Goal: Information Seeking & Learning: Learn about a topic

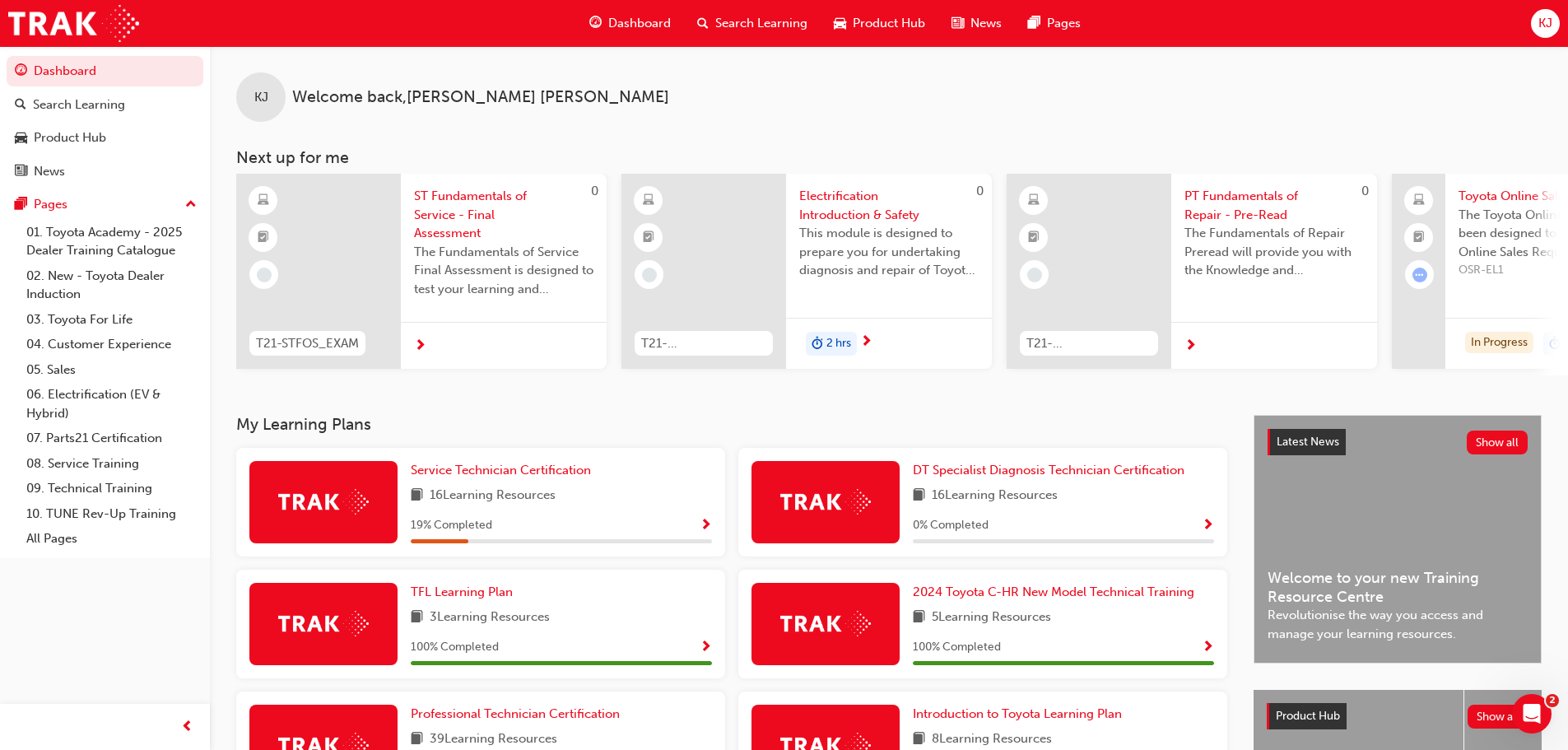
click at [433, 224] on span "ST Fundamentals of Service - Final Assessment" at bounding box center [504, 215] width 179 height 56
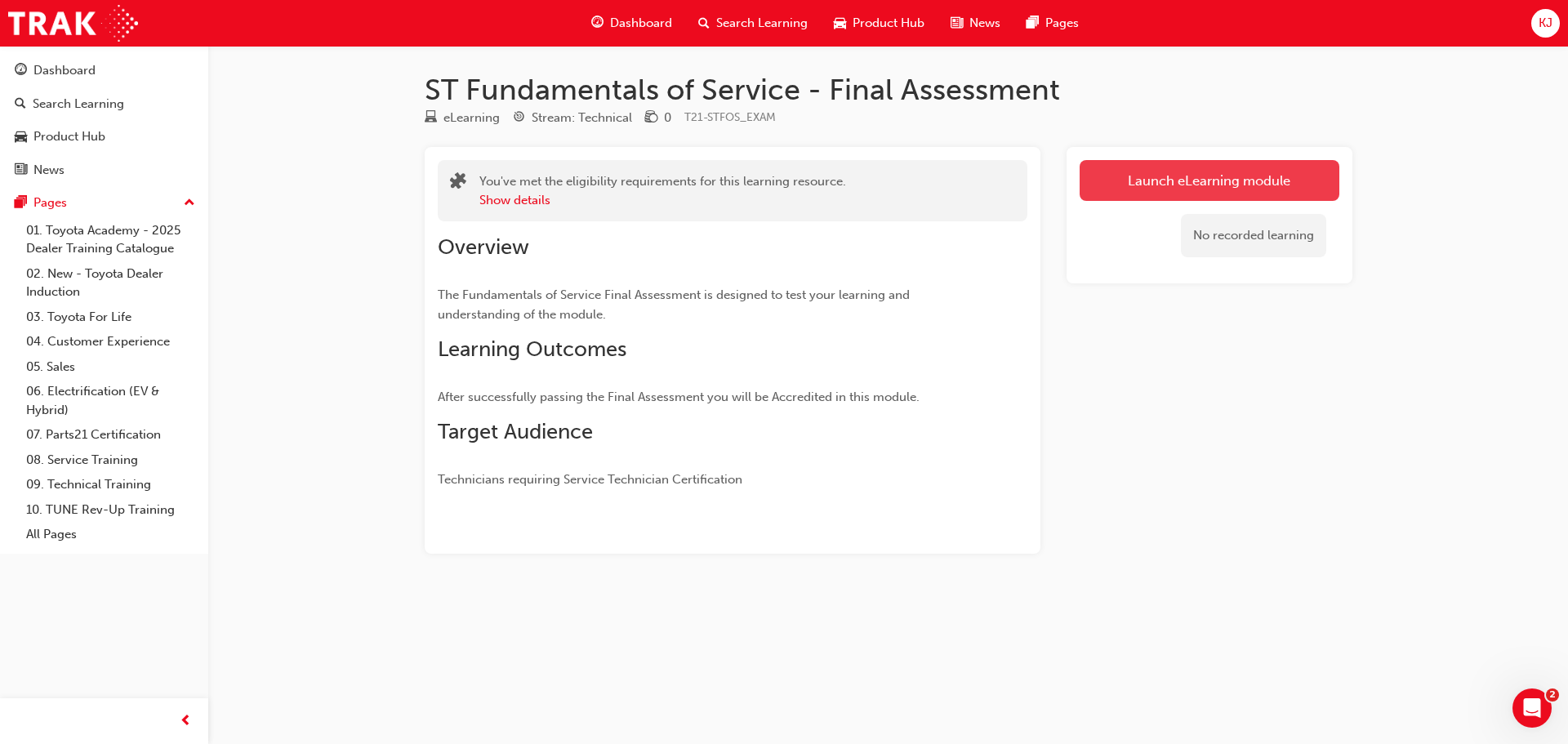
click at [1181, 169] on link "Launch eLearning module" at bounding box center [1210, 180] width 260 height 40
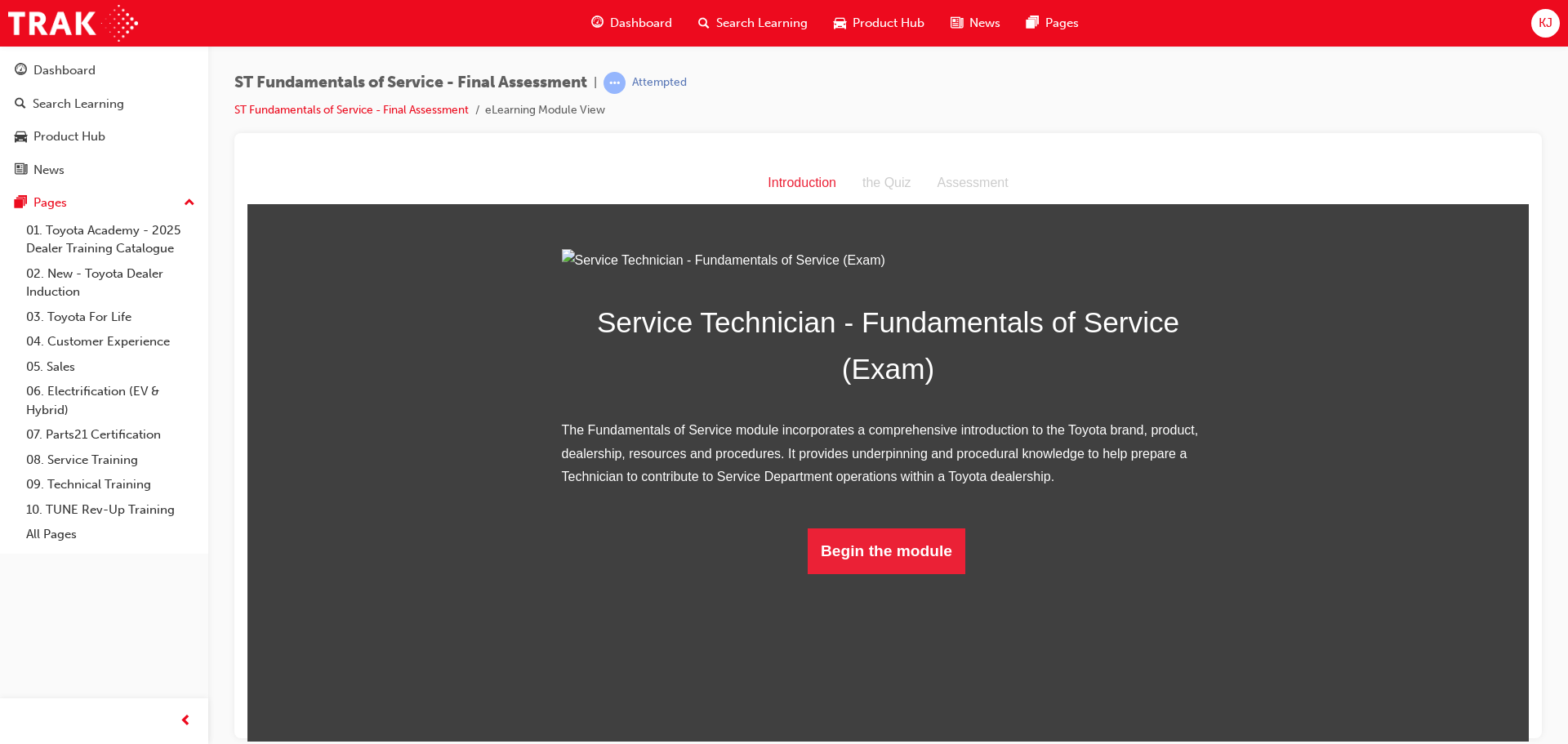
click at [608, 20] on div "Dashboard" at bounding box center [631, 23] width 107 height 34
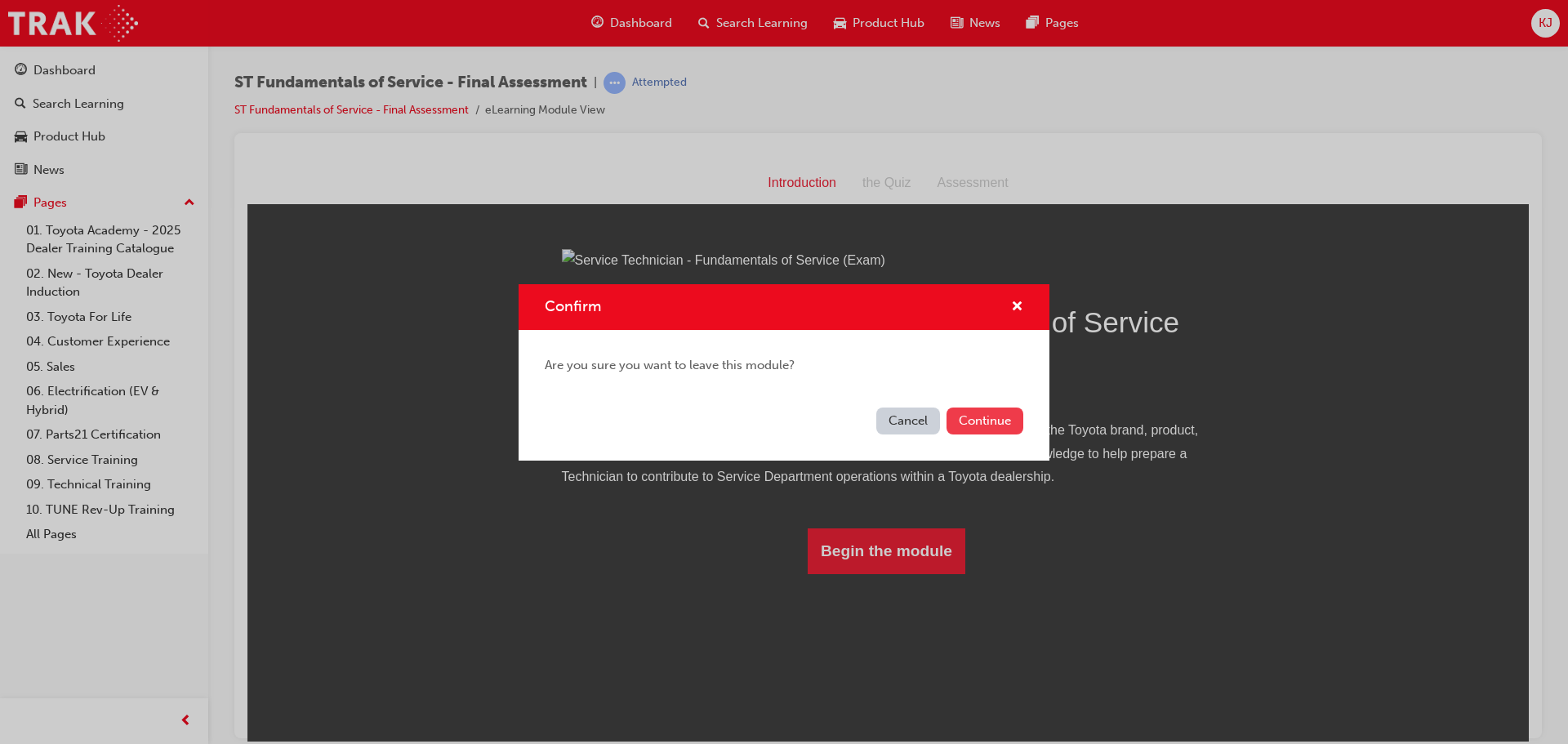
click at [970, 423] on button "Continue" at bounding box center [985, 421] width 77 height 27
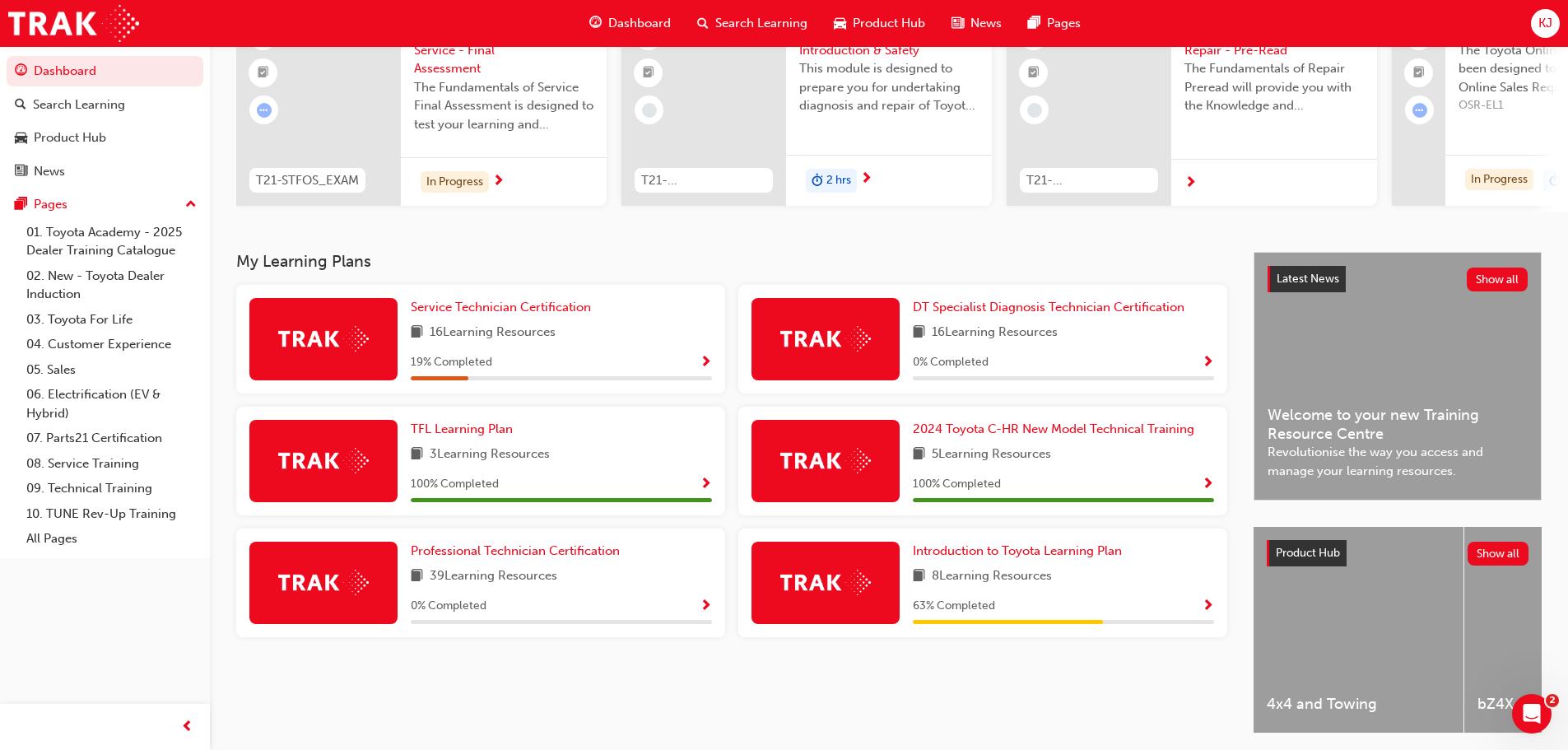
scroll to position [232, 0]
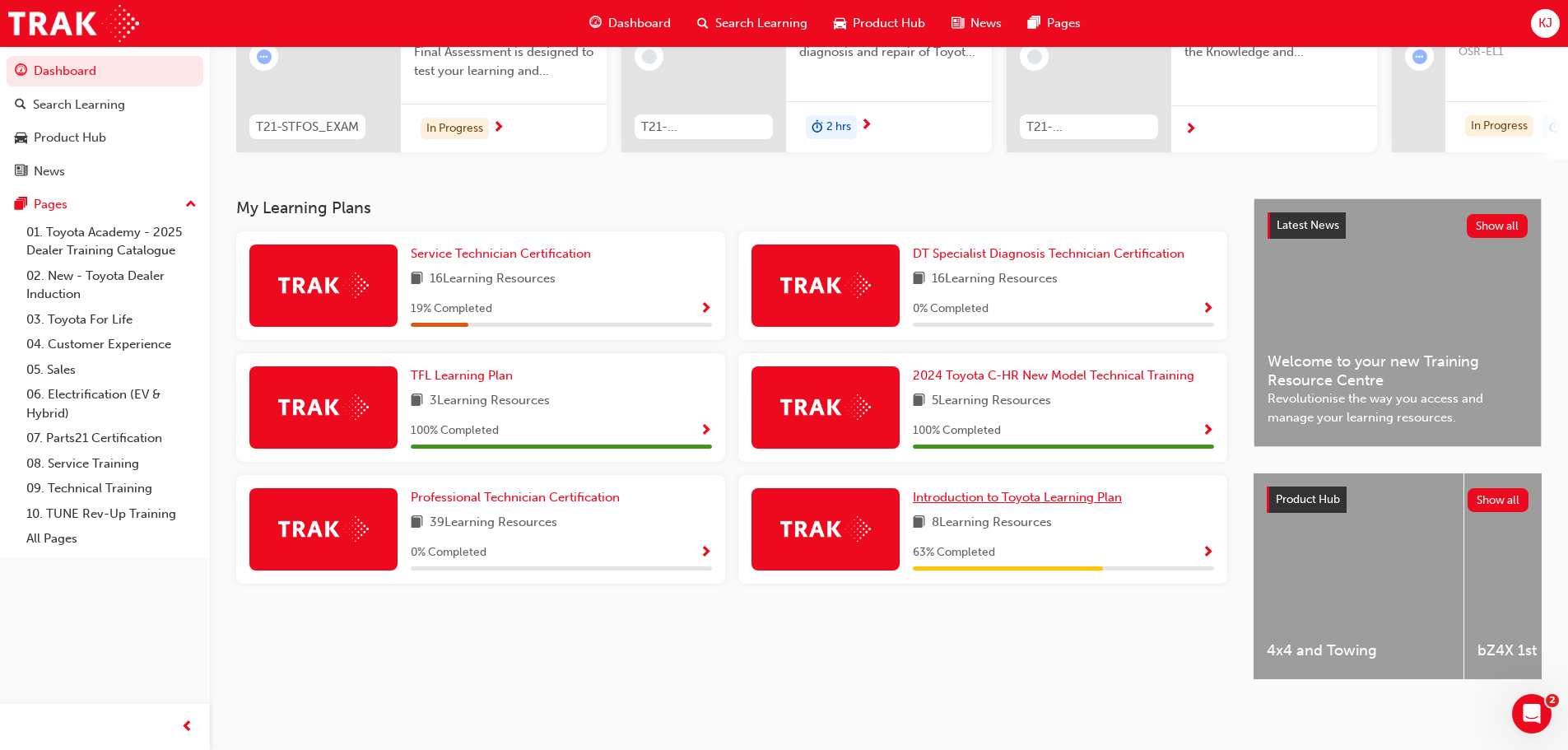
click at [945, 491] on span "Introduction to Toyota Learning Plan" at bounding box center [1017, 497] width 209 height 15
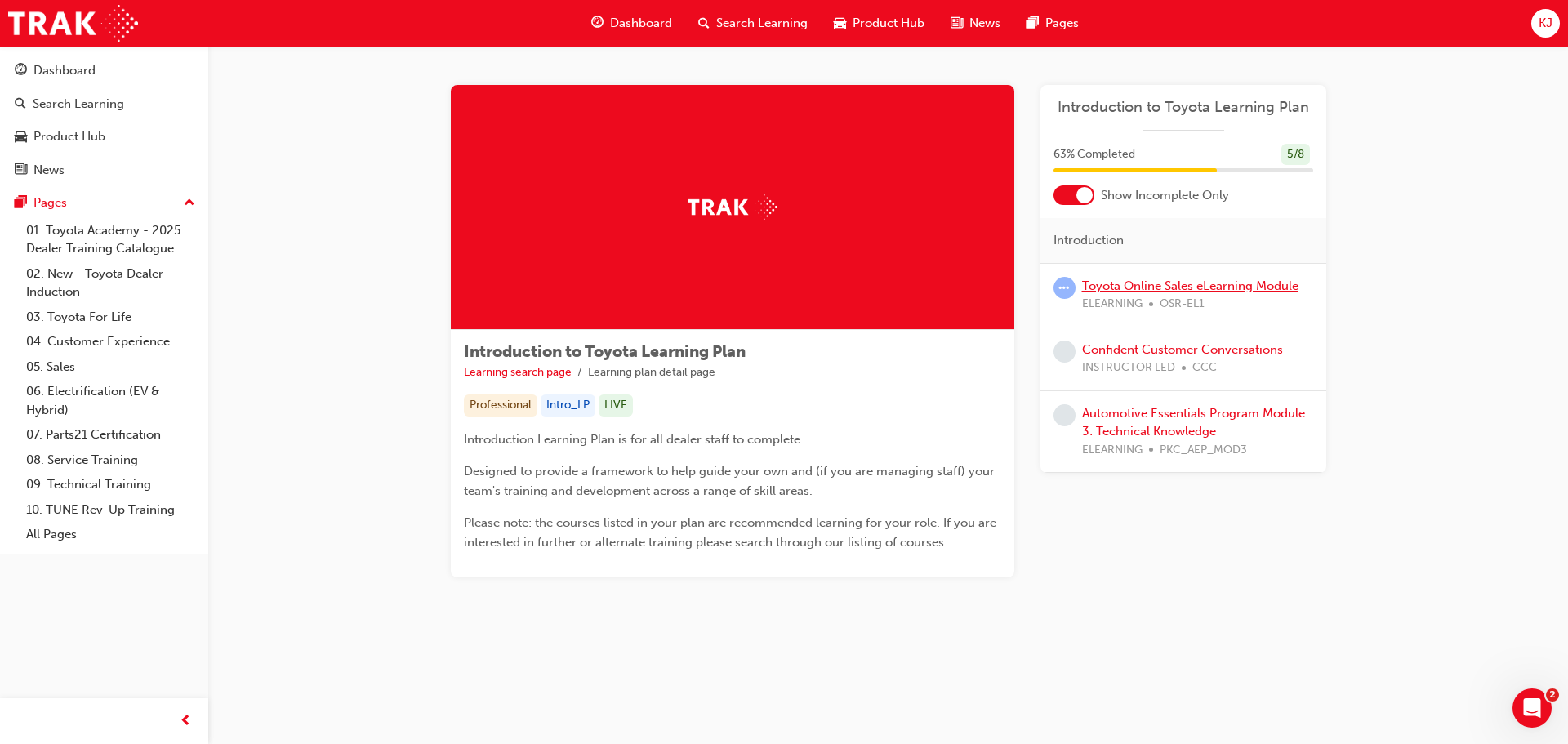
click at [1112, 286] on link "Toyota Online Sales eLearning Module" at bounding box center [1190, 286] width 217 height 15
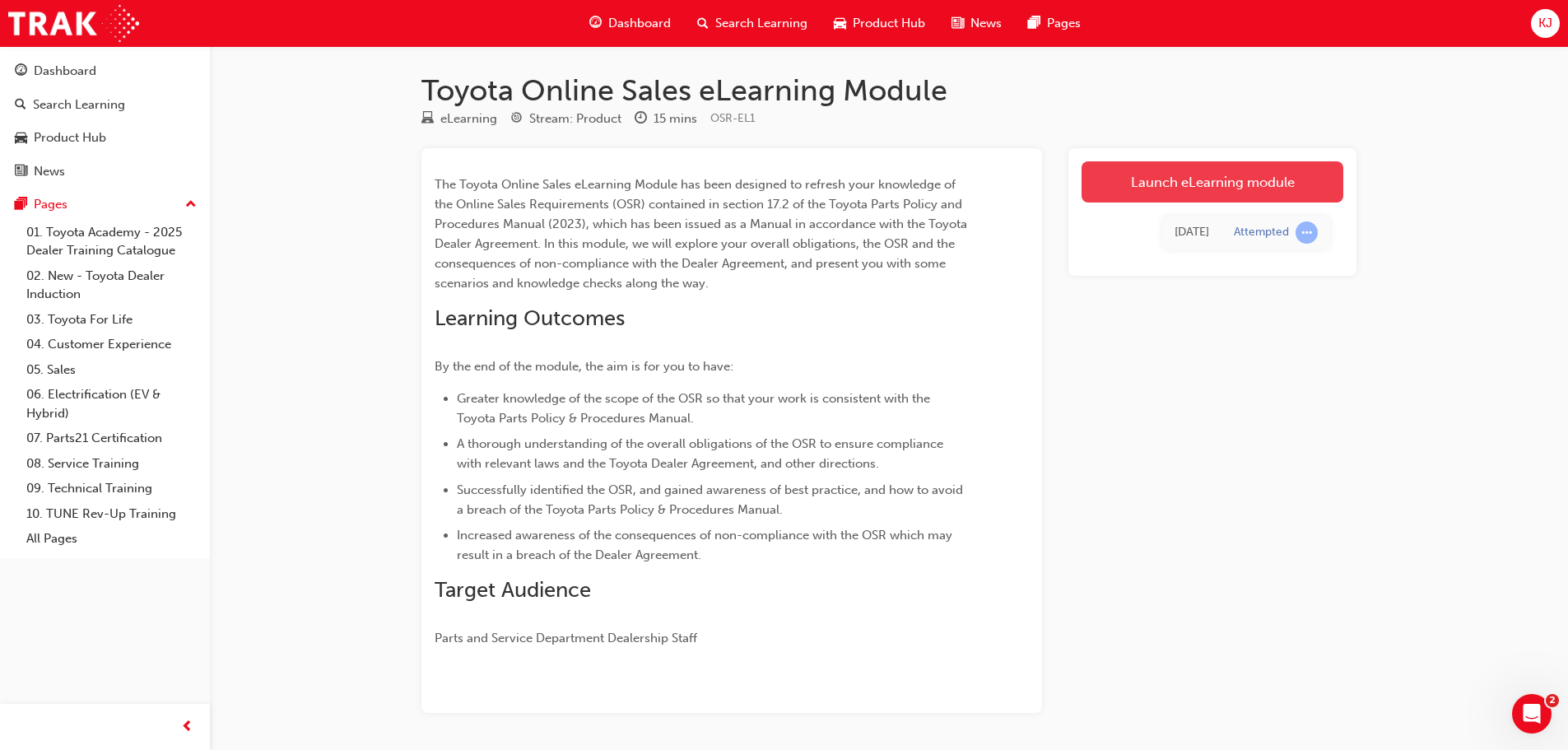
click at [1233, 175] on link "Launch eLearning module" at bounding box center [1213, 181] width 262 height 41
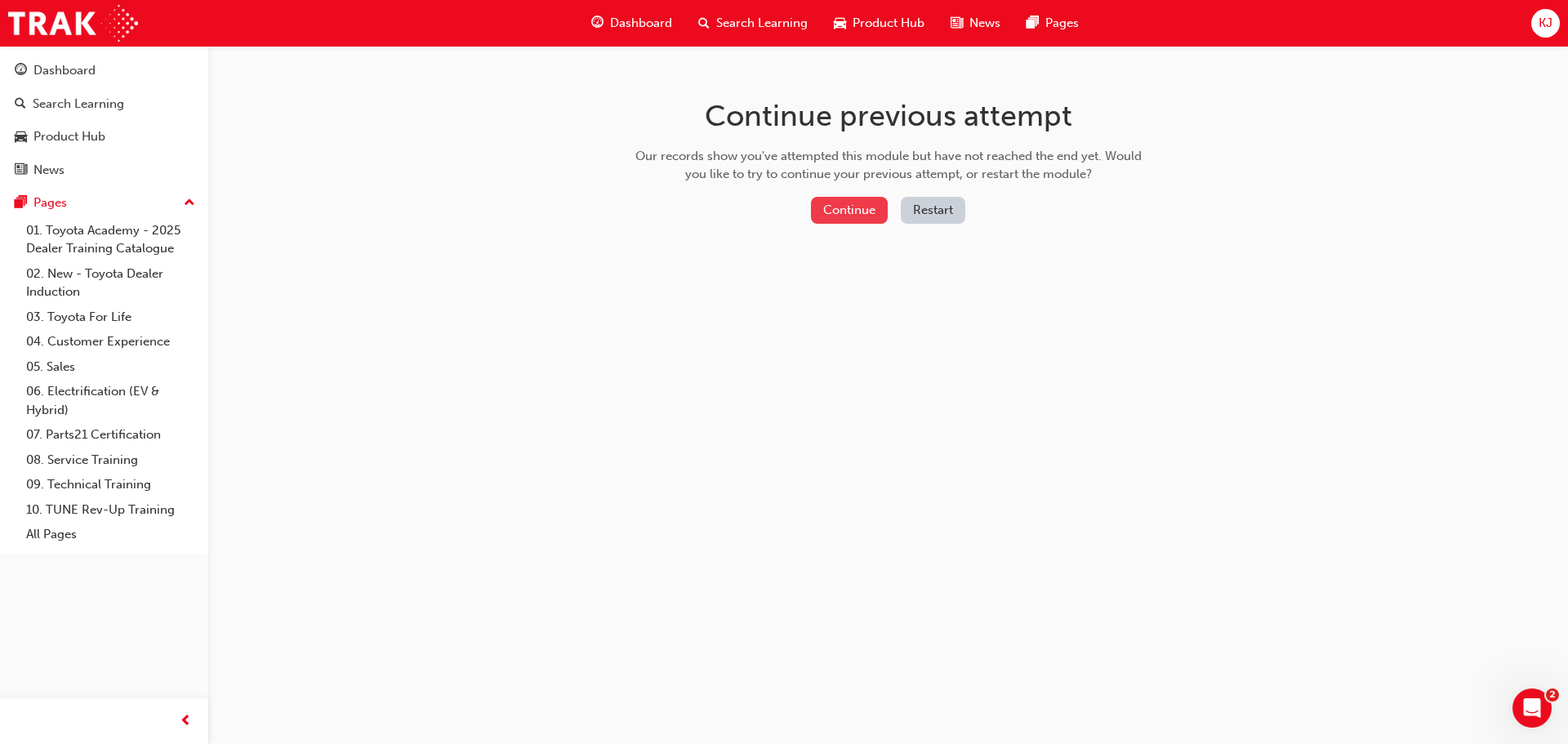
click at [866, 214] on button "Continue" at bounding box center [849, 210] width 77 height 27
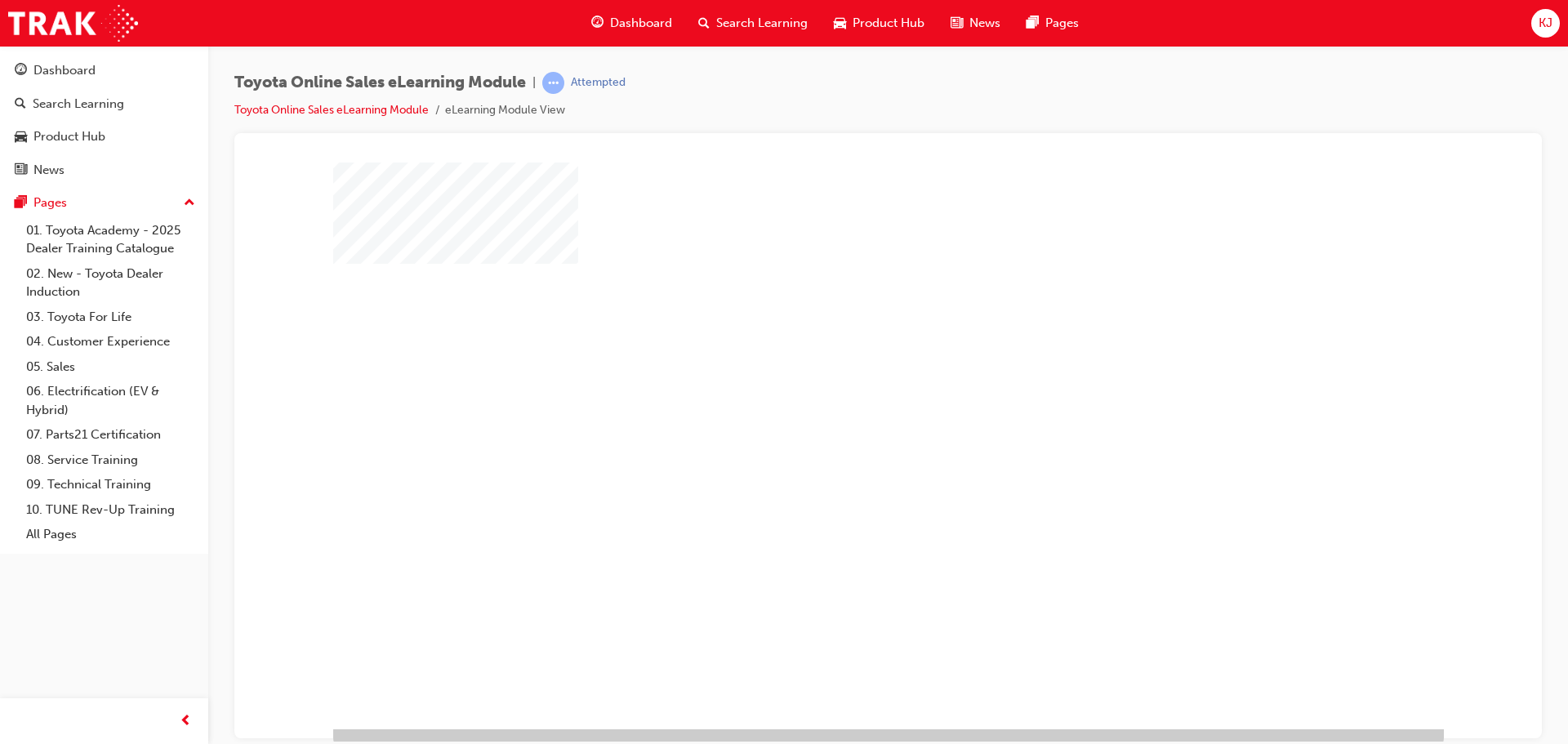
scroll to position [34, 0]
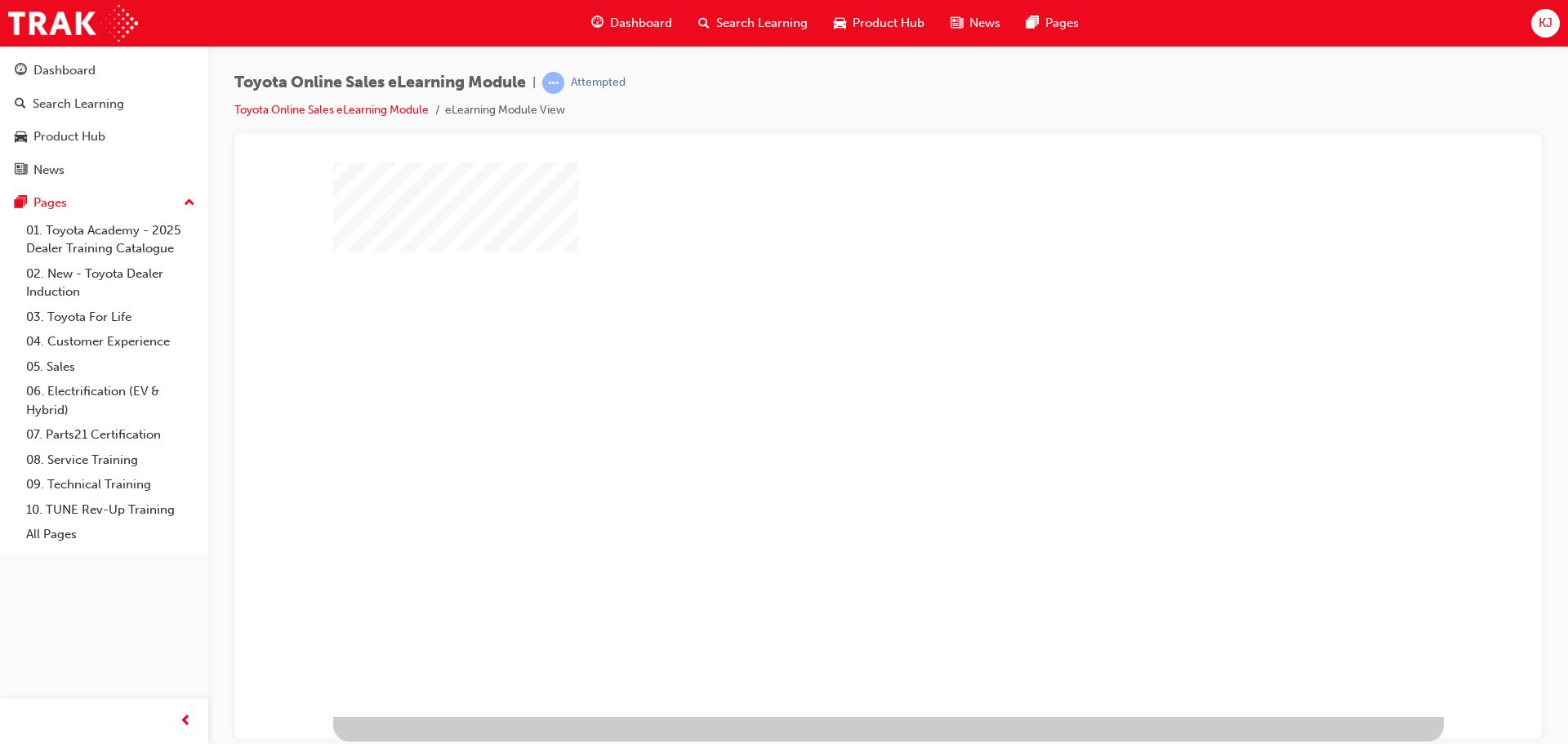
drag, startPoint x: 898, startPoint y: 446, endPoint x: 911, endPoint y: 445, distance: 13.0
click at [841, 371] on div "play" at bounding box center [841, 371] width 0 height 0
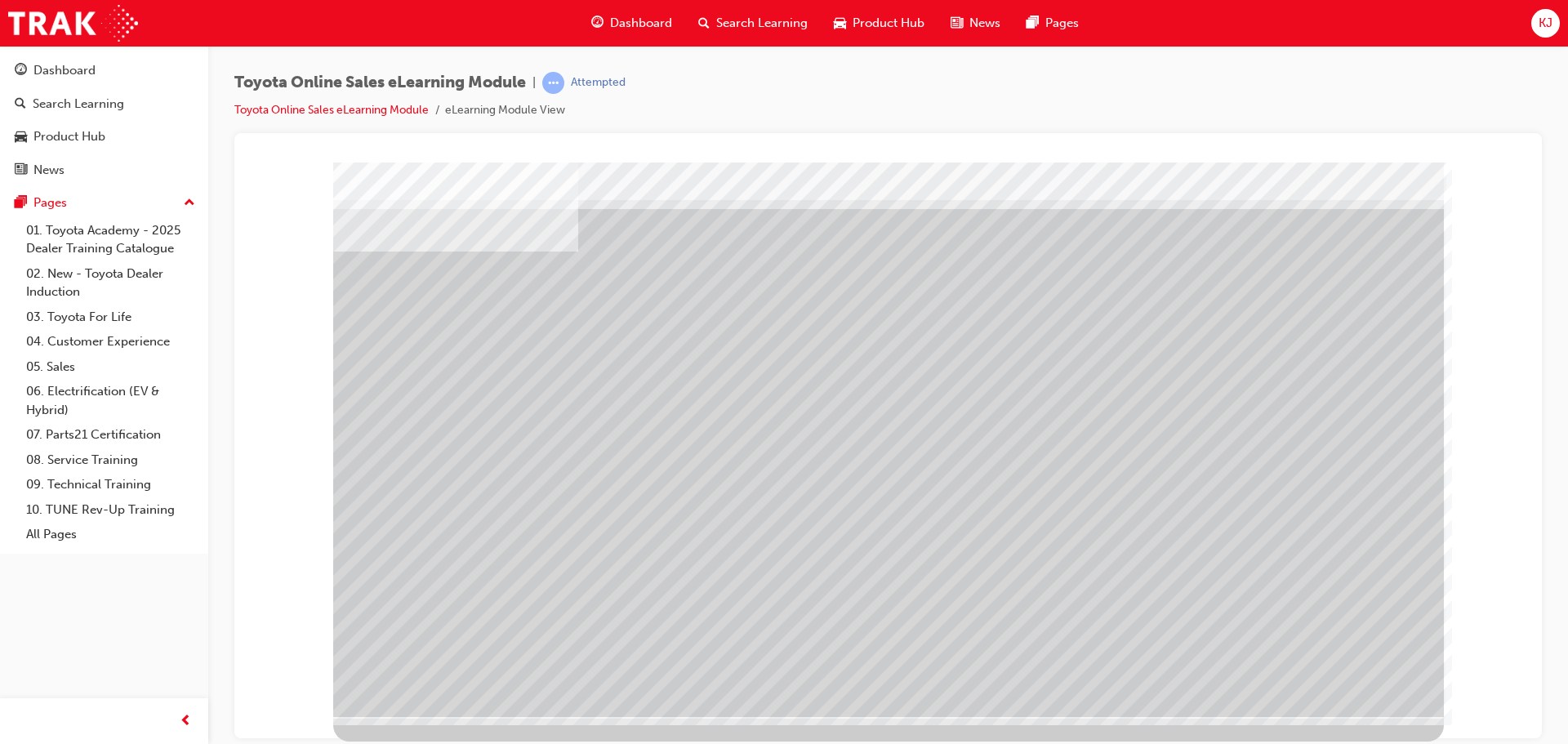
drag, startPoint x: 633, startPoint y: 468, endPoint x: 584, endPoint y: 454, distance: 51.0
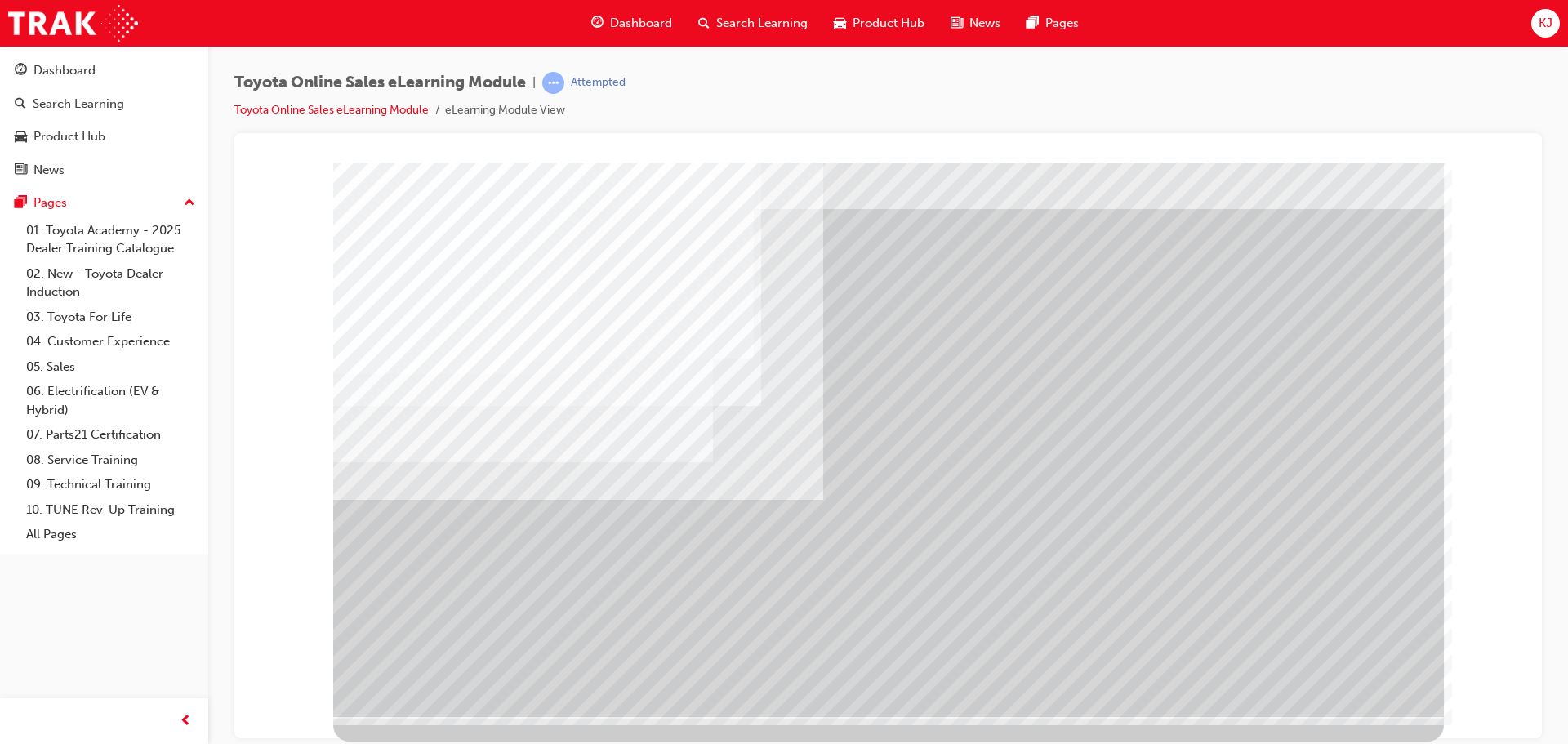
scroll to position [0, 0]
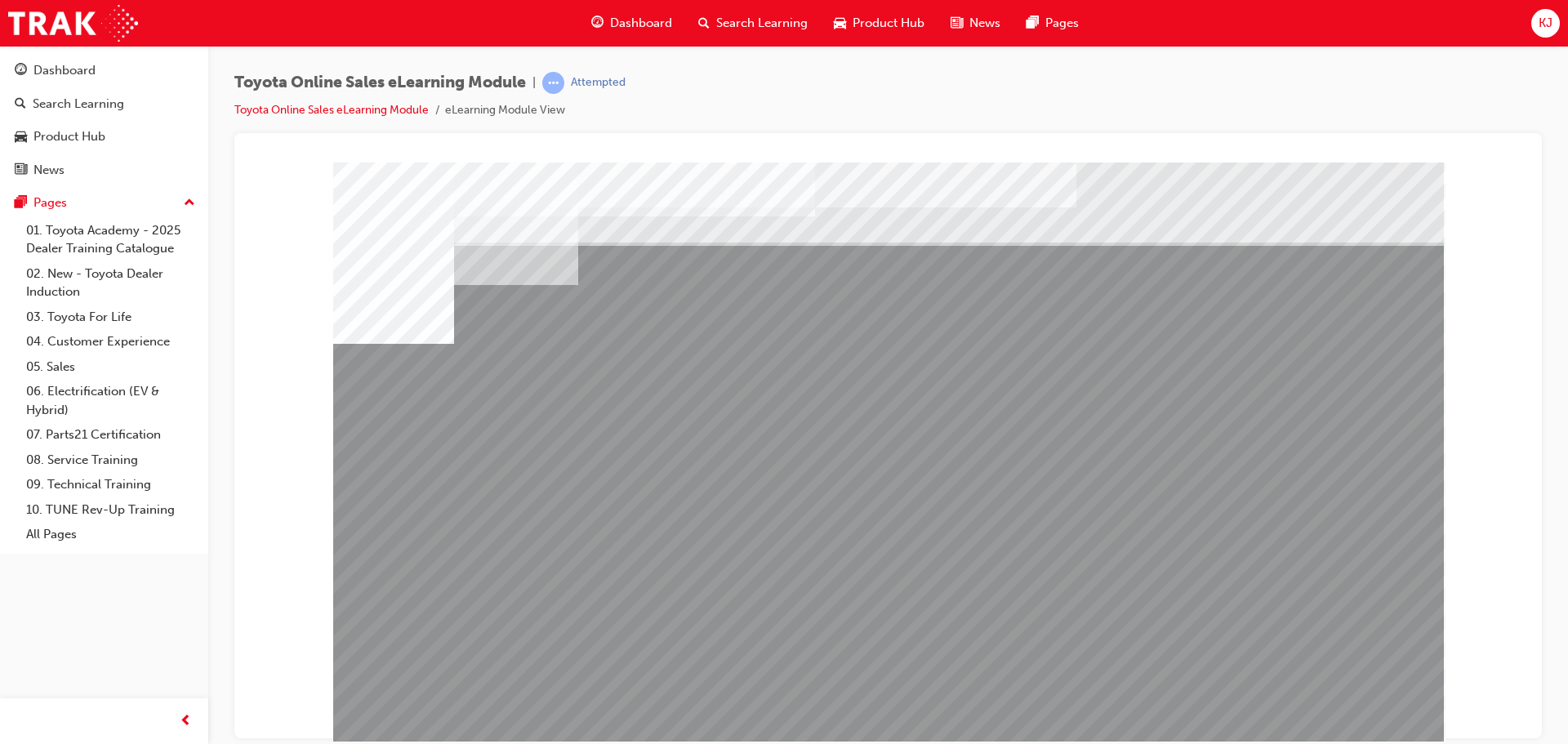
drag, startPoint x: 544, startPoint y: 567, endPoint x: 546, endPoint y: 578, distance: 11.2
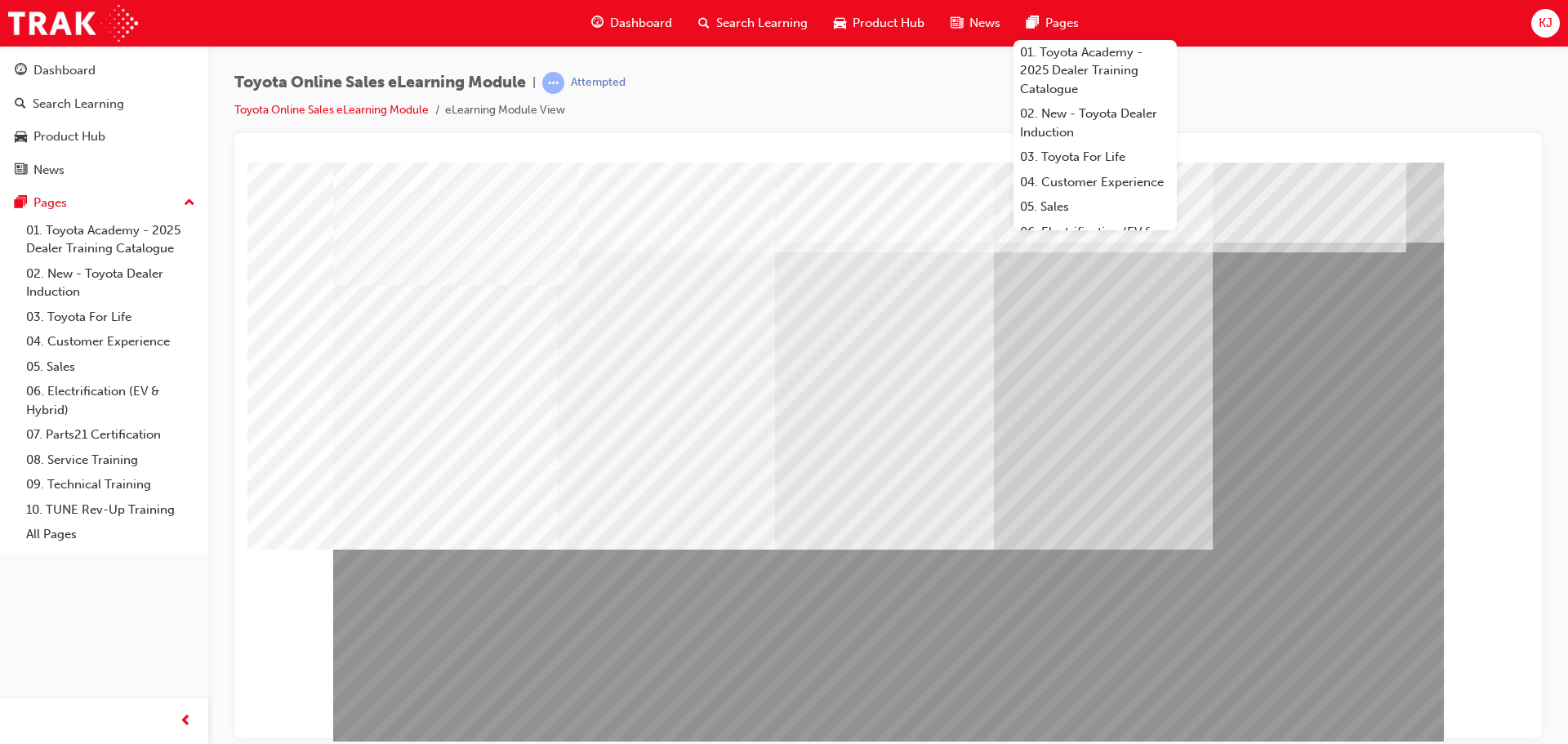
drag, startPoint x: 723, startPoint y: 618, endPoint x: 753, endPoint y: 625, distance: 30.8
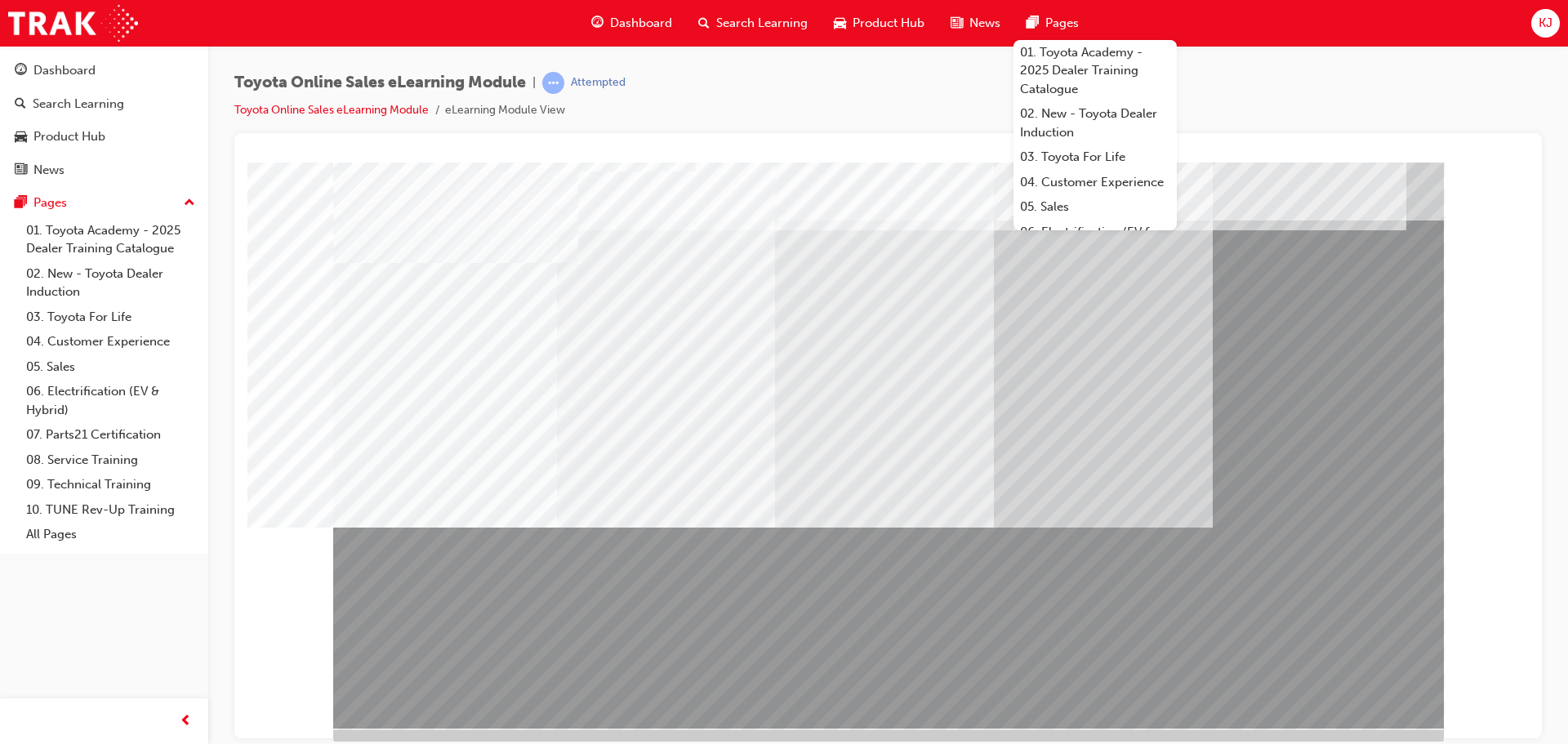
scroll to position [34, 0]
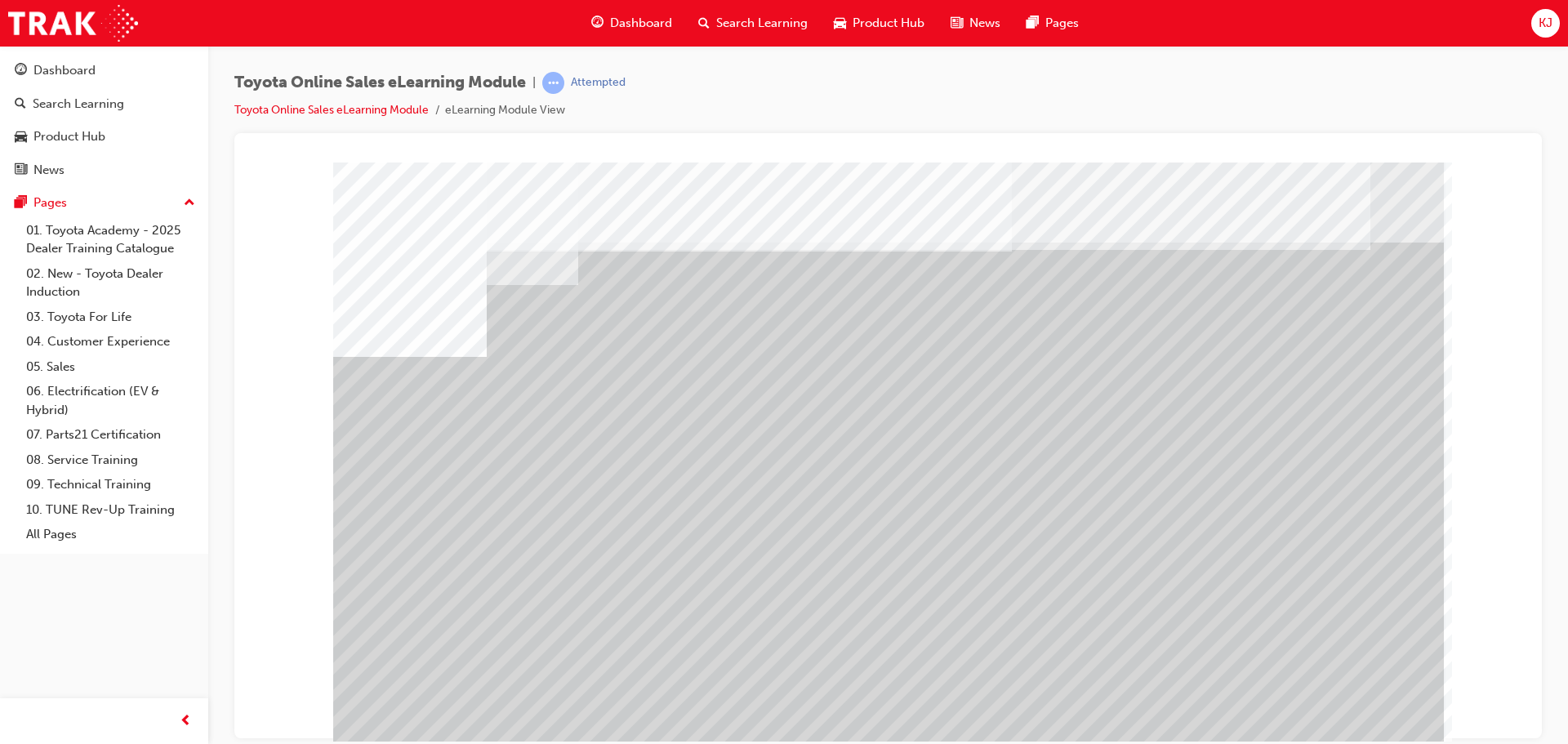
drag, startPoint x: 495, startPoint y: 578, endPoint x: 486, endPoint y: 560, distance: 20.1
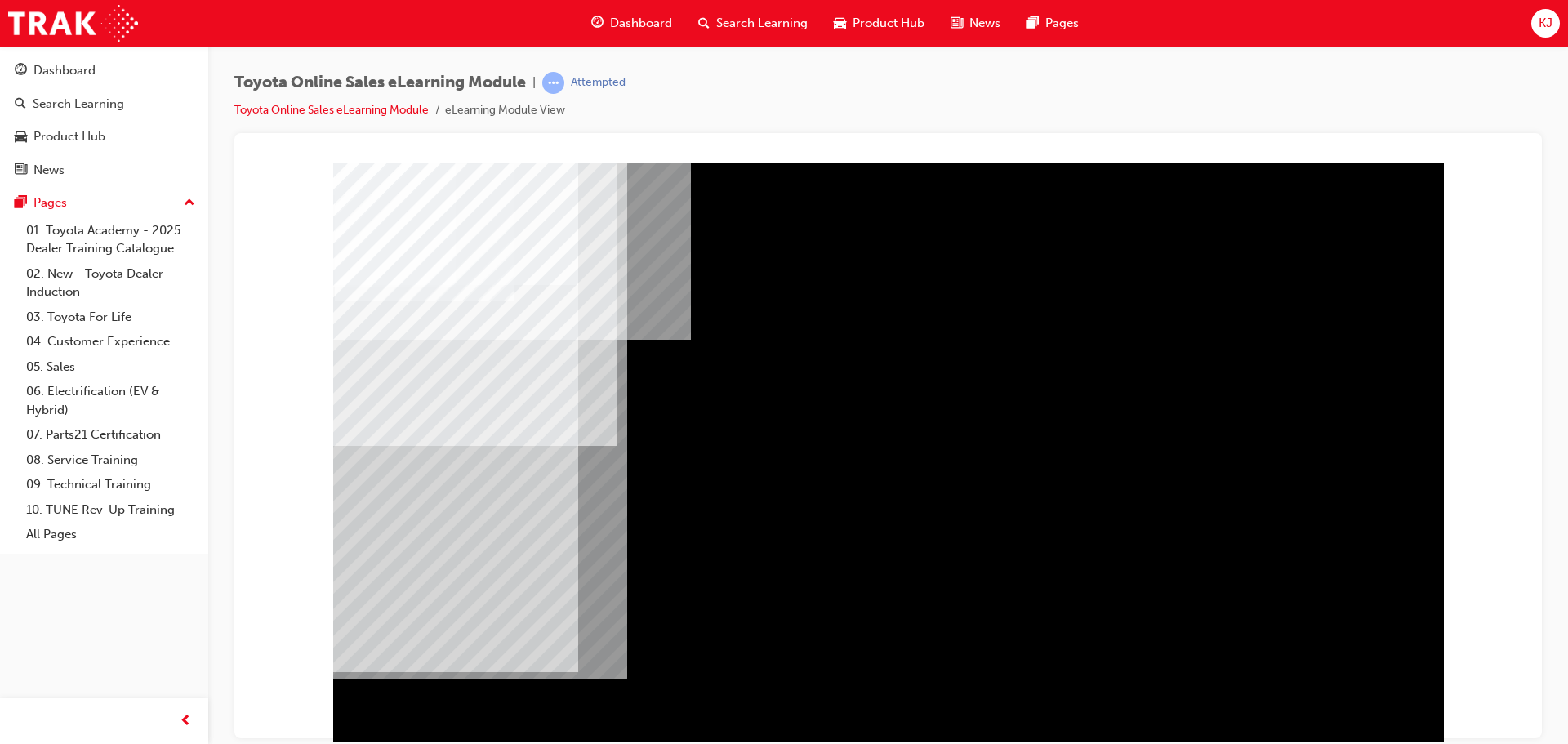
drag, startPoint x: 1153, startPoint y: 386, endPoint x: 1154, endPoint y: 395, distance: 9.1
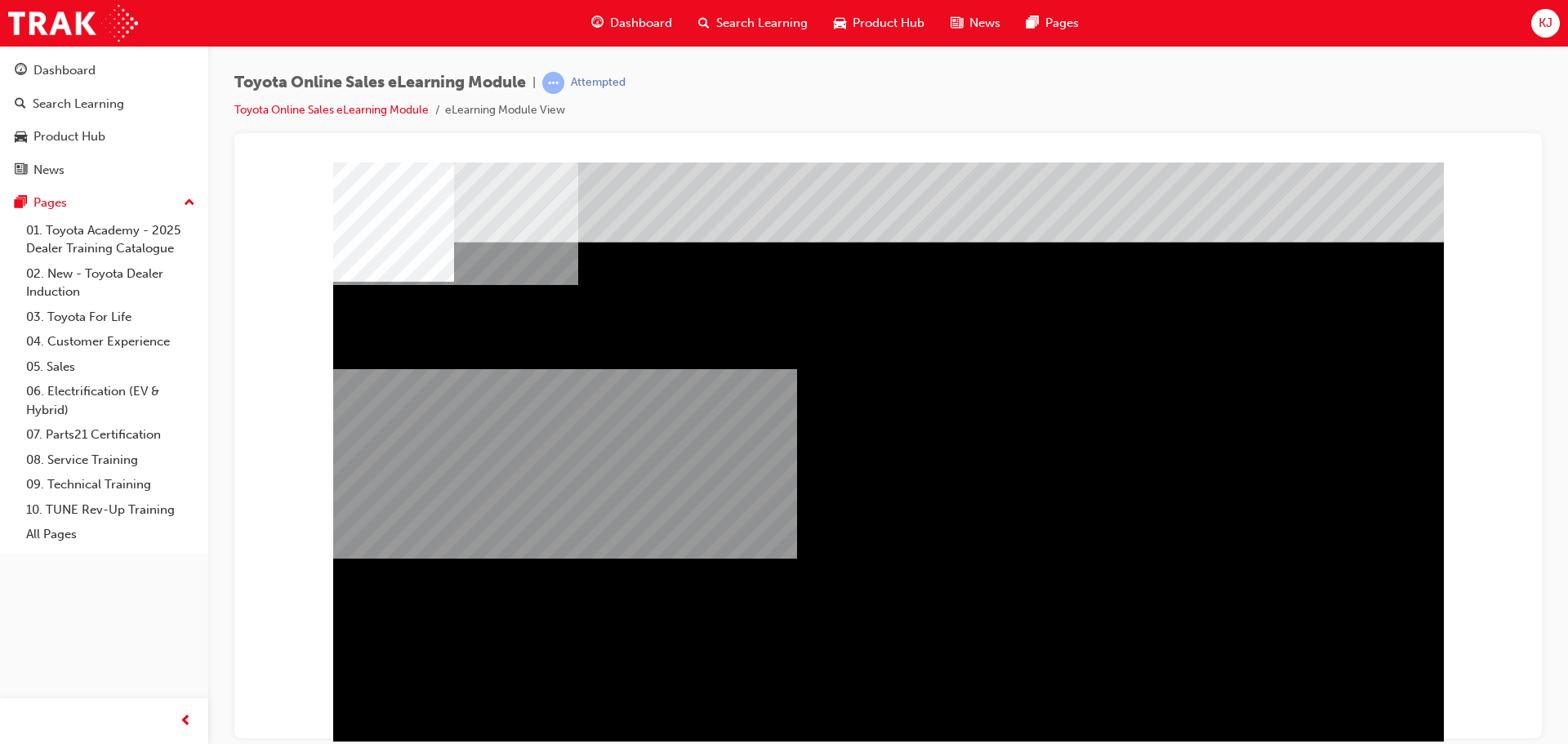
drag, startPoint x: 698, startPoint y: 561, endPoint x: 677, endPoint y: 411, distance: 151.5
click at [684, 444] on div "multistate" at bounding box center [889, 456] width 1111 height 588
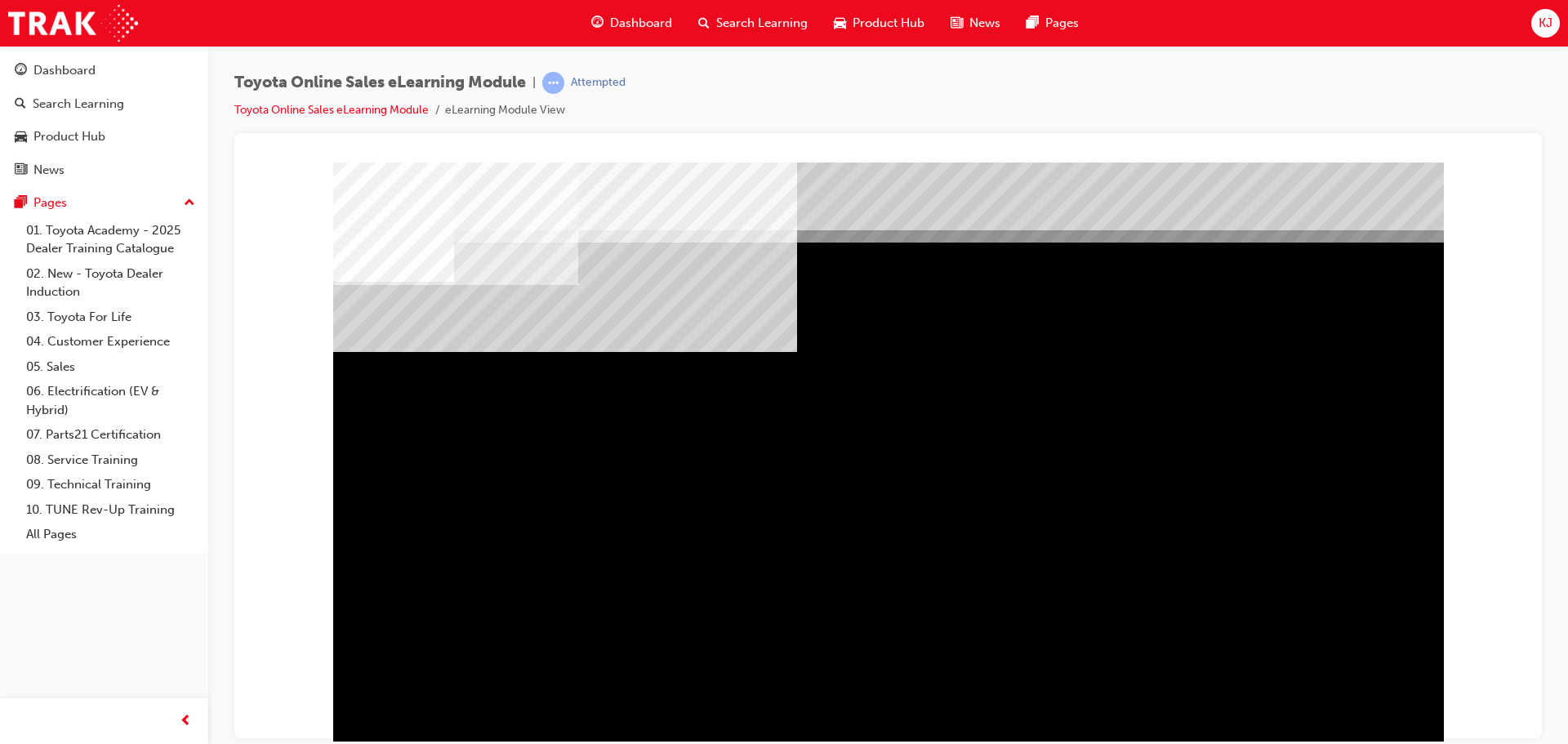
drag, startPoint x: 549, startPoint y: 565, endPoint x: 922, endPoint y: 540, distance: 373.8
click at [1027, 532] on div at bounding box center [889, 456] width 1111 height 588
drag, startPoint x: 559, startPoint y: 544, endPoint x: 674, endPoint y: 527, distance: 116.2
click at [643, 520] on div at bounding box center [889, 456] width 1111 height 588
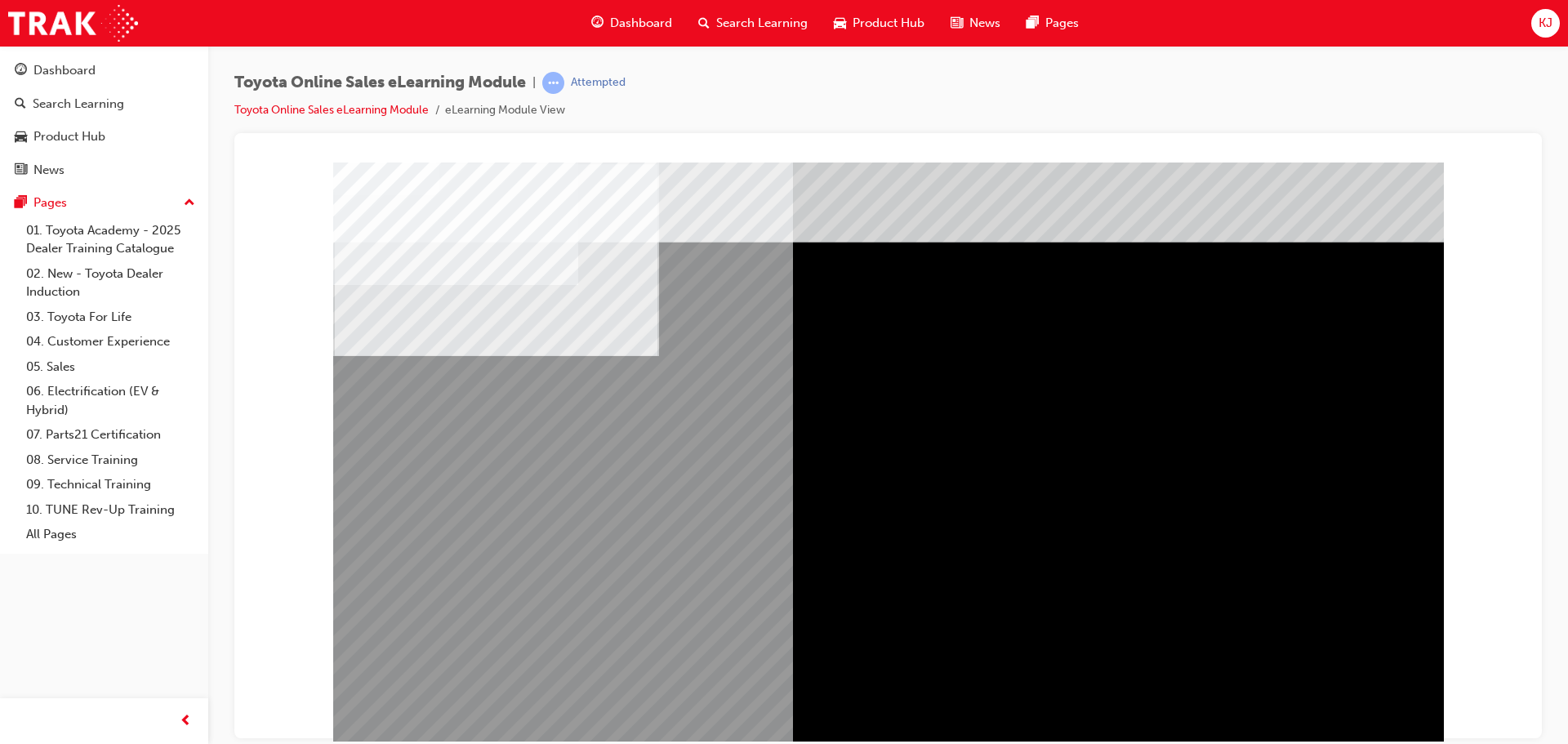
drag, startPoint x: 1322, startPoint y: 698, endPoint x: 1314, endPoint y: 690, distance: 11.3
click at [1315, 691] on div "multistate" at bounding box center [889, 456] width 1111 height 588
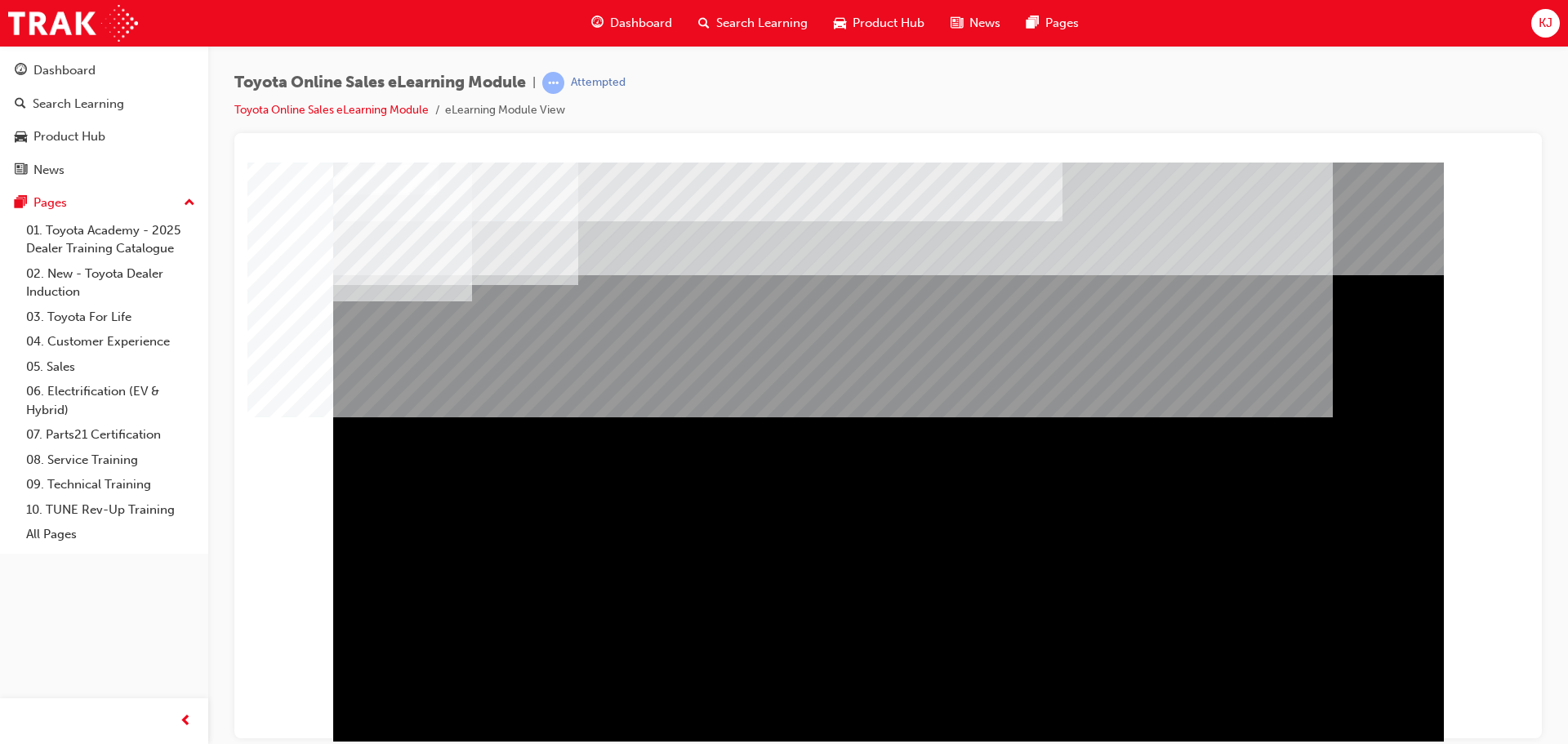
drag, startPoint x: 1346, startPoint y: 711, endPoint x: 1351, endPoint y: 700, distance: 12.1
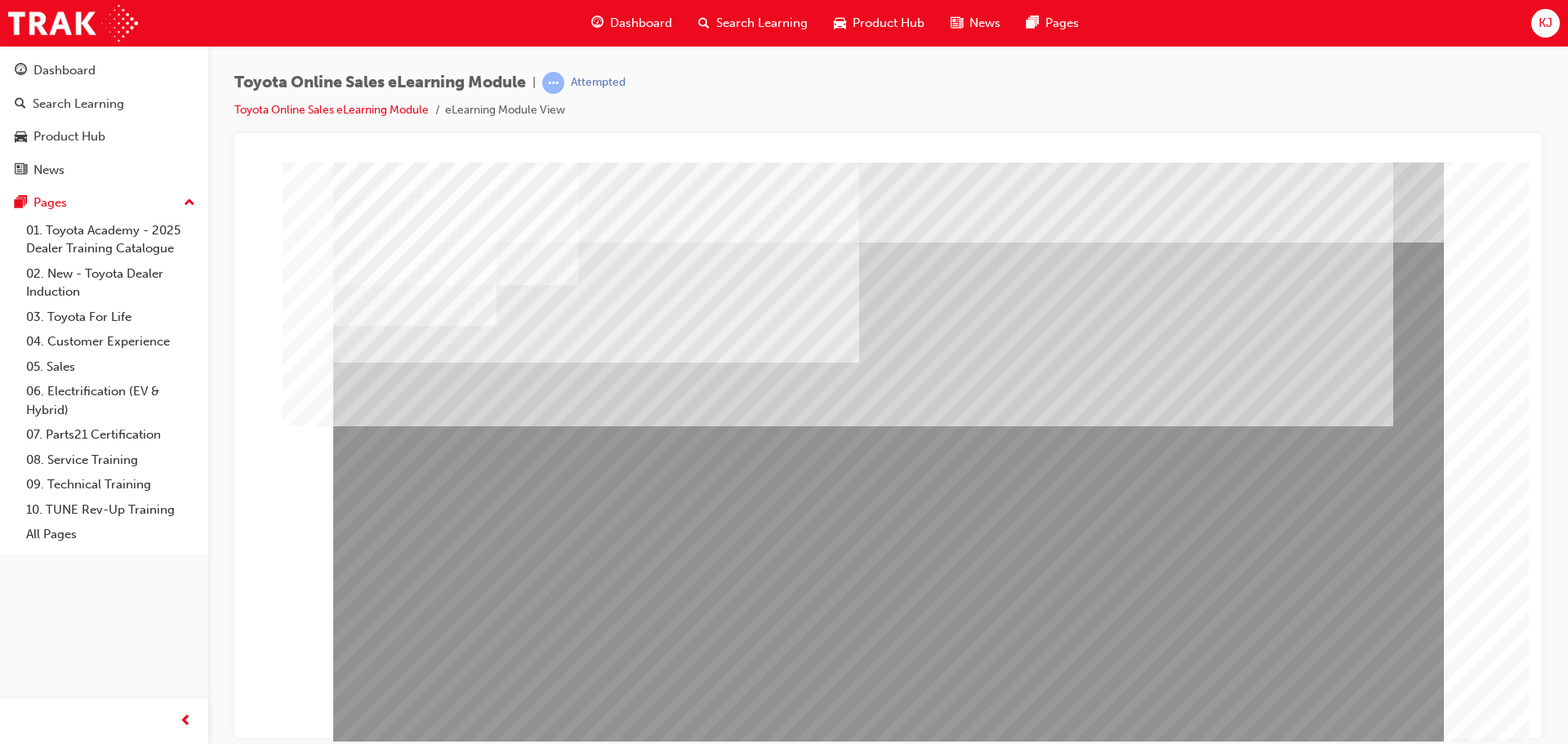
drag, startPoint x: 465, startPoint y: 517, endPoint x: 489, endPoint y: 520, distance: 24.2
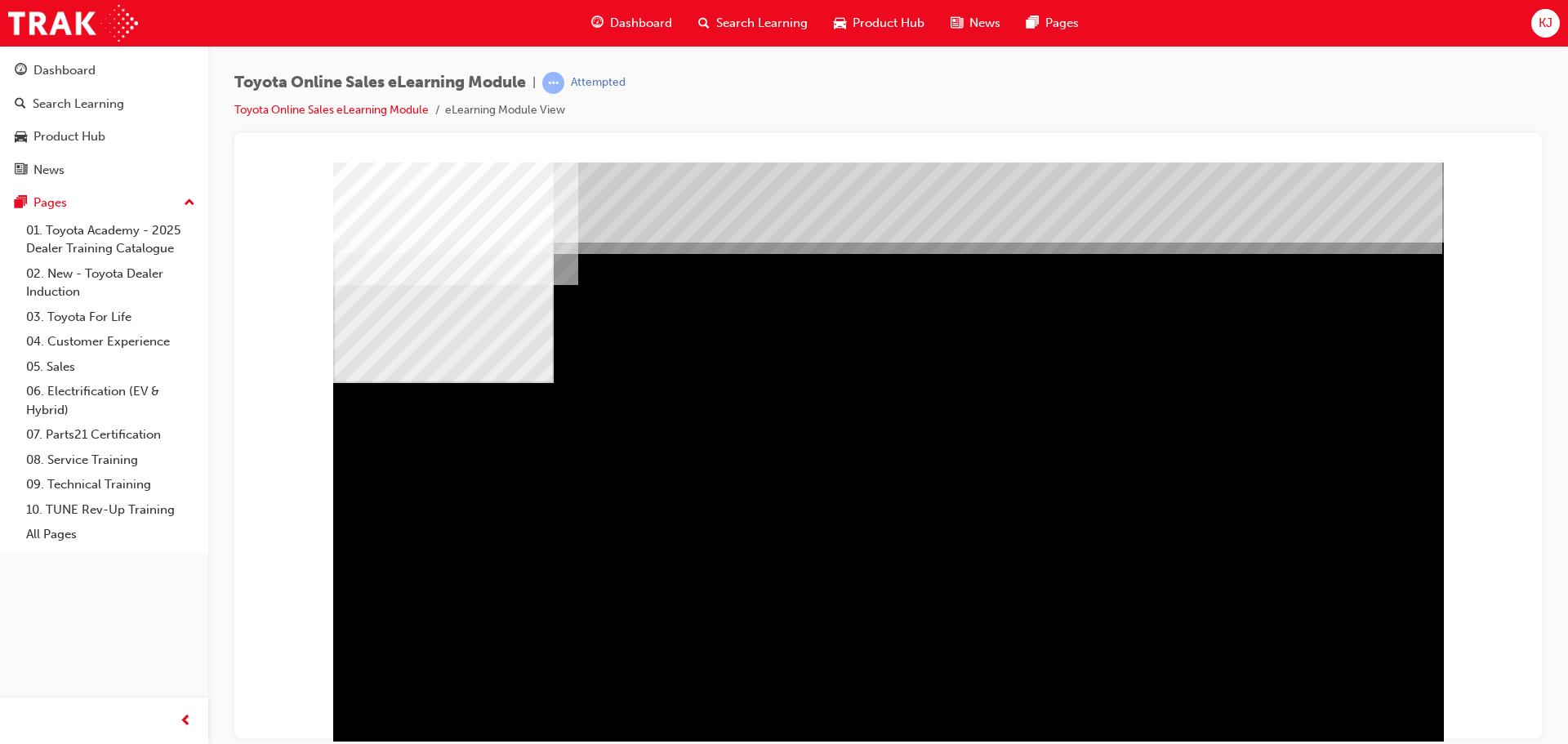
drag, startPoint x: 857, startPoint y: 485, endPoint x: 919, endPoint y: 487, distance: 62.0
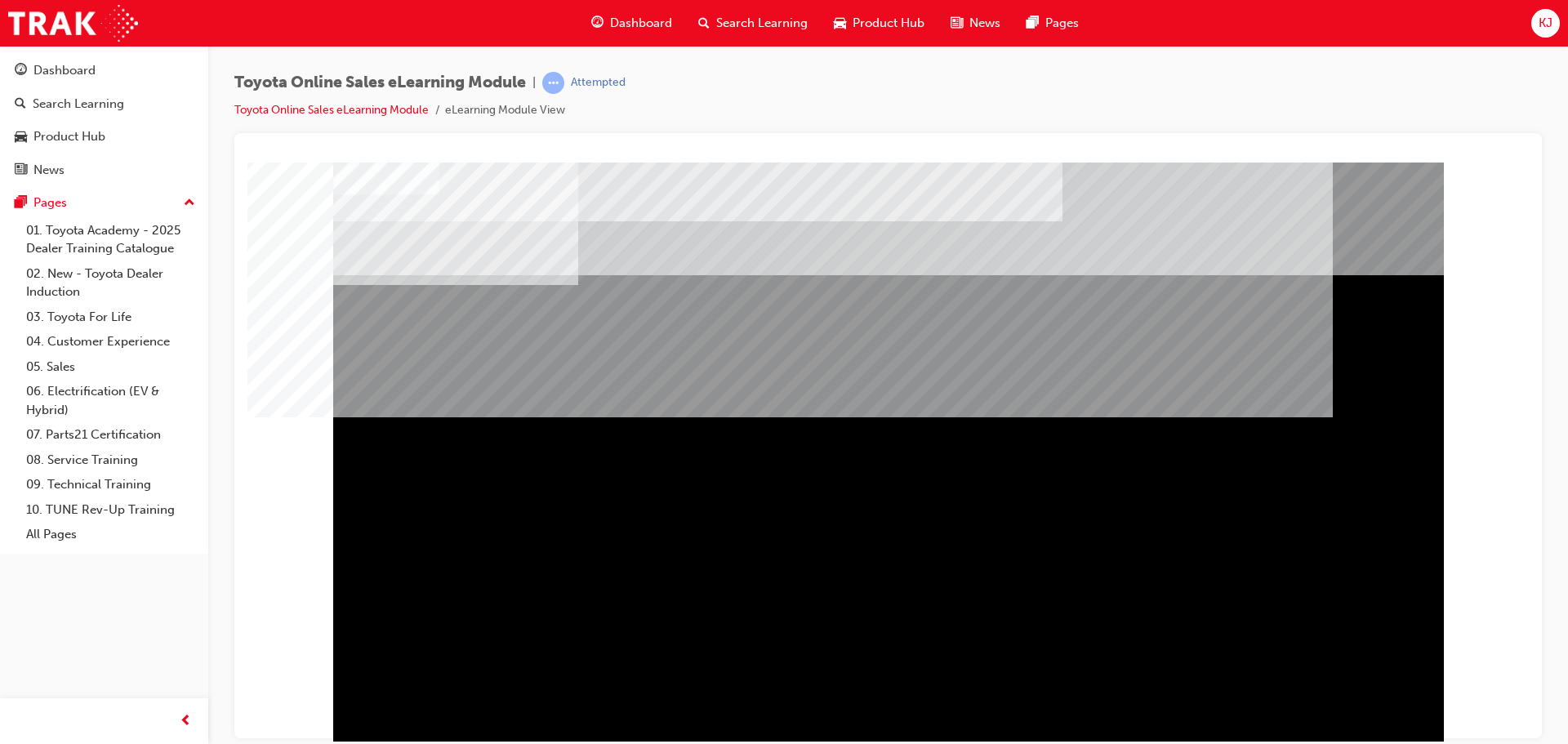
drag, startPoint x: 1348, startPoint y: 705, endPoint x: 1342, endPoint y: 697, distance: 10.0
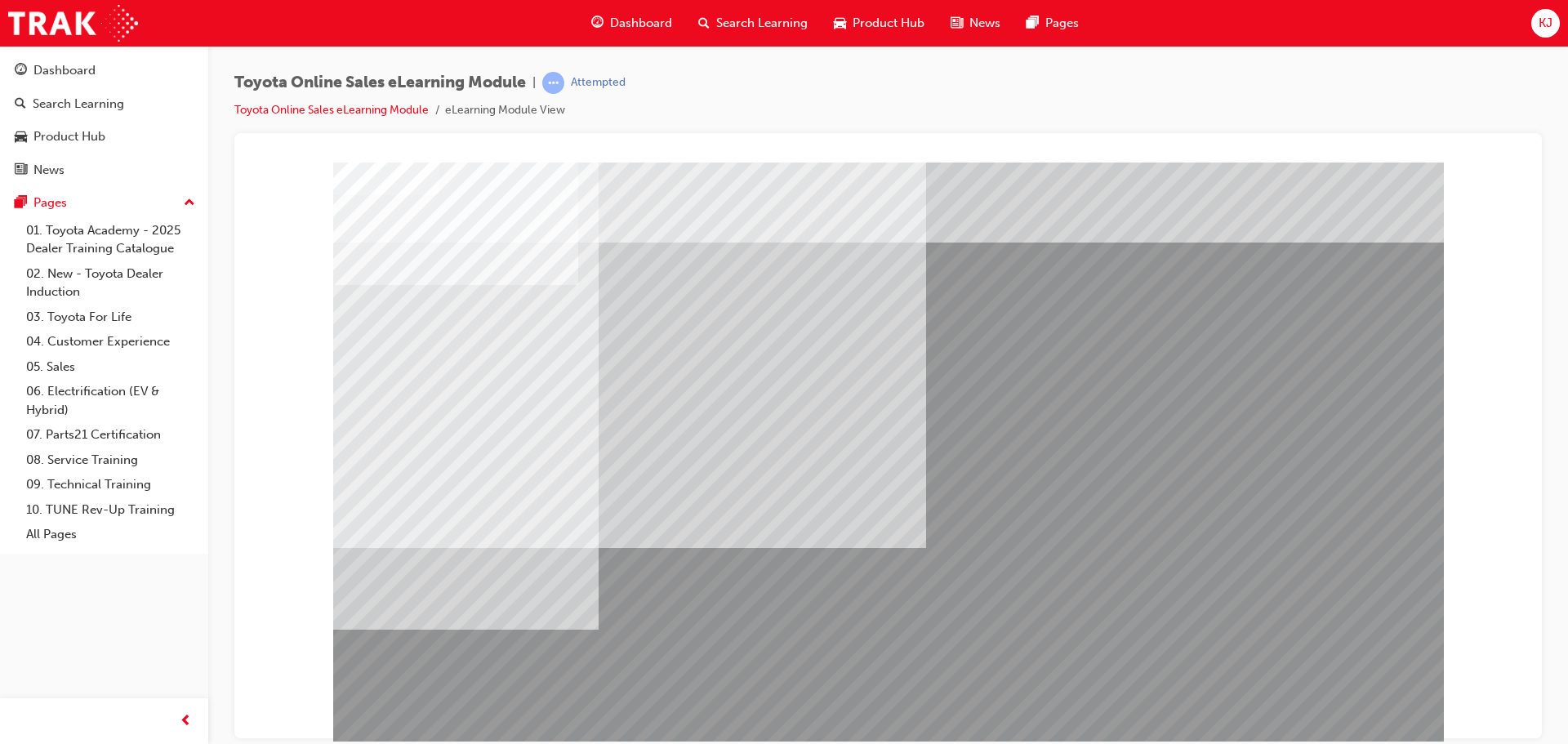
drag, startPoint x: 1350, startPoint y: 708, endPoint x: 1338, endPoint y: 705, distance: 12.4
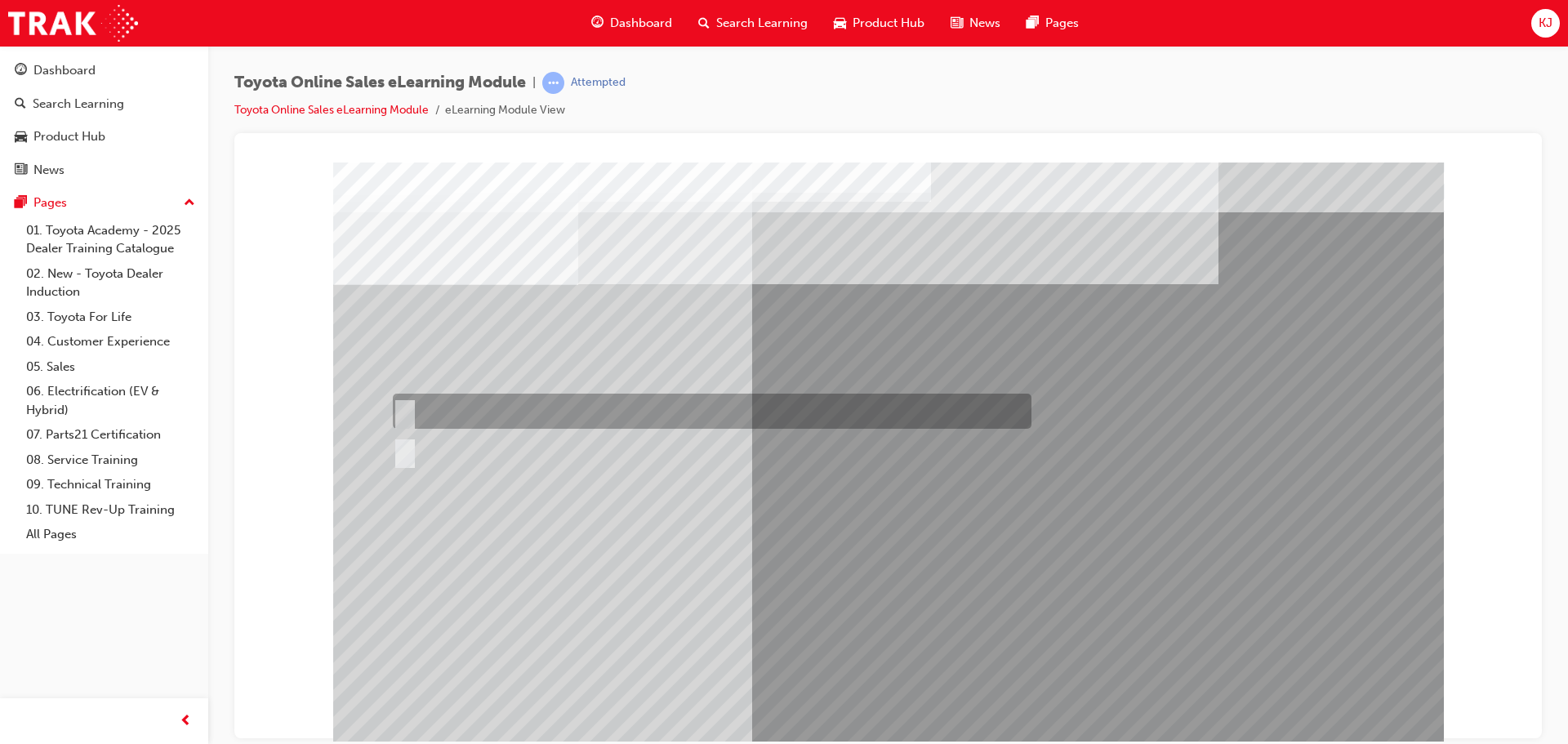
click at [462, 410] on div at bounding box center [708, 411] width 639 height 35
radio input "true"
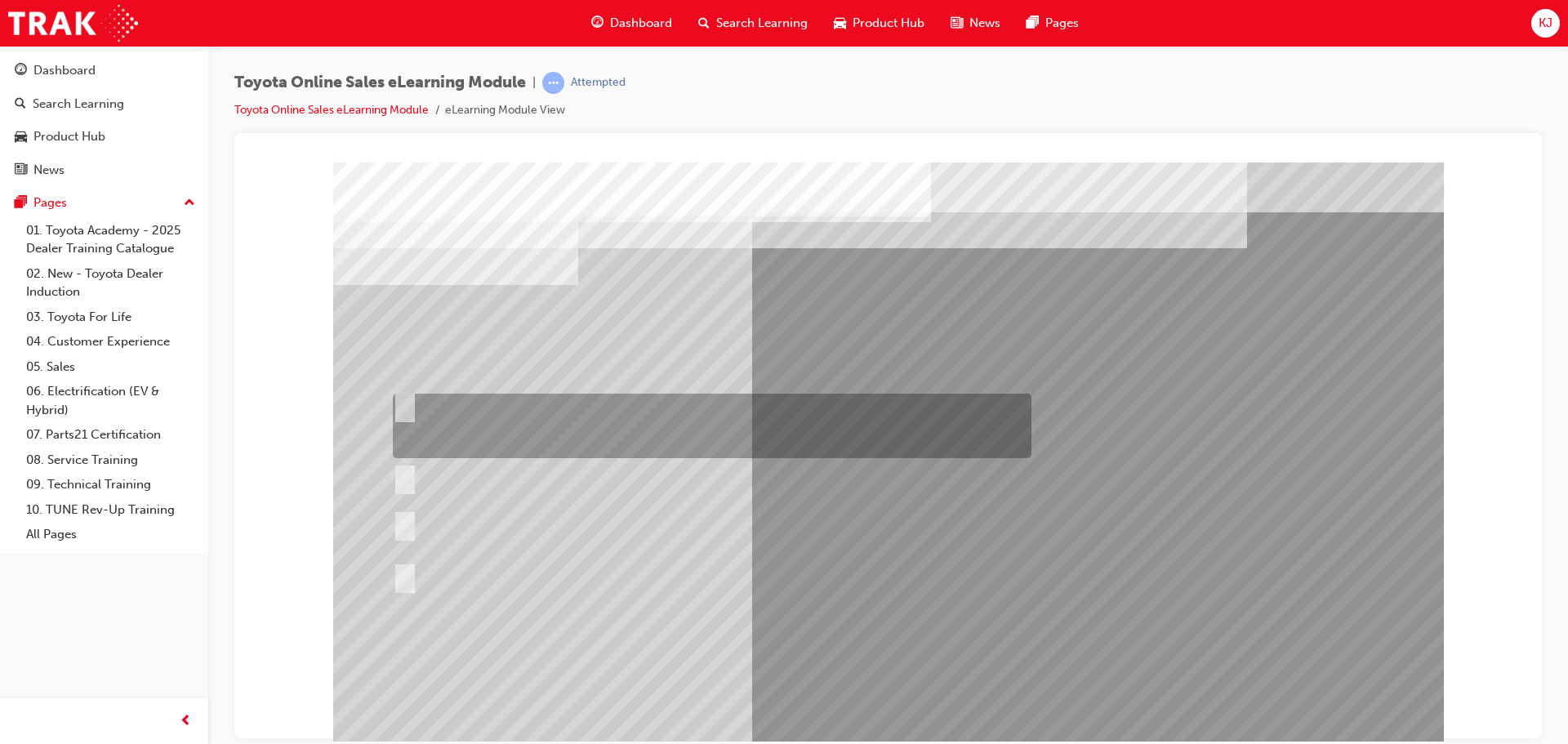
click at [818, 398] on div at bounding box center [708, 426] width 639 height 65
radio input "true"
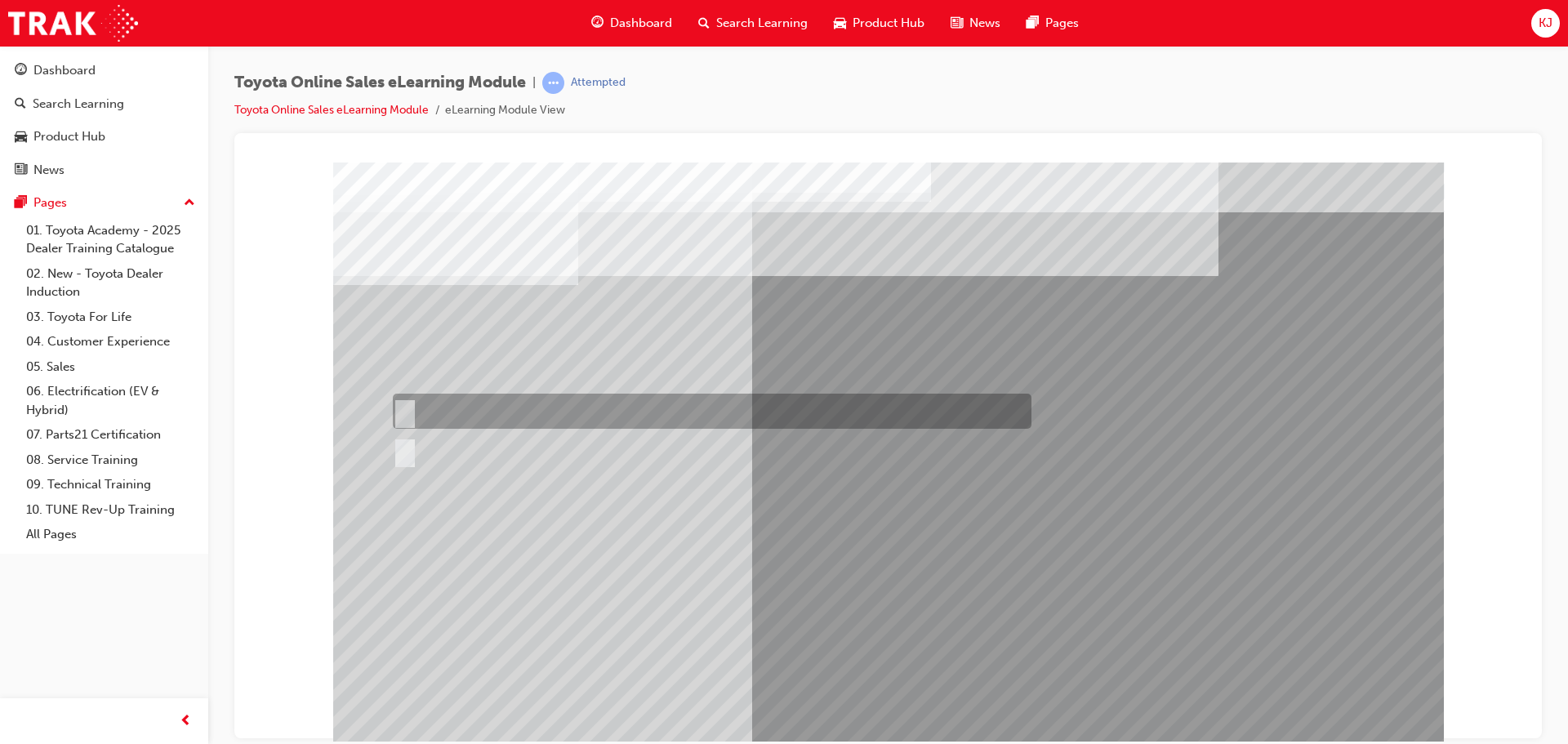
click at [499, 419] on div at bounding box center [708, 411] width 639 height 35
radio input "true"
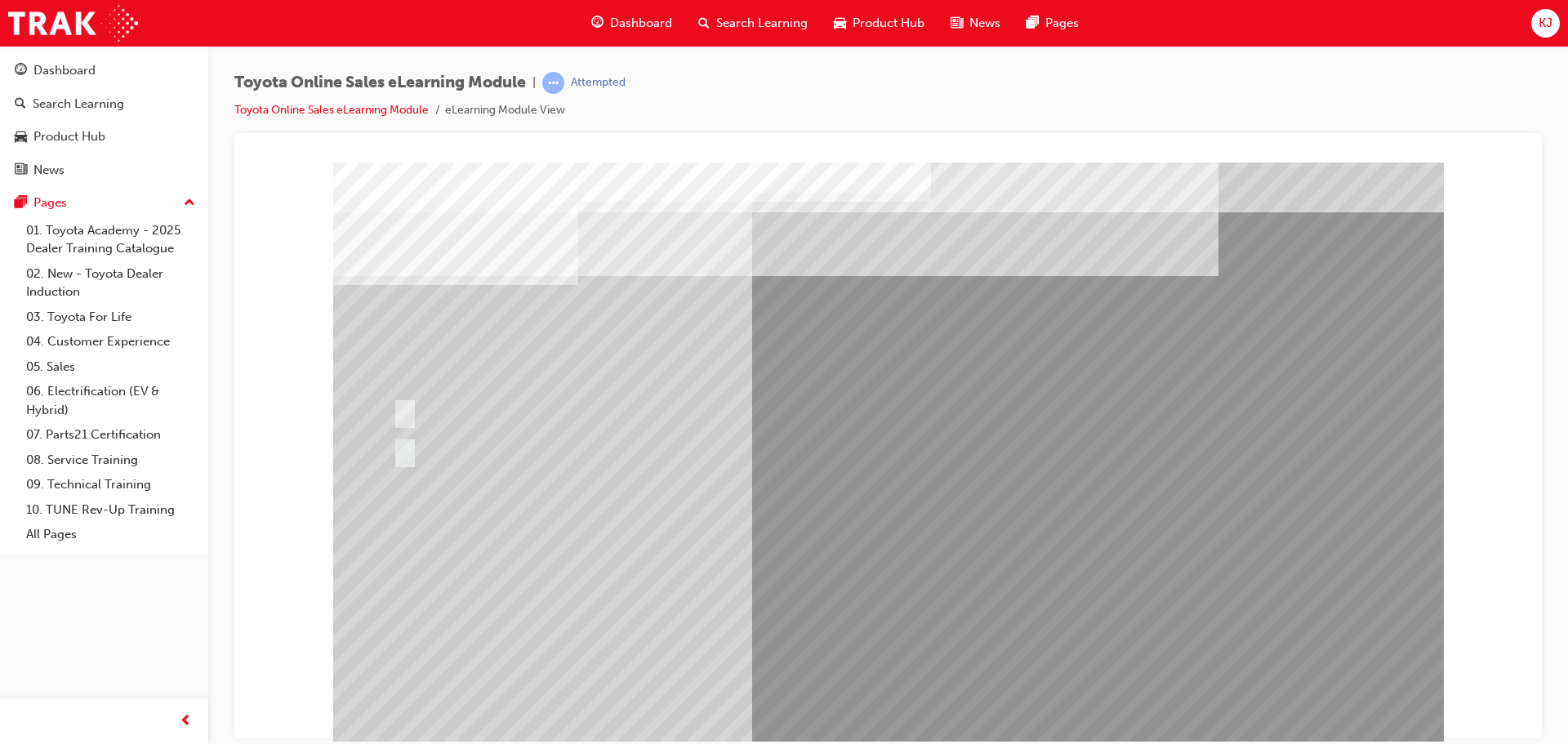
drag, startPoint x: 825, startPoint y: 709, endPoint x: 835, endPoint y: 710, distance: 10.0
click at [835, 710] on div at bounding box center [889, 456] width 1111 height 588
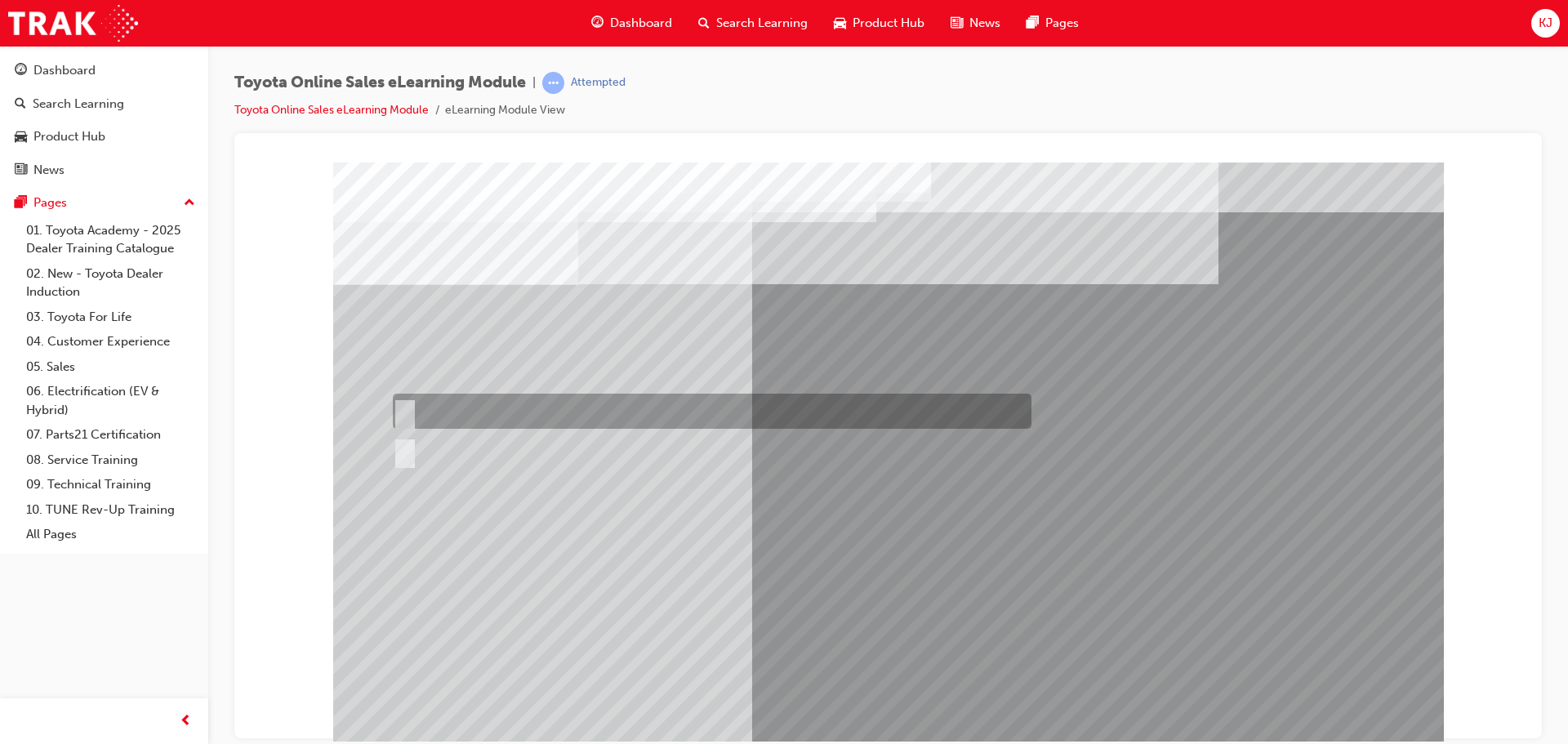
click at [495, 425] on div at bounding box center [708, 411] width 639 height 35
radio input "true"
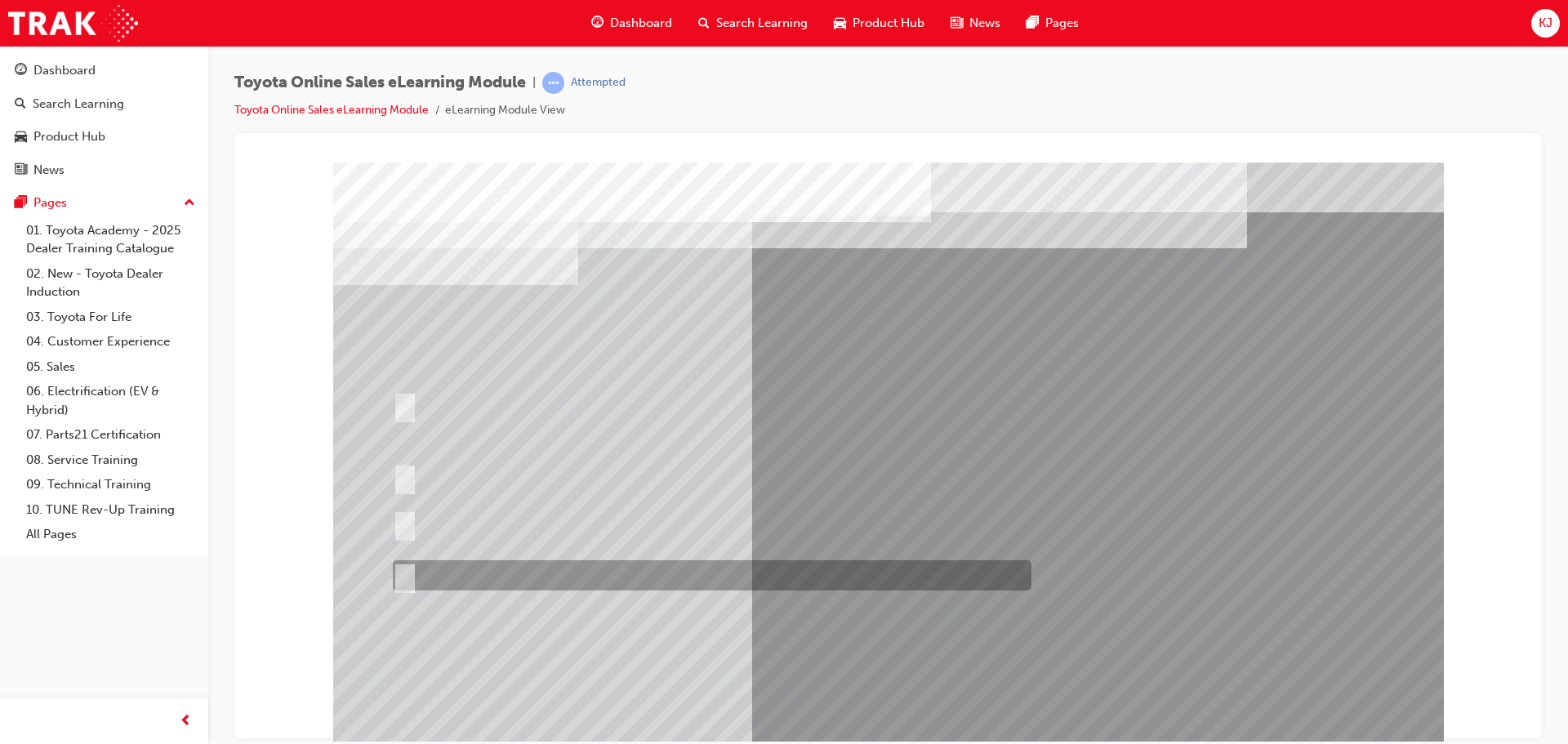
click at [560, 576] on div at bounding box center [708, 575] width 639 height 30
radio input "true"
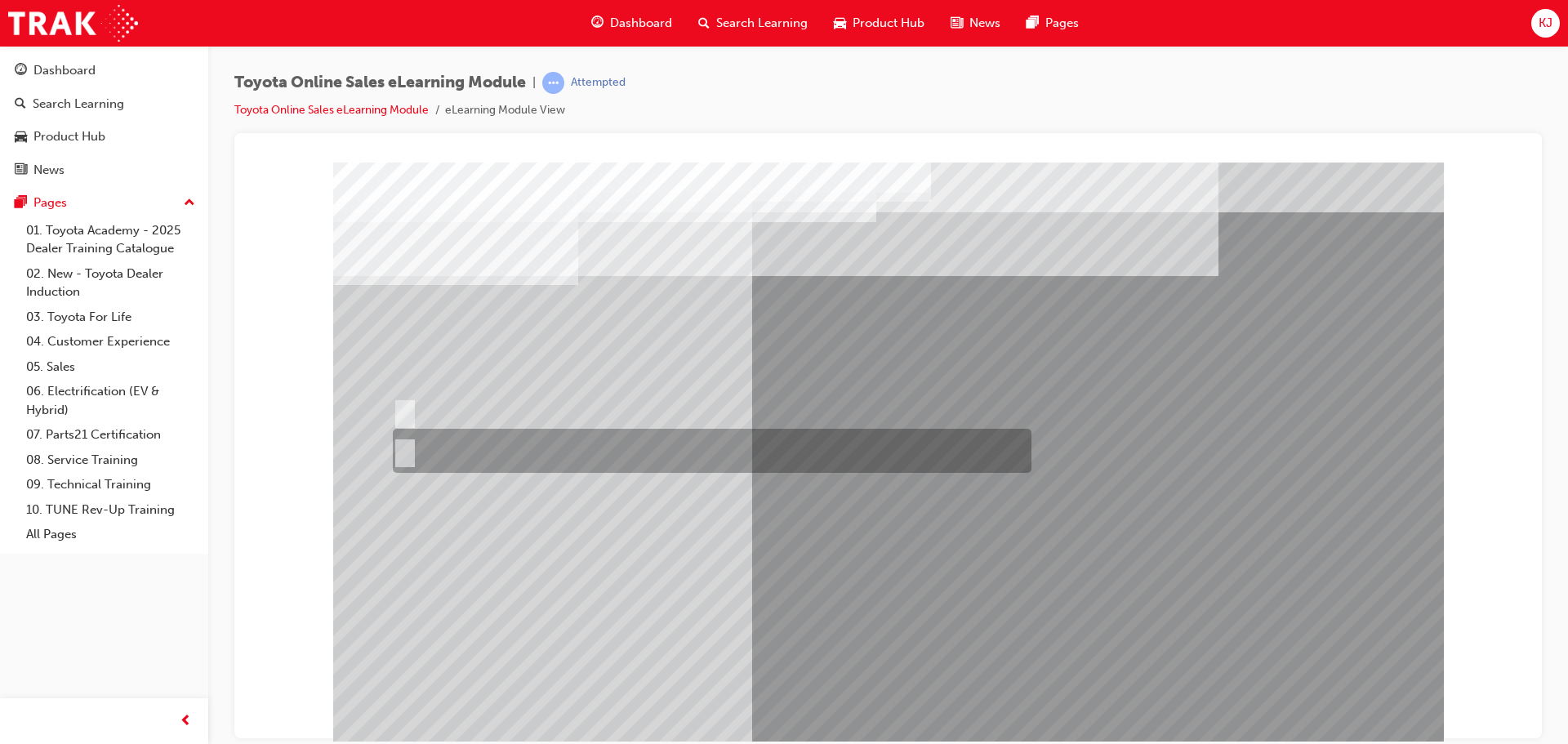
click at [495, 459] on div at bounding box center [708, 451] width 639 height 44
radio input "true"
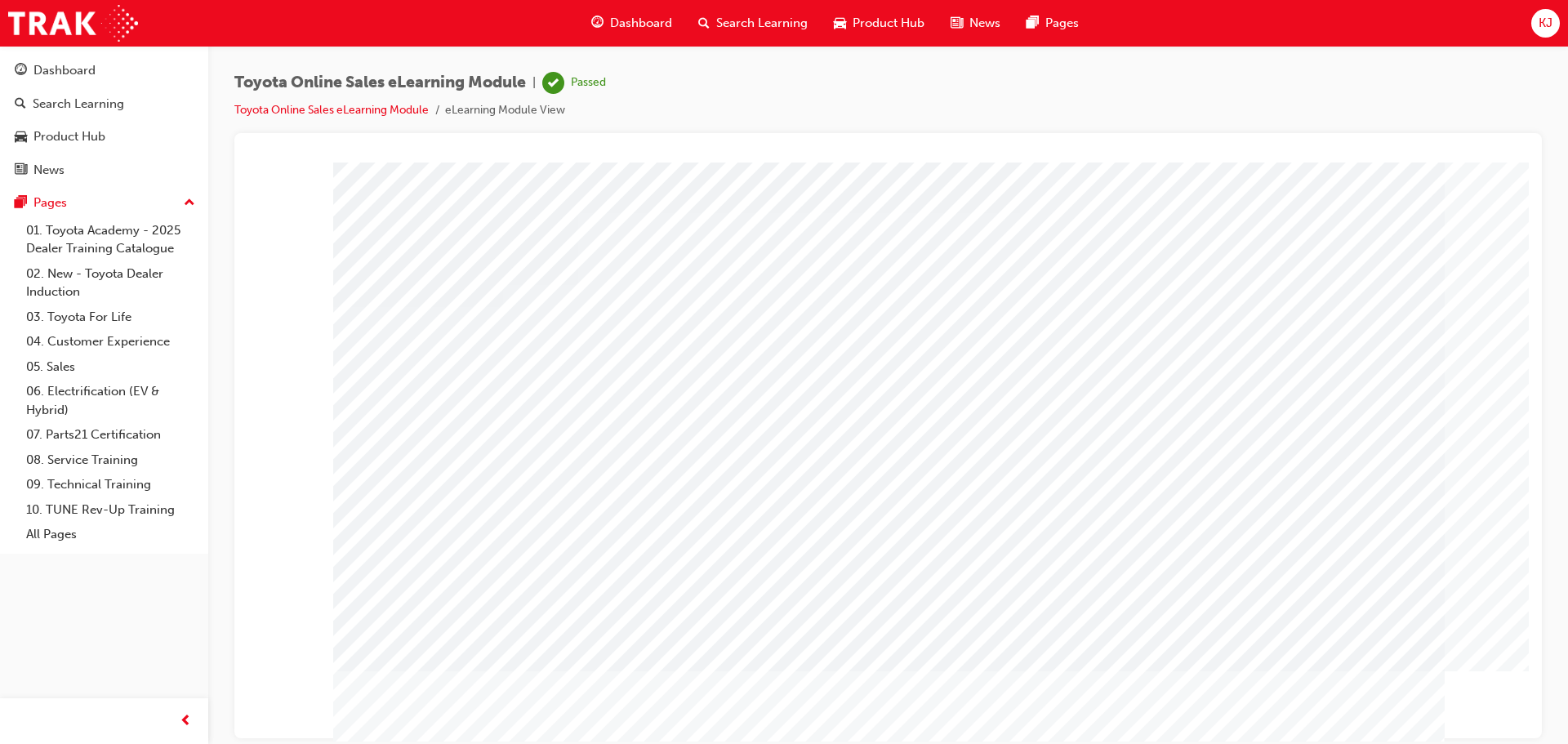
click at [609, 40] on div "Dashboard Search Learning Product Hub News Pages" at bounding box center [835, 23] width 527 height 46
click at [610, 28] on span "Dashboard" at bounding box center [641, 23] width 62 height 19
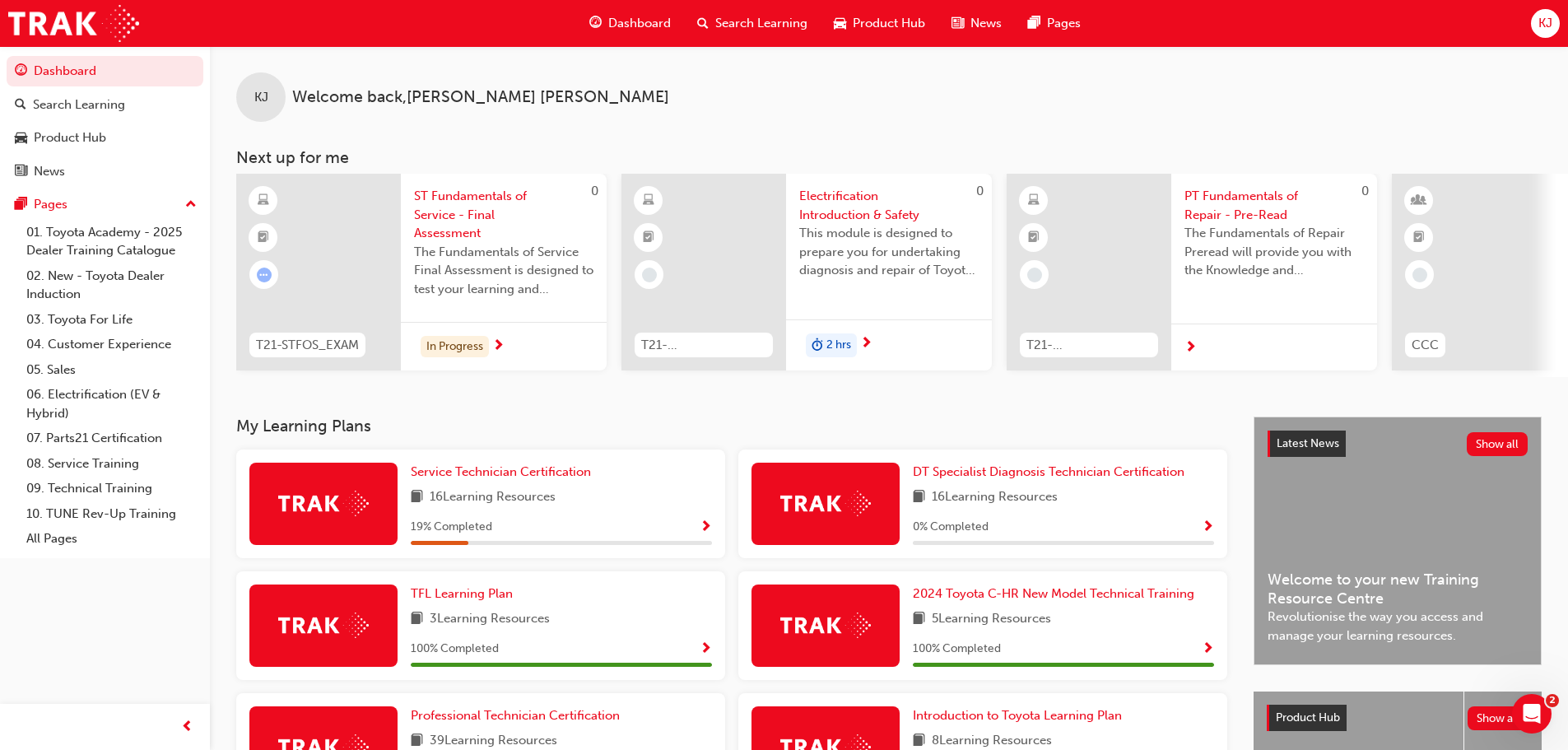
click at [1211, 243] on span "The Fundamentals of Repair Preread will provide you with the Knowledge and Unde…" at bounding box center [1274, 251] width 179 height 56
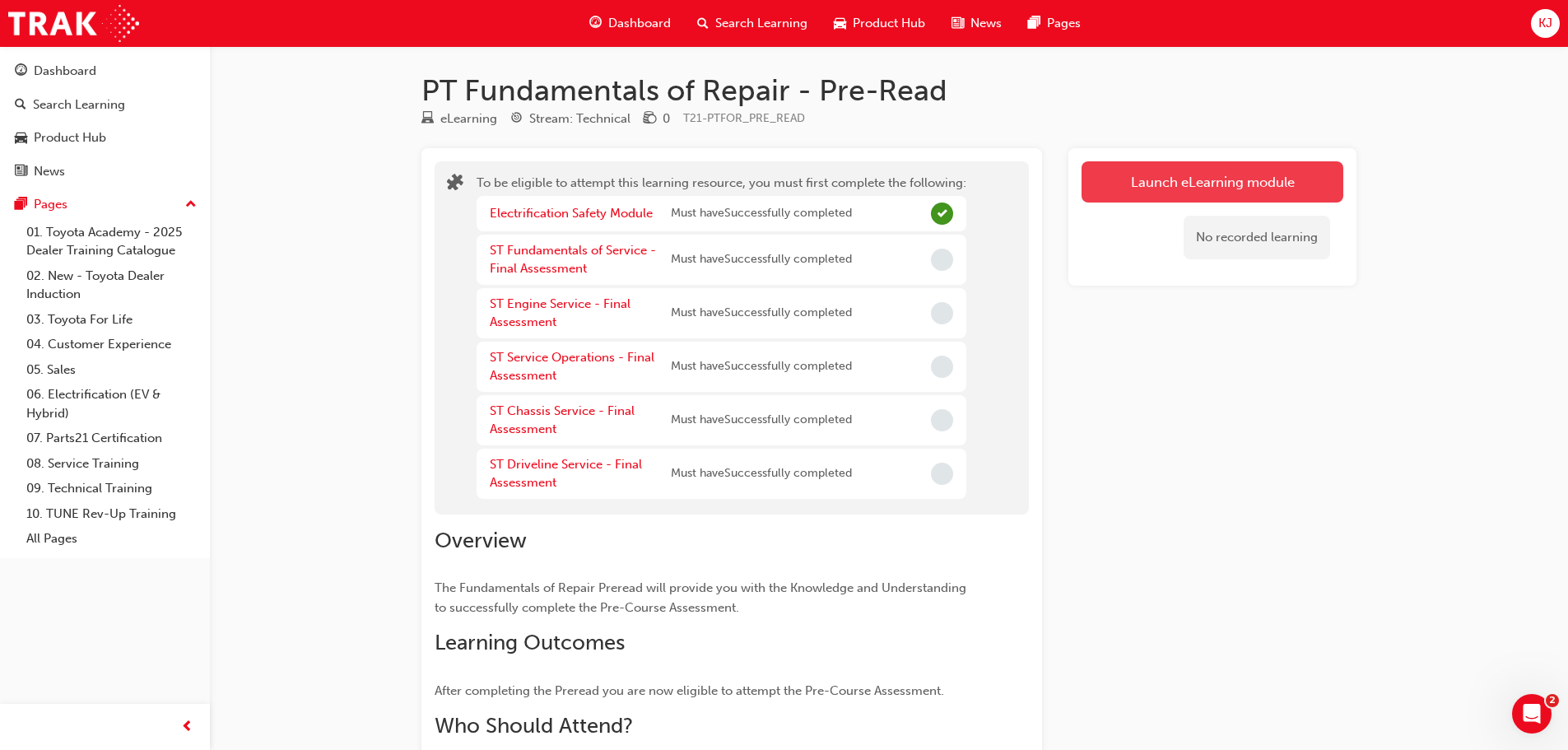
click at [1111, 189] on button "Launch eLearning module" at bounding box center [1213, 181] width 262 height 41
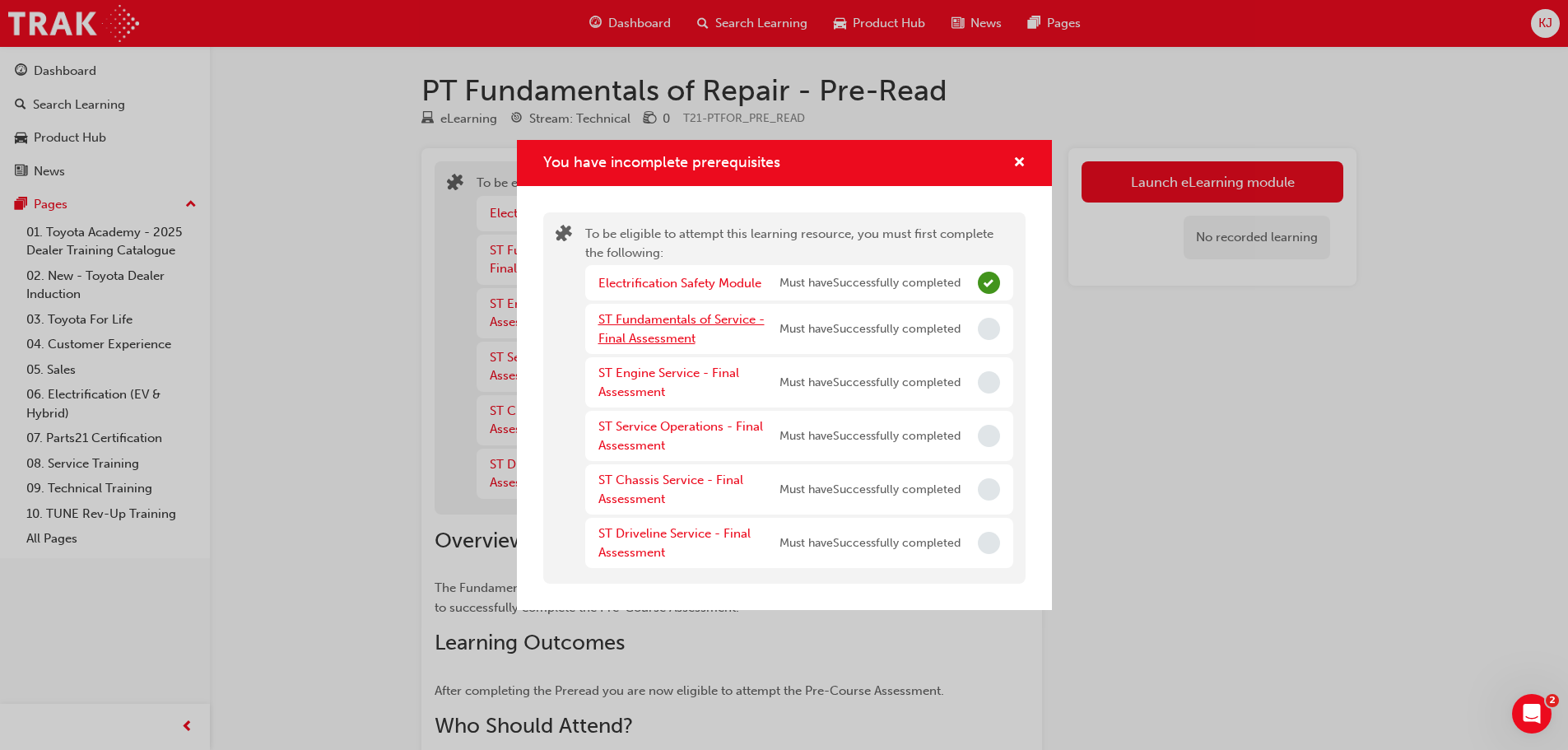
click at [668, 313] on link "ST Fundamentals of Service - Final Assessment" at bounding box center [681, 329] width 166 height 34
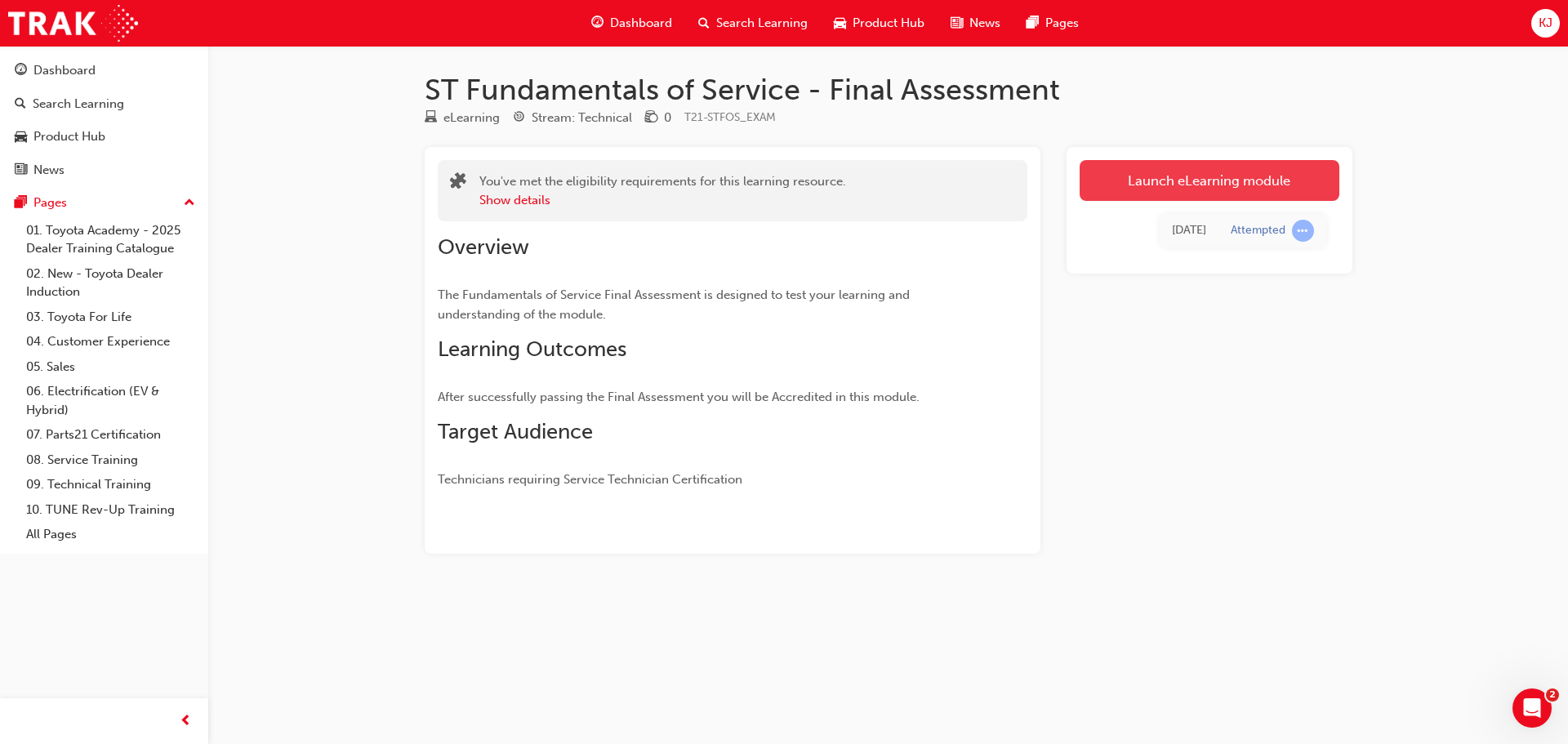
click at [1131, 186] on link "Launch eLearning module" at bounding box center [1210, 180] width 260 height 40
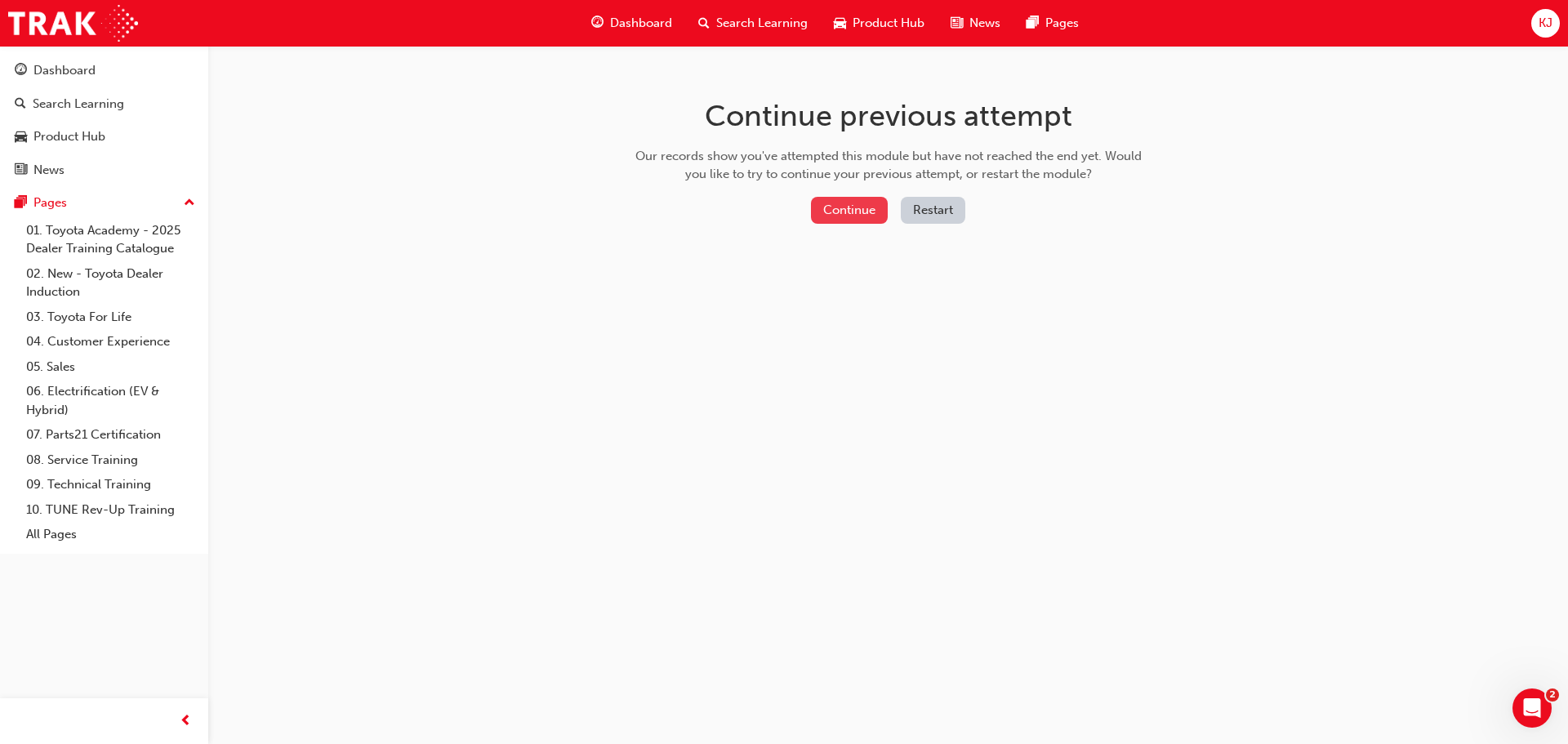
click at [831, 207] on button "Continue" at bounding box center [849, 210] width 77 height 27
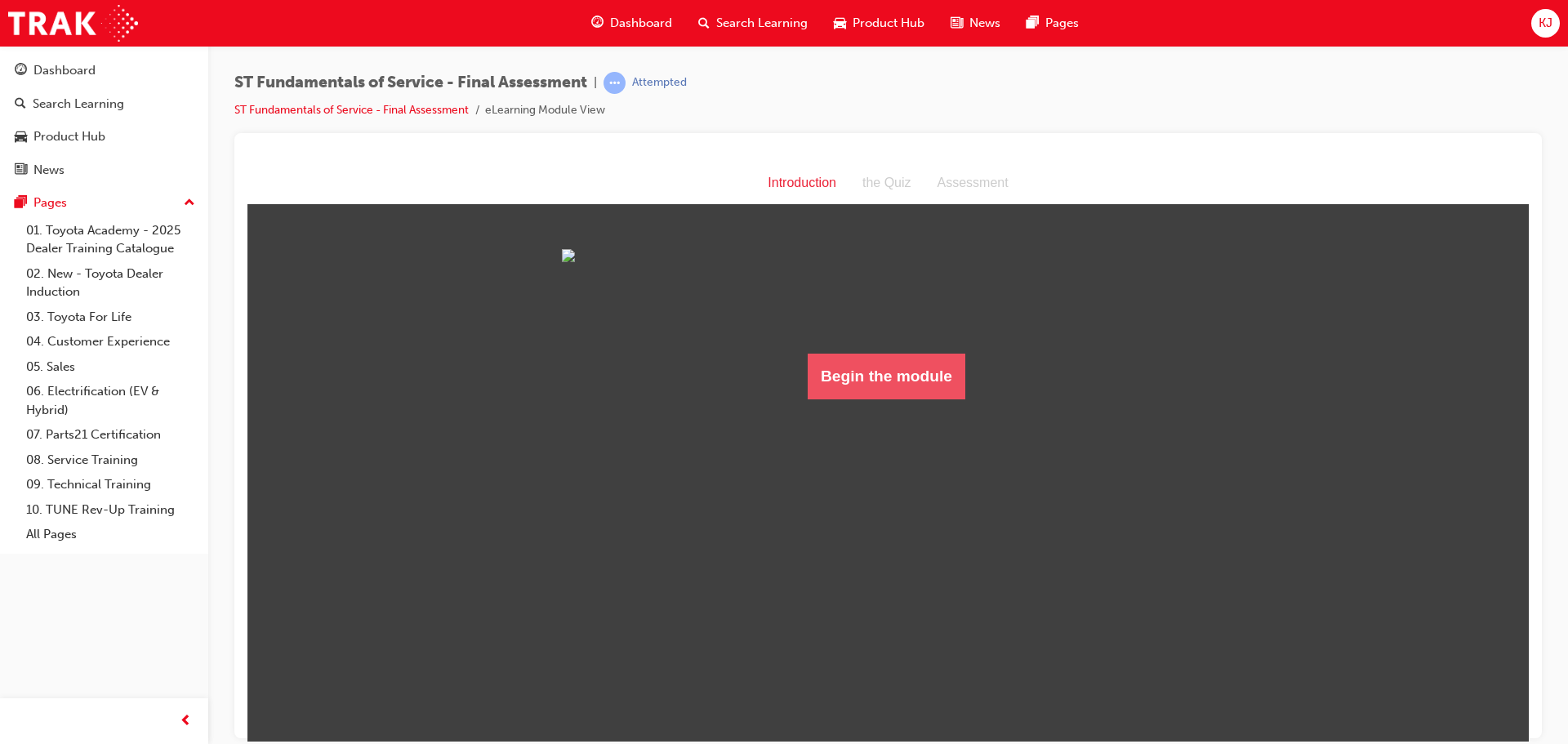
click at [873, 398] on button "Begin the module" at bounding box center [886, 375] width 157 height 46
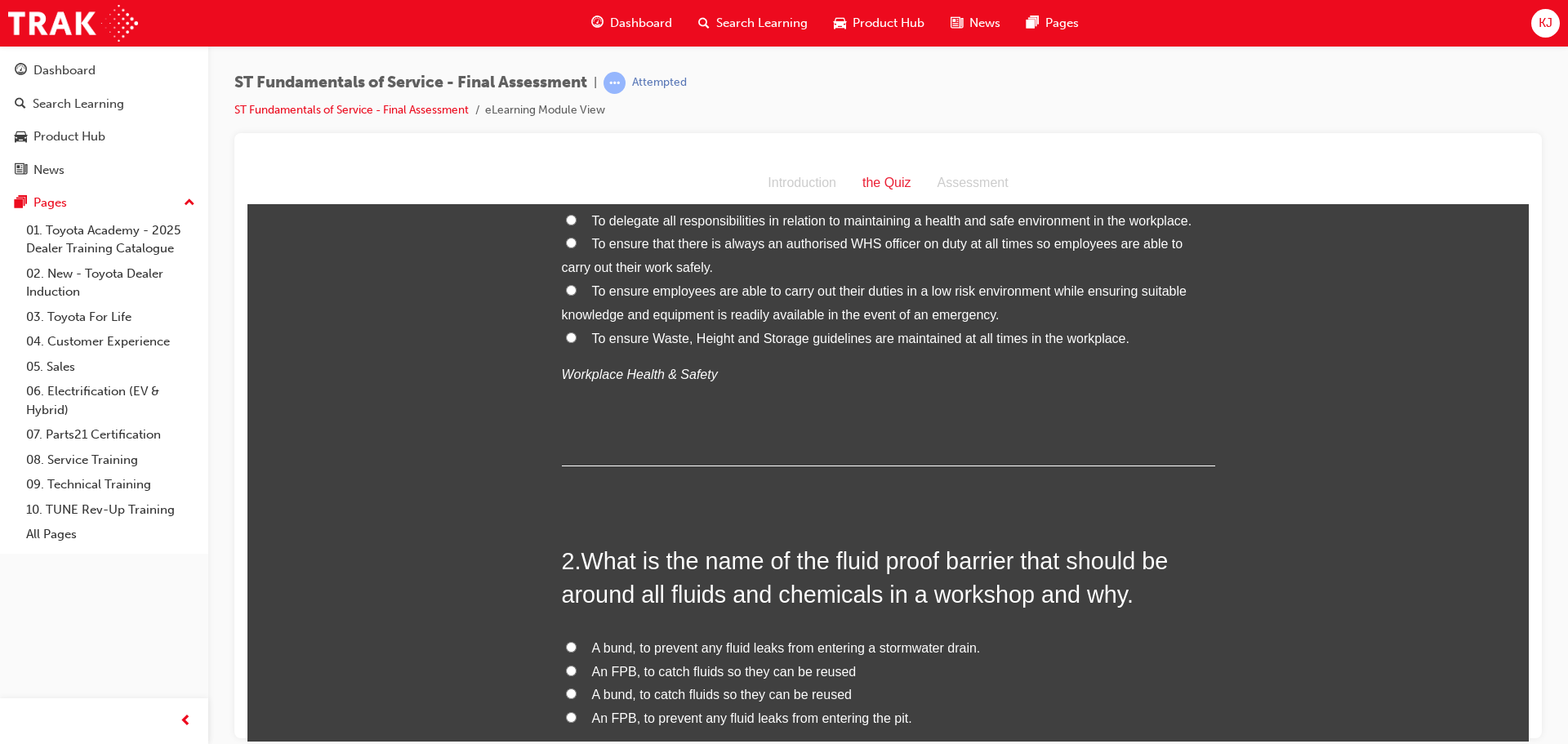
scroll to position [82, 0]
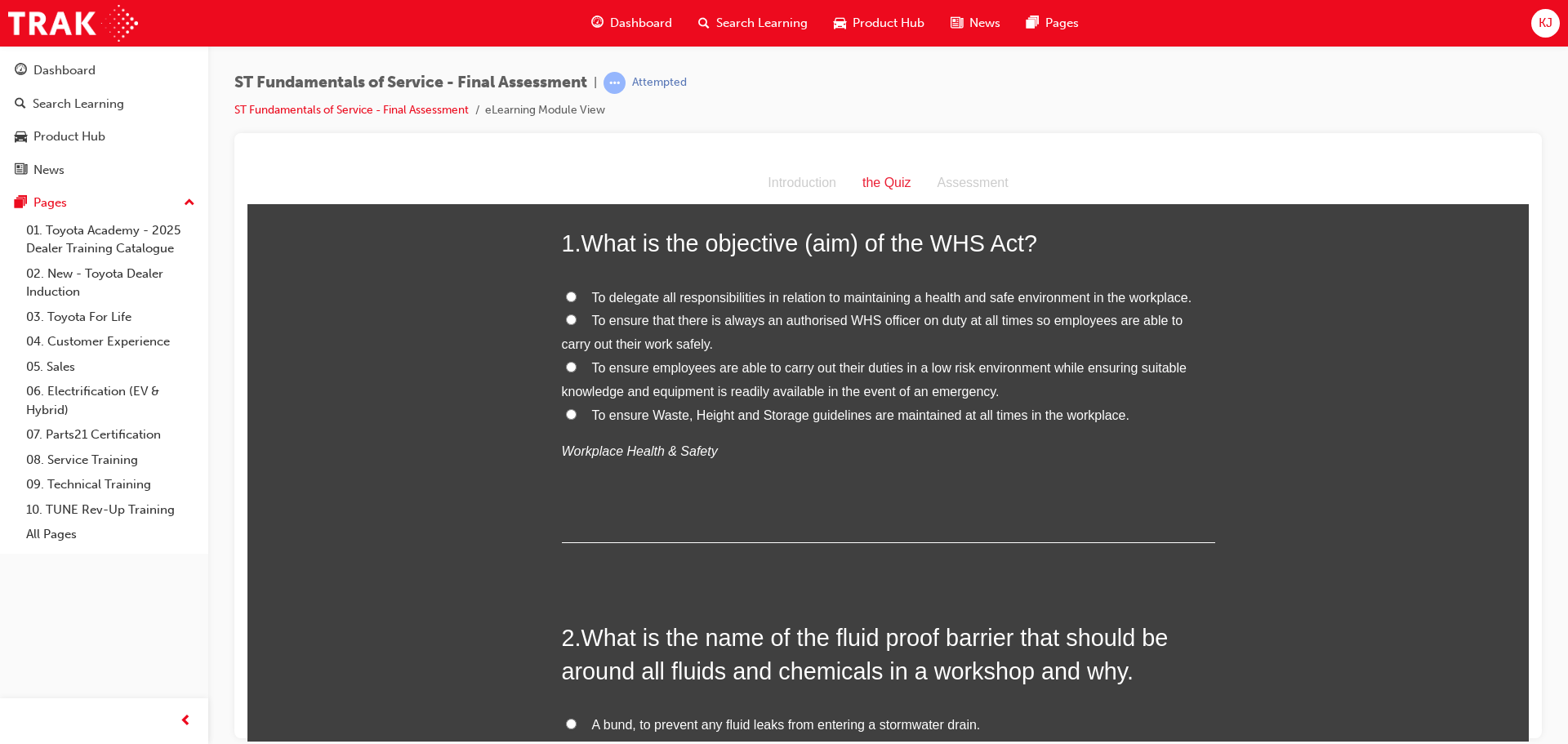
click at [568, 362] on input "To ensure employees are able to carry out their duties in a low risk environmen…" at bounding box center [571, 366] width 10 height 10
radio input "true"
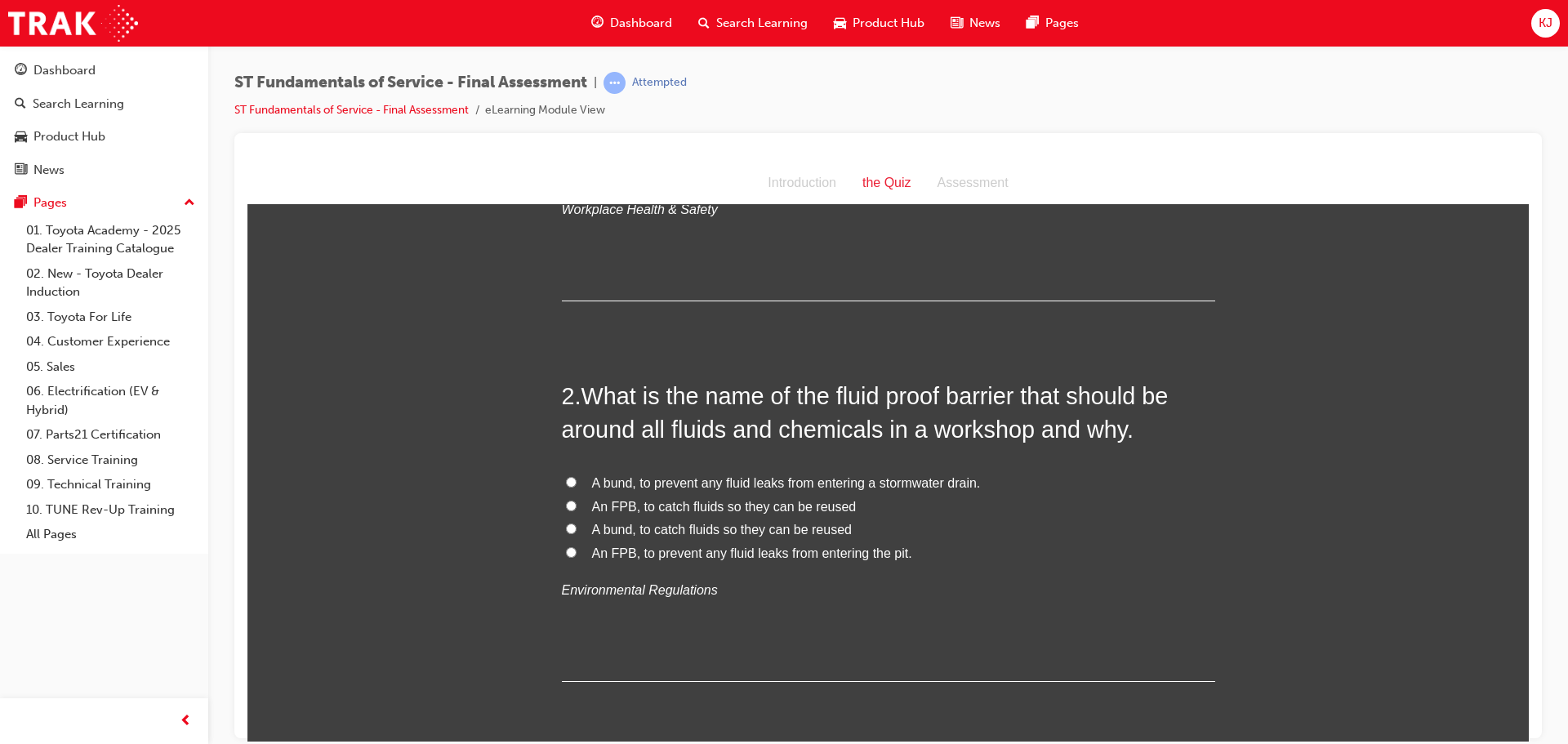
scroll to position [327, 0]
click at [658, 544] on span "An FPB, to prevent any fluid leaks from entering the pit." at bounding box center [753, 550] width 320 height 14
click at [576, 544] on input "An FPB, to prevent any fluid leaks from entering the pit." at bounding box center [571, 549] width 10 height 10
radio input "true"
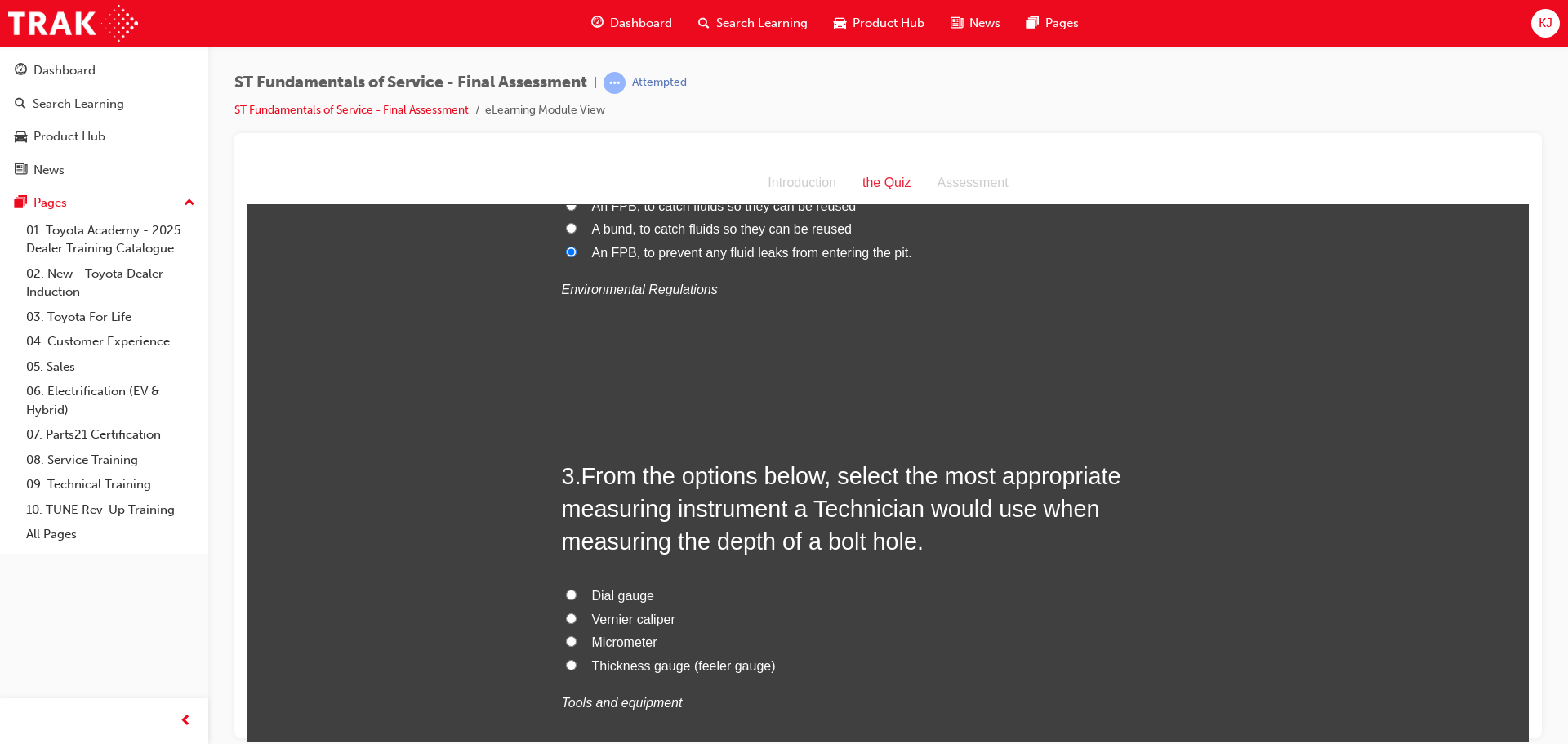
scroll to position [654, 0]
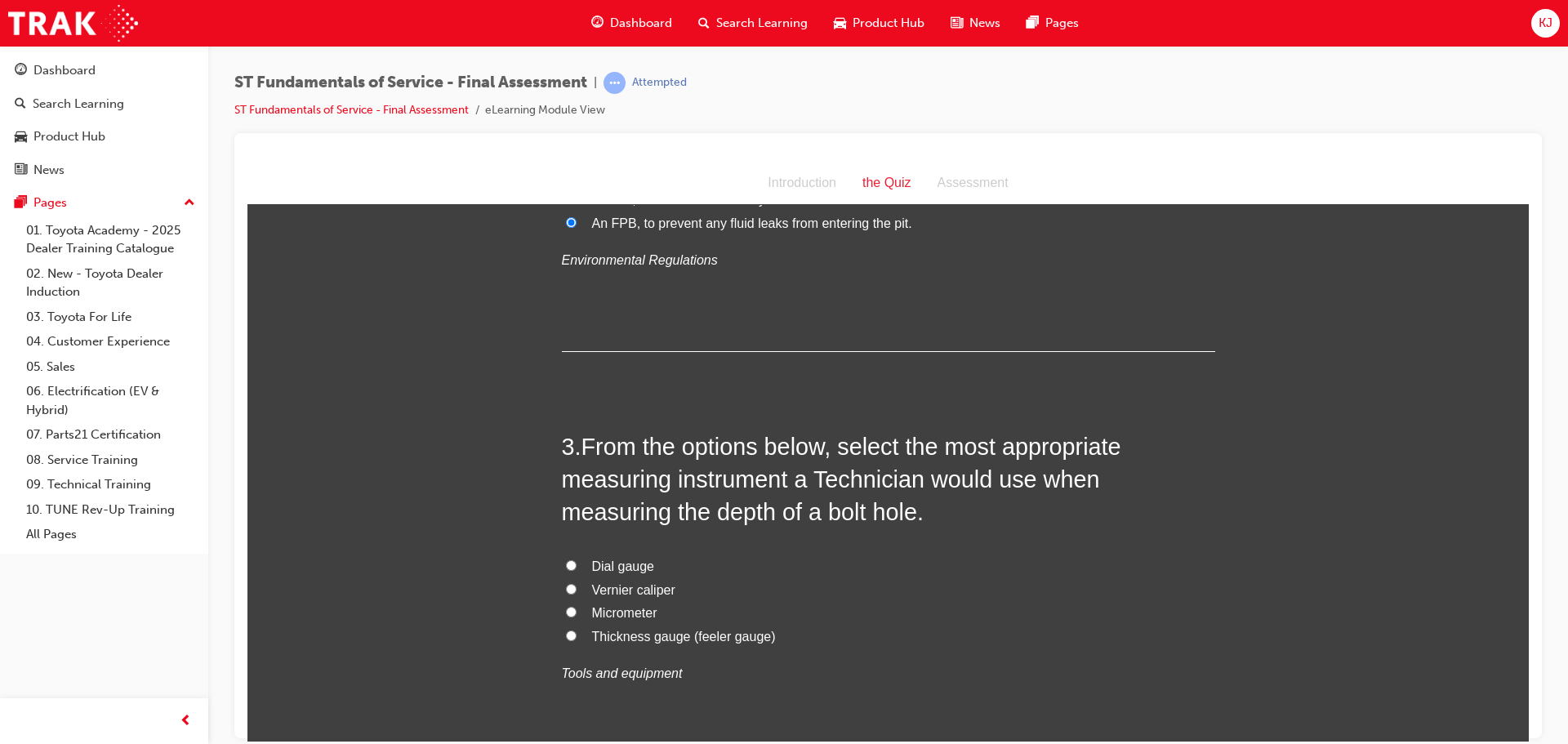
click at [593, 609] on span "Micrometer" at bounding box center [625, 612] width 65 height 14
click at [576, 609] on input "Micrometer" at bounding box center [571, 612] width 10 height 10
radio input "true"
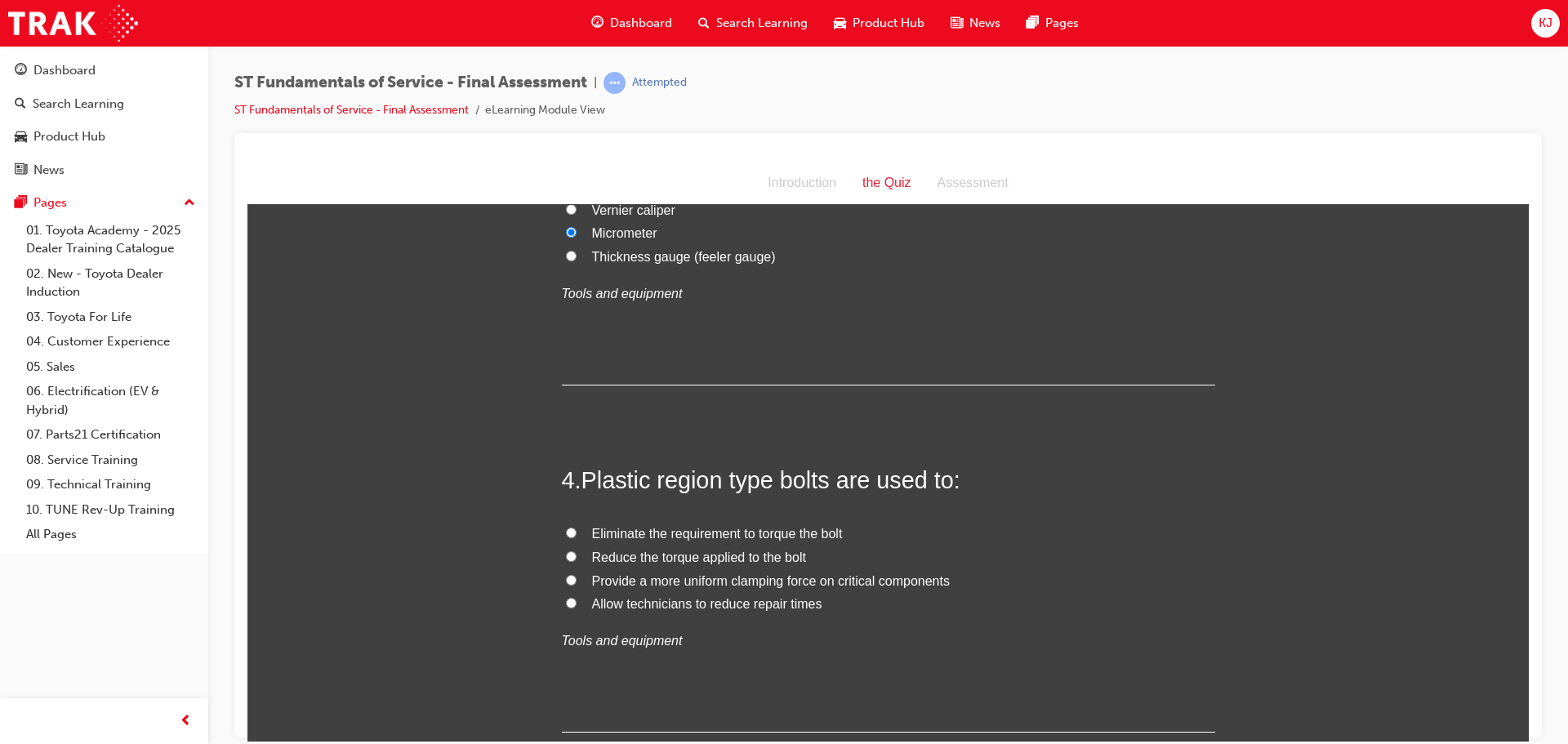
scroll to position [1062, 0]
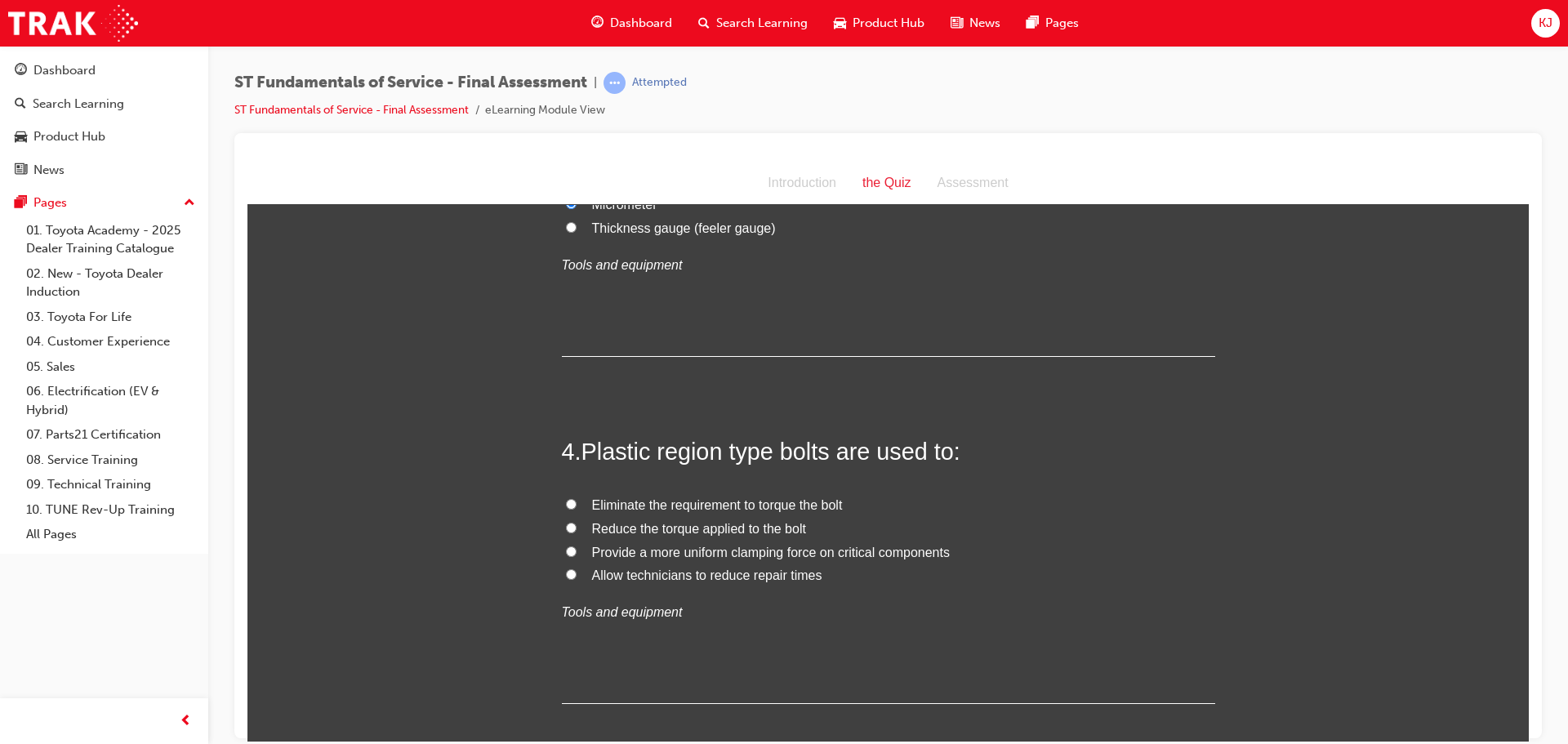
click at [621, 579] on span "Allow technicians to reduce repair times" at bounding box center [708, 575] width 231 height 14
click at [576, 579] on input "Allow technicians to reduce repair times" at bounding box center [571, 574] width 10 height 10
radio input "true"
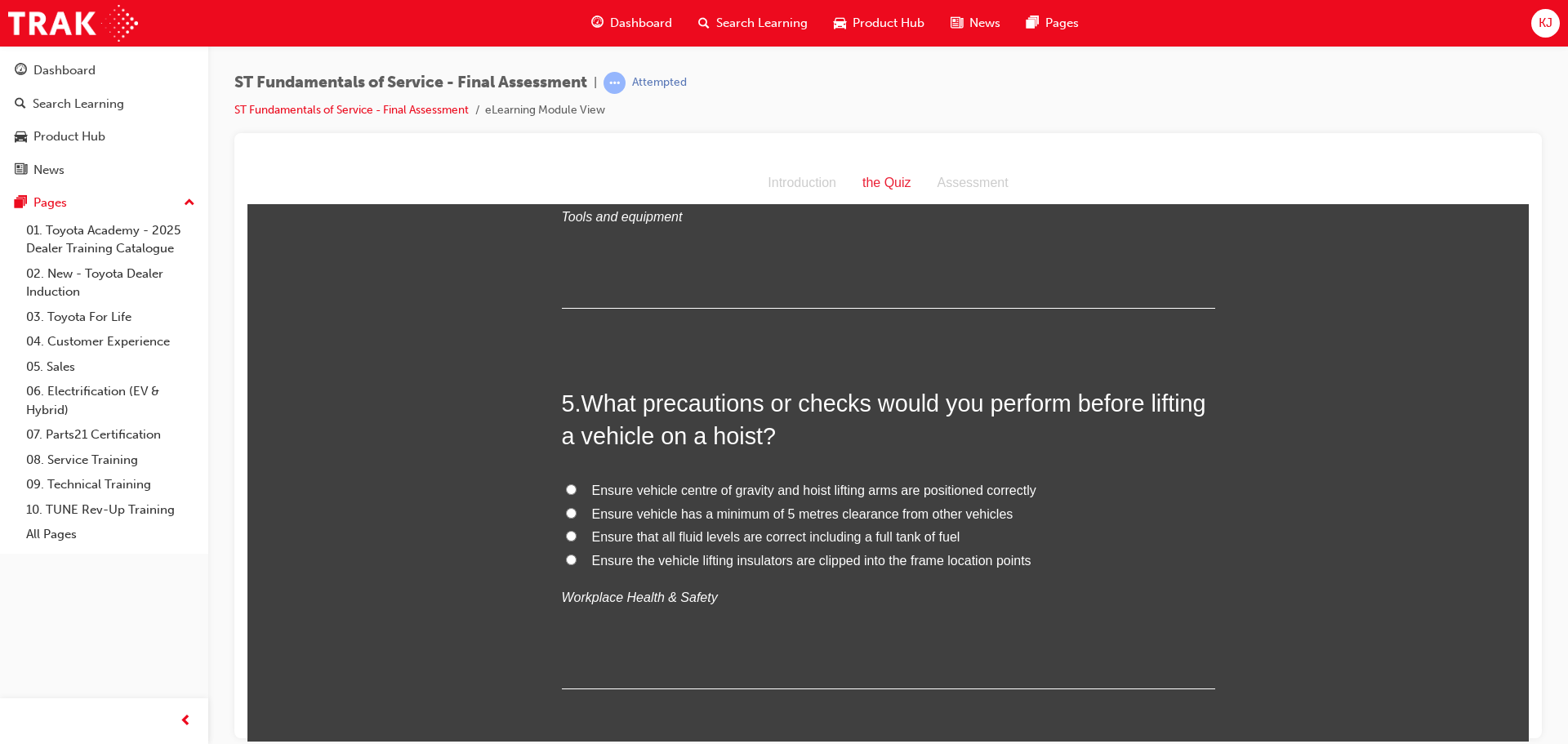
scroll to position [1470, 0]
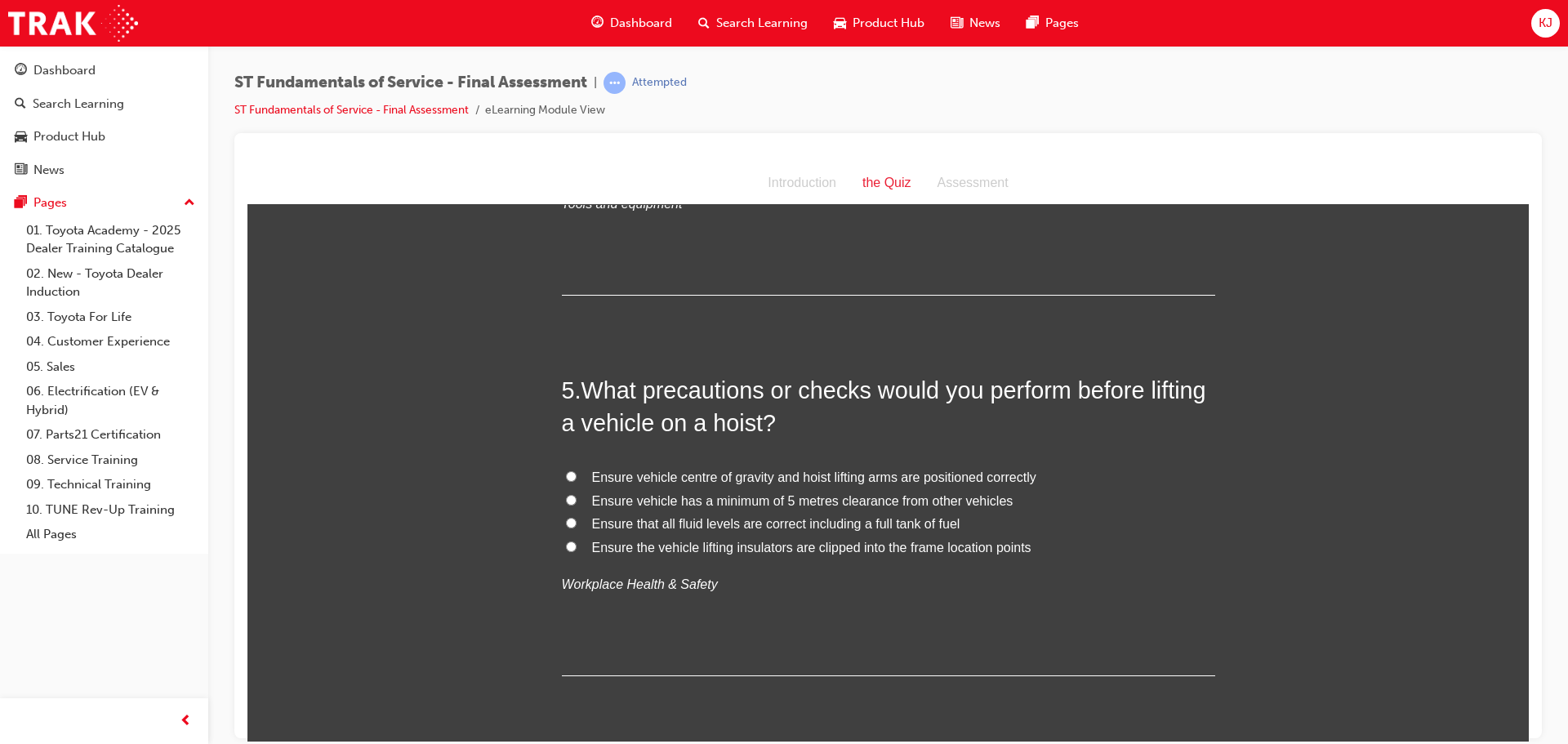
click at [845, 545] on span "Ensure the vehicle lifting insulators are clipped into the frame location points" at bounding box center [812, 547] width 440 height 14
click at [576, 545] on input "Ensure the vehicle lifting insulators are clipped into the frame location points" at bounding box center [571, 546] width 10 height 10
radio input "true"
click at [749, 470] on span "Ensure vehicle centre of gravity and hoist lifting arms are positioned correctly" at bounding box center [815, 477] width 445 height 14
click at [576, 470] on input "Ensure vehicle centre of gravity and hoist lifting arms are positioned correctly" at bounding box center [571, 476] width 10 height 10
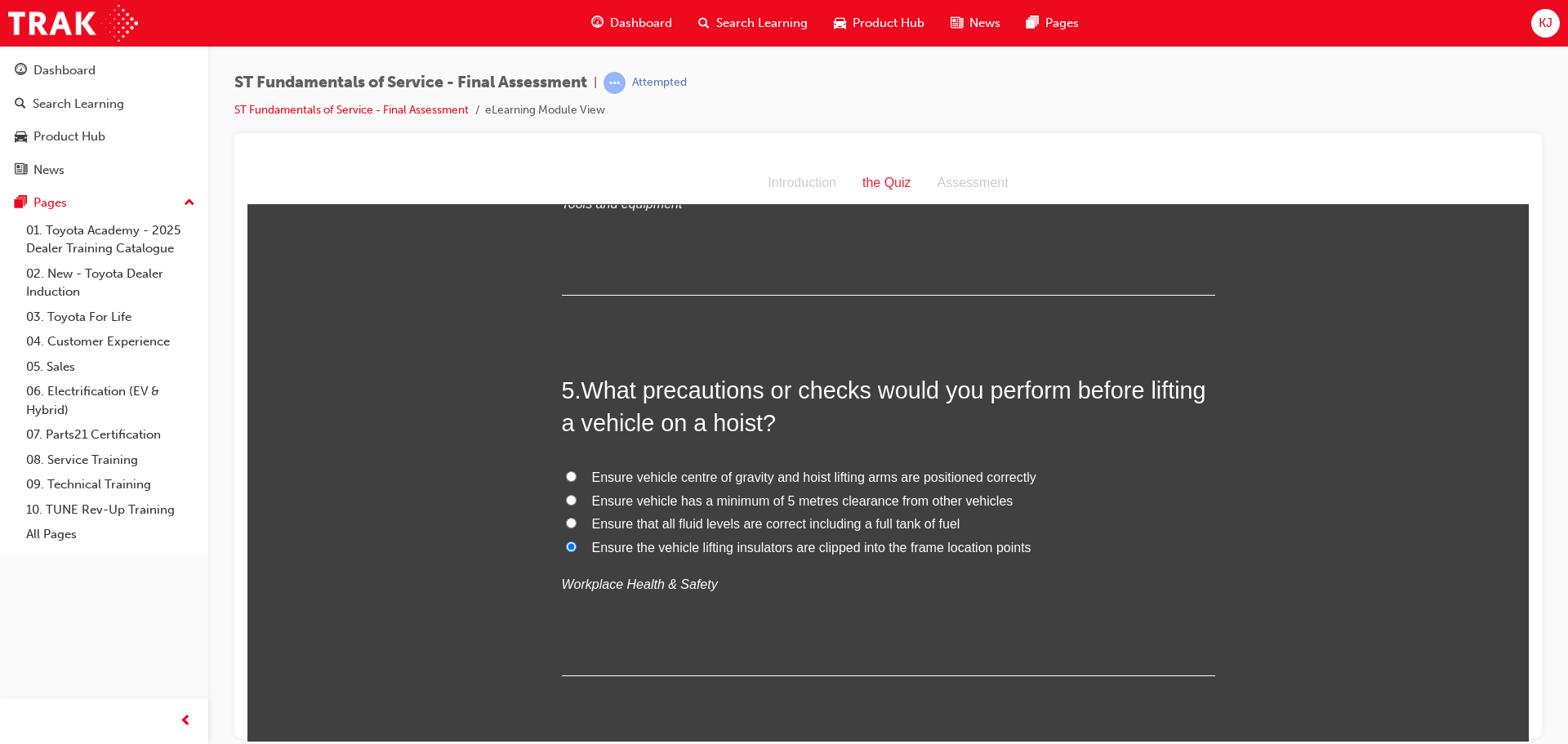
radio input "true"
click at [801, 548] on span "Ensure the vehicle lifting insulators are clipped into the frame location points" at bounding box center [812, 547] width 440 height 14
click at [576, 548] on input "Ensure the vehicle lifting insulators are clipped into the frame location points" at bounding box center [571, 546] width 10 height 10
radio input "true"
click at [772, 475] on span "Ensure vehicle centre of gravity and hoist lifting arms are positioned correctly" at bounding box center [815, 477] width 445 height 14
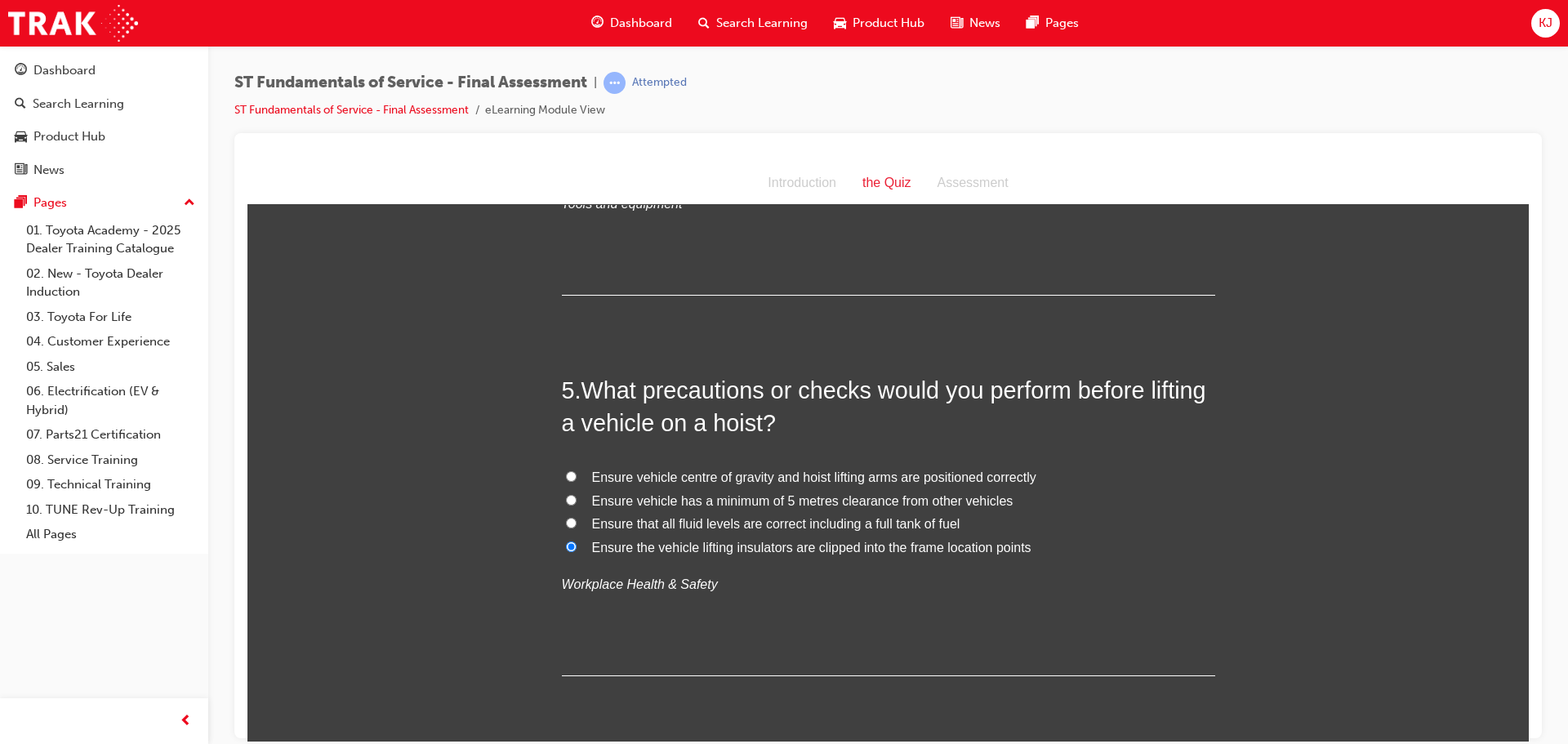
click at [576, 475] on input "Ensure vehicle centre of gravity and hoist lifting arms are positioned correctly" at bounding box center [571, 476] width 10 height 10
radio input "true"
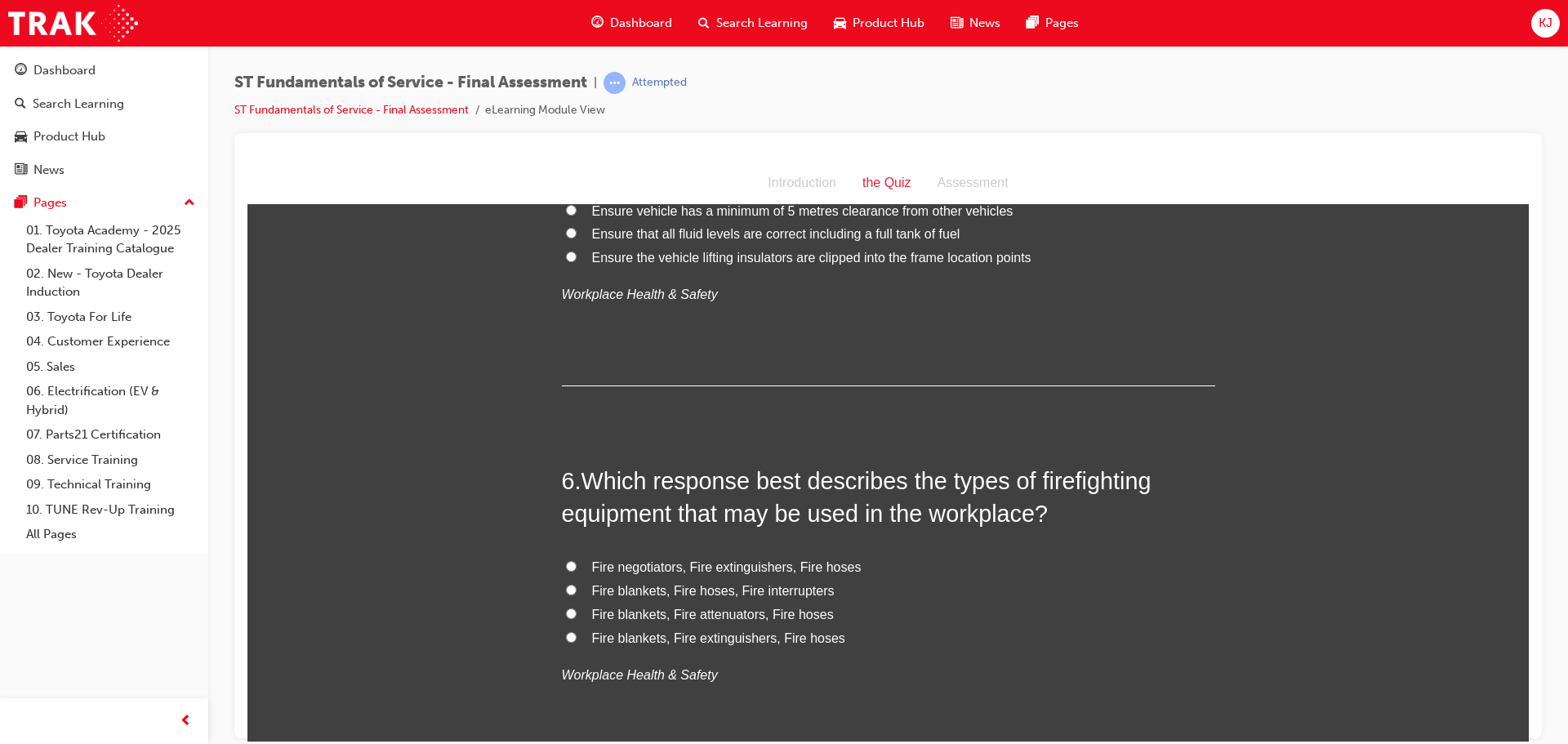
scroll to position [1797, 0]
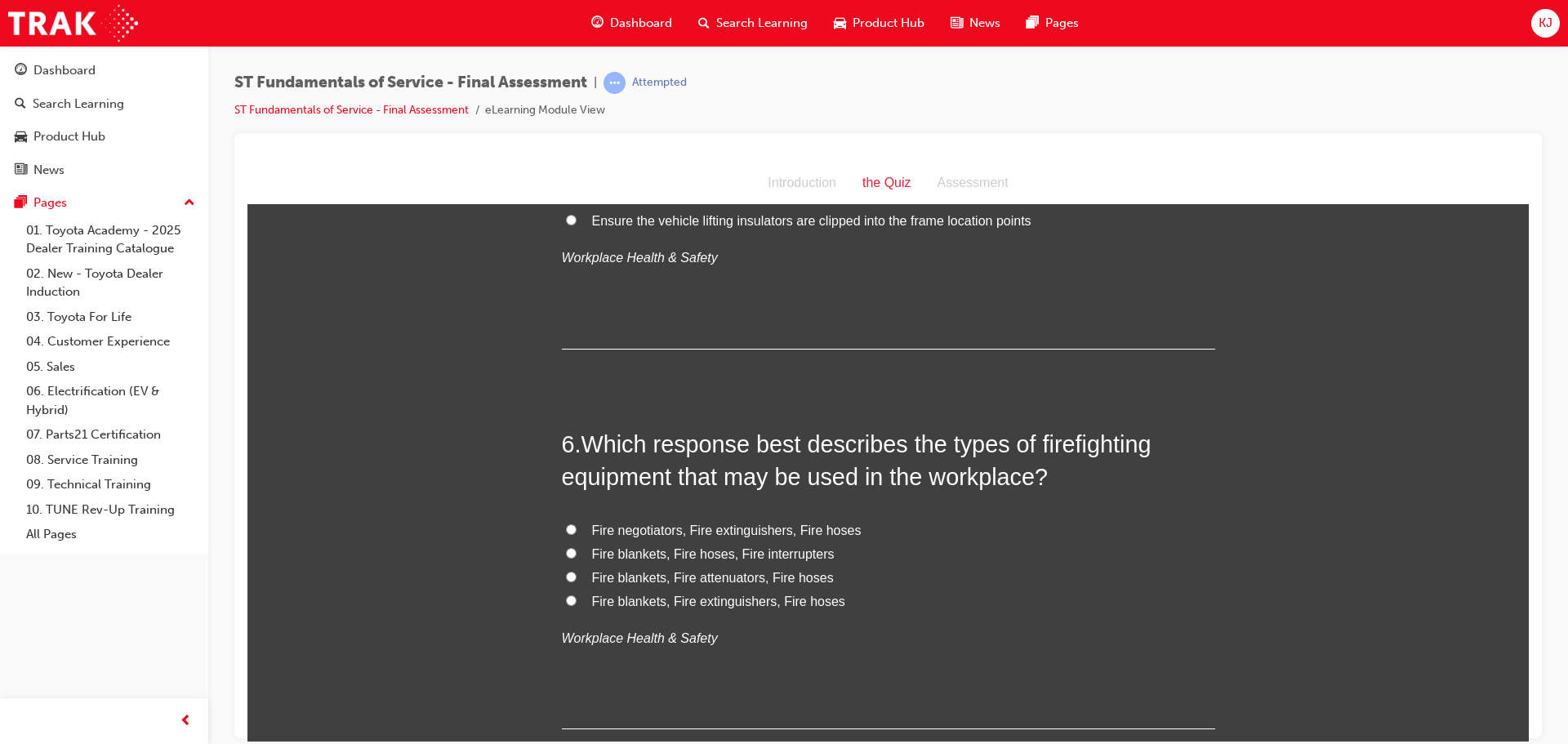
click at [778, 603] on span "Fire blankets, Fire extinguishers, Fire hoses" at bounding box center [719, 600] width 253 height 14
click at [576, 603] on input "Fire blankets, Fire extinguishers, Fire hoses" at bounding box center [571, 600] width 10 height 10
radio input "true"
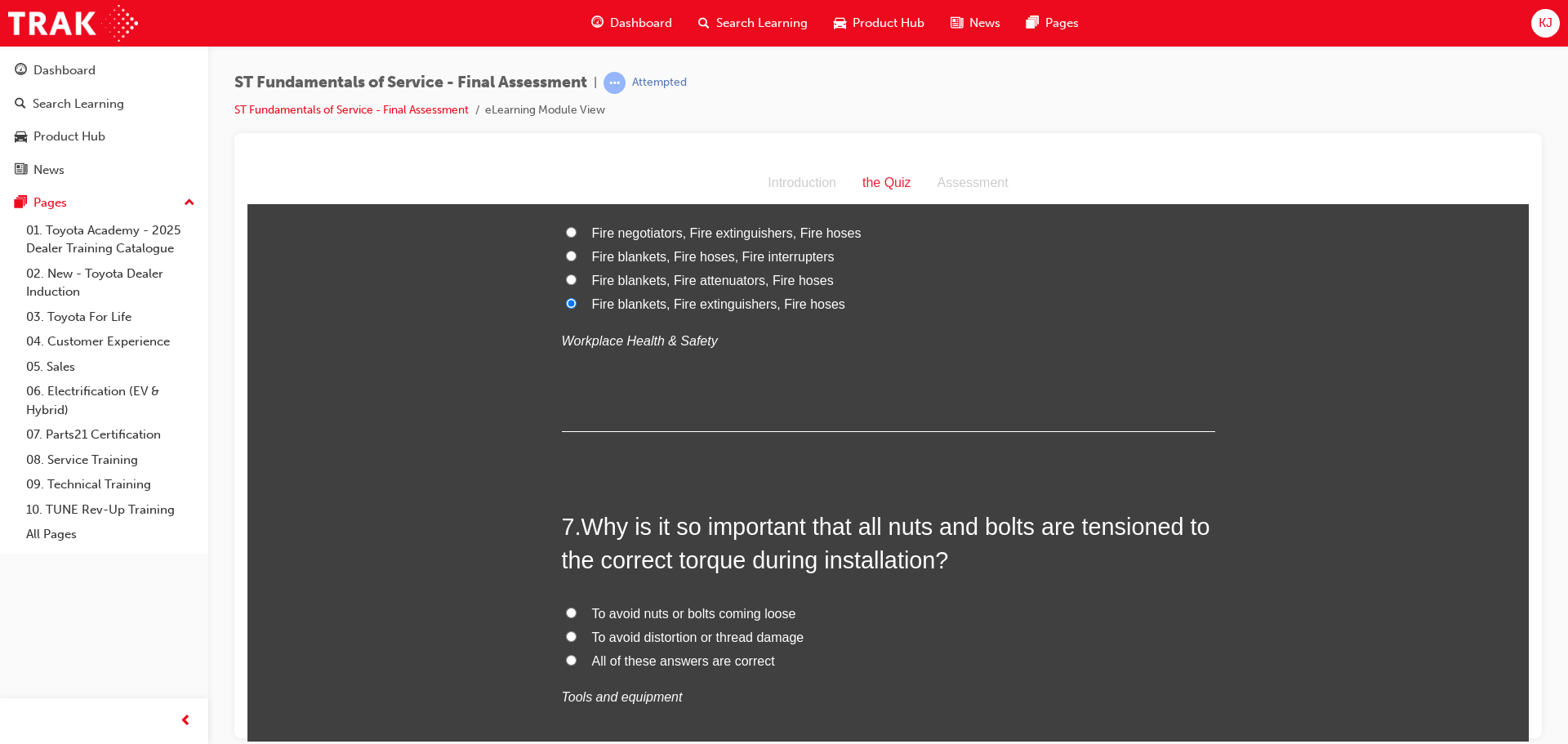
scroll to position [2124, 0]
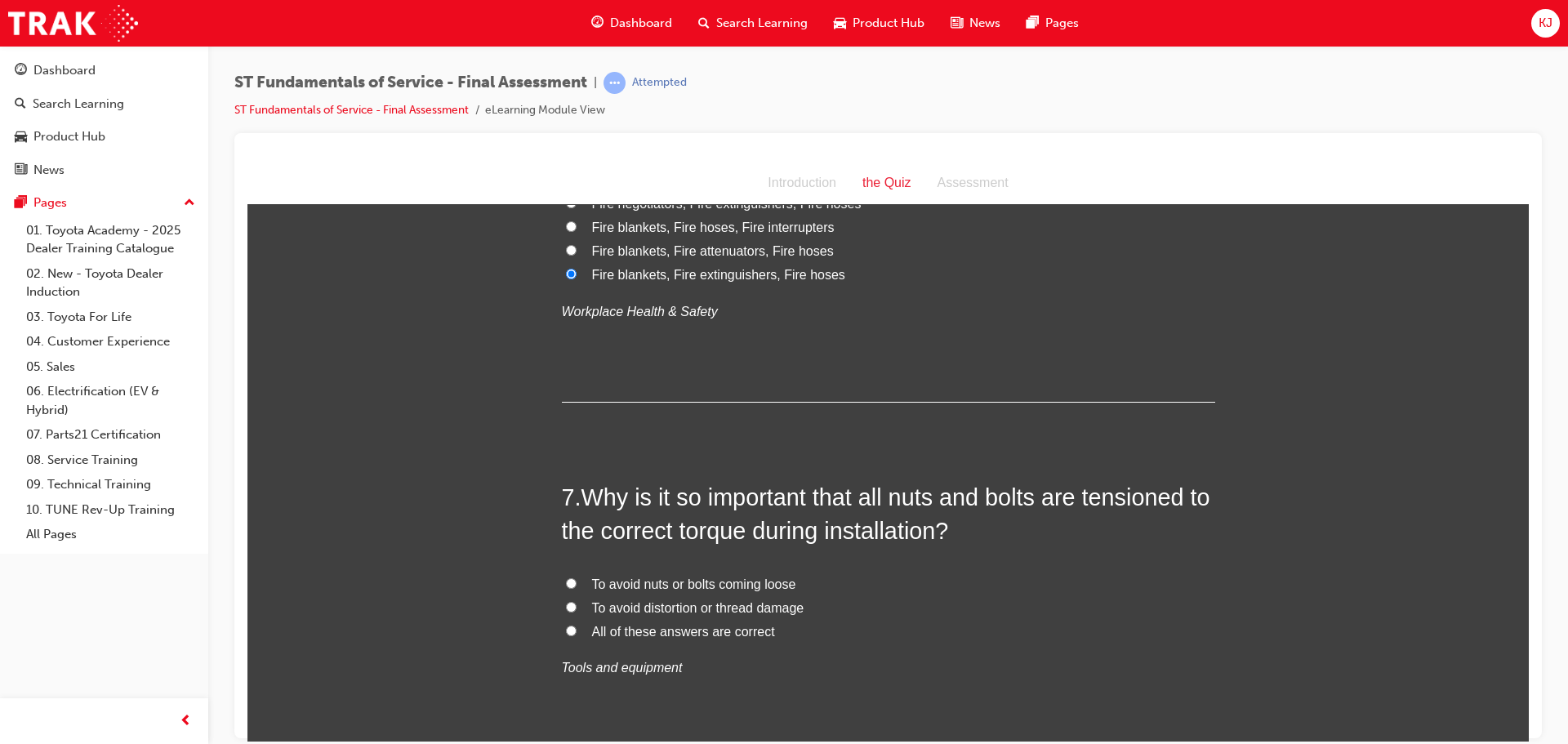
click at [739, 627] on span "All of these answers are correct" at bounding box center [684, 631] width 183 height 14
click at [576, 627] on input "All of these answers are correct" at bounding box center [571, 630] width 10 height 10
radio input "true"
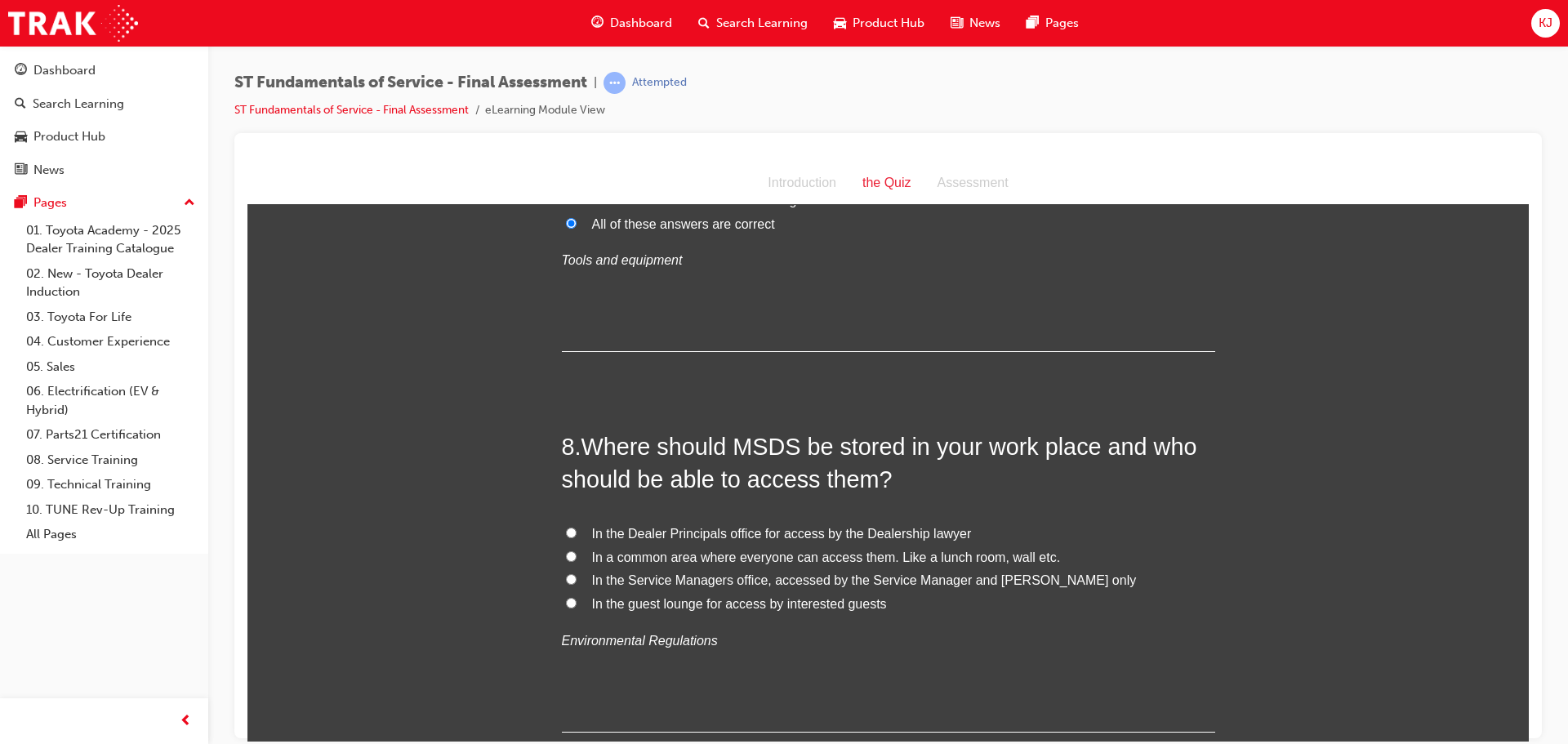
scroll to position [2532, 0]
click at [759, 553] on span "In a common area where everyone can access them. Like a lunch room, wall etc." at bounding box center [827, 556] width 469 height 14
click at [576, 553] on input "In a common area where everyone can access them. Like a lunch room, wall etc." at bounding box center [571, 555] width 10 height 10
radio input "true"
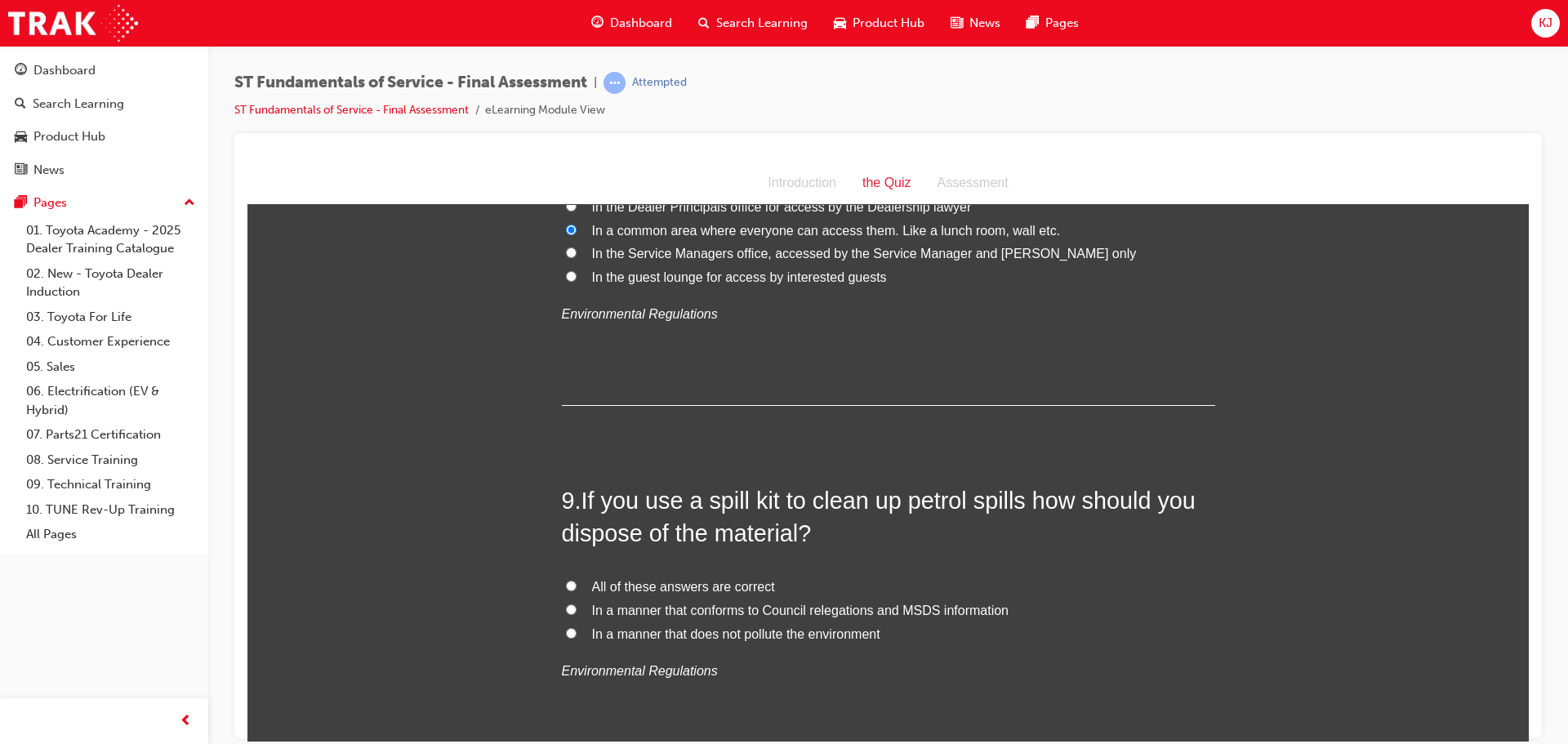
scroll to position [2859, 0]
click at [727, 584] on span "All of these answers are correct" at bounding box center [684, 585] width 183 height 14
click at [576, 584] on input "All of these answers are correct" at bounding box center [571, 584] width 10 height 10
radio input "true"
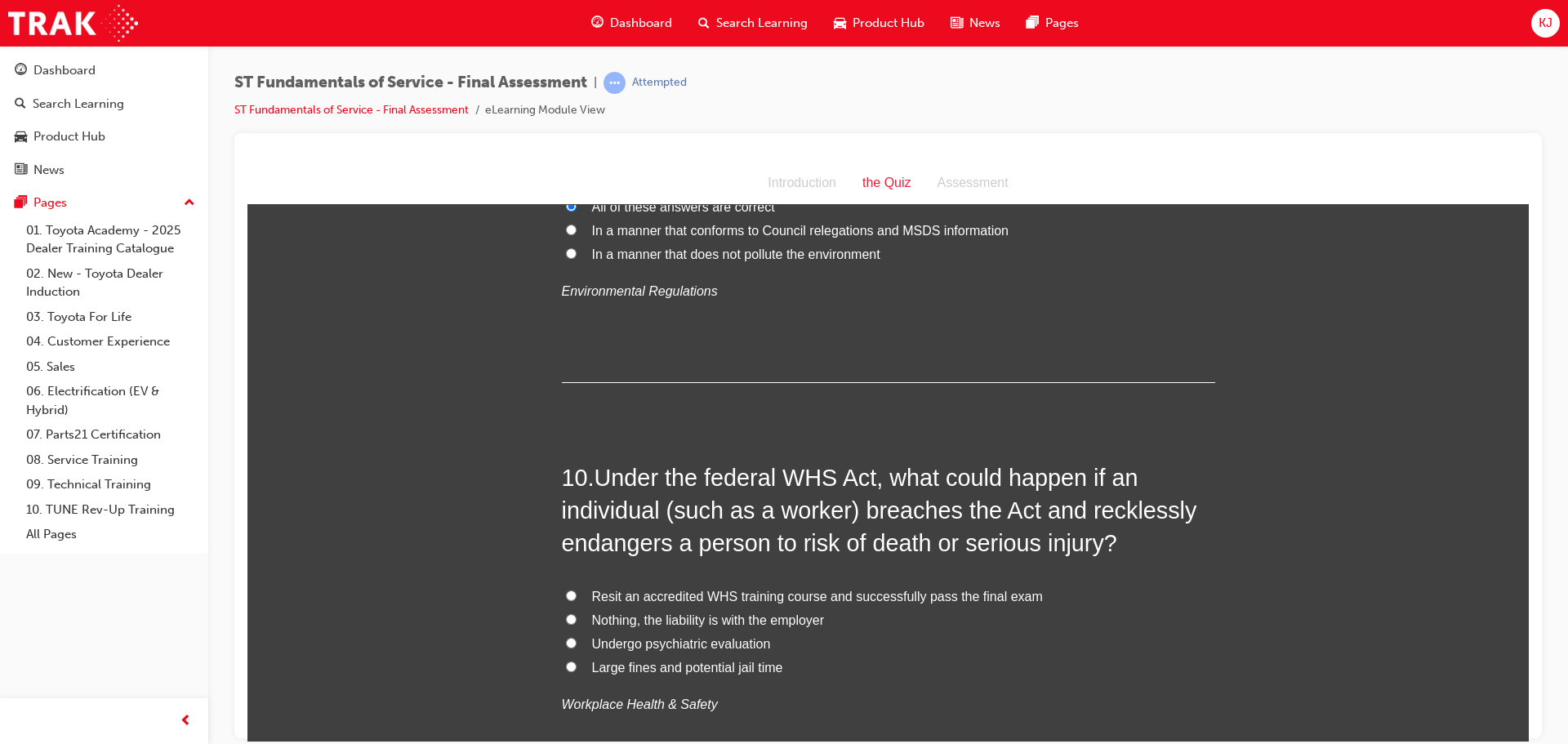
scroll to position [3268, 0]
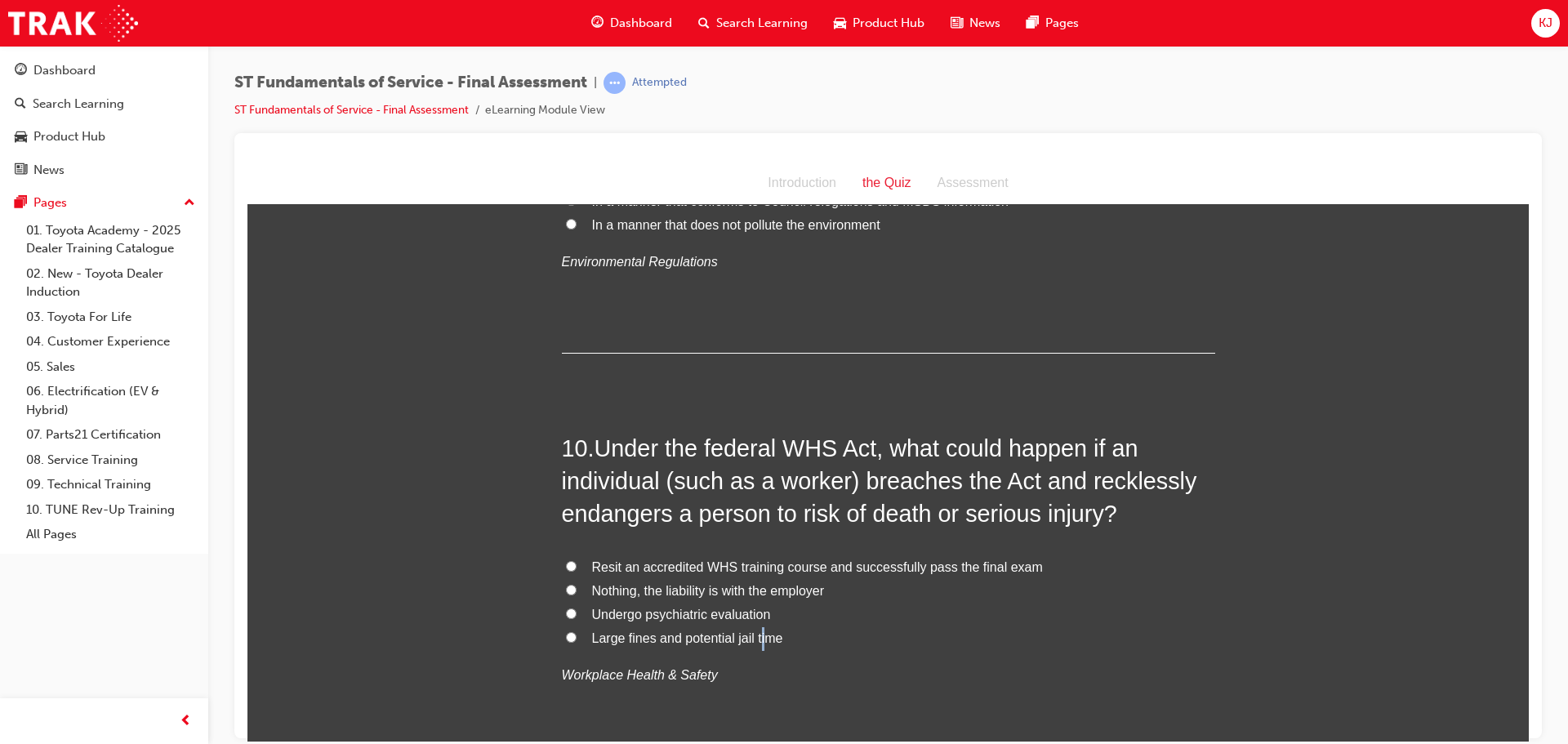
click at [760, 639] on span "Large fines and potential jail time" at bounding box center [688, 637] width 191 height 14
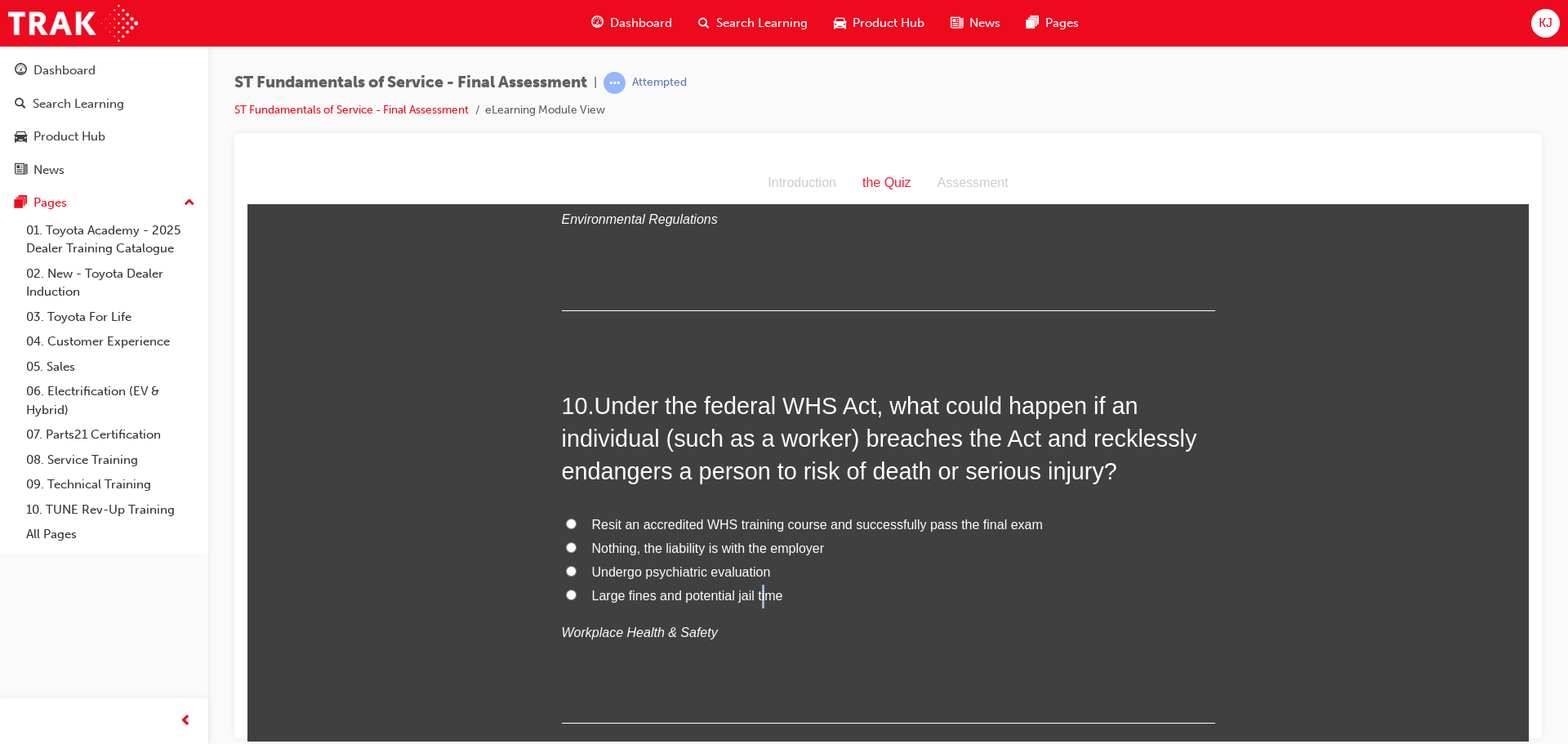
scroll to position [3349, 0]
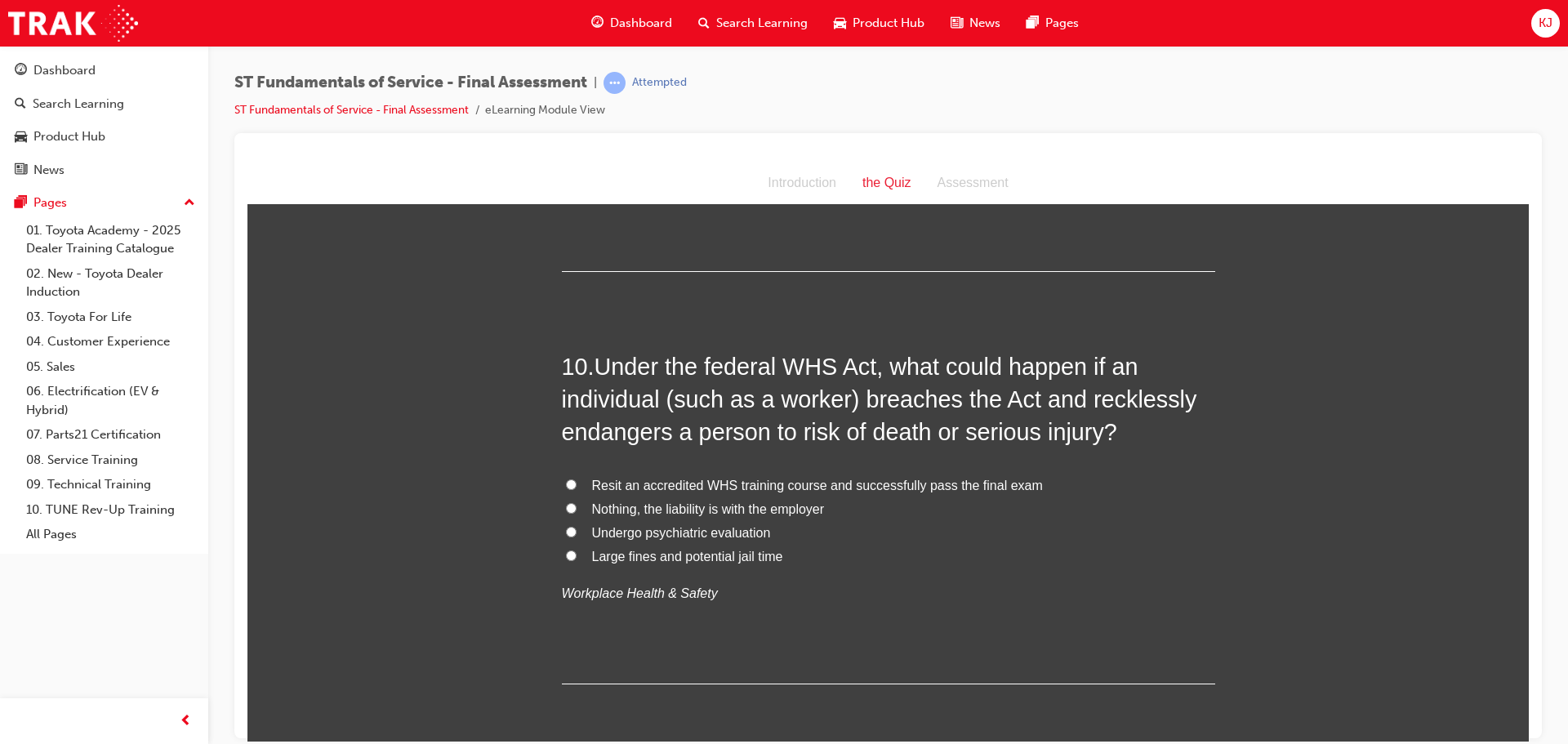
click at [630, 556] on span "Large fines and potential jail time" at bounding box center [688, 556] width 191 height 14
click at [576, 556] on input "Large fines and potential jail time" at bounding box center [571, 555] width 10 height 10
radio input "true"
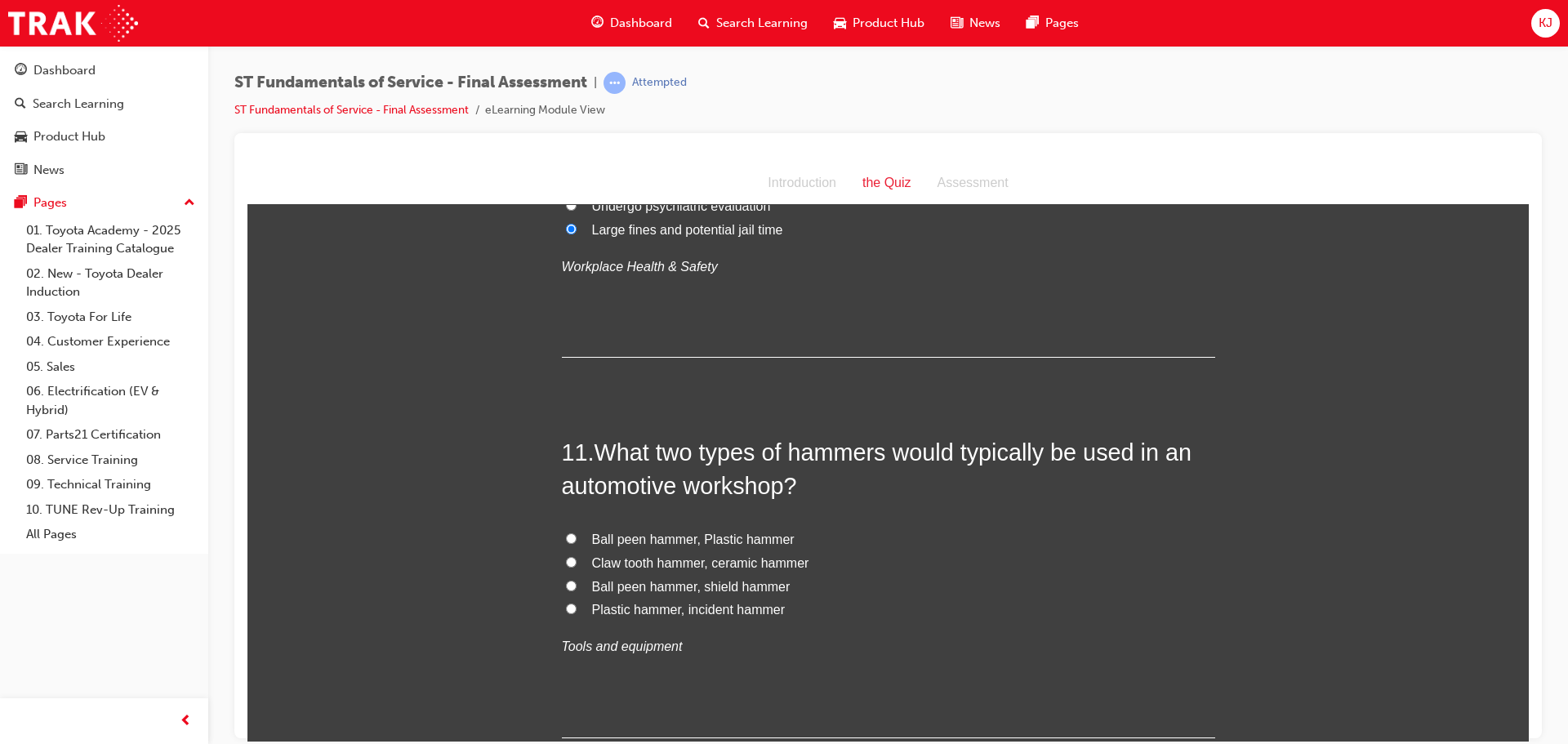
scroll to position [3758, 0]
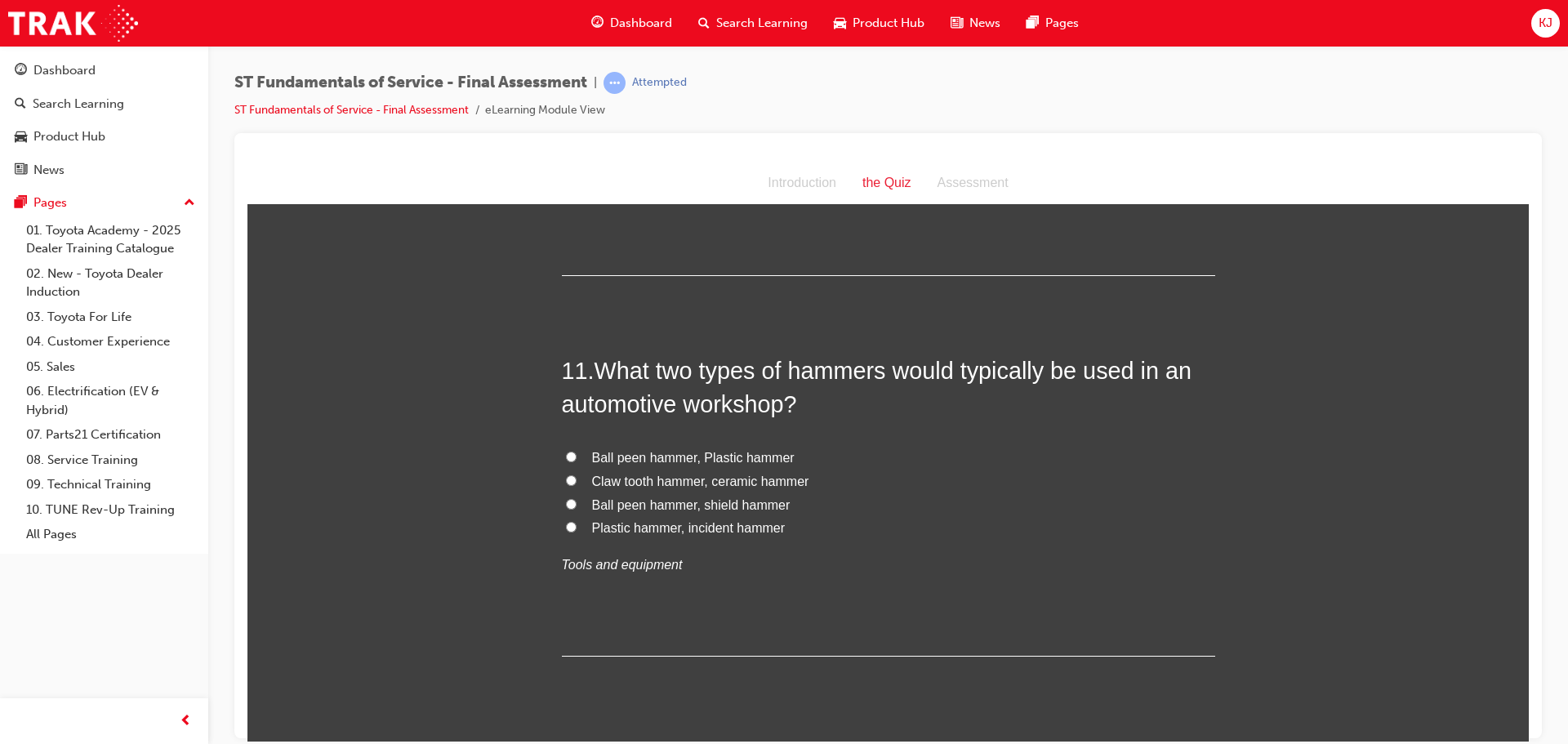
click at [674, 455] on span "Ball peen hammer, Plastic hammer" at bounding box center [694, 457] width 203 height 14
click at [576, 455] on input "Ball peen hammer, Plastic hammer" at bounding box center [571, 456] width 10 height 10
radio input "true"
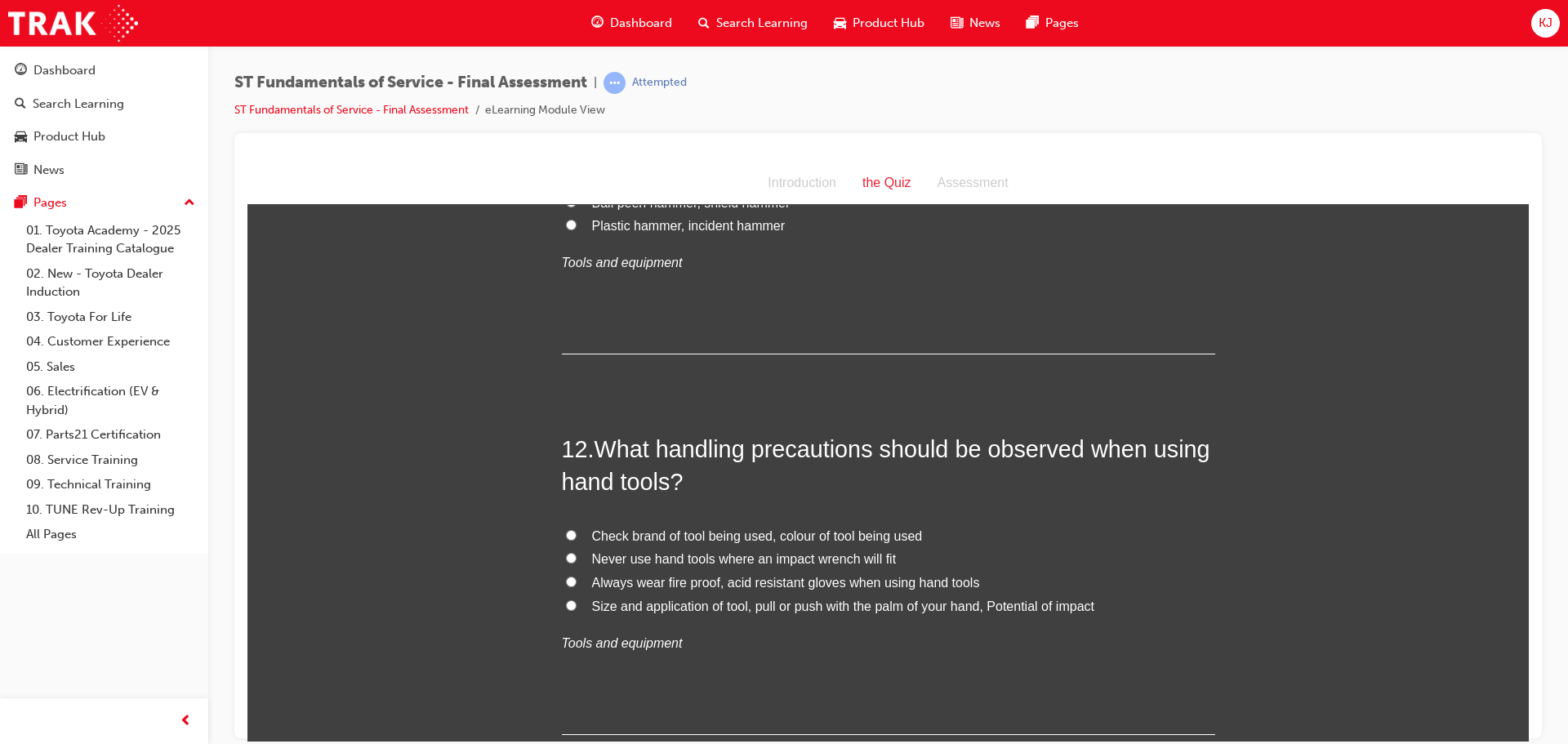
scroll to position [4166, 0]
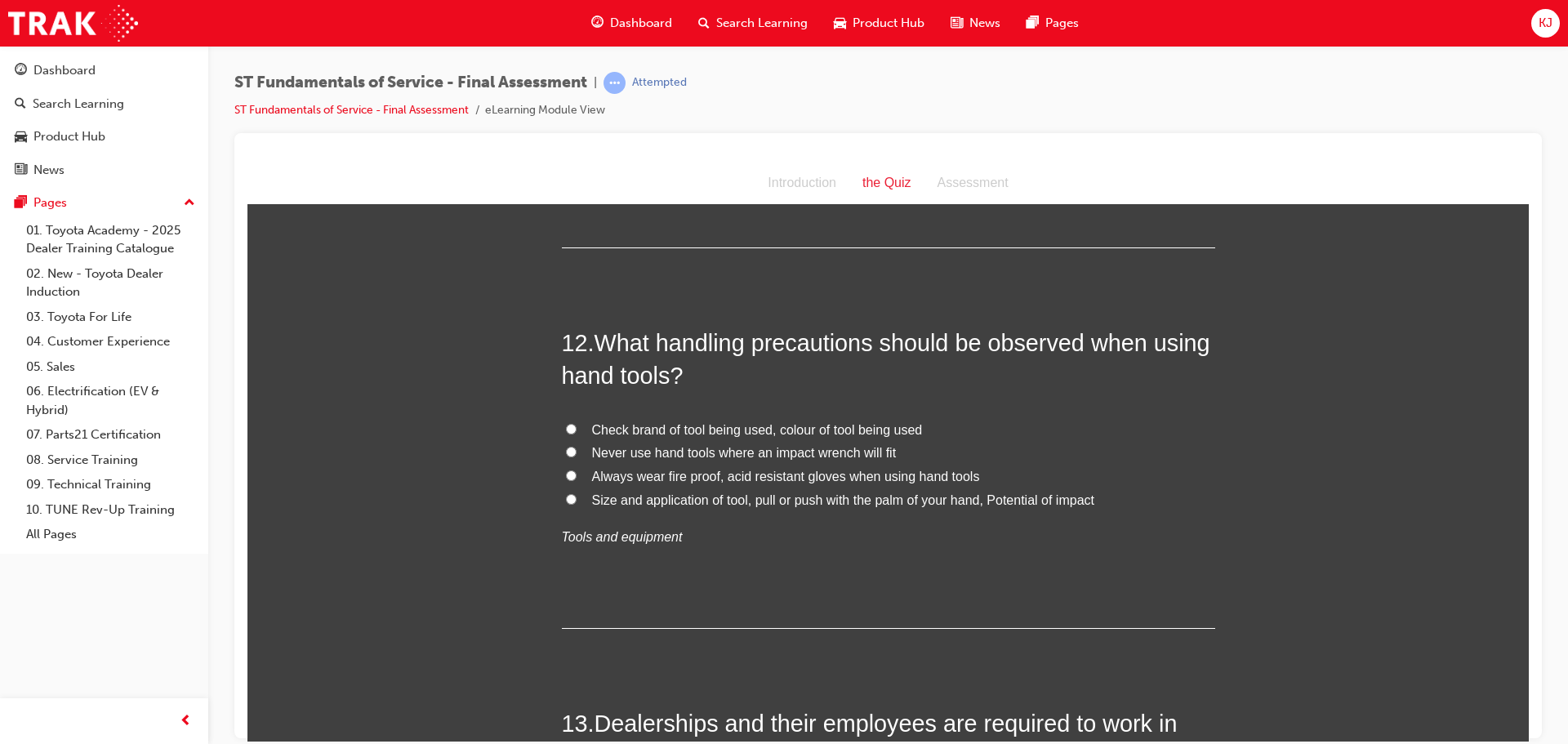
click at [747, 501] on span "Size and application of tool, pull or push with the palm of your hand, Potentia…" at bounding box center [844, 500] width 502 height 14
click at [576, 501] on input "Size and application of tool, pull or push with the palm of your hand, Potentia…" at bounding box center [571, 499] width 10 height 10
radio input "true"
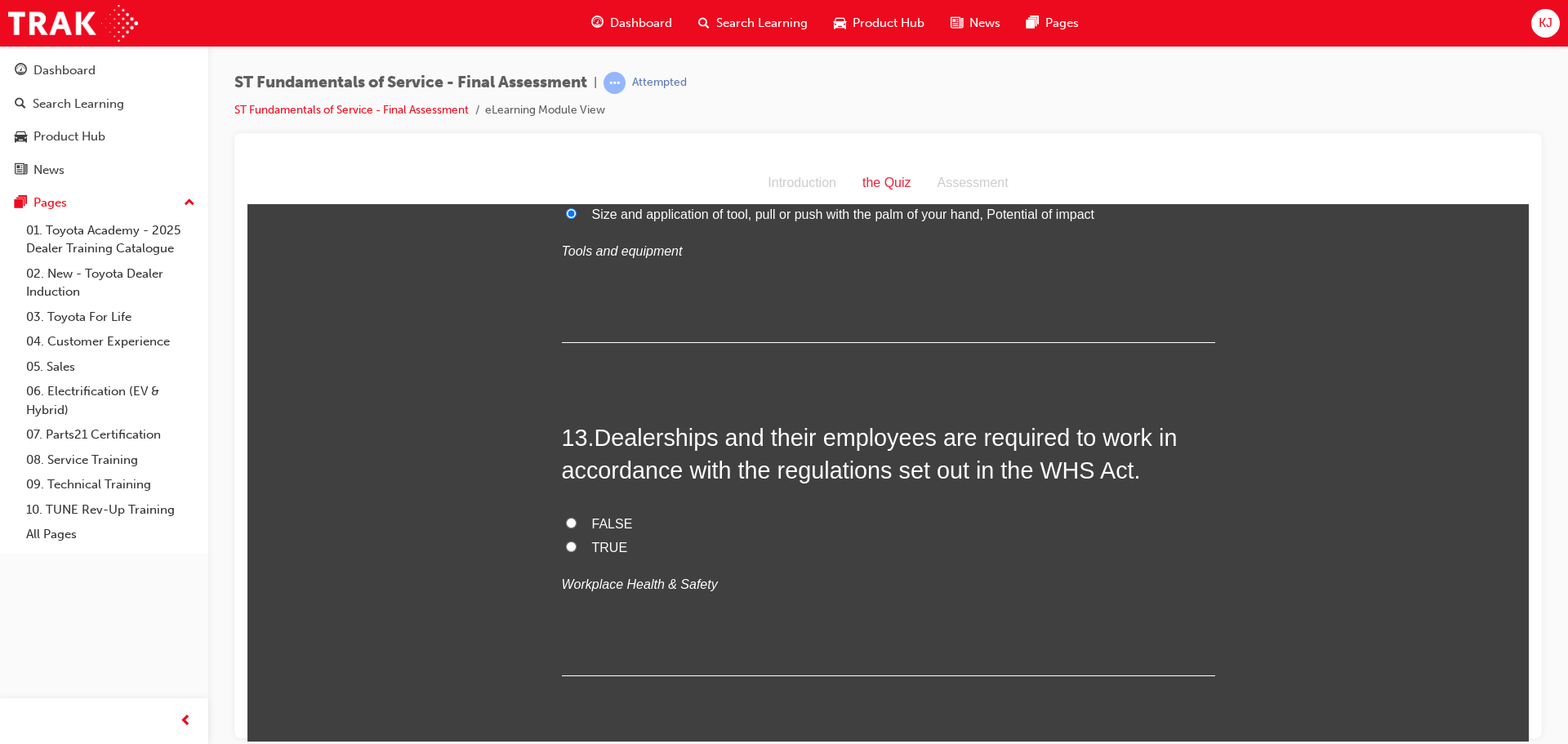
scroll to position [4492, 0]
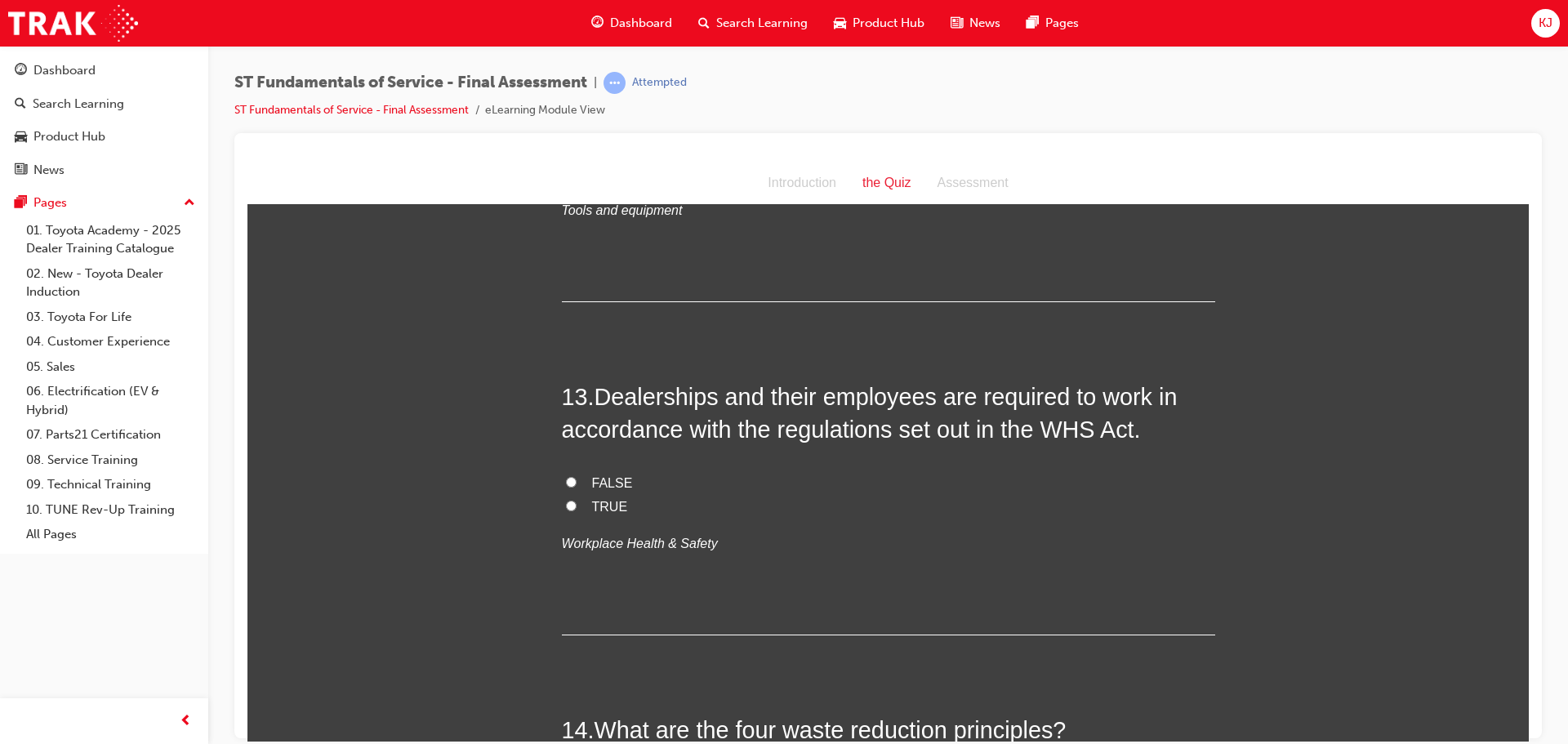
click at [584, 502] on label "TRUE" at bounding box center [889, 507] width 654 height 24
click at [576, 502] on input "TRUE" at bounding box center [571, 505] width 10 height 10
radio input "true"
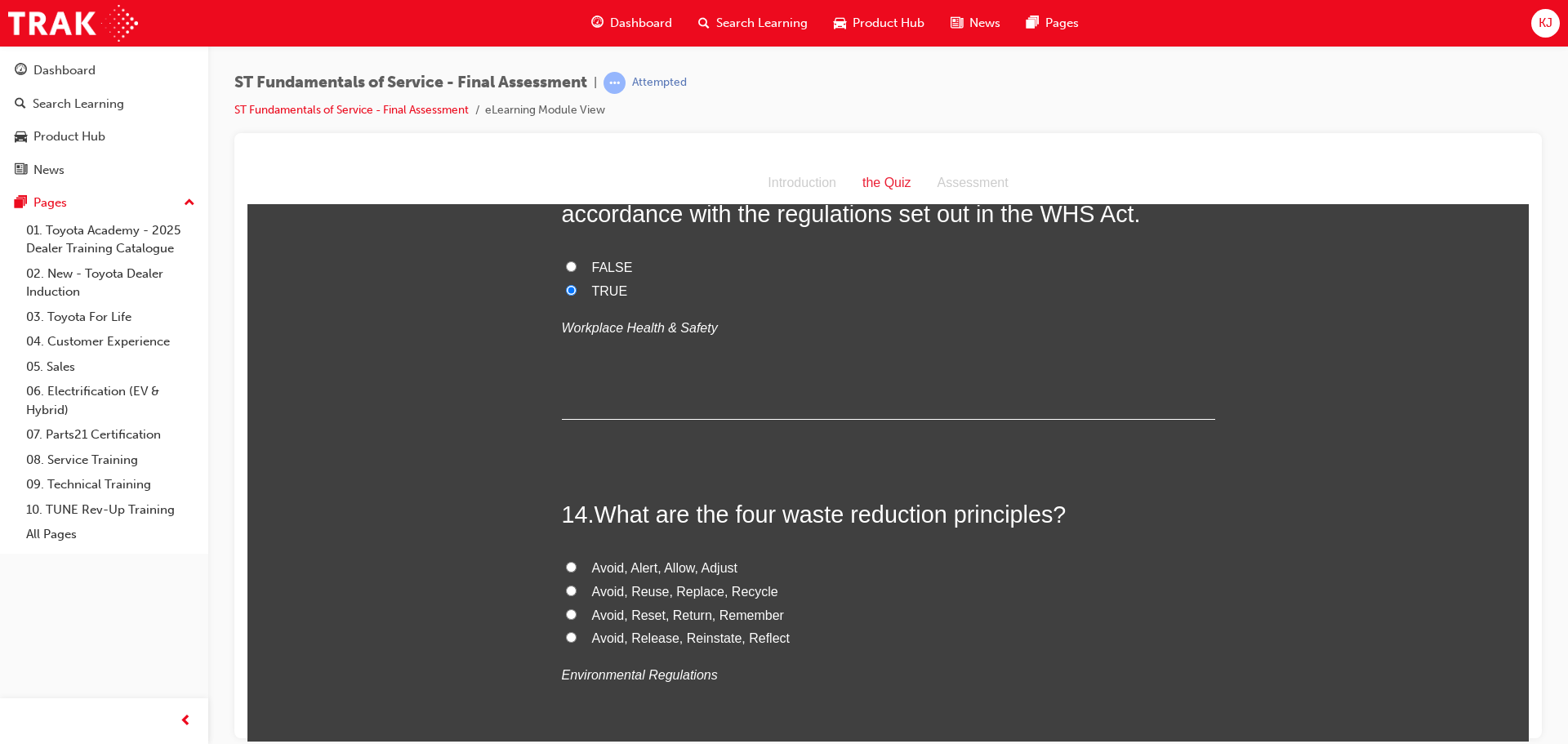
scroll to position [4738, 0]
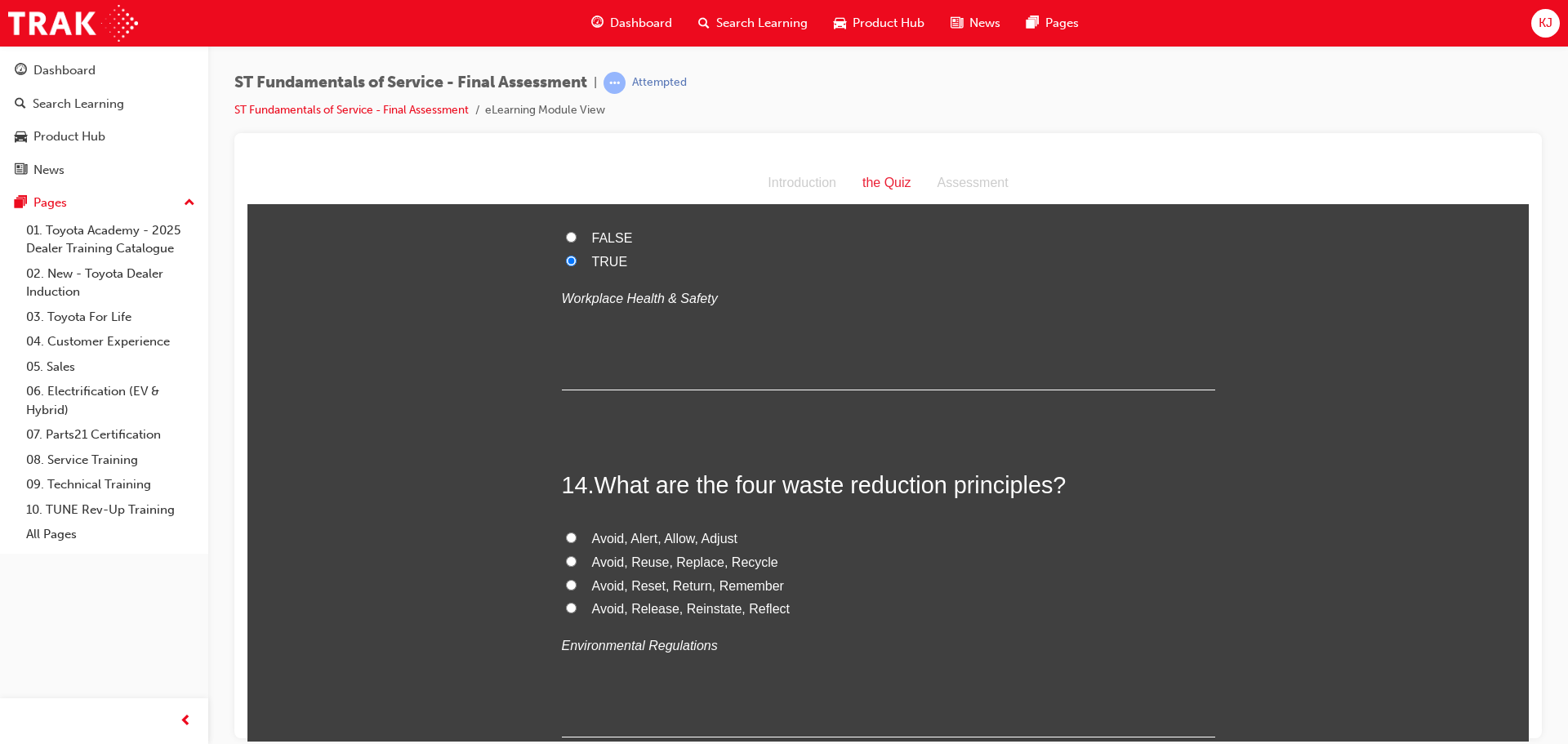
click at [584, 531] on label "Avoid, Alert, Allow, Adjust" at bounding box center [889, 539] width 654 height 24
click at [576, 532] on input "Avoid, Alert, Allow, Adjust" at bounding box center [571, 537] width 10 height 10
radio input "true"
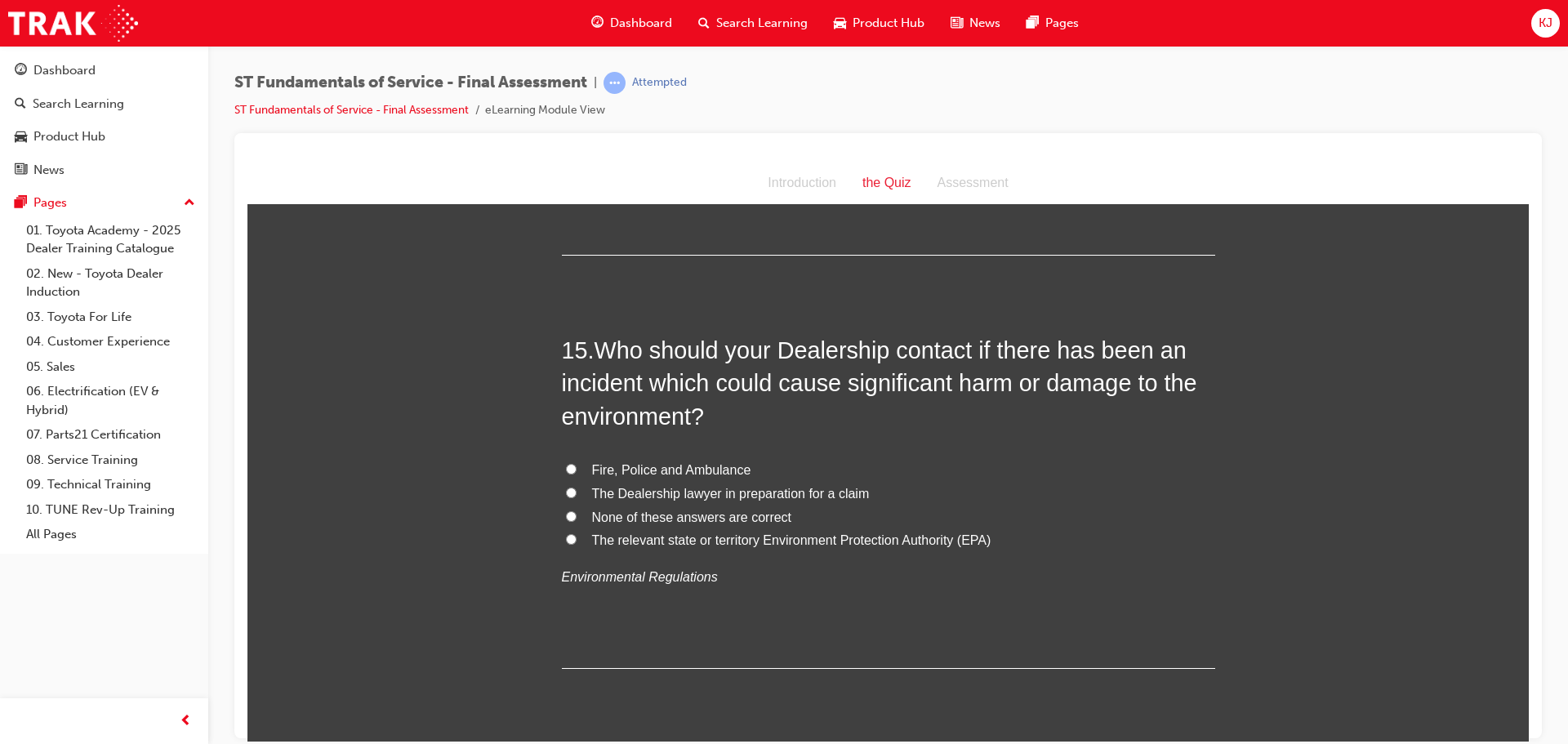
scroll to position [5228, 0]
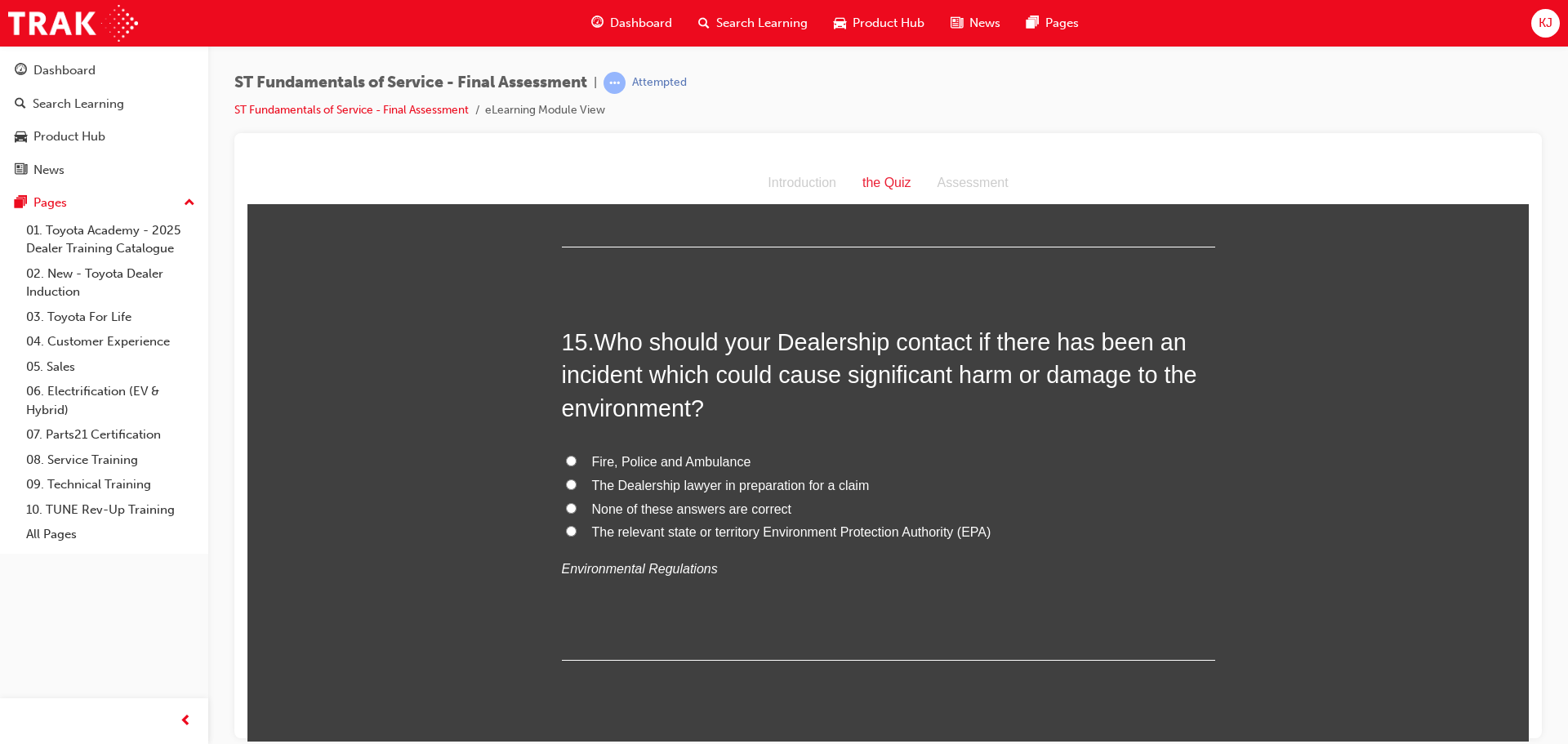
click at [593, 535] on span "The relevant state or territory Environment Protection Authority (EPA)" at bounding box center [792, 532] width 399 height 14
click at [576, 535] on input "The relevant state or territory Environment Protection Authority (EPA)" at bounding box center [571, 531] width 10 height 10
radio input "true"
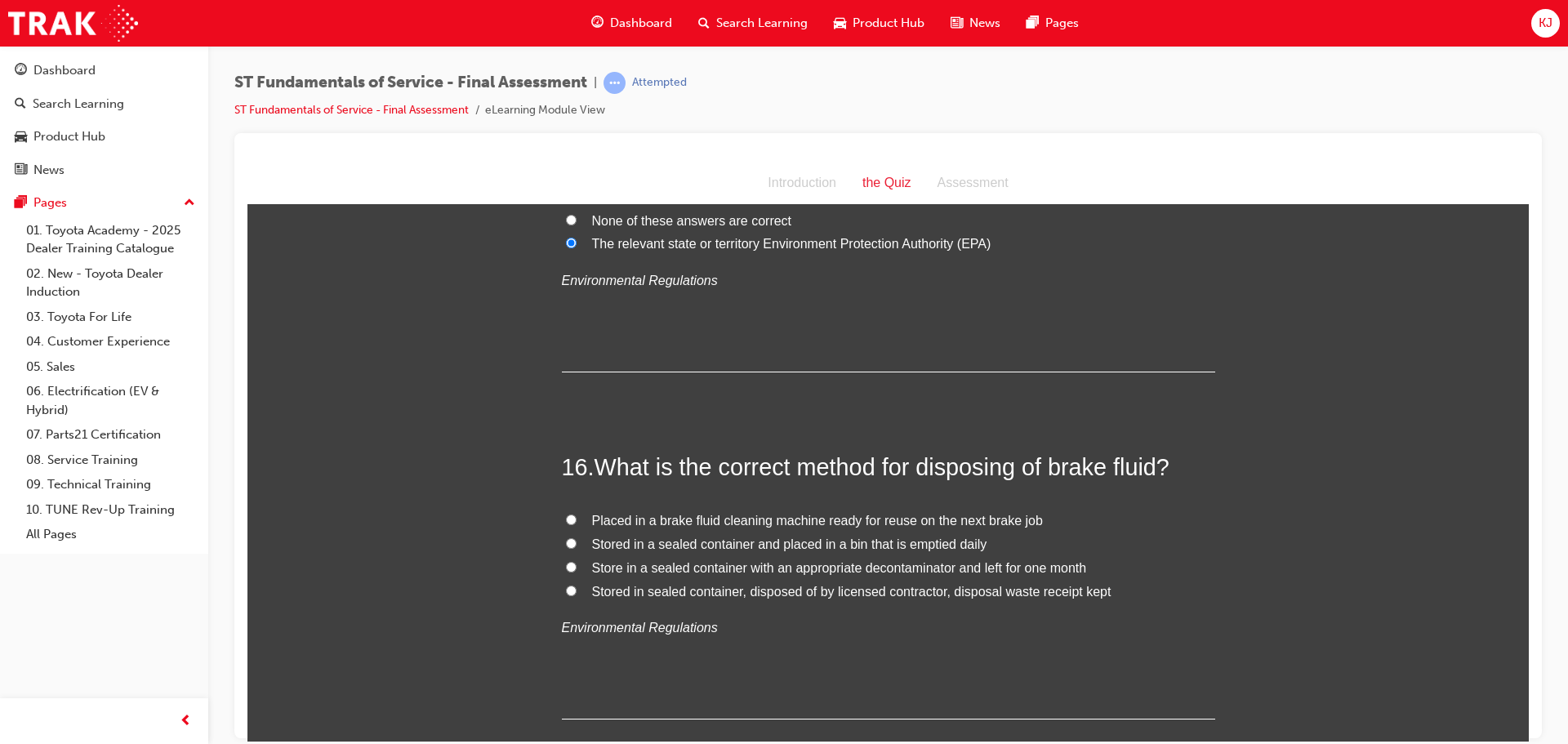
scroll to position [5555, 0]
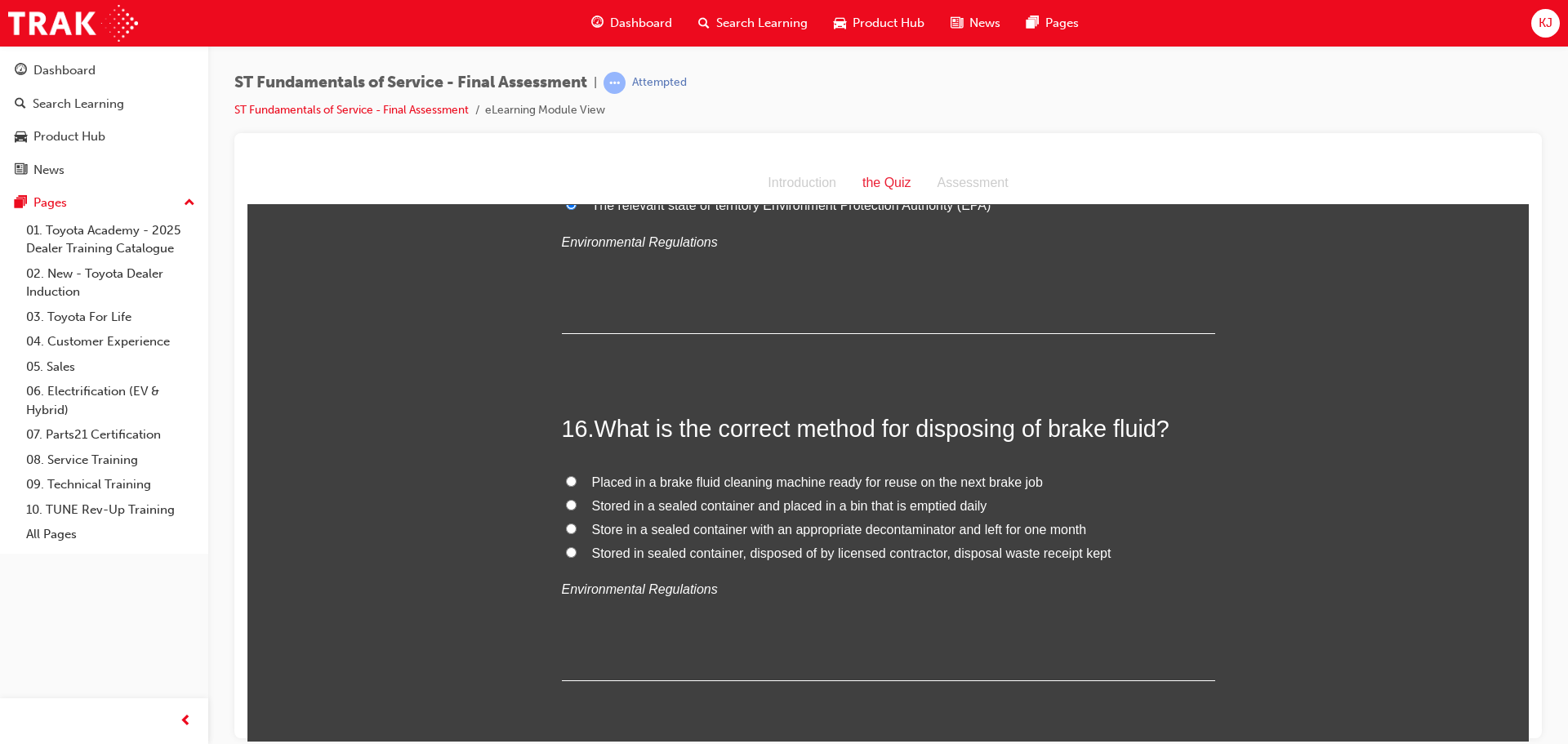
click at [726, 561] on label "Stored in sealed container, disposed of by licensed contractor, disposal waste …" at bounding box center [889, 554] width 654 height 24
click at [576, 557] on input "Stored in sealed container, disposed of by licensed contractor, disposal waste …" at bounding box center [571, 551] width 10 height 10
radio input "true"
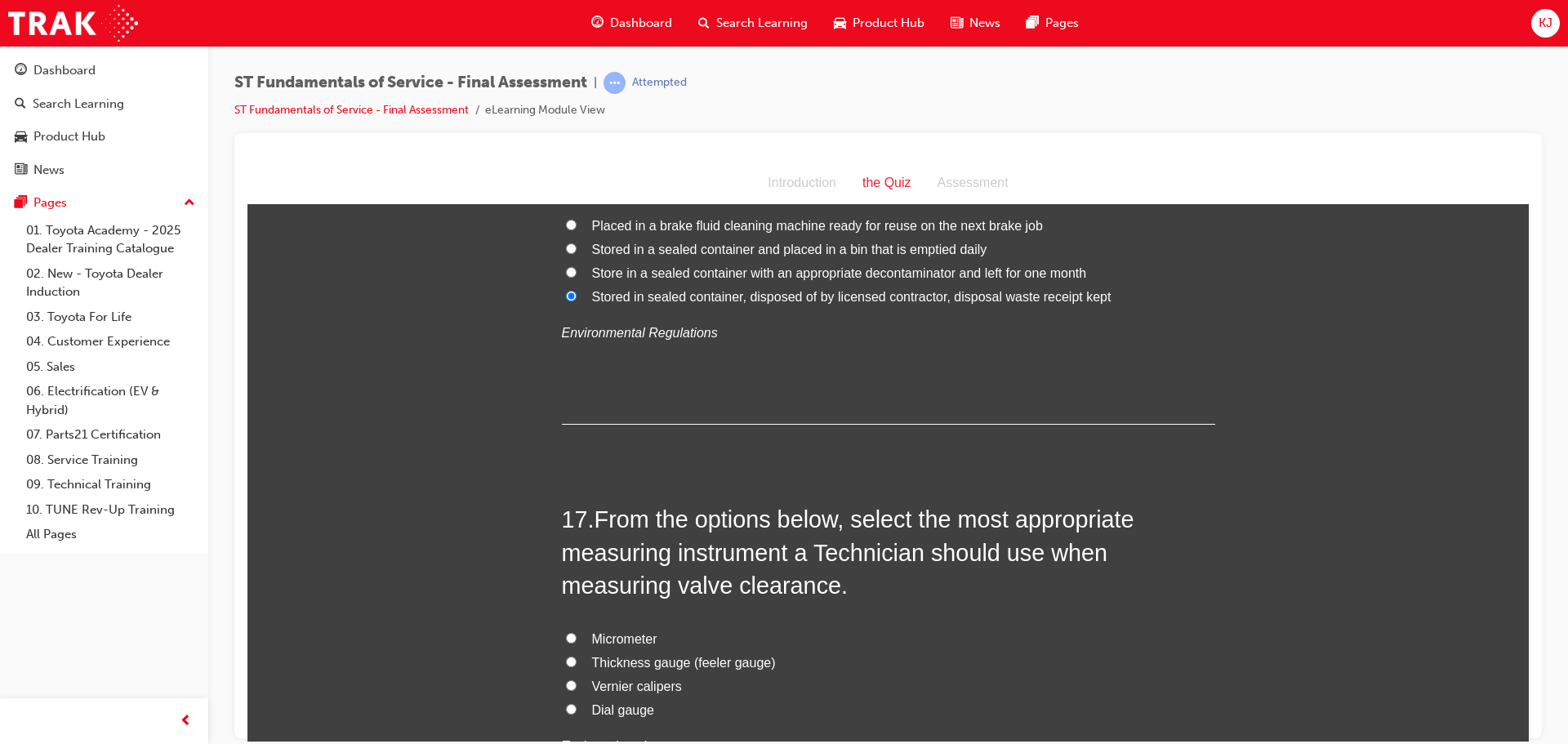
scroll to position [5963, 0]
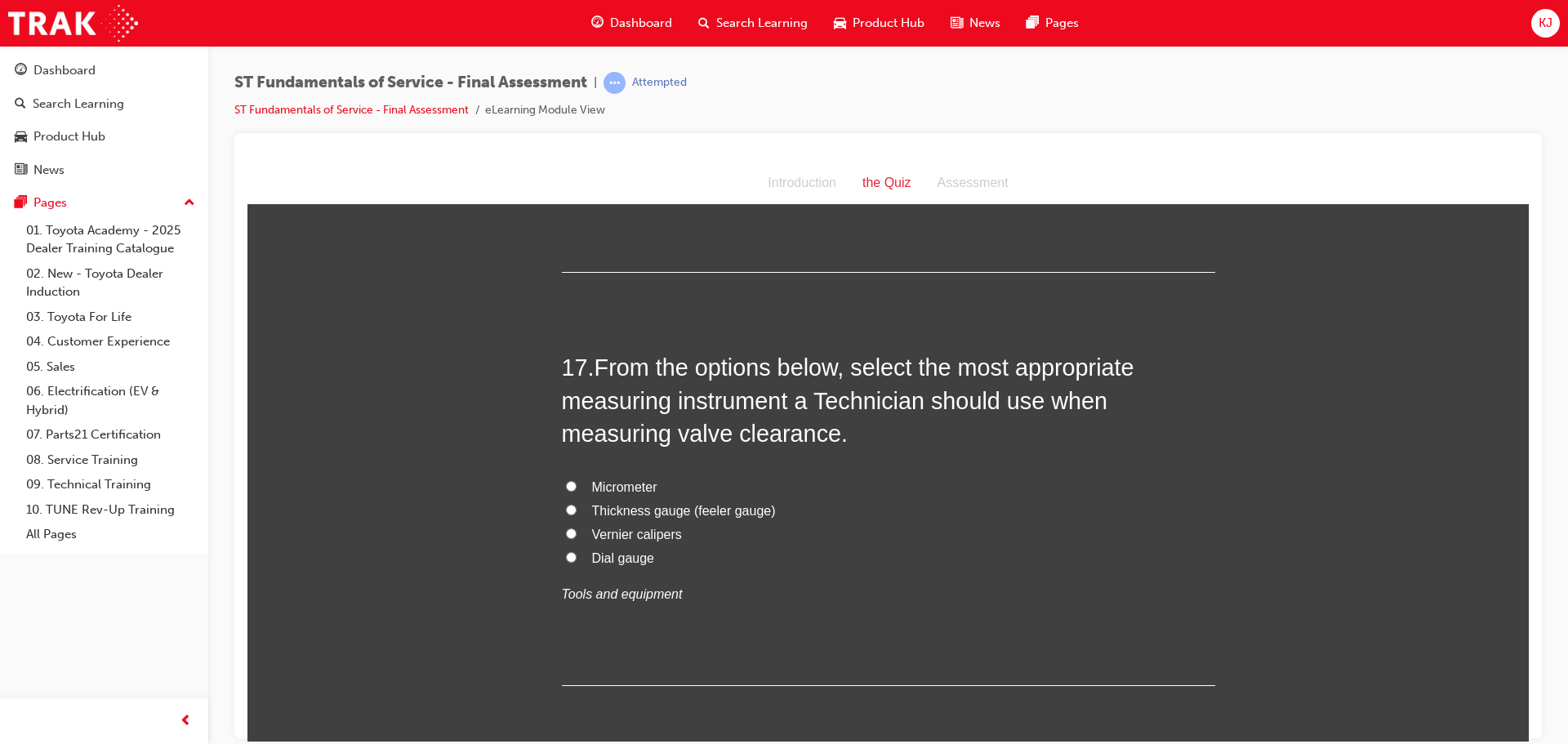
click at [645, 508] on span "Thickness gauge (feeler gauge)" at bounding box center [685, 510] width 184 height 14
click at [576, 508] on input "Thickness gauge (feeler gauge)" at bounding box center [571, 509] width 10 height 10
radio input "true"
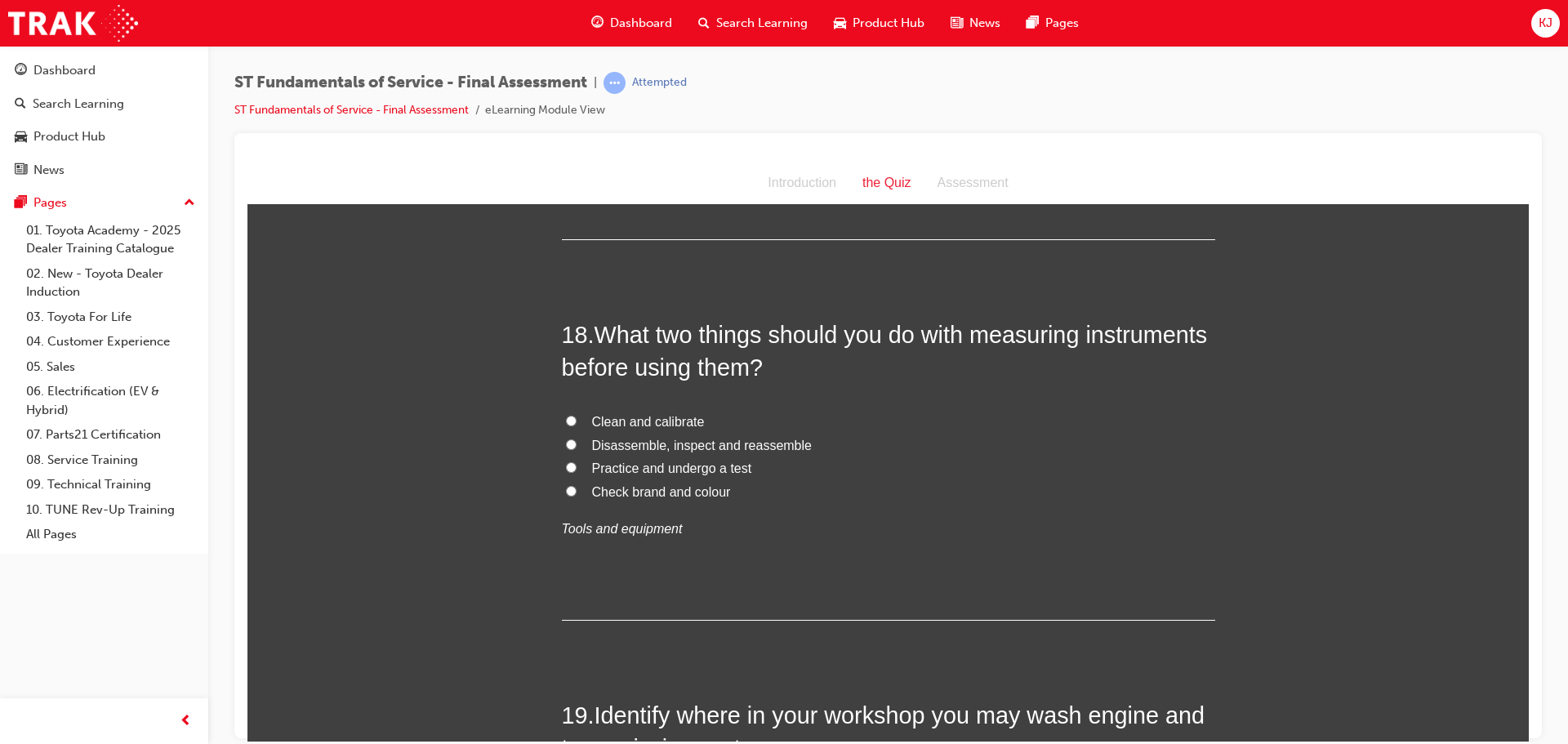
scroll to position [6372, 0]
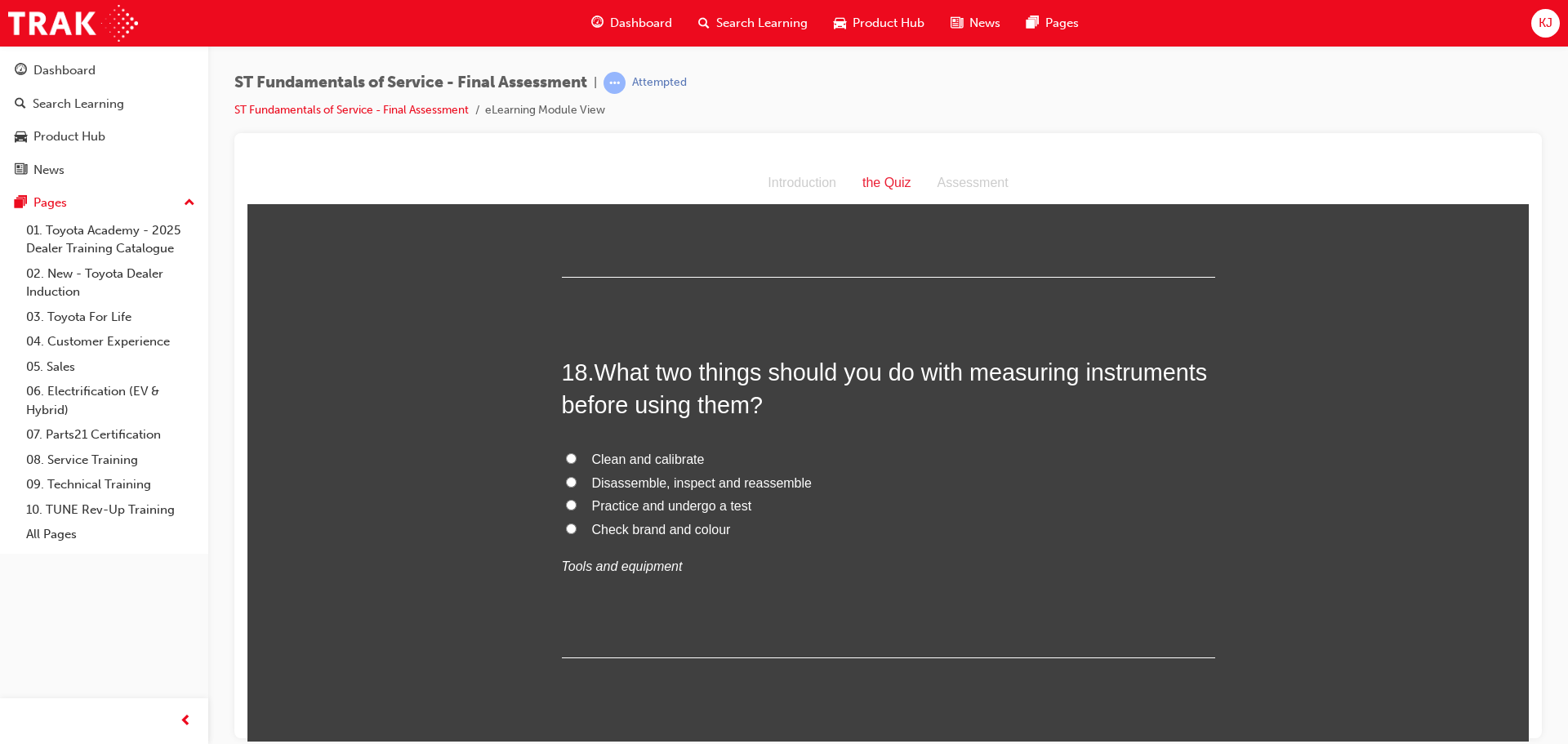
click at [583, 458] on label "Clean and calibrate" at bounding box center [889, 459] width 654 height 24
click at [576, 458] on input "Clean and calibrate" at bounding box center [571, 458] width 10 height 10
radio input "true"
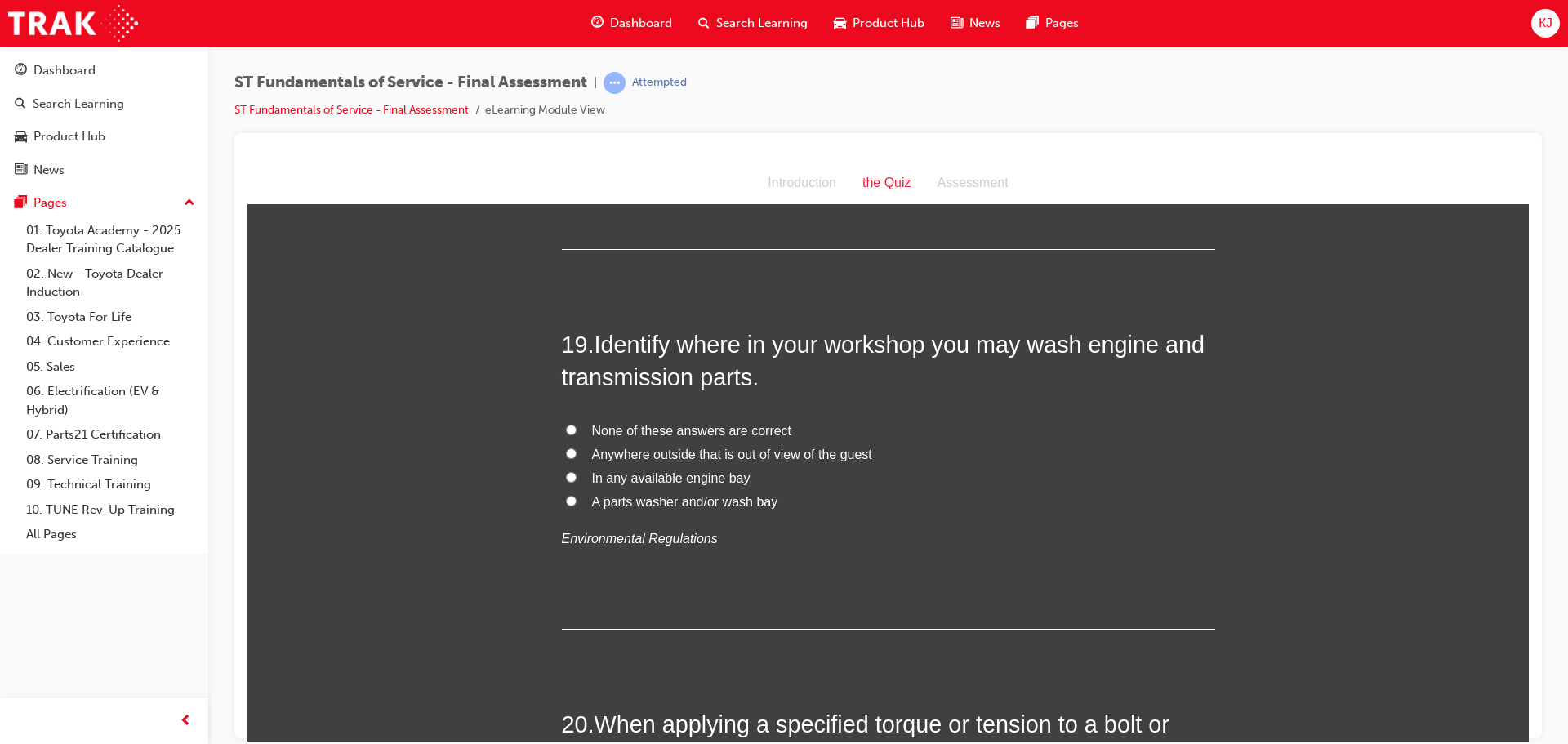
click at [704, 499] on span "A parts washer and/or wash bay" at bounding box center [686, 501] width 187 height 14
click at [576, 499] on input "A parts washer and/or wash bay" at bounding box center [571, 501] width 10 height 10
radio input "true"
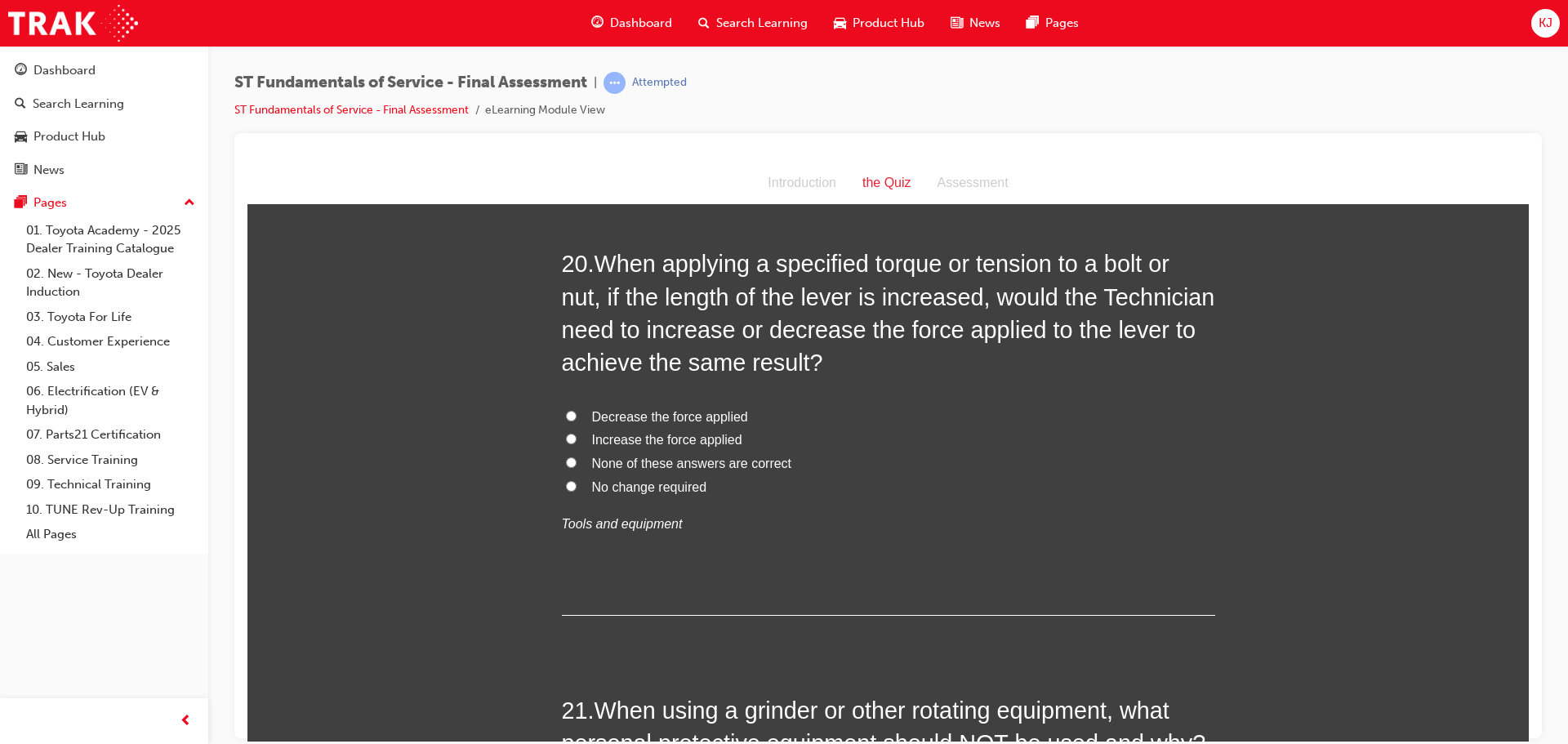
scroll to position [7270, 0]
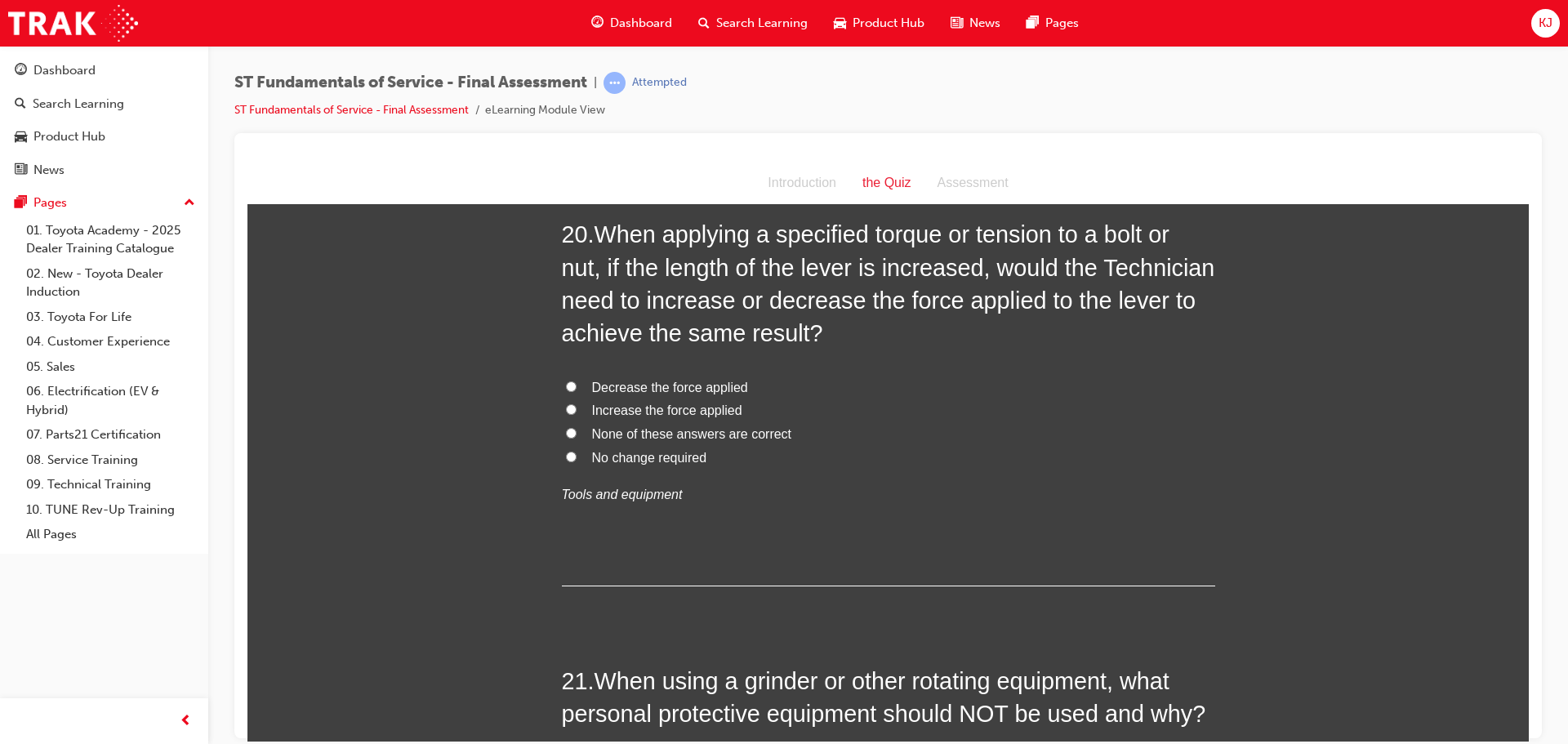
click at [692, 433] on span "None of these answers are correct" at bounding box center [692, 433] width 200 height 14
click at [576, 433] on input "None of these answers are correct" at bounding box center [571, 433] width 10 height 10
radio input "true"
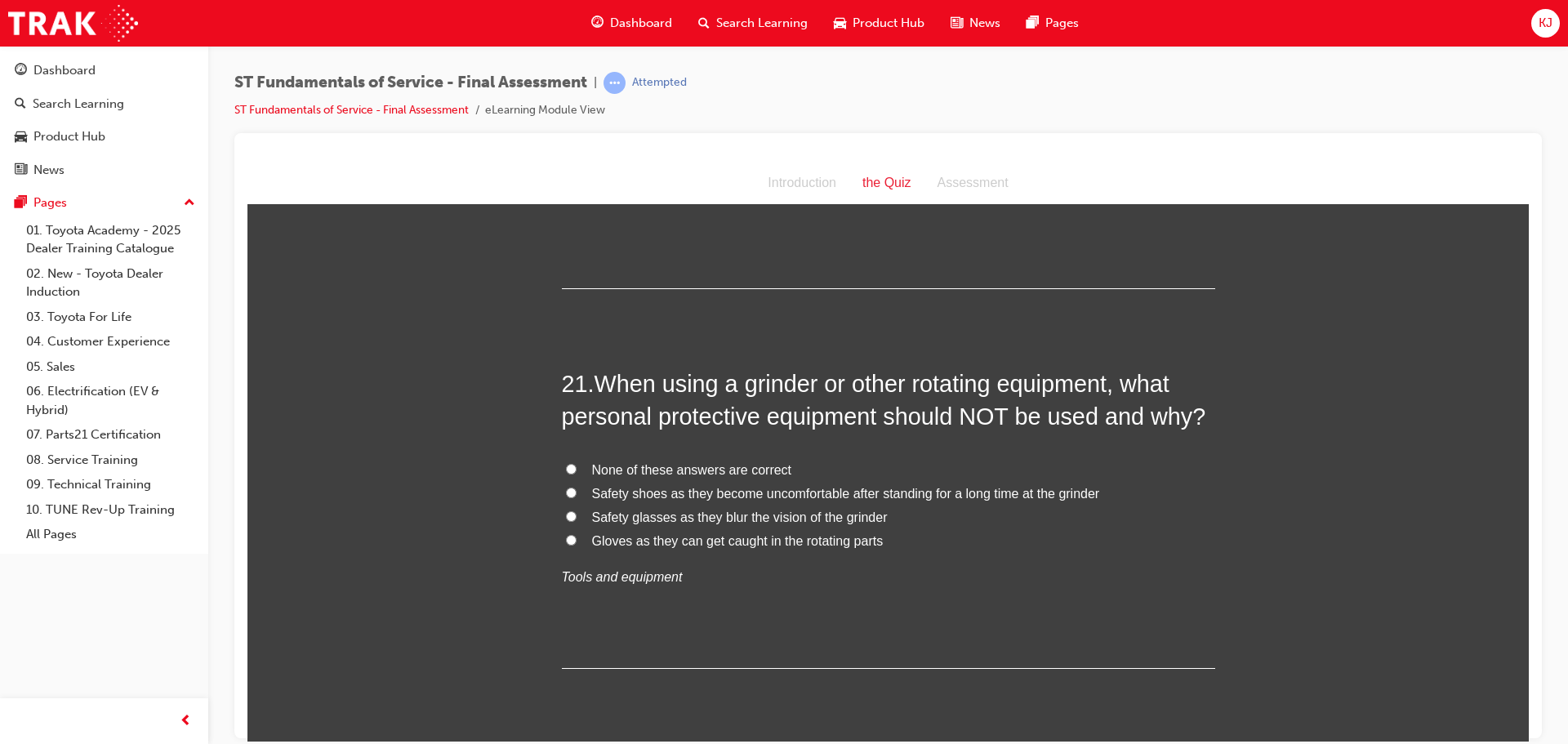
scroll to position [7597, 0]
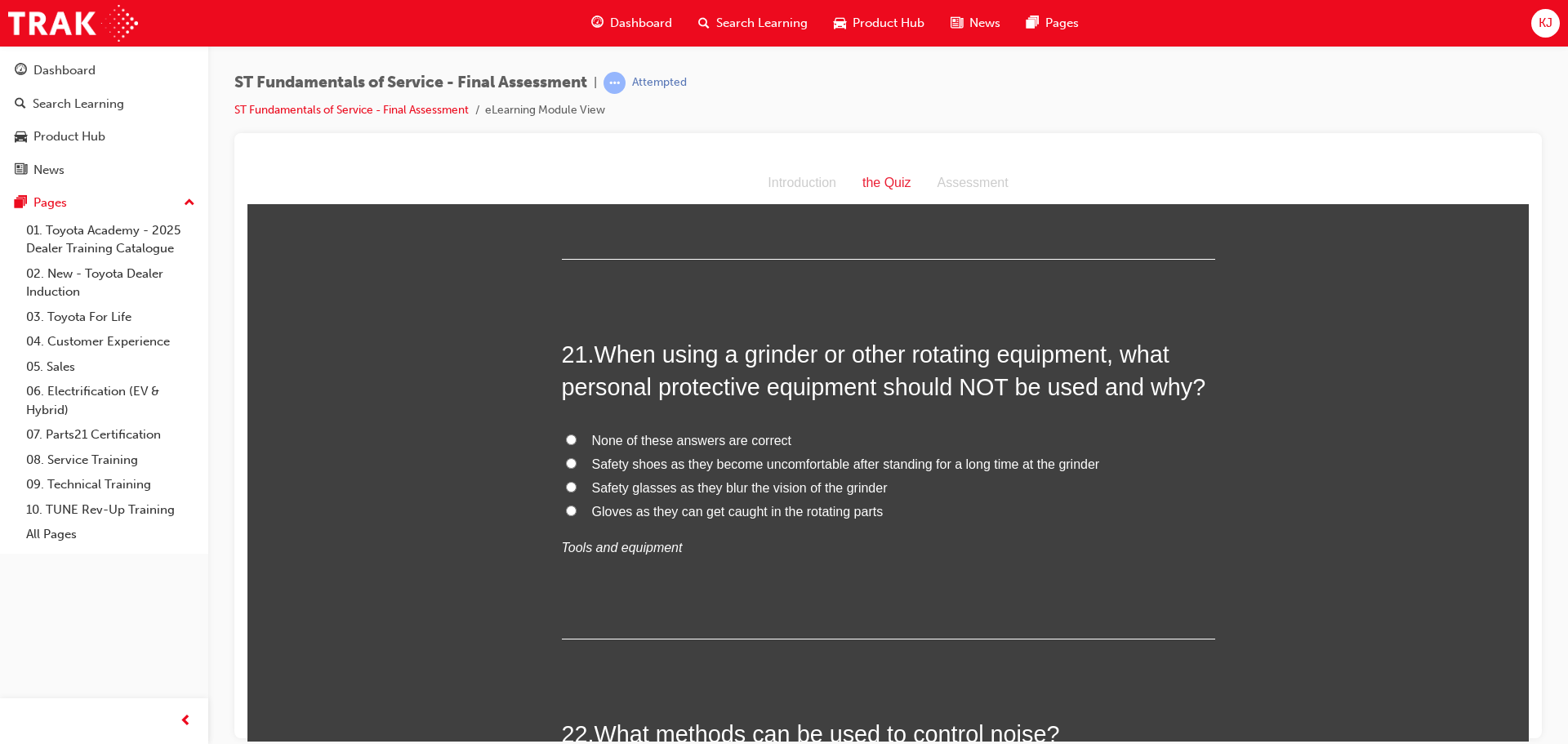
click at [753, 512] on span "Gloves as they can get caught in the rotating parts" at bounding box center [738, 511] width 292 height 14
click at [576, 512] on input "Gloves as they can get caught in the rotating parts" at bounding box center [571, 510] width 10 height 10
radio input "true"
click at [761, 440] on span "None of these answers are correct" at bounding box center [692, 440] width 200 height 14
click at [576, 440] on input "None of these answers are correct" at bounding box center [571, 439] width 10 height 10
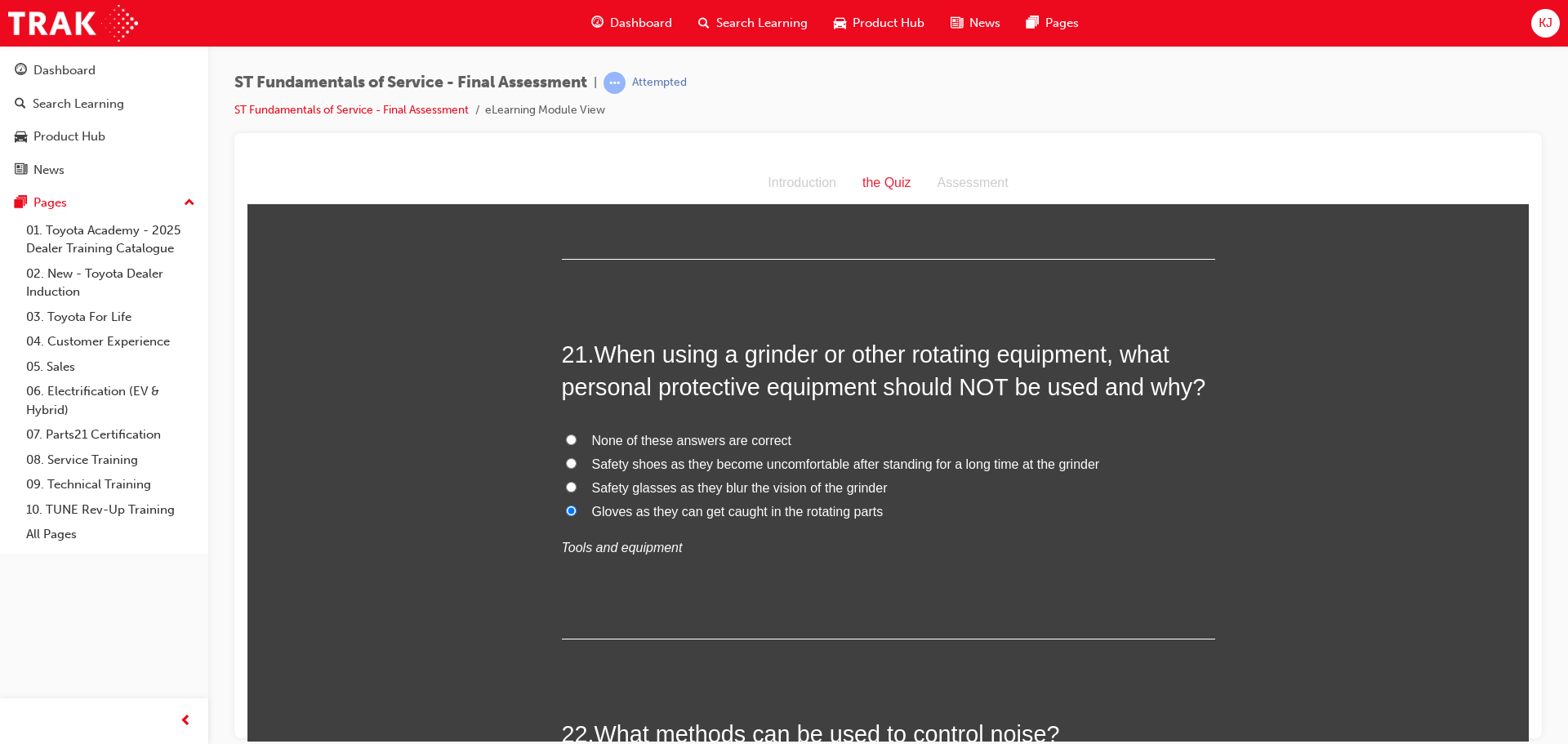
radio input "true"
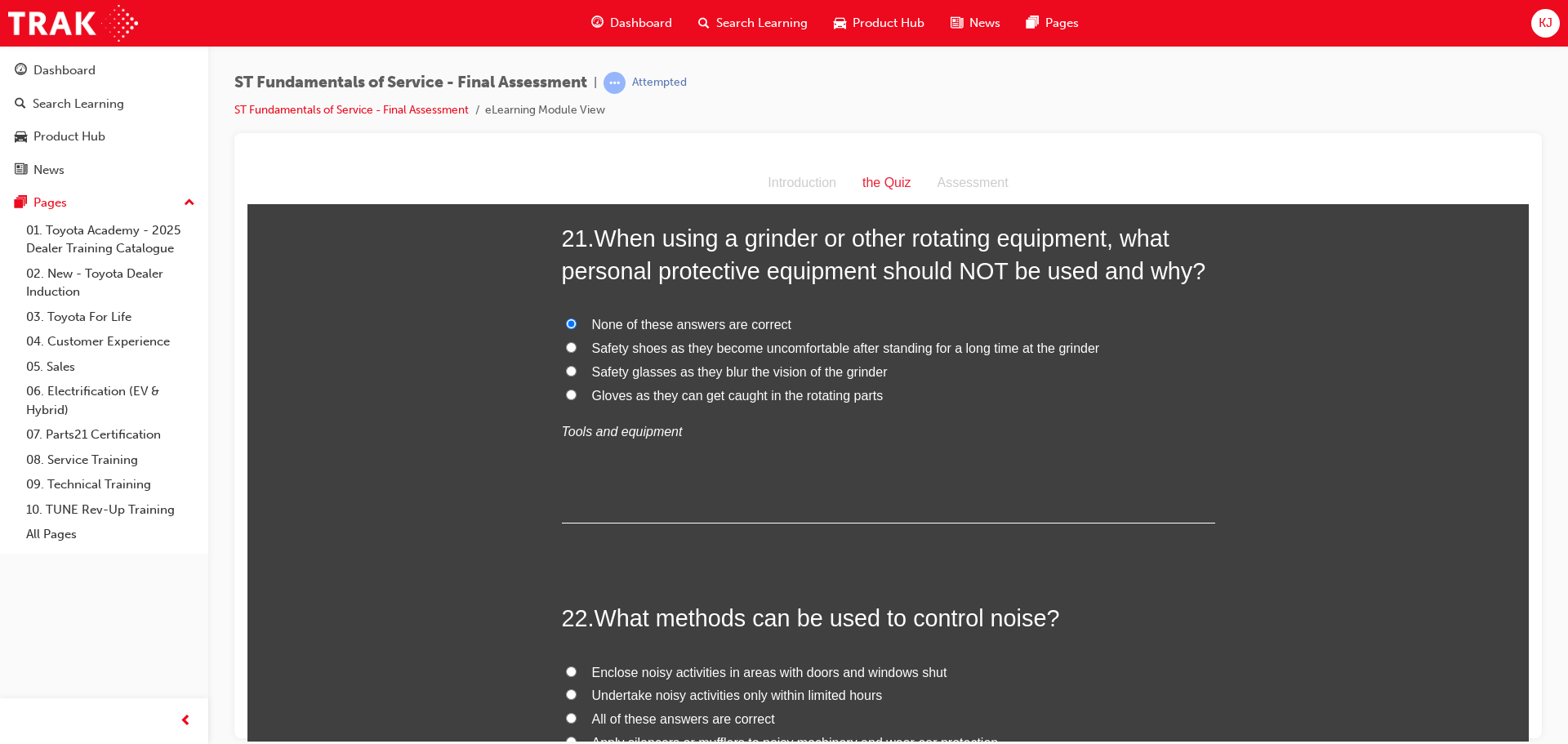
scroll to position [7923, 0]
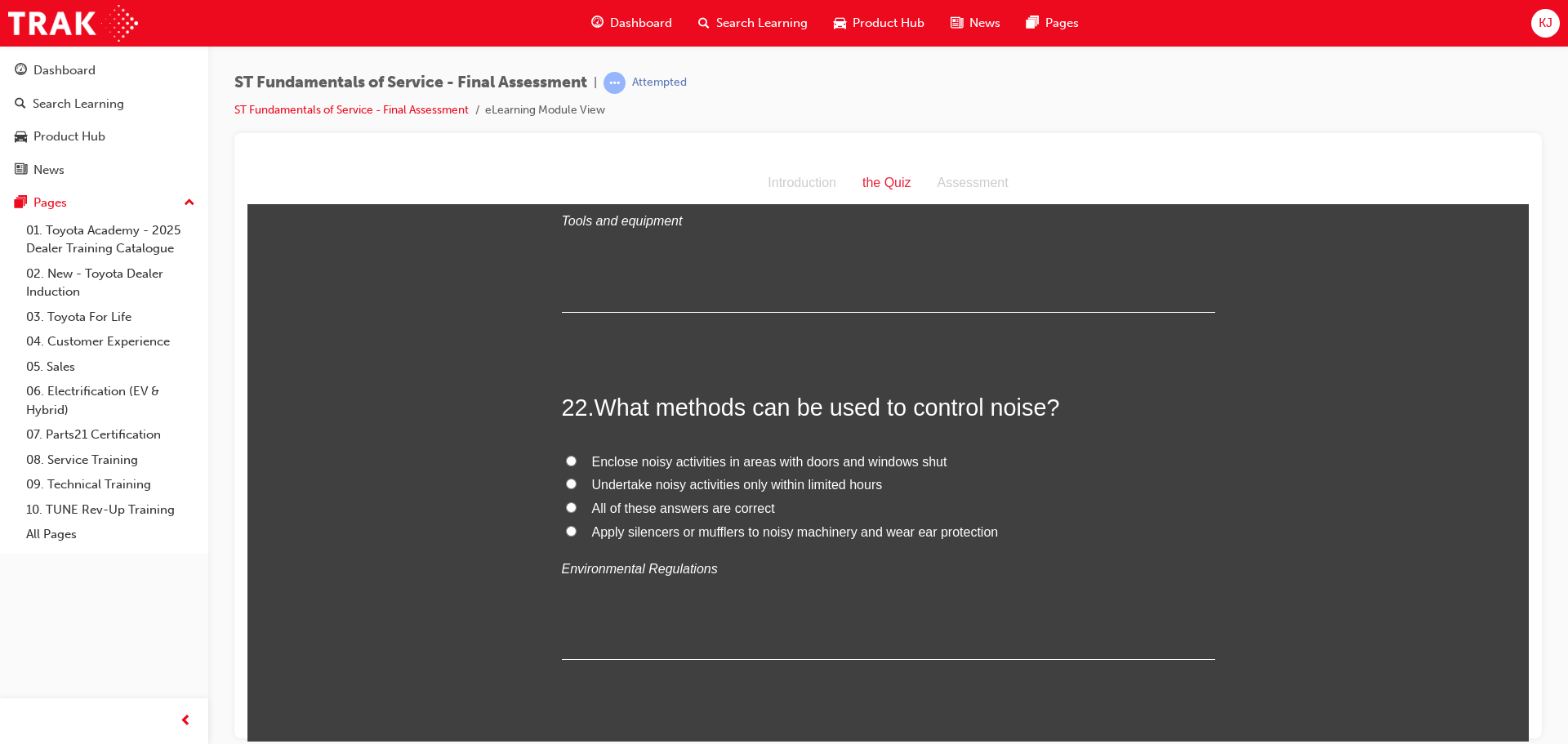
click at [624, 509] on span "All of these answers are correct" at bounding box center [684, 507] width 183 height 14
click at [576, 509] on input "All of these answers are correct" at bounding box center [571, 507] width 10 height 10
radio input "true"
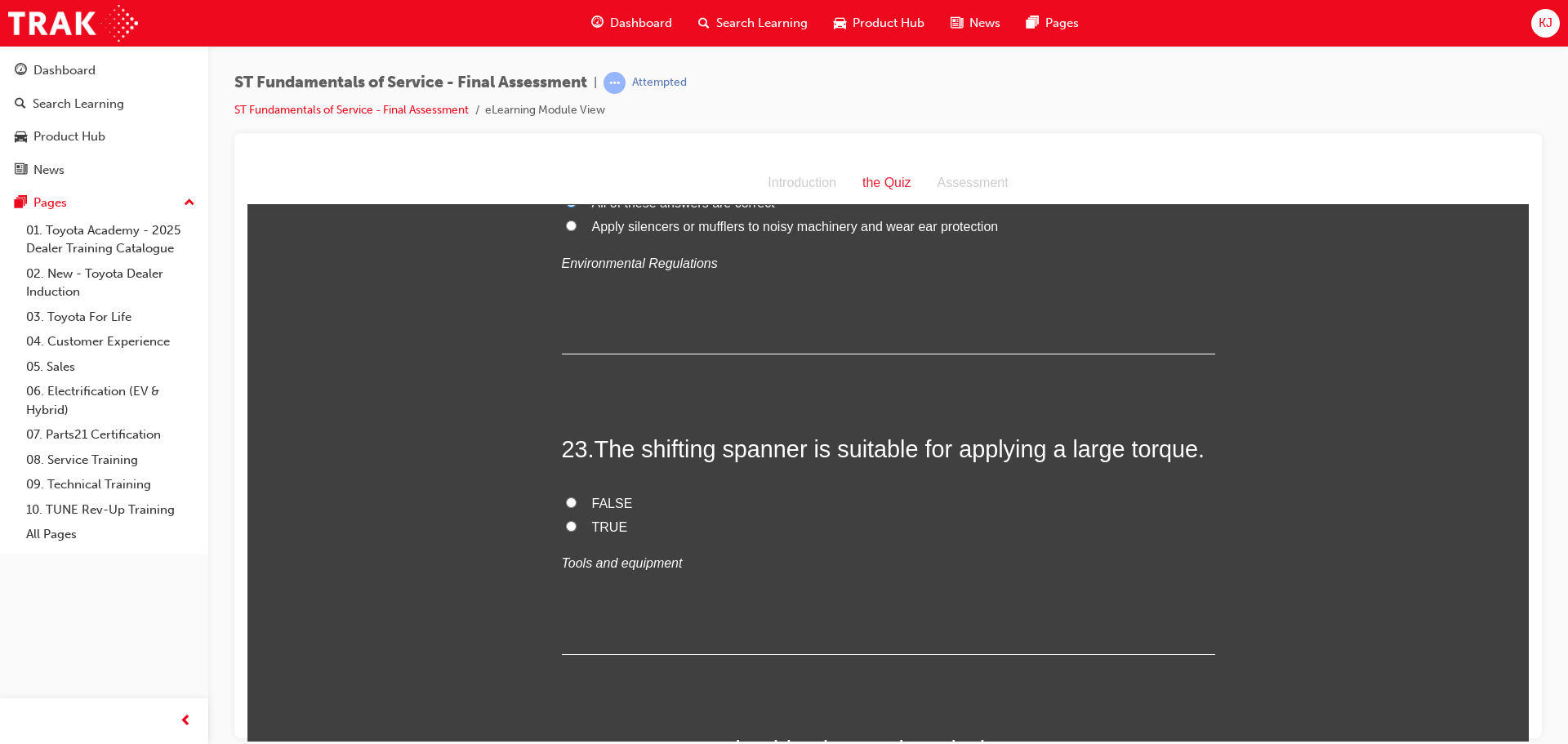
scroll to position [8234, 0]
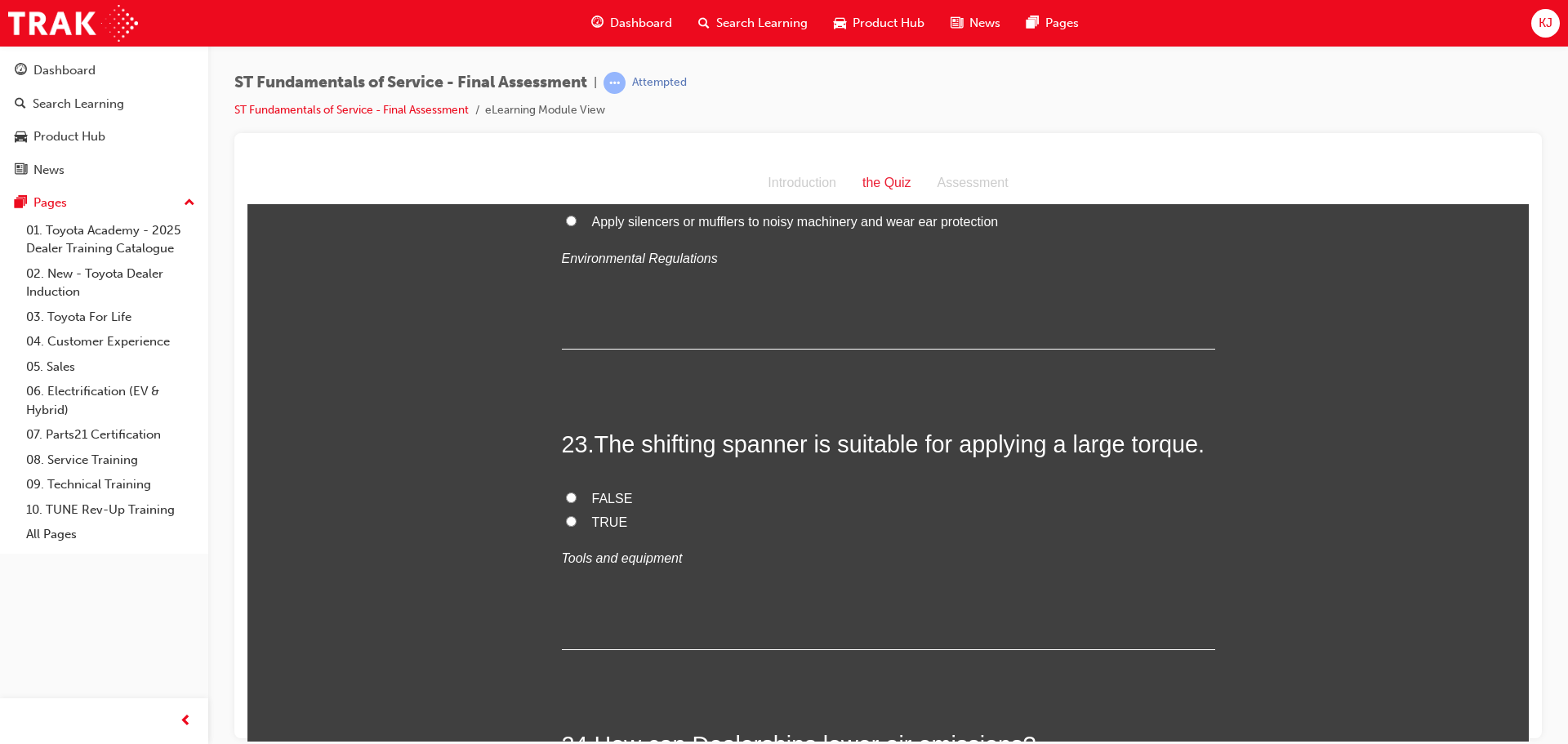
click at [623, 501] on span "FALSE" at bounding box center [612, 498] width 40 height 14
click at [576, 501] on input "FALSE" at bounding box center [571, 497] width 10 height 10
radio input "true"
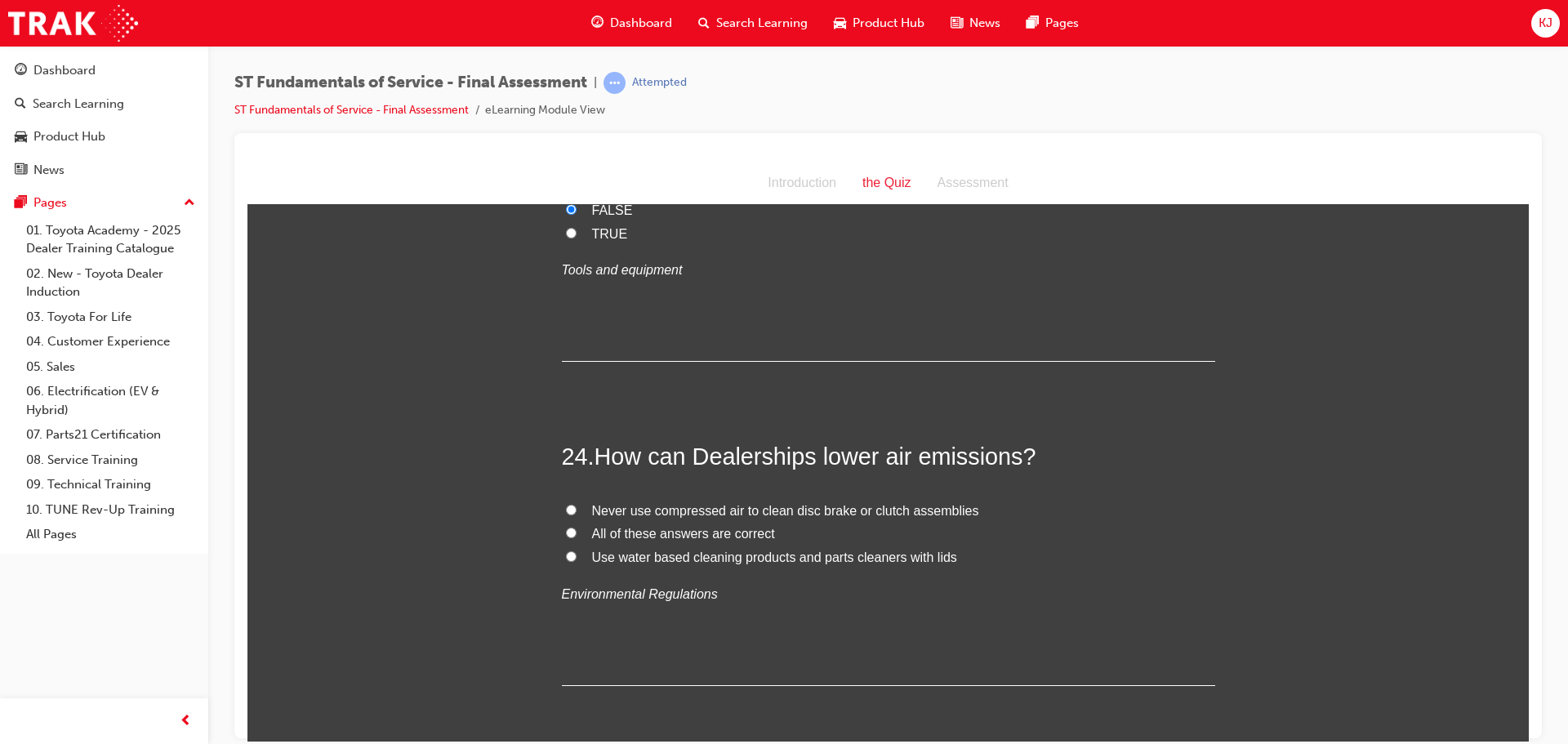
scroll to position [8561, 0]
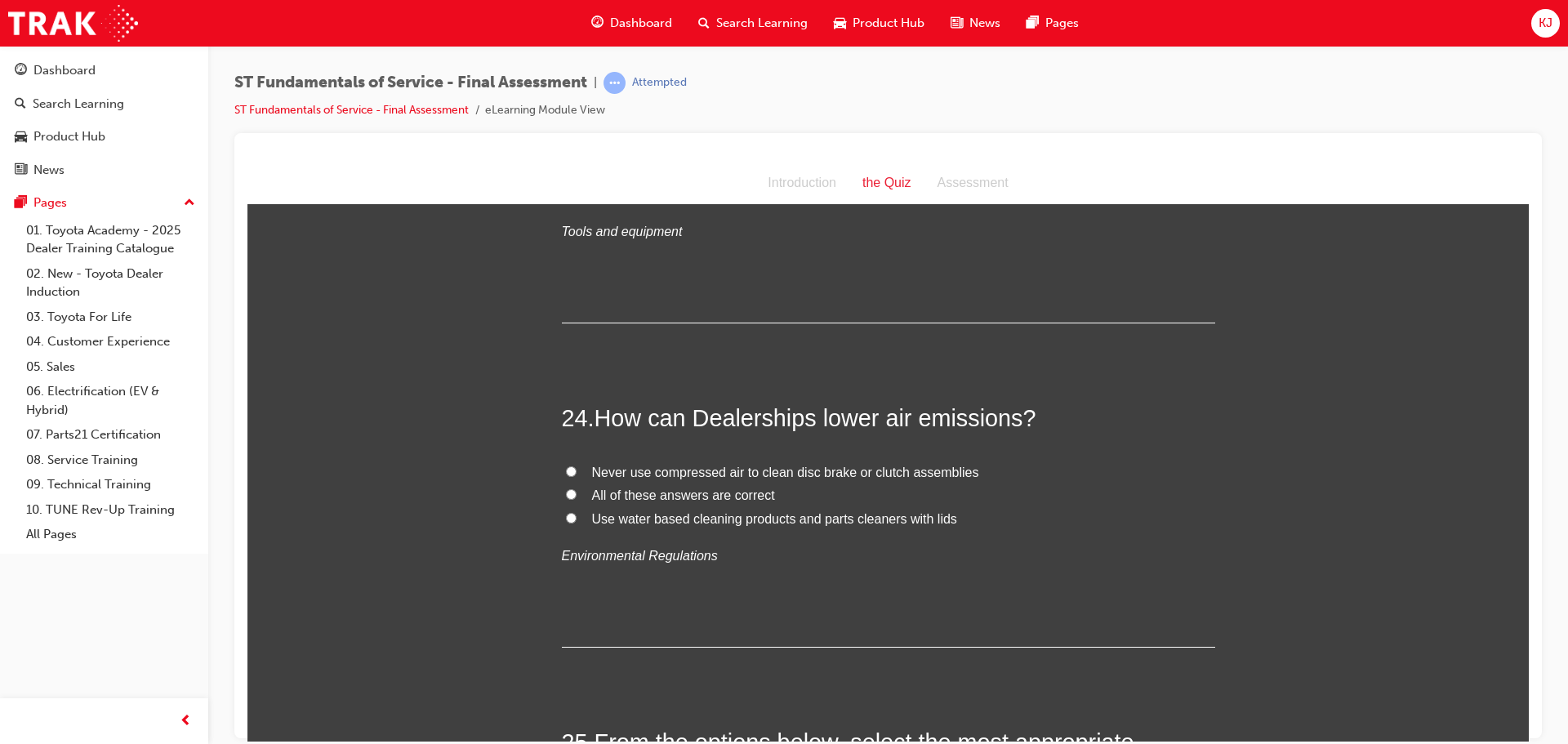
click at [789, 517] on span "Use water based cleaning products and parts cleaners with lids" at bounding box center [775, 519] width 366 height 14
click at [576, 517] on input "Use water based cleaning products and parts cleaners with lids" at bounding box center [571, 517] width 10 height 10
radio input "true"
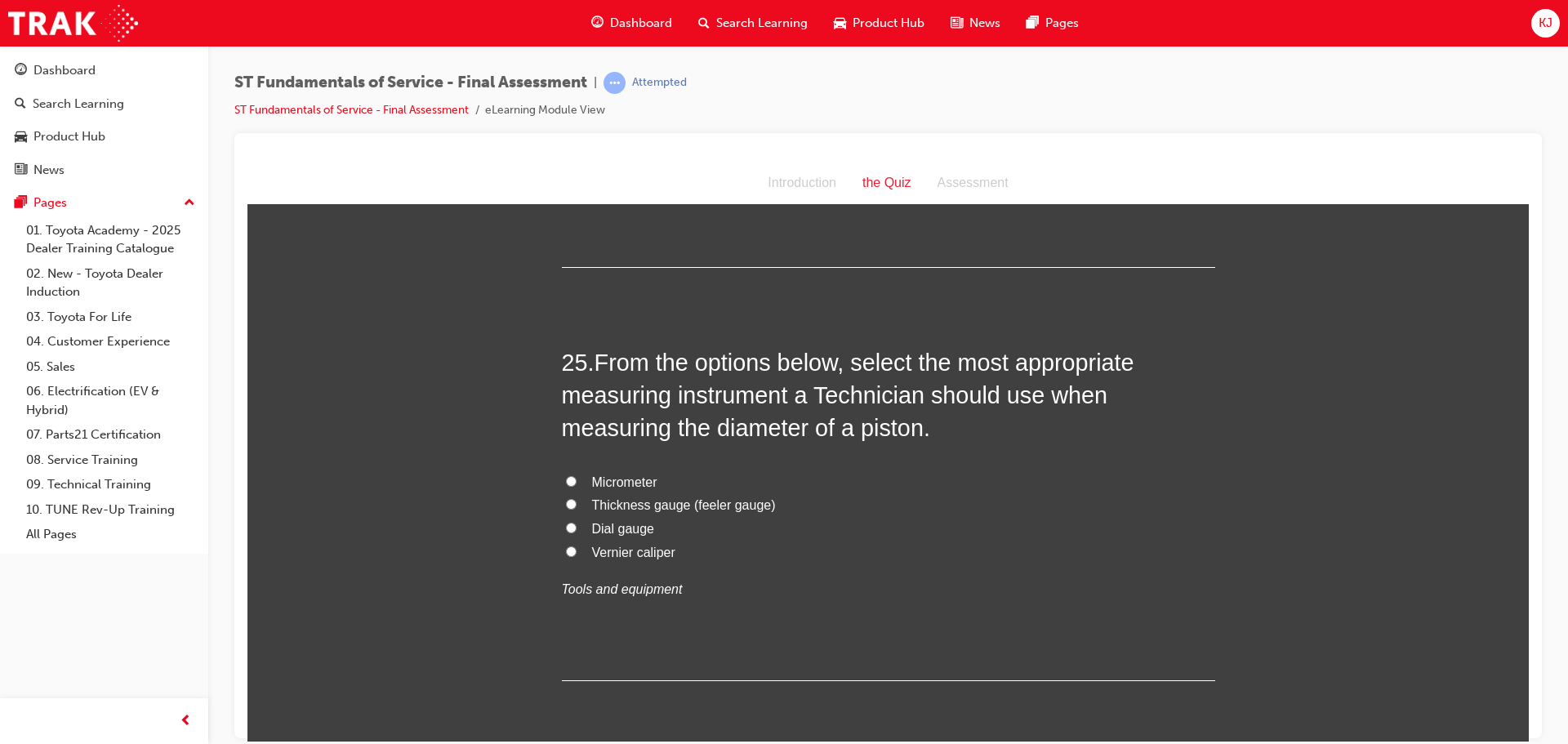
scroll to position [8969, 0]
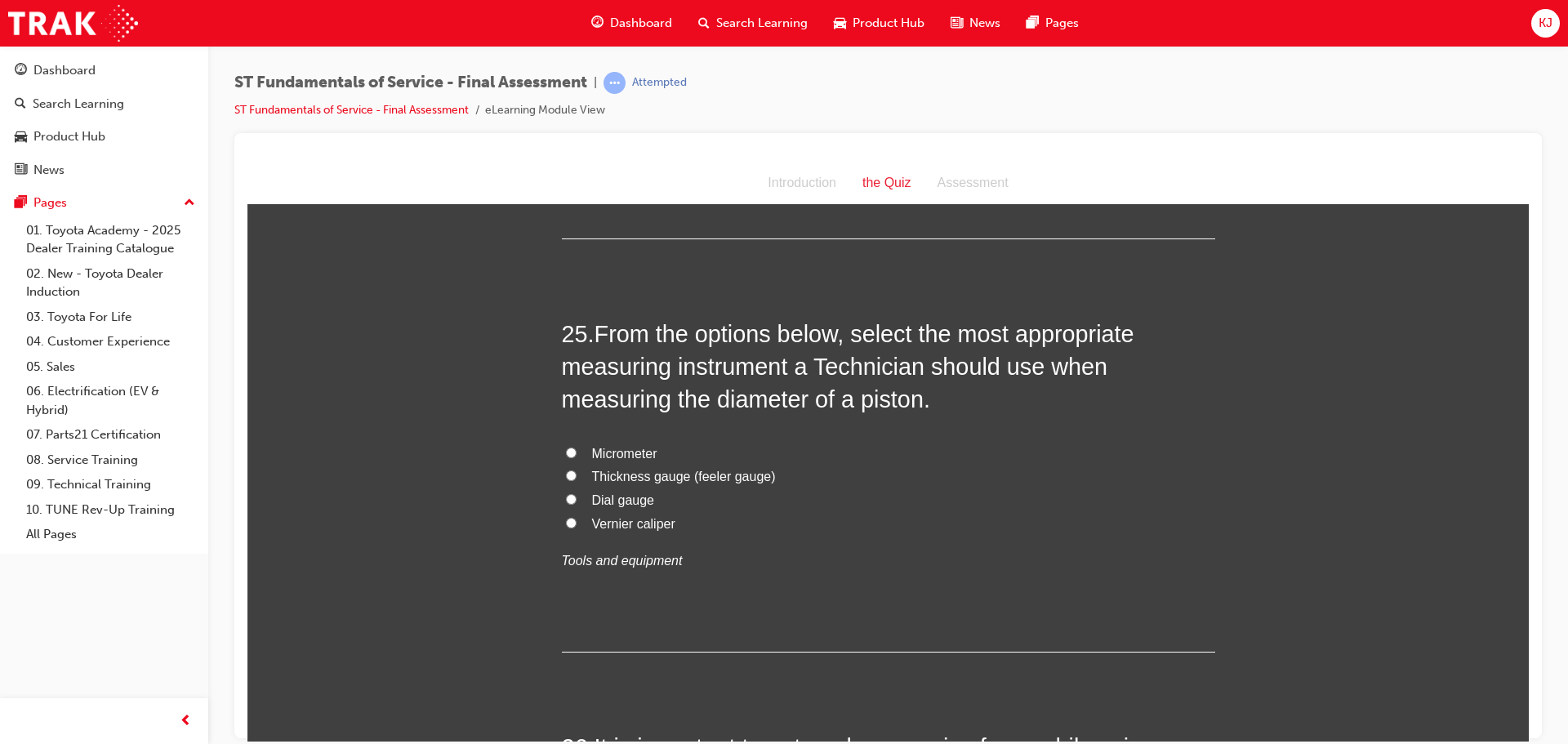
click at [633, 524] on span "Vernier caliper" at bounding box center [634, 523] width 83 height 14
click at [576, 524] on input "Vernier caliper" at bounding box center [571, 522] width 10 height 10
radio input "true"
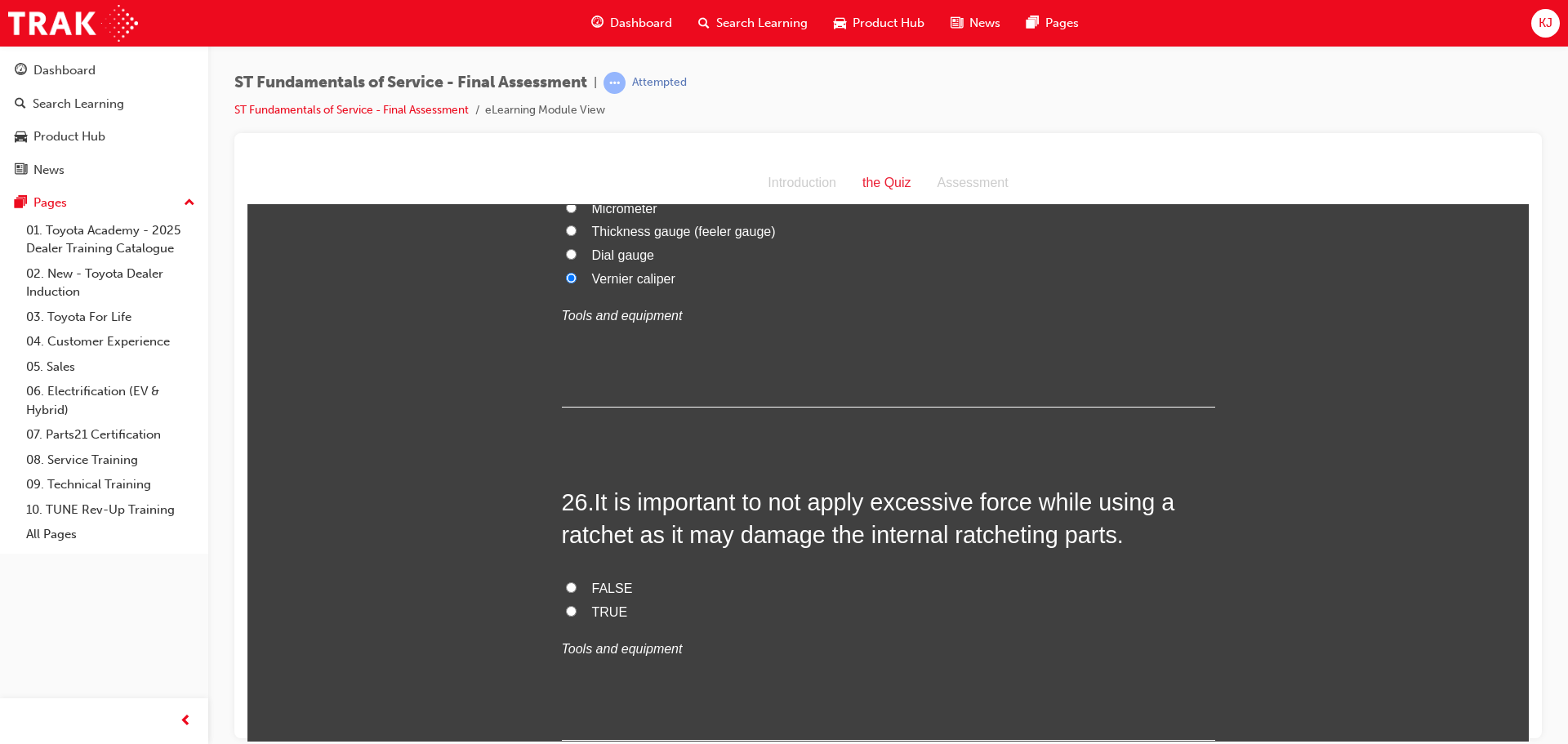
scroll to position [9296, 0]
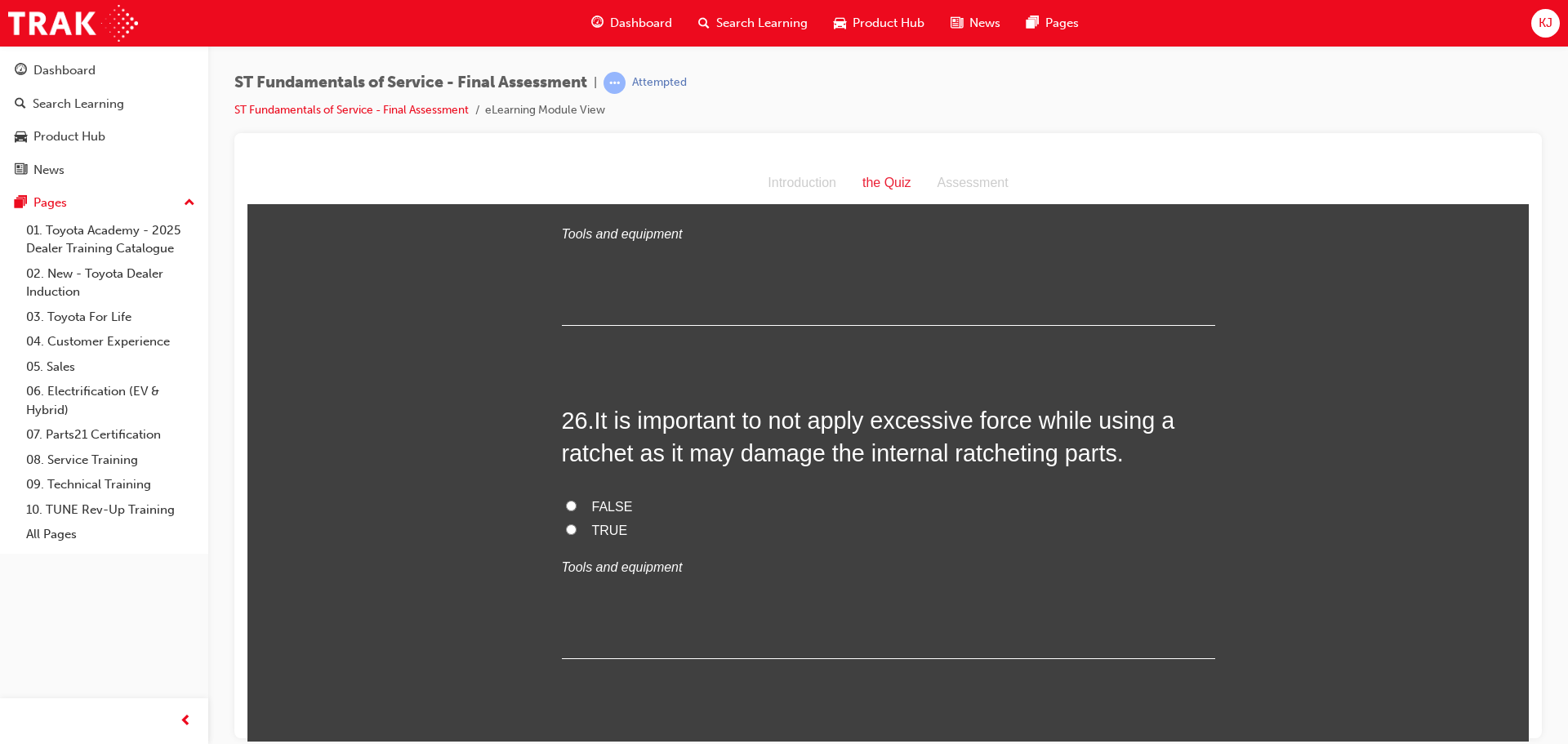
click at [609, 531] on span "TRUE" at bounding box center [611, 530] width 36 height 14
click at [576, 531] on input "TRUE" at bounding box center [571, 529] width 10 height 10
radio input "true"
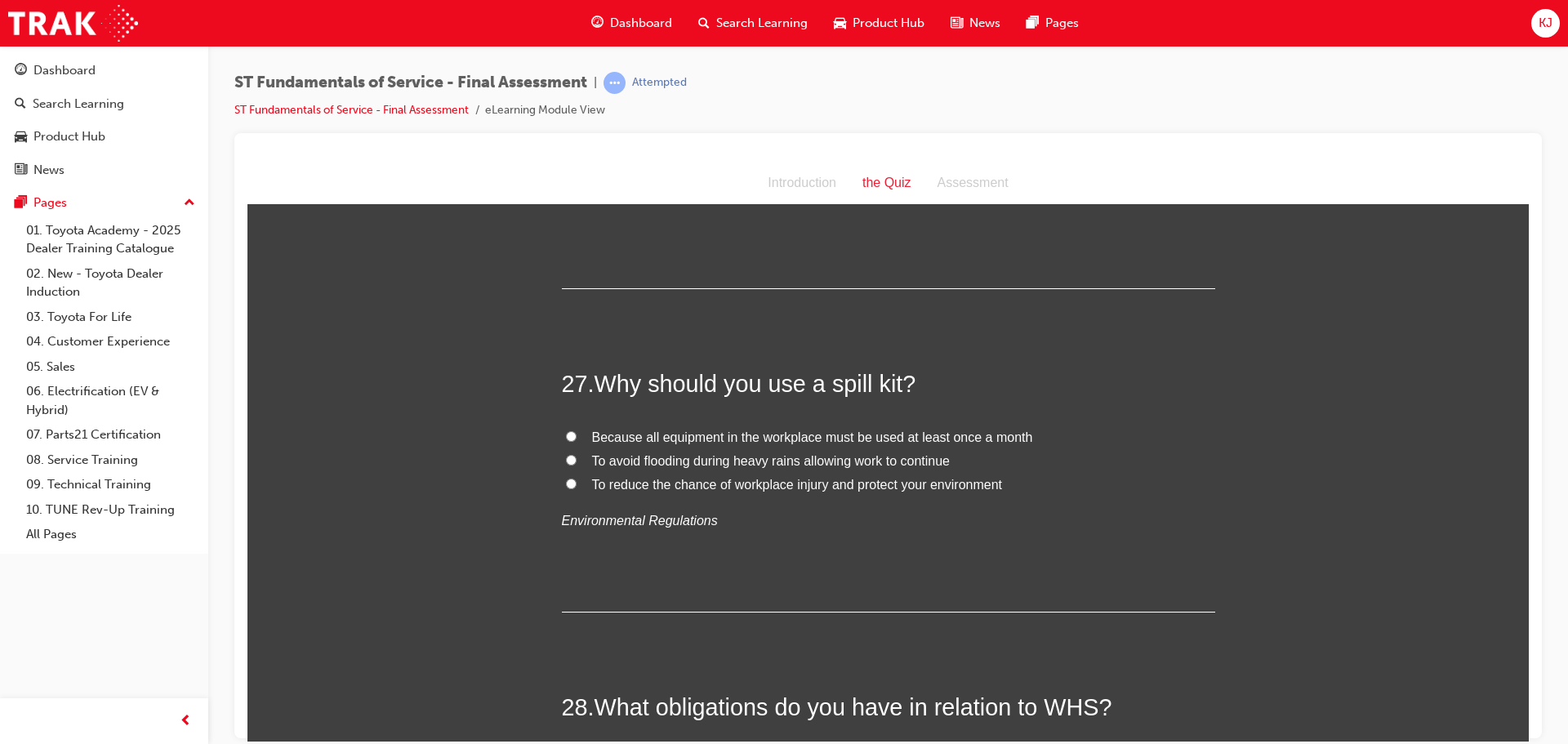
scroll to position [9704, 0]
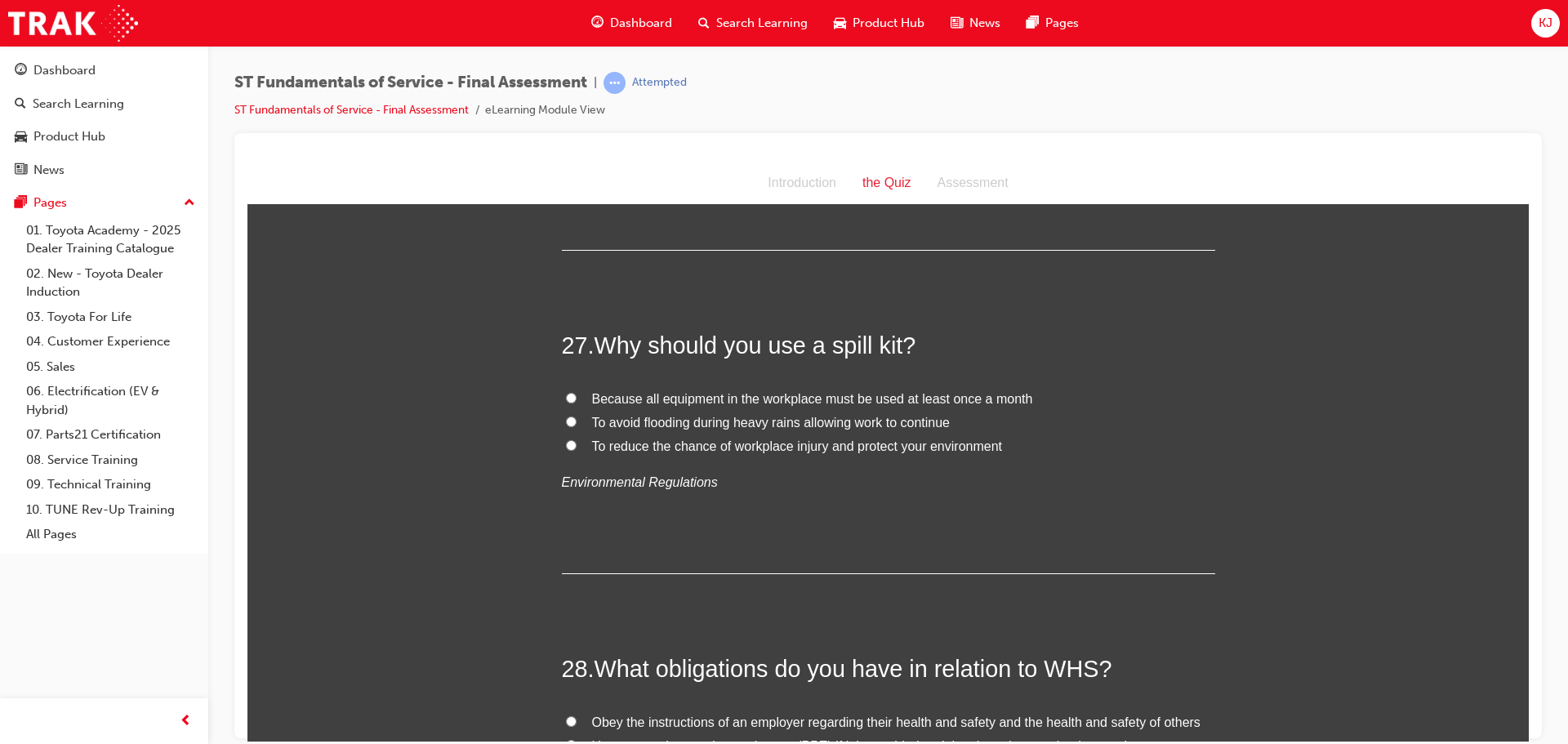
click at [562, 441] on label "To reduce the chance of workplace injury and protect your environment" at bounding box center [889, 446] width 654 height 24
click at [566, 441] on input "To reduce the chance of workplace injury and protect your environment" at bounding box center [571, 445] width 10 height 10
radio input "true"
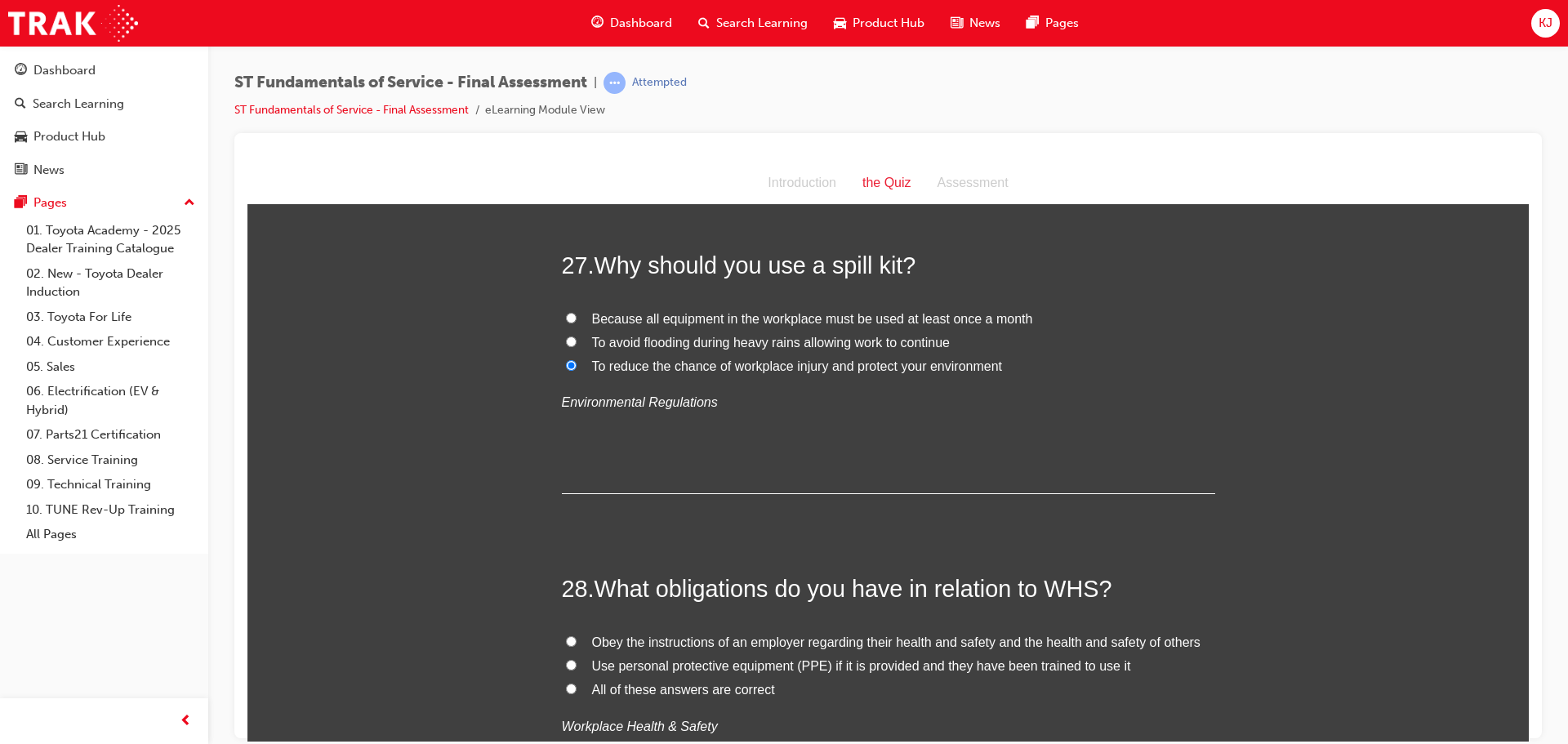
scroll to position [9949, 0]
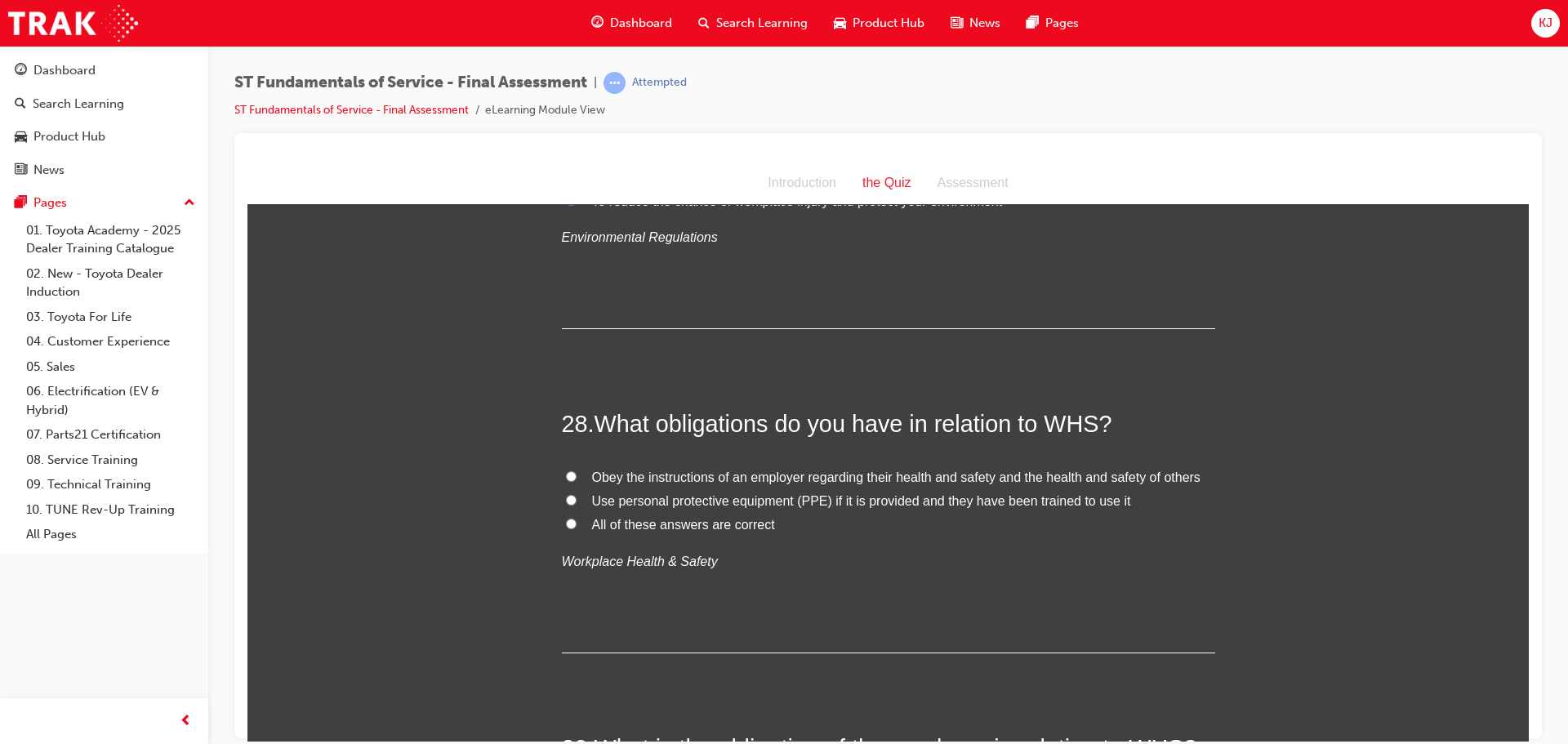
click at [681, 529] on span "All of these answers are correct" at bounding box center [684, 524] width 183 height 14
click at [576, 528] on input "All of these answers are correct" at bounding box center [571, 523] width 10 height 10
radio input "true"
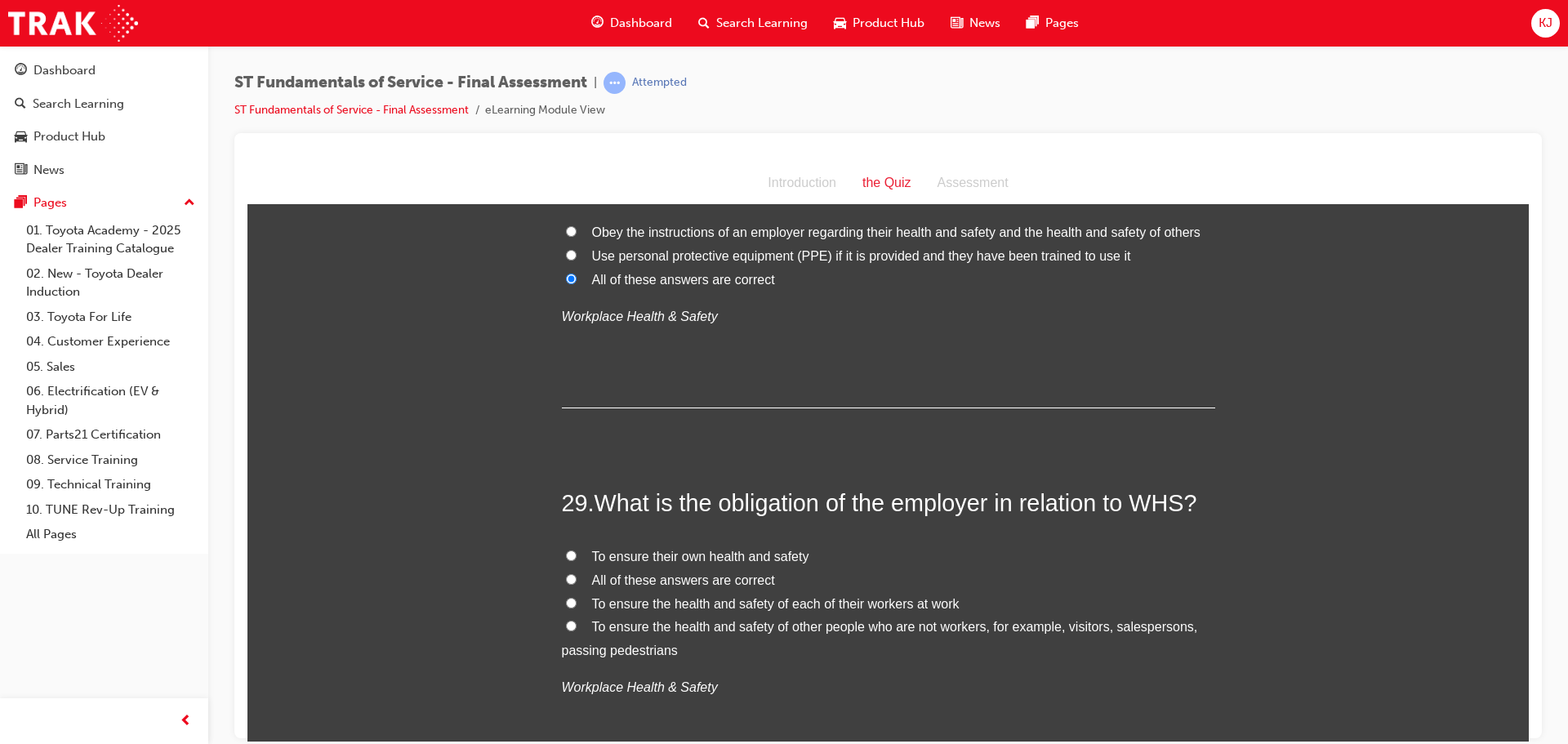
scroll to position [10276, 0]
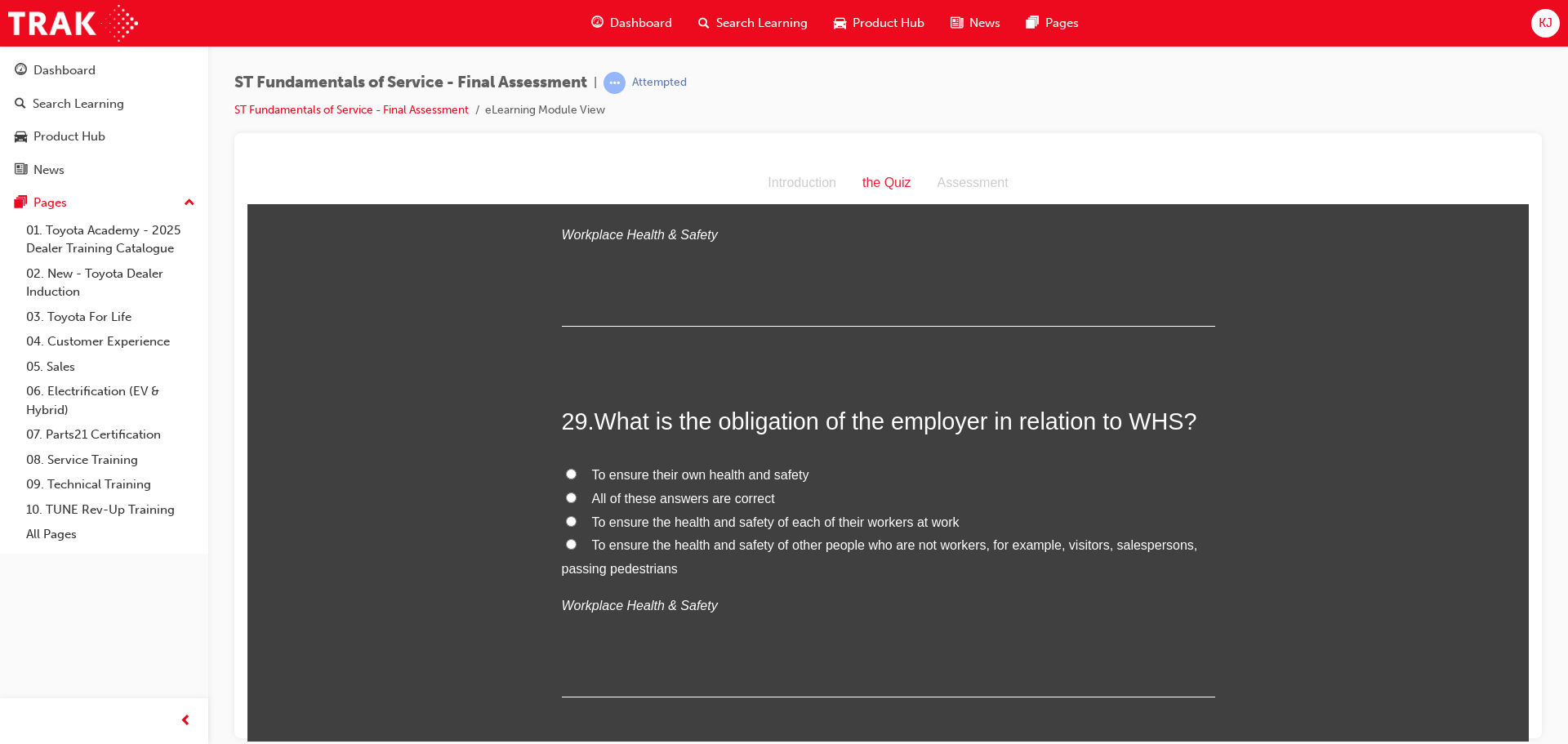
click at [626, 523] on span "To ensure the health and safety of each of their workers at work" at bounding box center [776, 521] width 367 height 14
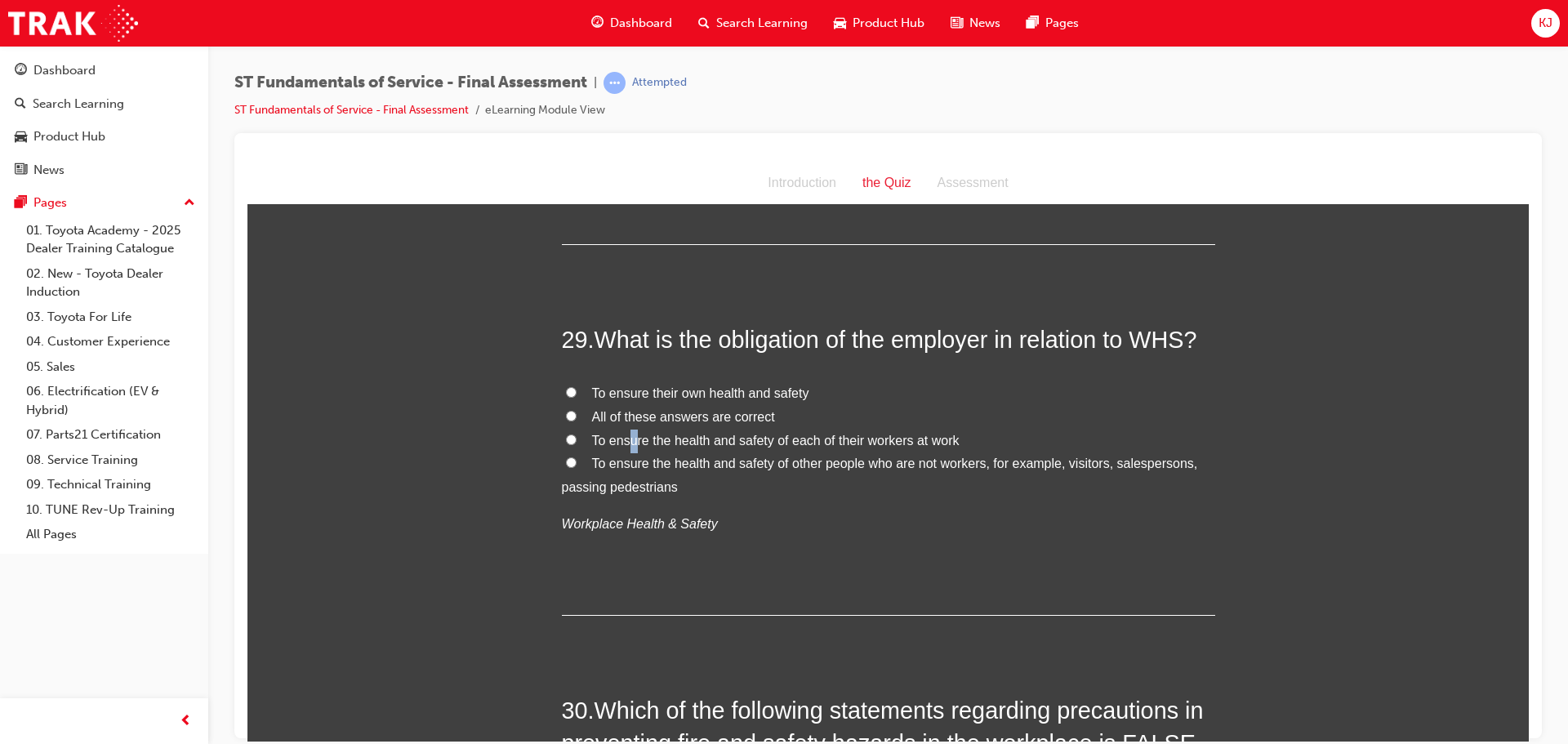
drag, startPoint x: 565, startPoint y: 440, endPoint x: 576, endPoint y: 444, distance: 11.7
click at [566, 439] on input "To ensure the health and safety of each of their workers at work" at bounding box center [571, 439] width 10 height 10
radio input "true"
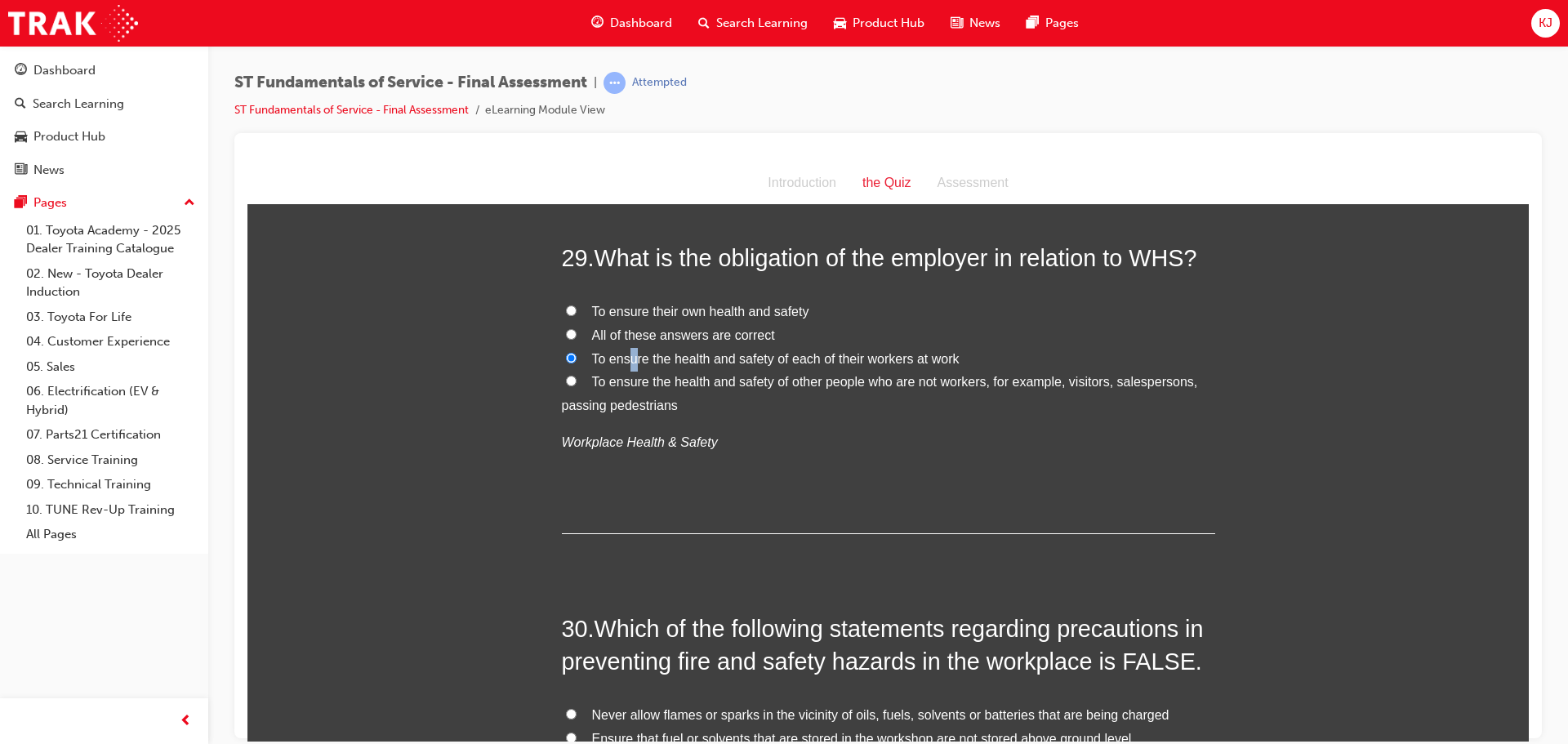
scroll to position [10521, 0]
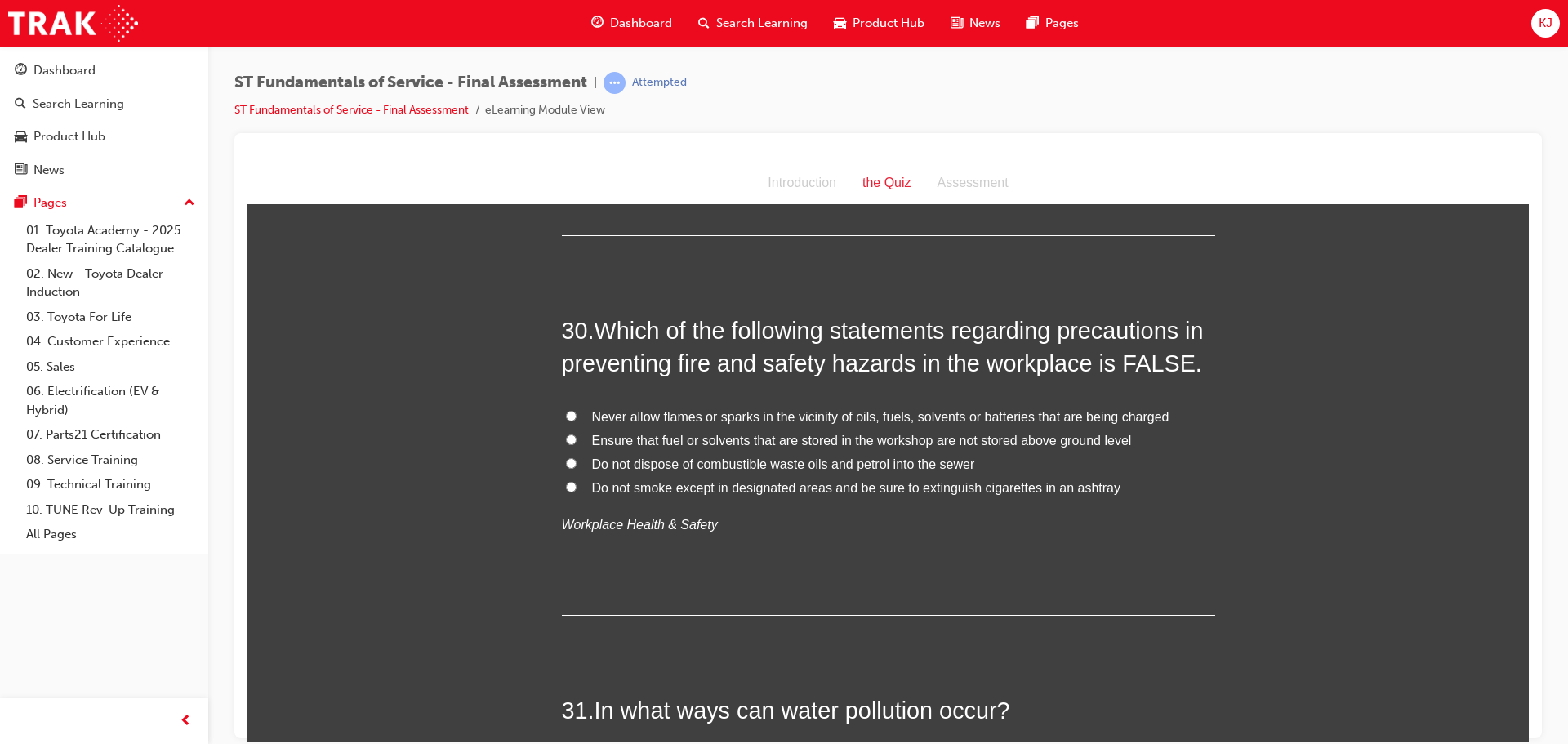
scroll to position [10766, 0]
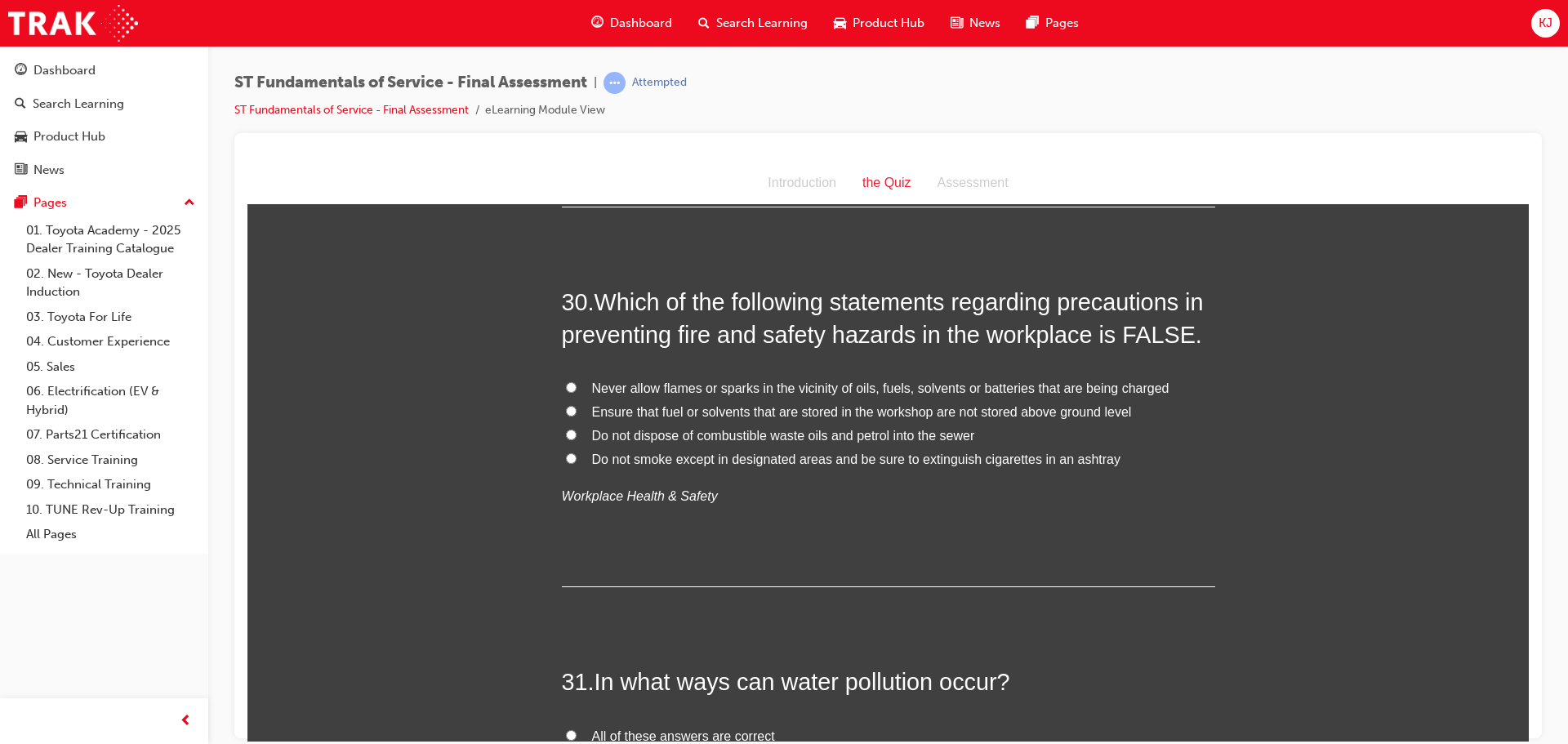
click at [593, 404] on span "Ensure that fuel or solvents that are stored in the workshop are not stored abo…" at bounding box center [863, 411] width 540 height 14
click at [576, 405] on input "Ensure that fuel or solvents that are stored in the workshop are not stored abo…" at bounding box center [571, 410] width 10 height 10
radio input "true"
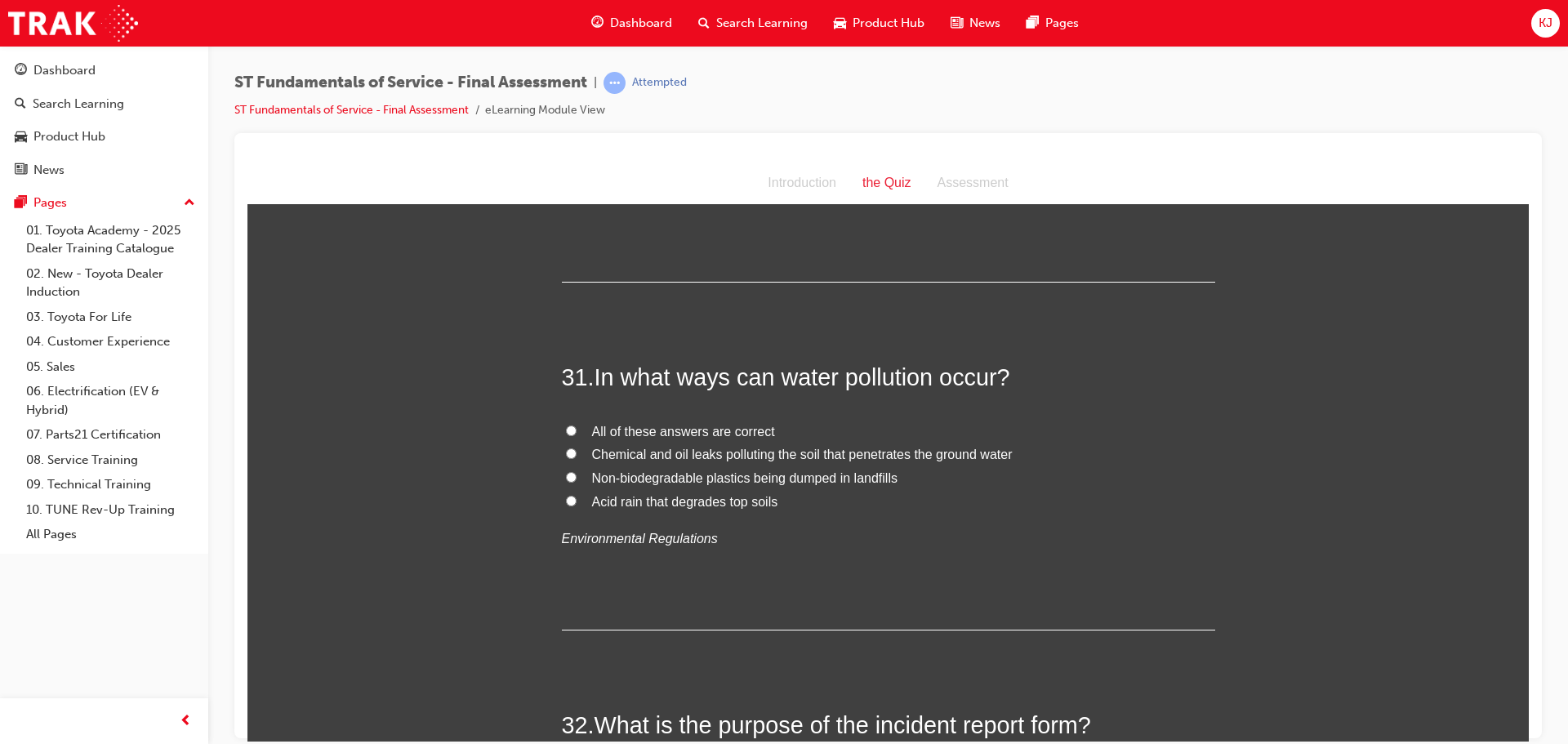
scroll to position [11093, 0]
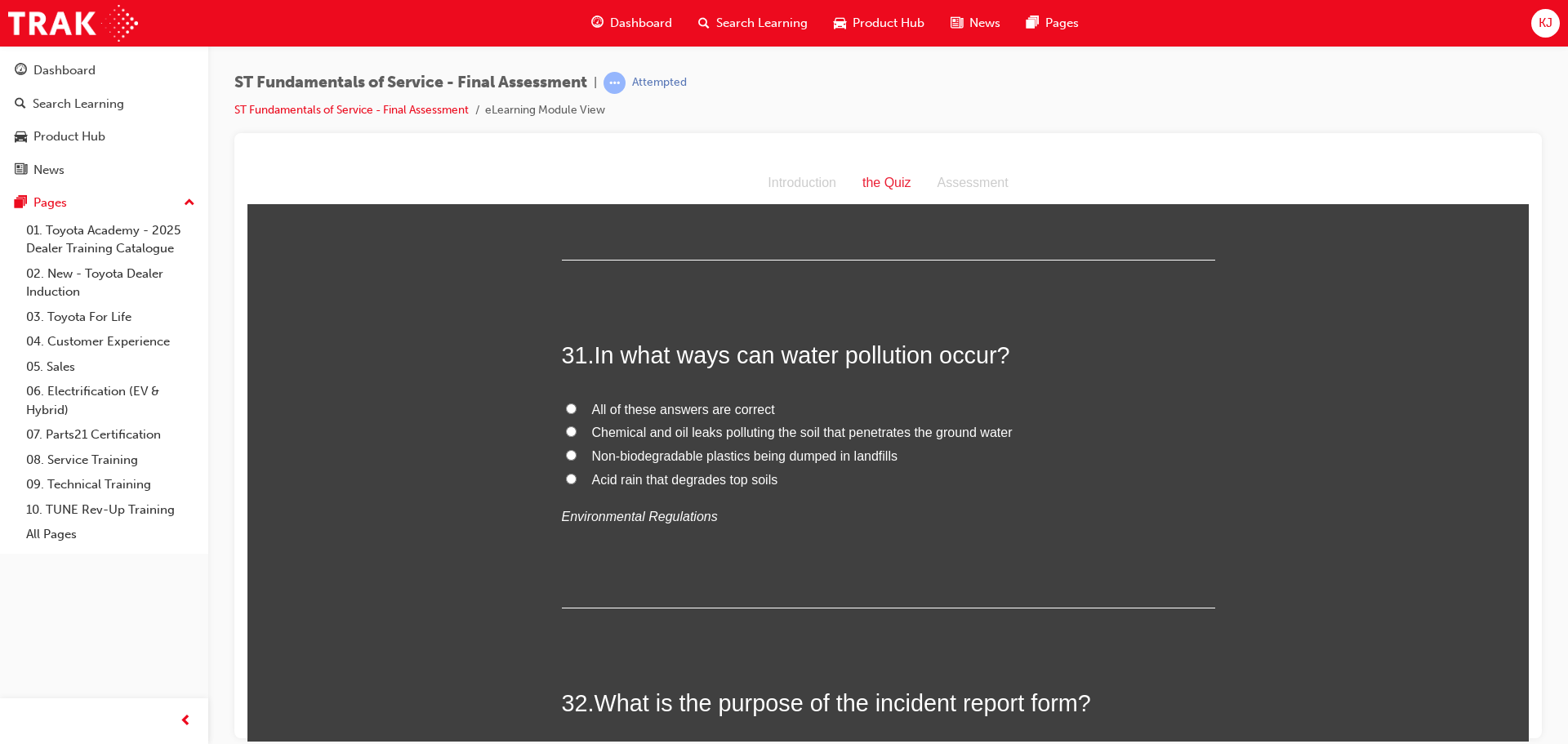
click at [673, 417] on label "All of these answers are correct" at bounding box center [889, 410] width 654 height 24
click at [576, 414] on input "All of these answers are correct" at bounding box center [571, 408] width 10 height 10
radio input "true"
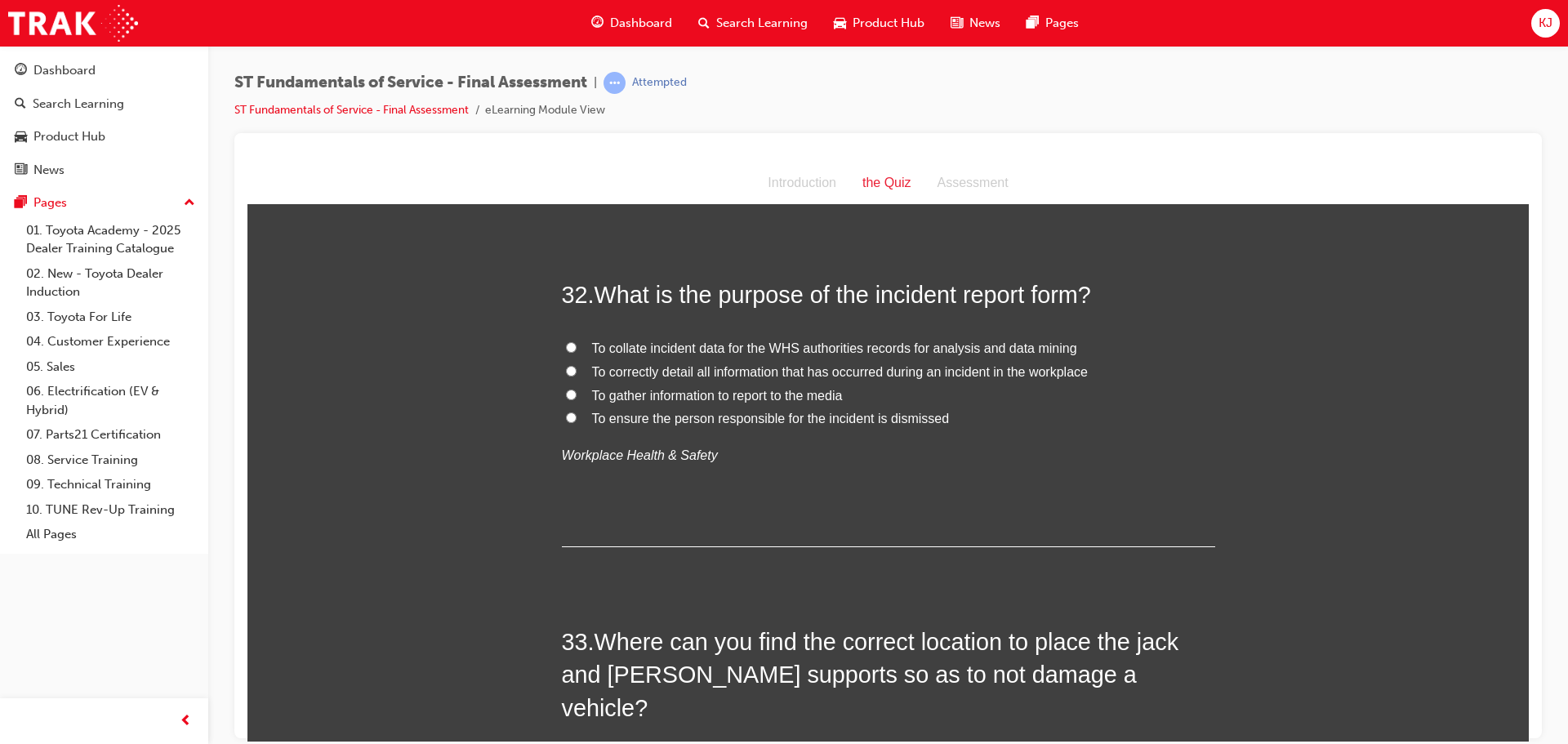
scroll to position [11420, 0]
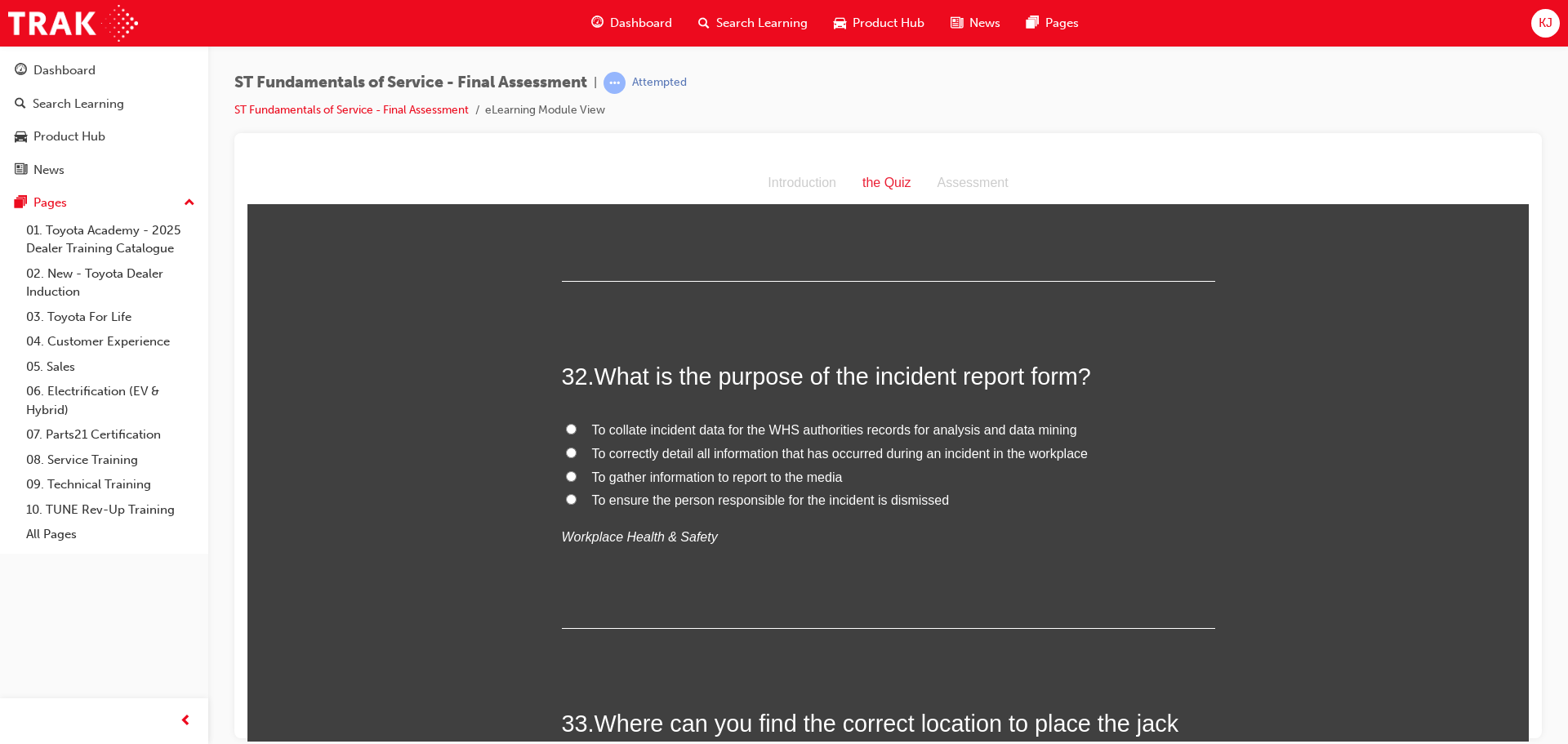
click at [877, 447] on span "To correctly detail all information that has occurred during an incident in the…" at bounding box center [840, 453] width 495 height 14
click at [562, 446] on label "To correctly detail all information that has occurred during an incident in the…" at bounding box center [889, 454] width 654 height 24
click at [566, 446] on input "To correctly detail all information that has occurred during an incident in the…" at bounding box center [571, 452] width 10 height 10
radio input "true"
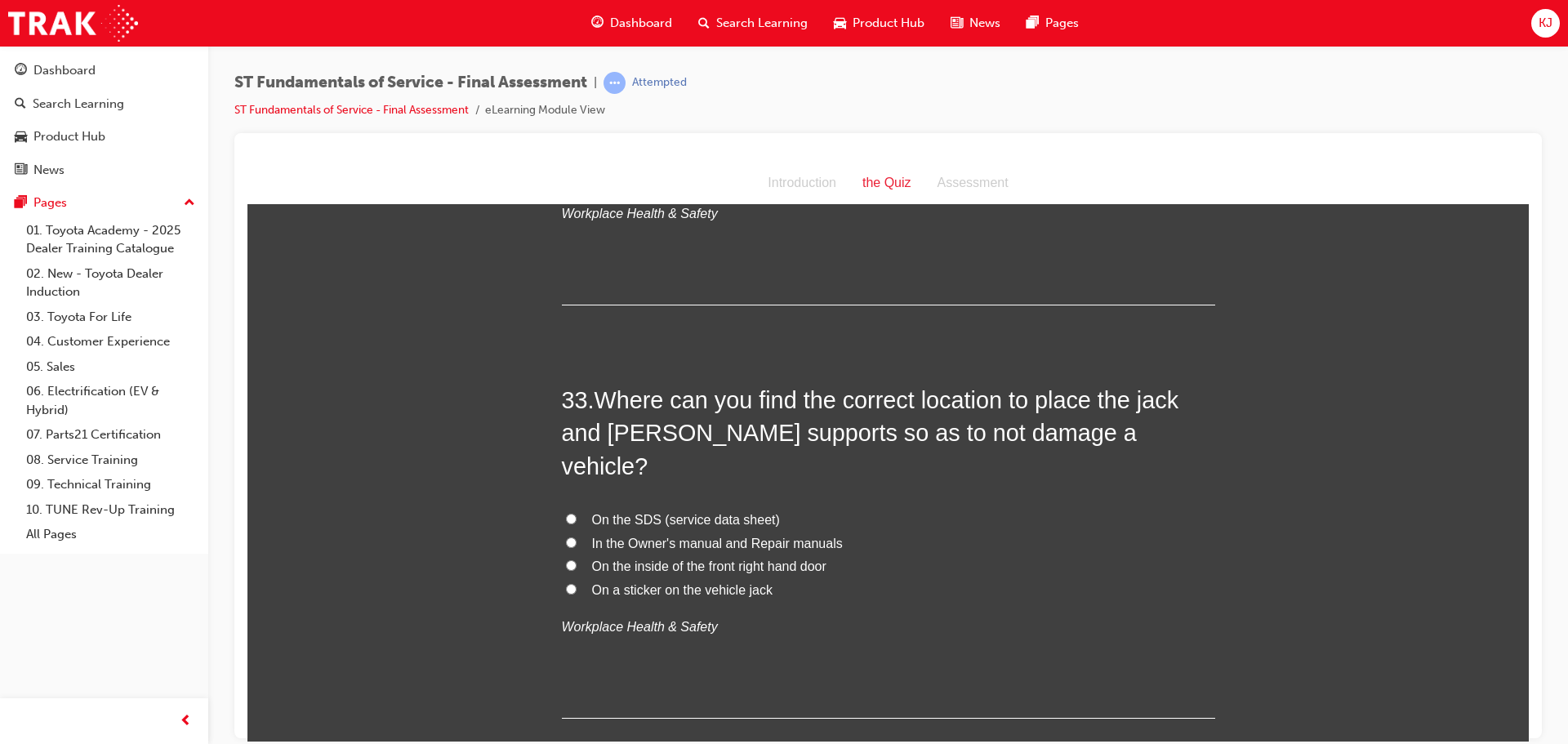
scroll to position [11747, 0]
click at [640, 532] on span "In the Owner's manual and Repair manuals" at bounding box center [718, 539] width 251 height 14
click at [576, 533] on input "In the Owner's manual and Repair manuals" at bounding box center [571, 538] width 10 height 10
radio input "true"
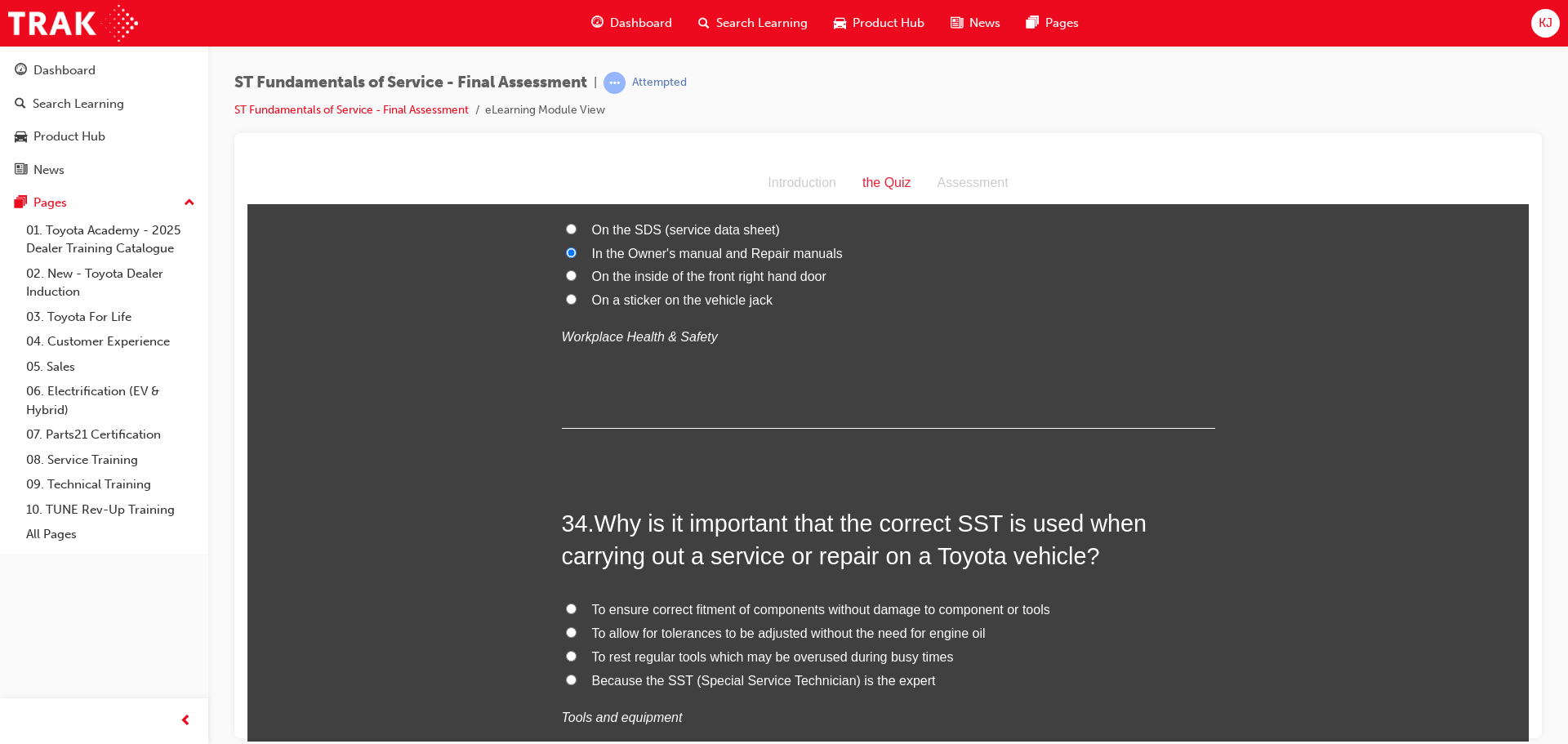
scroll to position [12073, 0]
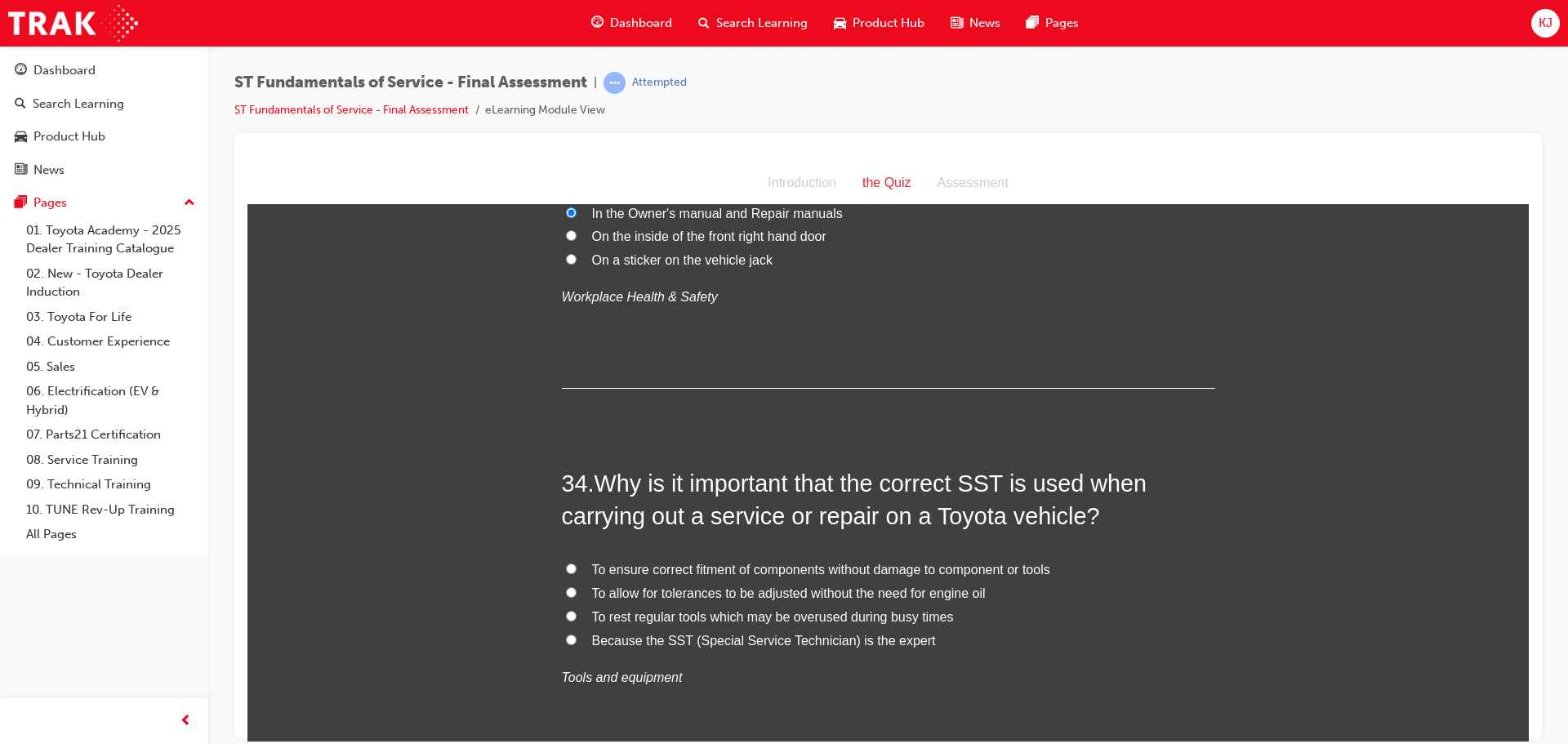
click at [933, 562] on span "To ensure correct fitment of components without damage to component or tools" at bounding box center [821, 569] width 458 height 14
click at [576, 563] on input "To ensure correct fitment of components without damage to component or tools" at bounding box center [571, 568] width 10 height 10
radio input "true"
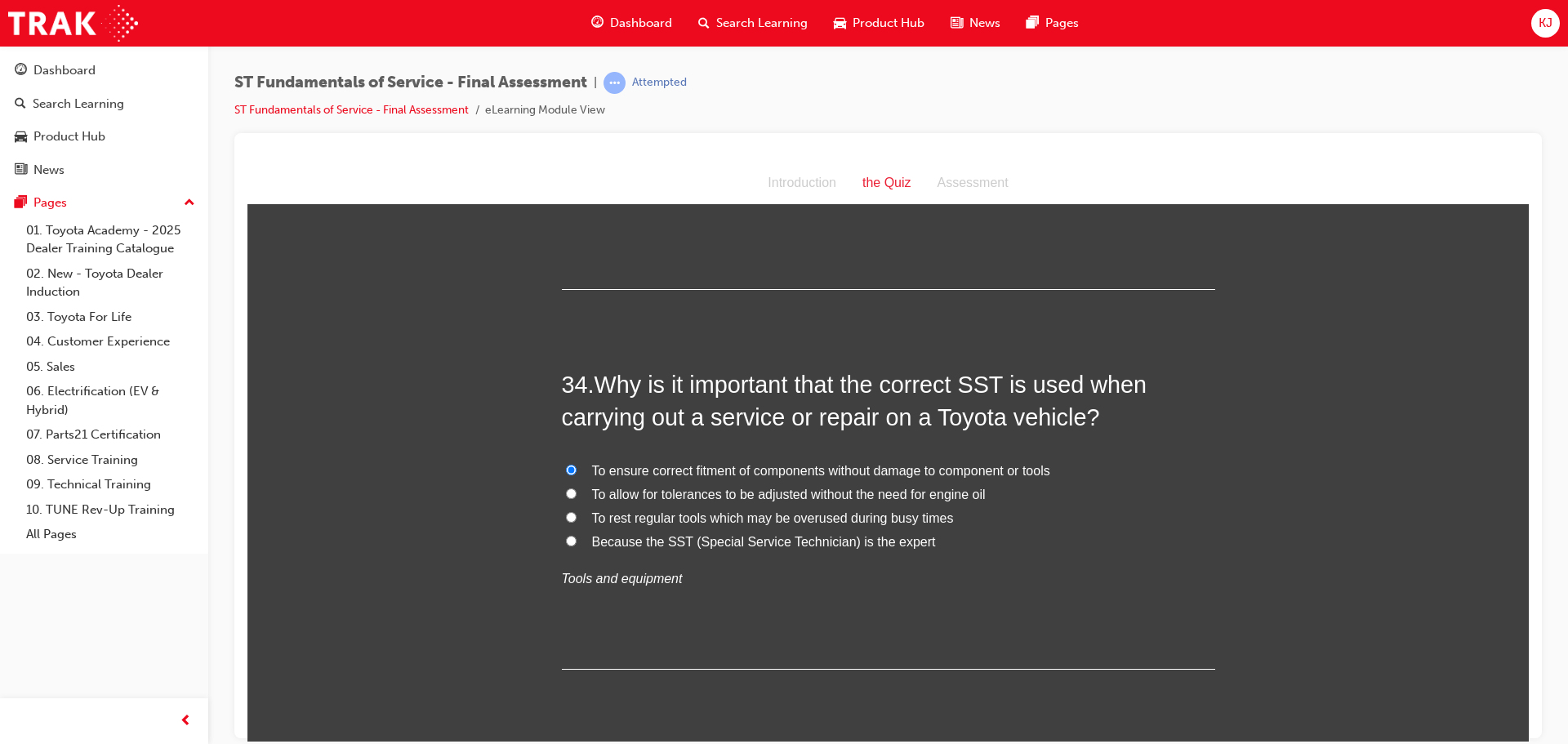
scroll to position [12190, 0]
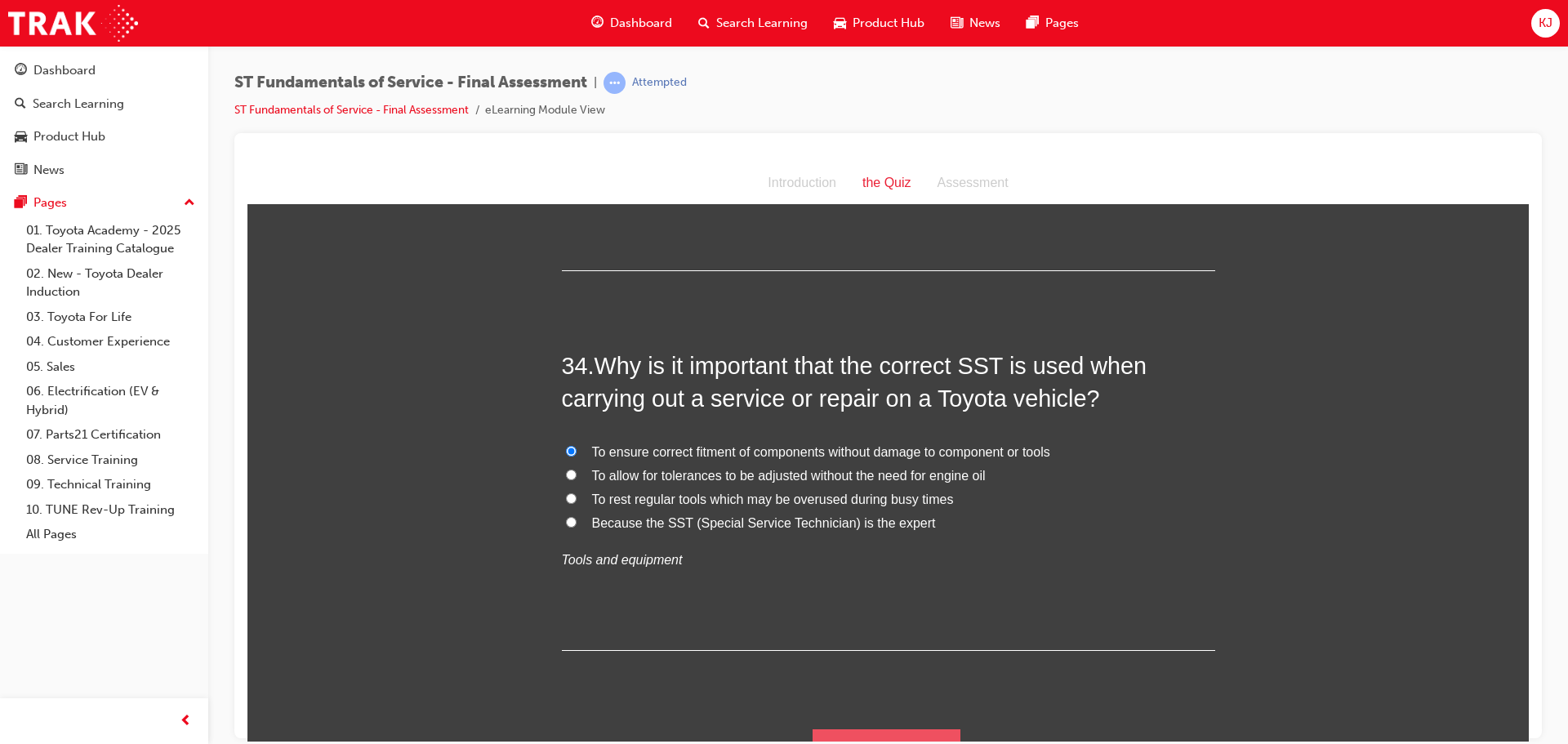
click at [888, 729] on button "Submit Answers" at bounding box center [887, 751] width 149 height 46
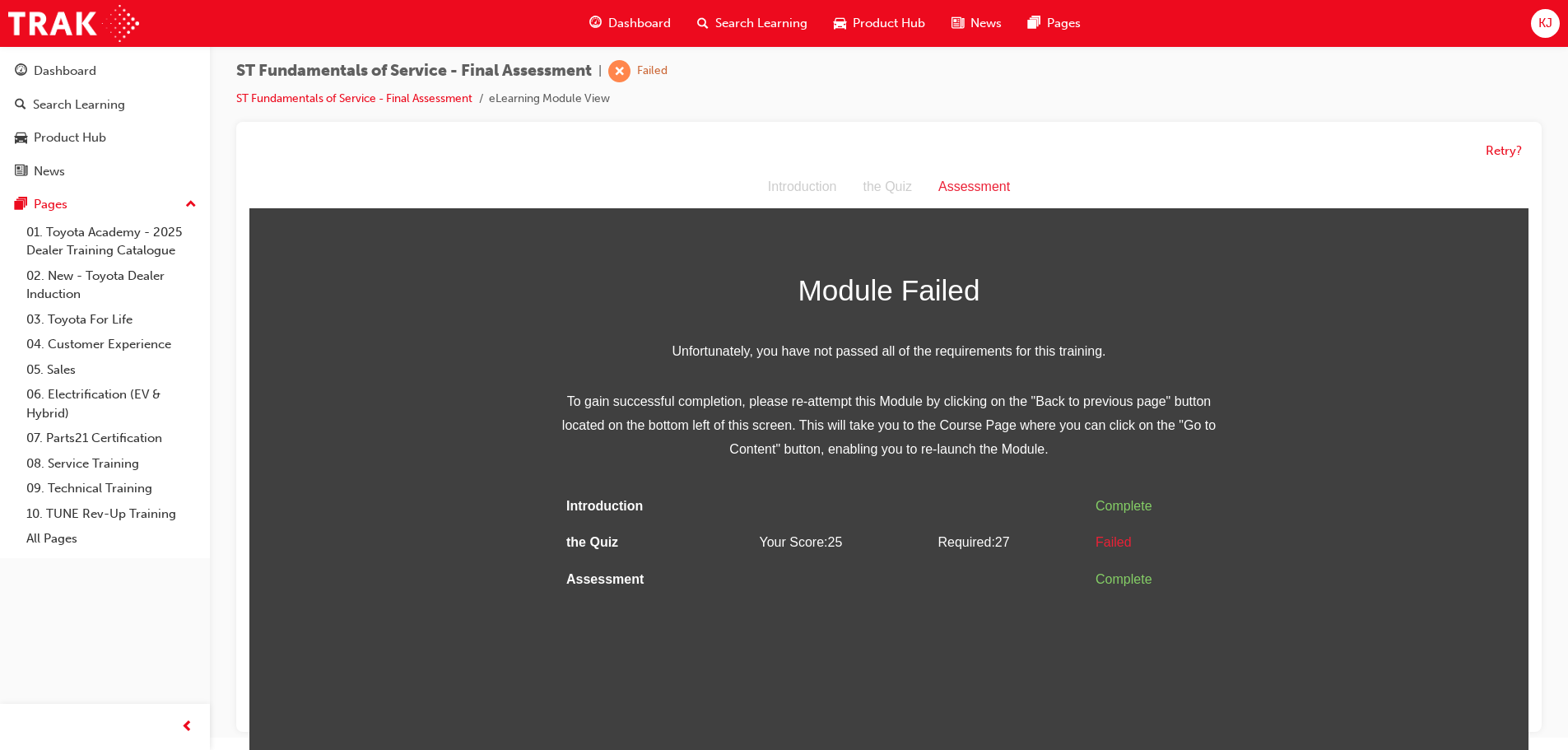
scroll to position [0, 0]
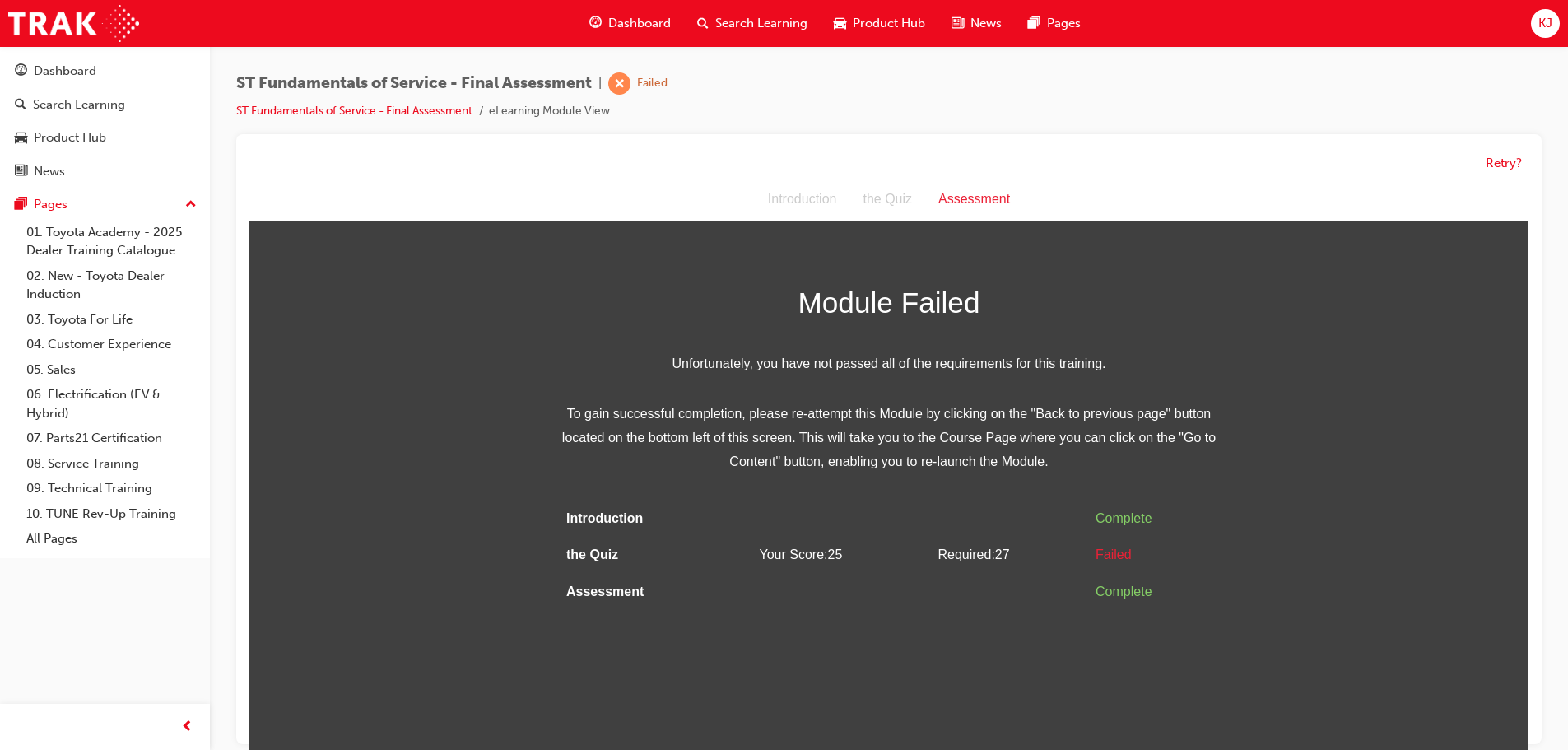
click at [642, 16] on span "Dashboard" at bounding box center [640, 23] width 62 height 19
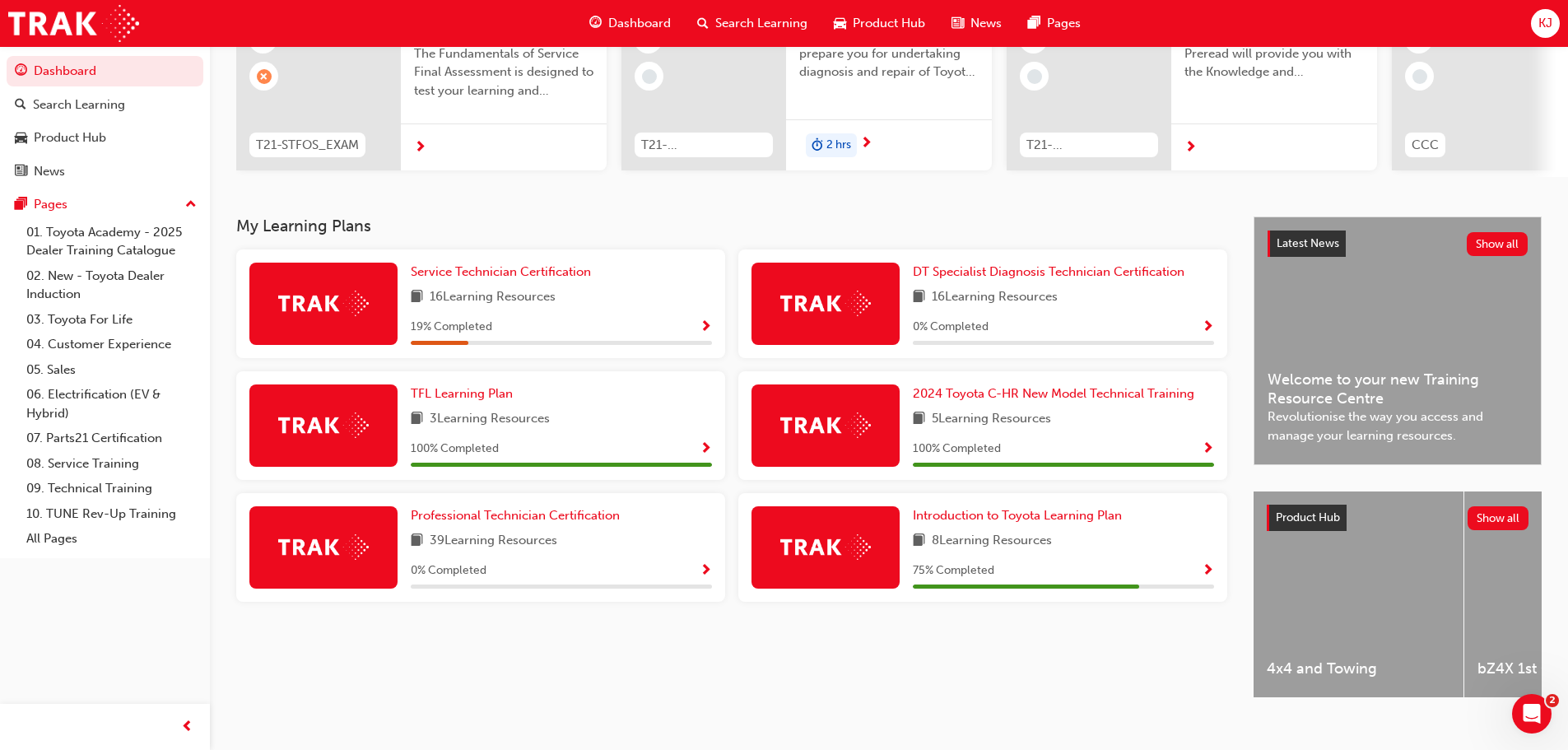
scroll to position [230, 0]
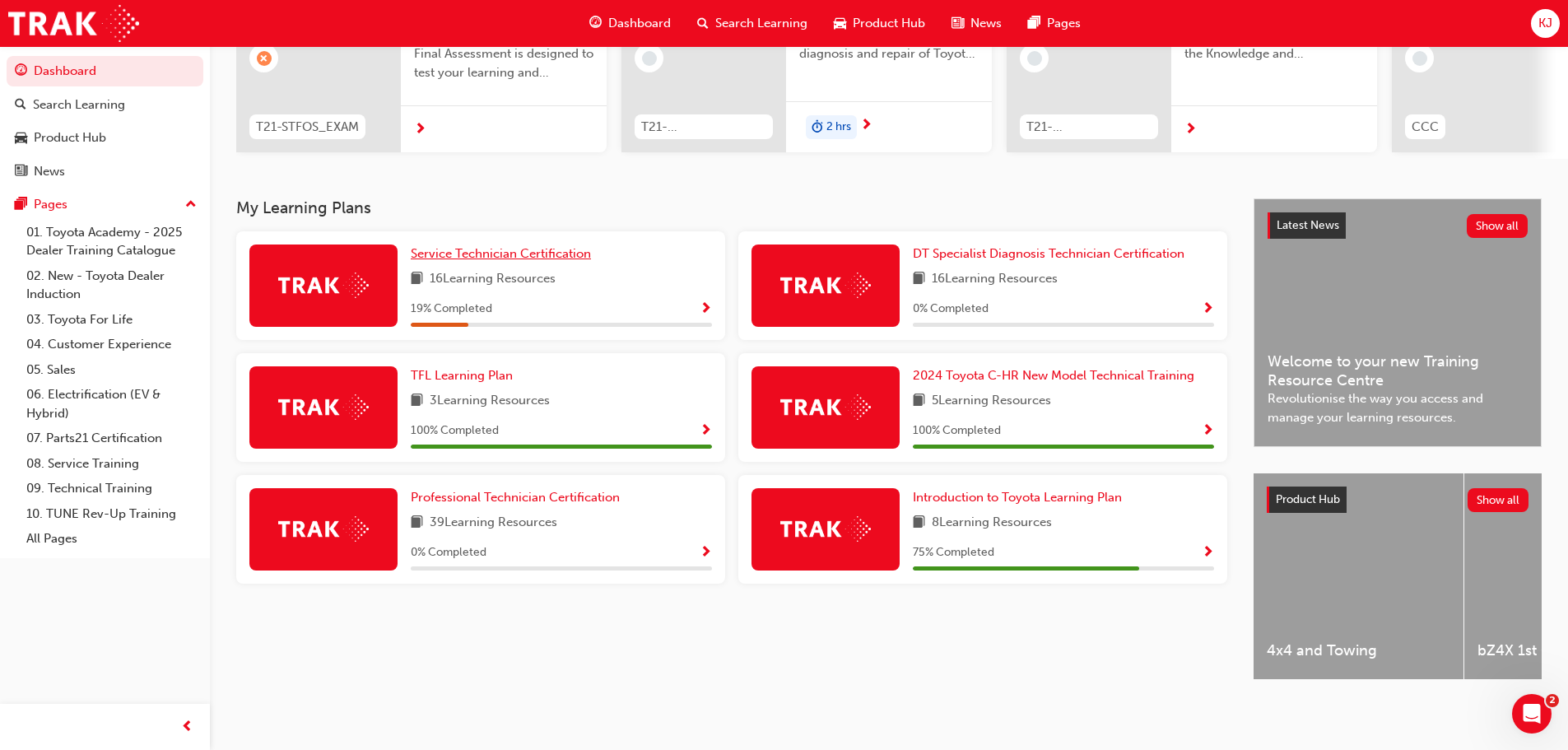
click at [437, 245] on link "Service Technician Certification" at bounding box center [504, 254] width 187 height 19
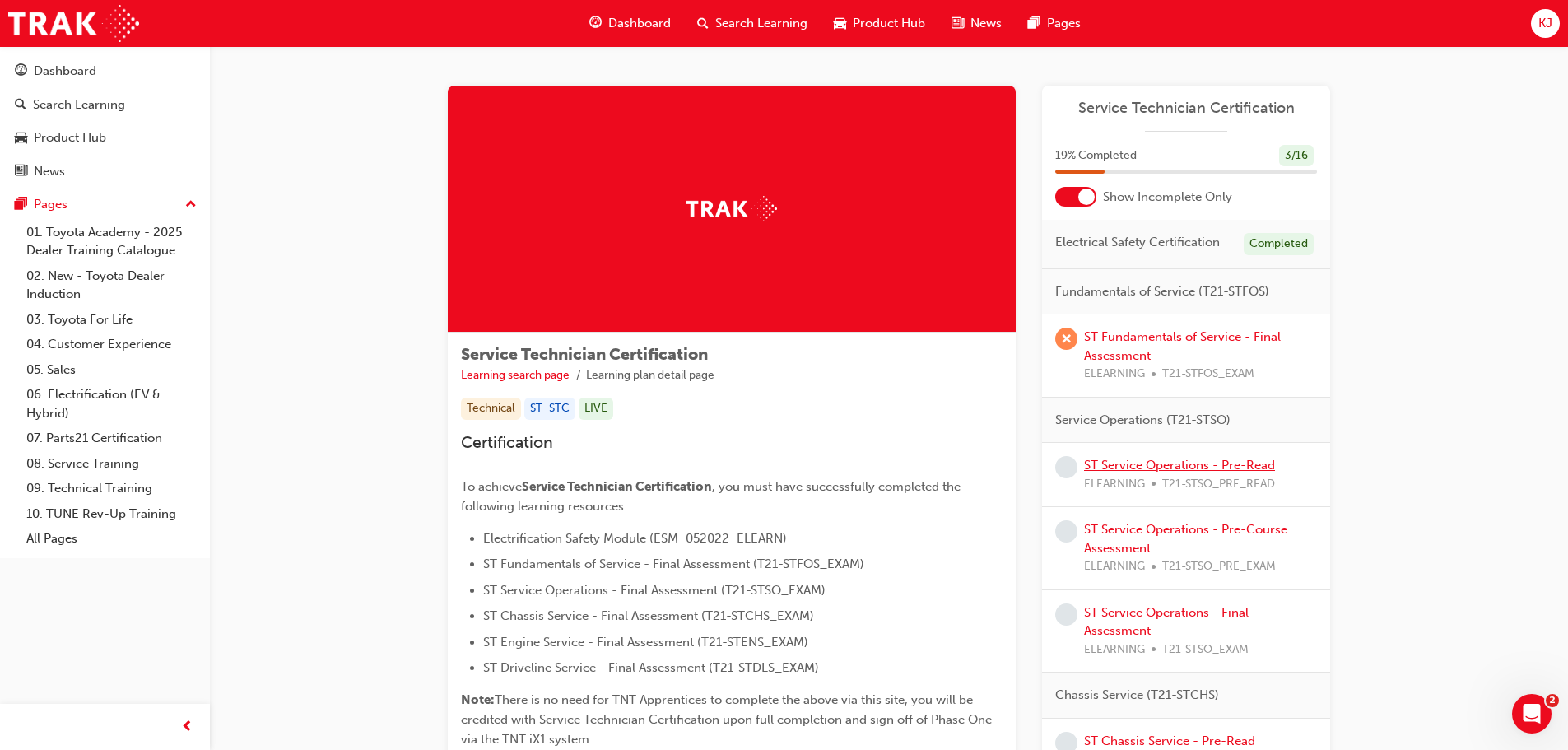
click at [1166, 471] on link "ST Service Operations - Pre-Read" at bounding box center [1180, 465] width 191 height 15
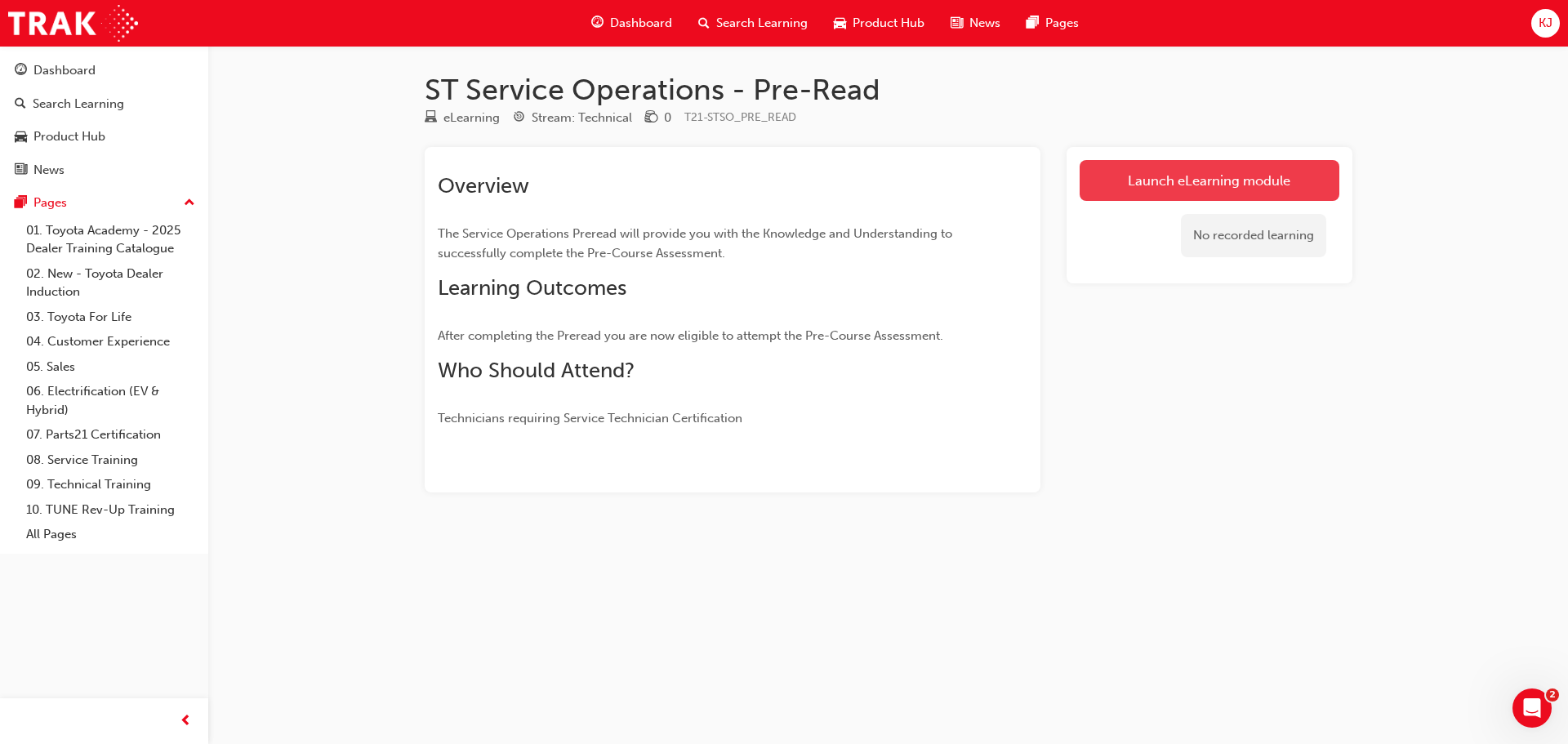
click at [1176, 189] on link "Launch eLearning module" at bounding box center [1210, 180] width 260 height 40
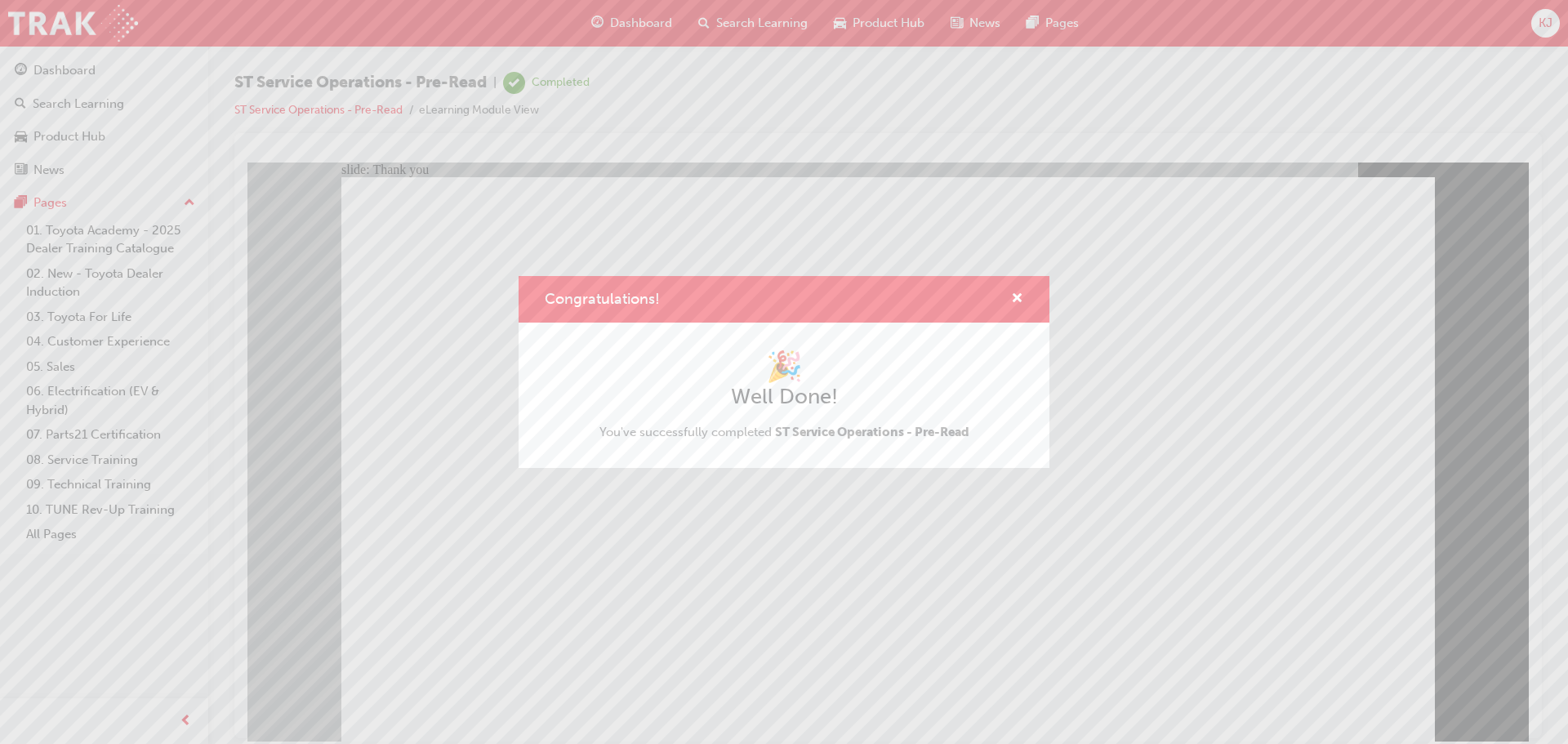
click at [1011, 302] on div "Congratulations!" at bounding box center [1011, 299] width 25 height 21
click at [1019, 297] on span "cross-icon" at bounding box center [1018, 299] width 12 height 15
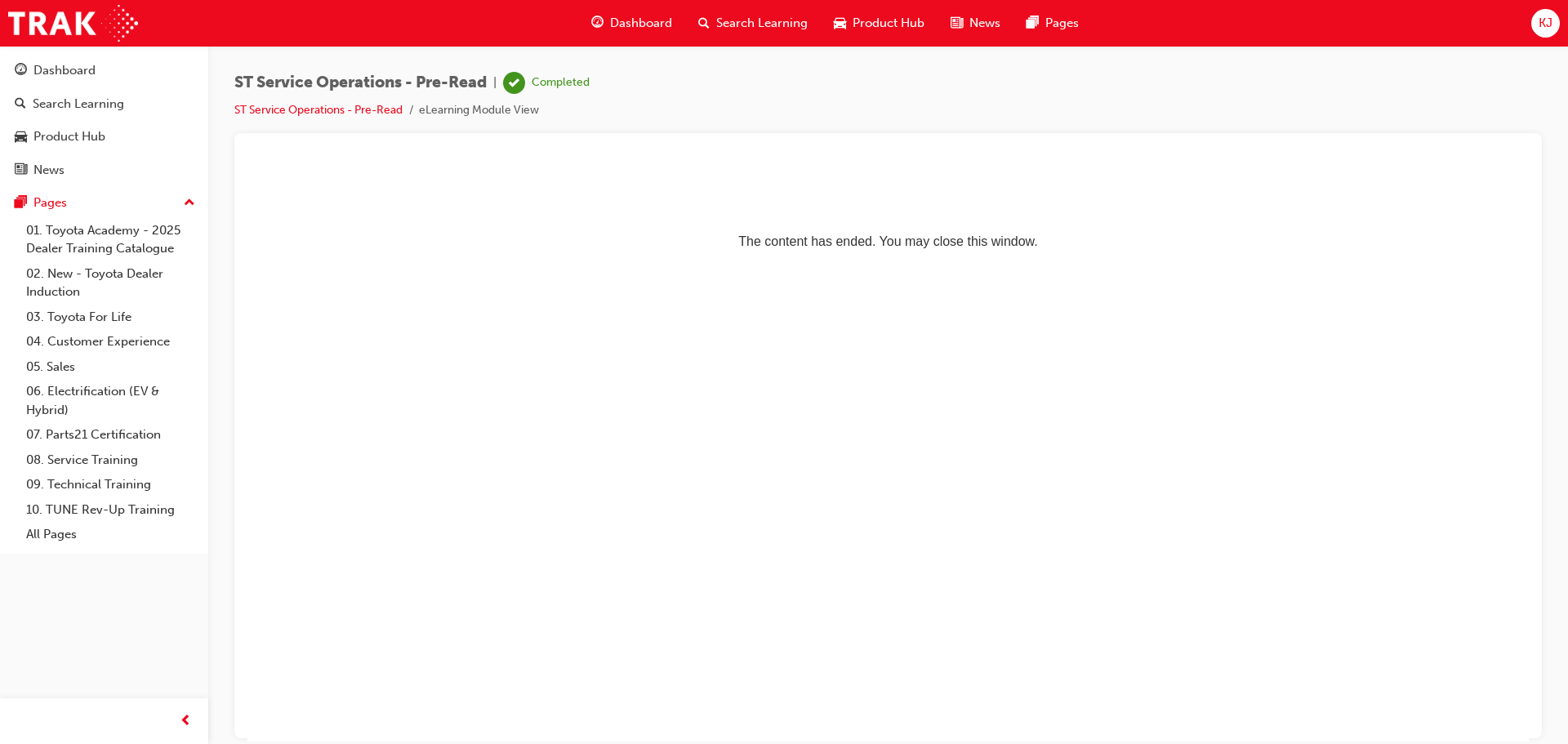
click at [589, 20] on div "Dashboard" at bounding box center [631, 23] width 107 height 34
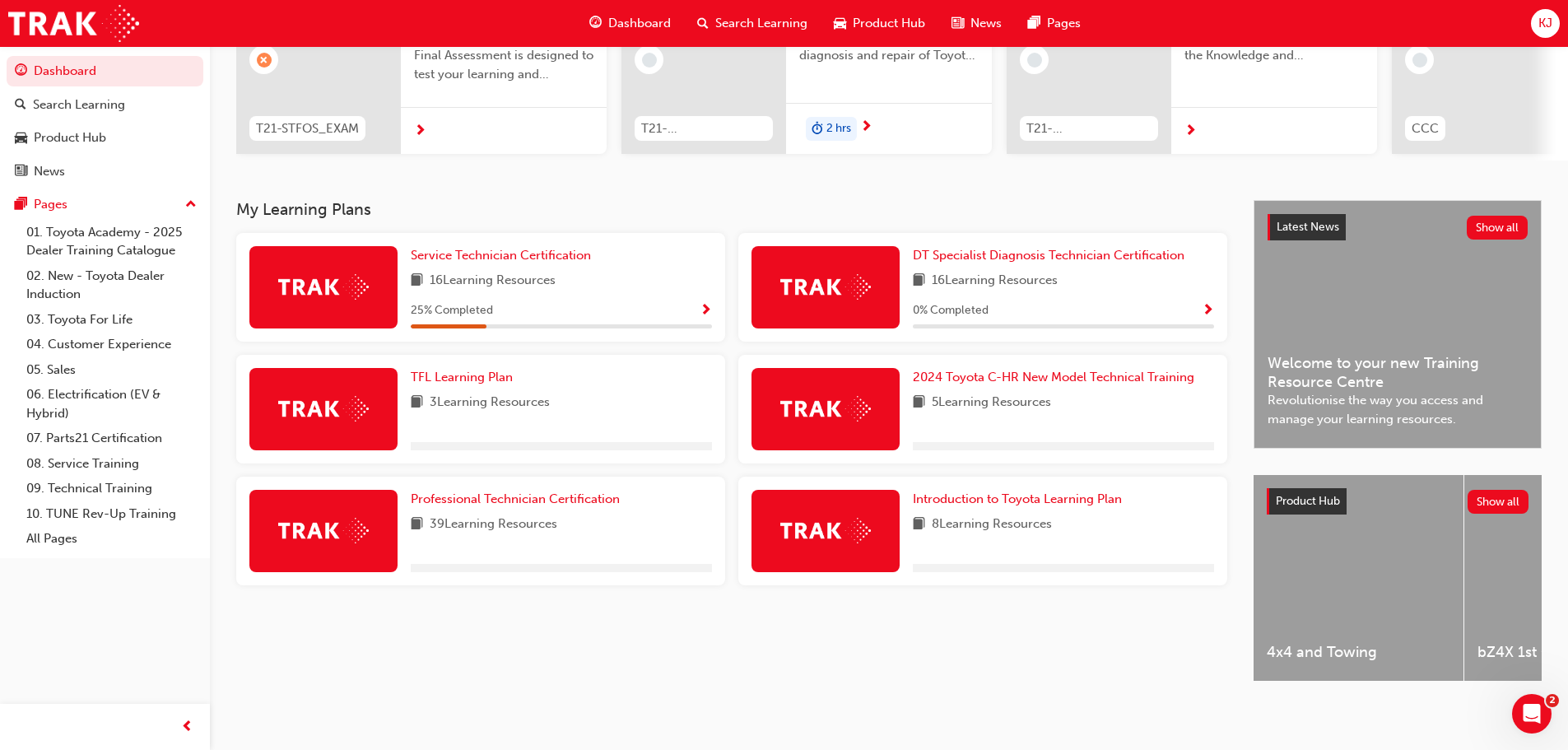
scroll to position [230, 0]
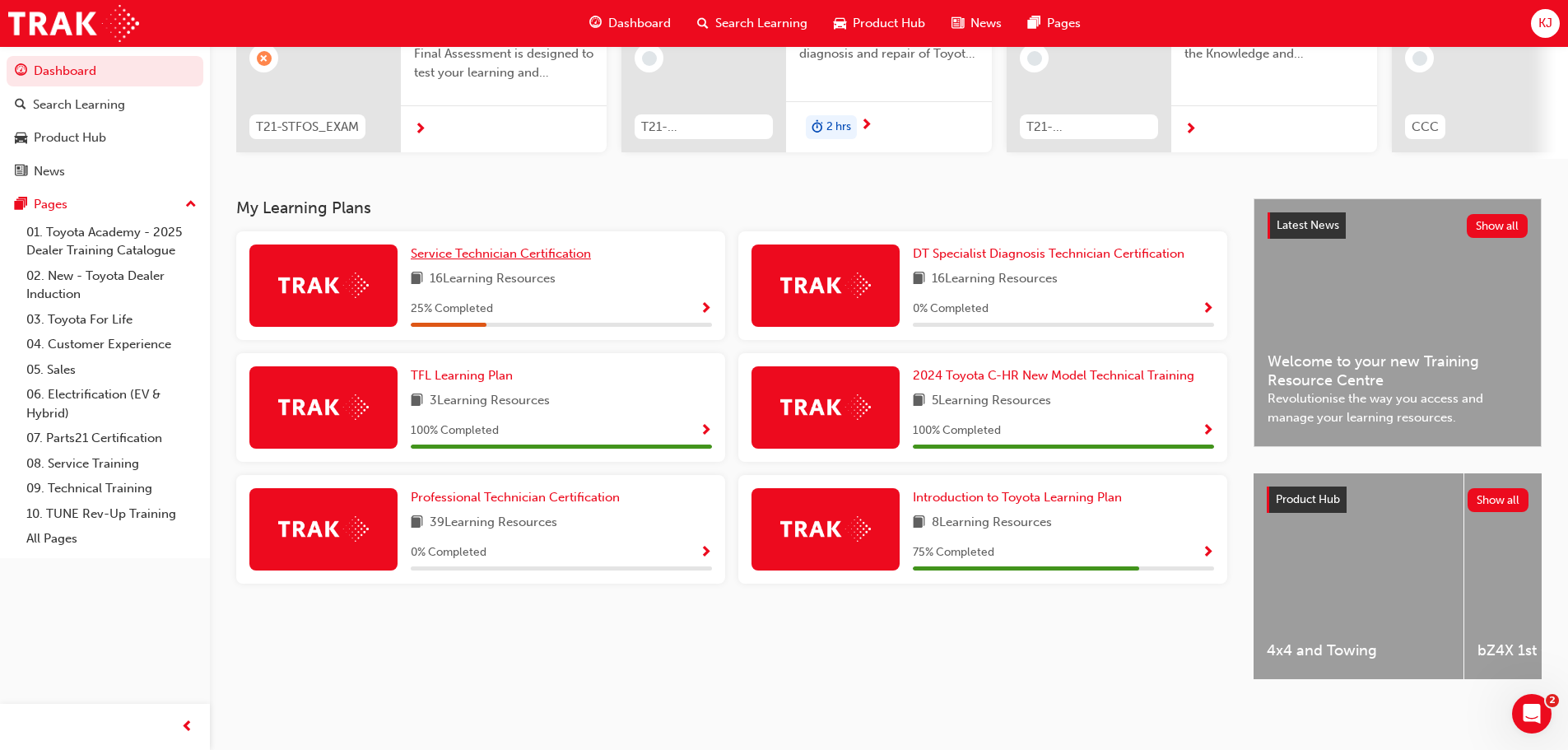
click at [498, 246] on span "Service Technician Certification" at bounding box center [501, 253] width 180 height 15
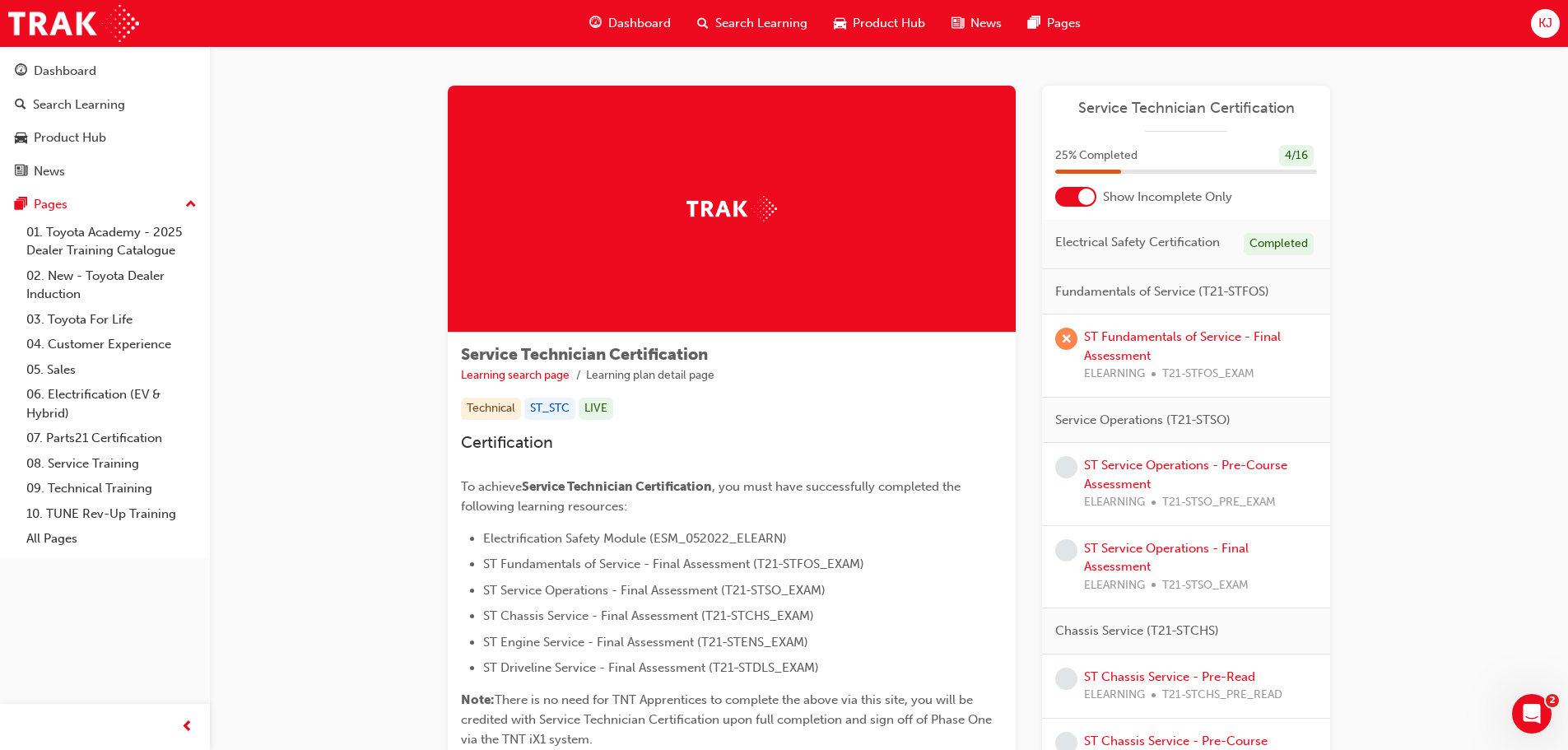
scroll to position [82, 0]
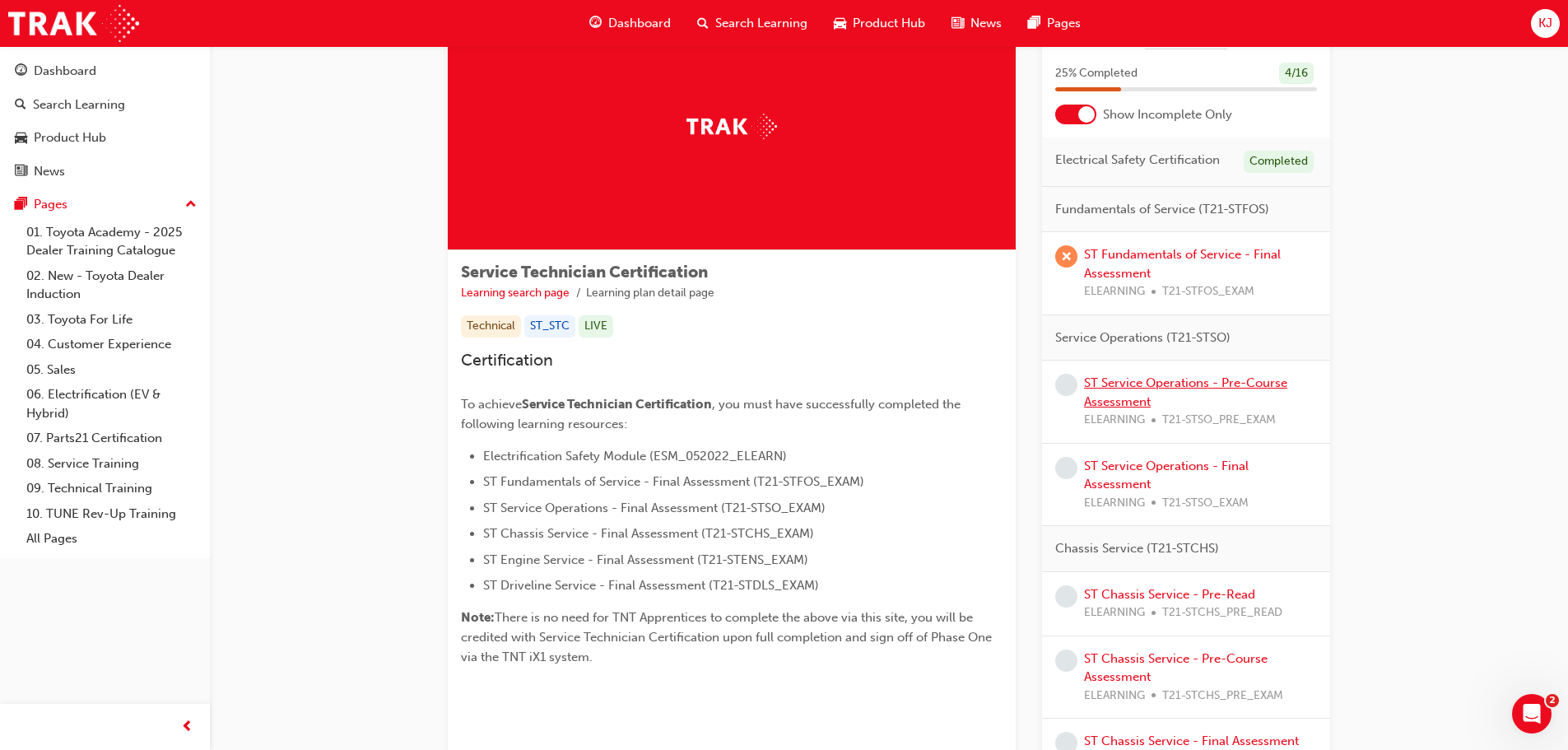
click at [1184, 381] on link "ST Service Operations - Pre-Course Assessment" at bounding box center [1186, 392] width 204 height 34
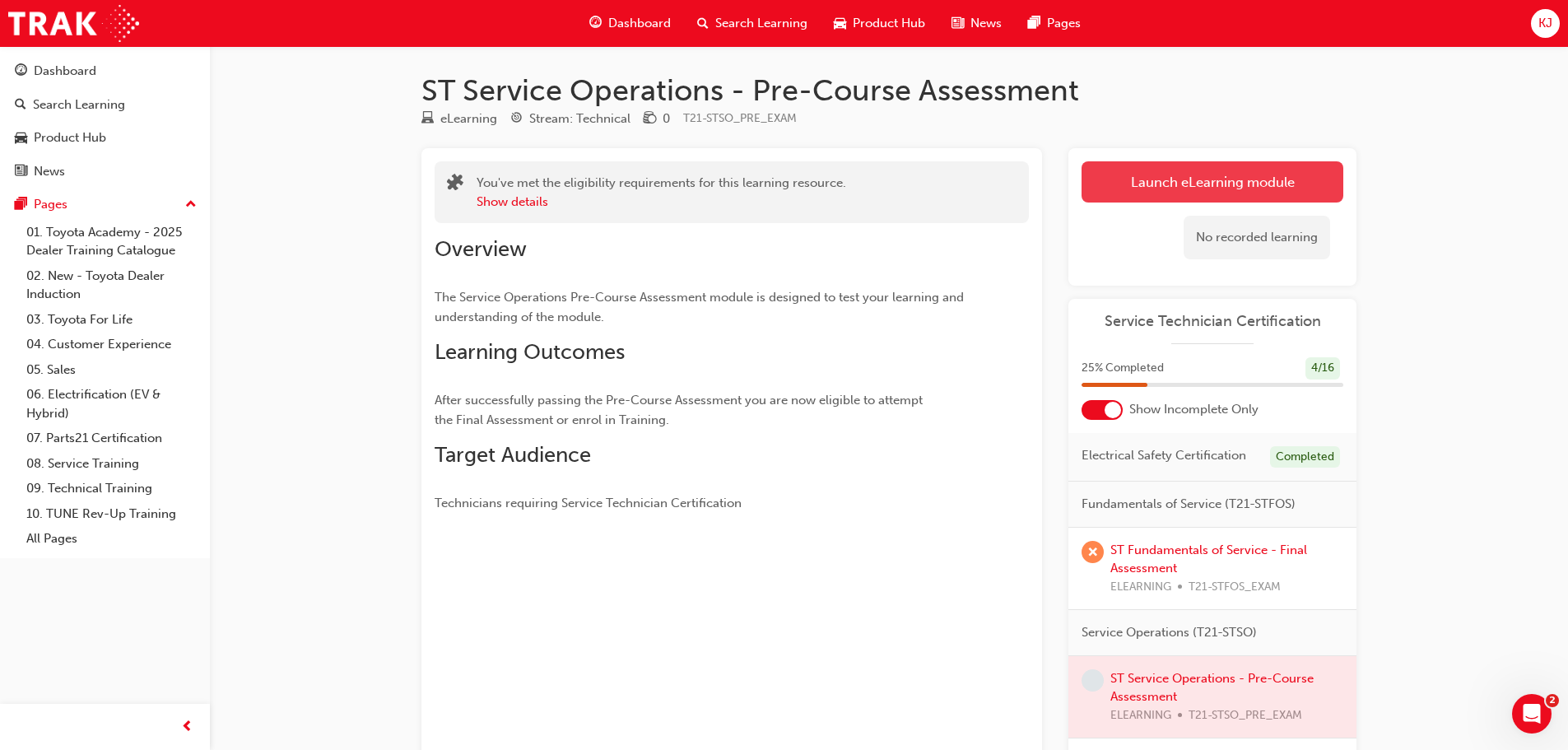
click at [1177, 179] on link "Launch eLearning module" at bounding box center [1213, 181] width 262 height 41
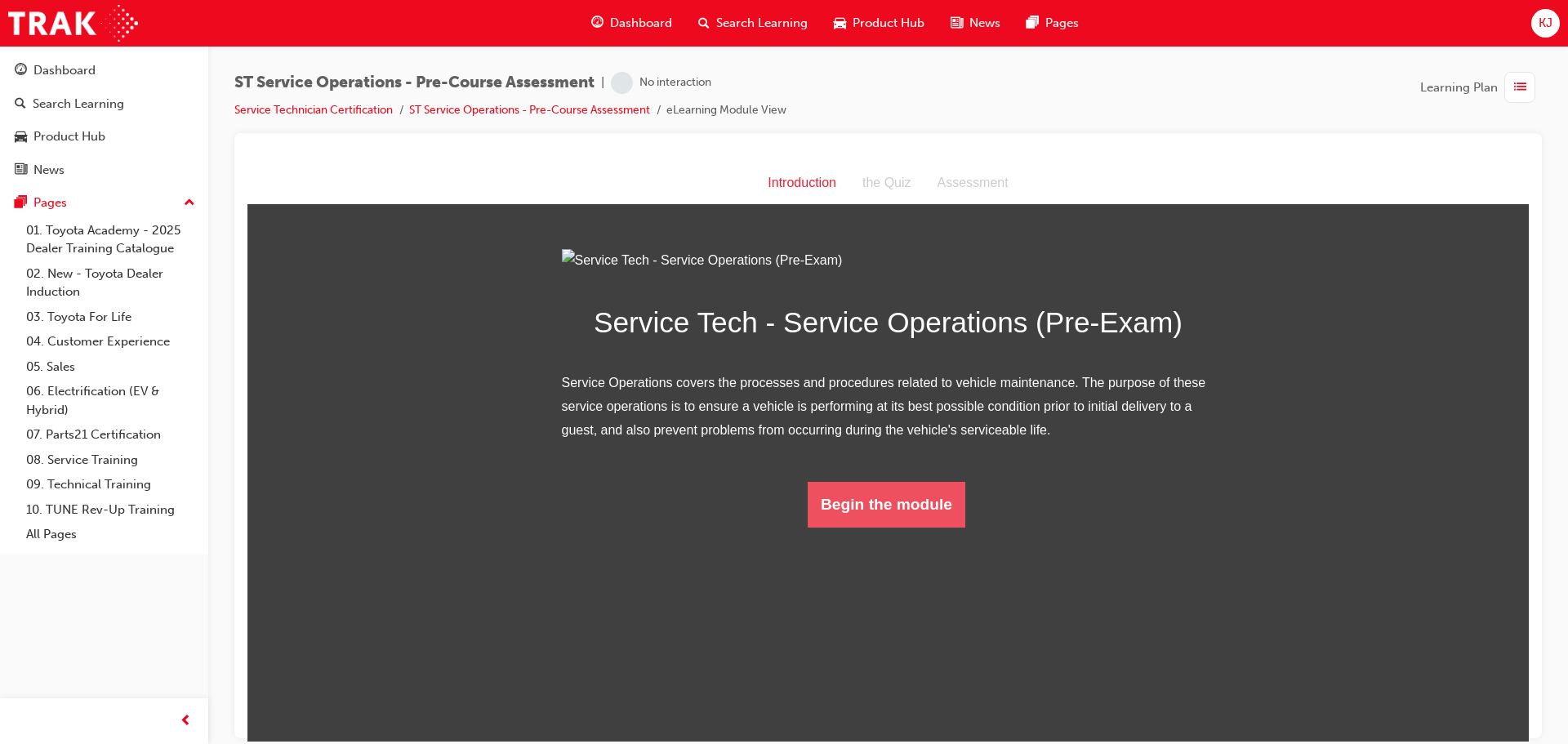
click at [876, 527] on button "Begin the module" at bounding box center [886, 503] width 157 height 46
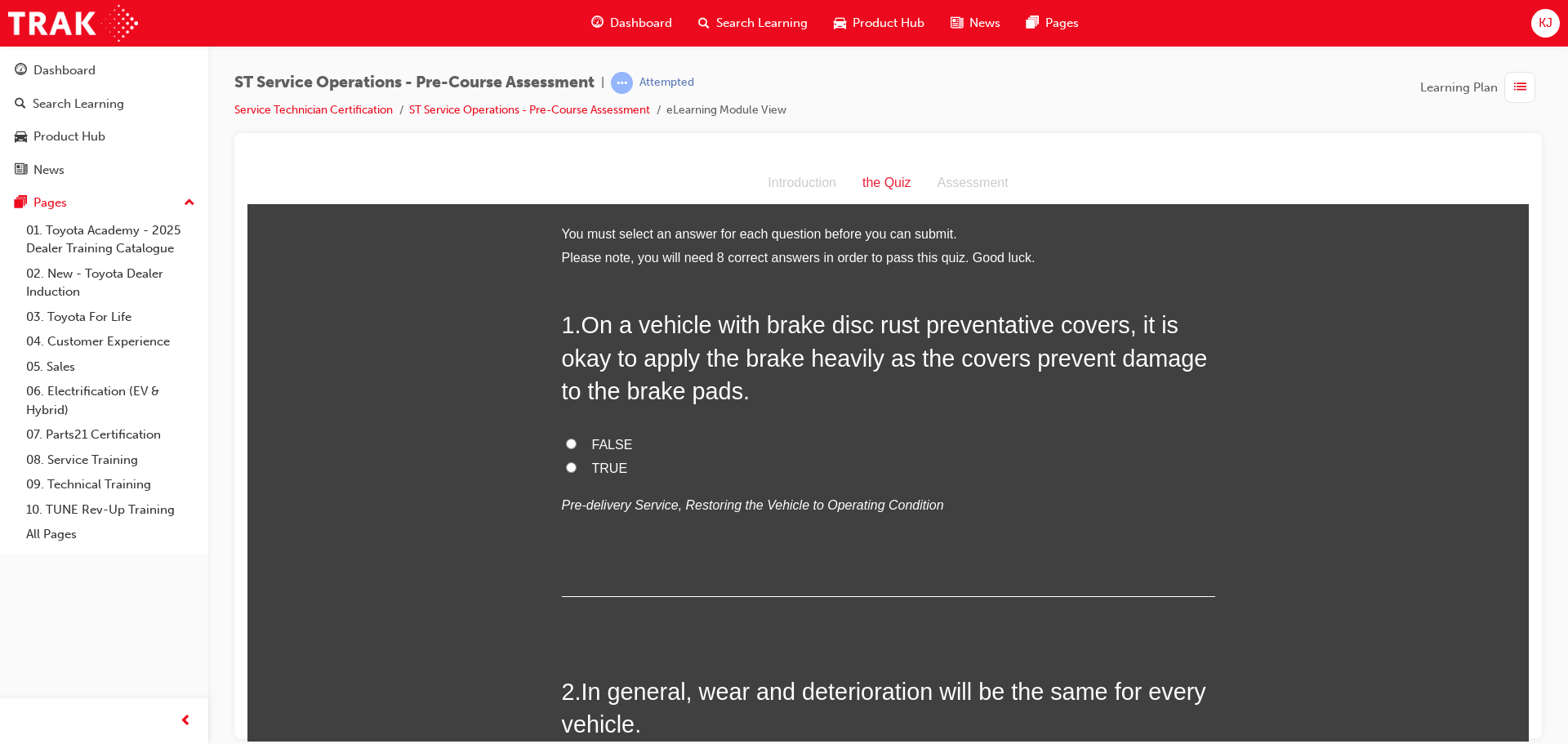
drag, startPoint x: 606, startPoint y: 2, endPoint x: 659, endPoint y: 30, distance: 59.9
click at [625, 8] on div "Dashboard Search Learning Product Hub News Pages" at bounding box center [835, 23] width 527 height 46
click at [624, 17] on span "Dashboard" at bounding box center [641, 23] width 62 height 19
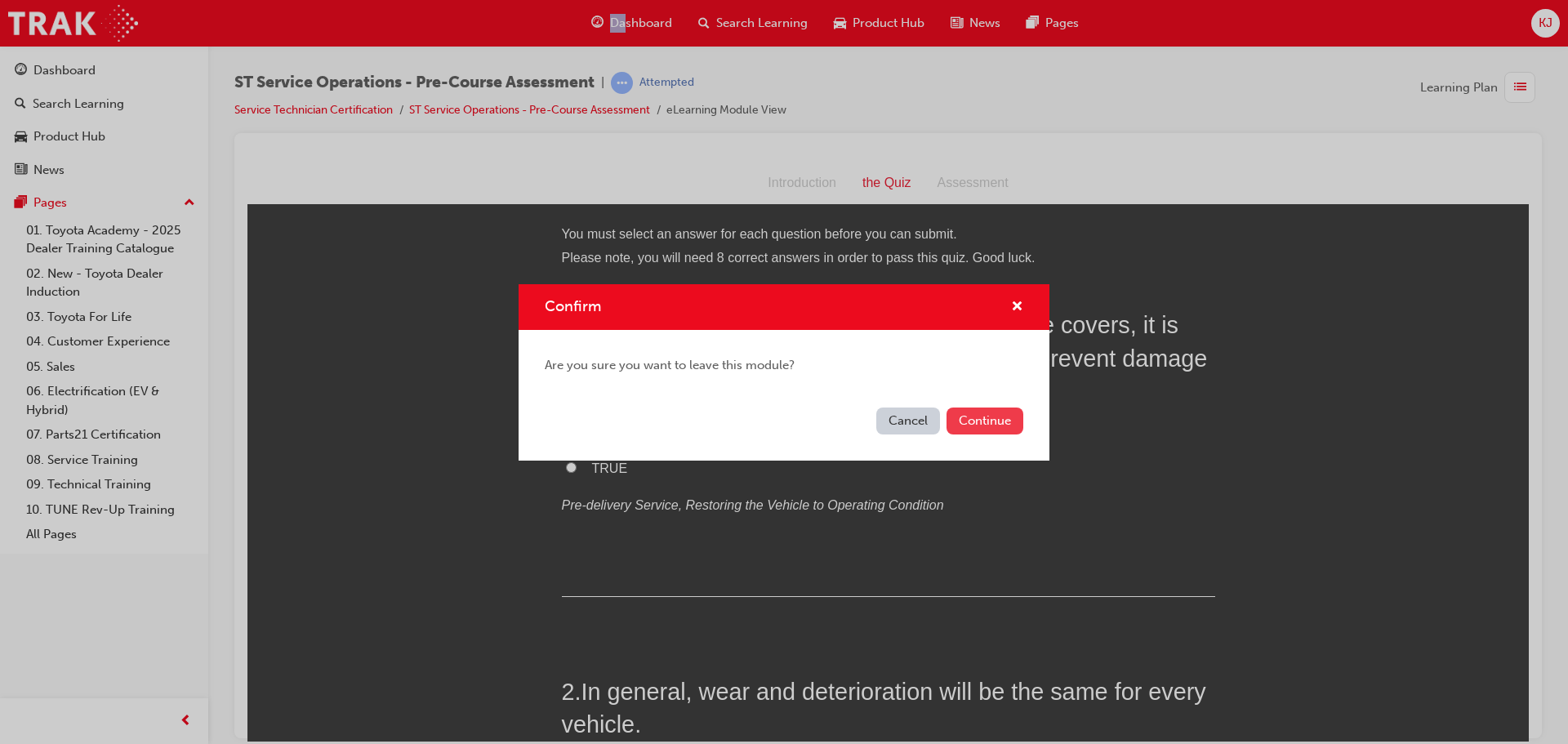
click at [967, 415] on button "Continue" at bounding box center [985, 421] width 77 height 27
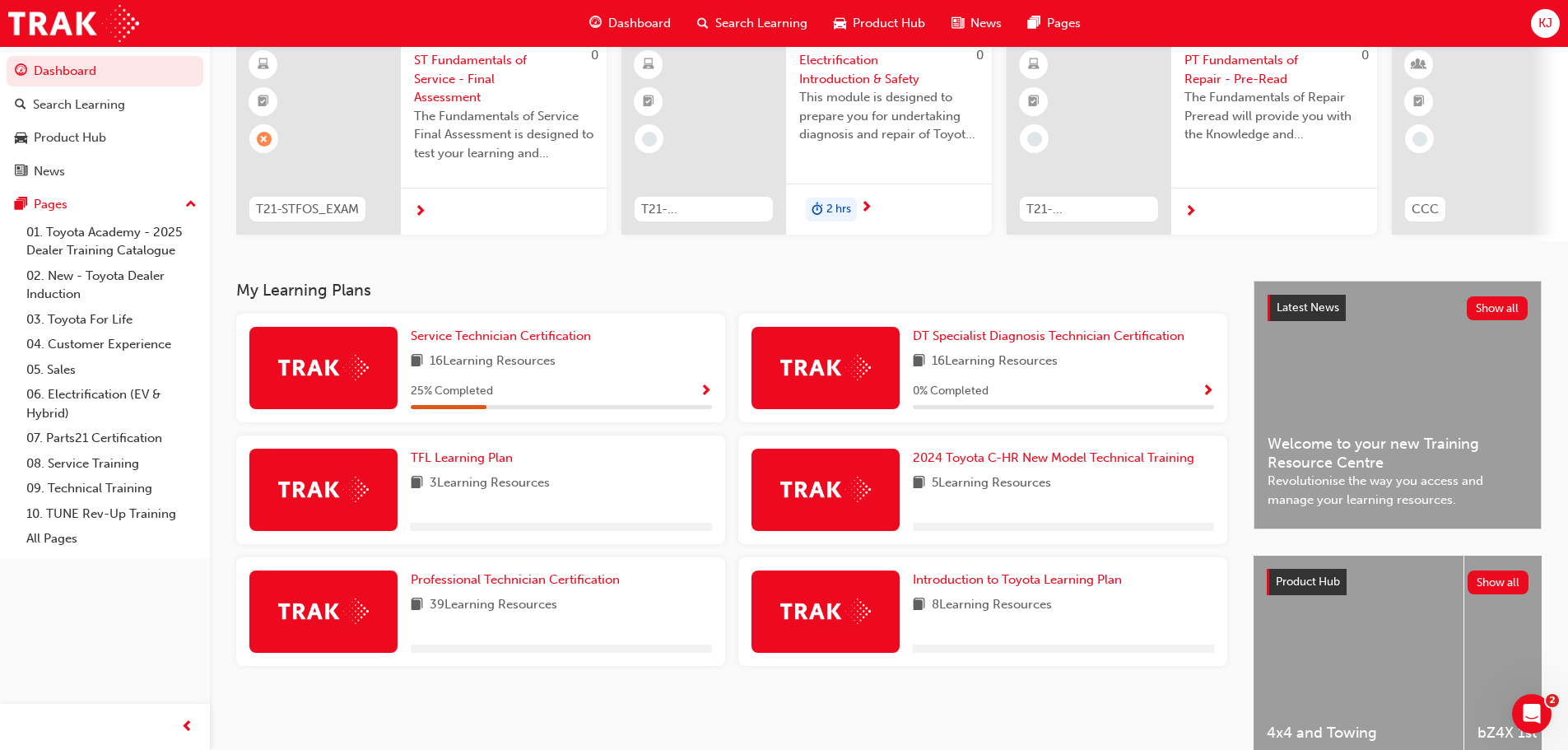
scroll to position [165, 0]
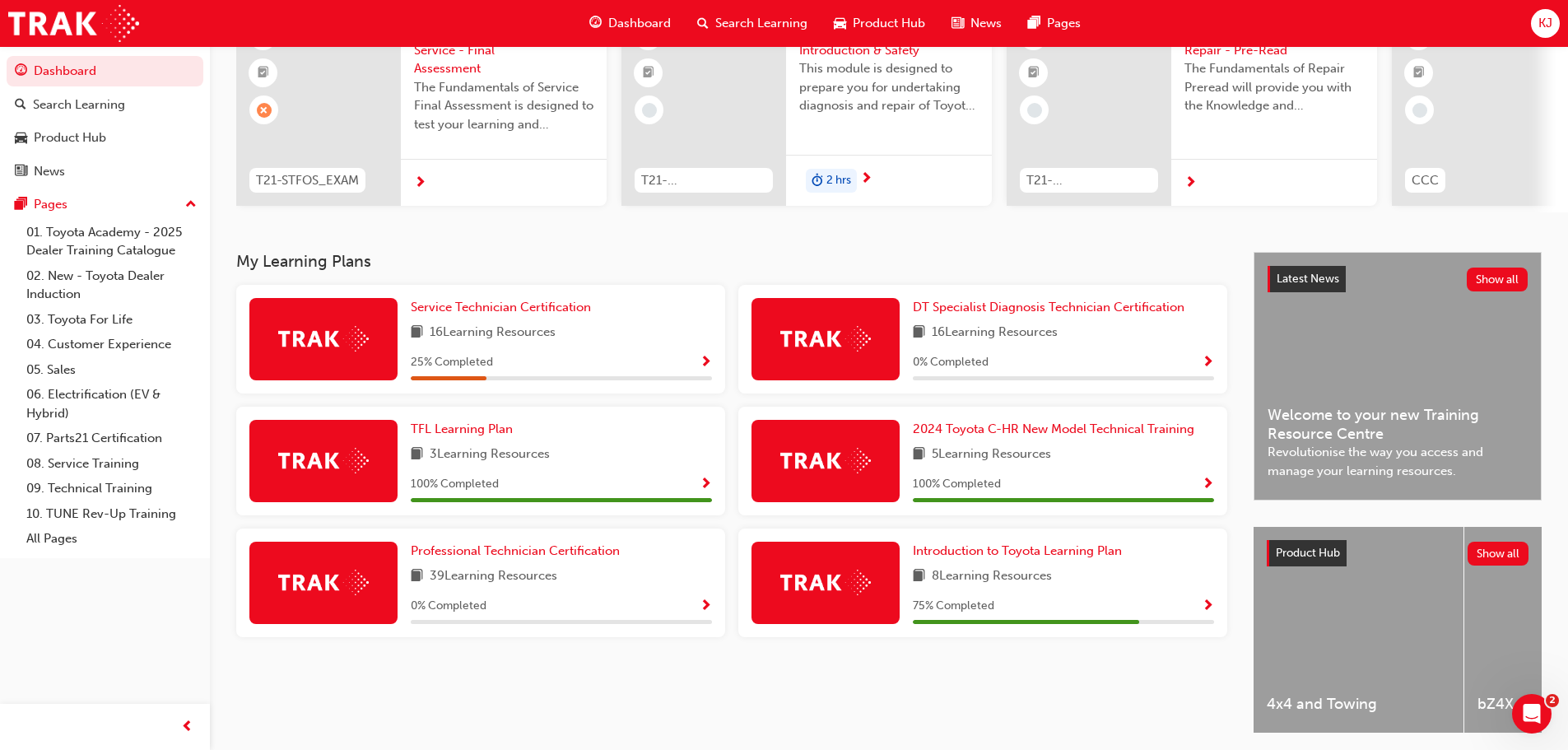
click at [709, 368] on span "Show Progress" at bounding box center [706, 362] width 12 height 15
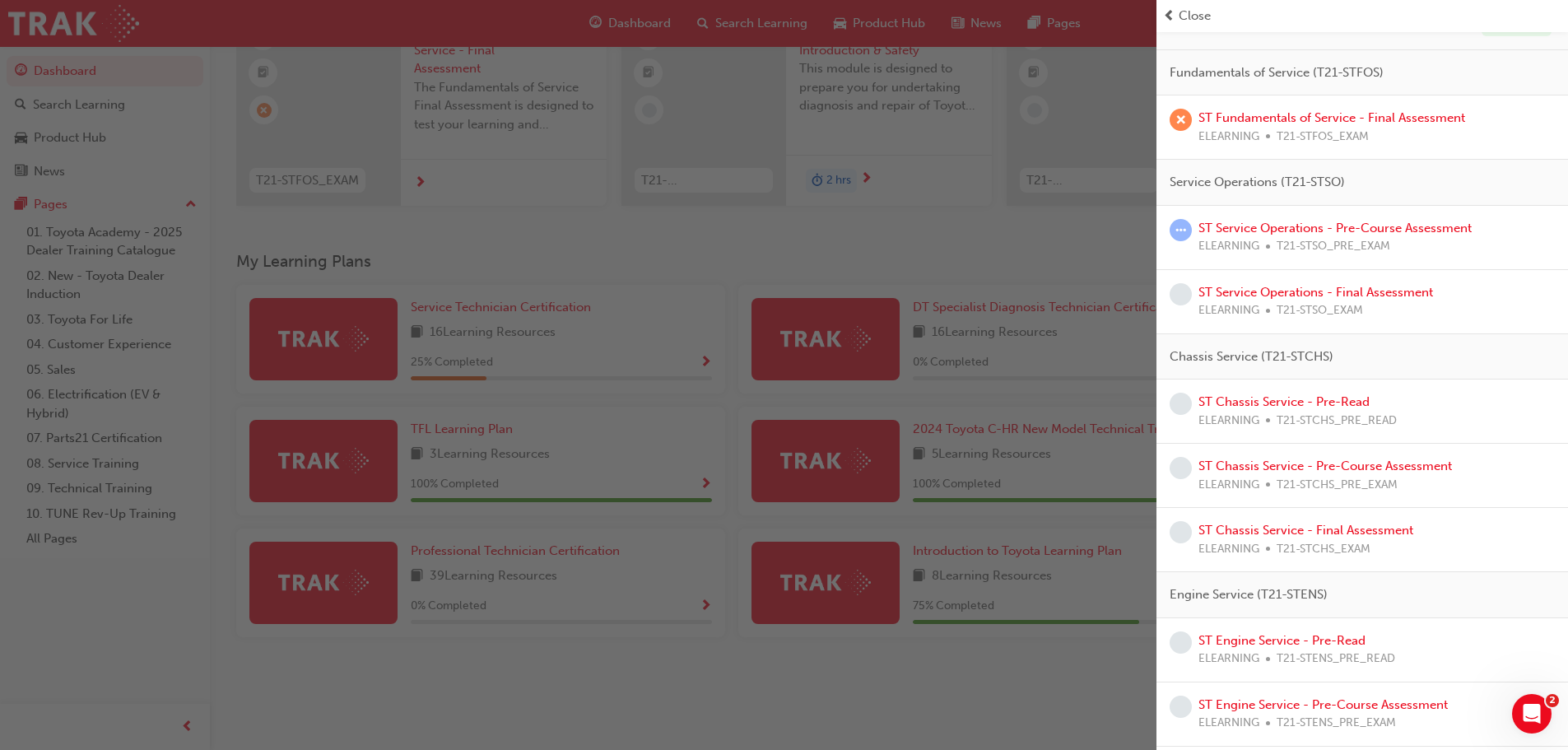
click at [1242, 238] on span "ELEARNING" at bounding box center [1229, 247] width 61 height 19
click at [1245, 232] on link "ST Service Operations - Pre-Course Assessment" at bounding box center [1335, 228] width 273 height 15
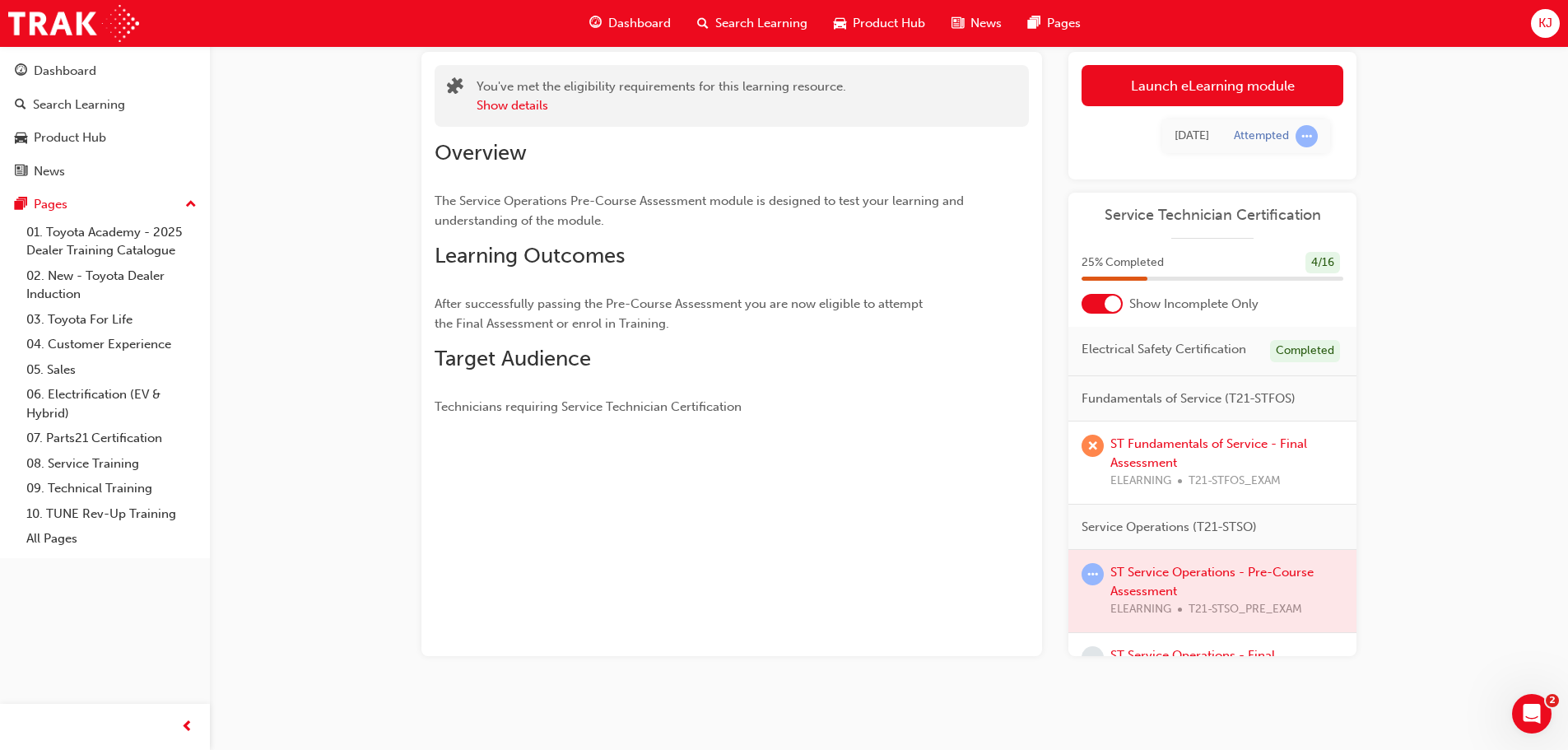
scroll to position [14, 0]
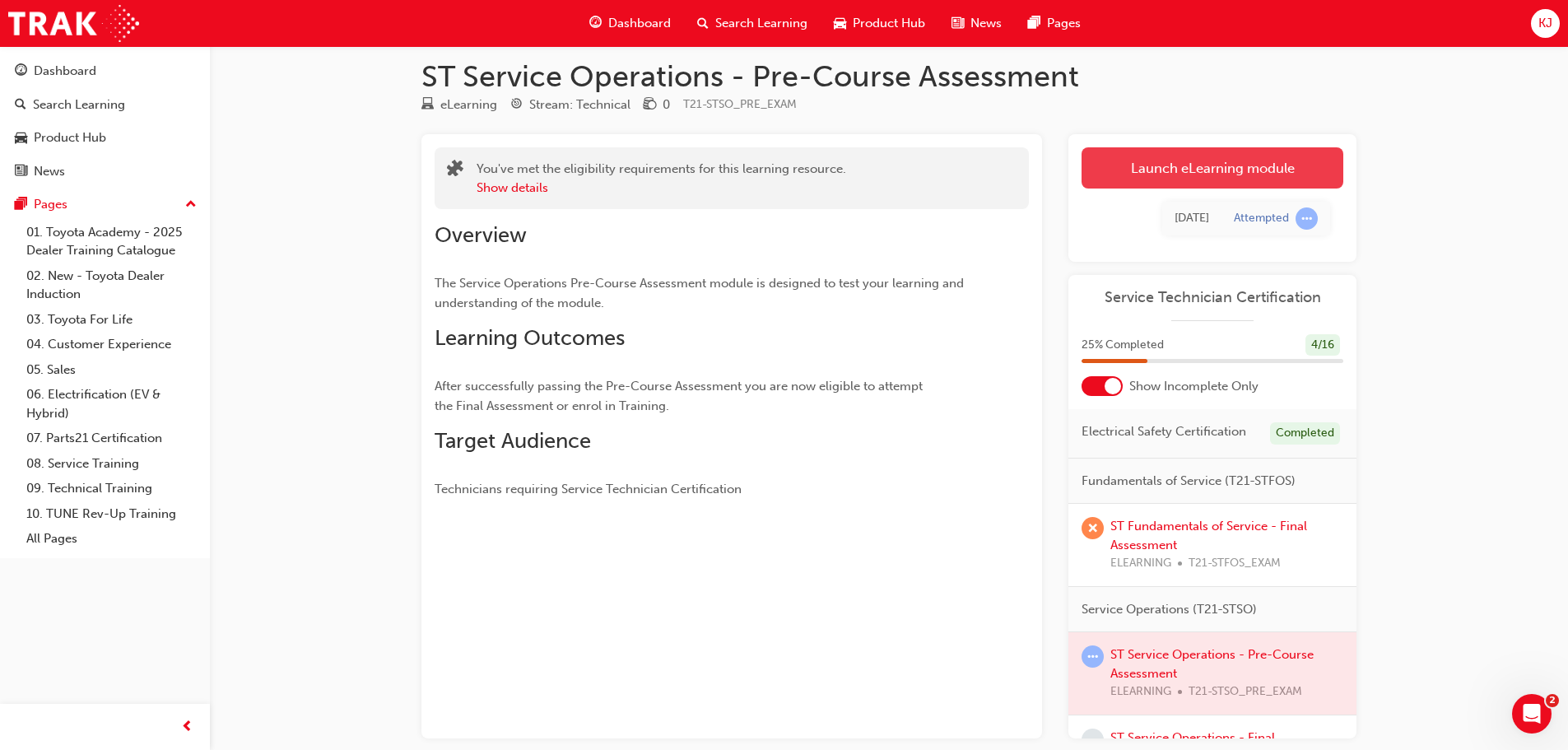
click at [1171, 158] on link "Launch eLearning module" at bounding box center [1213, 167] width 262 height 41
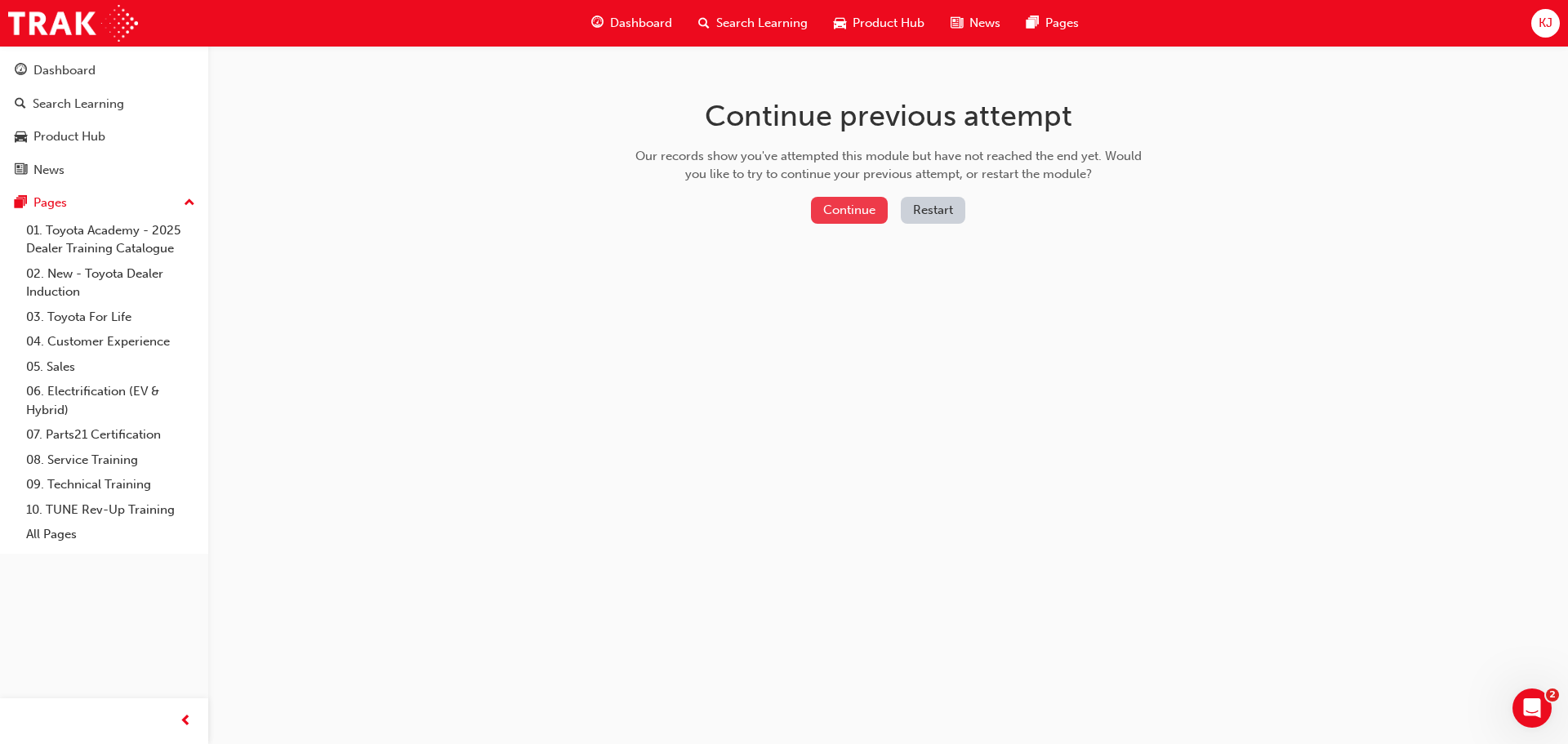
click at [879, 197] on button "Continue" at bounding box center [849, 210] width 77 height 27
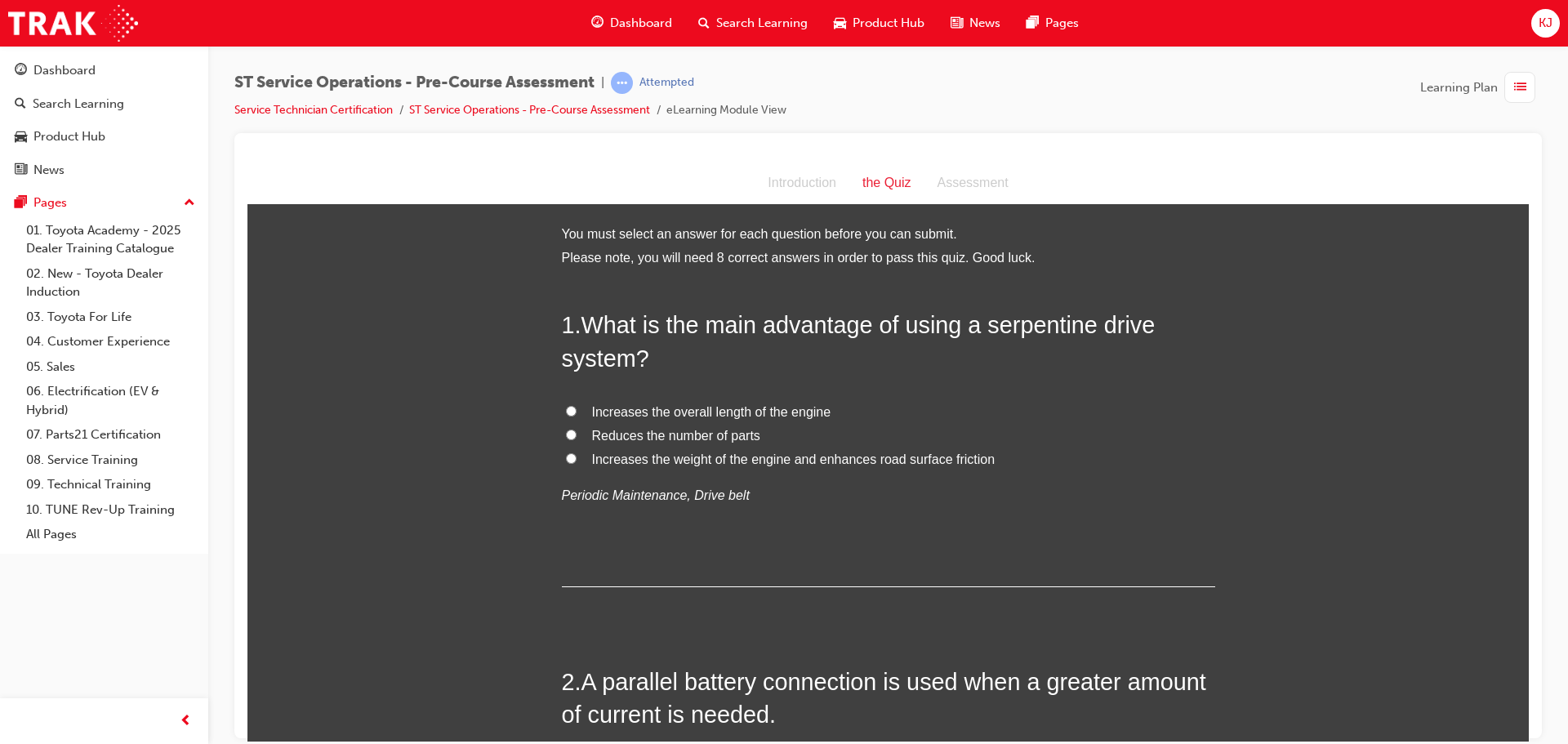
drag, startPoint x: 698, startPoint y: 350, endPoint x: 624, endPoint y: 134, distance: 228.3
click at [672, 438] on span "Reduces the number of parts" at bounding box center [677, 435] width 169 height 14
click at [576, 438] on input "Reduces the number of parts" at bounding box center [571, 434] width 10 height 10
radio input "true"
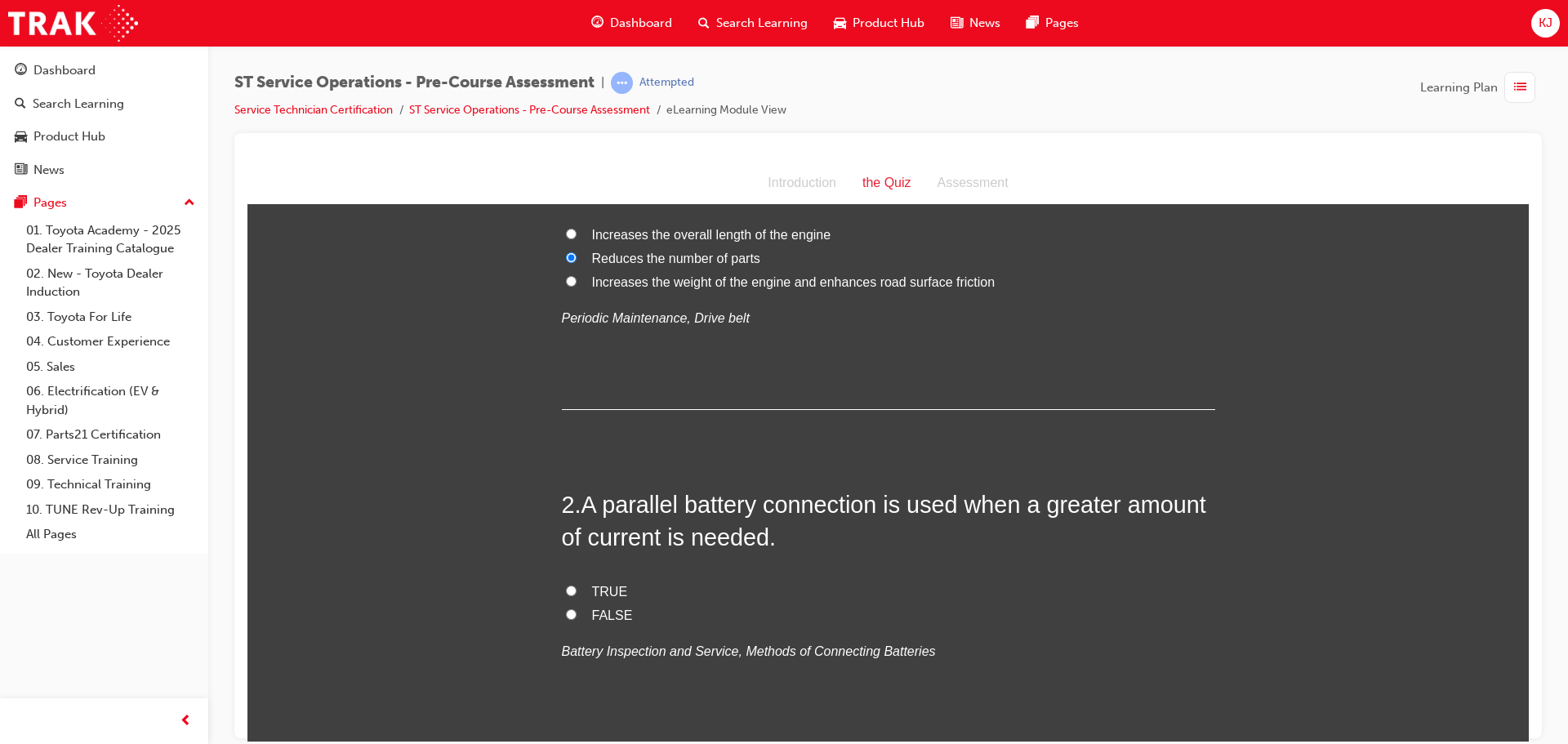
scroll to position [163, 0]
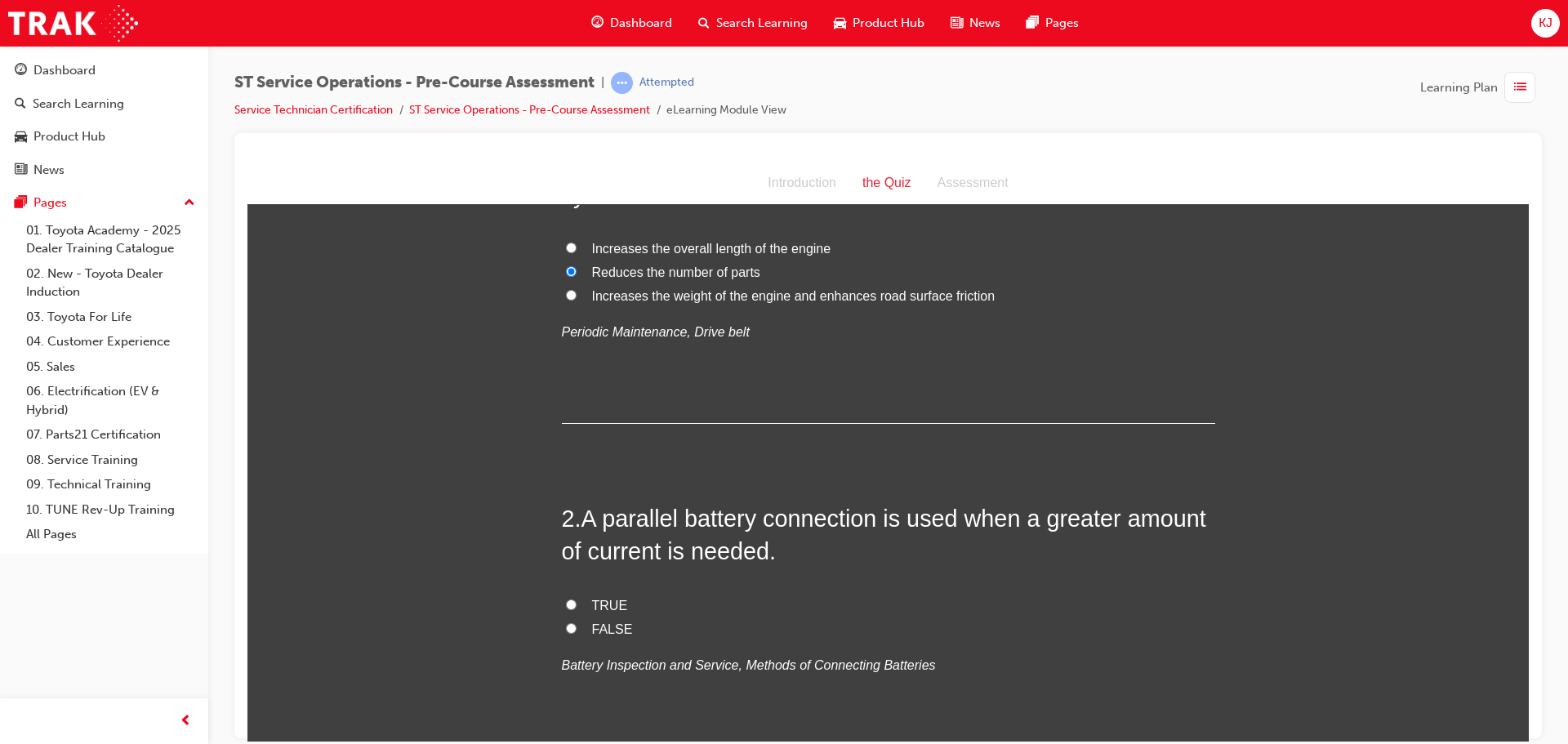
drag, startPoint x: 615, startPoint y: 629, endPoint x: 608, endPoint y: 636, distance: 9.9
click at [610, 636] on span "FALSE" at bounding box center [612, 629] width 40 height 14
click at [566, 606] on input "TRUE" at bounding box center [571, 604] width 10 height 10
radio input "true"
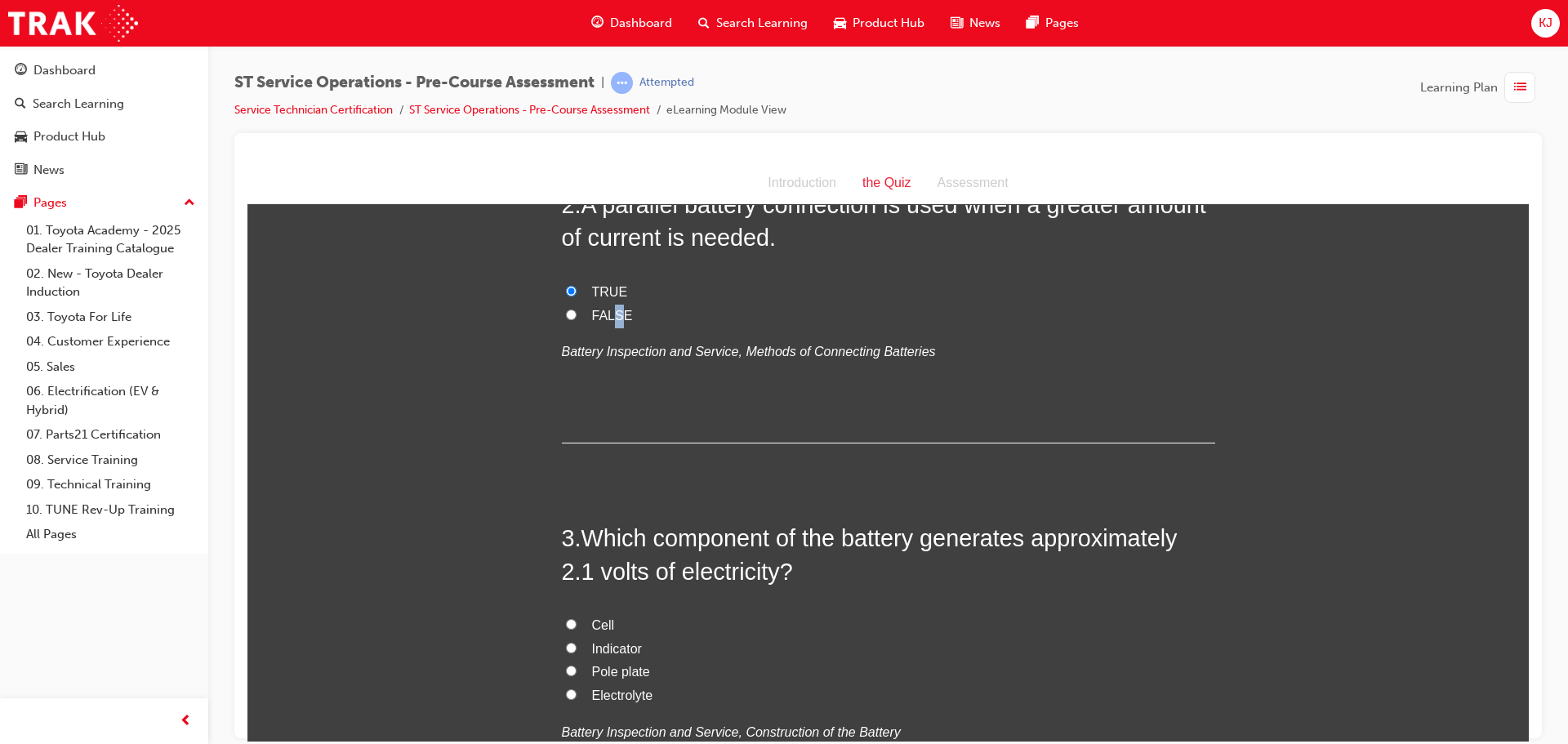
scroll to position [490, 0]
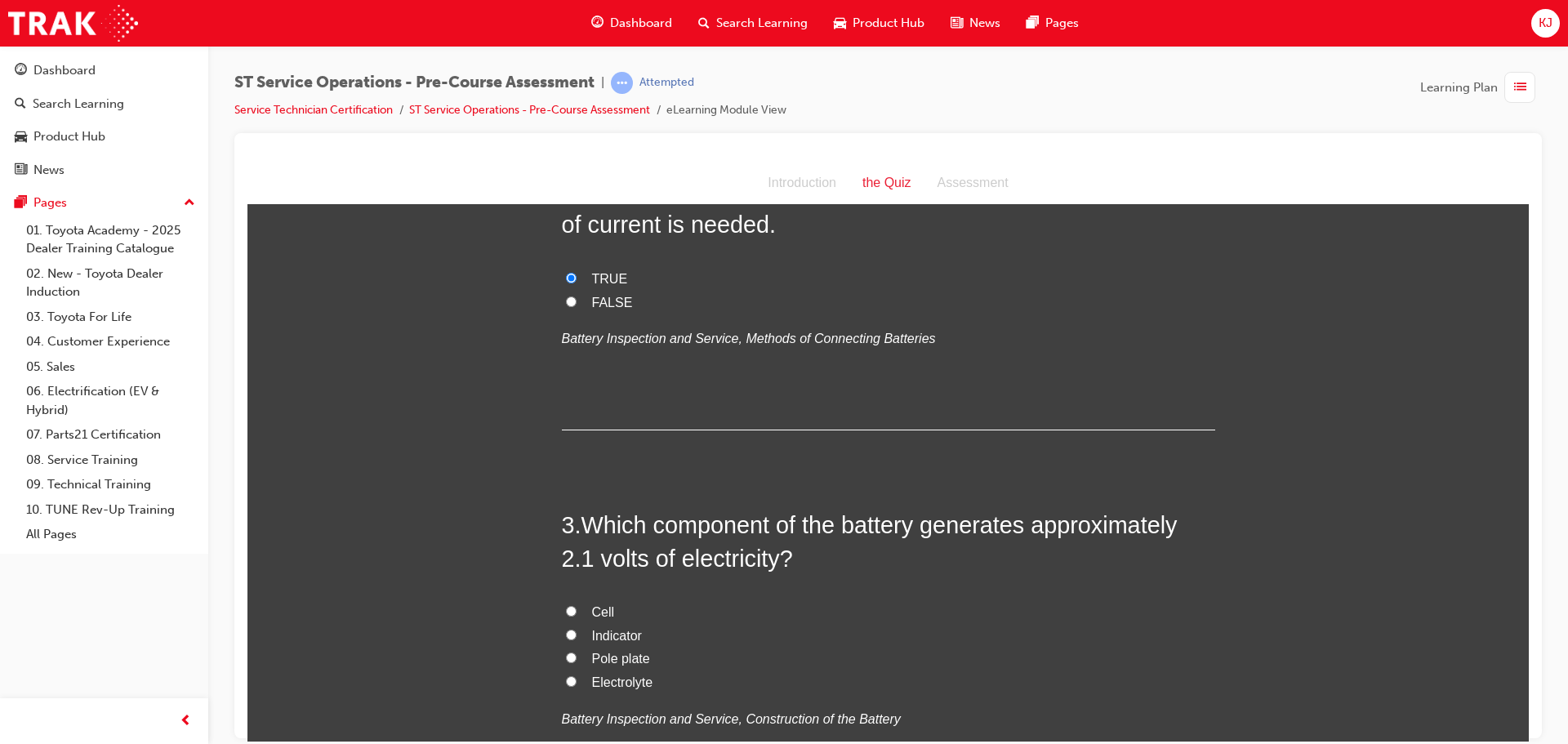
click at [848, 575] on div "3 . Which component of the battery generates approximately 2.1 volts of electri…" at bounding box center [889, 659] width 654 height 302
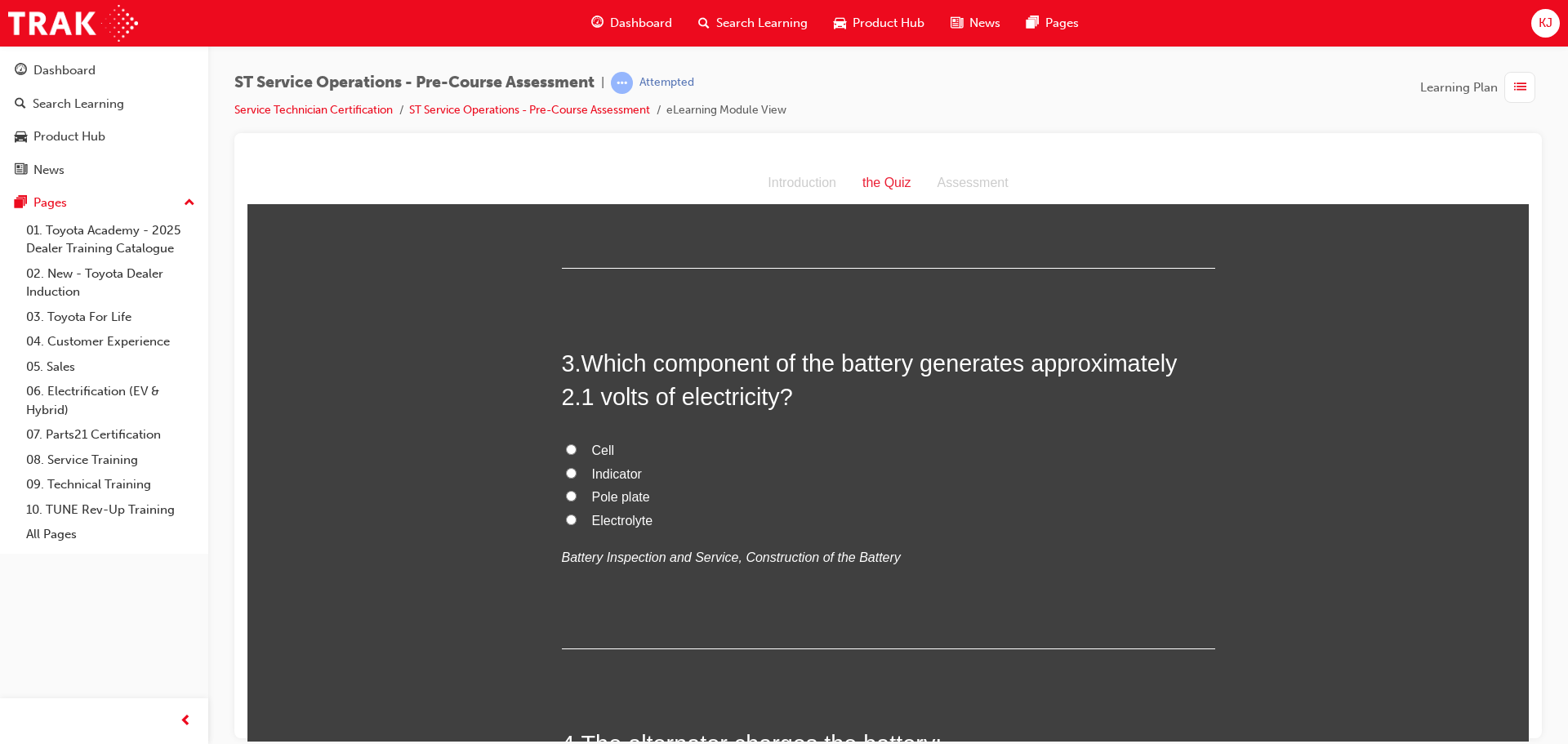
scroll to position [654, 0]
click at [562, 443] on label "Cell" at bounding box center [889, 449] width 654 height 24
click at [566, 443] on input "Cell" at bounding box center [571, 447] width 10 height 10
radio input "true"
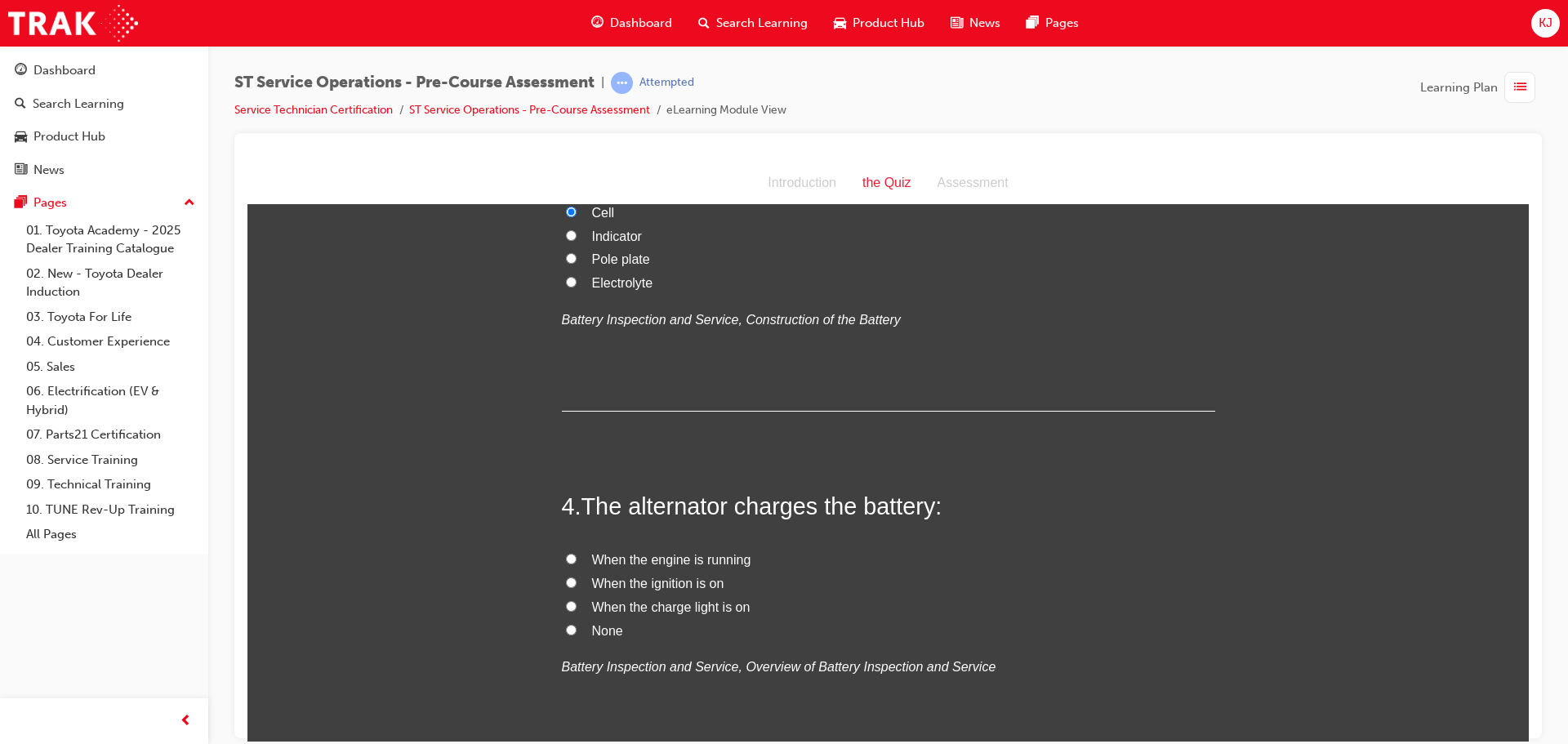
scroll to position [899, 0]
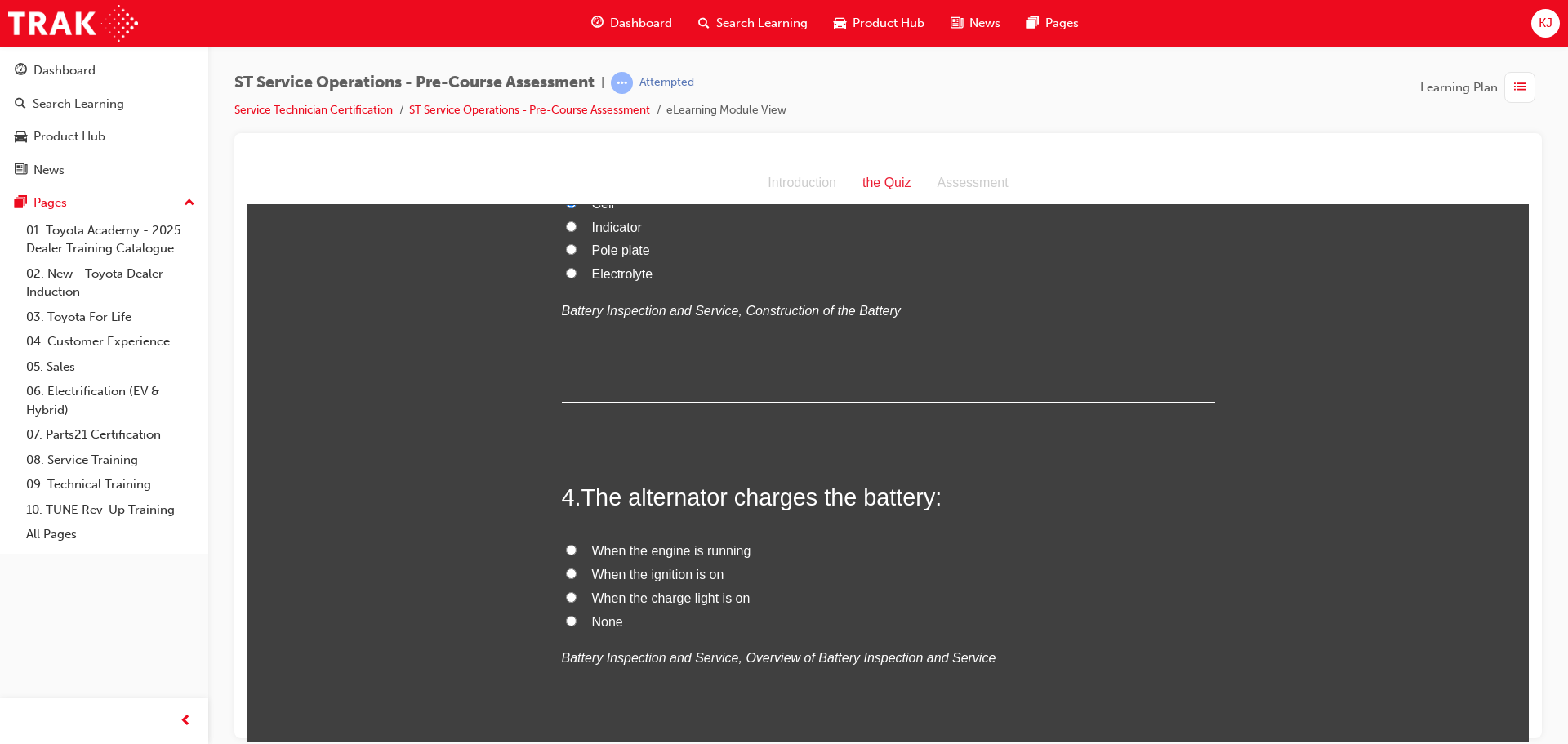
drag, startPoint x: 561, startPoint y: 547, endPoint x: 554, endPoint y: 543, distance: 8.1
click at [568, 546] on input "When the engine is running" at bounding box center [571, 550] width 10 height 10
radio input "true"
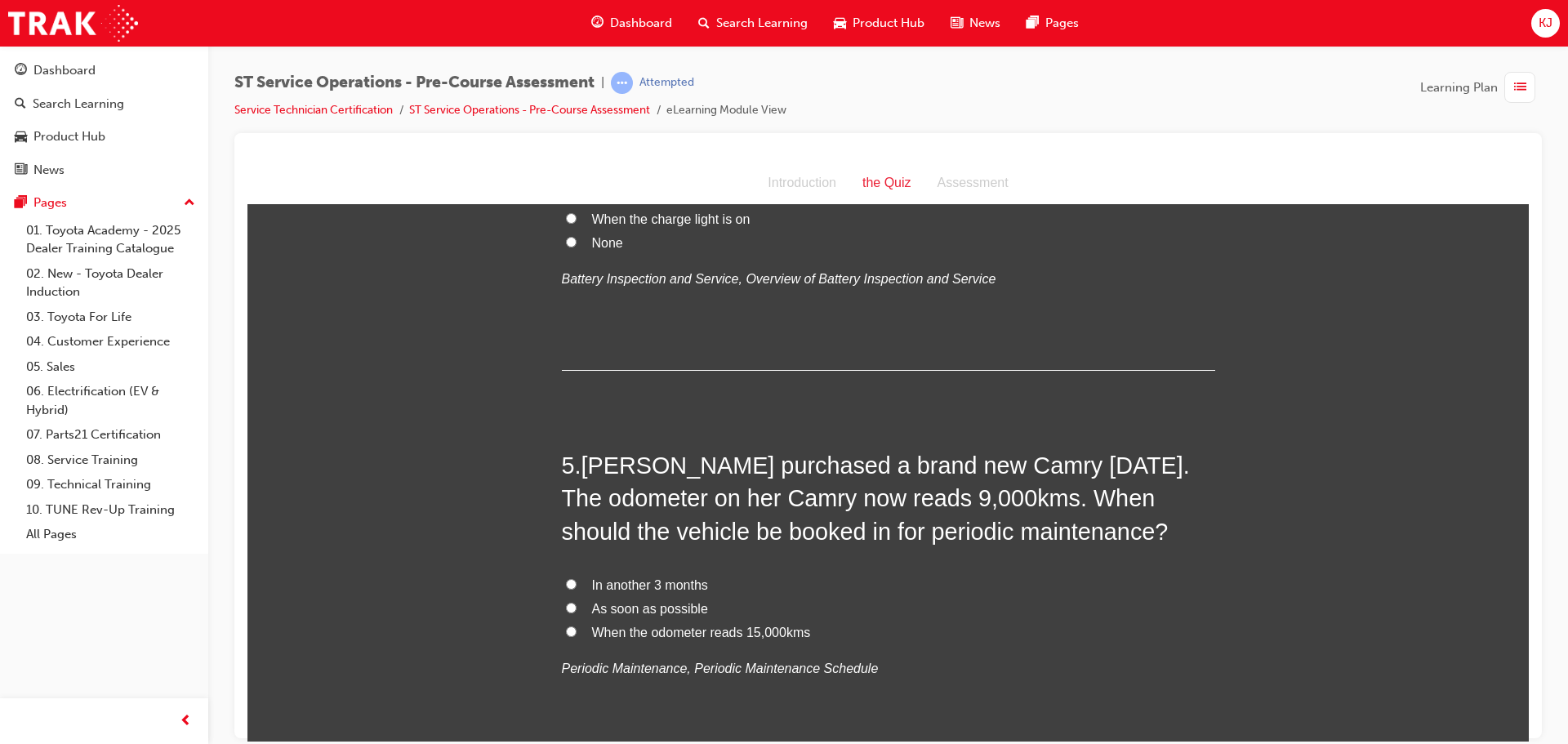
scroll to position [1307, 0]
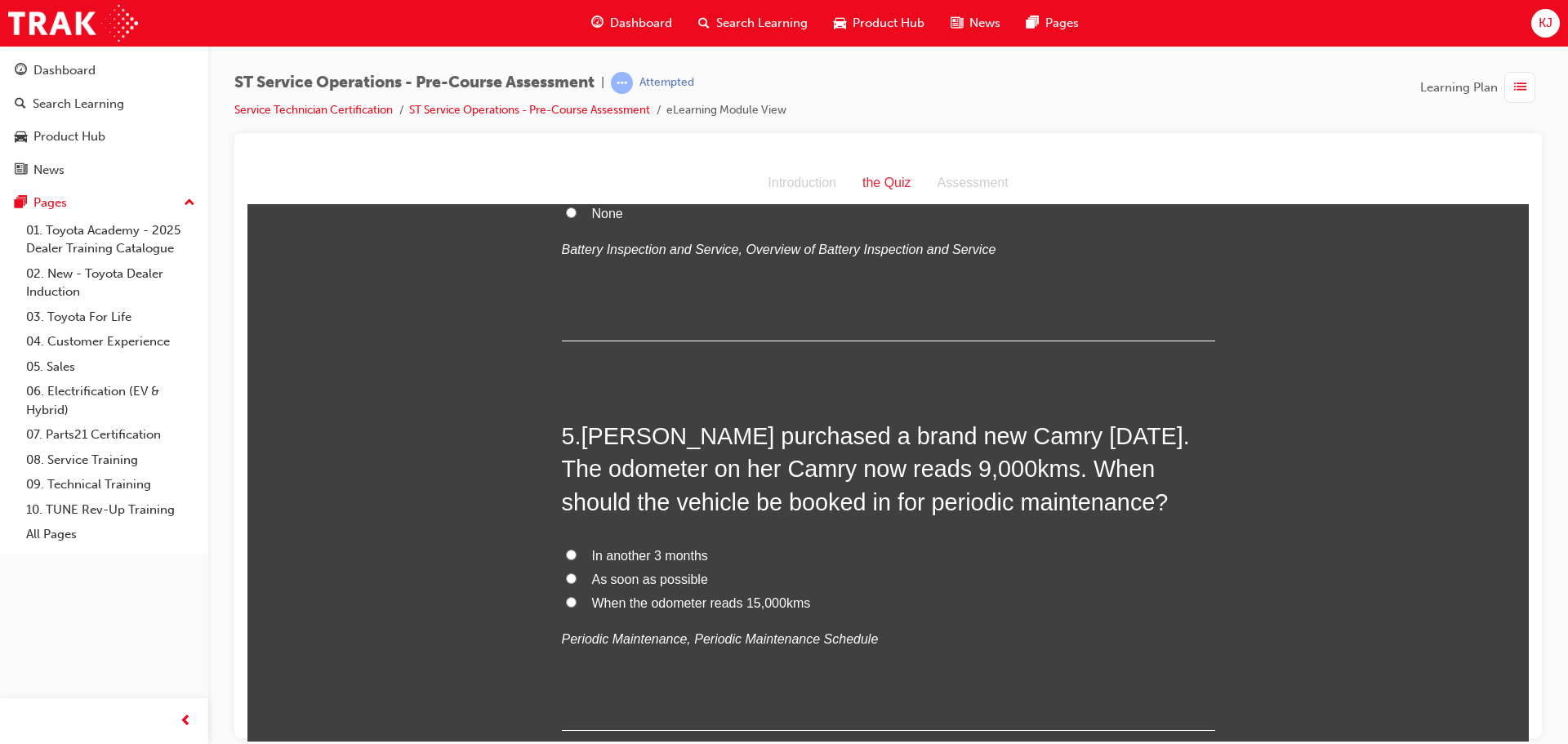
click at [667, 580] on span "As soon as possible" at bounding box center [650, 579] width 116 height 14
click at [576, 580] on input "As soon as possible" at bounding box center [571, 578] width 10 height 10
radio input "true"
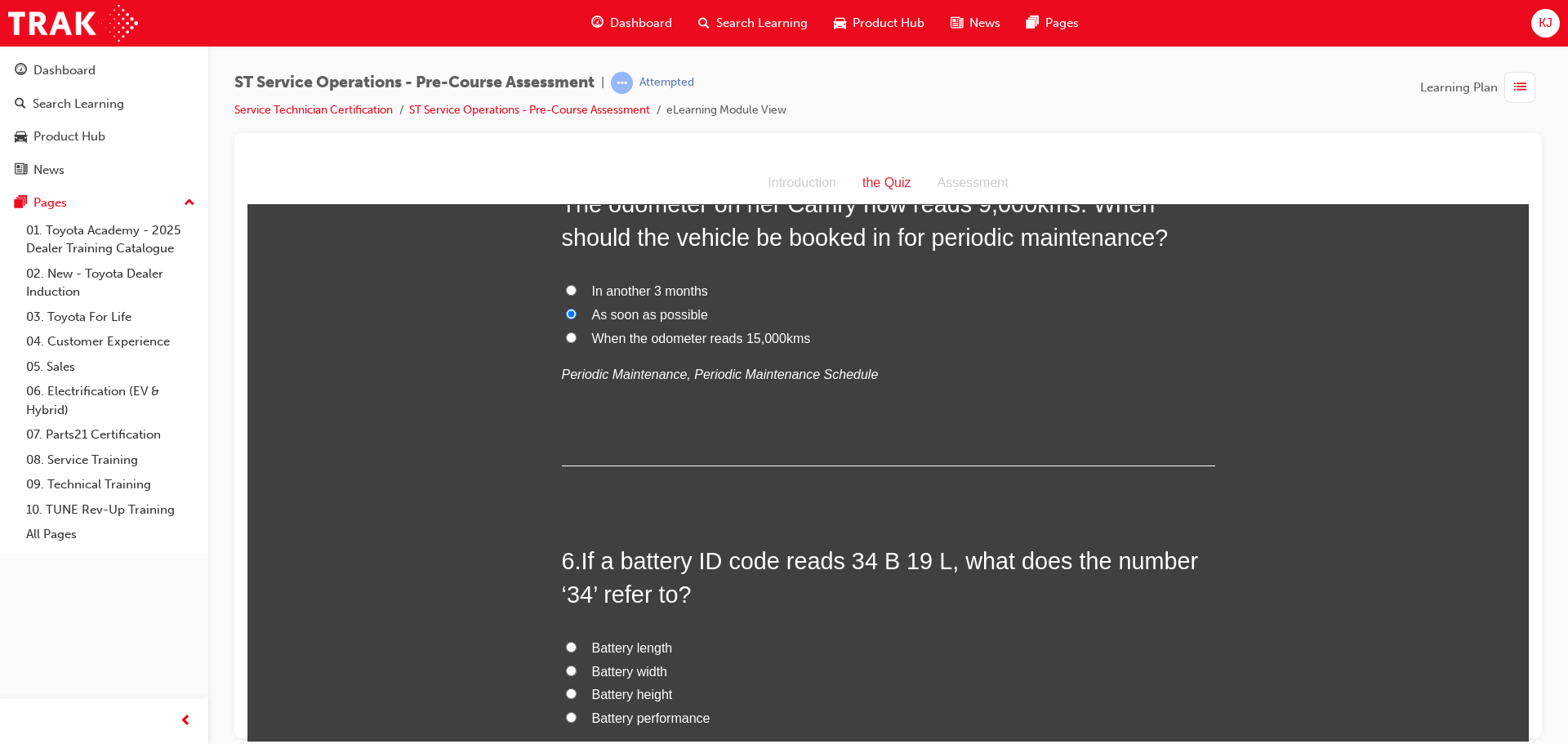
scroll to position [1633, 0]
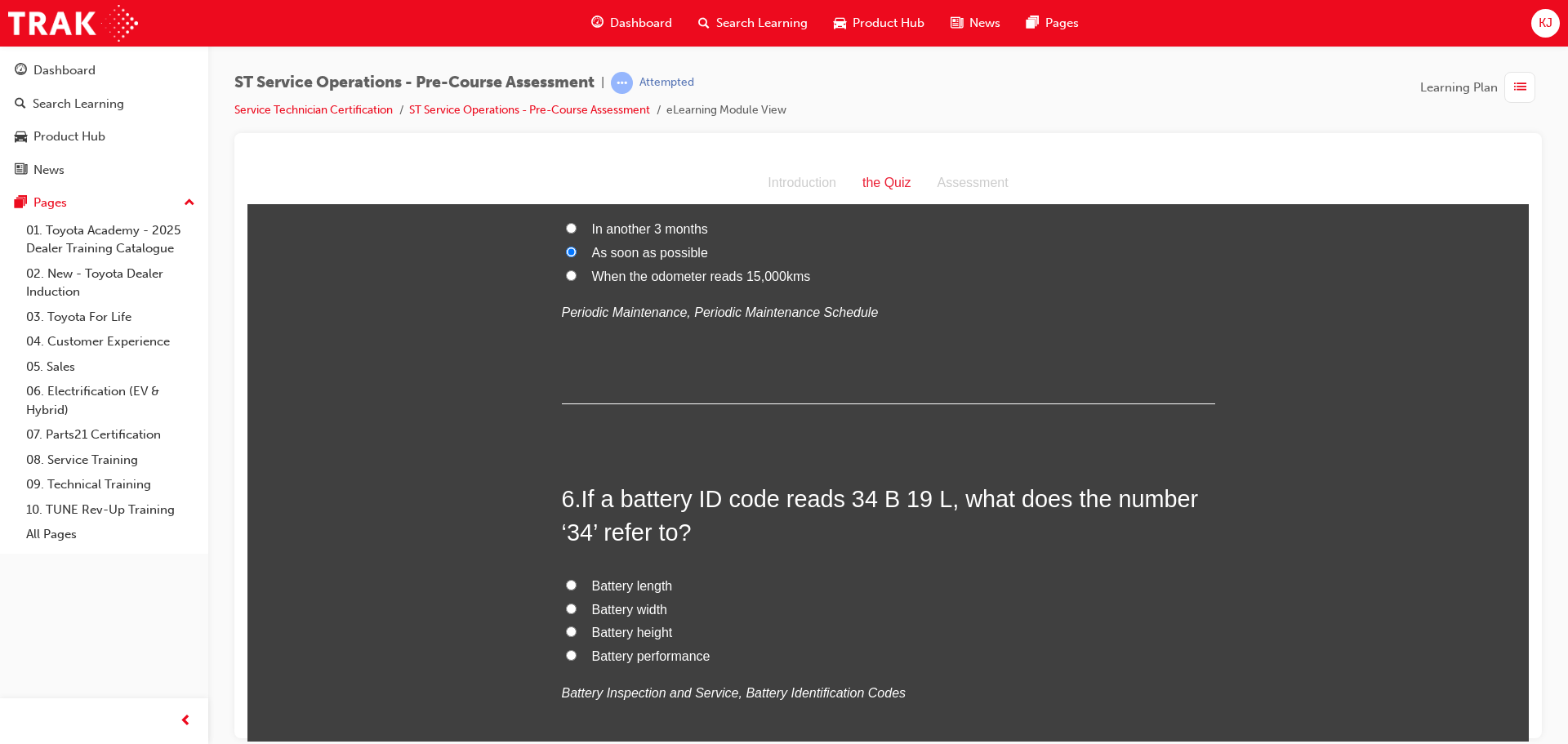
click at [680, 652] on span "Battery performance" at bounding box center [652, 655] width 119 height 14
click at [576, 652] on input "Battery performance" at bounding box center [571, 655] width 10 height 10
radio input "true"
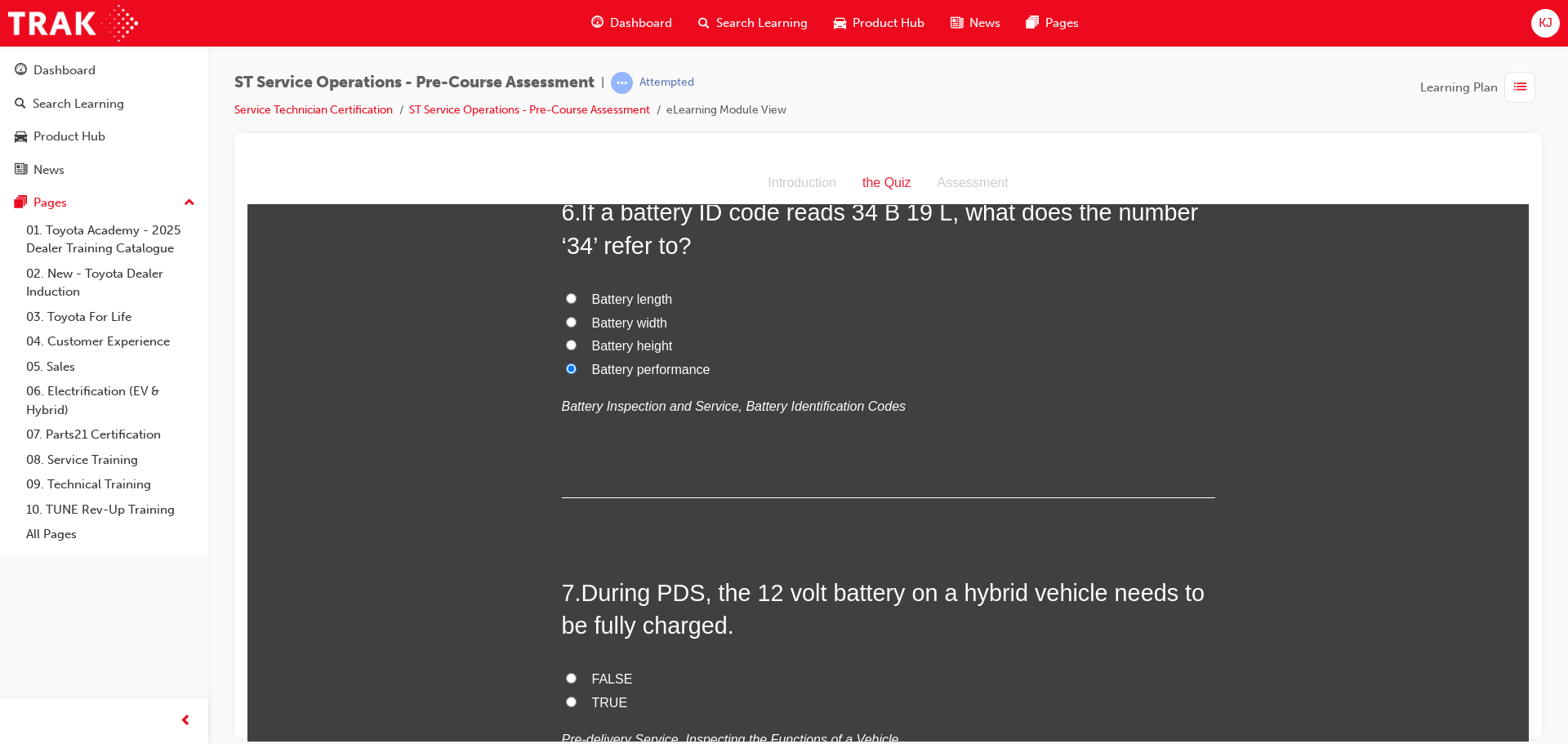
scroll to position [1960, 0]
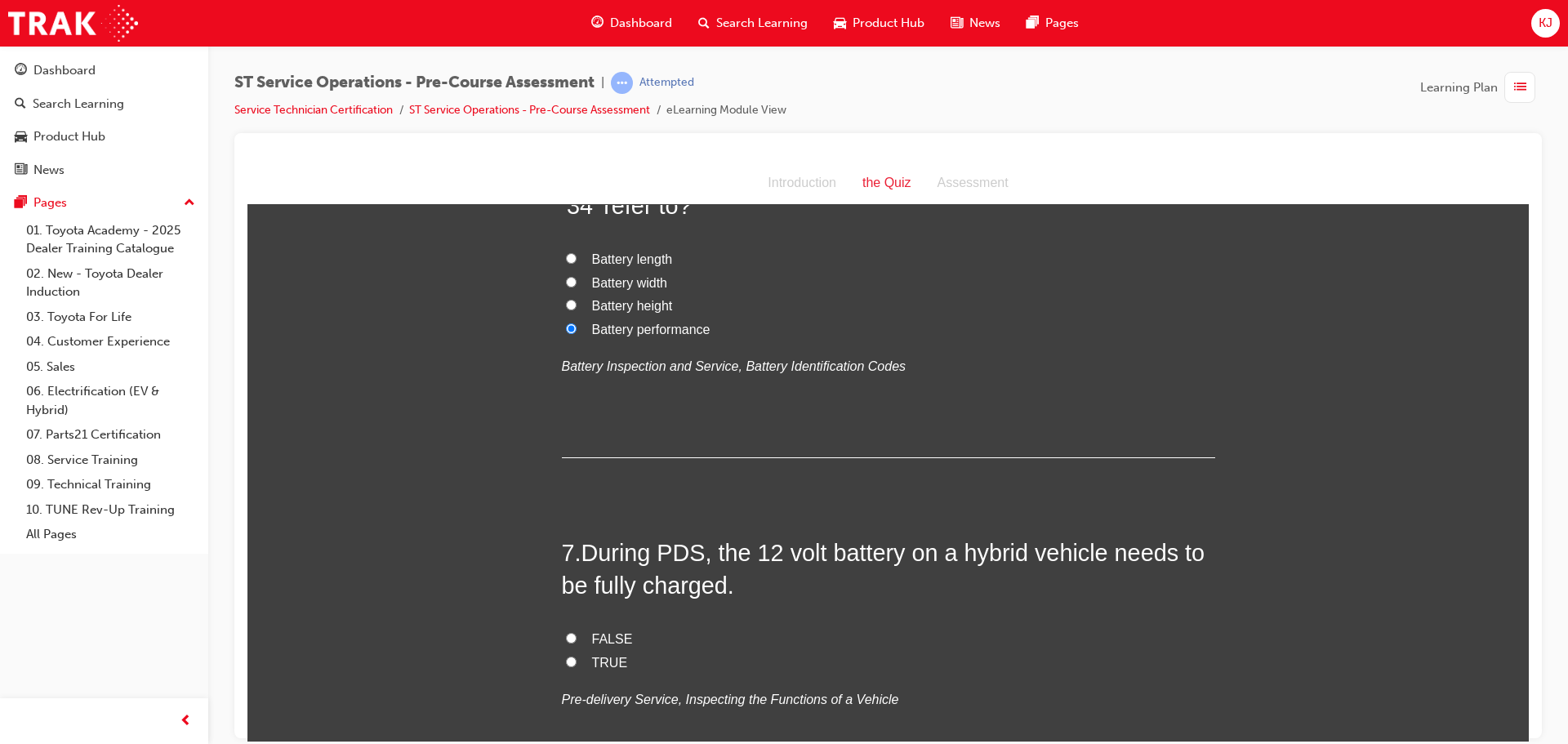
click at [596, 662] on span "TRUE" at bounding box center [611, 662] width 36 height 14
click at [576, 662] on input "TRUE" at bounding box center [571, 661] width 10 height 10
radio input "true"
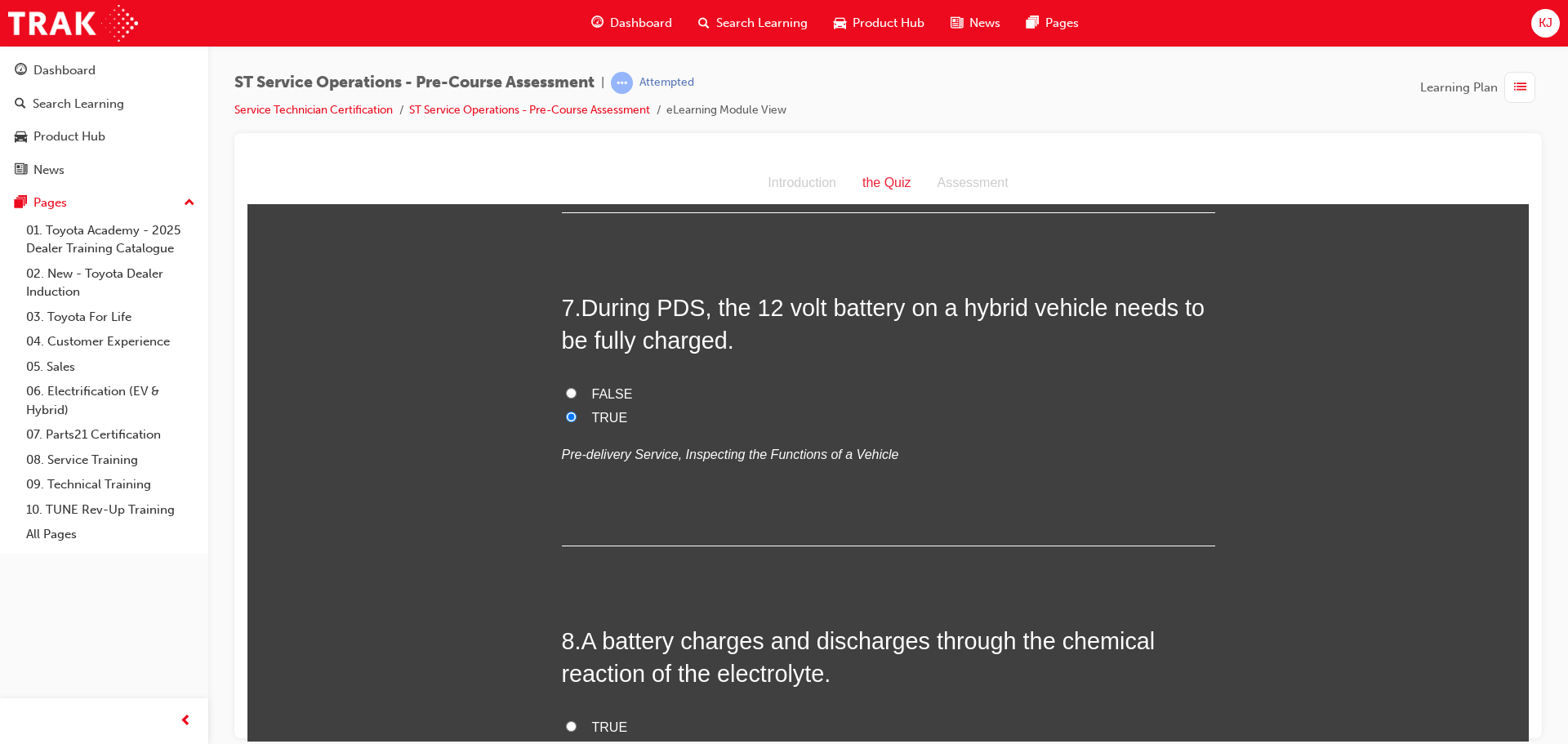
scroll to position [2287, 0]
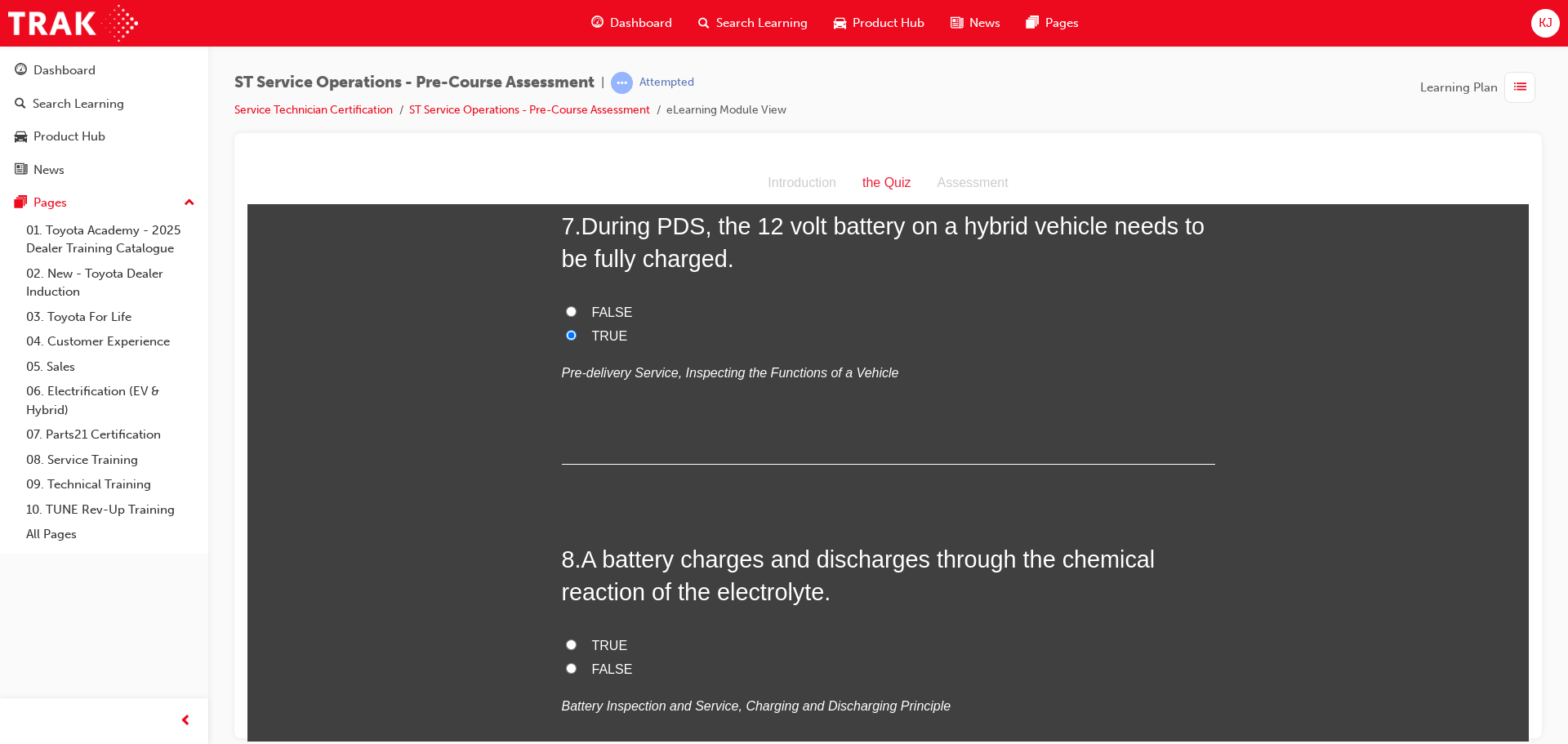
click at [593, 309] on span "FALSE" at bounding box center [612, 311] width 40 height 14
click at [576, 309] on input "FALSE" at bounding box center [571, 311] width 10 height 10
radio input "true"
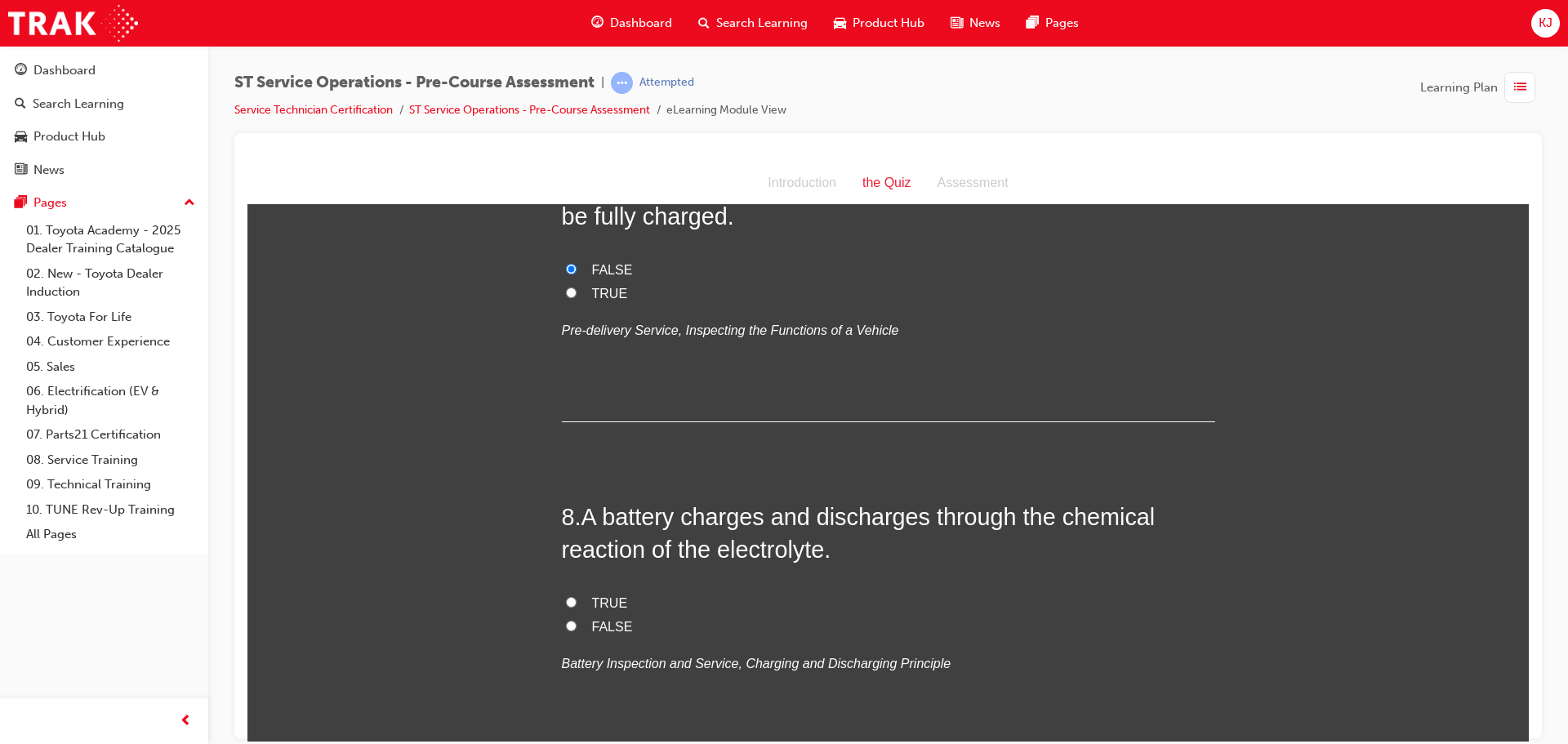
scroll to position [2369, 0]
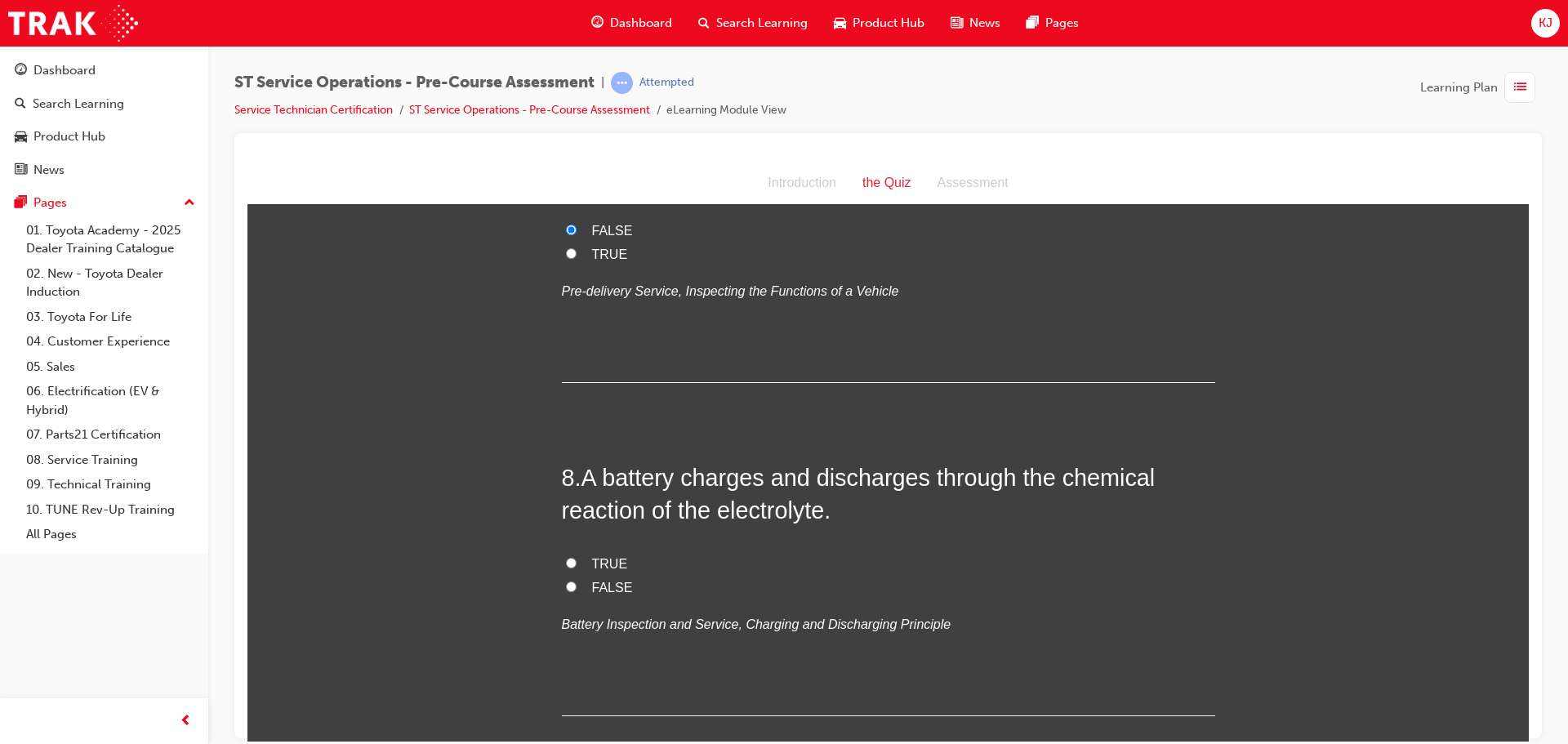
click at [584, 568] on label "TRUE" at bounding box center [889, 564] width 654 height 24
click at [576, 568] on input "TRUE" at bounding box center [571, 563] width 10 height 10
radio input "true"
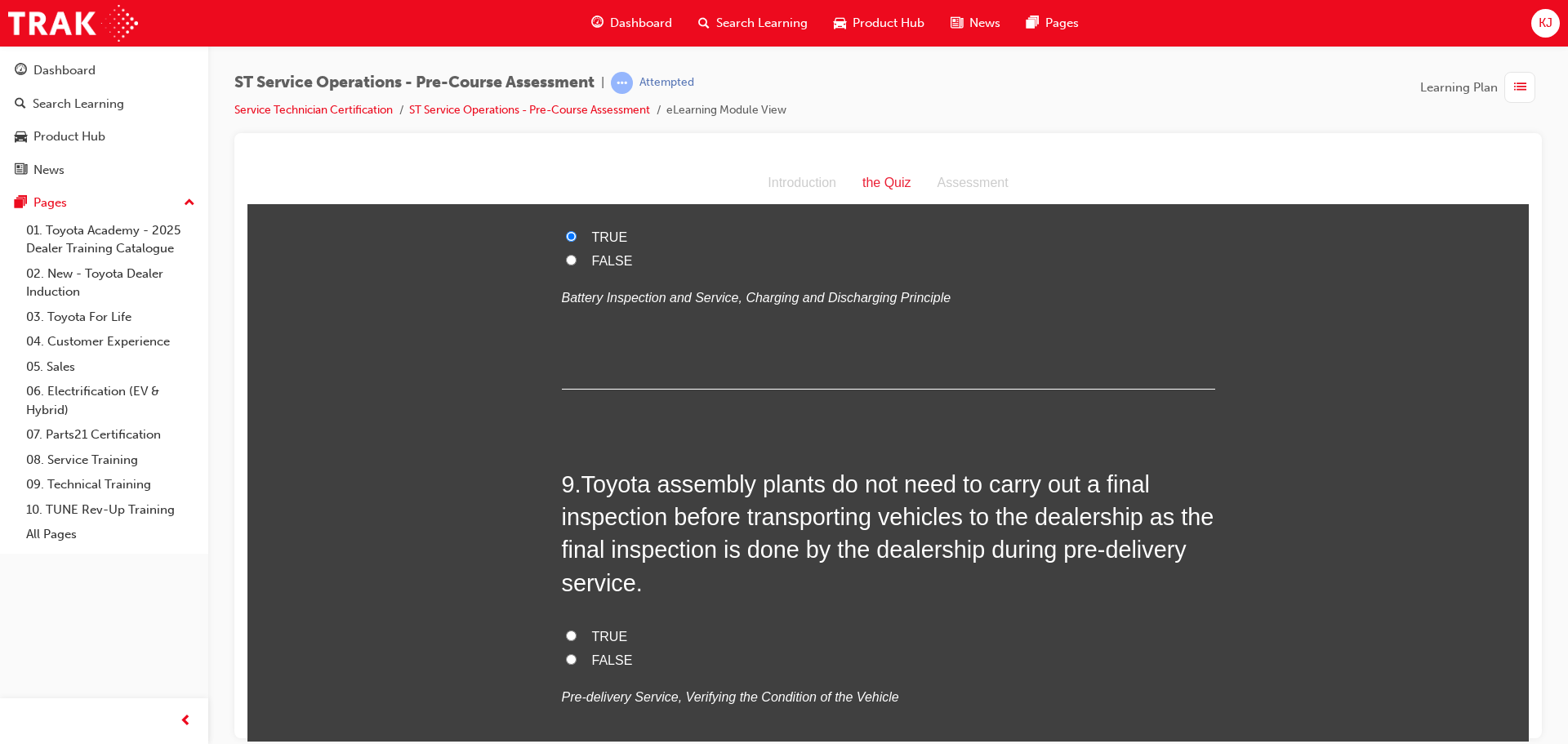
scroll to position [2777, 0]
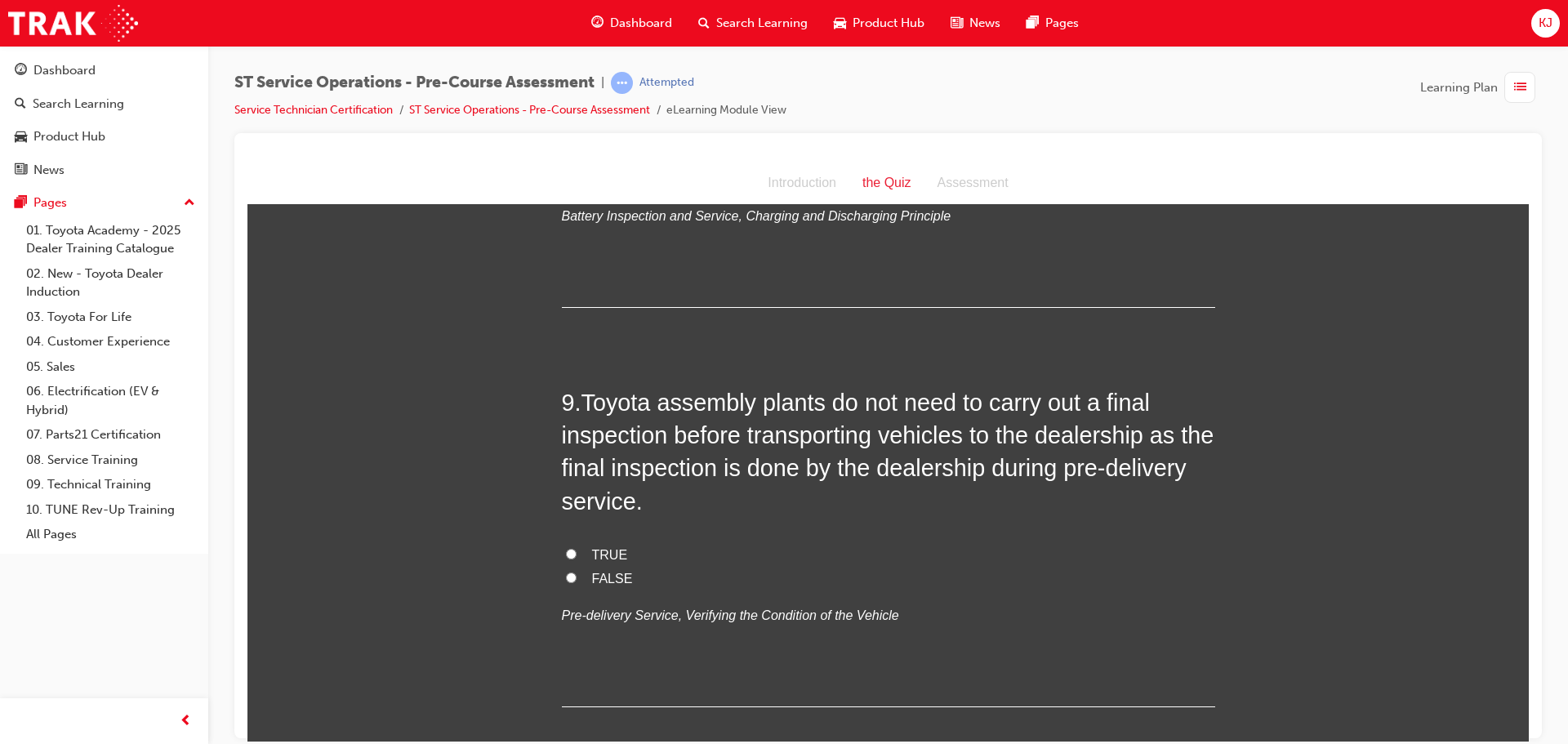
click at [614, 573] on span "FALSE" at bounding box center [612, 578] width 40 height 14
click at [576, 573] on input "FALSE" at bounding box center [571, 577] width 10 height 10
radio input "true"
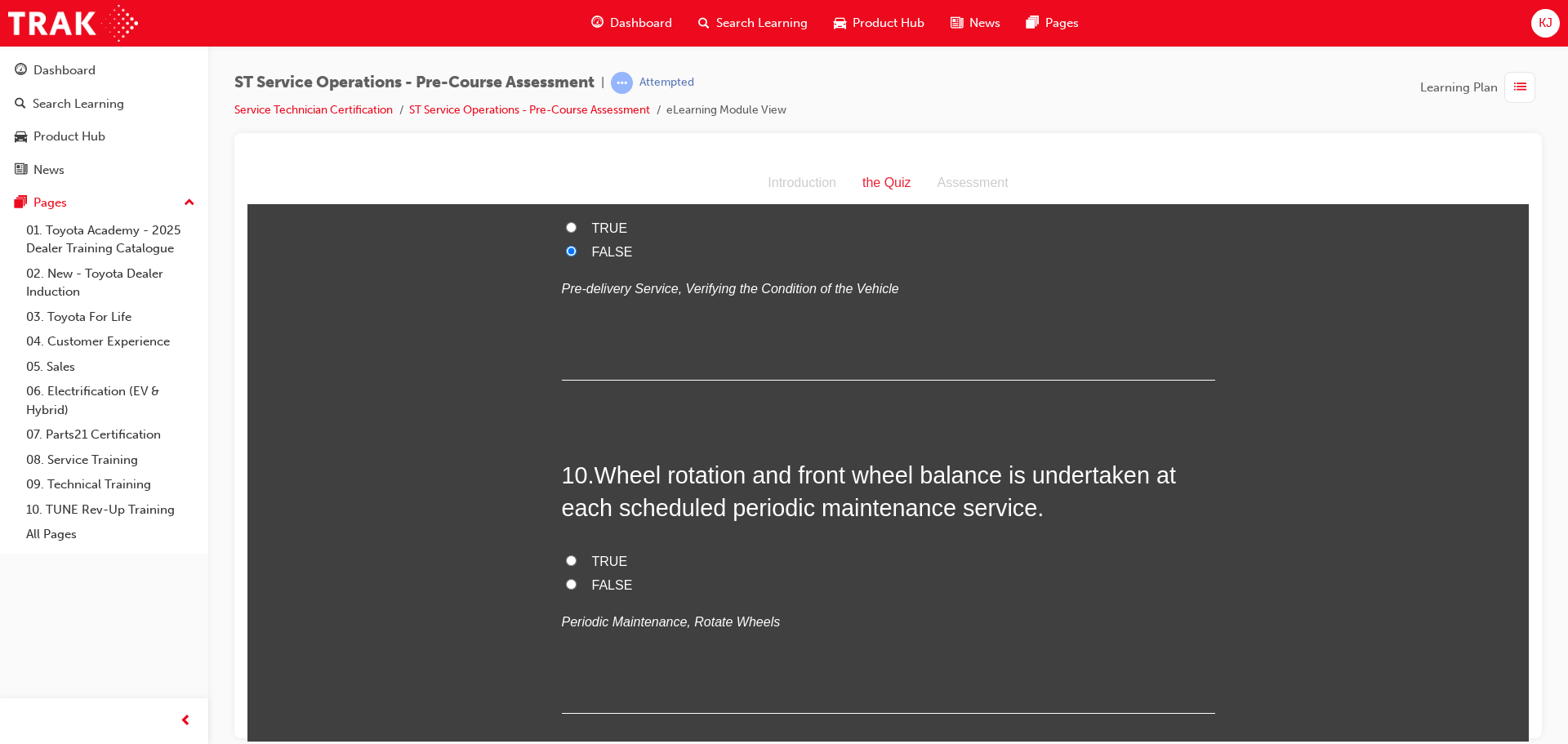
scroll to position [3186, 0]
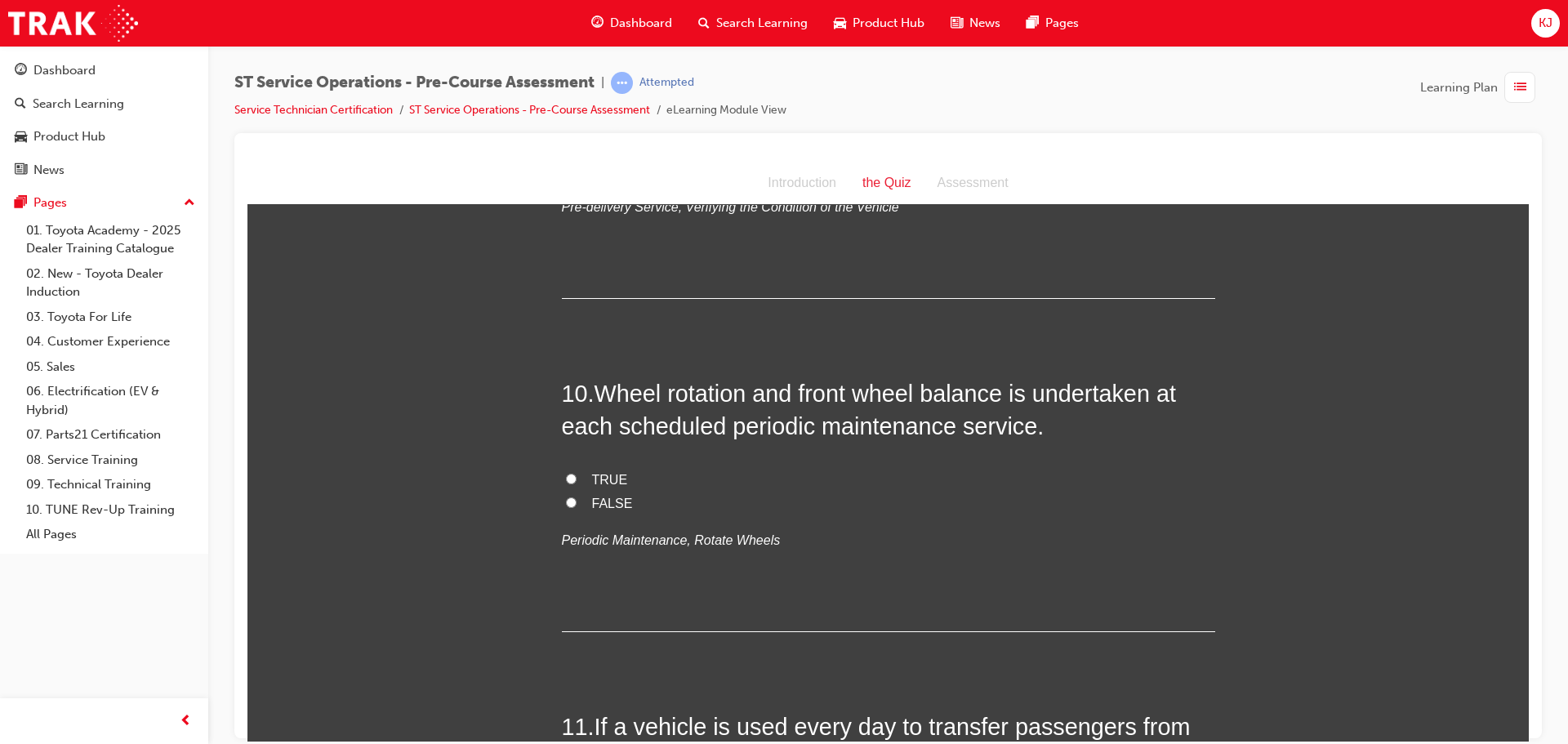
click at [566, 481] on input "TRUE" at bounding box center [571, 478] width 10 height 10
radio input "true"
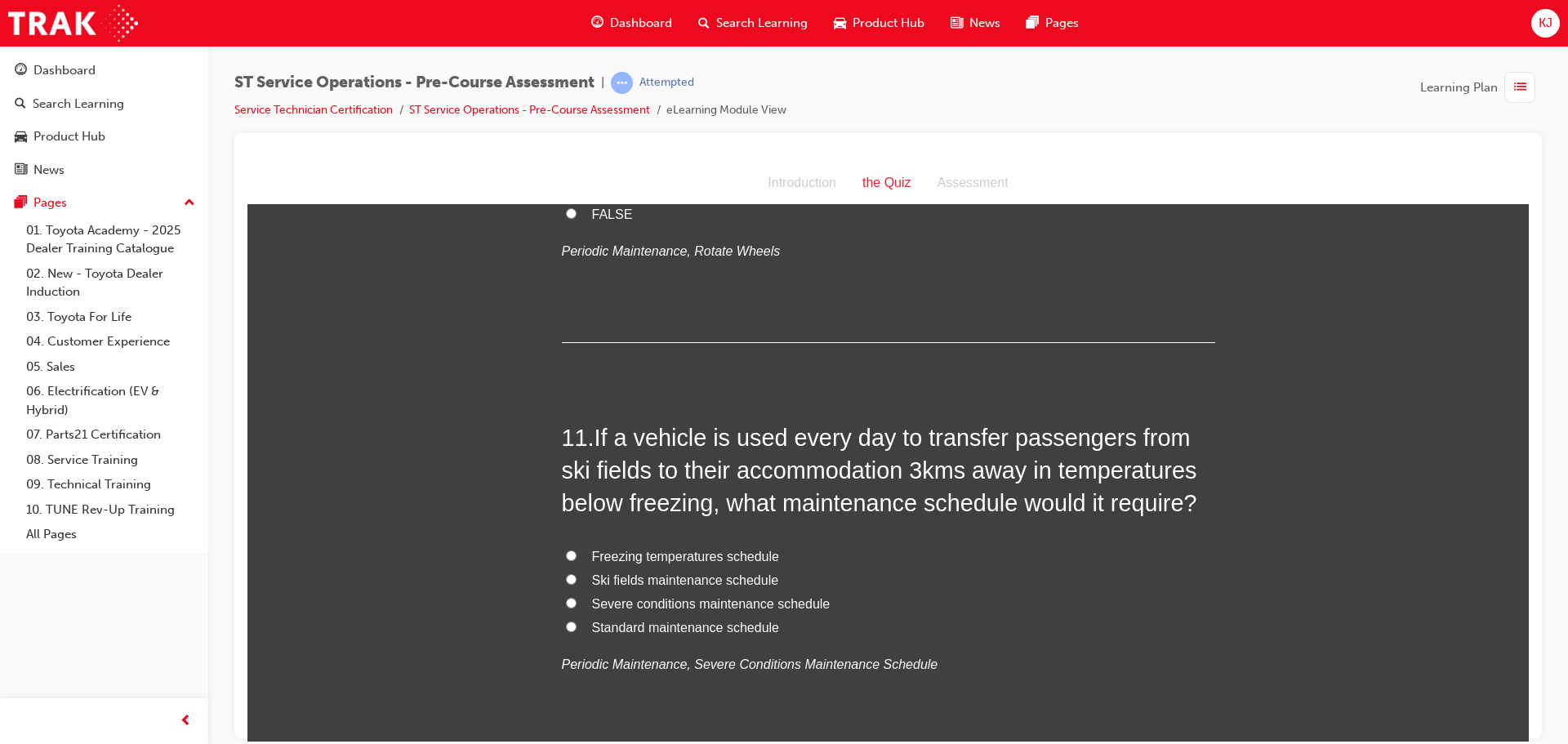
scroll to position [3513, 0]
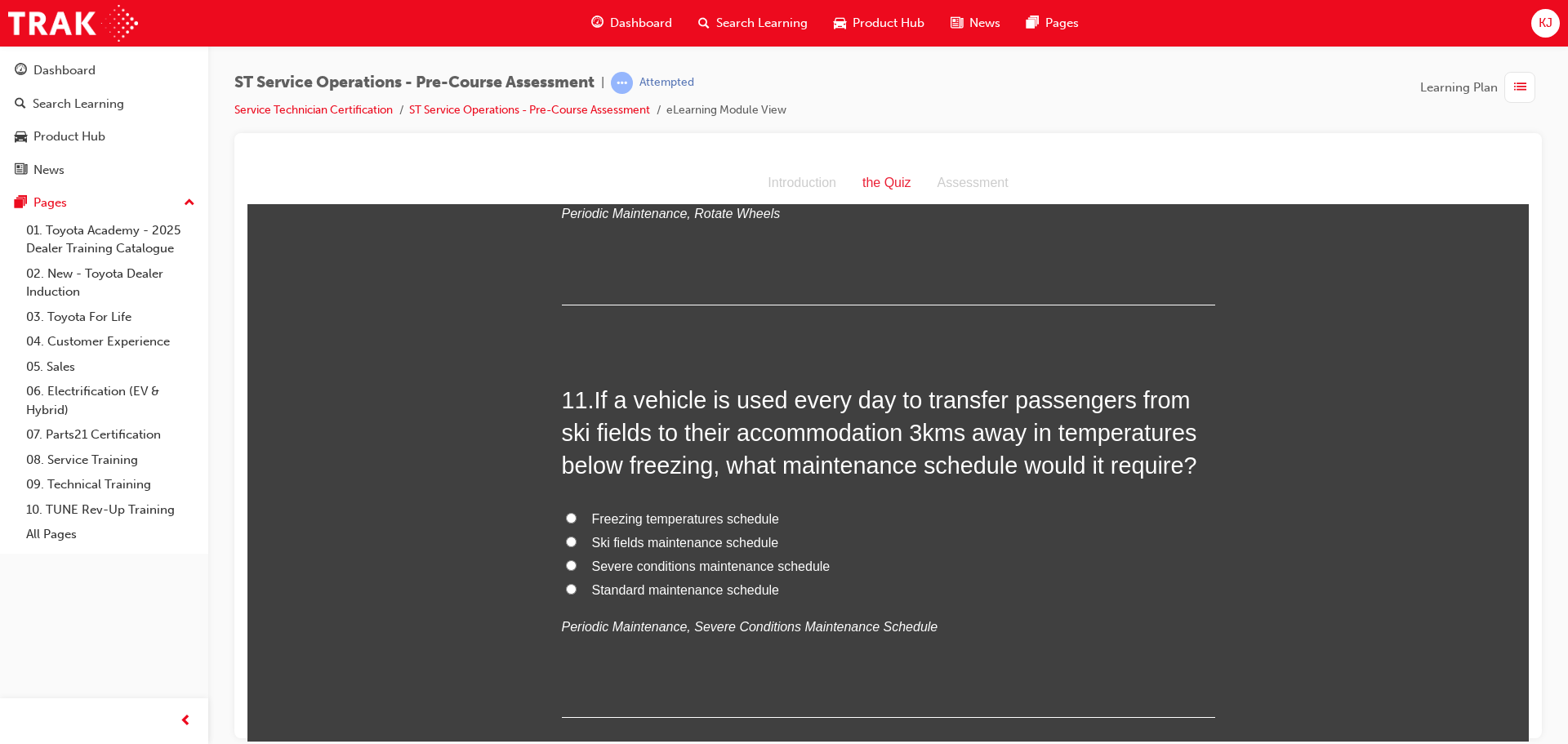
drag, startPoint x: 725, startPoint y: 563, endPoint x: 712, endPoint y: 569, distance: 14.3
drag, startPoint x: 712, startPoint y: 569, endPoint x: 1097, endPoint y: 583, distance: 385.3
click at [1097, 583] on label "Standard maintenance schedule" at bounding box center [889, 590] width 654 height 24
click at [576, 583] on input "Standard maintenance schedule" at bounding box center [571, 588] width 10 height 10
radio input "true"
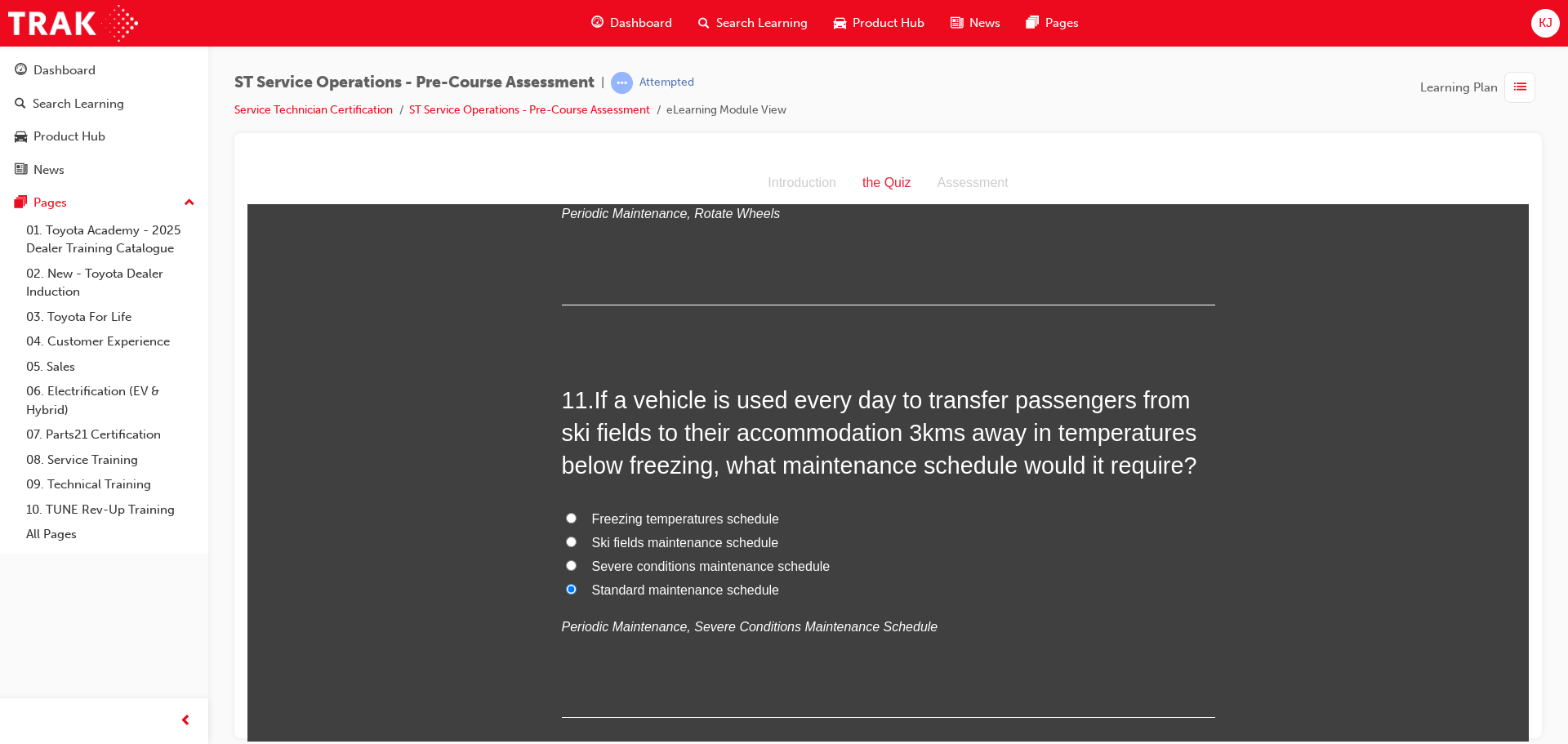
click at [672, 566] on span "Severe conditions maintenance schedule" at bounding box center [711, 566] width 238 height 14
click at [576, 566] on input "Severe conditions maintenance schedule" at bounding box center [571, 565] width 10 height 10
radio input "true"
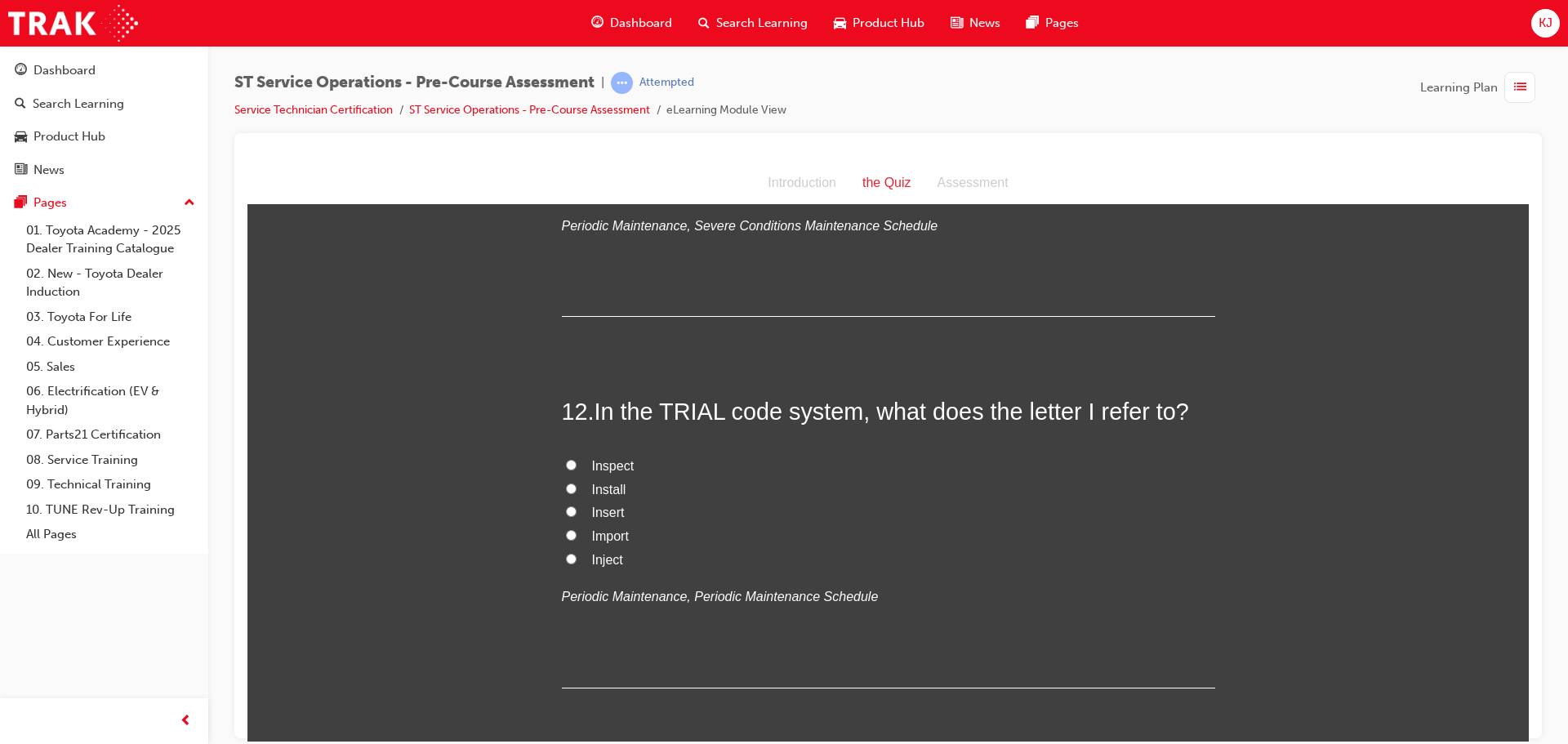
scroll to position [3921, 0]
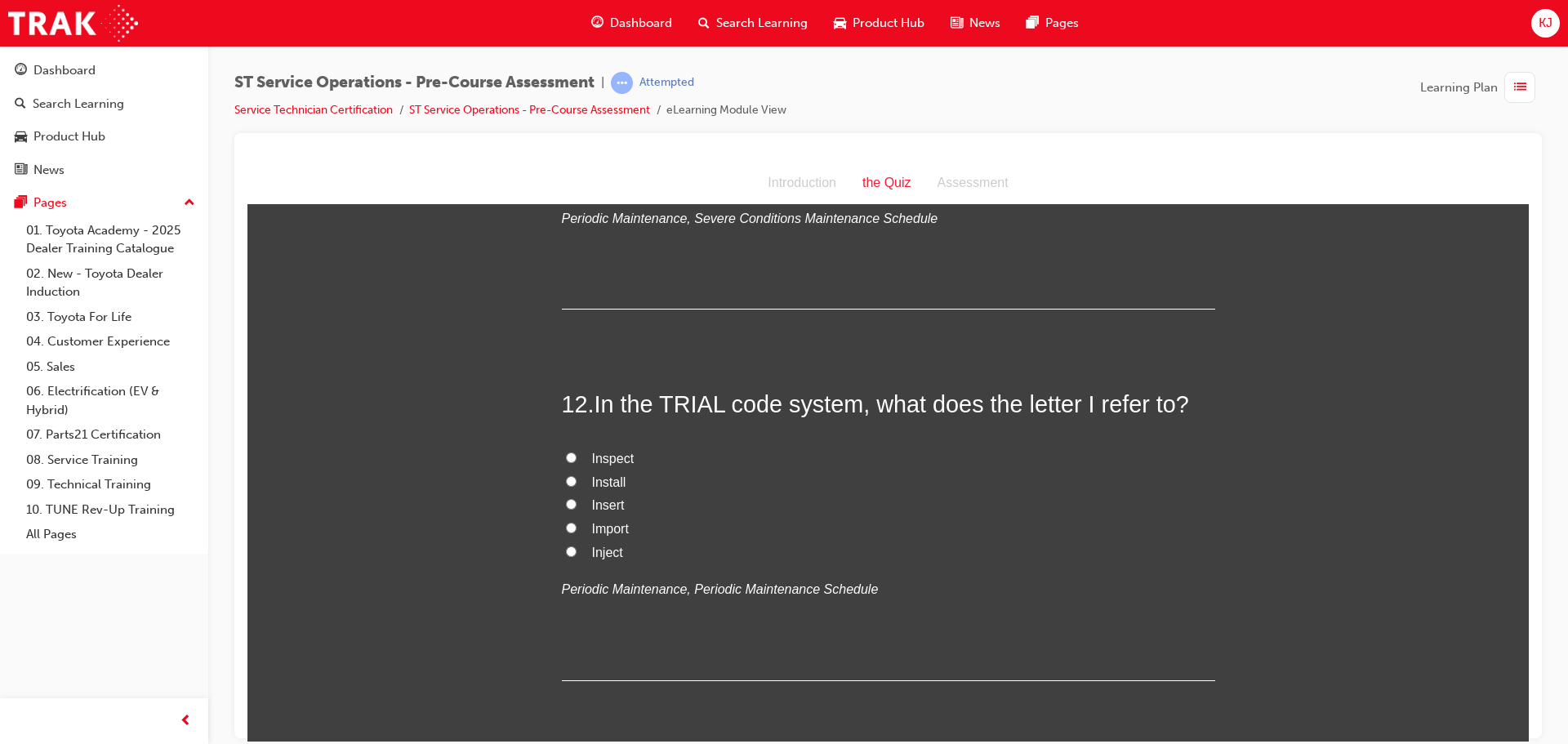
click at [571, 459] on label "Inspect" at bounding box center [889, 458] width 654 height 24
click at [571, 459] on input "Inspect" at bounding box center [571, 457] width 10 height 10
radio input "true"
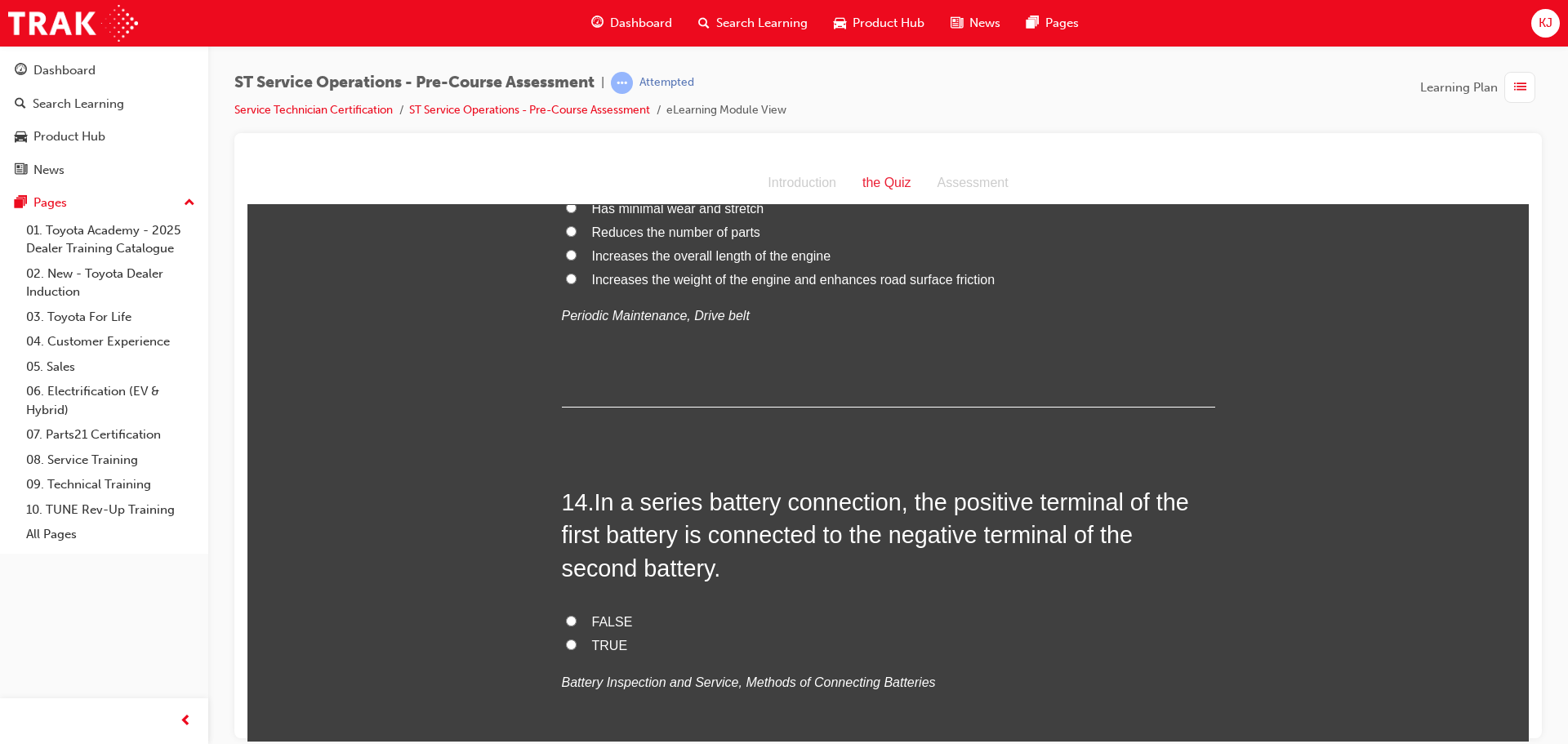
scroll to position [4411, 0]
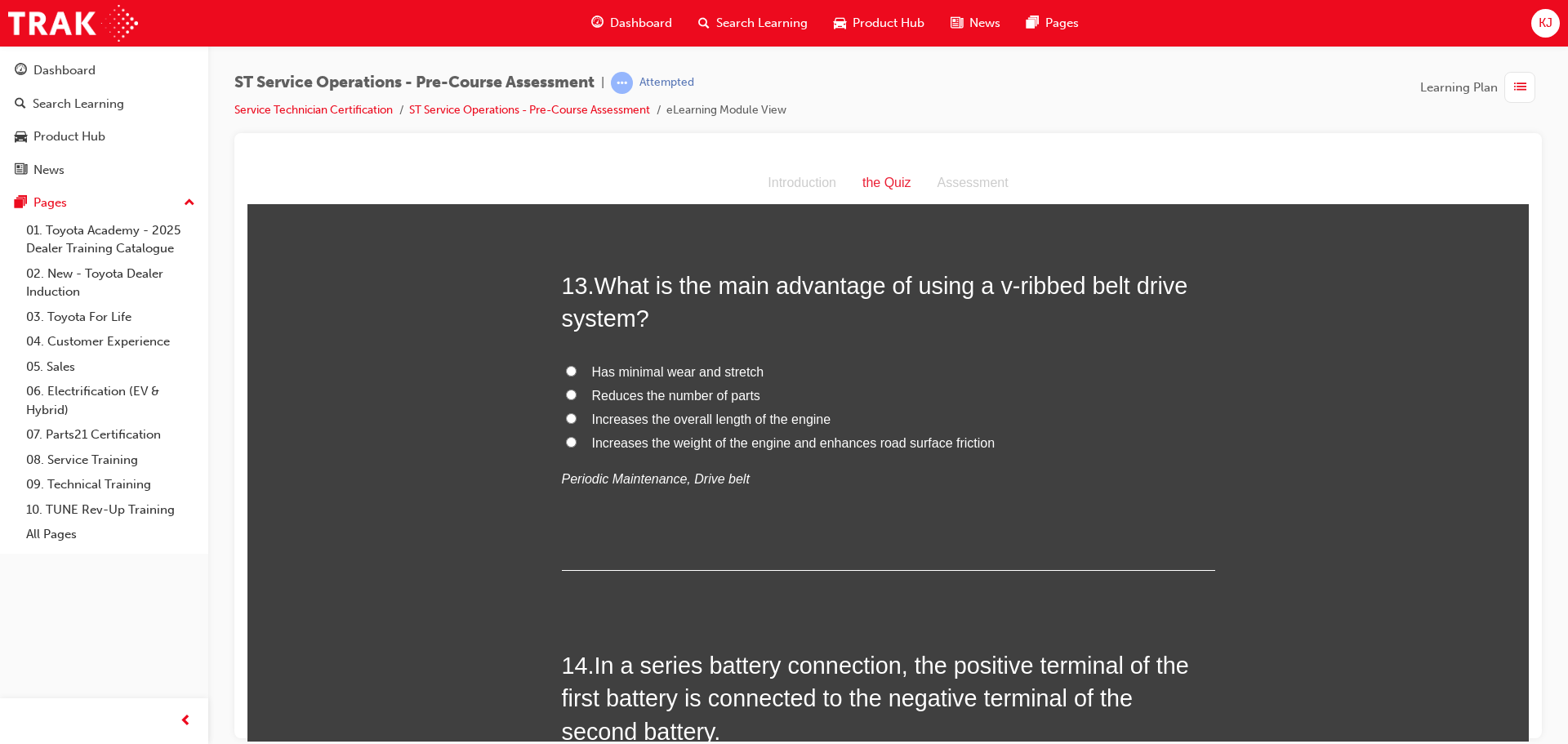
click at [569, 372] on input "Has minimal wear and stretch" at bounding box center [571, 371] width 10 height 10
radio input "true"
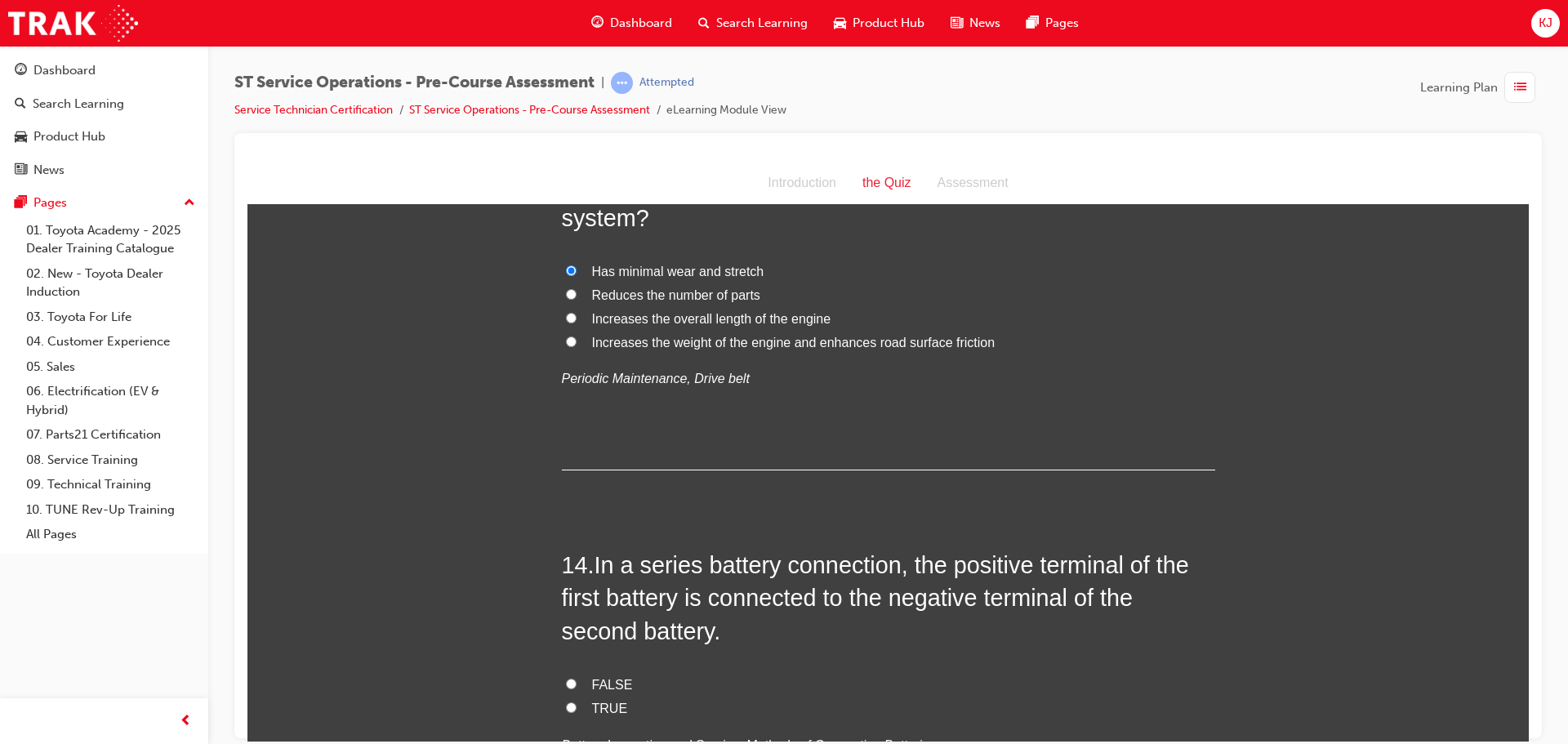
scroll to position [4574, 0]
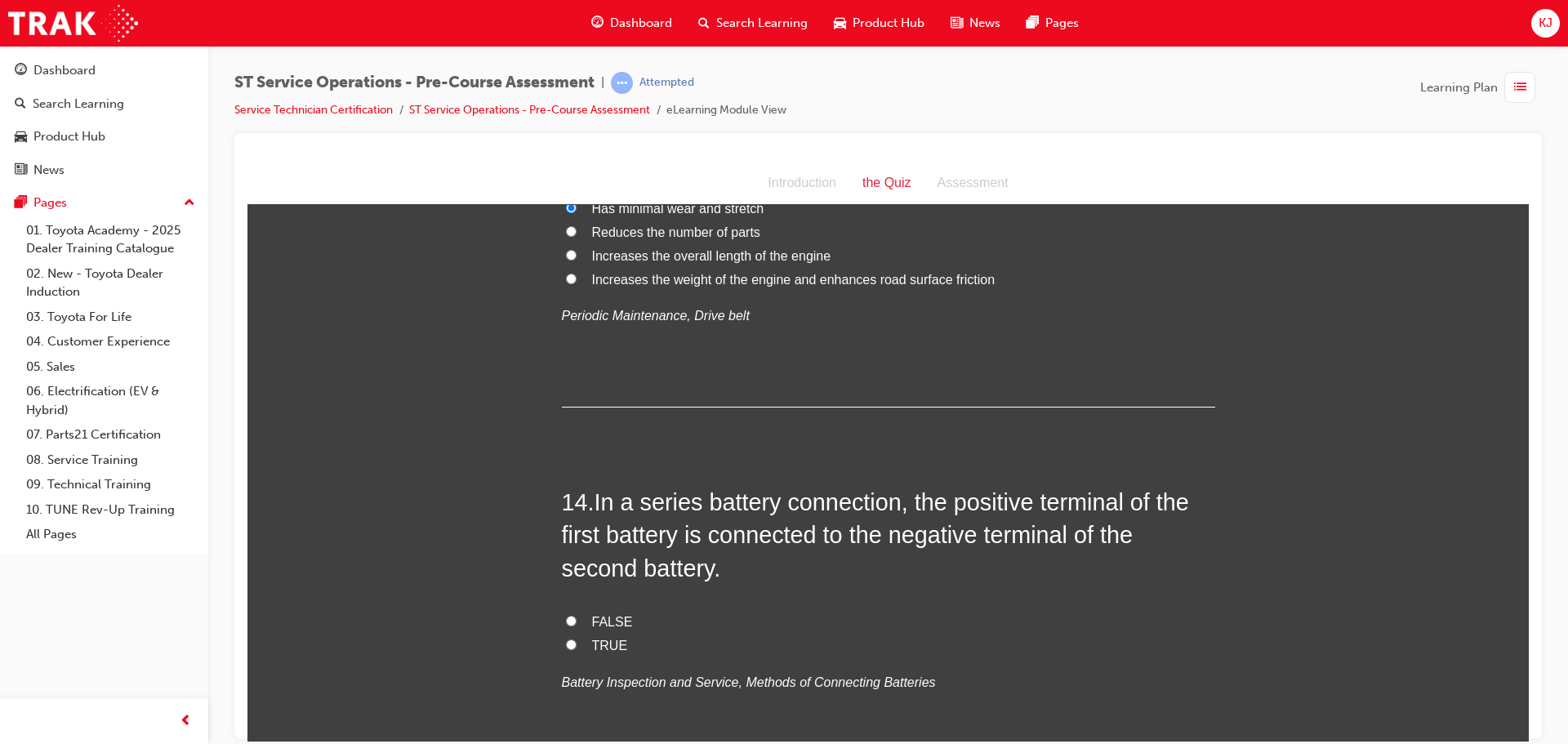
click at [593, 623] on span "FALSE" at bounding box center [612, 621] width 40 height 14
click at [576, 623] on input "FALSE" at bounding box center [571, 620] width 10 height 10
radio input "true"
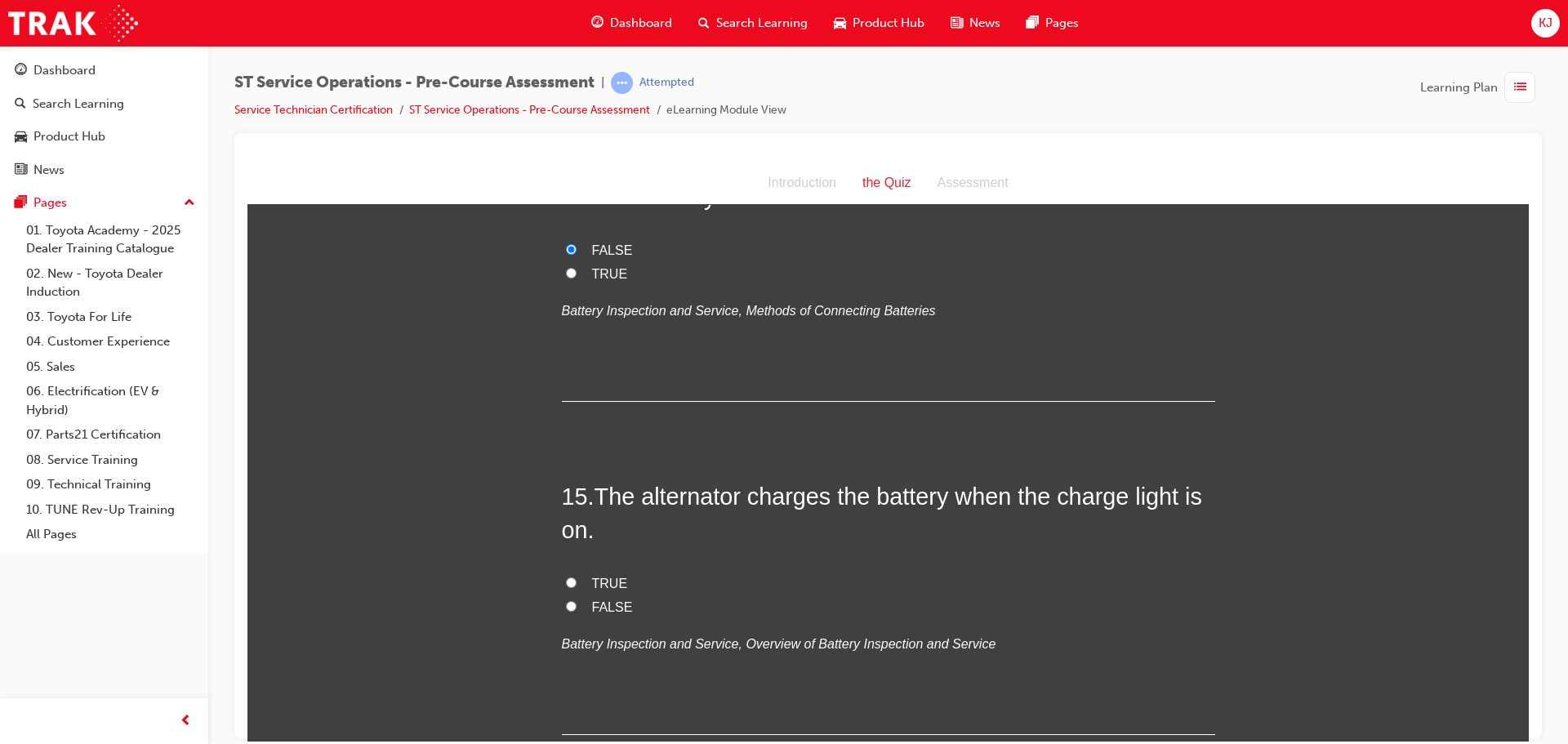
scroll to position [4983, 0]
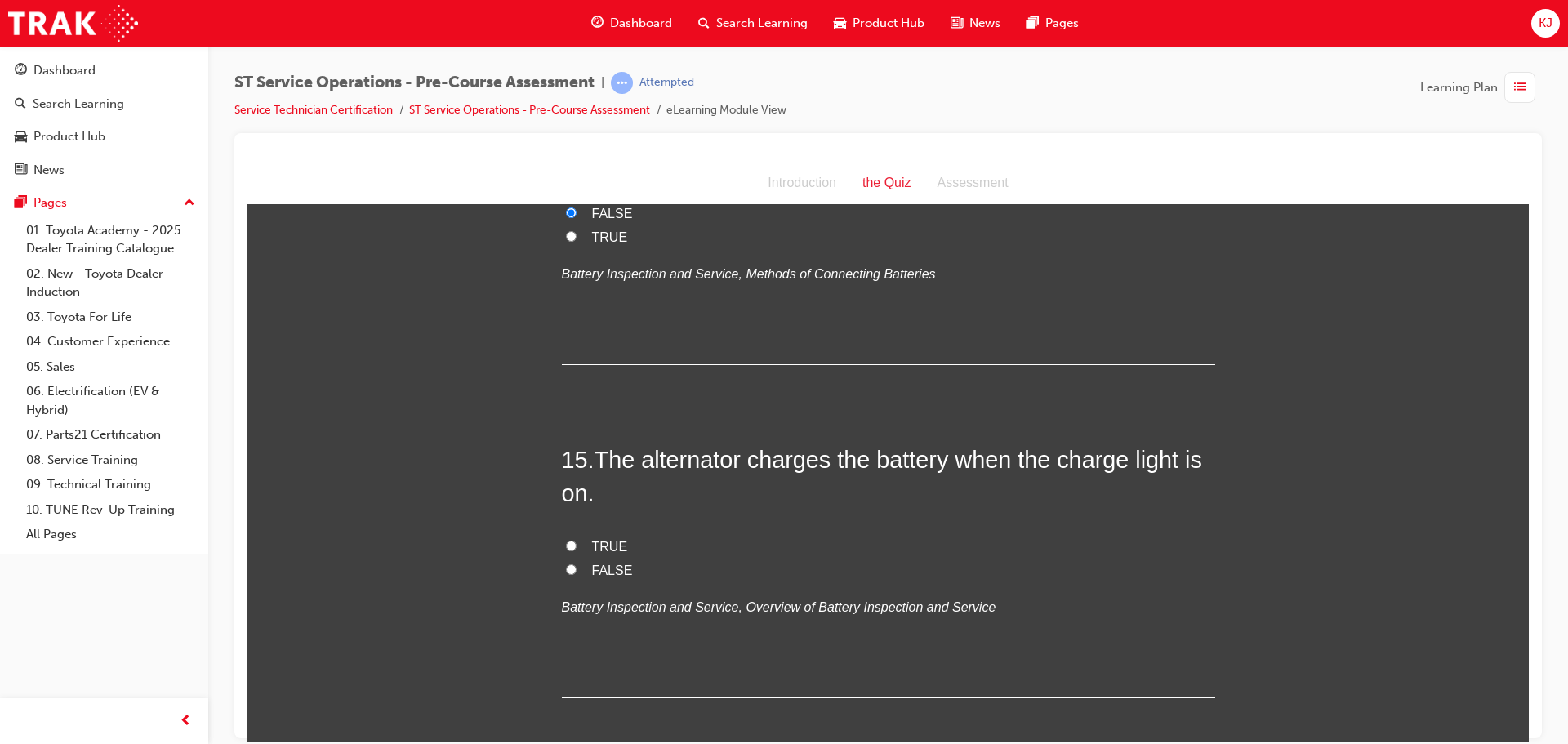
click at [562, 550] on label "TRUE" at bounding box center [889, 547] width 654 height 24
click at [566, 550] on input "TRUE" at bounding box center [571, 545] width 10 height 10
radio input "true"
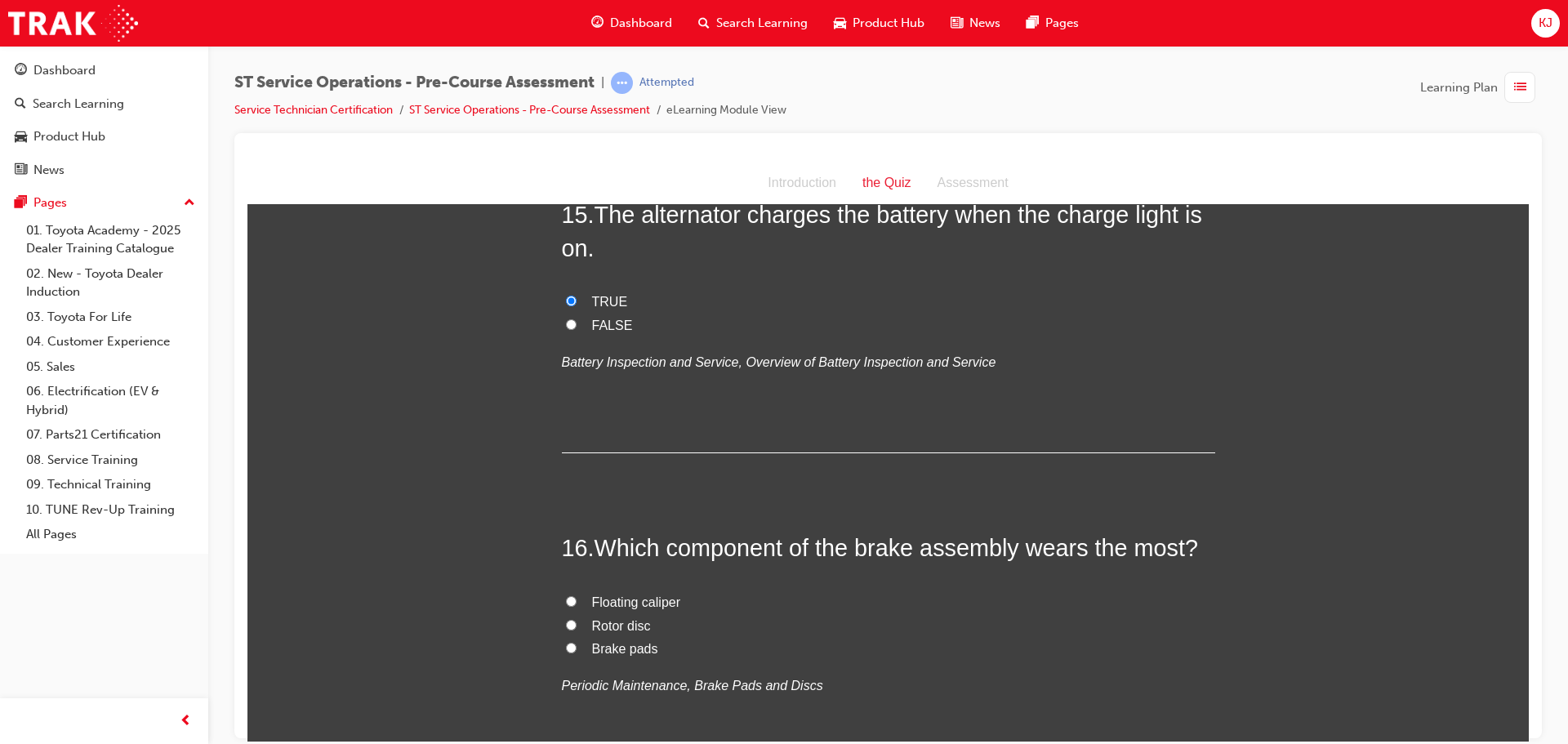
scroll to position [5309, 0]
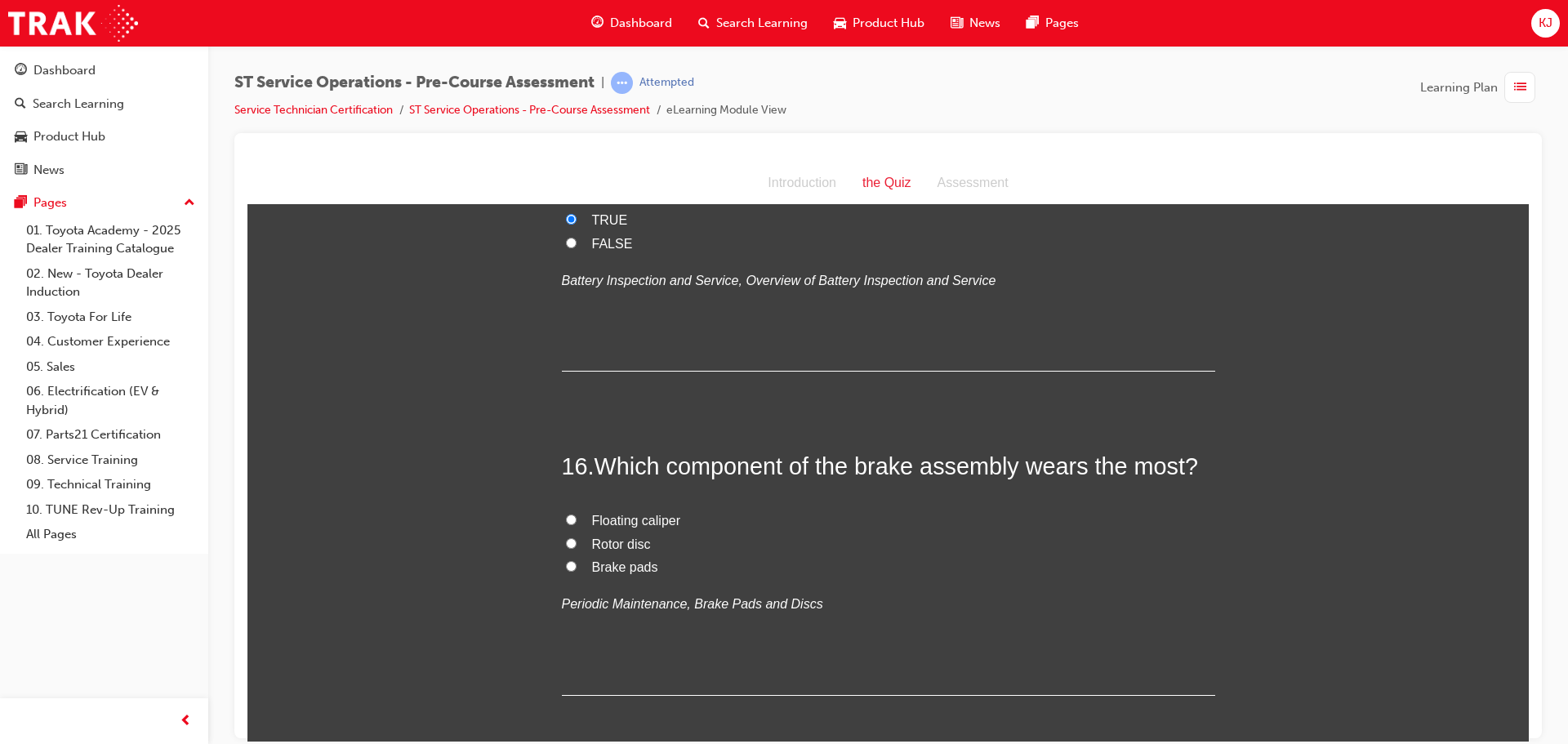
click at [562, 562] on label "Brake pads" at bounding box center [889, 568] width 654 height 24
click at [566, 562] on input "Brake pads" at bounding box center [571, 565] width 10 height 10
radio input "true"
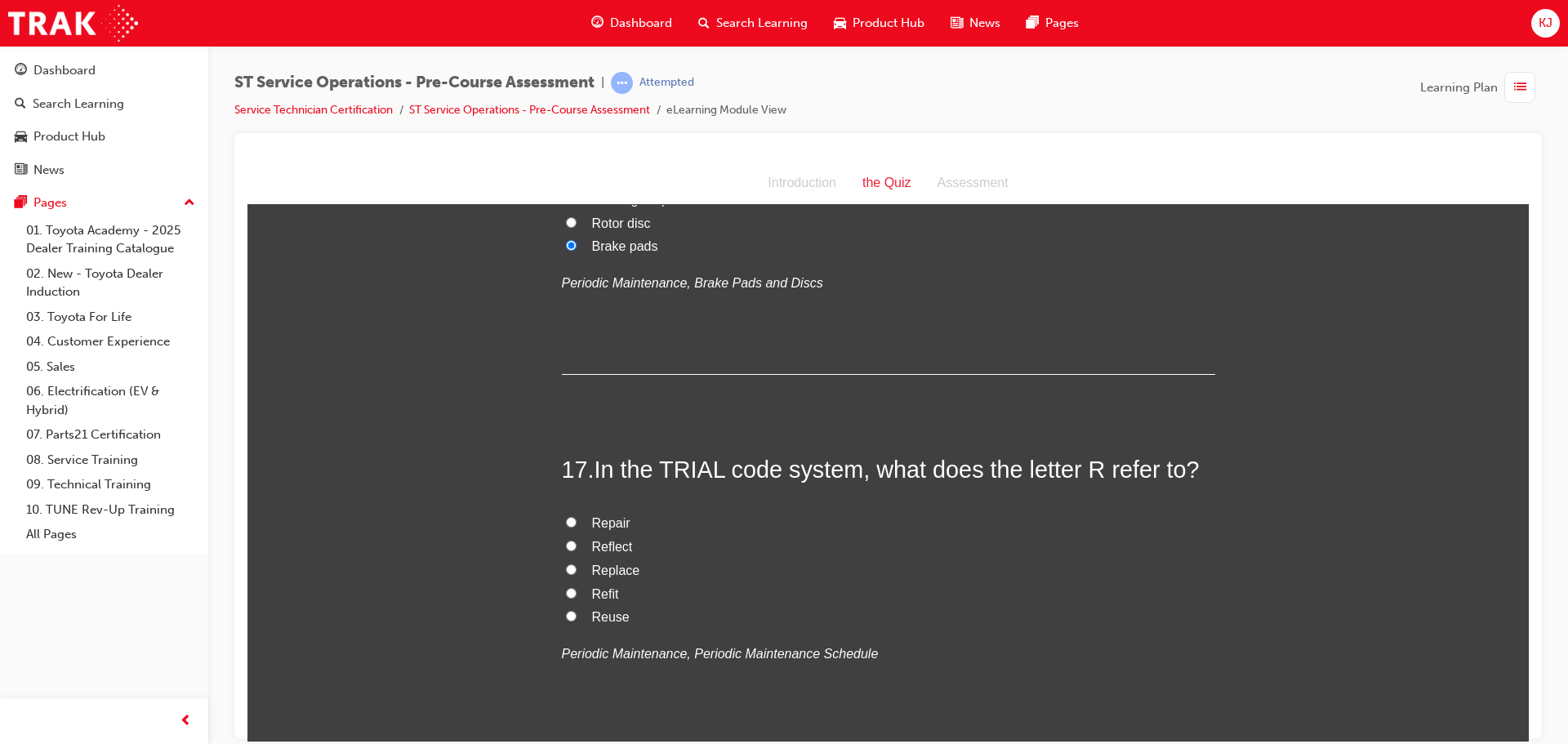
scroll to position [5636, 0]
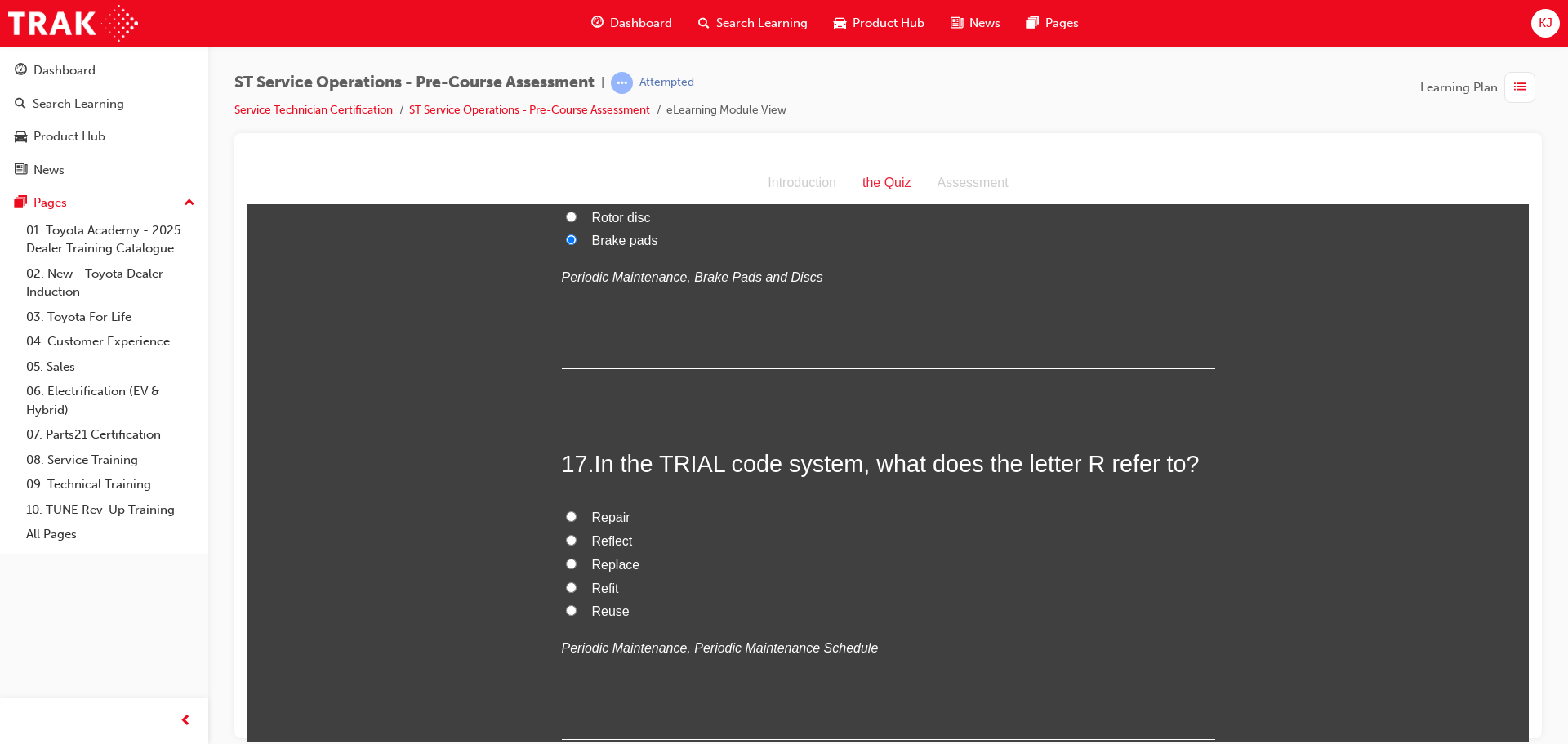
click at [566, 565] on input "Replace" at bounding box center [571, 563] width 10 height 10
radio input "true"
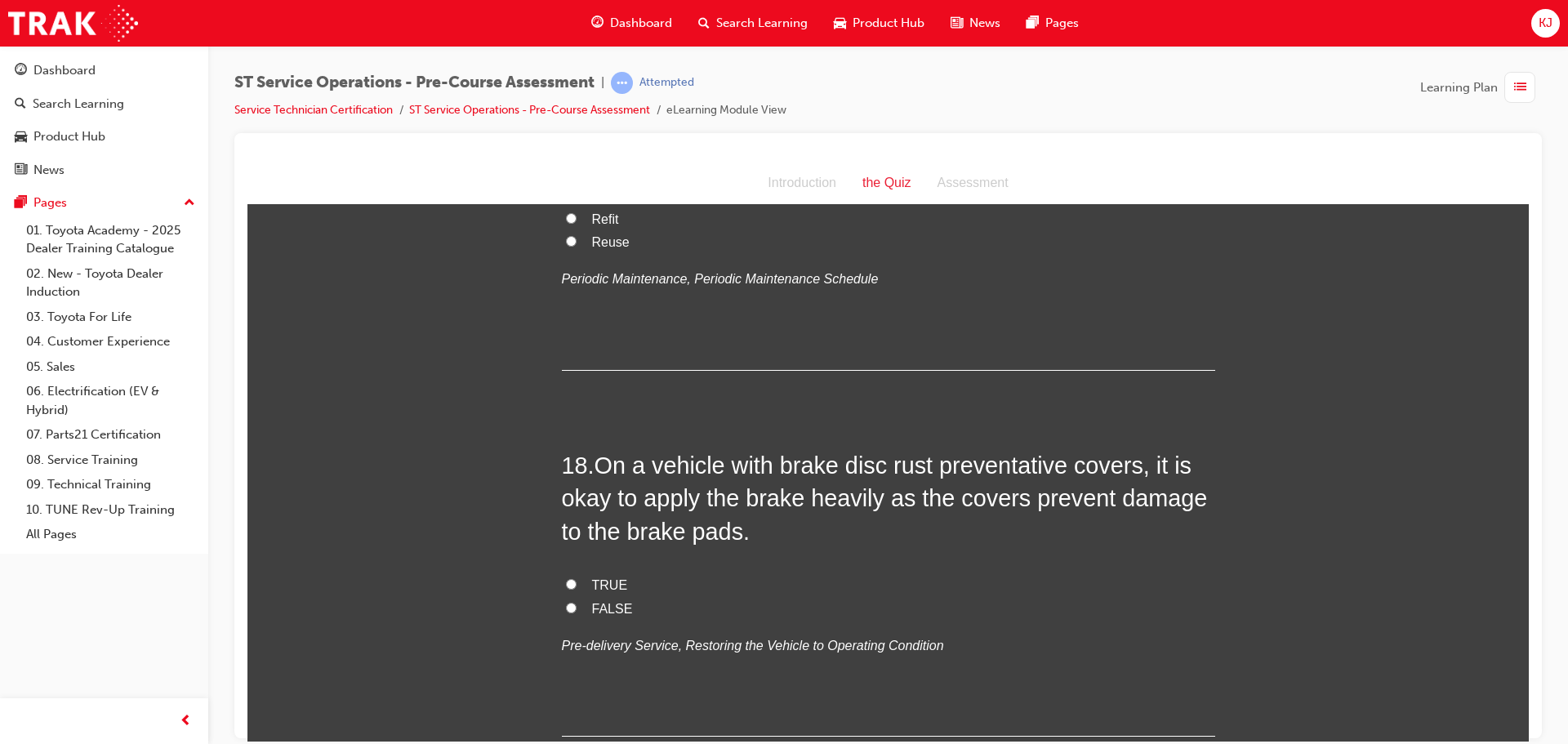
scroll to position [6045, 0]
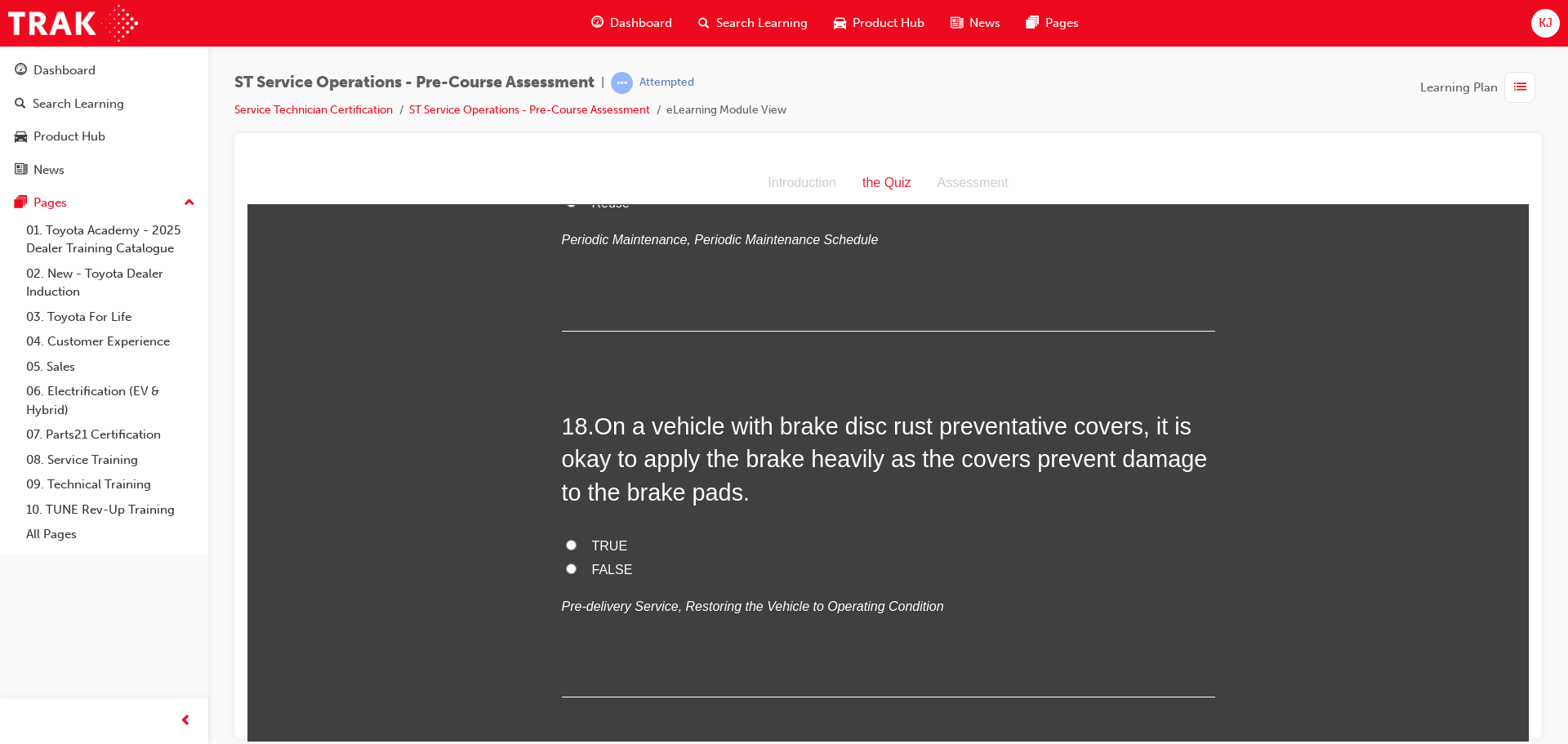
click at [566, 565] on input "FALSE" at bounding box center [571, 568] width 10 height 10
radio input "true"
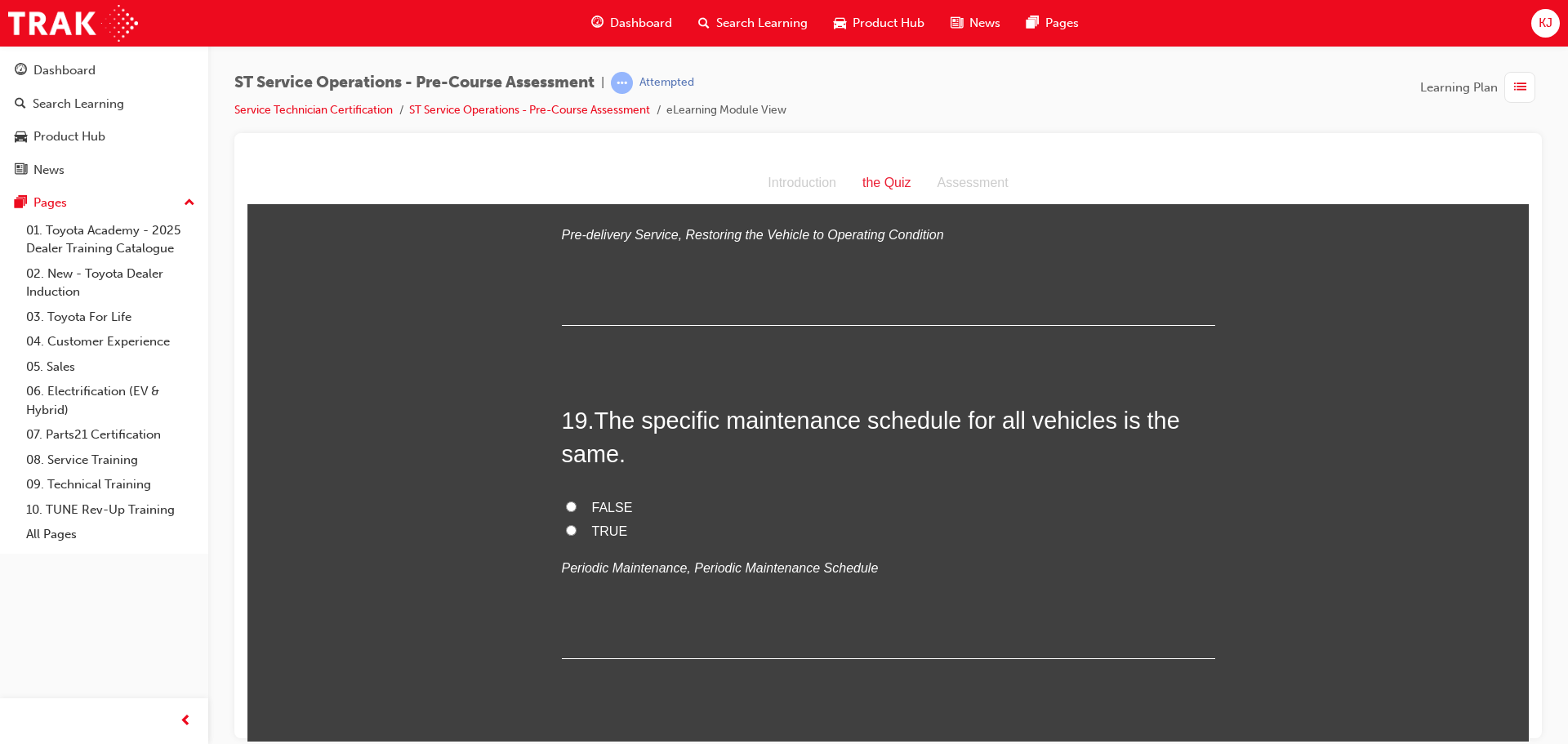
scroll to position [6453, 0]
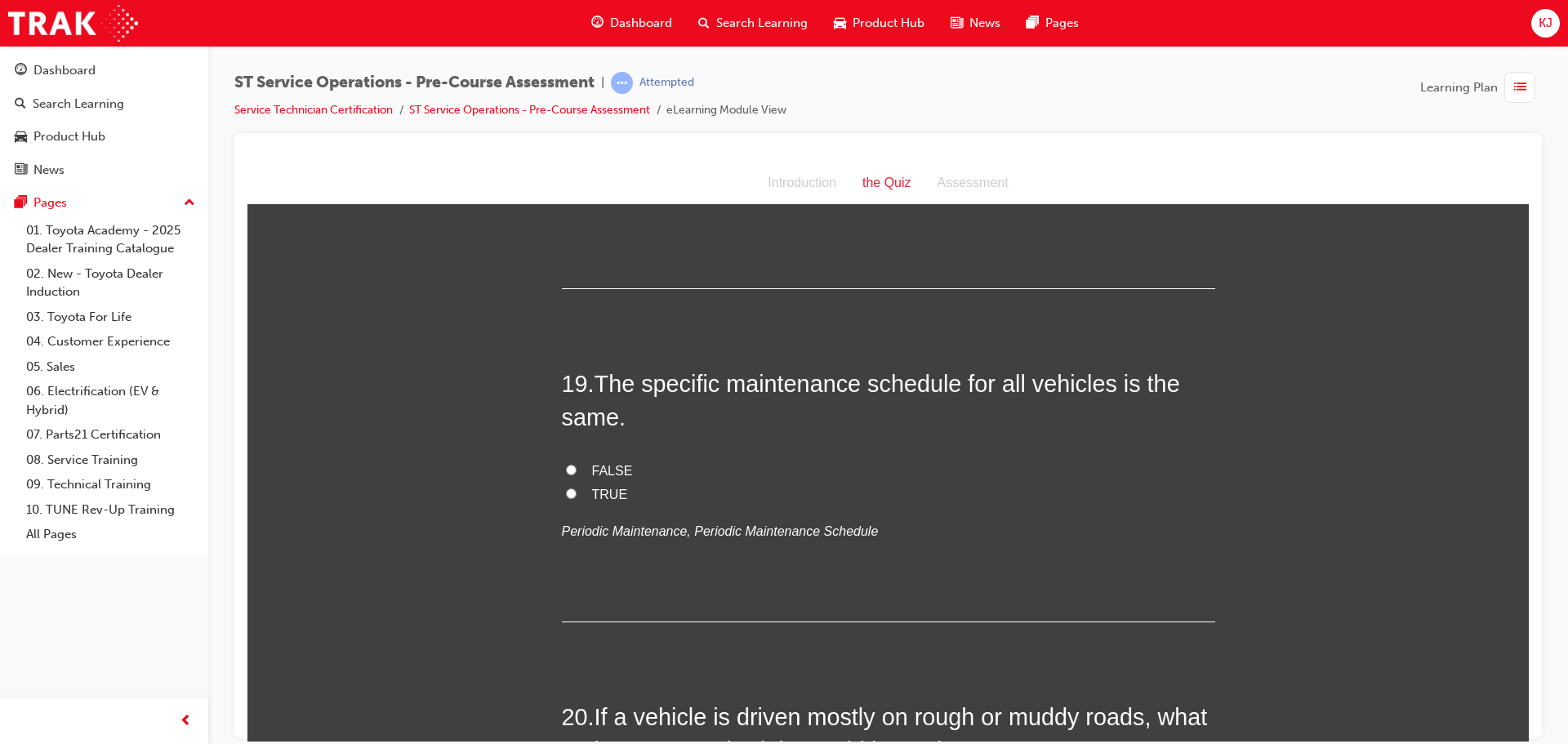
click at [594, 459] on label "FALSE" at bounding box center [889, 471] width 654 height 24
click at [576, 464] on input "FALSE" at bounding box center [571, 469] width 10 height 10
radio input "true"
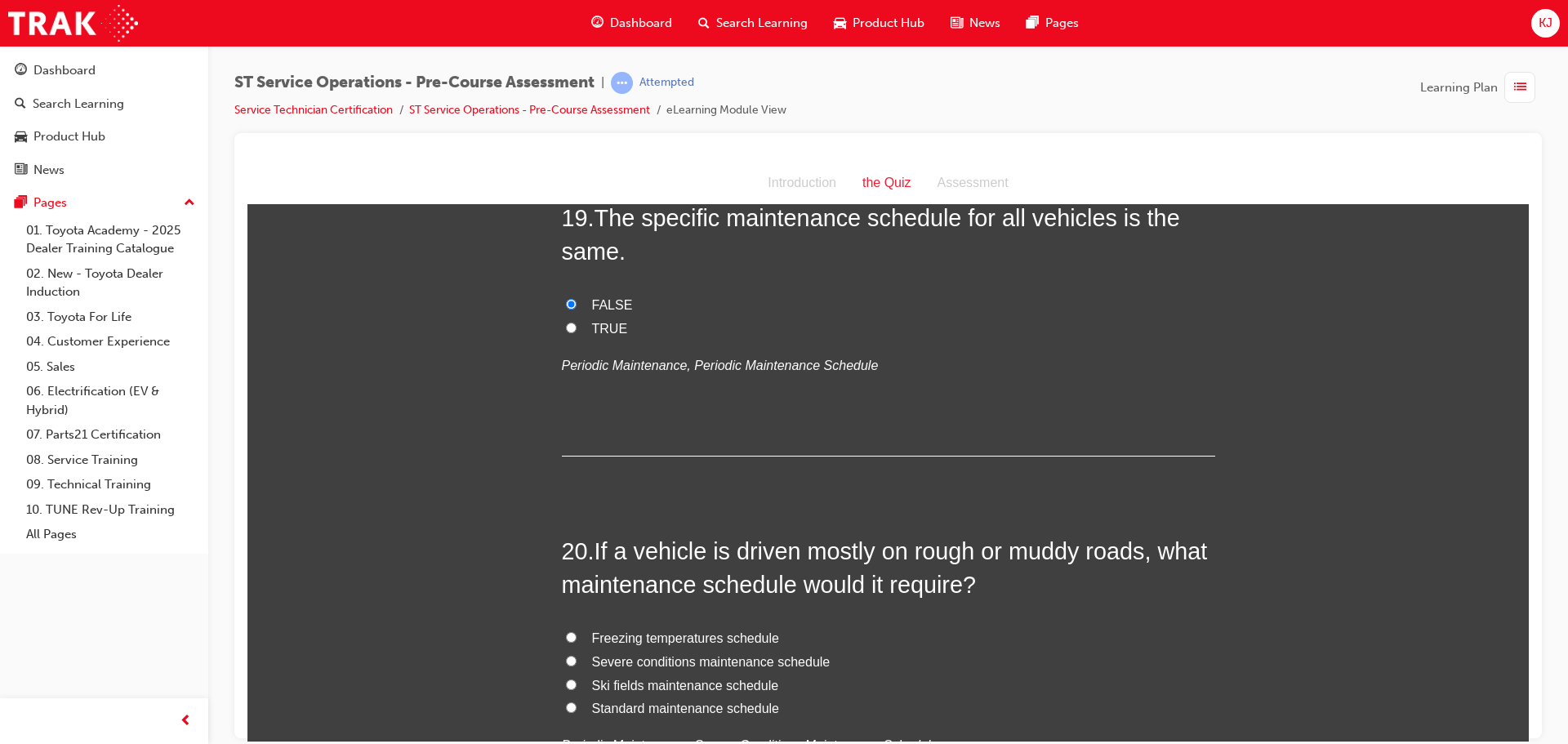
scroll to position [6699, 0]
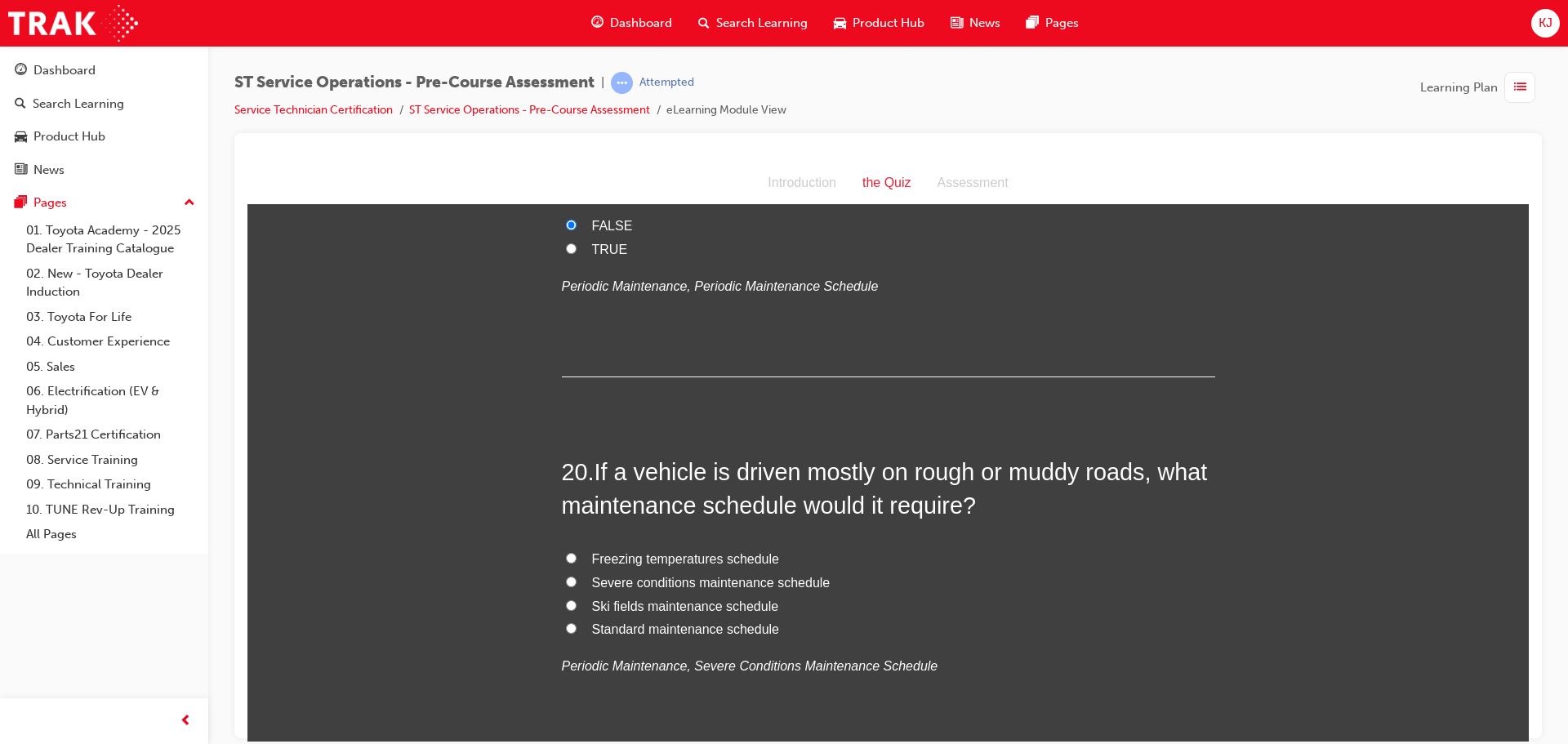
click at [706, 587] on span "Severe conditions maintenance schedule" at bounding box center [711, 582] width 238 height 14
click at [576, 587] on input "Severe conditions maintenance schedule" at bounding box center [571, 581] width 10 height 10
radio input "true"
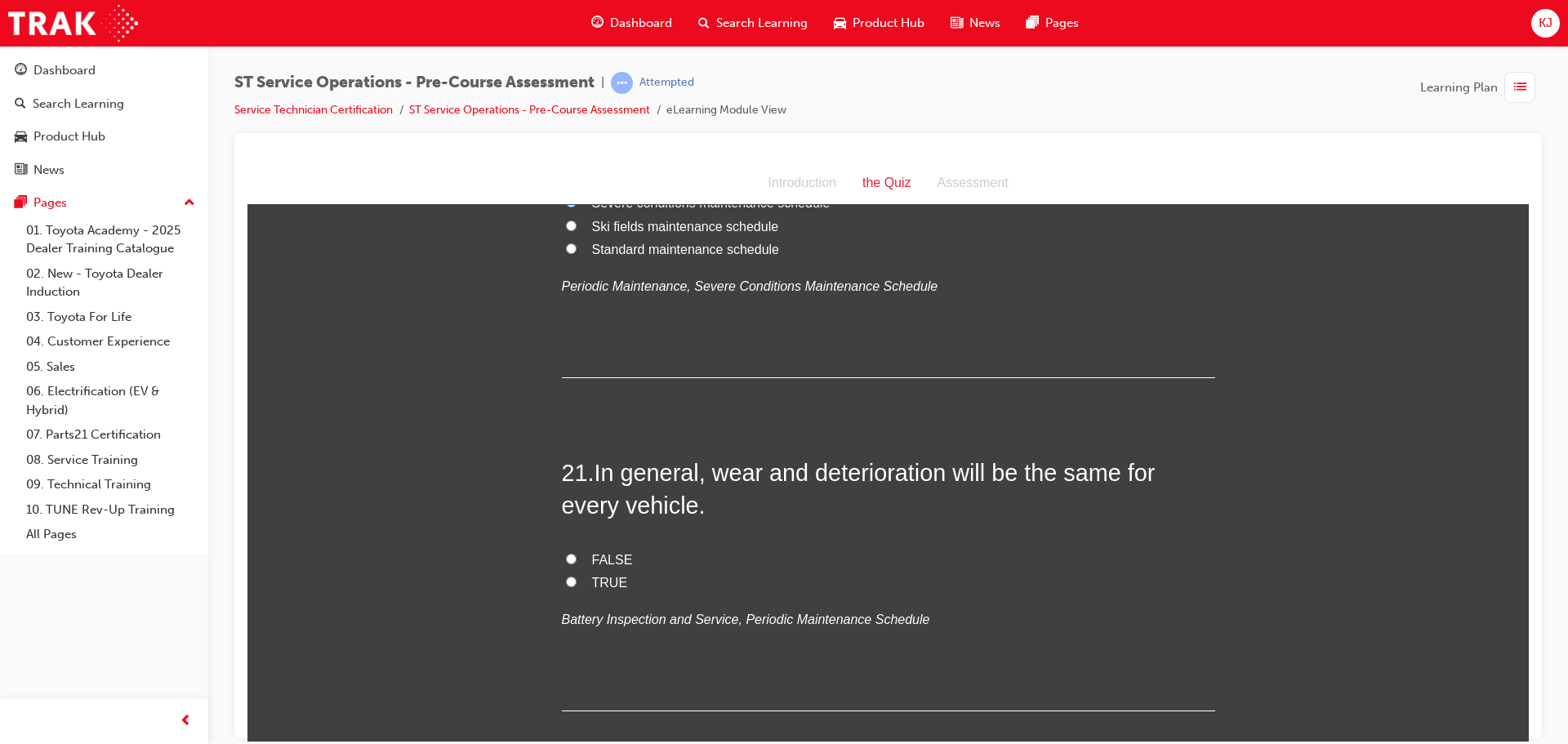
scroll to position [7106, 0]
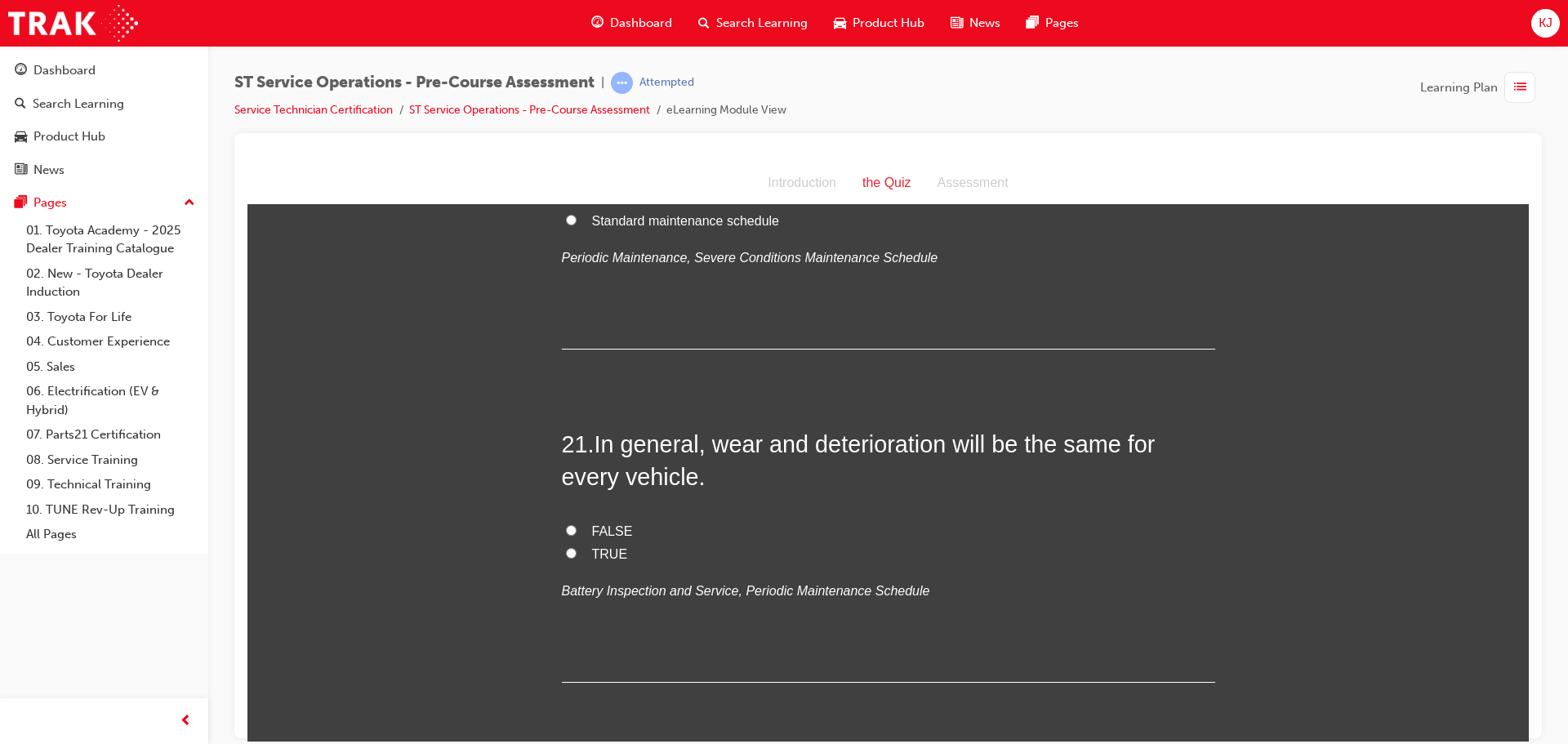
drag, startPoint x: 603, startPoint y: 528, endPoint x: 610, endPoint y: 515, distance: 14.8
click at [608, 524] on span "FALSE" at bounding box center [612, 531] width 40 height 14
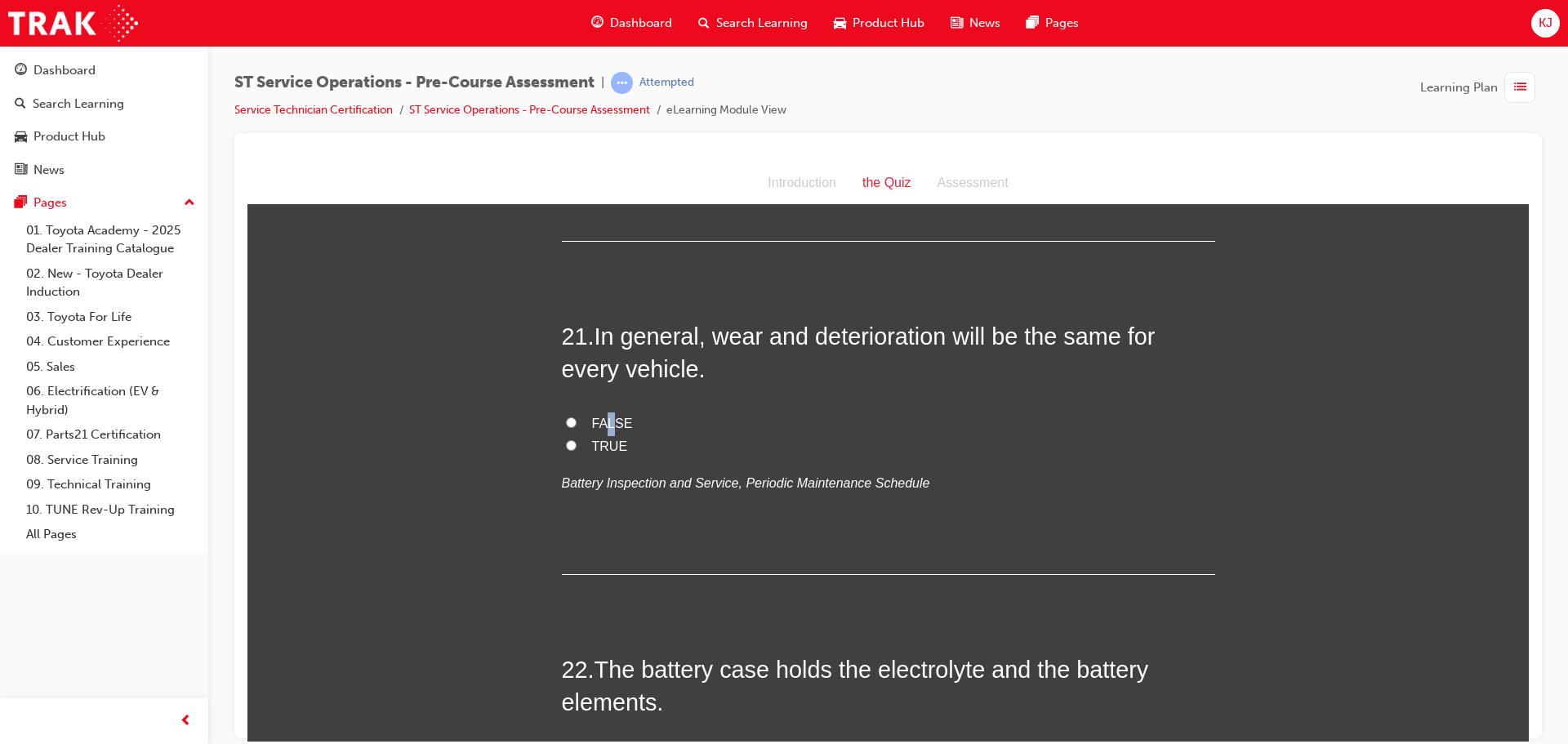
scroll to position [7188, 0]
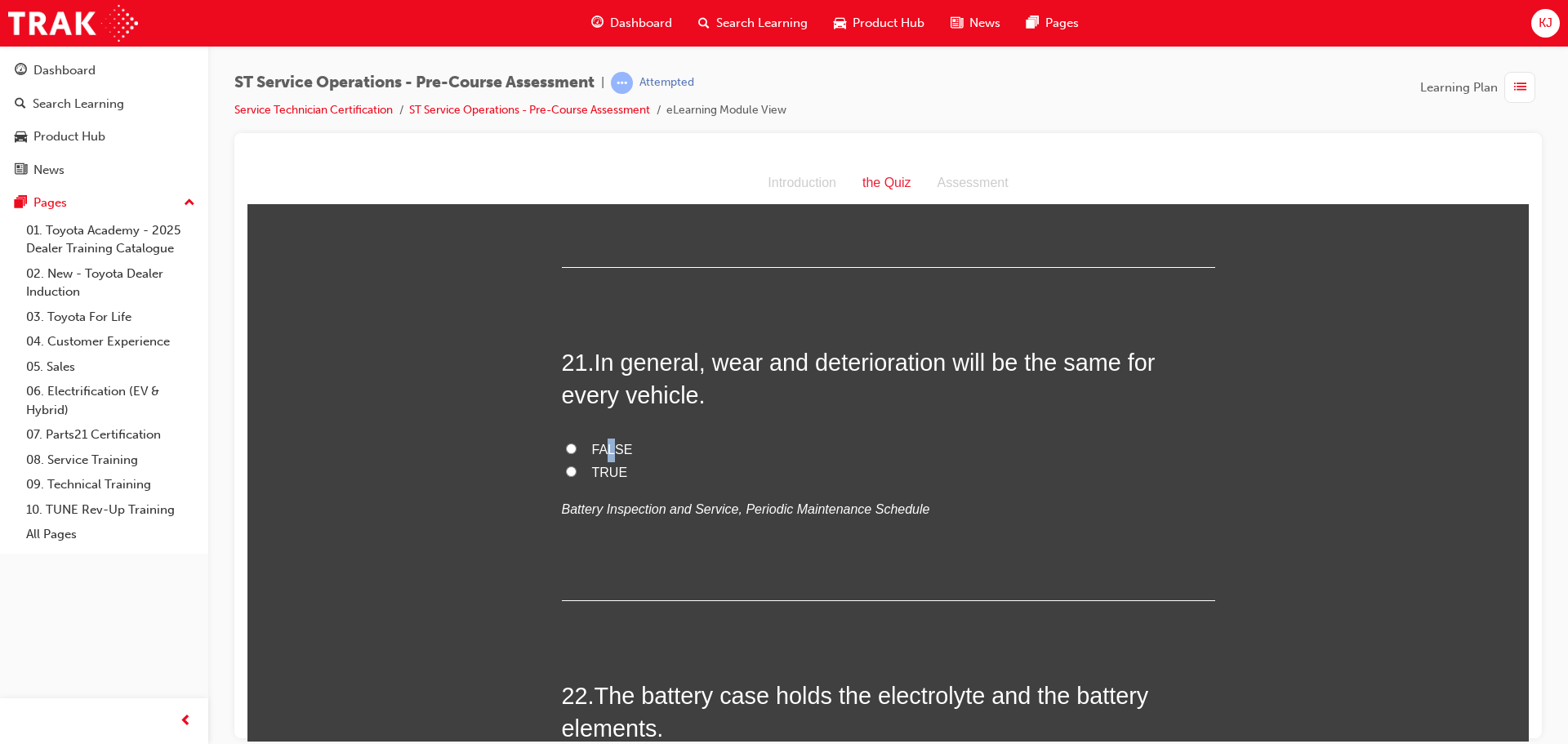
click at [566, 445] on input "FALSE" at bounding box center [571, 448] width 10 height 10
radio input "true"
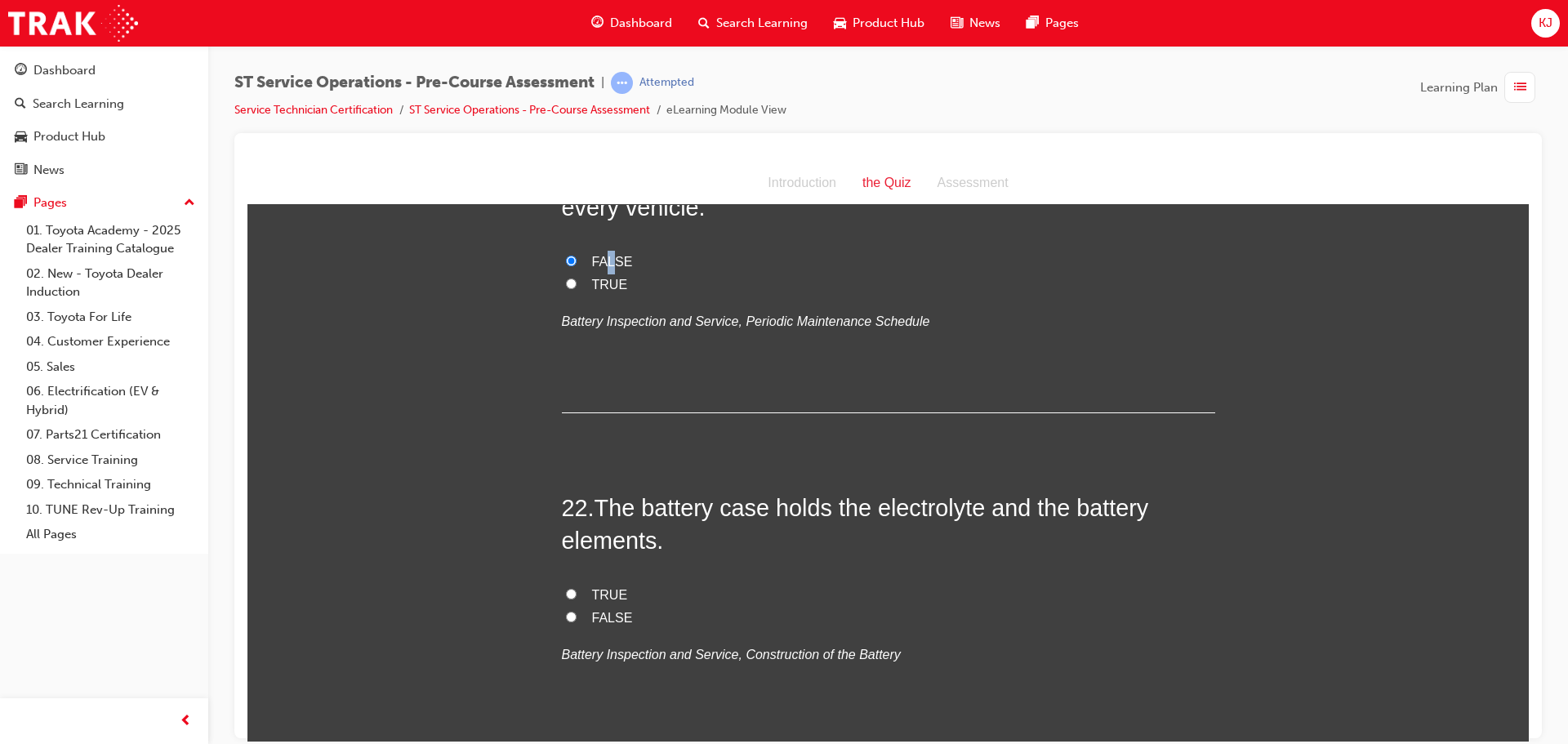
scroll to position [7515, 0]
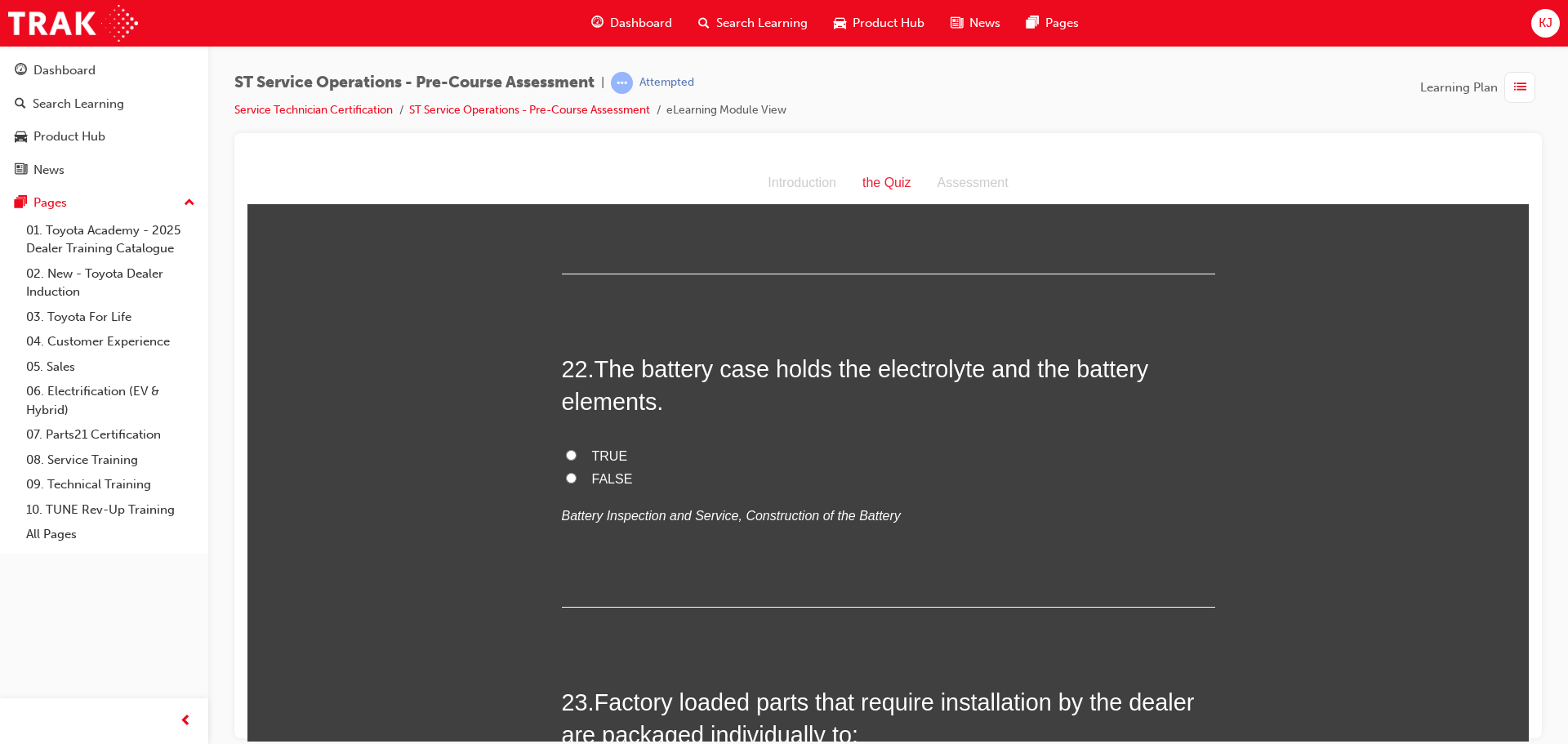
click at [606, 458] on span "TRUE" at bounding box center [611, 455] width 36 height 14
click at [576, 458] on input "TRUE" at bounding box center [571, 454] width 10 height 10
radio input "true"
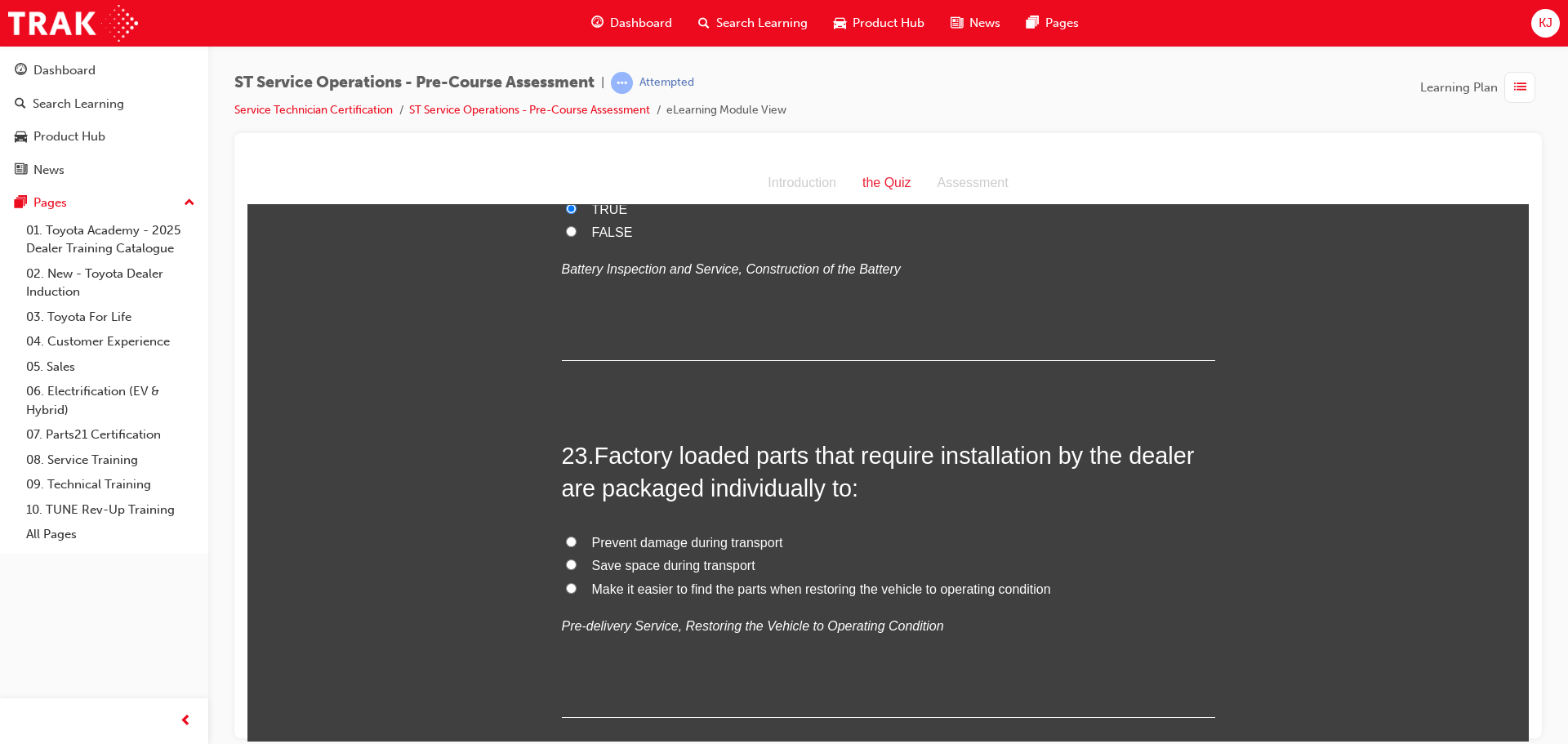
scroll to position [7842, 0]
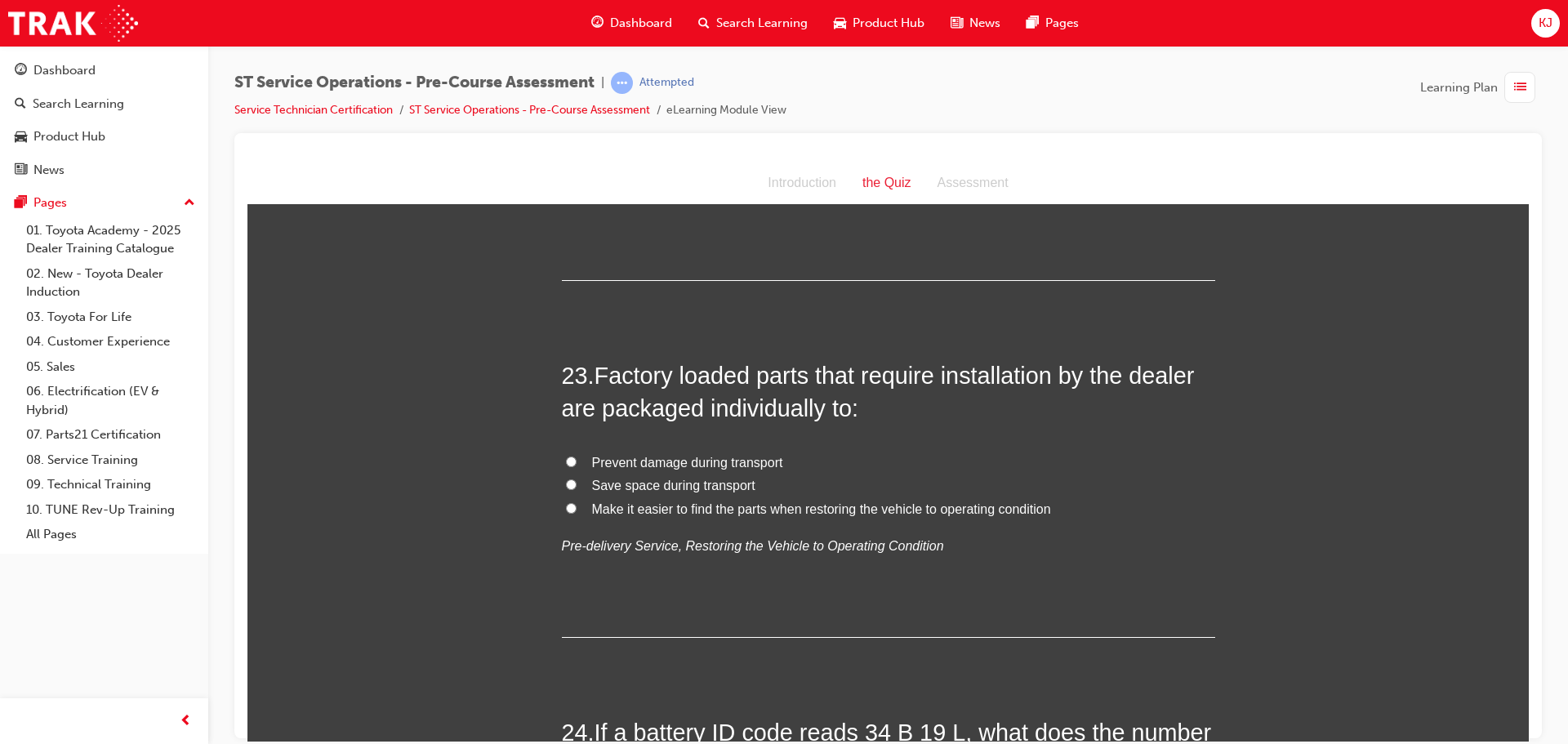
click at [646, 462] on span "Prevent damage during transport" at bounding box center [688, 462] width 191 height 14
click at [576, 462] on input "Prevent damage during transport" at bounding box center [571, 461] width 10 height 10
radio input "true"
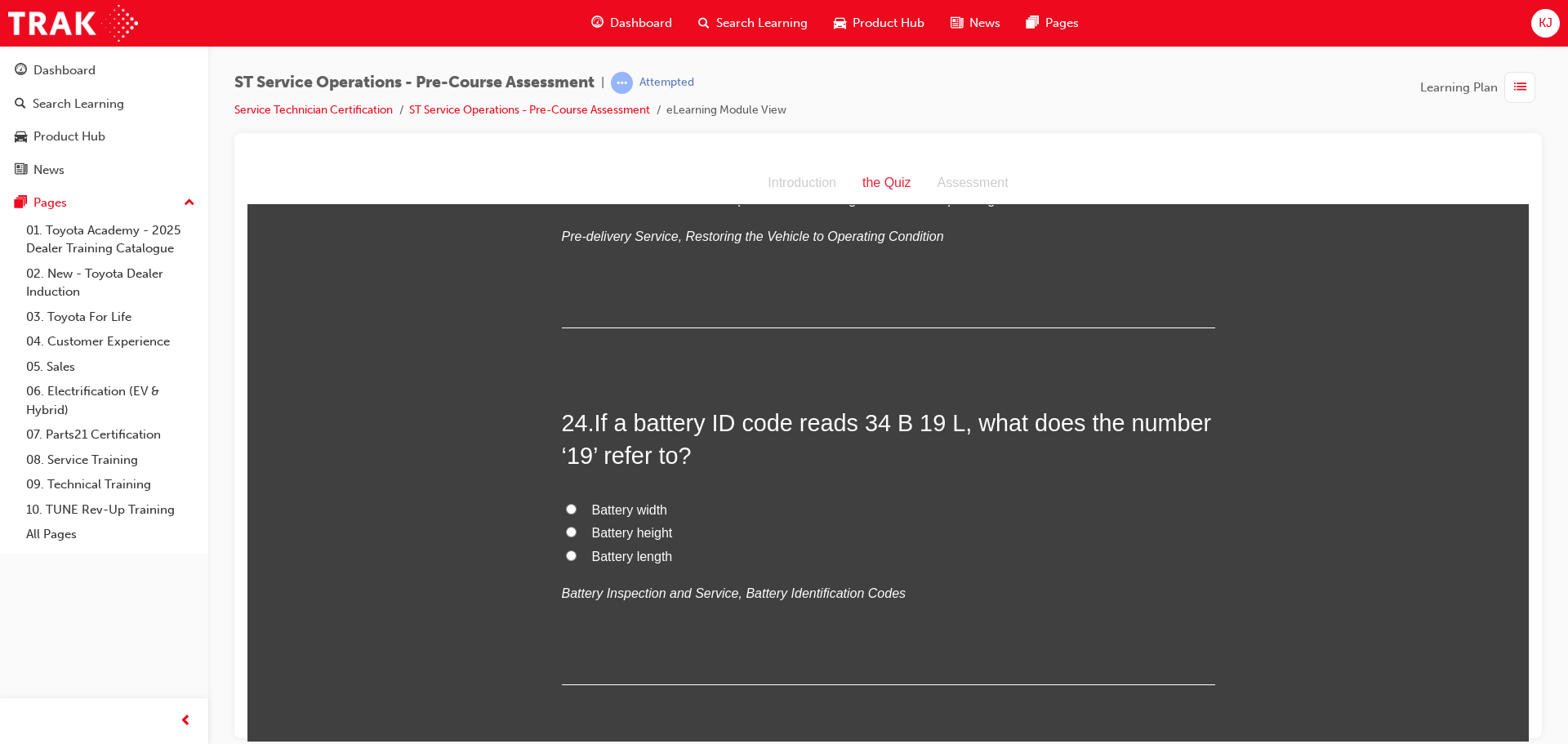
scroll to position [8250, 0]
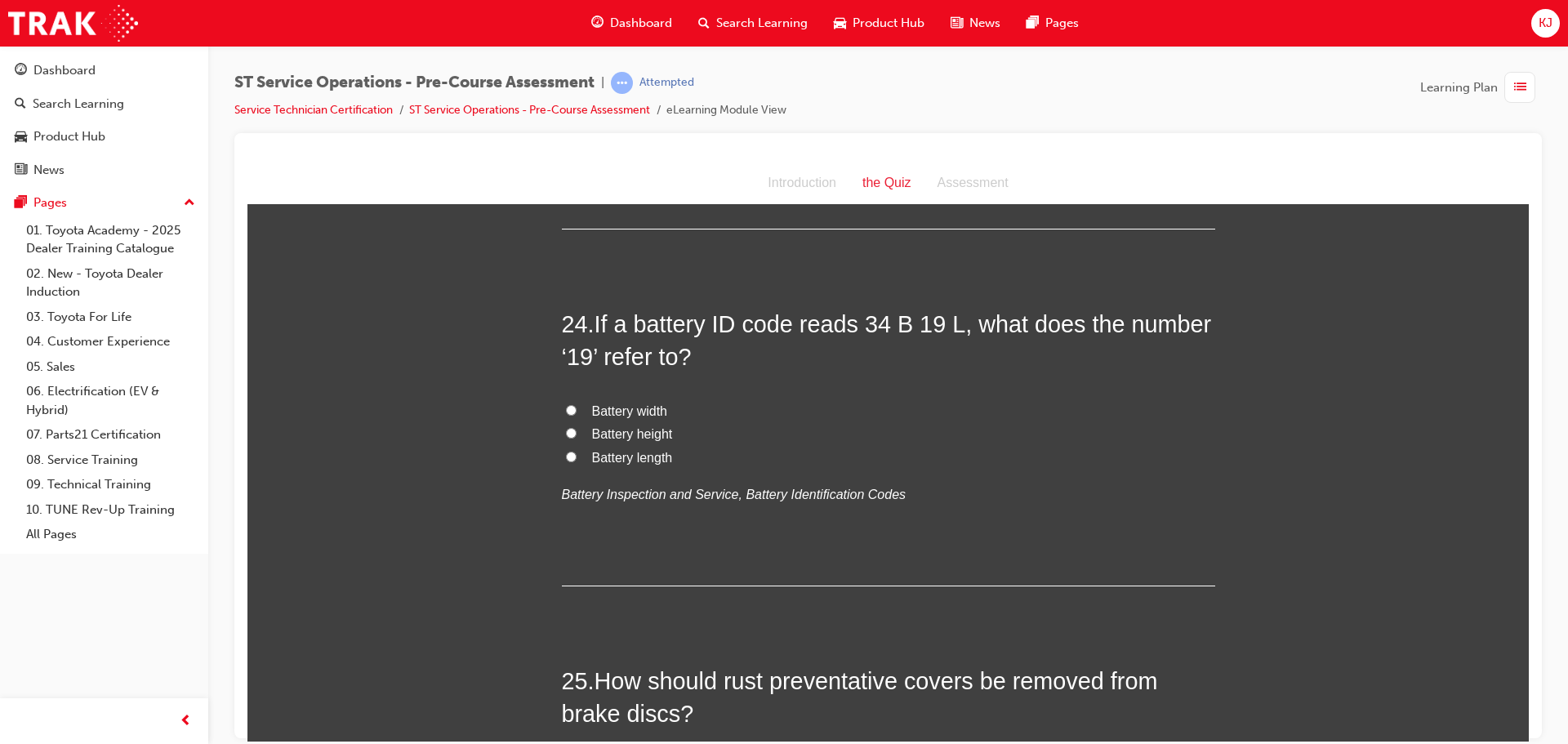
click at [562, 456] on label "Battery length" at bounding box center [889, 458] width 654 height 24
click at [566, 456] on input "Battery length" at bounding box center [571, 456] width 10 height 10
radio input "true"
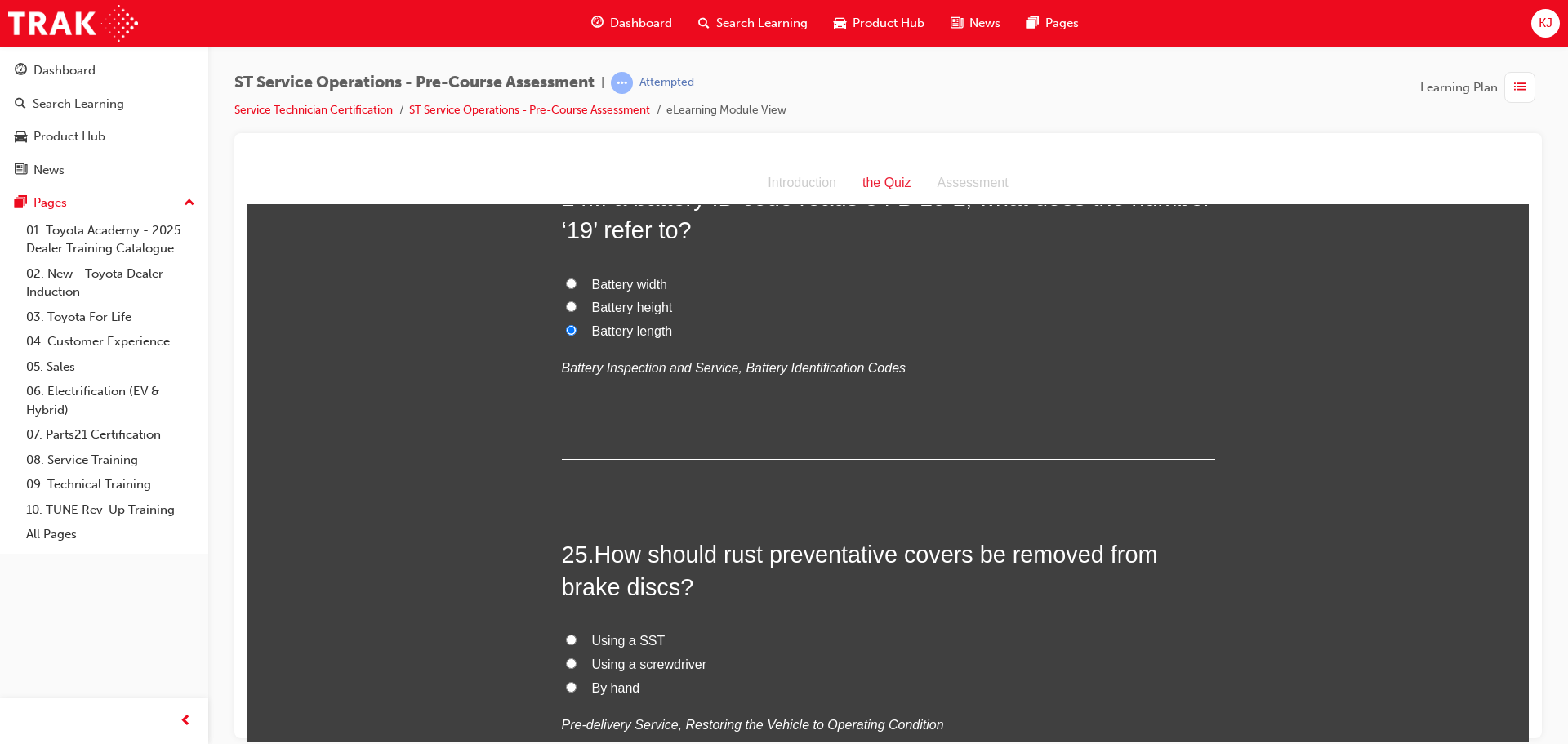
scroll to position [8495, 0]
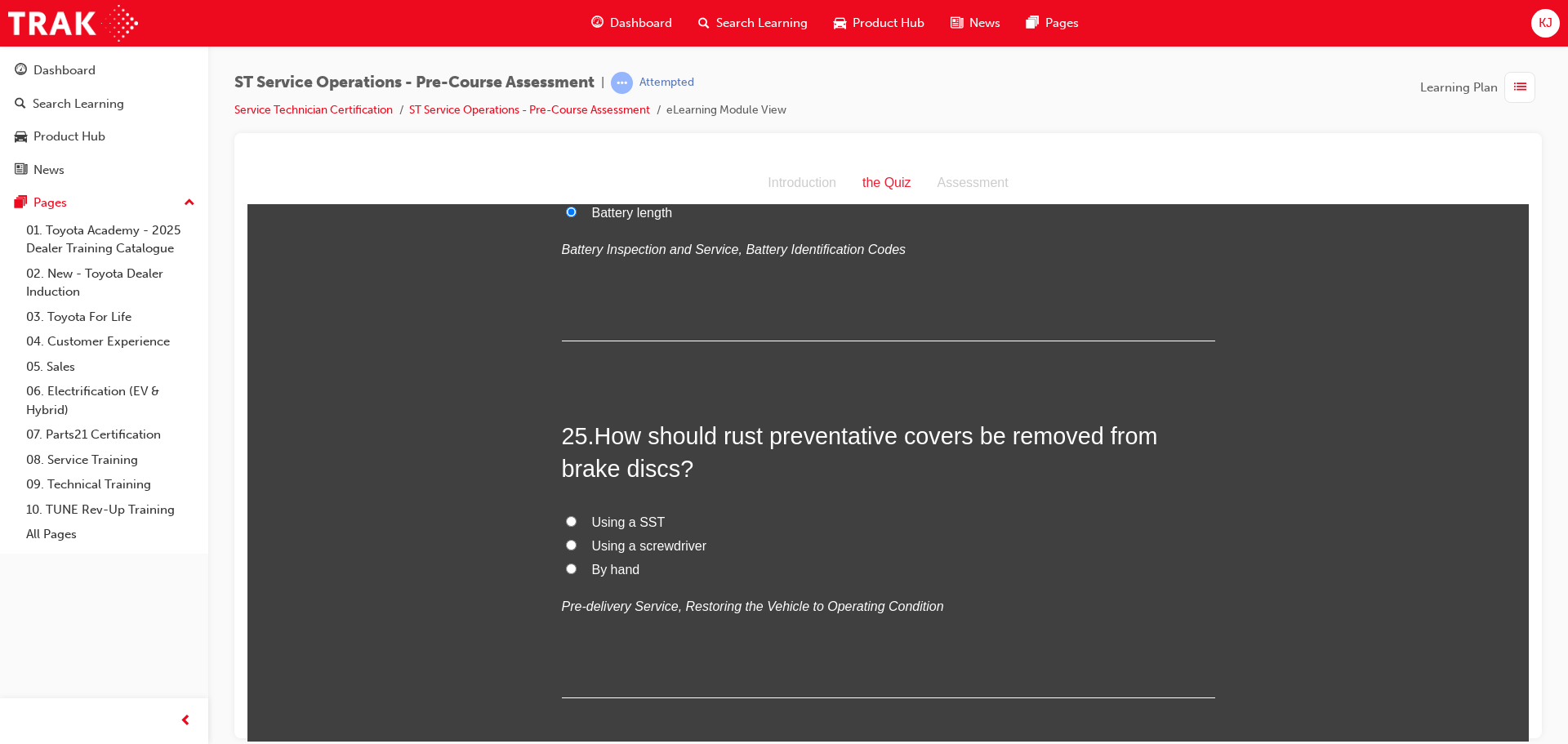
click at [566, 524] on input "Using a SST" at bounding box center [571, 520] width 10 height 10
radio input "true"
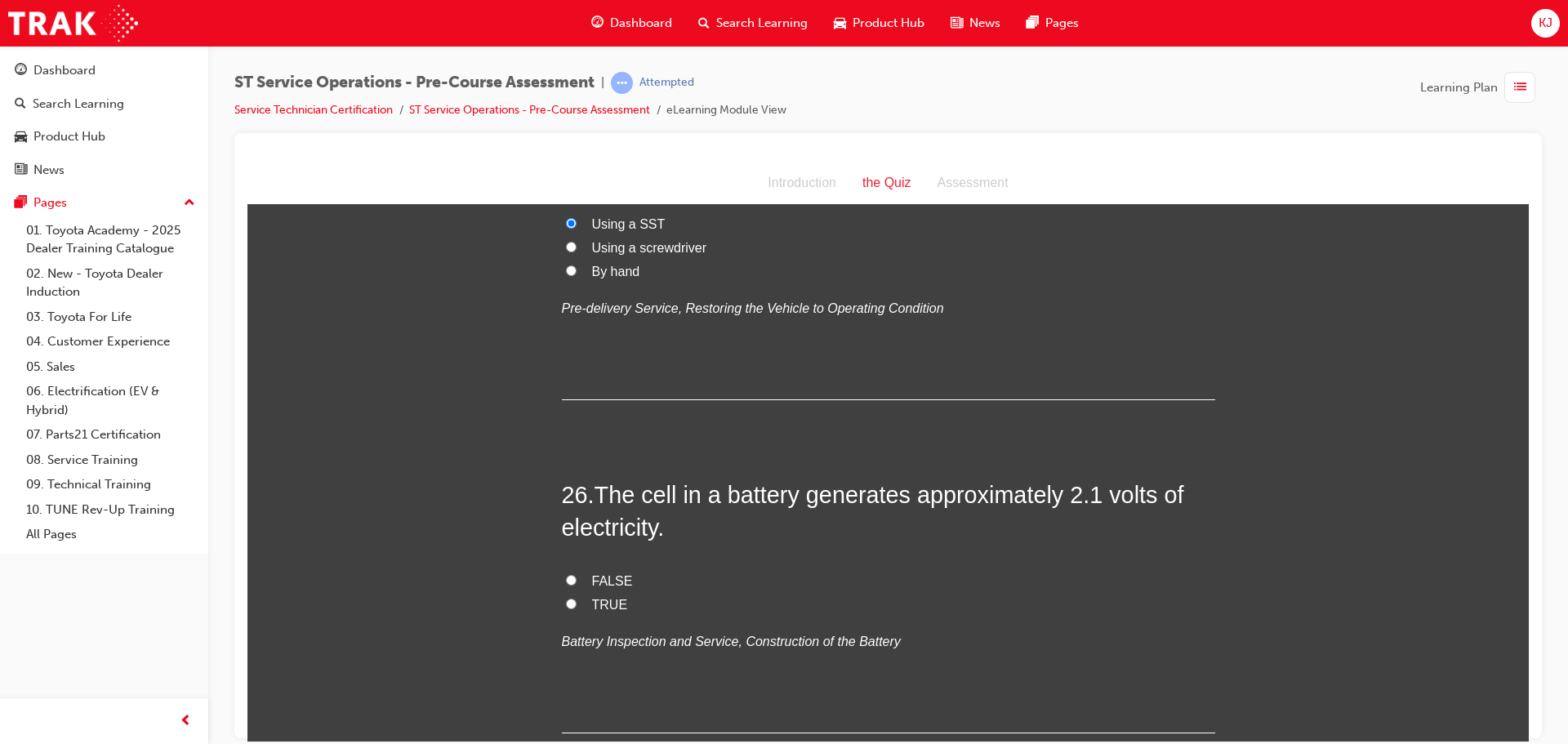
scroll to position [8822, 0]
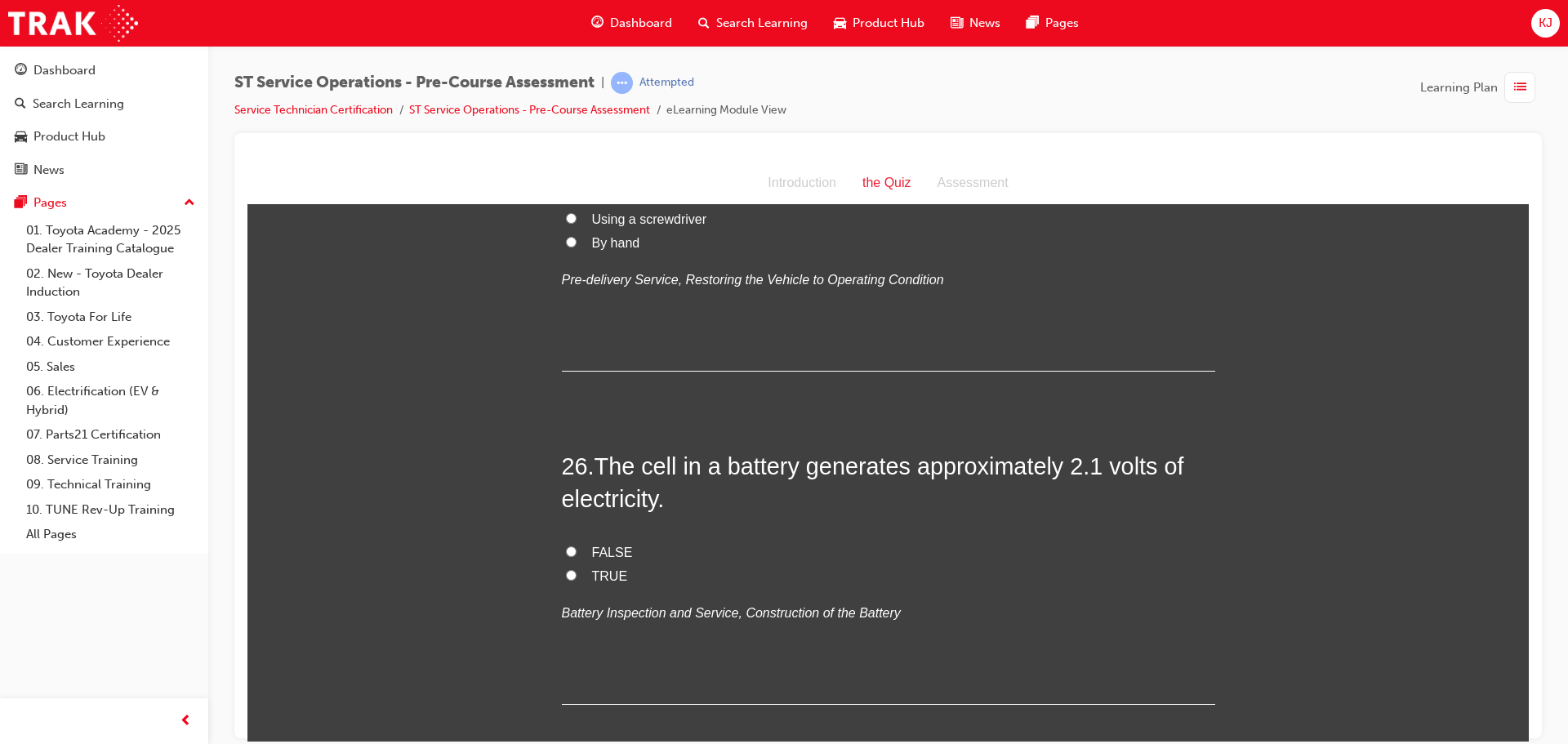
click at [585, 575] on label "TRUE" at bounding box center [889, 576] width 654 height 24
click at [576, 575] on input "TRUE" at bounding box center [571, 575] width 10 height 10
radio input "true"
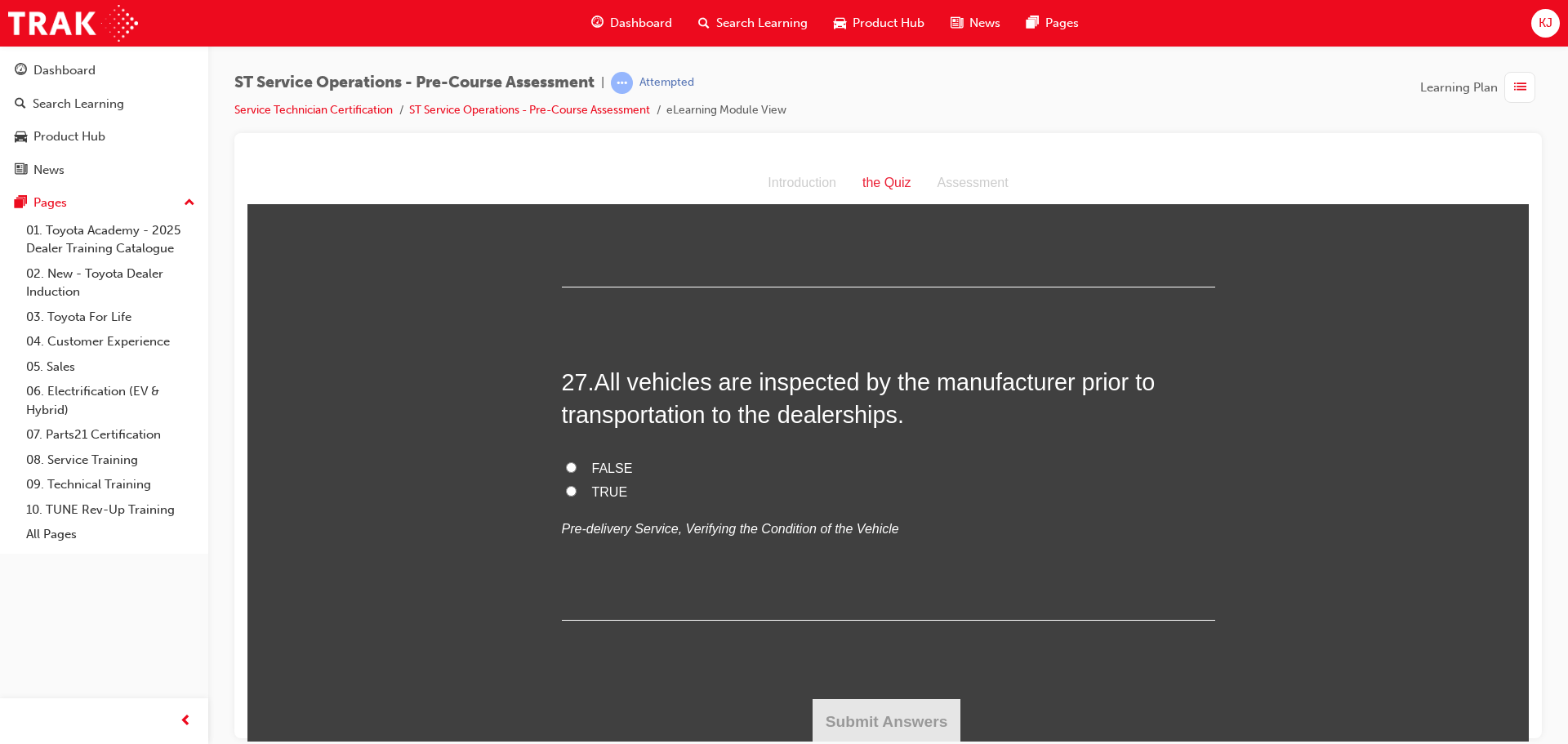
scroll to position [9242, 0]
click at [562, 482] on label "TRUE" at bounding box center [889, 490] width 654 height 24
click at [566, 483] on input "TRUE" at bounding box center [571, 488] width 10 height 10
radio input "true"
click at [892, 728] on button "Submit Answers" at bounding box center [887, 718] width 149 height 46
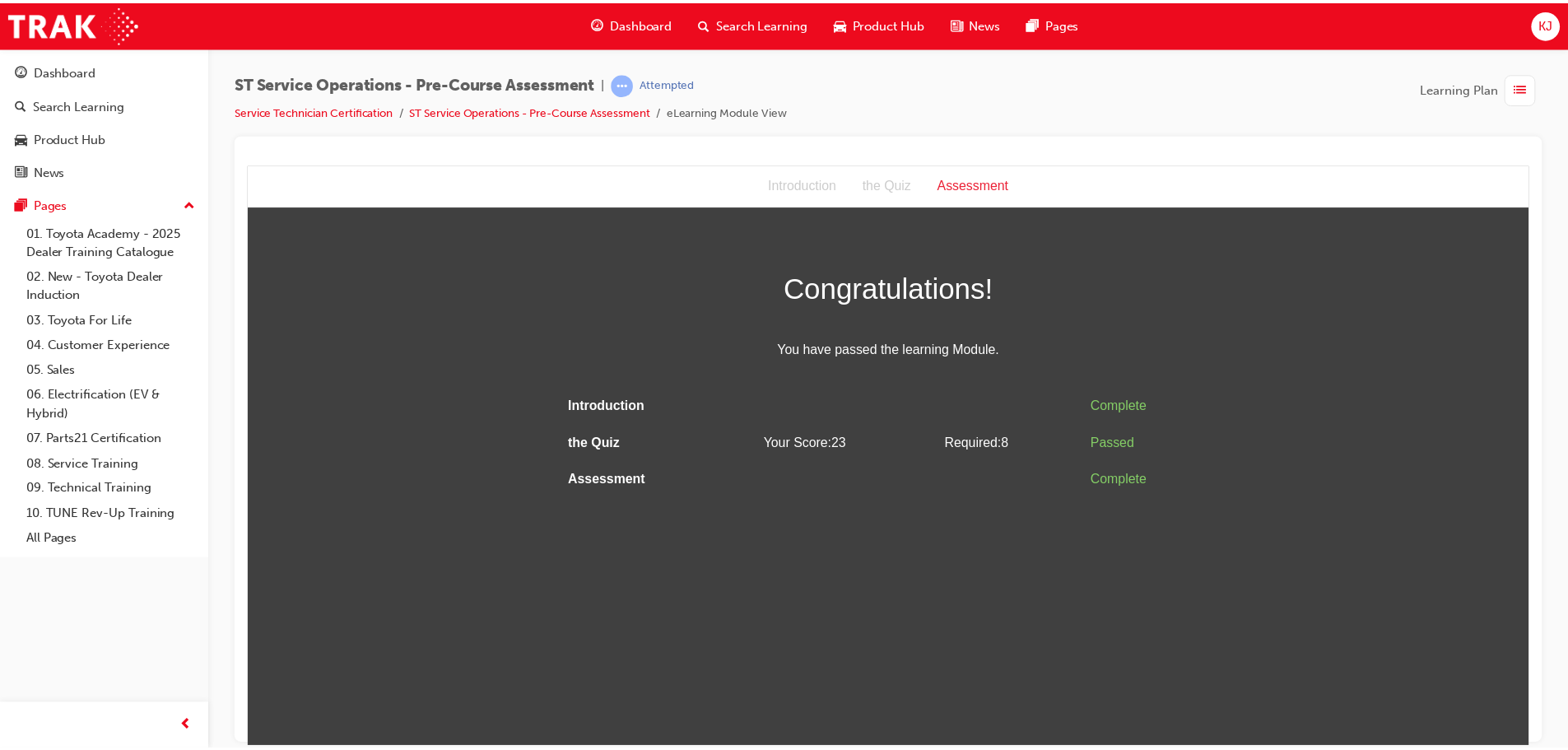
scroll to position [0, 0]
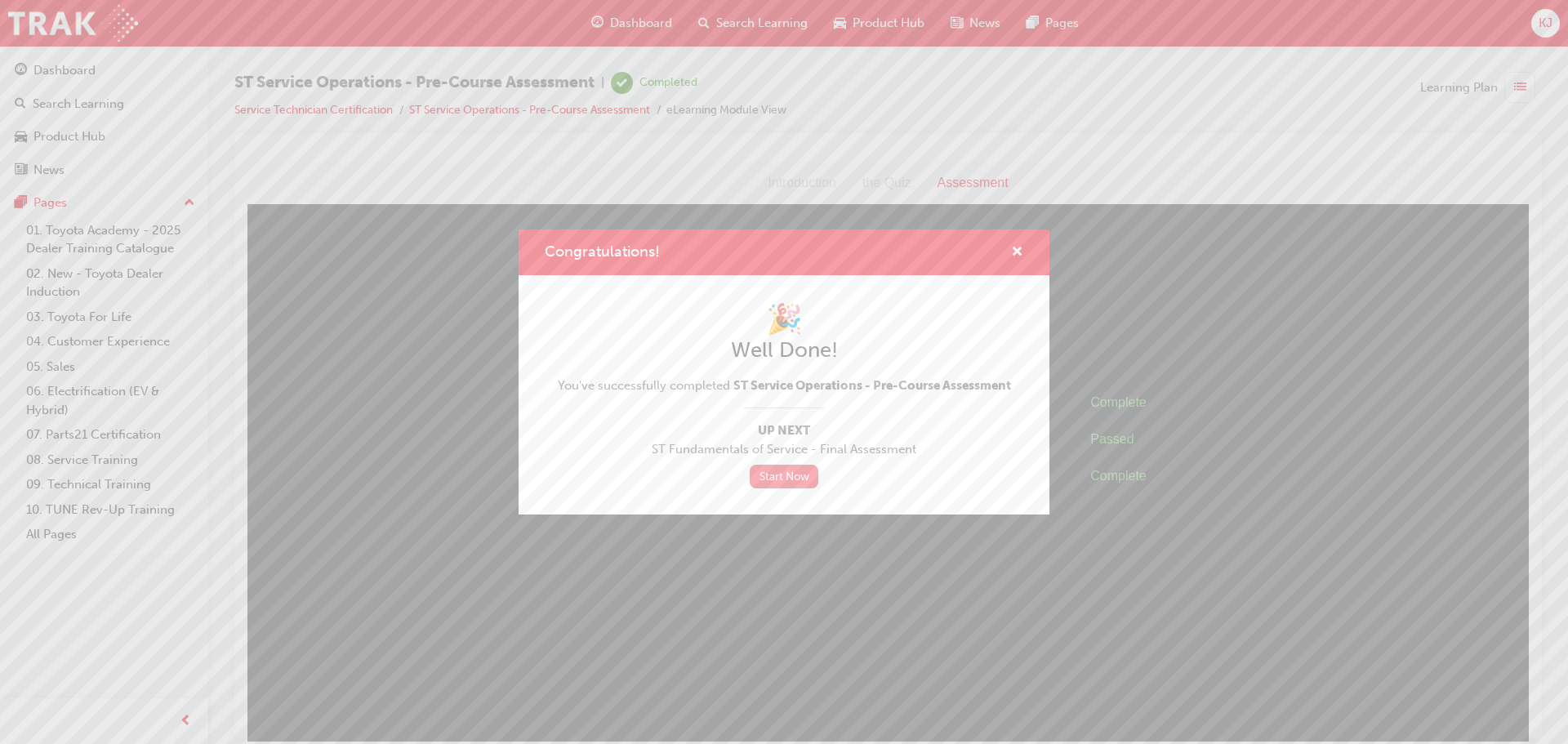
click at [786, 483] on link "Start Now" at bounding box center [784, 477] width 69 height 24
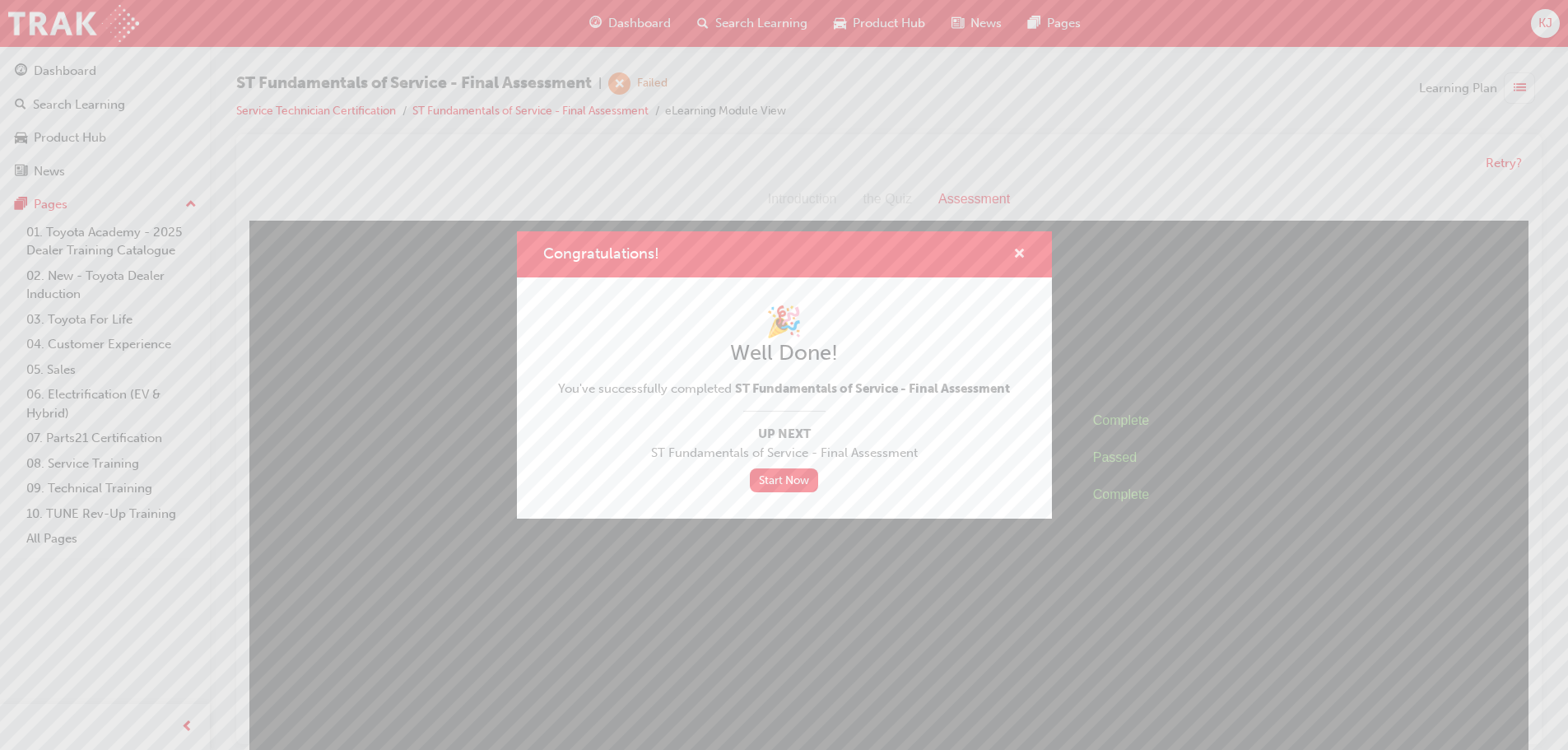
click at [1016, 258] on span "cross-icon" at bounding box center [1019, 255] width 12 height 15
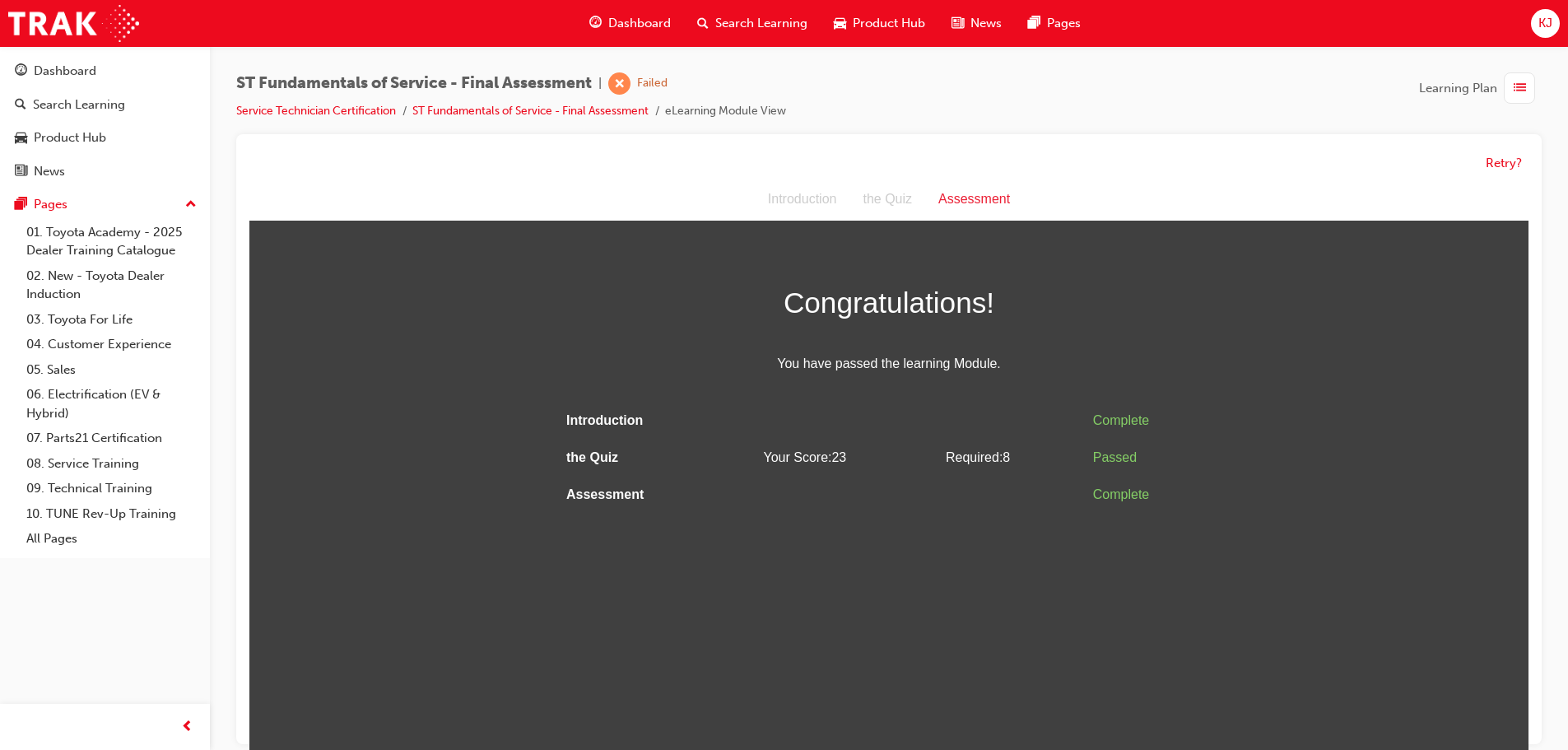
click at [614, 32] on span "Dashboard" at bounding box center [640, 23] width 62 height 19
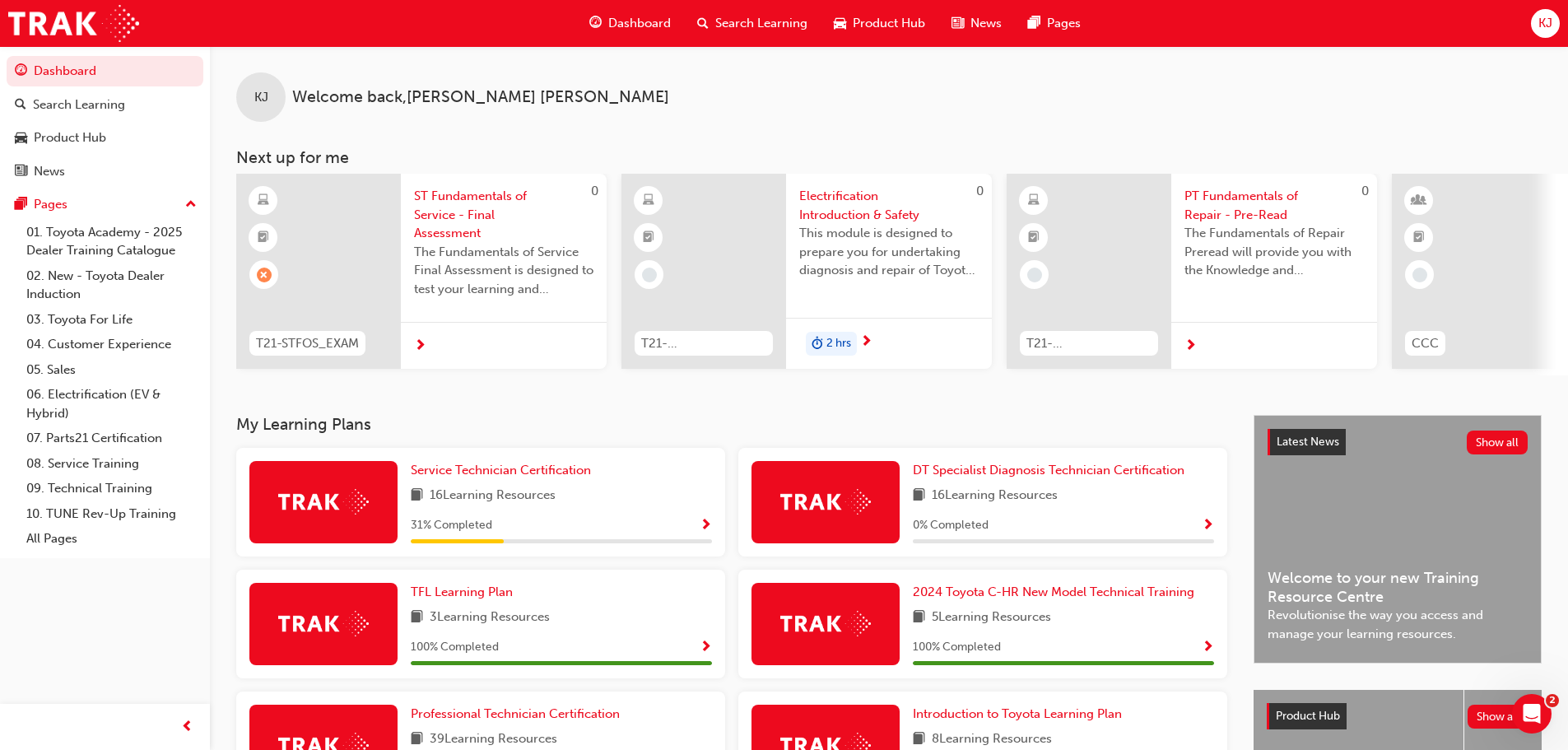
click at [701, 533] on span "Show Progress" at bounding box center [706, 525] width 12 height 15
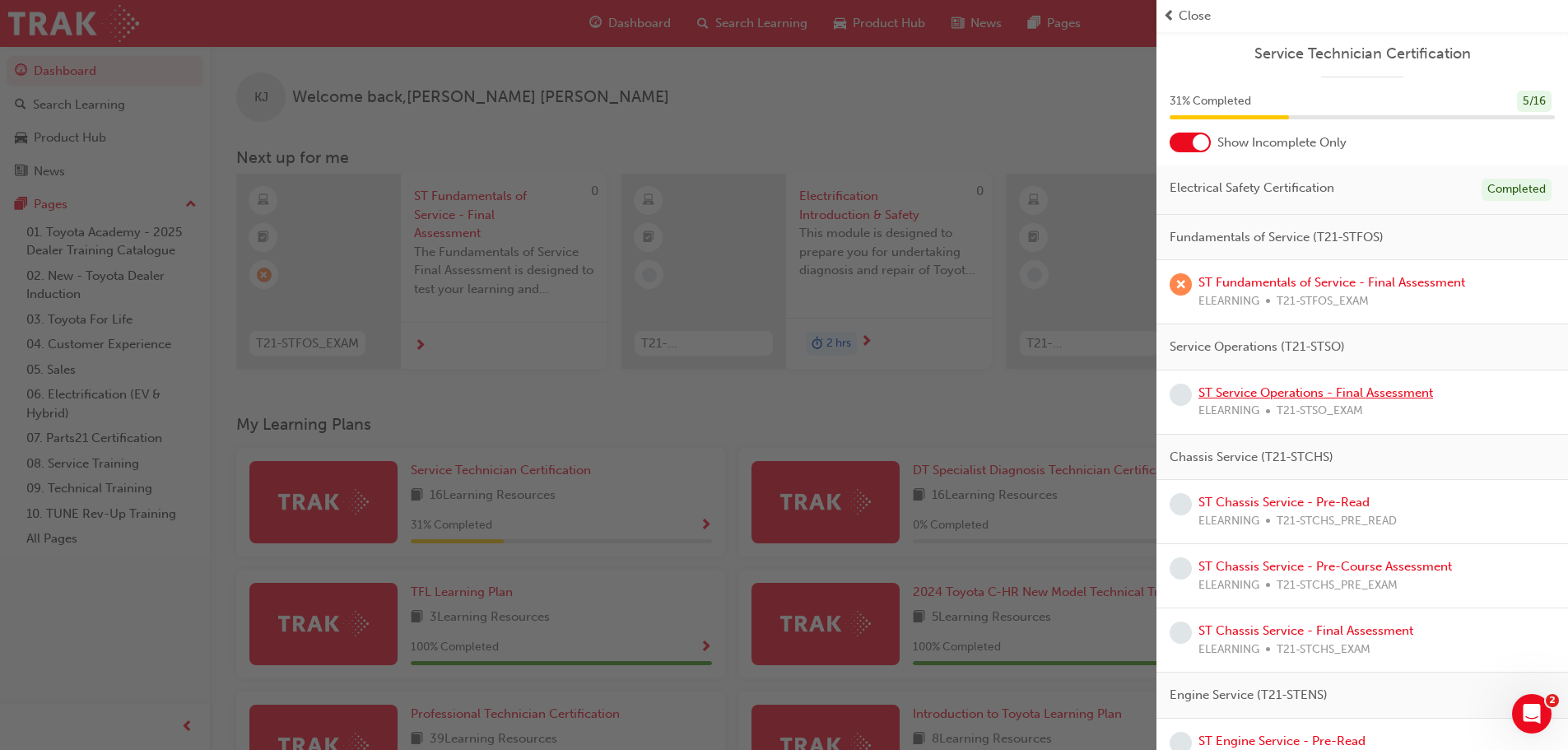
click at [1389, 397] on link "ST Service Operations - Final Assessment" at bounding box center [1316, 392] width 235 height 15
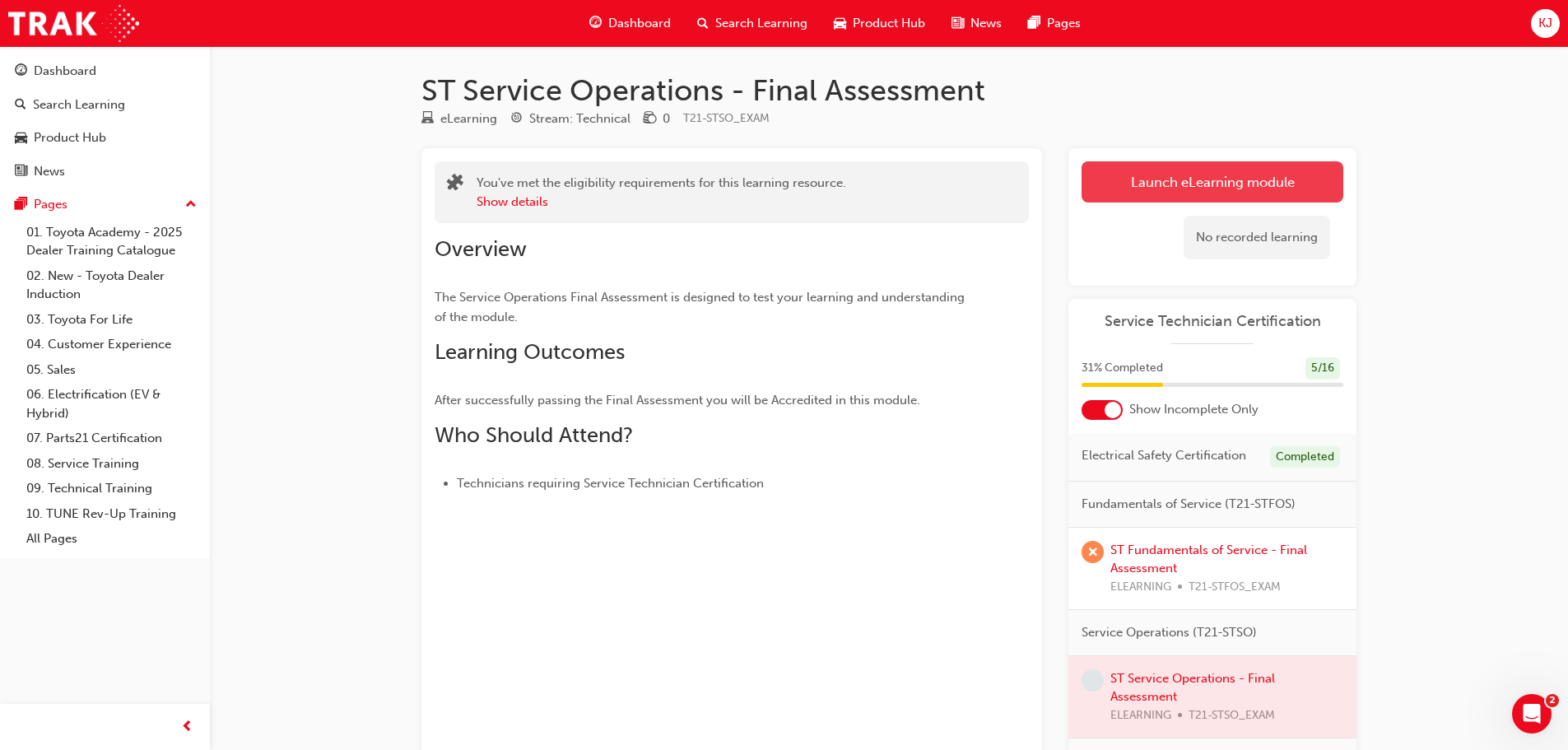
click at [1152, 166] on link "Launch eLearning module" at bounding box center [1213, 181] width 262 height 41
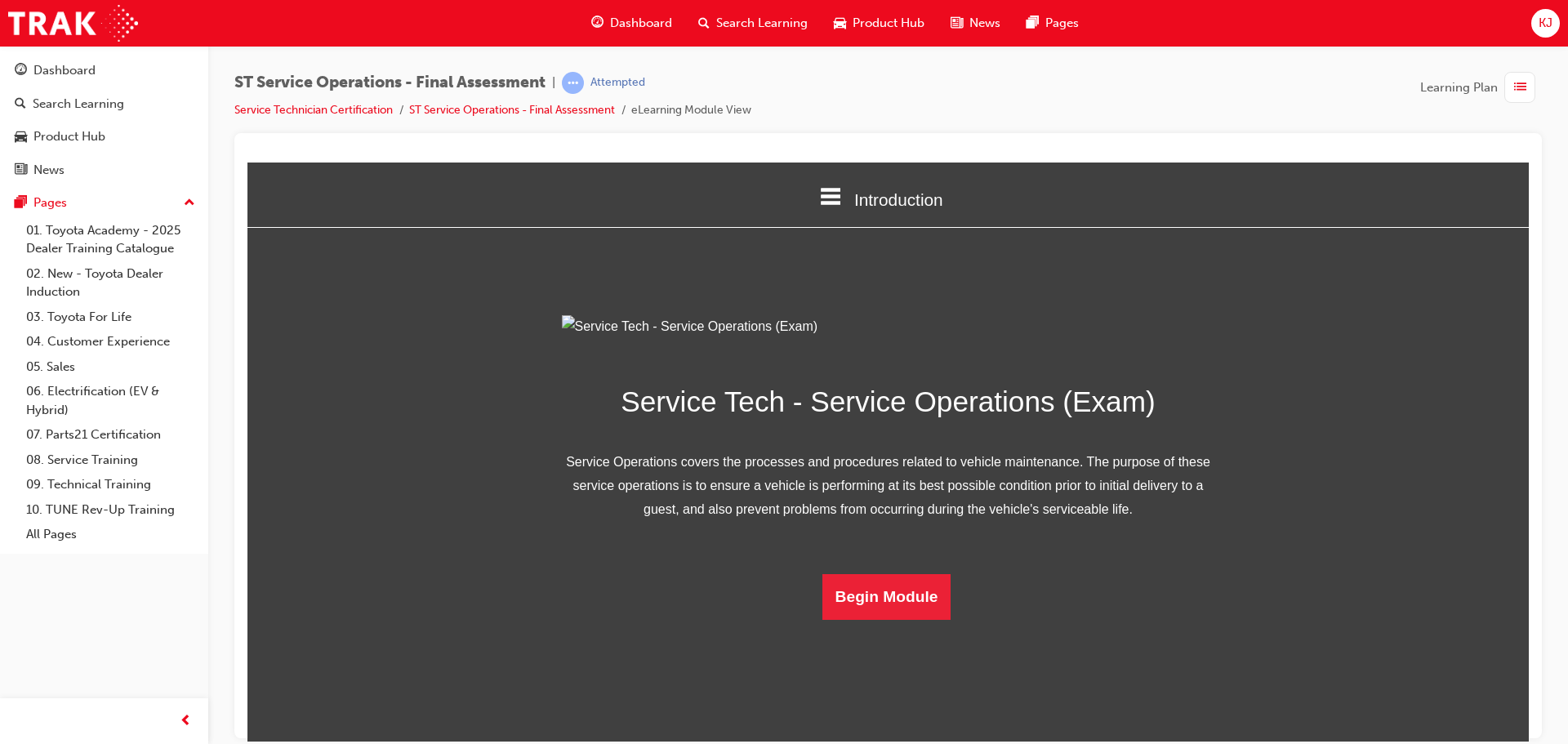
scroll to position [58, 0]
click at [849, 619] on button "Begin Module" at bounding box center [887, 596] width 129 height 46
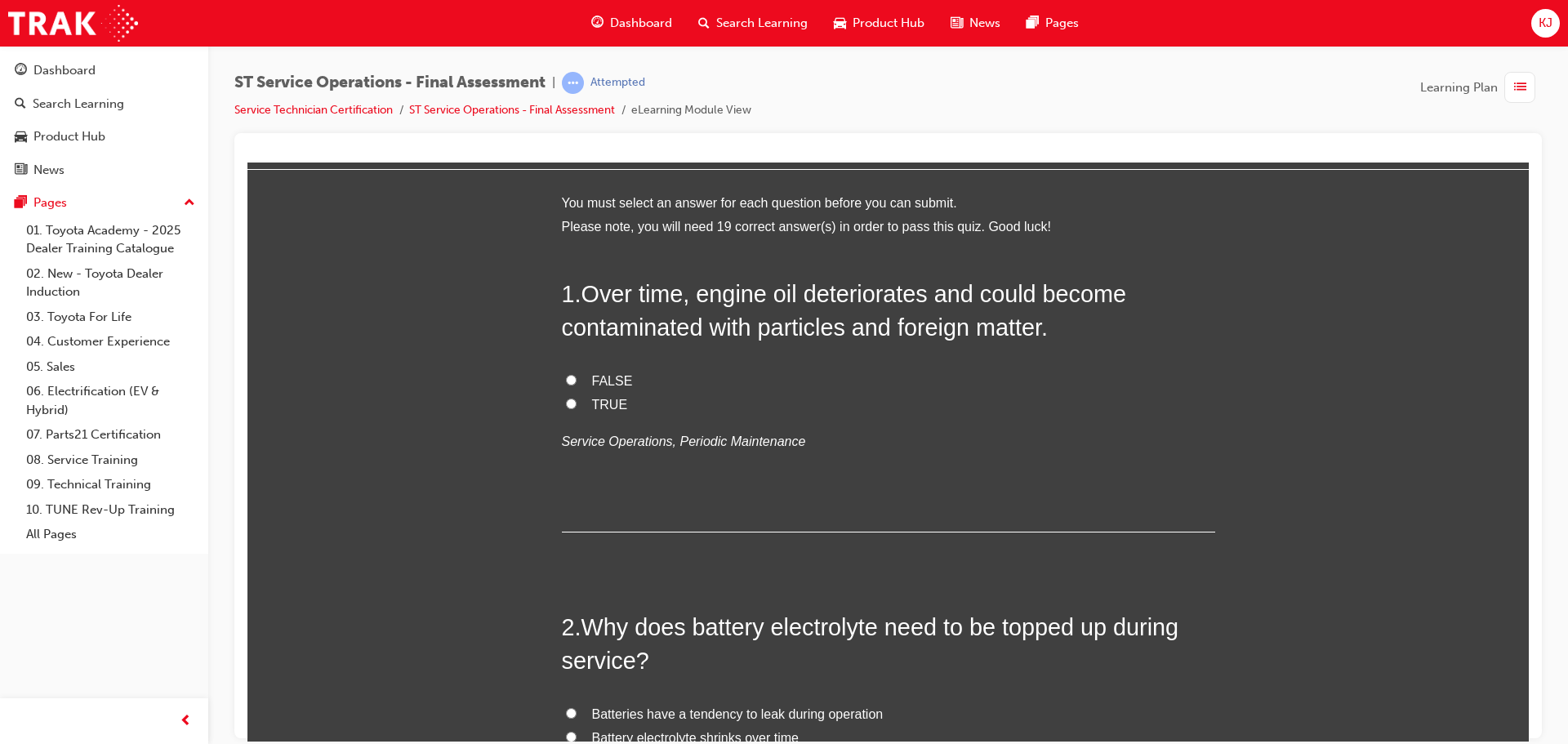
scroll to position [0, 0]
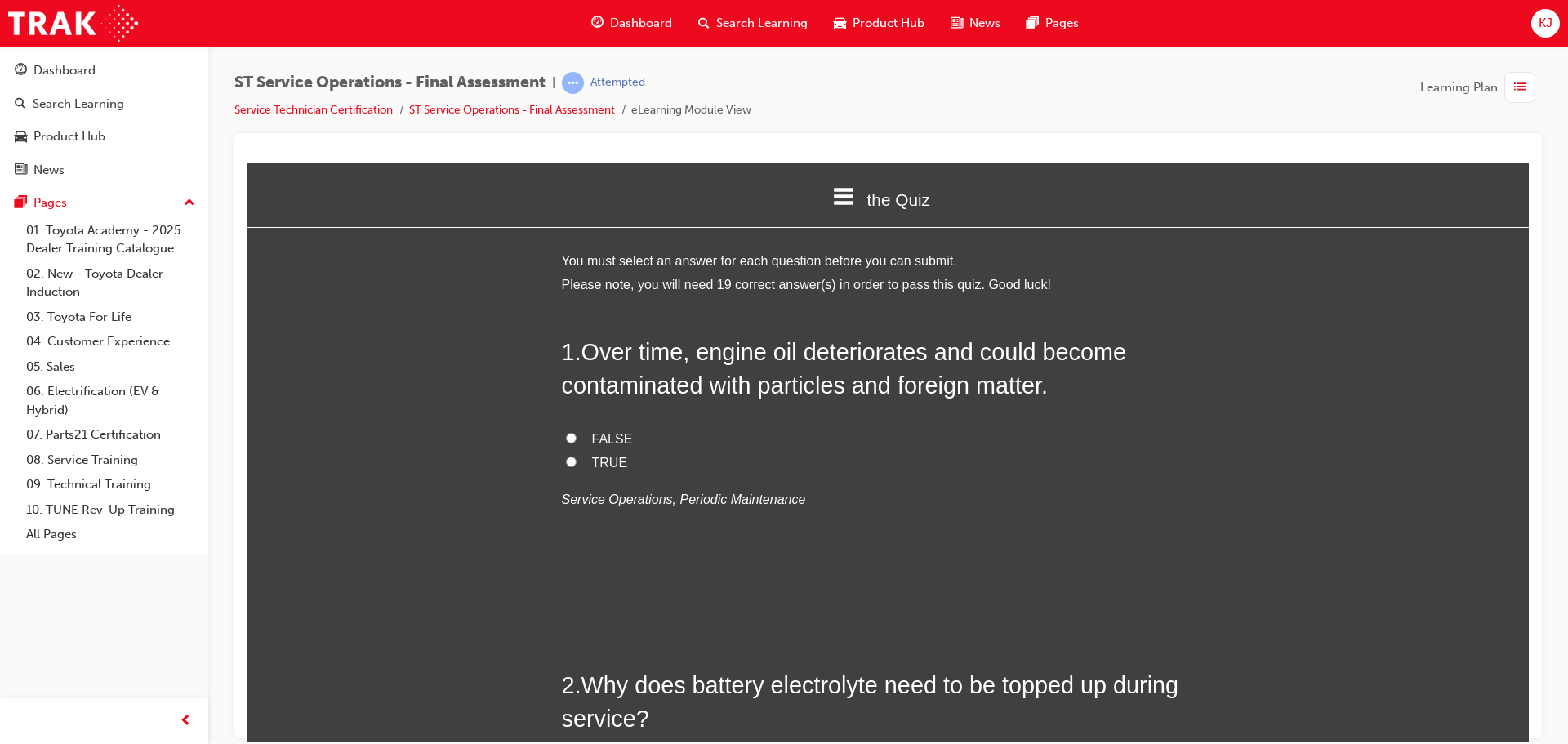
drag, startPoint x: 594, startPoint y: 465, endPoint x: 564, endPoint y: 445, distance: 36.1
click at [585, 457] on label "TRUE" at bounding box center [889, 463] width 654 height 24
drag, startPoint x: 576, startPoint y: 458, endPoint x: 716, endPoint y: -96, distance: 571.4
click at [566, 456] on input "TRUE" at bounding box center [571, 461] width 10 height 10
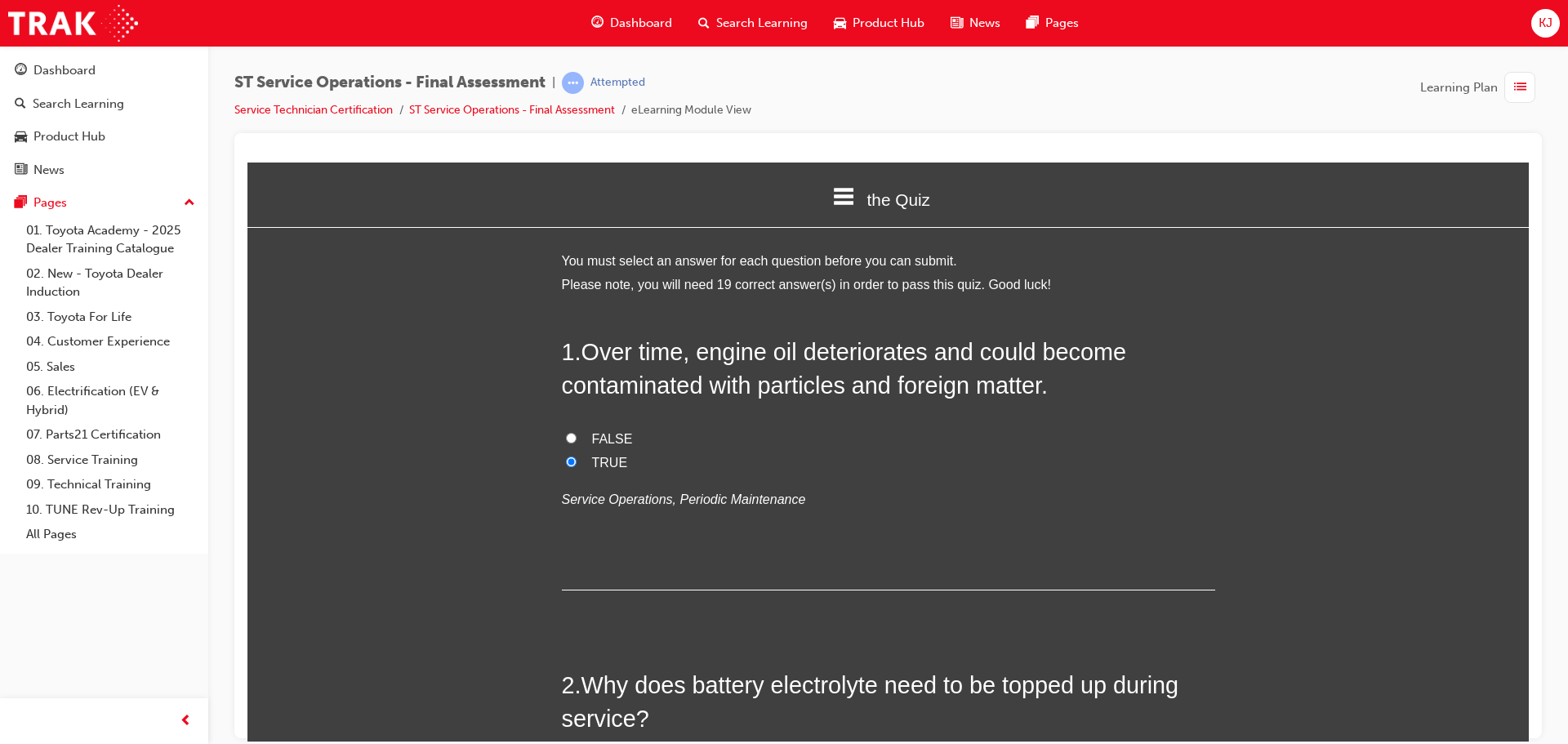
radio input "true"
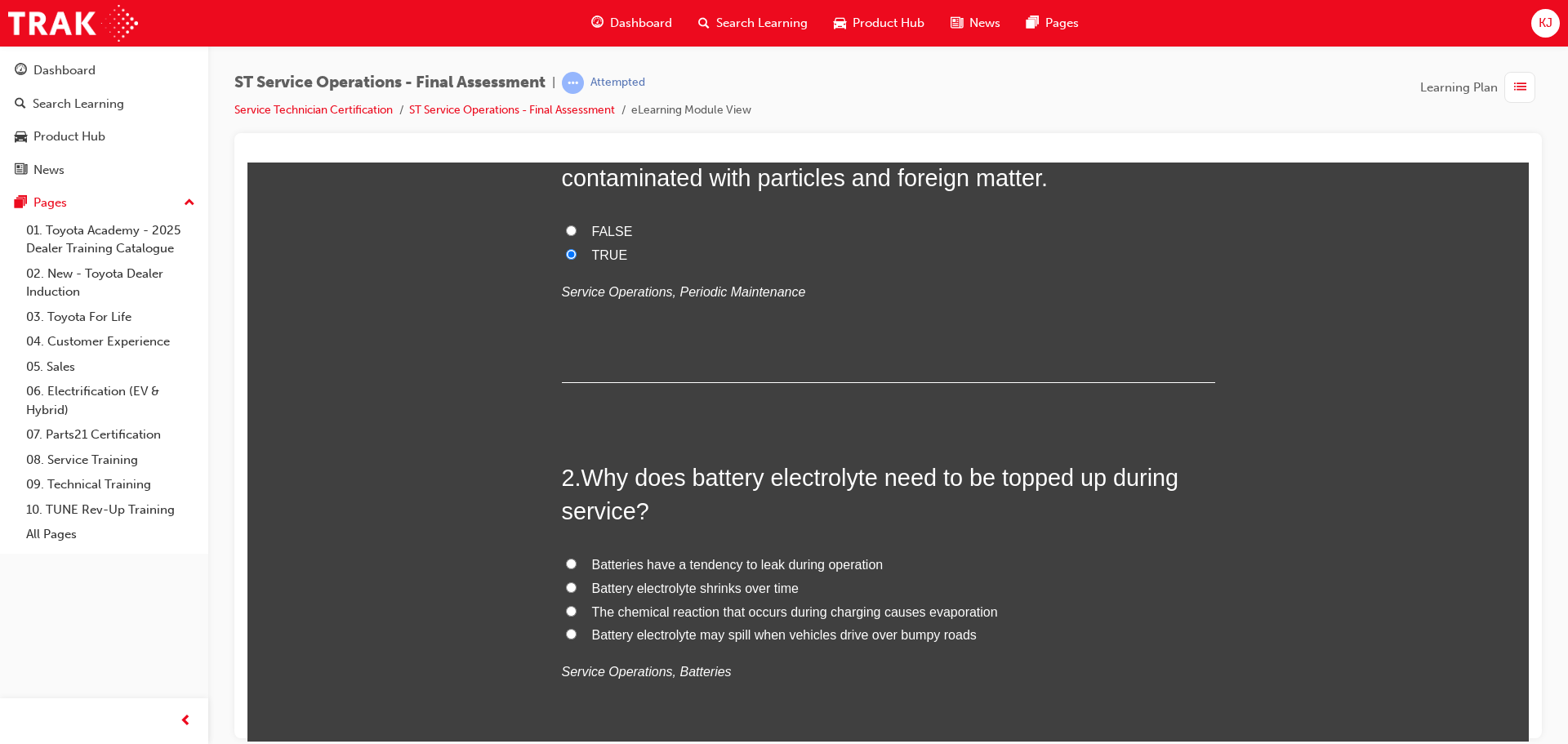
scroll to position [245, 0]
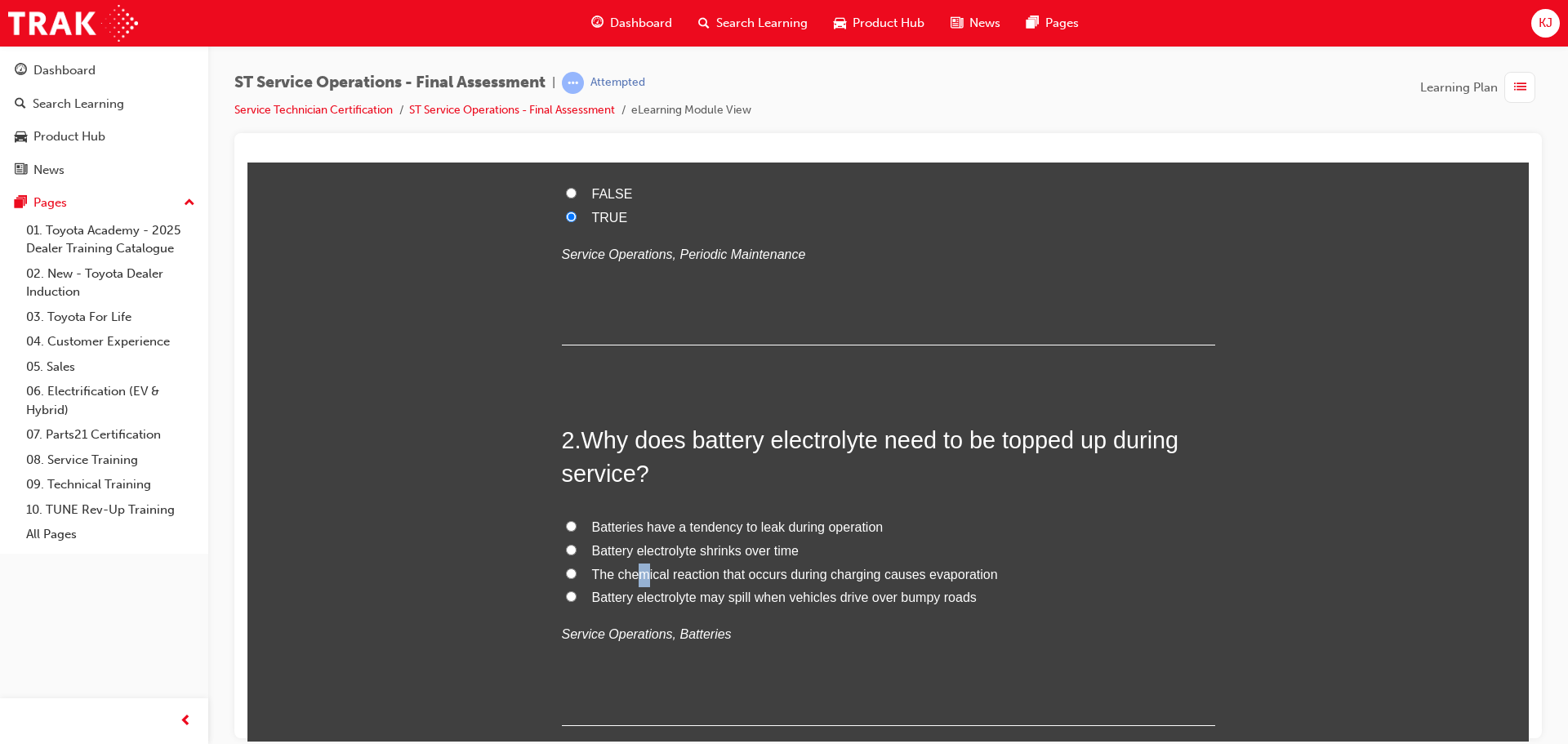
click at [634, 574] on span "The chemical reaction that occurs during charging causes evaporation" at bounding box center [796, 574] width 406 height 14
click at [581, 574] on label "The chemical reaction that occurs during charging causes evaporation" at bounding box center [889, 575] width 654 height 24
click at [576, 574] on input "The chemical reaction that occurs during charging causes evaporation" at bounding box center [571, 573] width 10 height 10
radio input "true"
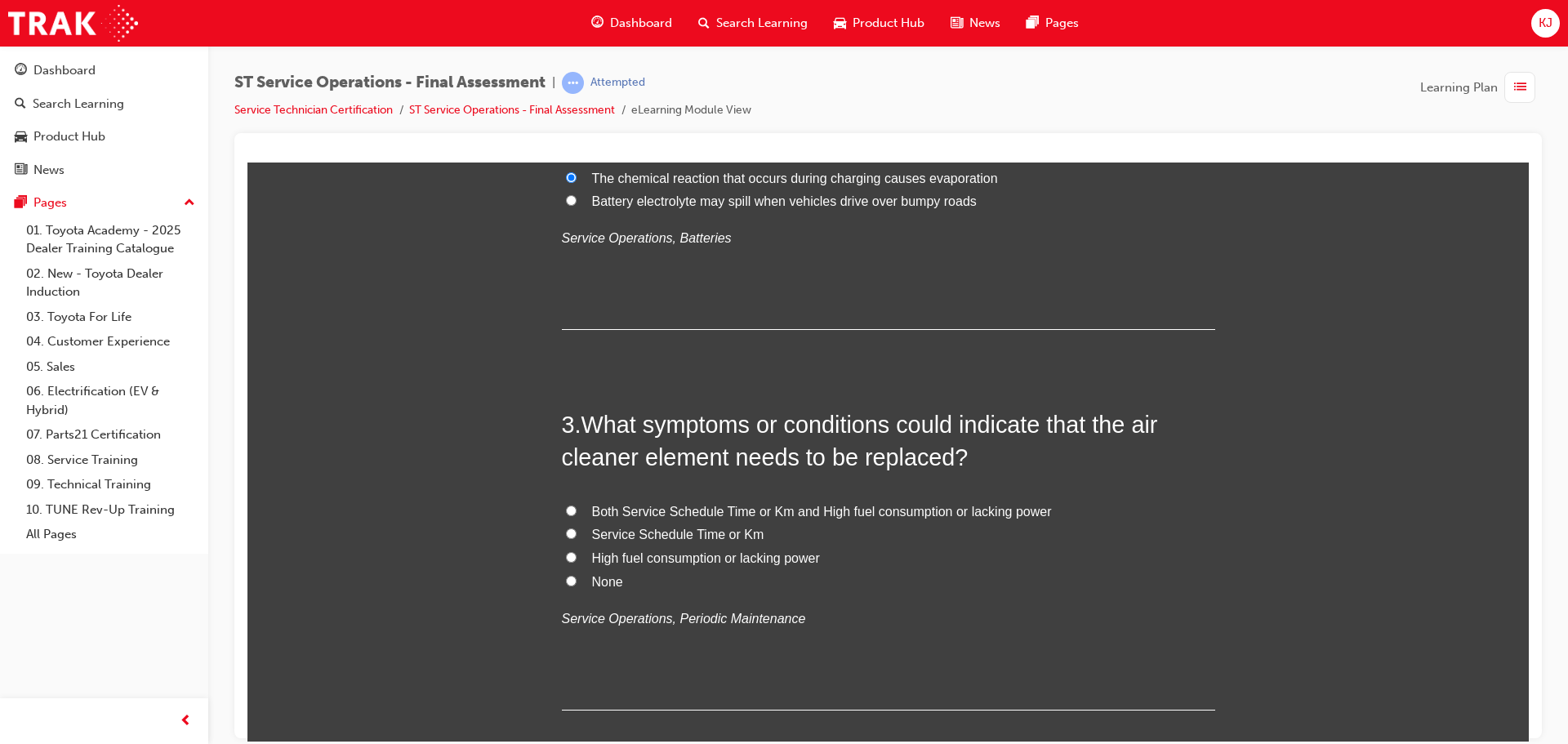
scroll to position [654, 0]
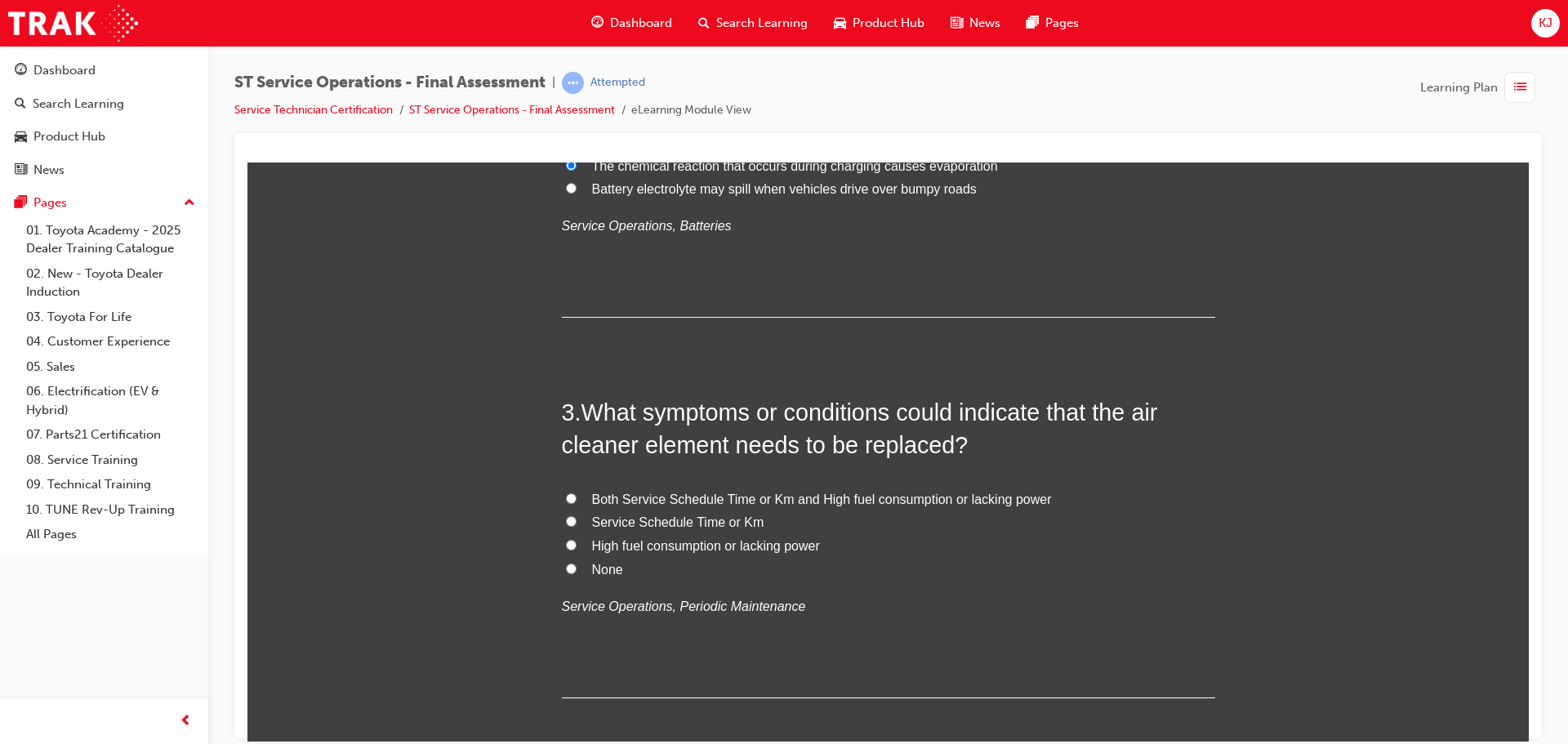
click at [711, 498] on span "Both Service Schedule Time or Km and High fuel consumption or lacking power" at bounding box center [822, 499] width 460 height 14
click at [576, 498] on input "Both Service Schedule Time or Km and High fuel consumption or lacking power" at bounding box center [571, 498] width 10 height 10
radio input "true"
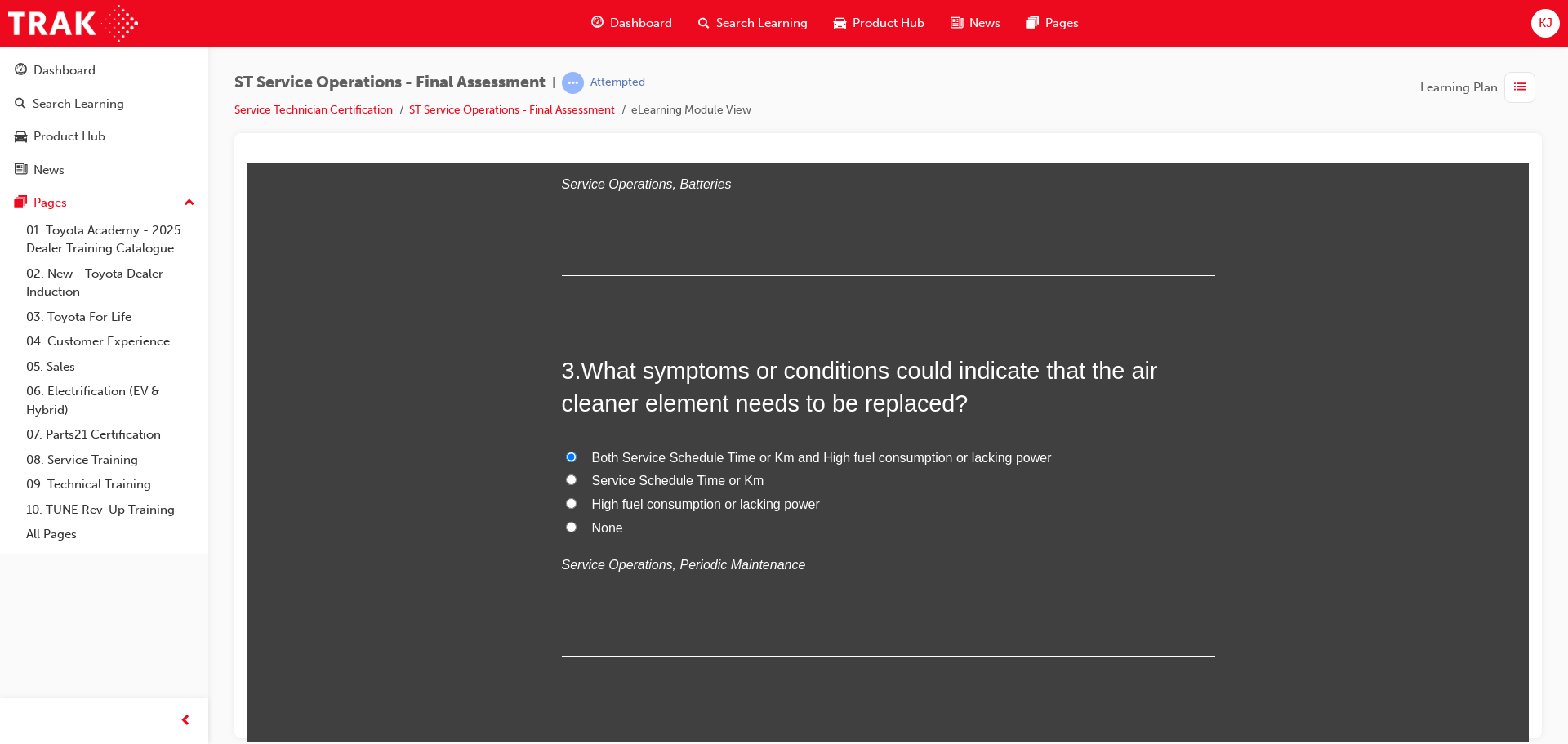
scroll to position [1062, 0]
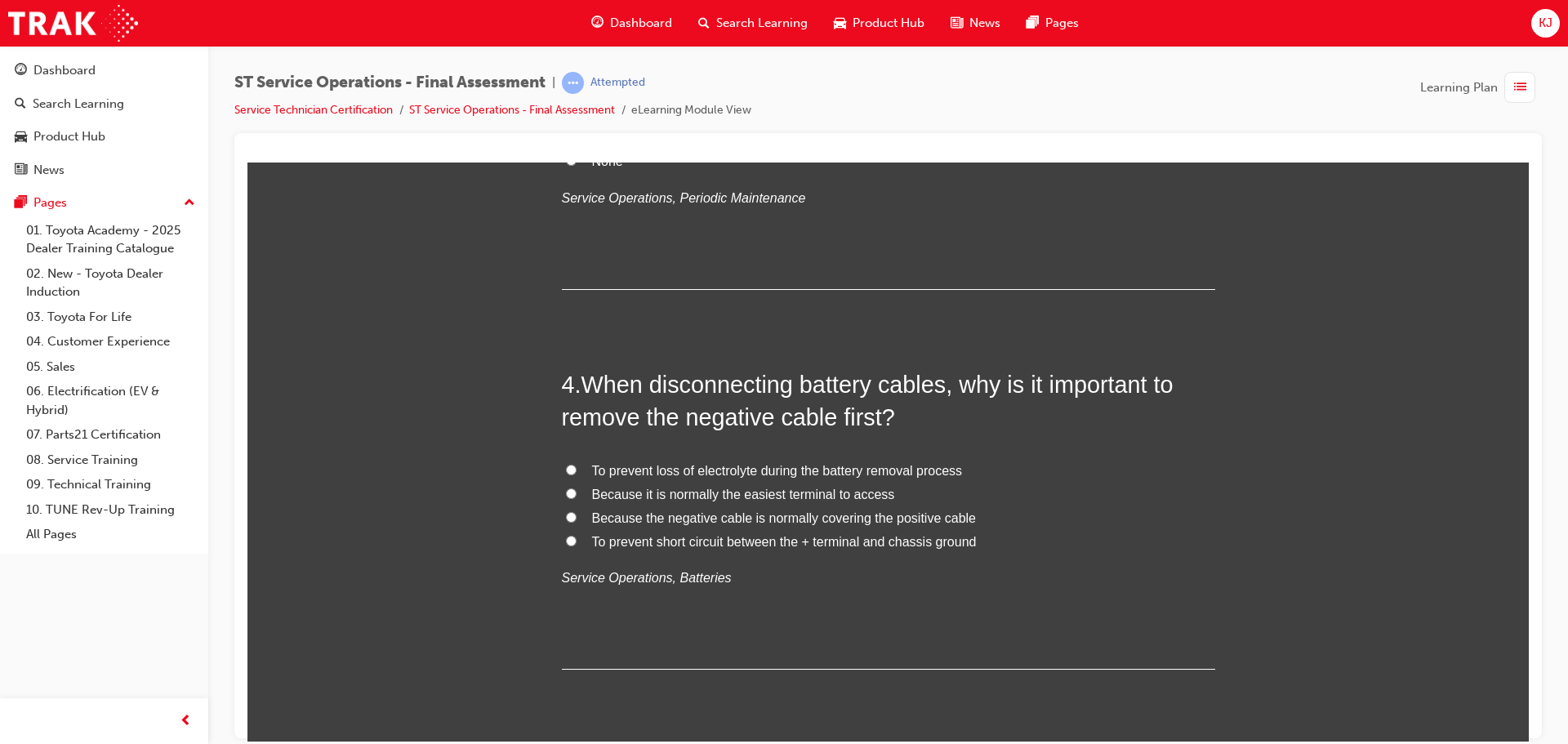
drag, startPoint x: 729, startPoint y: 567, endPoint x: 795, endPoint y: 604, distance: 75.7
drag, startPoint x: 795, startPoint y: 604, endPoint x: 770, endPoint y: 614, distance: 26.9
click at [770, 614] on div "4 . When disconnecting battery cables, why is it important to remove the negati…" at bounding box center [889, 518] width 654 height 302
click at [774, 542] on span "To prevent short circuit between the + terminal and chassis ground" at bounding box center [784, 541] width 384 height 14
click at [576, 542] on input "To prevent short circuit between the + terminal and chassis ground" at bounding box center [571, 540] width 10 height 10
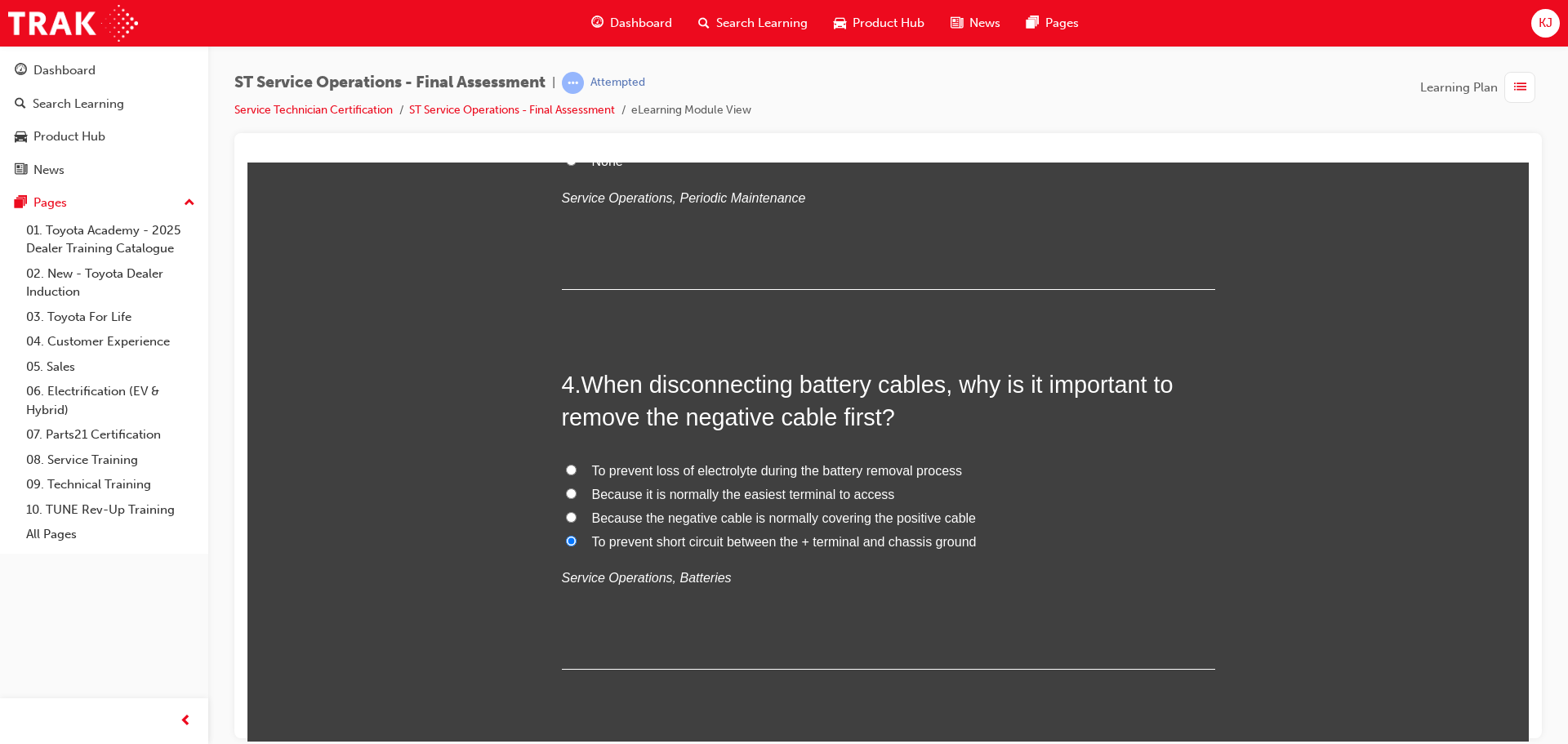
radio input "true"
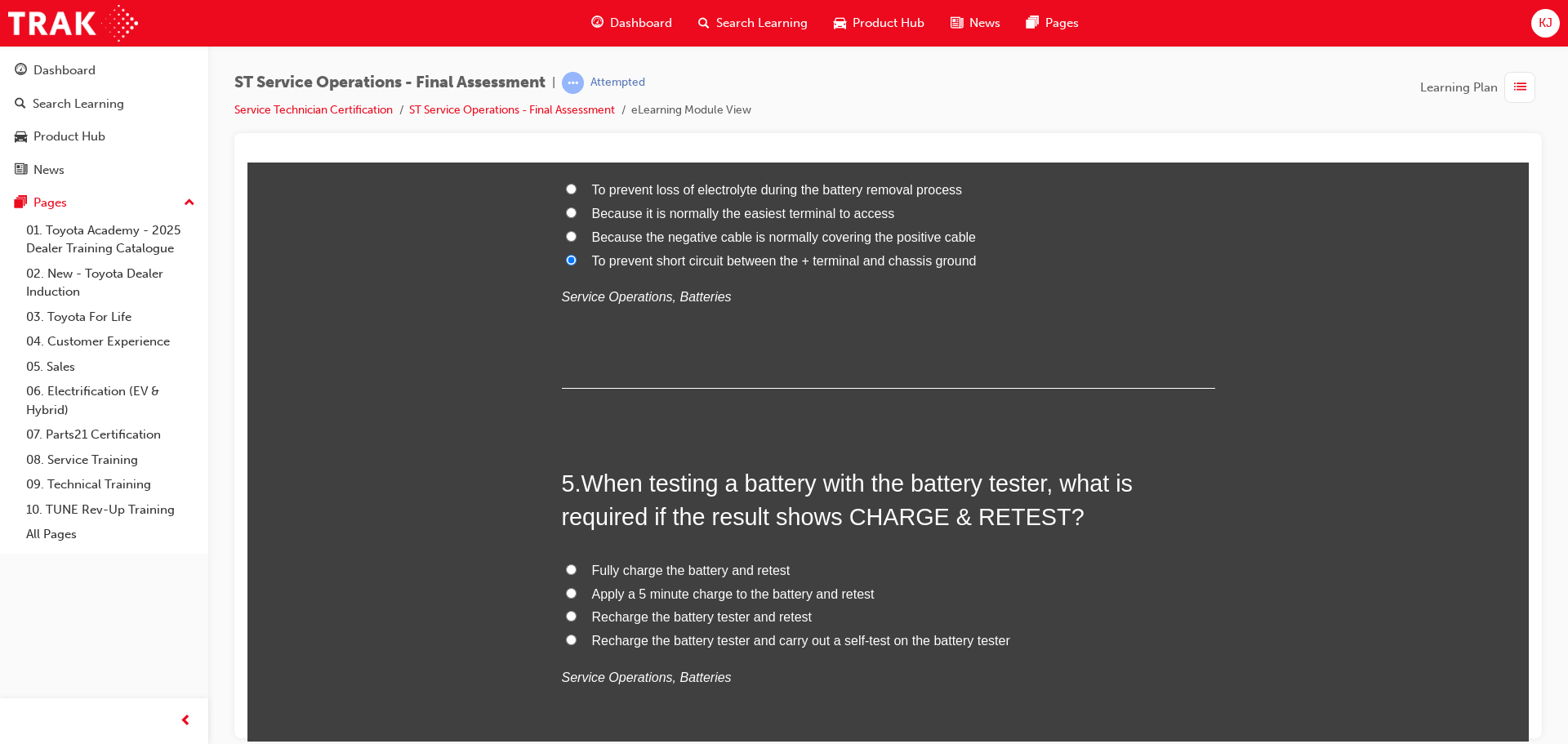
scroll to position [1388, 0]
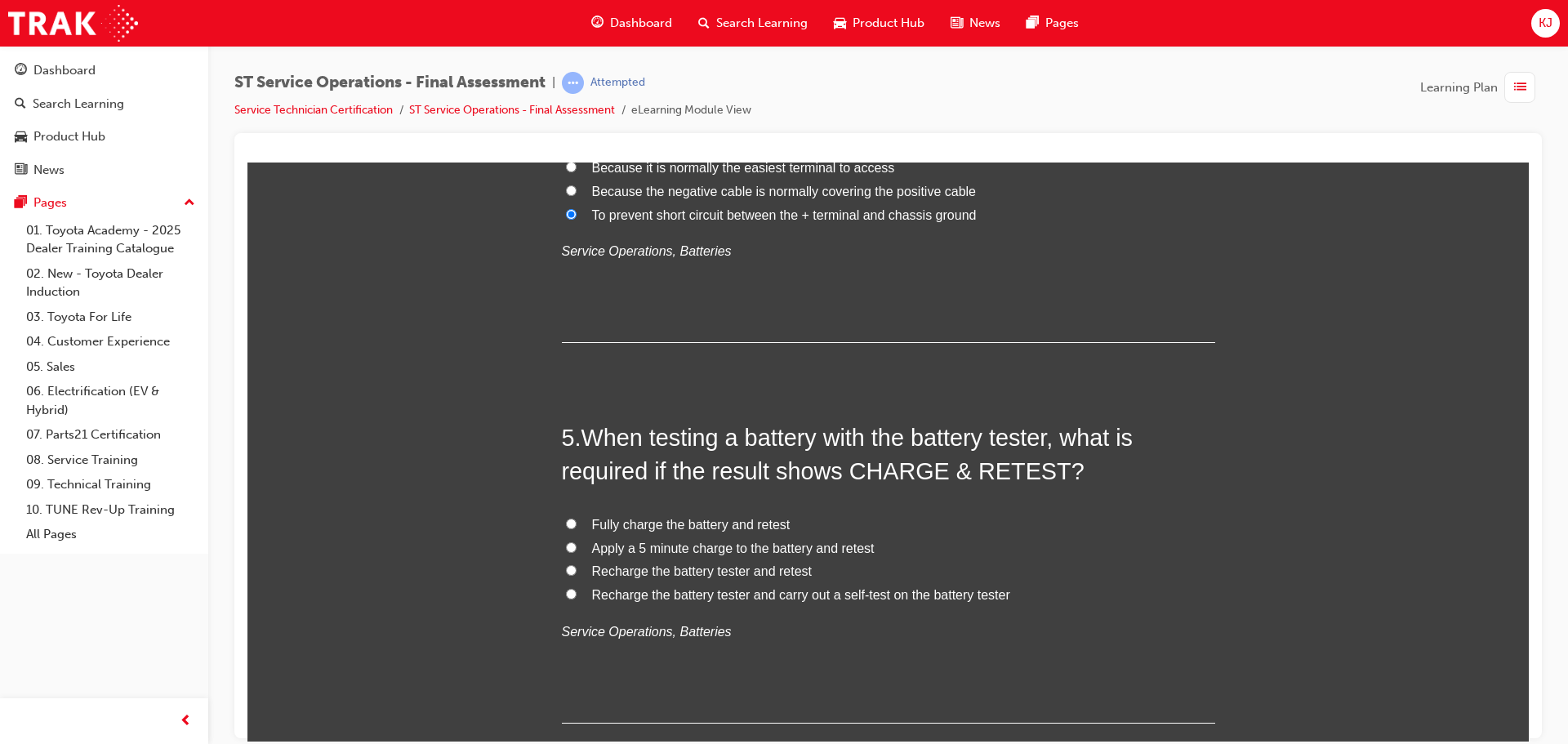
click at [688, 523] on span "Fully charge the battery and retest" at bounding box center [692, 524] width 199 height 14
click at [576, 523] on input "Fully charge the battery and retest" at bounding box center [571, 523] width 10 height 10
radio input "true"
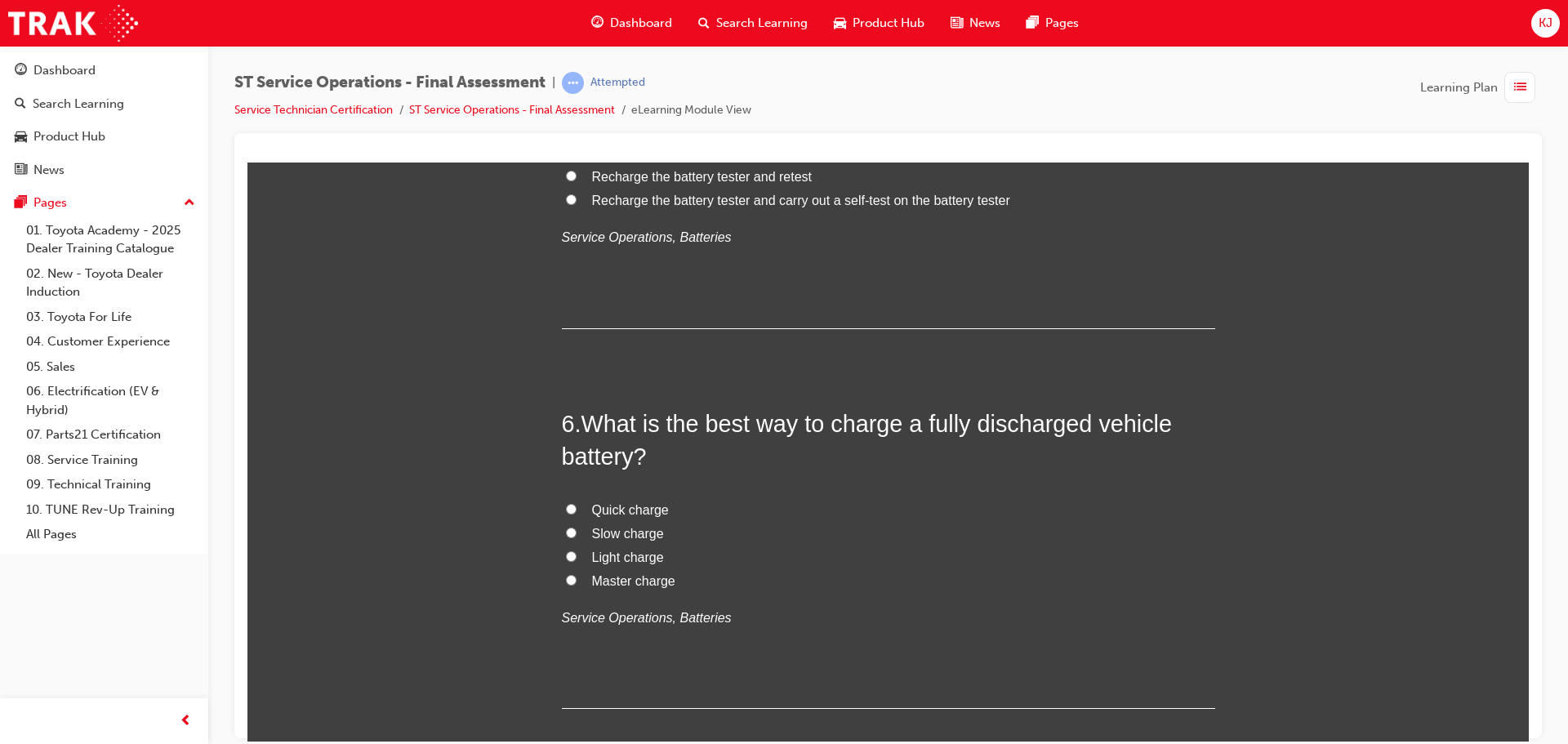
scroll to position [1797, 0]
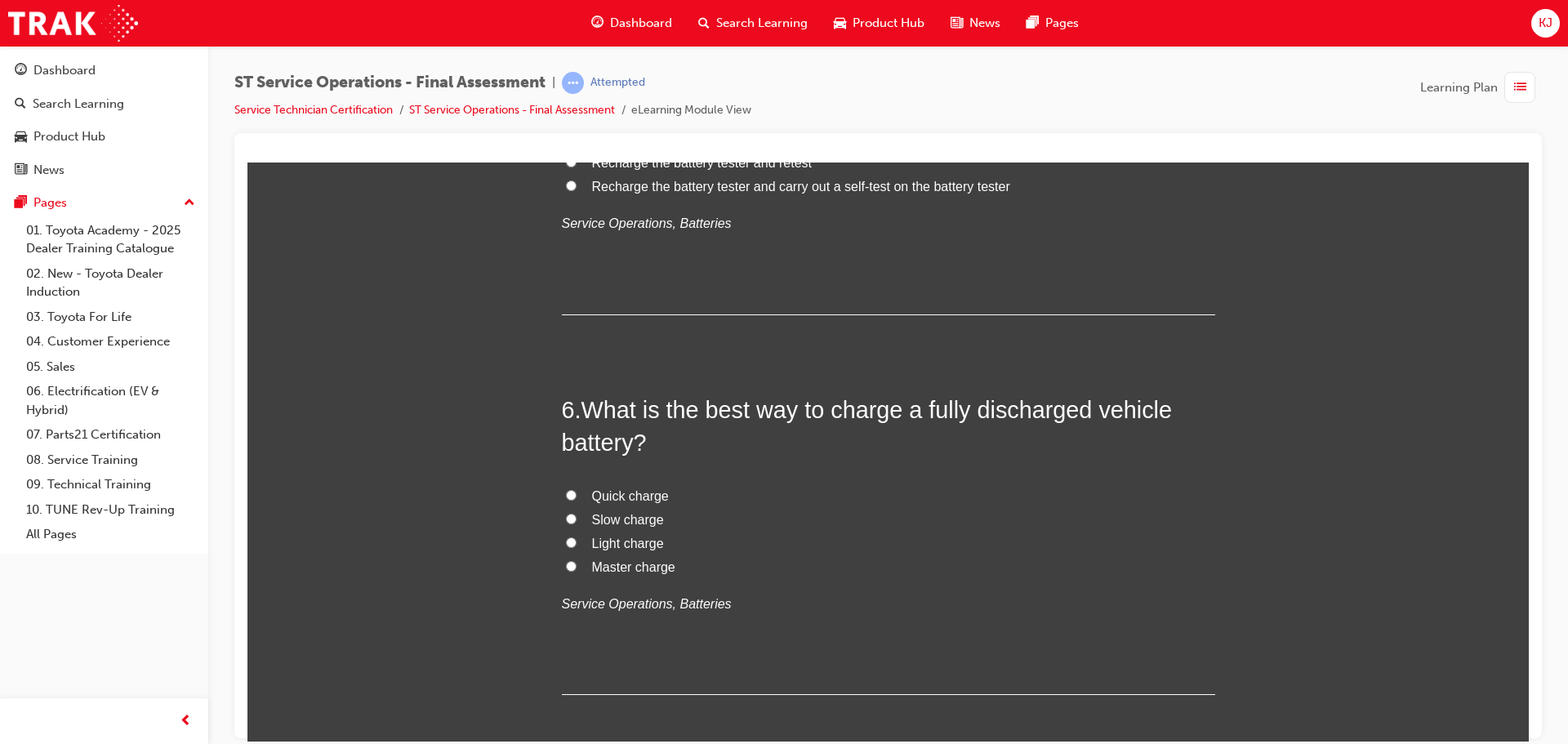
click at [566, 515] on input "Slow charge" at bounding box center [571, 518] width 10 height 10
radio input "true"
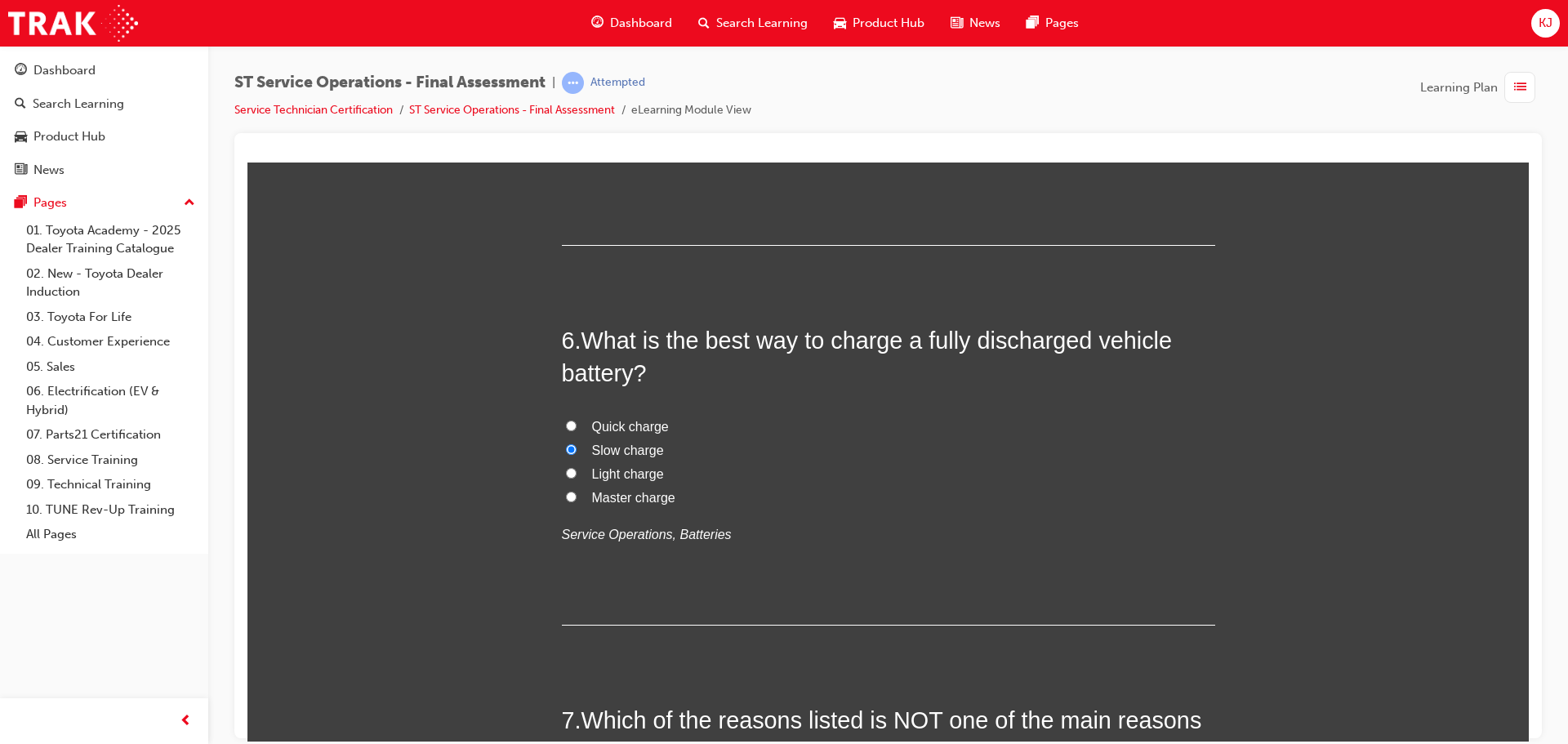
scroll to position [2205, 0]
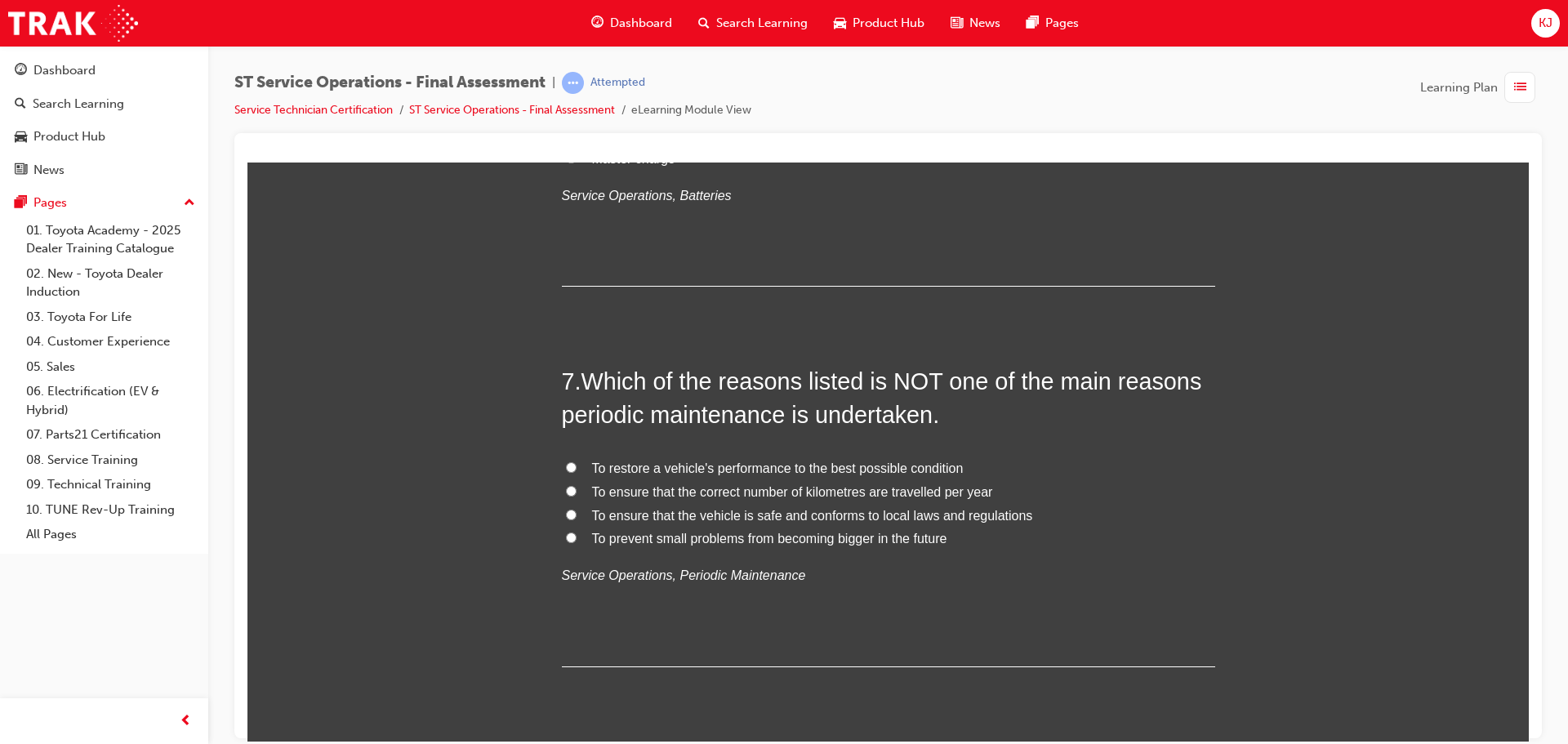
drag, startPoint x: 1037, startPoint y: 410, endPoint x: 1047, endPoint y: 415, distance: 11.2
drag, startPoint x: 1047, startPoint y: 415, endPoint x: 1208, endPoint y: 527, distance: 196.1
click at [1208, 527] on label "To prevent small problems from becoming bigger in the future" at bounding box center [889, 539] width 654 height 24
click at [576, 532] on input "To prevent small problems from becoming bigger in the future" at bounding box center [571, 537] width 10 height 10
radio input "true"
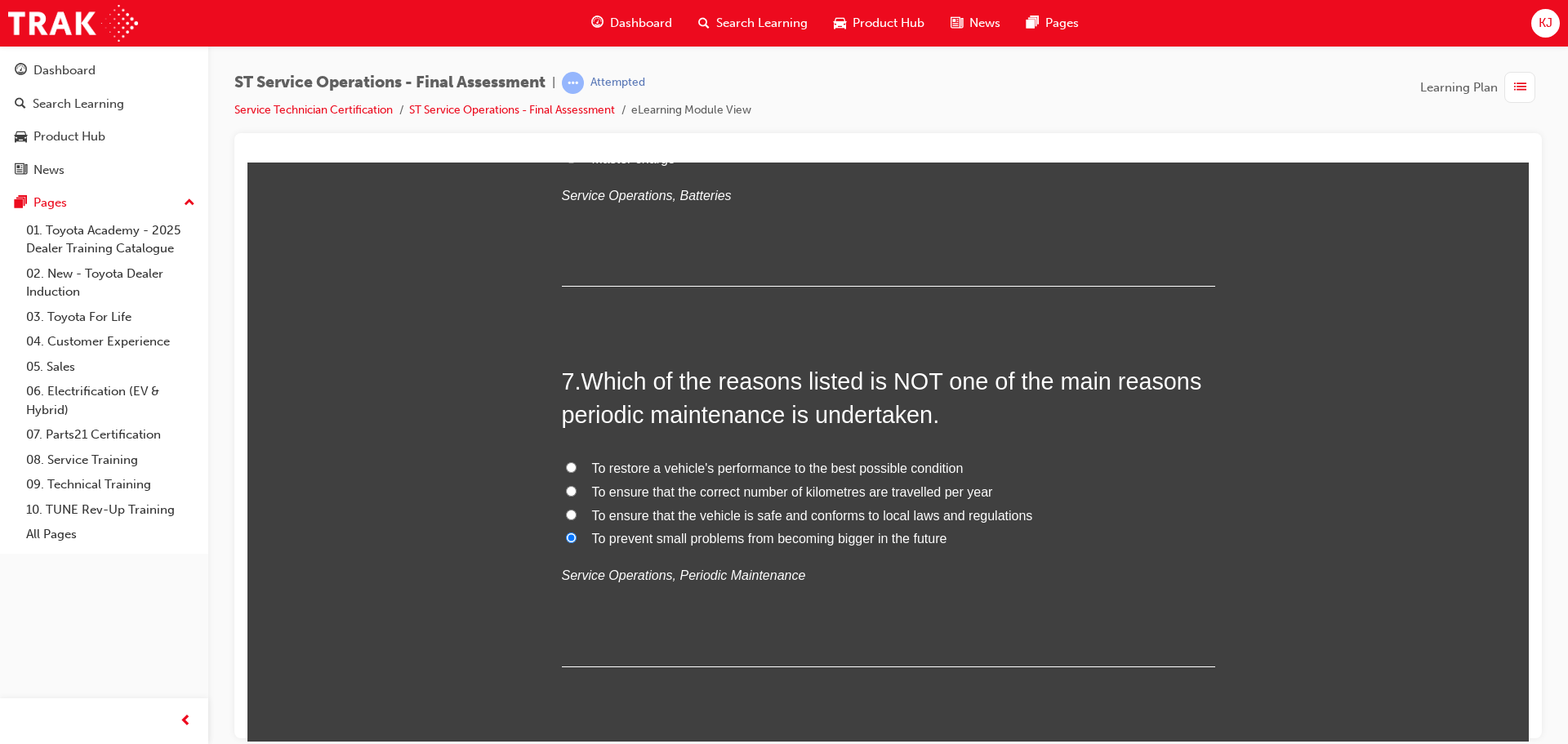
click at [830, 500] on label "To ensure that the correct number of kilometres are travelled per year" at bounding box center [889, 492] width 654 height 24
click at [576, 495] on input "To ensure that the correct number of kilometres are travelled per year" at bounding box center [571, 490] width 10 height 10
radio input "true"
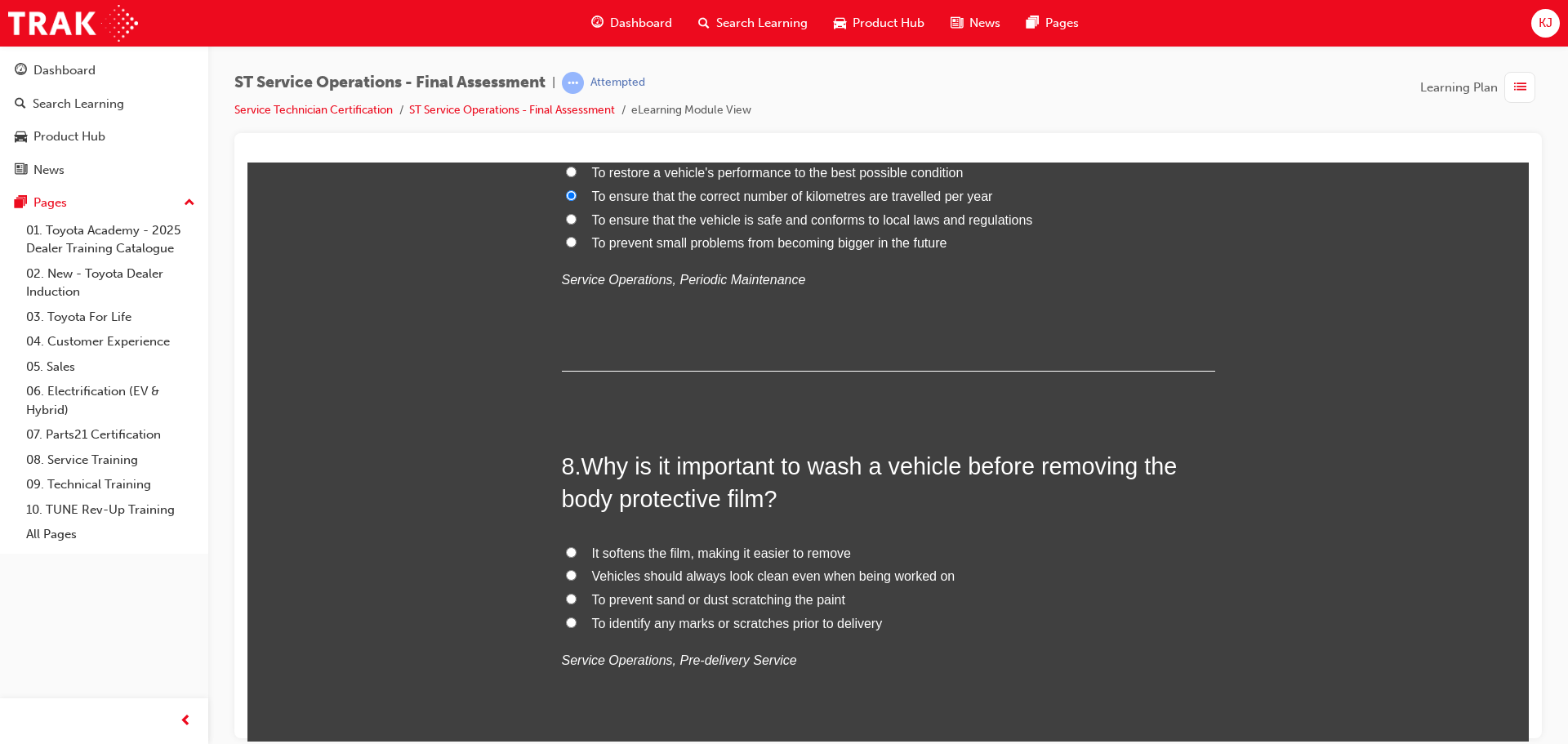
scroll to position [2532, 0]
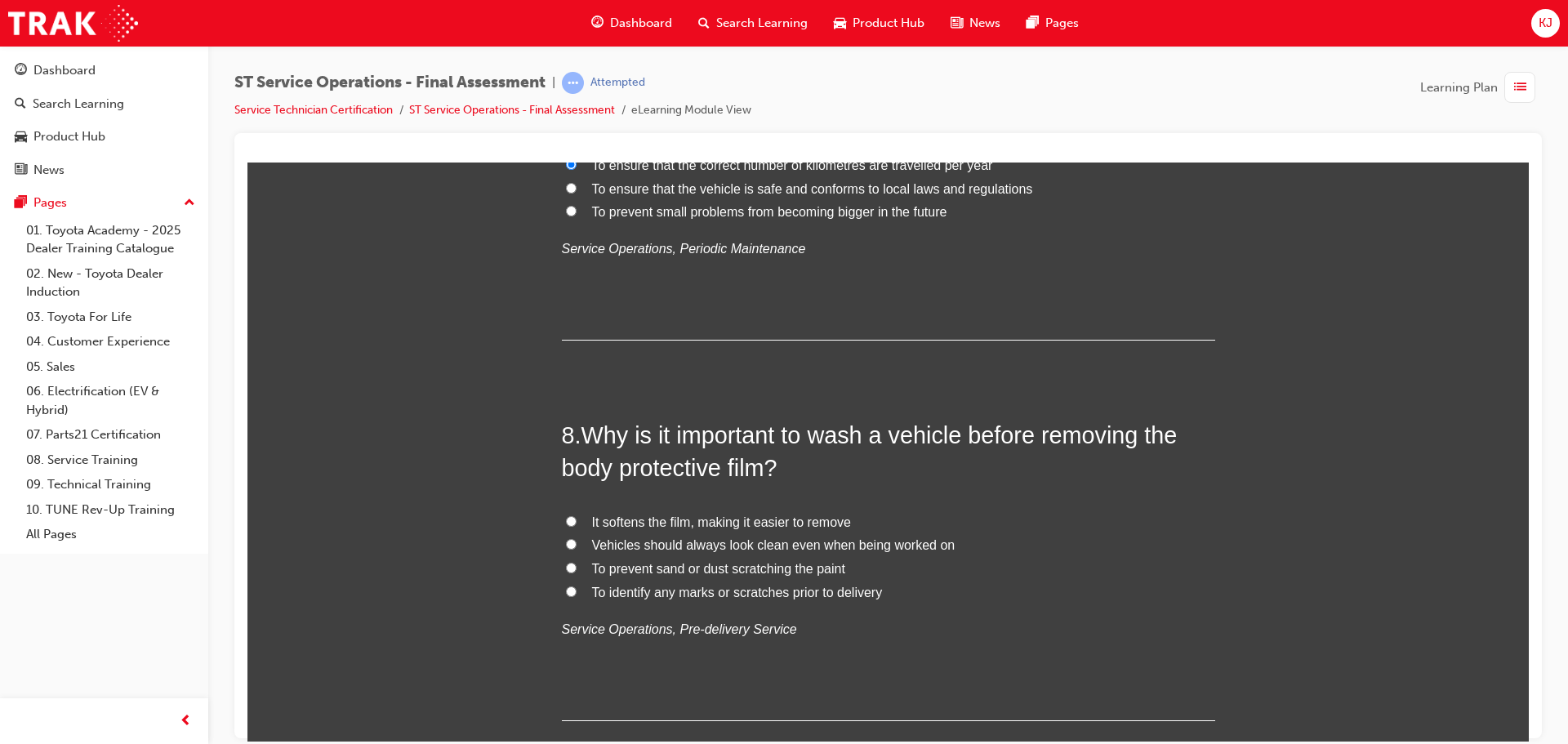
drag, startPoint x: 987, startPoint y: 560, endPoint x: 735, endPoint y: 496, distance: 260.0
drag, startPoint x: 735, startPoint y: 496, endPoint x: 493, endPoint y: 477, distance: 242.7
click at [784, 568] on span "To prevent sand or dust scratching the paint" at bounding box center [719, 568] width 253 height 14
click at [576, 568] on input "To prevent sand or dust scratching the paint" at bounding box center [571, 567] width 10 height 10
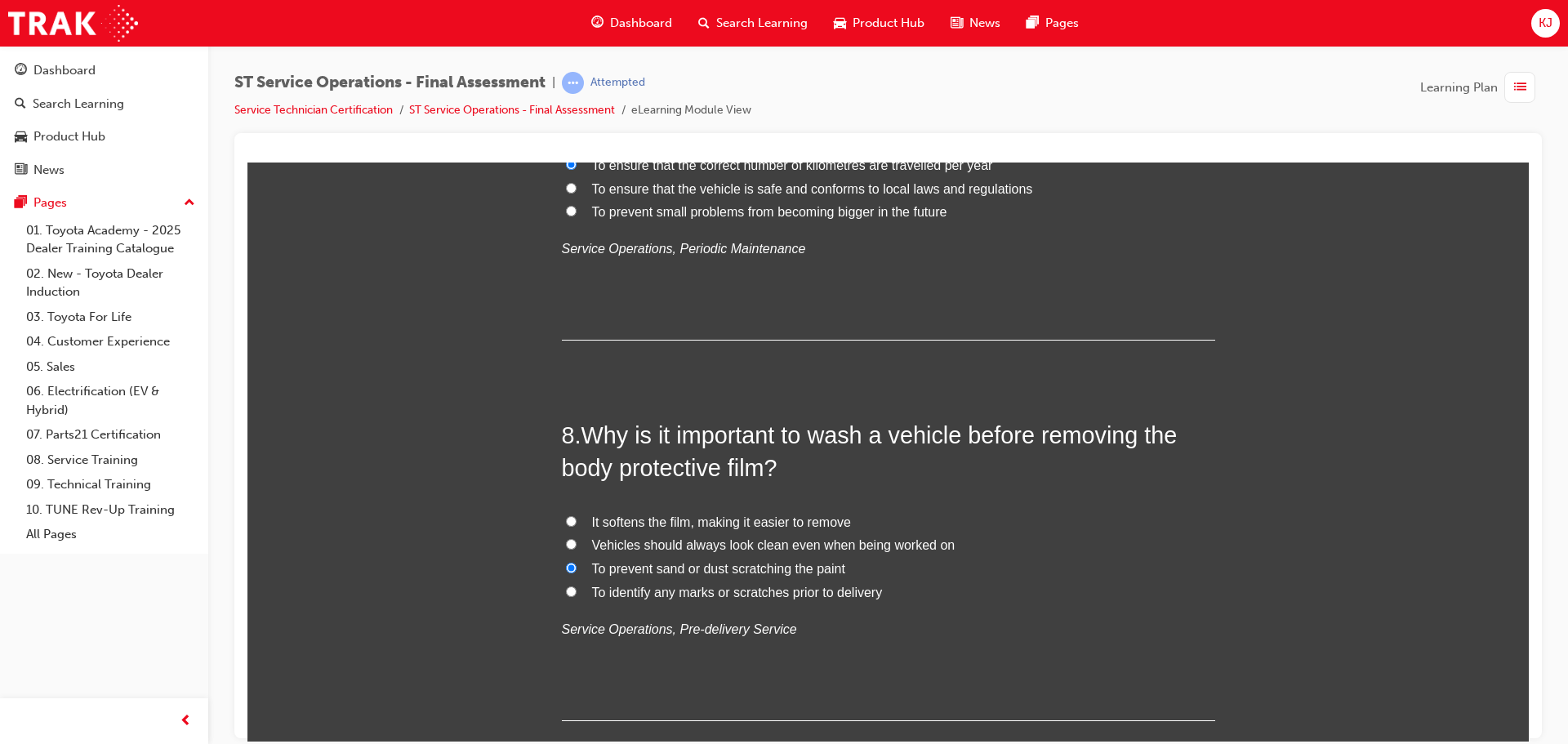
radio input "true"
click at [781, 568] on span "To prevent sand or dust scratching the paint" at bounding box center [719, 568] width 253 height 14
click at [907, 629] on p "Service Operations, Pre-delivery Service" at bounding box center [889, 630] width 654 height 24
click at [808, 593] on span "To identify any marks or scratches prior to delivery" at bounding box center [738, 592] width 291 height 14
click at [576, 593] on input "To identify any marks or scratches prior to delivery" at bounding box center [571, 591] width 10 height 10
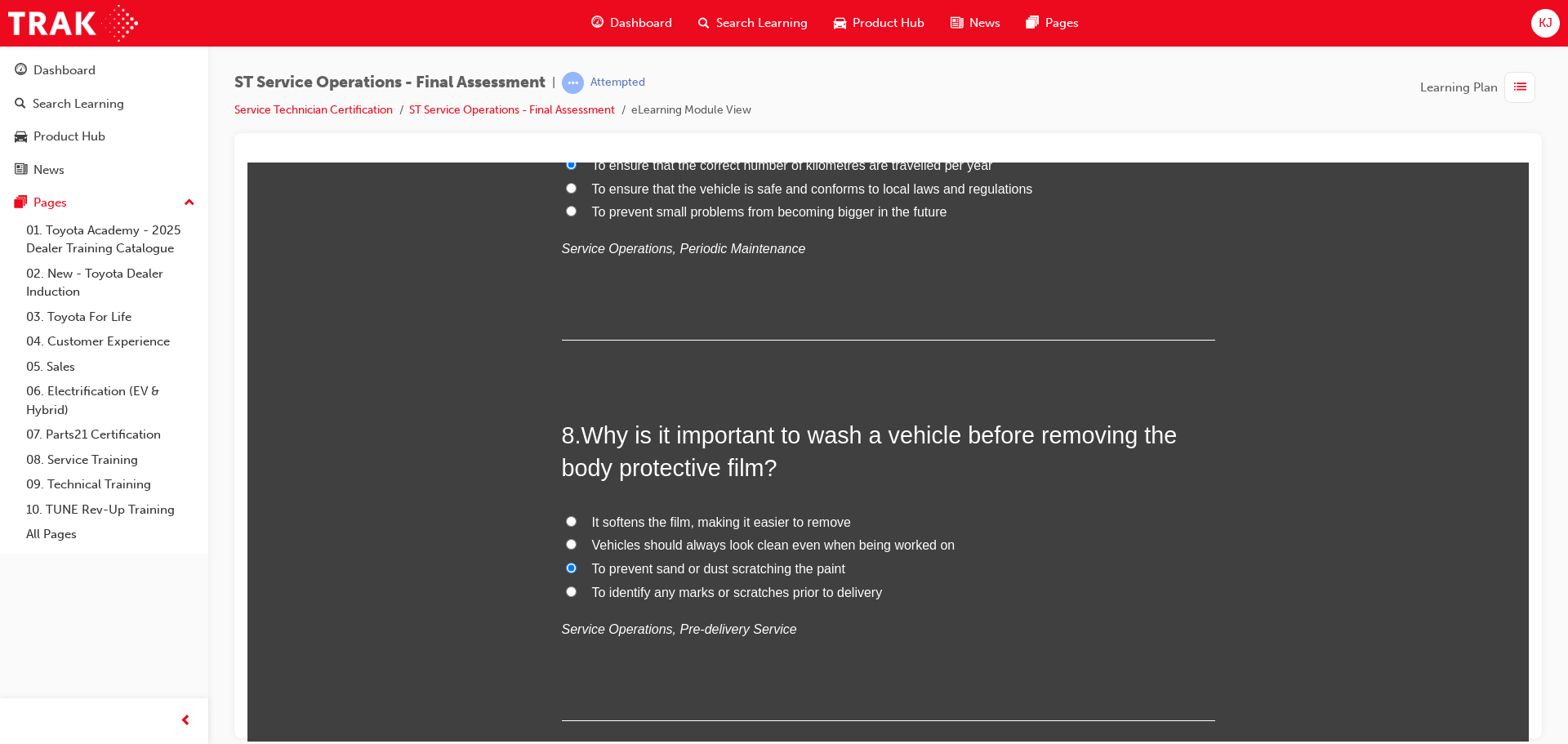
radio input "true"
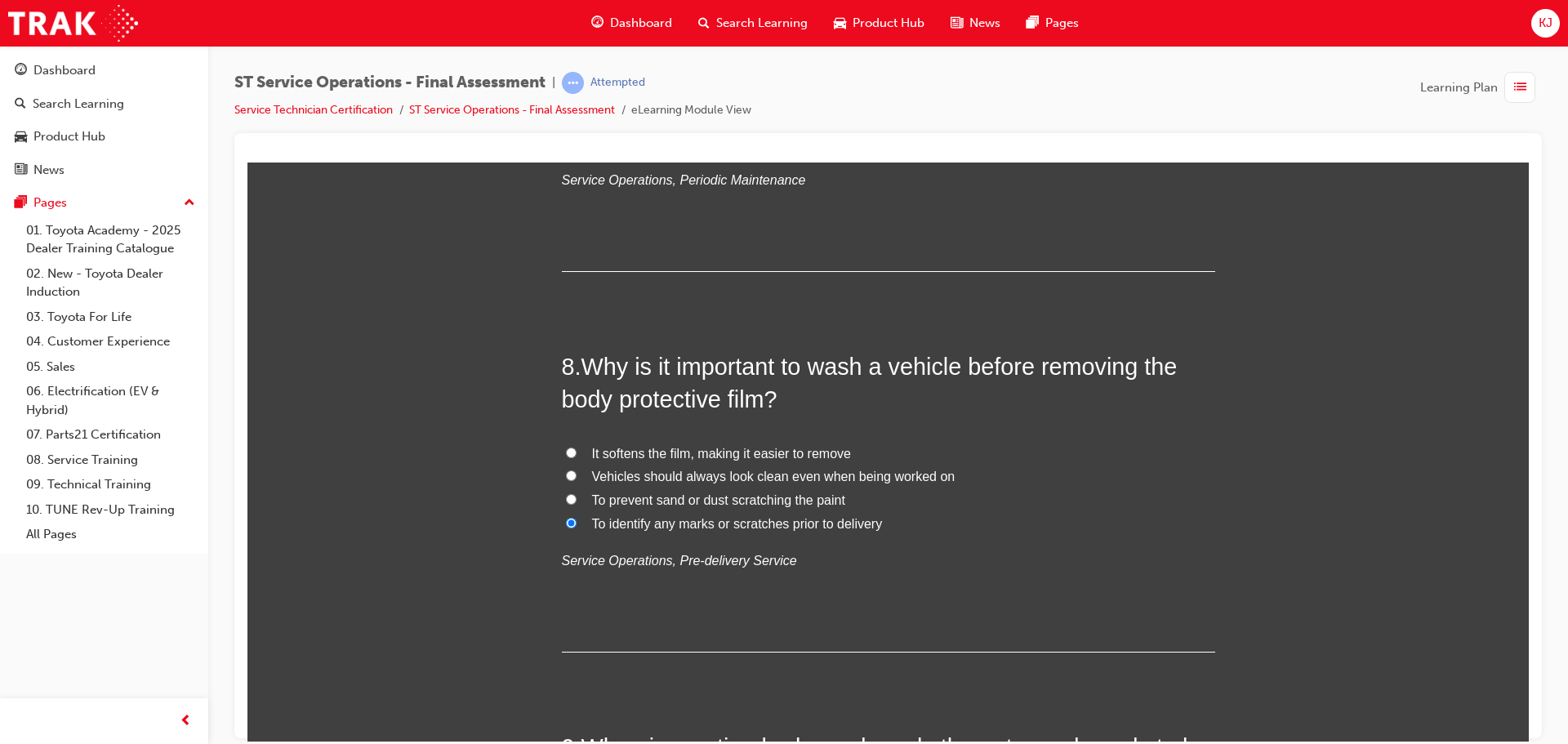
scroll to position [2941, 0]
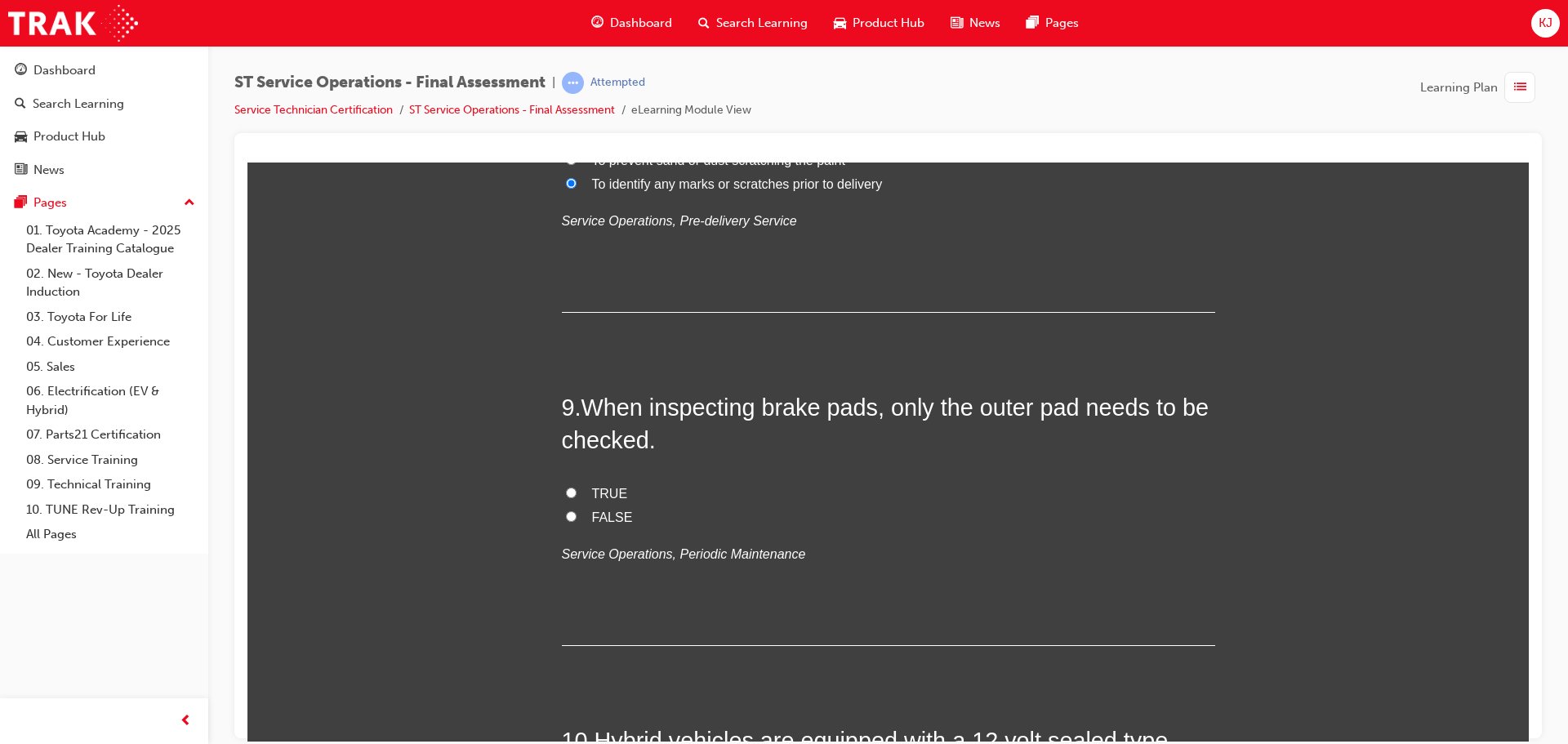
click at [576, 525] on label "FALSE" at bounding box center [889, 518] width 654 height 24
click at [576, 521] on input "FALSE" at bounding box center [571, 516] width 10 height 10
radio input "true"
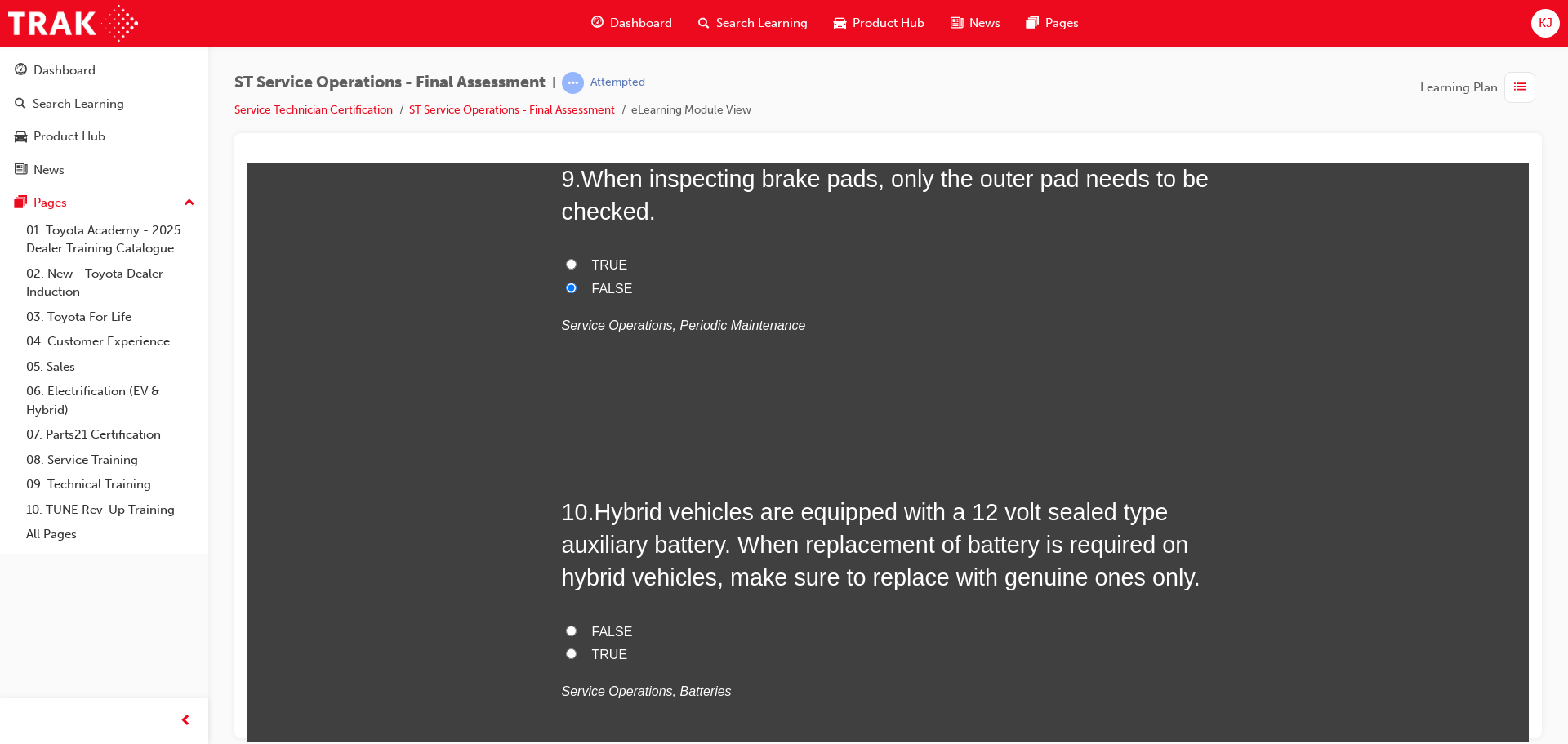
scroll to position [3268, 0]
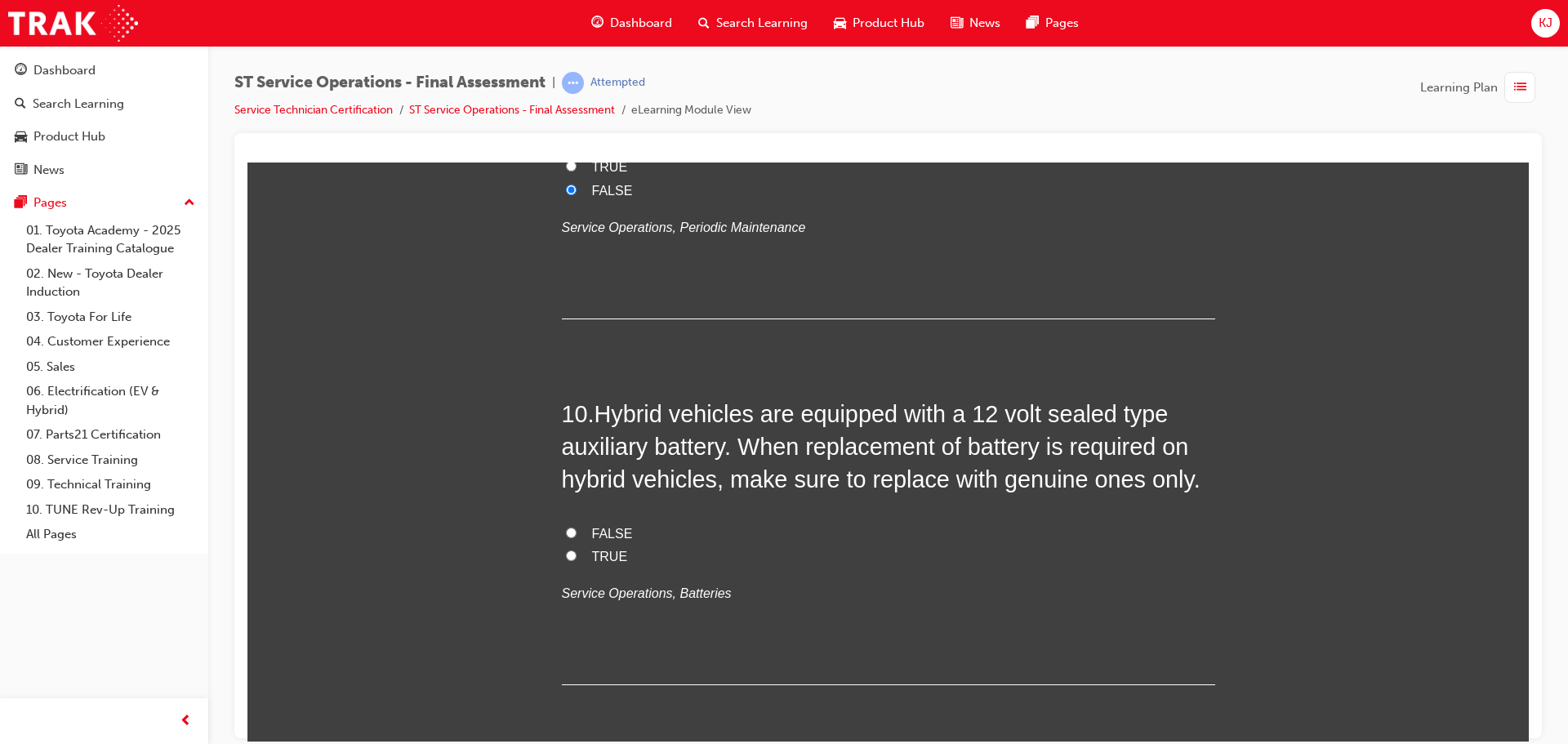
click at [583, 527] on label "FALSE" at bounding box center [889, 534] width 654 height 24
click at [576, 527] on input "FALSE" at bounding box center [571, 532] width 10 height 10
radio input "true"
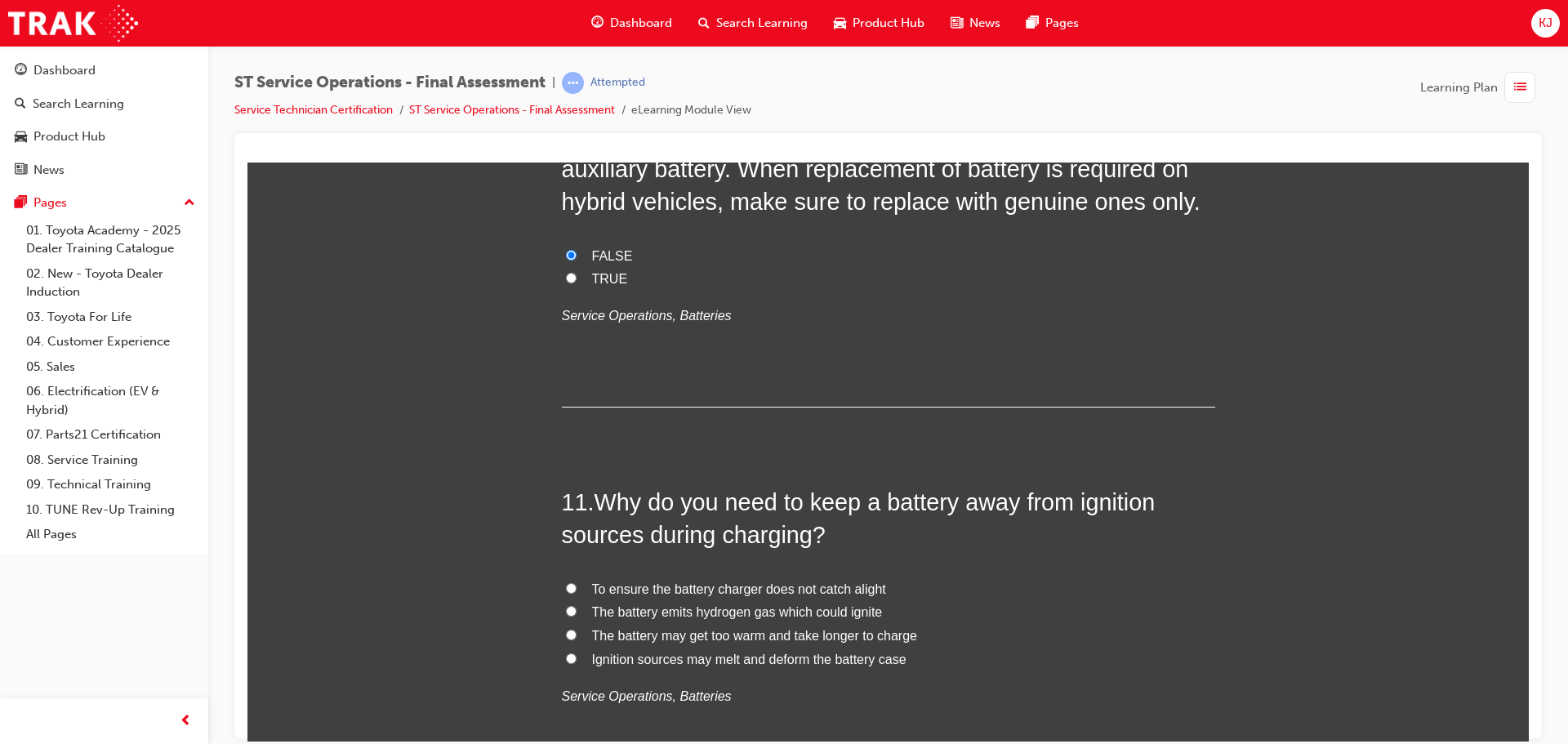
scroll to position [3431, 0]
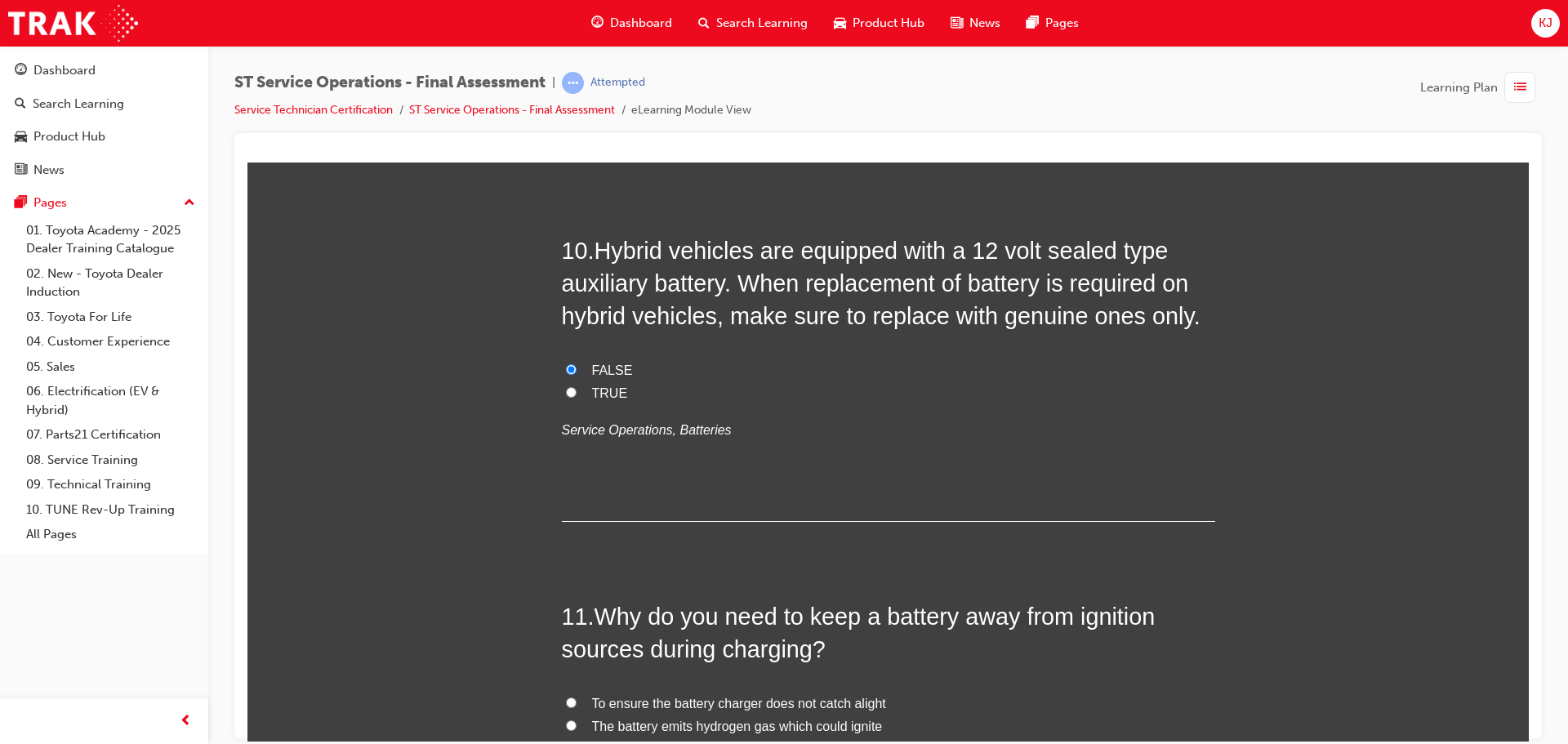
click at [566, 395] on input "TRUE" at bounding box center [571, 391] width 10 height 10
radio input "true"
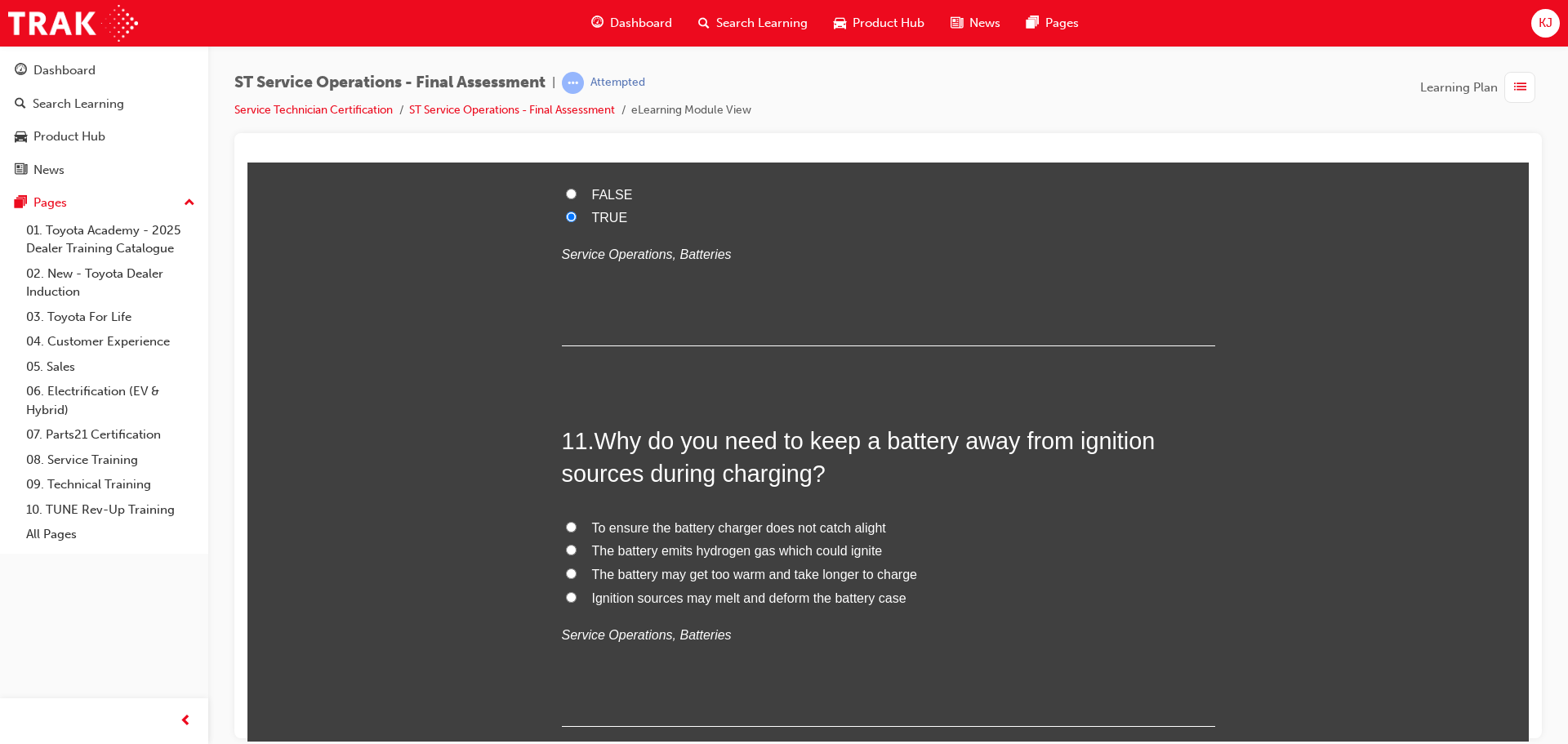
scroll to position [3676, 0]
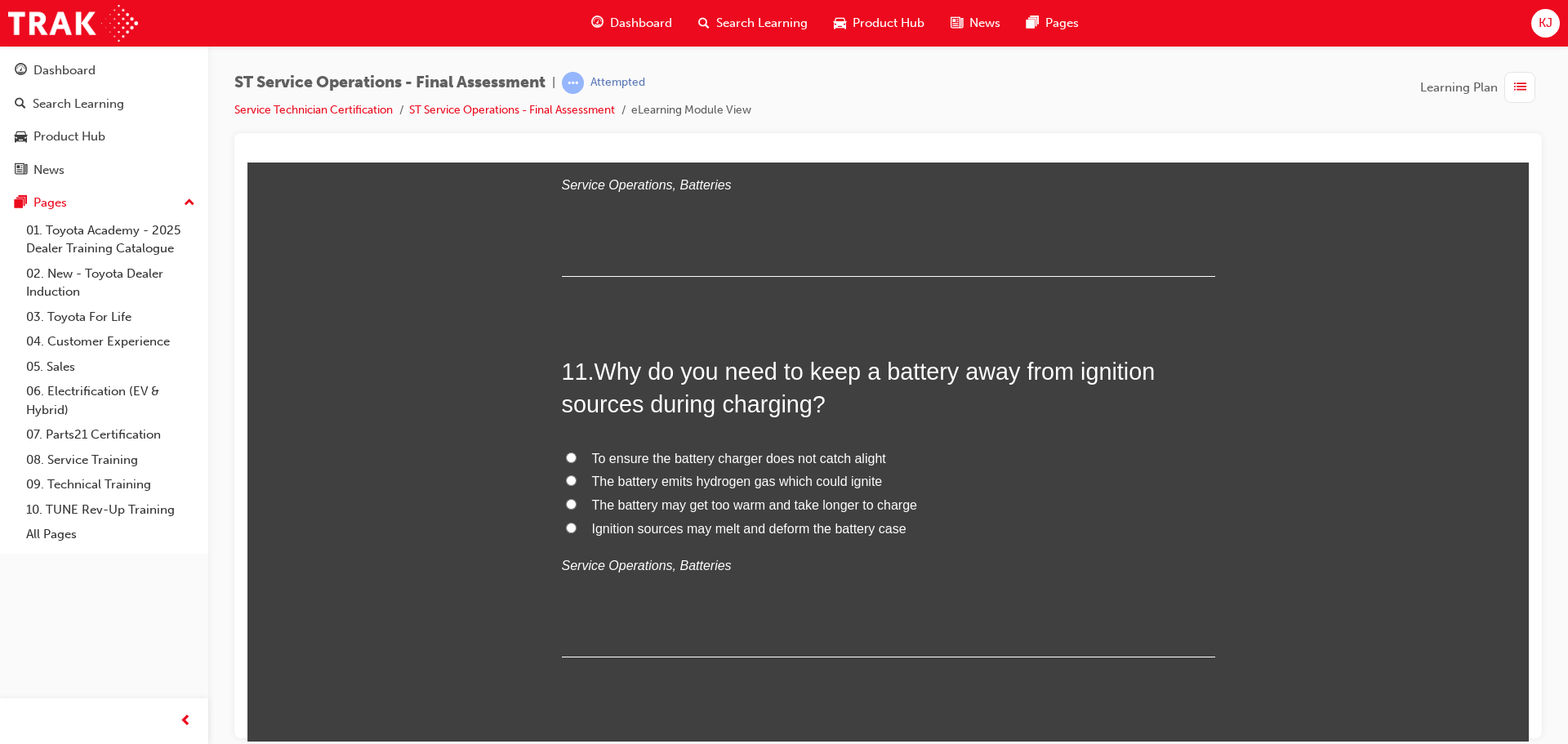
click at [710, 480] on span "The battery emits hydrogen gas which could ignite" at bounding box center [738, 481] width 291 height 14
click at [576, 480] on input "The battery emits hydrogen gas which could ignite" at bounding box center [571, 480] width 10 height 10
radio input "true"
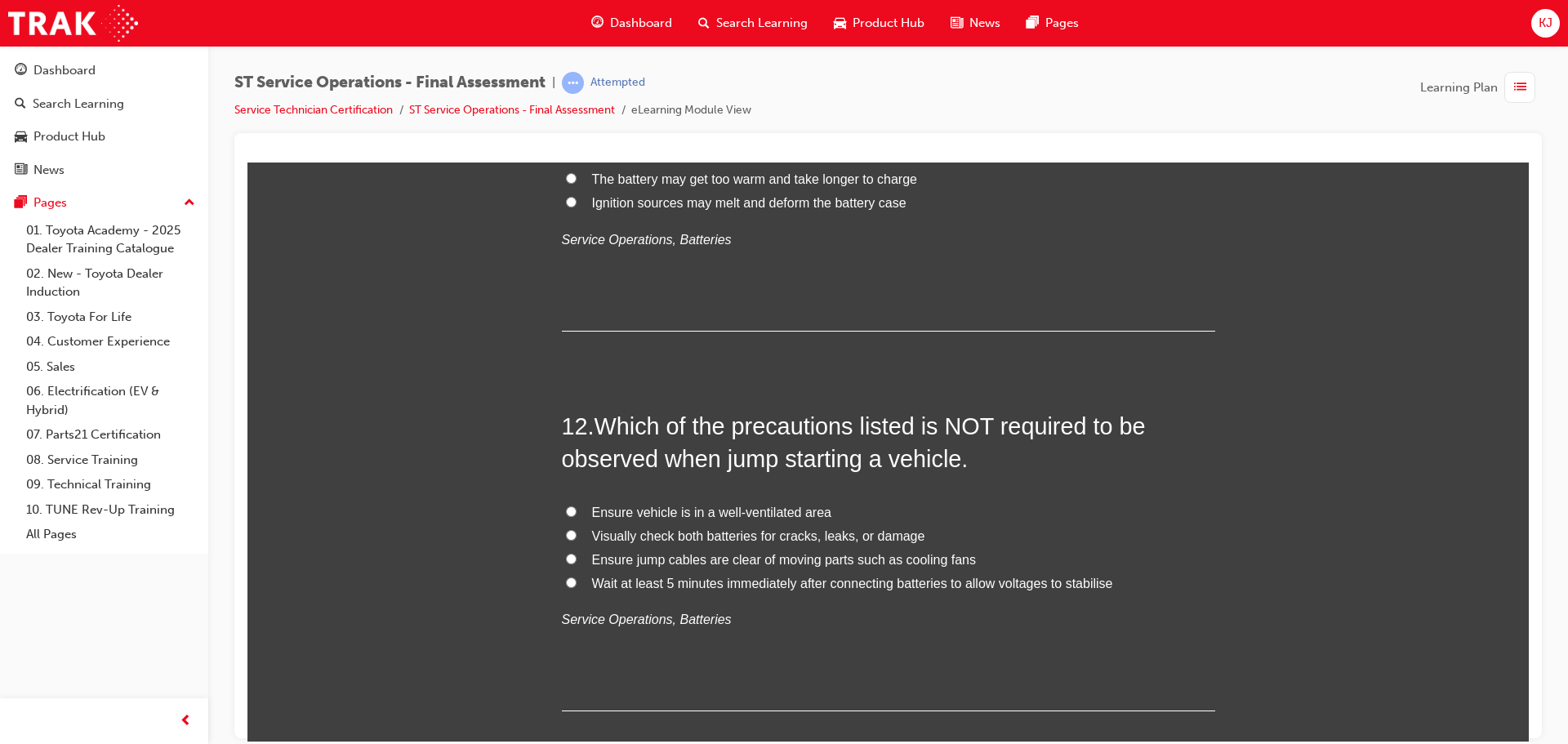
scroll to position [4003, 0]
drag, startPoint x: 661, startPoint y: 530, endPoint x: 999, endPoint y: 609, distance: 347.1
drag, startPoint x: 999, startPoint y: 609, endPoint x: 902, endPoint y: 624, distance: 98.2
click at [902, 624] on p "Service Operations, Batteries" at bounding box center [889, 619] width 654 height 24
click at [780, 587] on span "Wait at least 5 minutes immediately after connecting batteries to allow voltage…" at bounding box center [853, 582] width 521 height 14
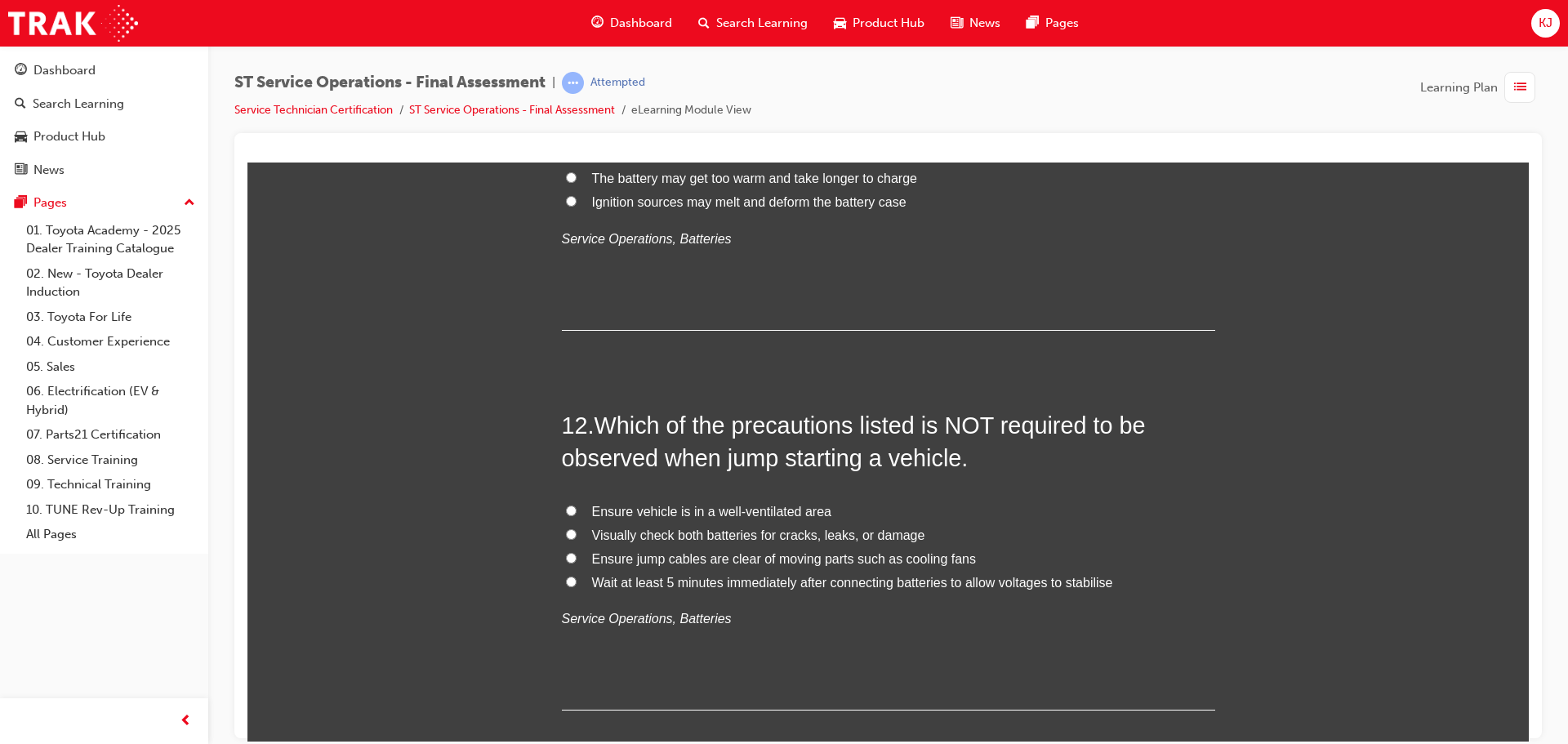
click at [576, 587] on input "Wait at least 5 minutes immediately after connecting batteries to allow voltage…" at bounding box center [571, 581] width 10 height 10
radio input "true"
click at [642, 512] on span "Ensure vehicle is in a well-ventilated area" at bounding box center [712, 511] width 239 height 14
click at [576, 512] on input "Ensure vehicle is in a well-ventilated area" at bounding box center [571, 510] width 10 height 10
radio input "true"
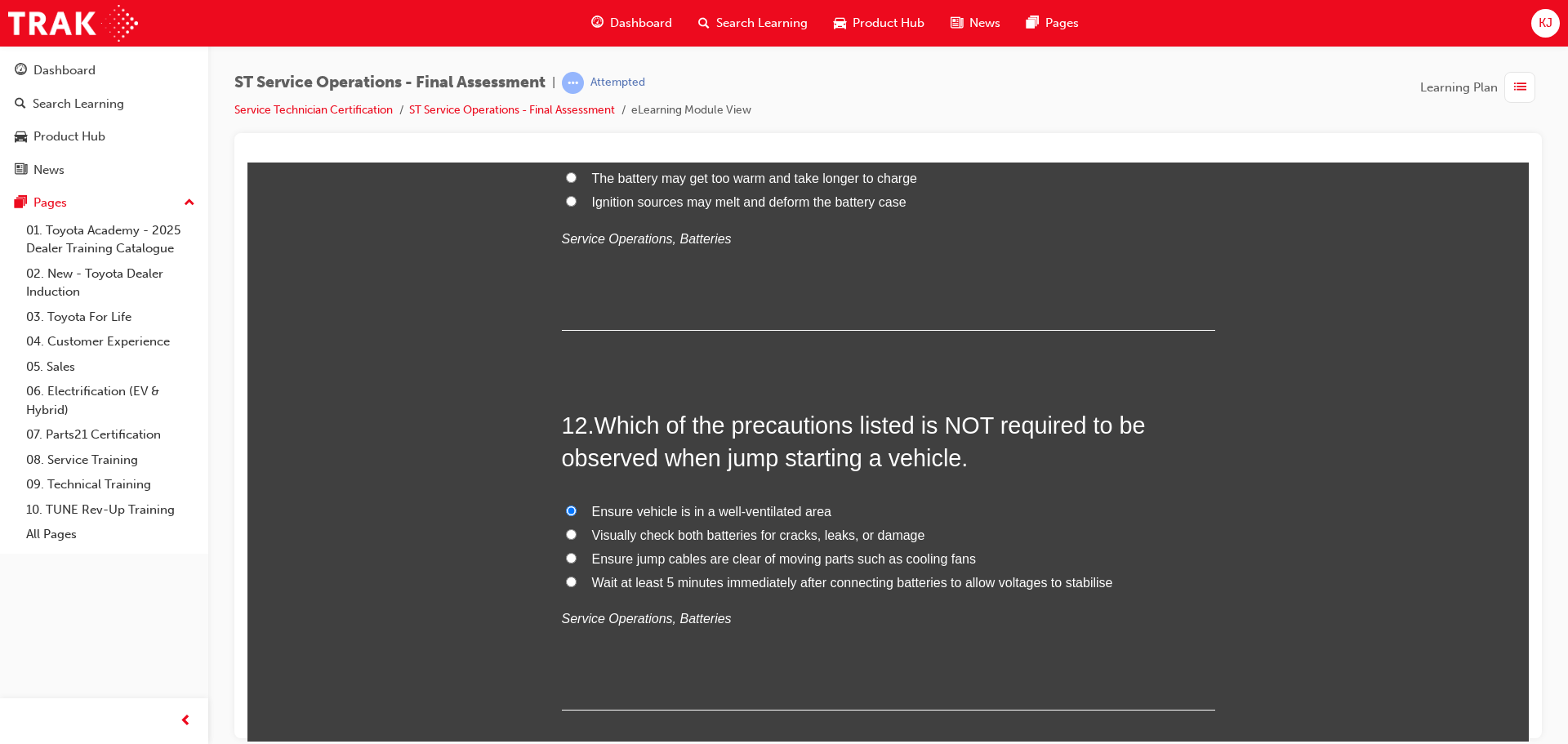
drag, startPoint x: 632, startPoint y: 512, endPoint x: 617, endPoint y: 509, distance: 15.3
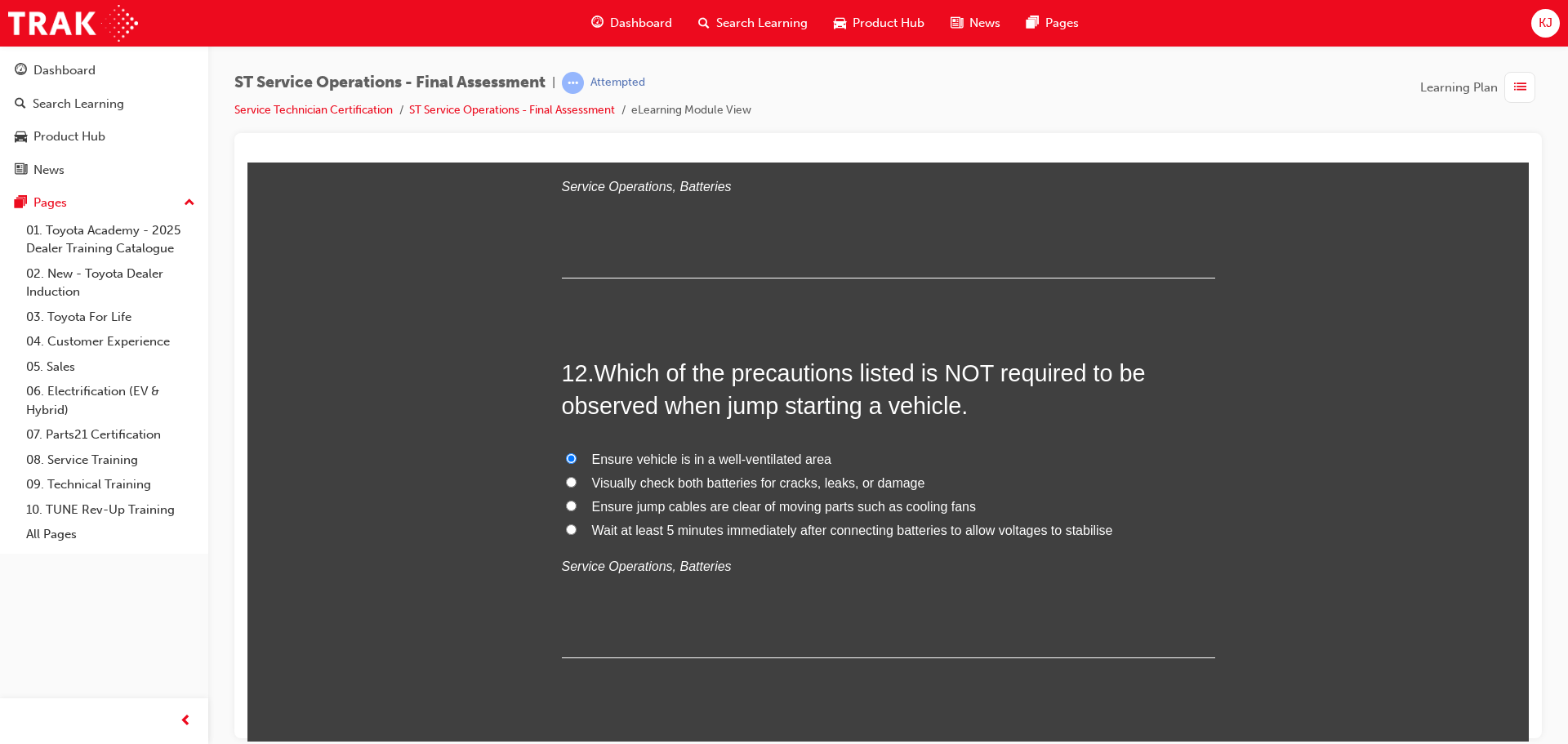
scroll to position [4085, 0]
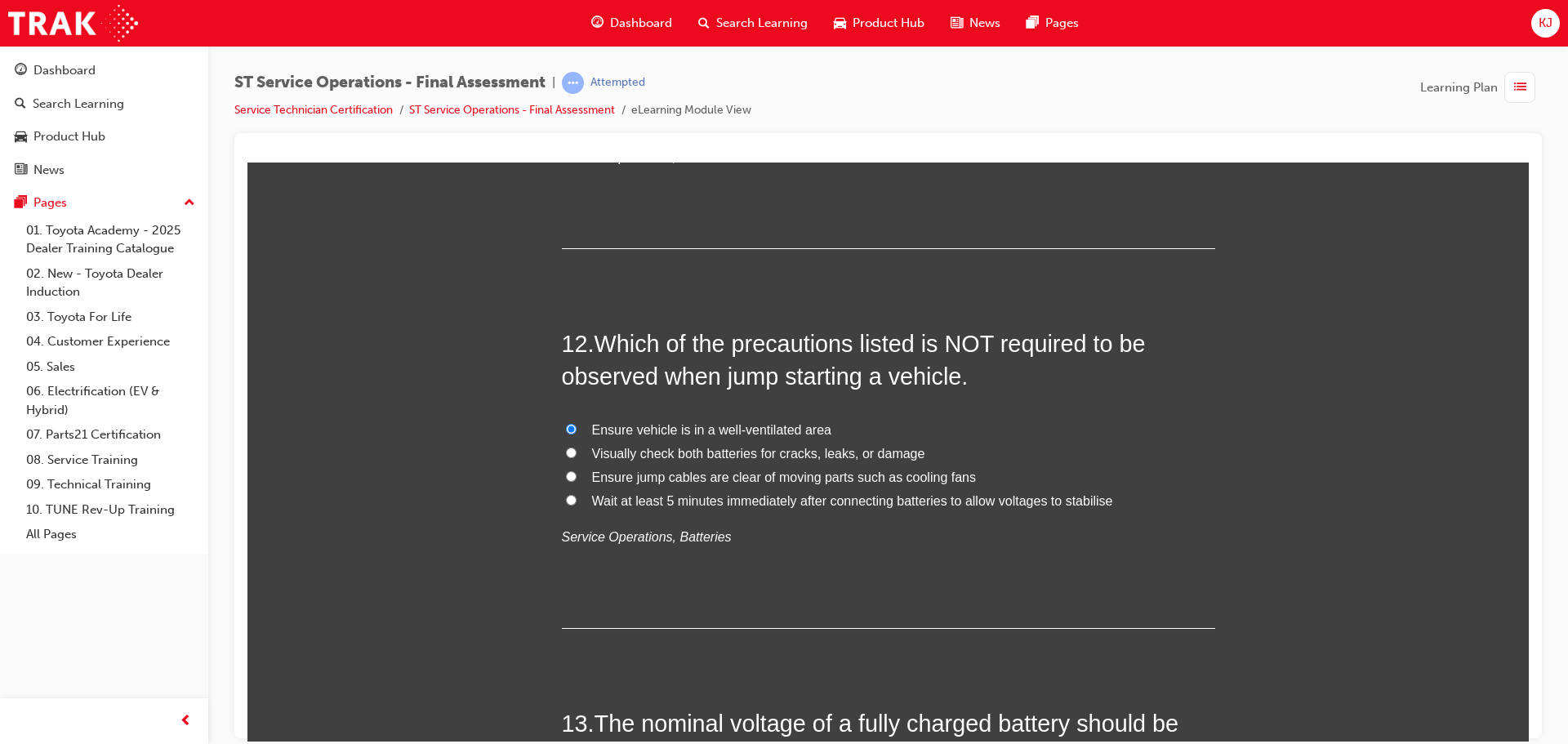
drag, startPoint x: 617, startPoint y: 509, endPoint x: 528, endPoint y: 494, distance: 90.3
click at [528, 494] on div "You must select an answer for each question before you can submit. Please note,…" at bounding box center [889, 750] width 1282 height 9171
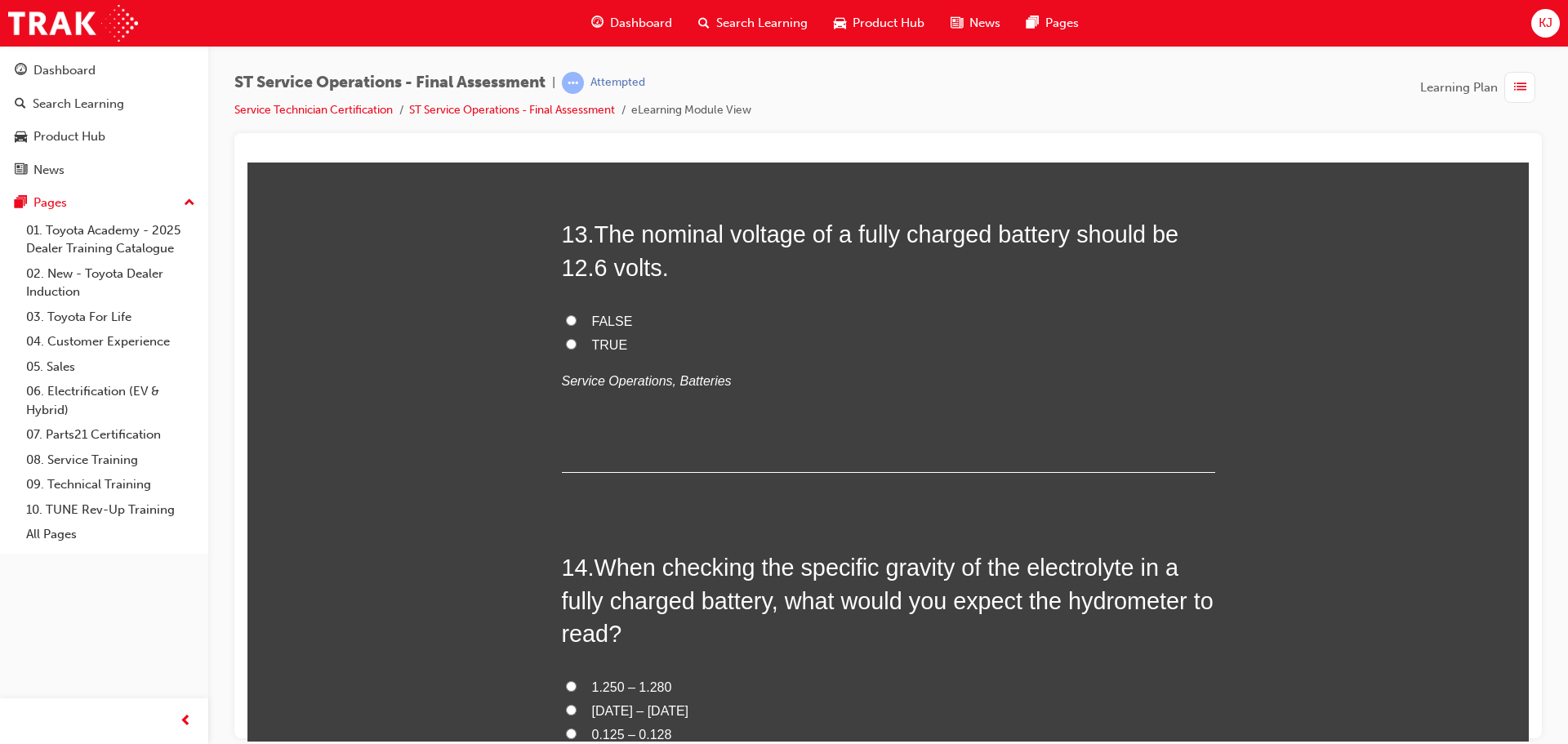
scroll to position [4574, 0]
drag, startPoint x: 514, startPoint y: 474, endPoint x: 524, endPoint y: 460, distance: 17.2
drag, startPoint x: 524, startPoint y: 460, endPoint x: 465, endPoint y: 473, distance: 60.4
click at [465, 473] on div "You must select an answer for each question before you can submit. Please note,…" at bounding box center [889, 260] width 1282 height 9171
click at [562, 350] on label "TRUE" at bounding box center [889, 345] width 654 height 24
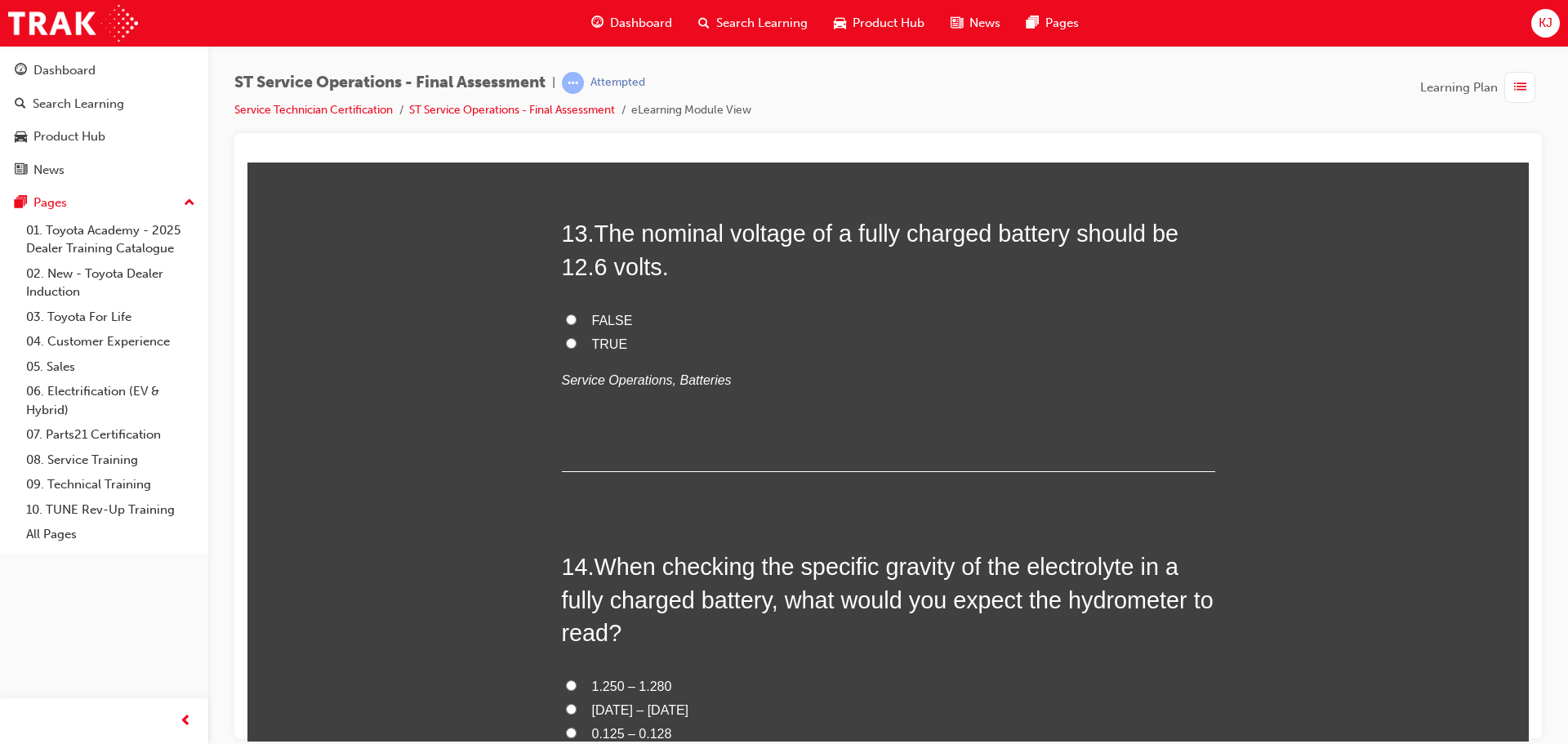
click at [566, 348] on input "TRUE" at bounding box center [571, 342] width 10 height 10
radio input "true"
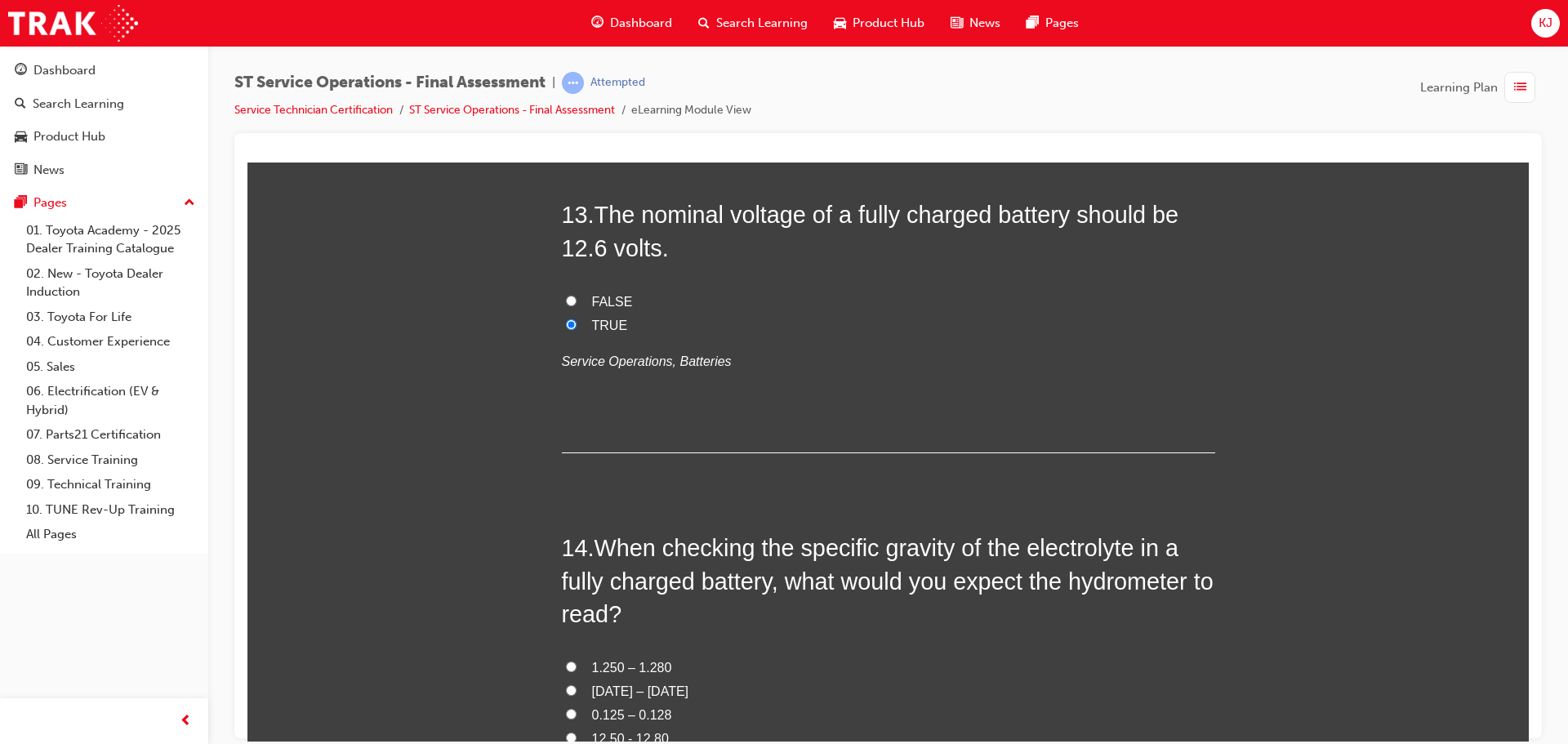
scroll to position [4656, 0]
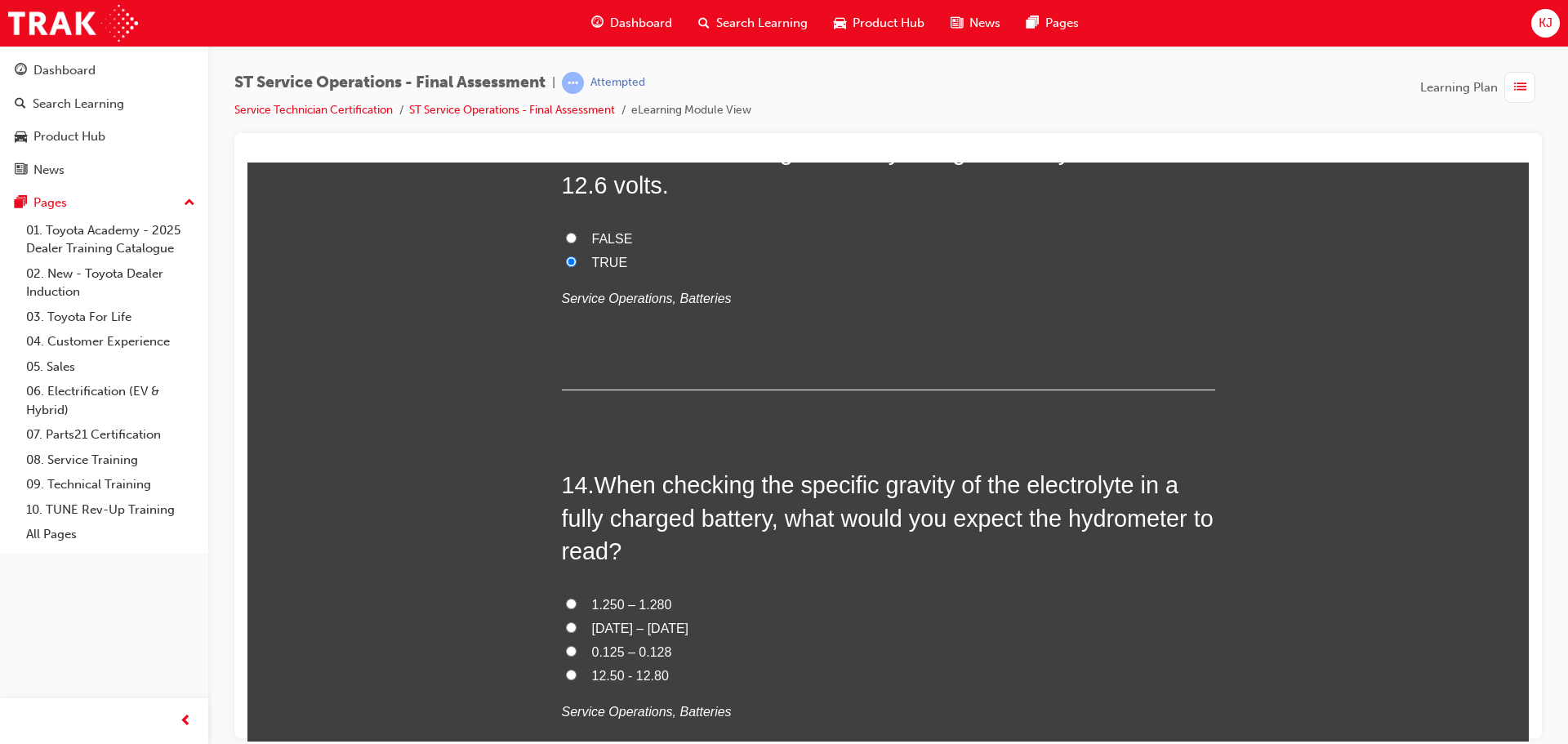
click at [606, 610] on span "1.250 – 1.280" at bounding box center [632, 604] width 80 height 14
click at [576, 609] on input "1.250 – 1.280" at bounding box center [571, 603] width 10 height 10
radio input "true"
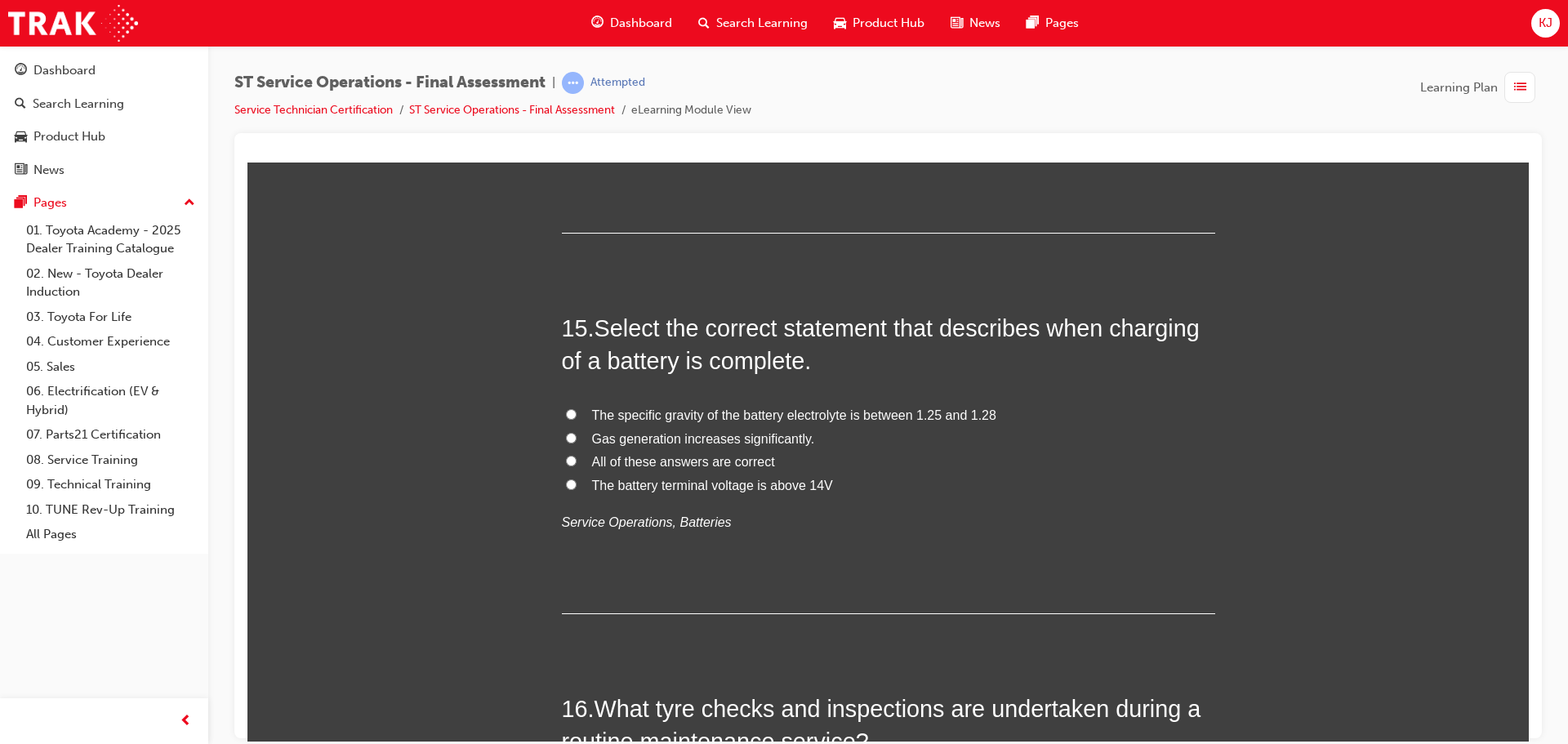
scroll to position [5228, 0]
drag, startPoint x: 584, startPoint y: 618, endPoint x: 478, endPoint y: 605, distance: 106.8
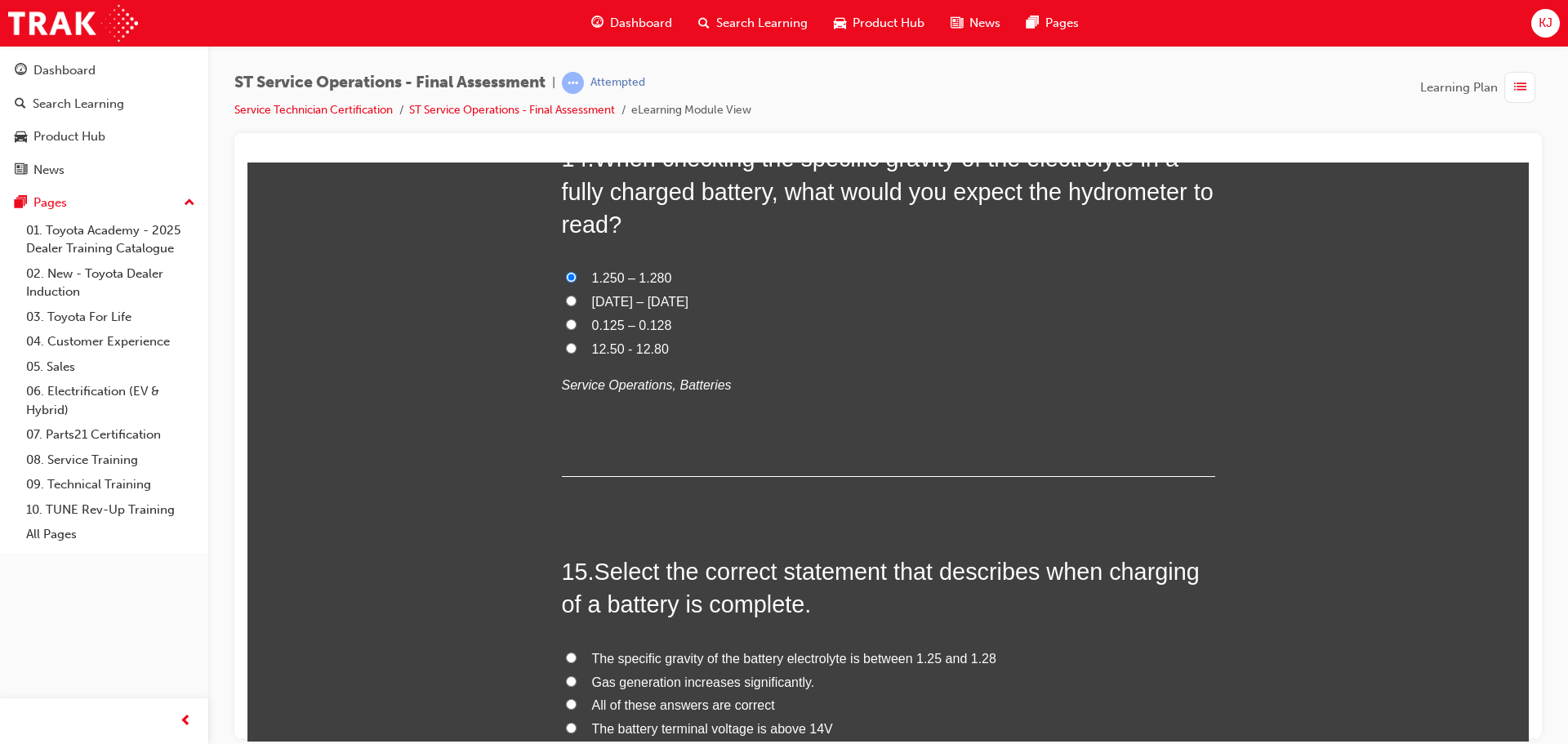
scroll to position [5064, 0]
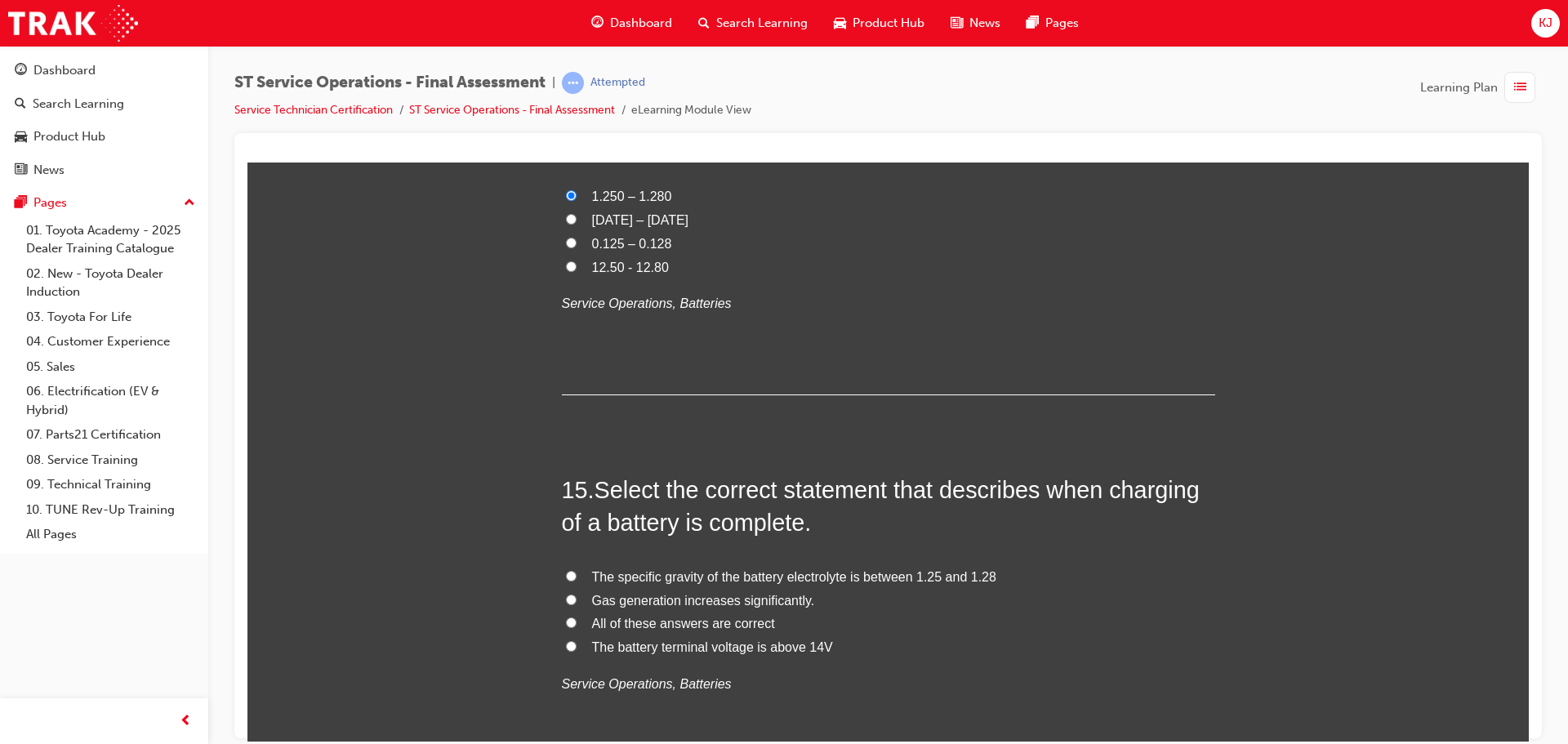
drag, startPoint x: 601, startPoint y: 329, endPoint x: 517, endPoint y: 366, distance: 91.8
drag, startPoint x: 517, startPoint y: 366, endPoint x: 480, endPoint y: 369, distance: 37.1
click at [693, 625] on span "All of these answers are correct" at bounding box center [684, 623] width 183 height 14
click at [576, 625] on input "All of these answers are correct" at bounding box center [571, 622] width 10 height 10
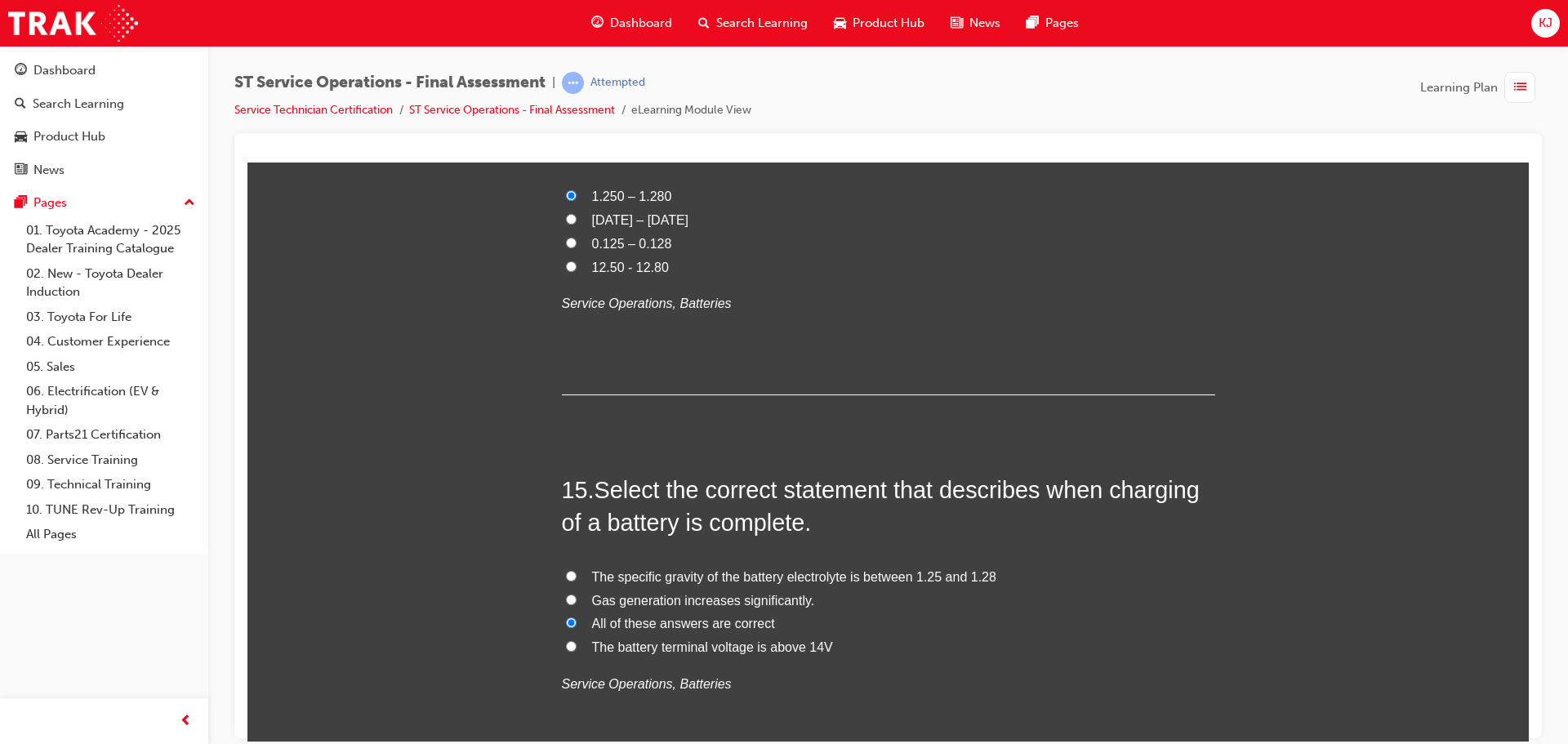
radio input "true"
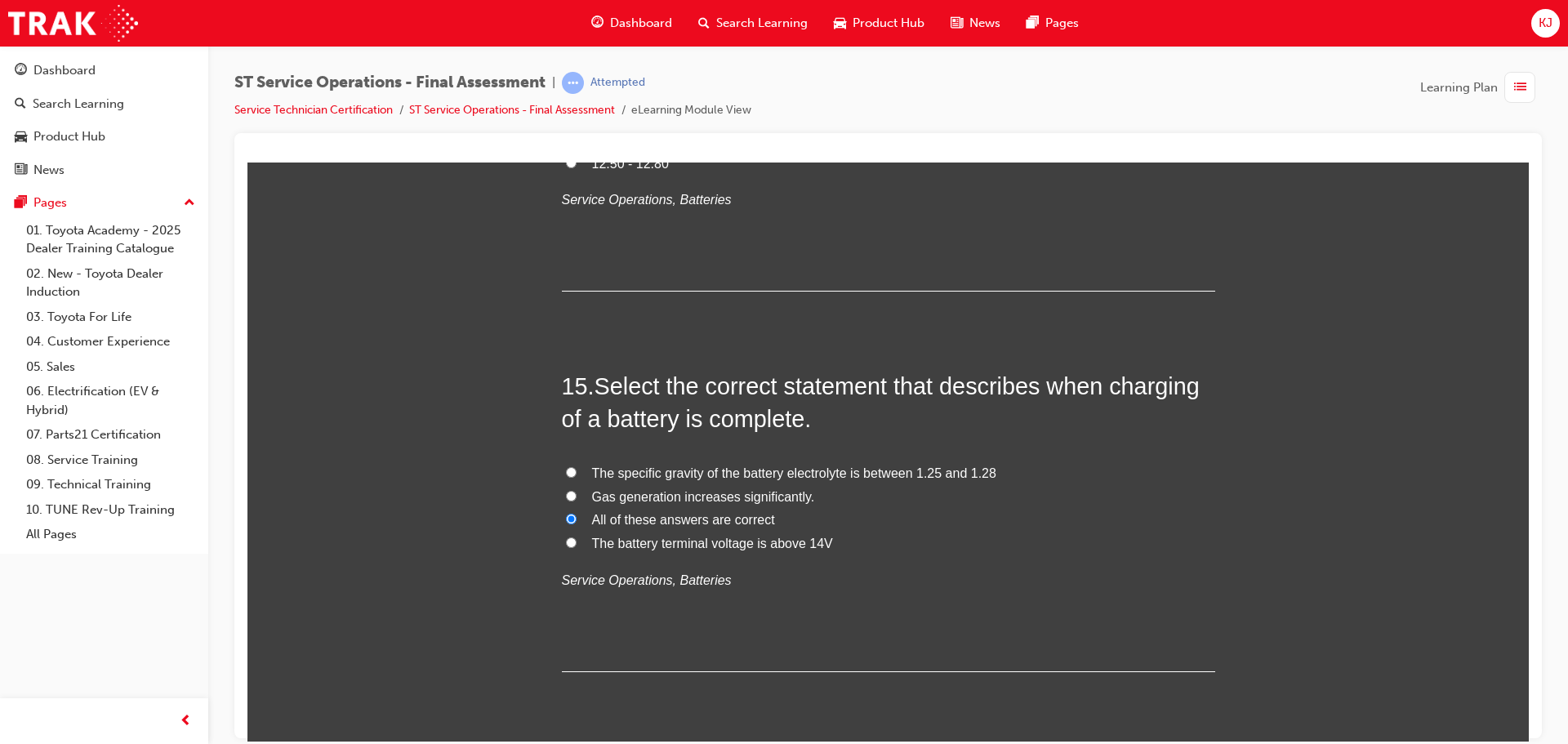
scroll to position [5473, 0]
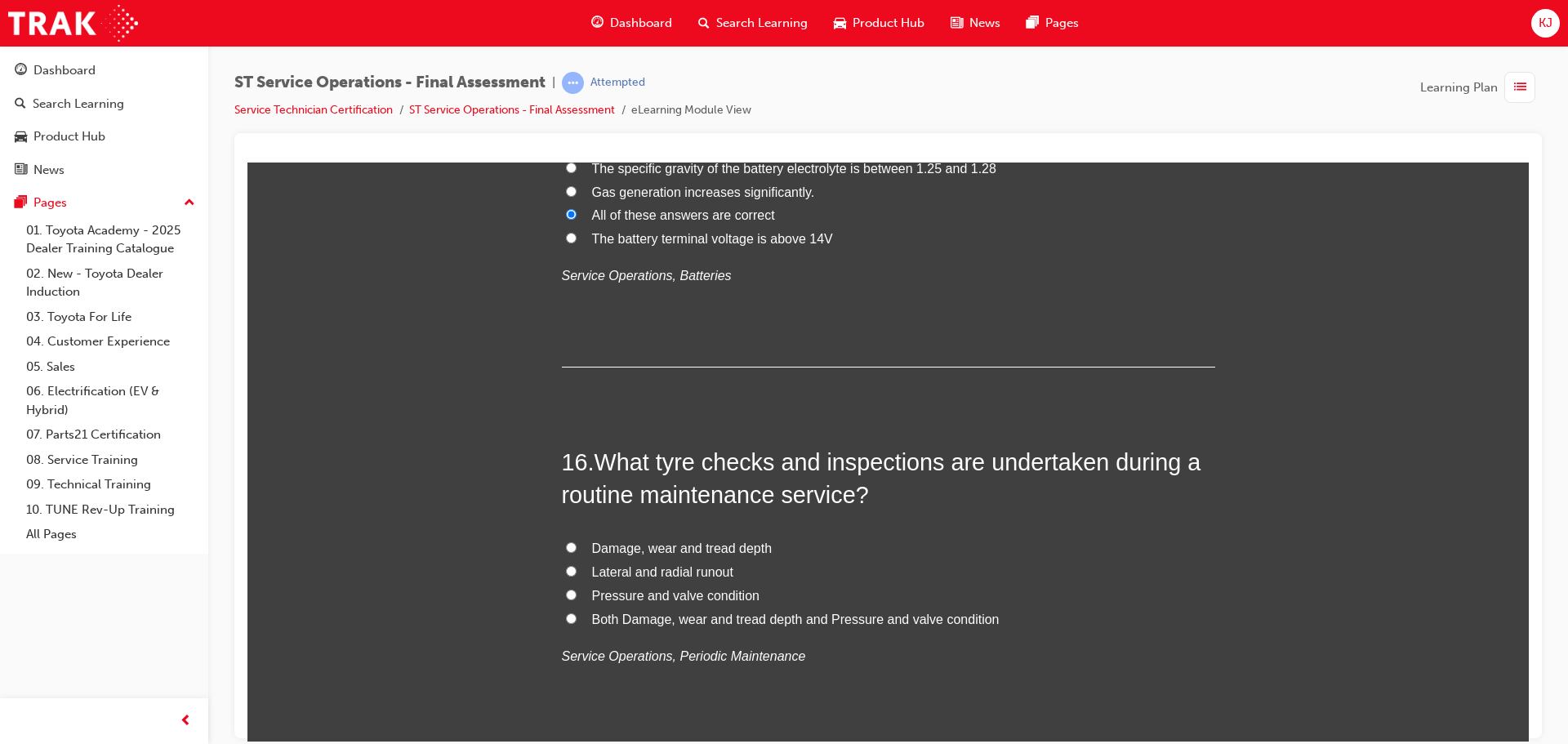
click at [907, 612] on span "Both Damage, wear and tread depth and Pressure and valve condition" at bounding box center [796, 618] width 408 height 14
click at [576, 612] on input "Both Damage, wear and tread depth and Pressure and valve condition" at bounding box center [571, 618] width 10 height 10
radio input "true"
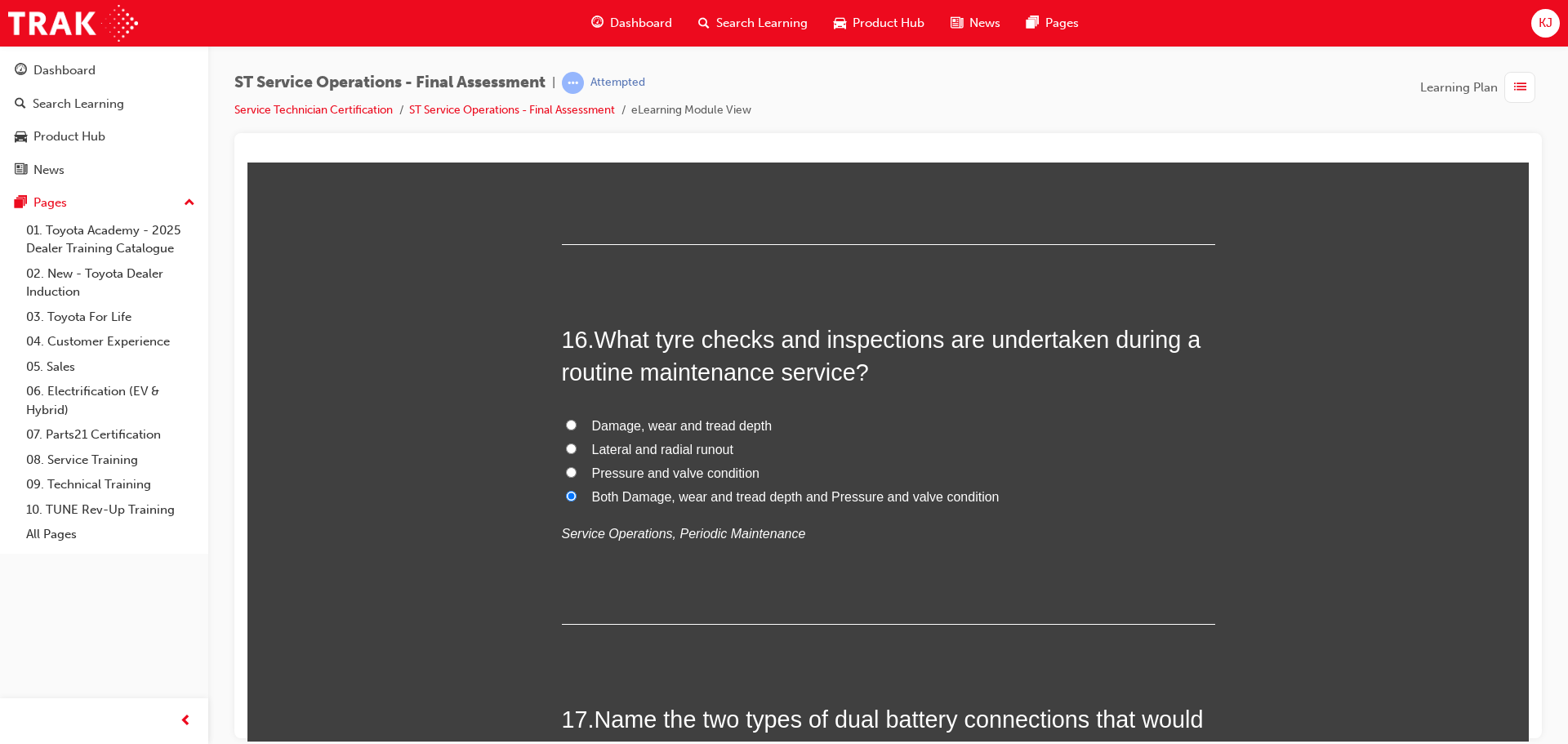
scroll to position [5881, 0]
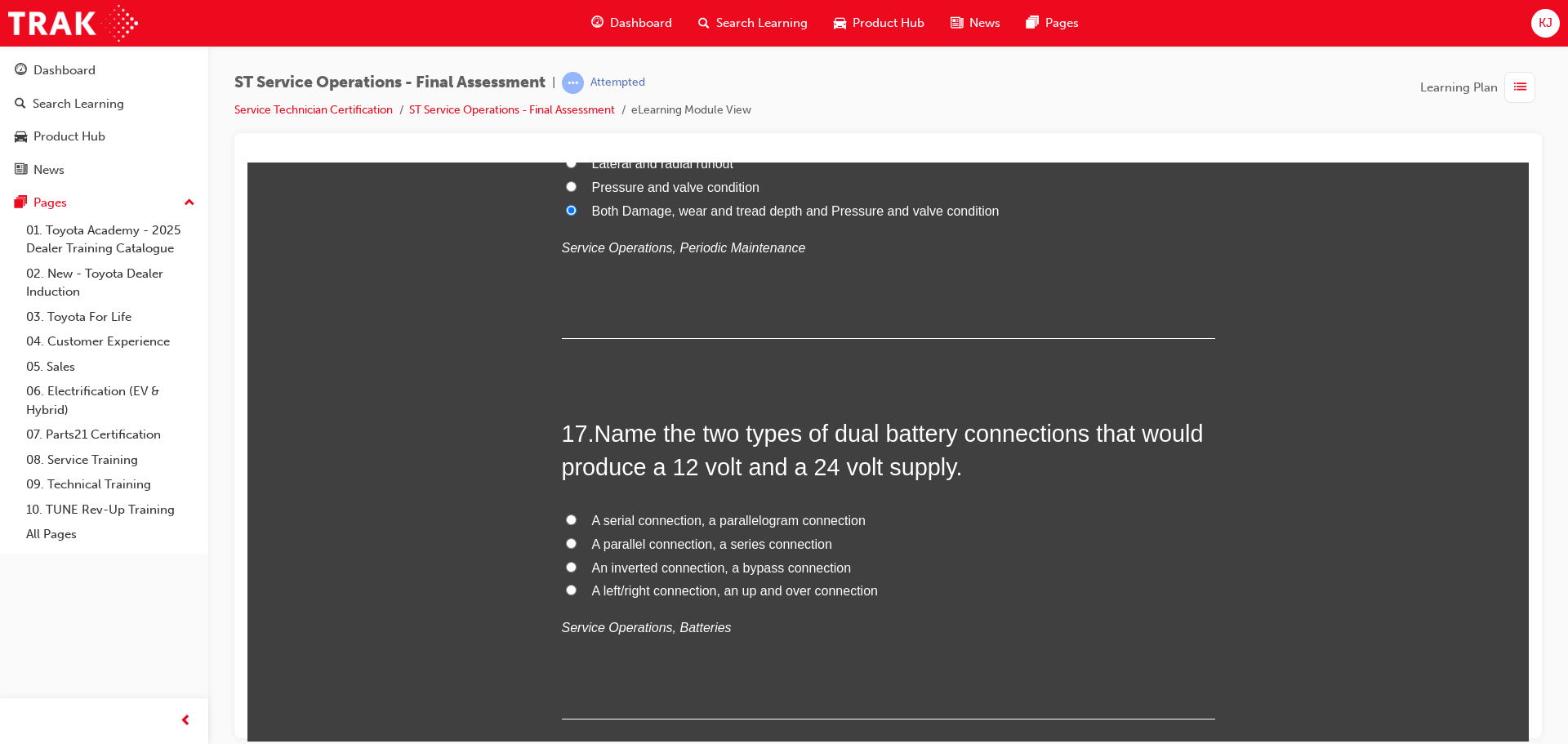
click at [778, 567] on span "An inverted connection, a bypass connection" at bounding box center [723, 567] width 260 height 14
click at [576, 567] on input "An inverted connection, a bypass connection" at bounding box center [571, 566] width 10 height 10
radio input "true"
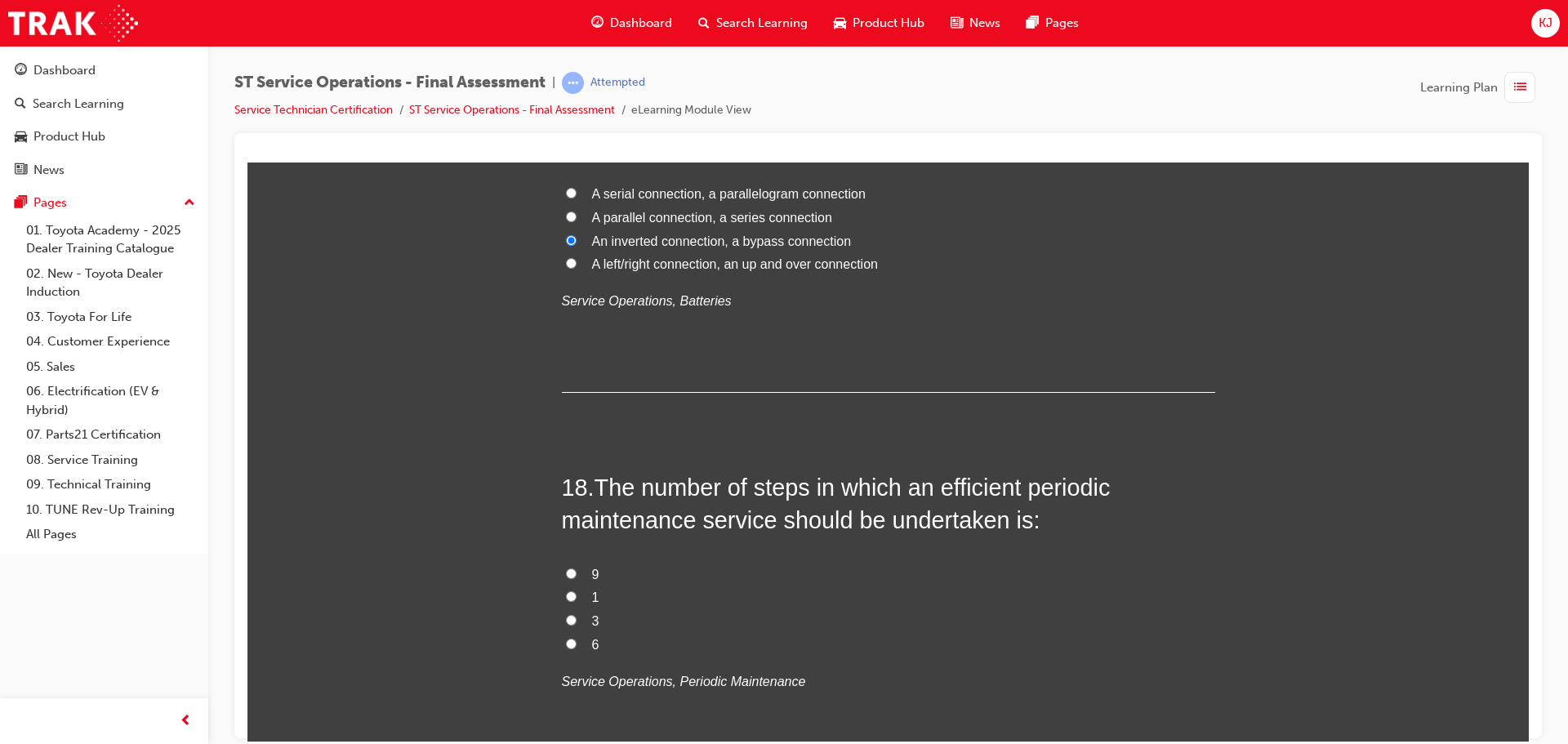
scroll to position [6290, 0]
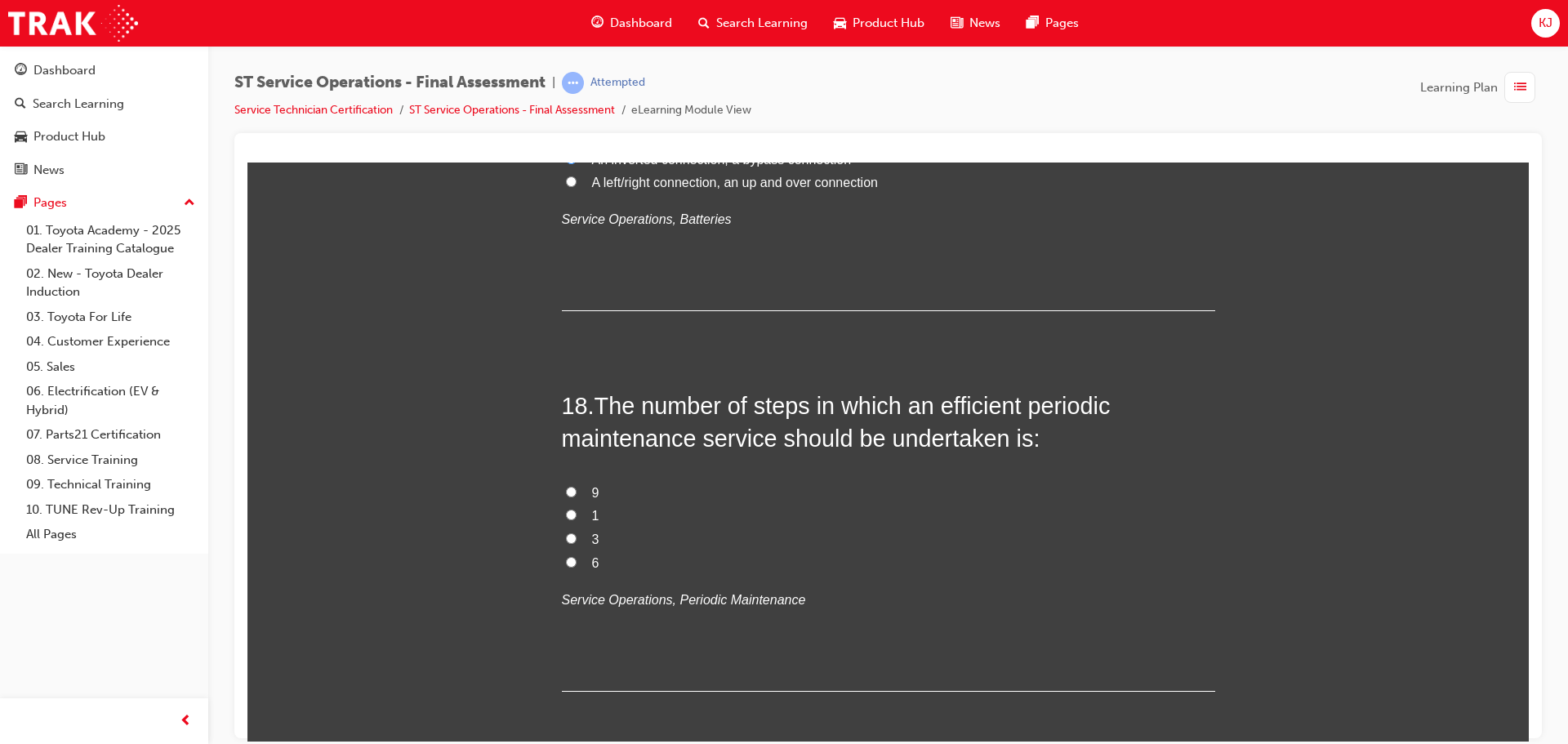
click at [613, 563] on label "6" at bounding box center [889, 563] width 654 height 24
click at [576, 563] on input "6" at bounding box center [571, 562] width 10 height 10
radio input "true"
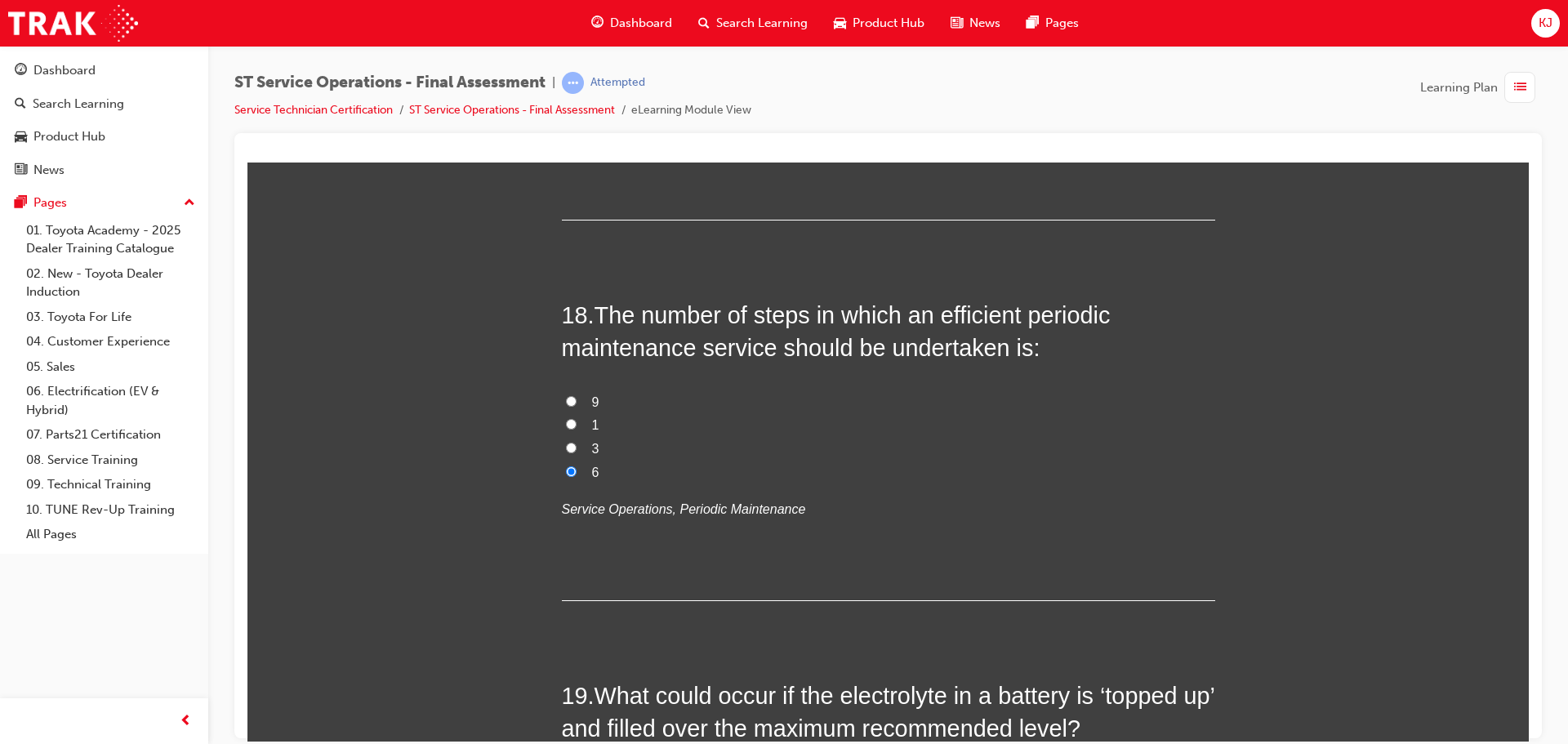
scroll to position [6699, 0]
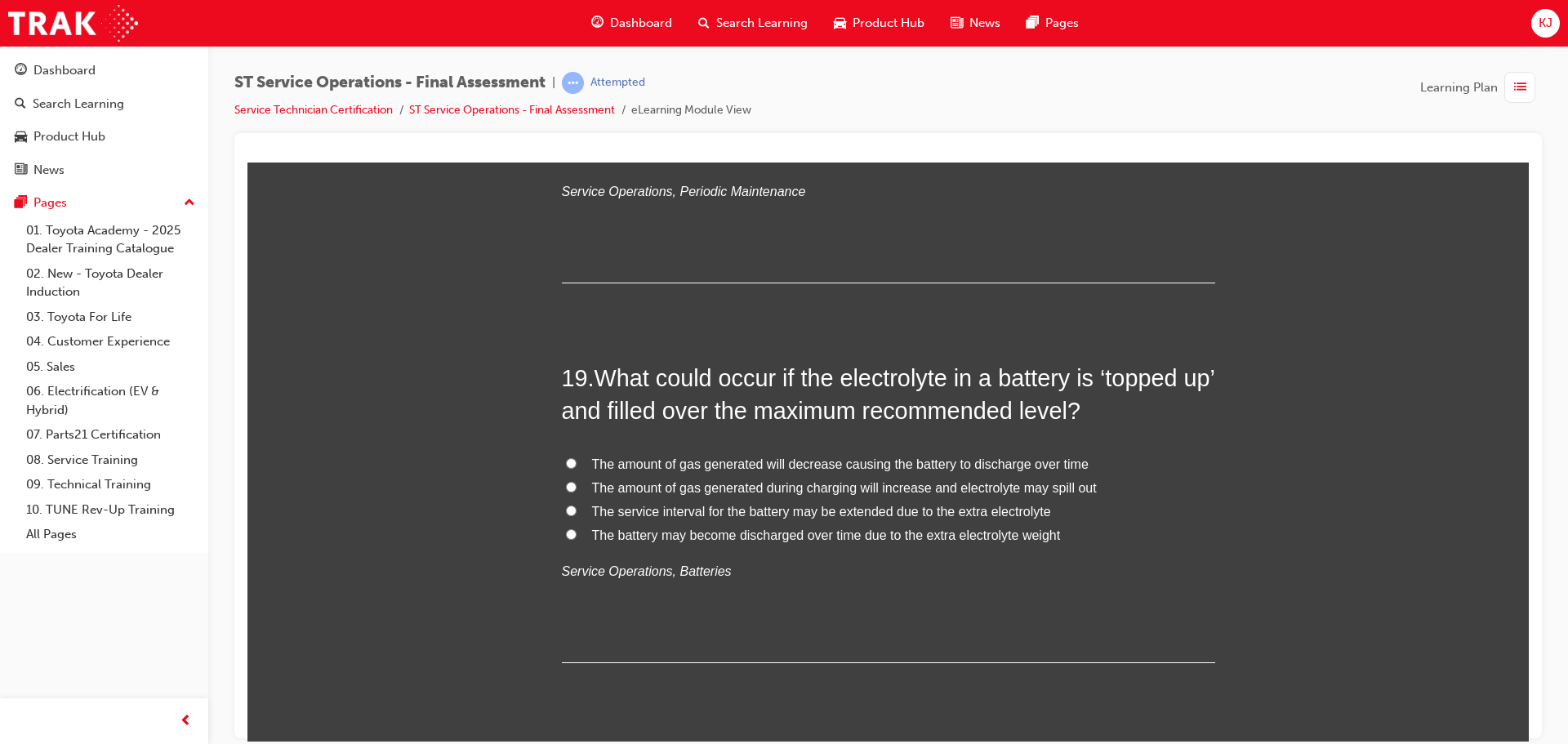
click at [794, 487] on span "The amount of gas generated during charging will increase and electrolyte may s…" at bounding box center [845, 487] width 505 height 14
click at [576, 487] on input "The amount of gas generated during charging will increase and electrolyte may s…" at bounding box center [571, 486] width 10 height 10
radio input "true"
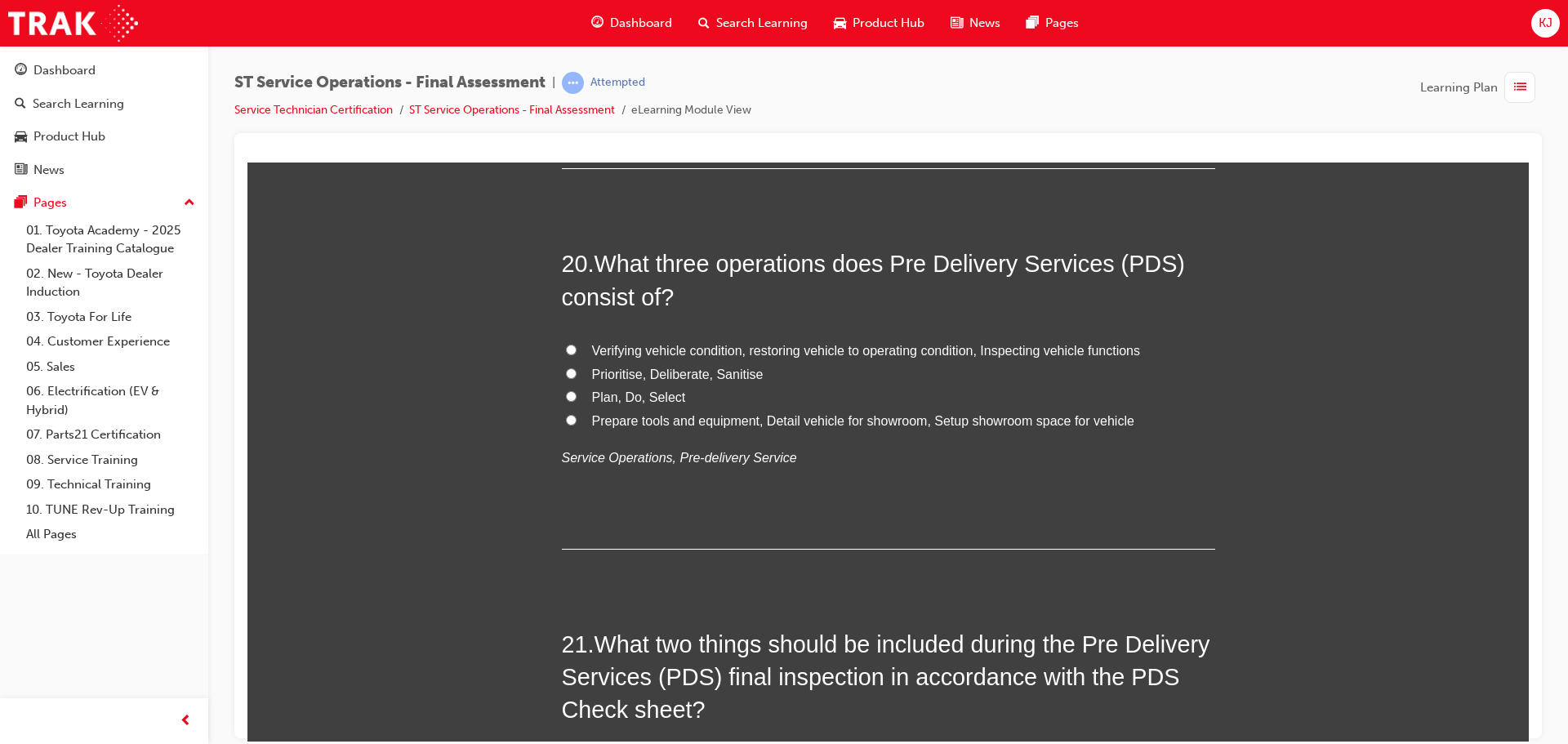
scroll to position [7188, 0]
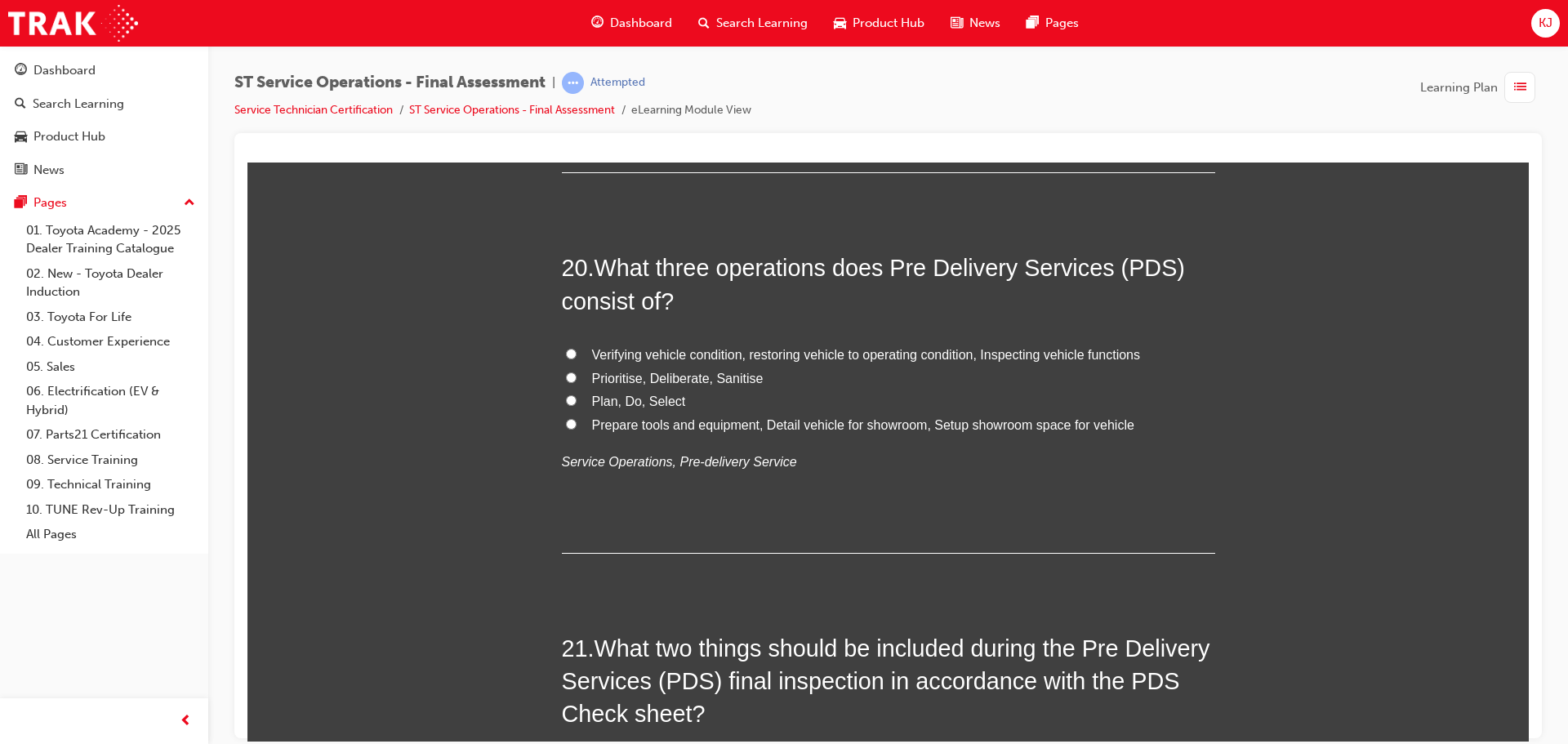
drag, startPoint x: 907, startPoint y: 356, endPoint x: 525, endPoint y: 398, distance: 384.3
click at [658, 351] on span "Verifying vehicle condition, restoring vehicle to operating condition, Inspecti…" at bounding box center [867, 354] width 549 height 14
click at [576, 351] on input "Verifying vehicle condition, restoring vehicle to operating condition, Inspecti…" at bounding box center [571, 354] width 10 height 10
radio input "true"
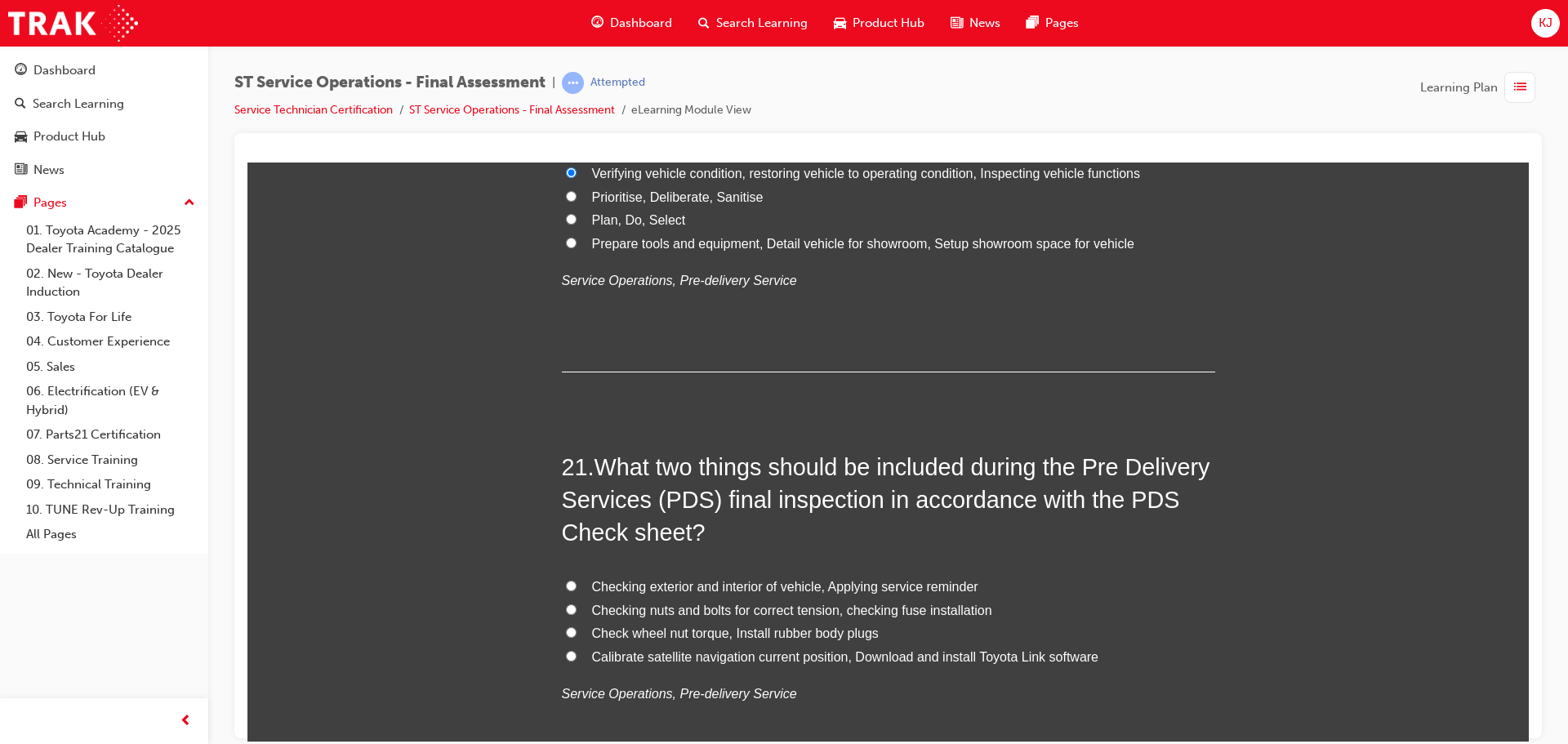
scroll to position [7480, 0]
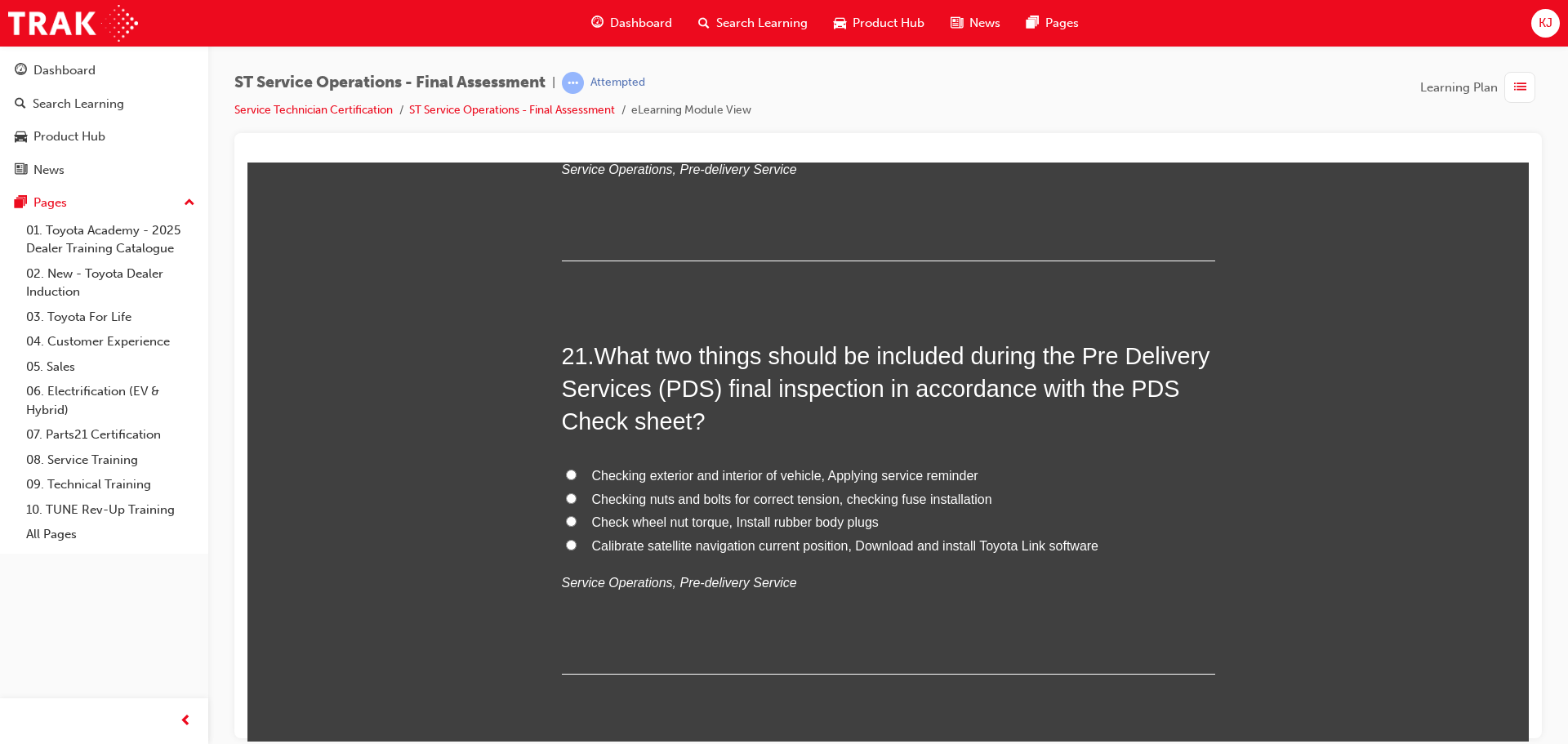
click at [764, 544] on span "Calibrate satellite navigation current position, Download and install Toyota Li…" at bounding box center [846, 545] width 507 height 14
click at [576, 544] on input "Calibrate satellite navigation current position, Download and install Toyota Li…" at bounding box center [571, 544] width 10 height 10
radio input "true"
drag, startPoint x: 744, startPoint y: 472, endPoint x: 744, endPoint y: 458, distance: 14.0
click at [744, 471] on span "Checking exterior and interior of vehicle, Applying service reminder" at bounding box center [785, 475] width 386 height 14
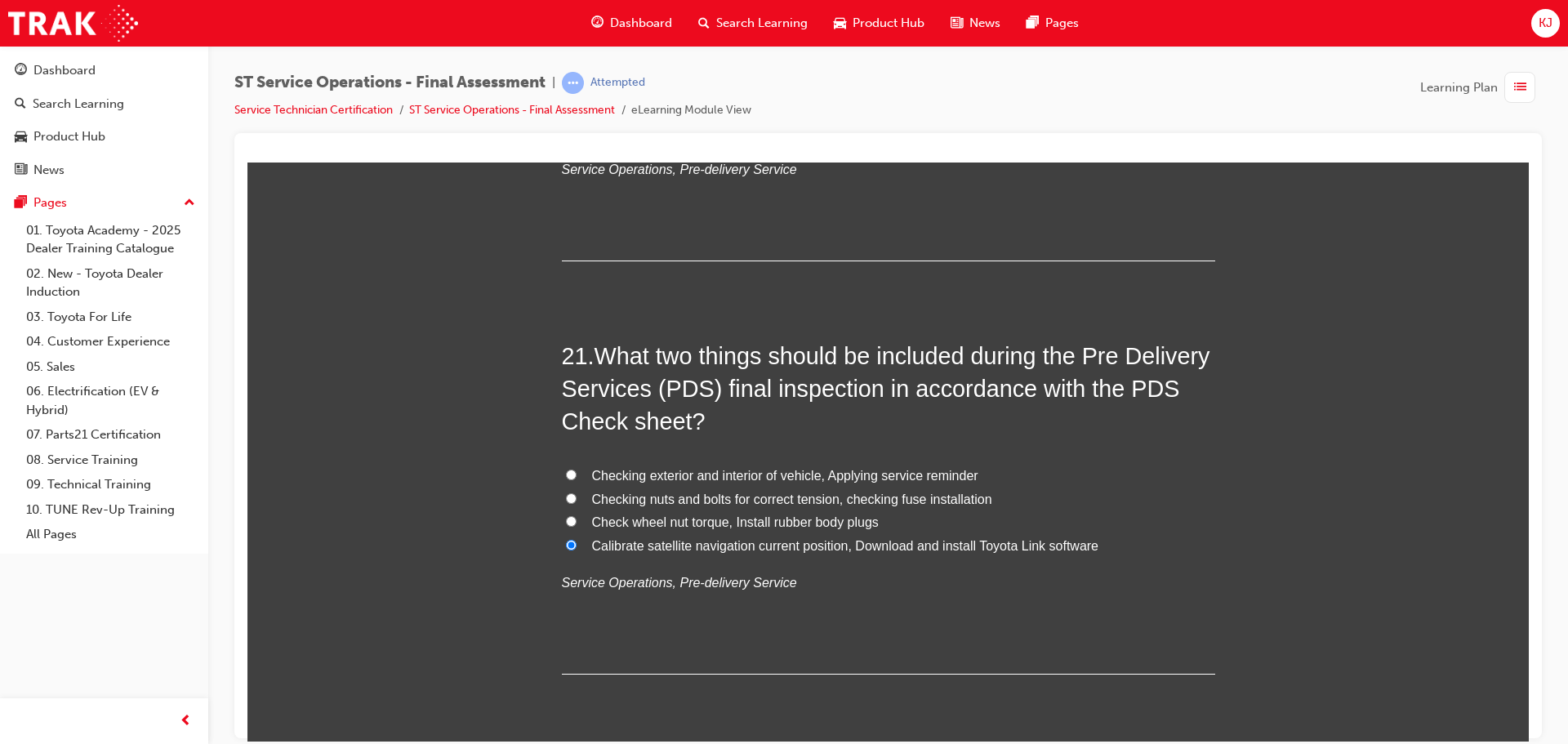
click at [576, 471] on input "Checking exterior and interior of vehicle, Applying service reminder" at bounding box center [571, 474] width 10 height 10
radio input "true"
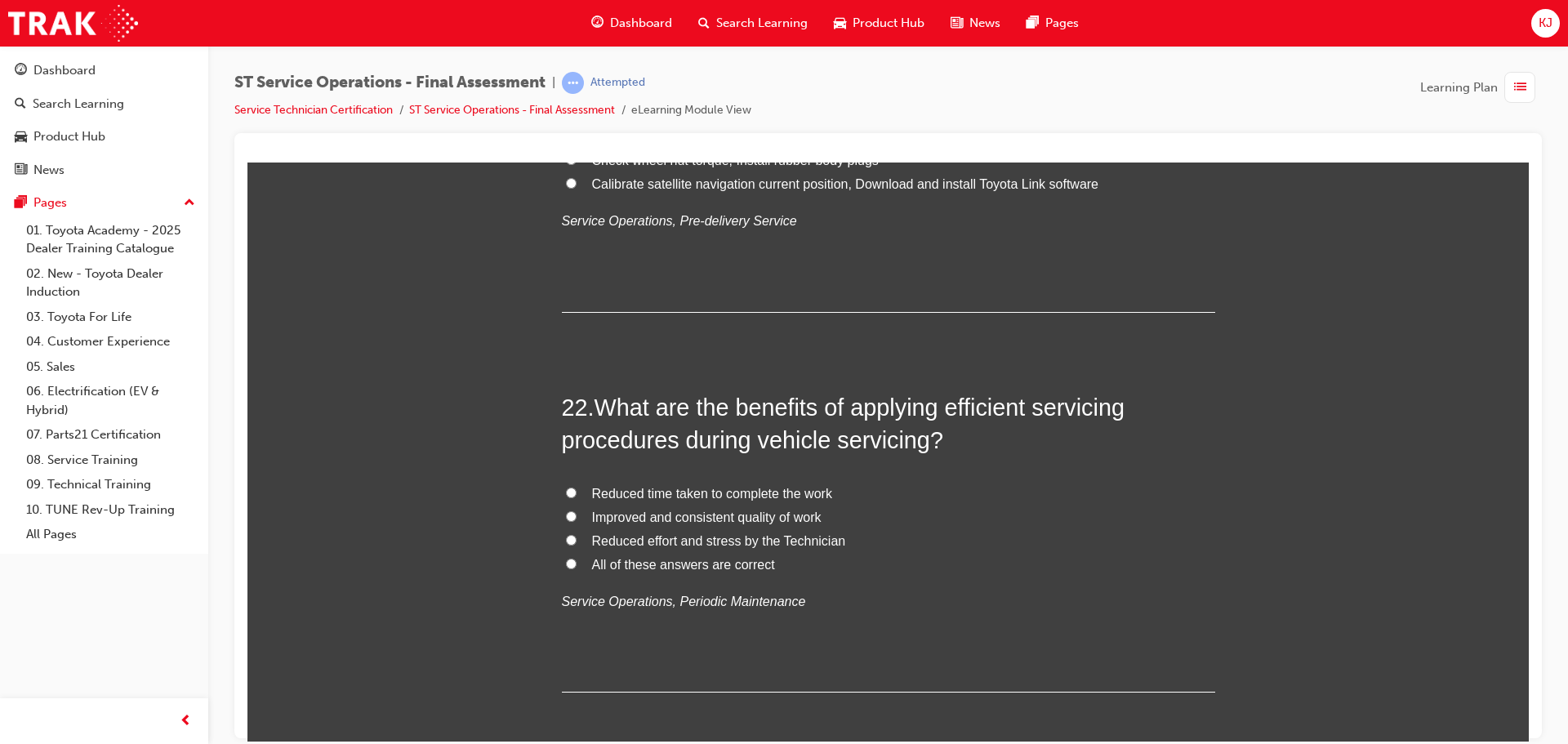
scroll to position [7889, 0]
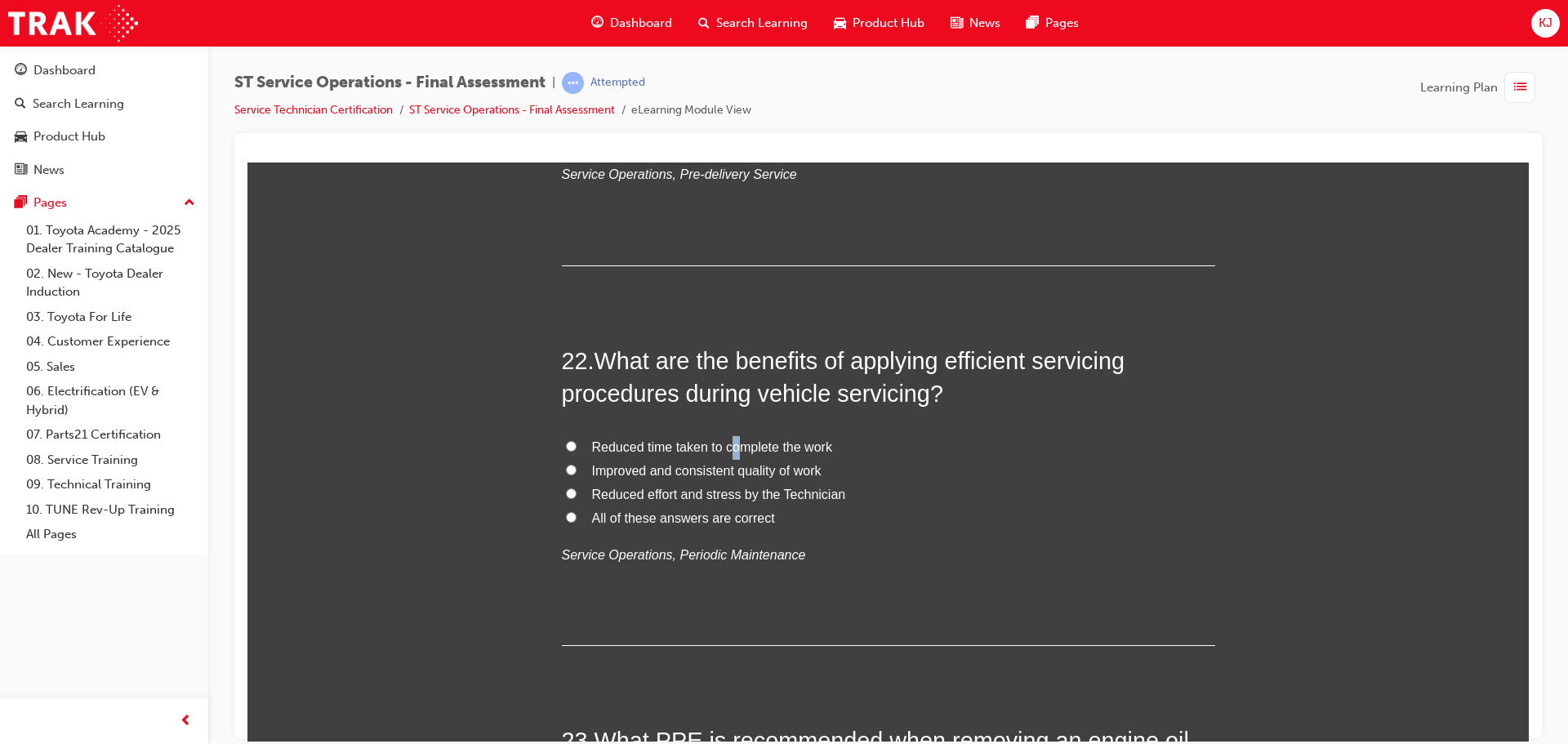
click at [730, 450] on span "Reduced time taken to complete the work" at bounding box center [712, 446] width 240 height 14
click at [859, 440] on label "Reduced time taken to complete the work" at bounding box center [889, 447] width 654 height 24
click at [576, 440] on input "Reduced time taken to complete the work" at bounding box center [571, 446] width 10 height 10
radio input "true"
click at [800, 467] on span "Improved and consistent quality of work" at bounding box center [707, 470] width 230 height 14
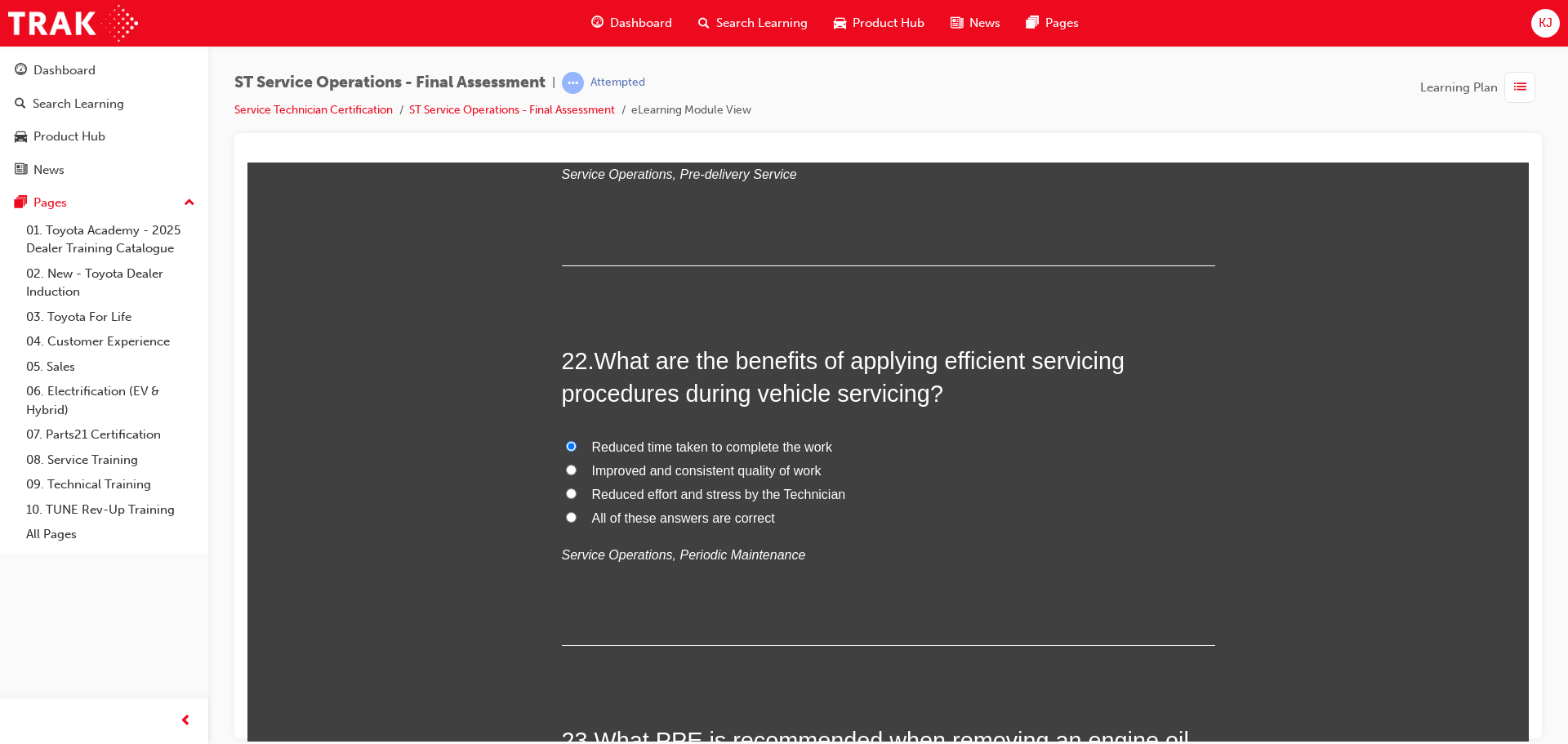
click at [576, 467] on input "Improved and consistent quality of work" at bounding box center [571, 469] width 10 height 10
radio input "true"
drag, startPoint x: 747, startPoint y: 526, endPoint x: 754, endPoint y: 516, distance: 12.2
click at [751, 526] on label "All of these answers are correct" at bounding box center [889, 519] width 654 height 24
click at [576, 522] on input "All of these answers are correct" at bounding box center [571, 517] width 10 height 10
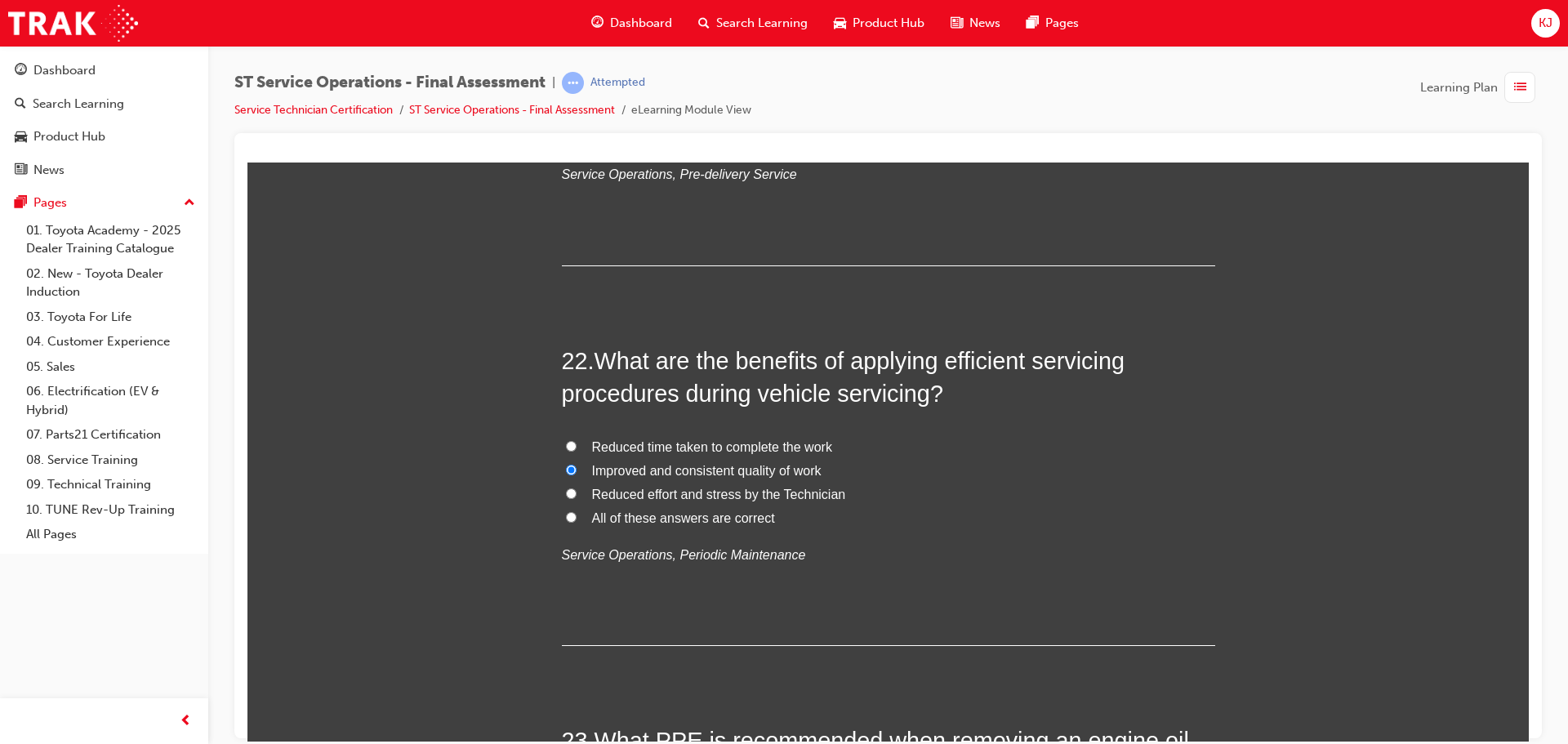
radio input "true"
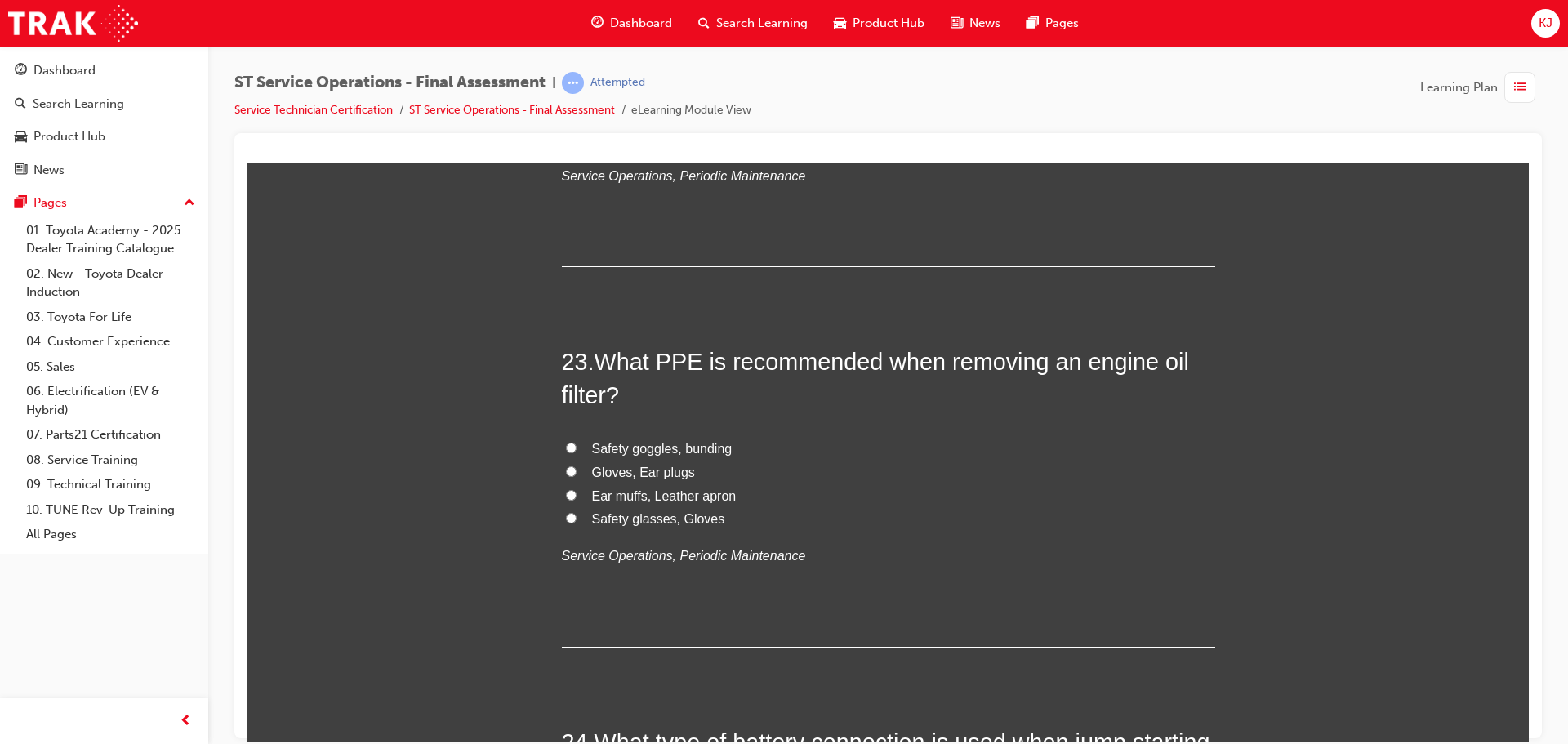
scroll to position [8298, 0]
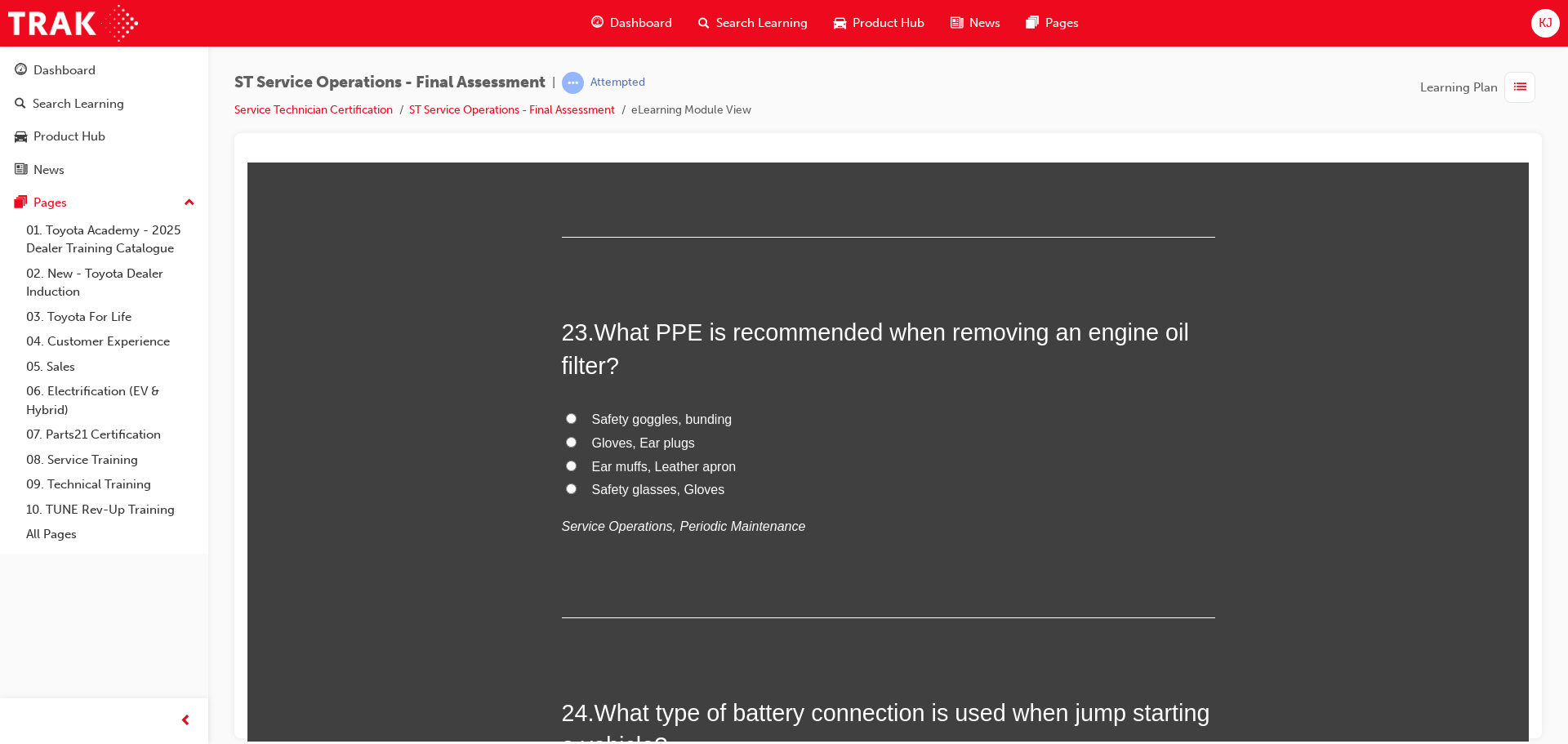
click at [675, 503] on div "Safety goggles, bunding Gloves, Ear plugs Ear muffs, Leather apron Safety glass…" at bounding box center [889, 473] width 654 height 131
drag, startPoint x: 679, startPoint y: 495, endPoint x: 676, endPoint y: 428, distance: 67.1
click at [677, 454] on div "Safety goggles, bunding Gloves, Ear plugs Ear muffs, Leather apron Safety glass…" at bounding box center [889, 473] width 654 height 131
click at [569, 492] on label "Safety glasses, Gloves" at bounding box center [889, 490] width 654 height 24
click at [569, 492] on input "Safety glasses, Gloves" at bounding box center [571, 488] width 10 height 10
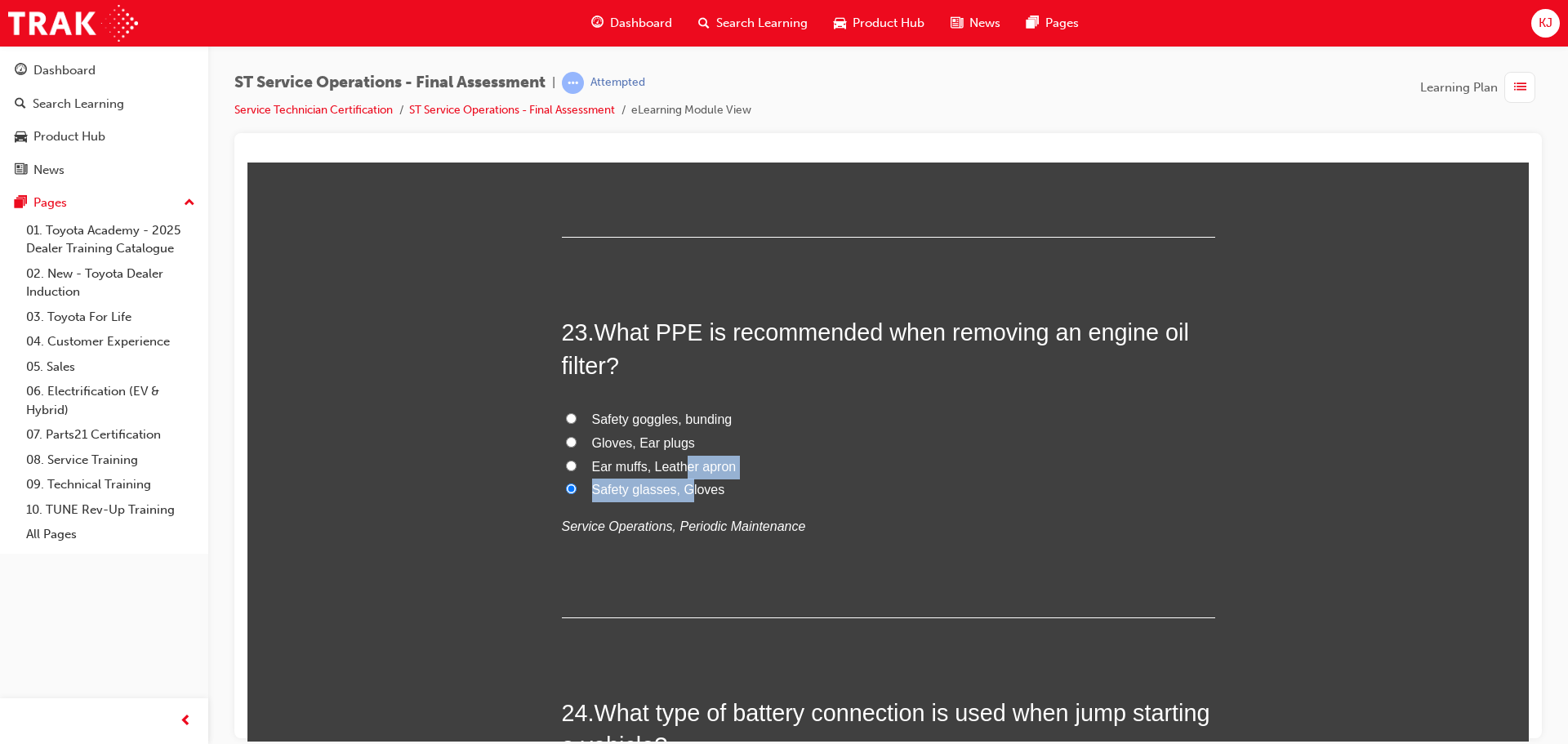
radio input "true"
click at [876, 530] on p "Service Operations, Periodic Maintenance" at bounding box center [889, 526] width 654 height 24
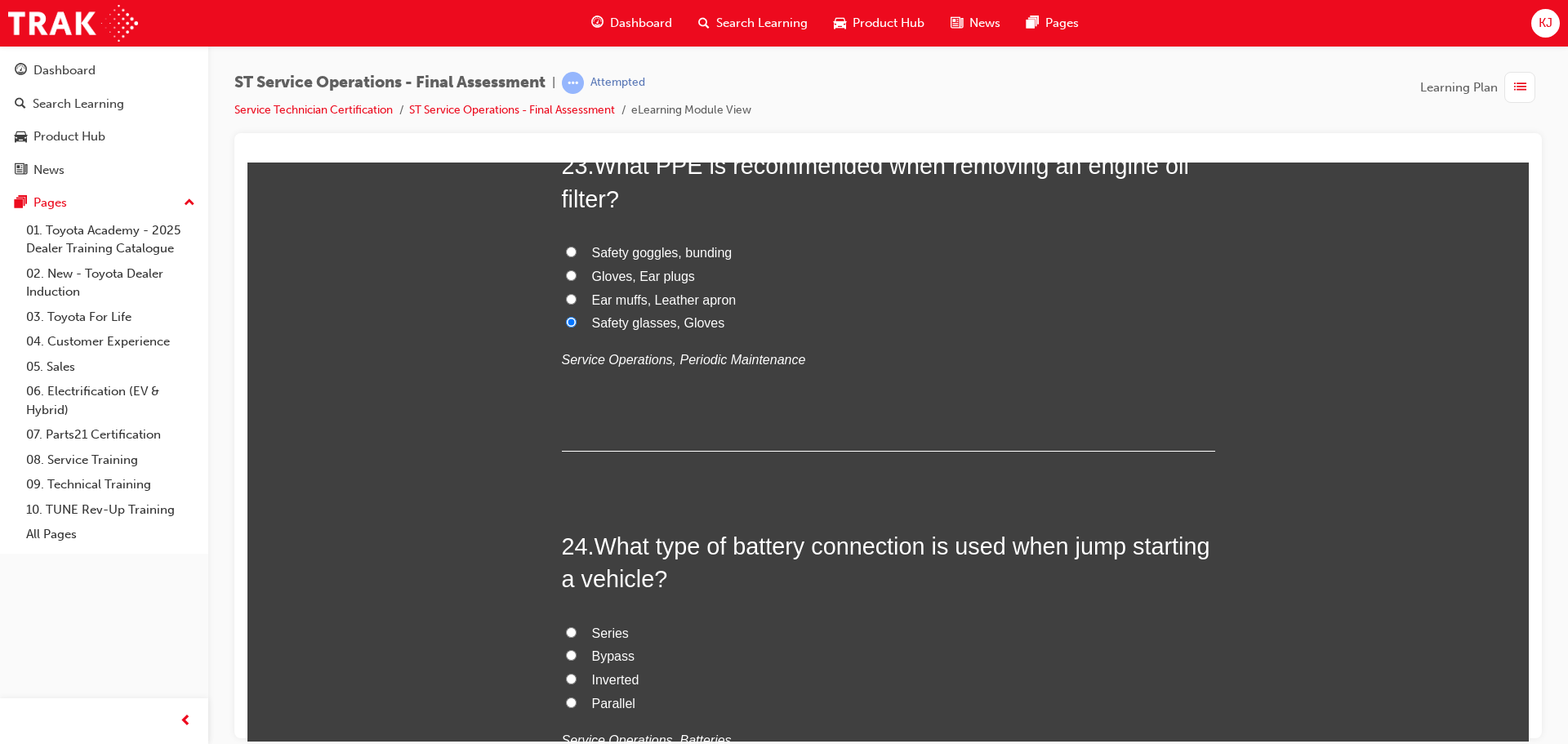
scroll to position [8543, 0]
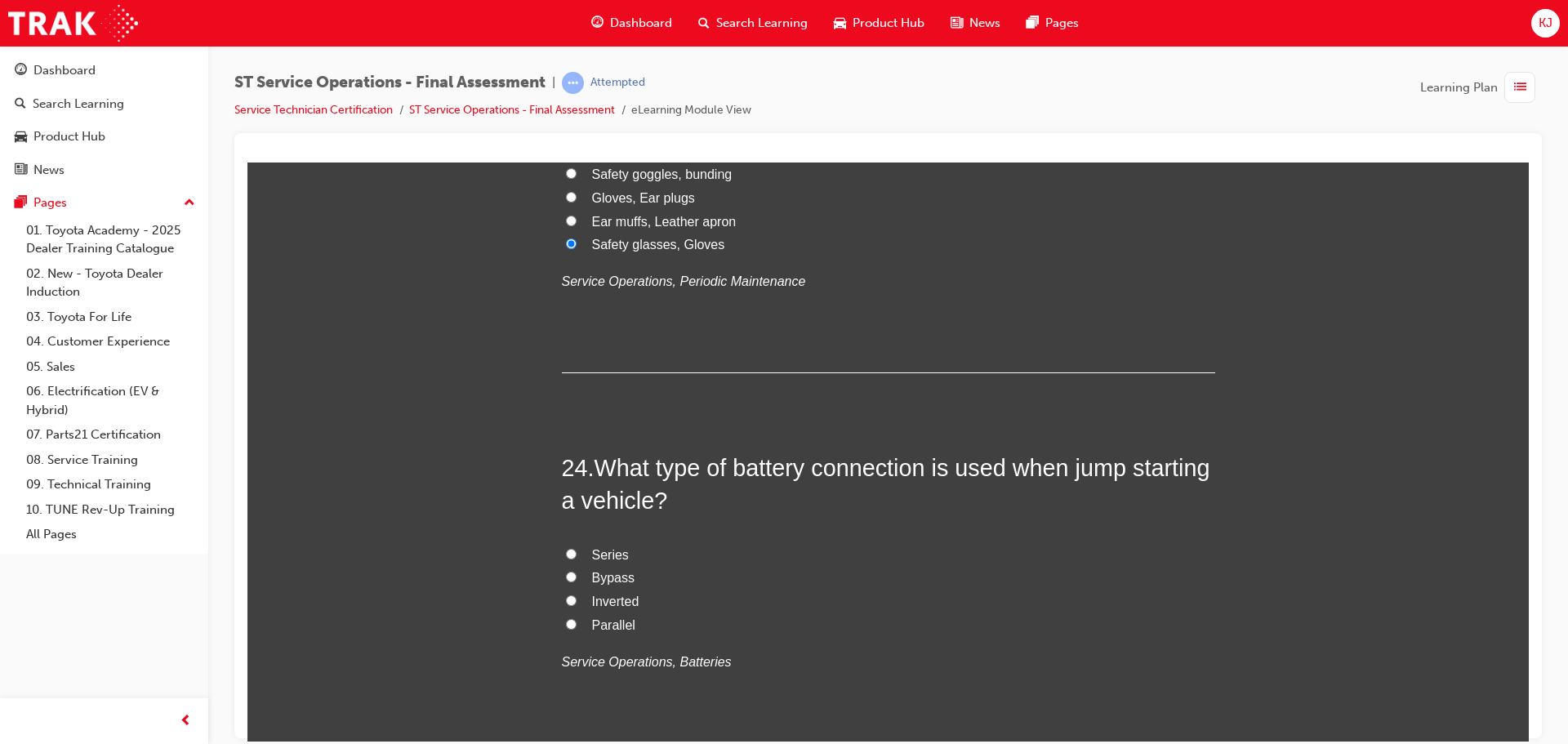
drag, startPoint x: 571, startPoint y: 555, endPoint x: 581, endPoint y: 562, distance: 12.2
click at [572, 556] on label "Series" at bounding box center [889, 556] width 654 height 24
click at [572, 556] on input "Series" at bounding box center [571, 553] width 10 height 10
radio input "true"
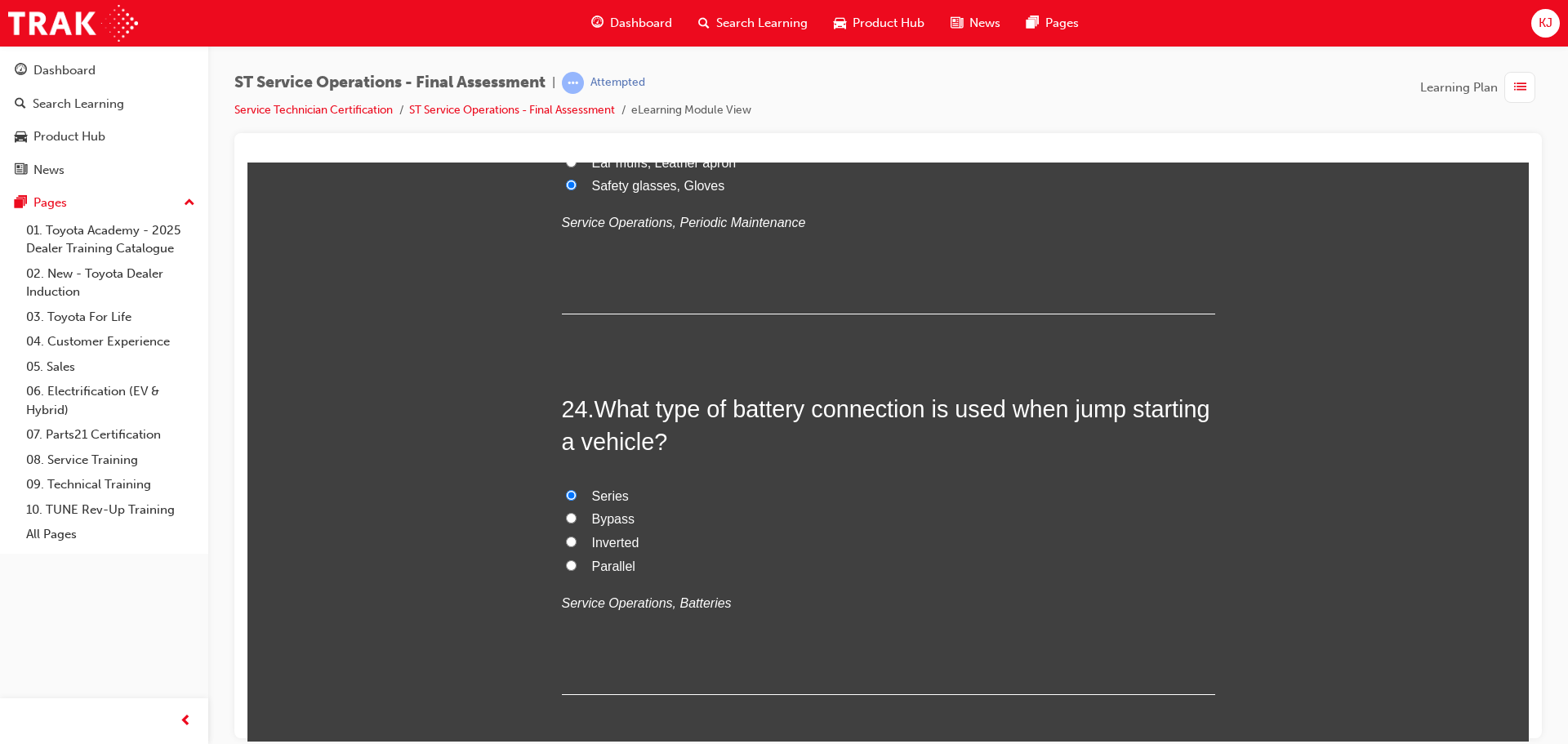
scroll to position [8679, 0]
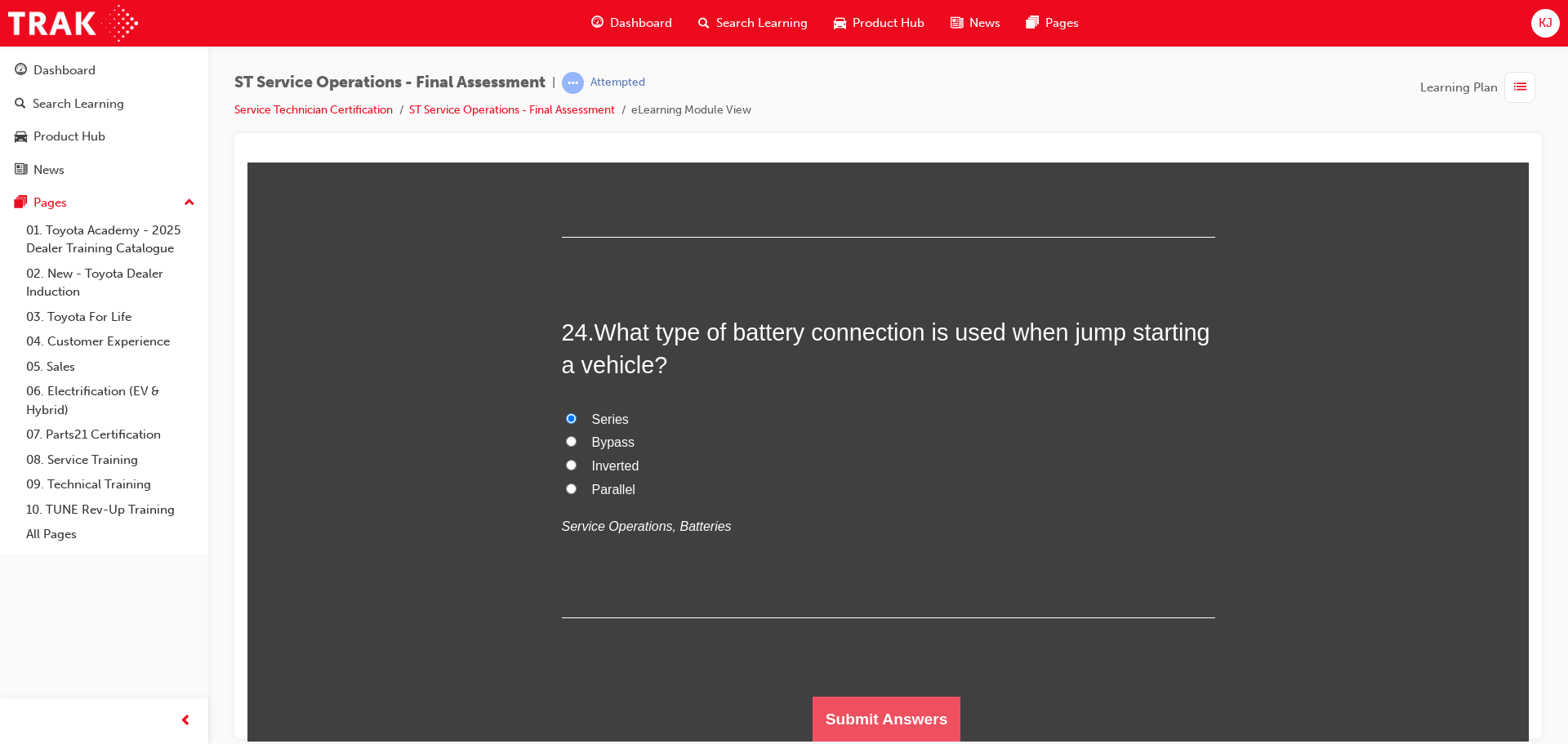
click at [888, 717] on button "Submit Answers" at bounding box center [887, 718] width 149 height 46
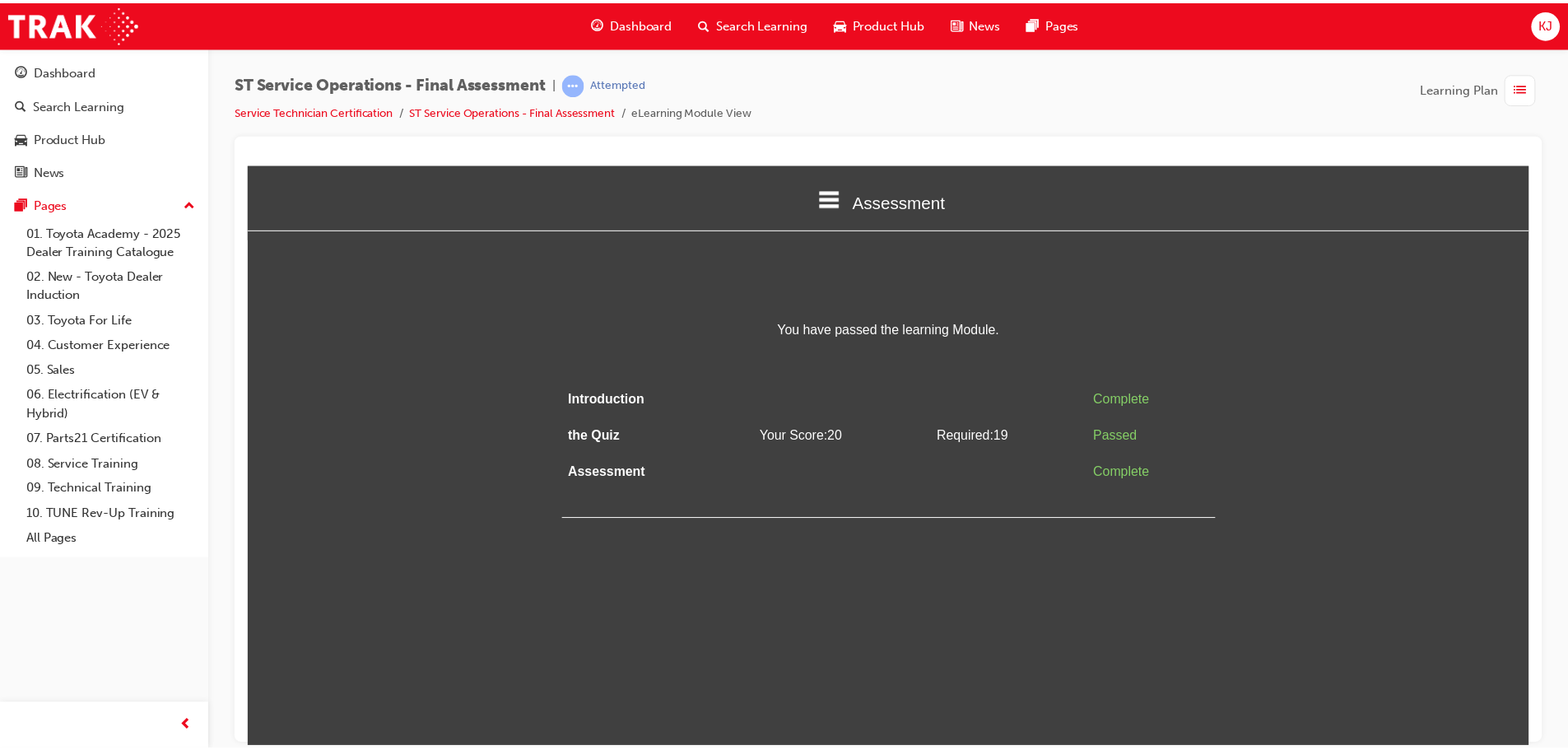
scroll to position [0, 0]
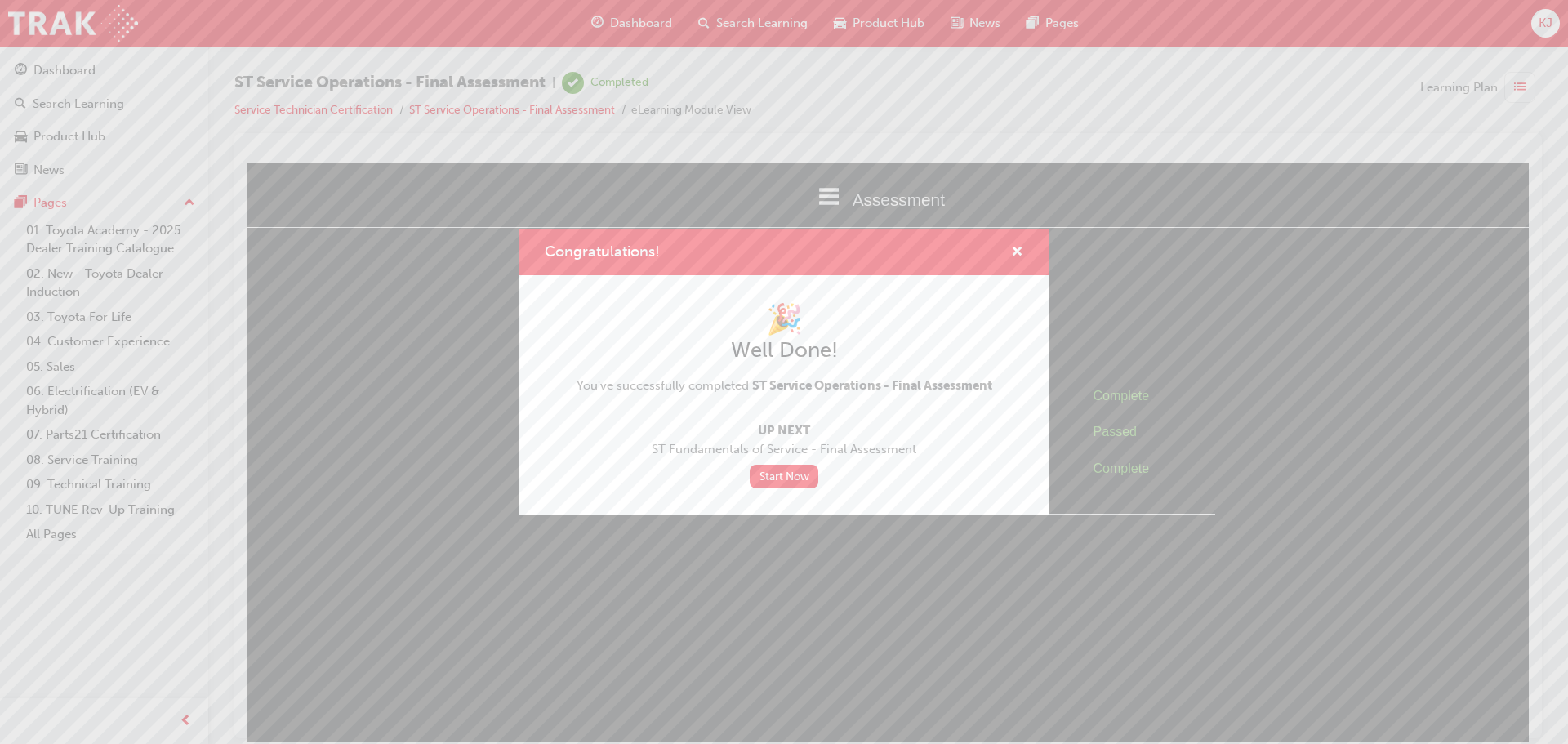
click at [1005, 260] on div "Congratulations!" at bounding box center [1011, 253] width 25 height 21
drag, startPoint x: 1015, startPoint y: 254, endPoint x: 747, endPoint y: 89, distance: 314.7
click at [1015, 254] on span "cross-icon" at bounding box center [1018, 253] width 12 height 15
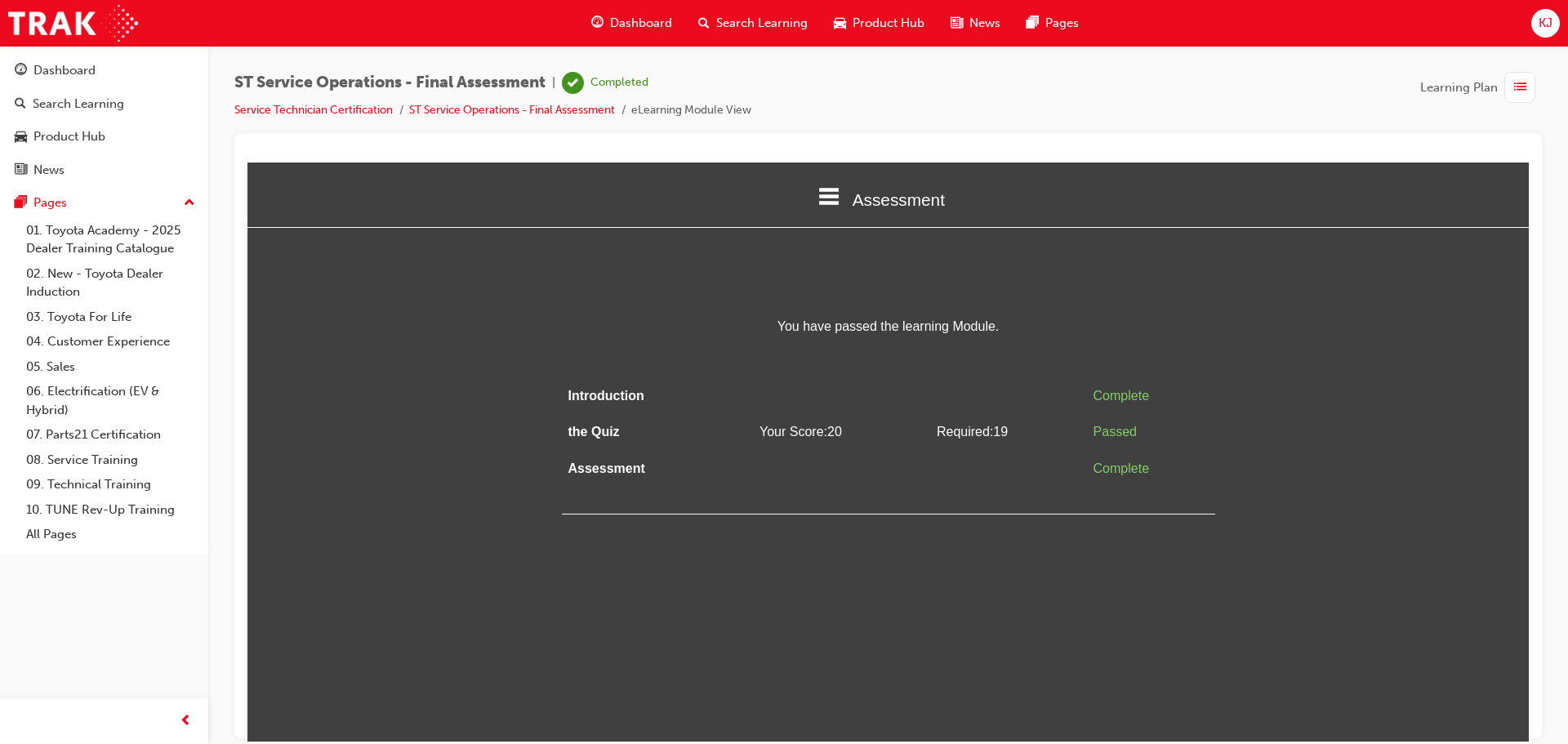
click at [596, 13] on span "guage-icon" at bounding box center [598, 23] width 12 height 21
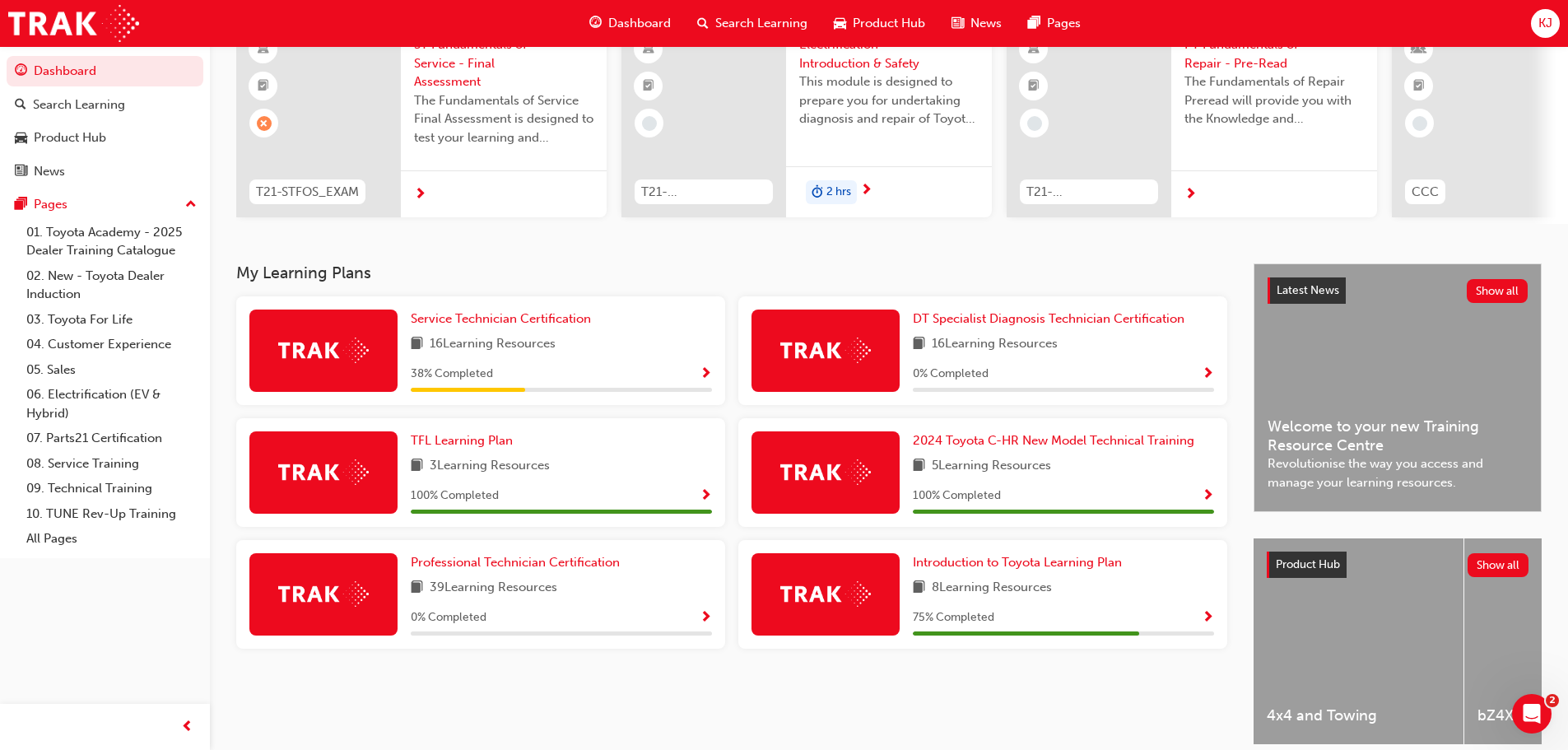
scroll to position [65, 0]
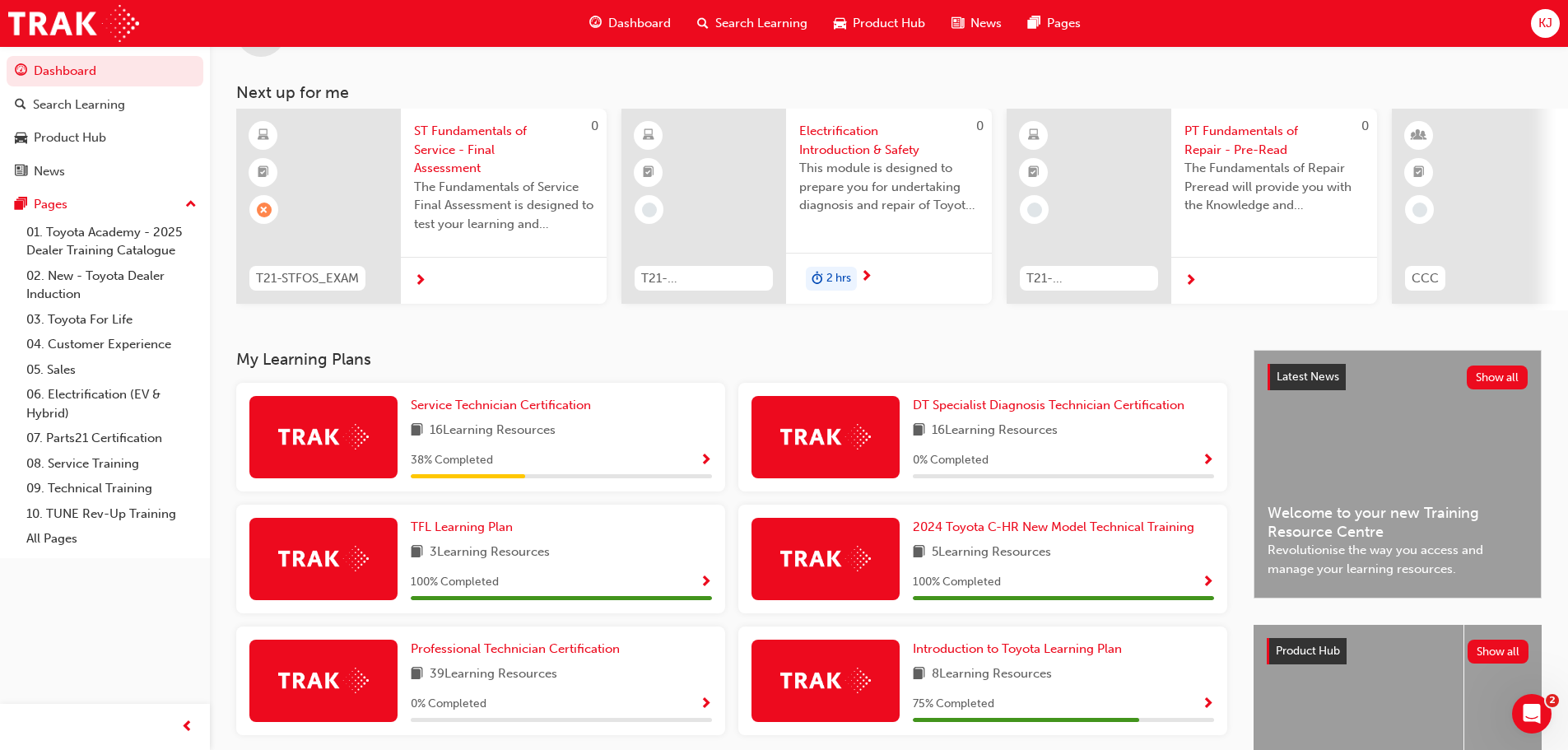
click at [702, 462] on span "Show Progress" at bounding box center [706, 460] width 12 height 15
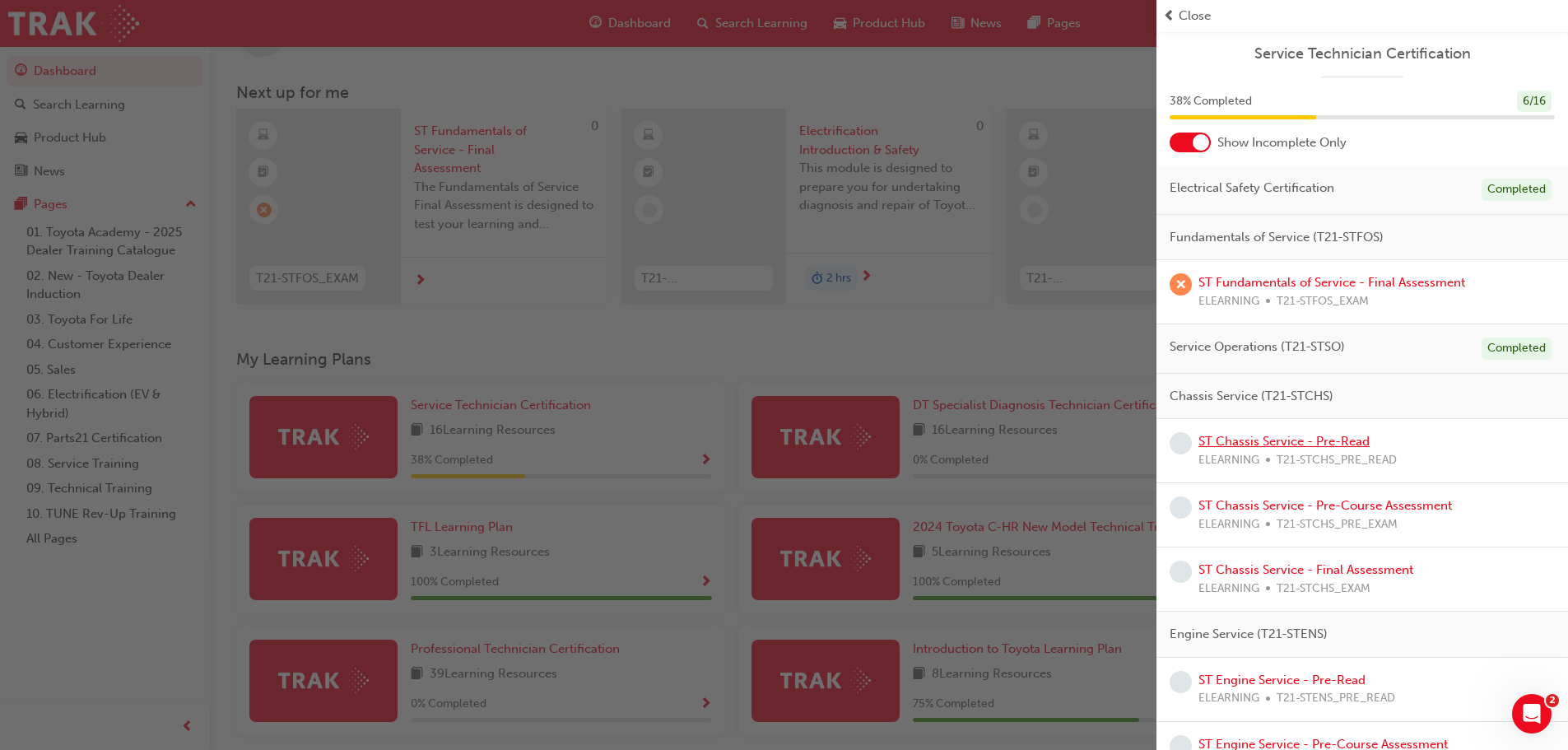
click at [1289, 435] on link "ST Chassis Service - Pre-Read" at bounding box center [1285, 440] width 172 height 15
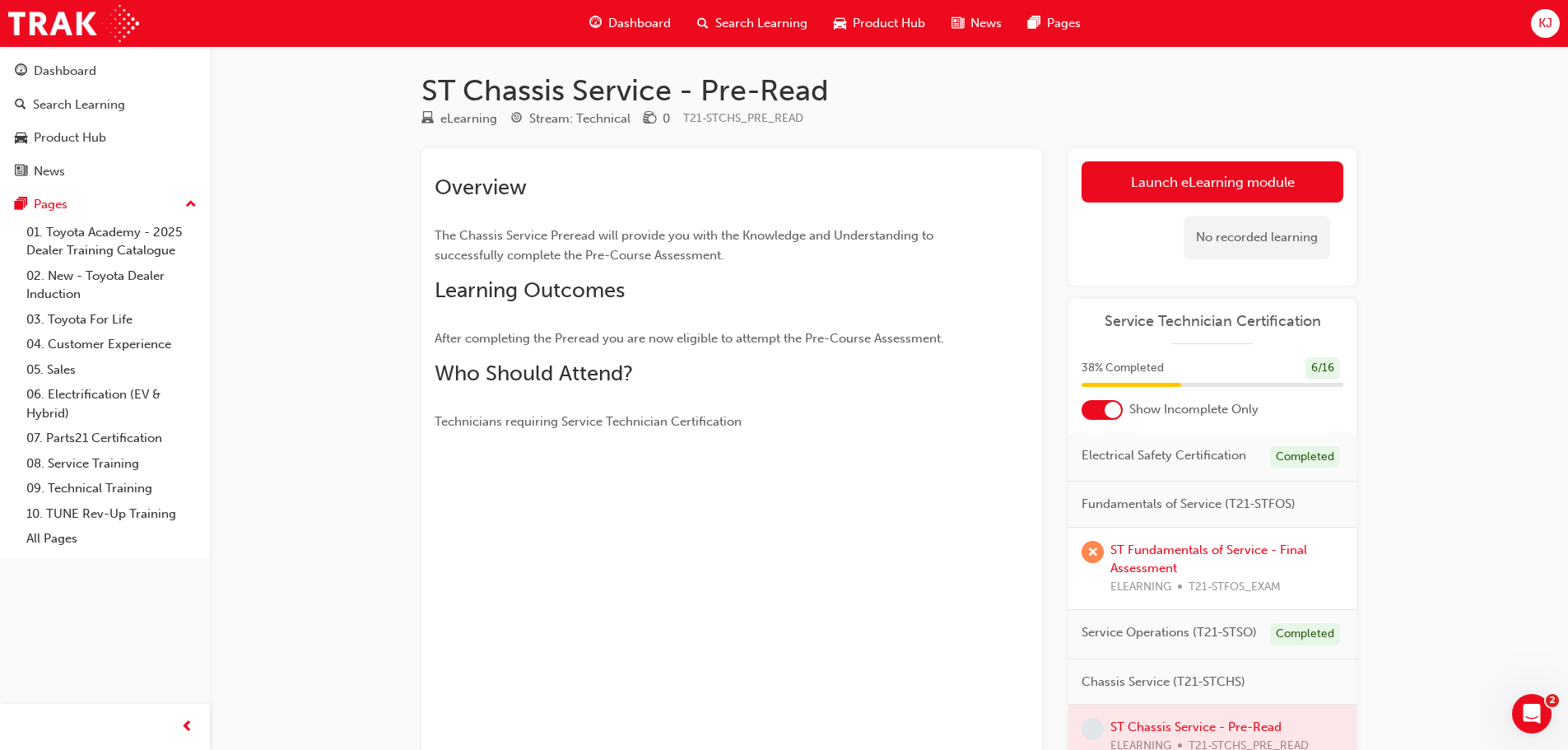
click at [1180, 192] on link "Launch eLearning module" at bounding box center [1213, 181] width 262 height 41
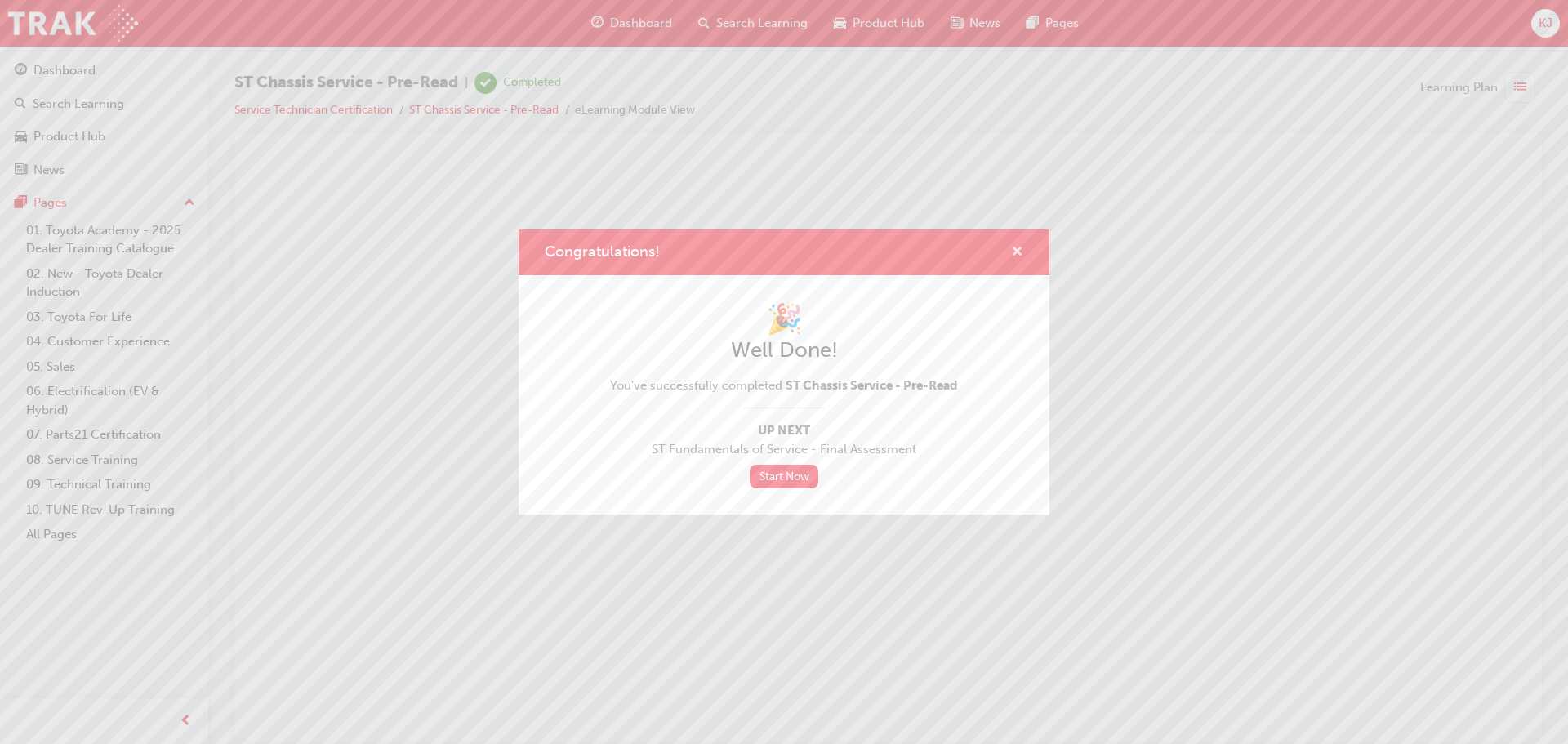
click at [1019, 246] on span "cross-icon" at bounding box center [1018, 253] width 12 height 15
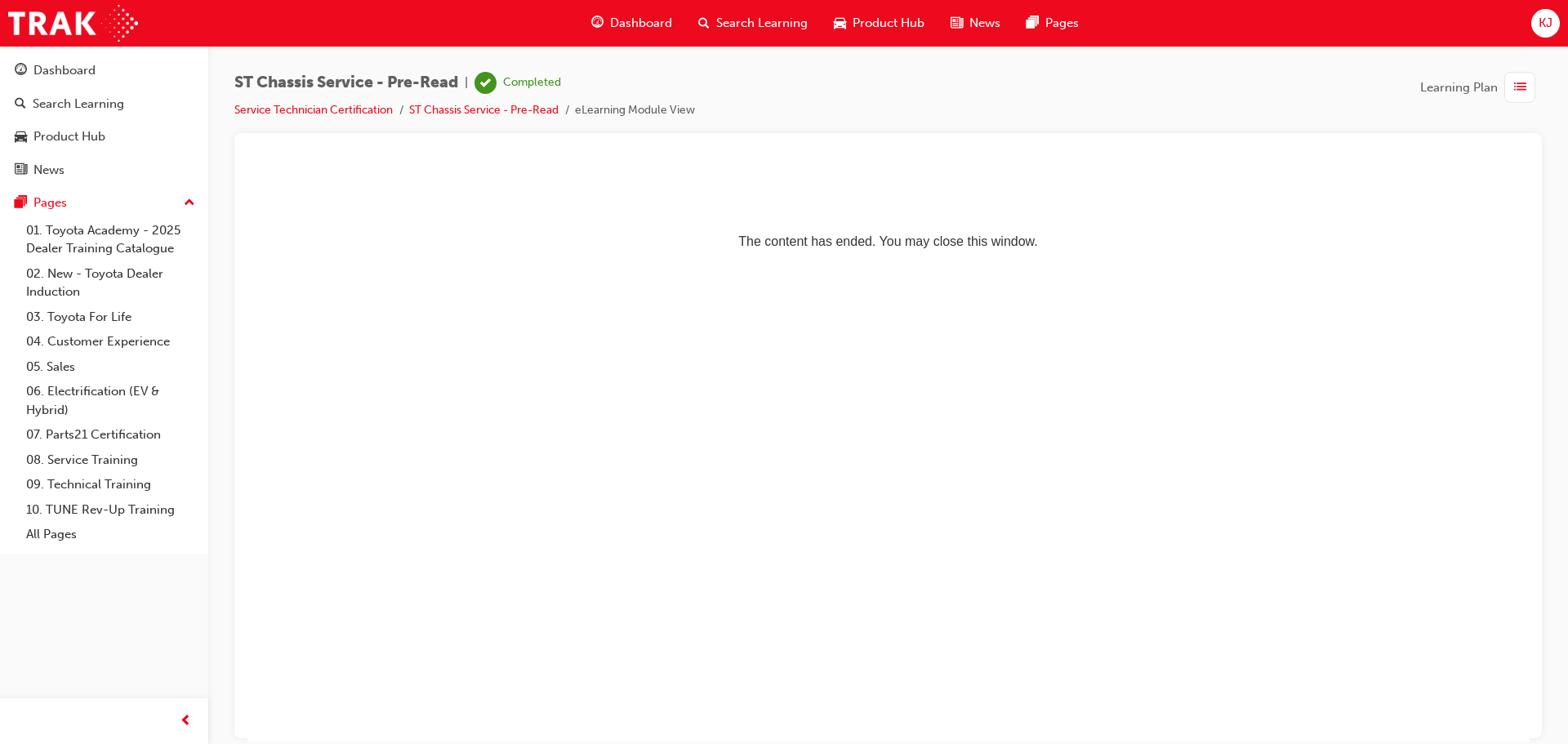
click at [615, 23] on span "Dashboard" at bounding box center [641, 23] width 62 height 19
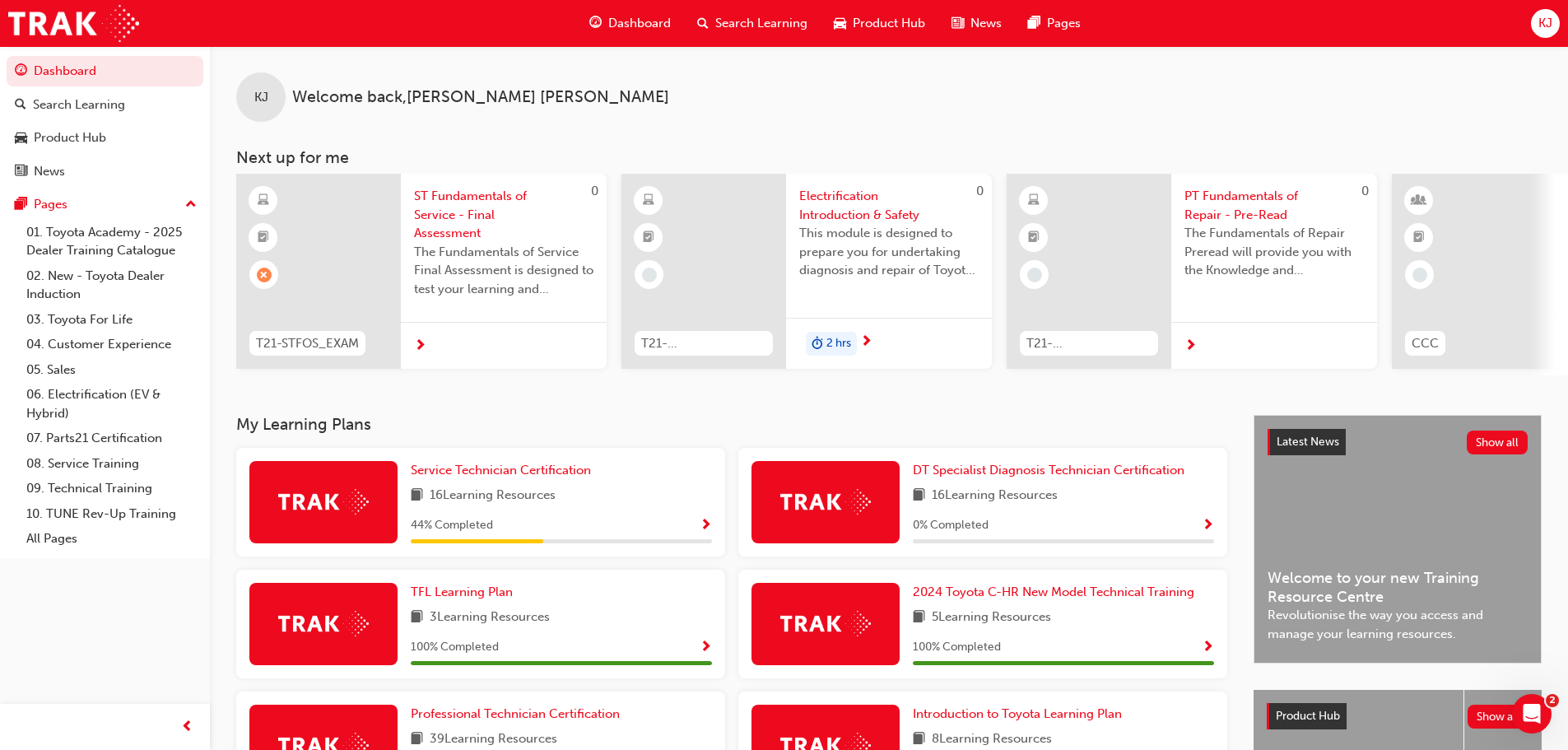
click at [705, 530] on span "Show Progress" at bounding box center [706, 525] width 12 height 15
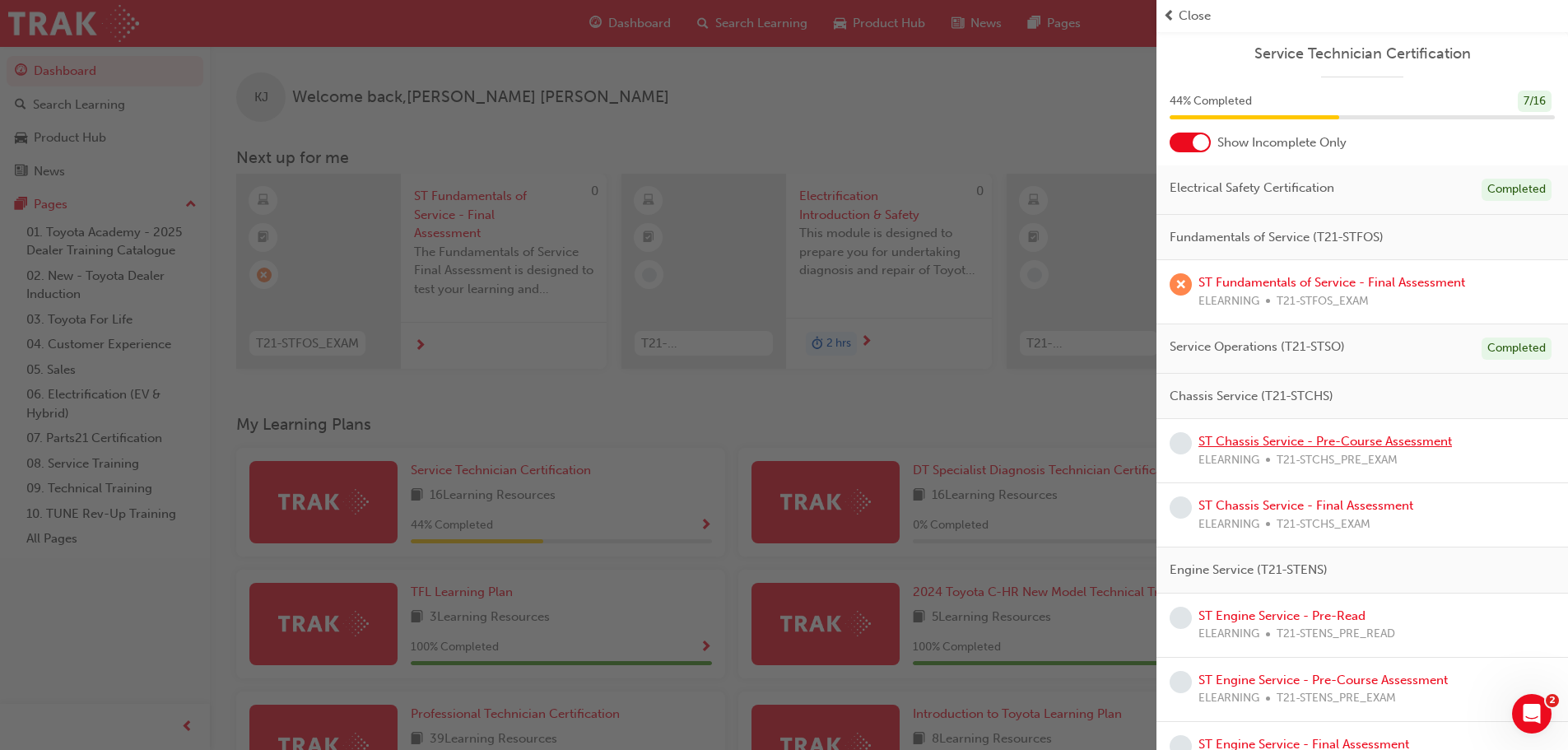
click at [1310, 436] on link "ST Chassis Service - Pre-Course Assessment" at bounding box center [1325, 440] width 254 height 15
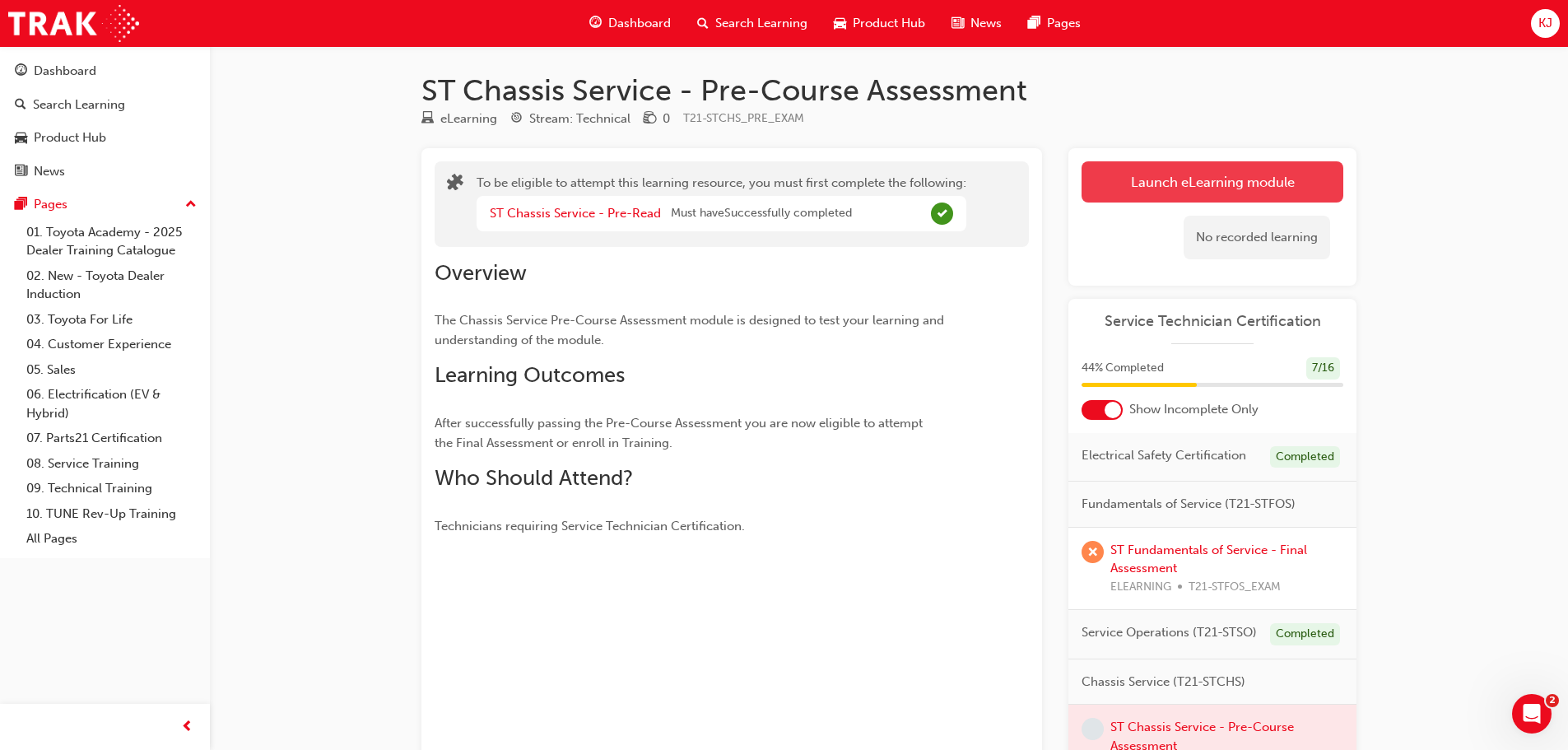
click at [1171, 192] on button "Launch eLearning module" at bounding box center [1213, 181] width 262 height 41
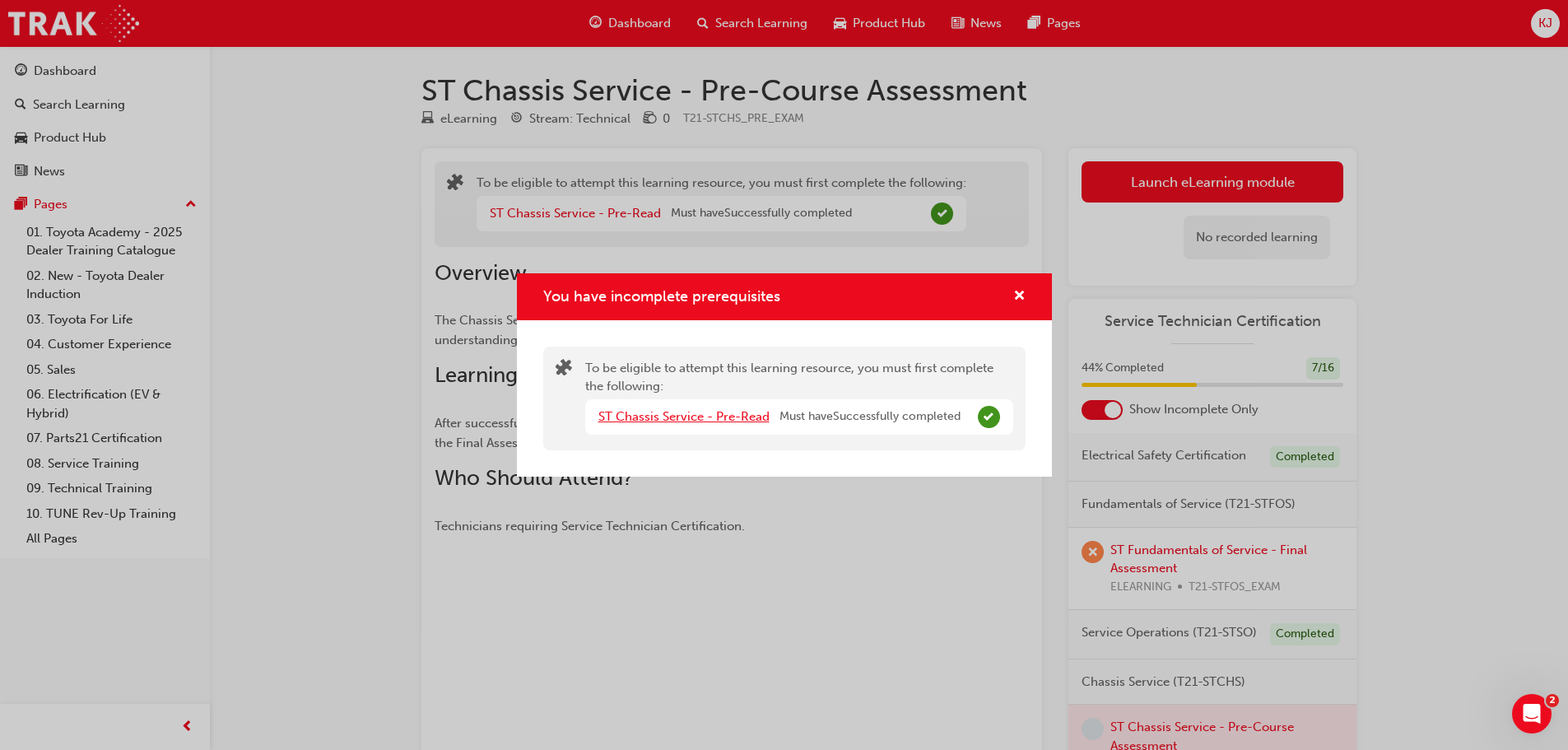
click at [690, 418] on link "ST Chassis Service - Pre-Read" at bounding box center [684, 416] width 172 height 15
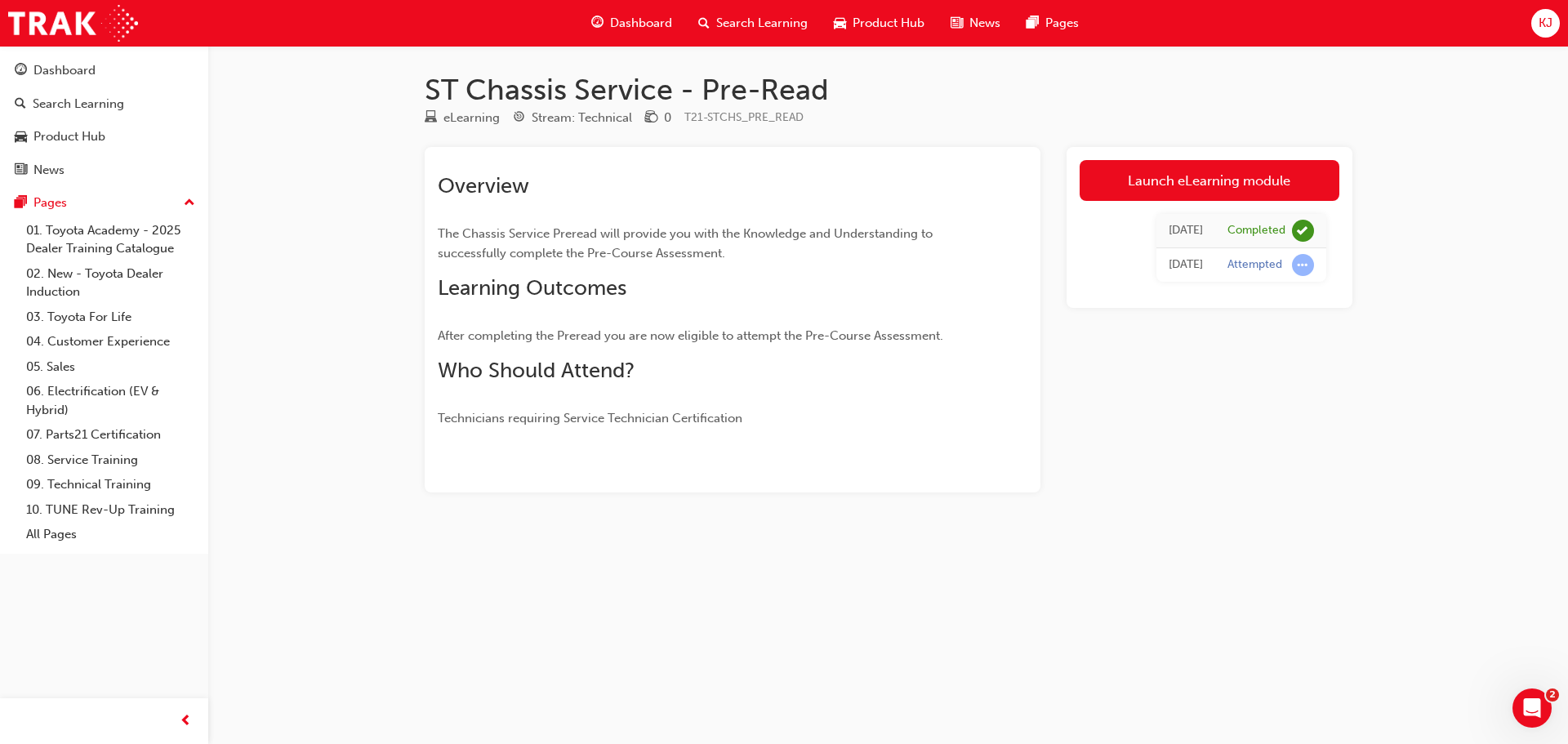
click at [610, 26] on span "Dashboard" at bounding box center [641, 23] width 62 height 19
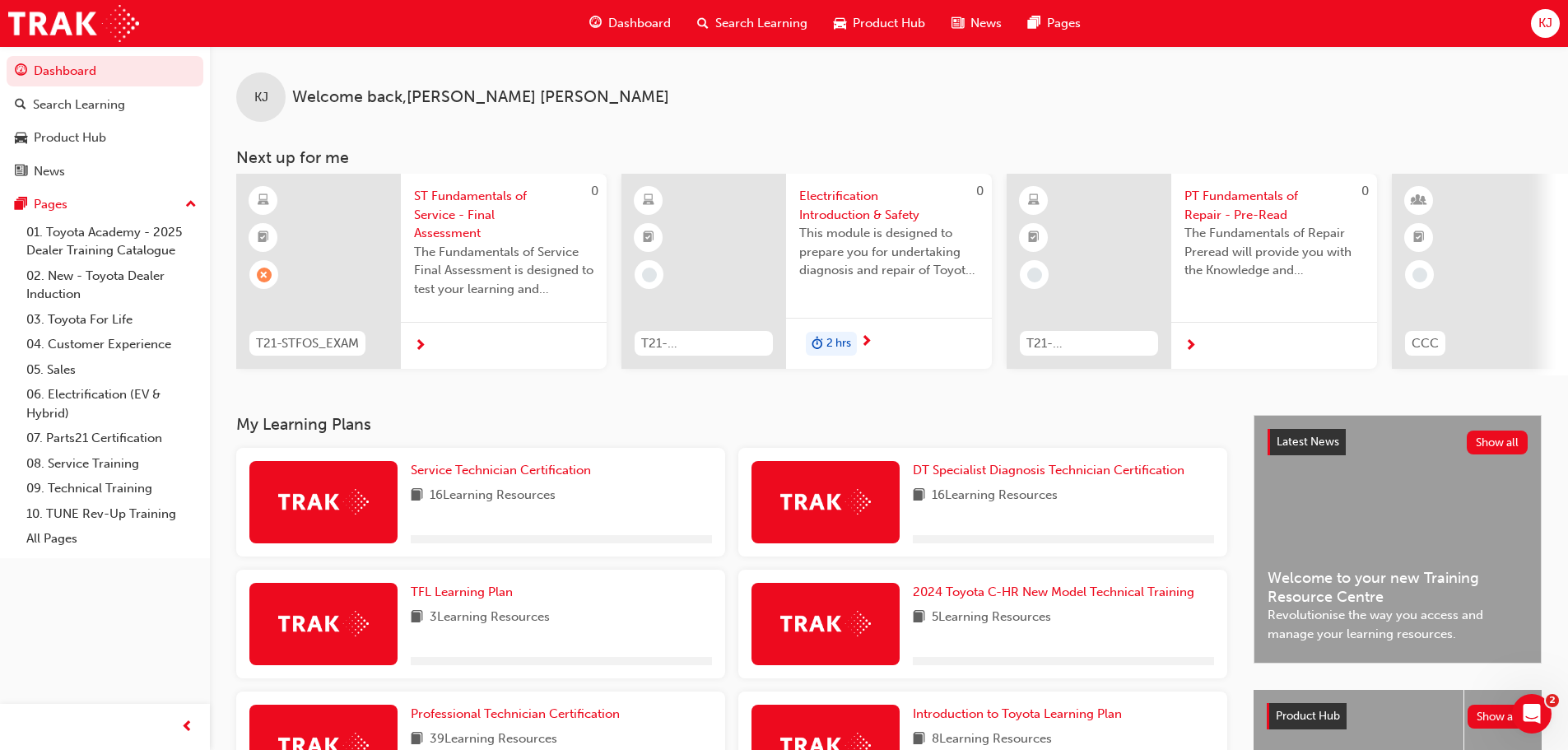
click at [605, 494] on div "16 Learning Resources" at bounding box center [562, 496] width 302 height 21
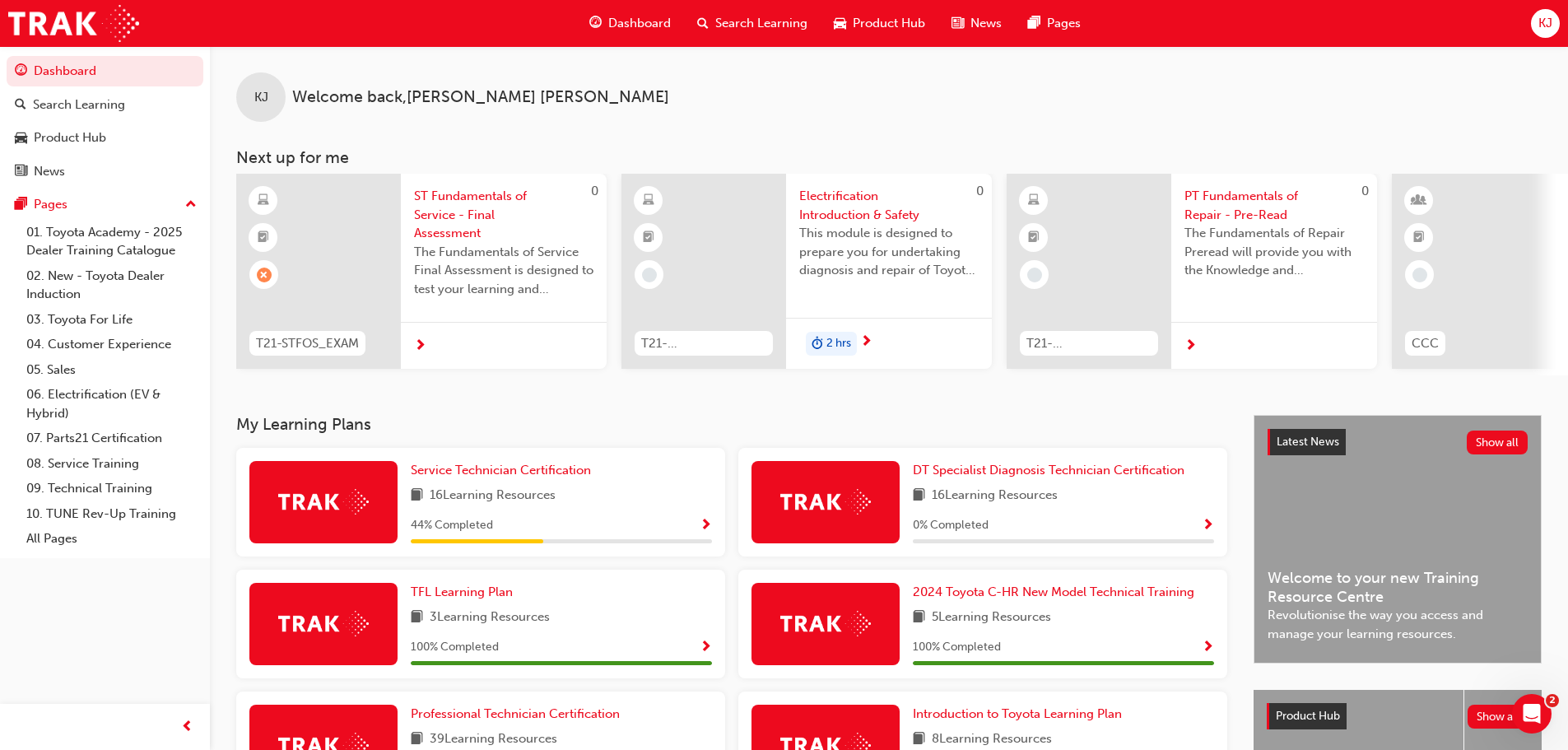
click at [704, 523] on span "Show Progress" at bounding box center [706, 525] width 12 height 15
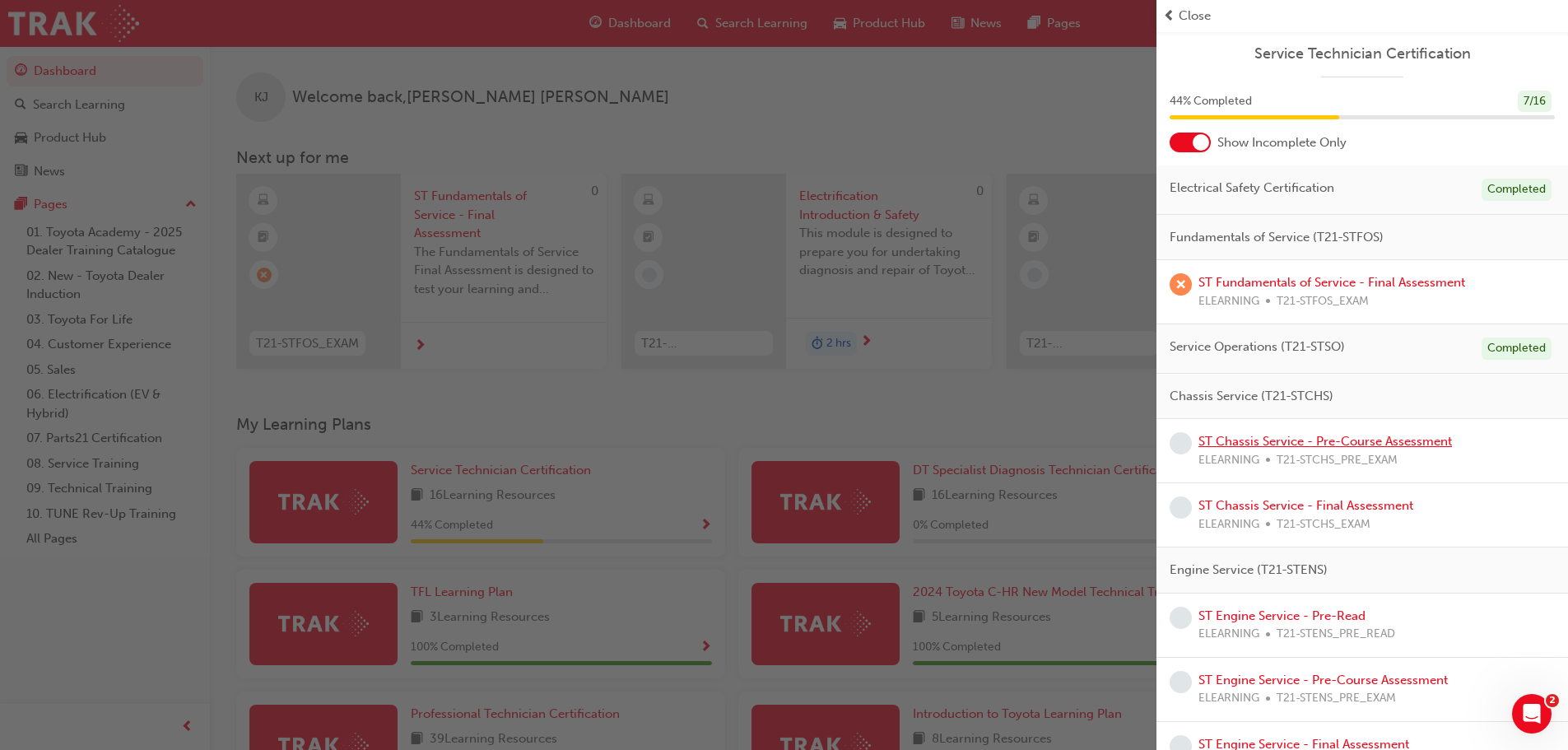
click at [1356, 445] on link "ST Chassis Service - Pre-Course Assessment" at bounding box center [1325, 440] width 254 height 15
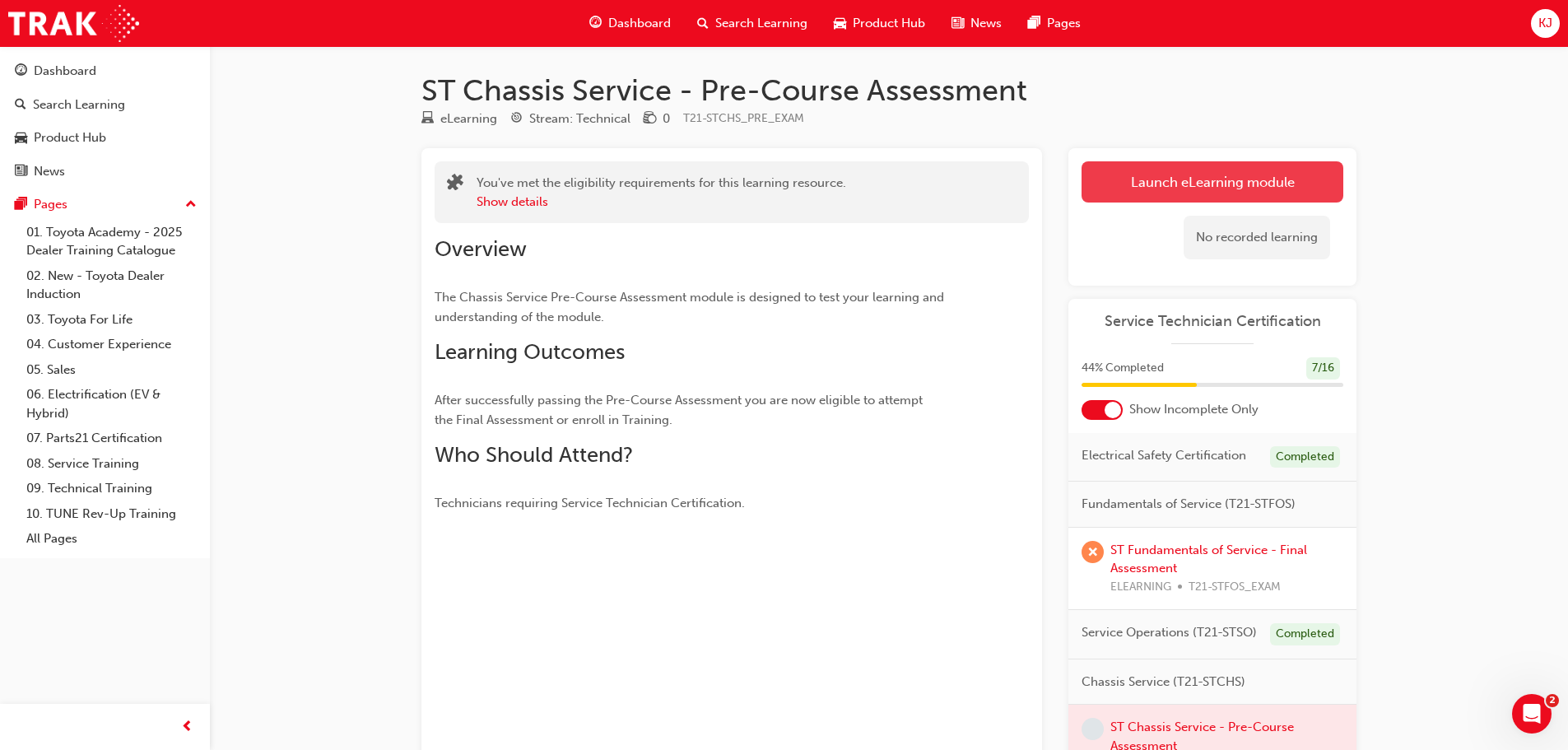
click at [1183, 180] on button "Launch eLearning module" at bounding box center [1213, 181] width 262 height 41
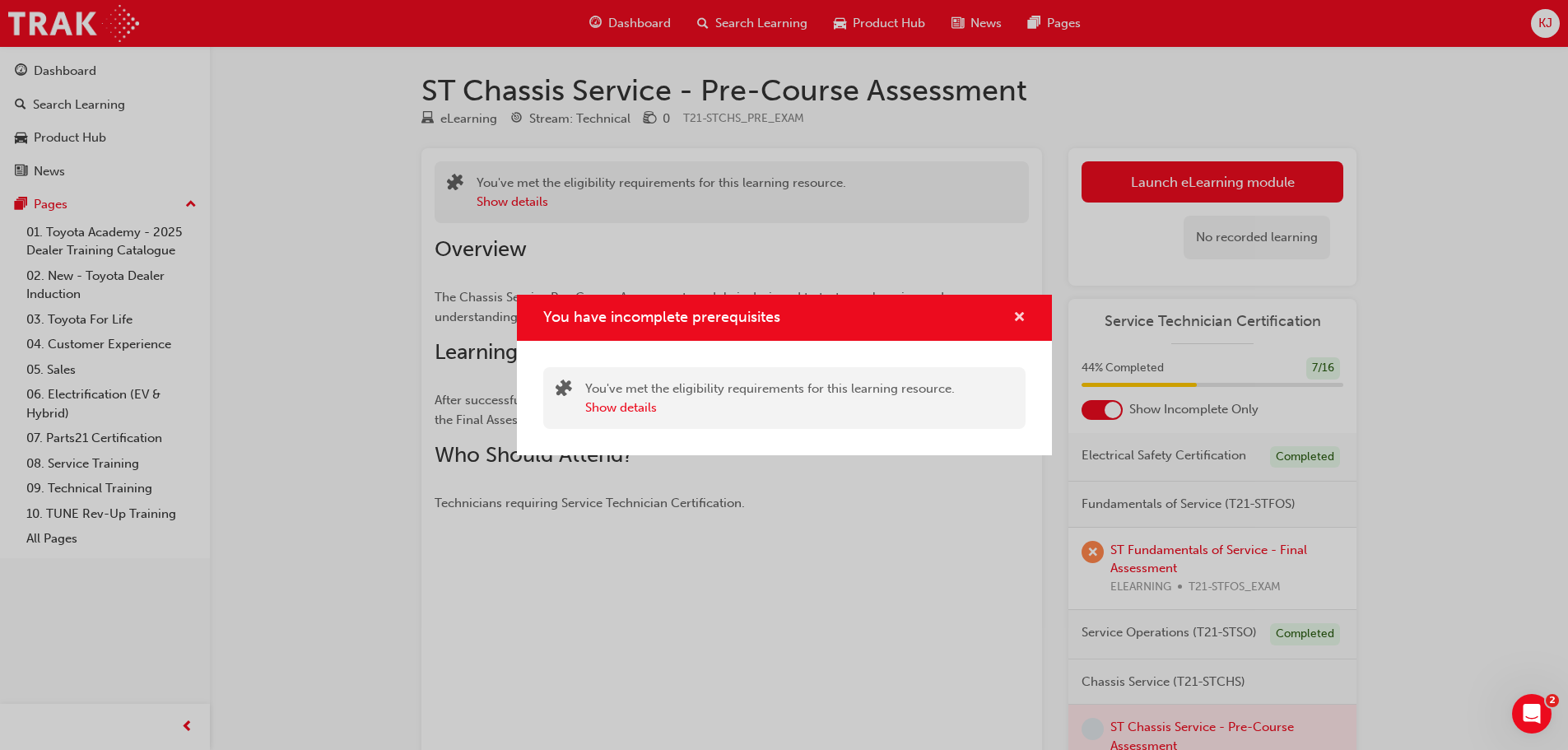
click at [1016, 318] on span "cross-icon" at bounding box center [1019, 318] width 12 height 15
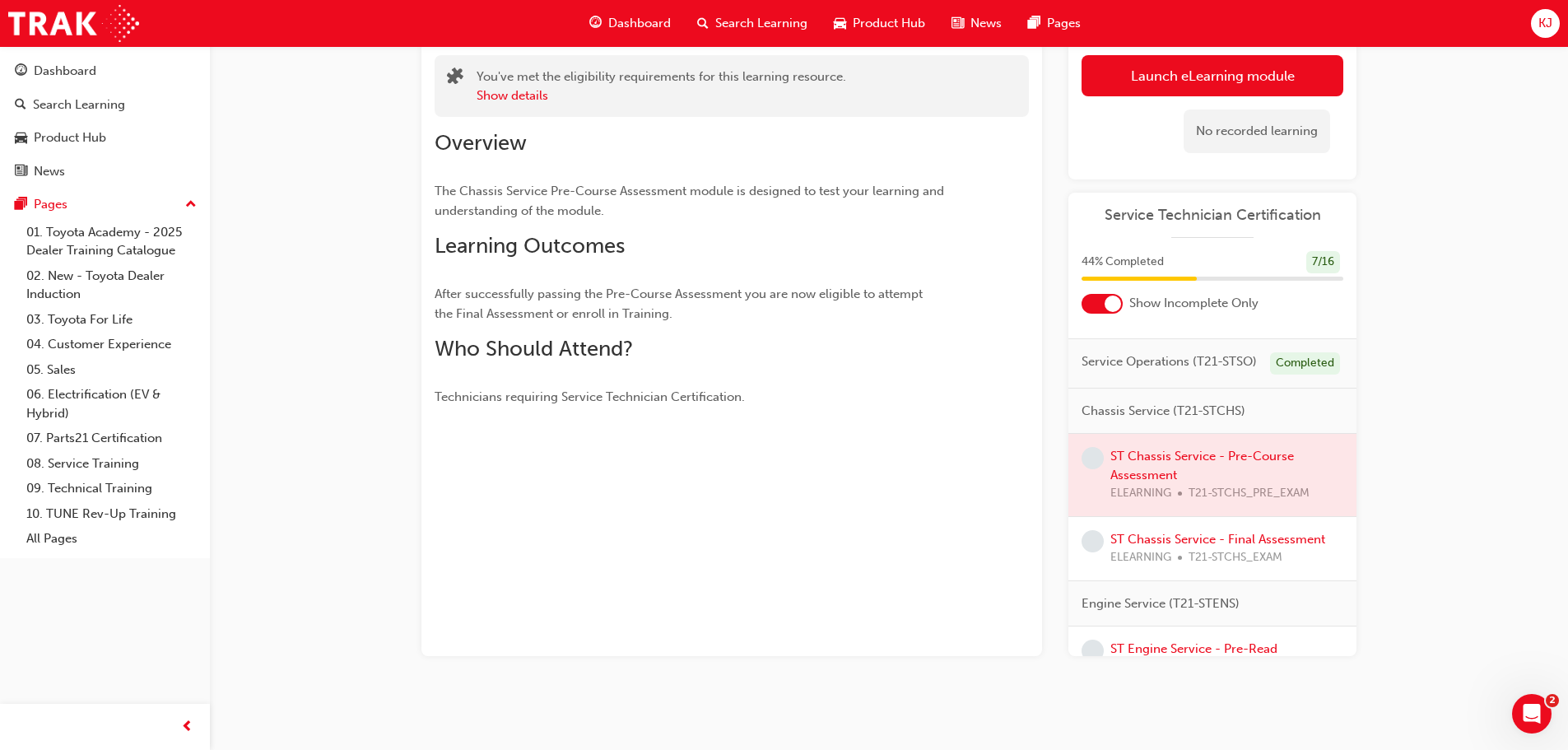
scroll to position [247, 0]
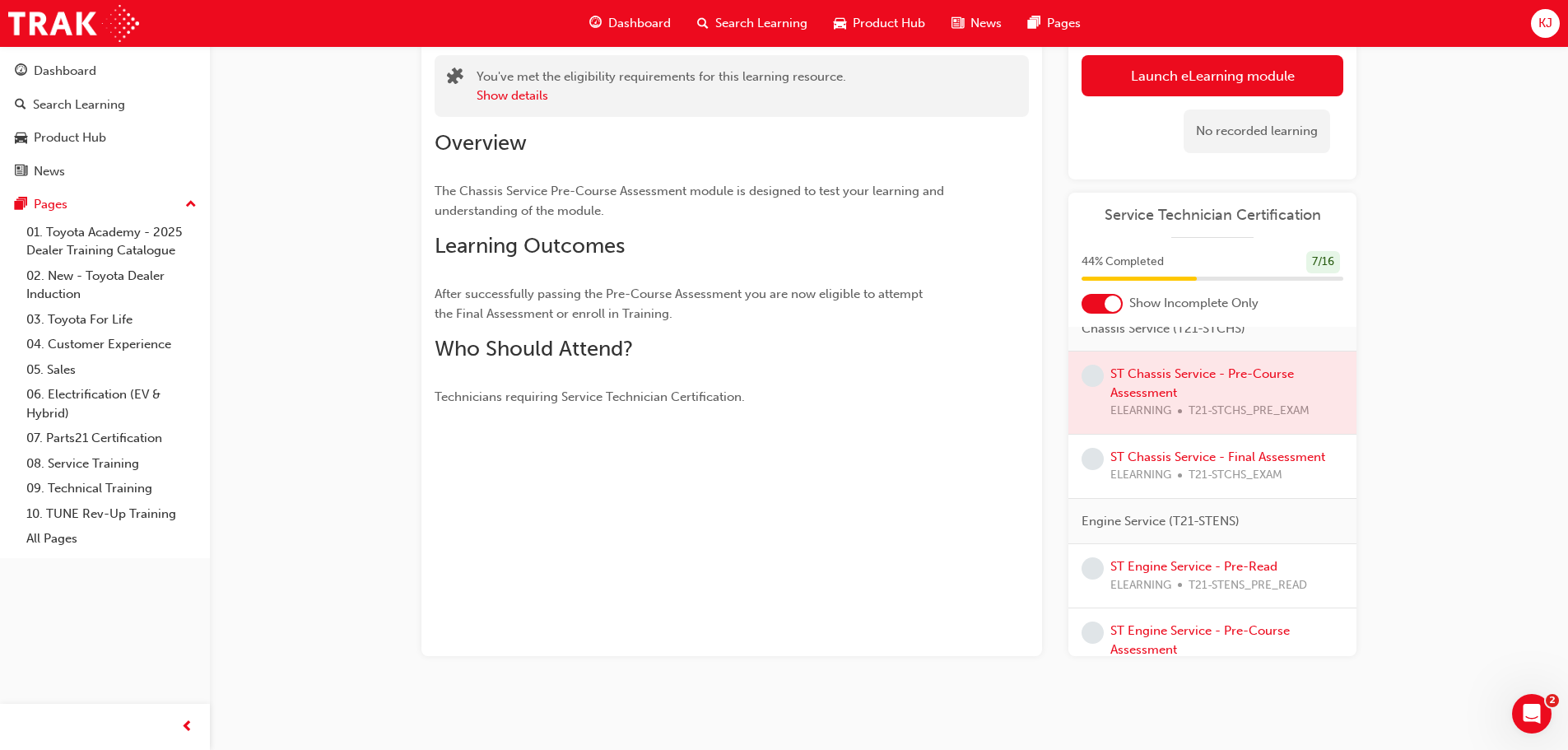
click at [1254, 401] on div at bounding box center [1213, 393] width 288 height 82
click at [1240, 414] on div at bounding box center [1213, 393] width 288 height 82
click at [1232, 434] on div at bounding box center [1213, 393] width 288 height 82
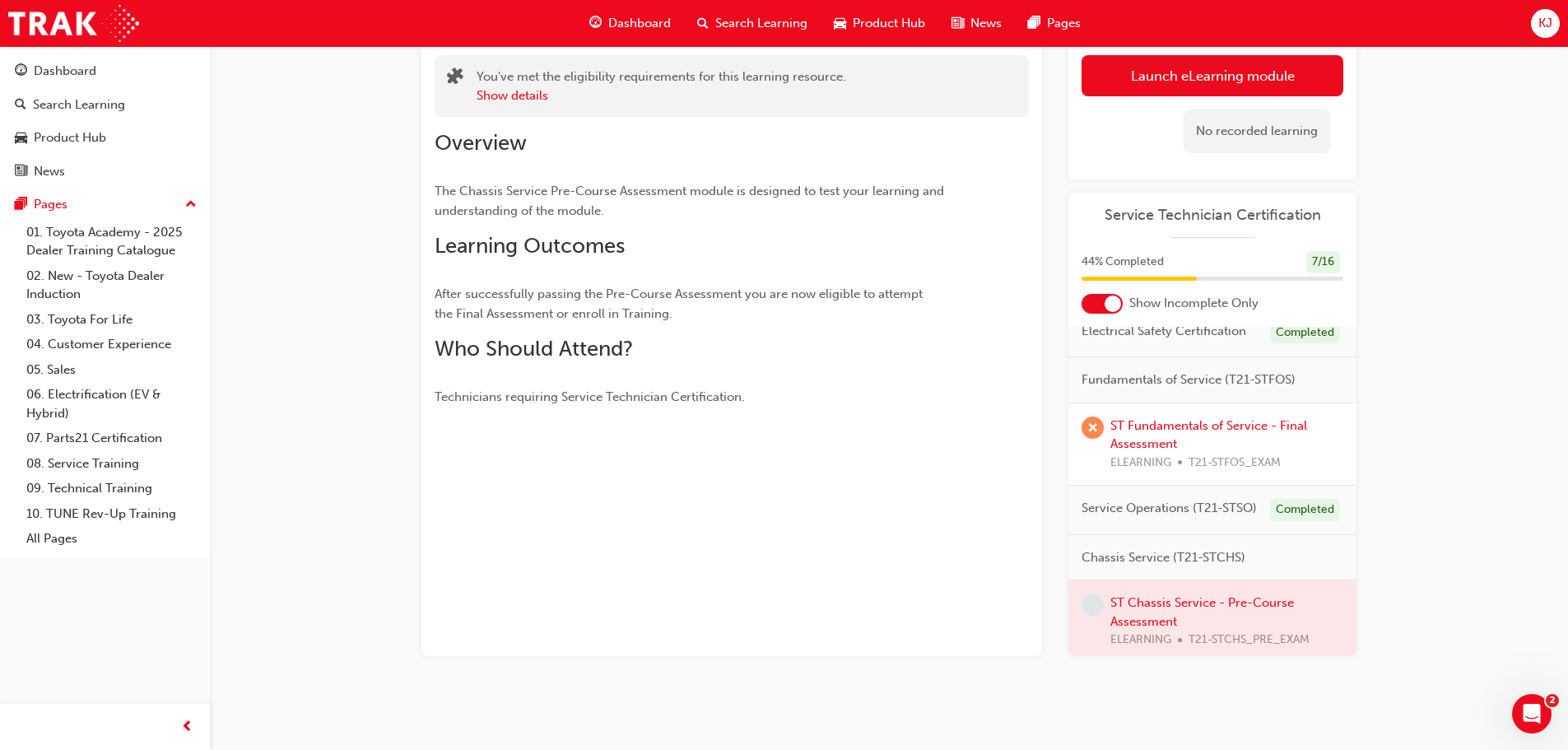
scroll to position [0, 0]
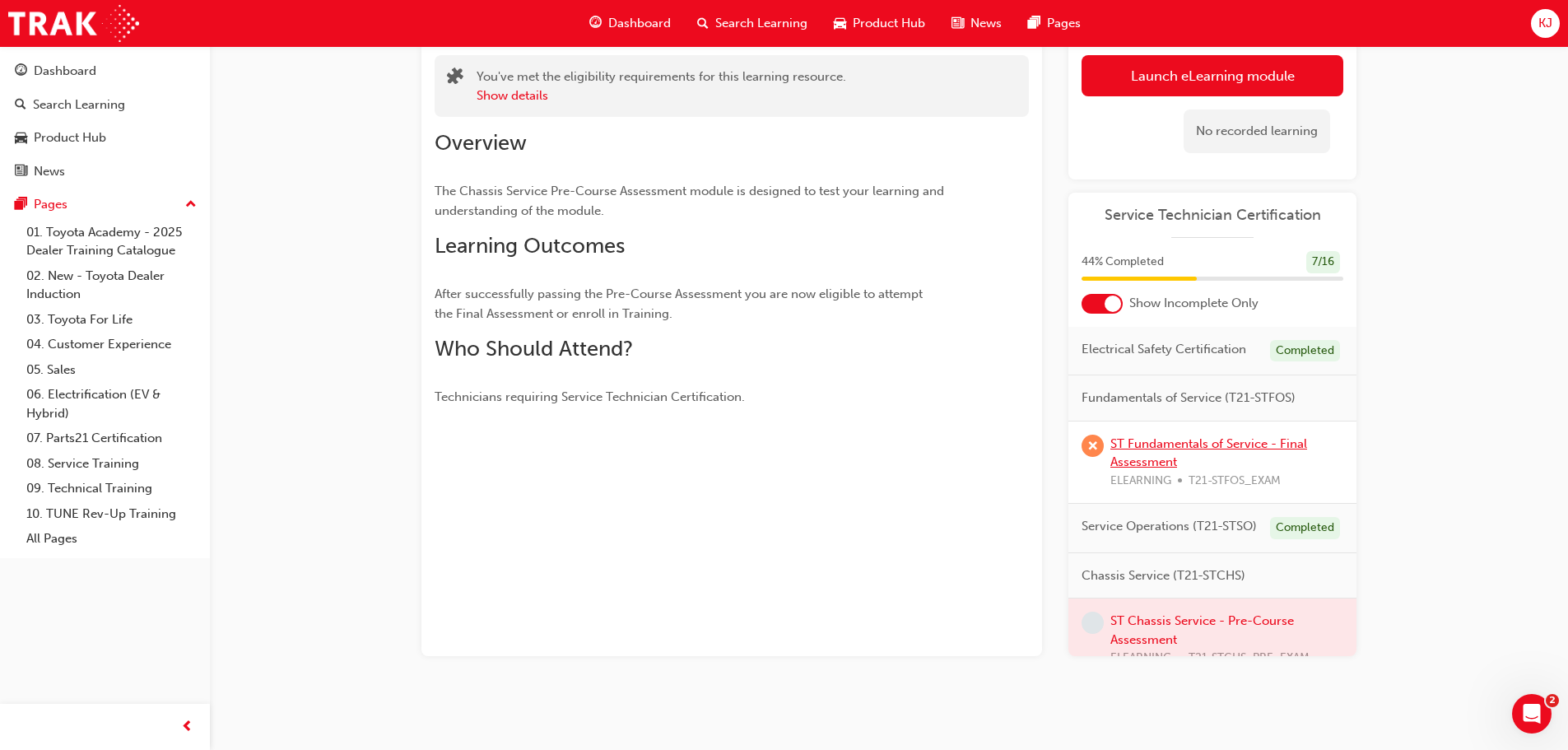
click at [1237, 452] on link "ST Fundamentals of Service - Final Assessment" at bounding box center [1208, 453] width 197 height 34
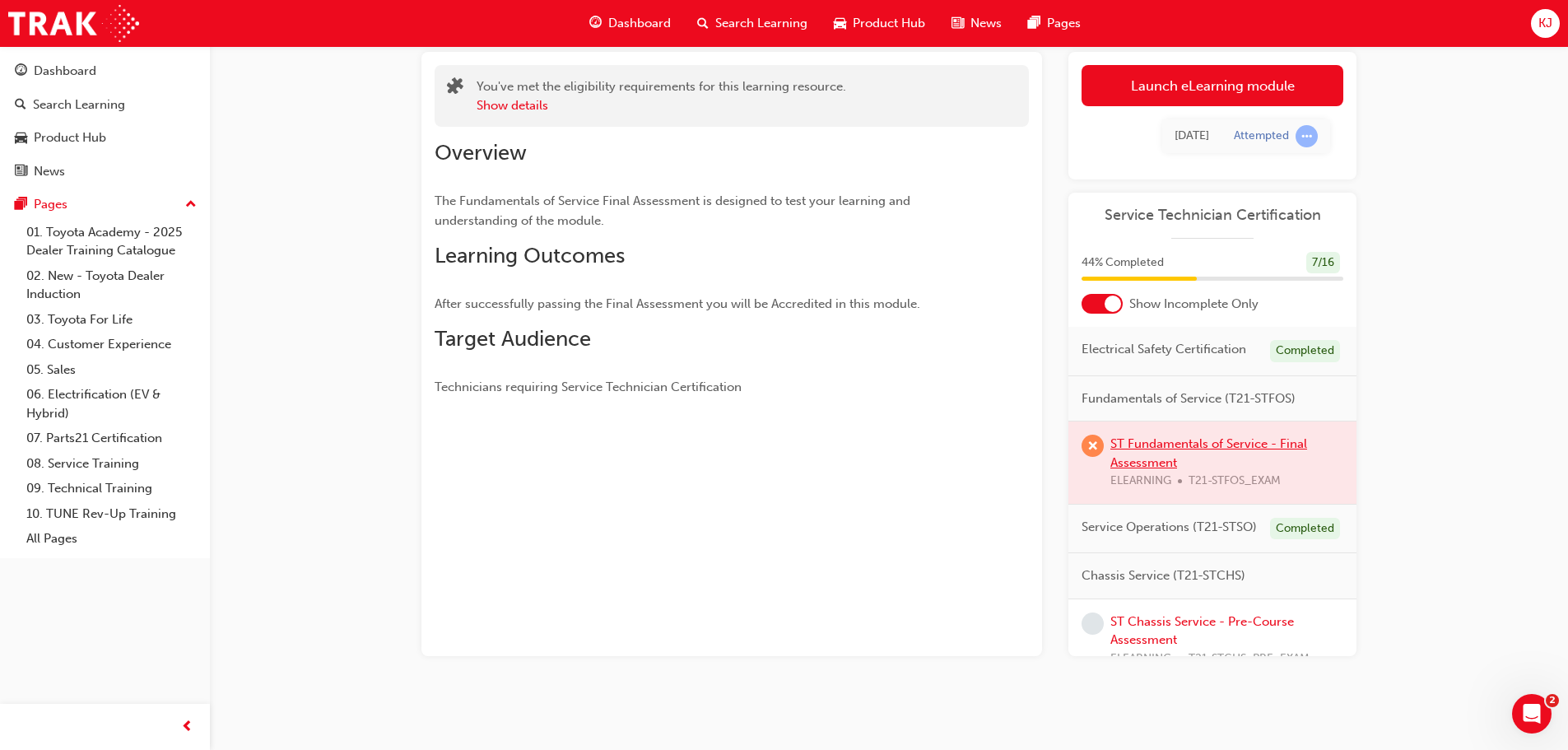
scroll to position [107, 0]
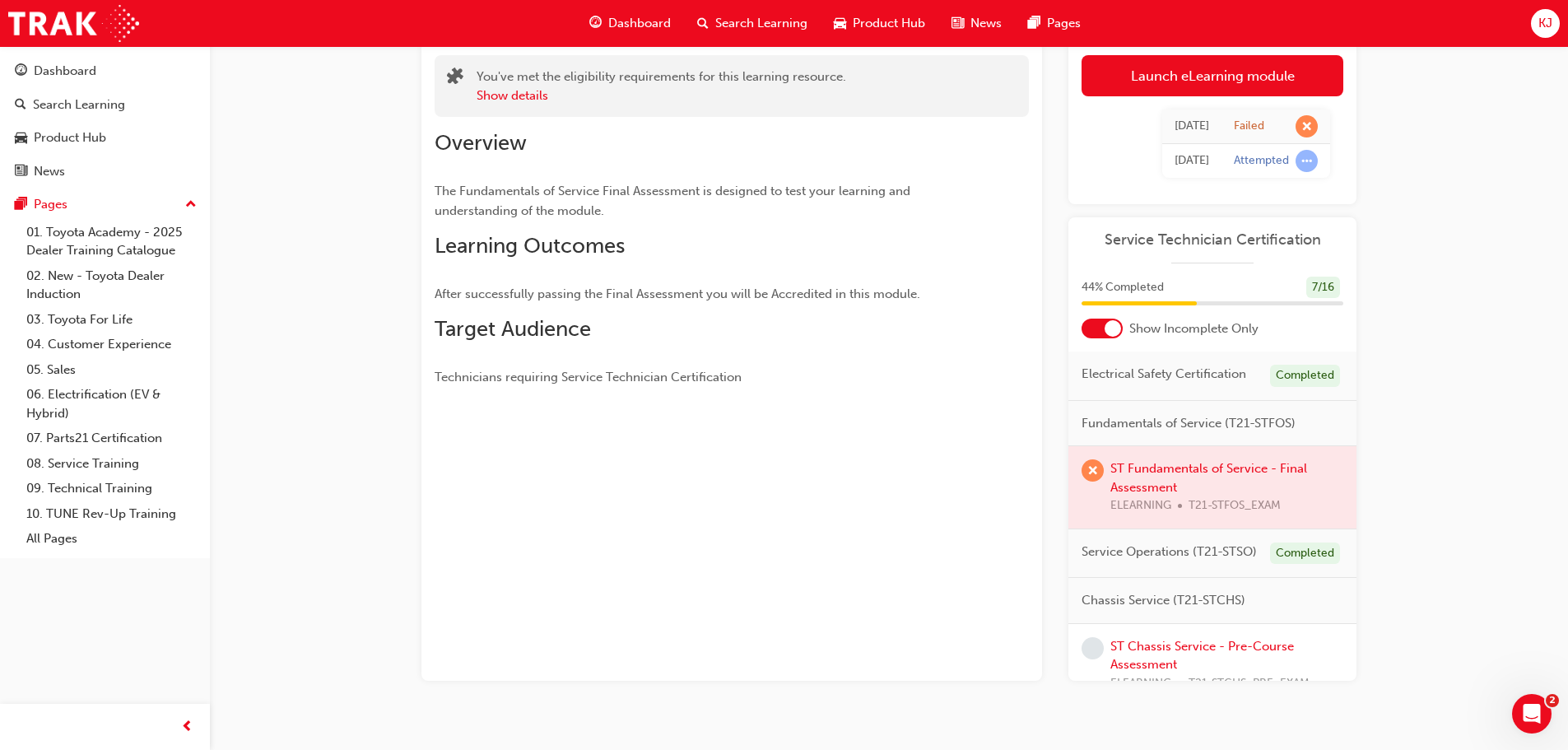
click at [1220, 482] on div at bounding box center [1213, 487] width 288 height 82
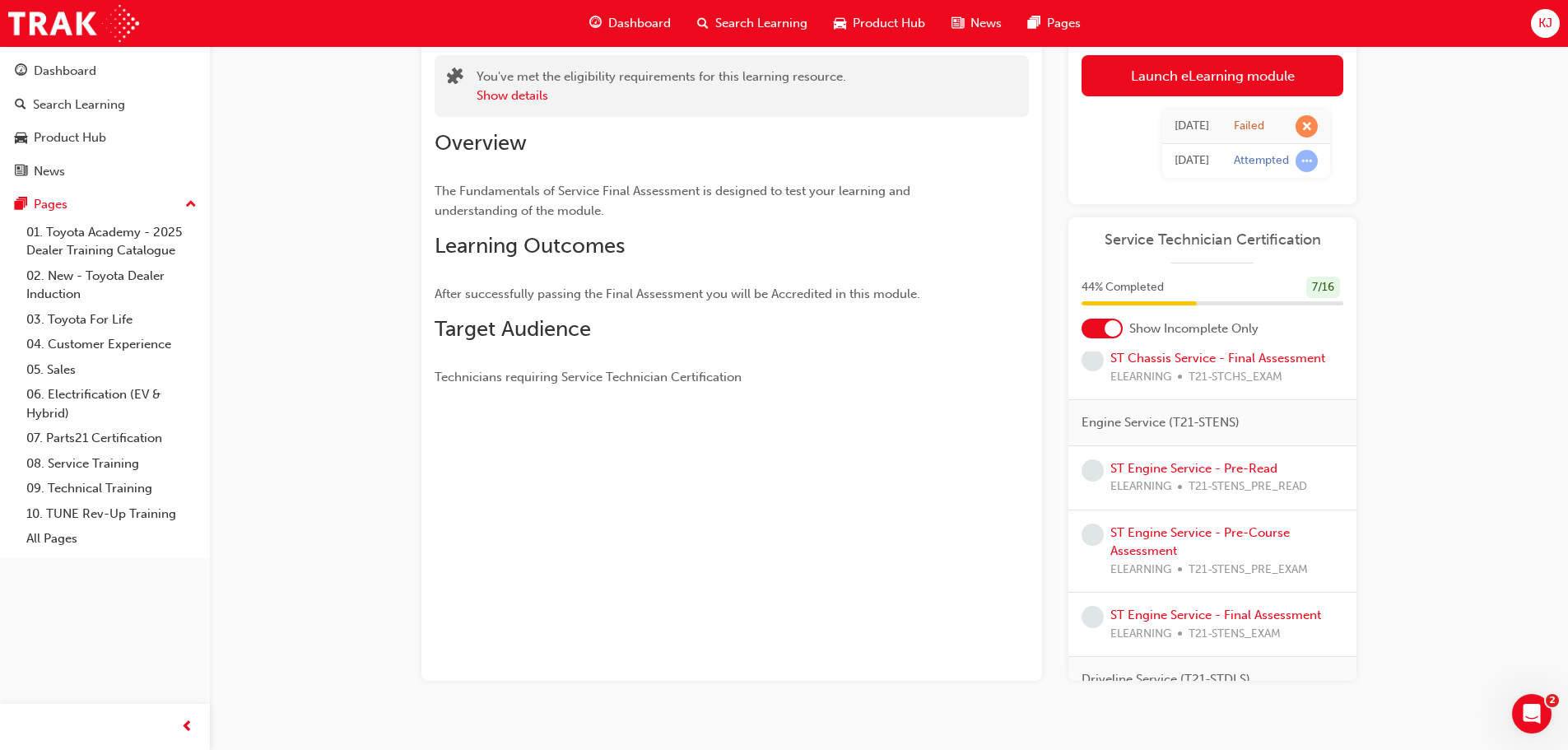
scroll to position [412, 0]
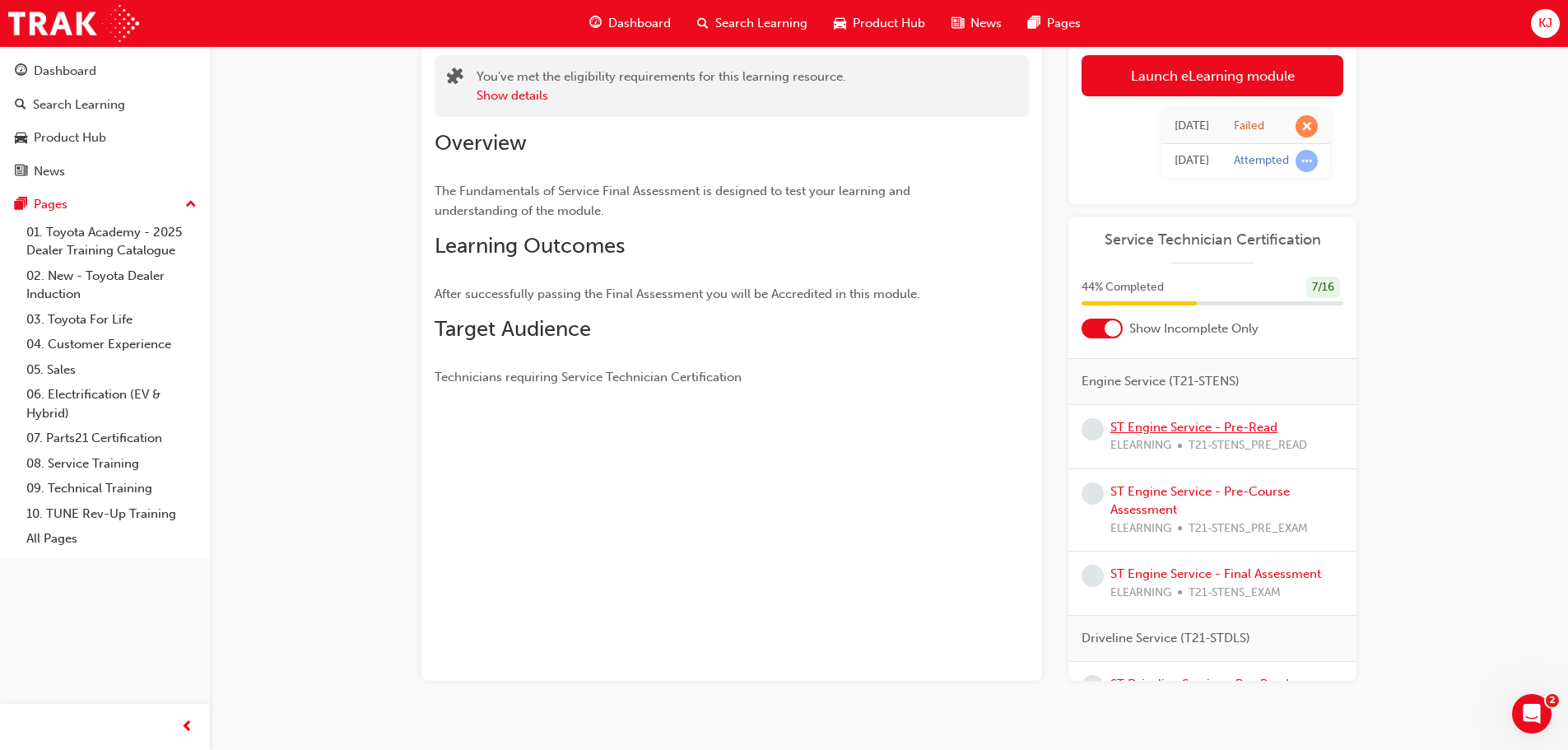
click at [1236, 434] on link "ST Engine Service - Pre-Read" at bounding box center [1194, 427] width 167 height 15
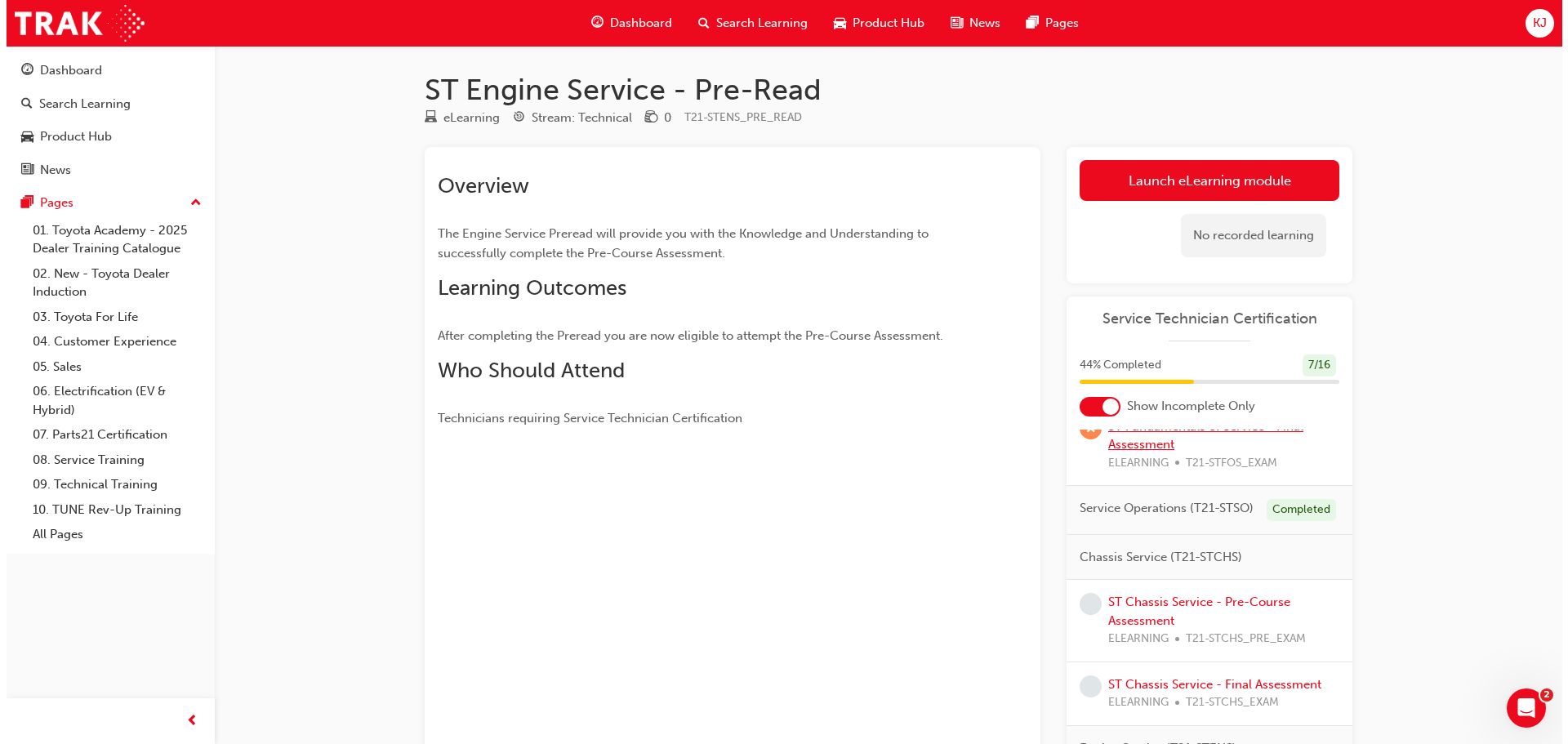
scroll to position [245, 0]
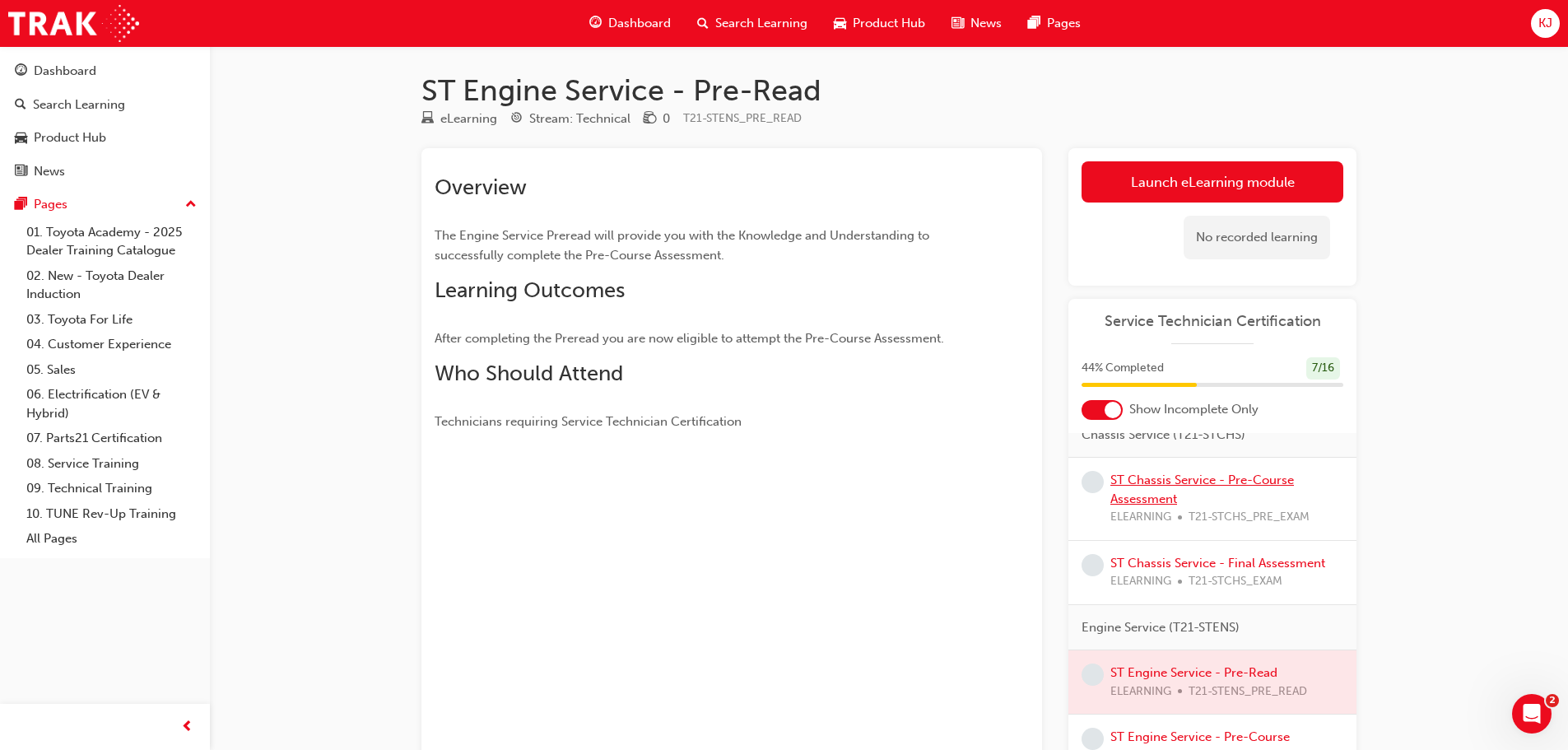
click at [1181, 506] on link "ST Chassis Service - Pre-Course Assessment" at bounding box center [1202, 489] width 184 height 34
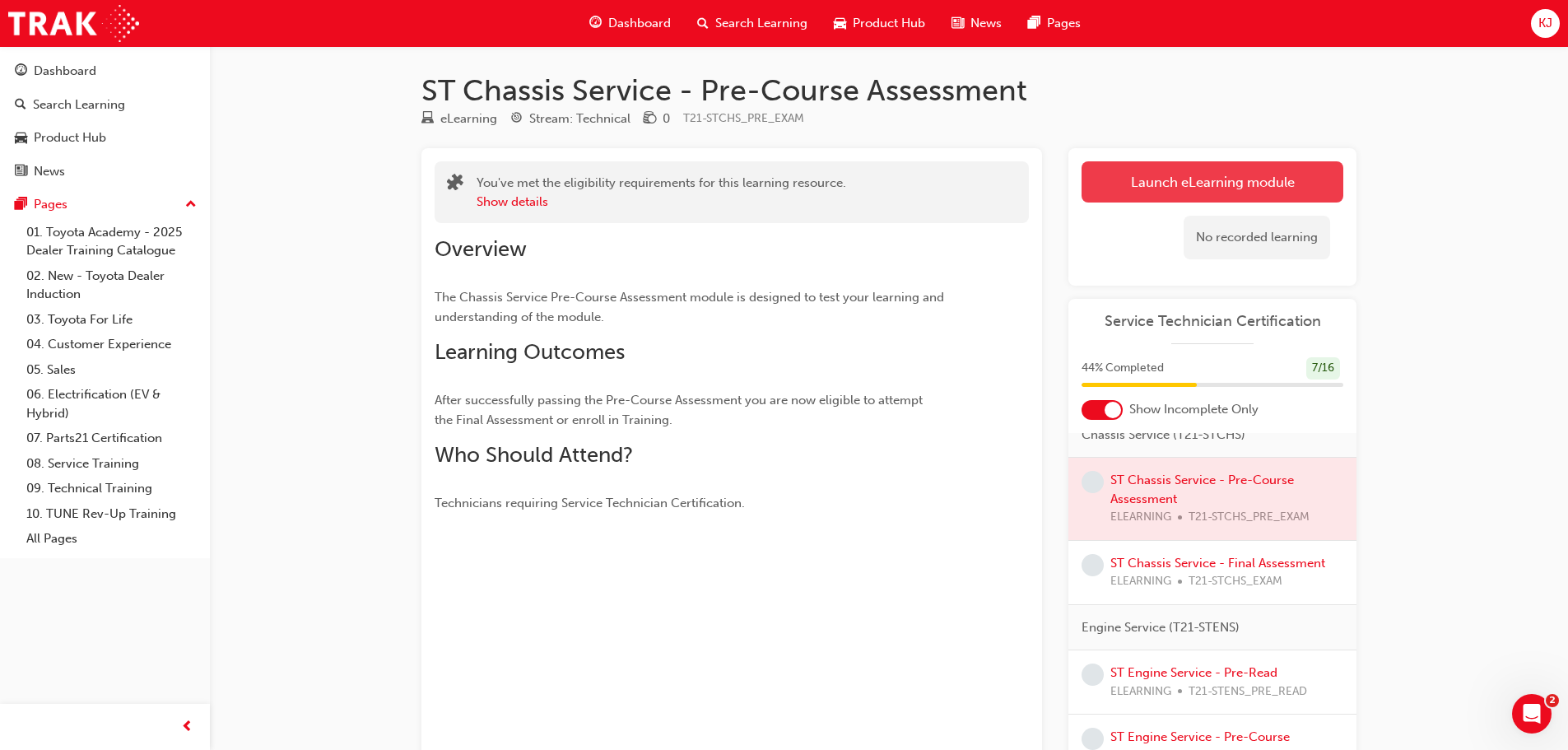
click at [1154, 183] on link "Launch eLearning module" at bounding box center [1213, 181] width 262 height 41
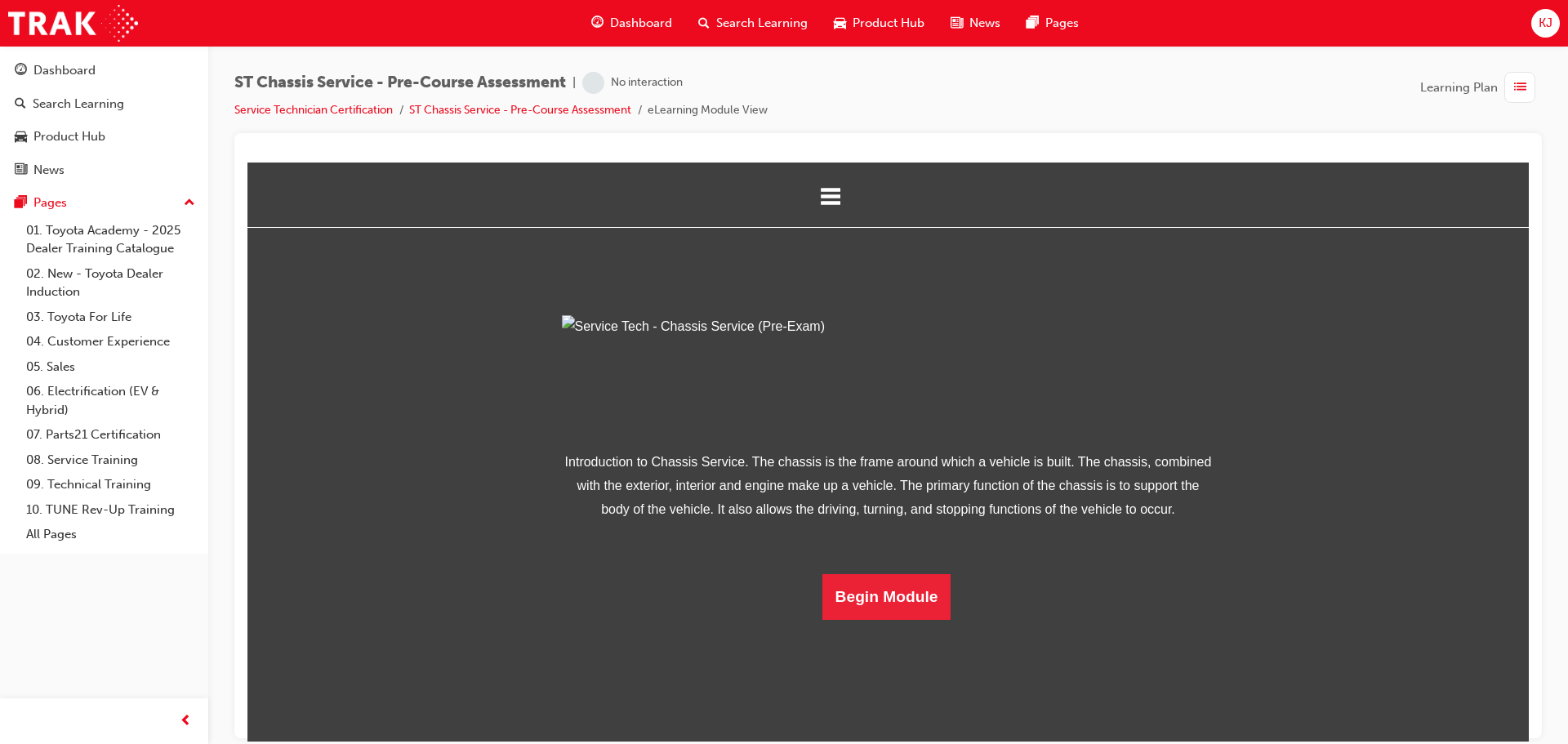
scroll to position [58, 0]
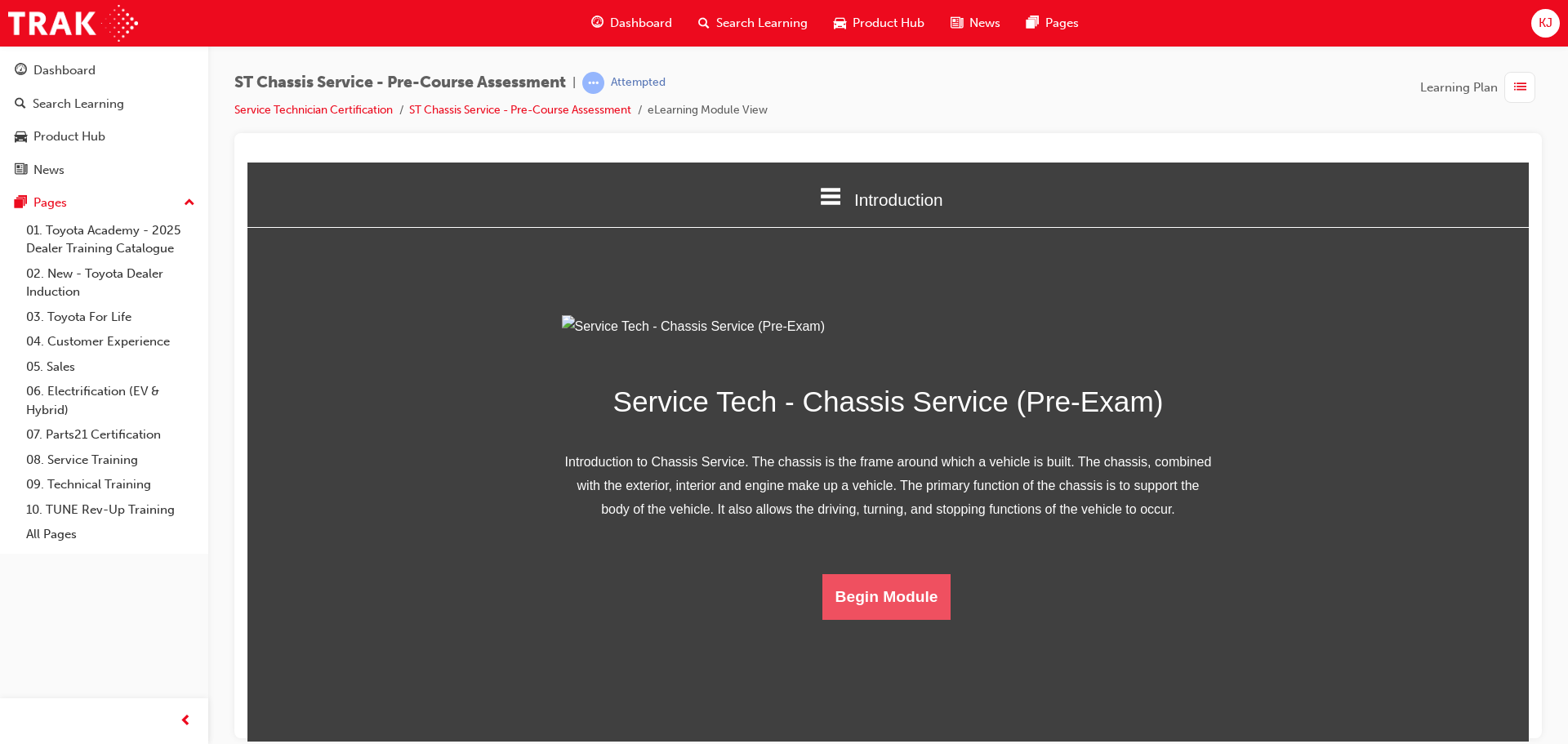
click at [881, 619] on button "Begin Module" at bounding box center [887, 596] width 129 height 46
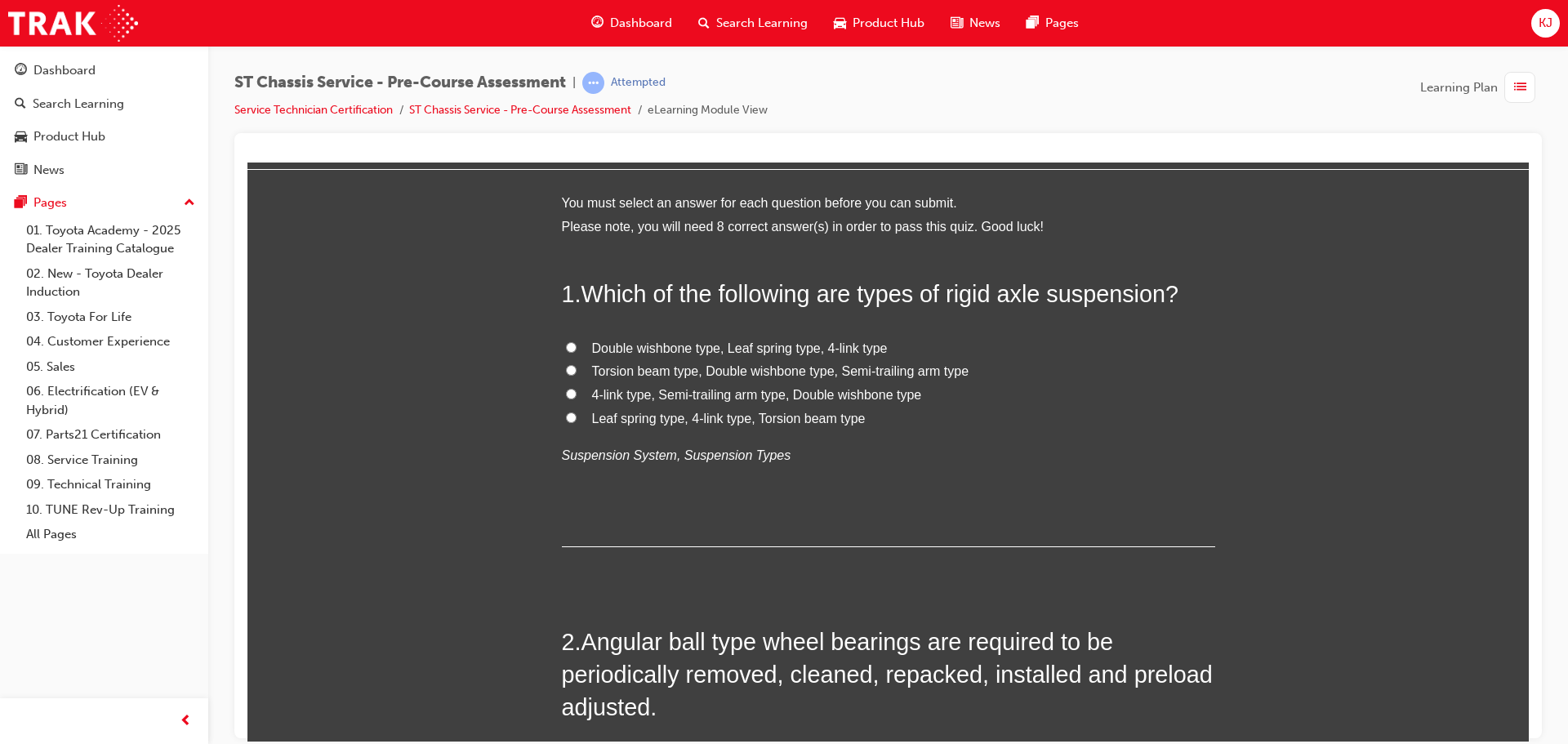
scroll to position [0, 0]
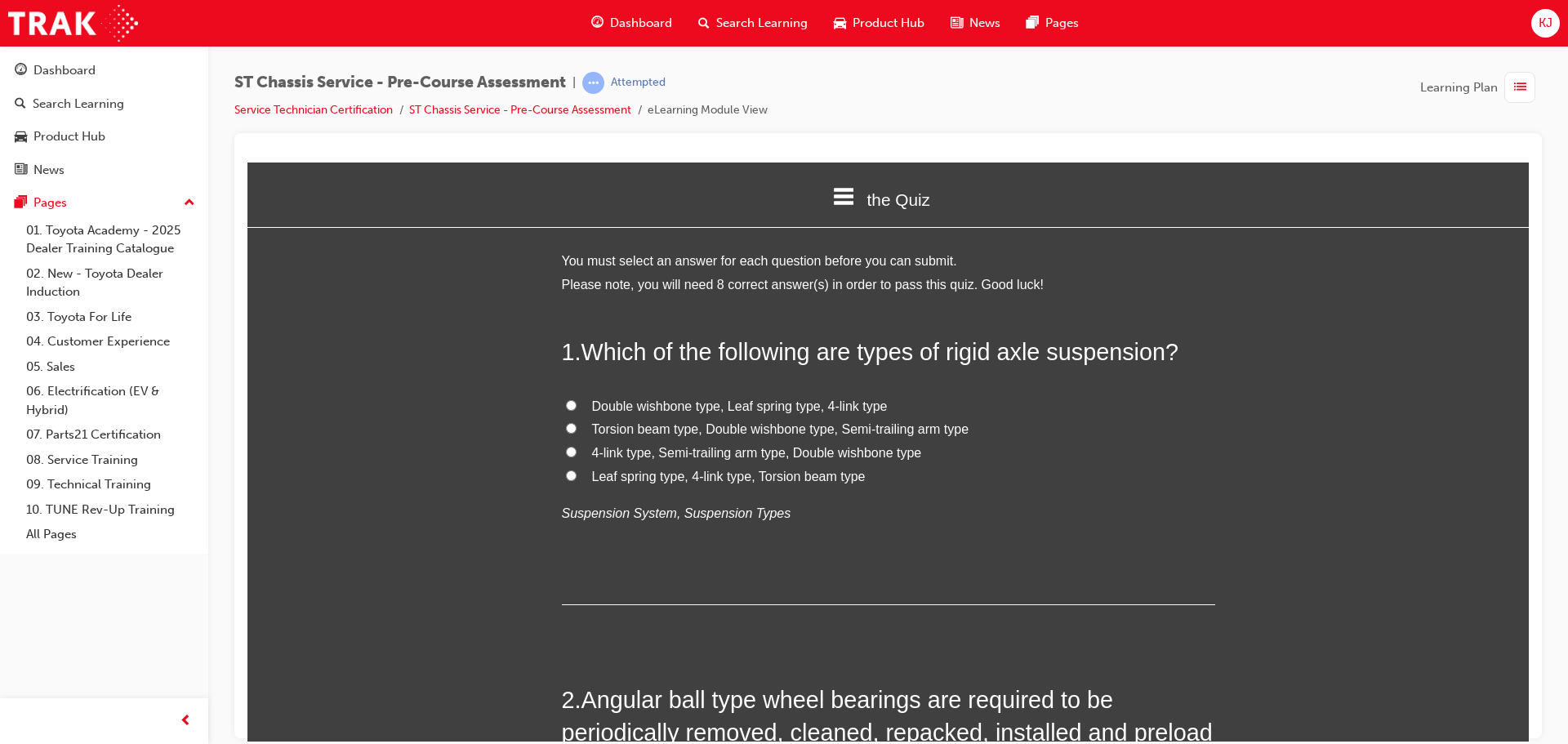
click at [754, 452] on span "4-link type, Semi-trailing arm type, Double wishbone type" at bounding box center [758, 452] width 330 height 14
click at [576, 452] on input "4-link type, Semi-trailing arm type, Double wishbone type" at bounding box center [571, 452] width 10 height 10
radio input "true"
drag, startPoint x: 775, startPoint y: 446, endPoint x: 764, endPoint y: 446, distance: 11.0
click at [775, 446] on span "4-link type, Semi-trailing arm type, Double wishbone type" at bounding box center [758, 452] width 330 height 14
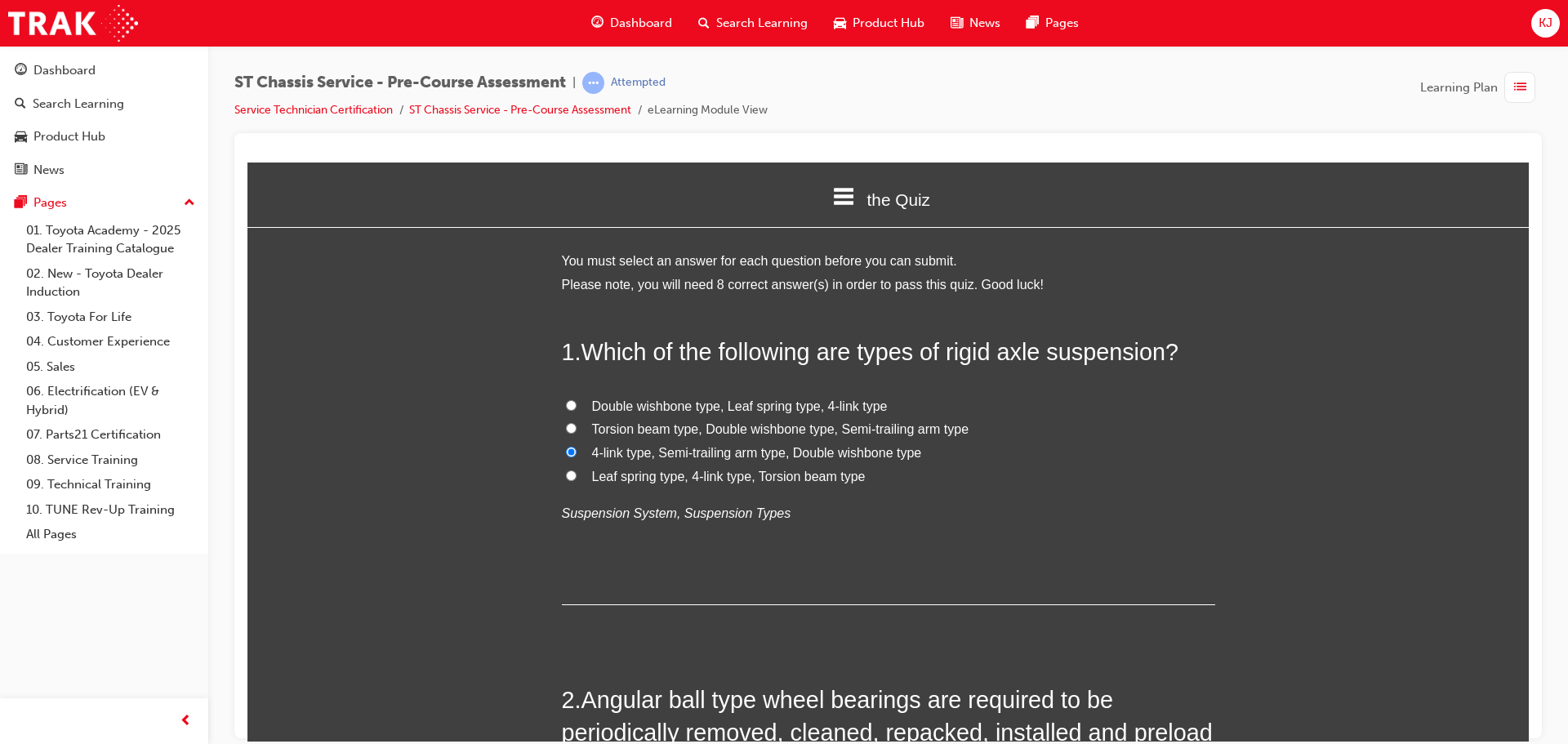
click at [576, 446] on input "4-link type, Semi-trailing arm type, Double wishbone type" at bounding box center [571, 452] width 10 height 10
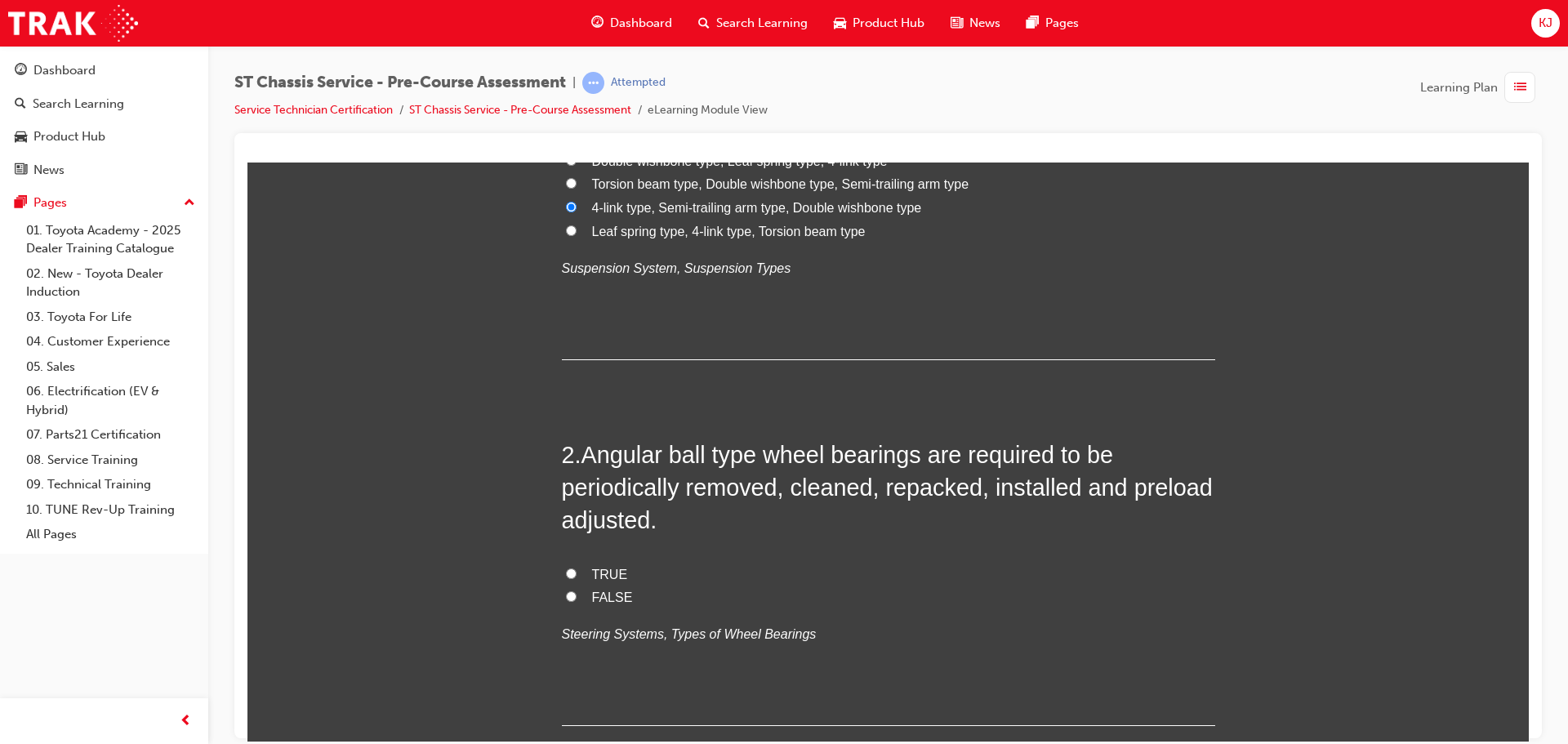
scroll to position [327, 0]
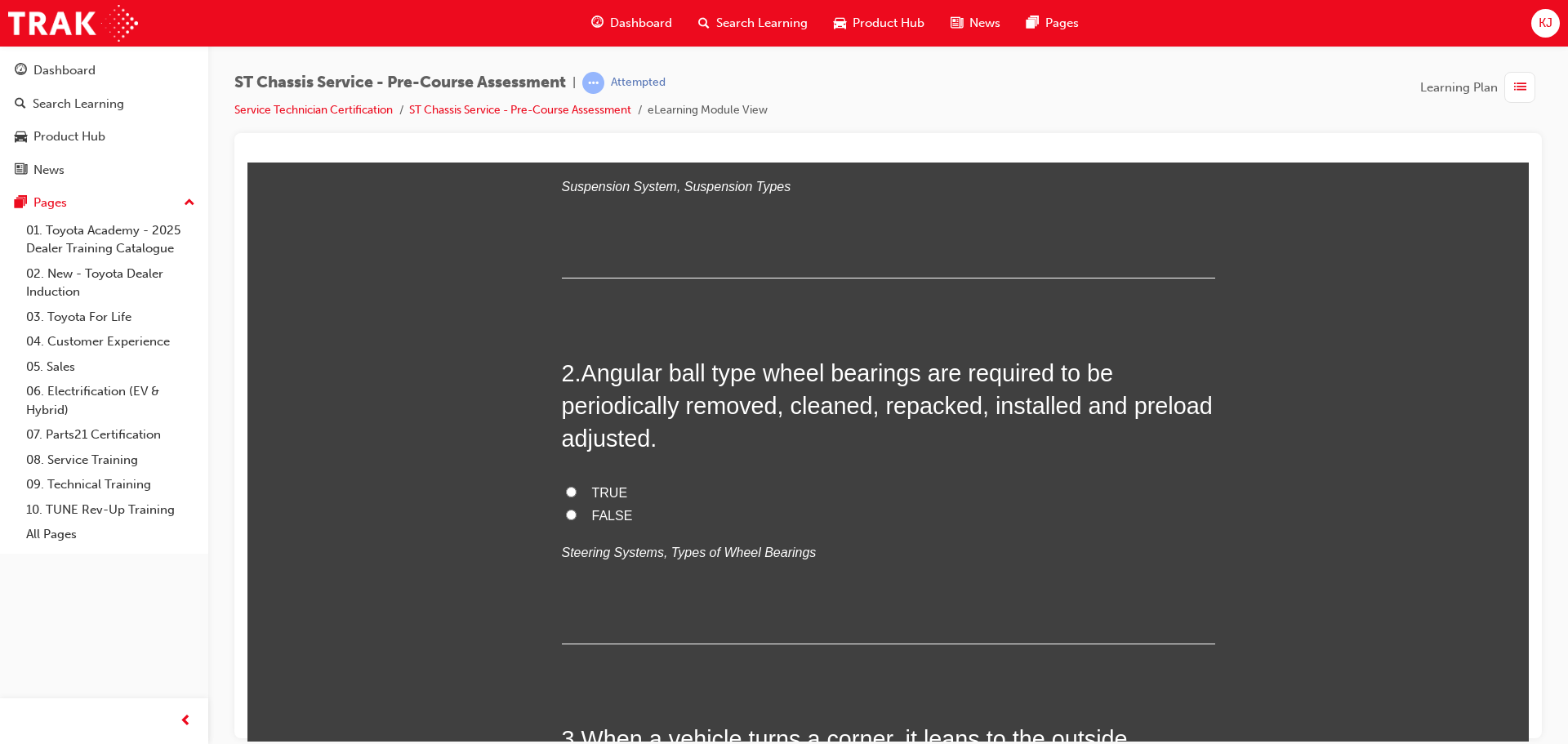
click at [603, 494] on span "TRUE" at bounding box center [611, 492] width 36 height 14
click at [576, 494] on input "TRUE" at bounding box center [571, 491] width 10 height 10
radio input "true"
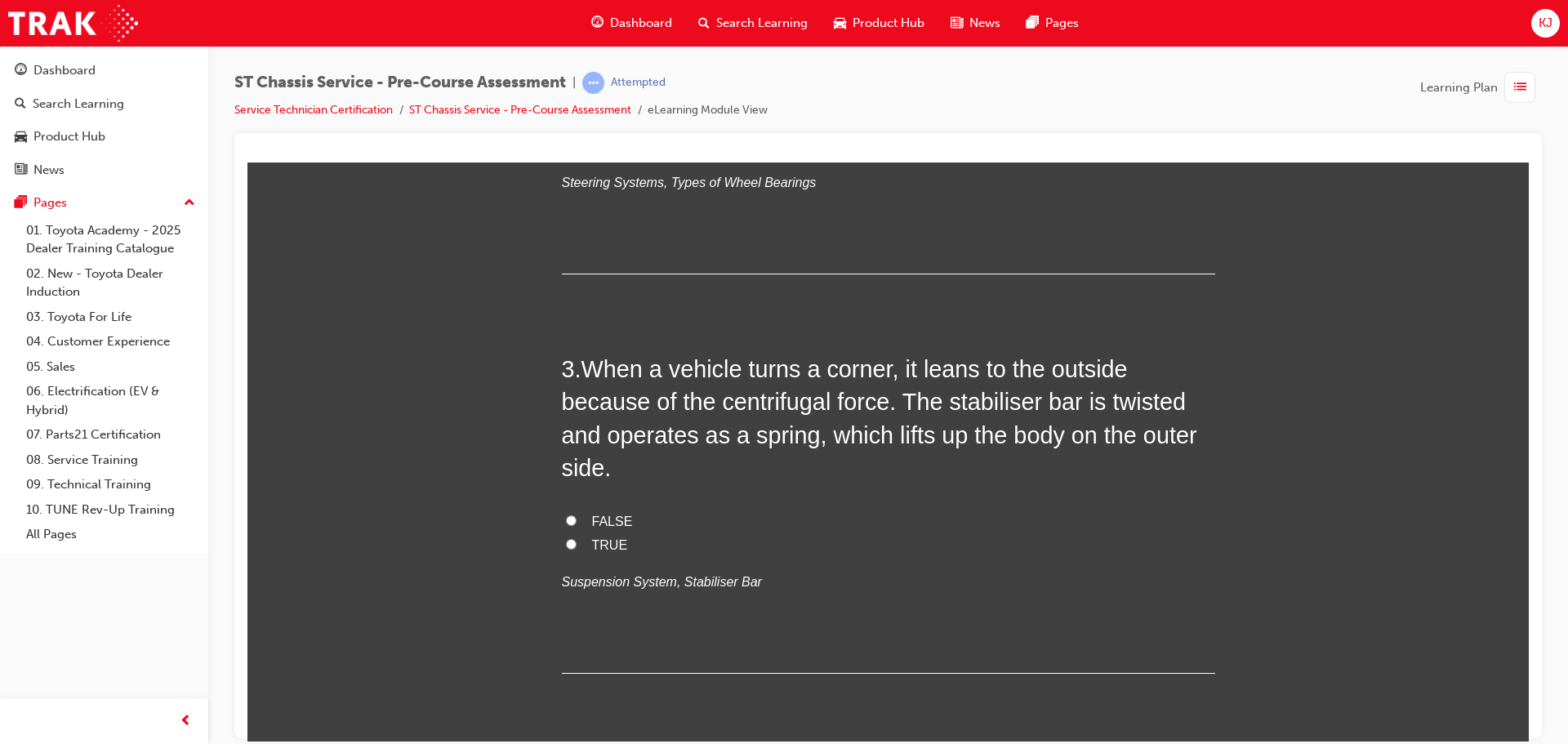
scroll to position [735, 0]
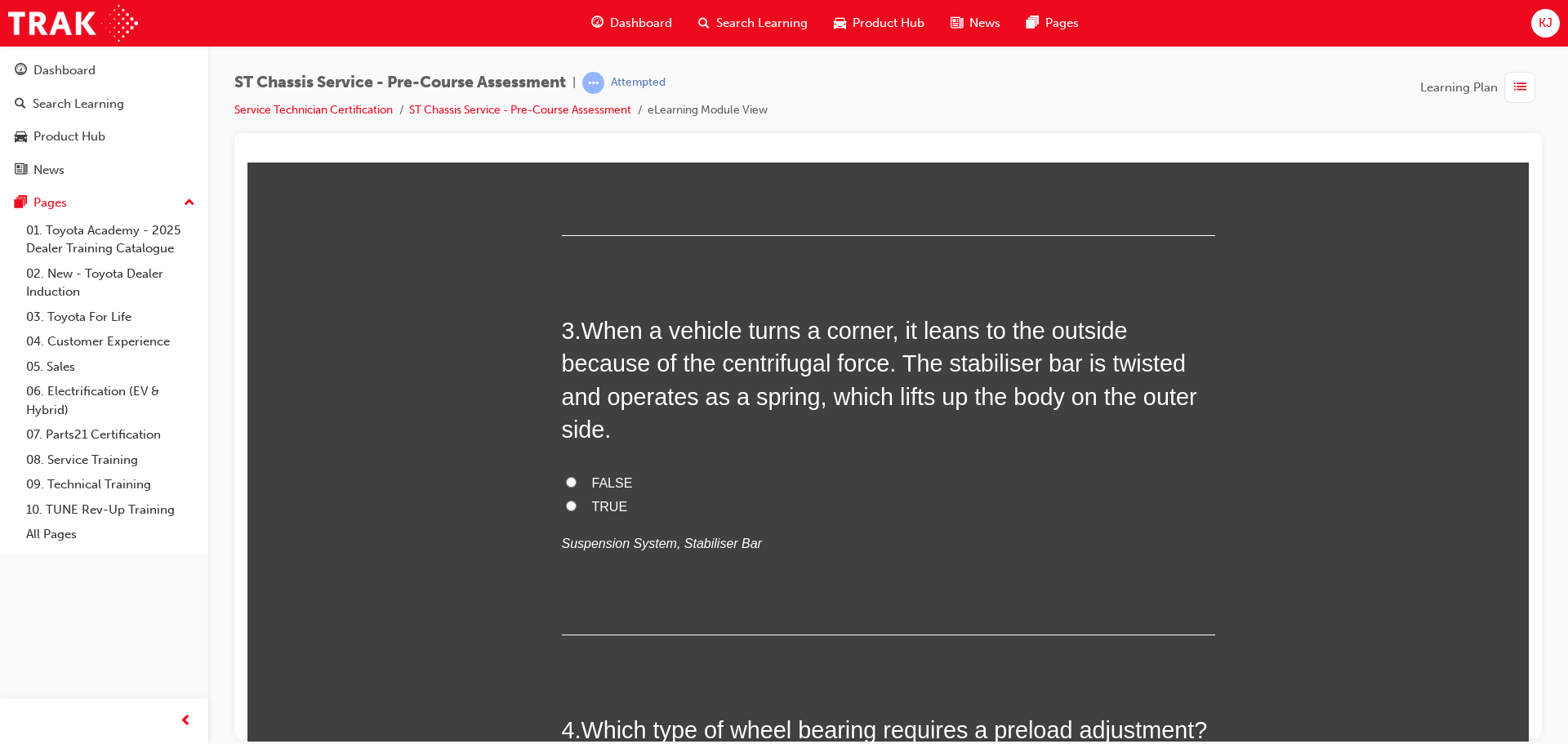
click at [597, 487] on span "FALSE" at bounding box center [612, 483] width 40 height 14
click at [576, 487] on input "FALSE" at bounding box center [571, 482] width 10 height 10
radio input "true"
drag, startPoint x: 593, startPoint y: 518, endPoint x: 593, endPoint y: 509, distance: 9.0
click at [593, 513] on span "TRUE" at bounding box center [611, 506] width 36 height 14
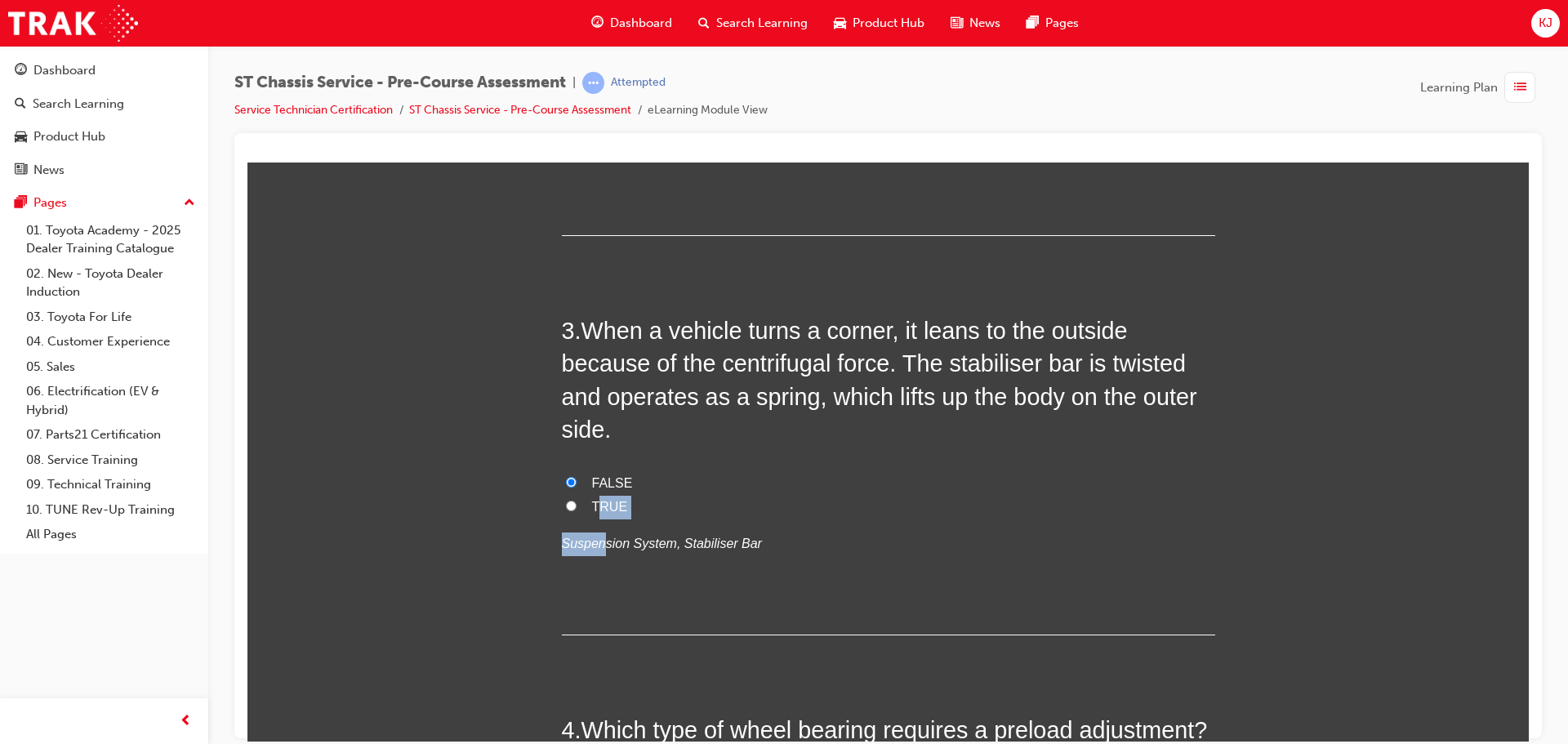
click at [576, 511] on input "TRUE" at bounding box center [571, 505] width 10 height 10
radio input "true"
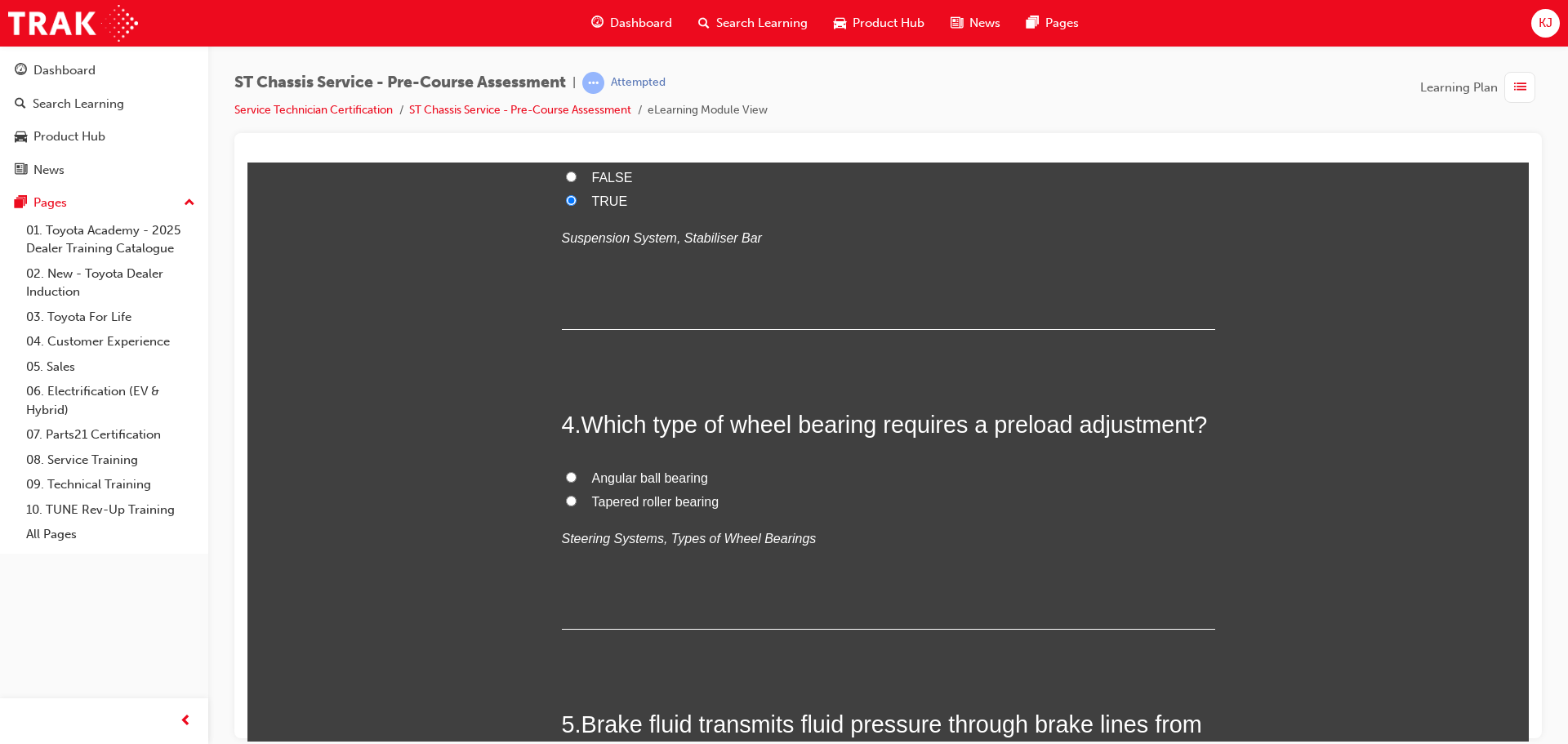
scroll to position [981, 0]
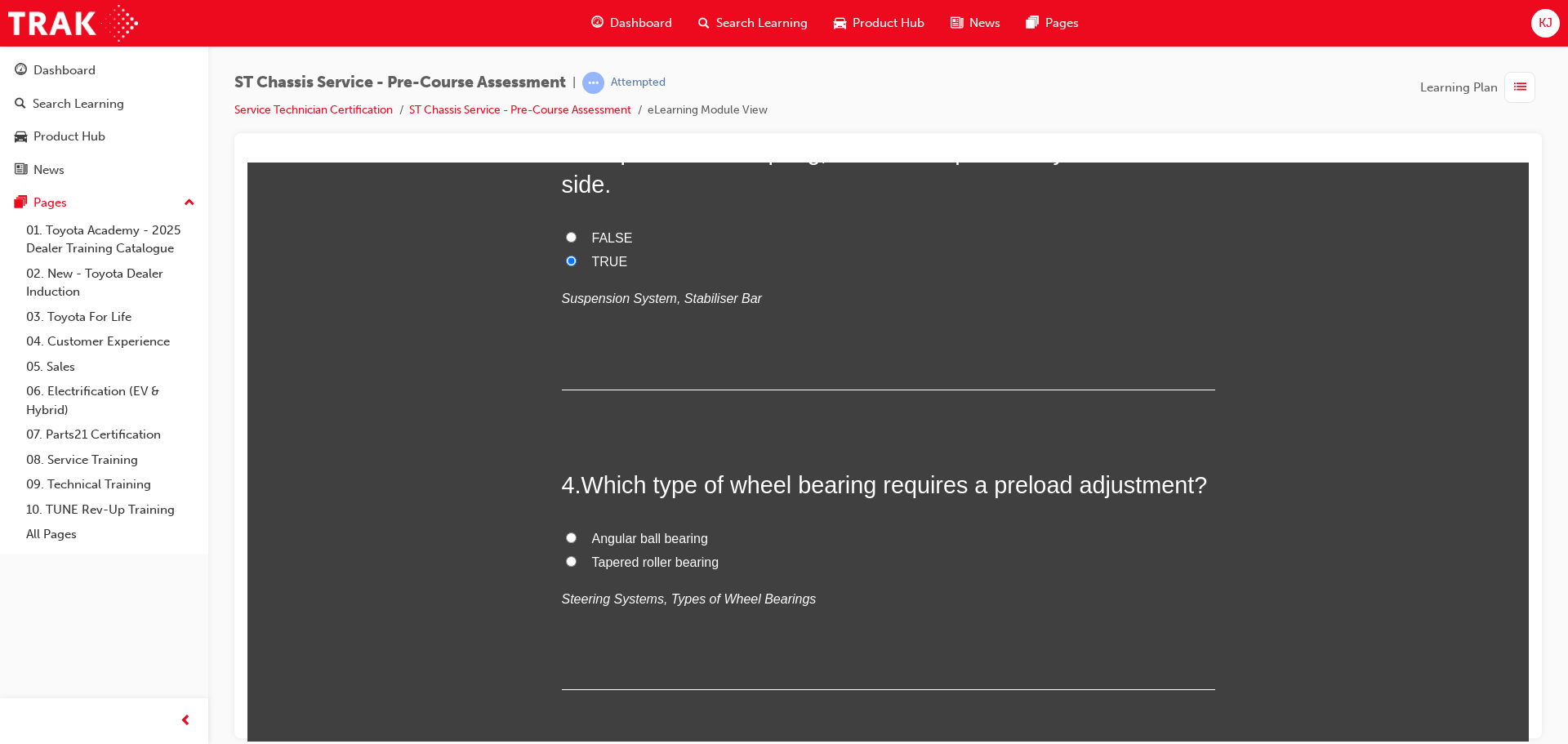
click at [614, 558] on span "Tapered roller bearing" at bounding box center [656, 562] width 127 height 14
click at [576, 558] on input "Tapered roller bearing" at bounding box center [571, 561] width 10 height 10
radio input "true"
click at [624, 535] on span "Angular ball bearing" at bounding box center [650, 538] width 116 height 14
click at [576, 535] on input "Angular ball bearing" at bounding box center [571, 537] width 10 height 10
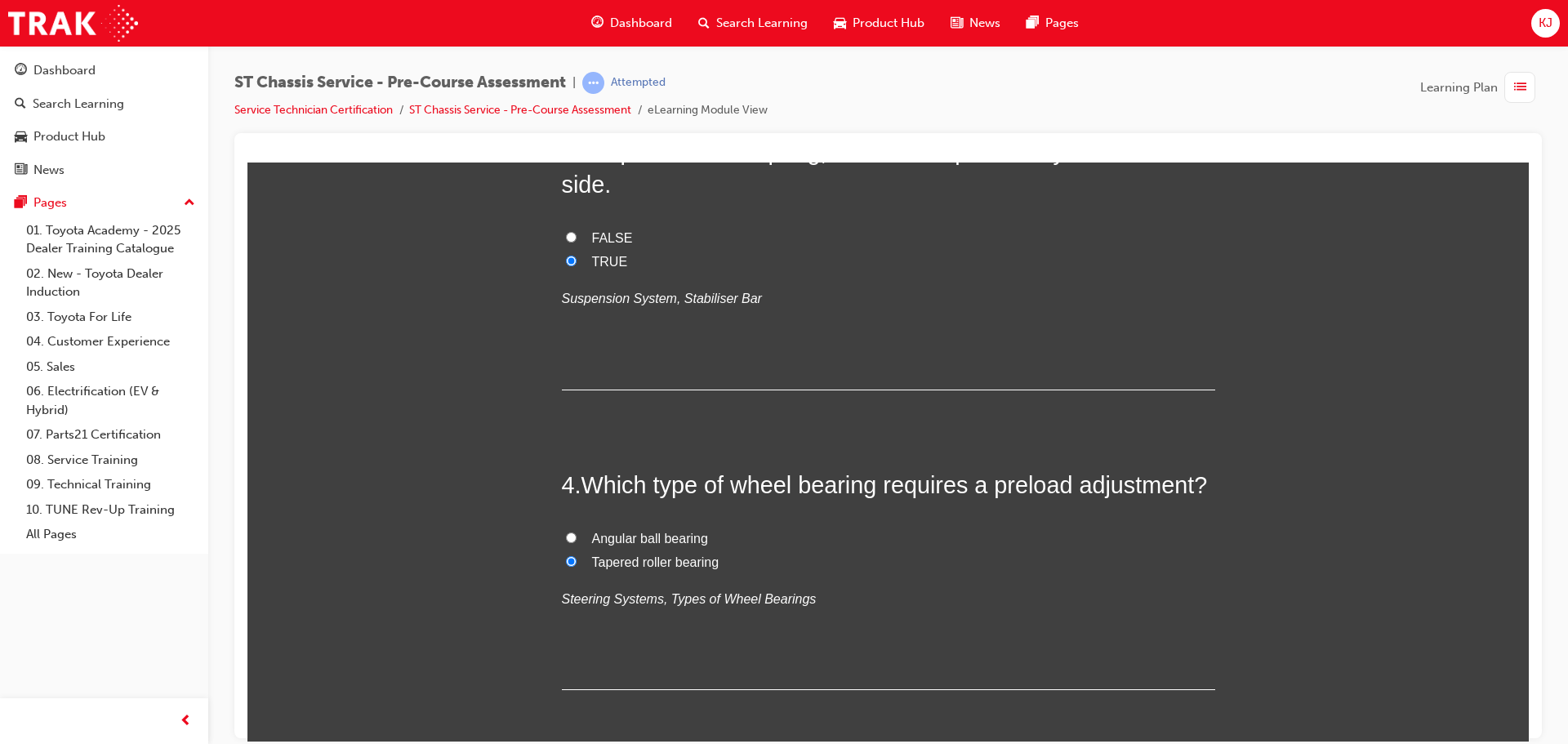
radio input "true"
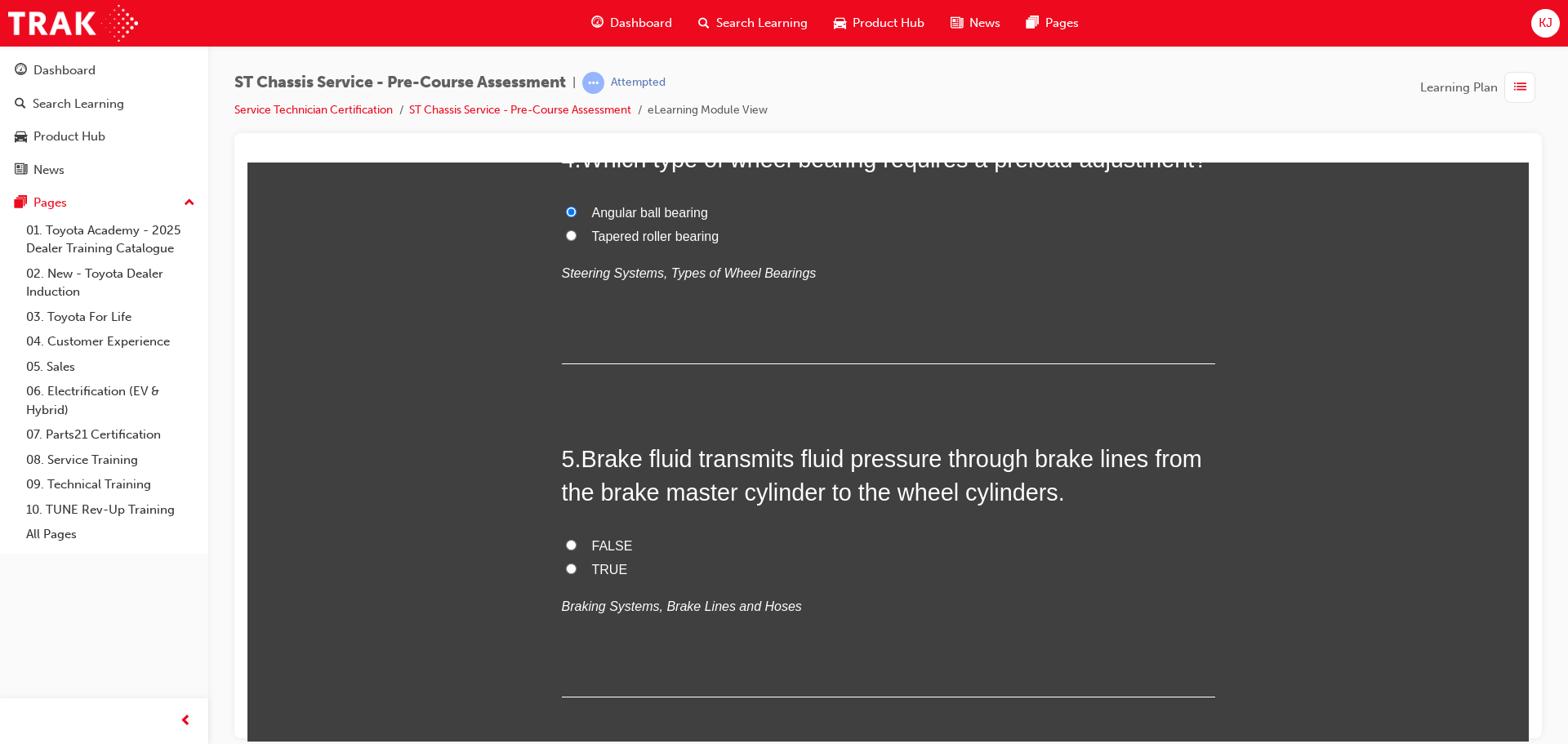
scroll to position [1307, 0]
click at [572, 566] on label "TRUE" at bounding box center [889, 569] width 654 height 24
click at [572, 566] on input "TRUE" at bounding box center [571, 567] width 10 height 10
radio input "true"
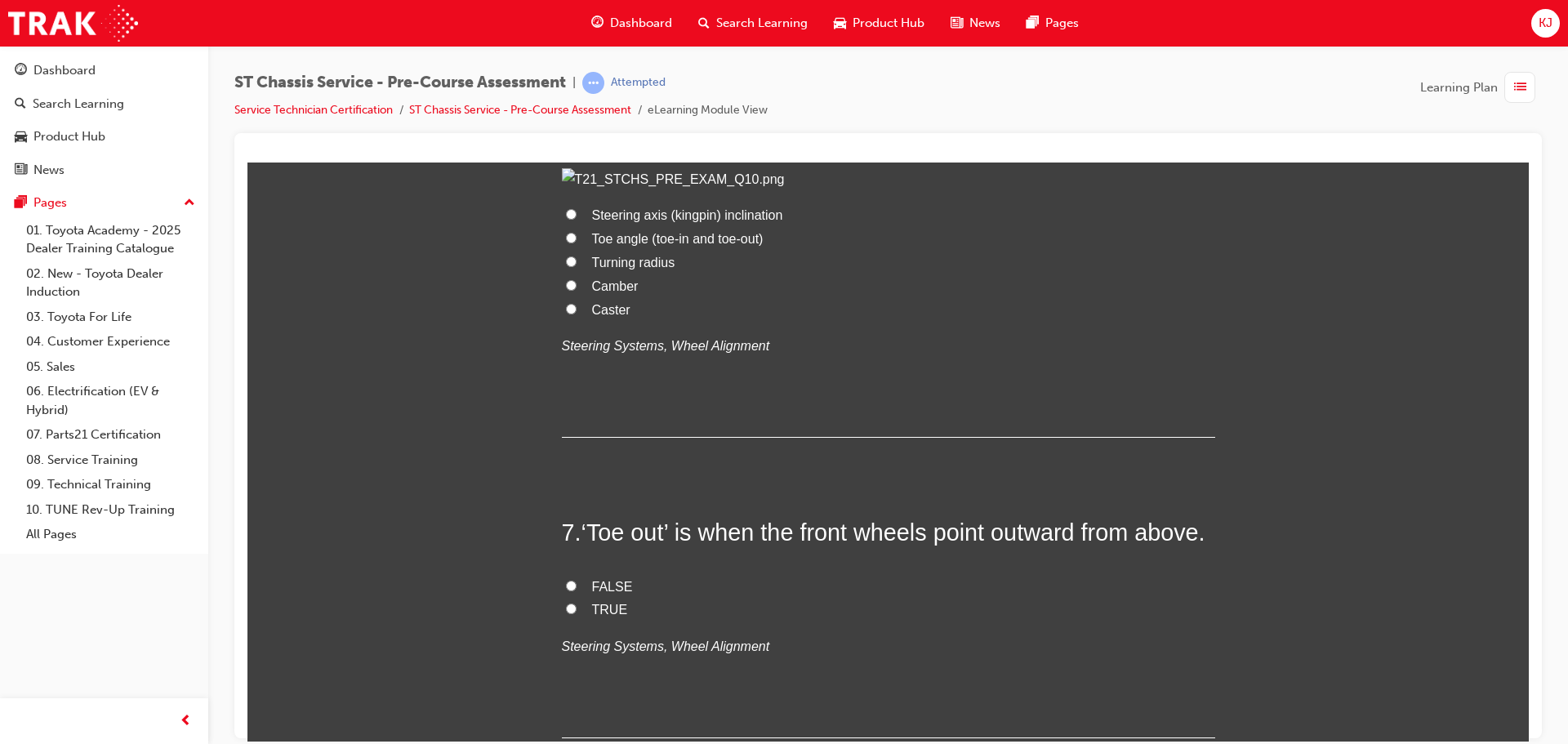
scroll to position [2205, 0]
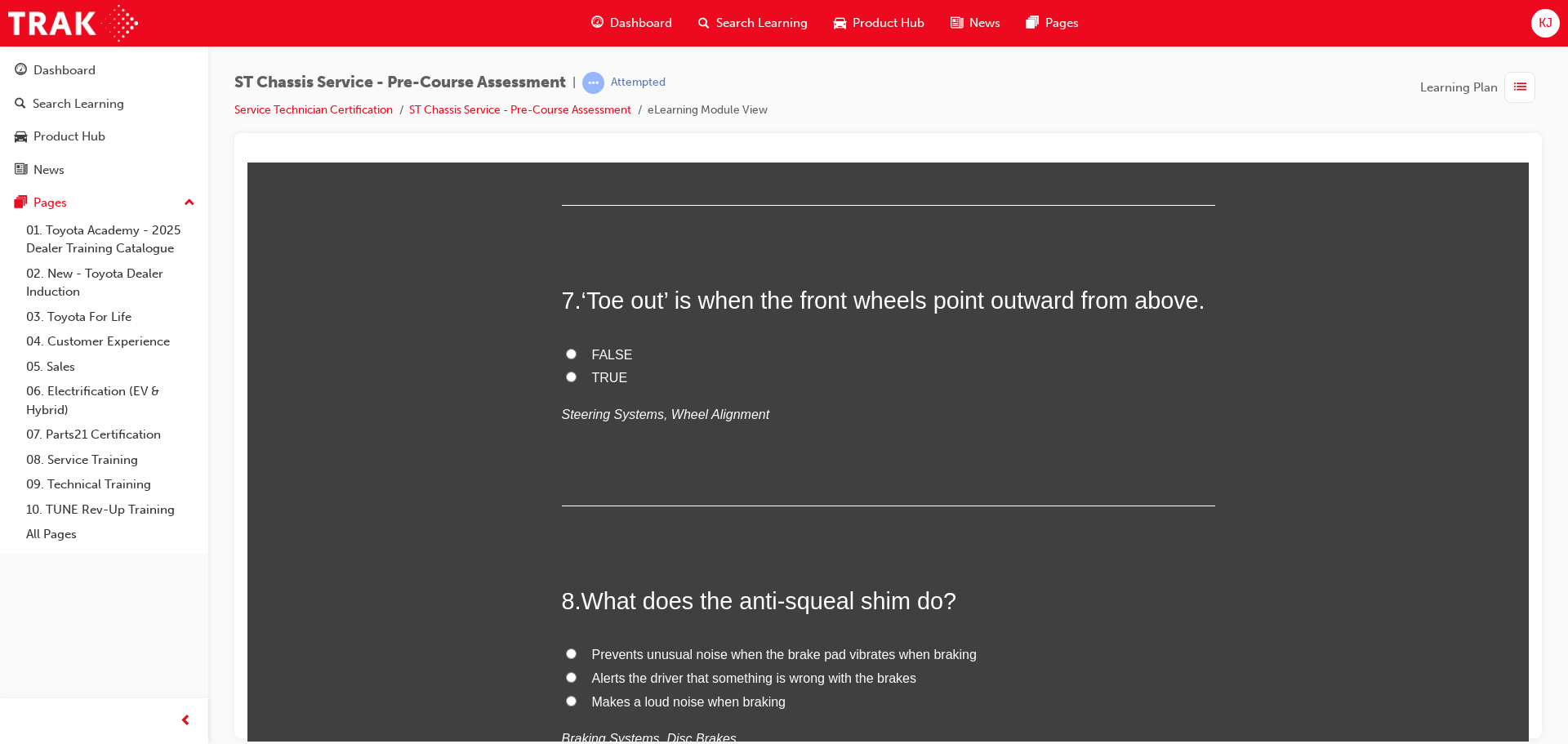
click at [596, 60] on span "Camber" at bounding box center [616, 53] width 46 height 14
click at [576, 58] on input "Camber" at bounding box center [571, 52] width 10 height 10
radio input "true"
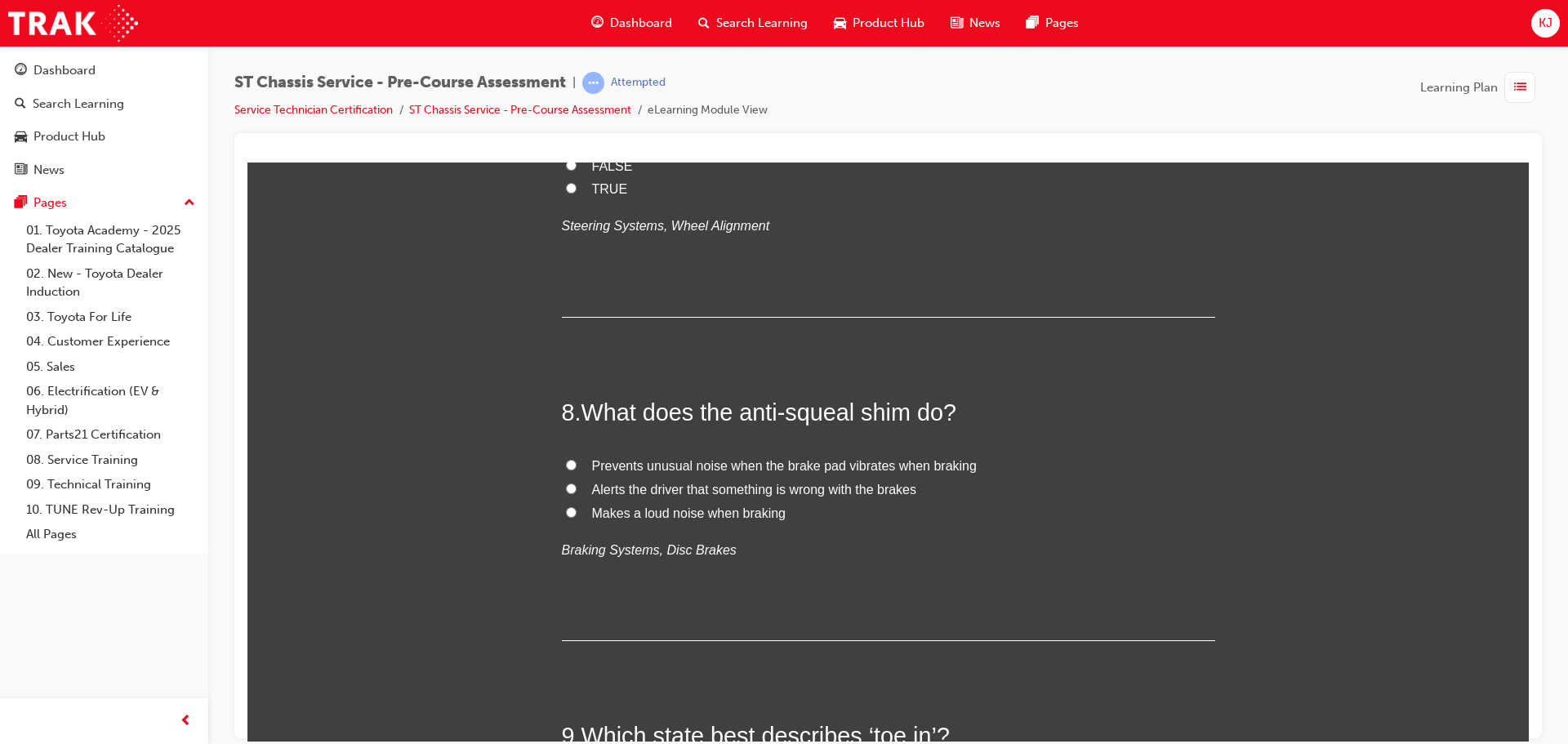
scroll to position [2532, 0]
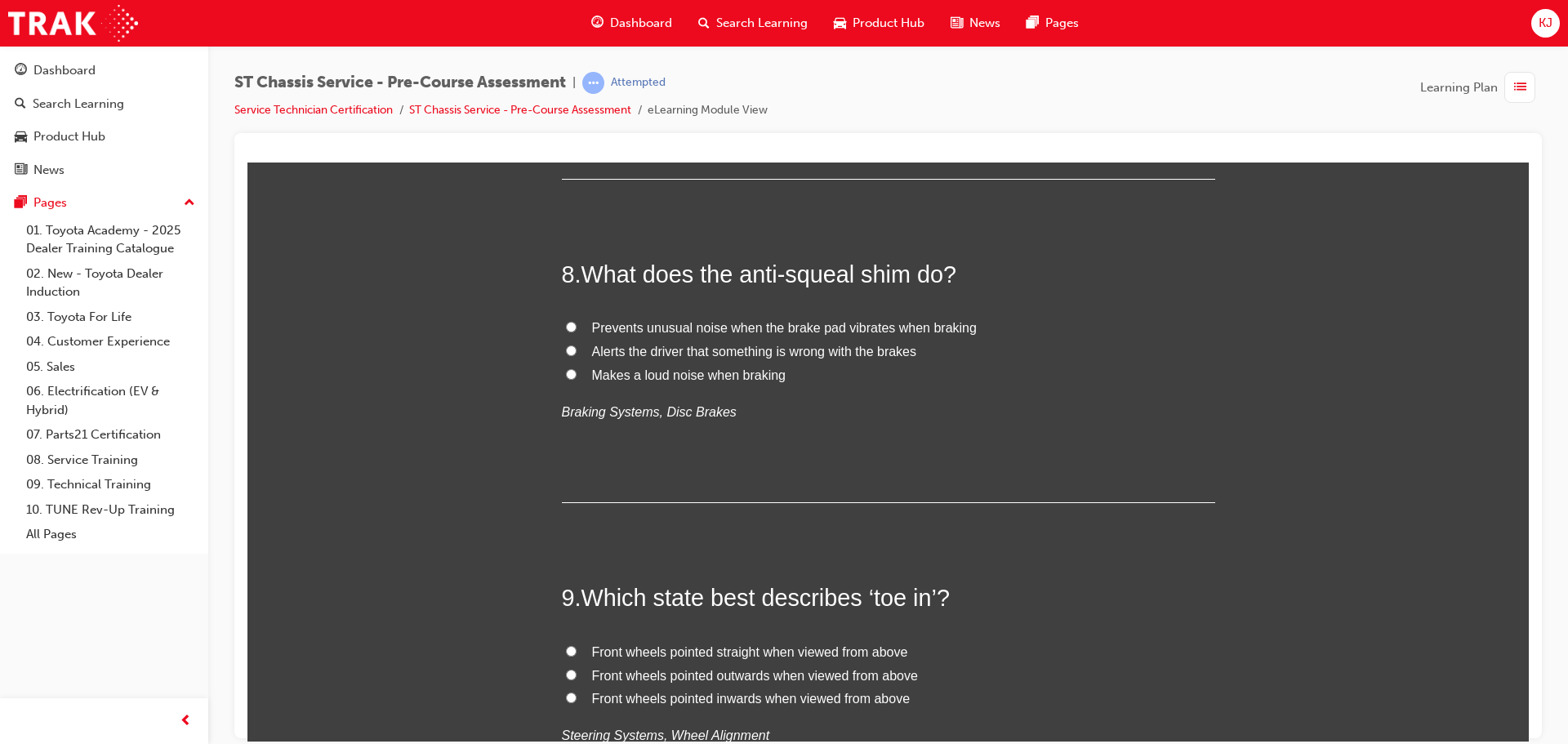
click at [566, 55] on input "TRUE" at bounding box center [571, 49] width 10 height 10
radio input "true"
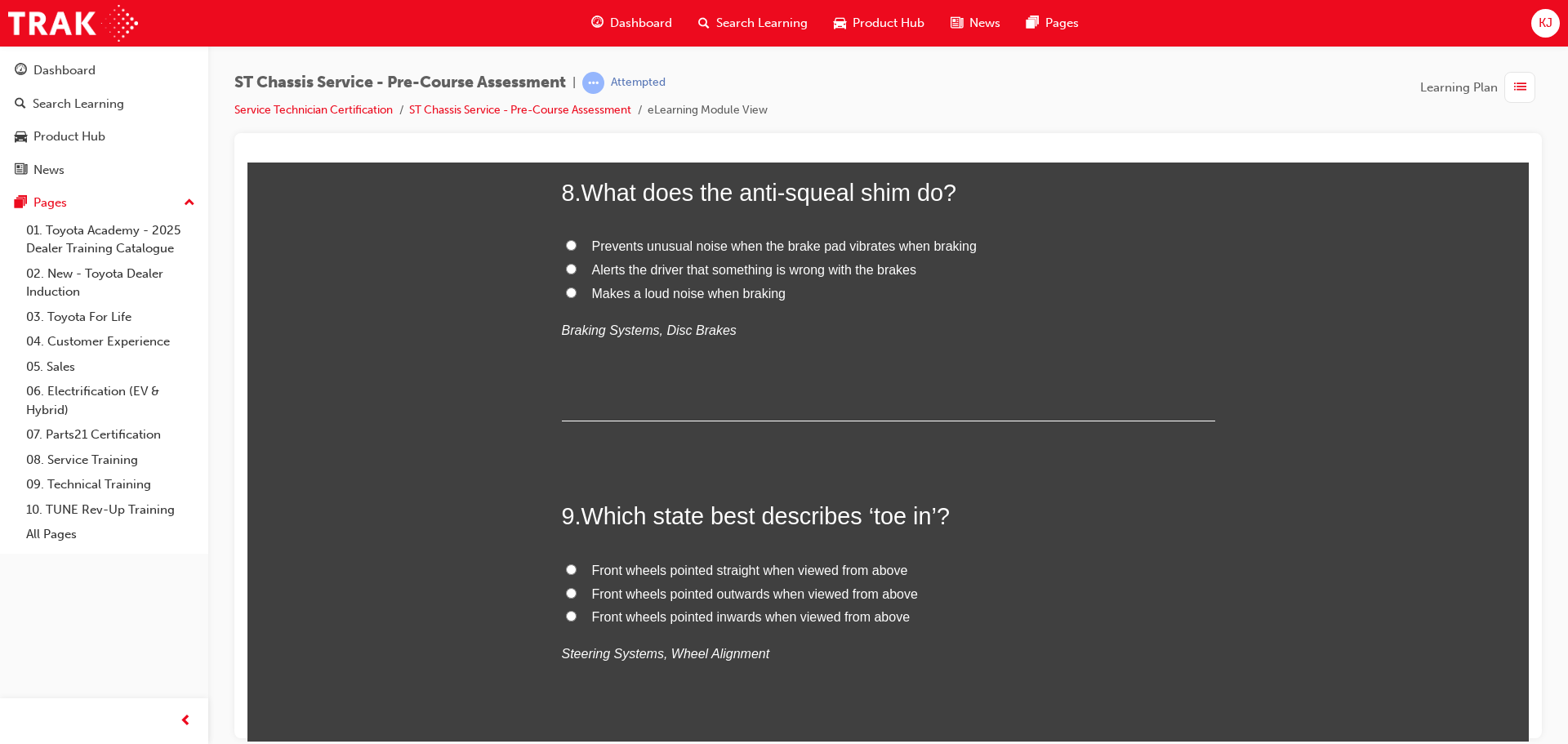
scroll to position [2859, 0]
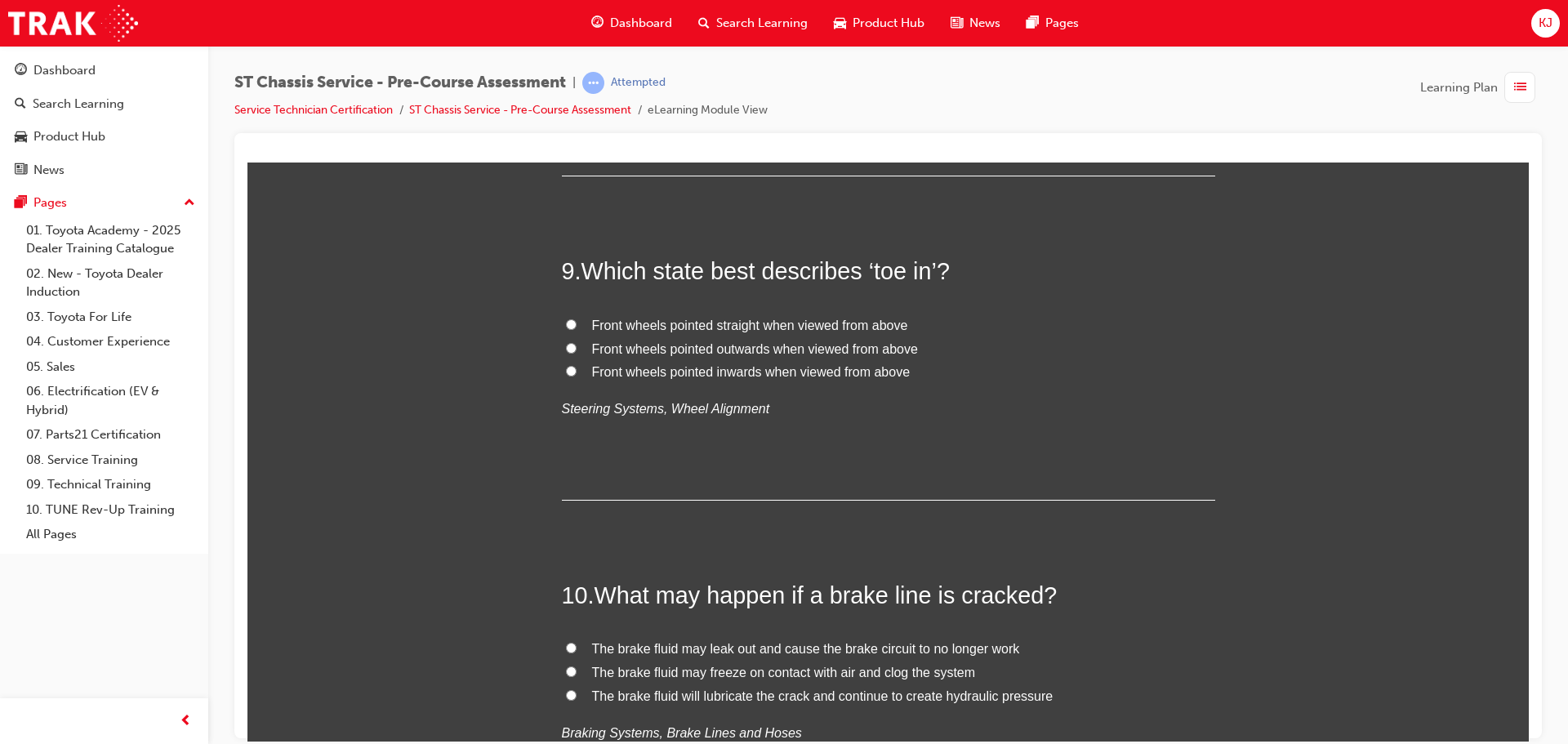
click at [578, 13] on label "Prevents unusual noise when the brake pad vibrates when braking" at bounding box center [889, 2] width 654 height 24
click at [576, 5] on input "Prevents unusual noise when the brake pad vibrates when braking" at bounding box center [571, -1] width 10 height 10
radio input "true"
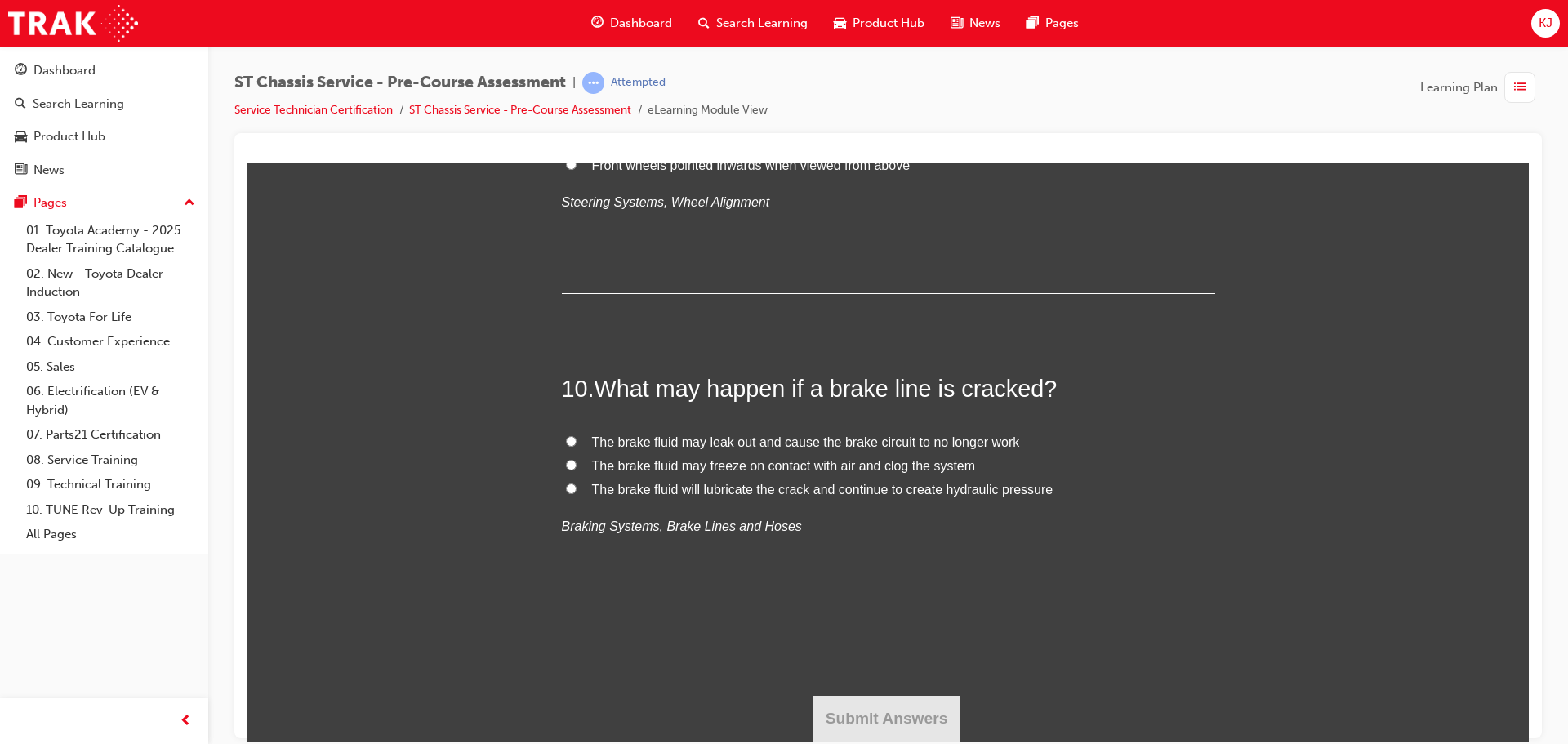
scroll to position [3268, 0]
click at [674, 171] on span "Front wheels pointed inwards when viewed from above" at bounding box center [752, 164] width 318 height 14
click at [576, 169] on input "Front wheels pointed inwards when viewed from above" at bounding box center [571, 163] width 10 height 10
radio input "true"
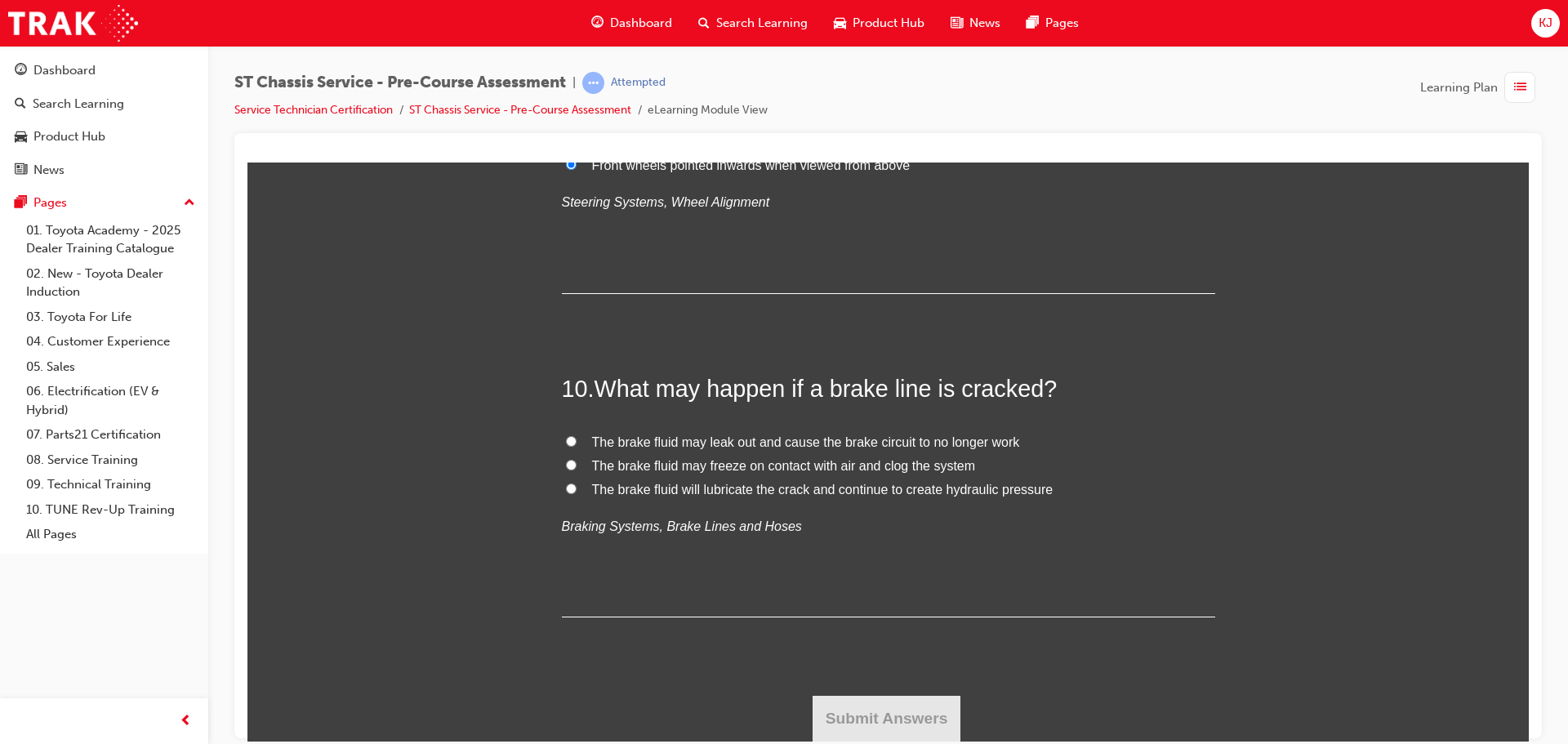
click at [698, 441] on span "The brake fluid may leak out and cause the brake circuit to no longer work" at bounding box center [807, 441] width 428 height 14
click at [576, 441] on input "The brake fluid may leak out and cause the brake circuit to no longer work" at bounding box center [571, 440] width 10 height 10
radio input "true"
drag, startPoint x: 882, startPoint y: 722, endPoint x: 877, endPoint y: 704, distance: 18.7
click at [879, 711] on button "Submit Answers" at bounding box center [887, 717] width 149 height 46
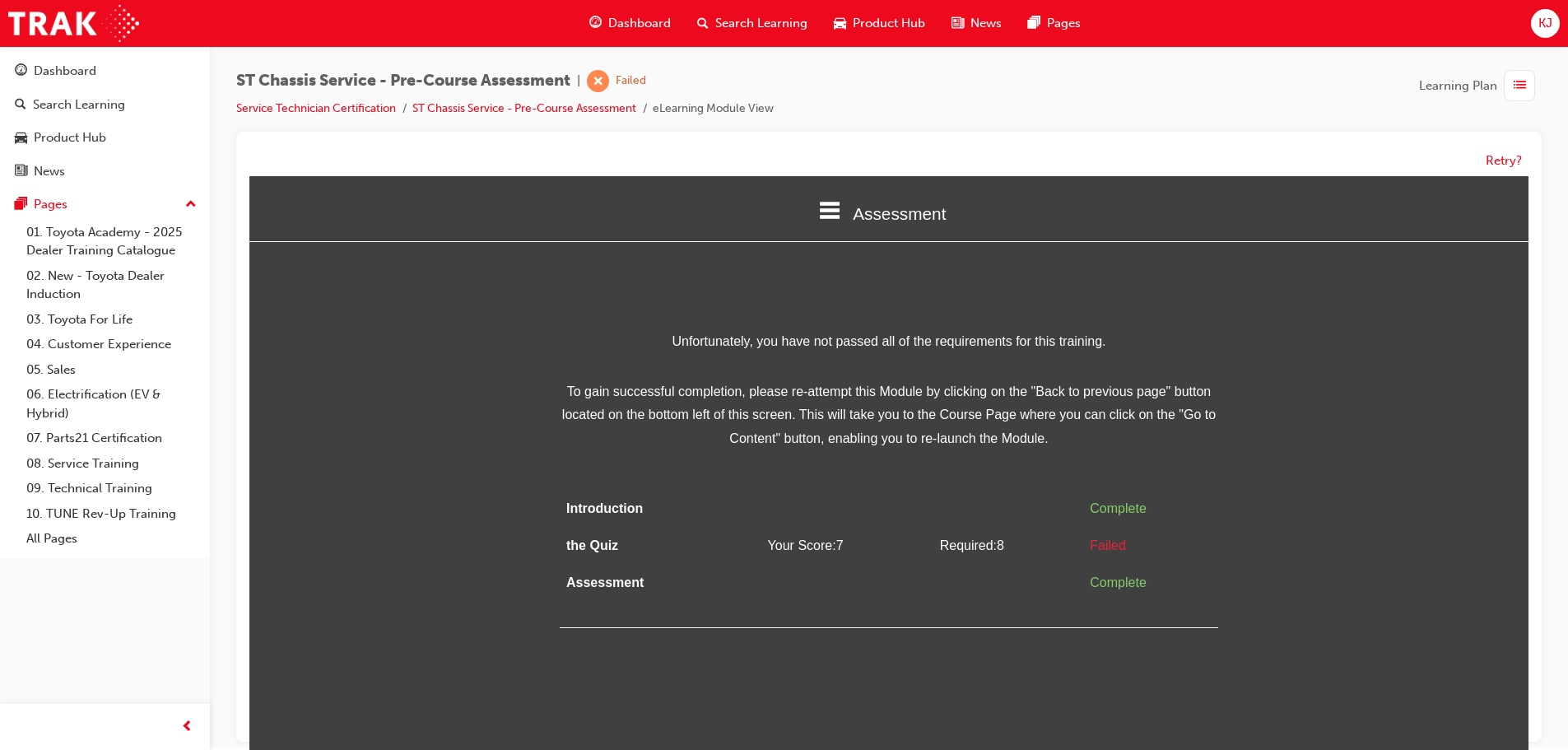
scroll to position [0, 0]
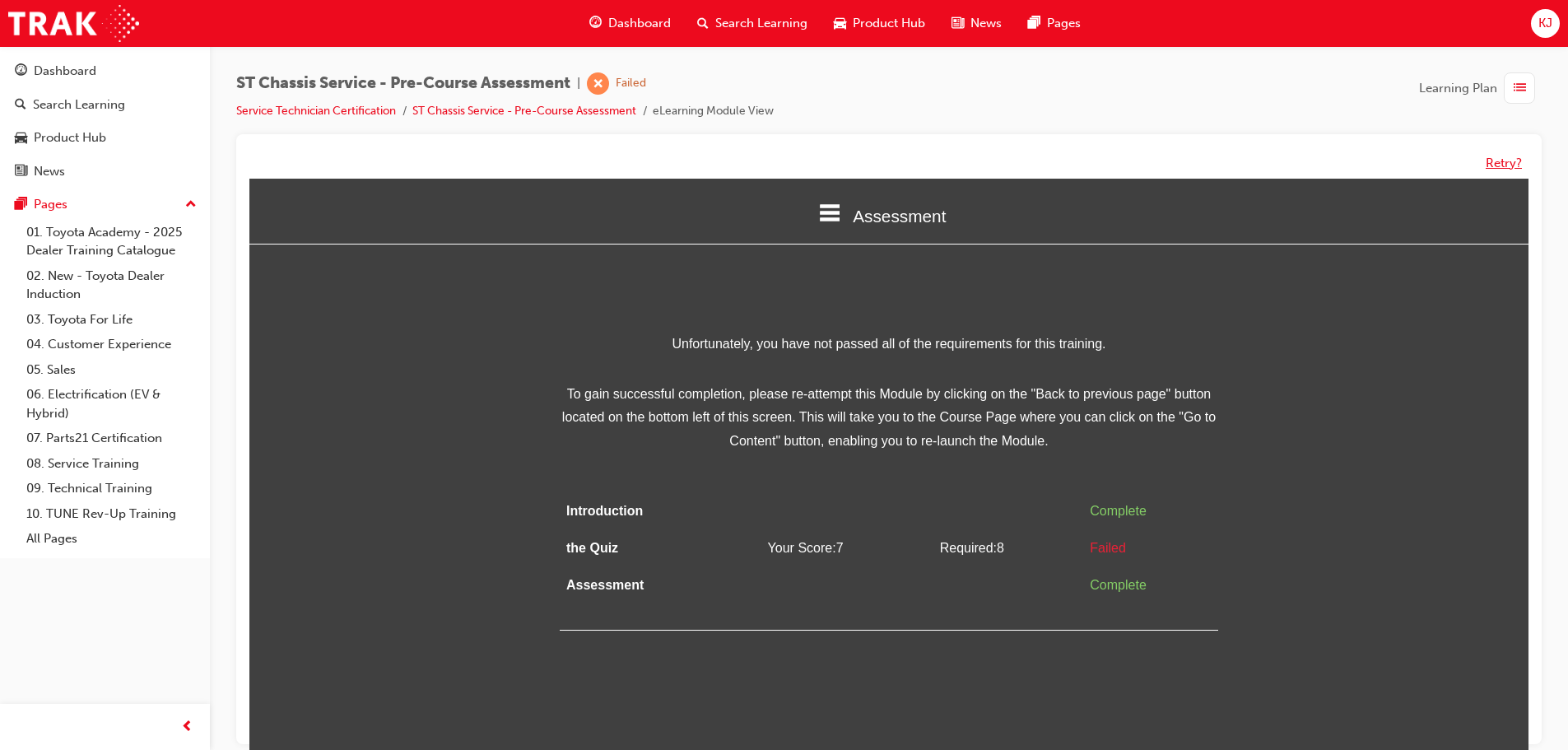
click at [1487, 161] on button "Retry?" at bounding box center [1504, 164] width 36 height 19
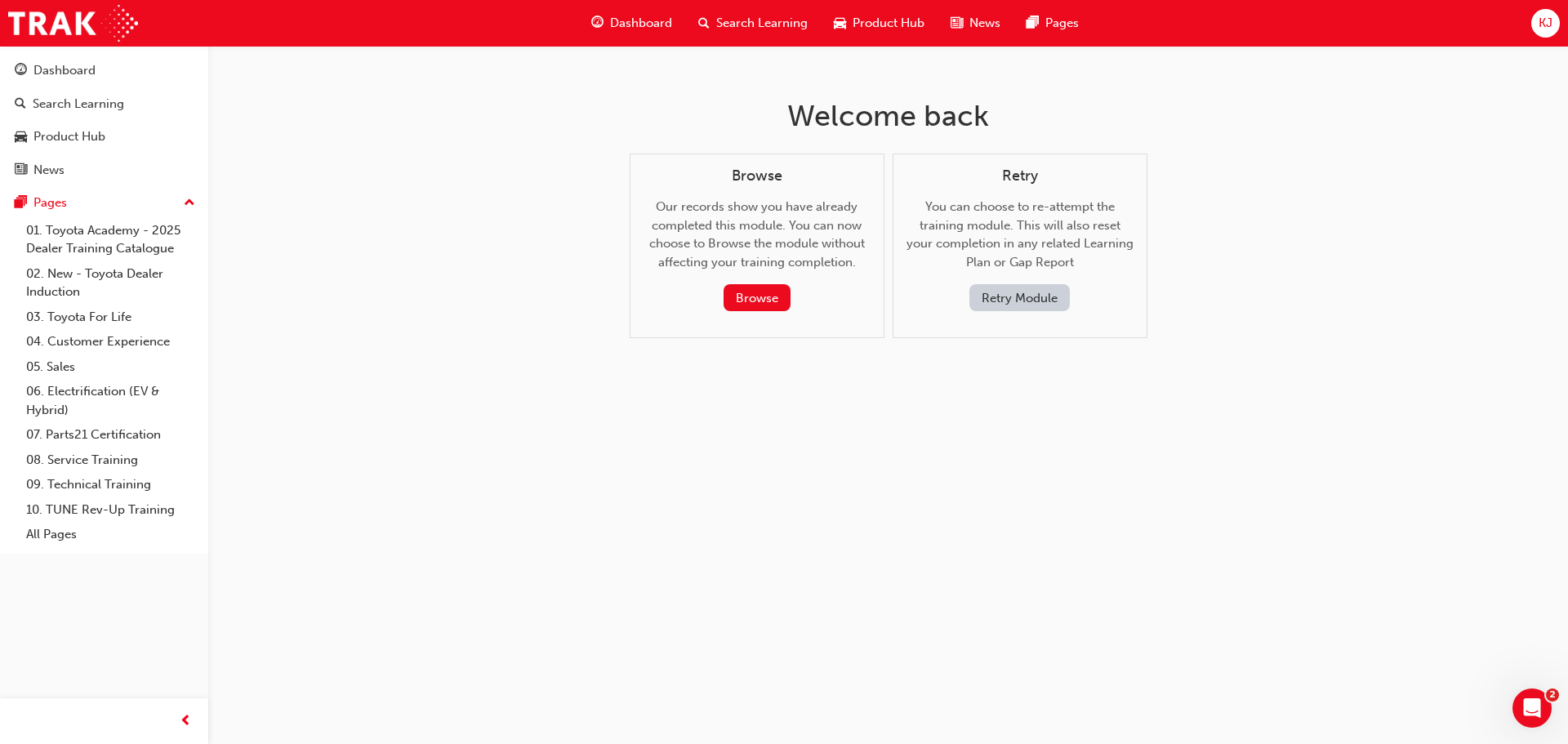
click at [999, 296] on button "Retry Module" at bounding box center [1019, 297] width 101 height 27
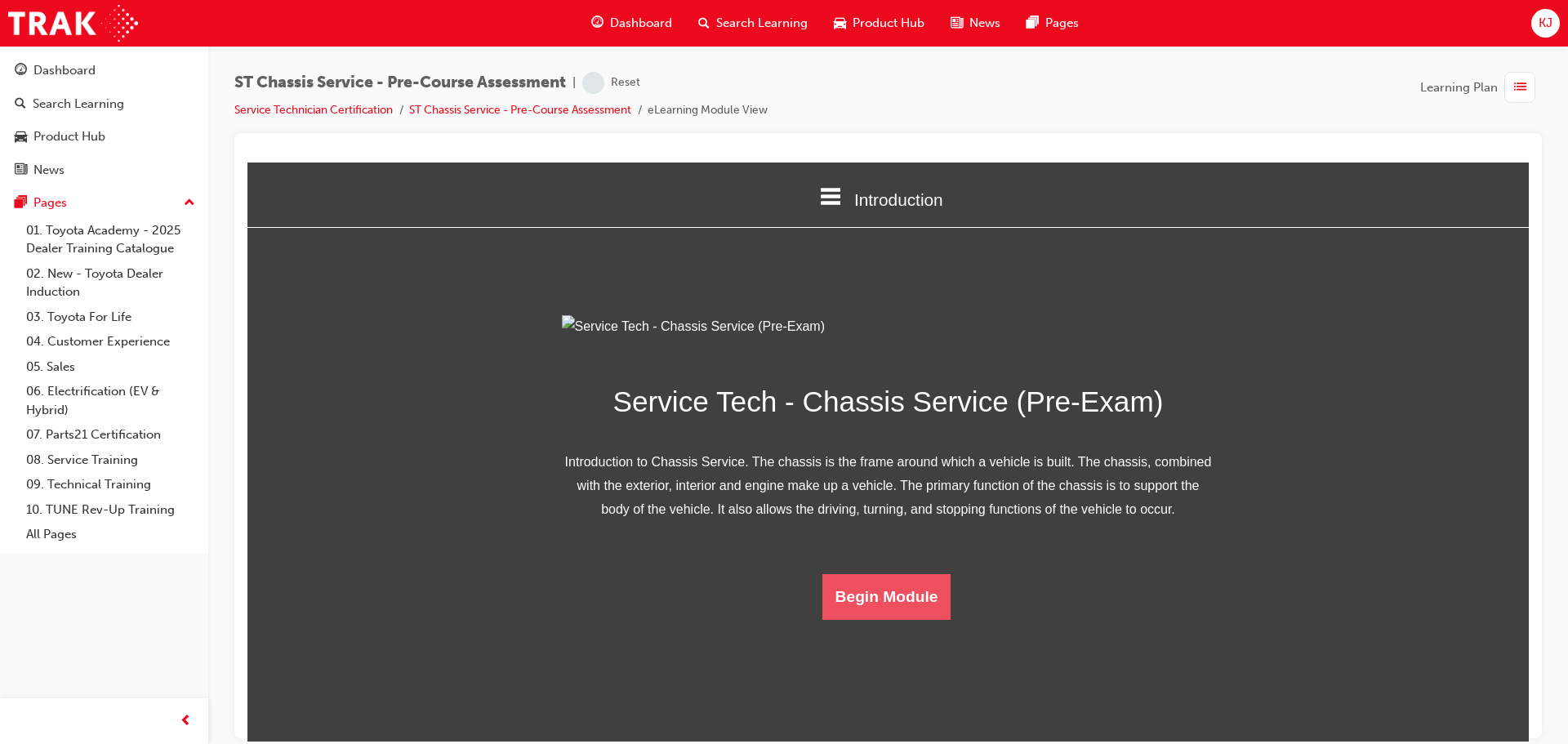
click at [871, 619] on button "Begin Module" at bounding box center [887, 596] width 129 height 46
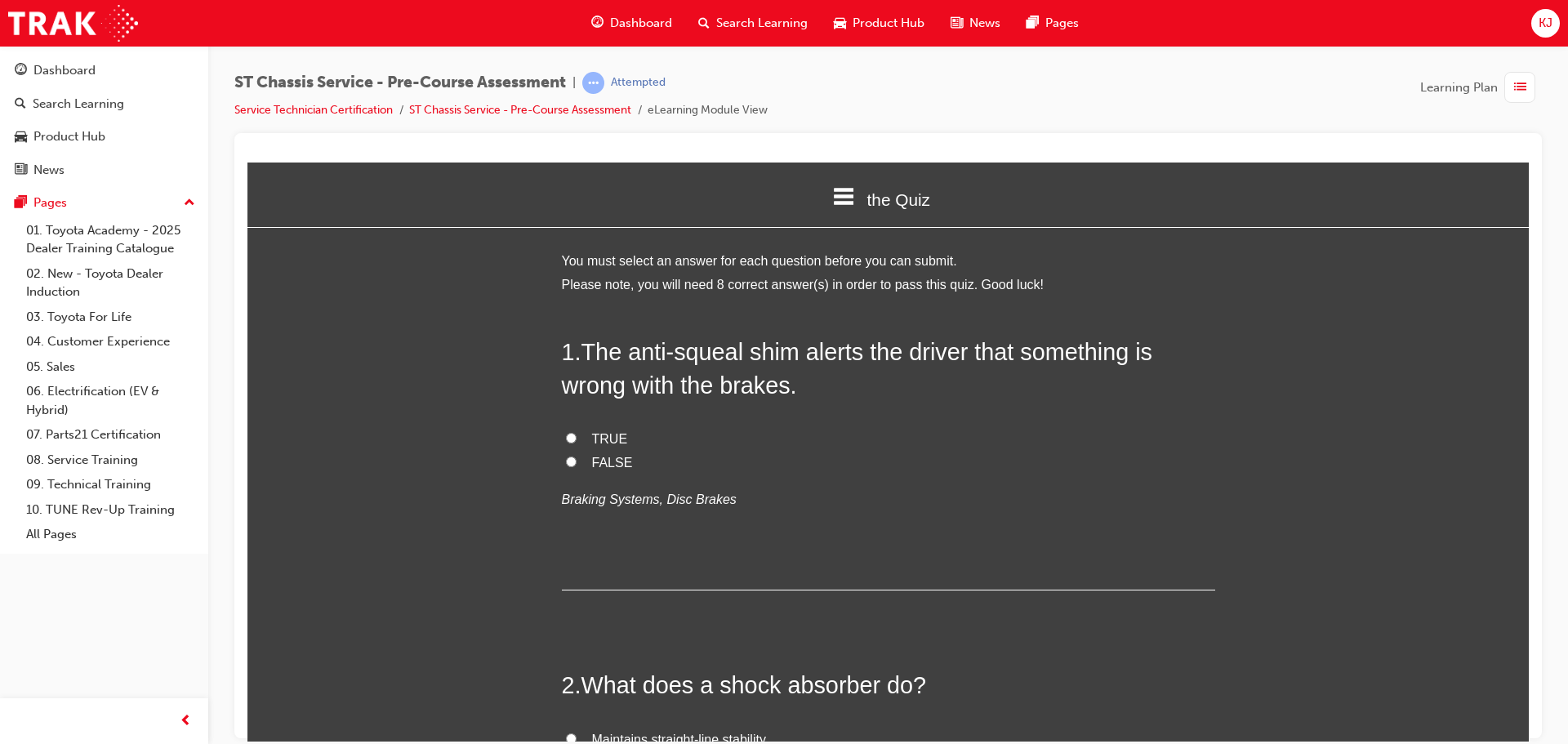
click at [609, 434] on span "TRUE" at bounding box center [611, 438] width 36 height 14
click at [576, 434] on input "TRUE" at bounding box center [571, 437] width 10 height 10
radio input "true"
click at [606, 461] on span "FALSE" at bounding box center [612, 462] width 40 height 14
click at [576, 461] on input "FALSE" at bounding box center [571, 461] width 10 height 10
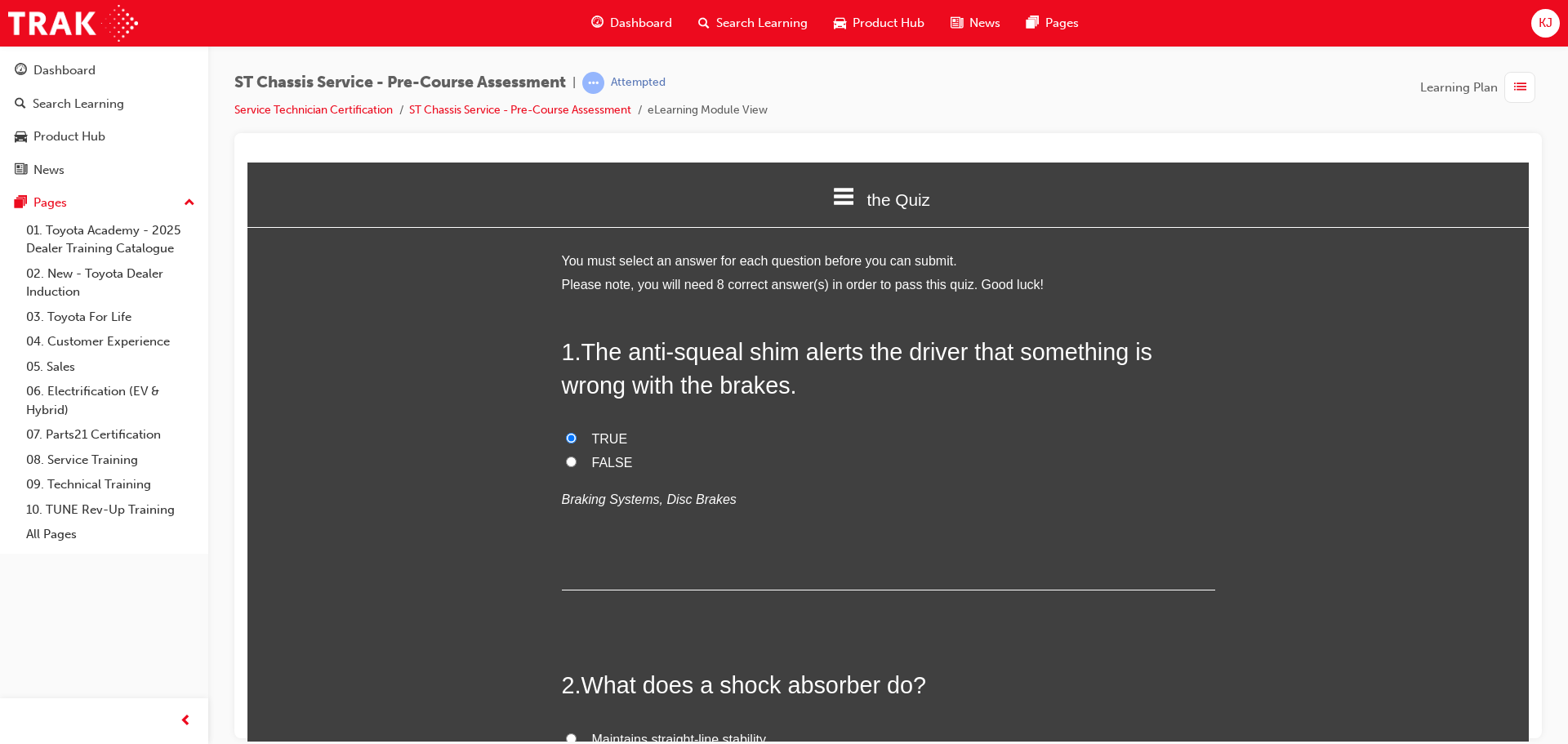
radio input "true"
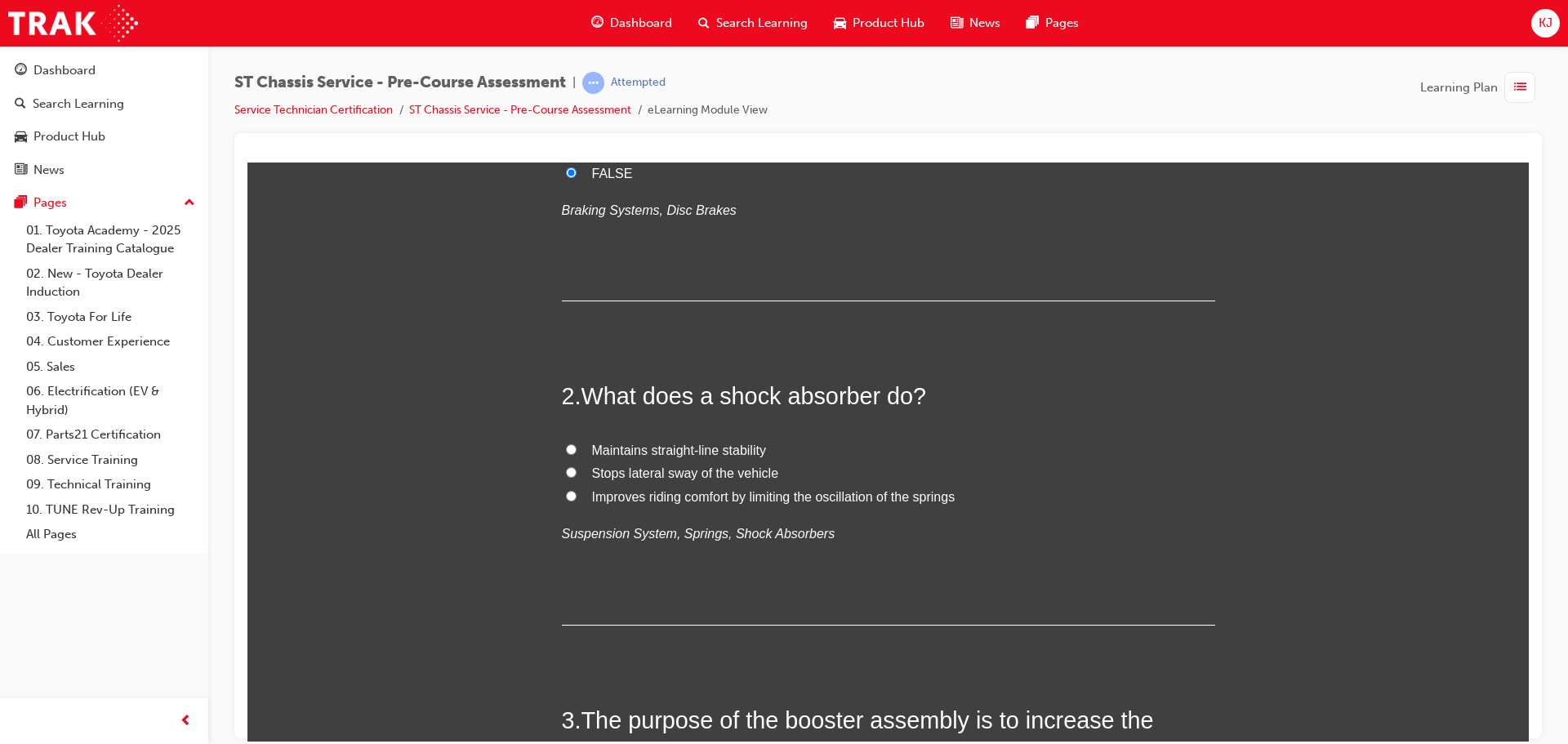
scroll to position [327, 0]
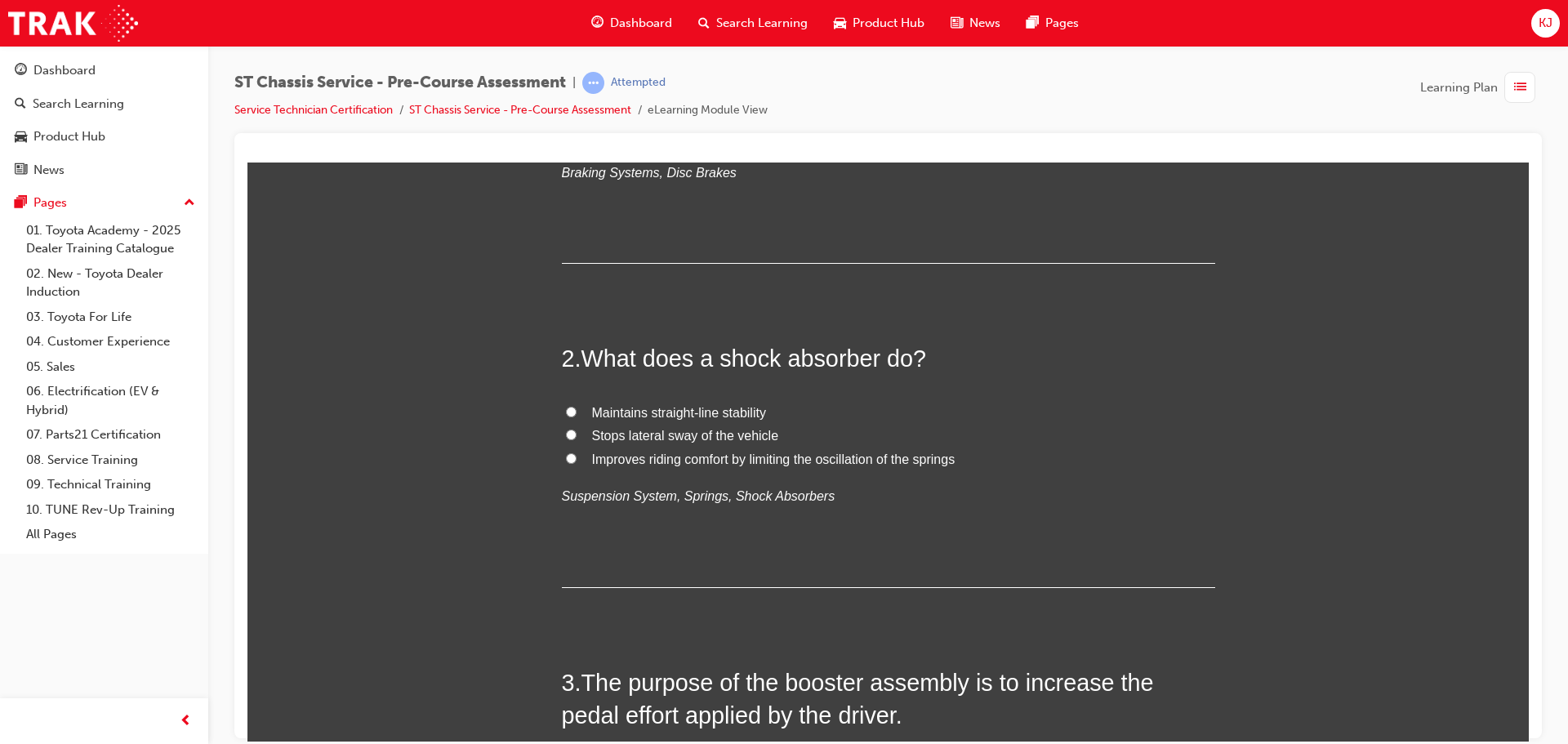
click at [613, 462] on span "Improves riding comfort by limiting the oscillation of the springs" at bounding box center [774, 458] width 364 height 14
click at [576, 462] on input "Improves riding comfort by limiting the oscillation of the springs" at bounding box center [571, 458] width 10 height 10
radio input "true"
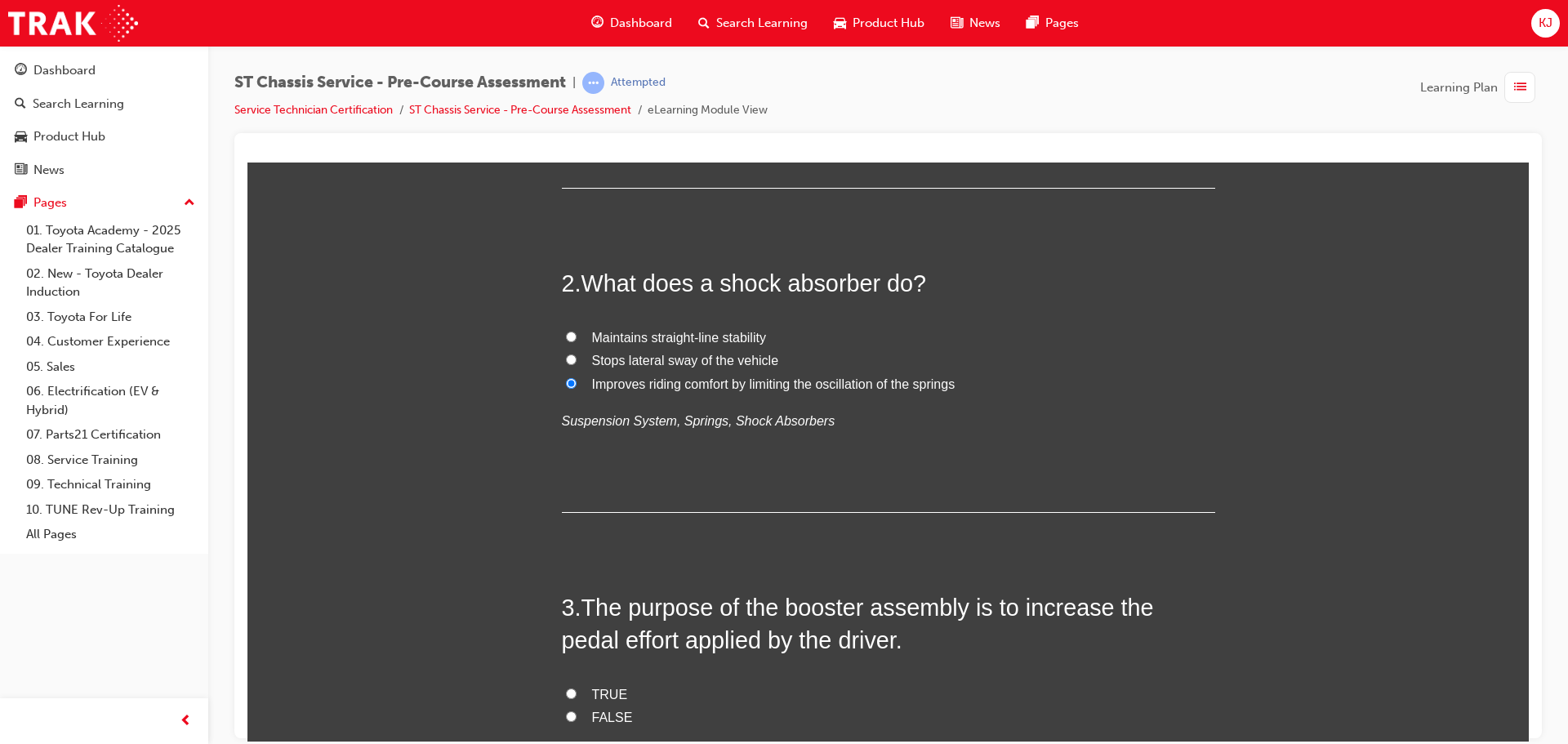
scroll to position [490, 0]
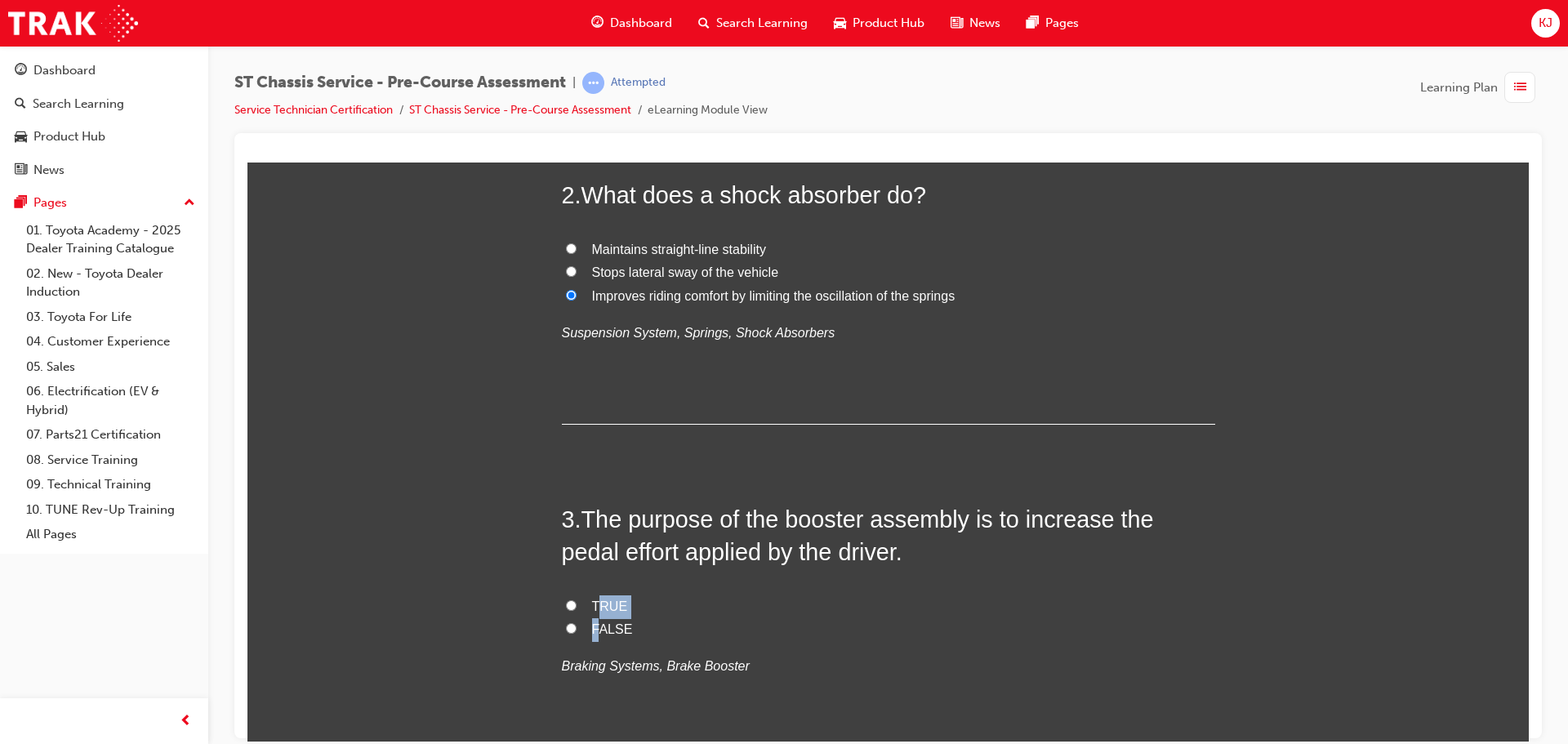
drag, startPoint x: 593, startPoint y: 606, endPoint x: 600, endPoint y: 626, distance: 21.2
click at [600, 627] on div "TRUE FALSE Braking Systems, Brake Booster" at bounding box center [889, 636] width 654 height 83
click at [566, 630] on input "FALSE" at bounding box center [571, 628] width 10 height 10
radio input "true"
click at [686, 618] on label "FALSE" at bounding box center [889, 630] width 654 height 24
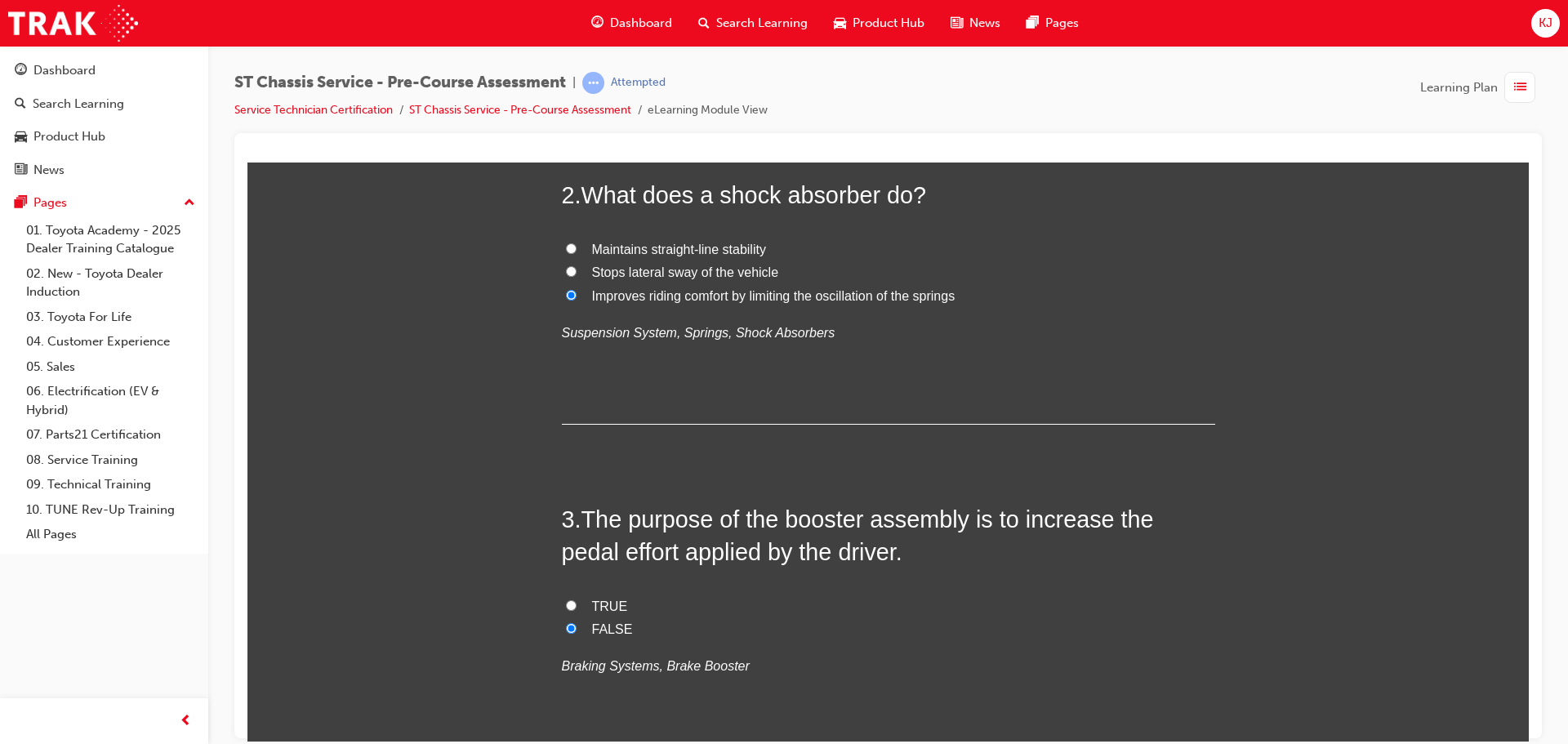
click at [576, 623] on input "FALSE" at bounding box center [571, 628] width 10 height 10
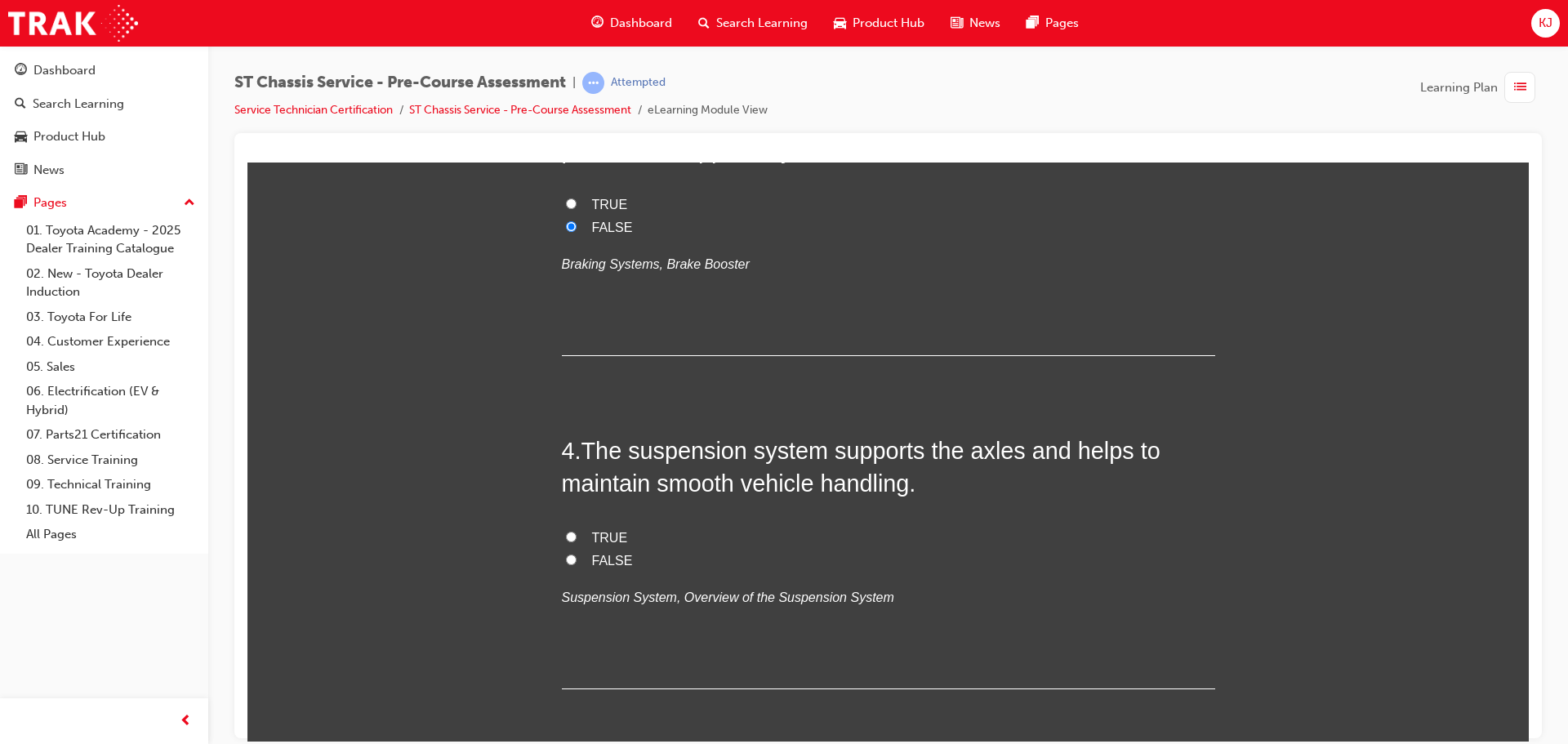
scroll to position [899, 0]
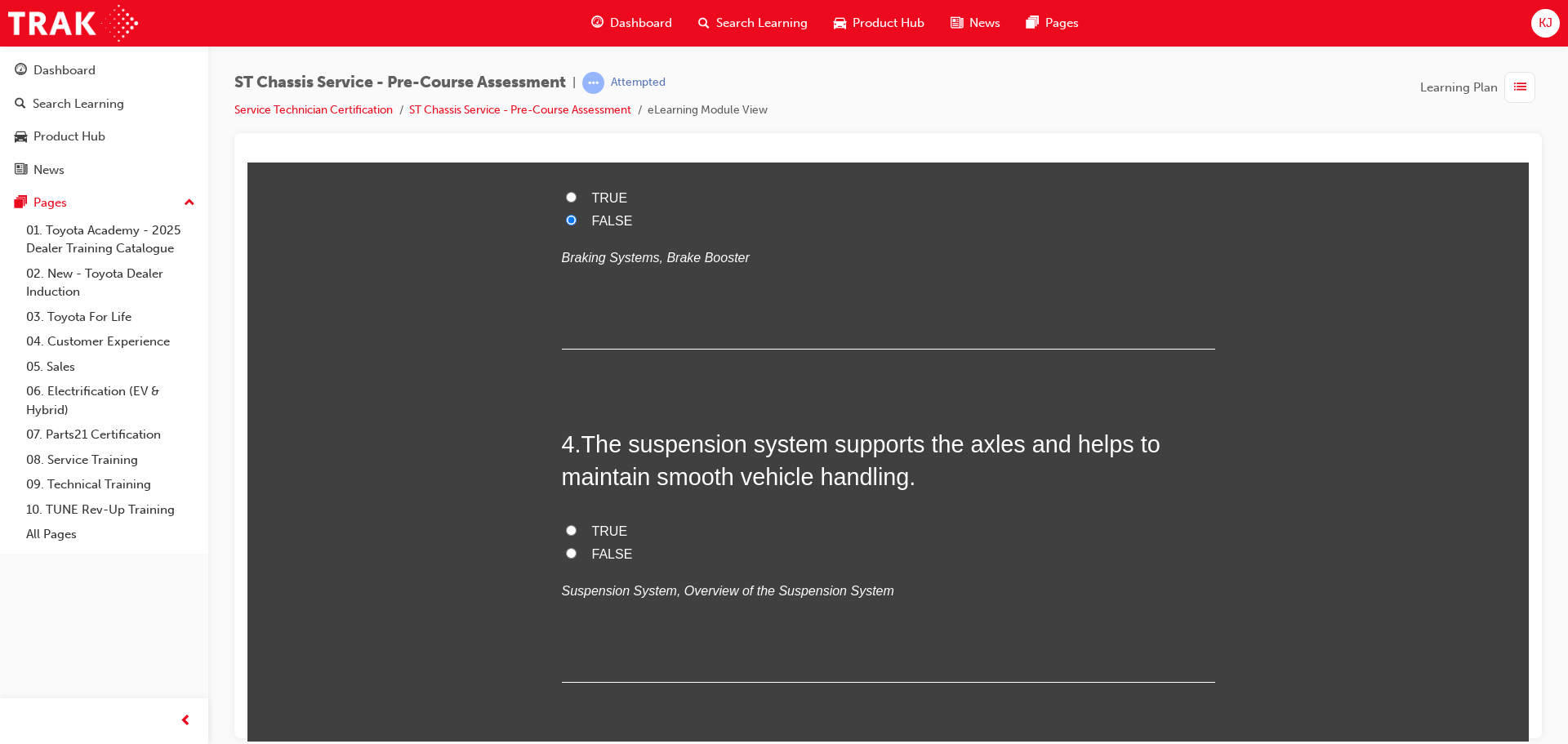
click at [593, 534] on span "TRUE" at bounding box center [611, 531] width 36 height 14
click at [576, 534] on input "TRUE" at bounding box center [571, 530] width 10 height 10
radio input "true"
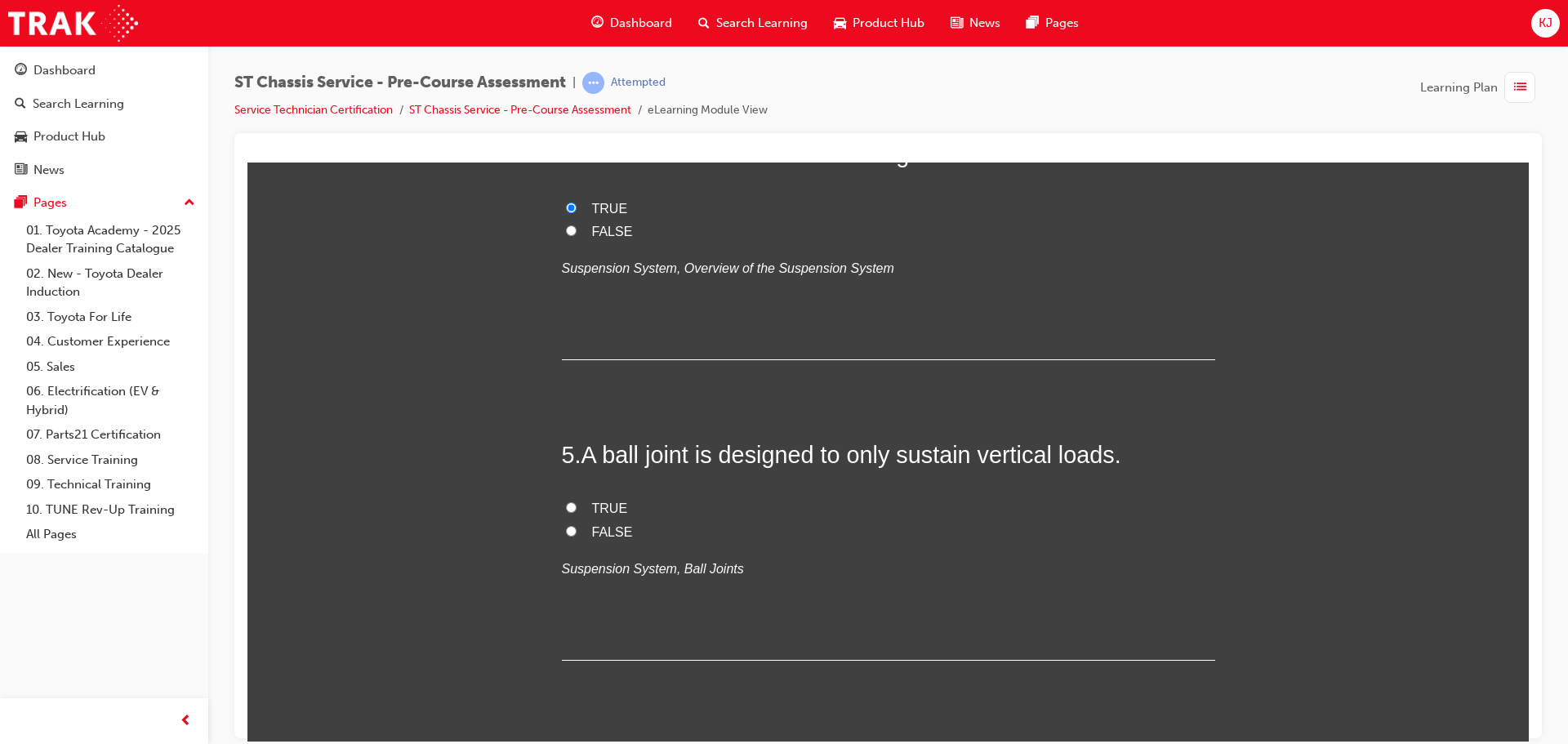
scroll to position [1226, 0]
click at [584, 520] on label "FALSE" at bounding box center [889, 528] width 654 height 24
click at [576, 521] on input "FALSE" at bounding box center [571, 526] width 10 height 10
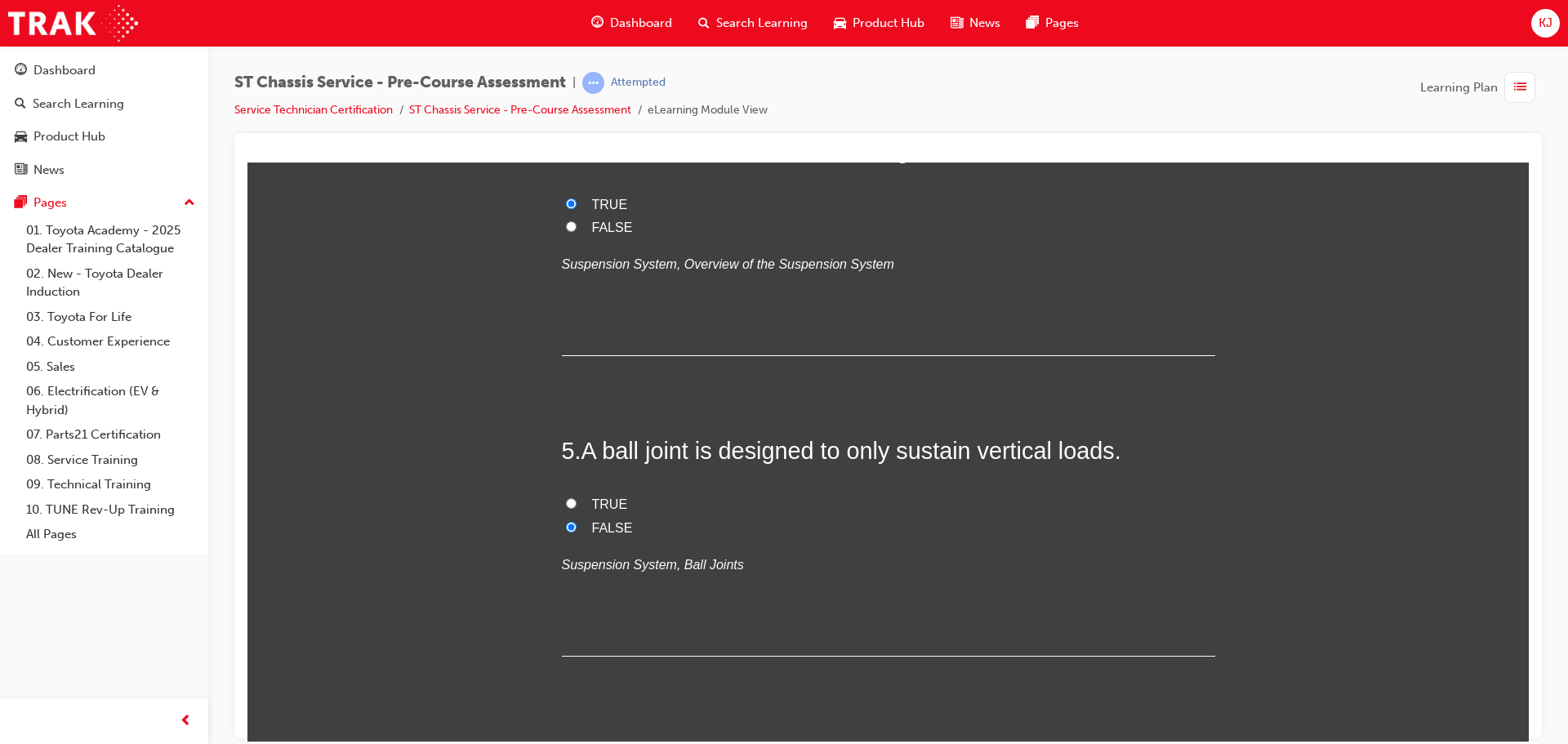
radio input "true"
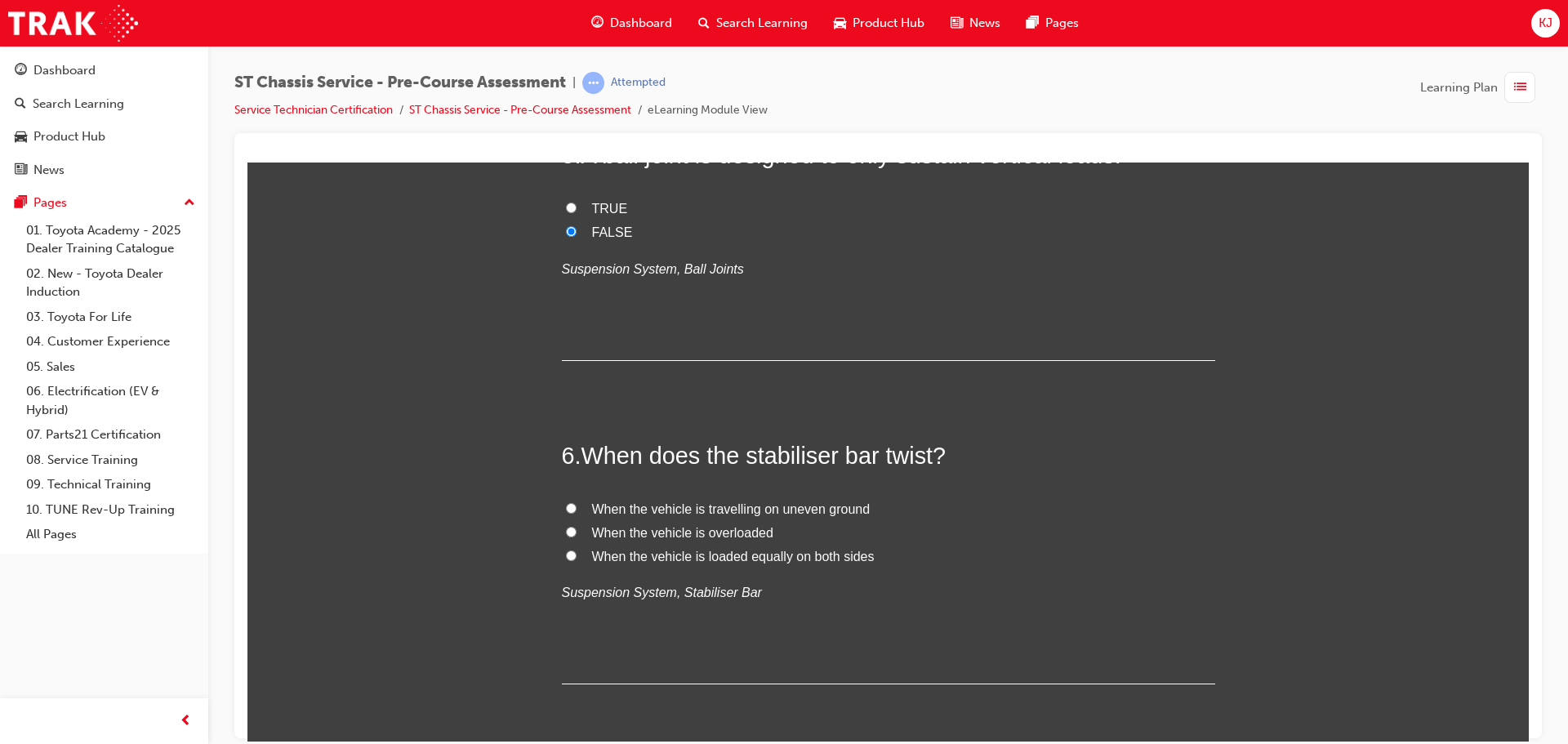
scroll to position [1633, 0]
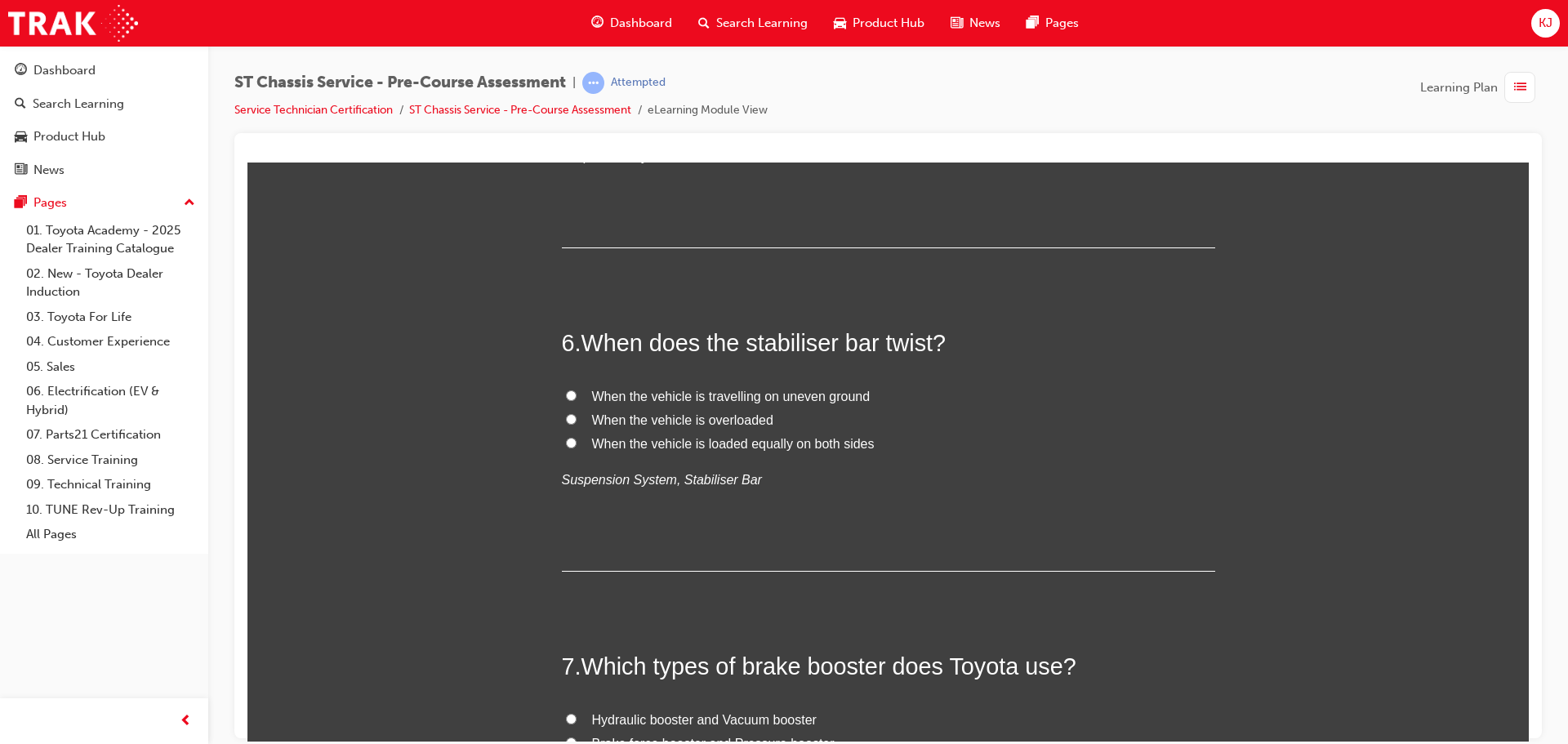
click at [730, 416] on span "When the vehicle is overloaded" at bounding box center [683, 420] width 181 height 14
click at [576, 416] on input "When the vehicle is overloaded" at bounding box center [571, 419] width 10 height 10
radio input "true"
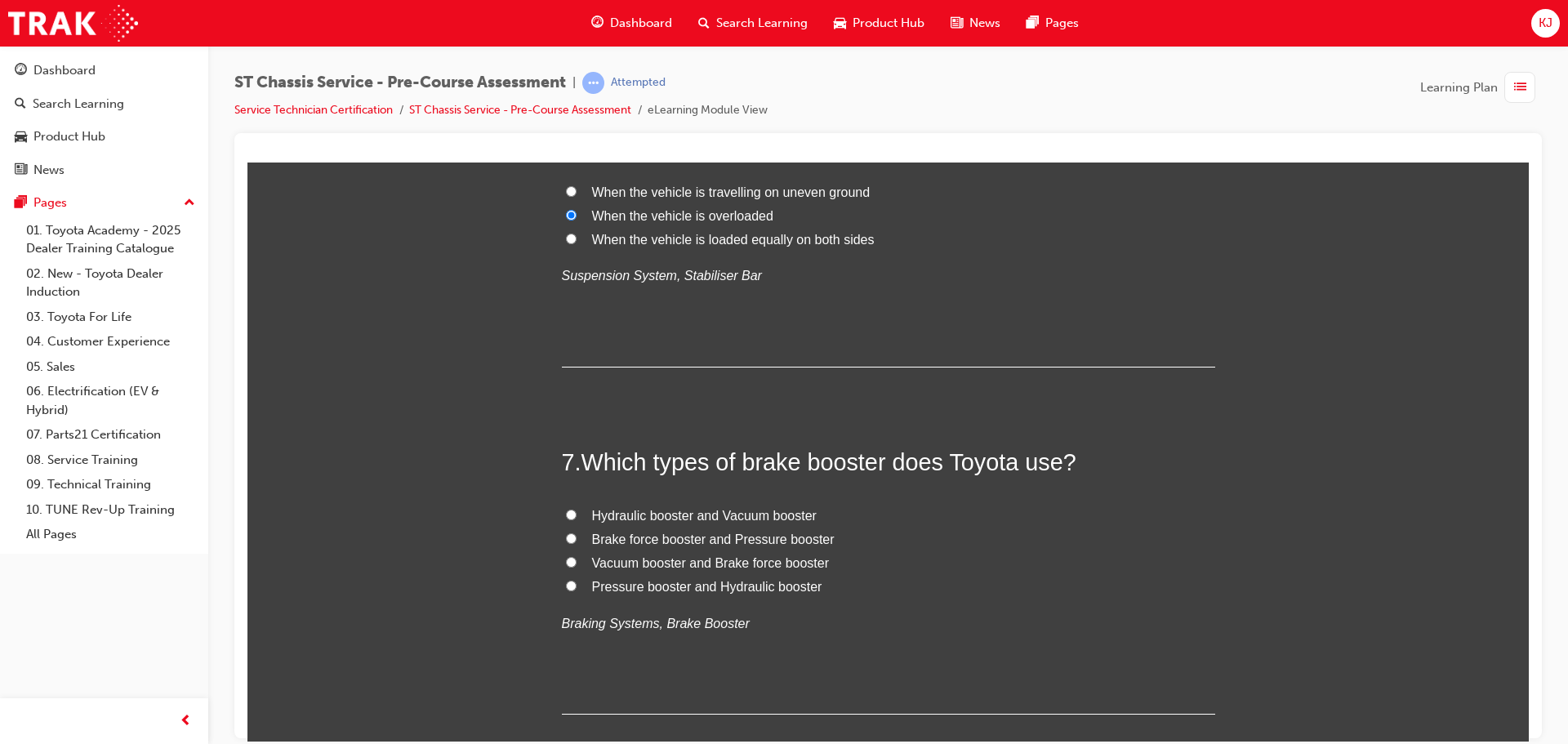
scroll to position [1960, 0]
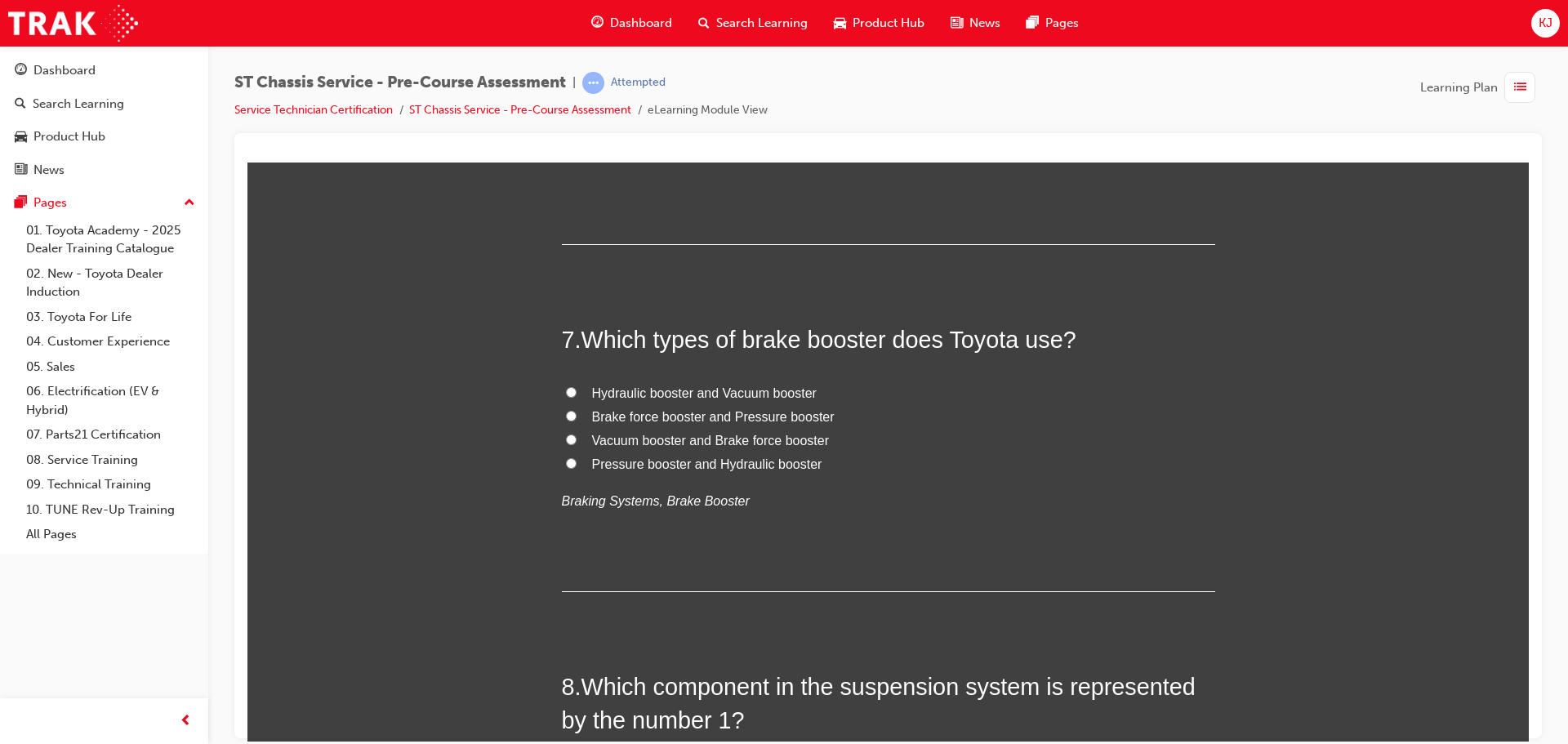
click at [593, 395] on span "Hydraulic booster and Vacuum booster" at bounding box center [704, 392] width 224 height 14
click at [576, 395] on input "Hydraulic booster and Vacuum booster" at bounding box center [571, 391] width 10 height 10
radio input "true"
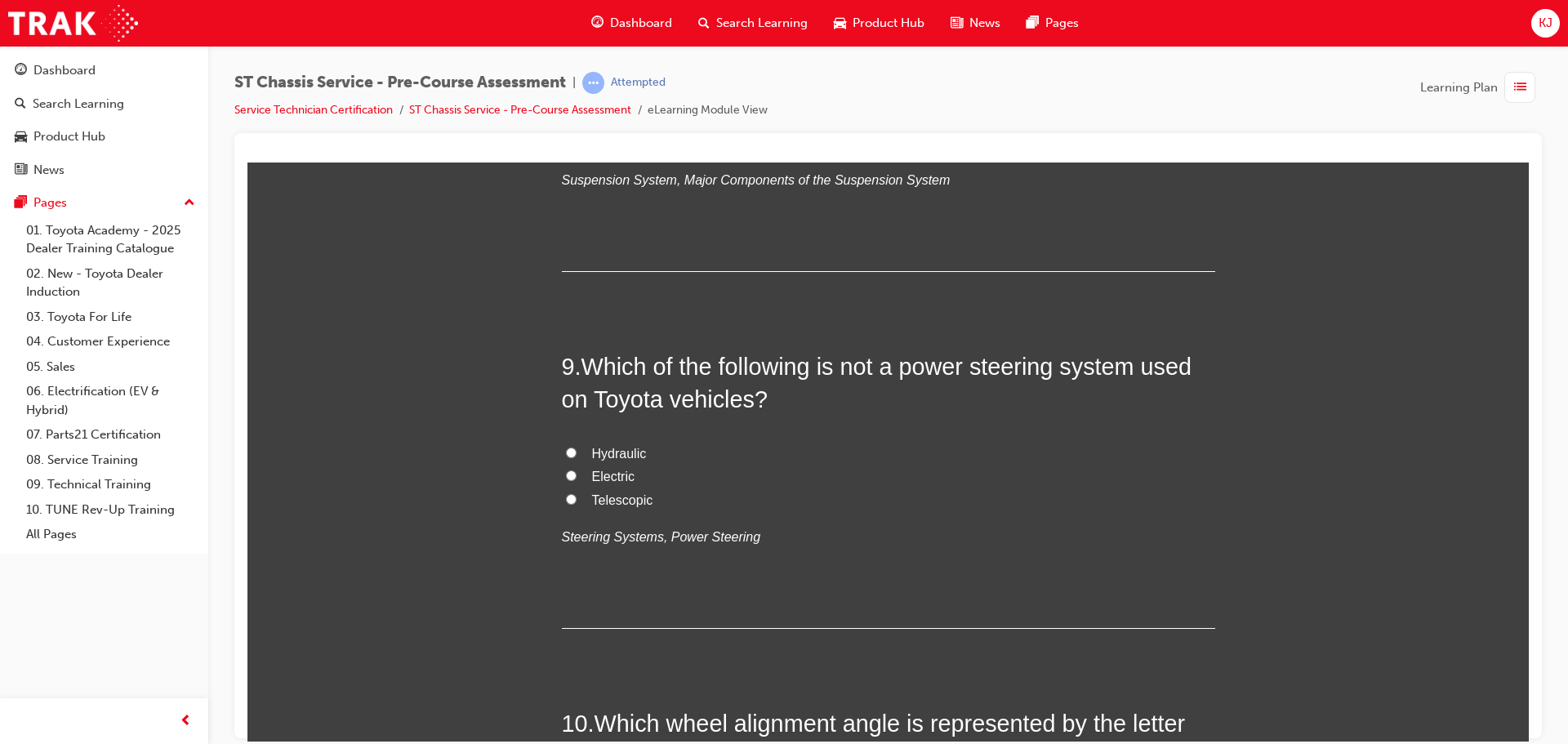
scroll to position [2696, 0]
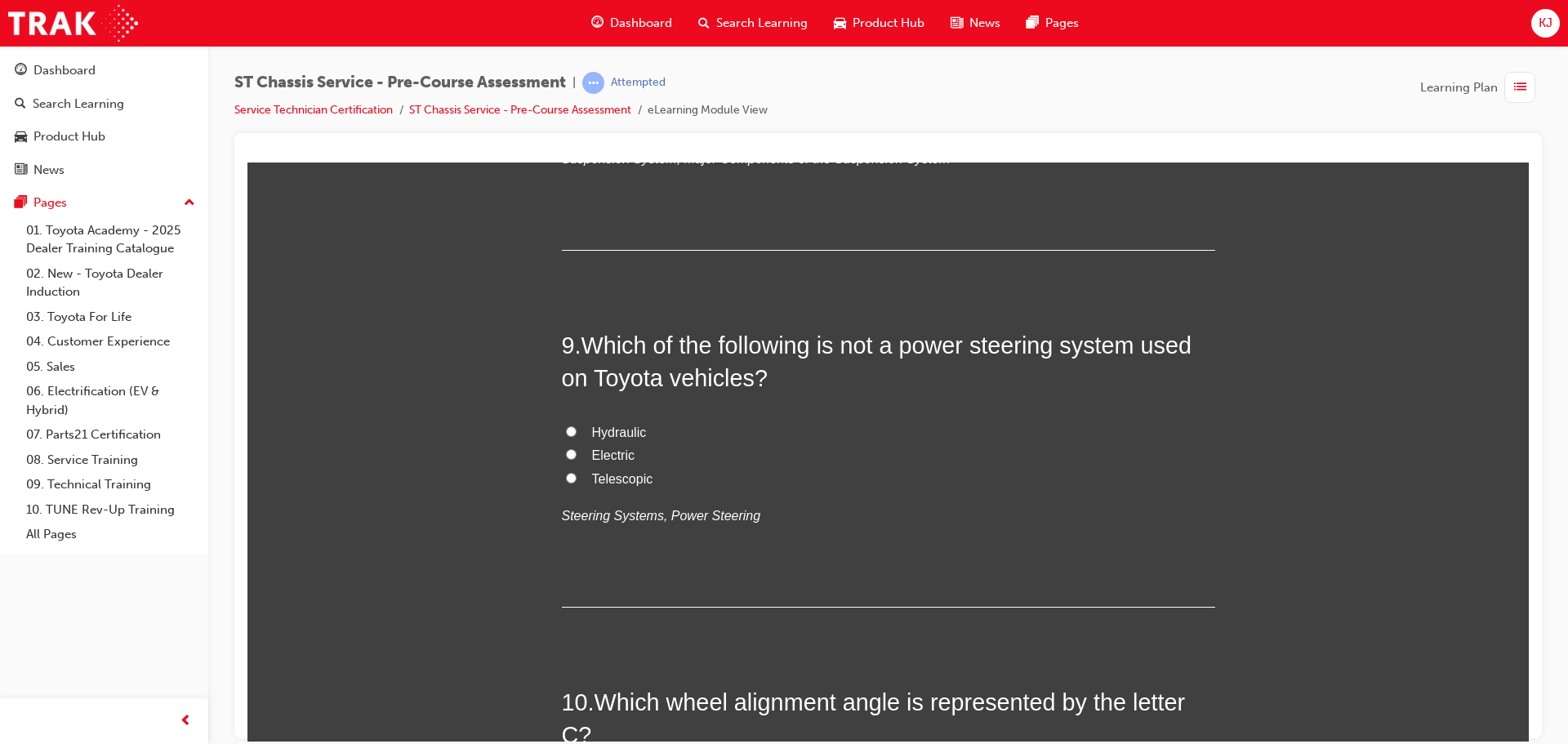
click at [593, 128] on span "Springs" at bounding box center [614, 121] width 44 height 14
click at [576, 126] on input "Springs" at bounding box center [571, 120] width 10 height 10
radio input "true"
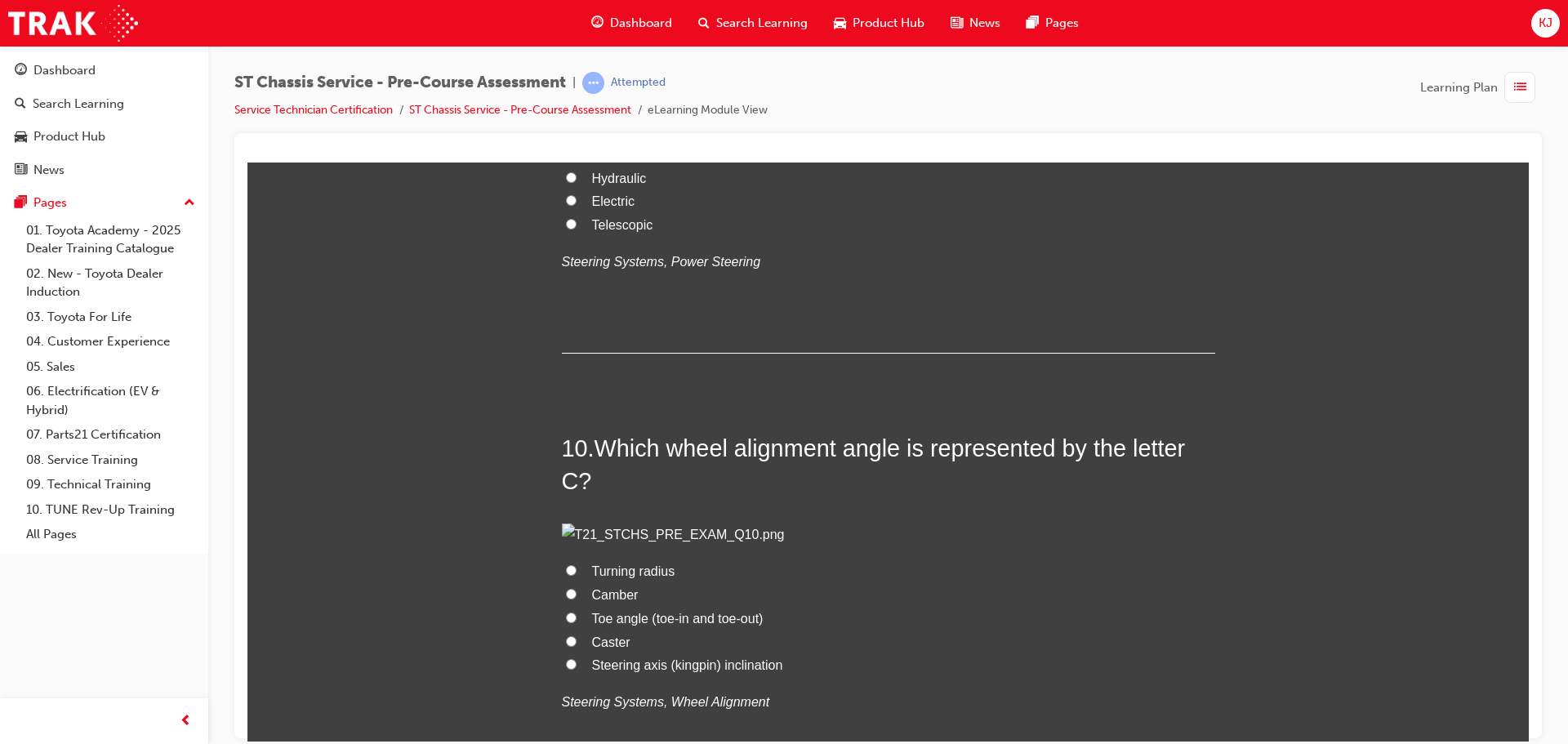
scroll to position [3022, 0]
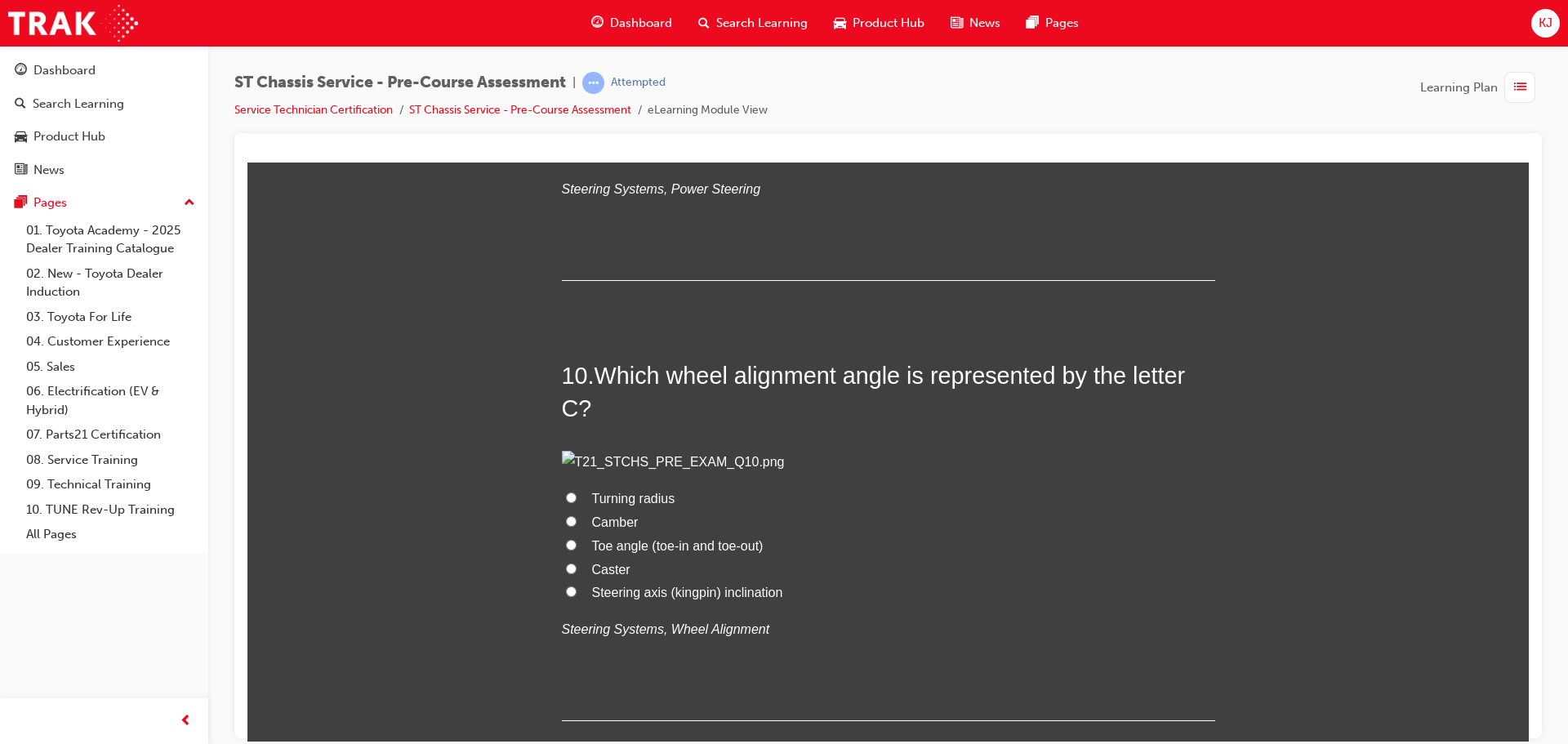
click at [624, 158] on span "Telescopic" at bounding box center [623, 151] width 61 height 14
click at [576, 156] on input "Telescopic" at bounding box center [571, 151] width 10 height 10
radio input "true"
click at [593, 135] on span "Electric" at bounding box center [613, 128] width 42 height 14
click at [576, 132] on input "Electric" at bounding box center [571, 127] width 10 height 10
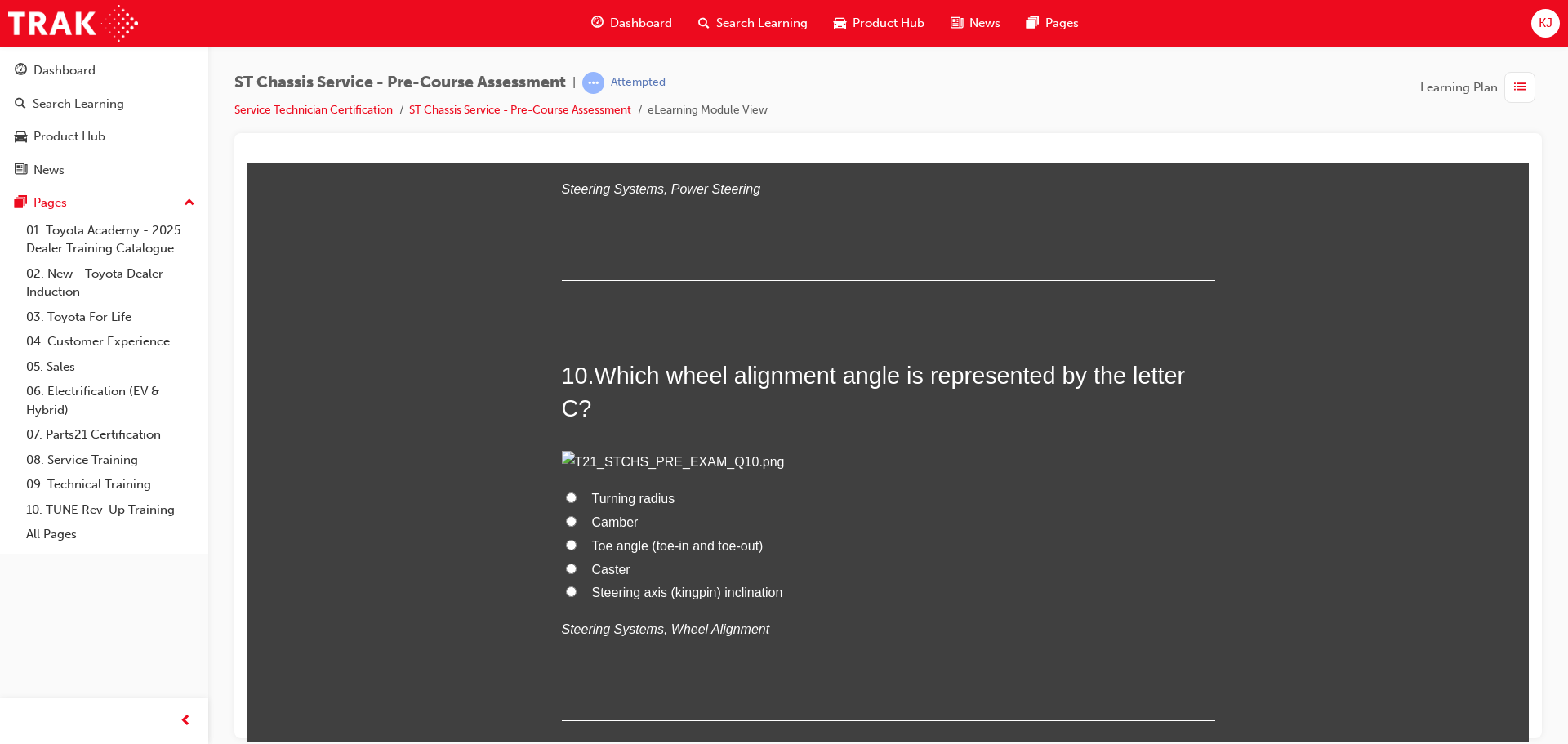
radio input "true"
click at [609, 158] on span "Telescopic" at bounding box center [623, 151] width 61 height 14
click at [576, 156] on input "Telescopic" at bounding box center [571, 151] width 10 height 10
radio input "true"
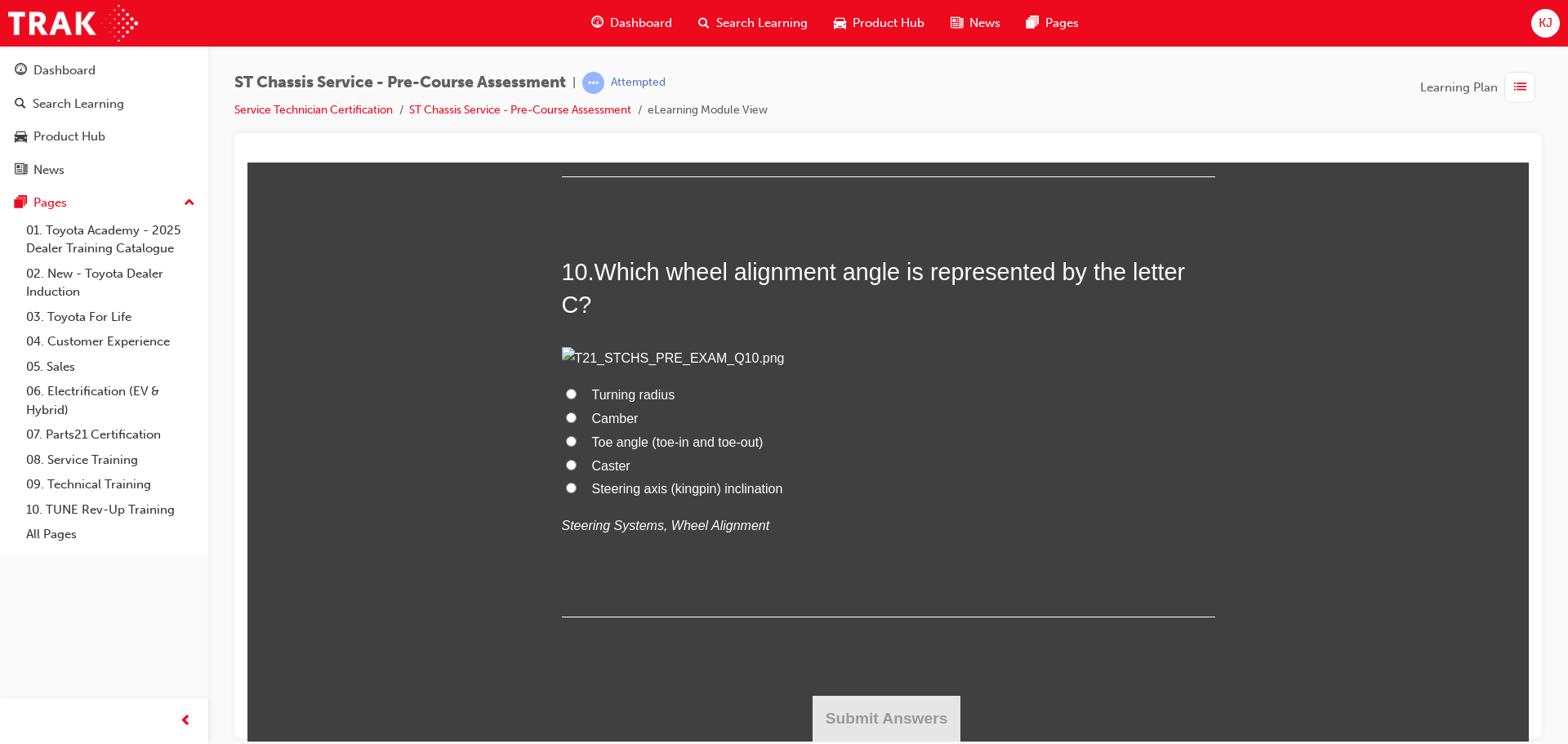
scroll to position [3840, 0]
click at [600, 472] on span "Caster" at bounding box center [612, 465] width 39 height 14
click at [576, 470] on input "Caster" at bounding box center [571, 464] width 10 height 10
radio input "true"
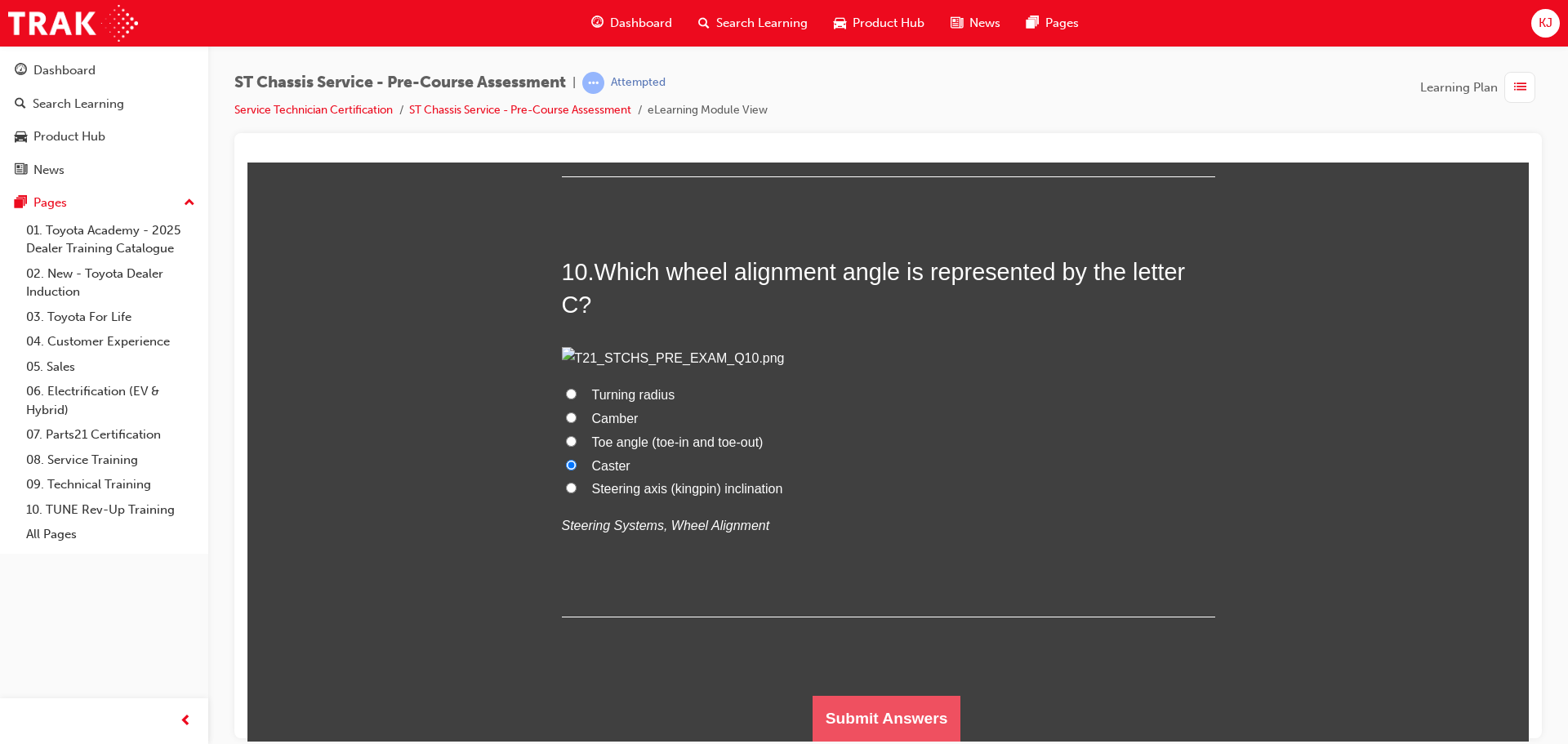
click at [828, 706] on button "Submit Answers" at bounding box center [887, 717] width 149 height 46
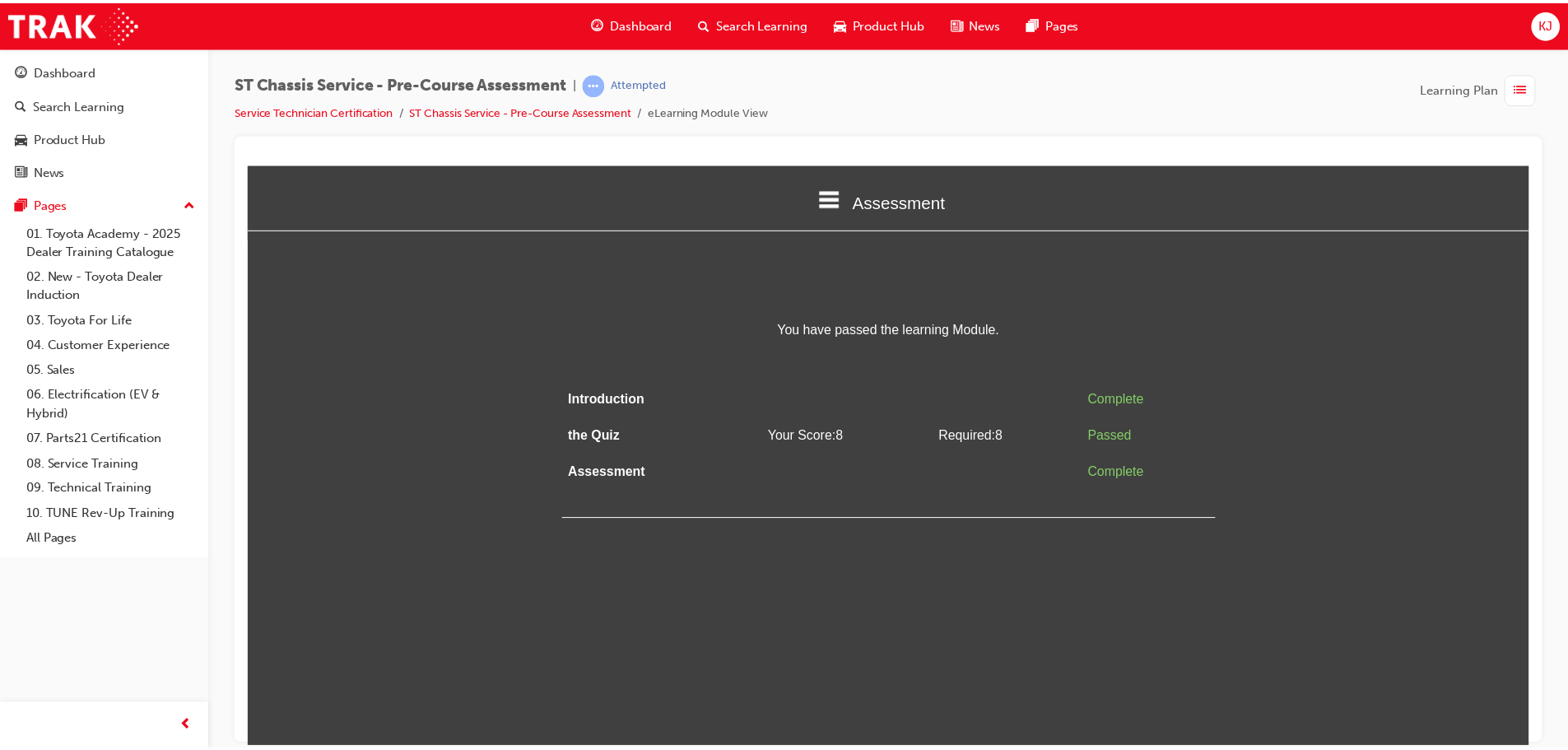
scroll to position [0, 0]
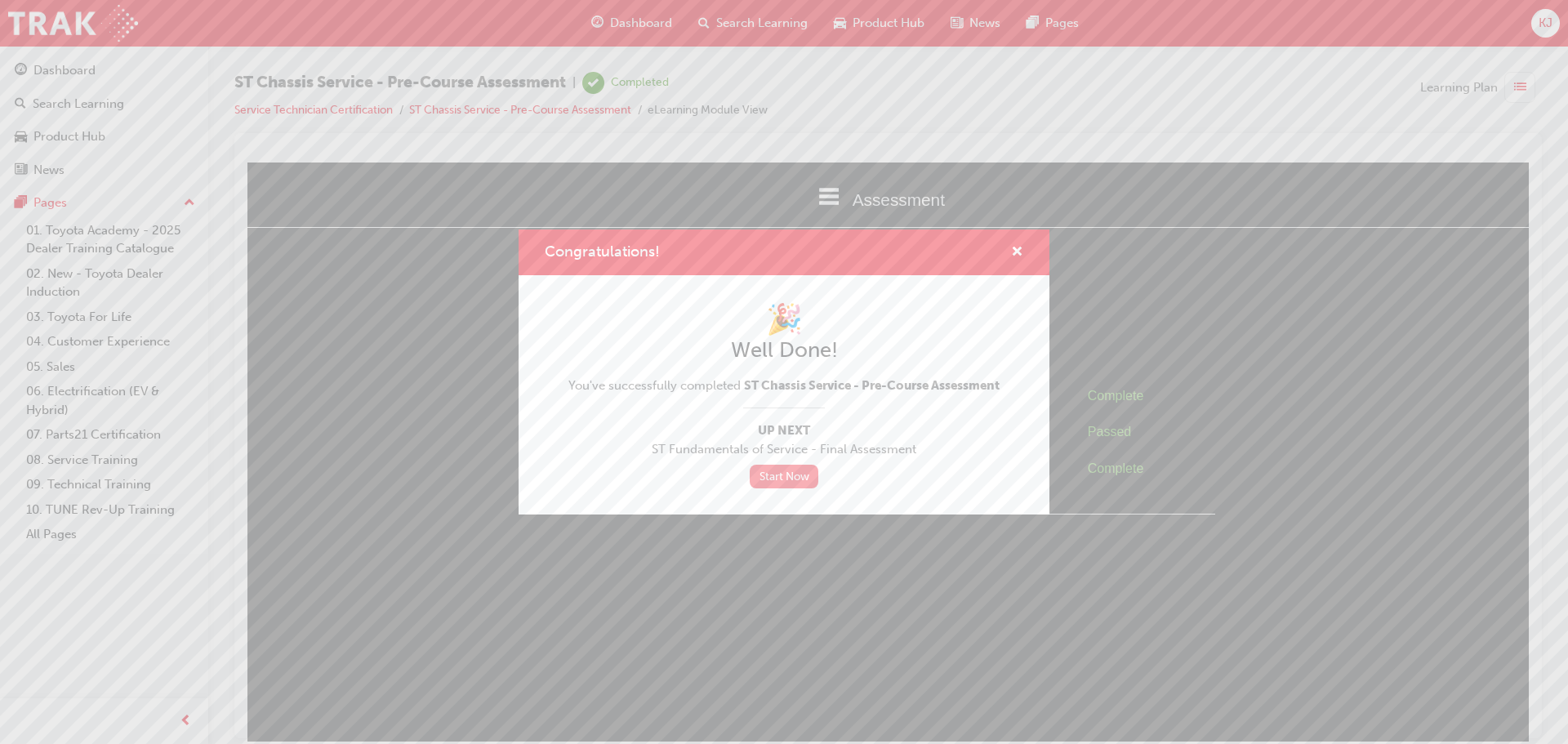
click at [784, 483] on link "Start Now" at bounding box center [784, 477] width 69 height 24
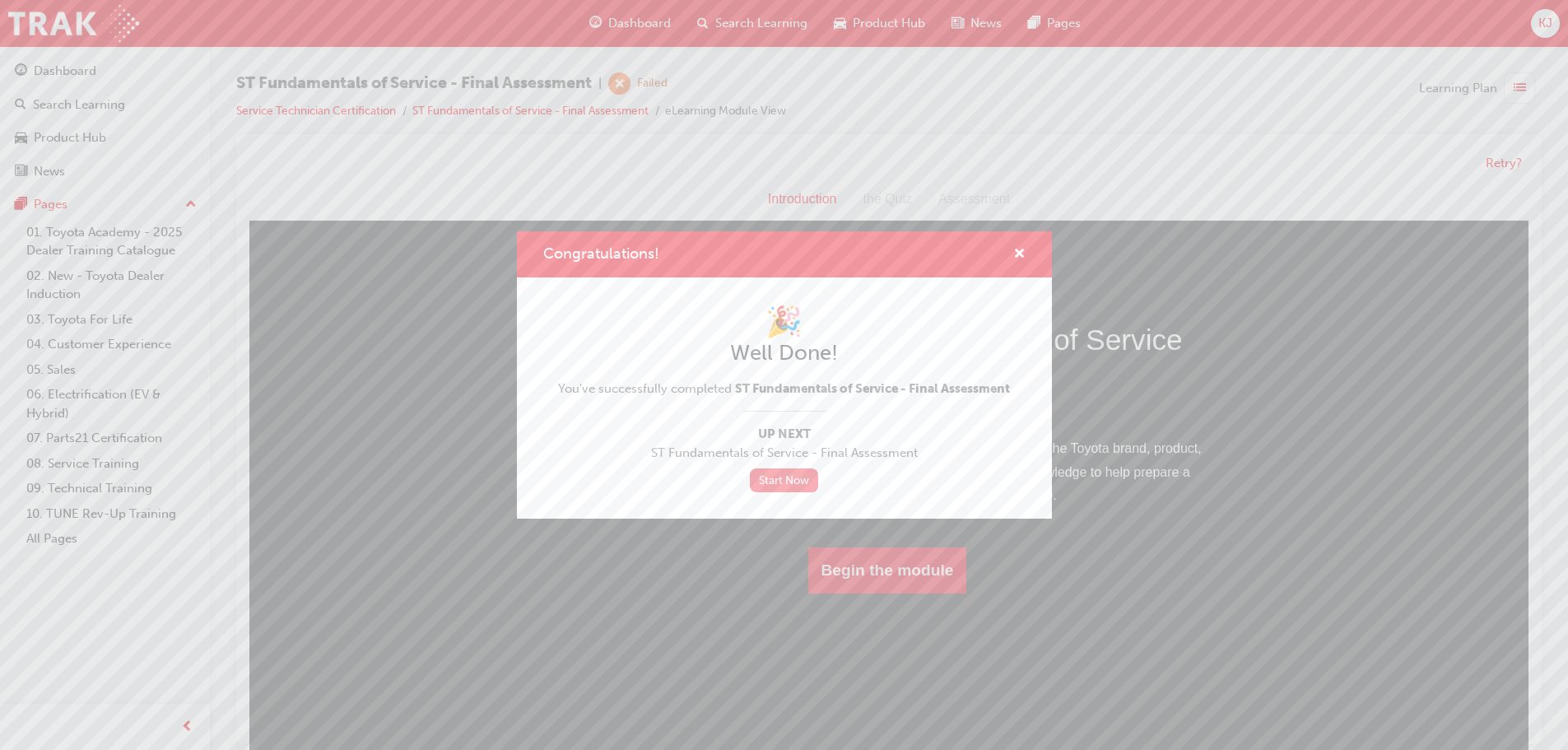
click at [794, 492] on link "Start Now" at bounding box center [784, 480] width 69 height 24
click at [1016, 254] on span "cross-icon" at bounding box center [1019, 255] width 12 height 15
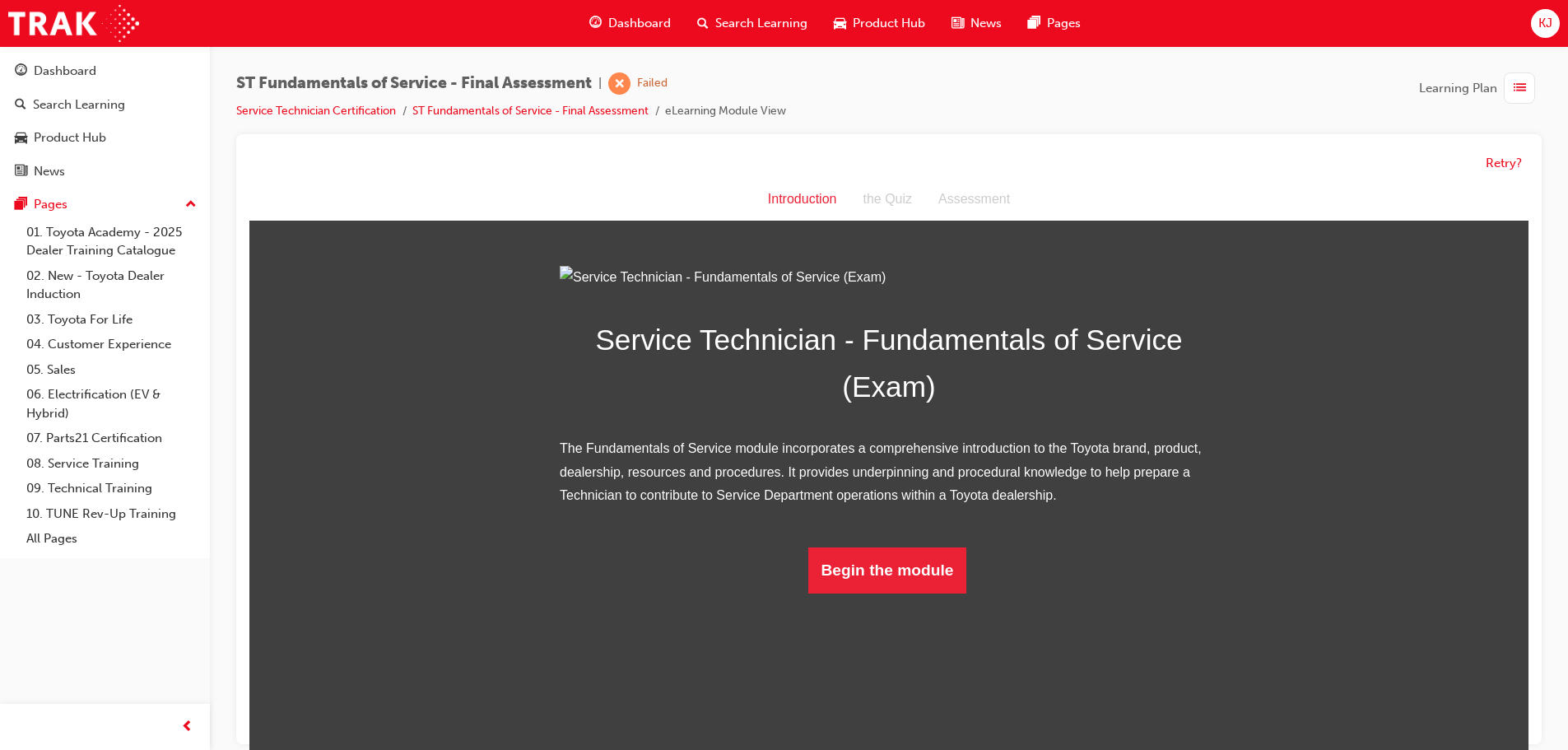
scroll to position [12, 0]
click at [892, 594] on button "Begin the module" at bounding box center [888, 571] width 159 height 46
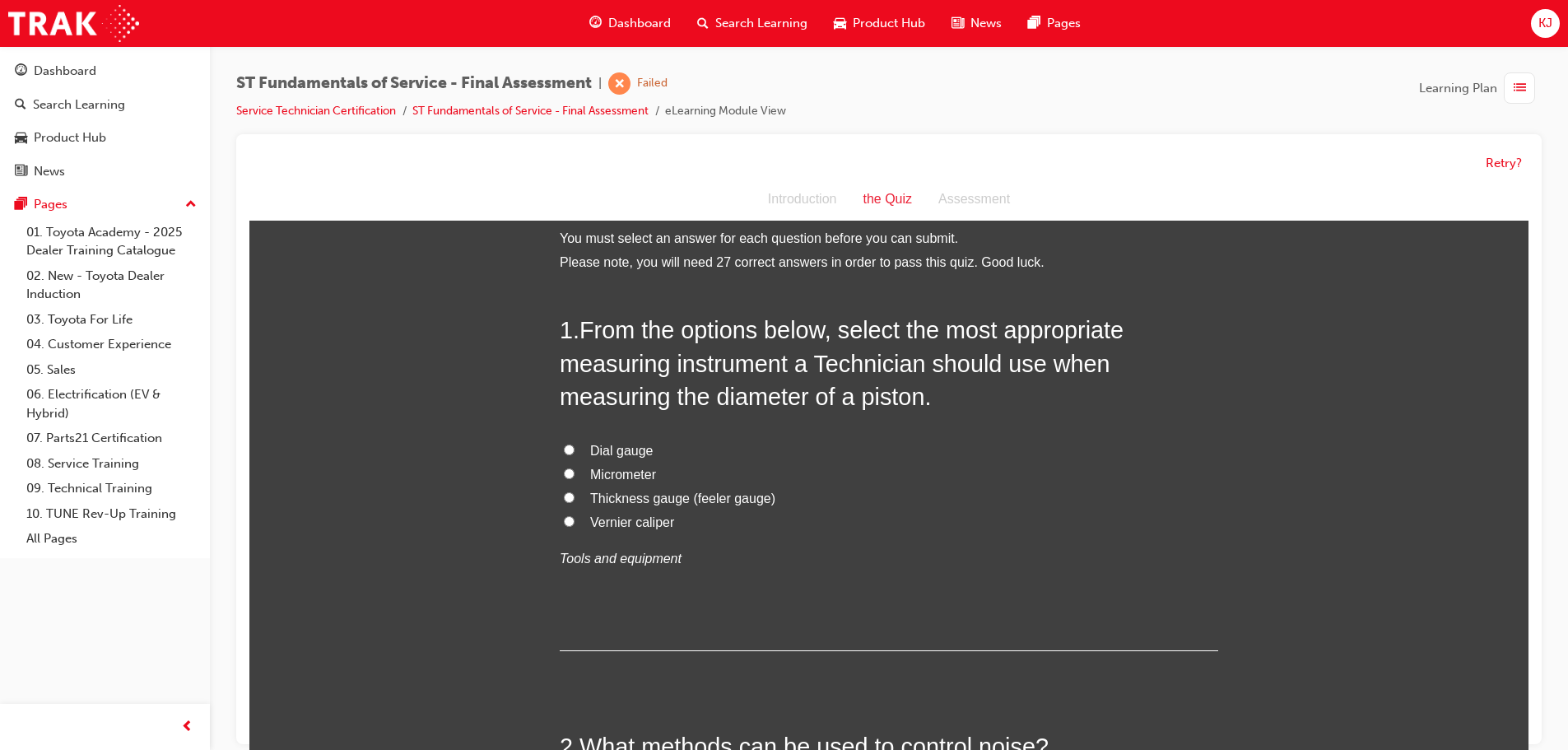
scroll to position [0, 0]
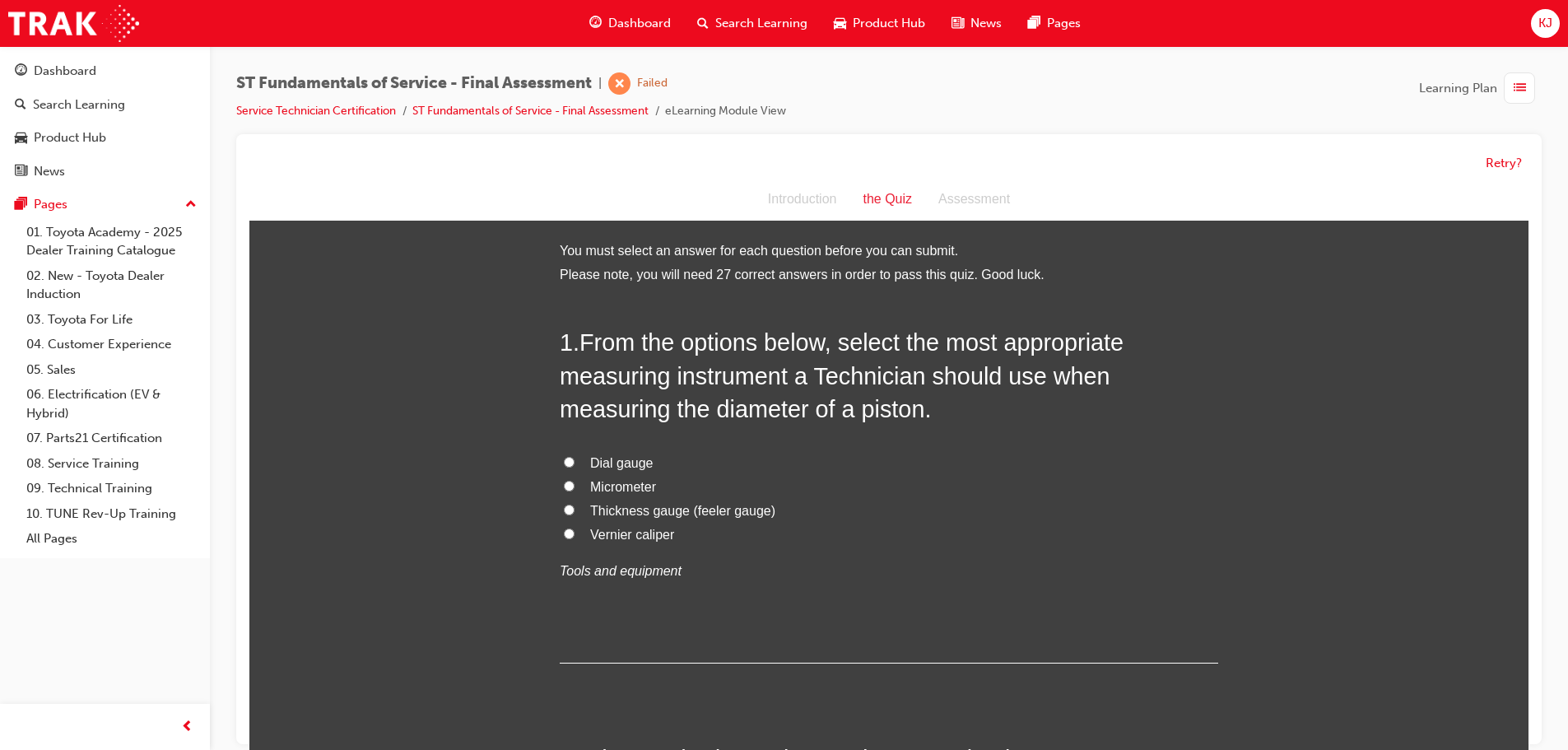
click at [620, 541] on span "Vernier caliper" at bounding box center [632, 535] width 84 height 14
click at [575, 539] on input "Vernier caliper" at bounding box center [569, 534] width 10 height 10
radio input "true"
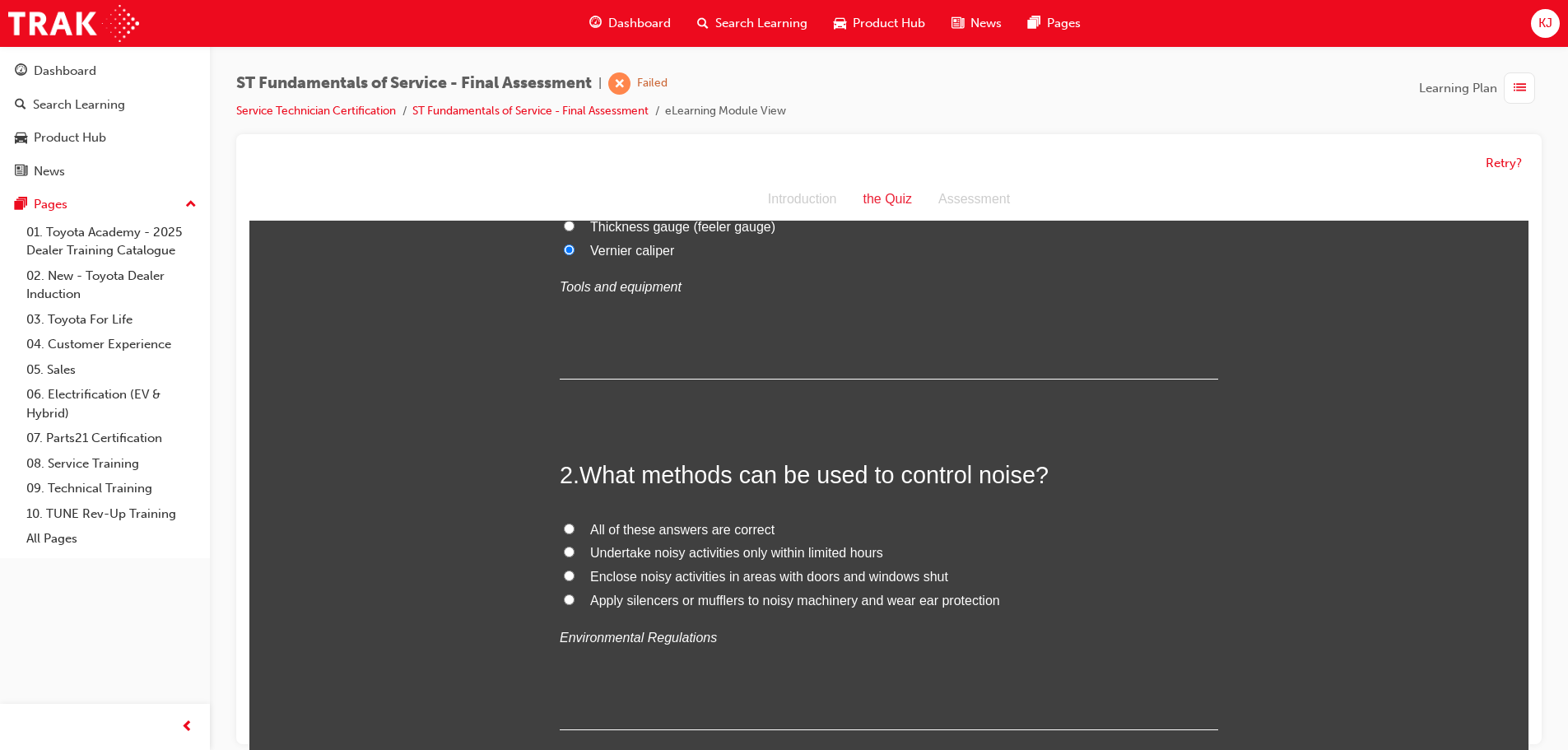
scroll to position [329, 0]
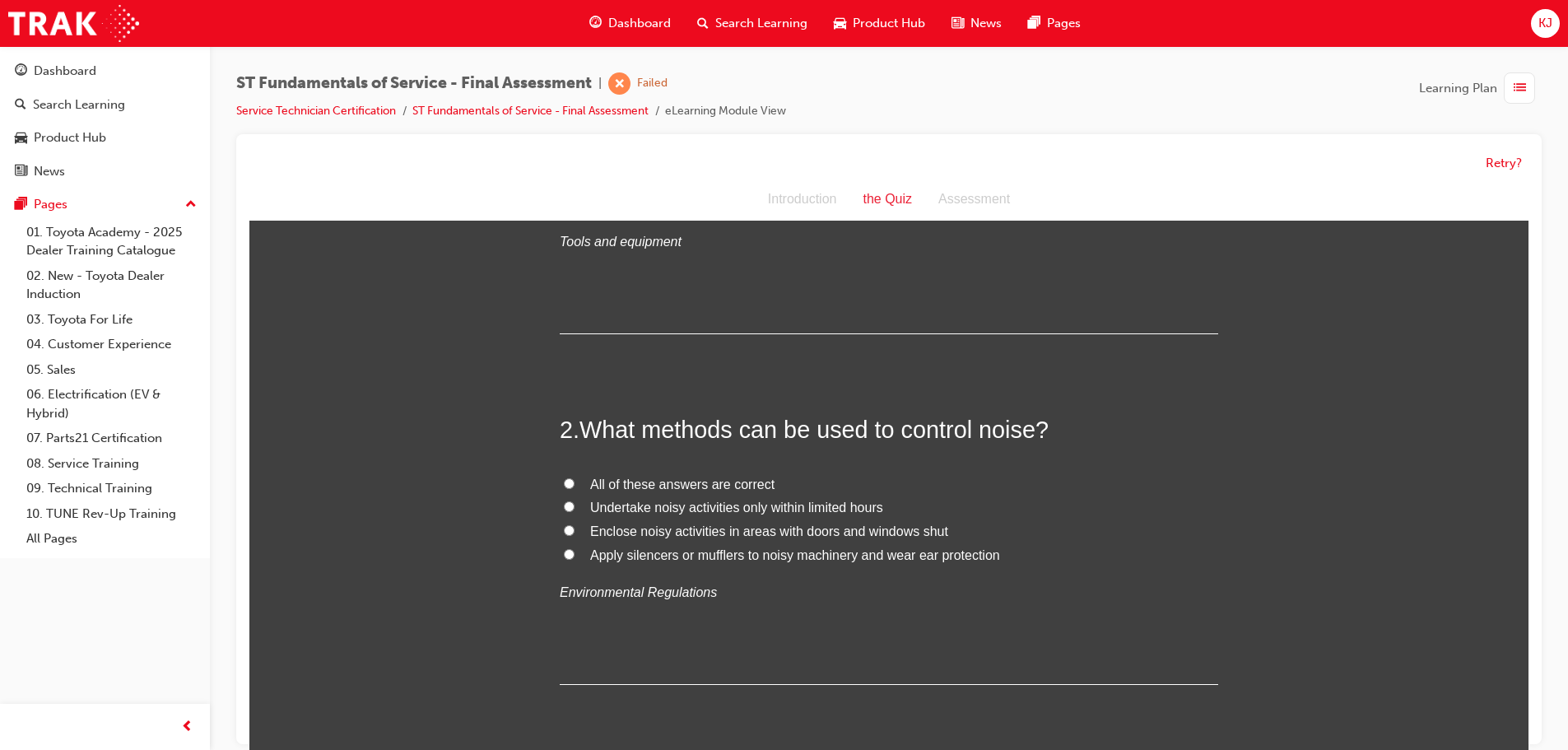
click at [569, 554] on label "Apply silencers or mufflers to noisy machinery and wear ear protection" at bounding box center [889, 557] width 659 height 24
click at [569, 554] on input "Apply silencers or mufflers to noisy machinery and wear ear protection" at bounding box center [569, 554] width 10 height 10
radio input "true"
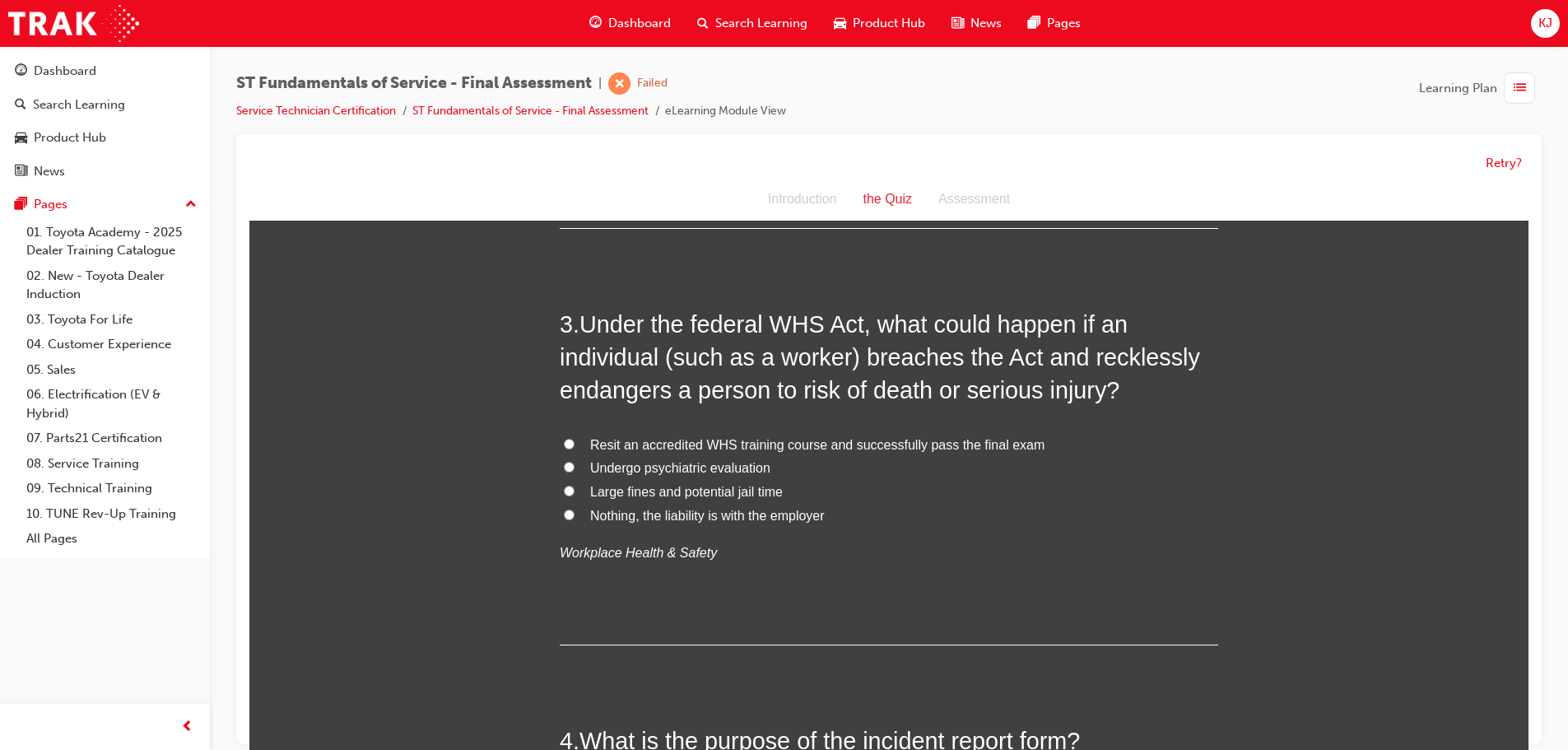
scroll to position [741, 0]
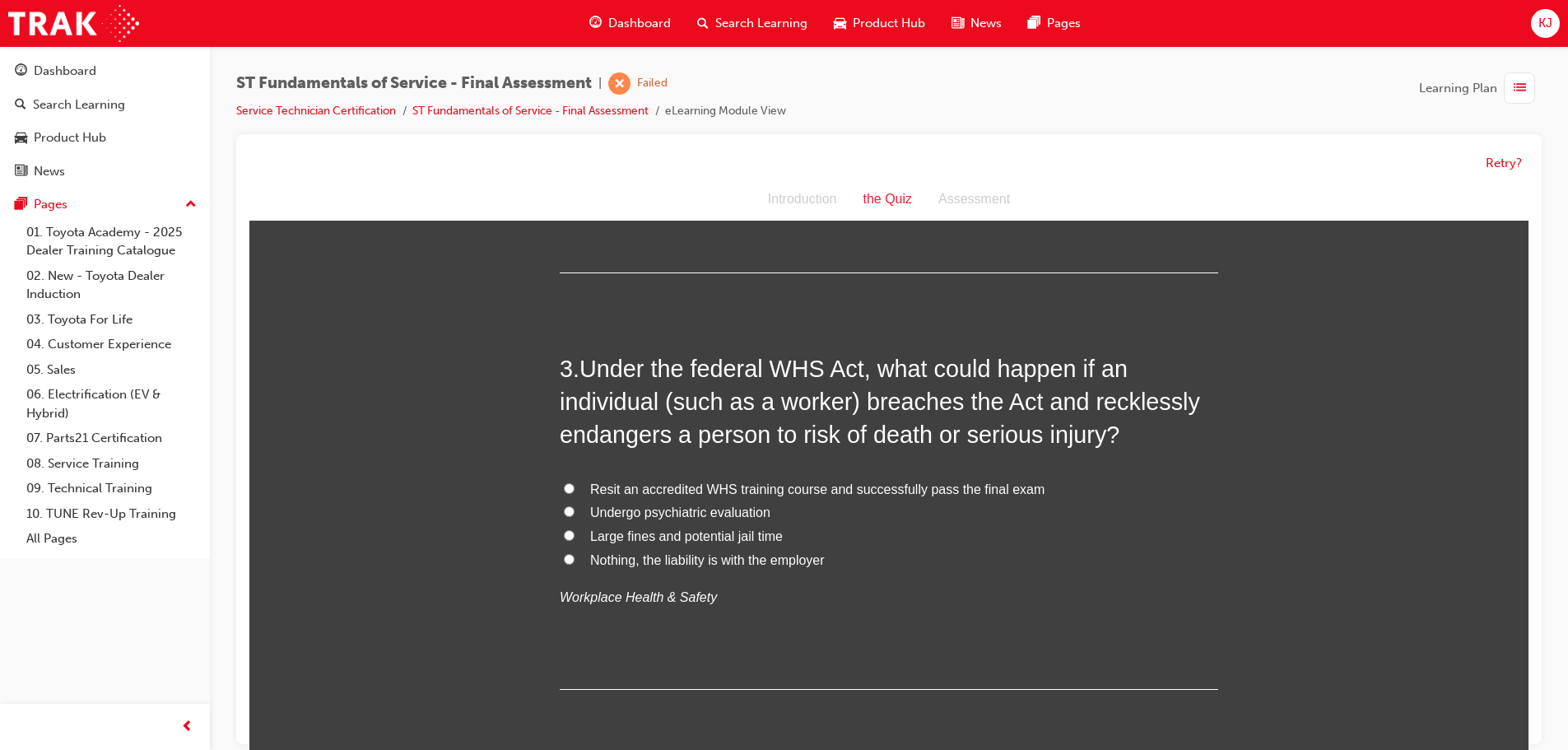
click at [678, 532] on span "Large fines and potential jail time" at bounding box center [686, 537] width 192 height 14
click at [575, 532] on input "Large fines and potential jail time" at bounding box center [569, 536] width 10 height 10
radio input "true"
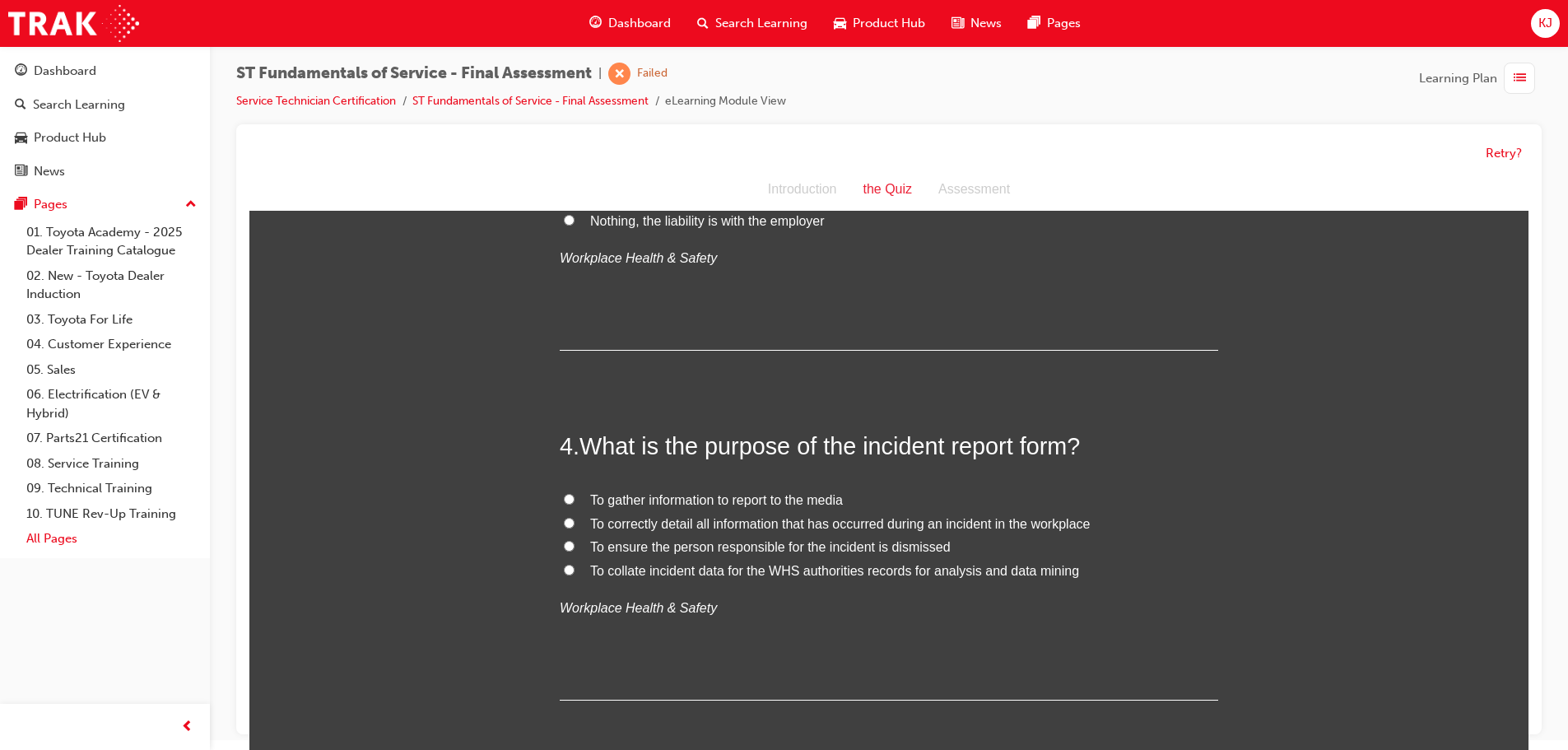
scroll to position [12, 0]
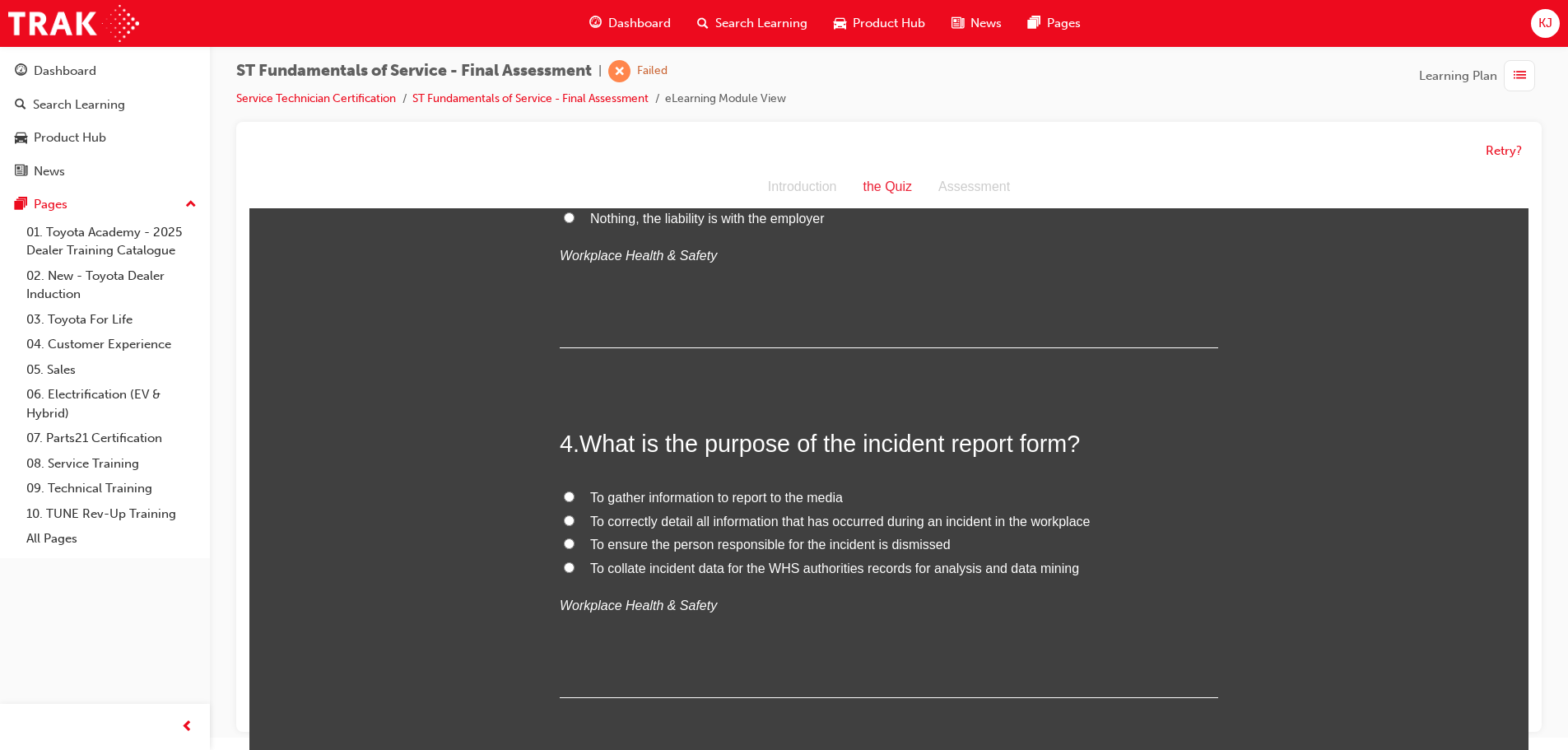
click at [566, 511] on label "To correctly detail all information that has occurred during an incident in the…" at bounding box center [889, 523] width 659 height 24
click at [566, 516] on input "To correctly detail all information that has occurred during an incident in the…" at bounding box center [569, 521] width 10 height 10
radio input "true"
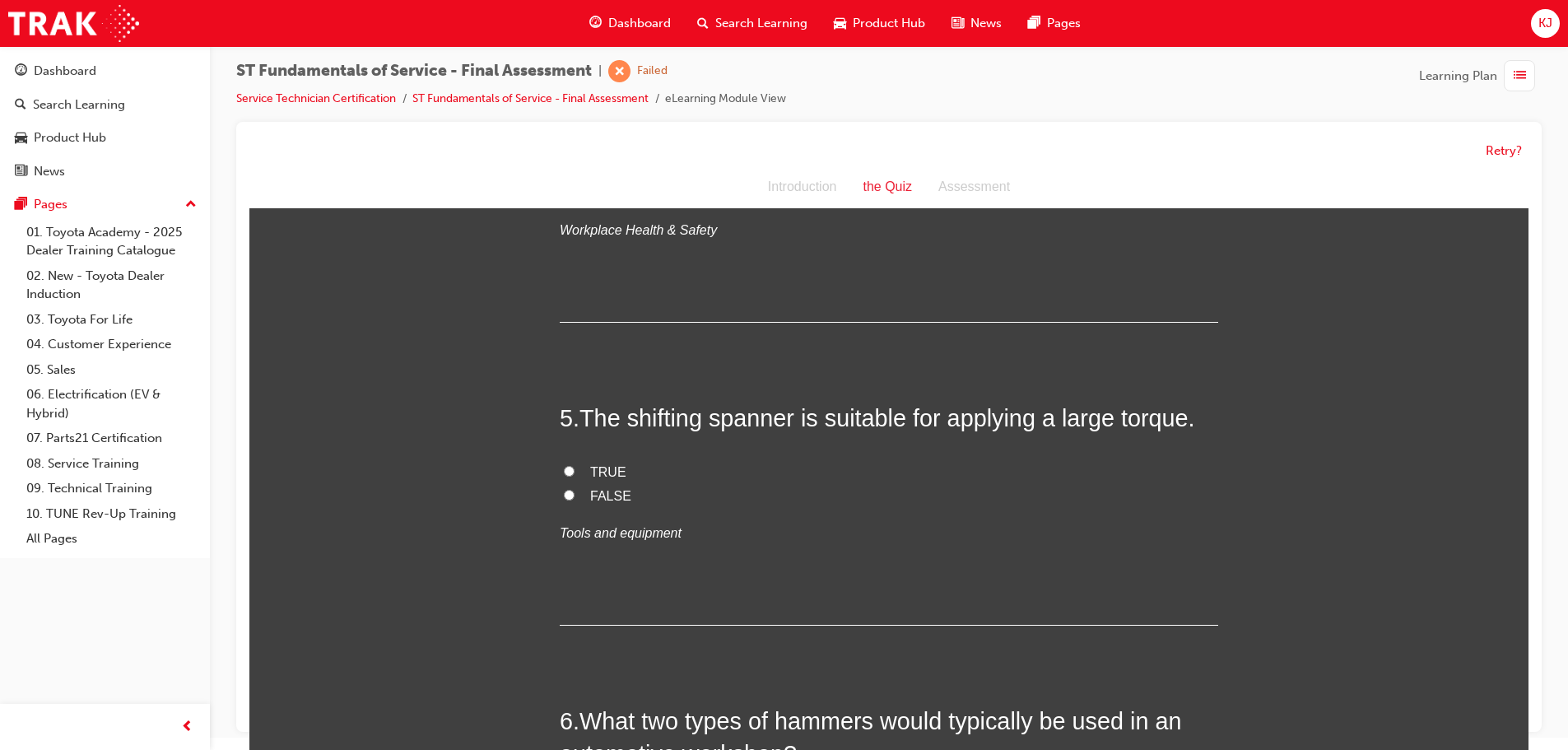
scroll to position [1482, 0]
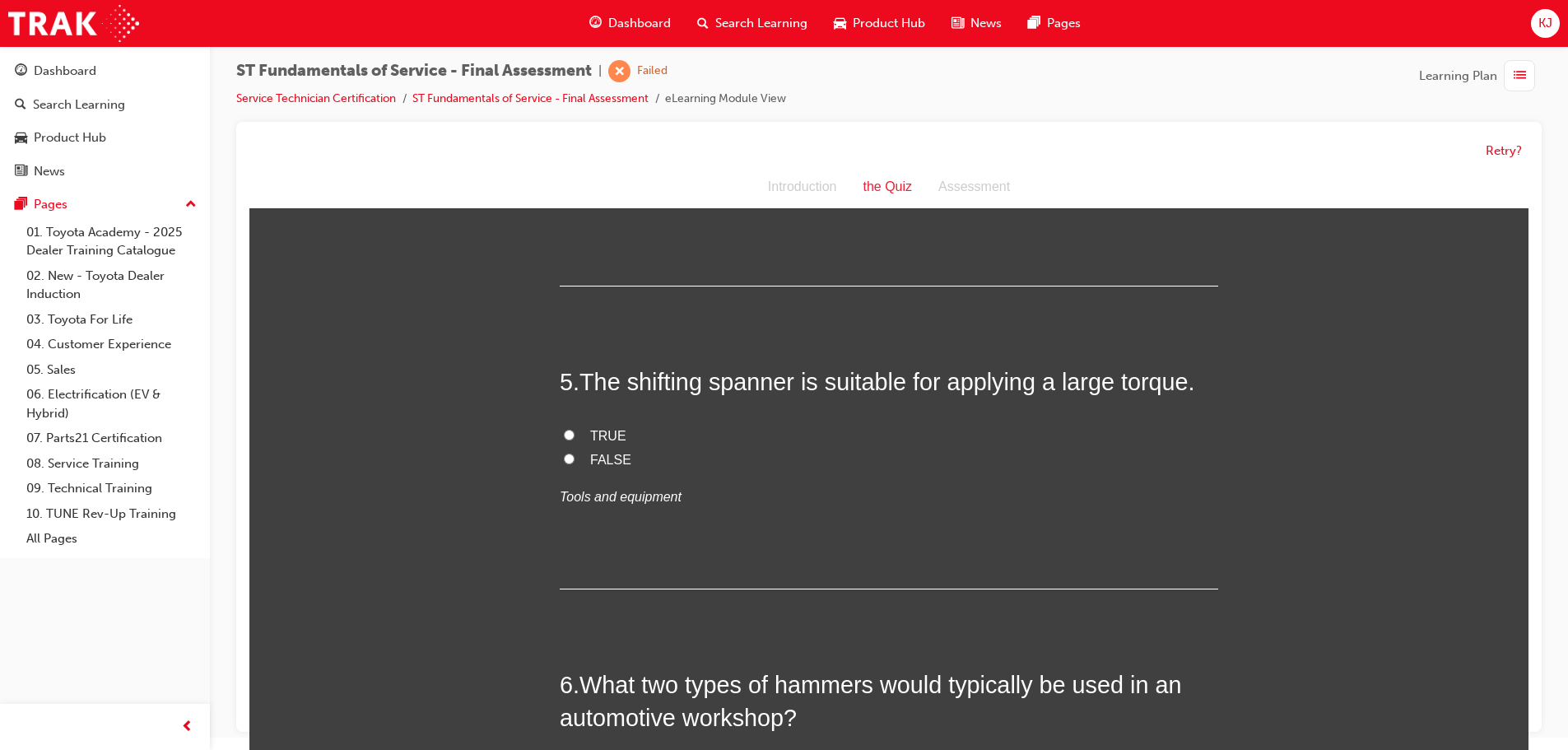
click at [602, 463] on span "FALSE" at bounding box center [610, 460] width 41 height 14
click at [575, 463] on input "FALSE" at bounding box center [569, 459] width 10 height 10
radio input "true"
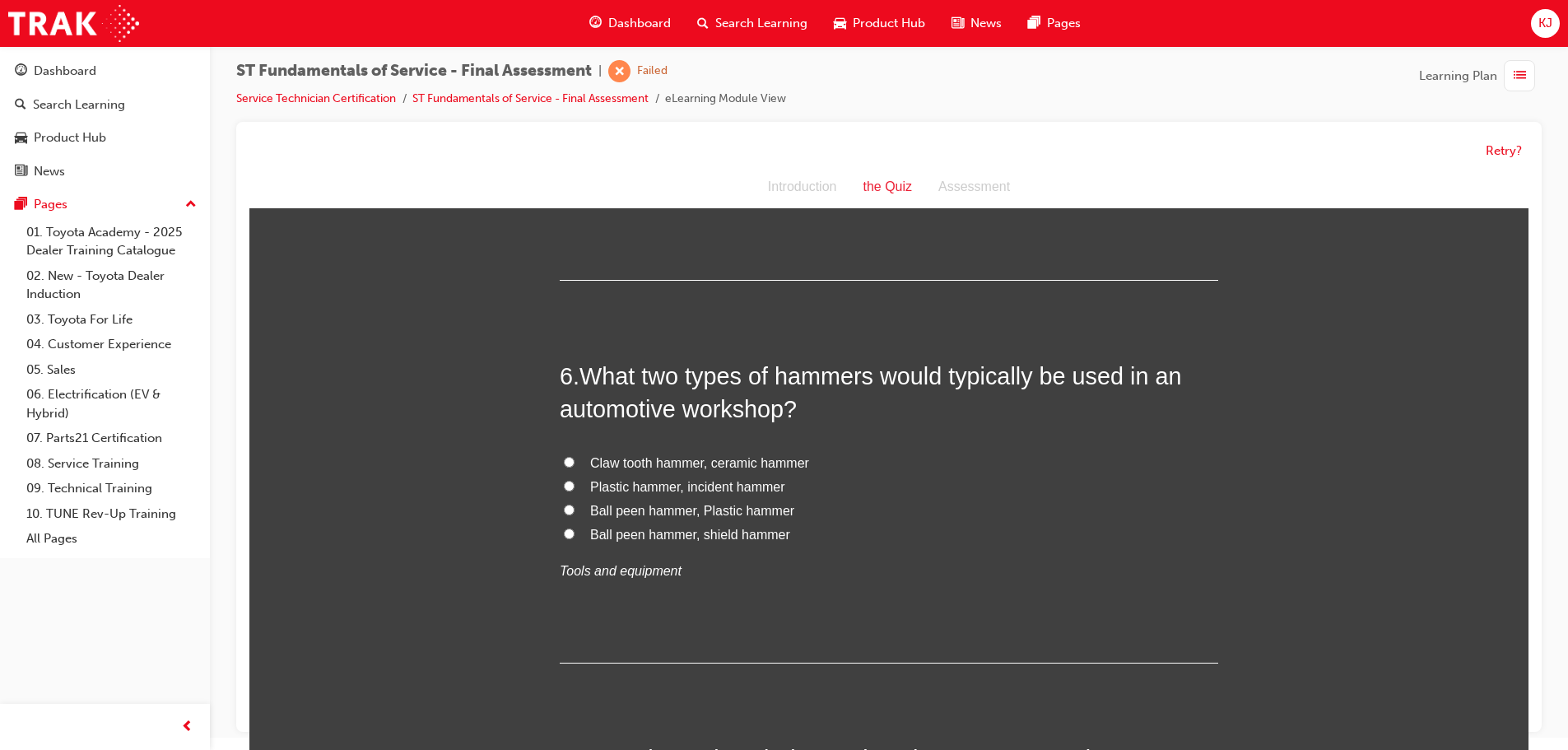
scroll to position [1811, 0]
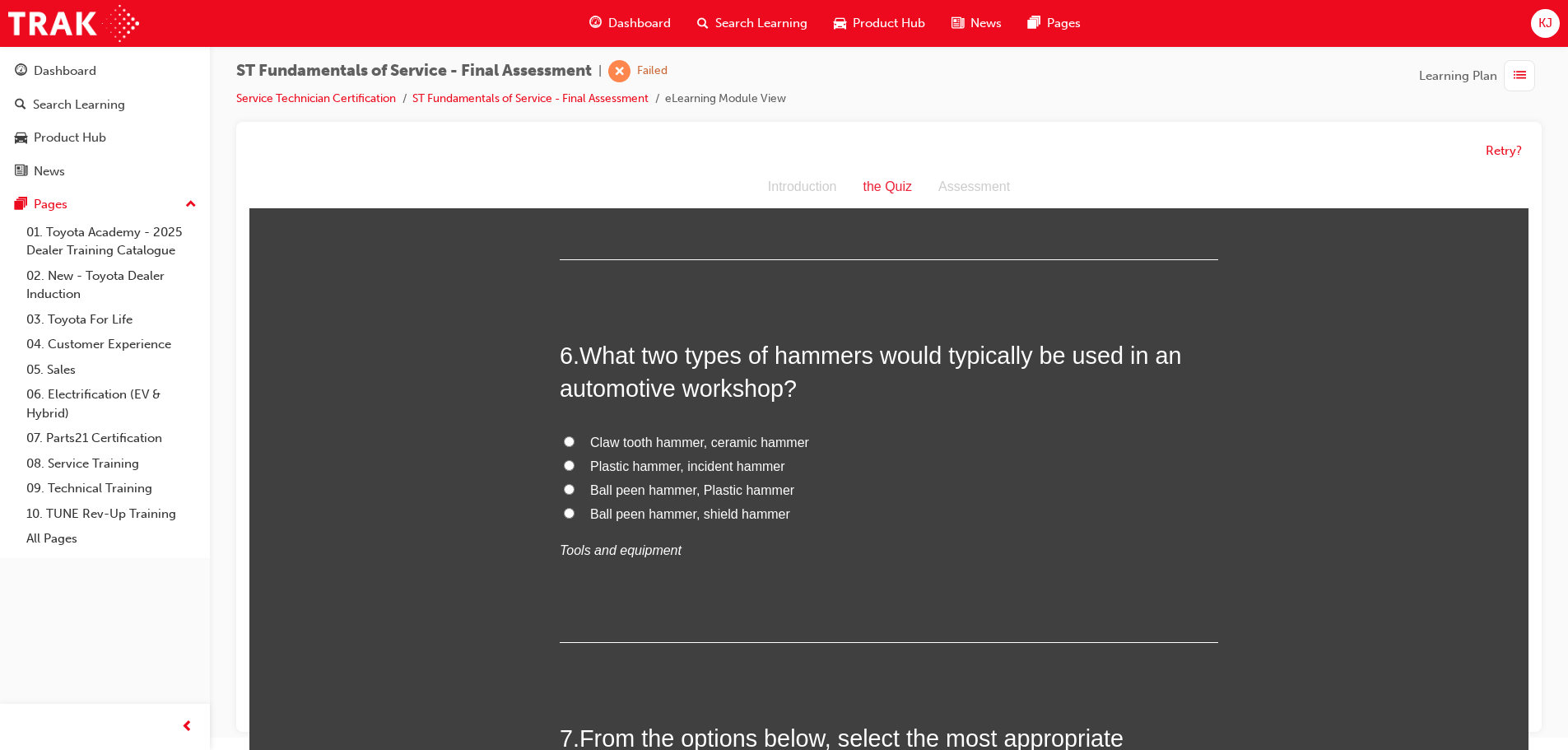
click at [614, 491] on span "Ball peen hammer, Plastic hammer" at bounding box center [693, 490] width 205 height 14
click at [575, 491] on input "Ball peen hammer, Plastic hammer" at bounding box center [569, 489] width 10 height 10
radio input "true"
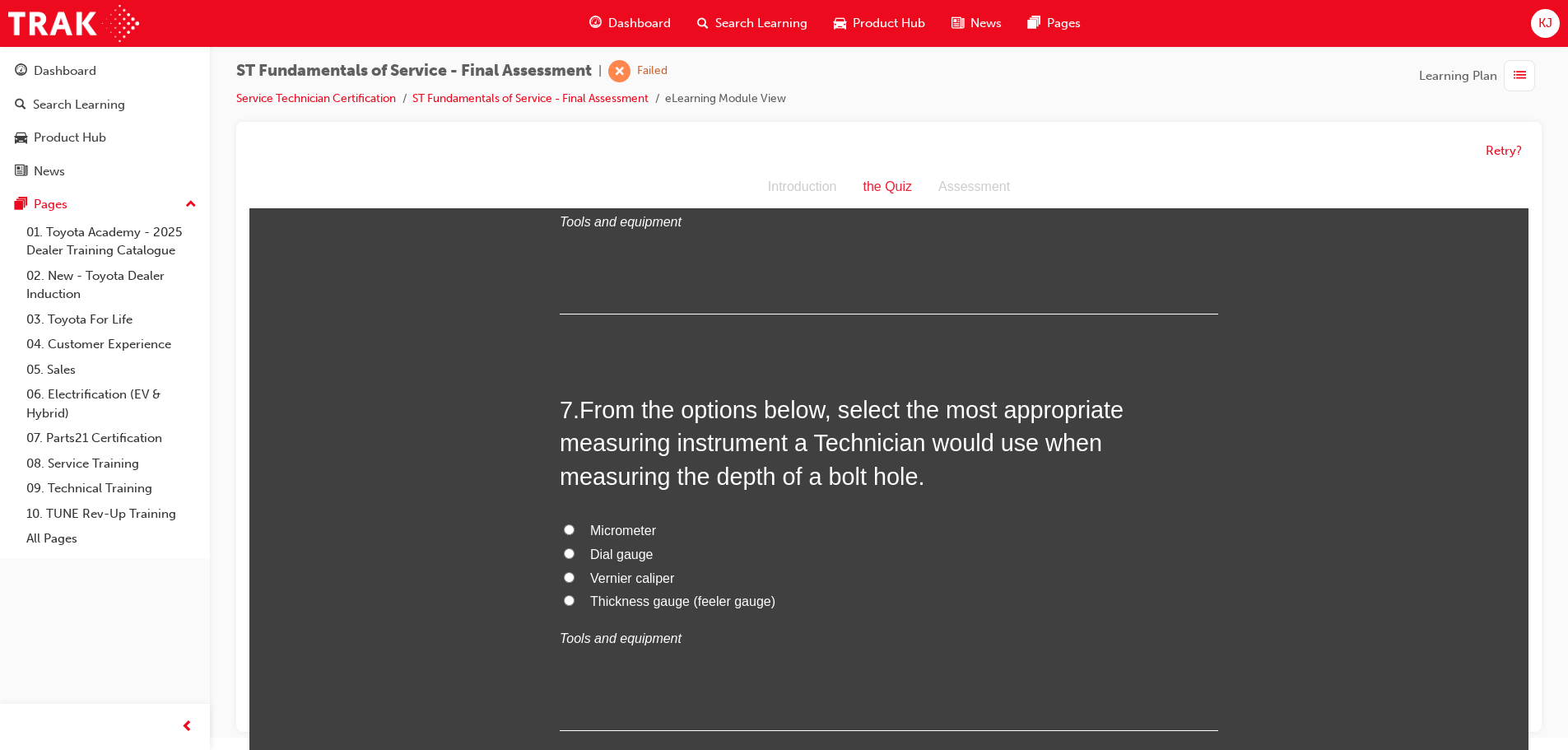
scroll to position [2141, 0]
click at [608, 551] on span "Dial gauge" at bounding box center [621, 554] width 63 height 14
click at [575, 551] on input "Dial gauge" at bounding box center [569, 553] width 10 height 10
radio input "true"
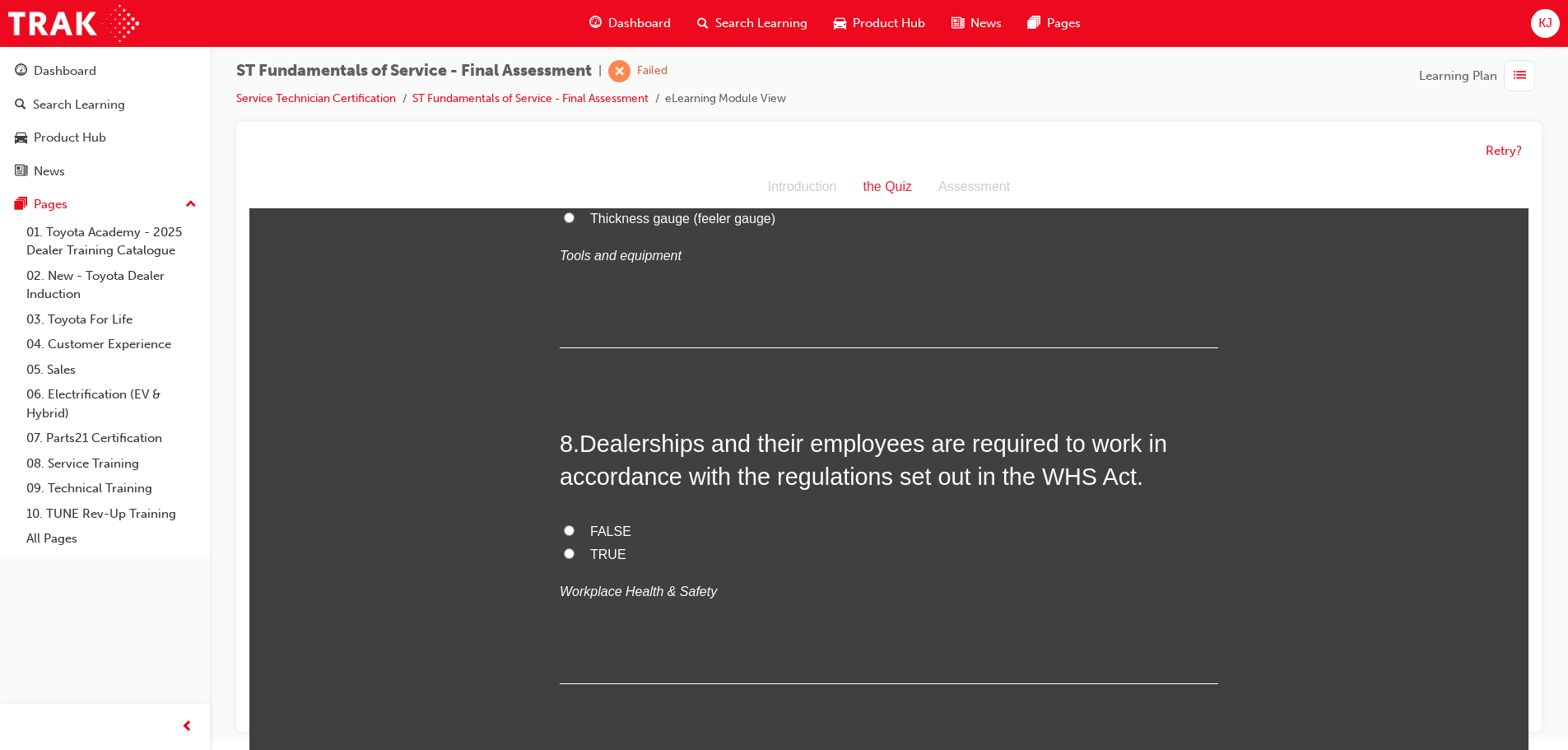
scroll to position [2553, 0]
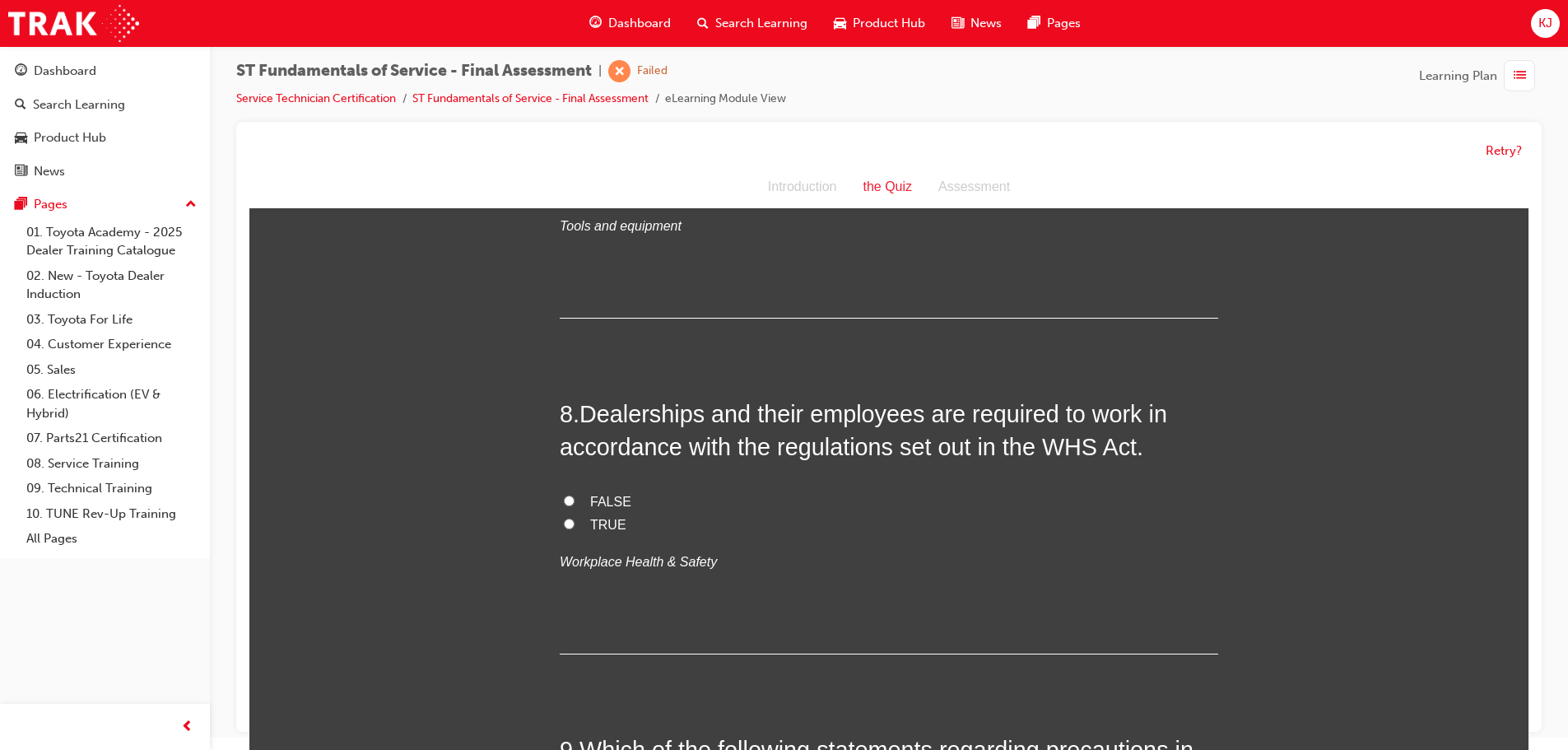
click at [599, 532] on span "TRUE" at bounding box center [608, 525] width 36 height 14
click at [575, 530] on input "TRUE" at bounding box center [569, 524] width 10 height 10
radio input "true"
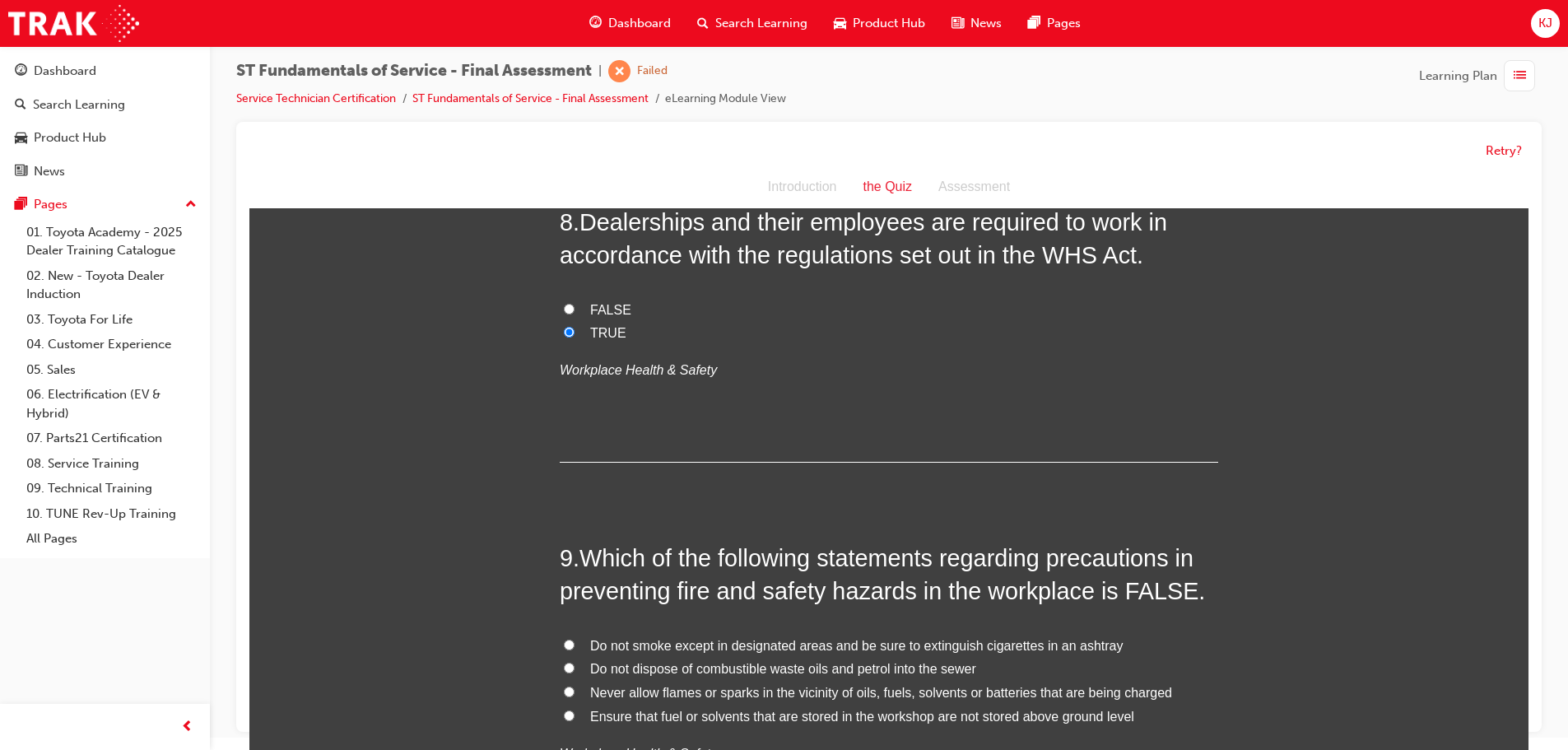
scroll to position [2800, 0]
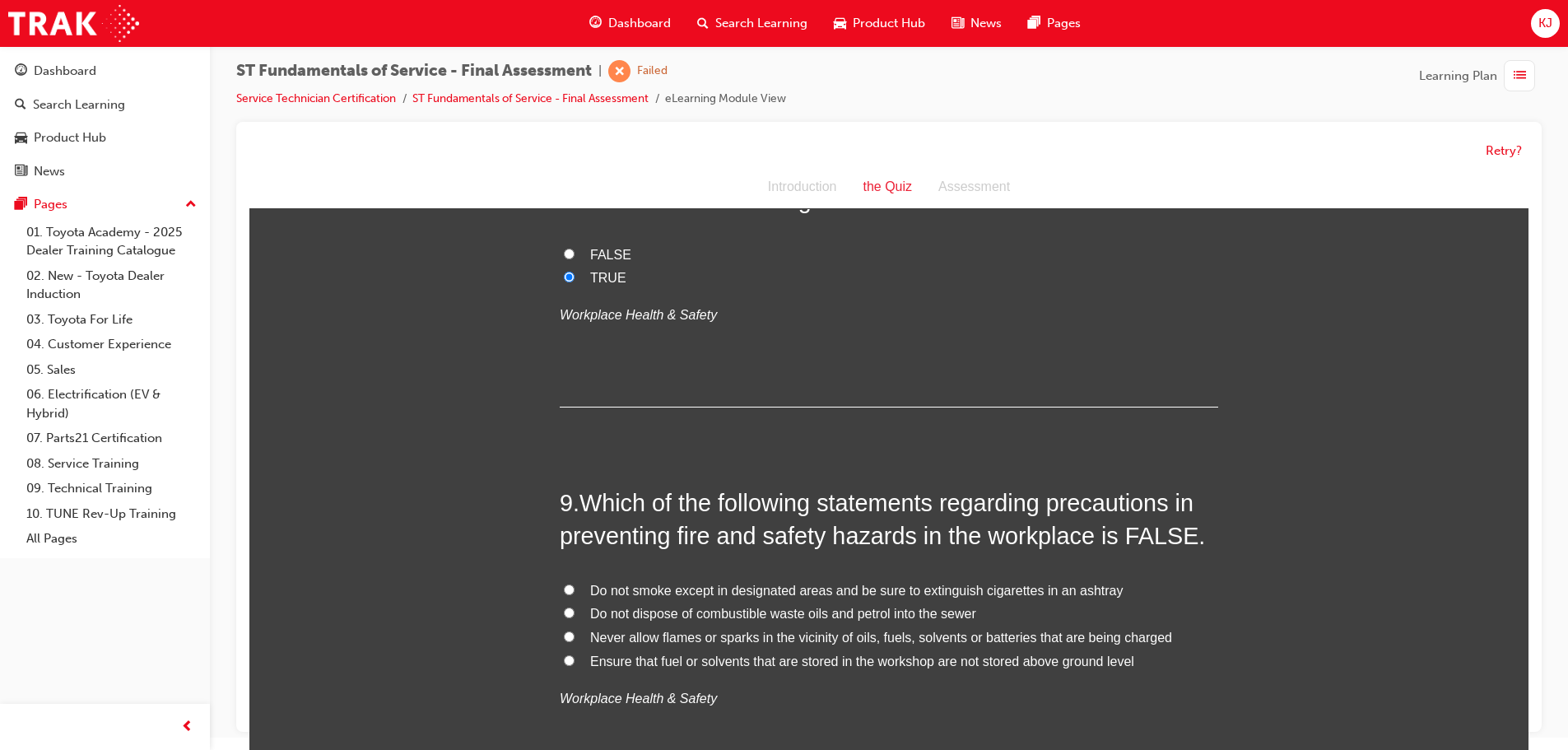
click at [907, 659] on span "Ensure that fuel or solvents that are stored in the workshop are not stored abo…" at bounding box center [862, 662] width 544 height 14
click at [575, 659] on input "Ensure that fuel or solvents that are stored in the workshop are not stored abo…" at bounding box center [569, 661] width 10 height 10
radio input "true"
click at [907, 665] on span "Ensure that fuel or solvents that are stored in the workshop are not stored abo…" at bounding box center [862, 662] width 544 height 14
click at [575, 665] on input "Ensure that fuel or solvents that are stored in the workshop are not stored abo…" at bounding box center [569, 661] width 10 height 10
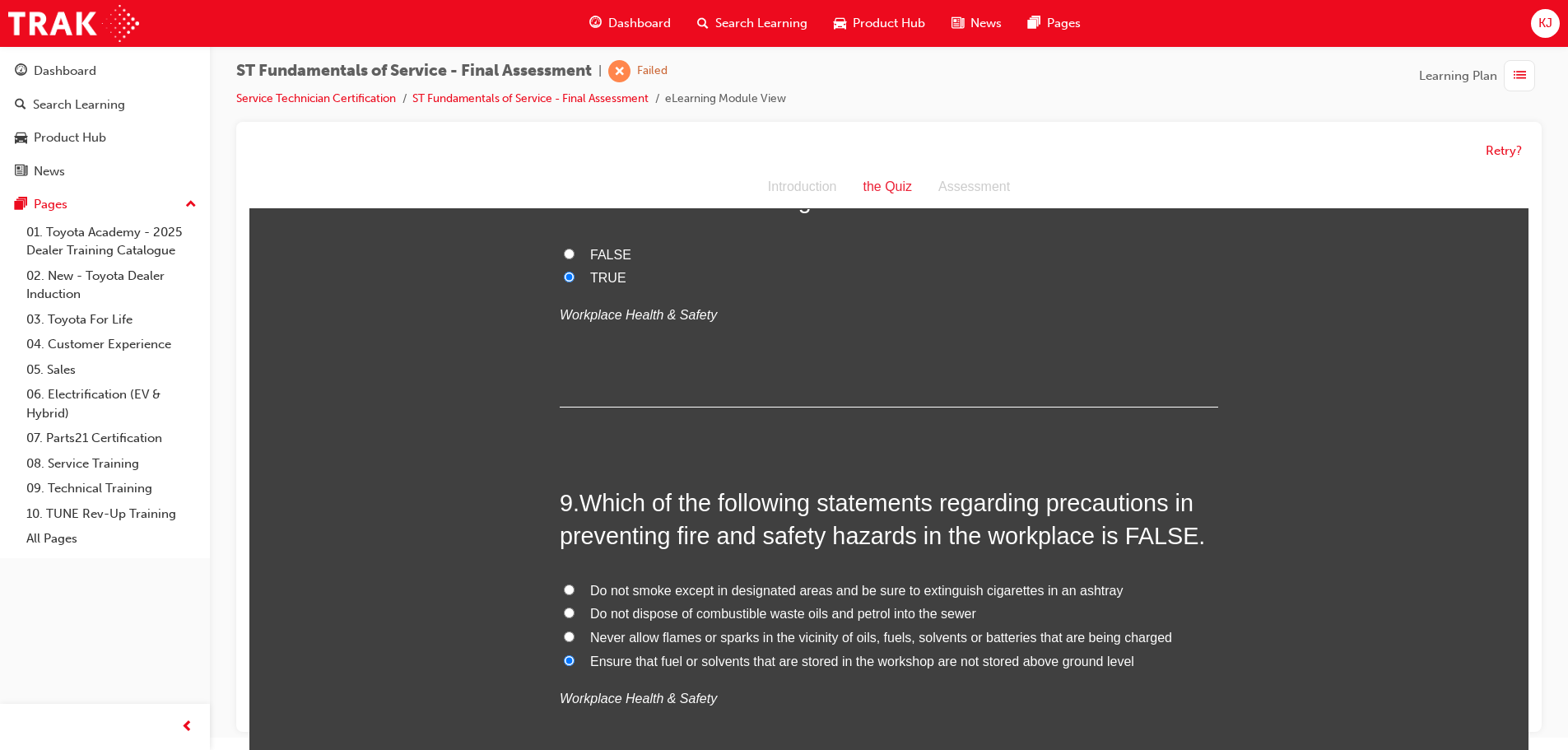
click at [883, 635] on span "Never allow flames or sparks in the vicinity of oils, fuels, solvents or batter…" at bounding box center [881, 637] width 582 height 14
click at [575, 635] on input "Never allow flames or sparks in the vicinity of oils, fuels, solvents or batter…" at bounding box center [569, 636] width 10 height 10
radio input "true"
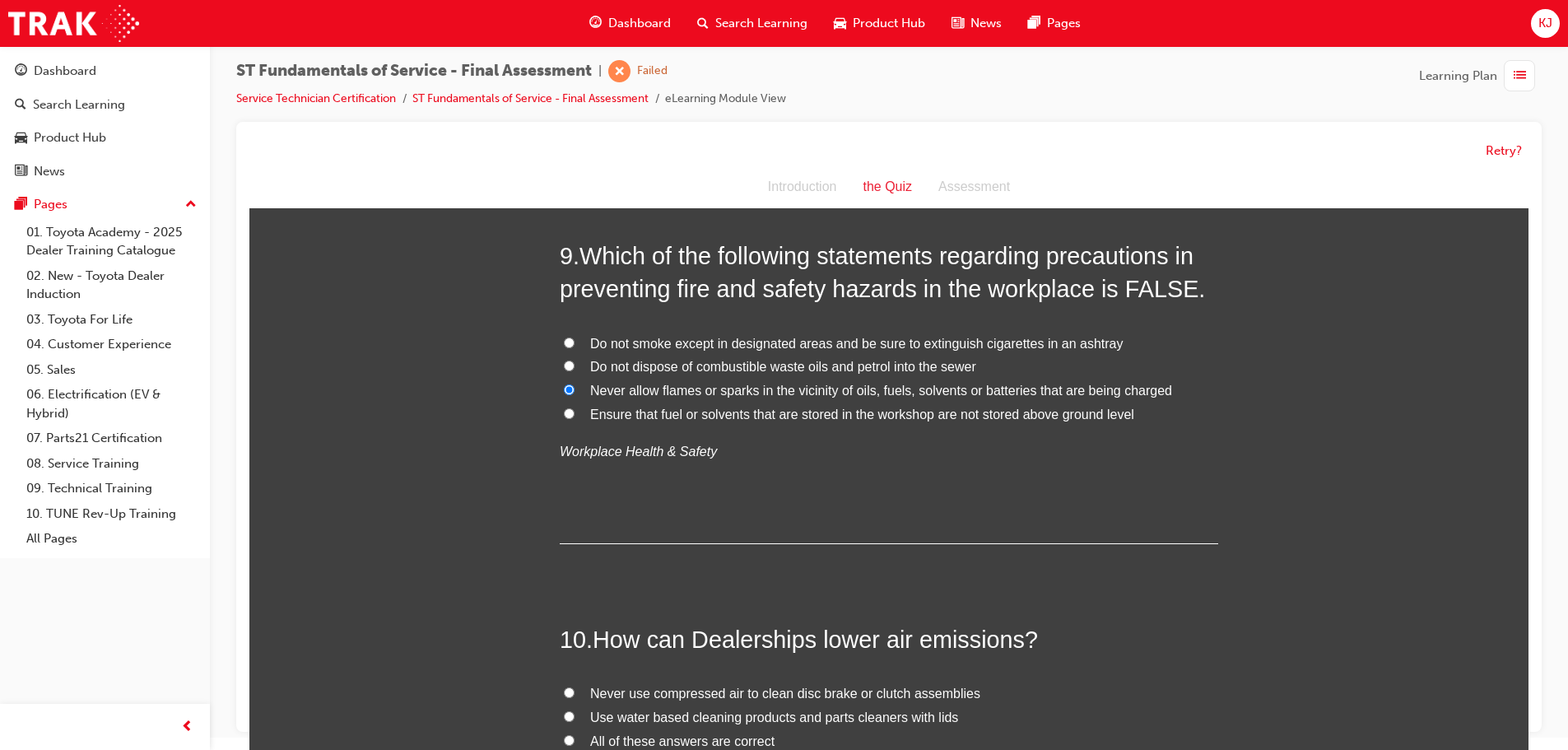
scroll to position [3129, 0]
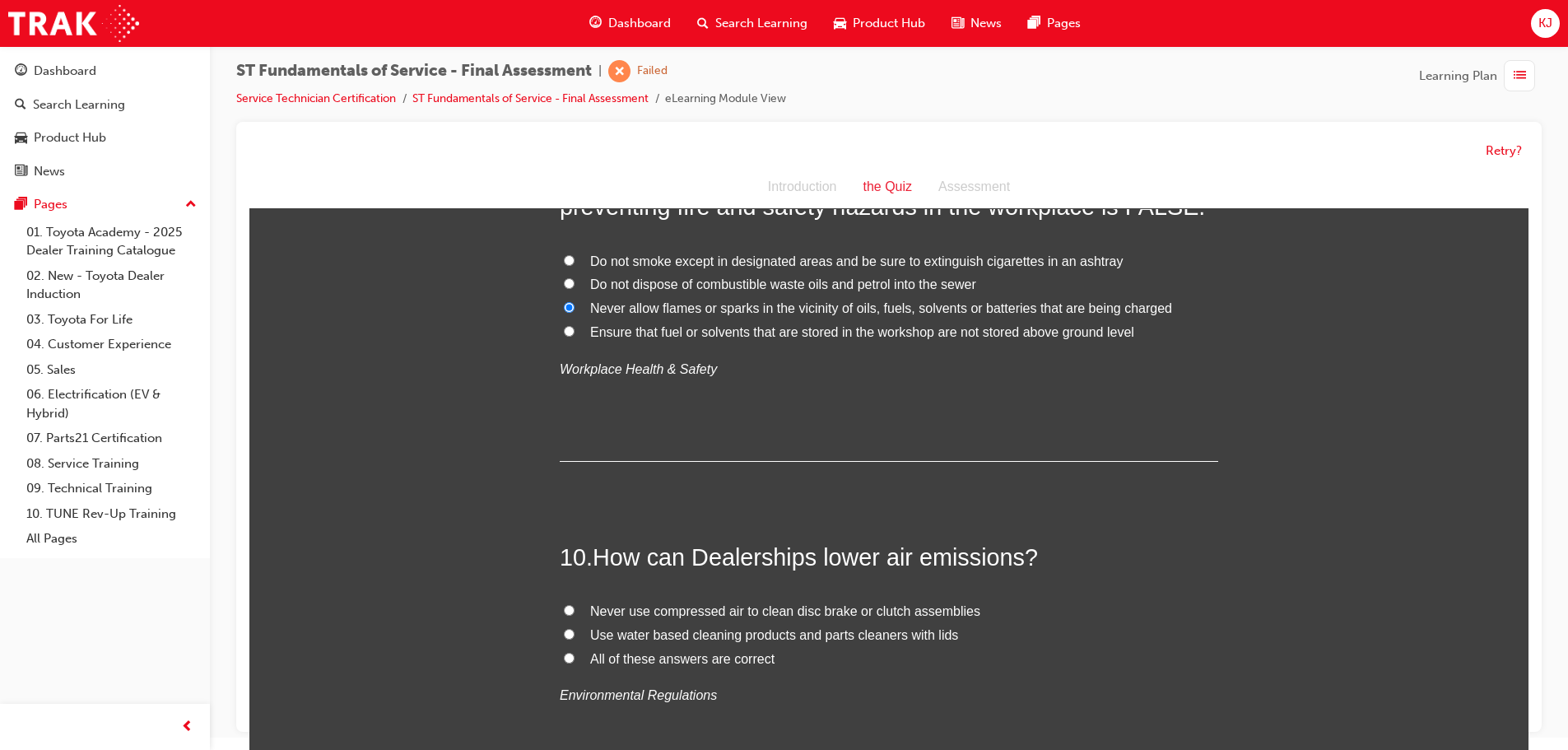
click at [689, 638] on span "Use water based cleaning products and parts cleaners with lids" at bounding box center [774, 636] width 368 height 14
click at [575, 638] on input "Use water based cleaning products and parts cleaners with lids" at bounding box center [569, 635] width 10 height 10
radio input "true"
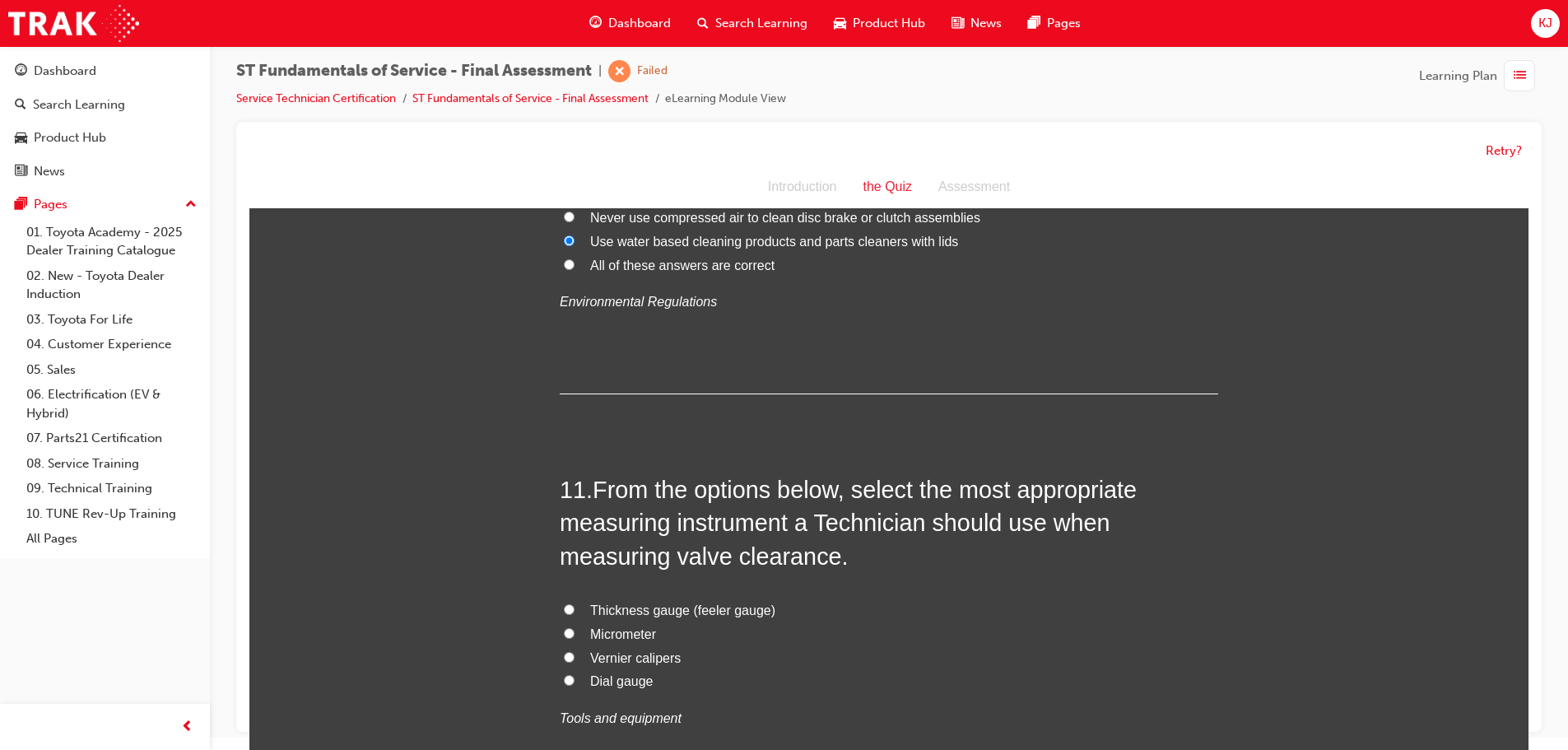
scroll to position [3541, 0]
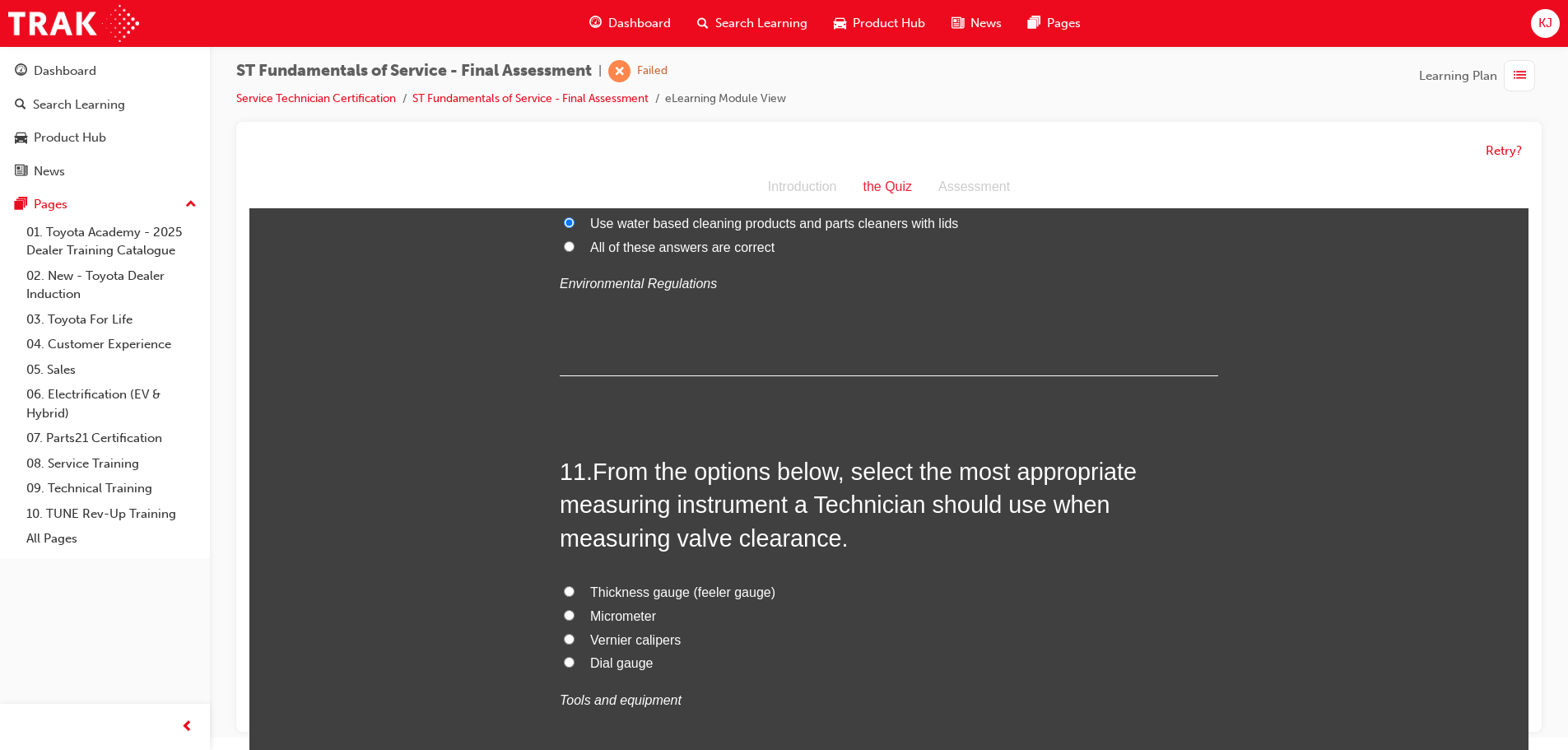
click at [607, 599] on span "Thickness gauge (feeler gauge)" at bounding box center [683, 592] width 185 height 14
click at [575, 597] on input "Thickness gauge (feeler gauge)" at bounding box center [569, 591] width 10 height 10
radio input "true"
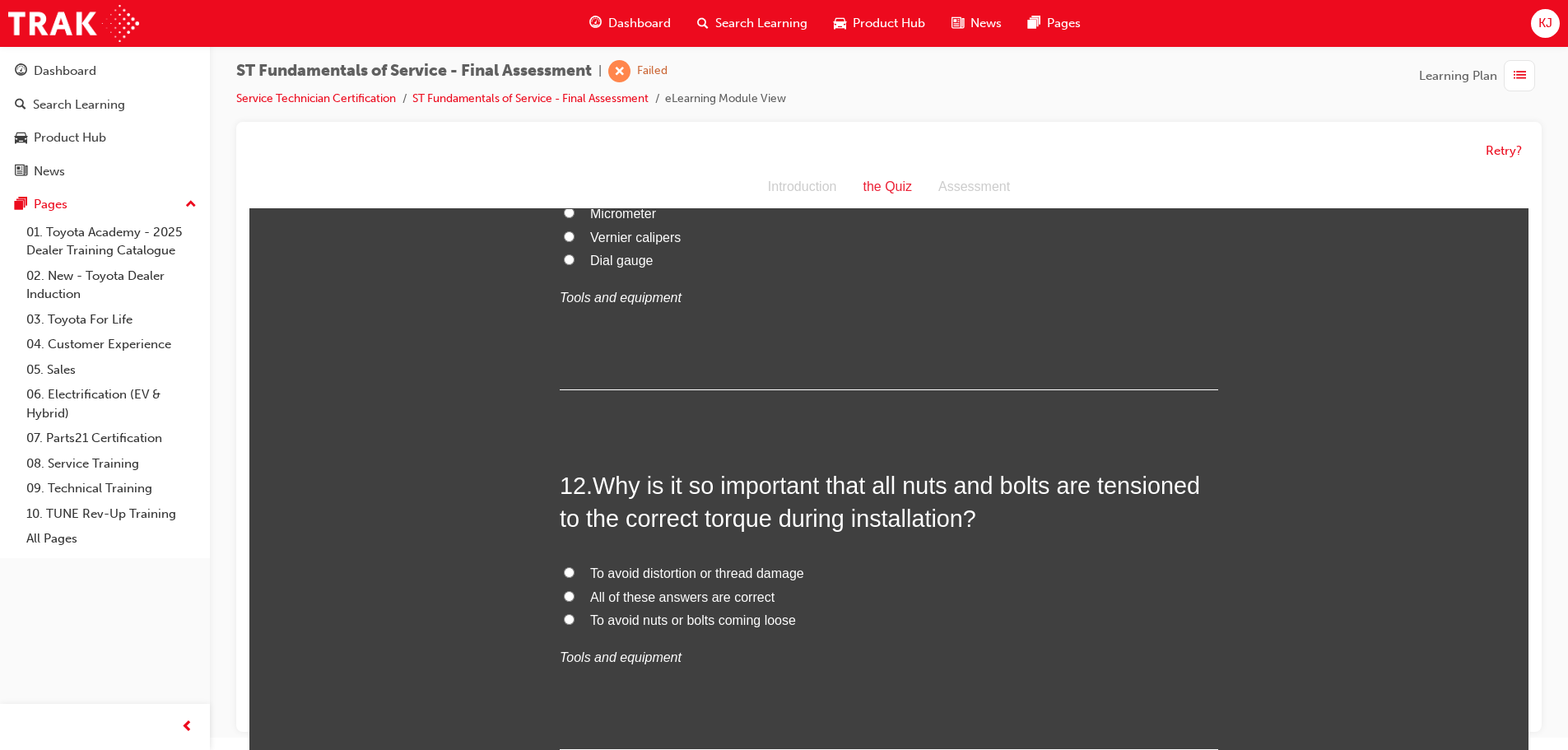
scroll to position [3953, 0]
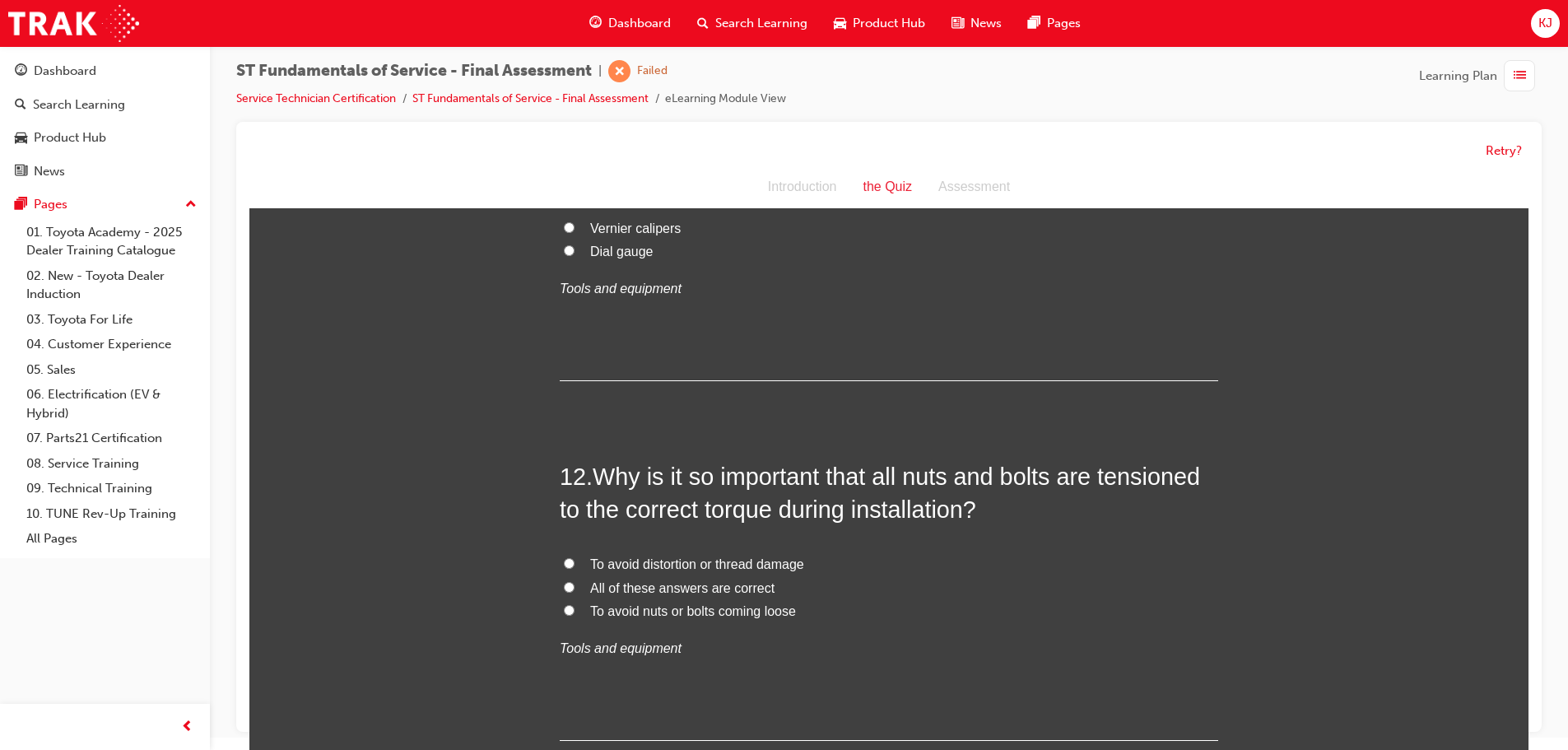
click at [724, 590] on span "All of these answers are correct" at bounding box center [682, 588] width 185 height 14
click at [575, 590] on input "All of these answers are correct" at bounding box center [569, 587] width 10 height 10
radio input "true"
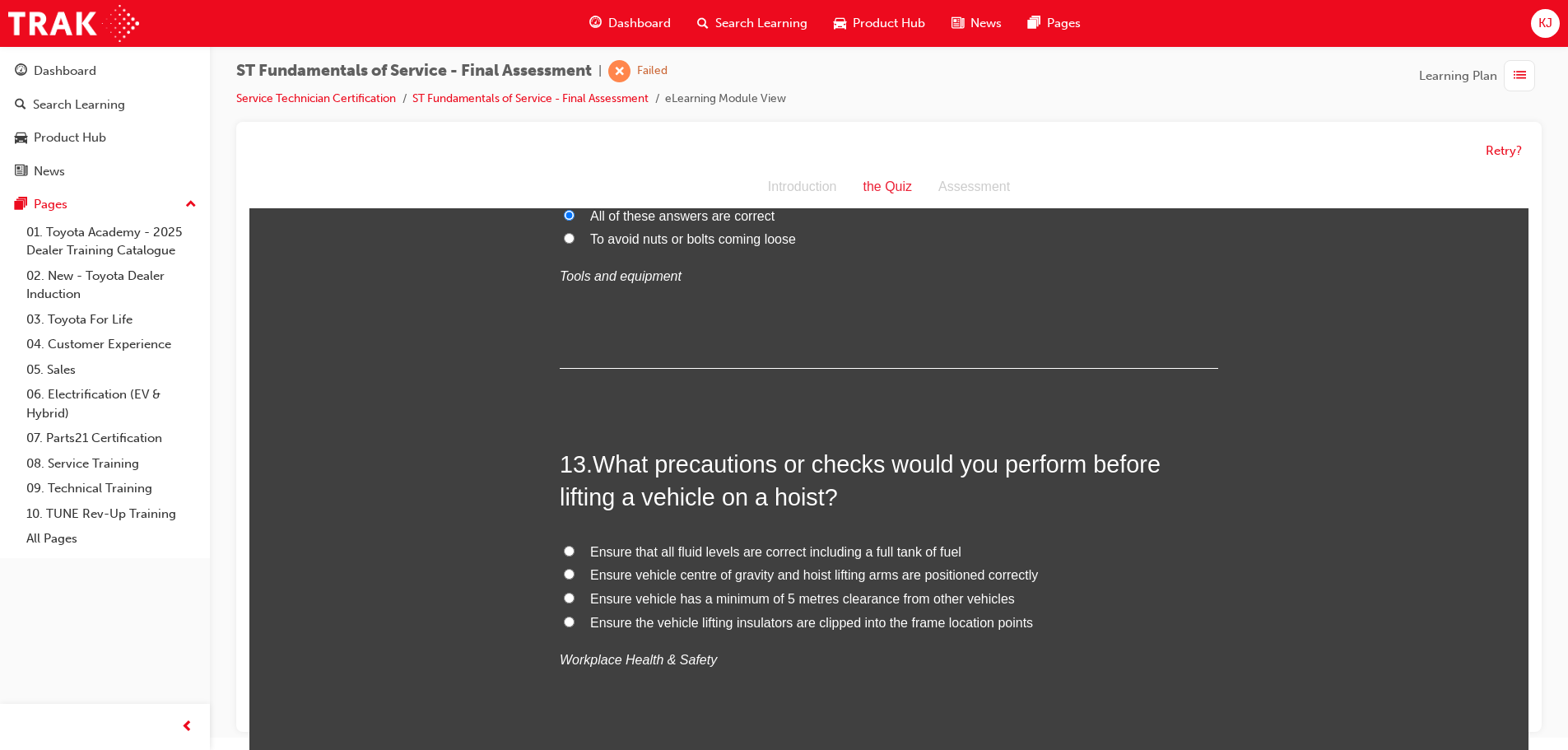
scroll to position [4364, 0]
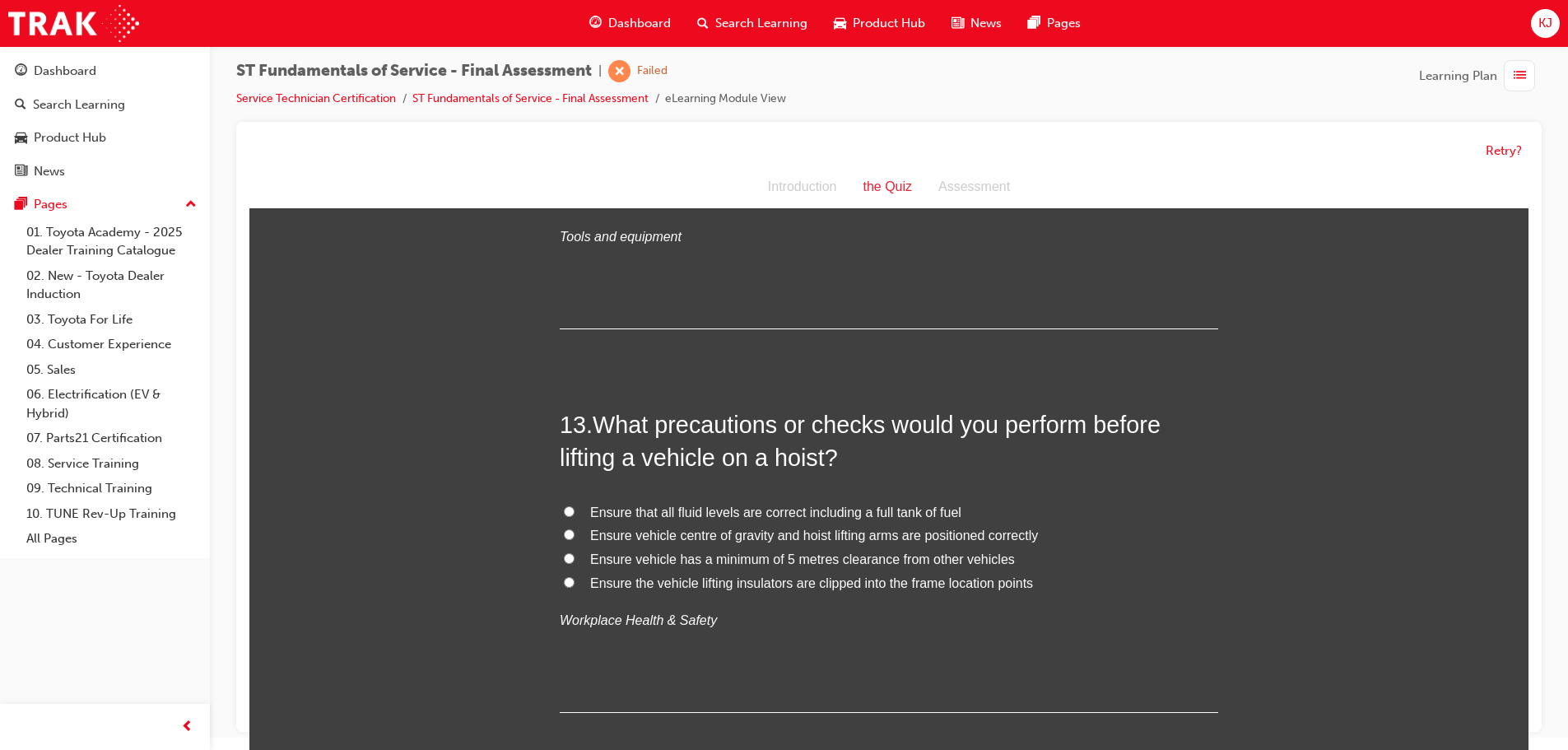
click at [756, 537] on span "Ensure vehicle centre of gravity and hoist lifting arms are positioned correctly" at bounding box center [814, 536] width 448 height 14
click at [575, 537] on input "Ensure vehicle centre of gravity and hoist lifting arms are positioned correctly" at bounding box center [569, 535] width 10 height 10
radio input "true"
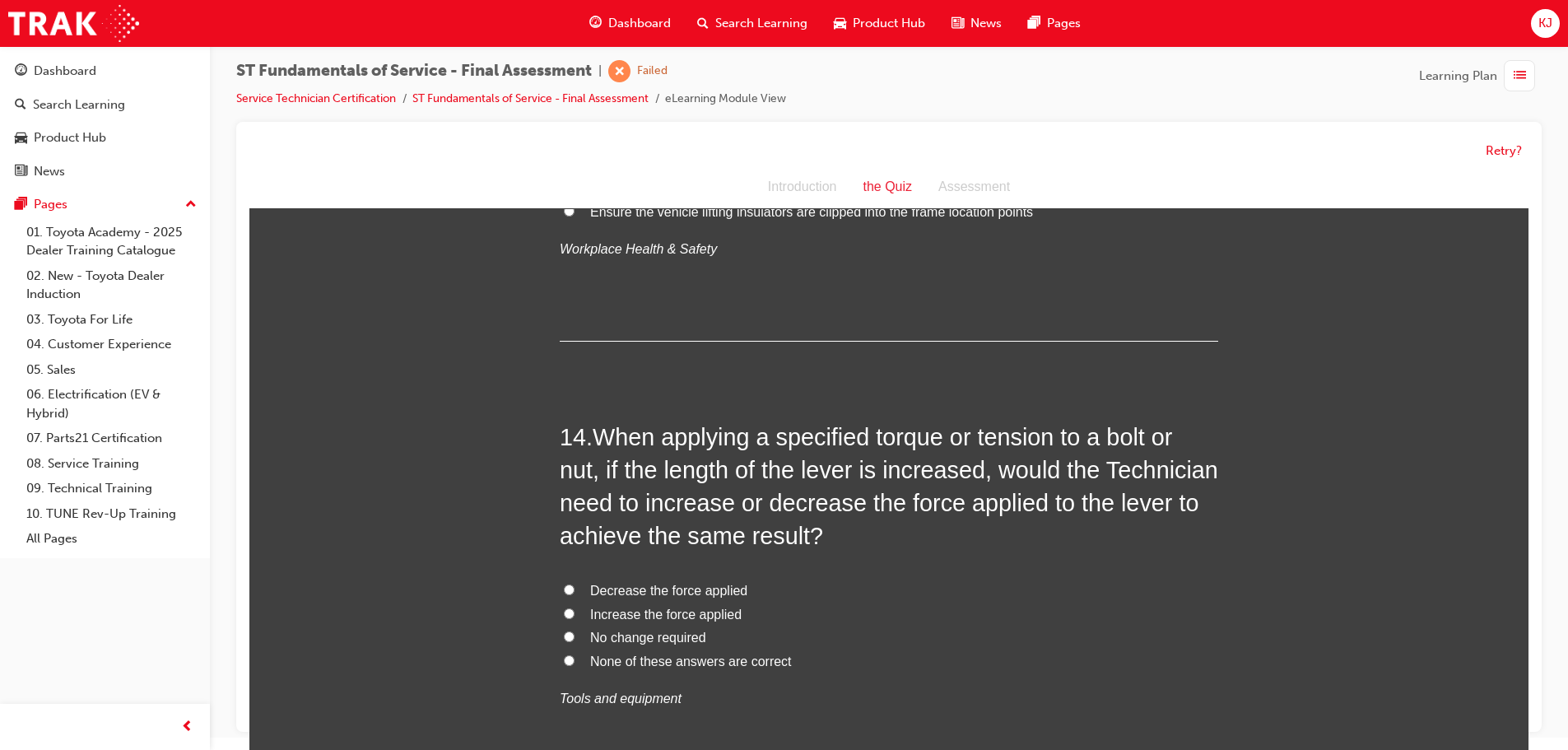
scroll to position [4776, 0]
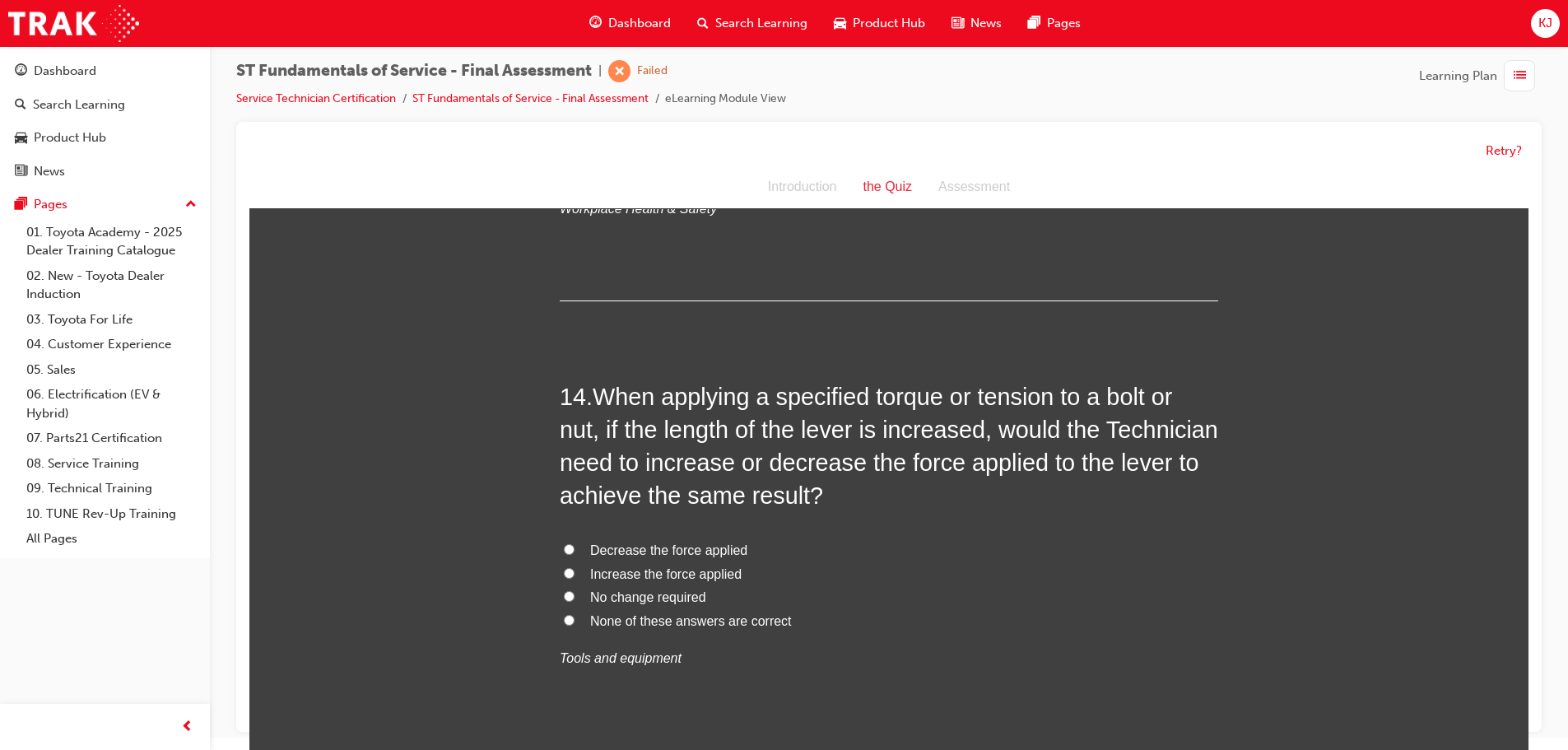
click at [664, 550] on span "Decrease the force applied" at bounding box center [668, 551] width 157 height 14
click at [575, 550] on input "Decrease the force applied" at bounding box center [569, 550] width 10 height 10
radio input "true"
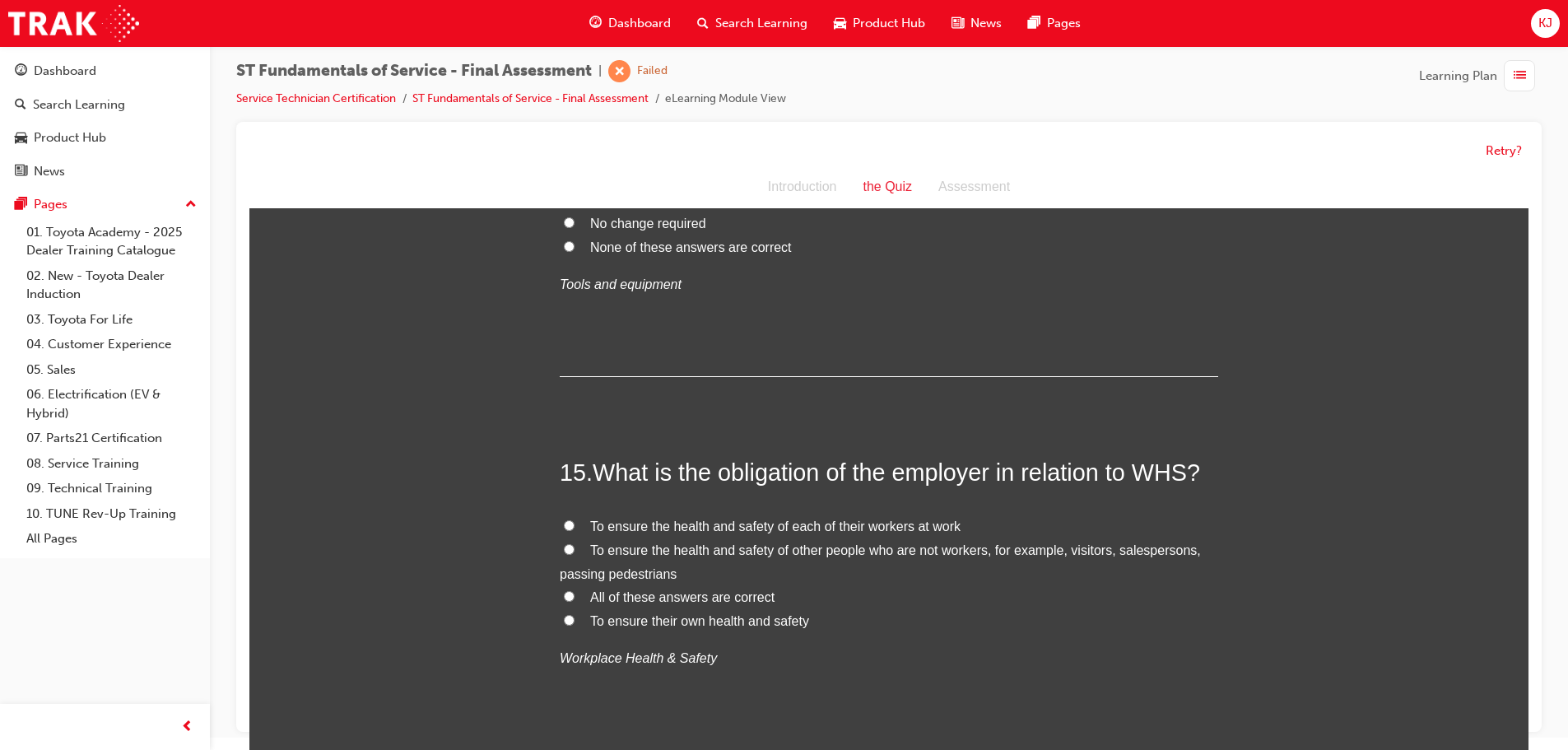
scroll to position [5188, 0]
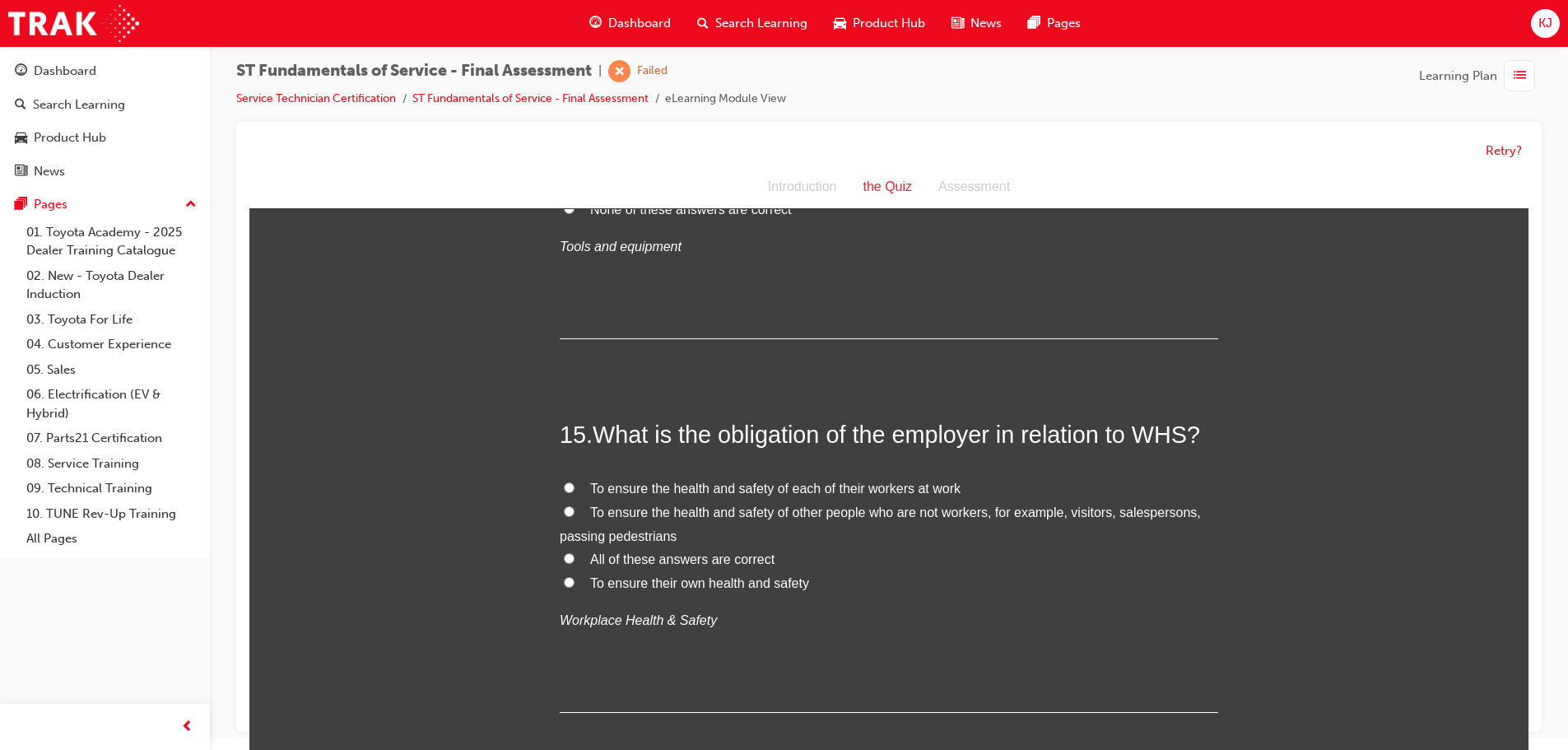
click at [717, 556] on span "All of these answers are correct" at bounding box center [682, 559] width 185 height 14
click at [575, 556] on input "All of these answers are correct" at bounding box center [569, 558] width 10 height 10
radio input "true"
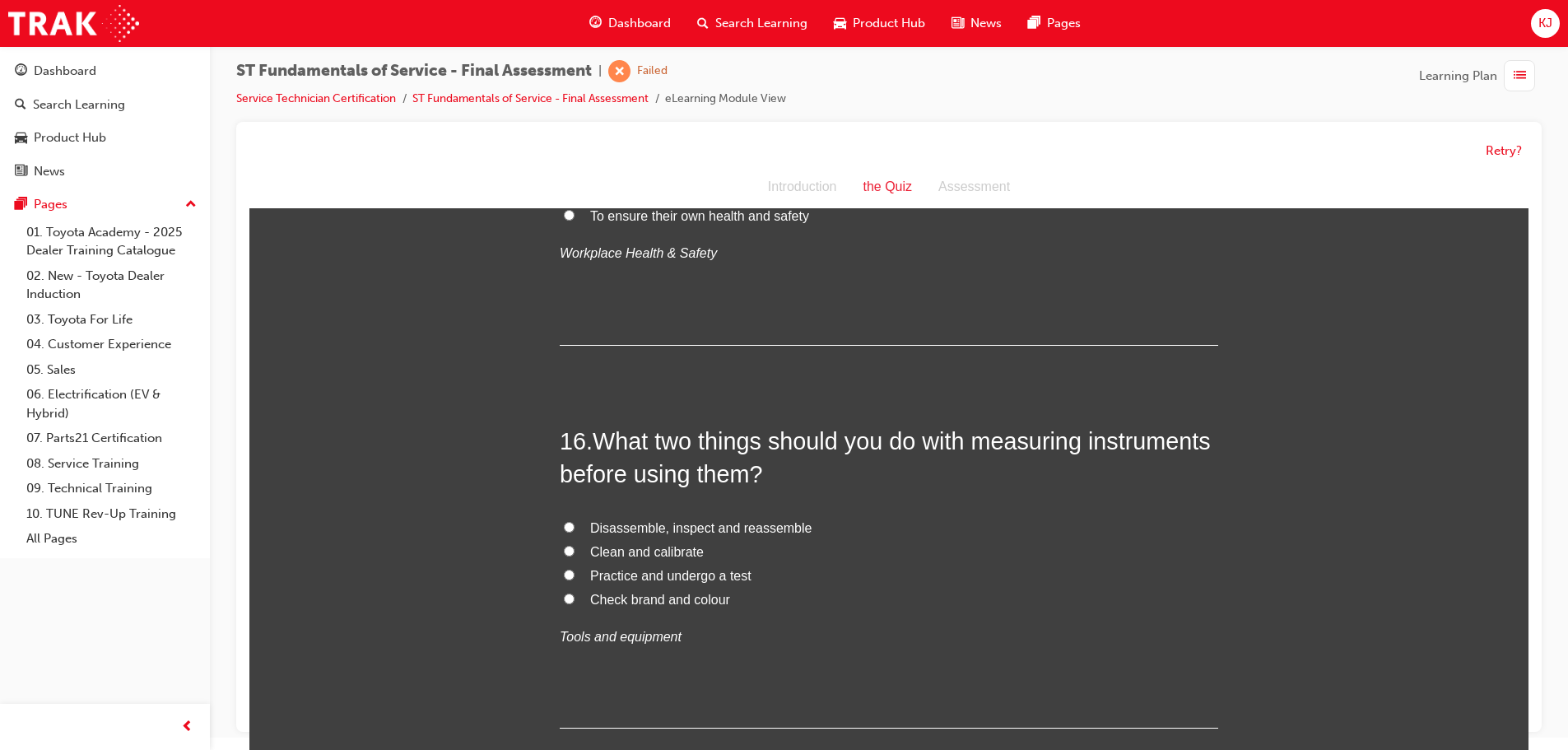
scroll to position [5599, 0]
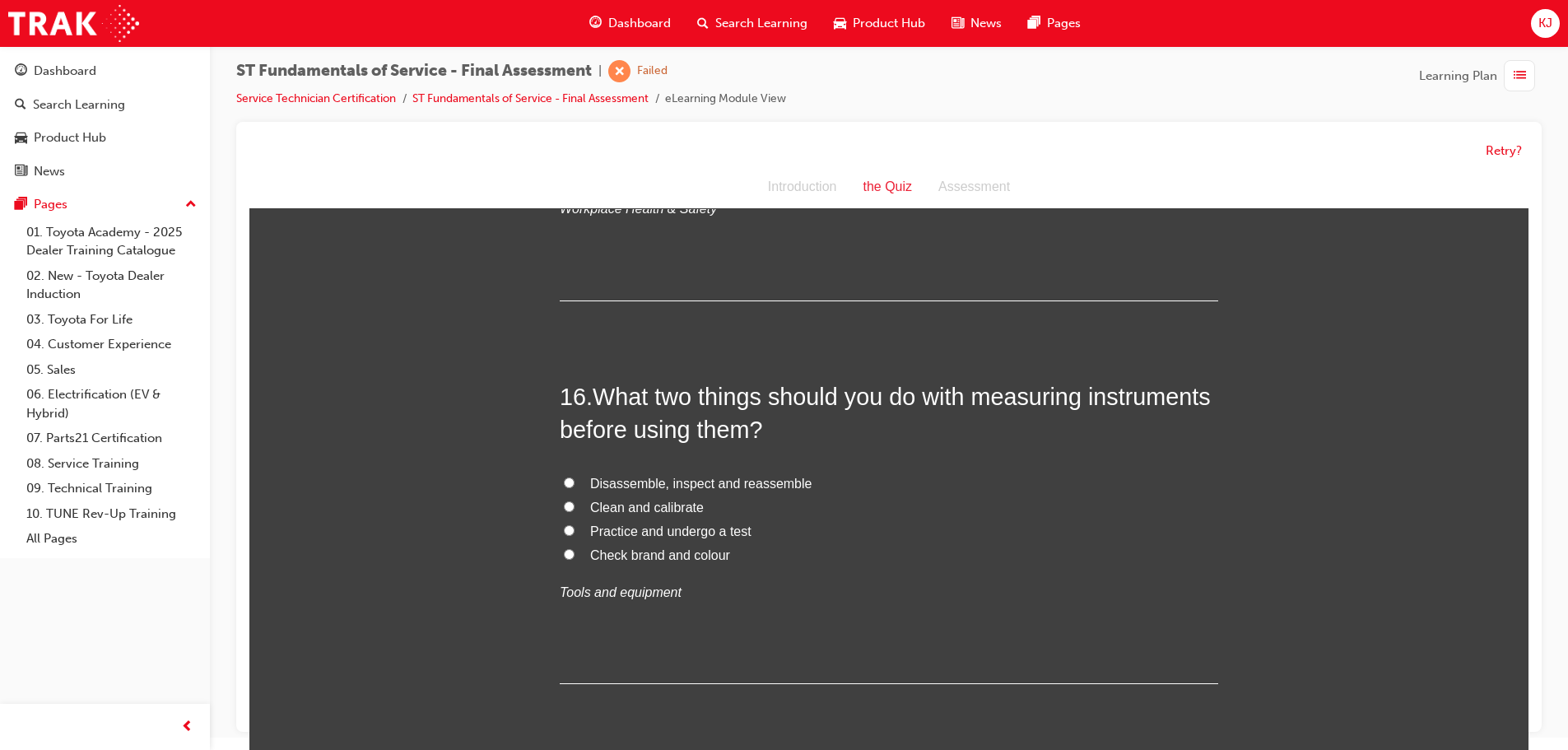
click at [680, 504] on span "Clean and calibrate" at bounding box center [647, 507] width 114 height 14
click at [575, 504] on input "Clean and calibrate" at bounding box center [569, 506] width 10 height 10
radio input "true"
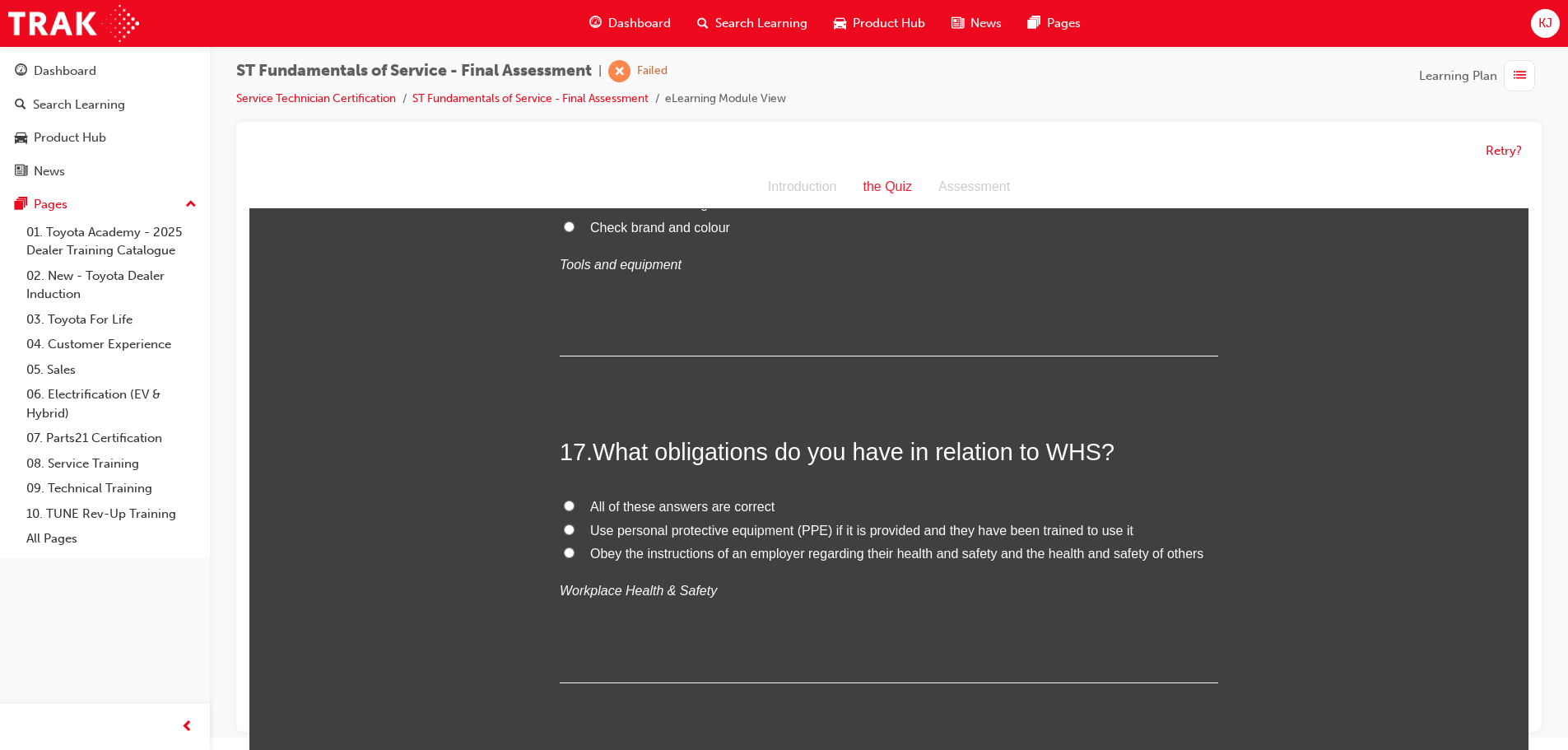
scroll to position [5929, 0]
click at [668, 499] on span "All of these answers are correct" at bounding box center [682, 505] width 185 height 14
click at [575, 499] on input "All of these answers are correct" at bounding box center [569, 505] width 10 height 10
radio input "true"
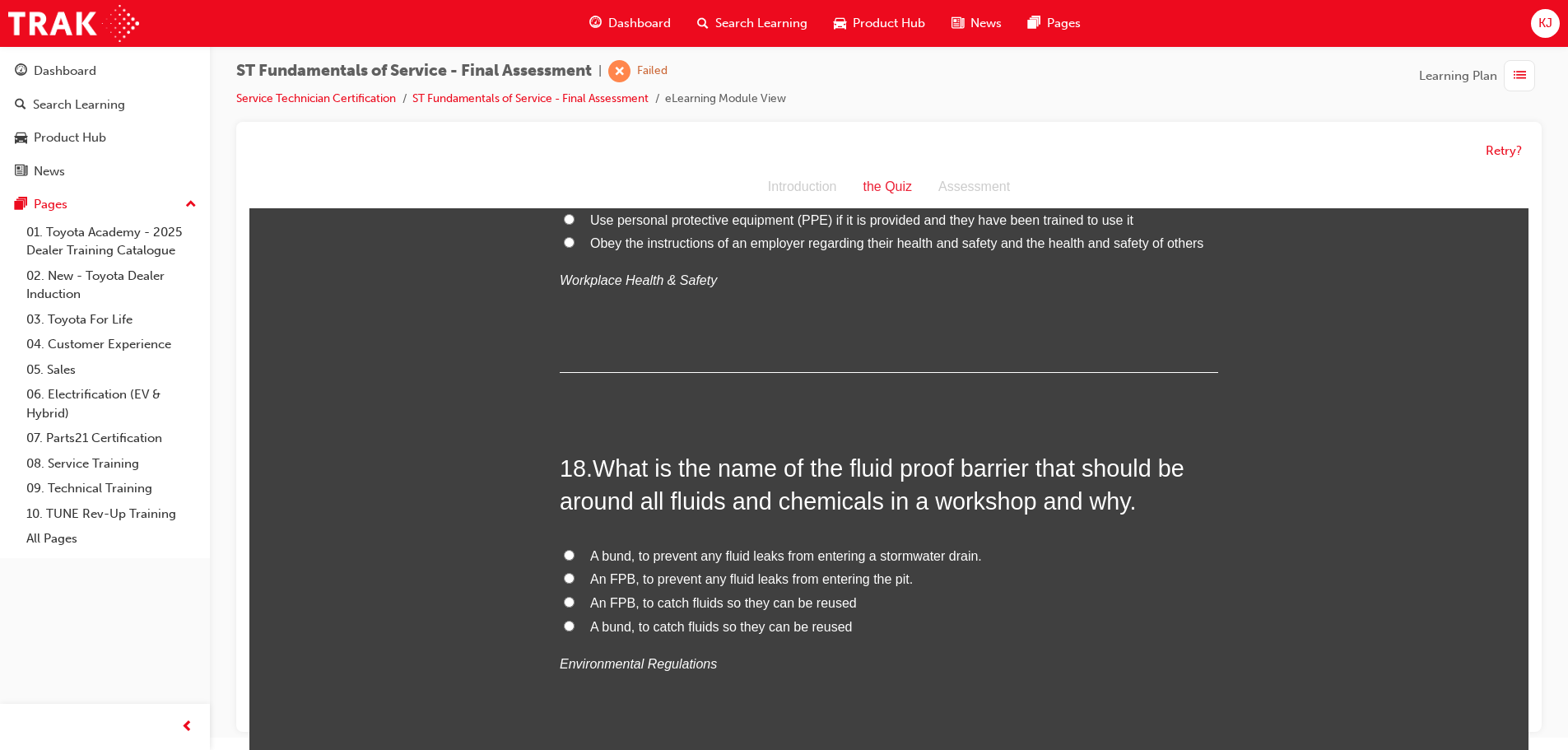
scroll to position [6258, 0]
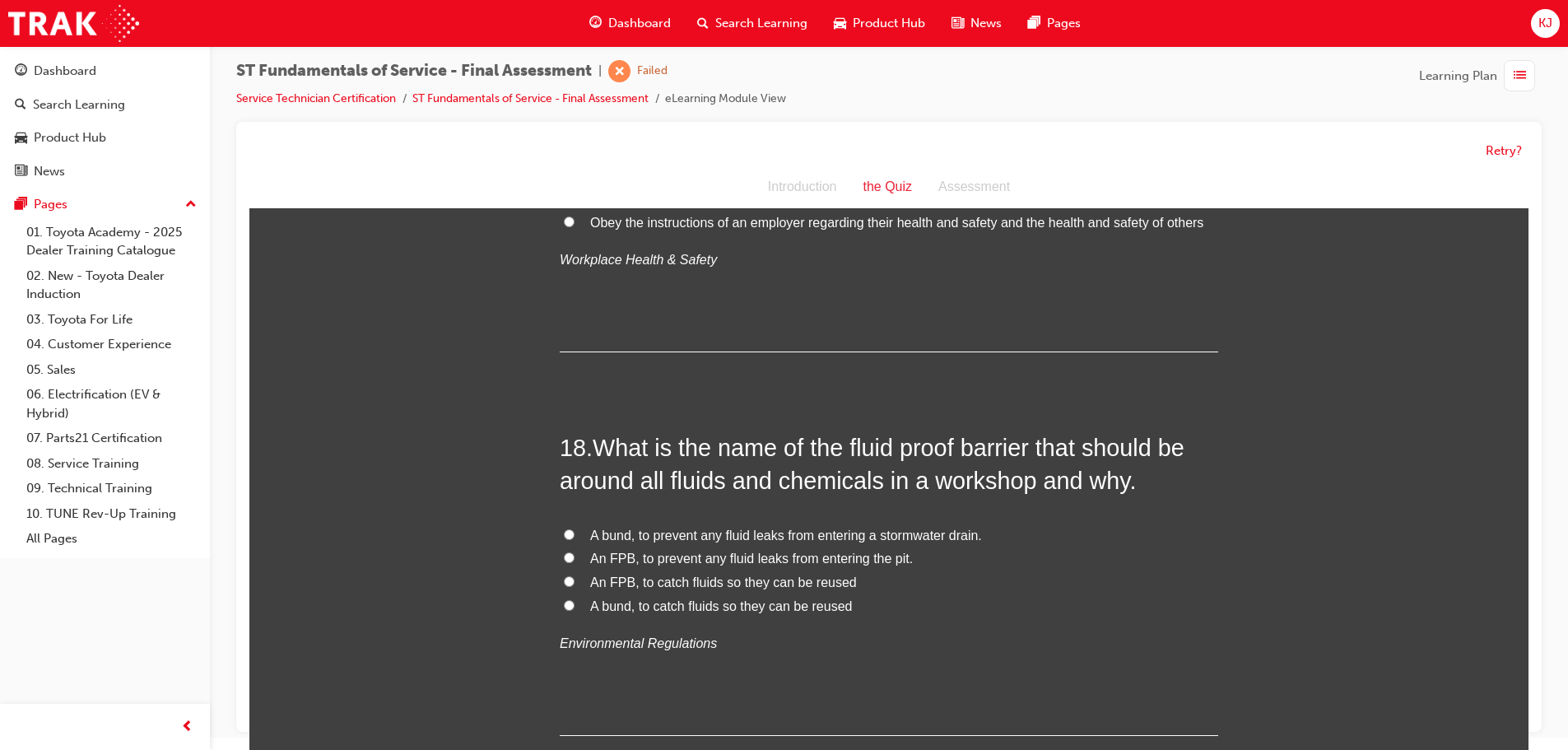
drag, startPoint x: 664, startPoint y: 535, endPoint x: 702, endPoint y: 639, distance: 110.7
drag, startPoint x: 702, startPoint y: 639, endPoint x: 563, endPoint y: 581, distance: 150.6
click at [564, 581] on input "An FPB, to catch fluids so they can be reused" at bounding box center [569, 582] width 10 height 10
radio input "true"
click at [695, 558] on span "An FPB, to prevent any fluid leaks from entering the pit." at bounding box center [751, 558] width 322 height 14
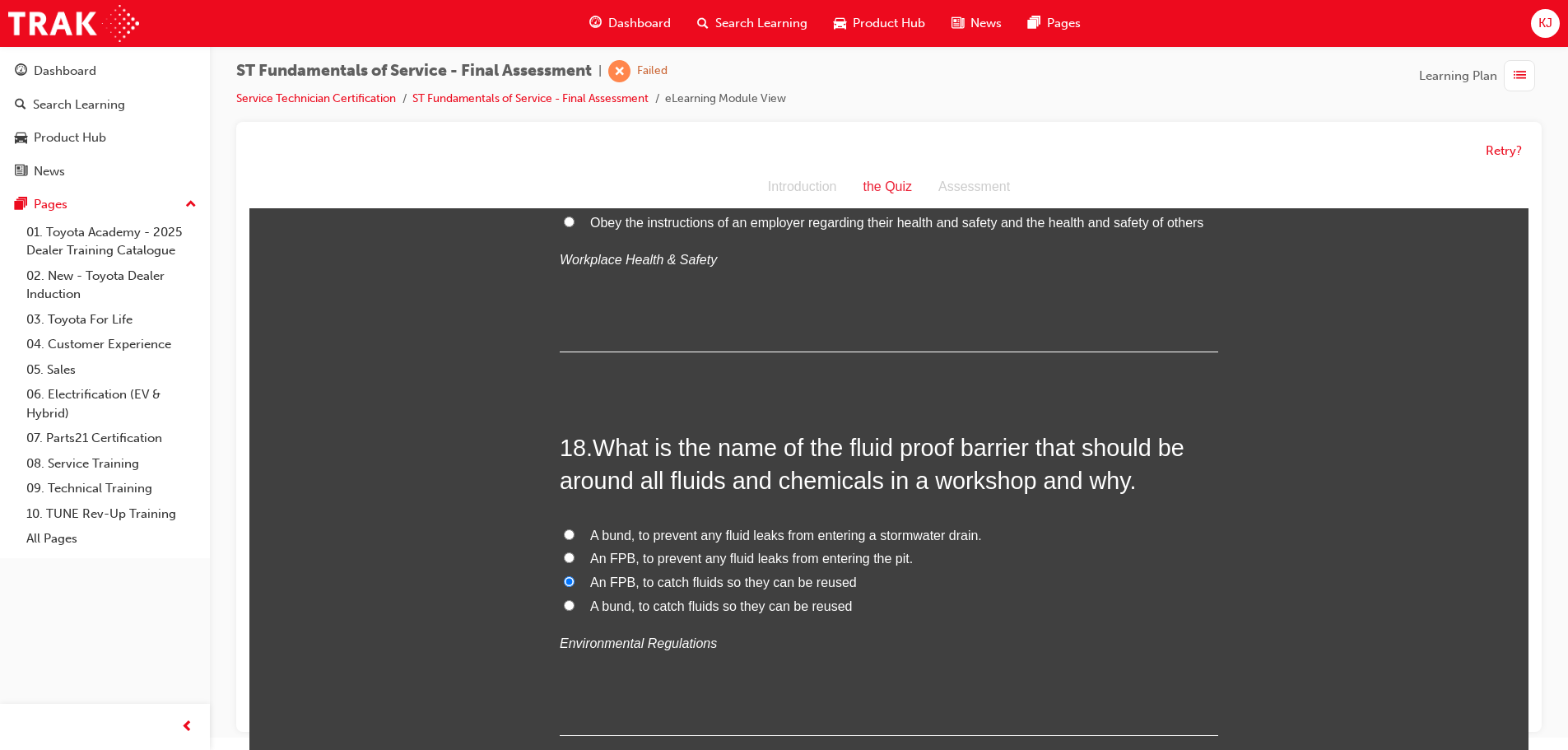
click at [575, 558] on input "An FPB, to prevent any fluid leaks from entering the pit." at bounding box center [569, 558] width 10 height 10
radio input "true"
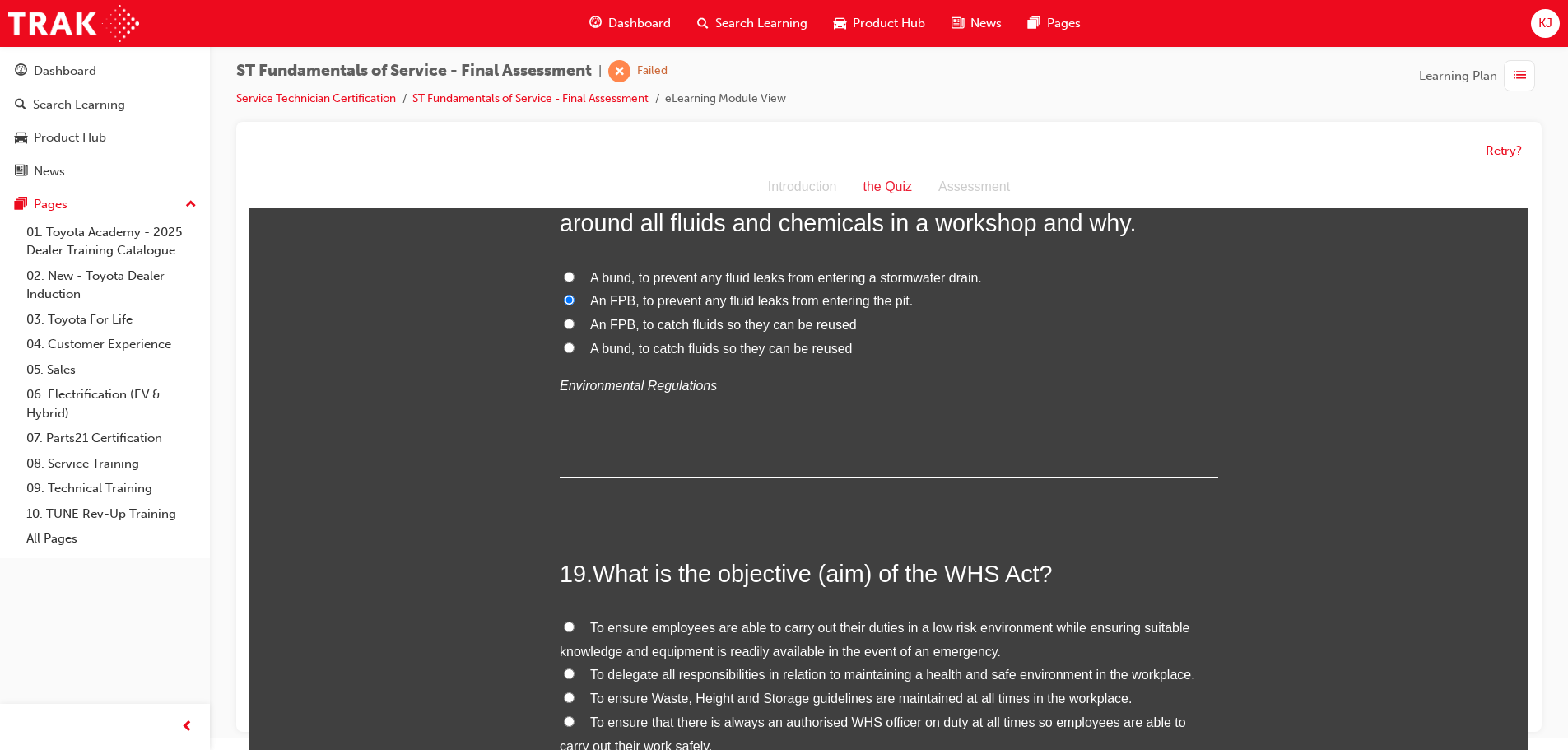
scroll to position [6670, 0]
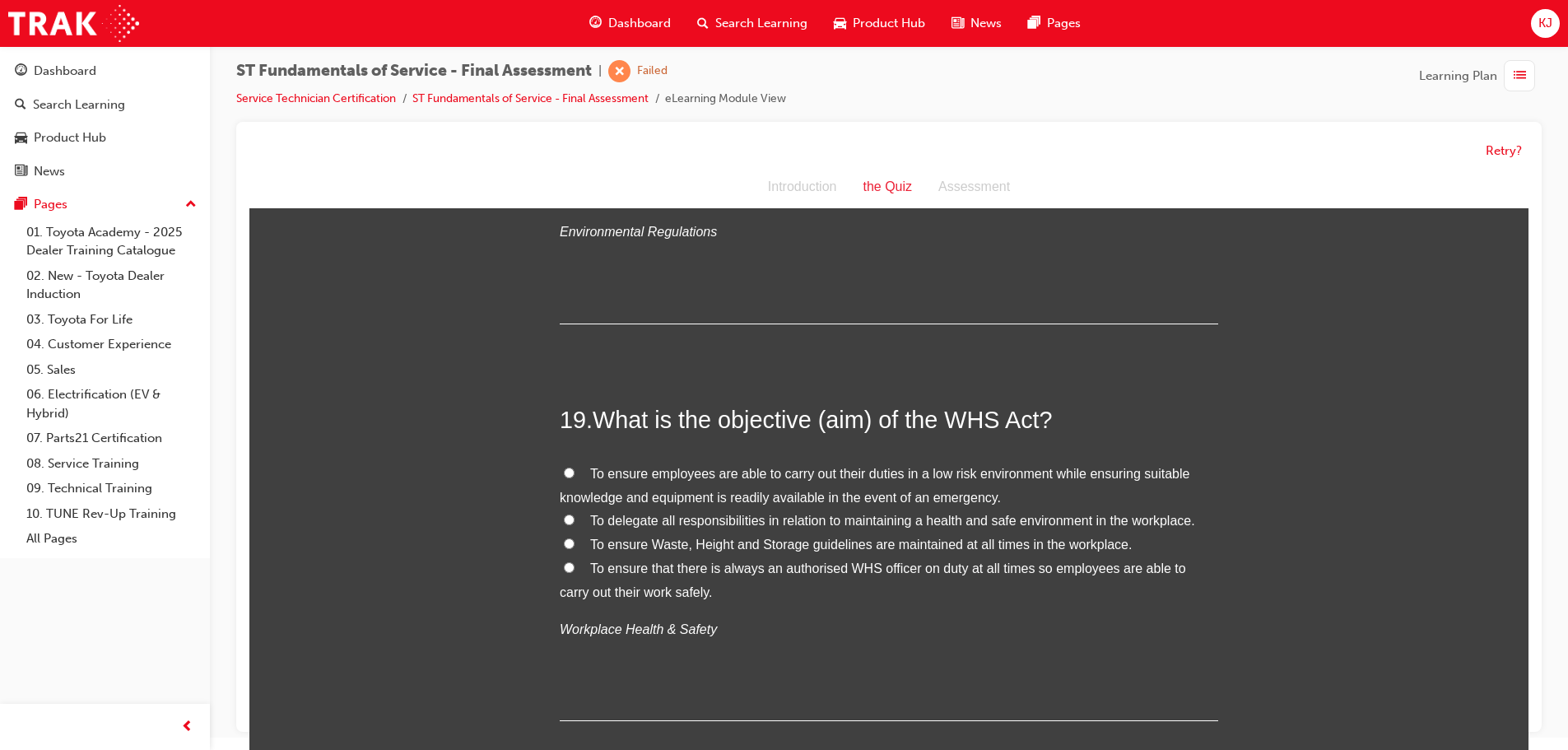
drag, startPoint x: 656, startPoint y: 549, endPoint x: 427, endPoint y: 522, distance: 230.6
drag, startPoint x: 427, startPoint y: 522, endPoint x: 406, endPoint y: 524, distance: 21.1
drag, startPoint x: 1033, startPoint y: 456, endPoint x: 1100, endPoint y: 424, distance: 74.2
drag, startPoint x: 1100, startPoint y: 424, endPoint x: 658, endPoint y: 423, distance: 442.0
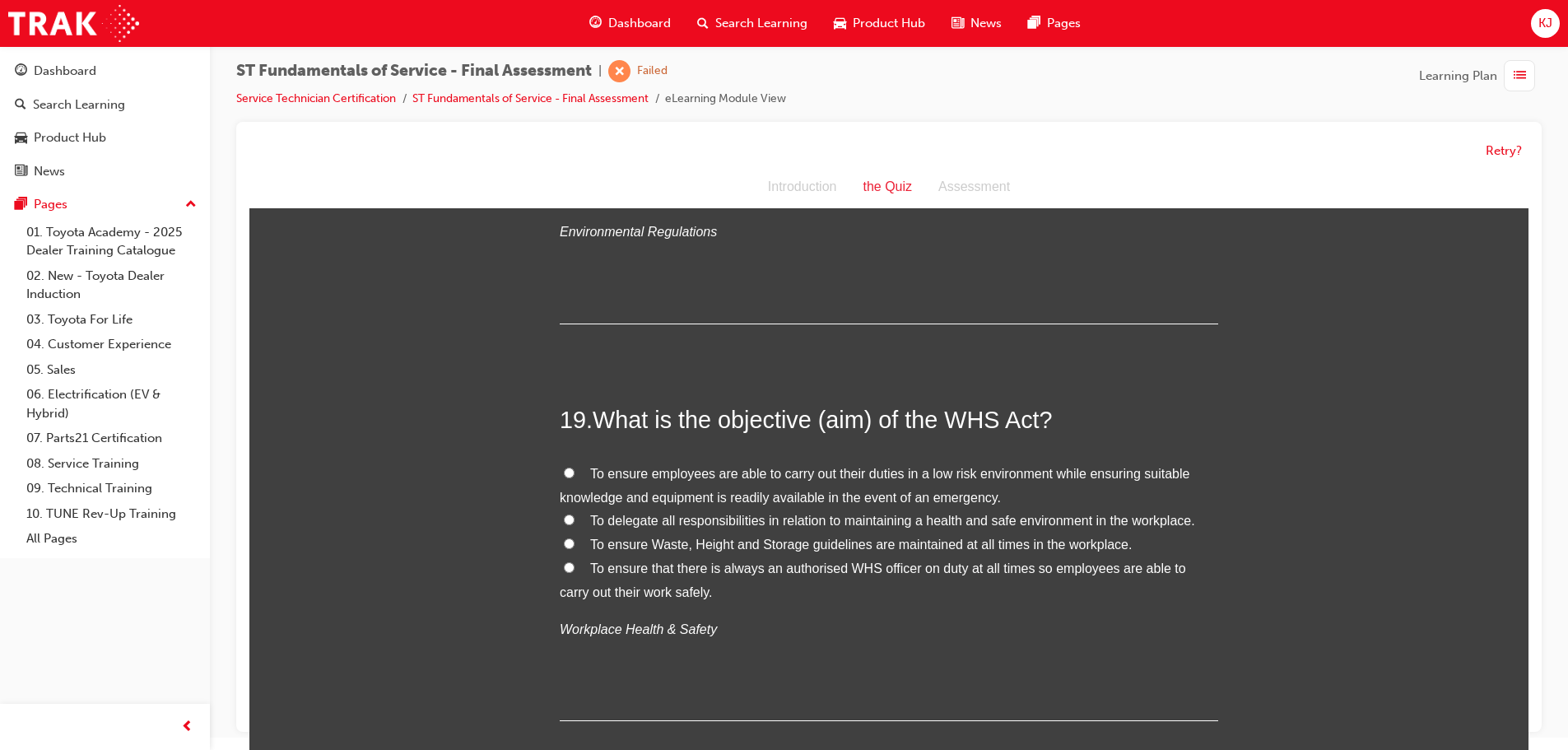
click at [658, 423] on span "What is the objective (aim) of the WHS Act?" at bounding box center [823, 420] width 460 height 26
click at [712, 468] on span "To ensure employees are able to carry out their duties in a low risk environmen…" at bounding box center [875, 486] width 630 height 38
click at [575, 468] on input "To ensure employees are able to carry out their duties in a low risk environmen…" at bounding box center [569, 473] width 10 height 10
radio input "true"
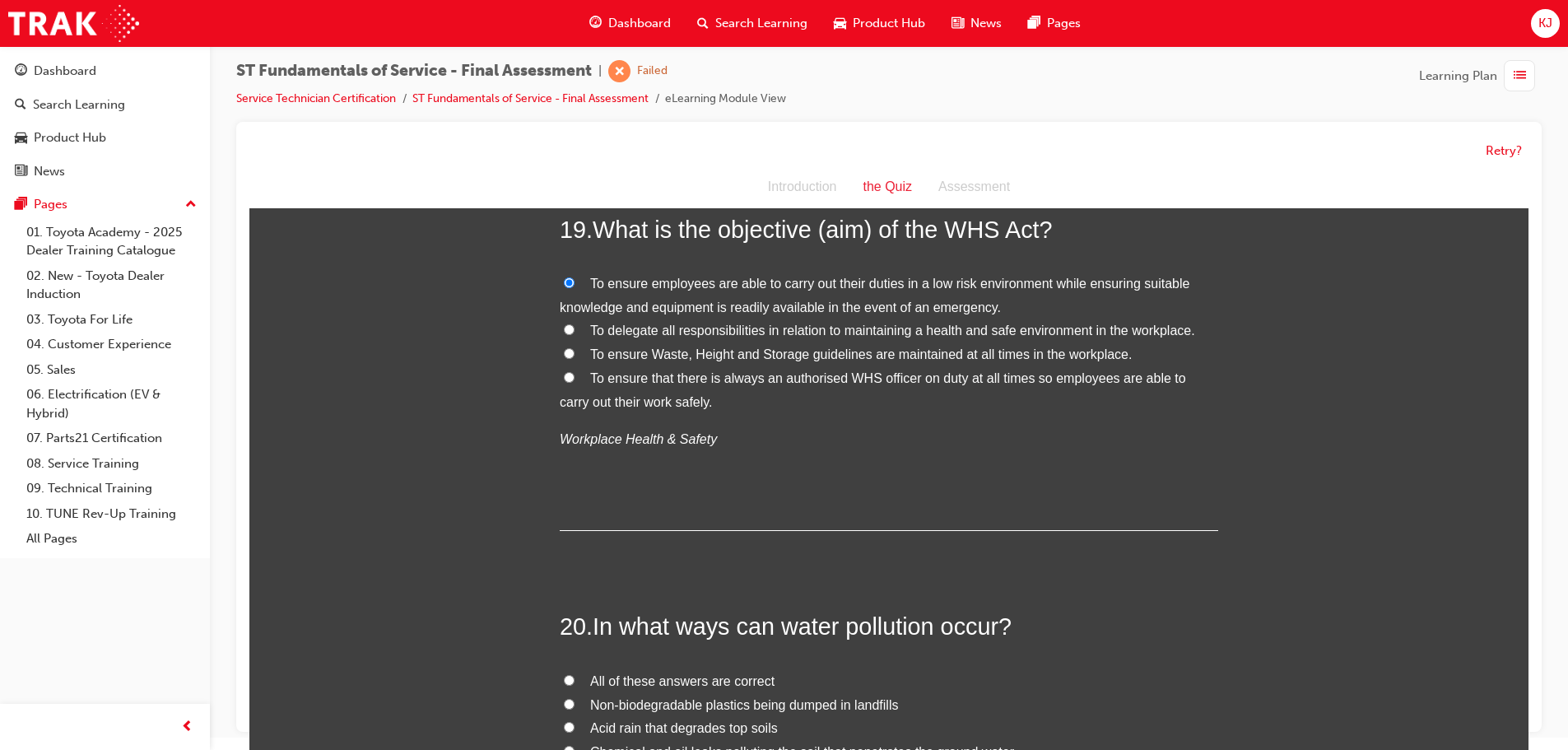
scroll to position [6999, 0]
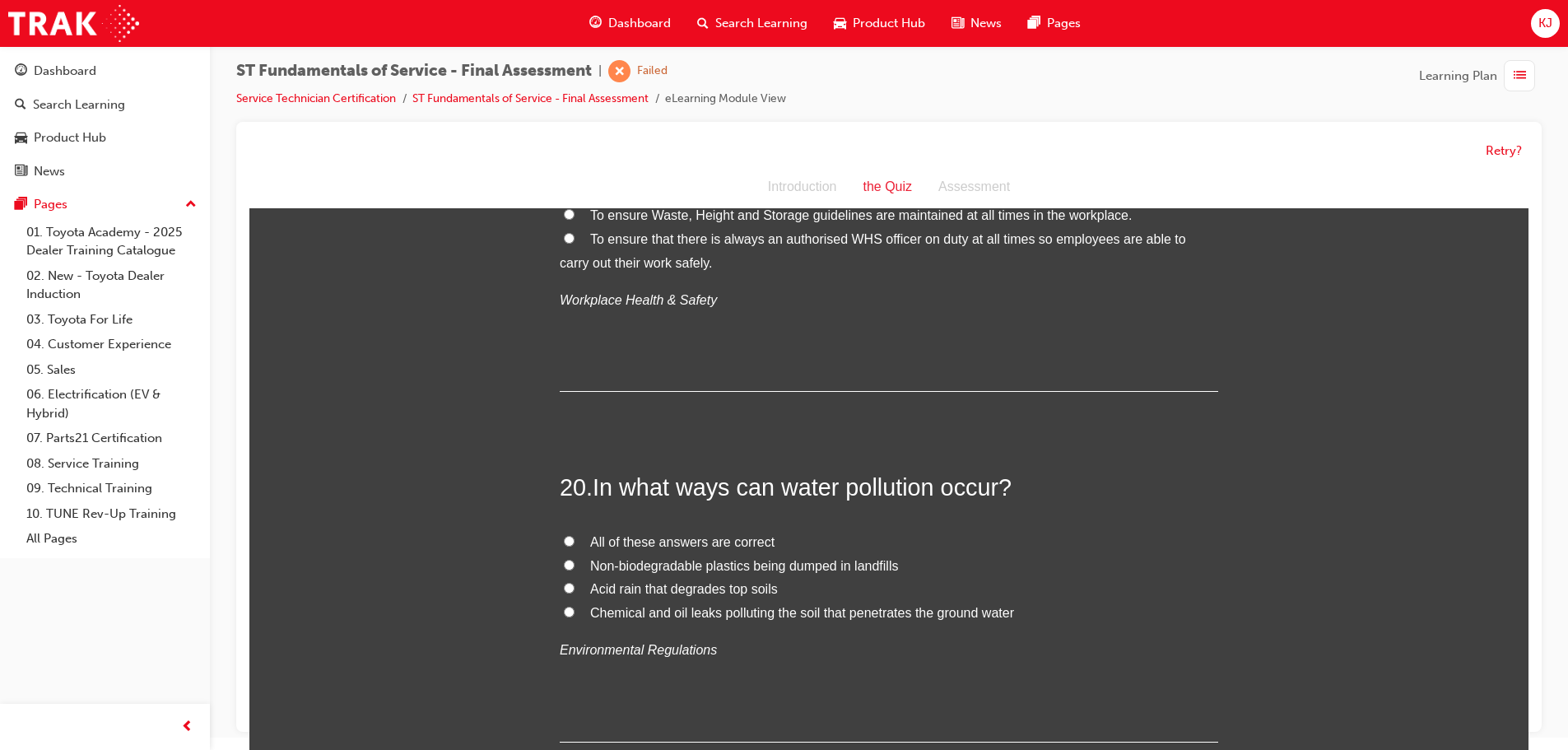
click at [651, 546] on span "All of these answers are correct" at bounding box center [682, 542] width 185 height 14
click at [575, 546] on input "All of these answers are correct" at bounding box center [569, 541] width 10 height 10
radio input "true"
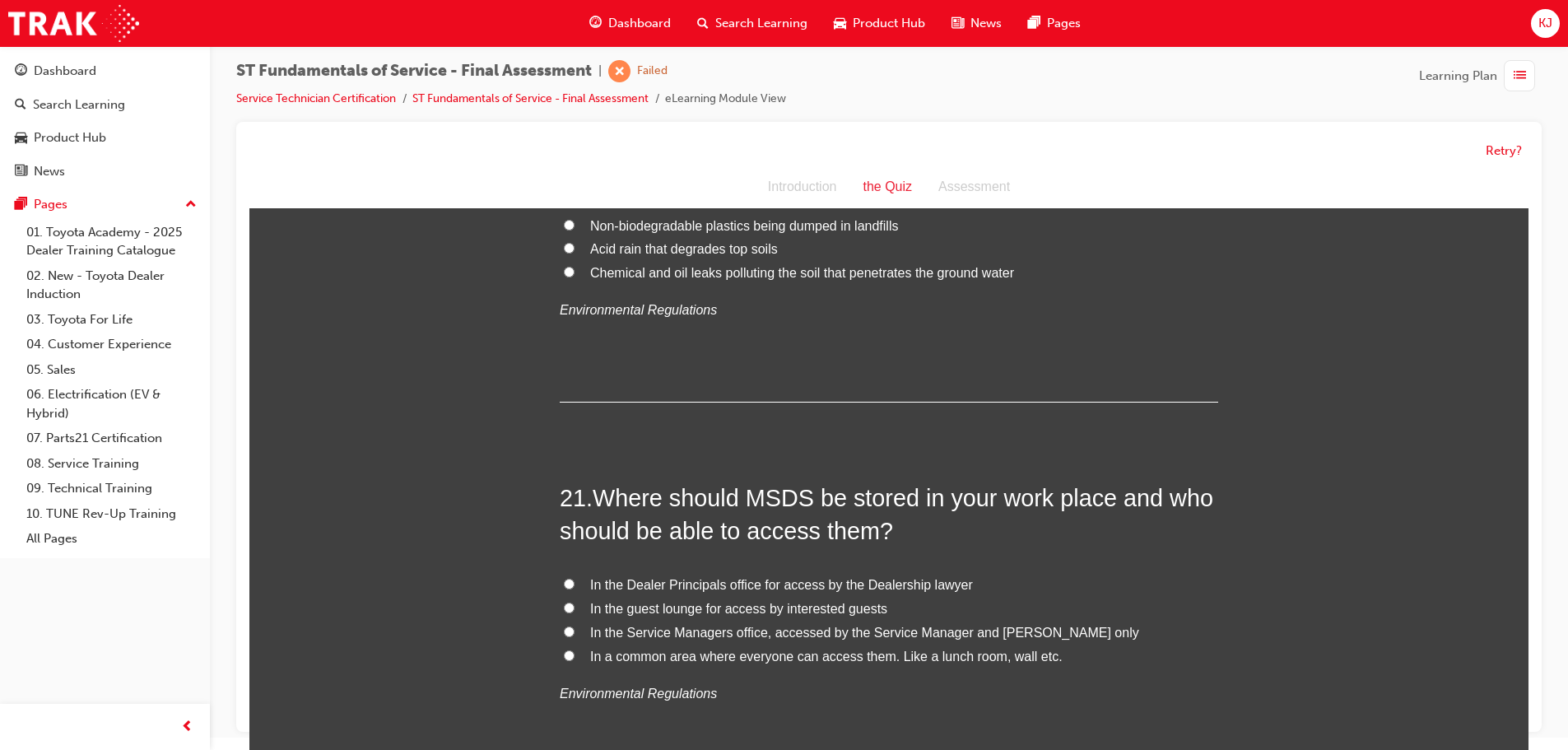
scroll to position [7411, 0]
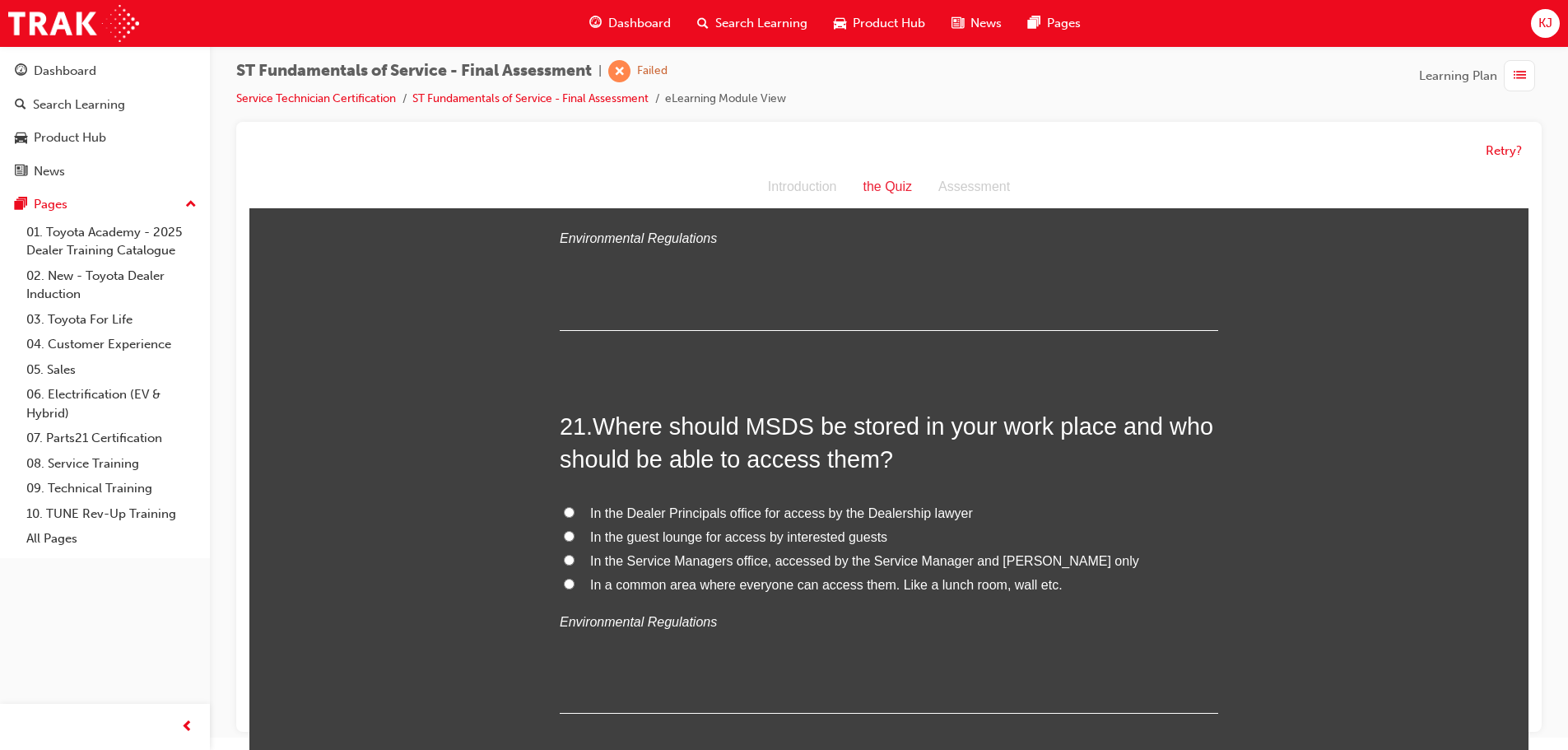
click at [635, 588] on span "In a common area where everyone can access them. Like a lunch room, wall etc." at bounding box center [826, 585] width 472 height 14
click at [575, 588] on input "In a common area where everyone can access them. Like a lunch room, wall etc." at bounding box center [569, 584] width 10 height 10
radio input "true"
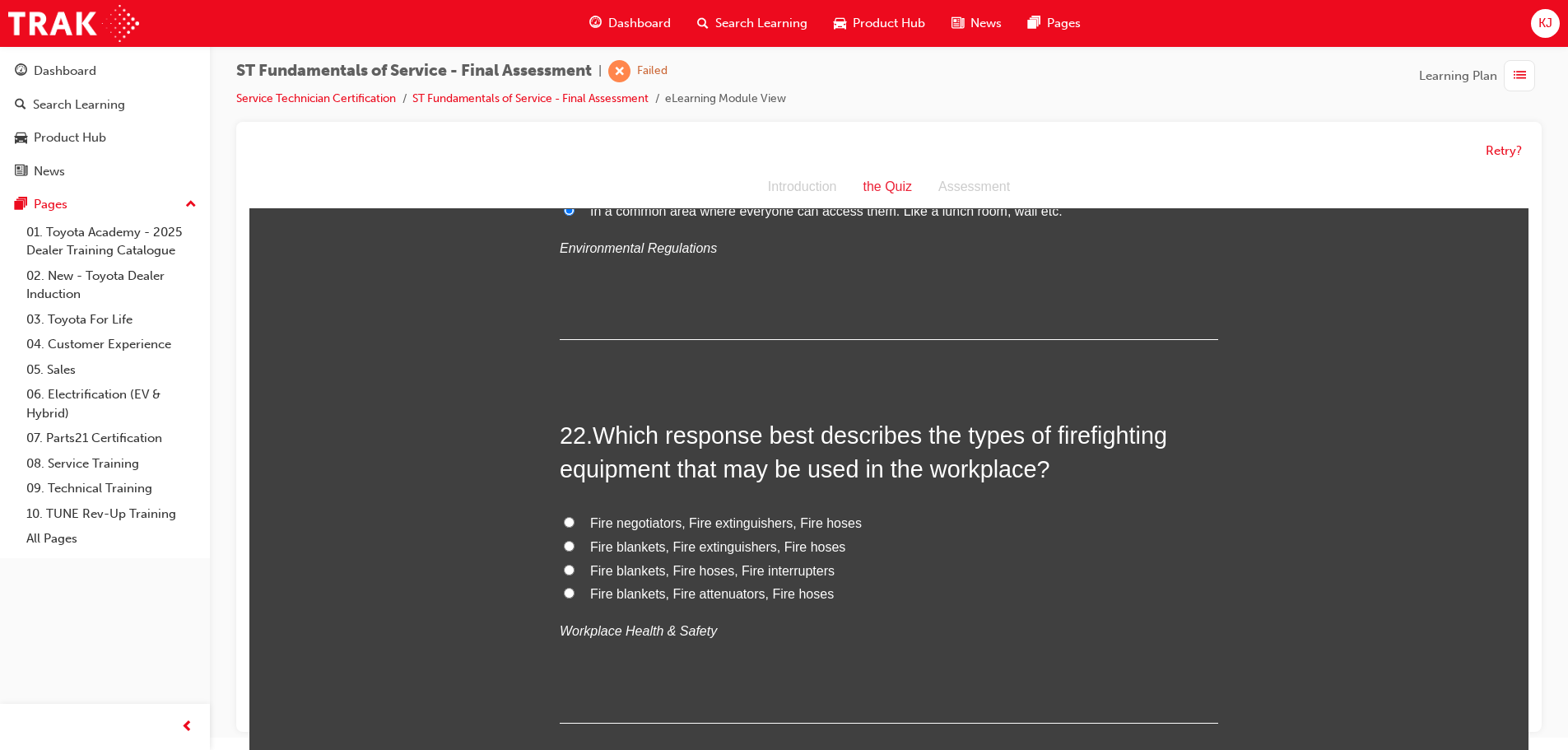
scroll to position [7823, 0]
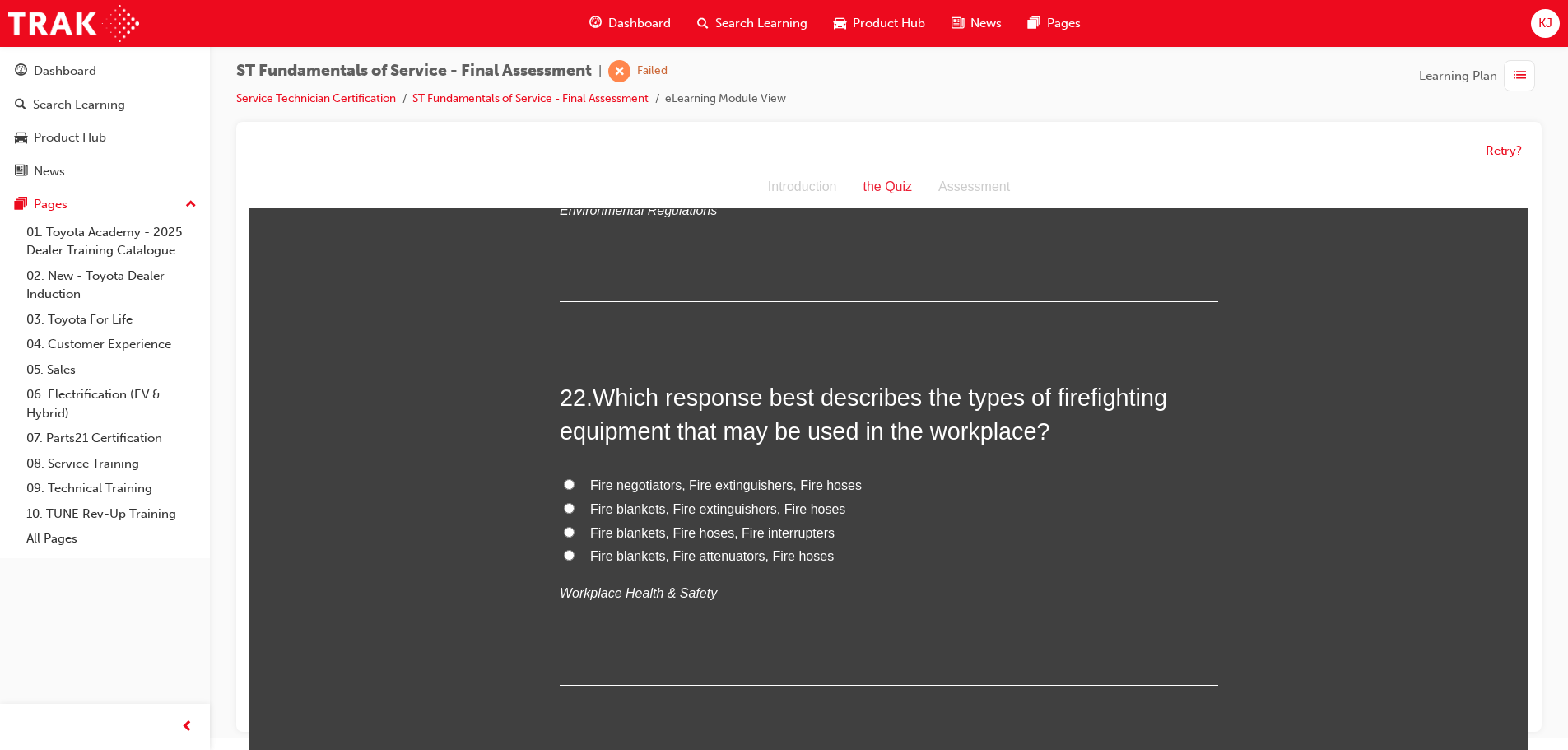
drag, startPoint x: 641, startPoint y: 539, endPoint x: 934, endPoint y: 546, distance: 293.1
drag, startPoint x: 934, startPoint y: 546, endPoint x: 875, endPoint y: 571, distance: 64.1
click at [880, 577] on div "Fire negotiators, Fire extinguishers, Fire hoses Fire blankets, Fire extinguish…" at bounding box center [889, 540] width 659 height 132
click at [813, 511] on span "Fire blankets, Fire extinguishers, Fire hoses" at bounding box center [718, 509] width 255 height 14
click at [575, 511] on input "Fire blankets, Fire extinguishers, Fire hoses" at bounding box center [569, 508] width 10 height 10
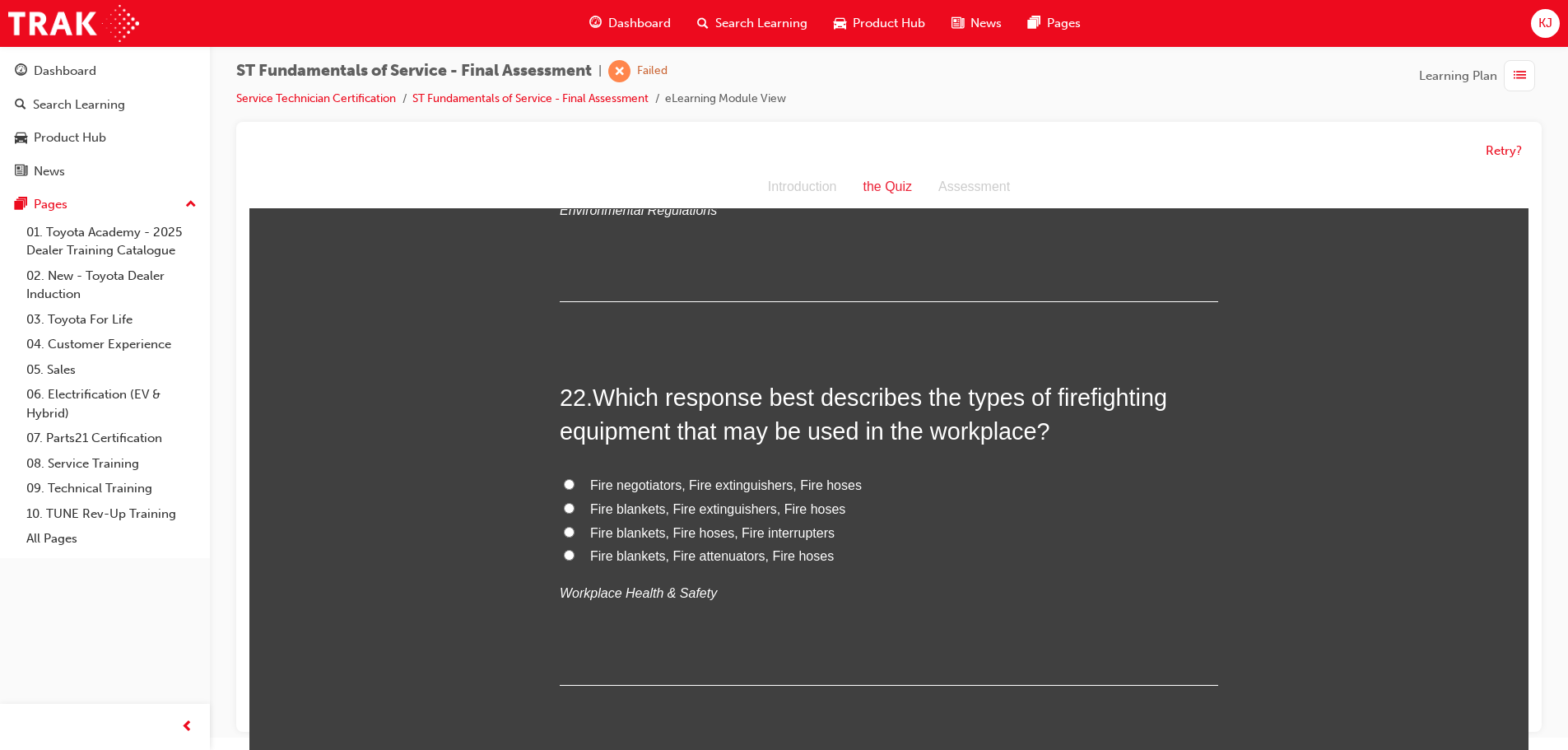
radio input "true"
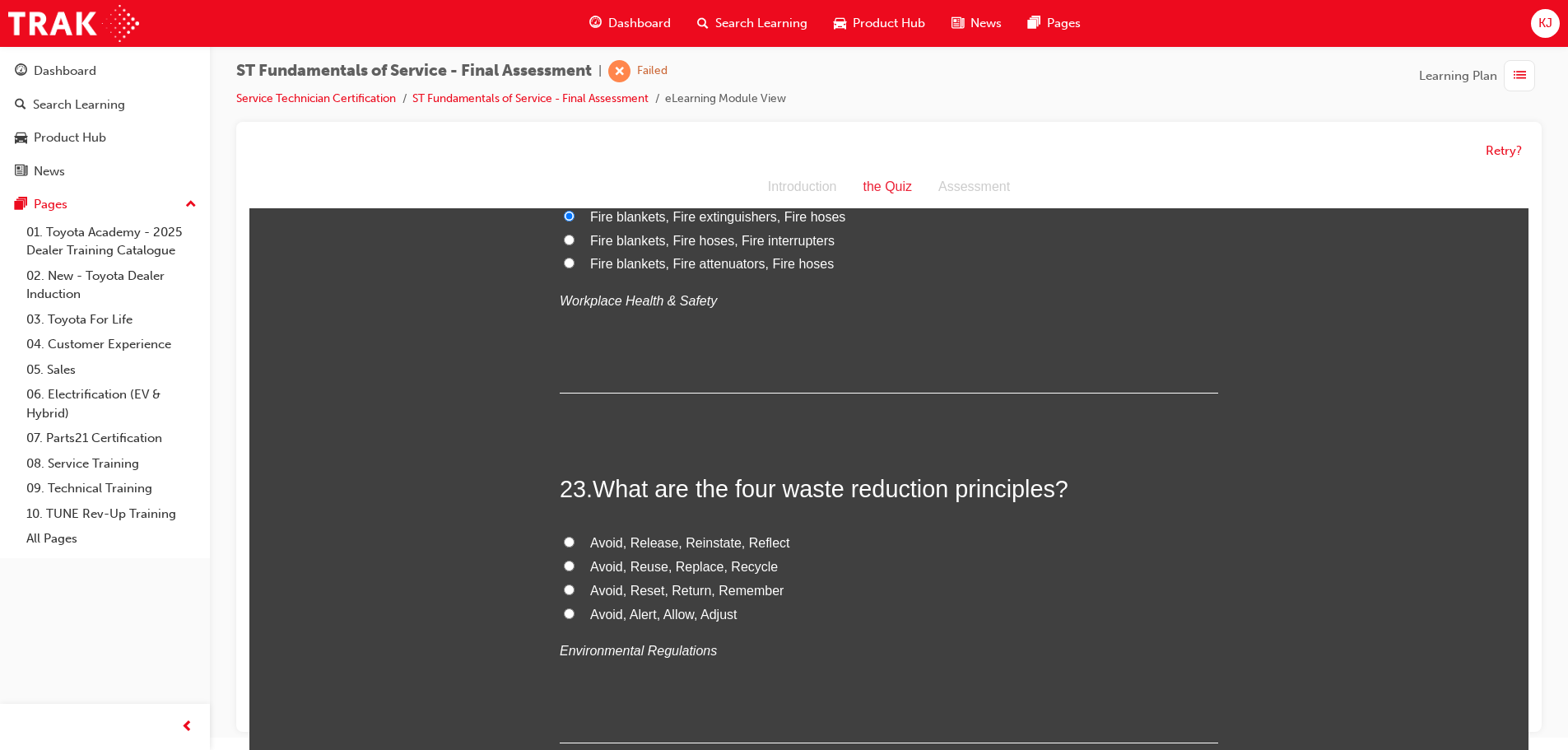
scroll to position [8152, 0]
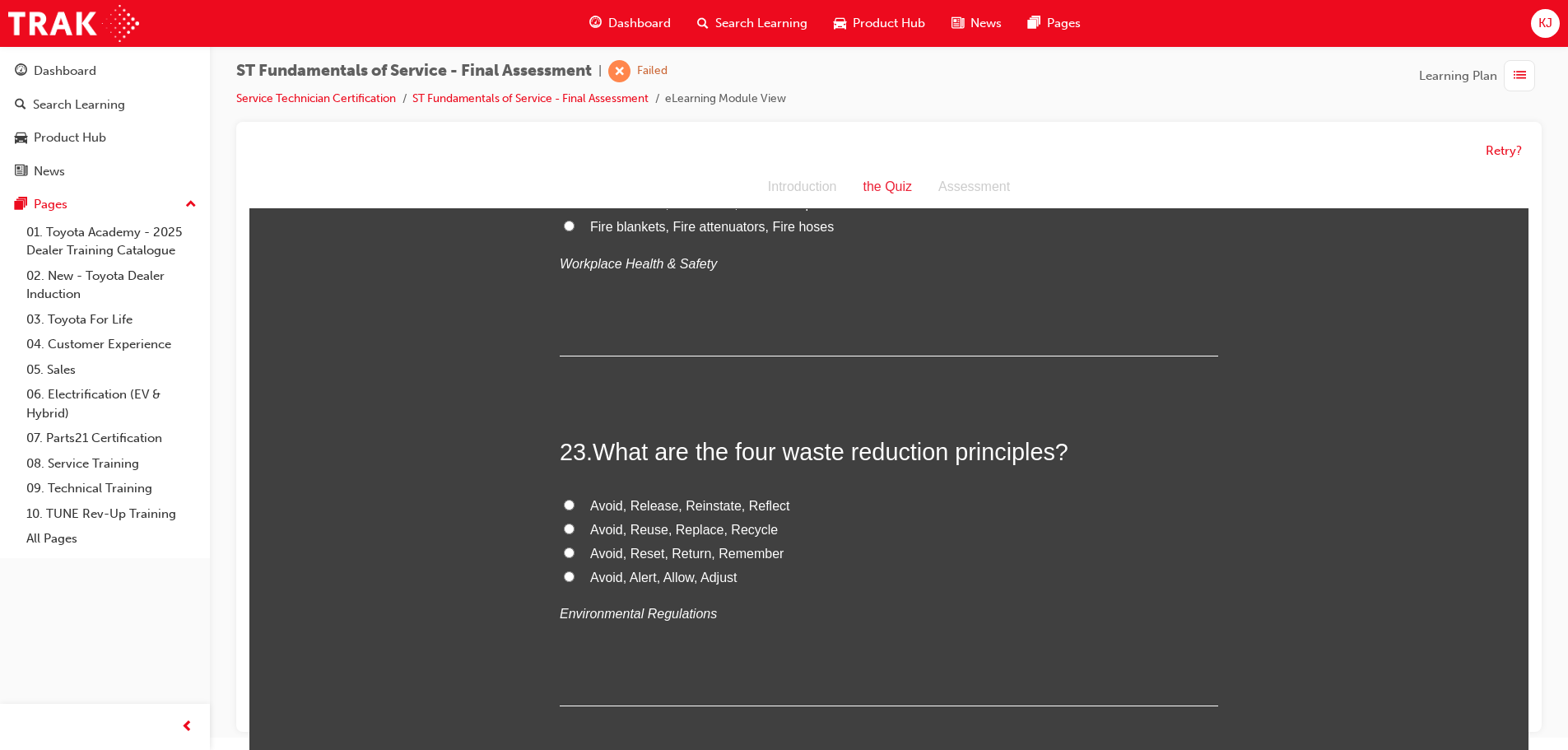
click at [712, 554] on span "Avoid, Reset, Return, Remember" at bounding box center [686, 554] width 193 height 14
click at [575, 554] on input "Avoid, Reset, Return, Remember" at bounding box center [569, 553] width 10 height 10
radio input "true"
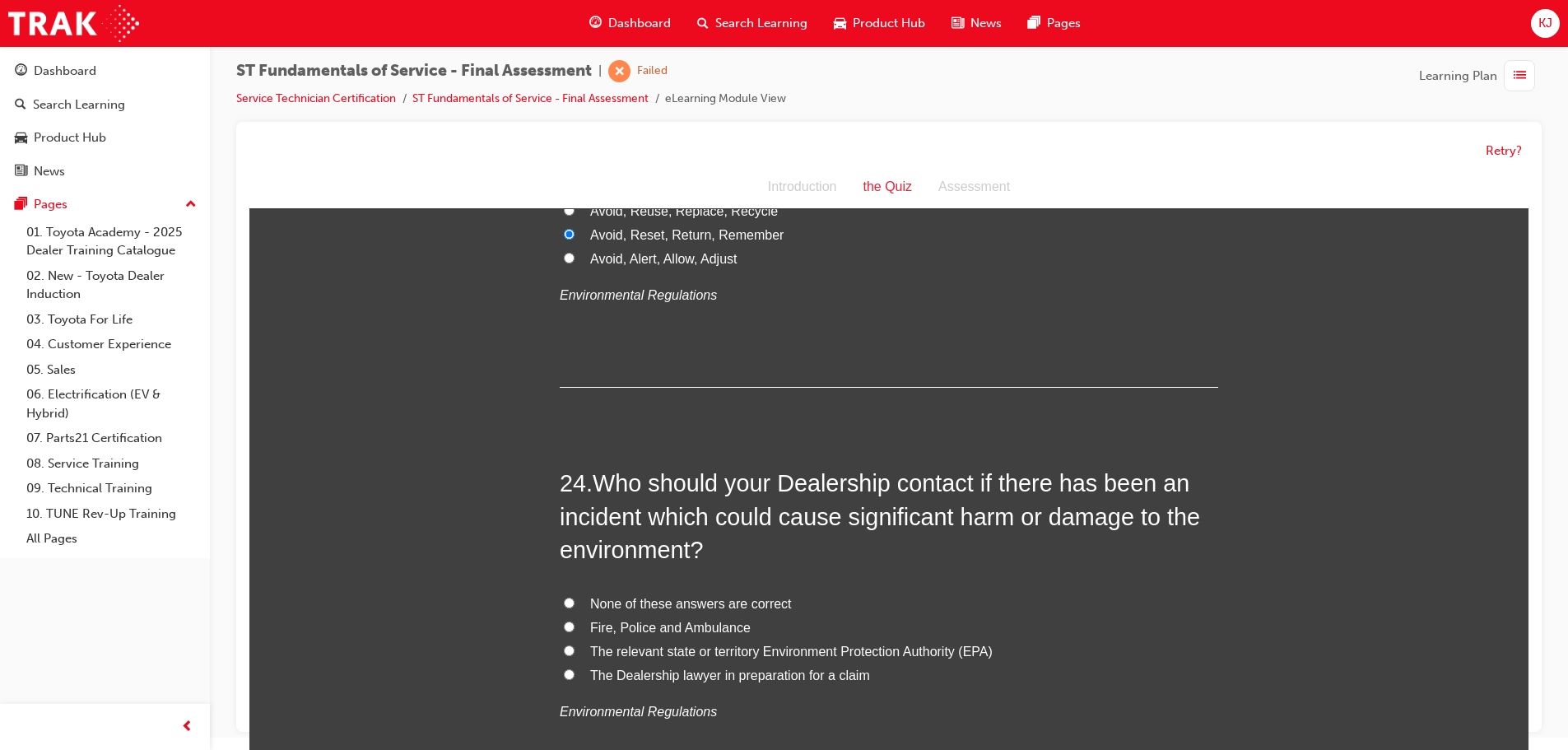
scroll to position [8482, 0]
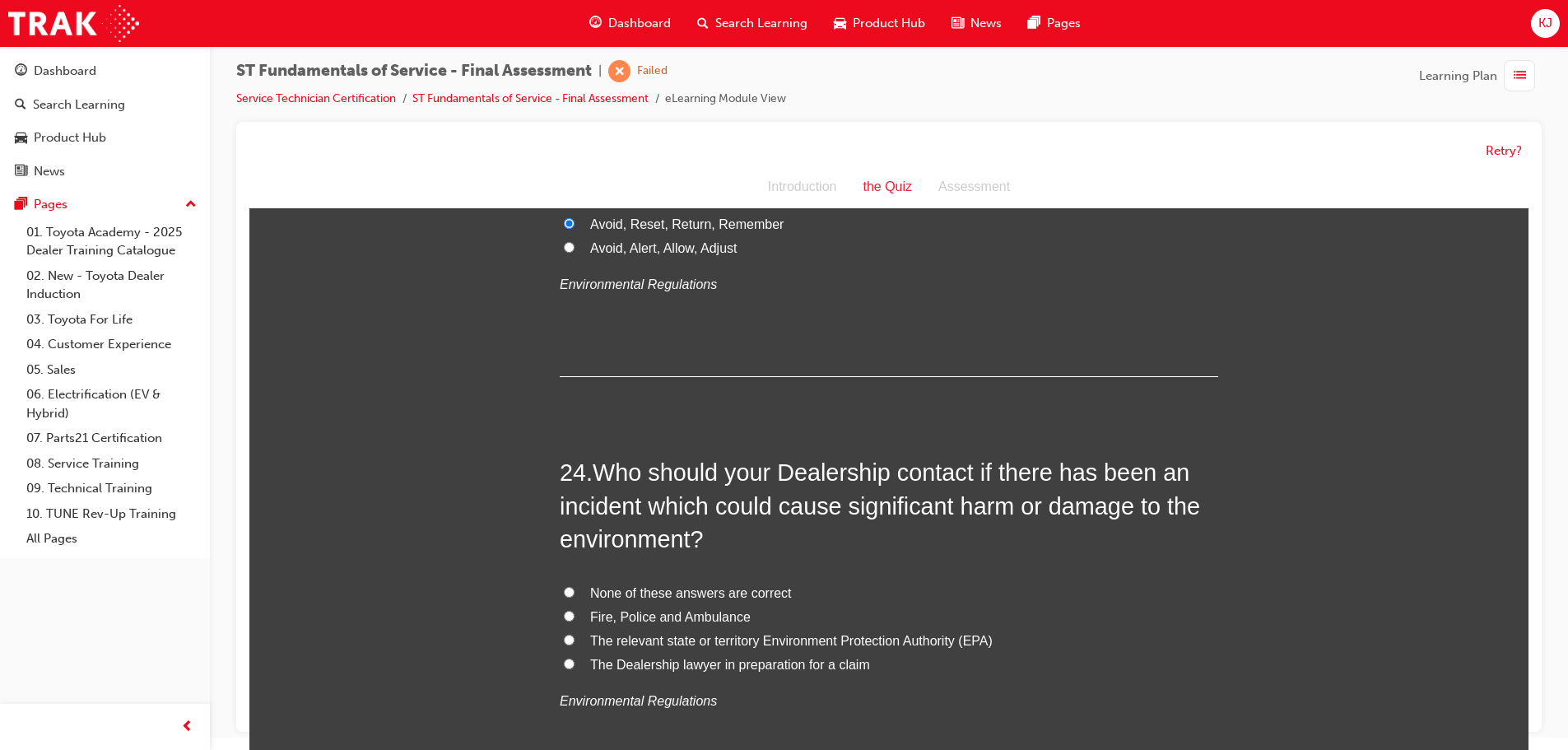
click at [694, 638] on span "The relevant state or territory Environment Protection Authority (EPA)" at bounding box center [791, 641] width 402 height 14
click at [575, 638] on input "The relevant state or territory Environment Protection Authority (EPA)" at bounding box center [569, 640] width 10 height 10
radio input "true"
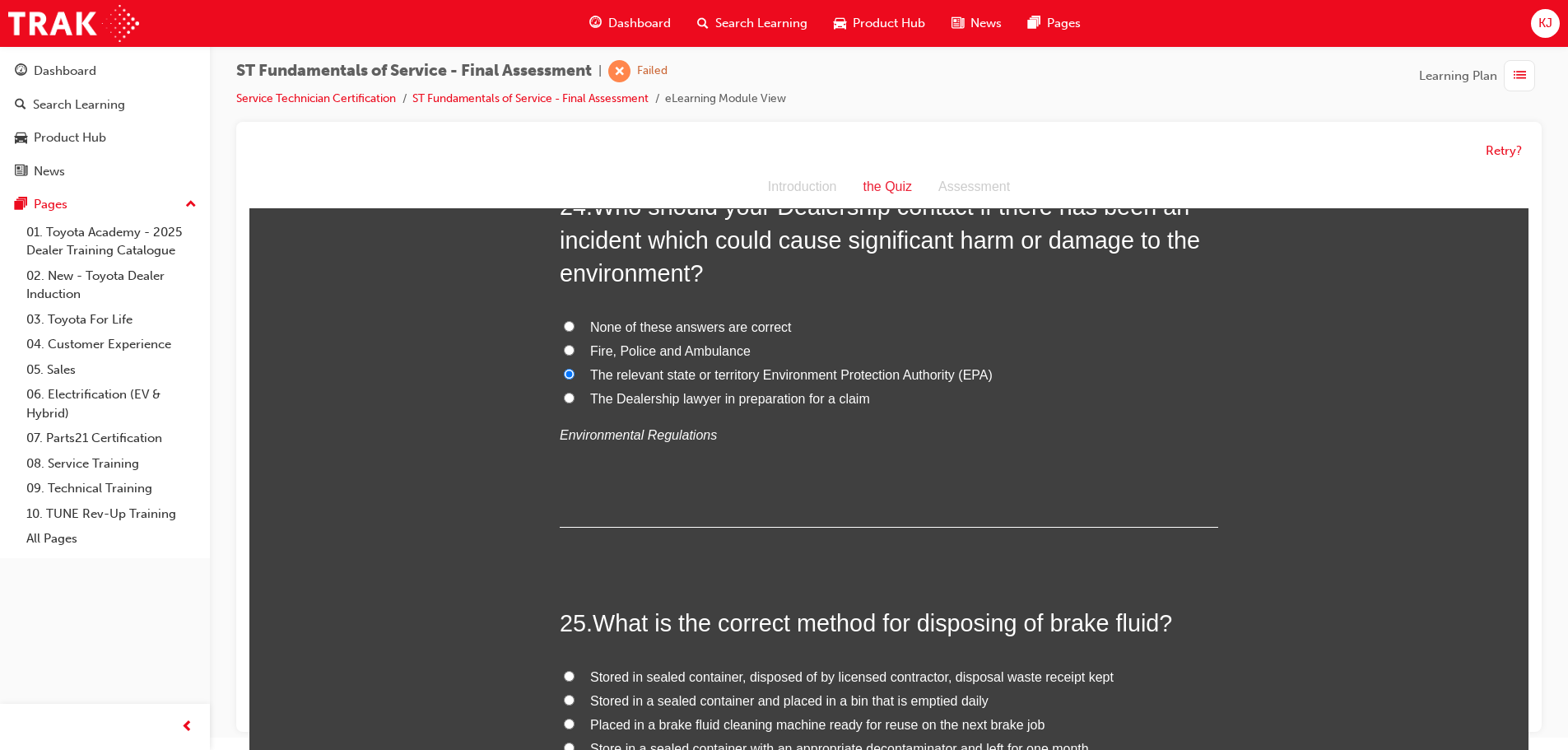
scroll to position [8811, 0]
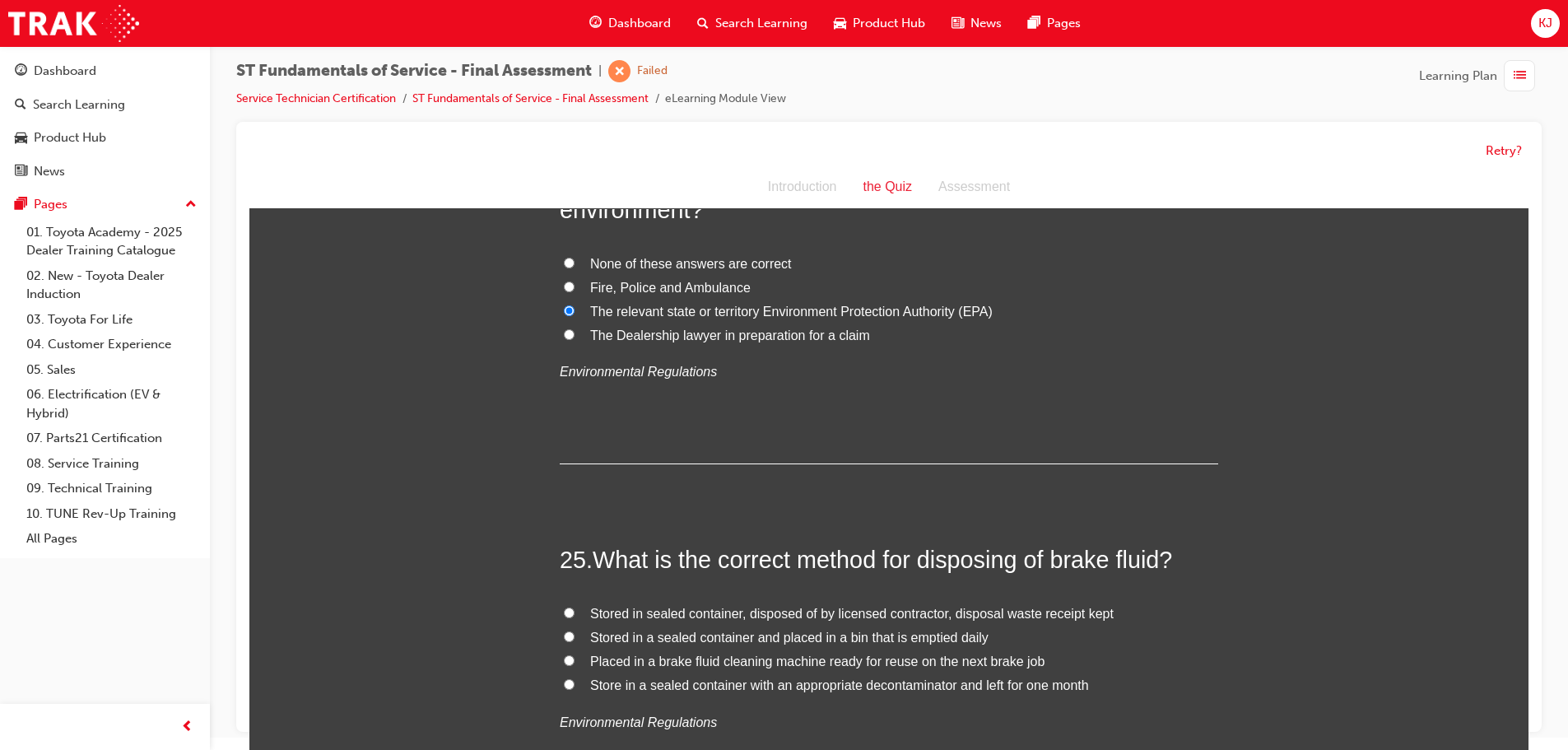
click at [784, 615] on span "Stored in sealed container, disposed of by licensed contractor, disposal waste …" at bounding box center [852, 614] width 524 height 14
click at [575, 615] on input "Stored in sealed container, disposed of by licensed contractor, disposal waste …" at bounding box center [569, 613] width 10 height 10
radio input "true"
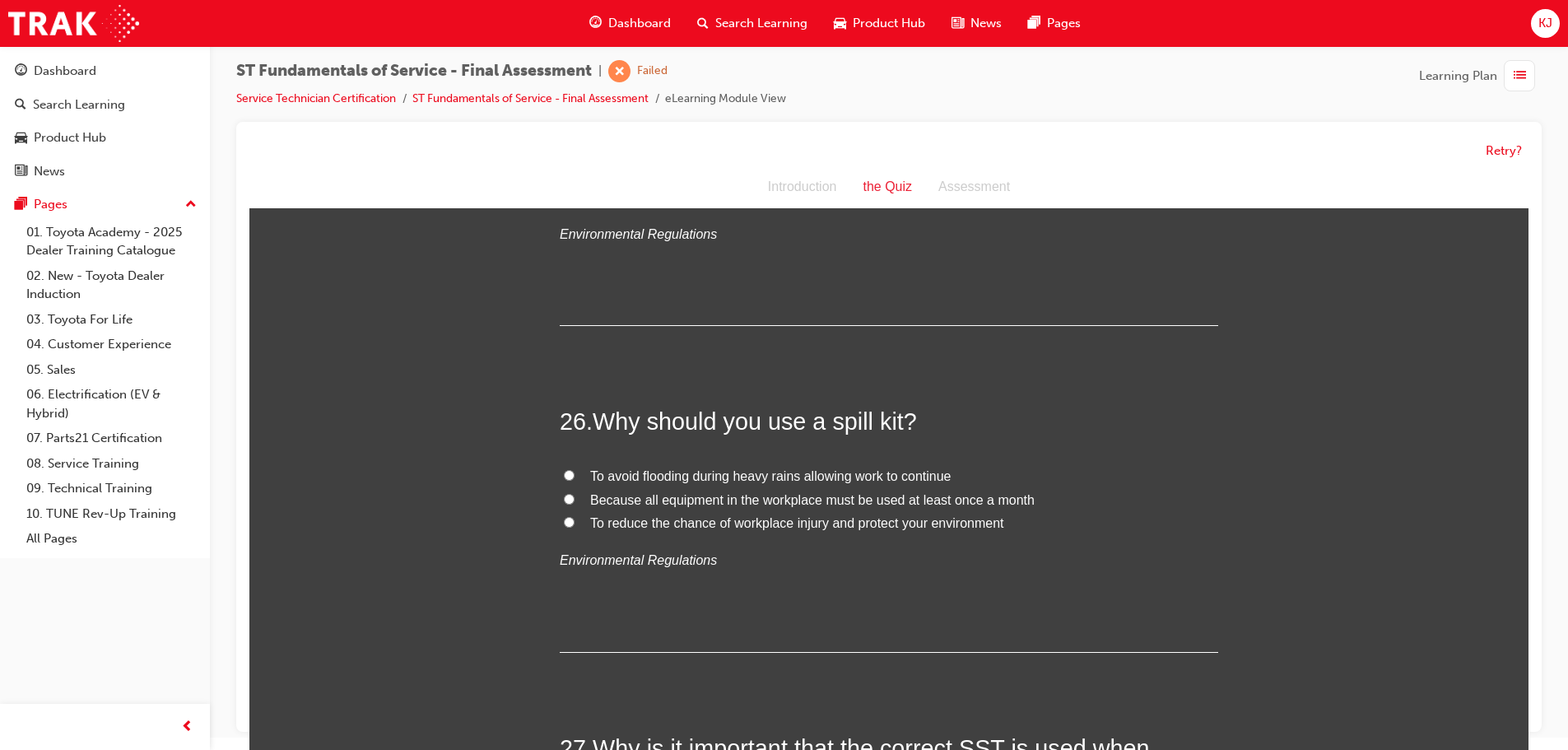
scroll to position [9305, 0]
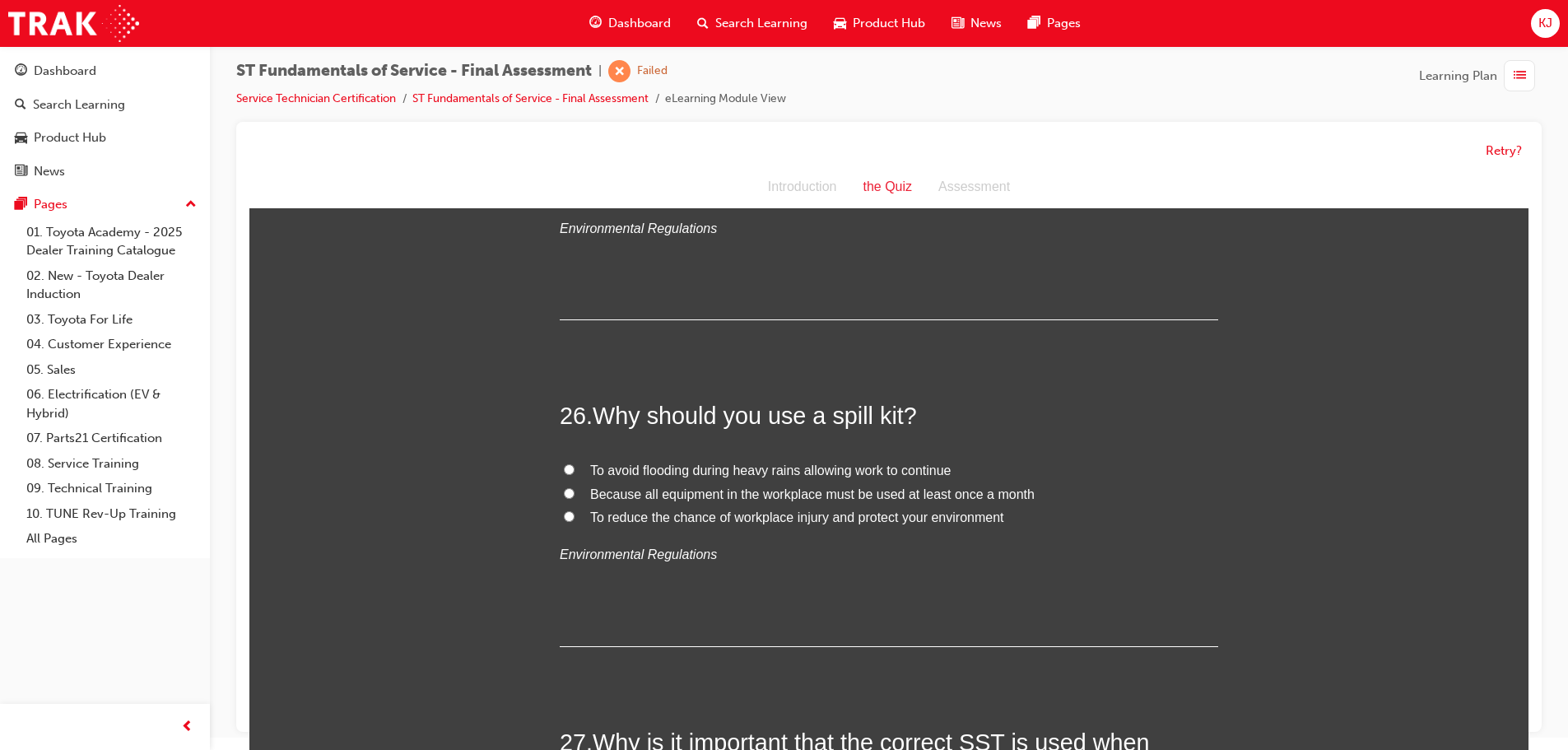
click at [752, 512] on span "To reduce the chance of workplace injury and protect your environment" at bounding box center [797, 518] width 414 height 14
click at [575, 512] on input "To reduce the chance of workplace injury and protect your environment" at bounding box center [569, 517] width 10 height 10
radio input "true"
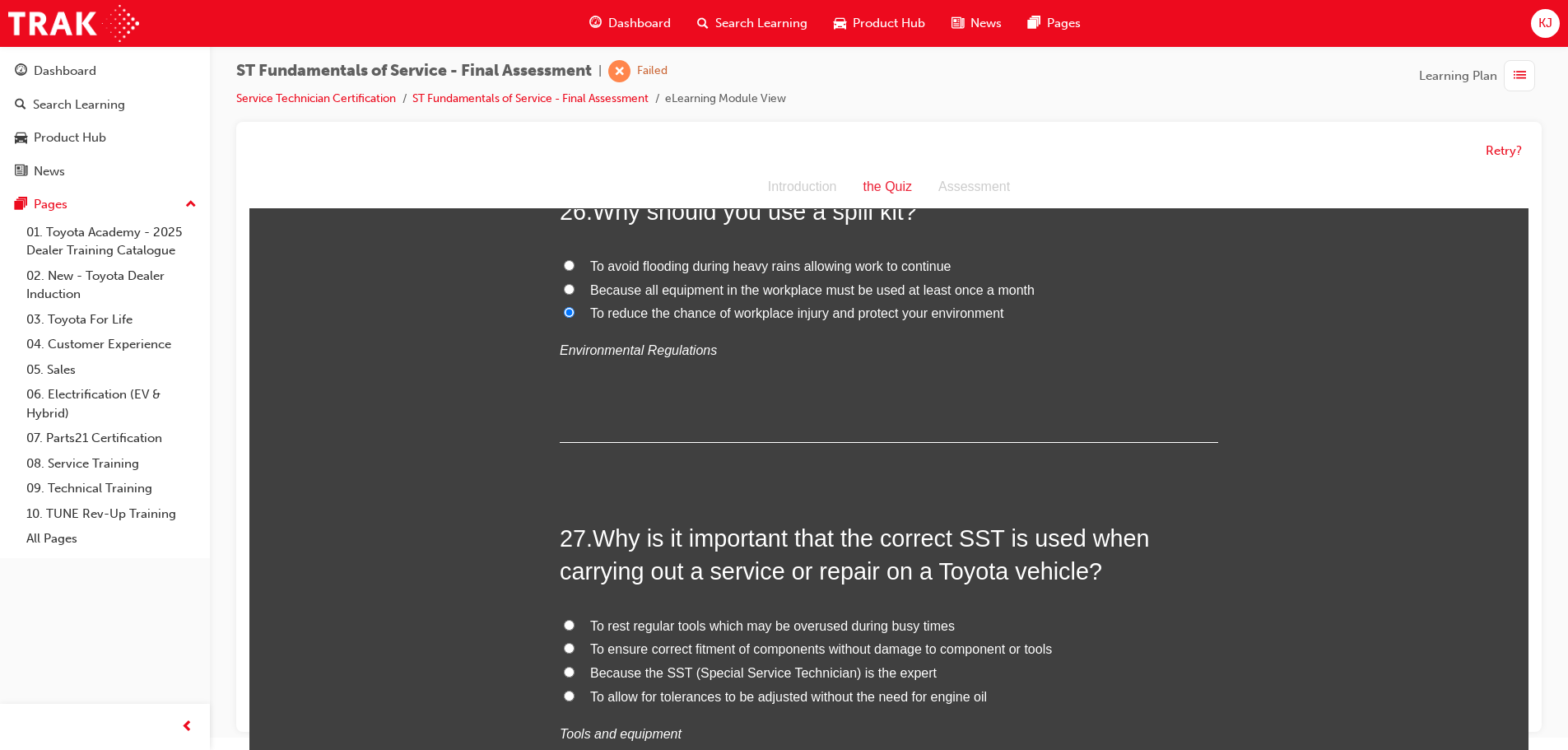
scroll to position [9552, 0]
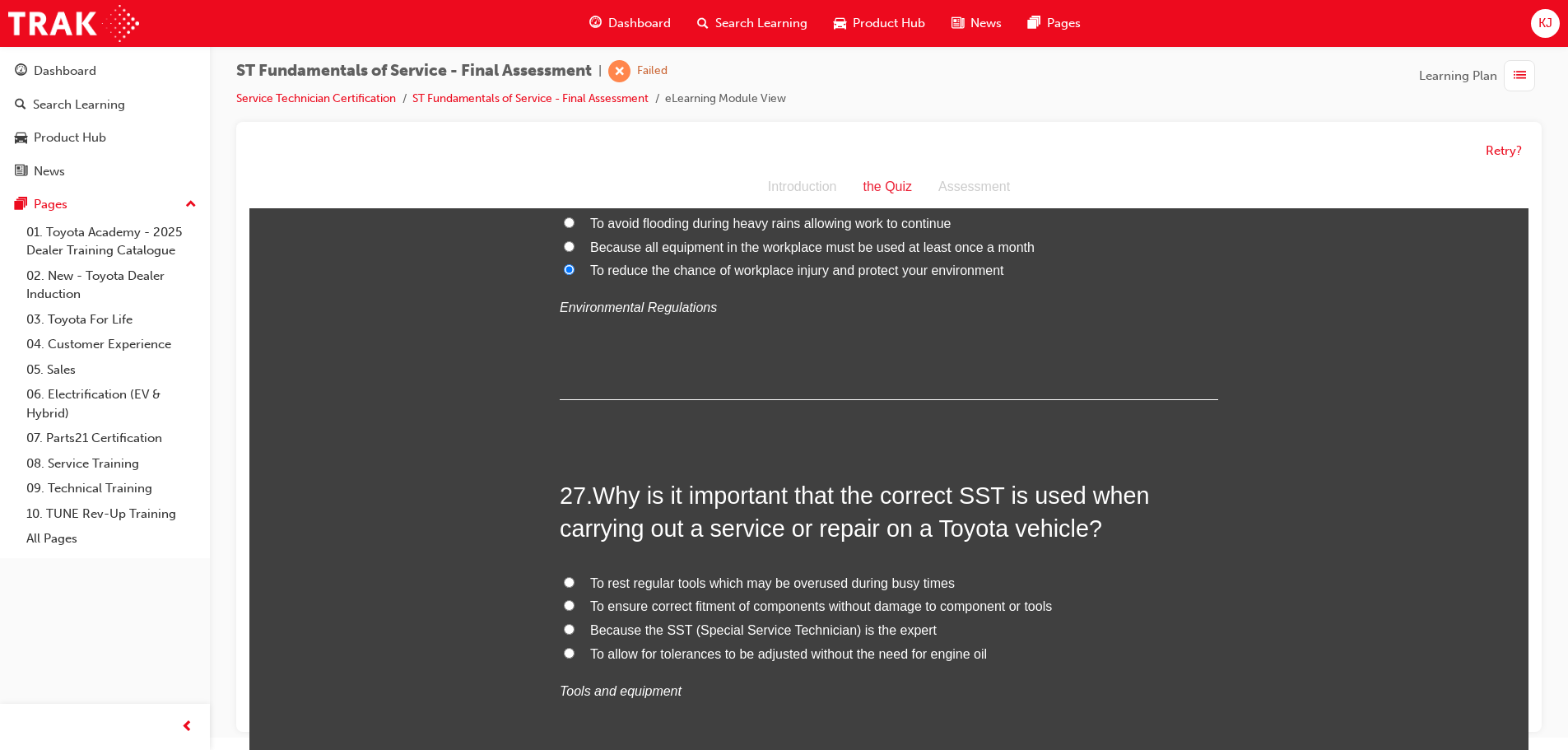
click at [705, 605] on span "To ensure correct fitment of components without damage to component or tools" at bounding box center [821, 606] width 462 height 14
click at [575, 605] on input "To ensure correct fitment of components without damage to component or tools" at bounding box center [569, 605] width 10 height 10
radio input "true"
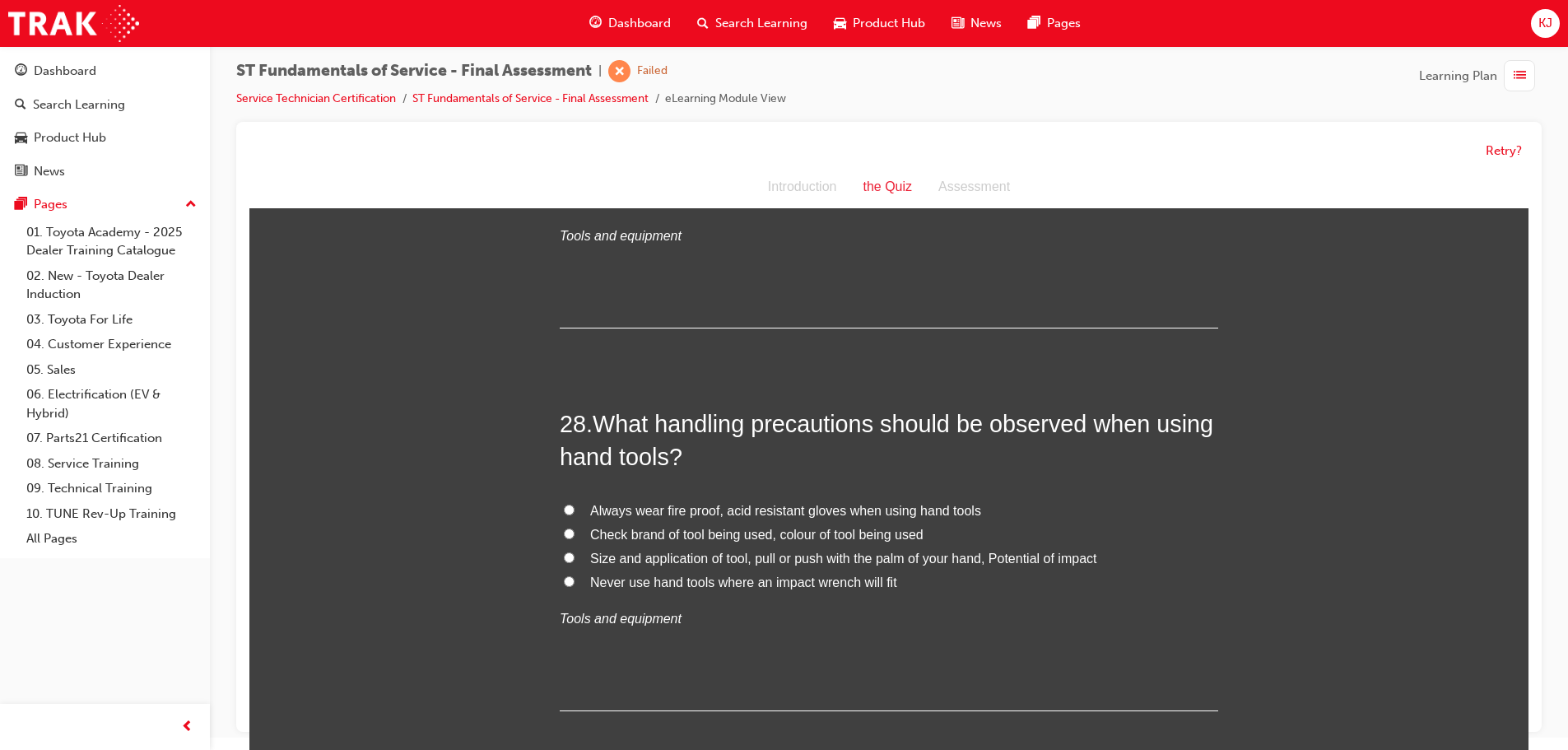
scroll to position [10046, 0]
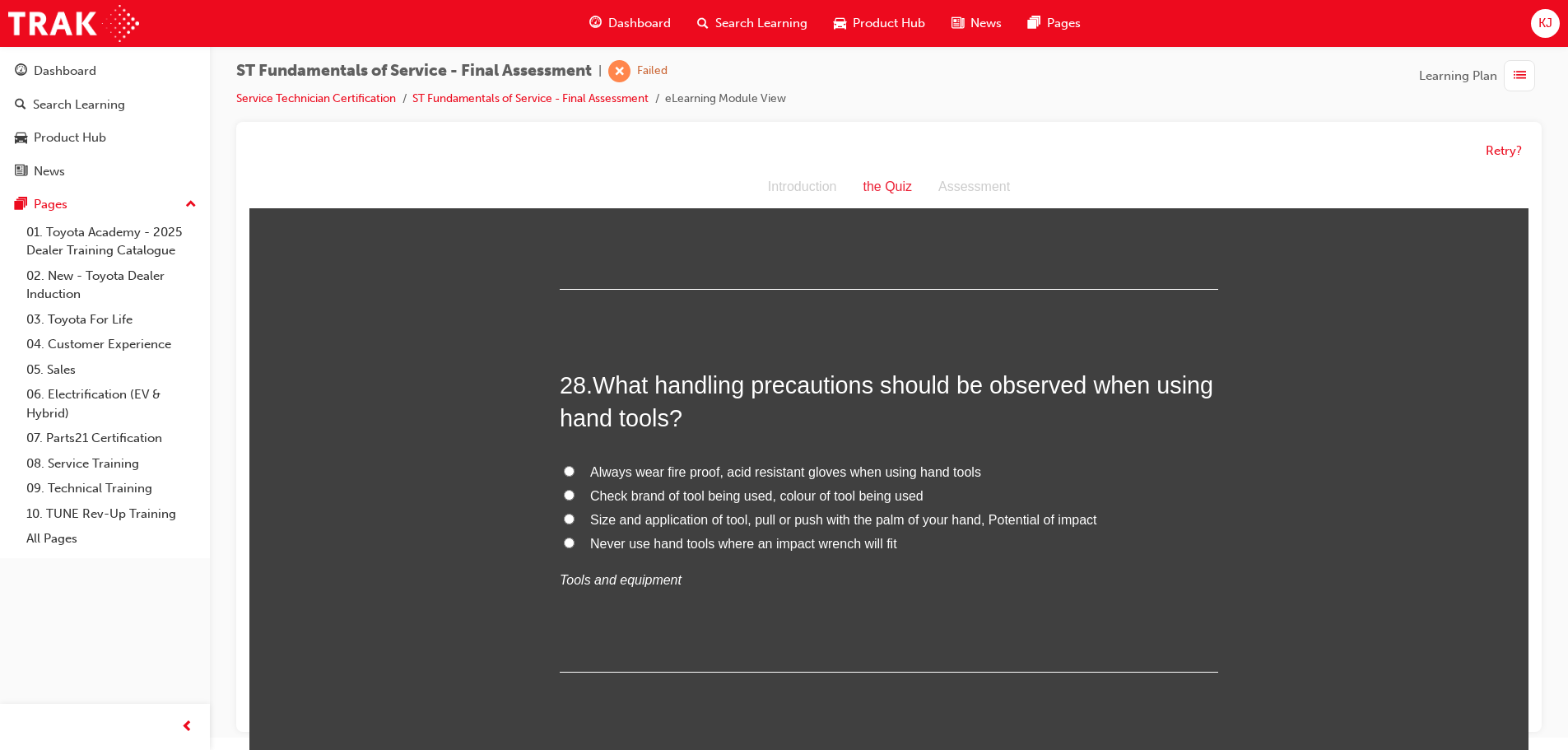
click at [673, 522] on span "Size and application of tool, pull or push with the palm of your hand, Potentia…" at bounding box center [843, 520] width 506 height 14
click at [575, 522] on input "Size and application of tool, pull or push with the palm of your hand, Potentia…" at bounding box center [569, 519] width 10 height 10
radio input "true"
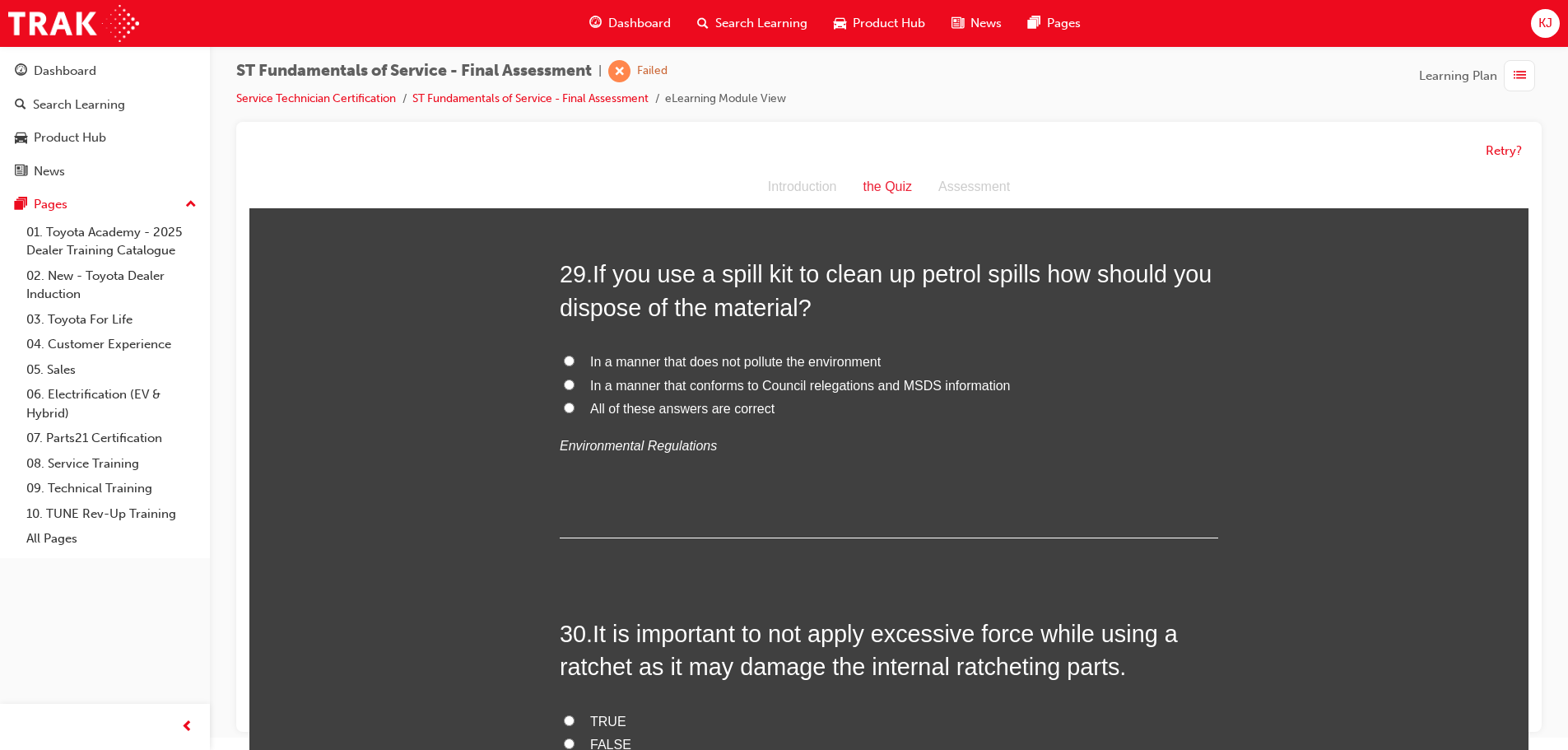
scroll to position [10458, 0]
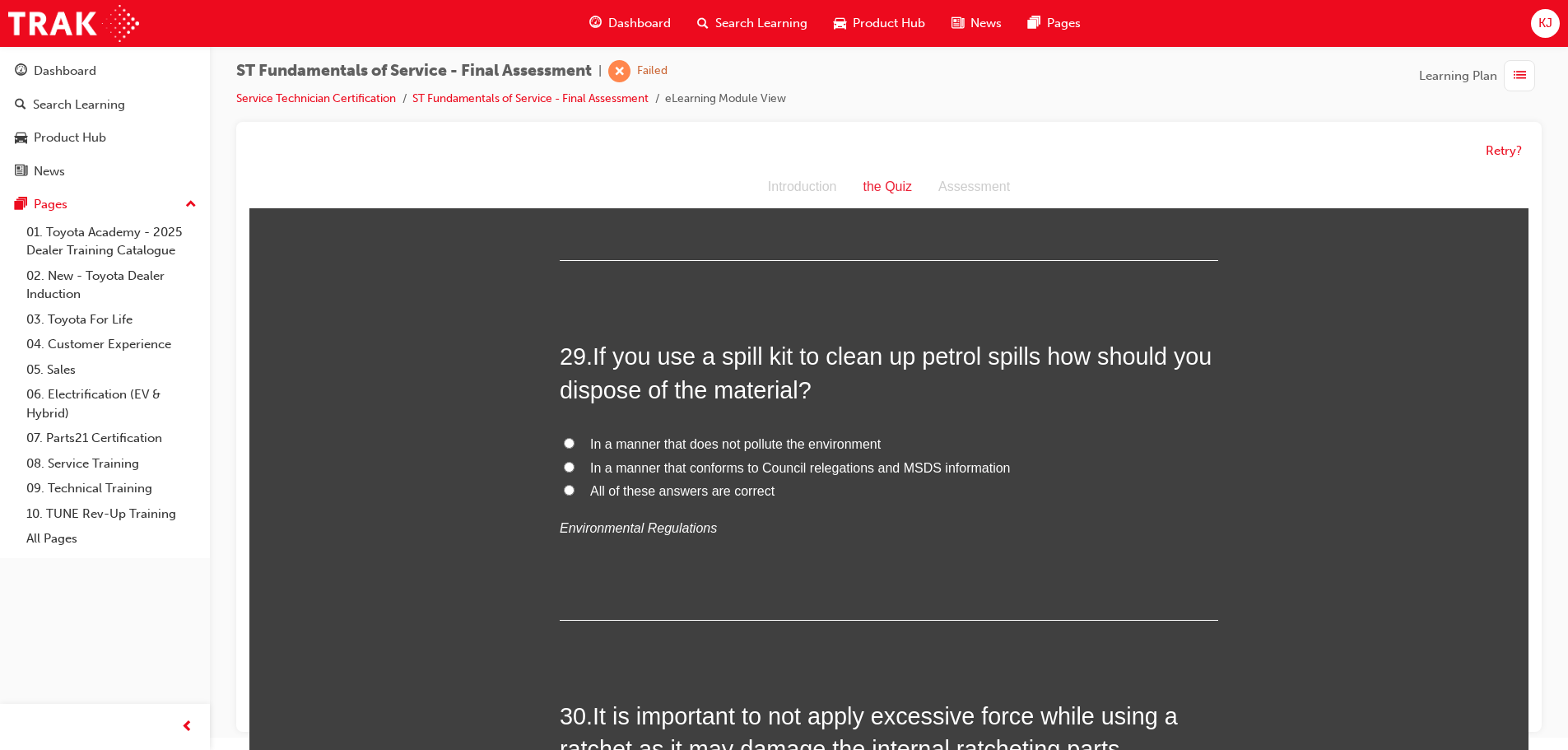
click at [685, 507] on div "In a manner that does not pollute the environment In a manner that conforms to …" at bounding box center [889, 487] width 659 height 108
click at [686, 495] on span "All of these answers are correct" at bounding box center [682, 491] width 185 height 14
click at [575, 495] on input "All of these answers are correct" at bounding box center [569, 490] width 10 height 10
radio input "true"
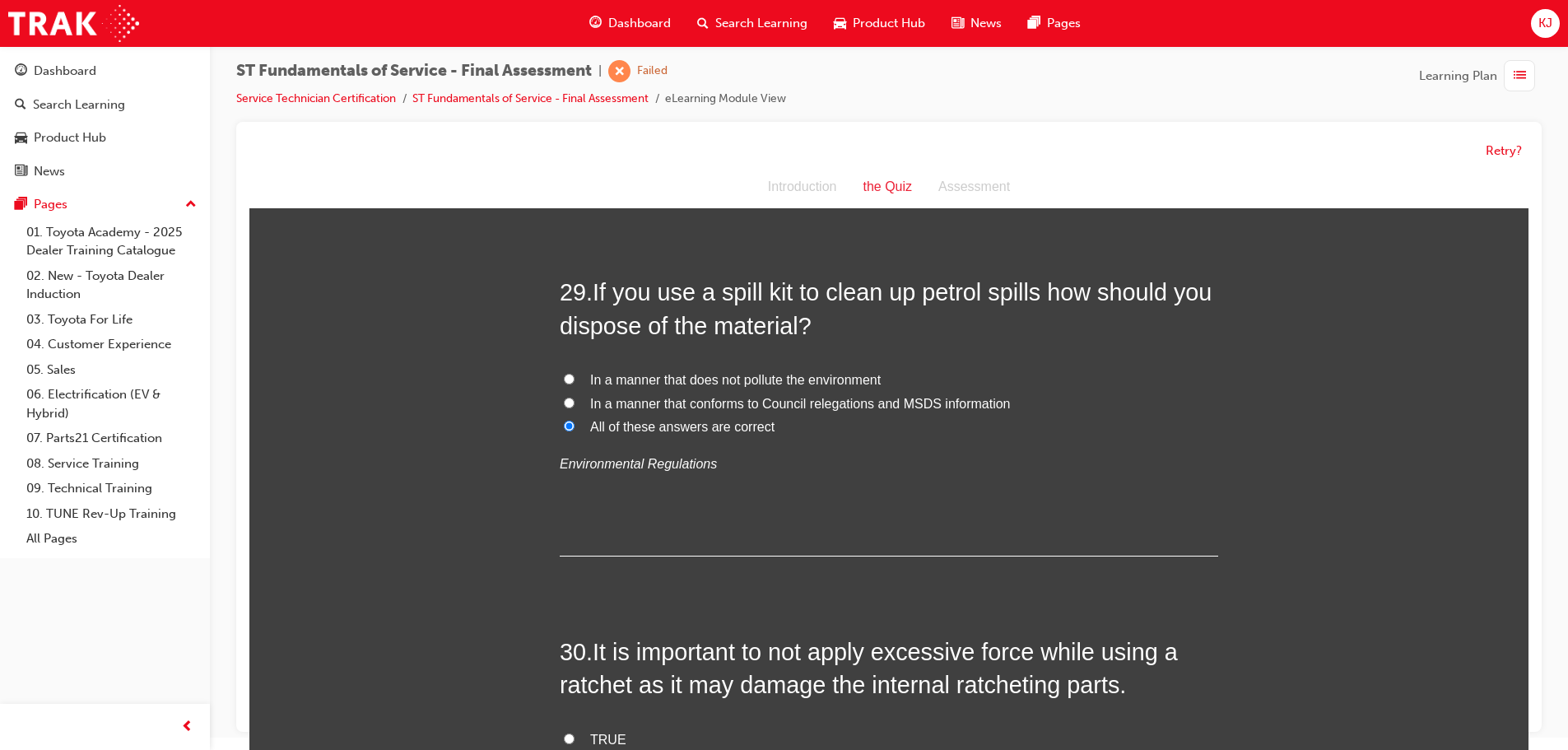
scroll to position [10787, 0]
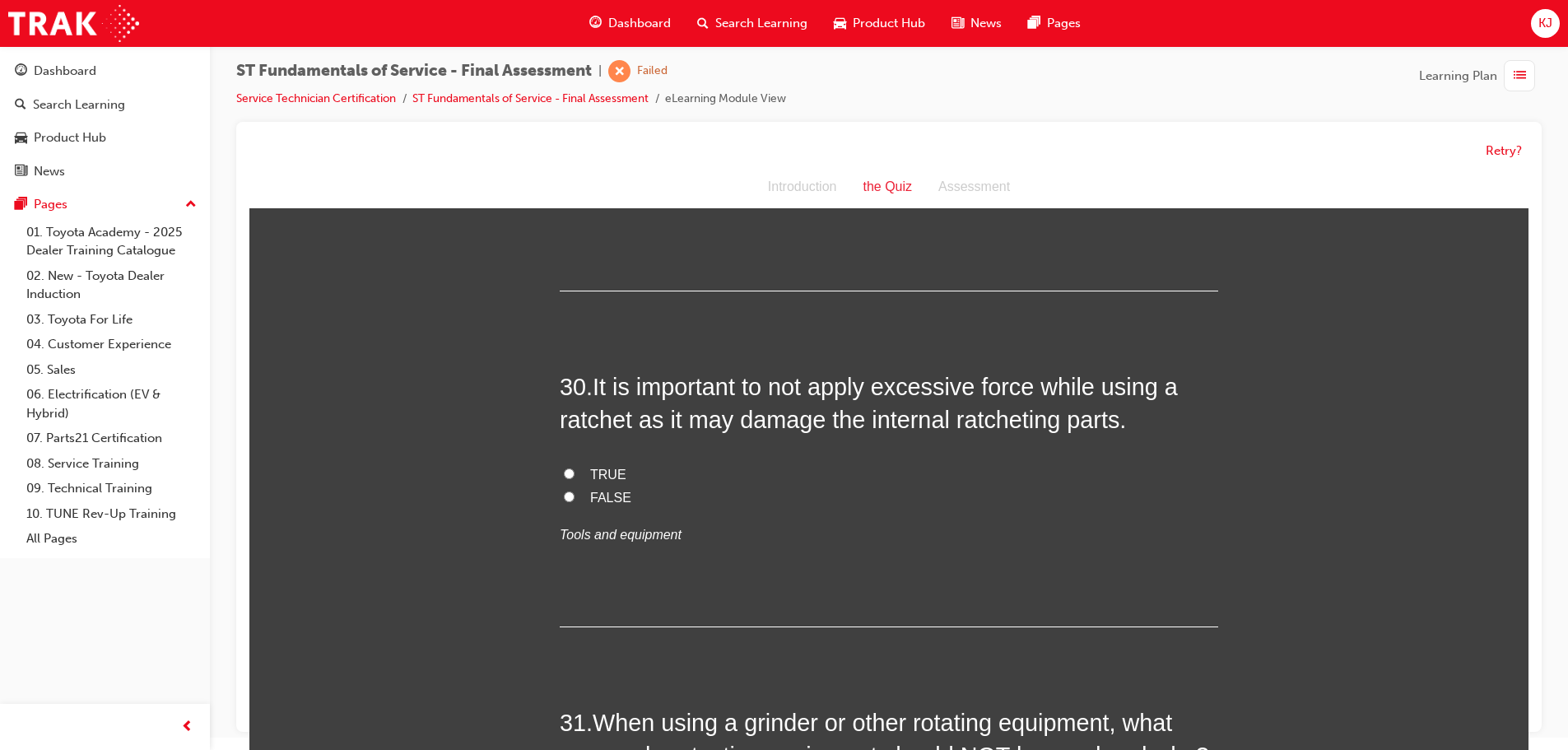
click at [602, 466] on label "TRUE" at bounding box center [889, 476] width 659 height 24
click at [575, 468] on input "TRUE" at bounding box center [569, 473] width 10 height 10
radio input "true"
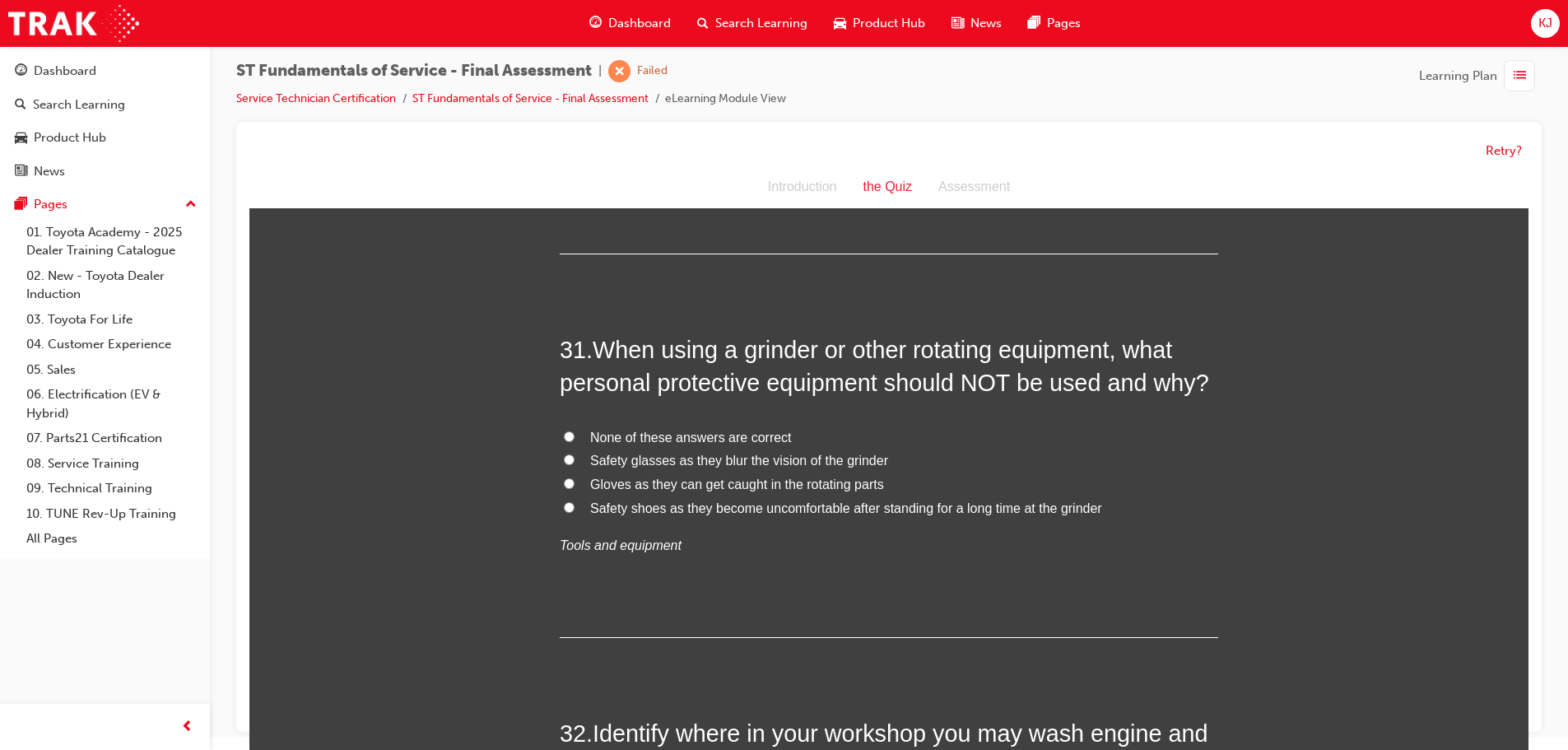
scroll to position [11199, 0]
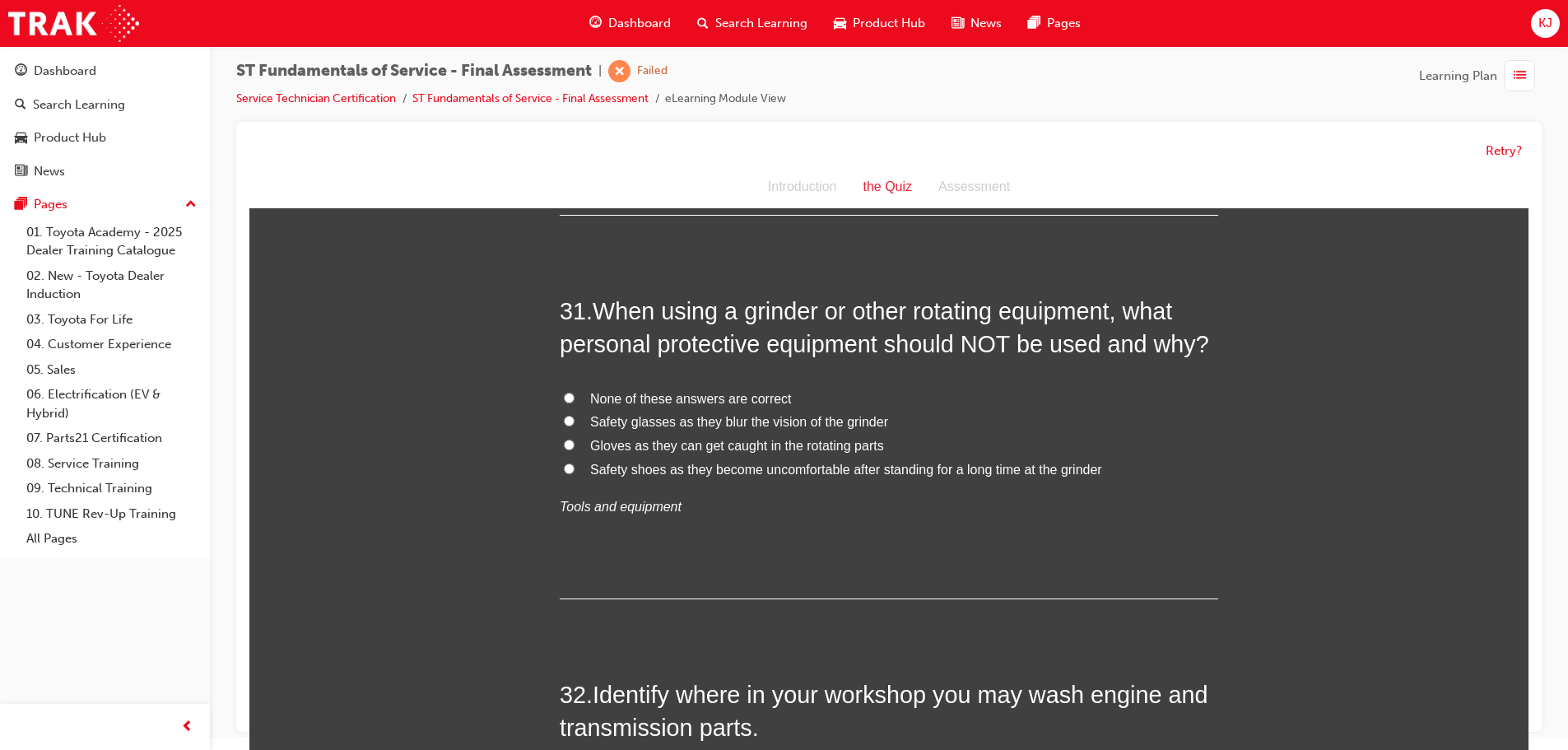
click at [679, 396] on span "None of these answers are correct" at bounding box center [691, 399] width 202 height 14
click at [575, 396] on input "None of these answers are correct" at bounding box center [569, 398] width 10 height 10
radio input "true"
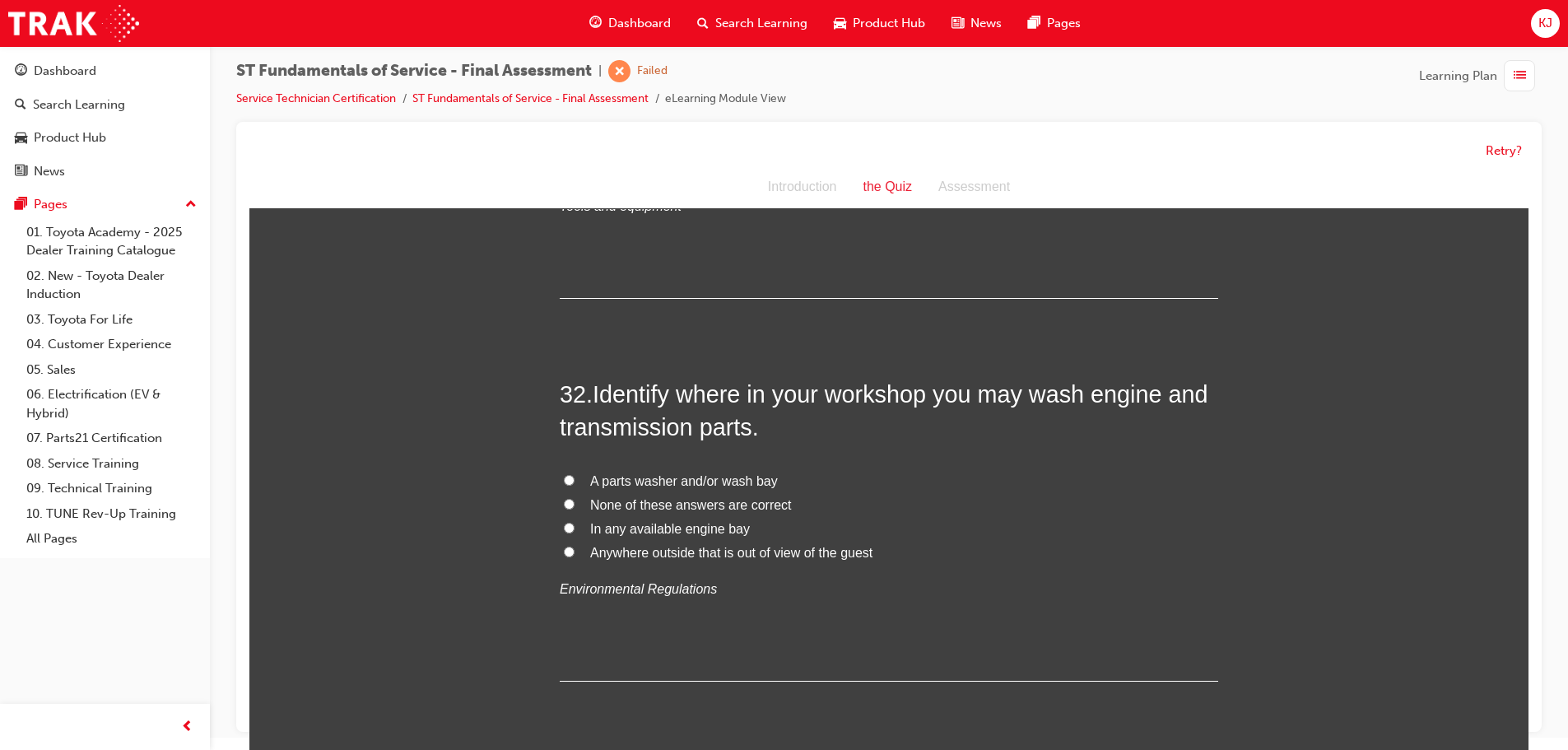
scroll to position [11528, 0]
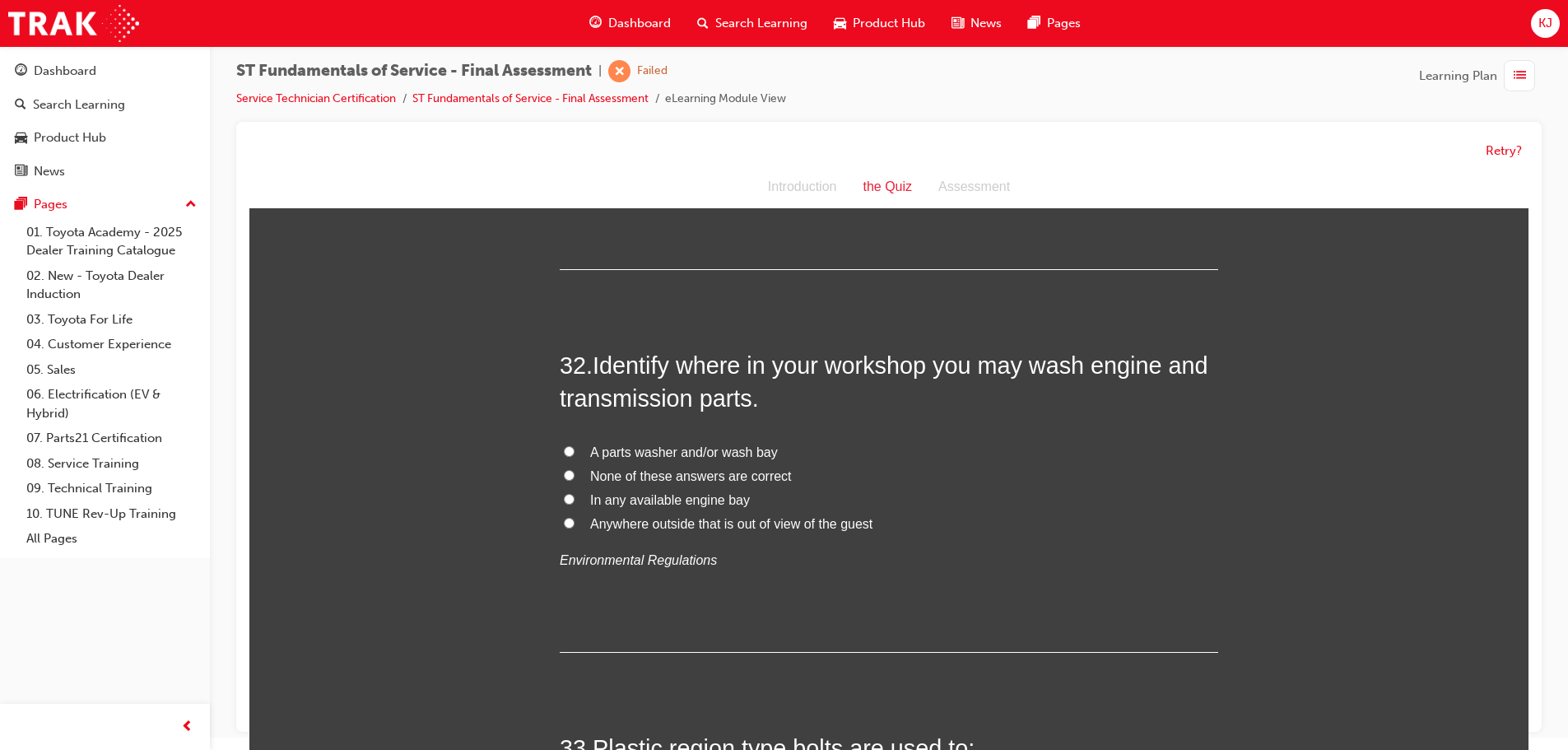
click at [693, 452] on span "A parts washer and/or wash bay" at bounding box center [684, 453] width 188 height 14
click at [575, 452] on input "A parts washer and/or wash bay" at bounding box center [569, 452] width 10 height 10
radio input "true"
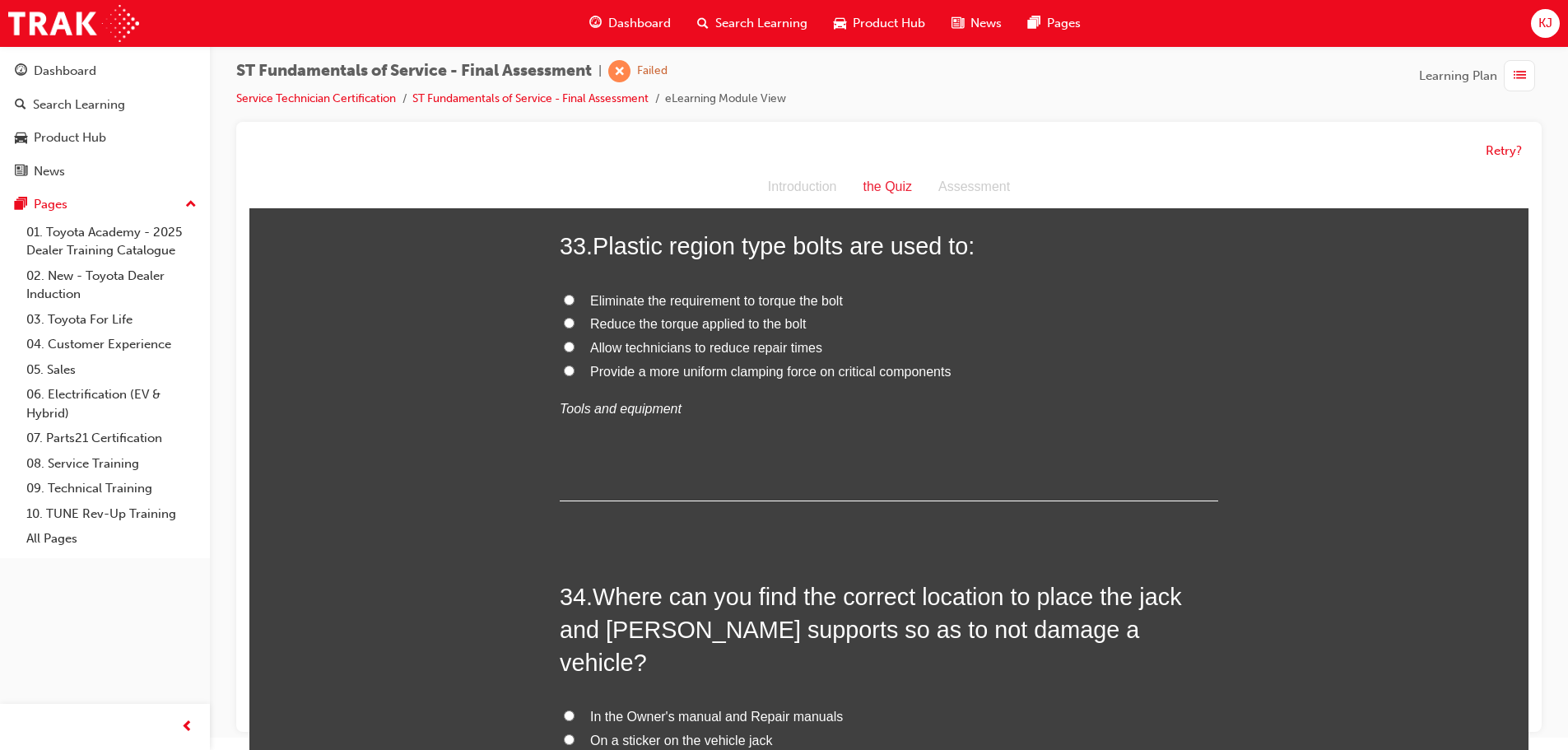
scroll to position [11960, 0]
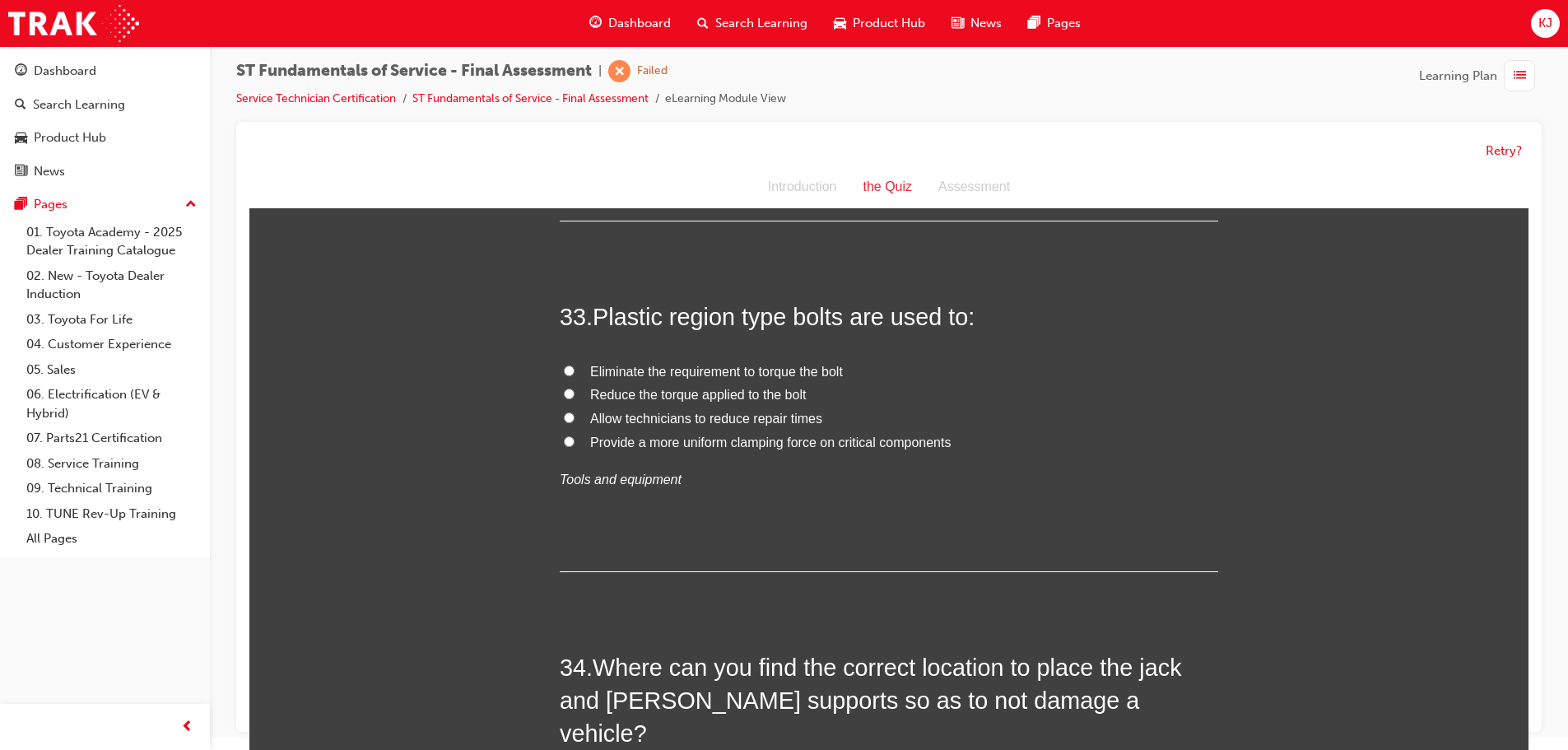
click at [674, 440] on span "Provide a more uniform clamping force on critical components" at bounding box center [771, 442] width 361 height 14
click at [575, 440] on input "Provide a more uniform clamping force on critical components" at bounding box center [569, 441] width 10 height 10
radio input "true"
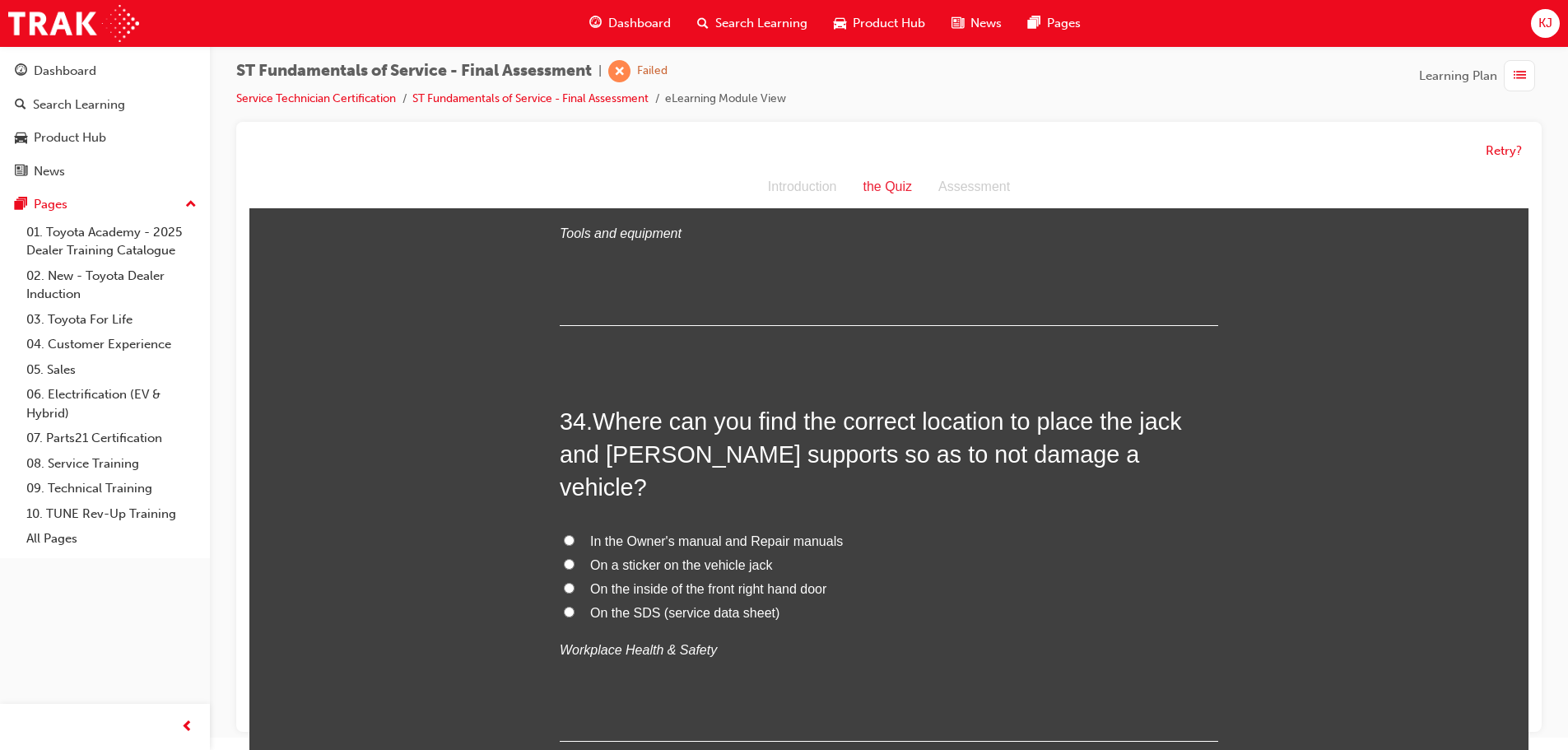
scroll to position [12206, 0]
click at [676, 533] on span "In the Owner's manual and Repair manuals" at bounding box center [717, 540] width 253 height 14
click at [575, 534] on input "In the Owner's manual and Repair manuals" at bounding box center [569, 539] width 10 height 10
radio input "true"
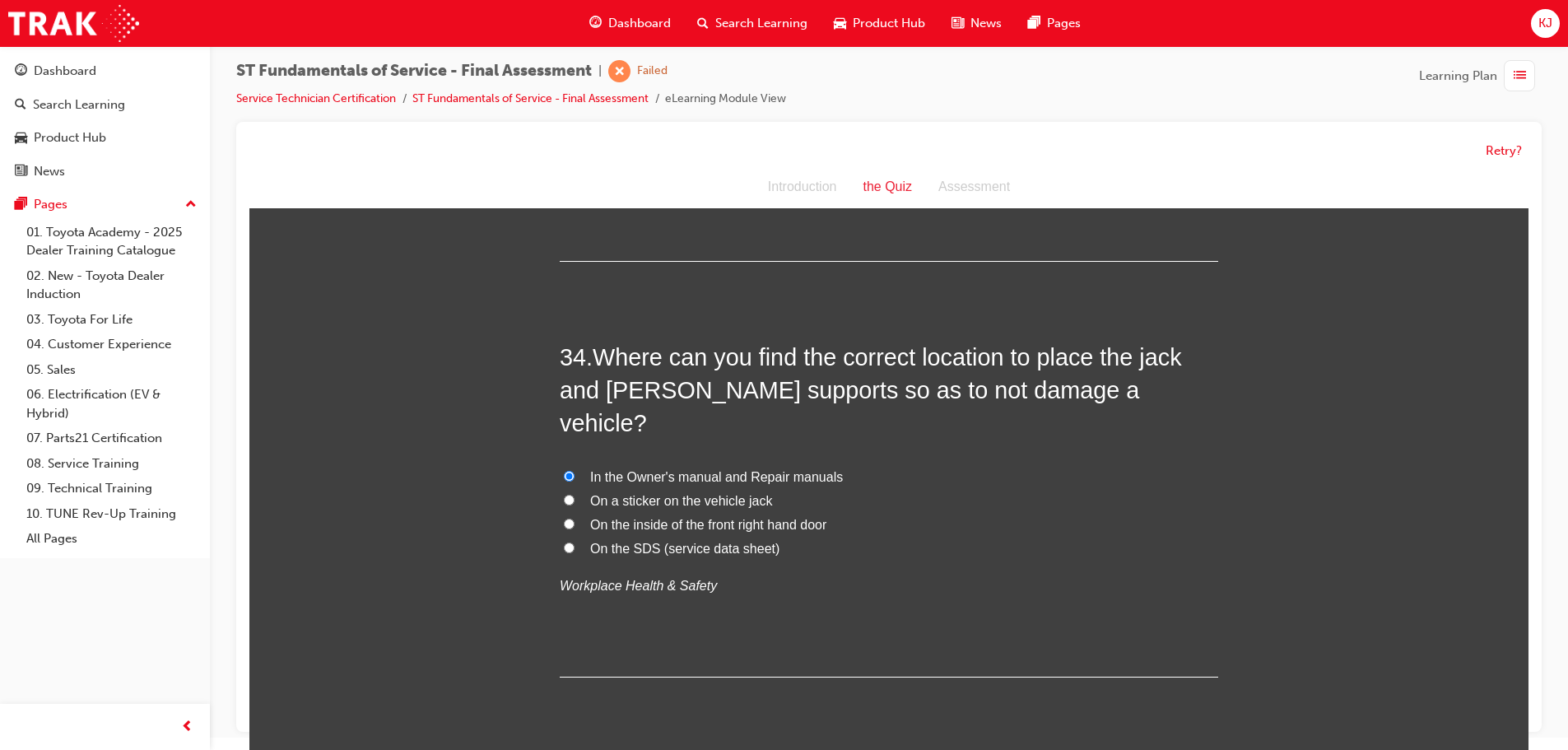
scroll to position [12289, 0]
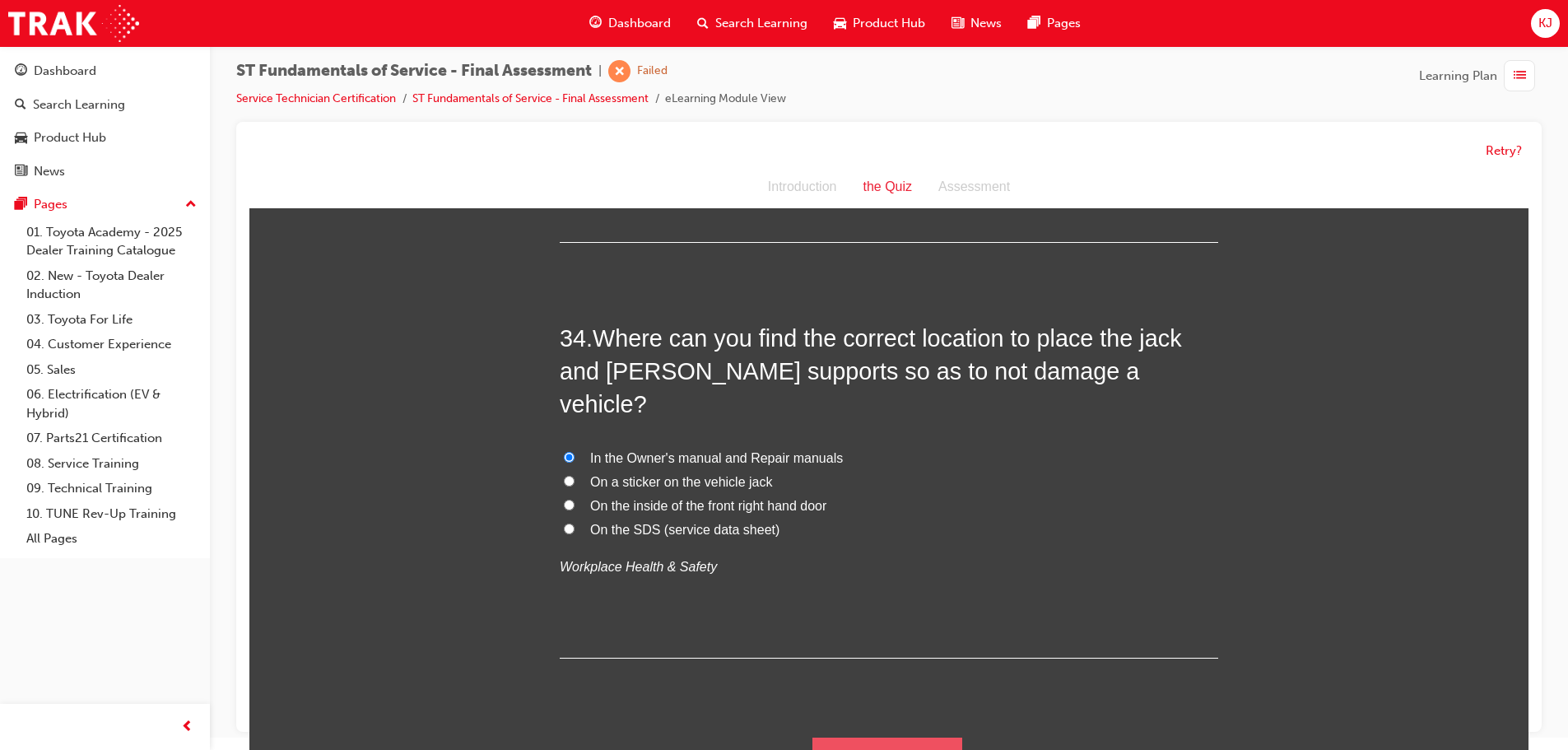
click at [863, 738] on button "Submit Answers" at bounding box center [887, 760] width 150 height 46
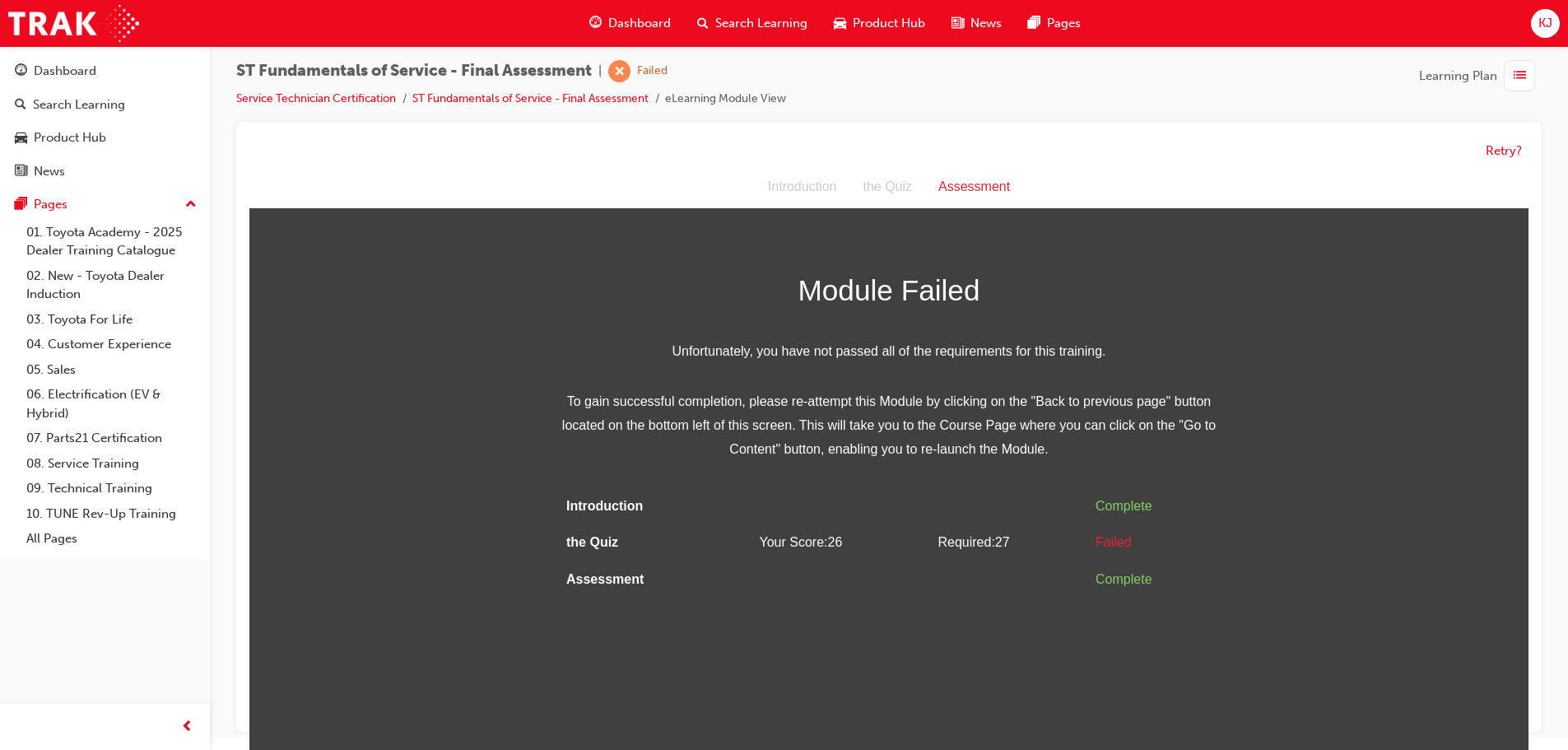
scroll to position [0, 0]
drag, startPoint x: 1483, startPoint y: 149, endPoint x: 1498, endPoint y: 153, distance: 15.5
click at [1491, 151] on div "Retry?" at bounding box center [889, 151] width 1279 height 32
click at [1502, 153] on button "Retry?" at bounding box center [1504, 151] width 36 height 19
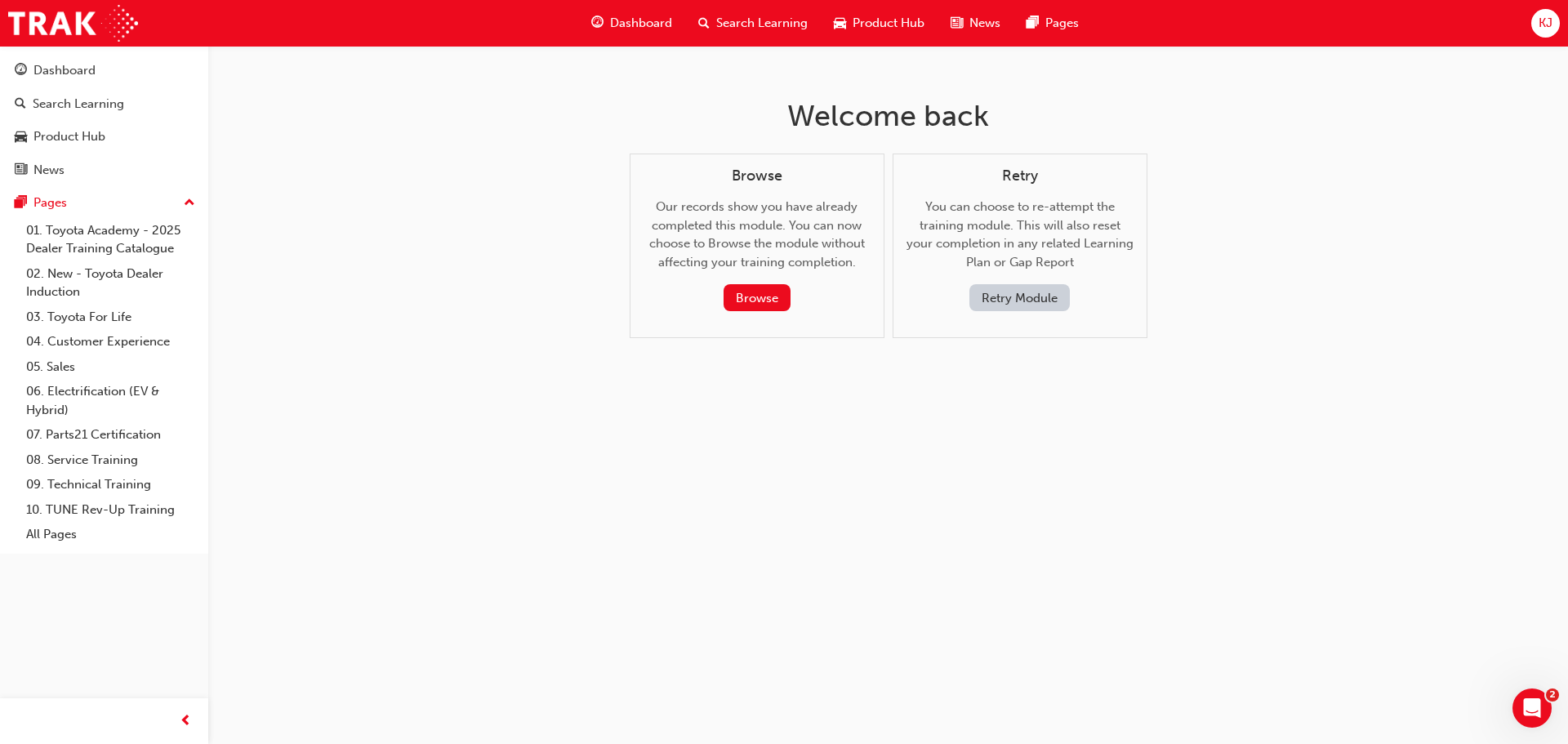
click at [1021, 289] on button "Retry Module" at bounding box center [1019, 297] width 101 height 27
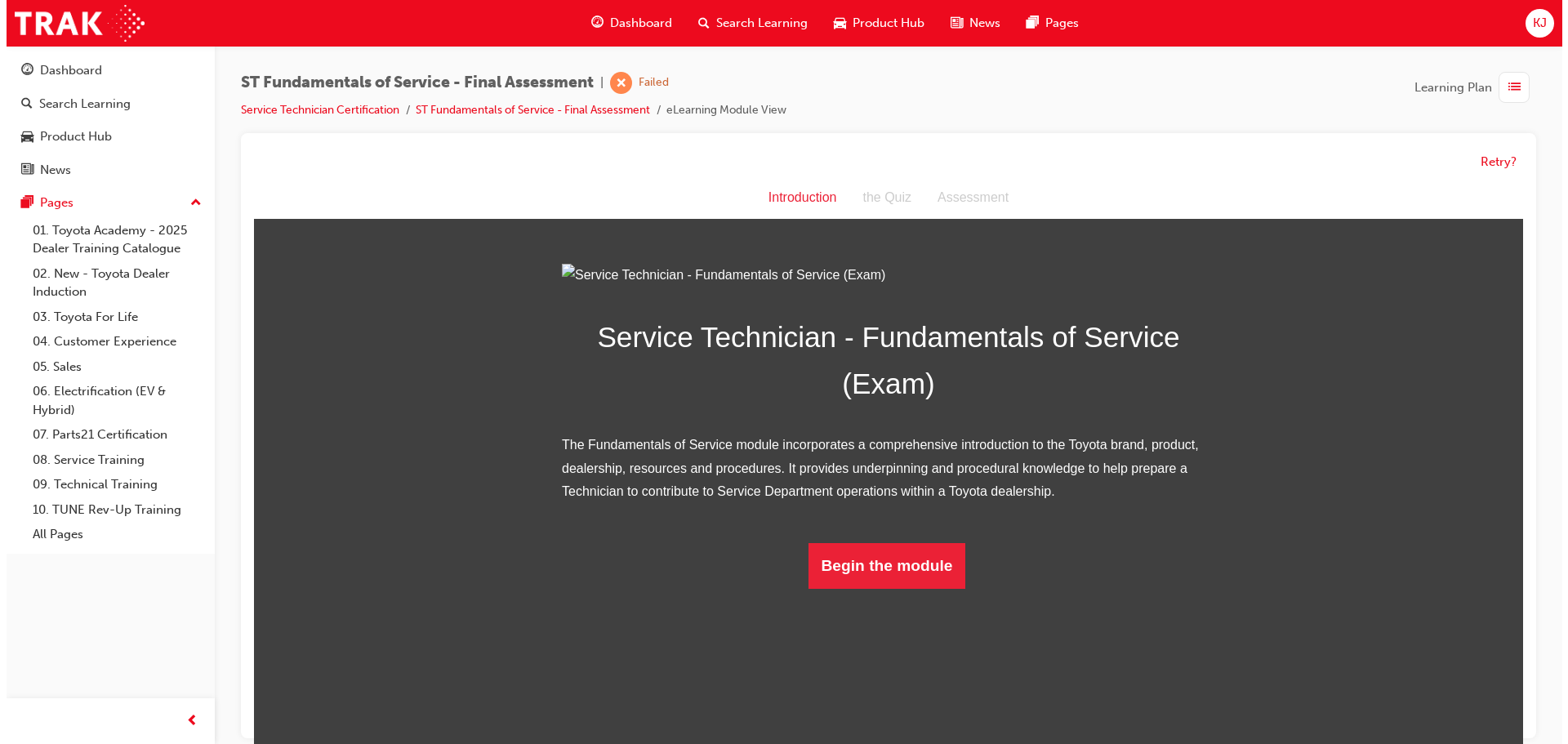
scroll to position [12, 0]
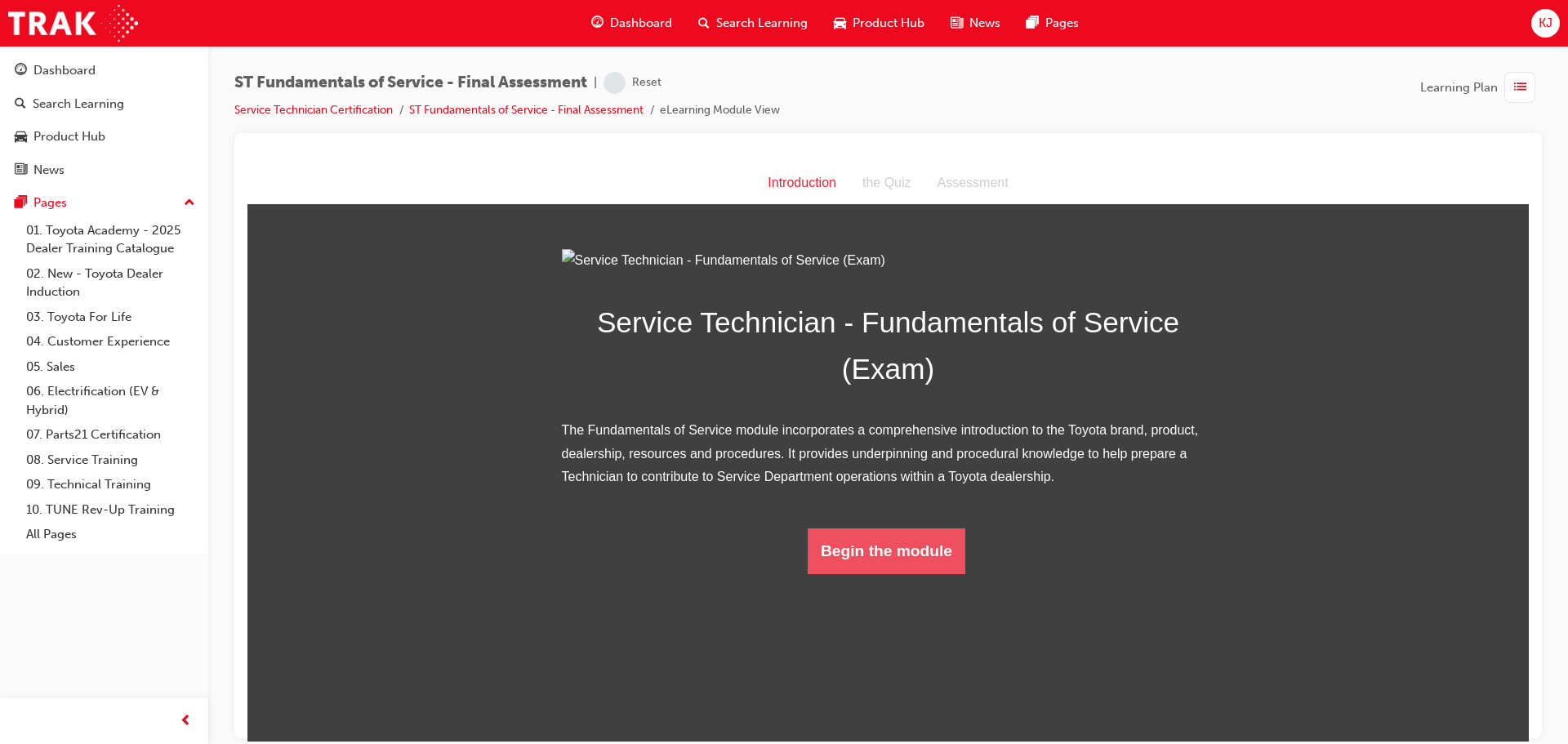
click at [863, 574] on button "Begin the module" at bounding box center [886, 550] width 157 height 46
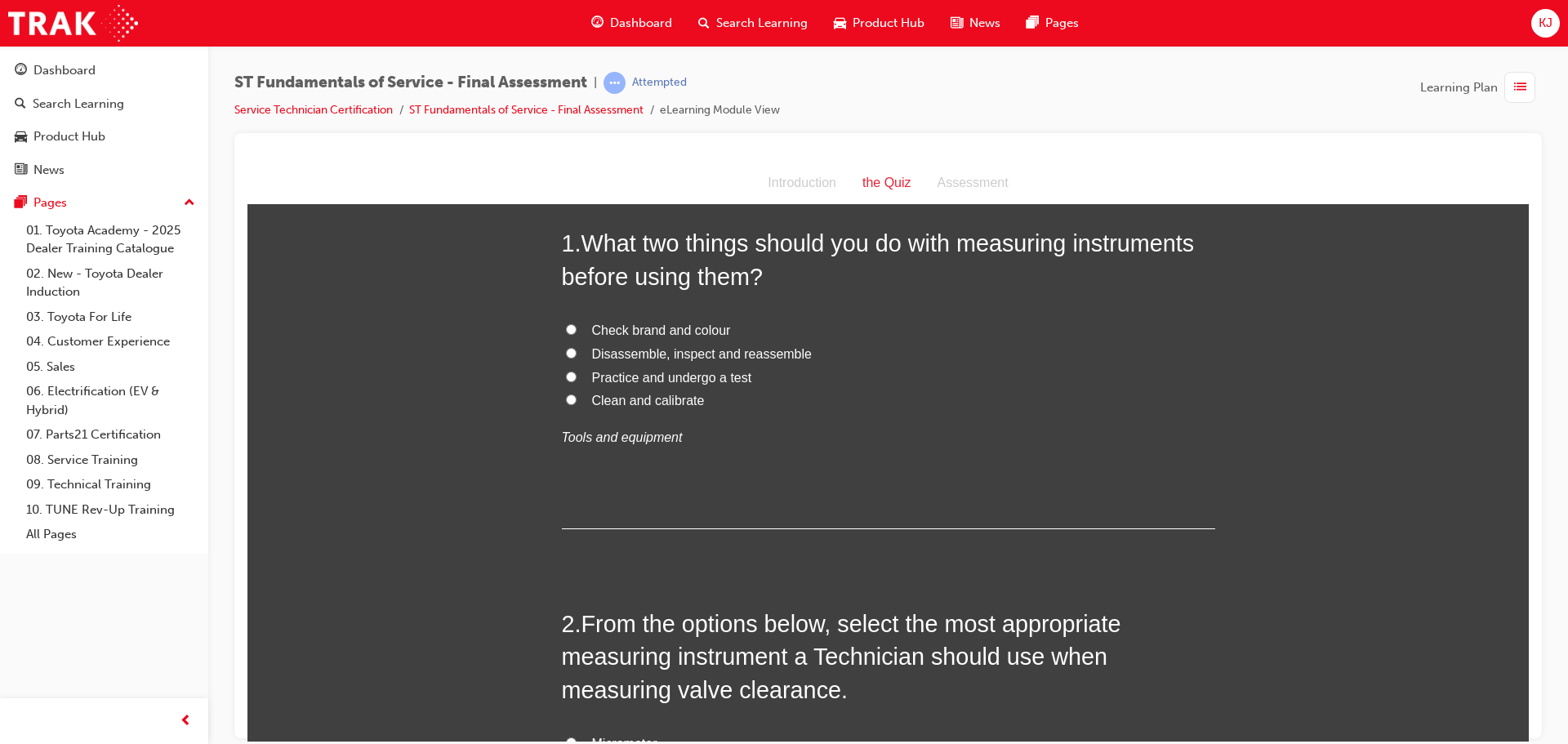
scroll to position [0, 0]
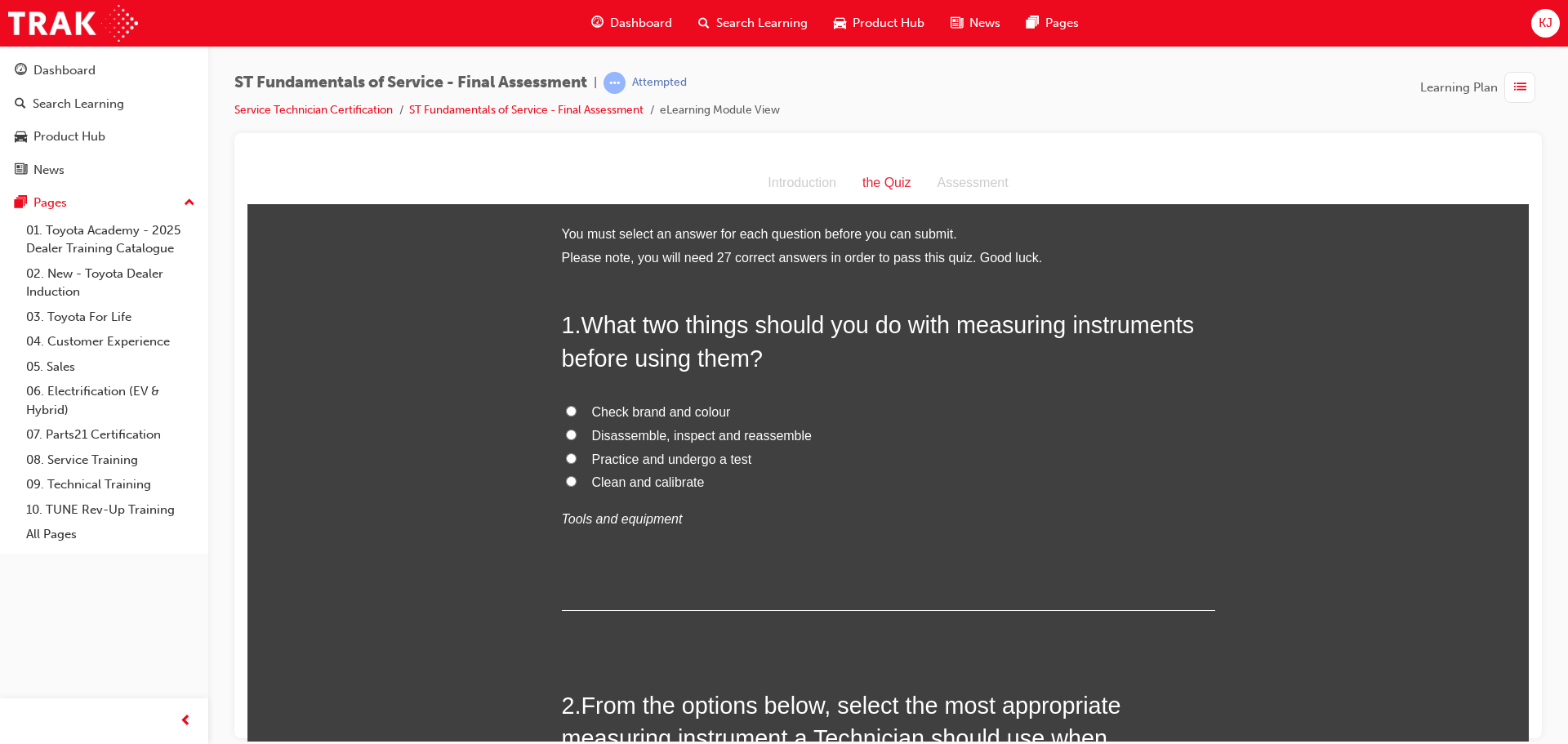
click at [610, 483] on span "Clean and calibrate" at bounding box center [649, 482] width 113 height 14
click at [576, 483] on input "Clean and calibrate" at bounding box center [571, 481] width 10 height 10
radio input "true"
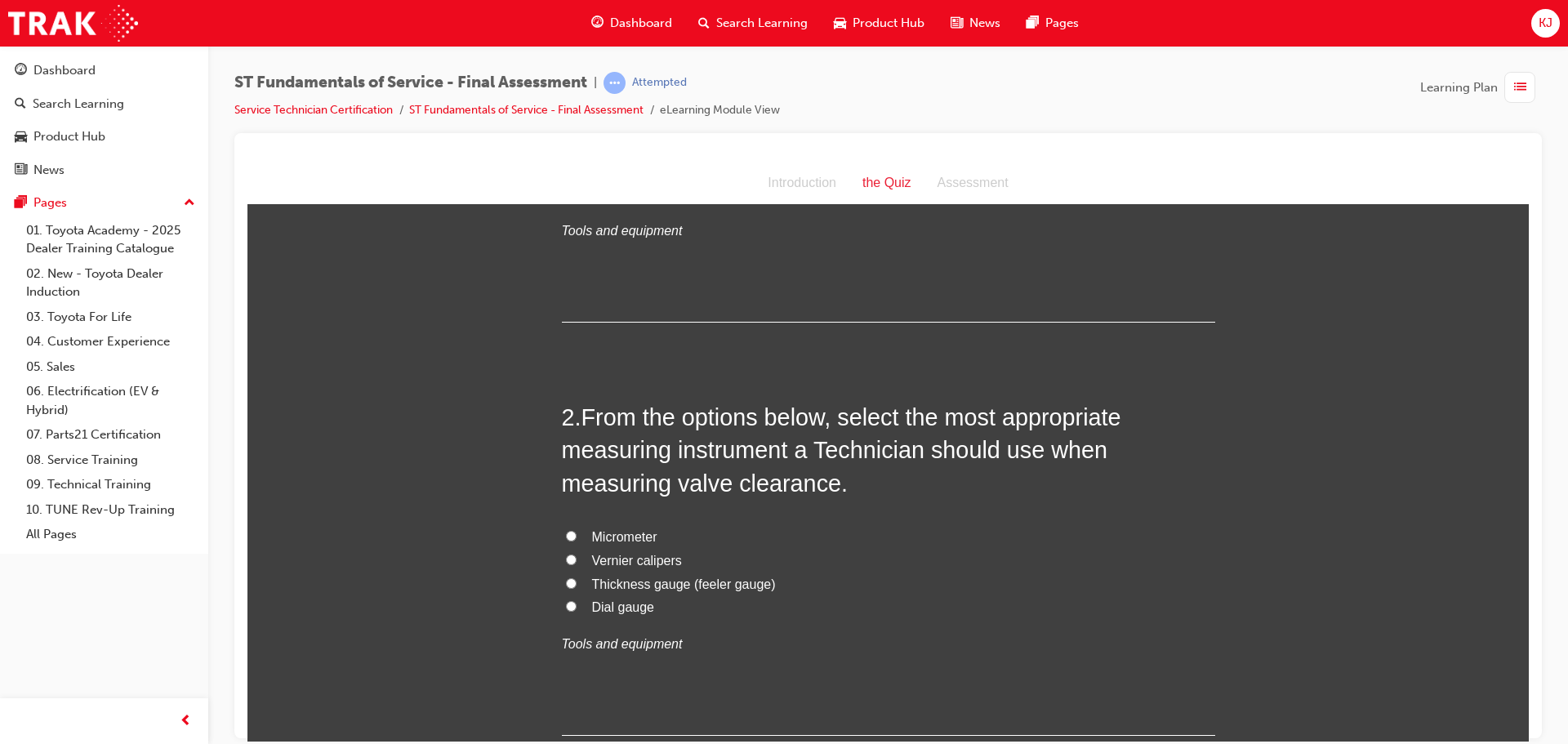
scroll to position [327, 0]
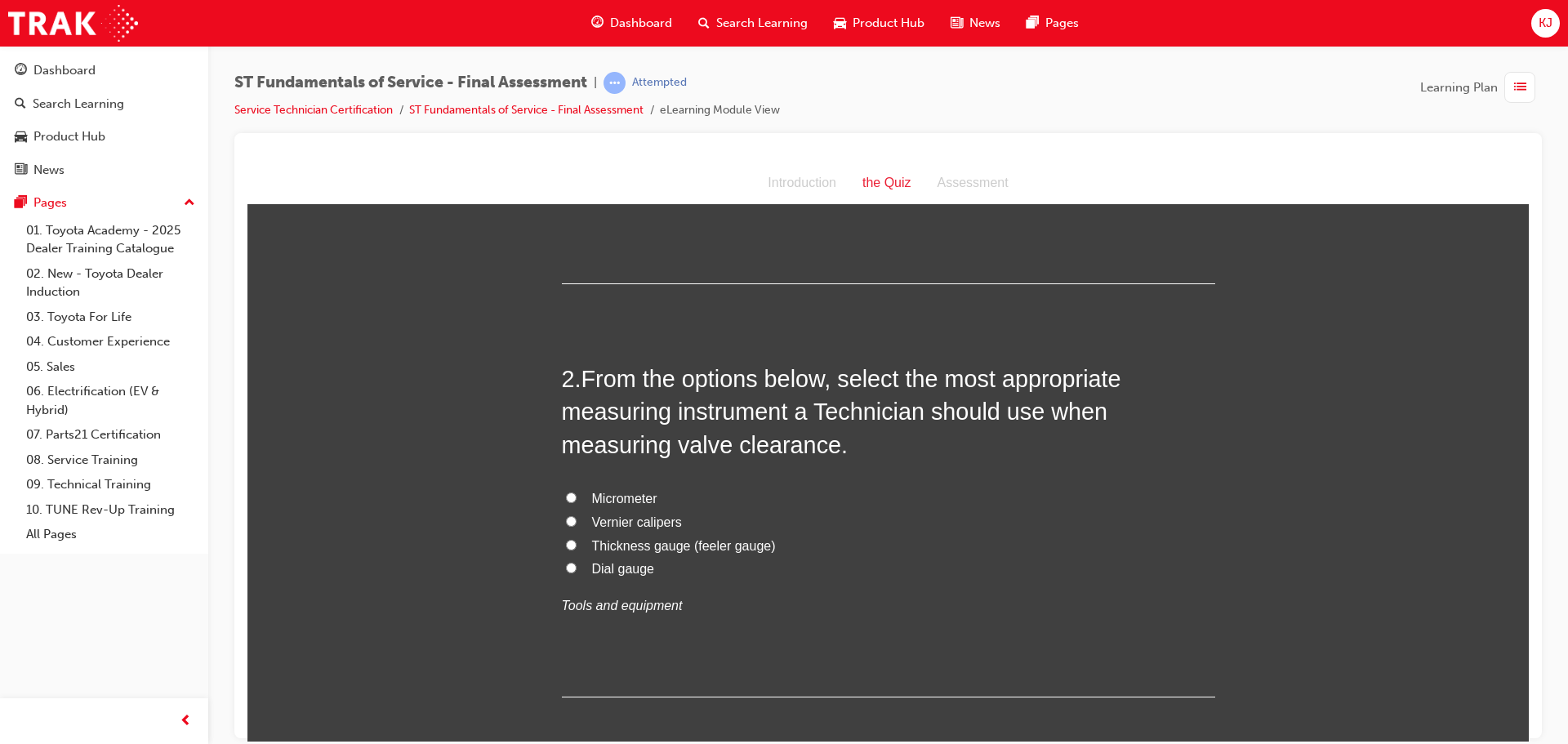
click at [677, 544] on span "Thickness gauge (feeler gauge)" at bounding box center [685, 545] width 184 height 14
click at [576, 544] on input "Thickness gauge (feeler gauge)" at bounding box center [571, 544] width 10 height 10
radio input "true"
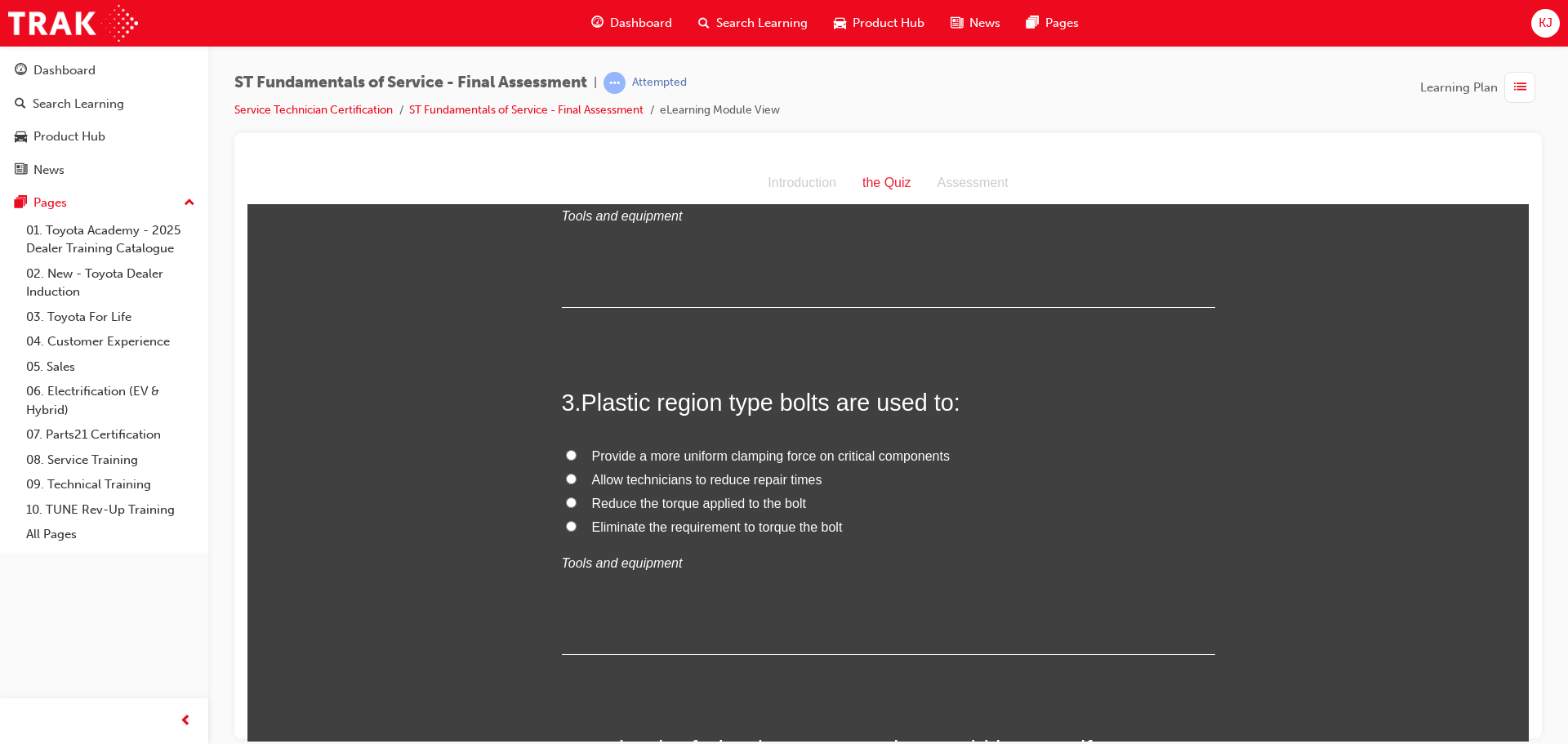
scroll to position [735, 0]
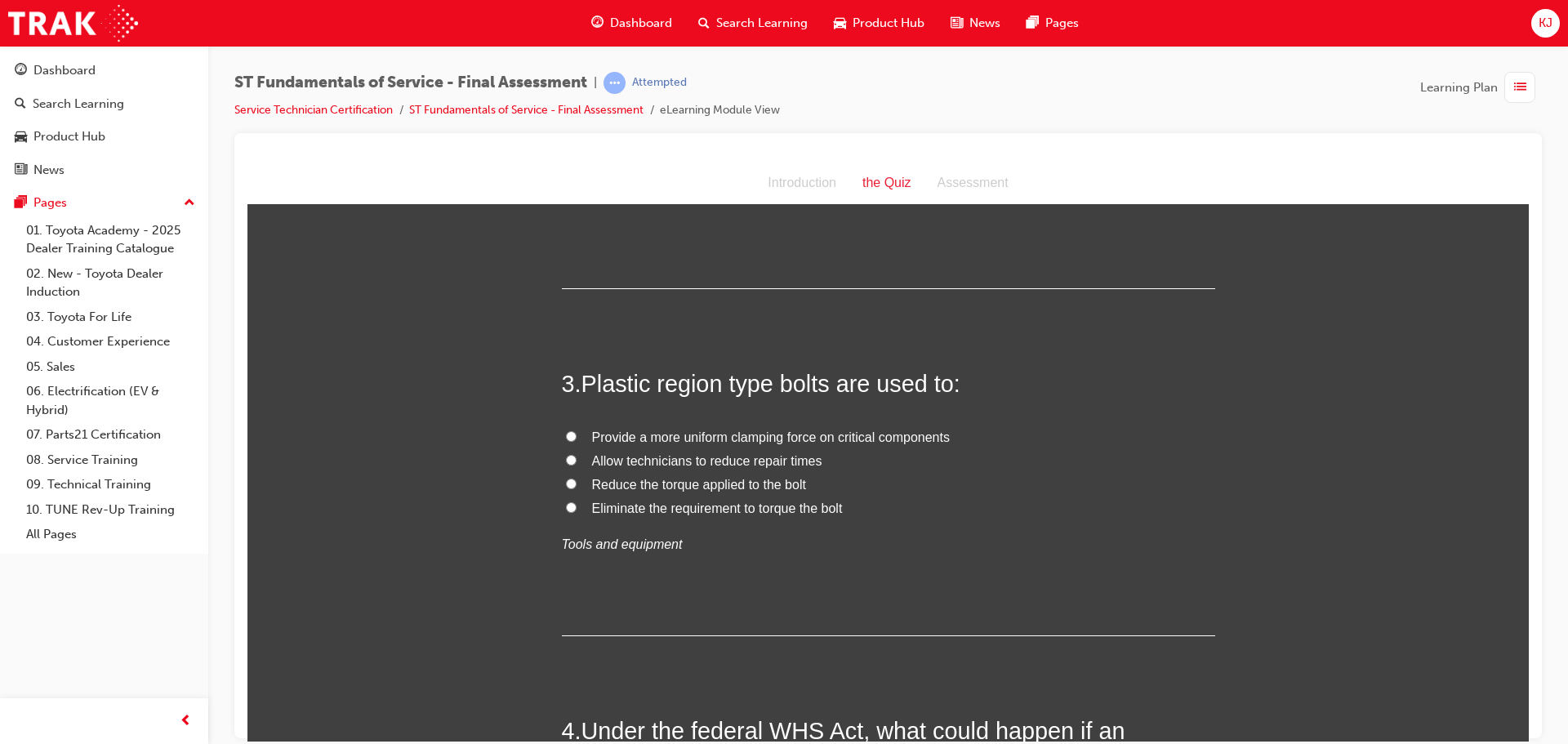
click at [574, 512] on label "Eliminate the requirement to torque the bolt" at bounding box center [889, 508] width 654 height 24
click at [574, 512] on input "Eliminate the requirement to torque the bolt" at bounding box center [571, 507] width 10 height 10
radio input "true"
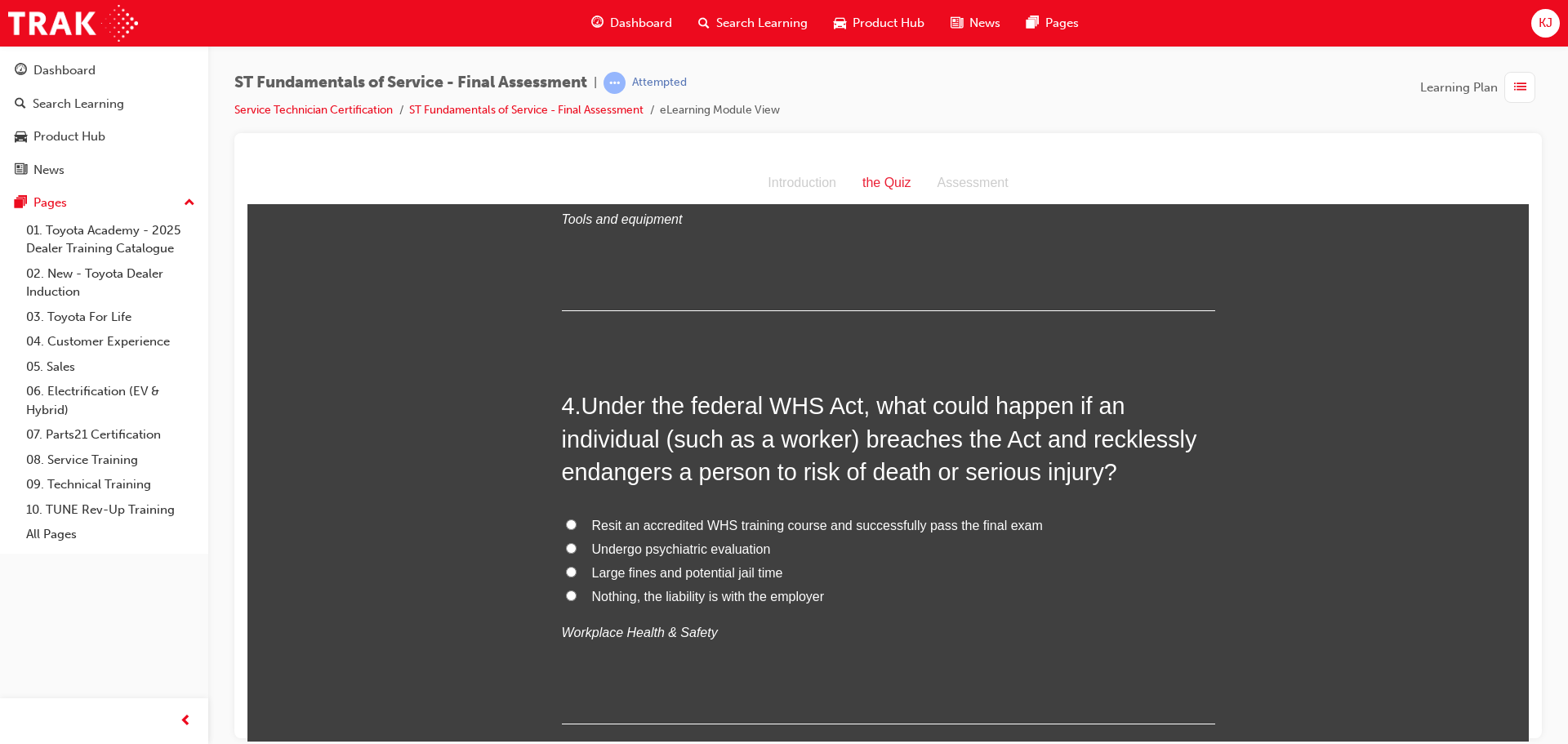
scroll to position [1062, 0]
click at [767, 573] on span "Large fines and potential jail time" at bounding box center [688, 570] width 191 height 14
click at [576, 573] on input "Large fines and potential jail time" at bounding box center [571, 569] width 10 height 10
radio input "true"
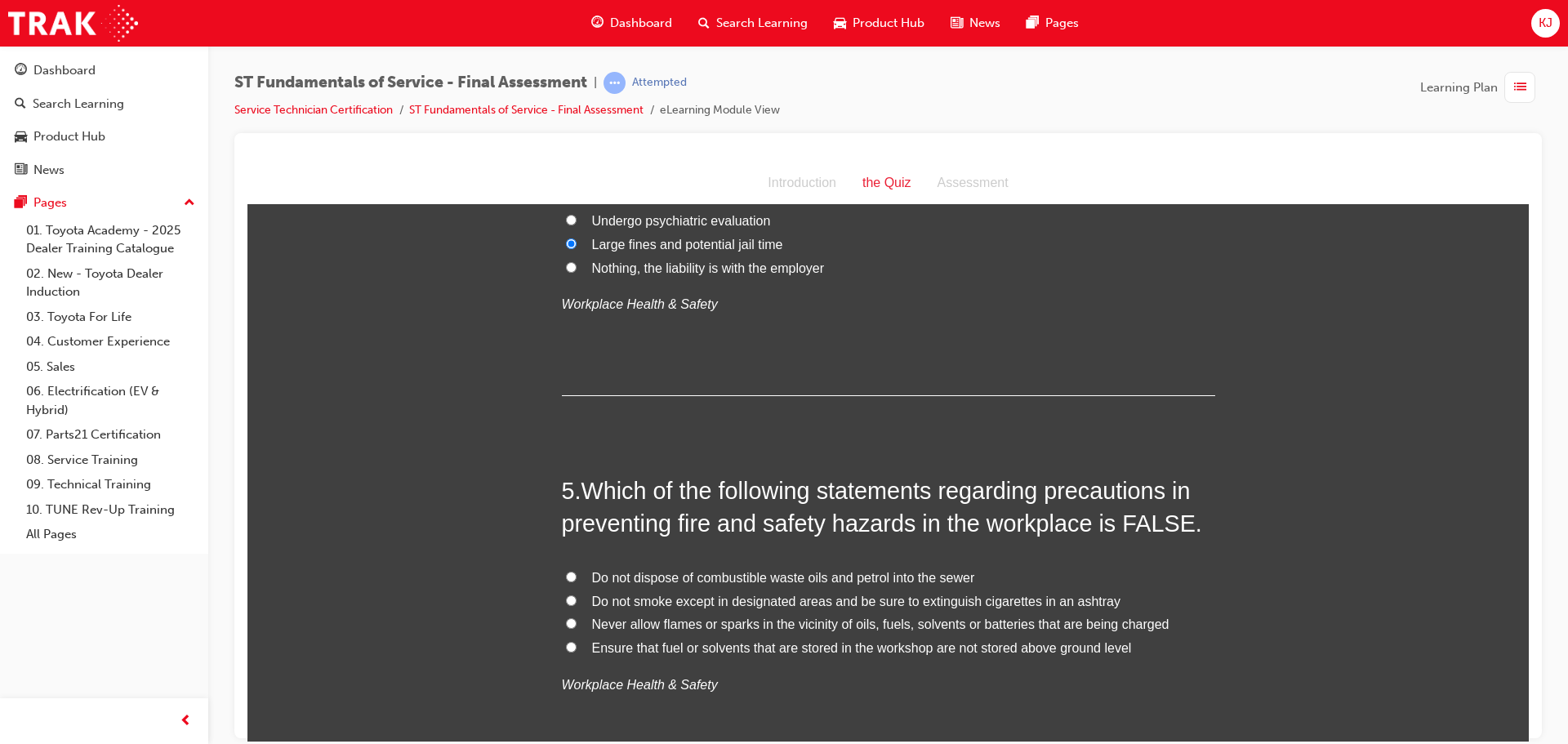
scroll to position [1470, 0]
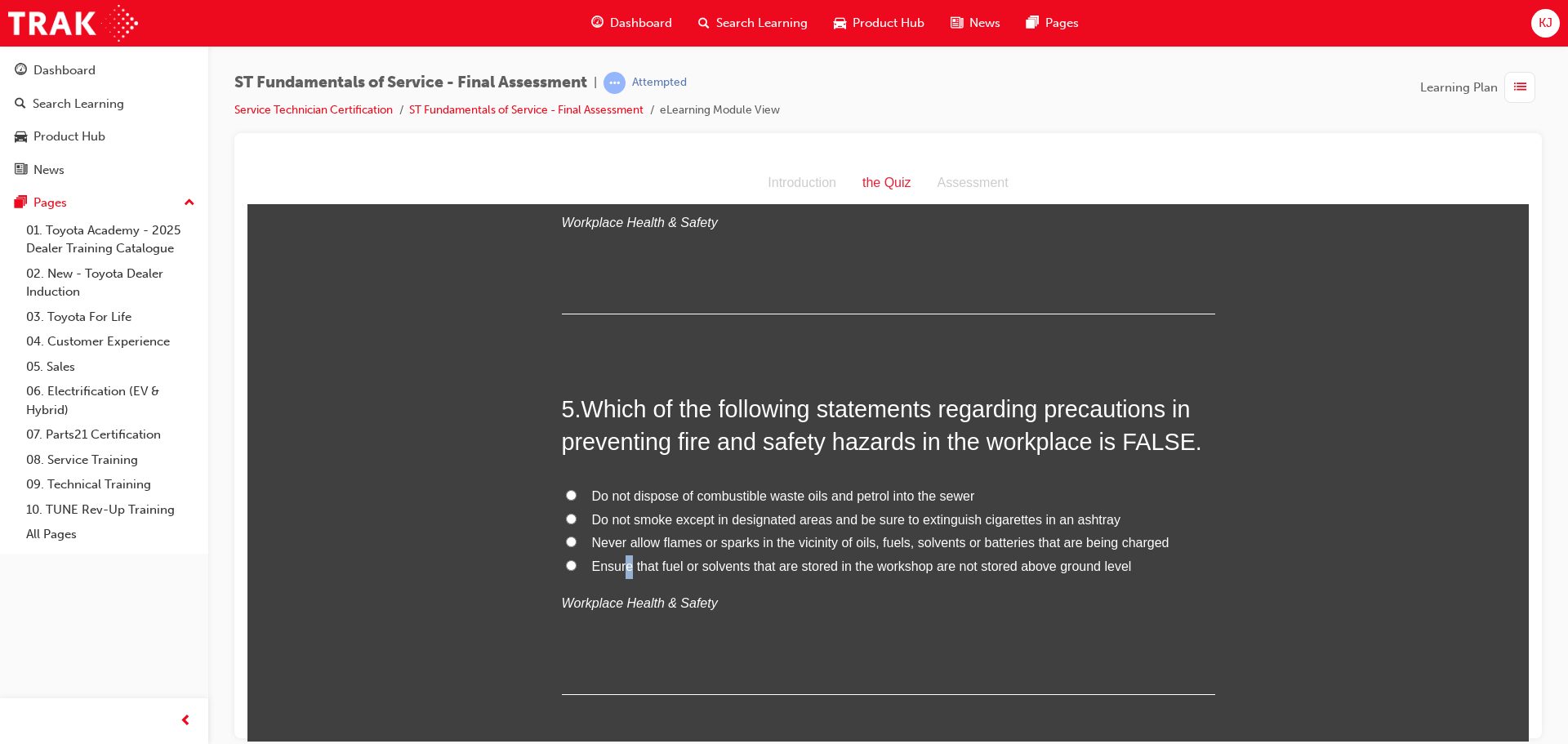
click at [627, 567] on span "Ensure that fuel or solvents that are stored in the workshop are not stored abo…" at bounding box center [863, 566] width 540 height 14
click at [571, 568] on label "Ensure that fuel or solvents that are stored in the workshop are not stored abo…" at bounding box center [889, 567] width 654 height 24
click at [571, 568] on input "Ensure that fuel or solvents that are stored in the workshop are not stored abo…" at bounding box center [571, 565] width 10 height 10
radio input "true"
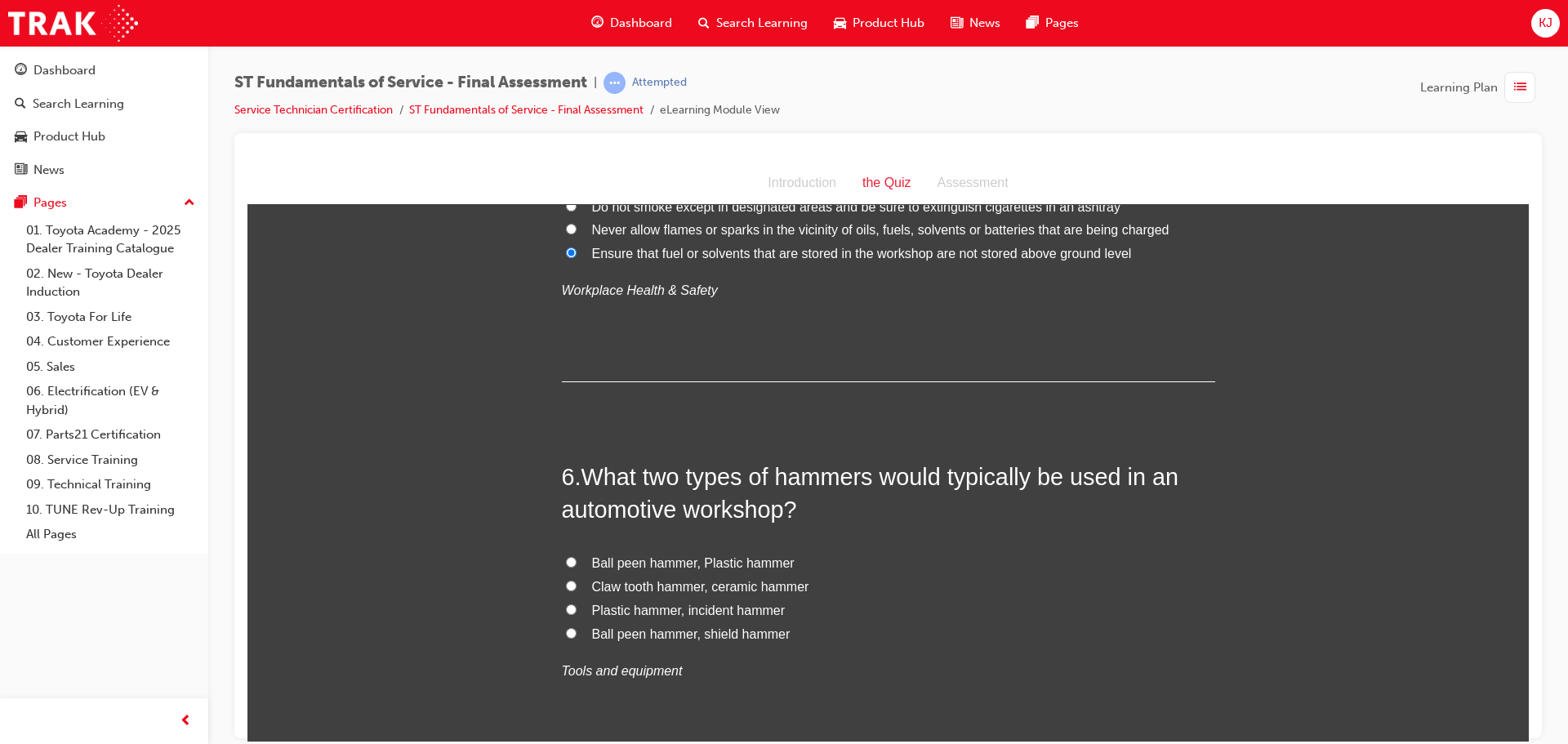
scroll to position [1797, 0]
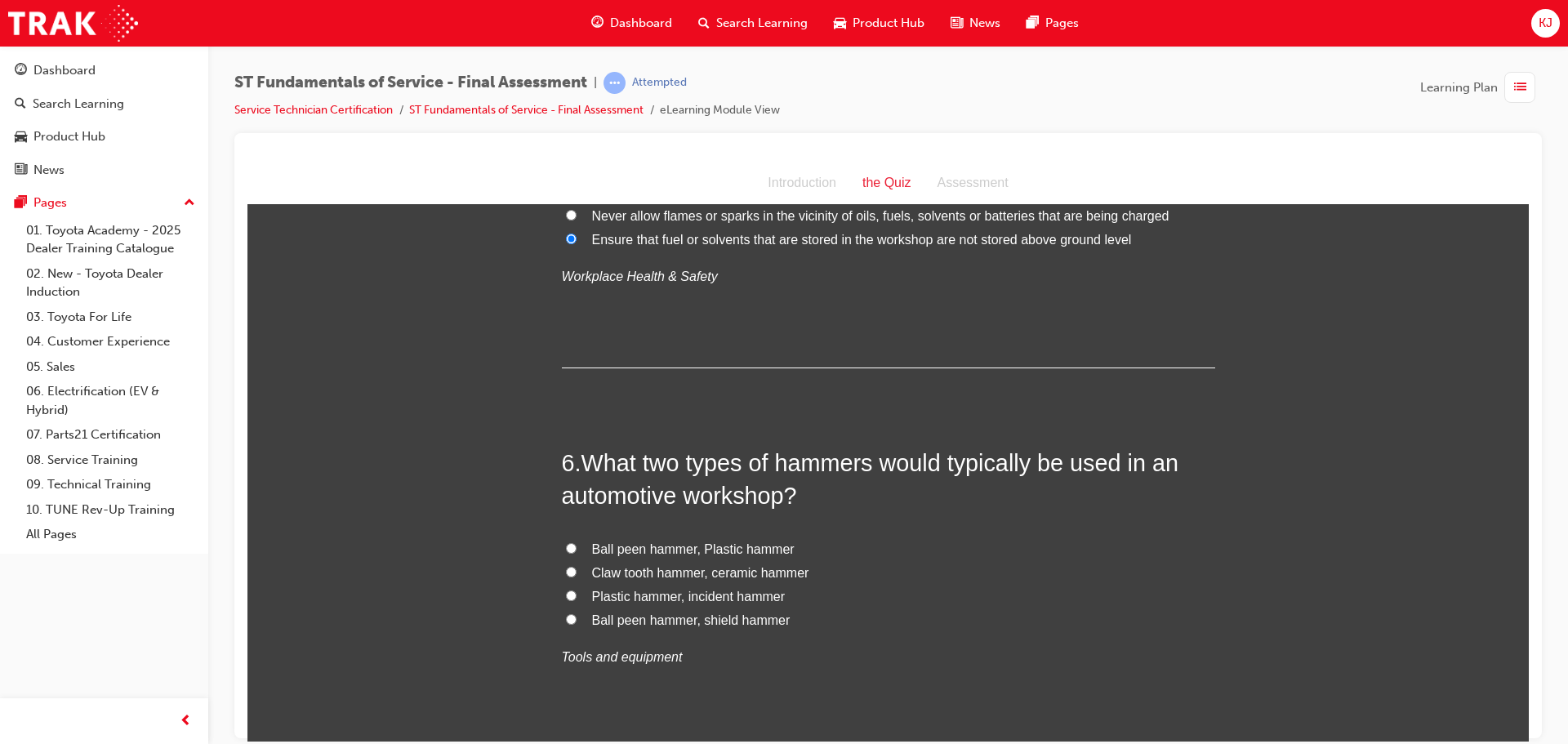
click at [596, 553] on span "Ball peen hammer, Plastic hammer" at bounding box center [694, 549] width 203 height 14
click at [576, 553] on input "Ball peen hammer, Plastic hammer" at bounding box center [571, 548] width 10 height 10
radio input "true"
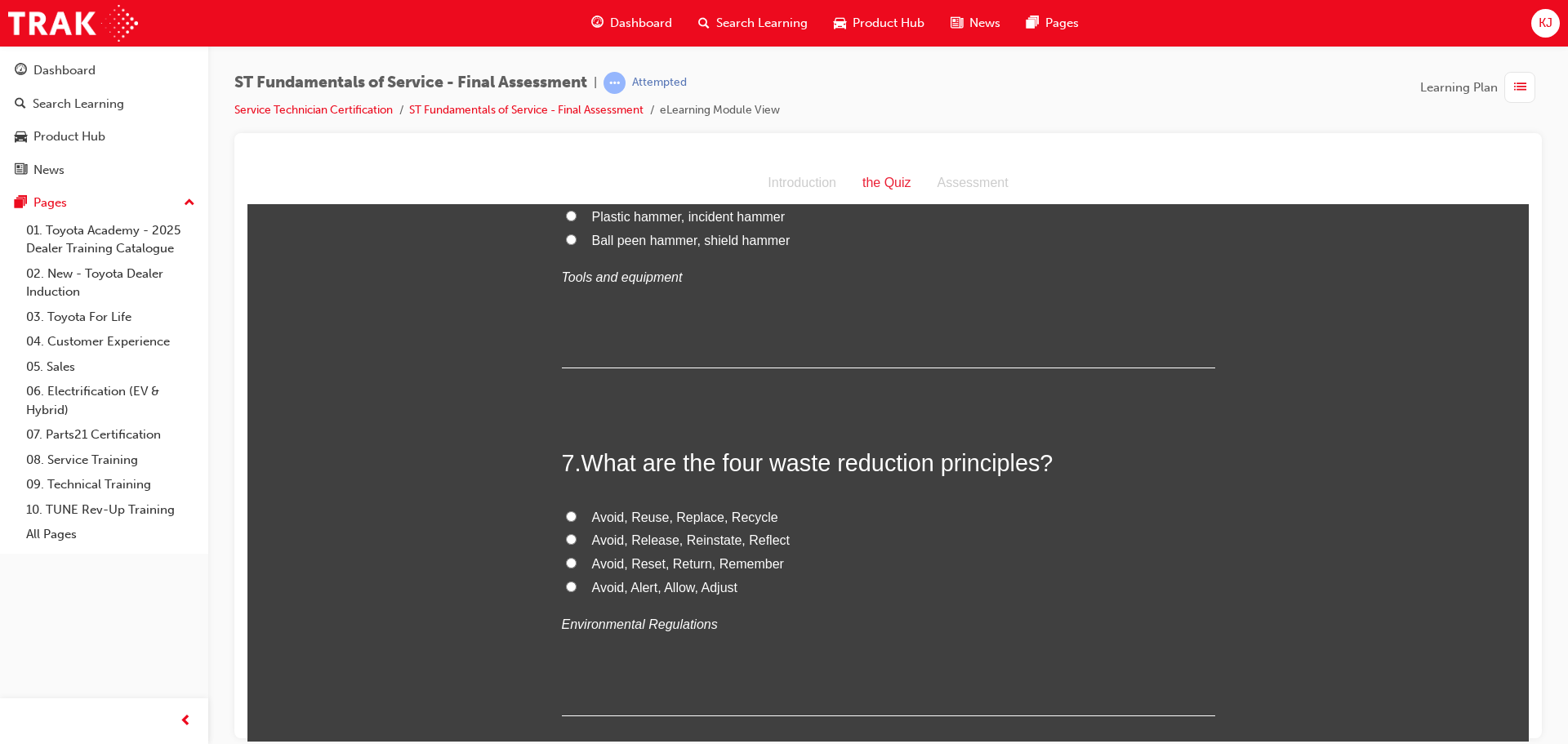
scroll to position [2205, 0]
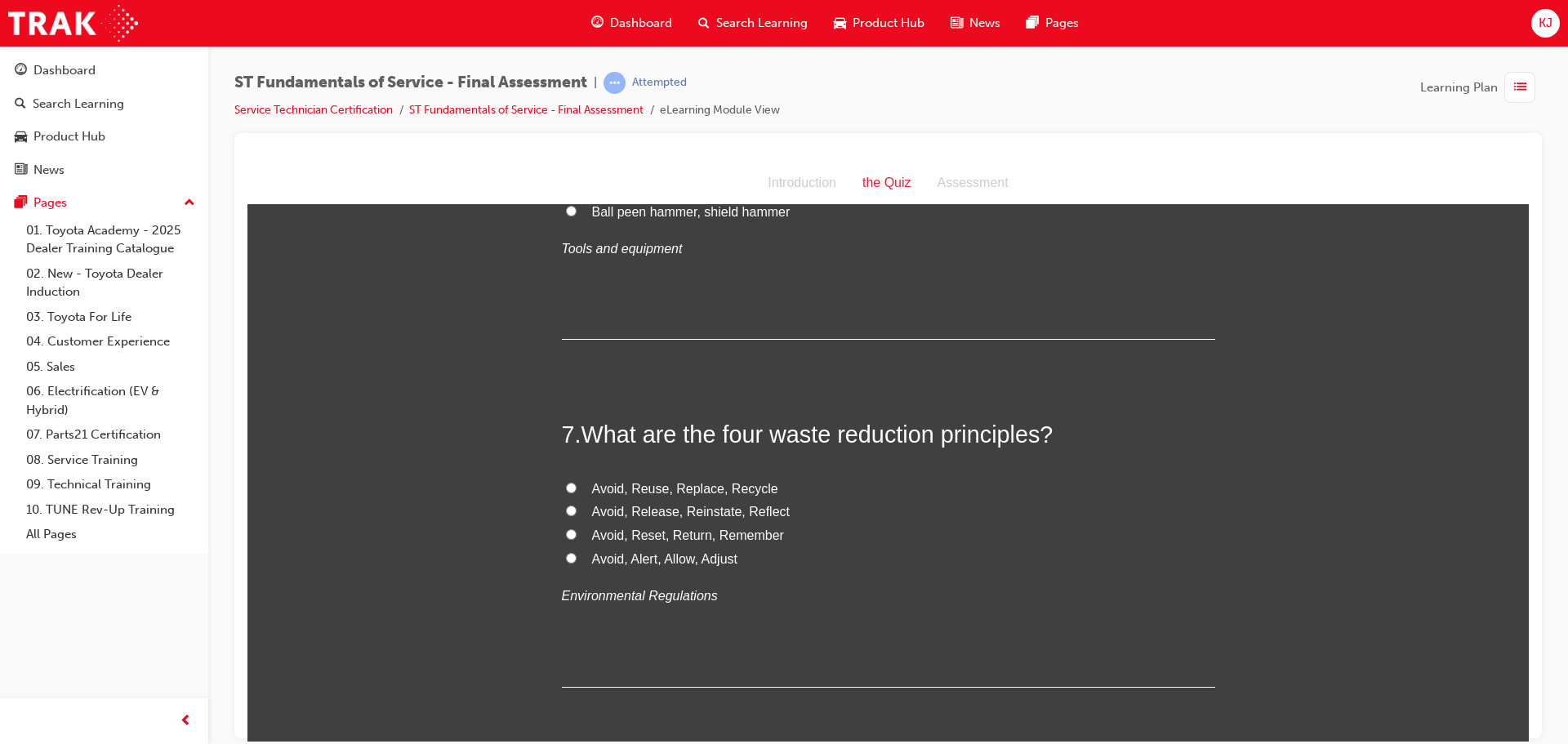
click at [573, 559] on label "Avoid, Alert, Allow, Adjust" at bounding box center [889, 559] width 654 height 24
click at [573, 559] on input "Avoid, Alert, Allow, Adjust" at bounding box center [571, 557] width 10 height 10
radio input "true"
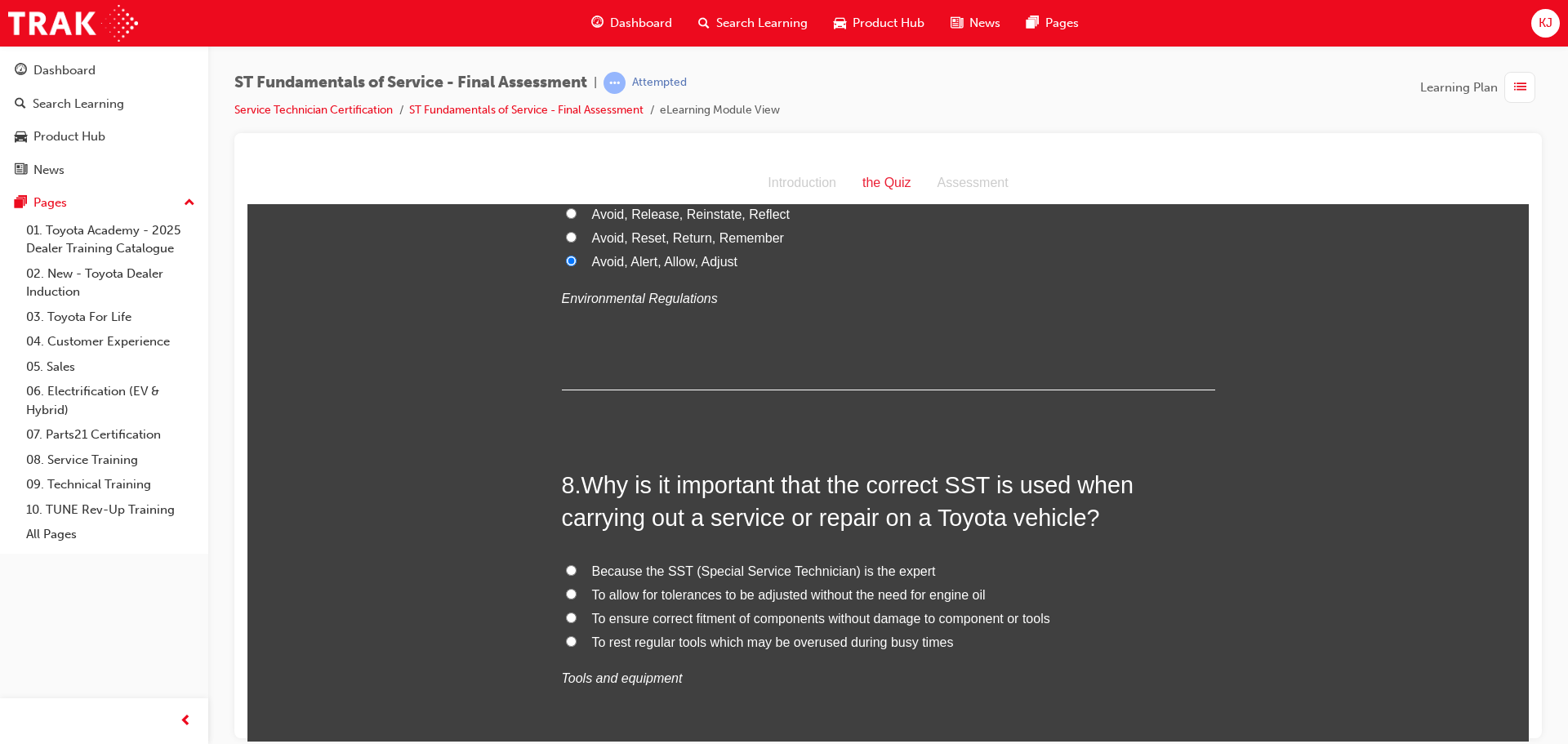
scroll to position [2532, 0]
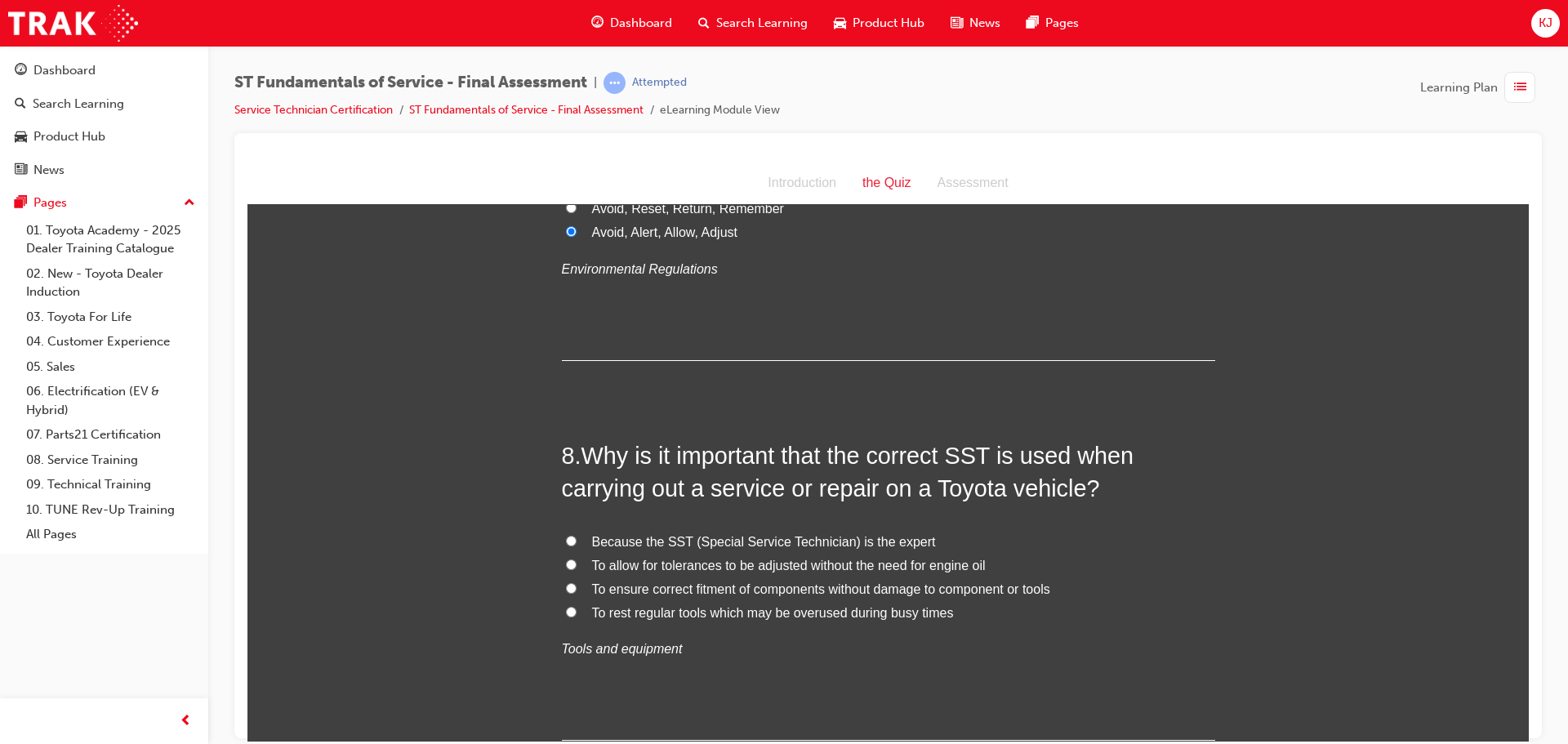
click at [576, 580] on label "To ensure correct fitment of components without damage to component or tools" at bounding box center [889, 589] width 654 height 24
click at [576, 582] on input "To ensure correct fitment of components without damage to component or tools" at bounding box center [571, 587] width 10 height 10
radio input "true"
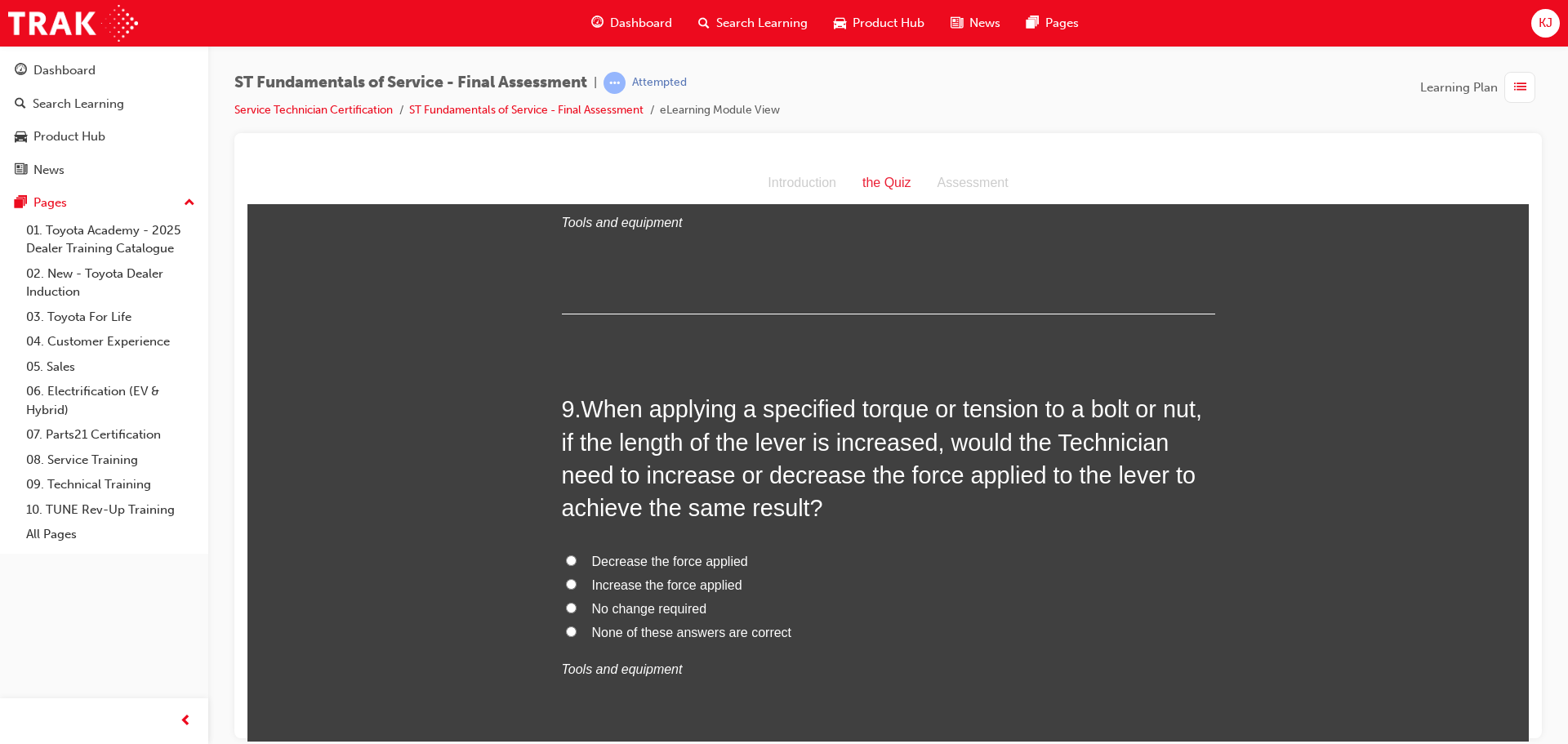
scroll to position [3104, 0]
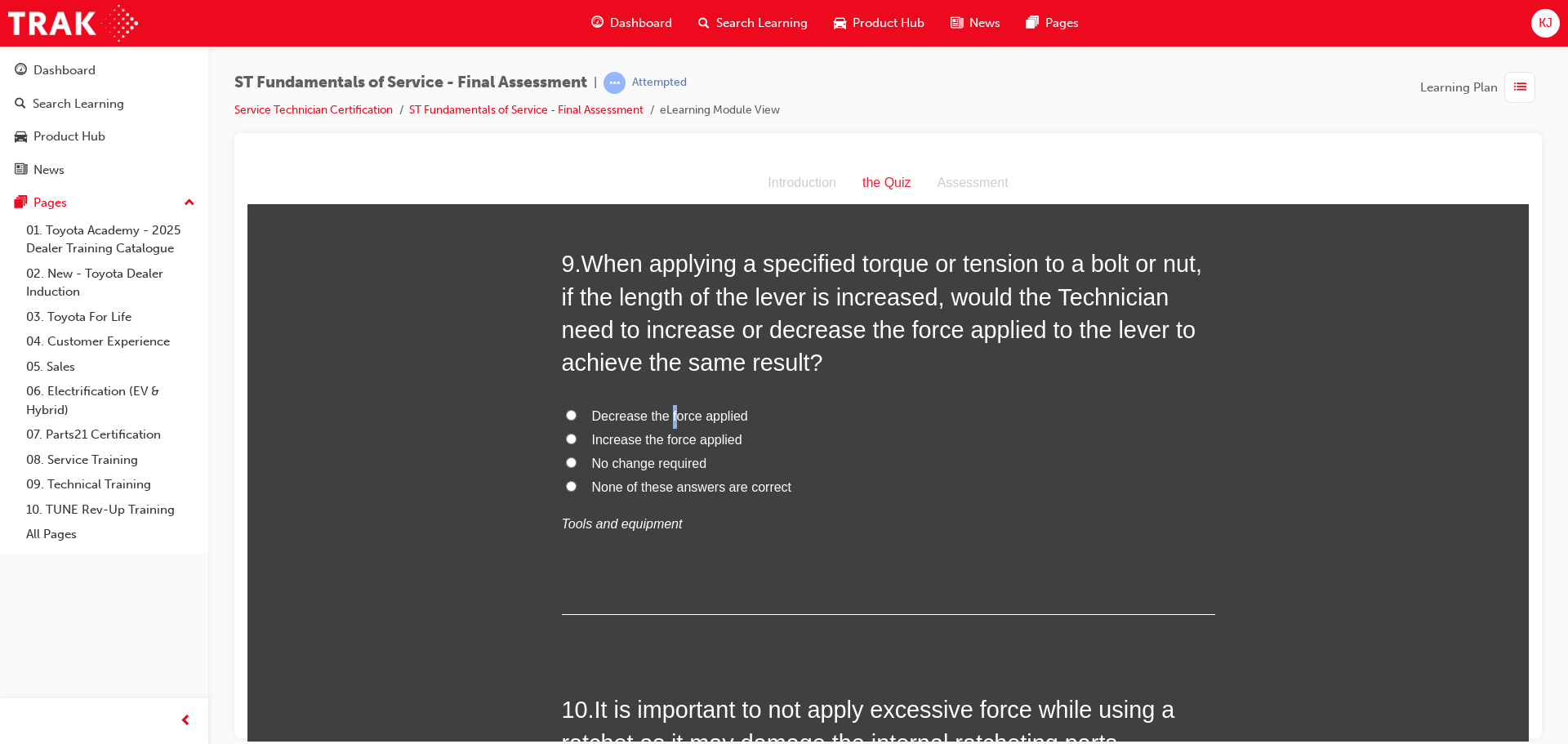
click at [667, 415] on span "Decrease the force applied" at bounding box center [670, 415] width 156 height 14
click at [567, 415] on input "Decrease the force applied" at bounding box center [571, 415] width 10 height 10
radio input "true"
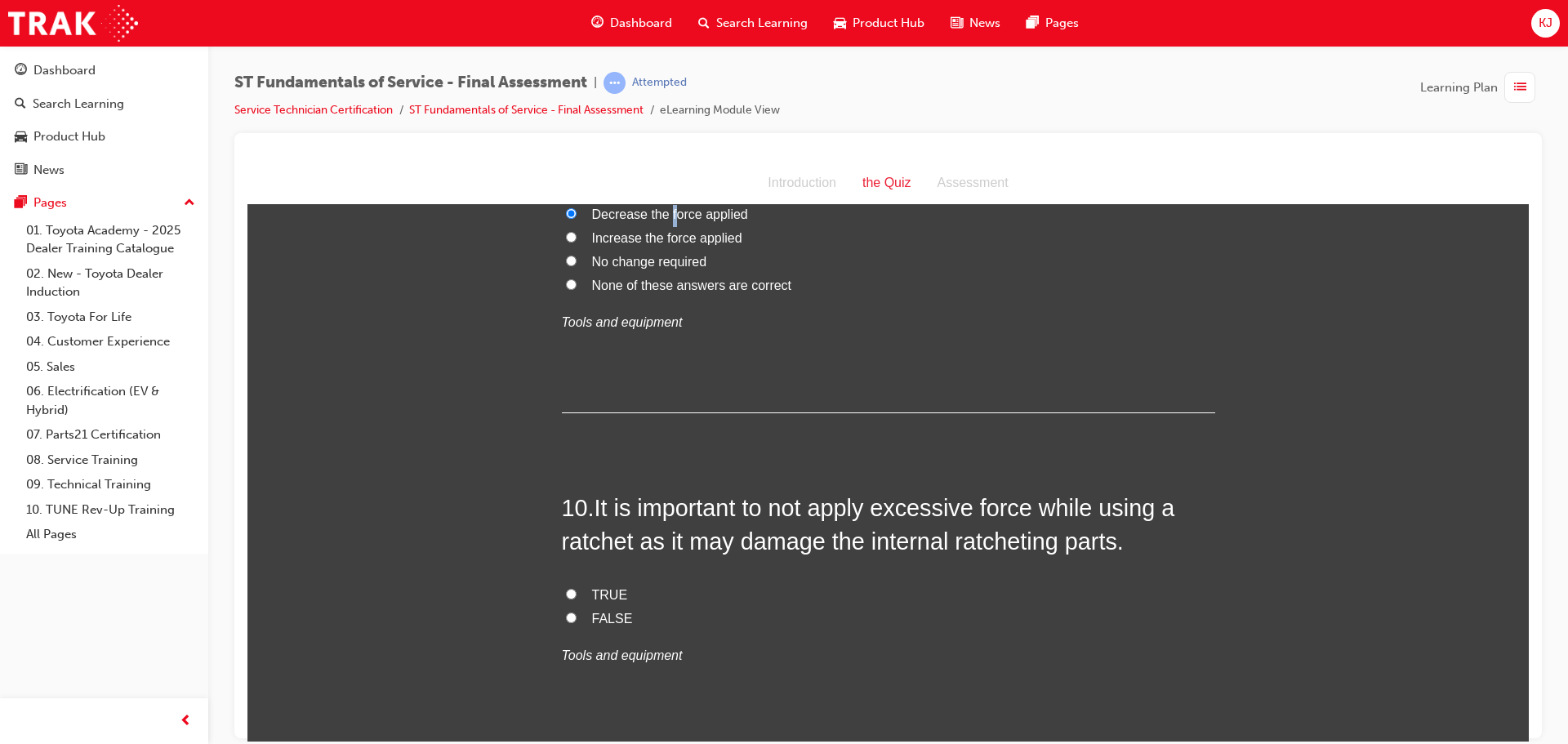
scroll to position [3349, 0]
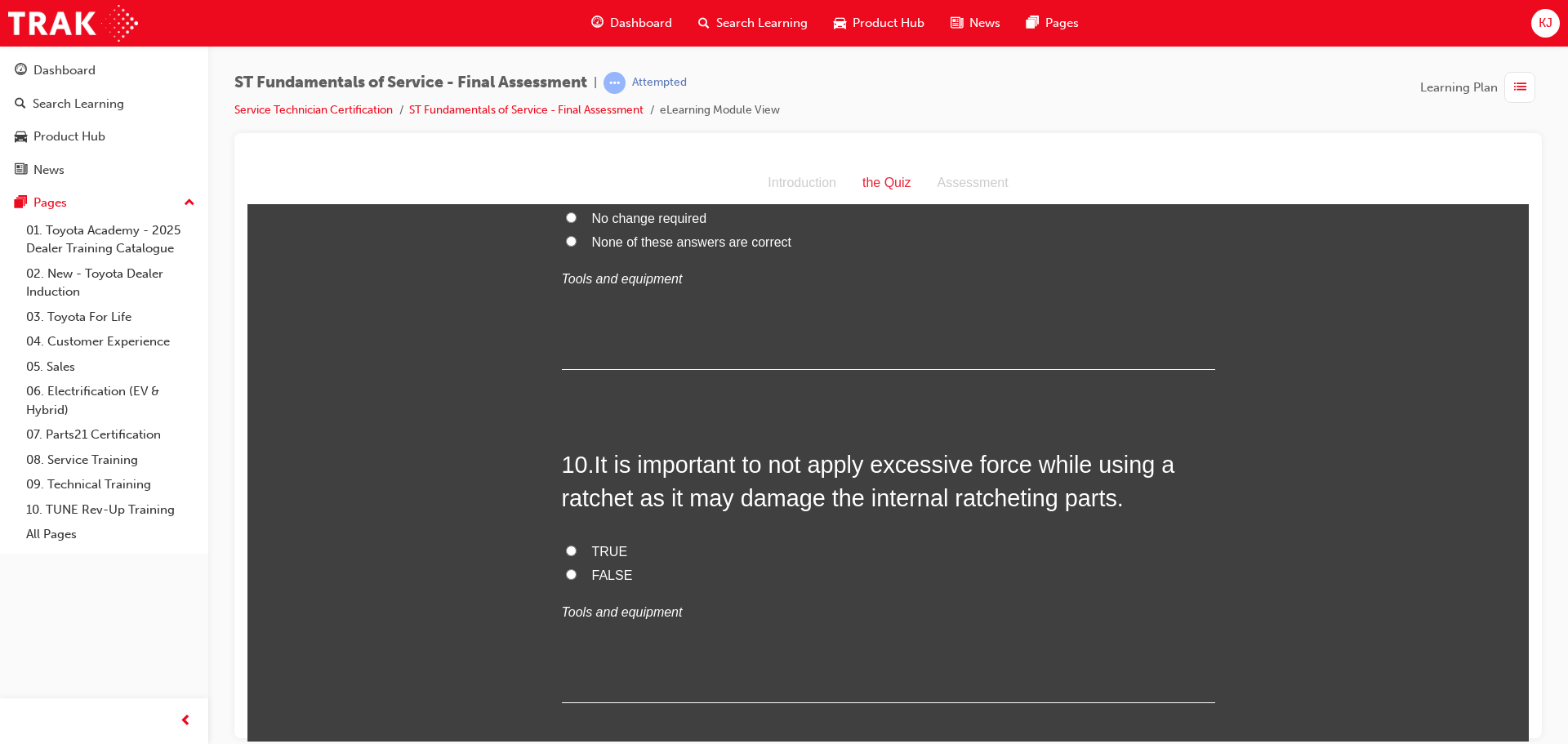
click at [593, 549] on span "TRUE" at bounding box center [611, 551] width 36 height 14
click at [576, 549] on input "TRUE" at bounding box center [571, 550] width 10 height 10
radio input "true"
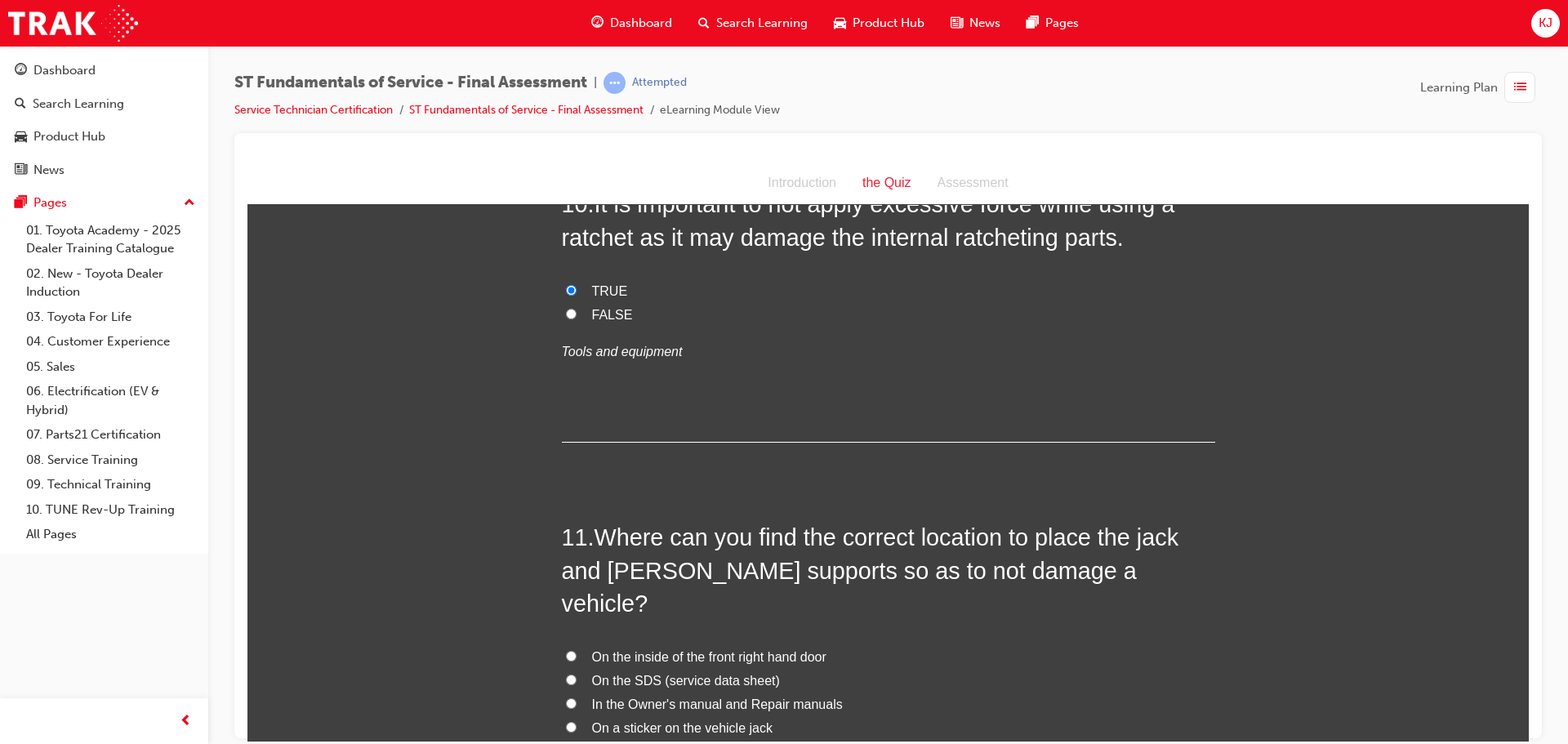
scroll to position [3676, 0]
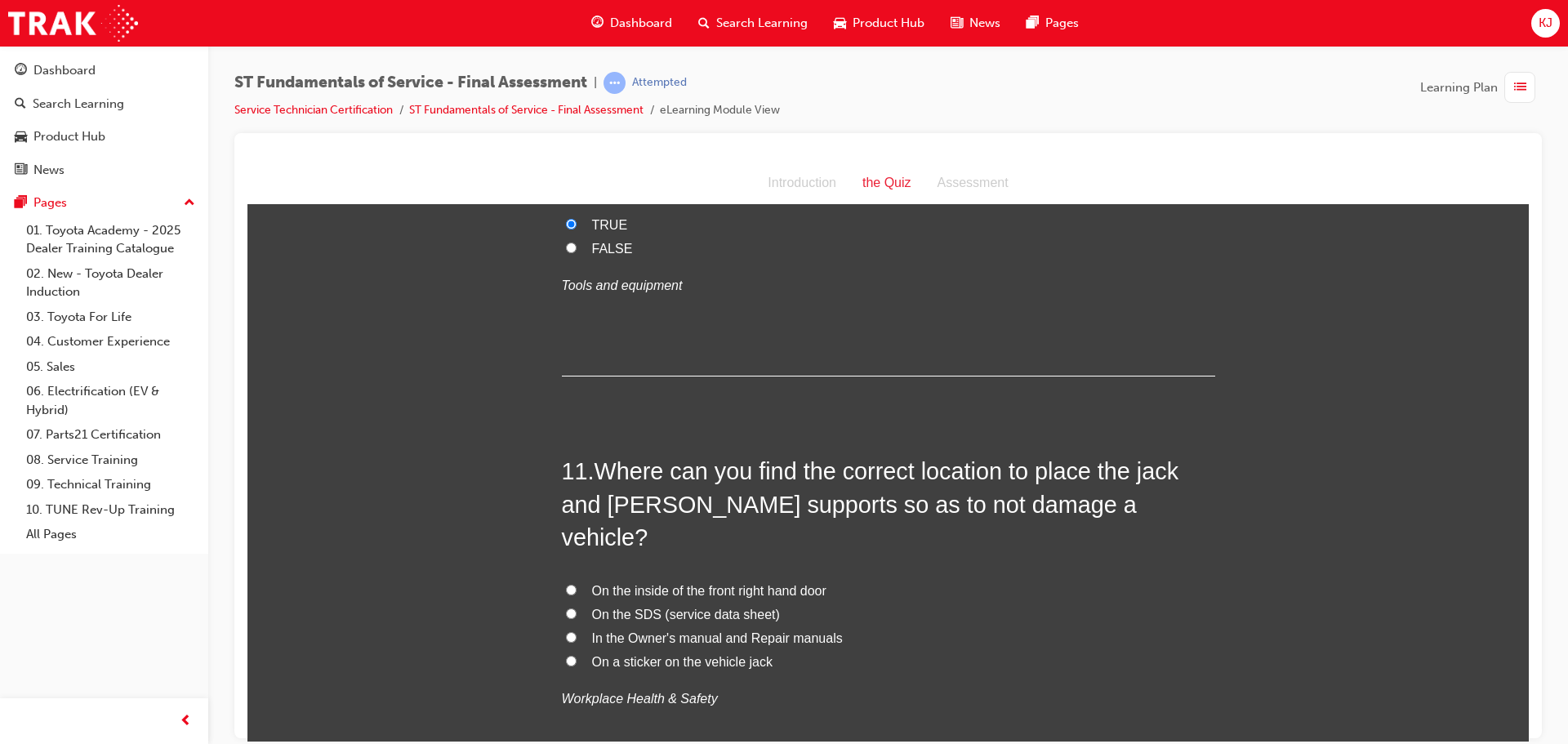
click at [615, 630] on span "In the Owner's manual and Repair manuals" at bounding box center [718, 637] width 251 height 14
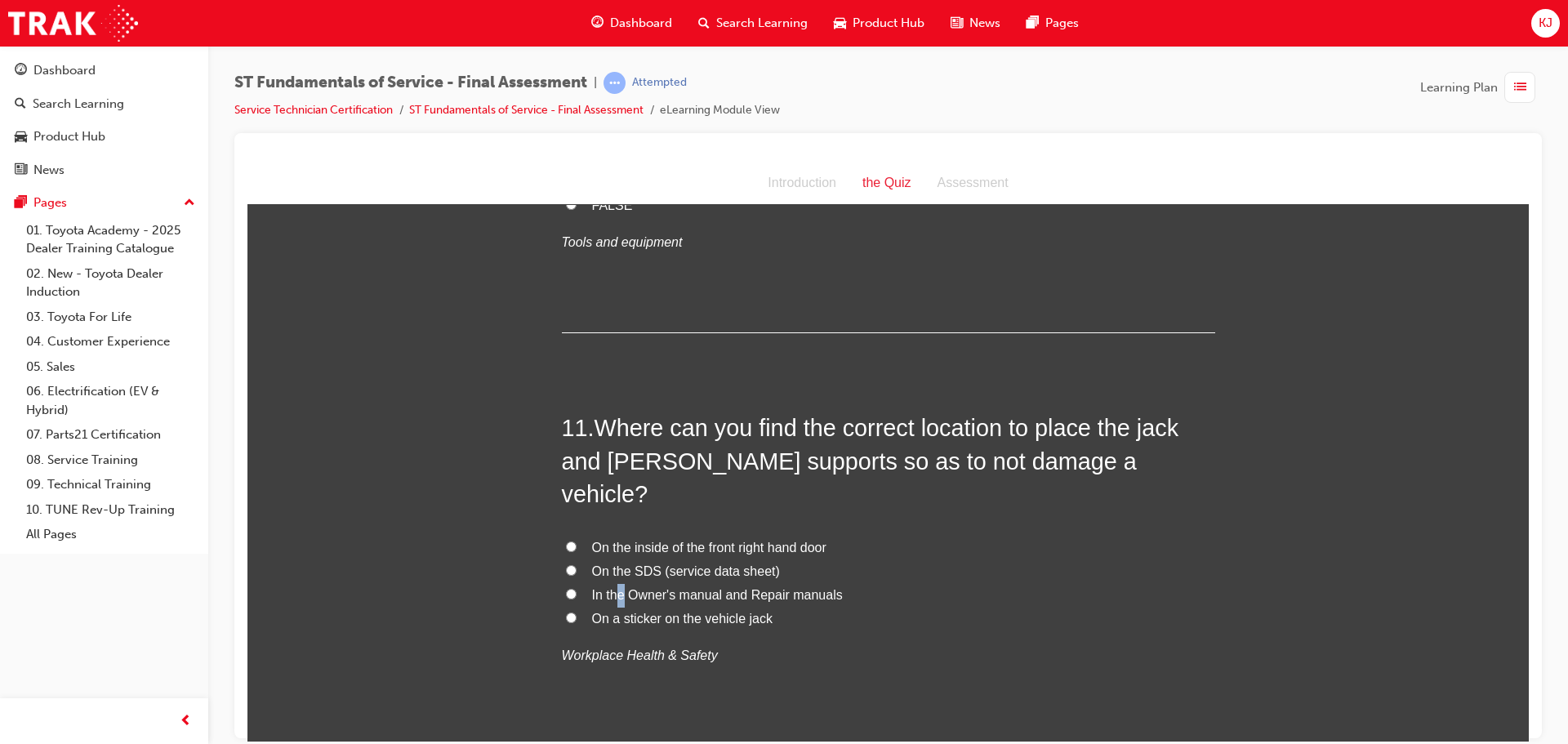
scroll to position [3758, 0]
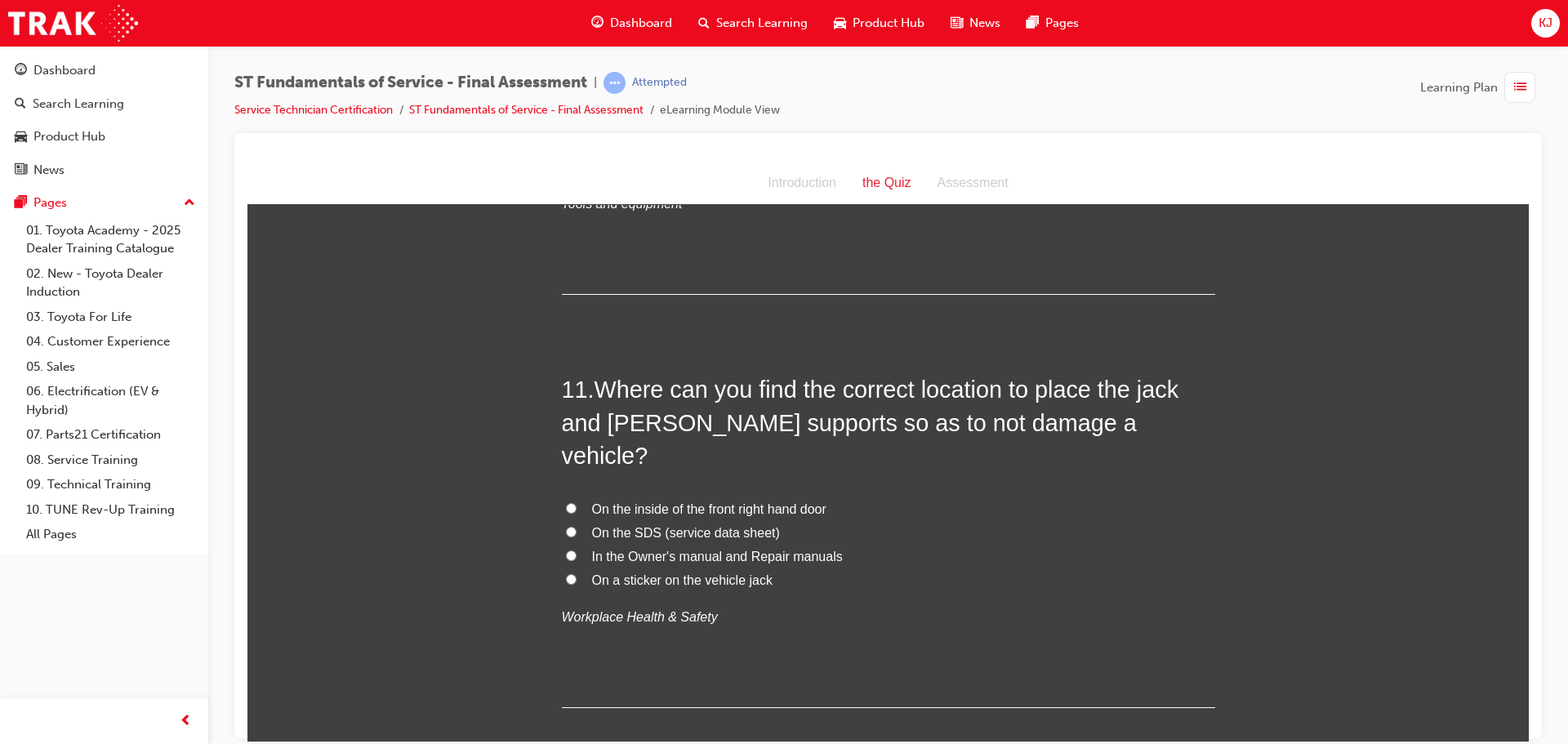
drag, startPoint x: 559, startPoint y: 520, endPoint x: 569, endPoint y: 526, distance: 11.7
click at [562, 544] on label "In the Owner's manual and Repair manuals" at bounding box center [889, 556] width 654 height 24
click at [566, 550] on input "In the Owner's manual and Repair manuals" at bounding box center [571, 555] width 10 height 10
radio input "true"
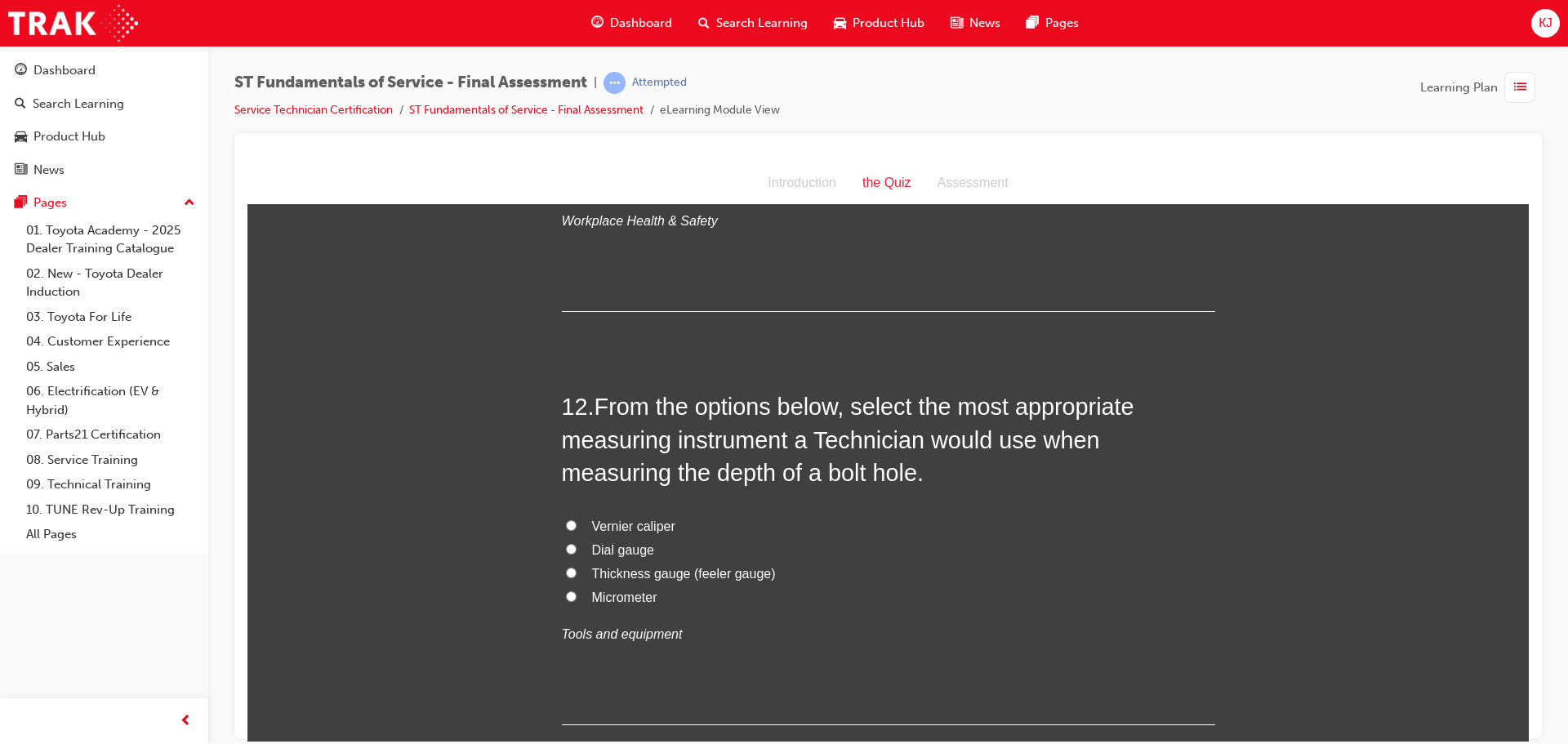
scroll to position [4166, 0]
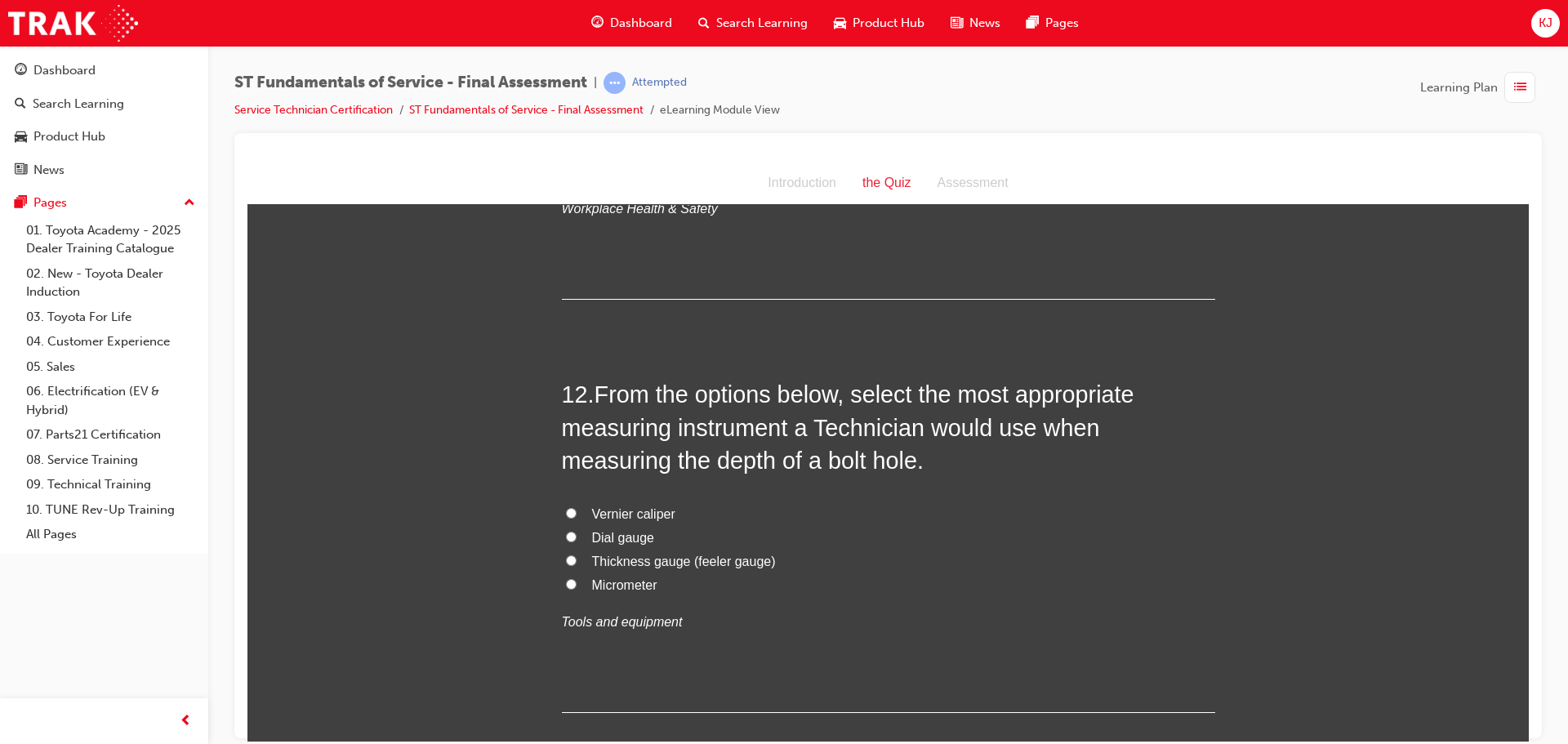
click at [615, 577] on span "Micrometer" at bounding box center [625, 584] width 65 height 14
click at [582, 574] on label "Micrometer" at bounding box center [889, 586] width 654 height 24
click at [576, 578] on input "Micrometer" at bounding box center [571, 583] width 10 height 10
radio input "true"
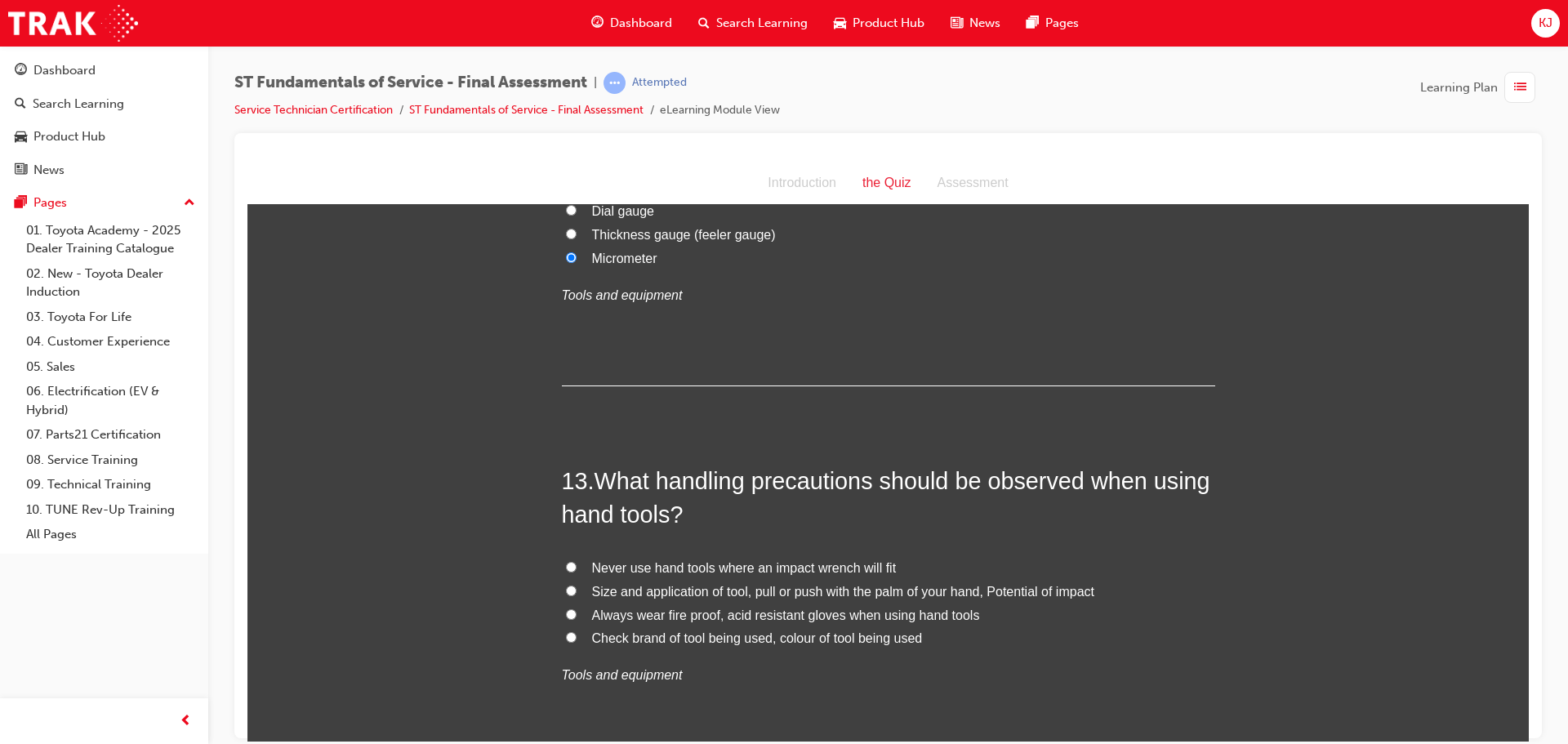
scroll to position [4574, 0]
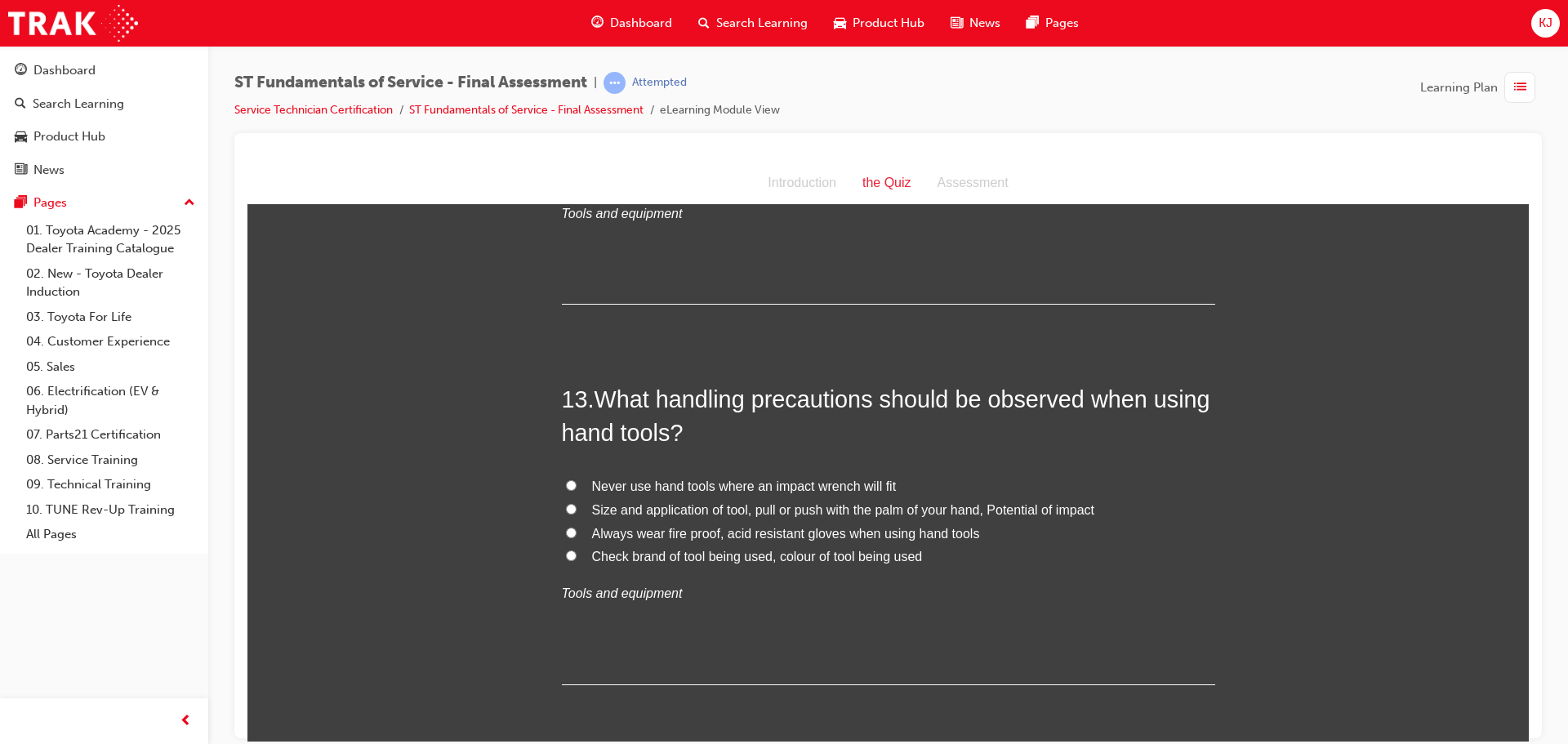
click at [606, 502] on span "Size and application of tool, pull or push with the palm of your hand, Potentia…" at bounding box center [844, 509] width 502 height 14
click at [566, 503] on input "Size and application of tool, pull or push with the palm of your hand, Potentia…" at bounding box center [571, 508] width 10 height 10
radio input "true"
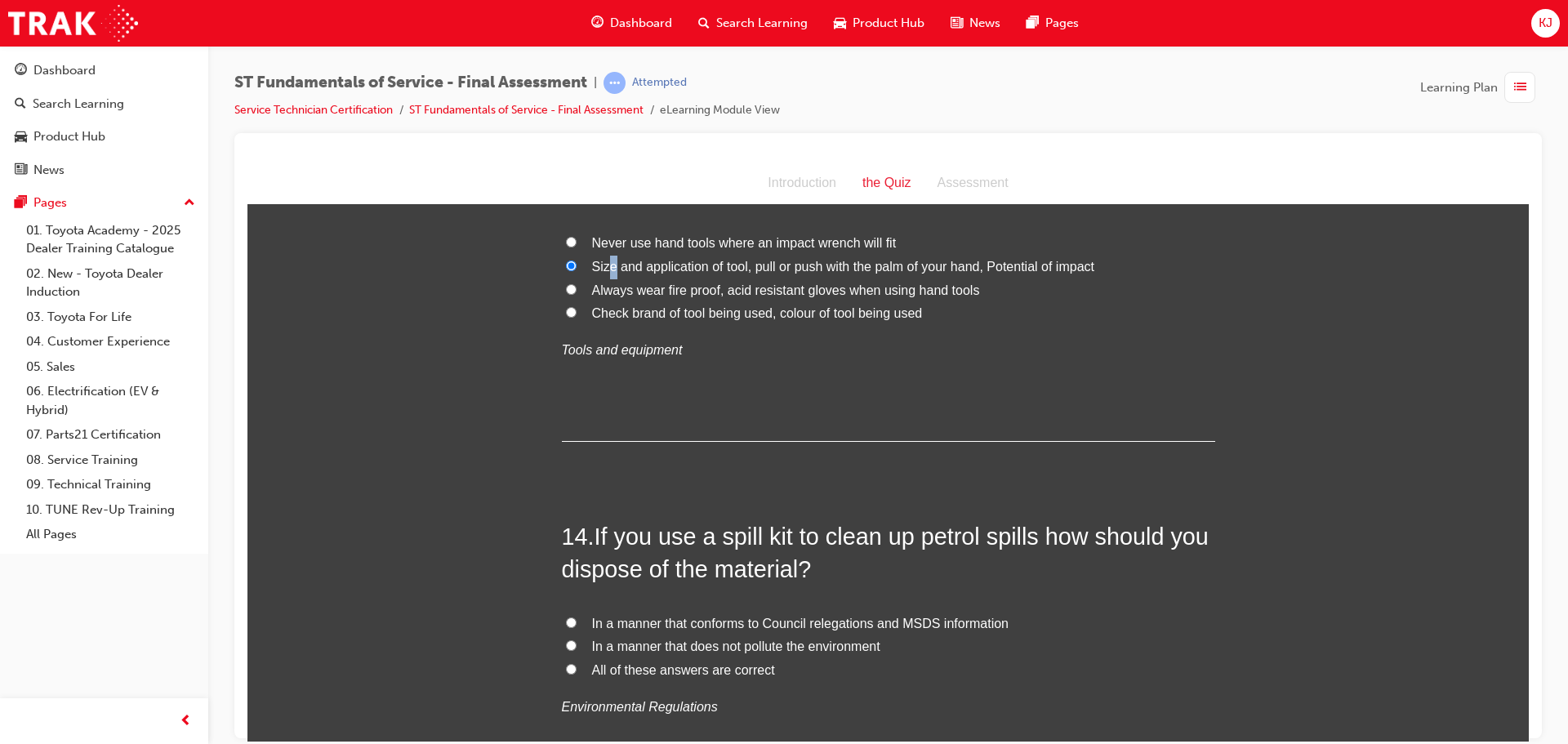
scroll to position [4819, 0]
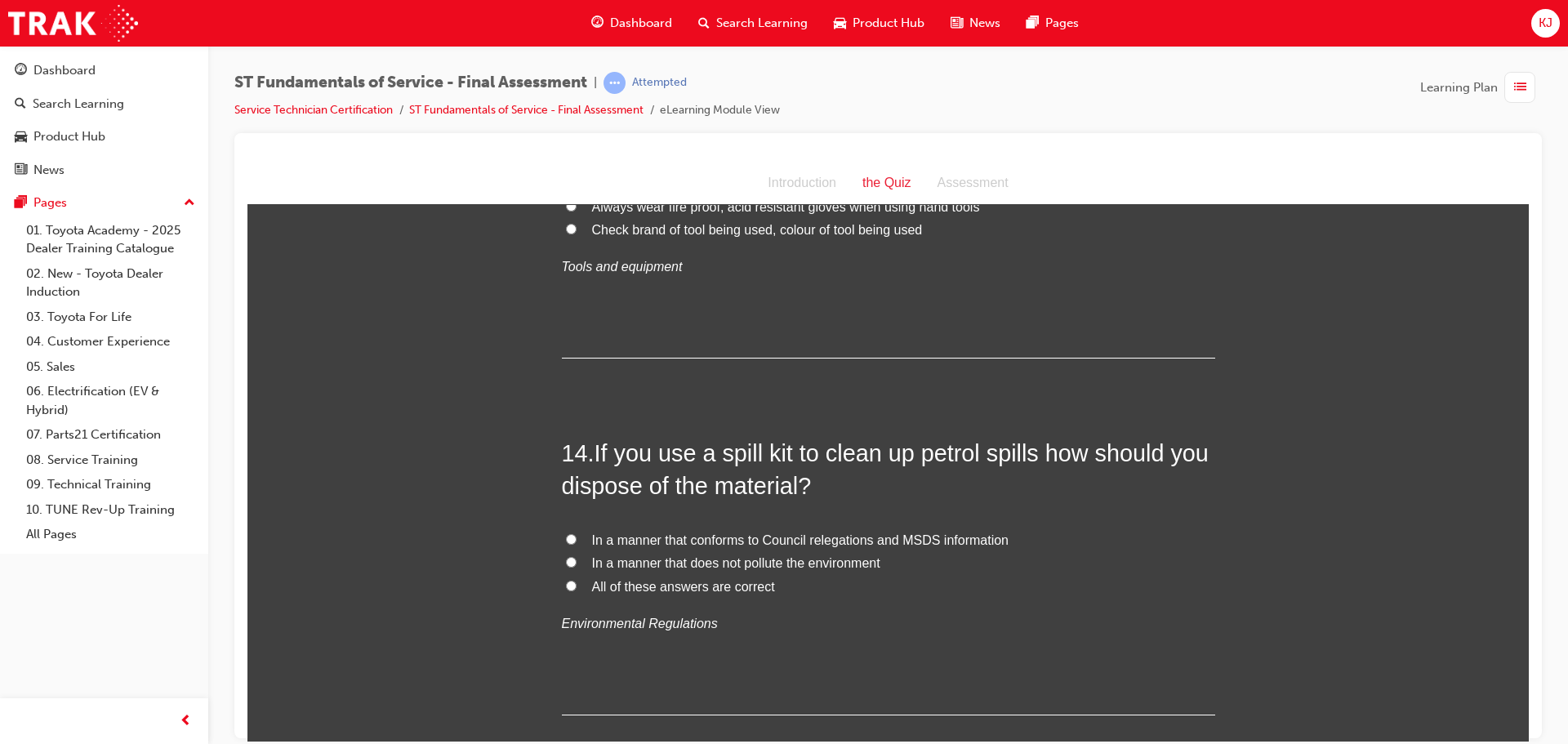
scroll to position [4983, 0]
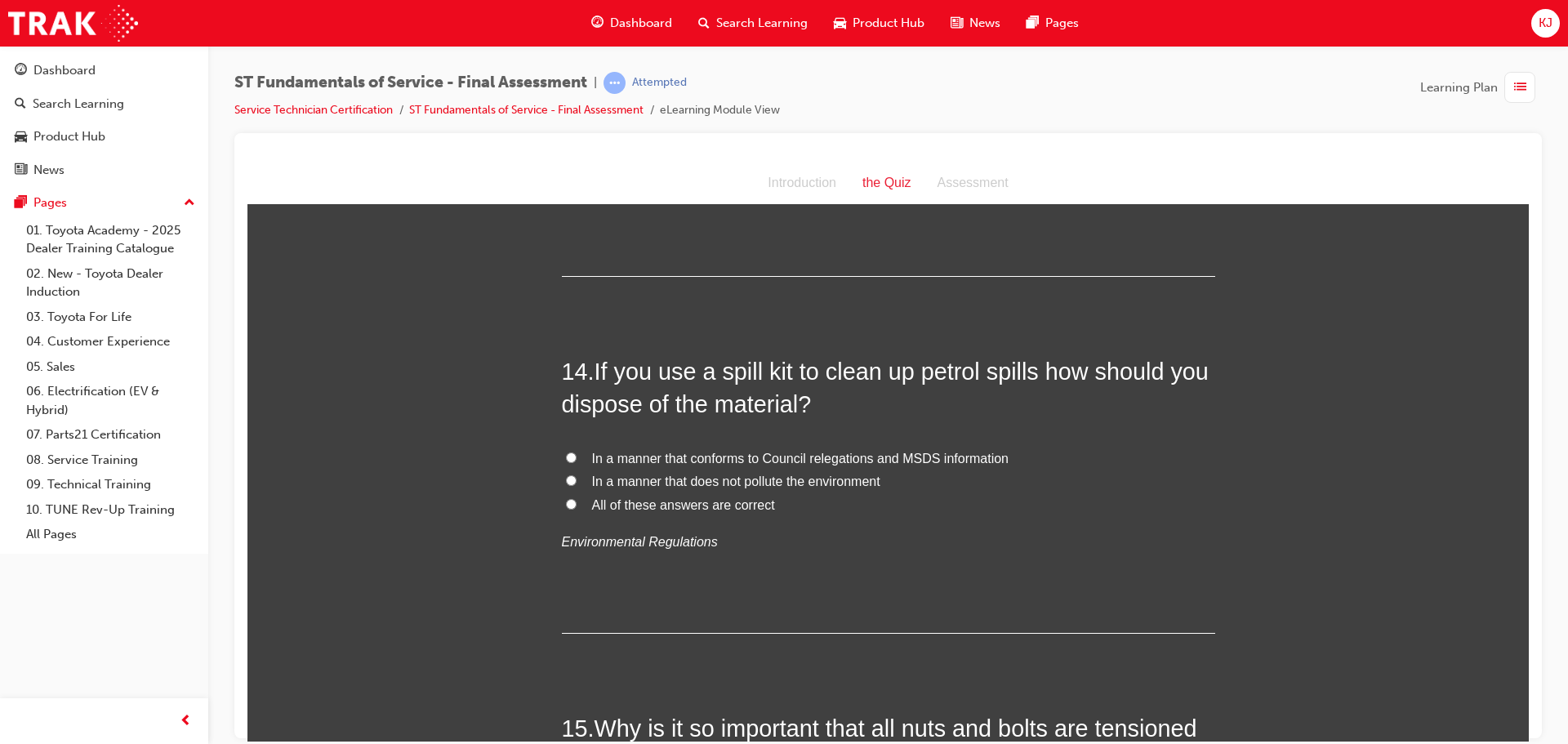
drag, startPoint x: 610, startPoint y: 470, endPoint x: 599, endPoint y: 463, distance: 13.0
click at [609, 497] on span "All of these answers are correct" at bounding box center [684, 504] width 183 height 14
click at [576, 498] on input "All of these answers are correct" at bounding box center [571, 503] width 10 height 10
radio input "true"
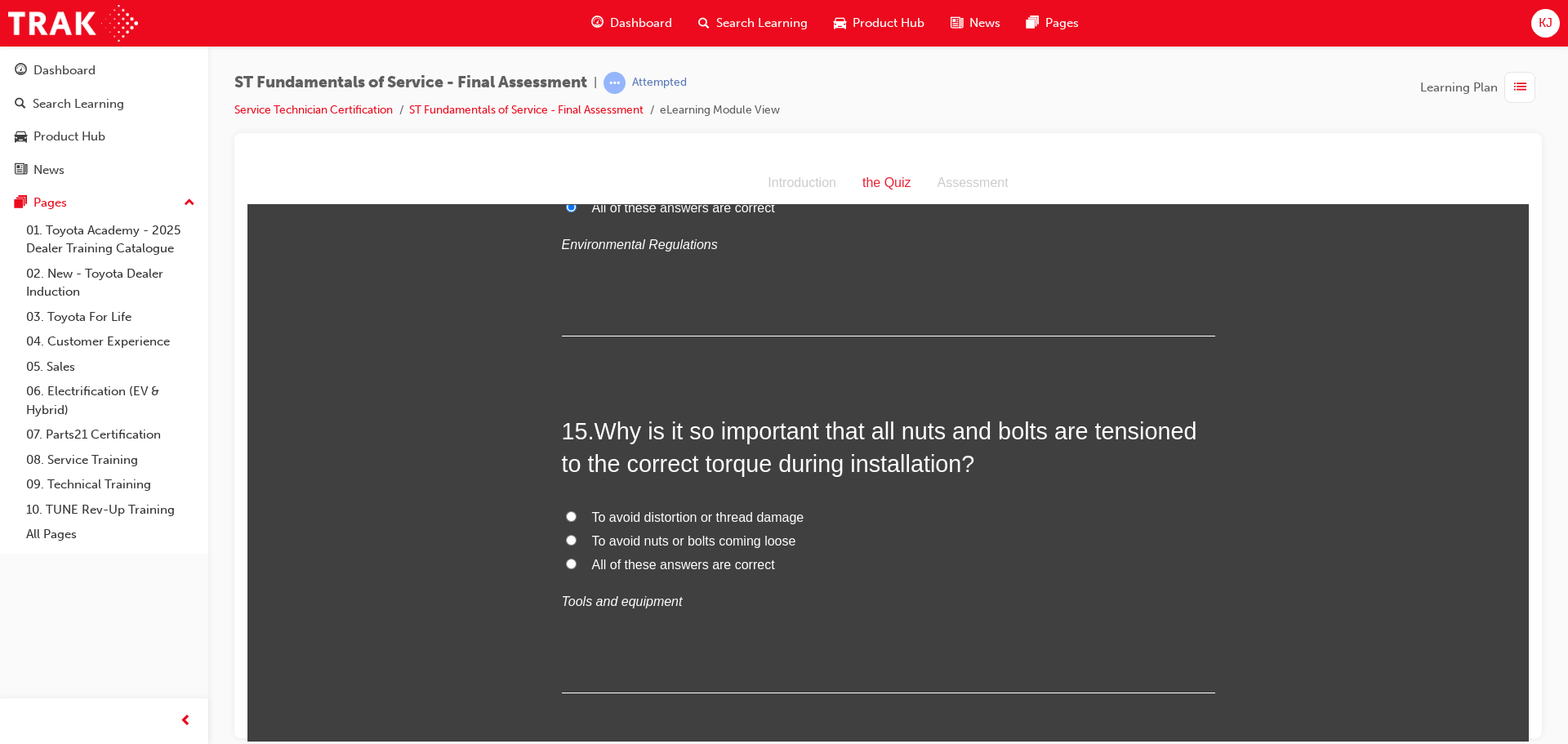
scroll to position [5309, 0]
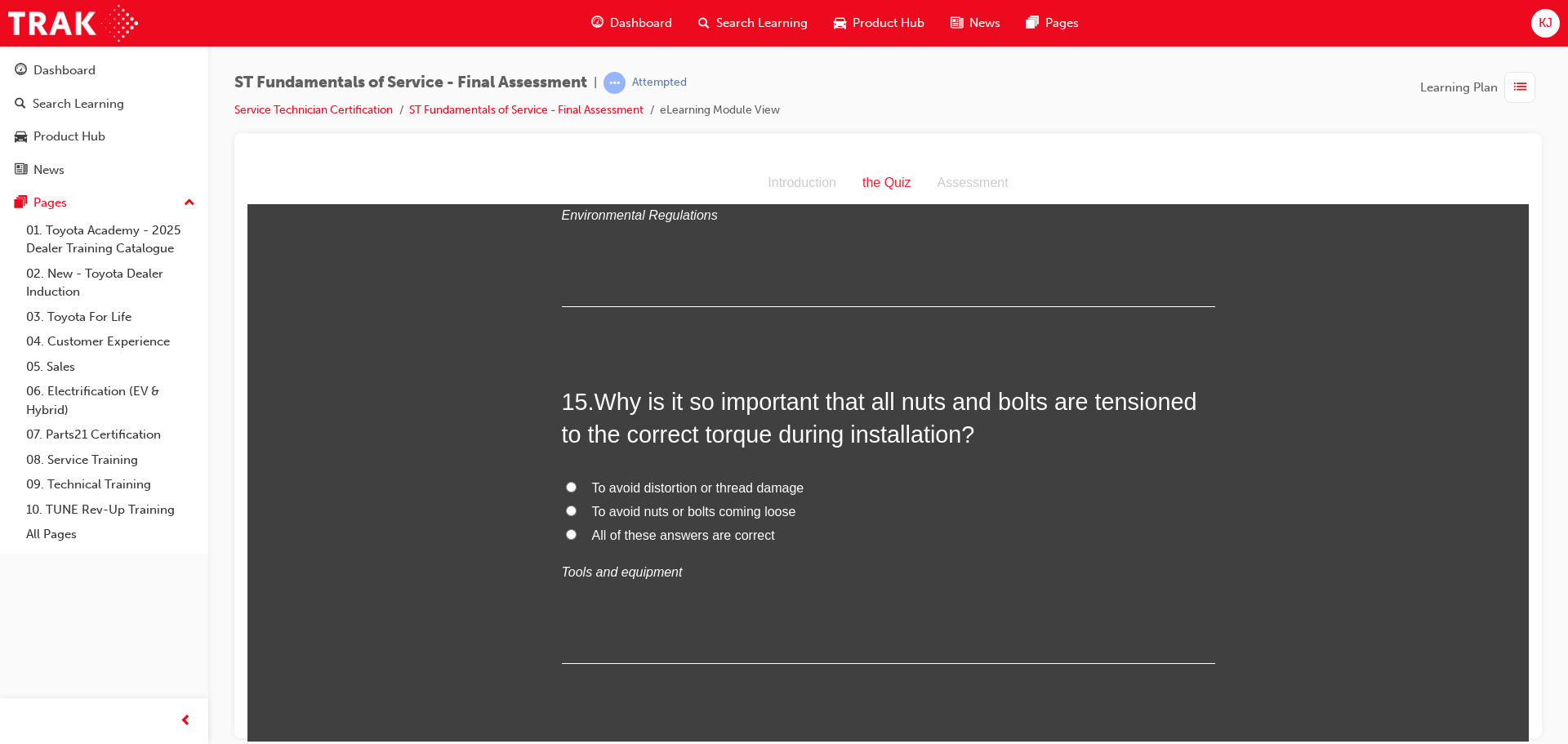
drag, startPoint x: 668, startPoint y: 507, endPoint x: 657, endPoint y: 507, distance: 11.0
click at [658, 528] on span "All of these answers are correct" at bounding box center [684, 535] width 183 height 14
click at [567, 528] on input "All of these answers are correct" at bounding box center [571, 533] width 10 height 10
radio input "true"
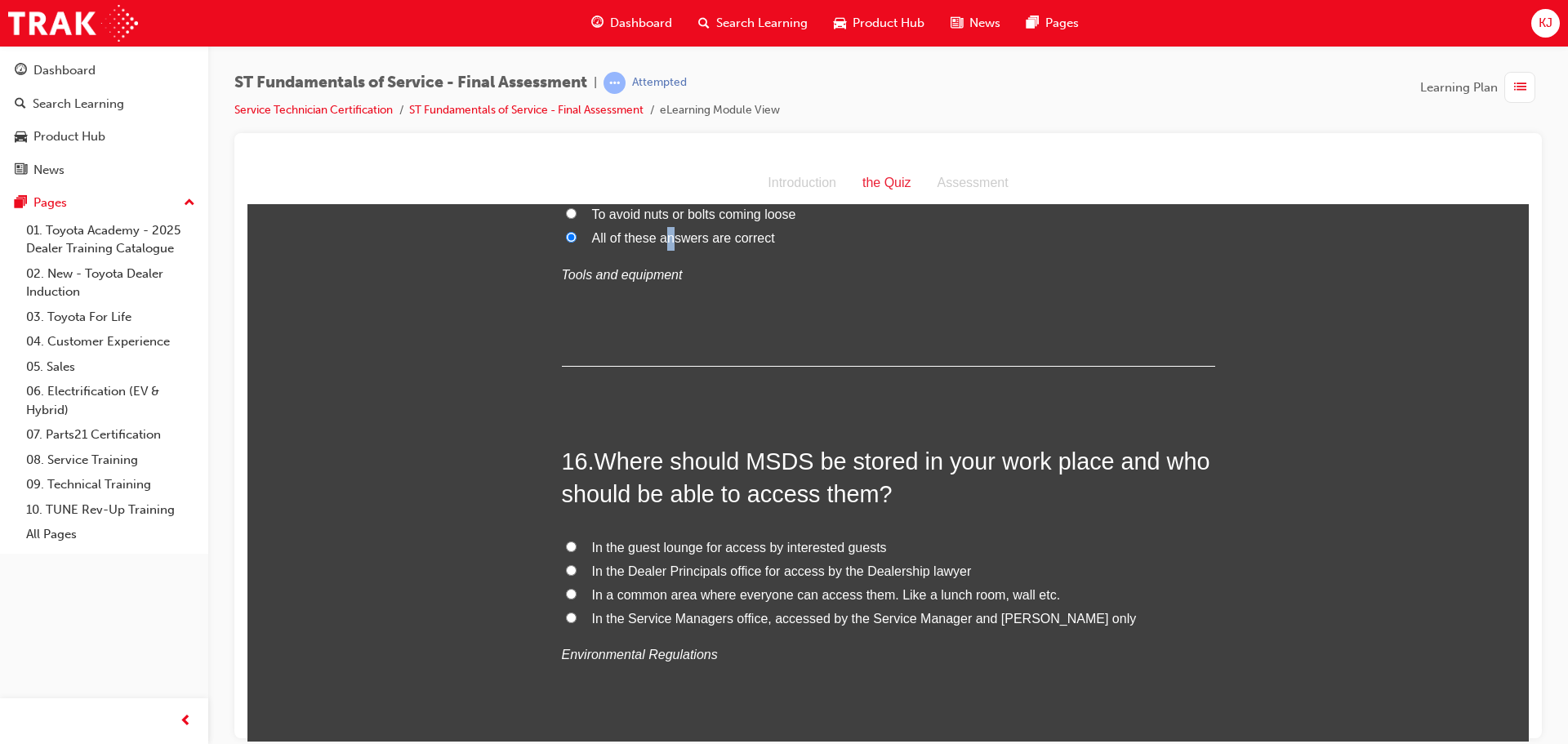
scroll to position [5636, 0]
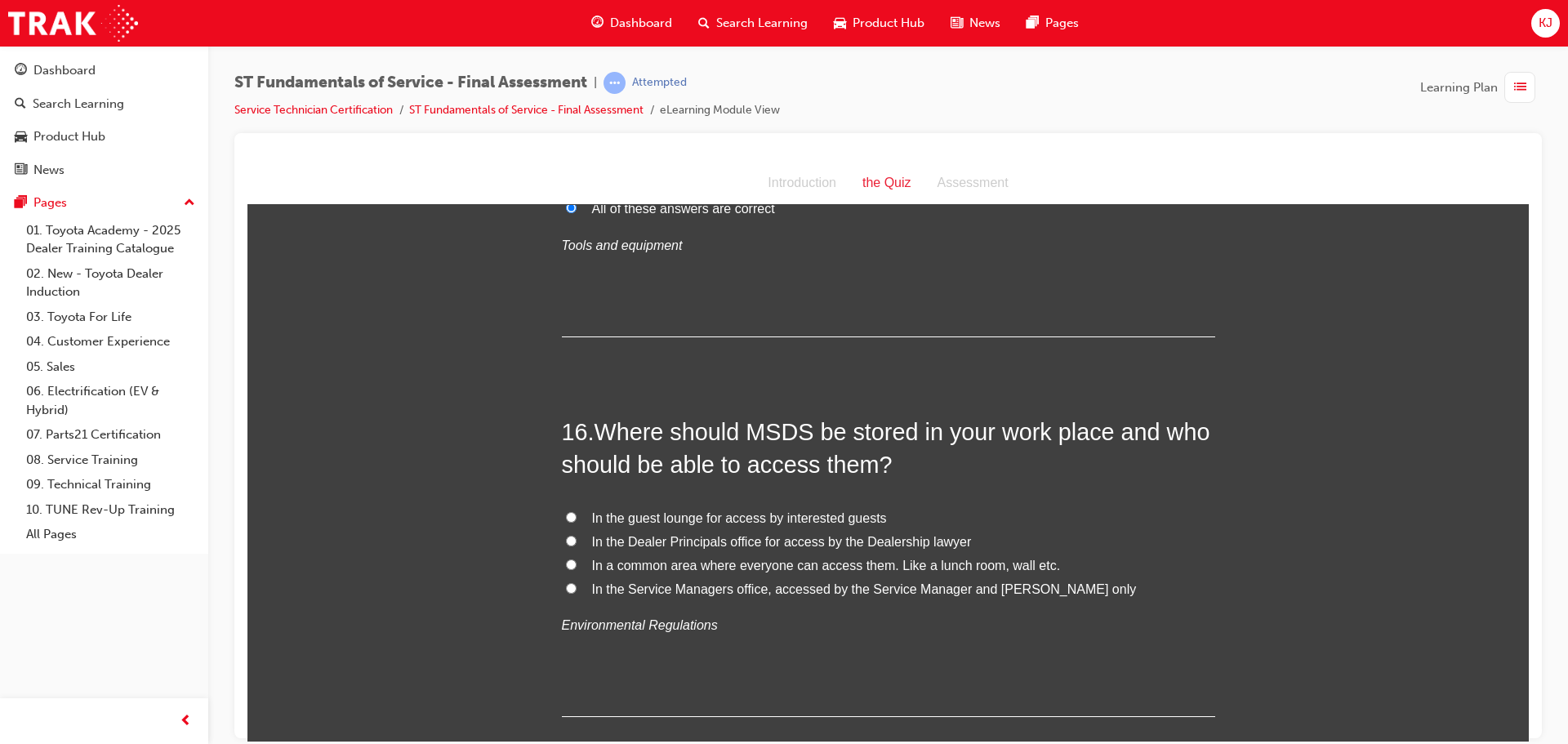
click at [654, 558] on span "In a common area where everyone can access them. Like a lunch room, wall etc." at bounding box center [827, 565] width 469 height 14
click at [576, 559] on input "In a common area where everyone can access them. Like a lunch room, wall etc." at bounding box center [571, 564] width 10 height 10
radio input "true"
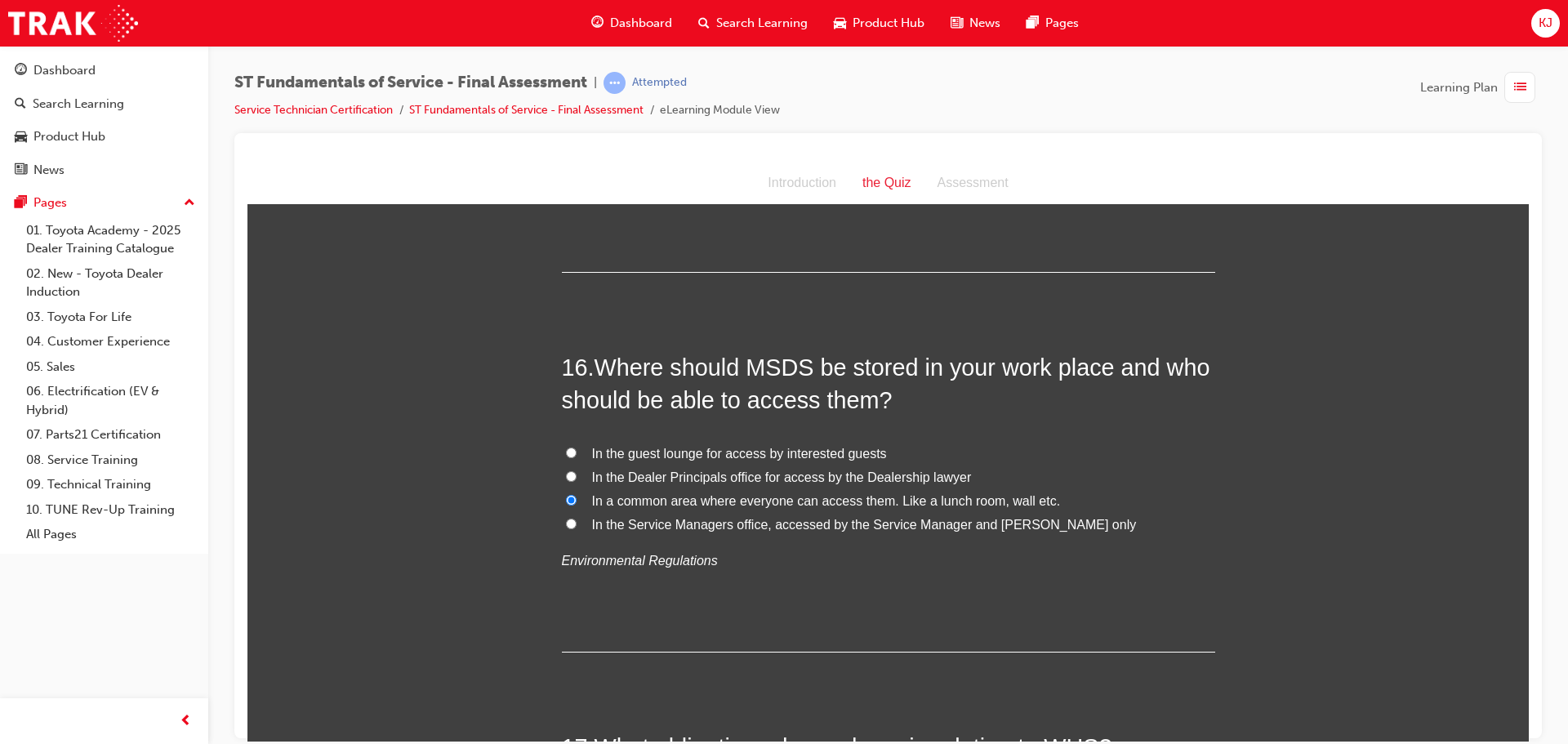
scroll to position [5963, 0]
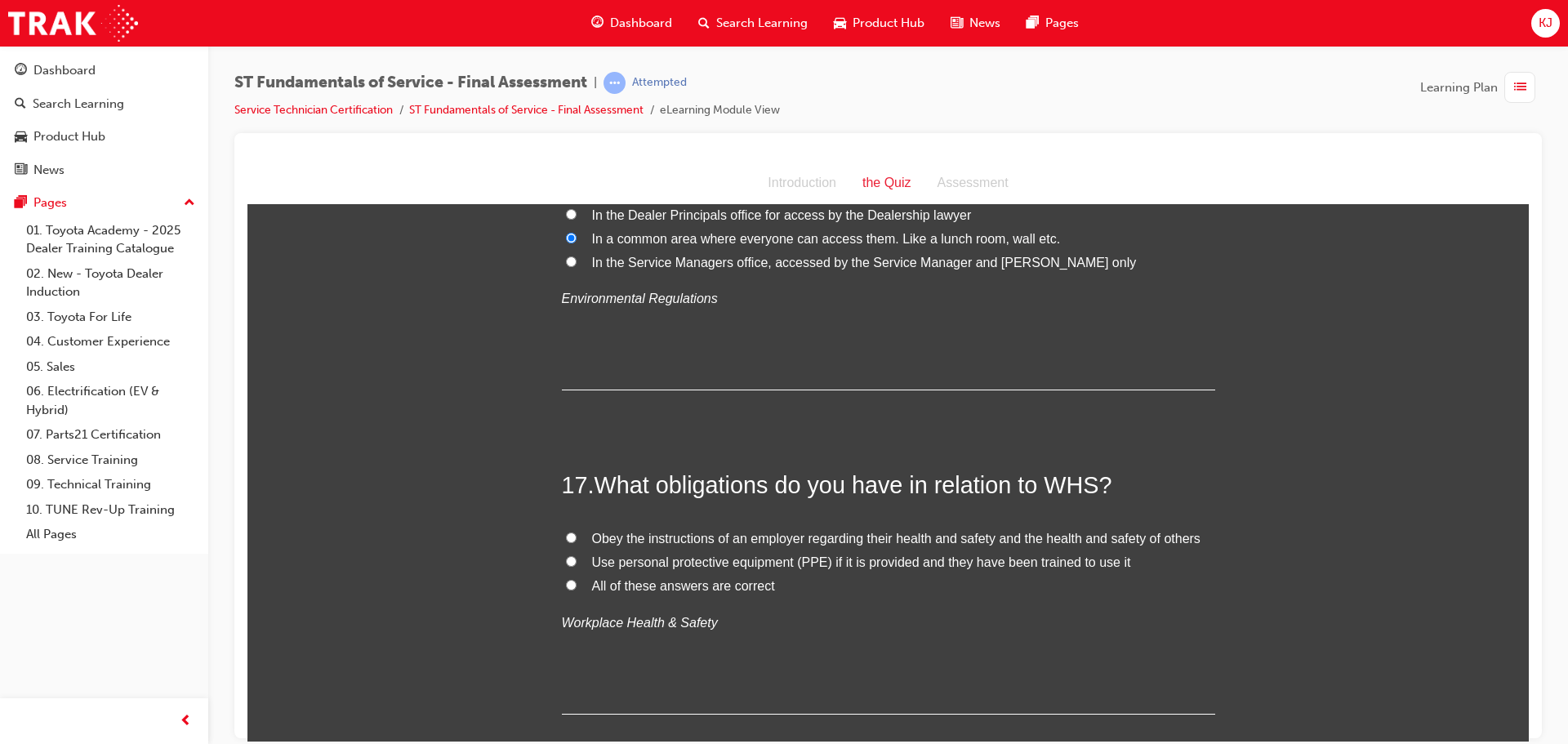
click at [684, 578] on span "All of these answers are correct" at bounding box center [684, 585] width 183 height 14
click at [576, 579] on input "All of these answers are correct" at bounding box center [571, 584] width 10 height 10
radio input "true"
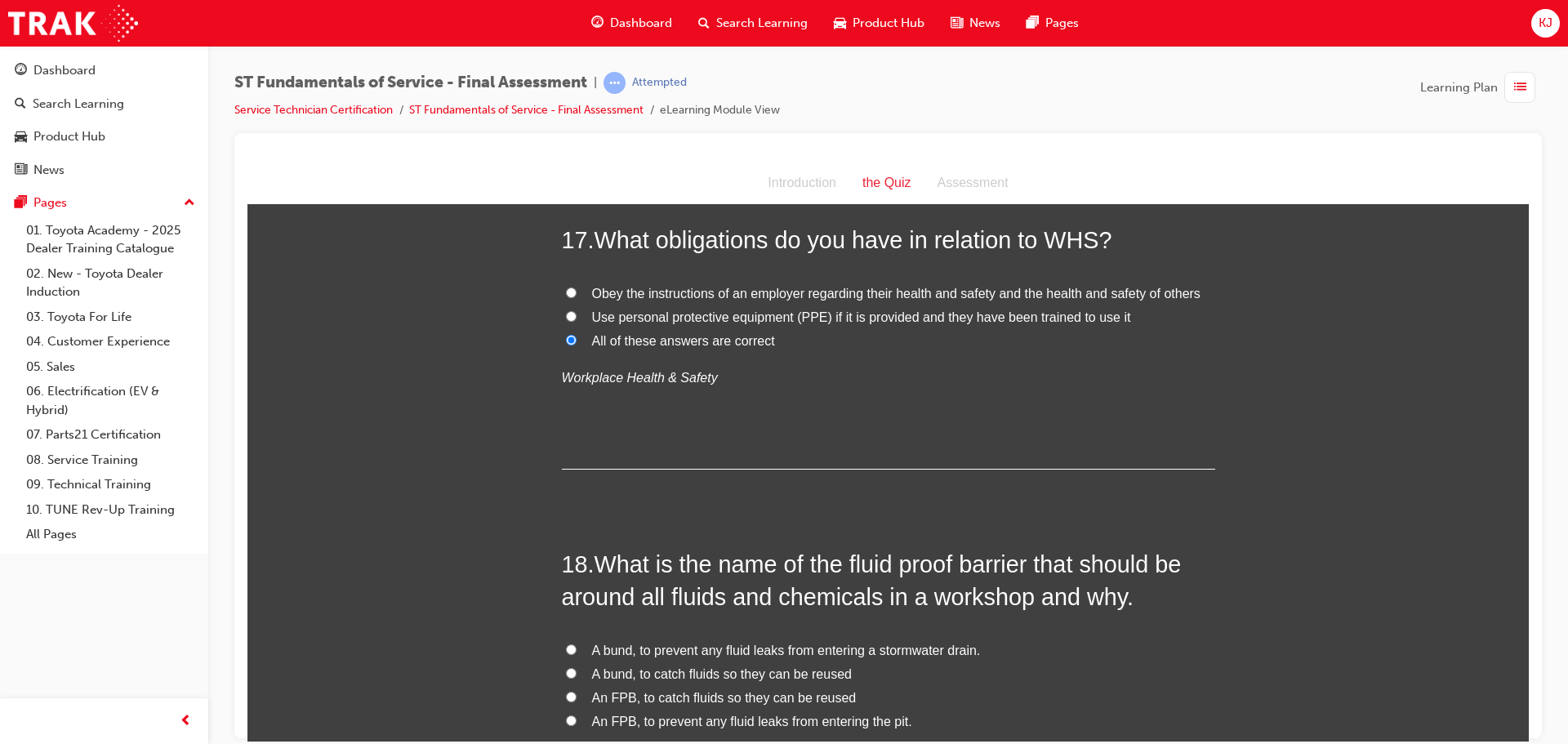
scroll to position [6290, 0]
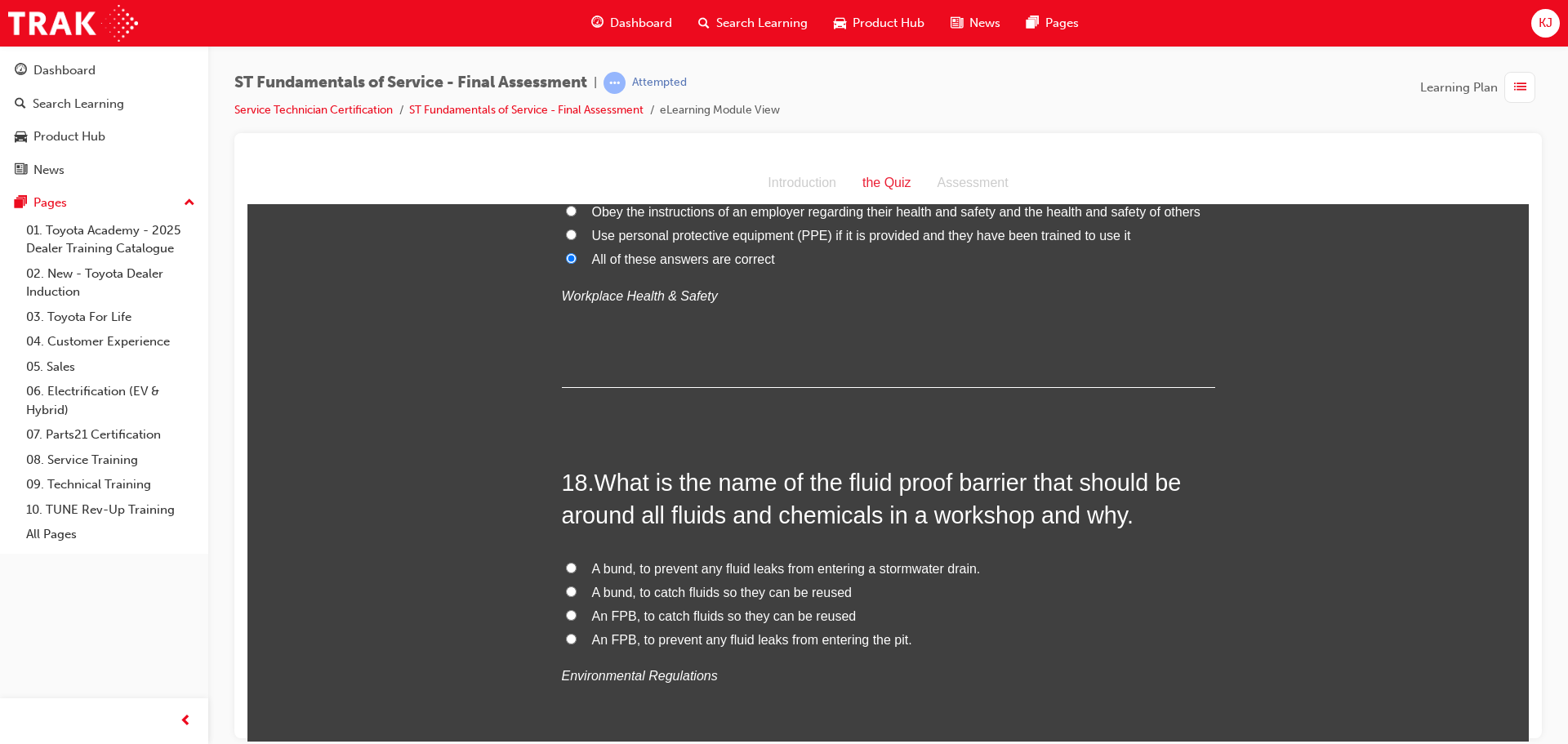
click at [786, 561] on span "A bund, to prevent any fluid leaks from entering a stormwater drain." at bounding box center [787, 568] width 389 height 14
click at [576, 562] on input "A bund, to prevent any fluid leaks from entering a stormwater drain." at bounding box center [571, 567] width 10 height 10
radio input "true"
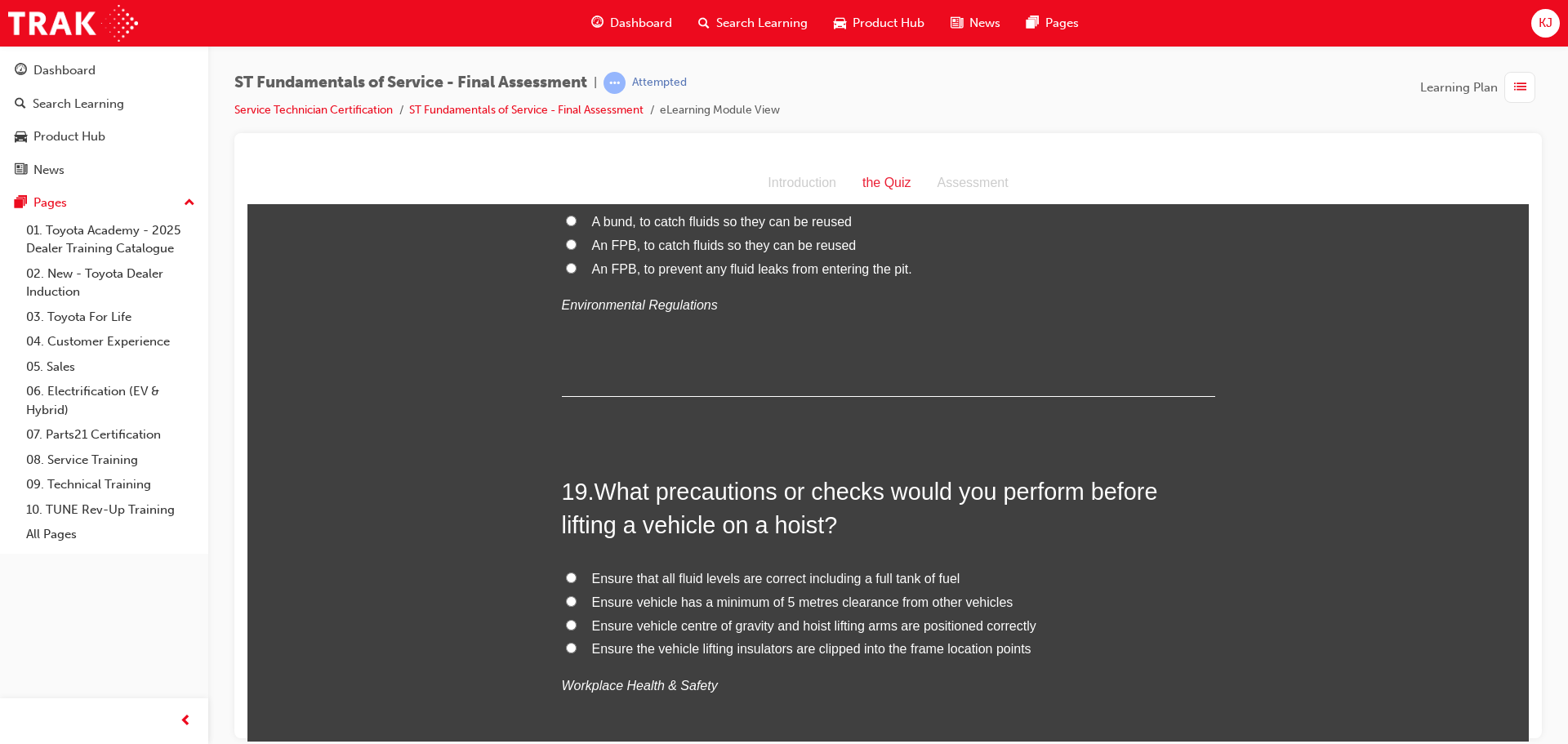
scroll to position [6699, 0]
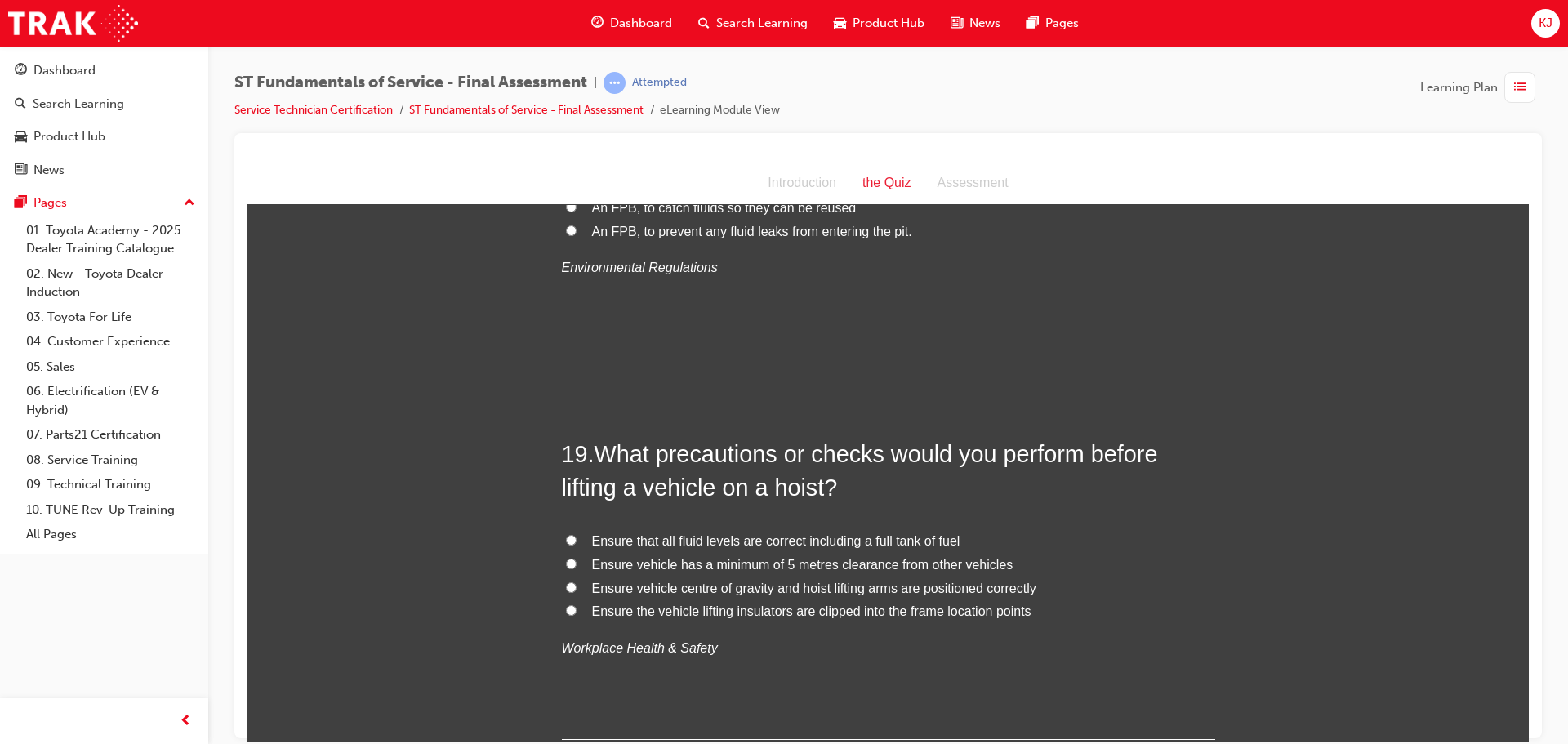
click at [735, 581] on span "Ensure vehicle centre of gravity and hoist lifting arms are positioned correctly" at bounding box center [815, 587] width 445 height 14
click at [576, 581] on input "Ensure vehicle centre of gravity and hoist lifting arms are positioned correctly" at bounding box center [571, 587] width 10 height 10
radio input "true"
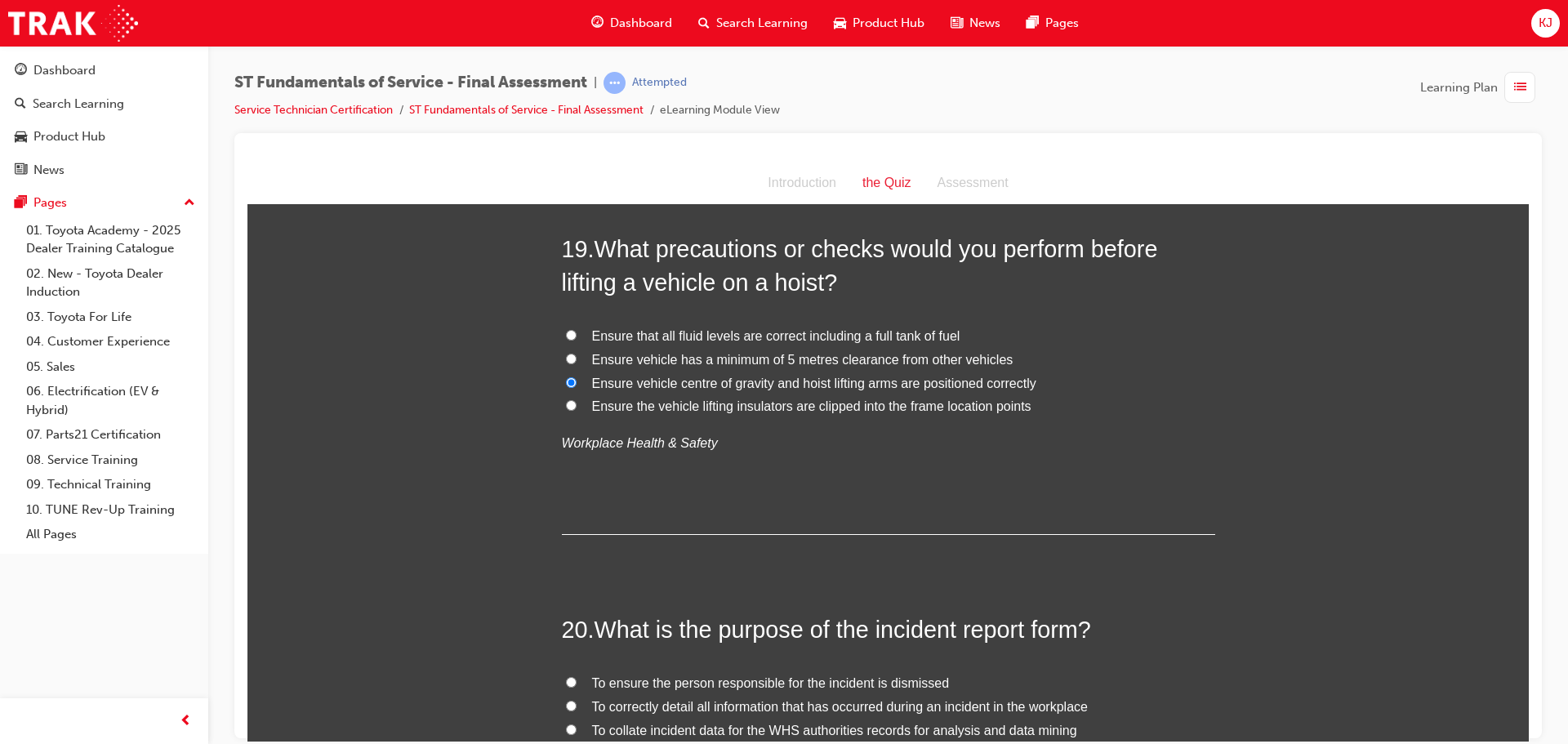
scroll to position [7025, 0]
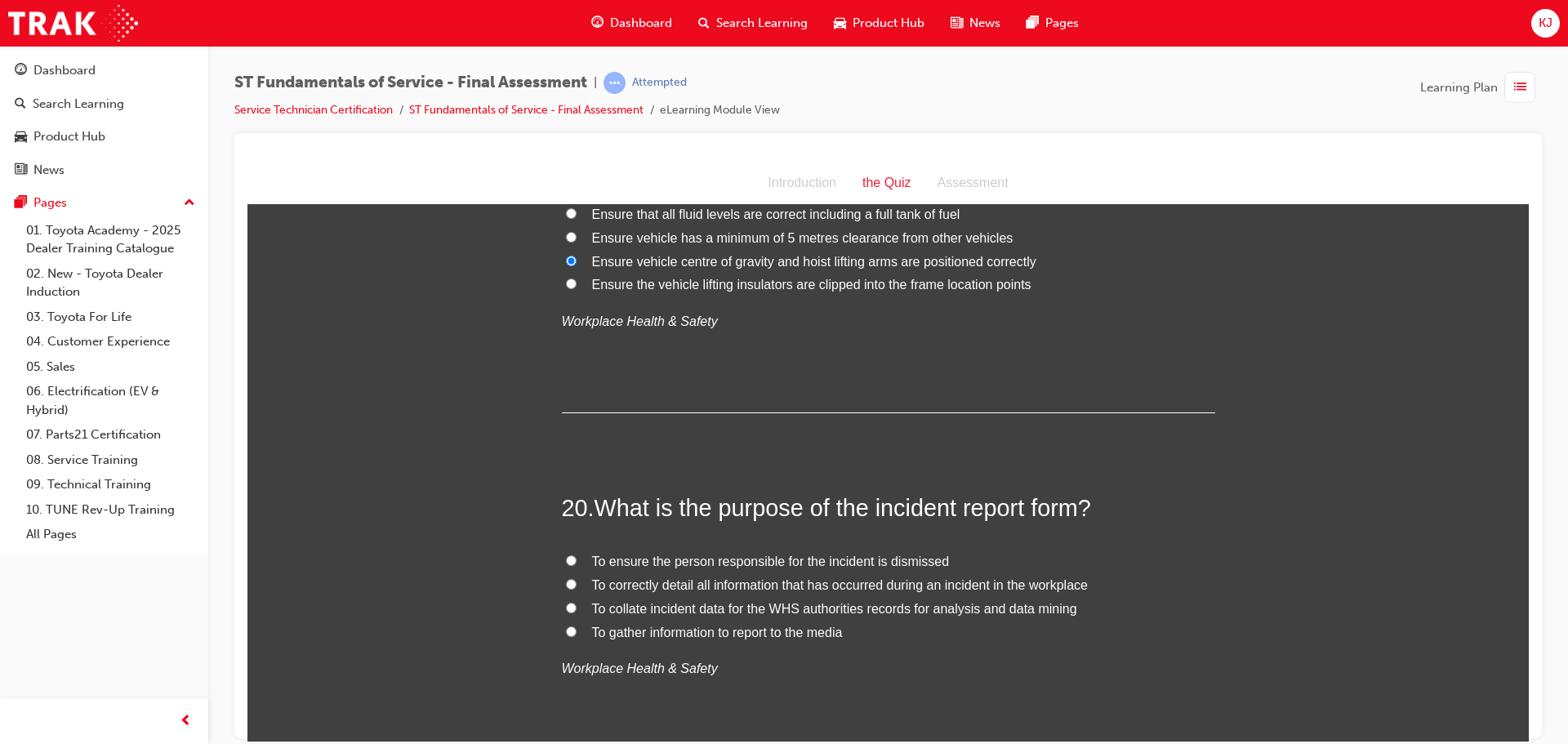
click at [711, 577] on span "To correctly detail all information that has occurred during an incident in the…" at bounding box center [840, 584] width 495 height 14
click at [576, 578] on input "To correctly detail all information that has occurred during an incident in the…" at bounding box center [571, 583] width 10 height 10
radio input "true"
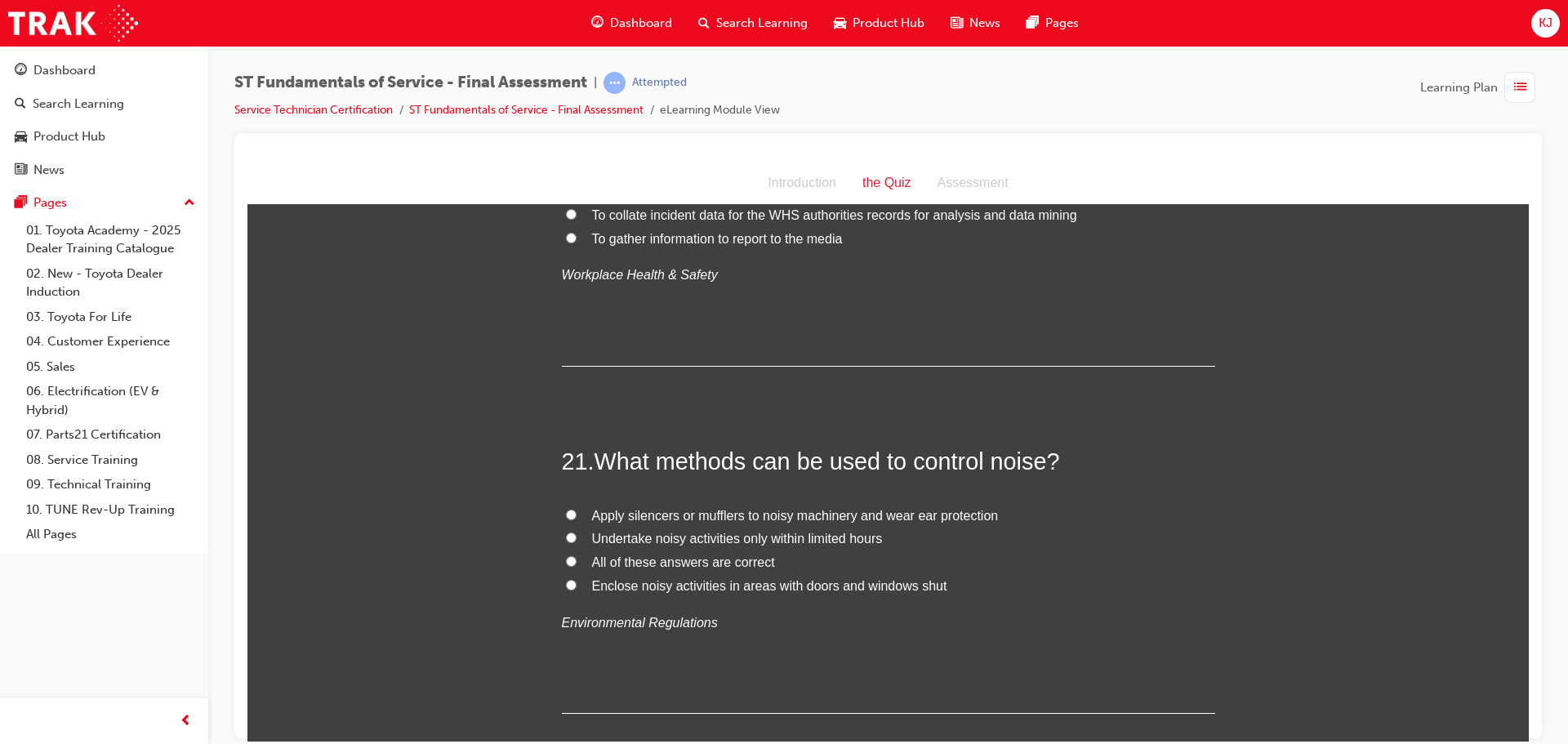
scroll to position [7433, 0]
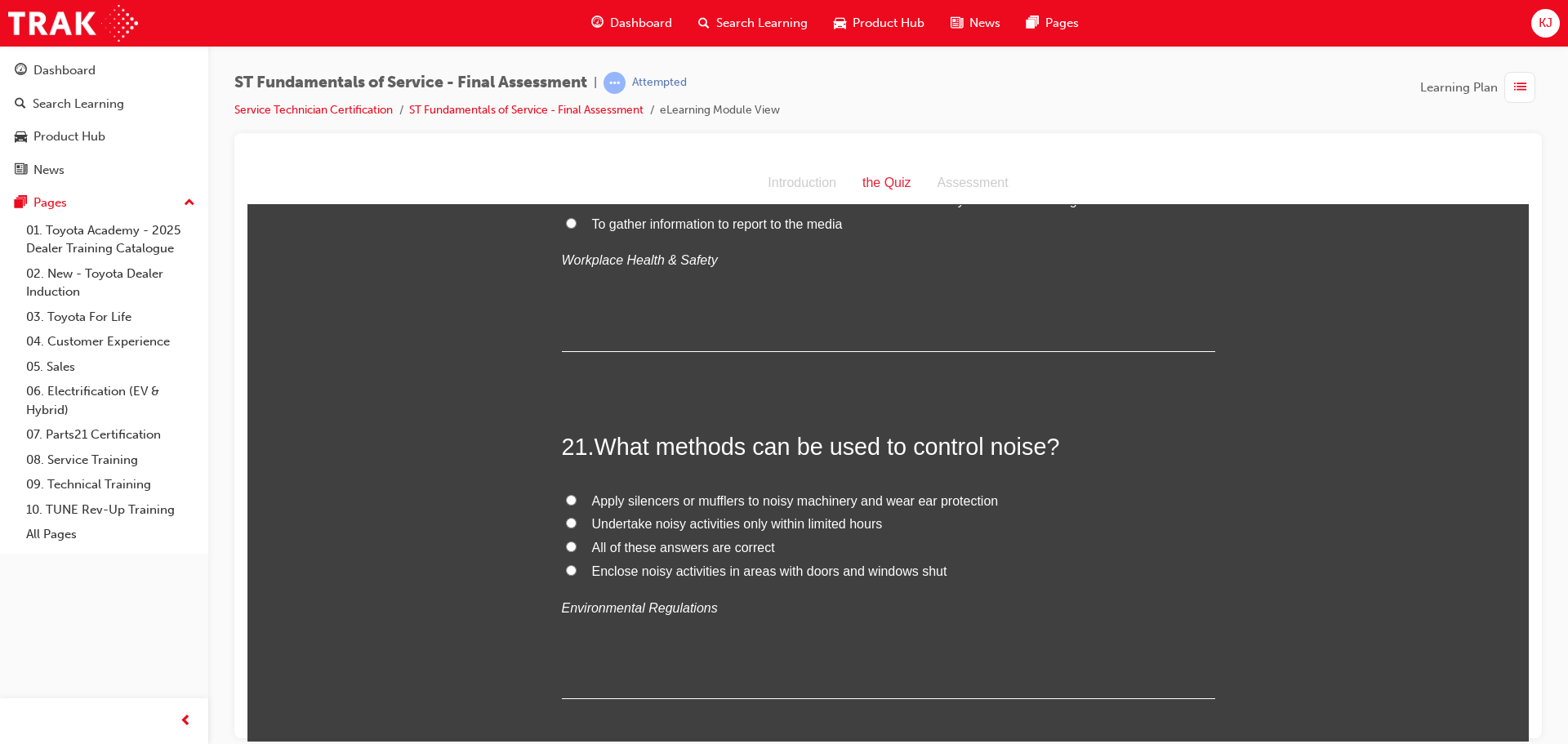
click at [728, 494] on span "Apply silencers or mufflers to noisy machinery and wear ear protection" at bounding box center [796, 501] width 407 height 14
click at [576, 495] on input "Apply silencers or mufflers to noisy machinery and wear ear protection" at bounding box center [571, 500] width 10 height 10
radio input "true"
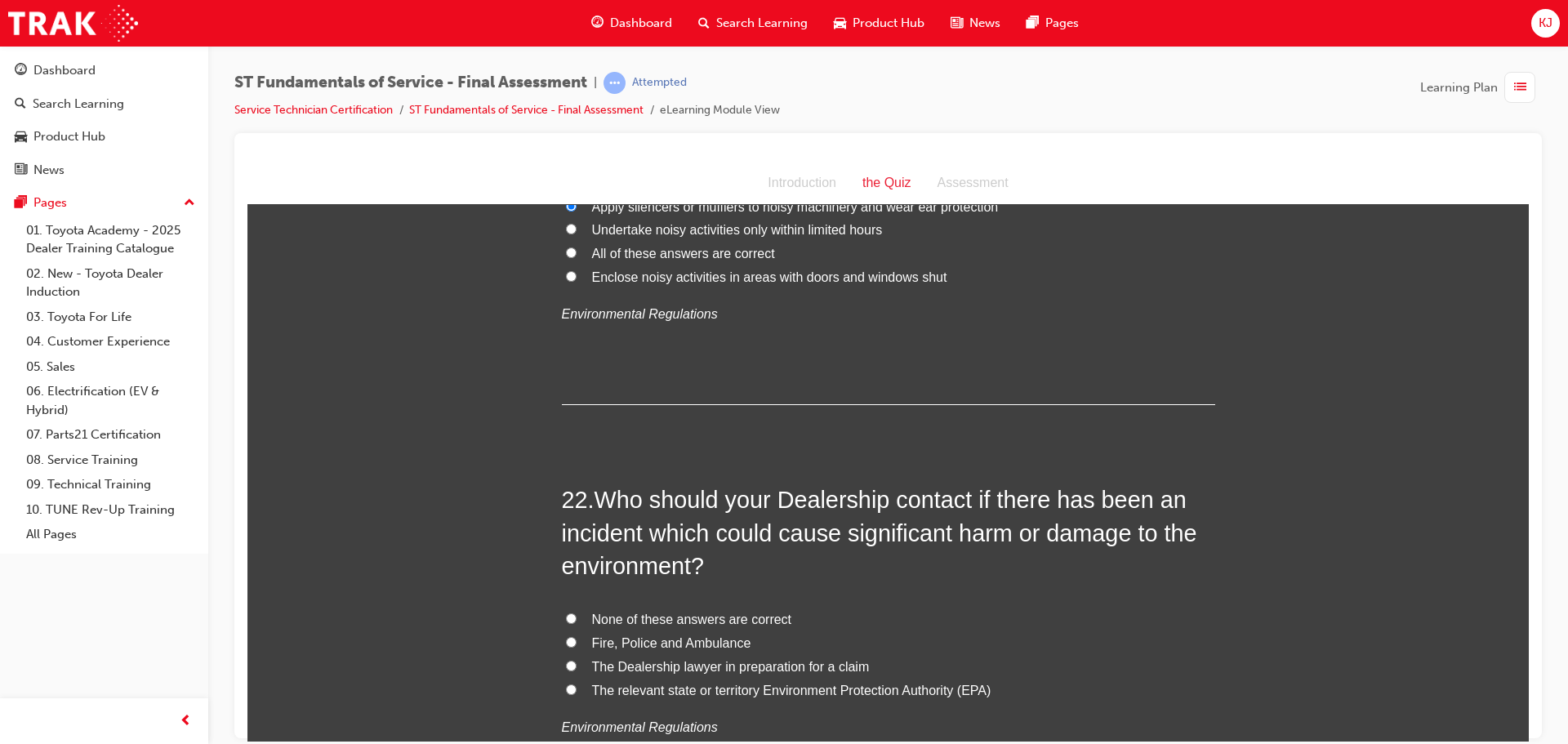
scroll to position [7760, 0]
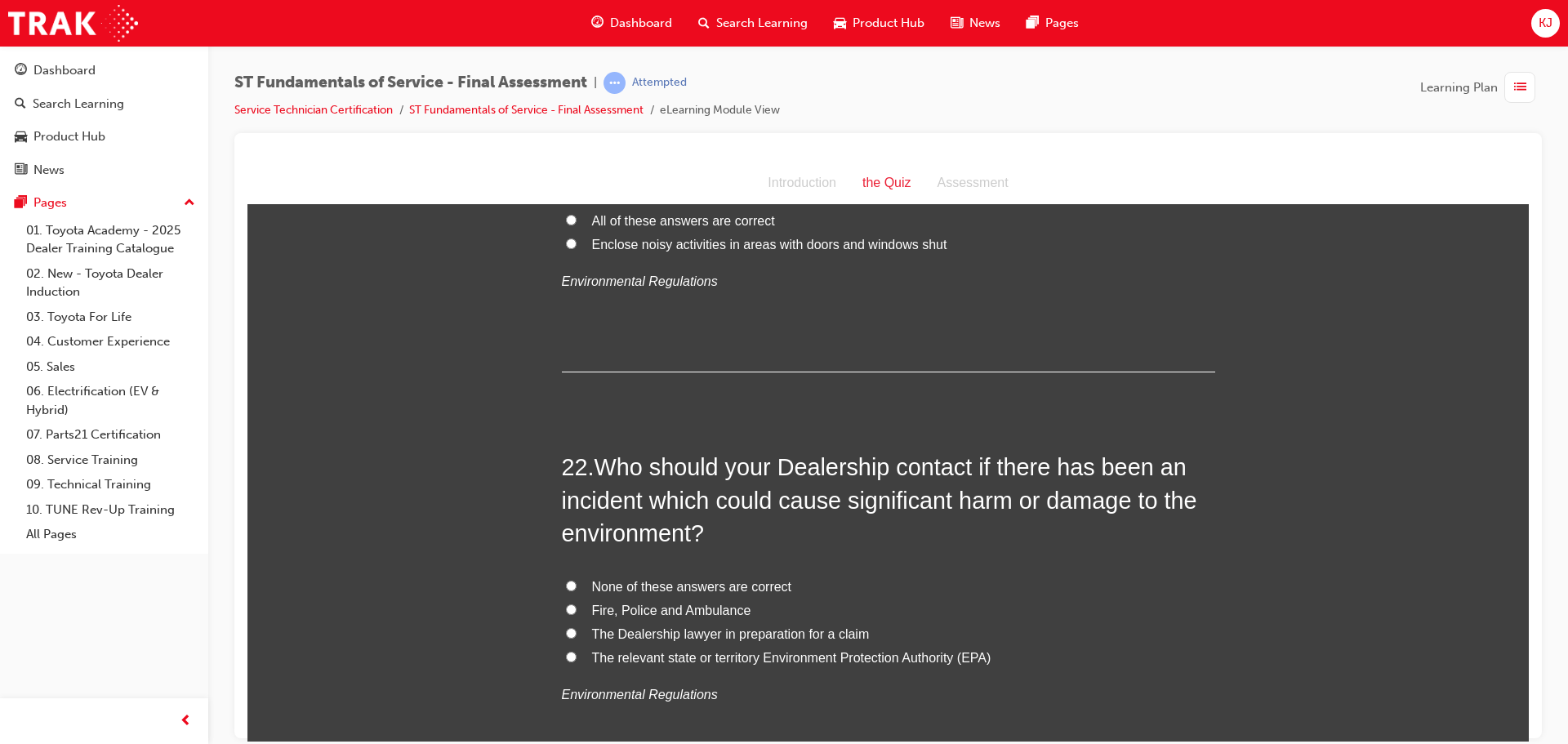
click at [704, 650] on span "The relevant state or territory Environment Protection Authority (EPA)" at bounding box center [792, 657] width 399 height 14
click at [576, 651] on input "The relevant state or territory Environment Protection Authority (EPA)" at bounding box center [571, 656] width 10 height 10
radio input "true"
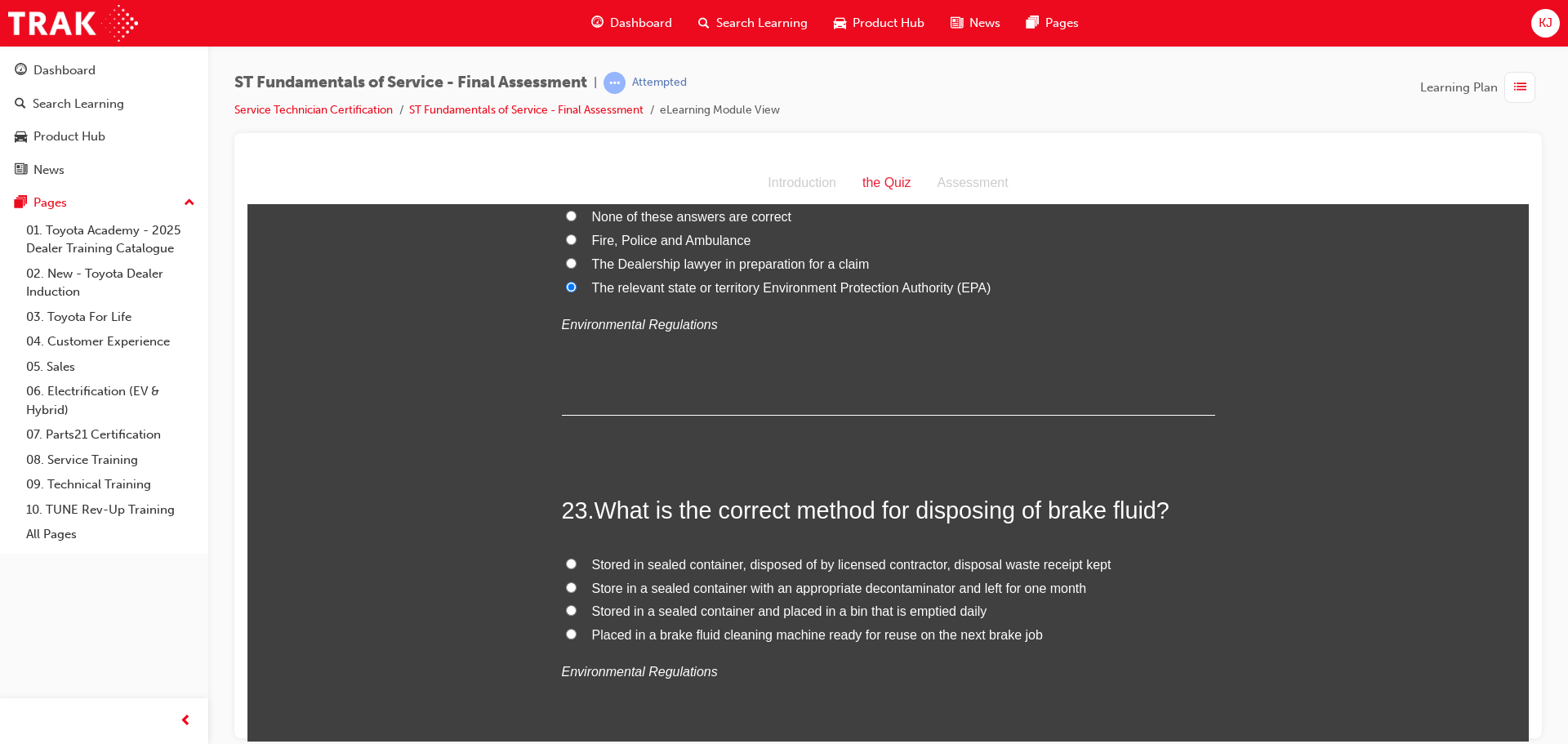
scroll to position [8169, 0]
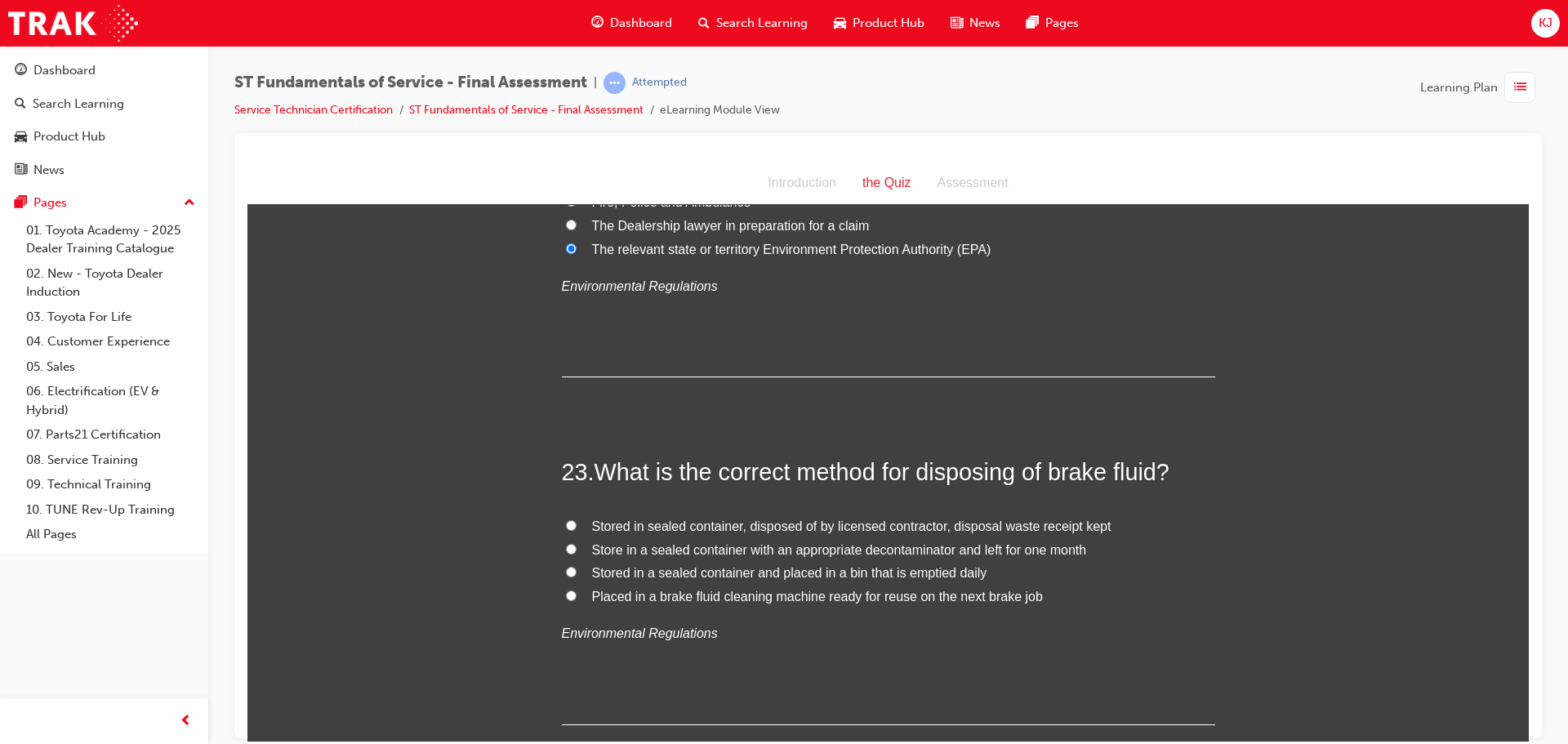
click at [743, 519] on span "Stored in sealed container, disposed of by licensed contractor, disposal waste …" at bounding box center [852, 526] width 520 height 14
click at [576, 520] on input "Stored in sealed container, disposed of by licensed contractor, disposal waste …" at bounding box center [571, 525] width 10 height 10
radio input "true"
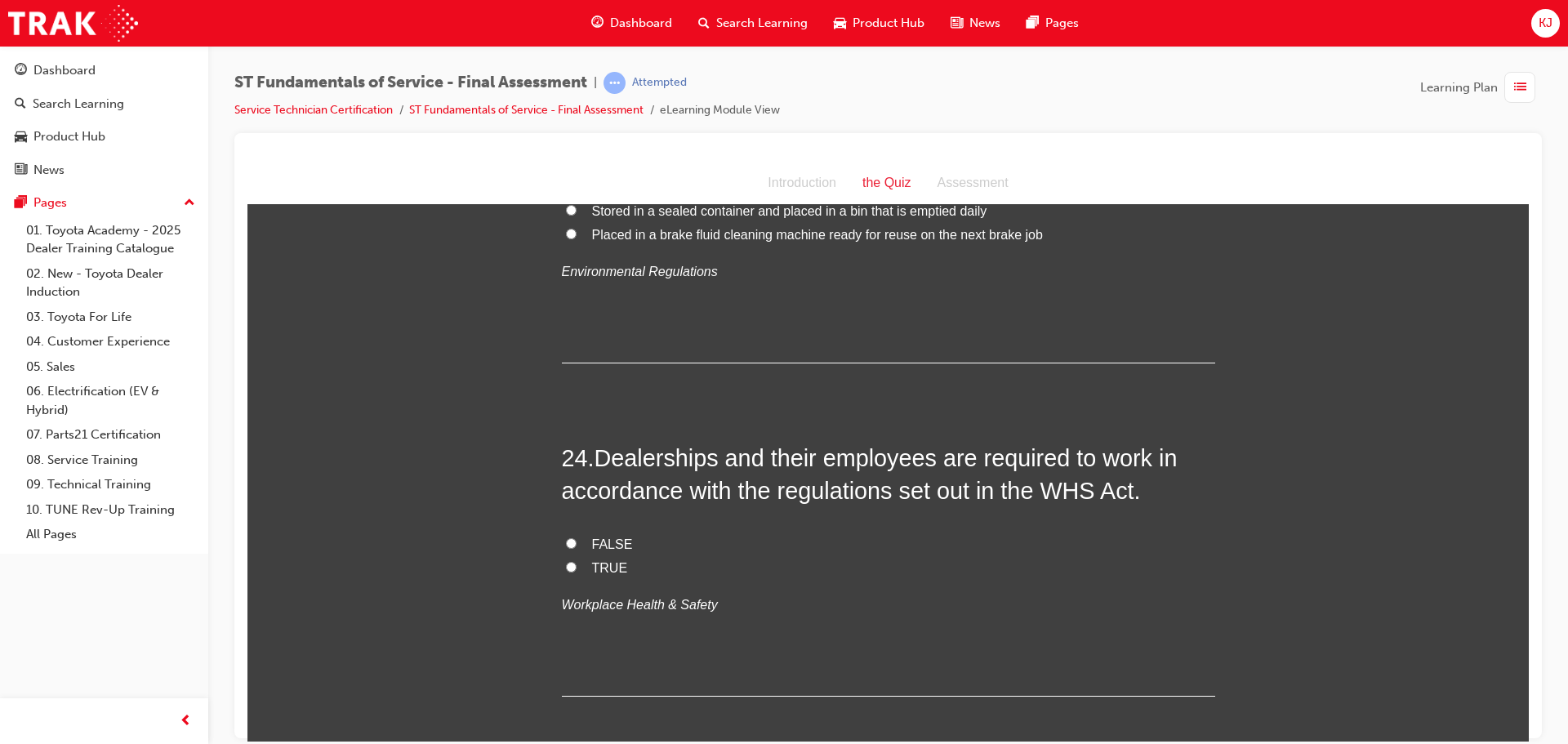
scroll to position [8577, 0]
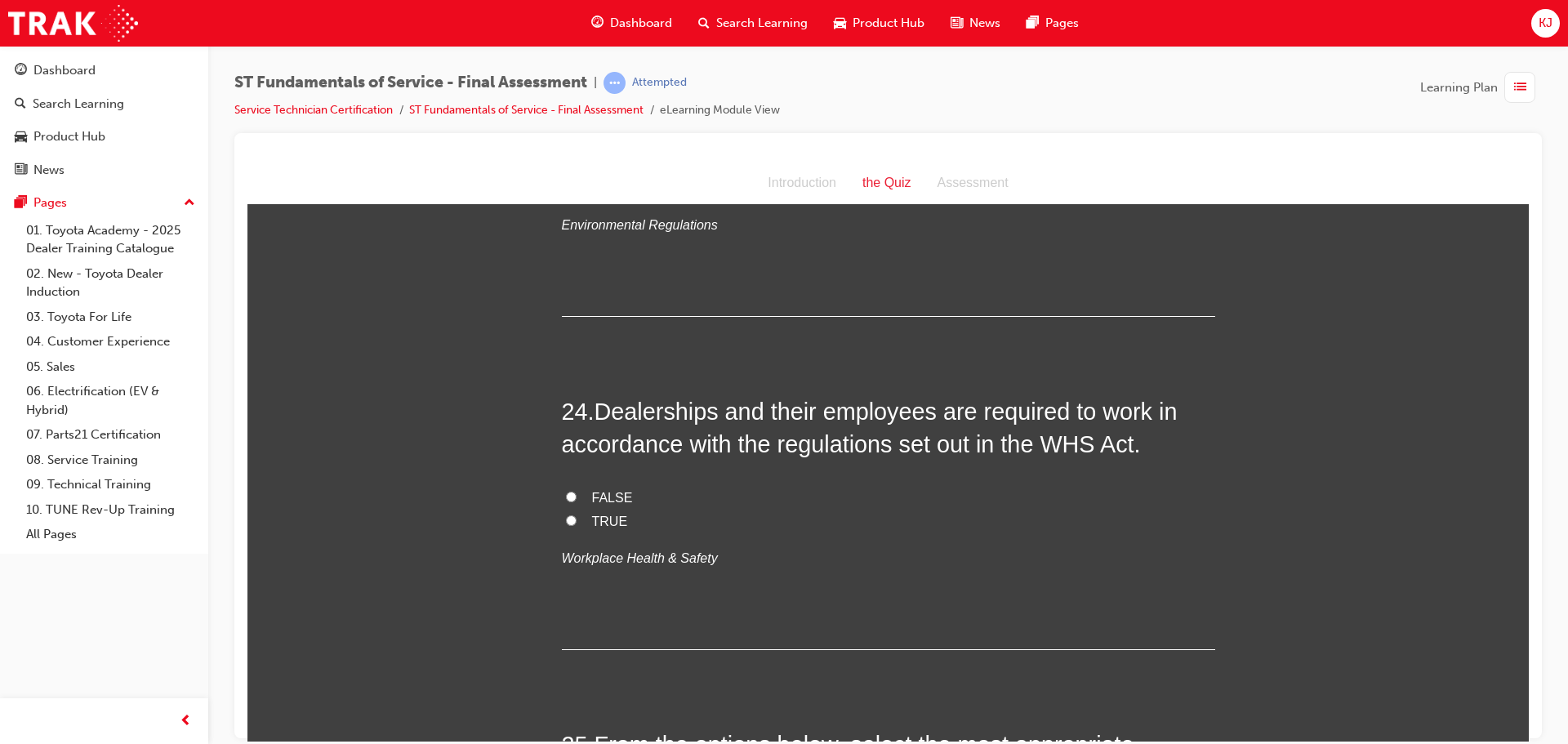
drag, startPoint x: 621, startPoint y: 477, endPoint x: 615, endPoint y: 484, distance: 9.2
click at [620, 510] on label "TRUE" at bounding box center [889, 522] width 654 height 24
click at [576, 514] on input "TRUE" at bounding box center [571, 520] width 10 height 10
radio input "true"
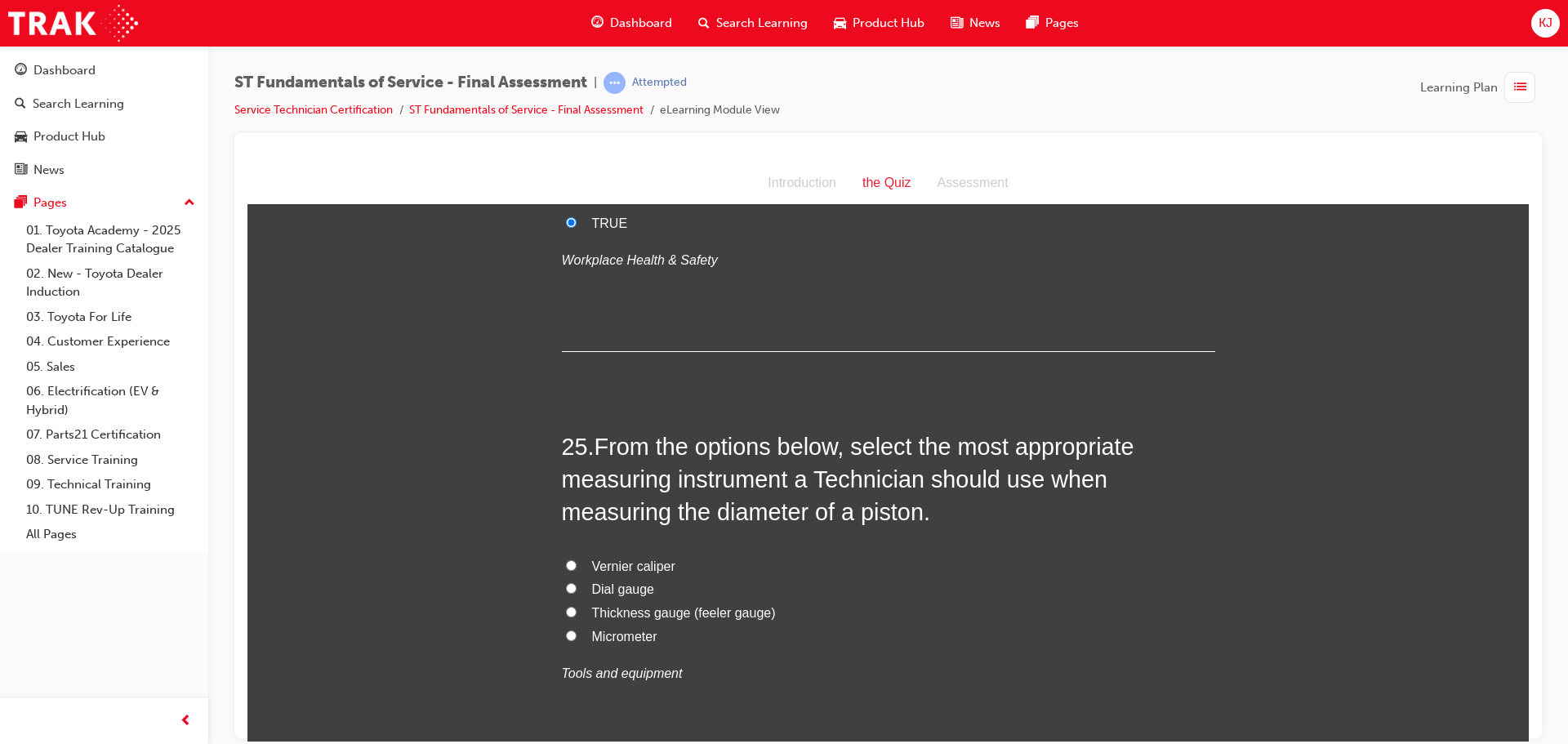
scroll to position [8904, 0]
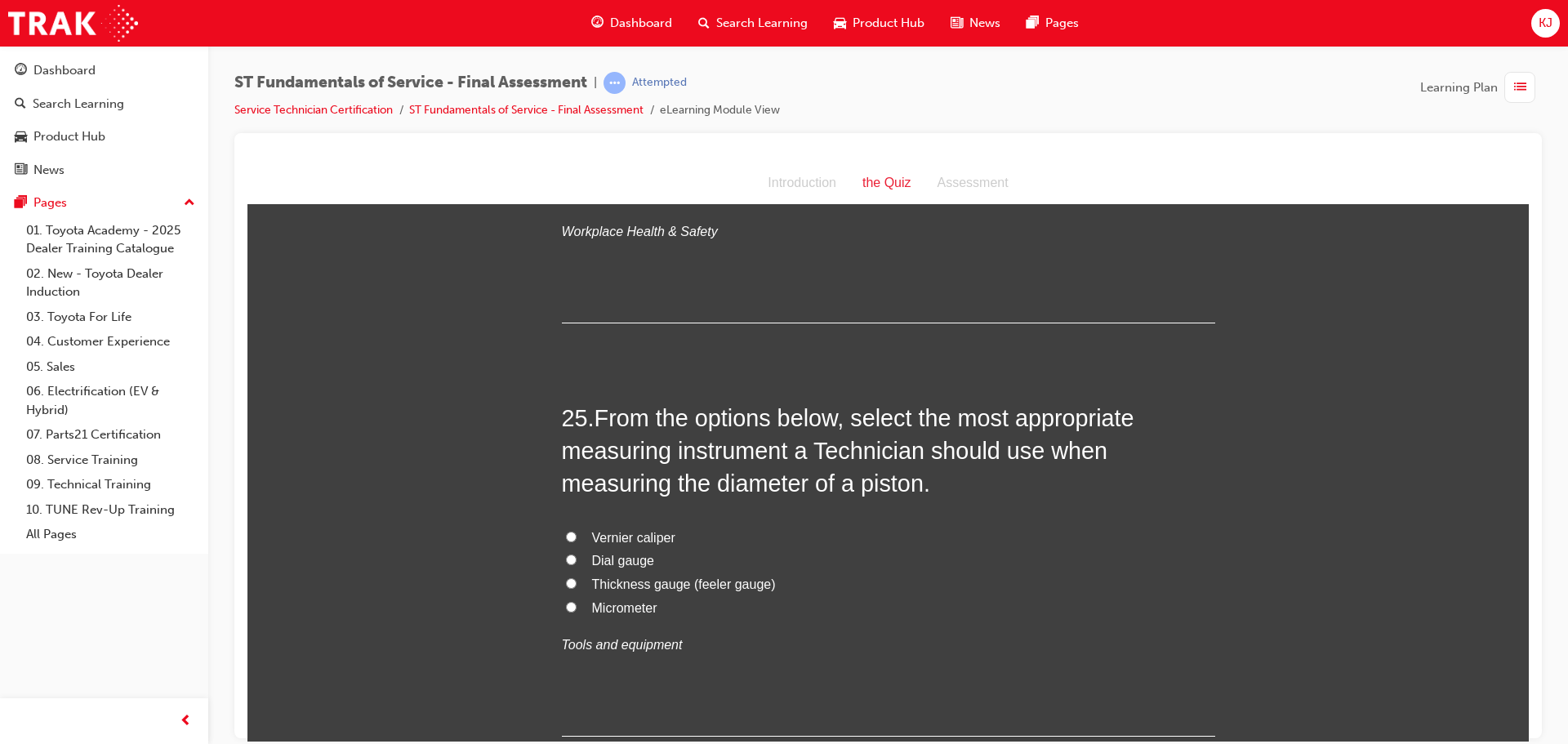
click at [642, 600] on span "Micrometer" at bounding box center [625, 607] width 65 height 14
click at [576, 601] on input "Micrometer" at bounding box center [571, 606] width 10 height 10
radio input "true"
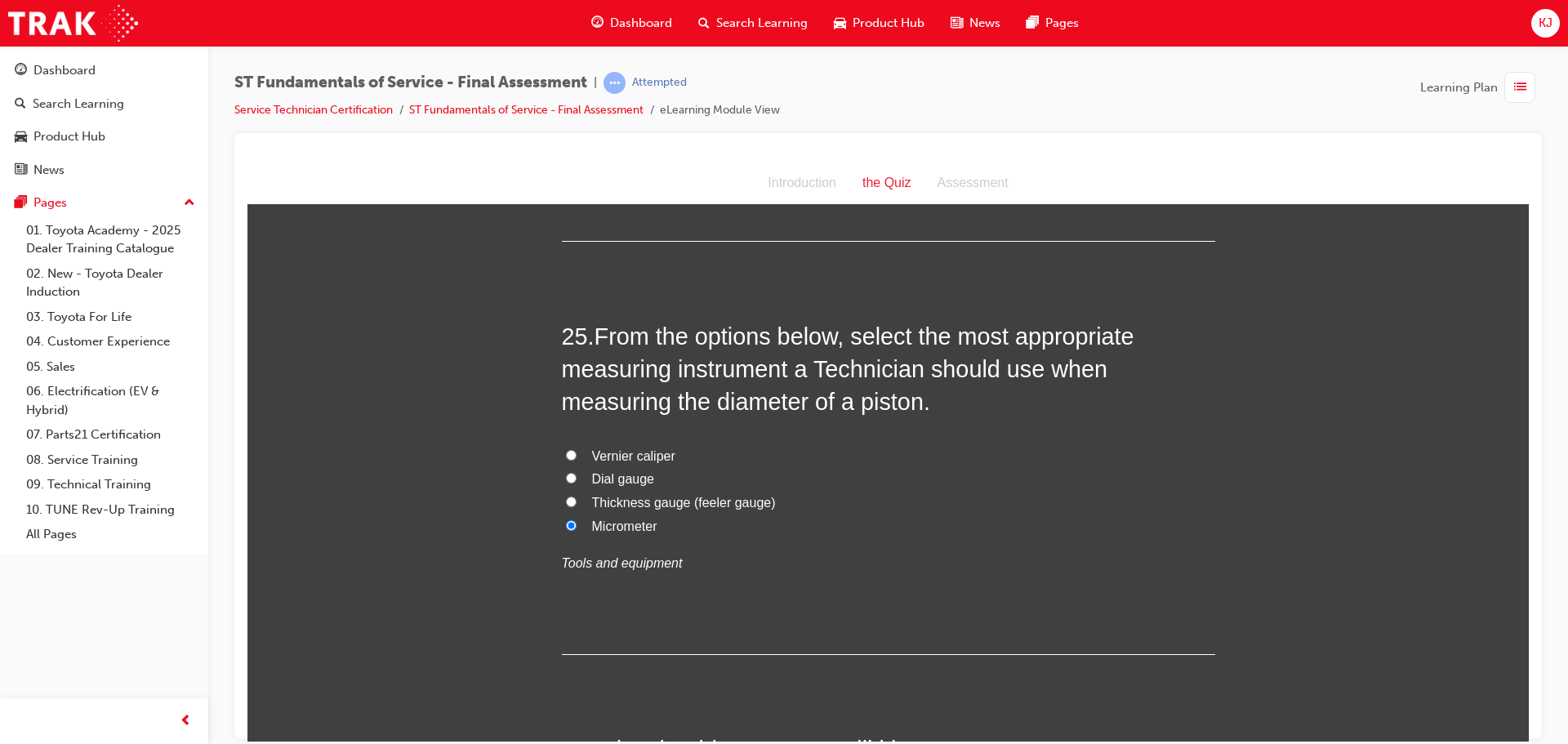
click at [648, 448] on span "Vernier caliper" at bounding box center [634, 455] width 83 height 14
click at [576, 449] on input "Vernier caliper" at bounding box center [571, 454] width 10 height 10
radio input "true"
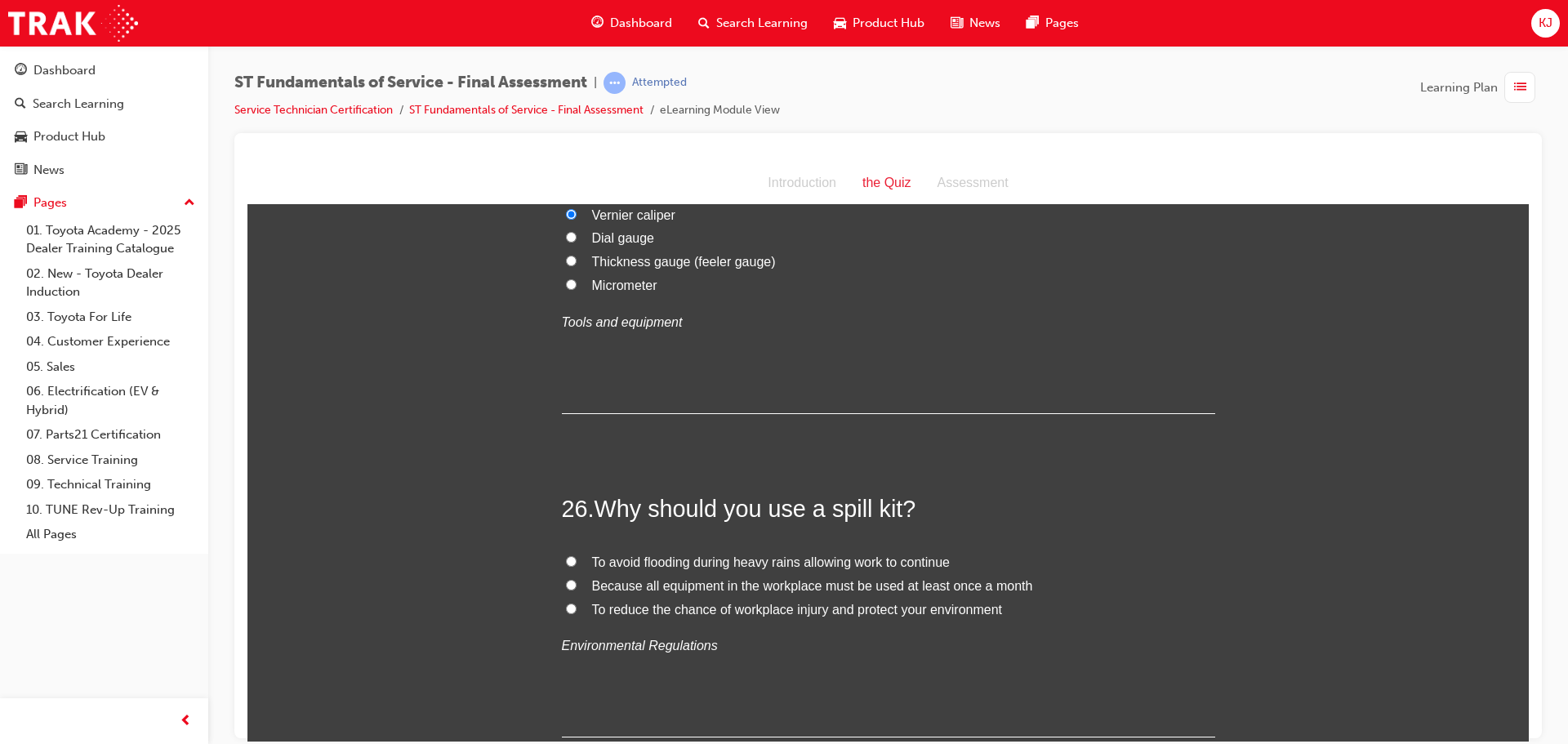
scroll to position [9231, 0]
drag, startPoint x: 659, startPoint y: 526, endPoint x: 643, endPoint y: 490, distance: 39.4
drag, startPoint x: 643, startPoint y: 490, endPoint x: 619, endPoint y: 570, distance: 83.5
click at [619, 598] on span "To reduce the chance of workplace injury and protect your environment" at bounding box center [798, 605] width 411 height 14
click at [570, 593] on label "To reduce the chance of workplace injury and protect your environment" at bounding box center [889, 606] width 654 height 24
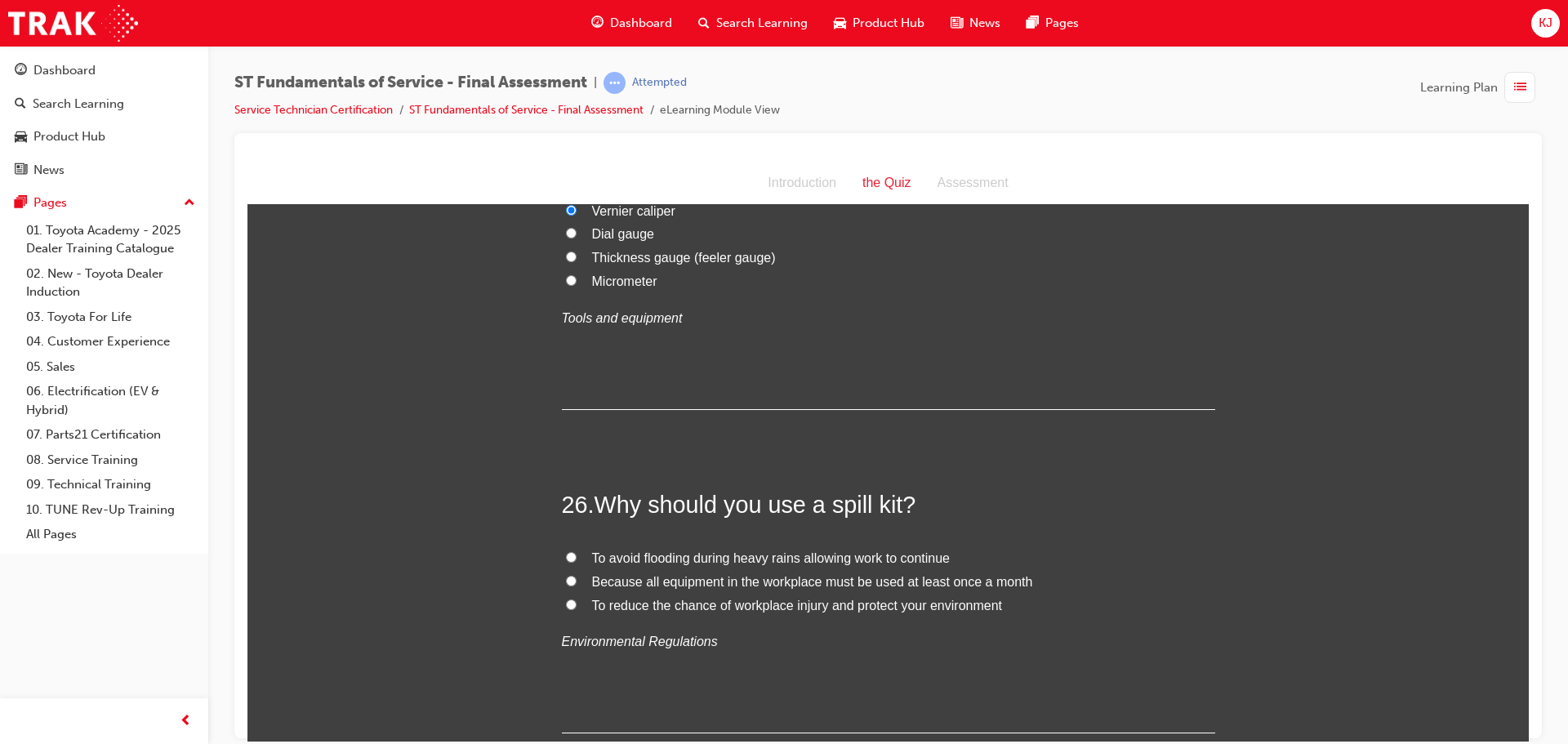
click at [570, 599] on input "To reduce the chance of workplace injury and protect your environment" at bounding box center [571, 604] width 10 height 10
radio input "true"
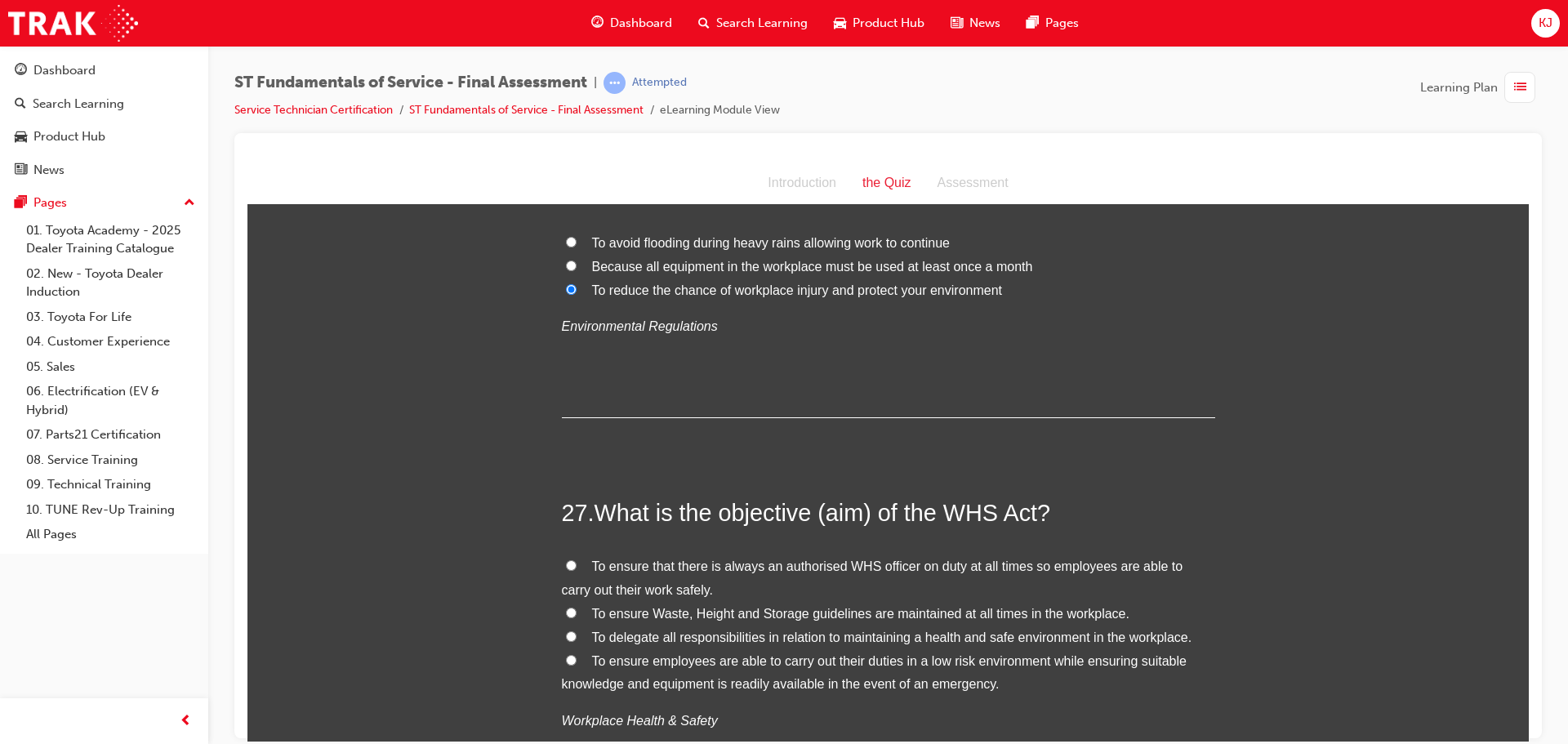
scroll to position [9558, 0]
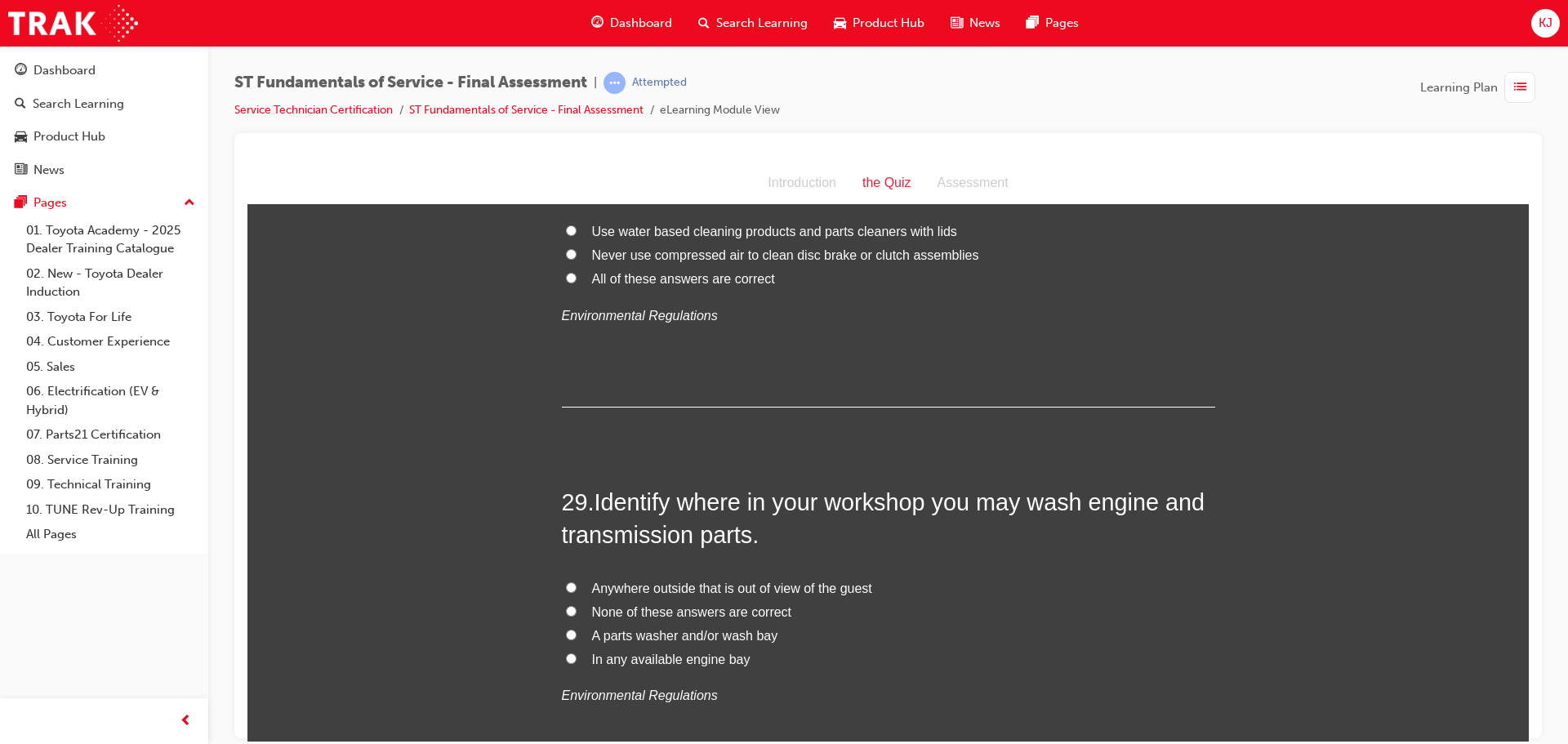
drag, startPoint x: 601, startPoint y: 530, endPoint x: 569, endPoint y: 389, distance: 144.6
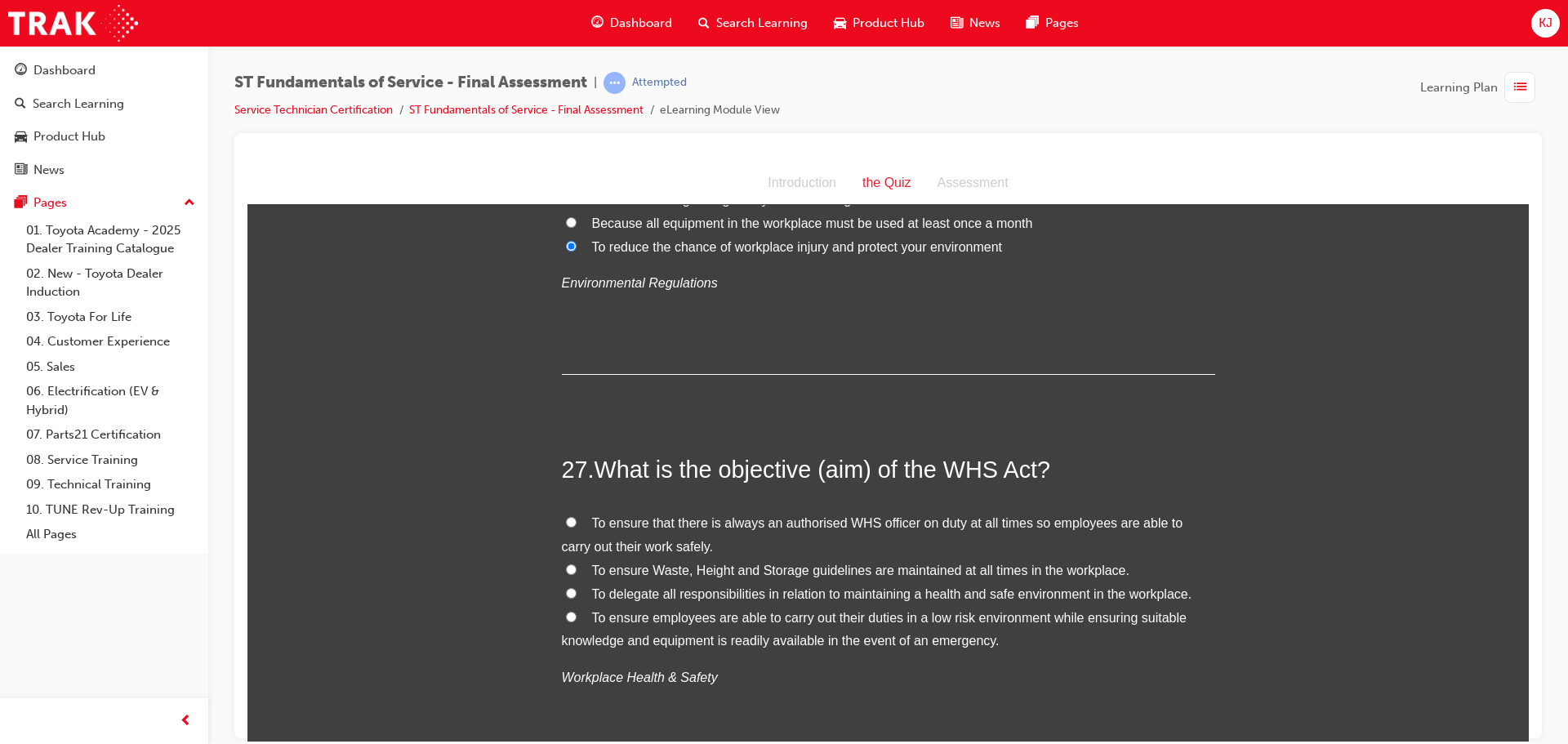
scroll to position [9629, 0]
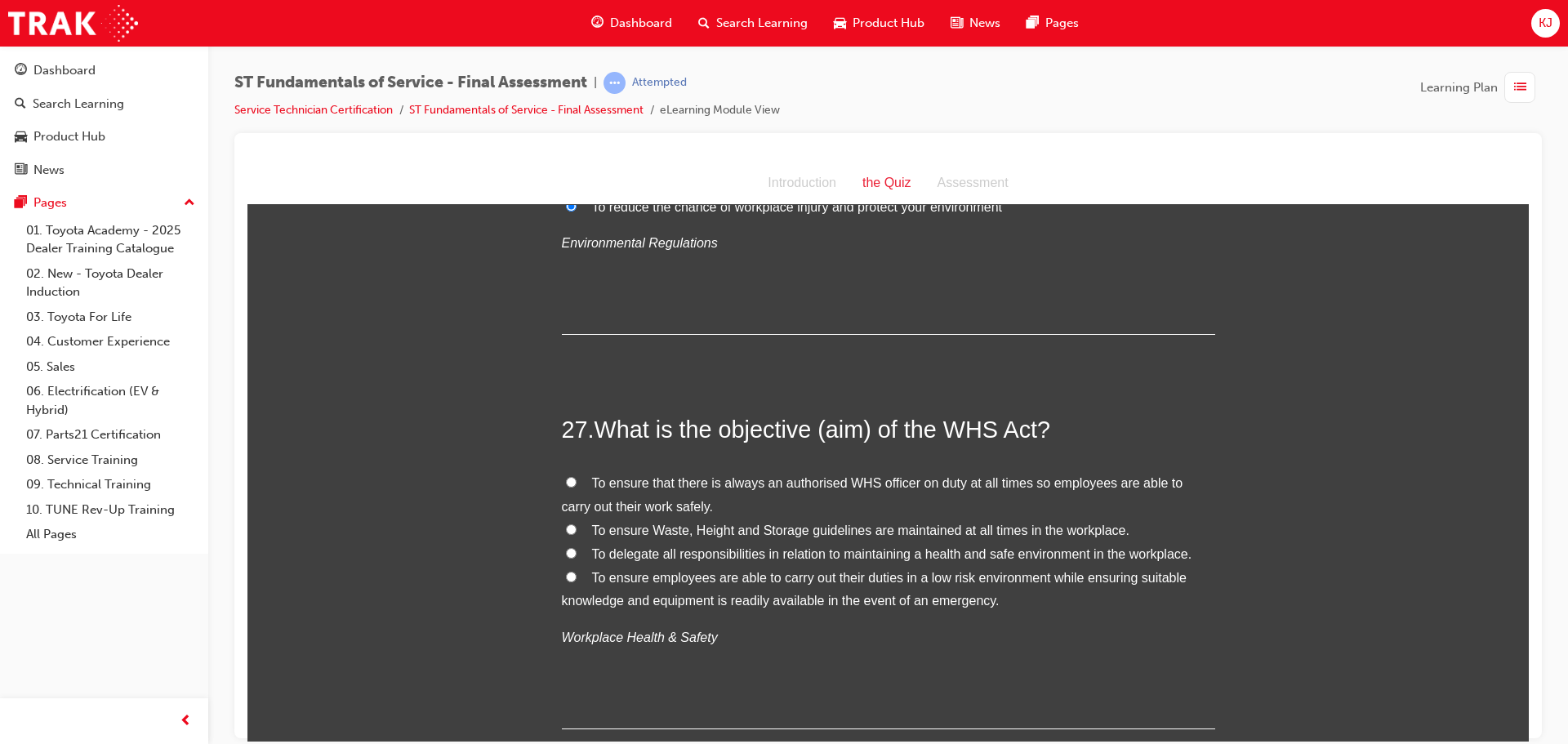
click at [680, 570] on span "To ensure employees are able to carry out their duties in a low risk environmen…" at bounding box center [874, 589] width 625 height 38
click at [576, 571] on input "To ensure employees are able to carry out their duties in a low risk environmen…" at bounding box center [571, 576] width 10 height 10
radio input "true"
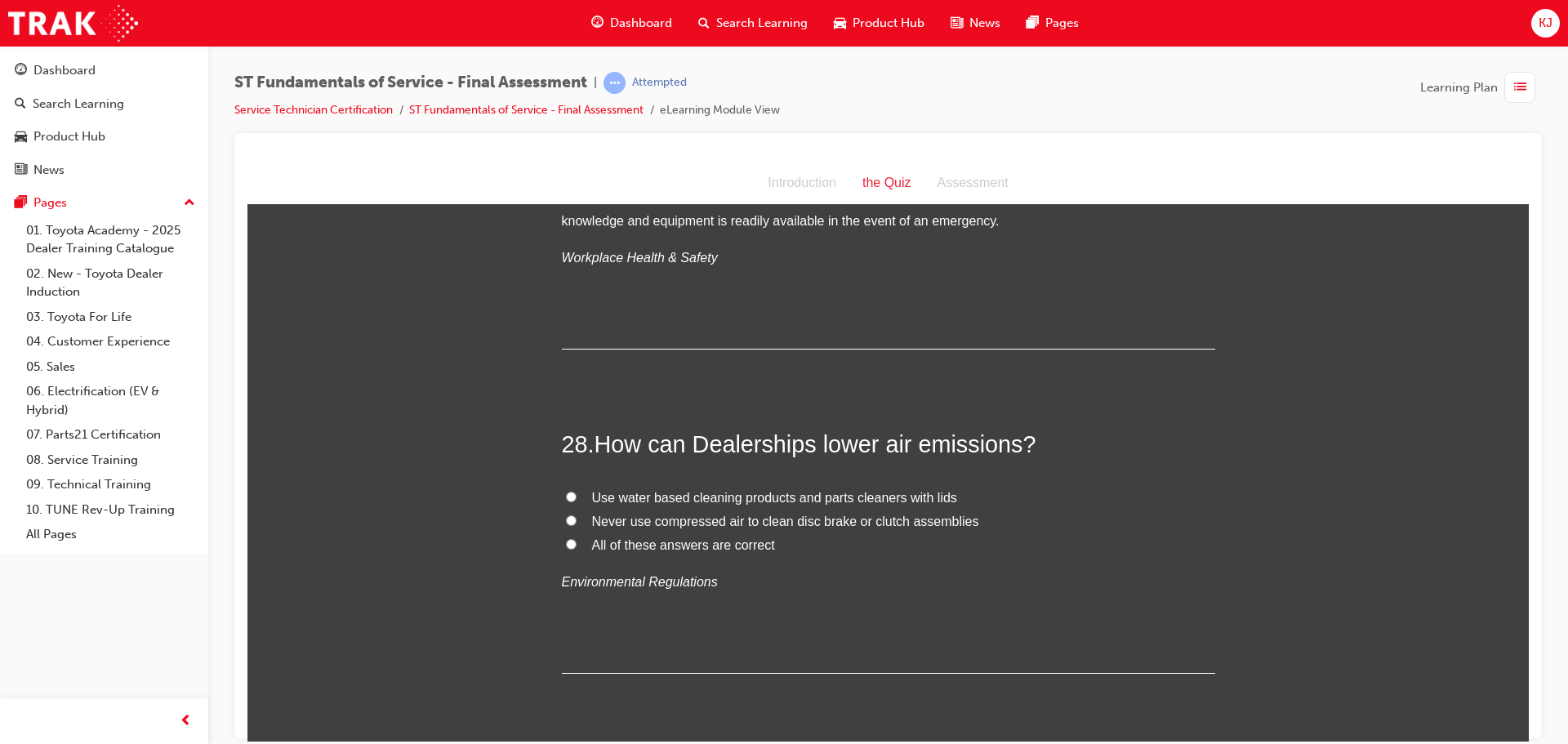
scroll to position [10038, 0]
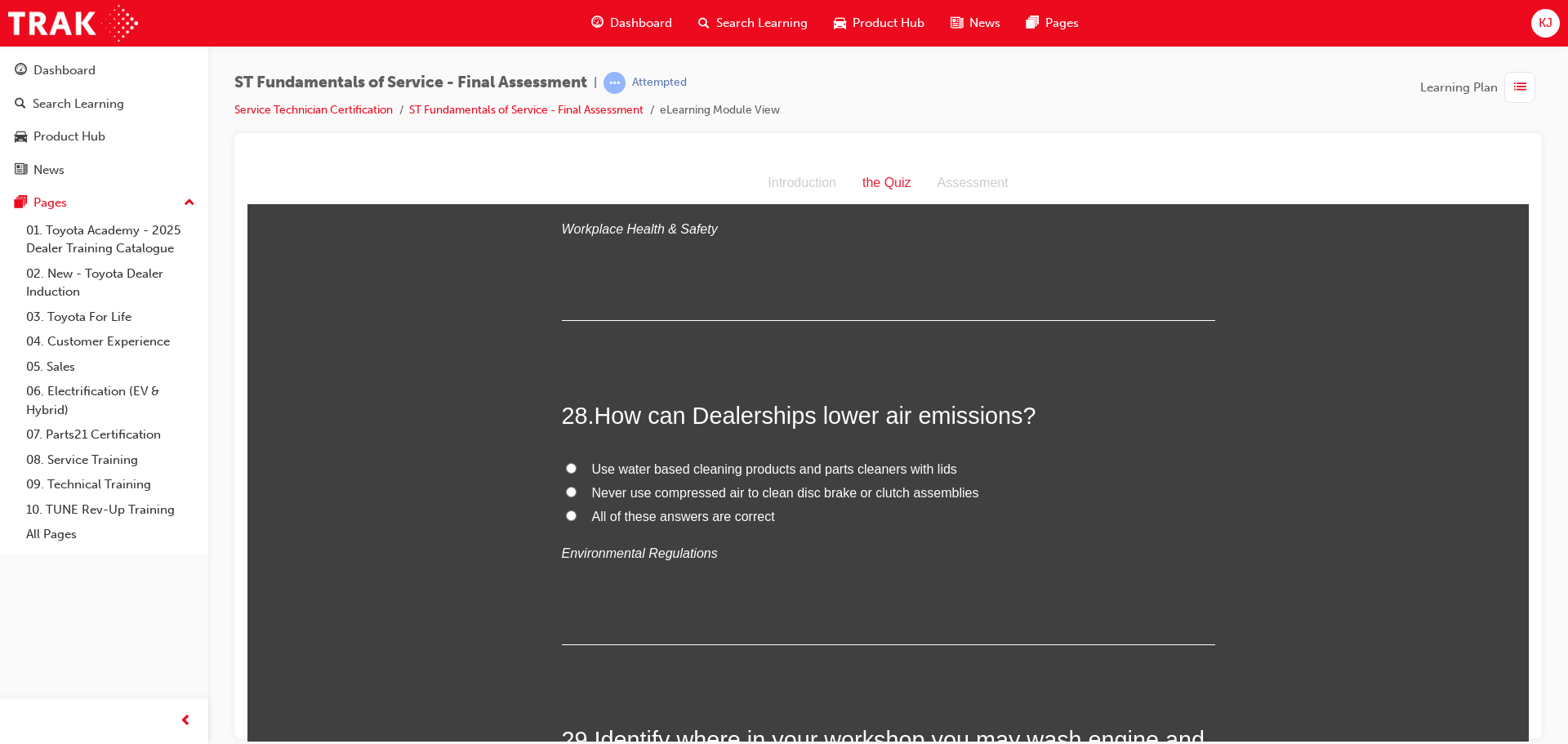
click at [568, 505] on label "All of these answers are correct" at bounding box center [889, 517] width 654 height 24
click at [568, 510] on input "All of these answers are correct" at bounding box center [571, 515] width 10 height 10
radio input "true"
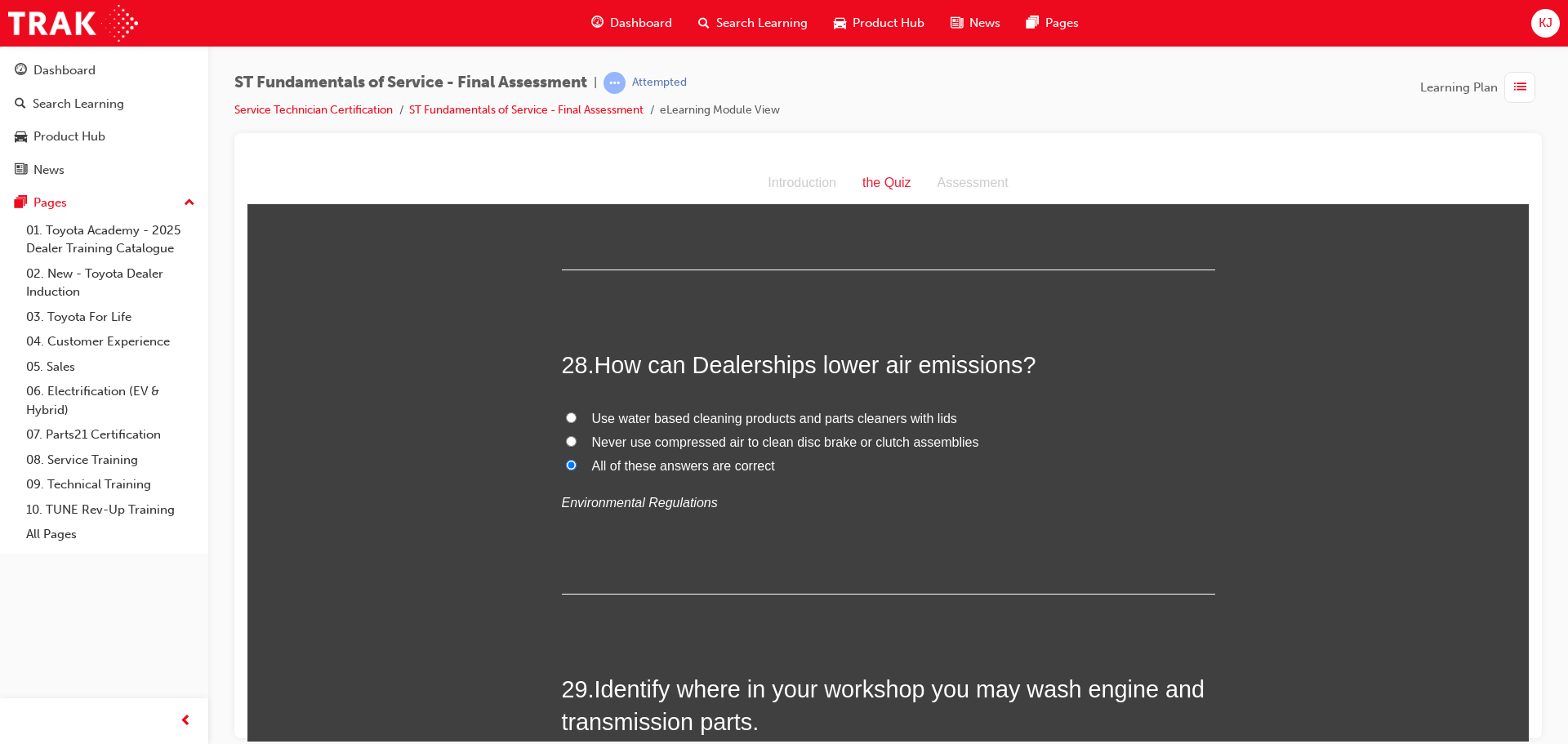
scroll to position [10364, 0]
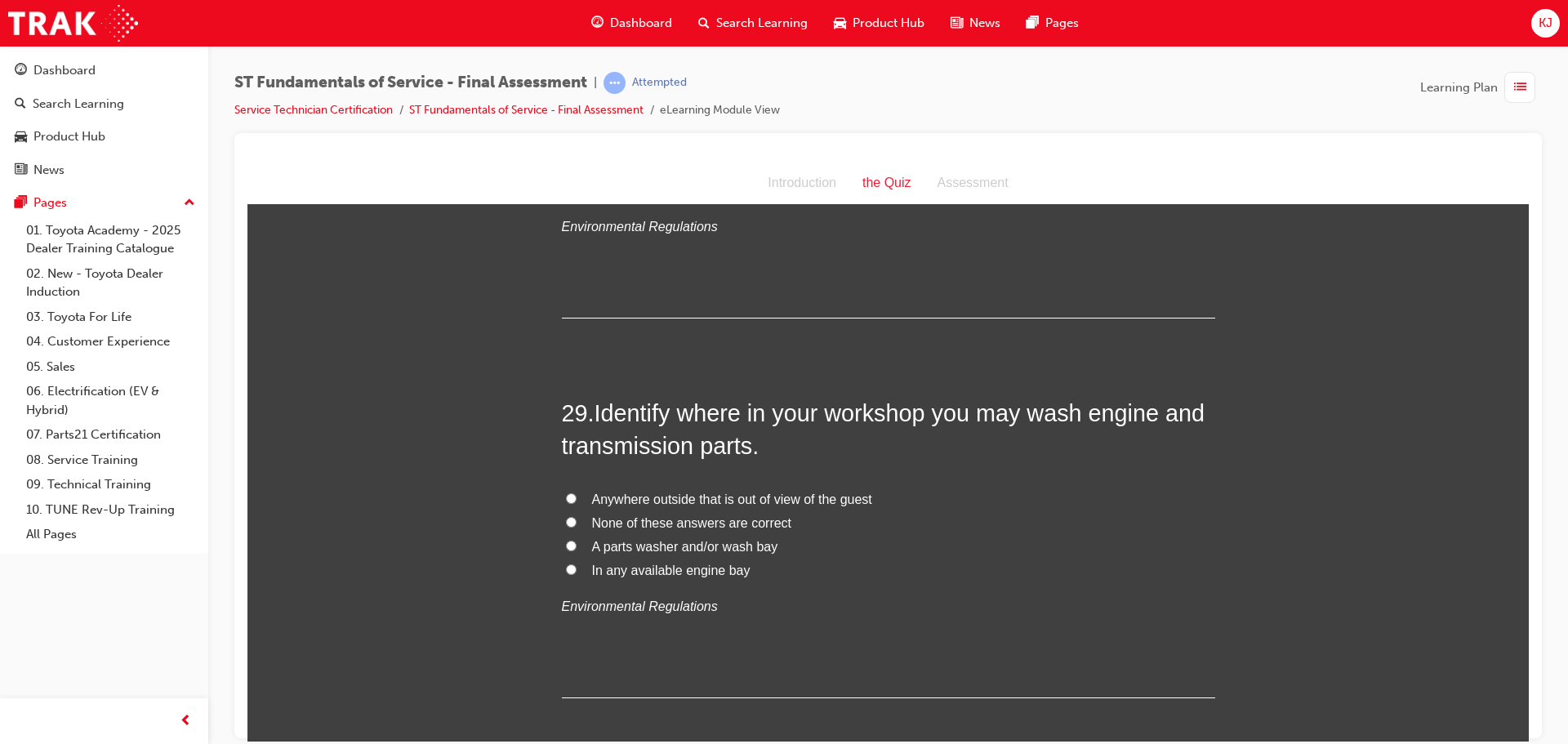
click at [742, 539] on span "A parts washer and/or wash bay" at bounding box center [686, 546] width 187 height 14
click at [569, 540] on input "A parts washer and/or wash bay" at bounding box center [571, 545] width 10 height 10
radio input "true"
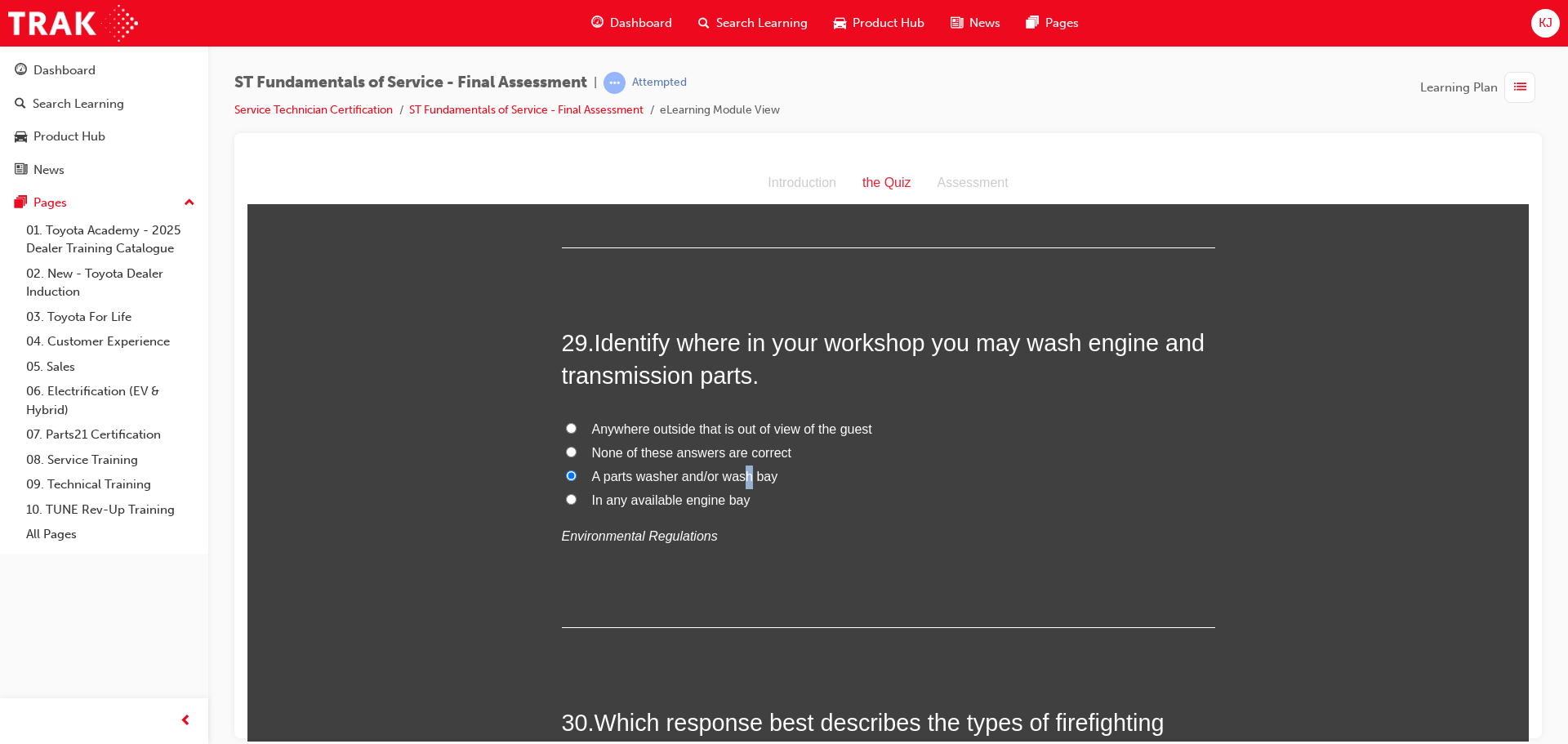
scroll to position [10528, 0]
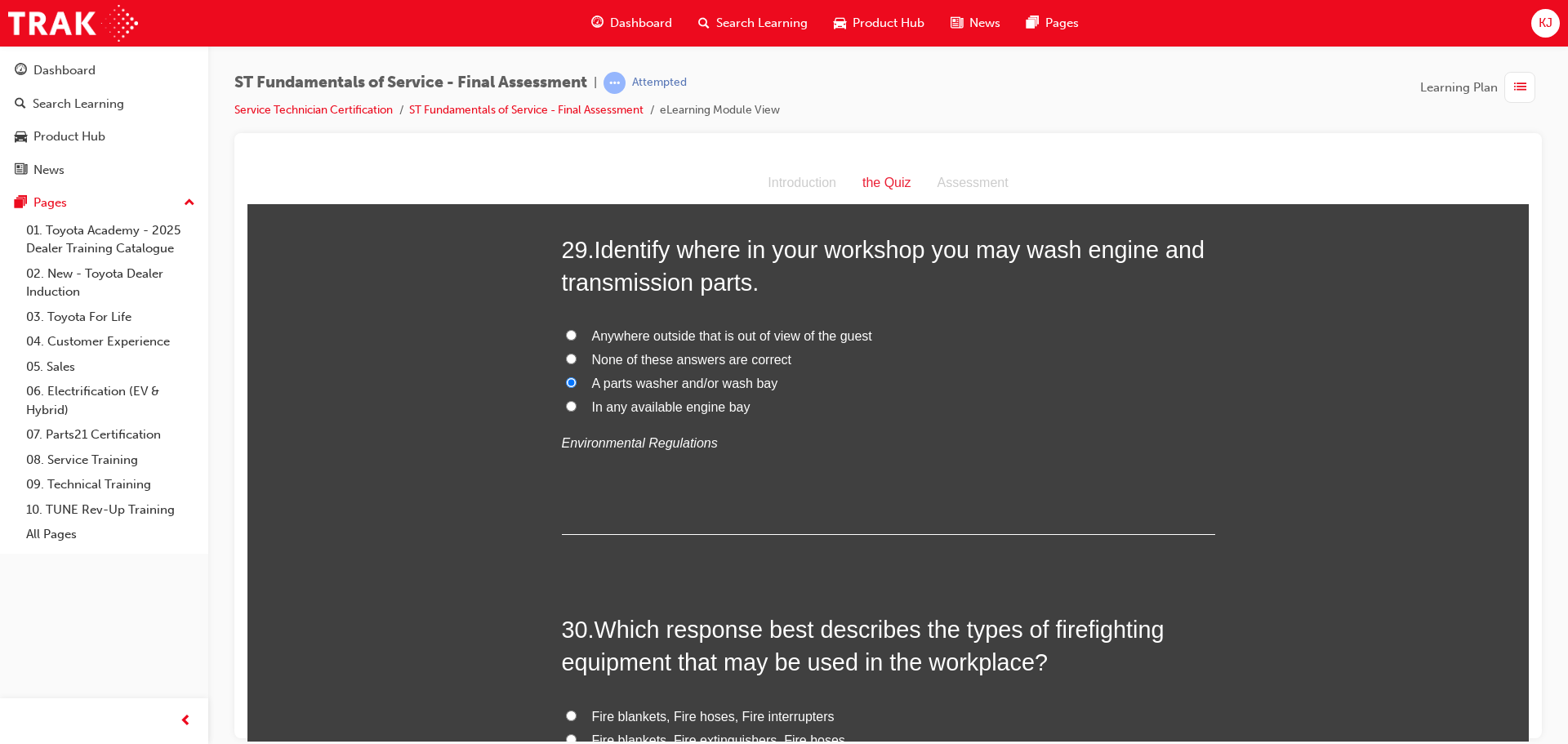
click at [901, 396] on label "In any available engine bay" at bounding box center [889, 408] width 654 height 24
click at [576, 400] on input "In any available engine bay" at bounding box center [571, 405] width 10 height 10
radio input "true"
click at [605, 376] on span "A parts washer and/or wash bay" at bounding box center [686, 383] width 187 height 14
click at [576, 377] on input "A parts washer and/or wash bay" at bounding box center [571, 382] width 10 height 10
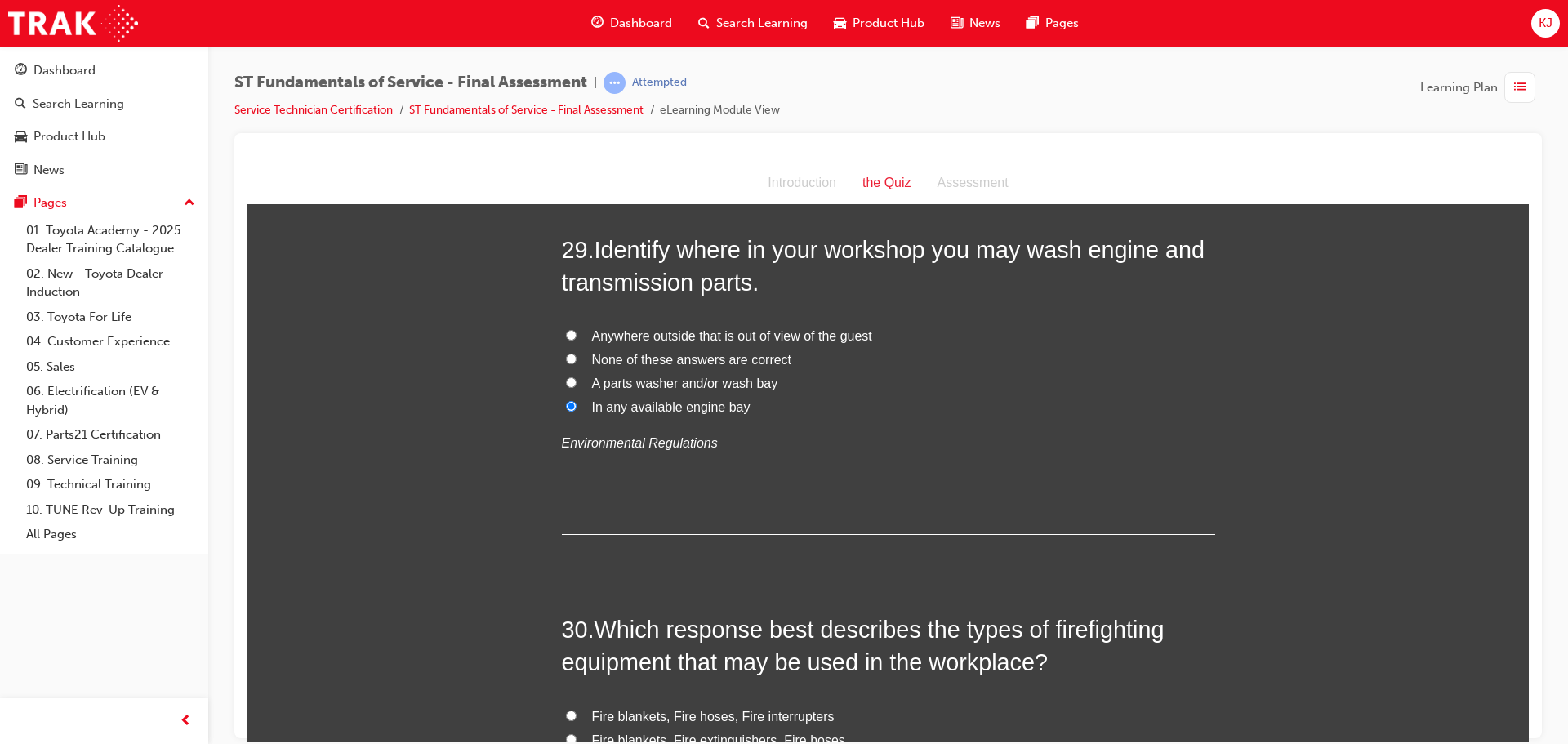
radio input "true"
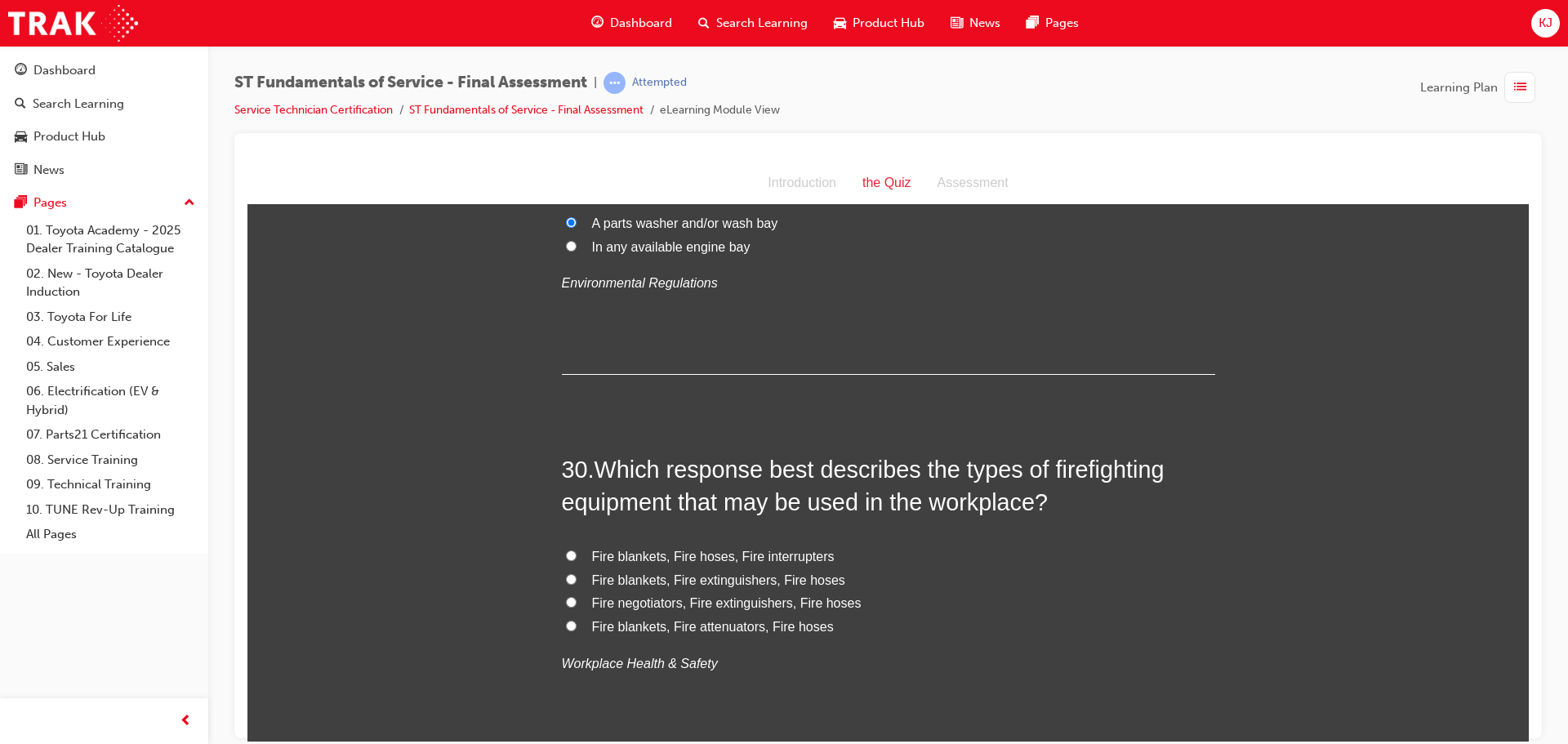
scroll to position [10691, 0]
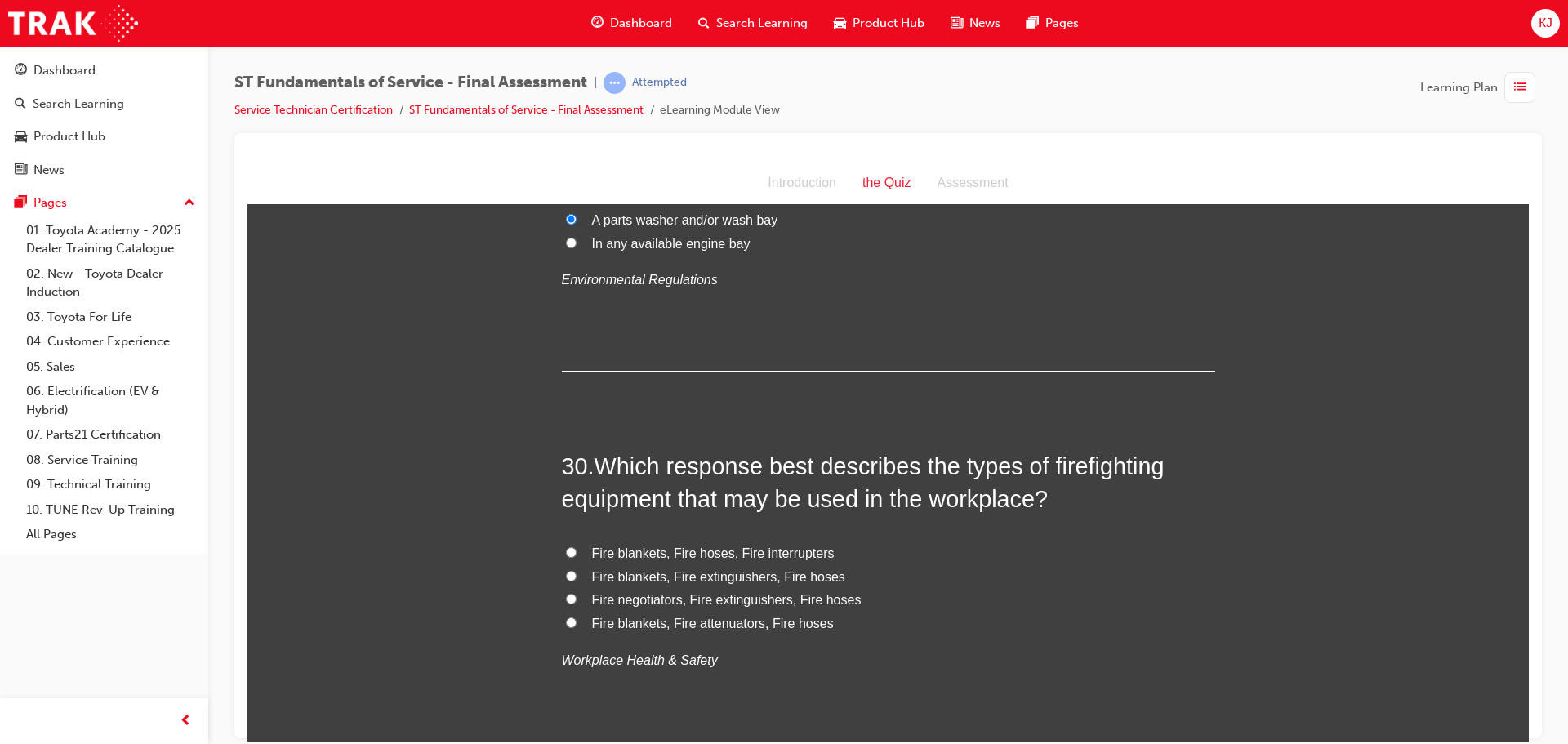
click at [804, 565] on label "Fire blankets, Fire extinguishers, Fire hoses" at bounding box center [889, 577] width 654 height 24
click at [576, 570] on input "Fire blankets, Fire extinguishers, Fire hoses" at bounding box center [571, 575] width 10 height 10
radio input "true"
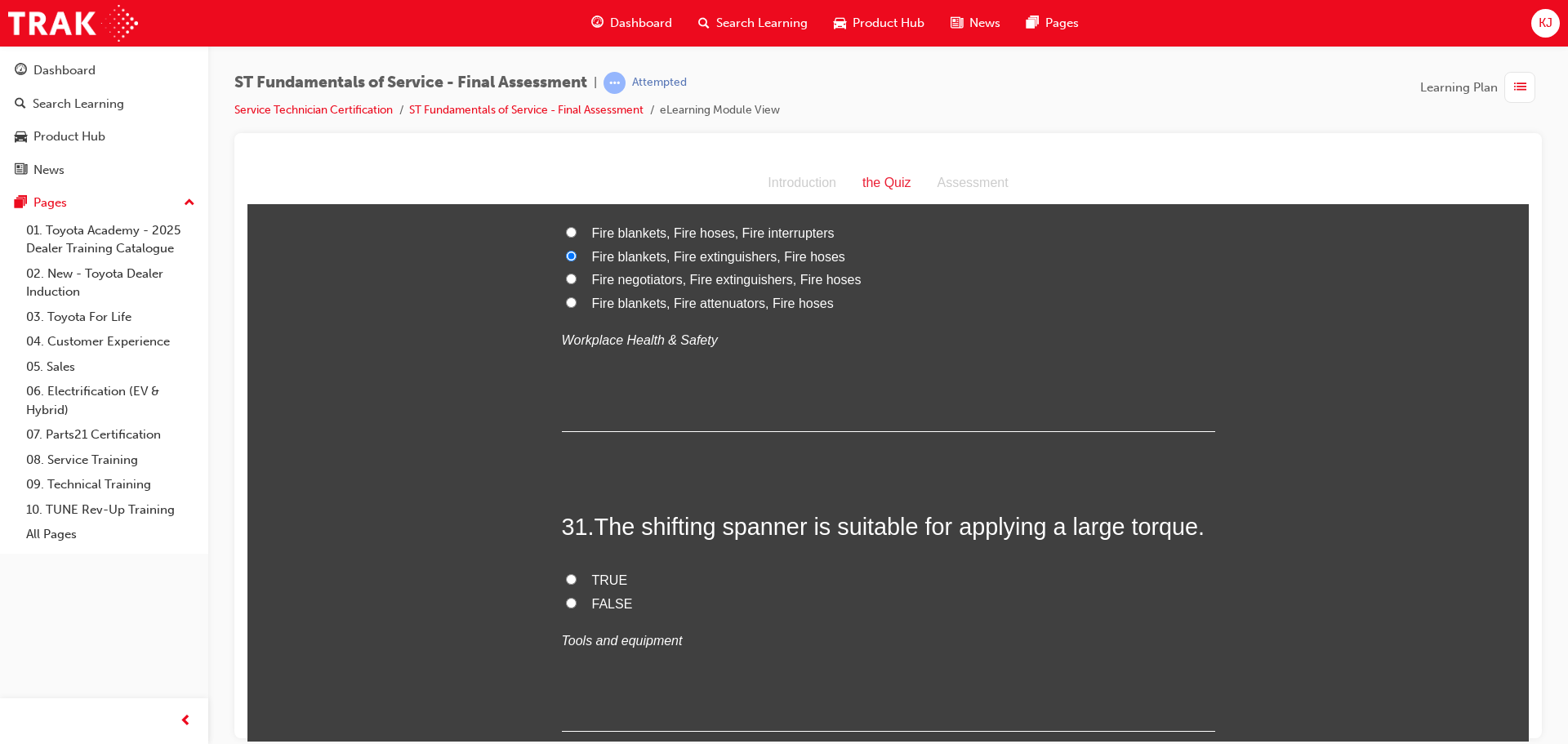
scroll to position [11018, 0]
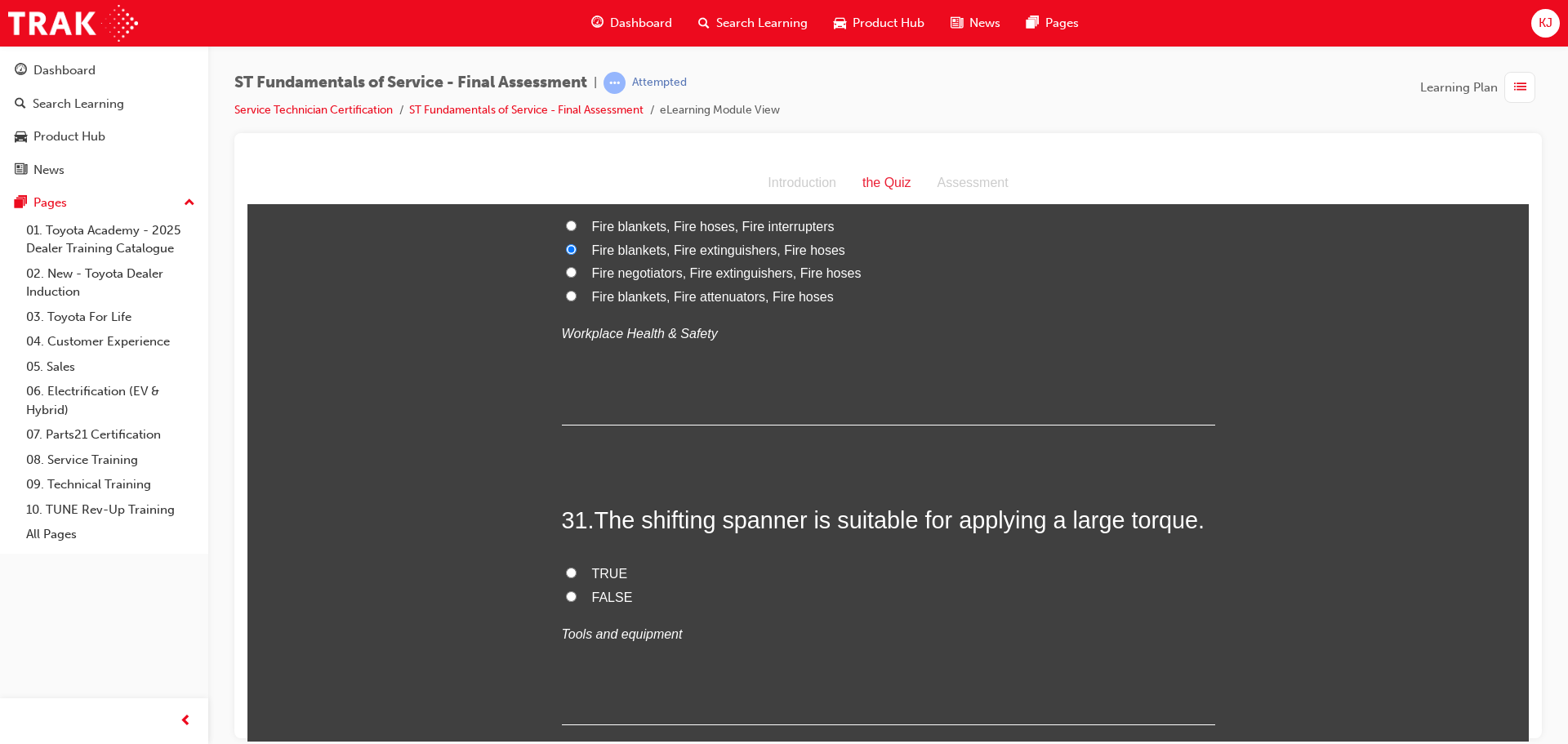
click at [572, 562] on label "TRUE" at bounding box center [889, 574] width 654 height 24
click at [572, 567] on input "TRUE" at bounding box center [571, 572] width 10 height 10
radio input "true"
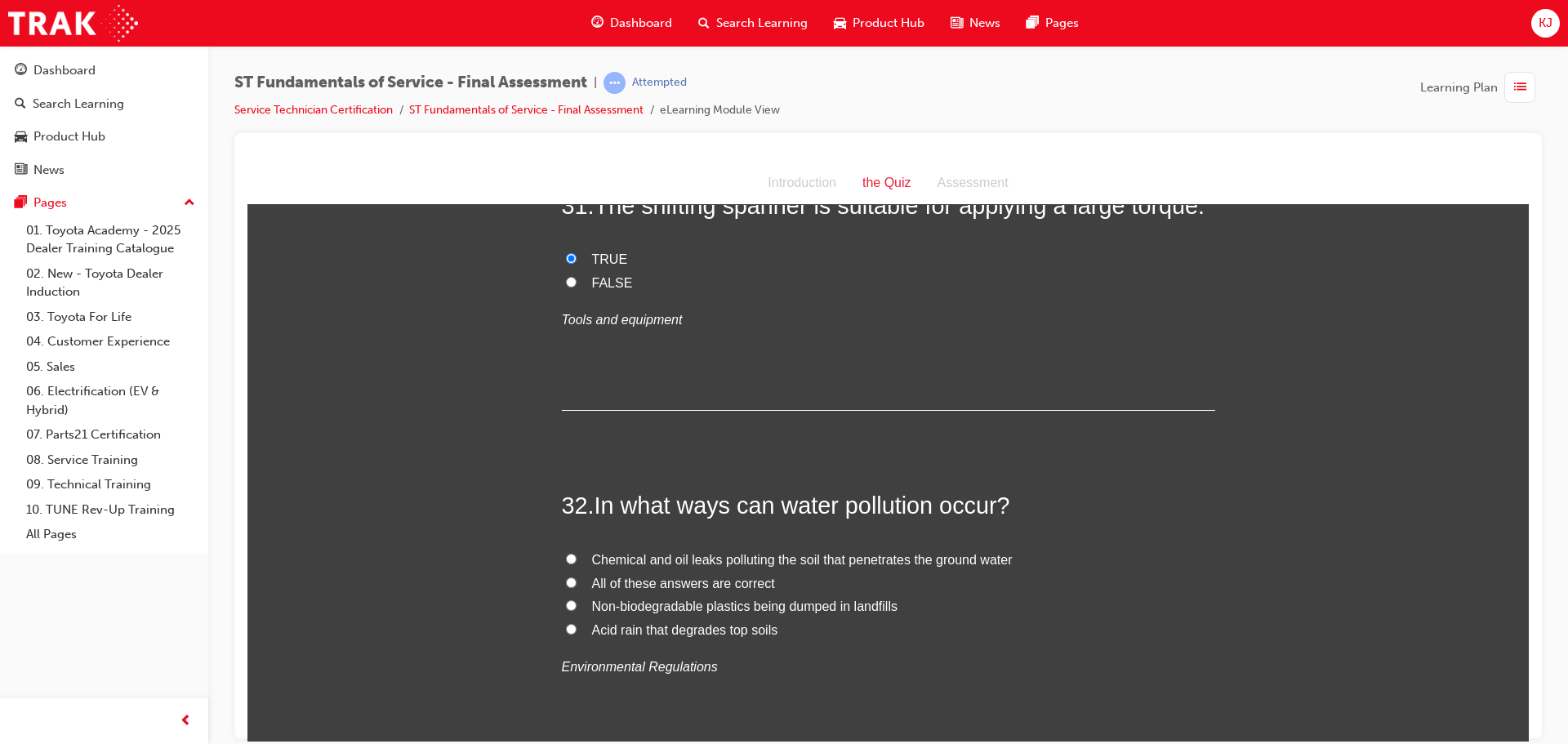
scroll to position [11345, 0]
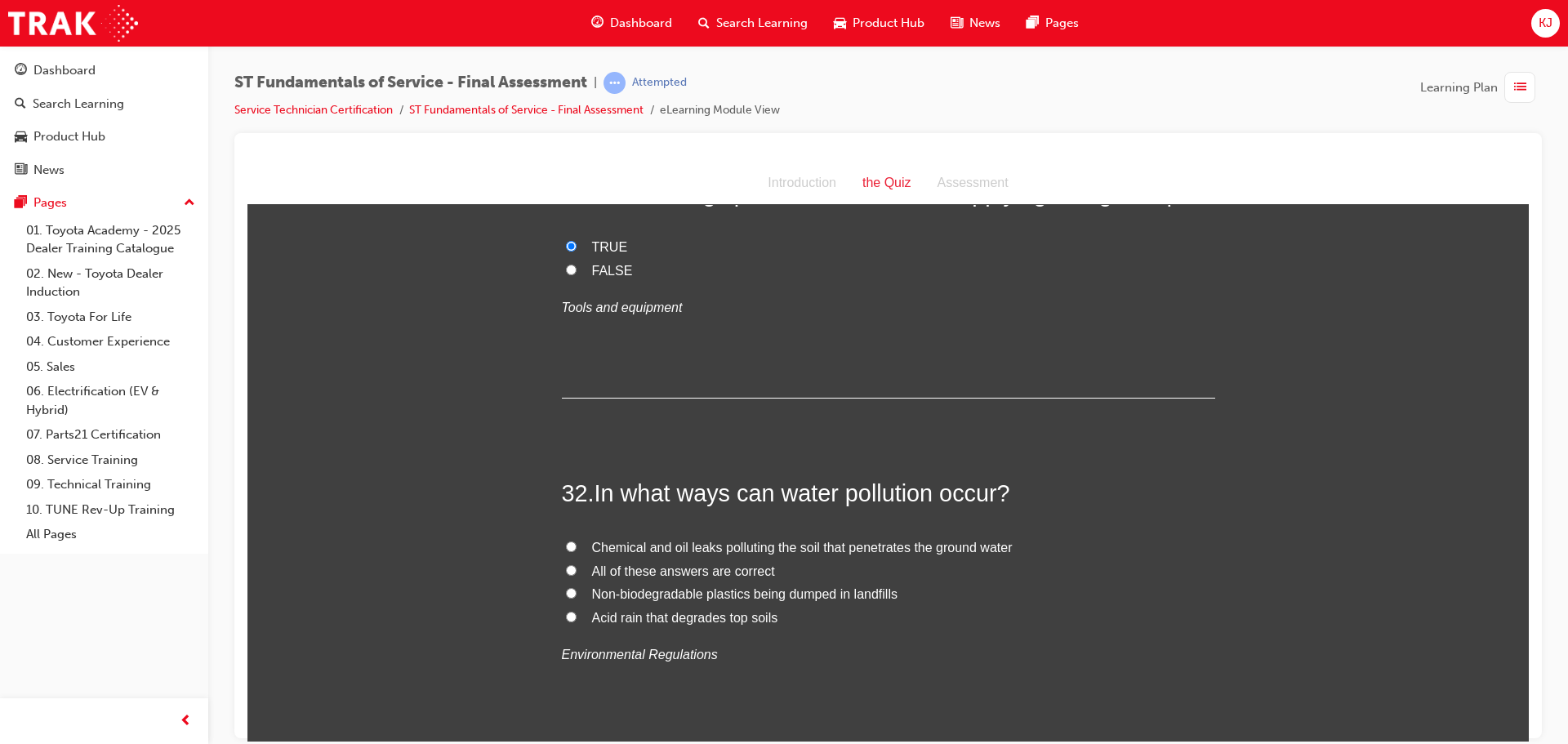
click at [604, 563] on span "All of these answers are correct" at bounding box center [684, 570] width 183 height 14
click at [576, 564] on input "All of these answers are correct" at bounding box center [571, 569] width 10 height 10
radio input "true"
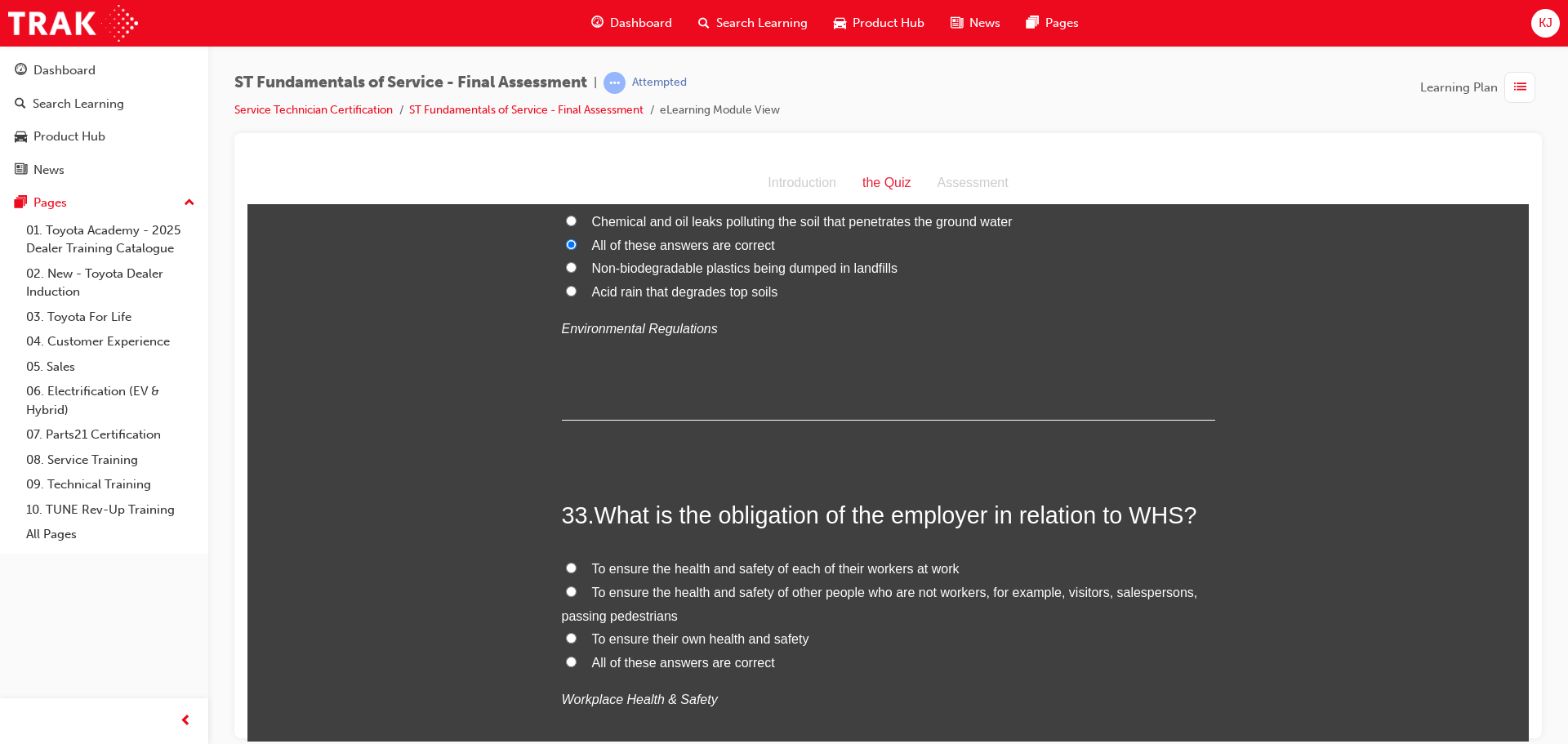
scroll to position [11671, 0]
drag, startPoint x: 605, startPoint y: 622, endPoint x: 594, endPoint y: 632, distance: 14.9
drag, startPoint x: 594, startPoint y: 632, endPoint x: 574, endPoint y: 628, distance: 20.4
click at [574, 650] on label "All of these answers are correct" at bounding box center [889, 662] width 654 height 24
click at [574, 655] on input "All of these answers are correct" at bounding box center [571, 661] width 10 height 10
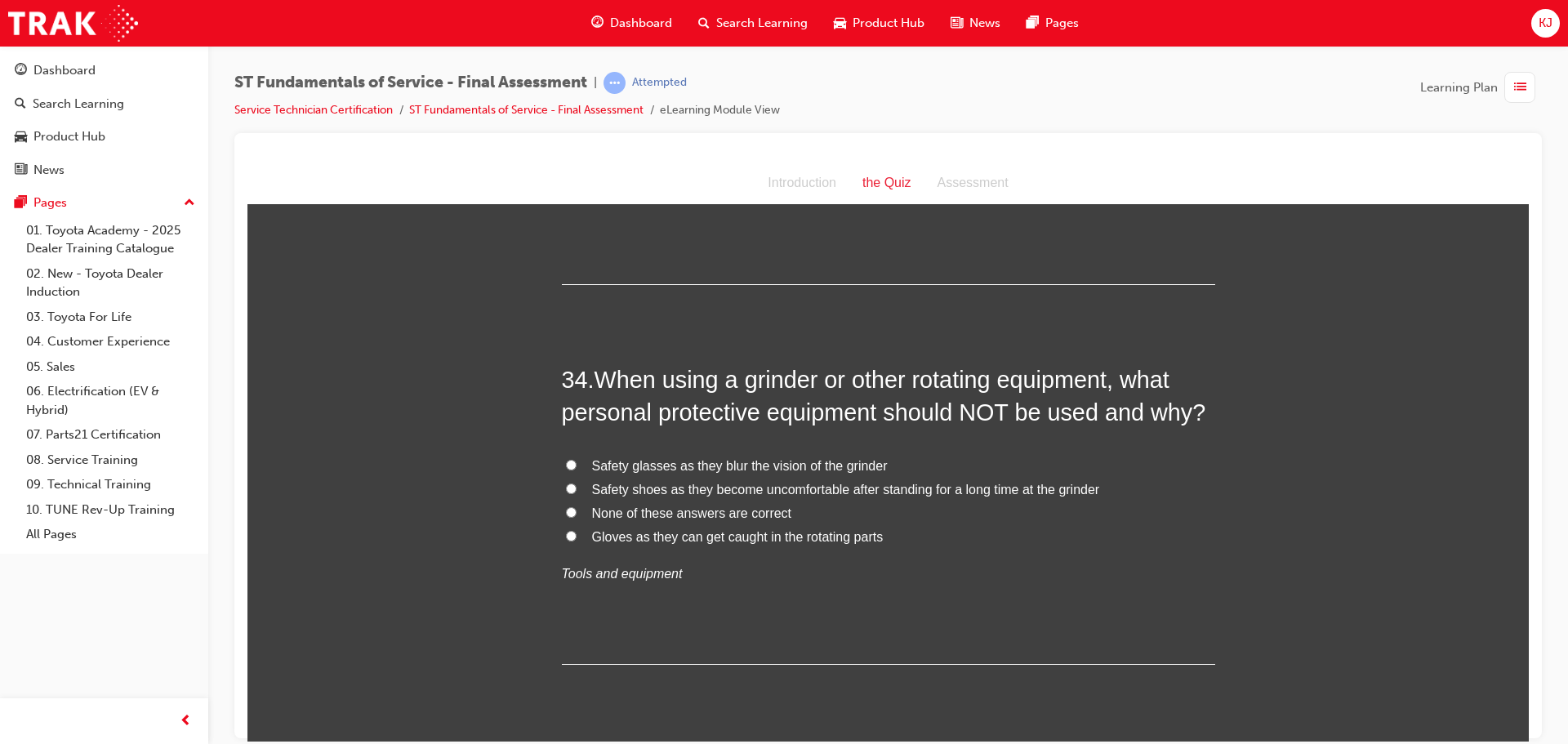
scroll to position [12190, 0]
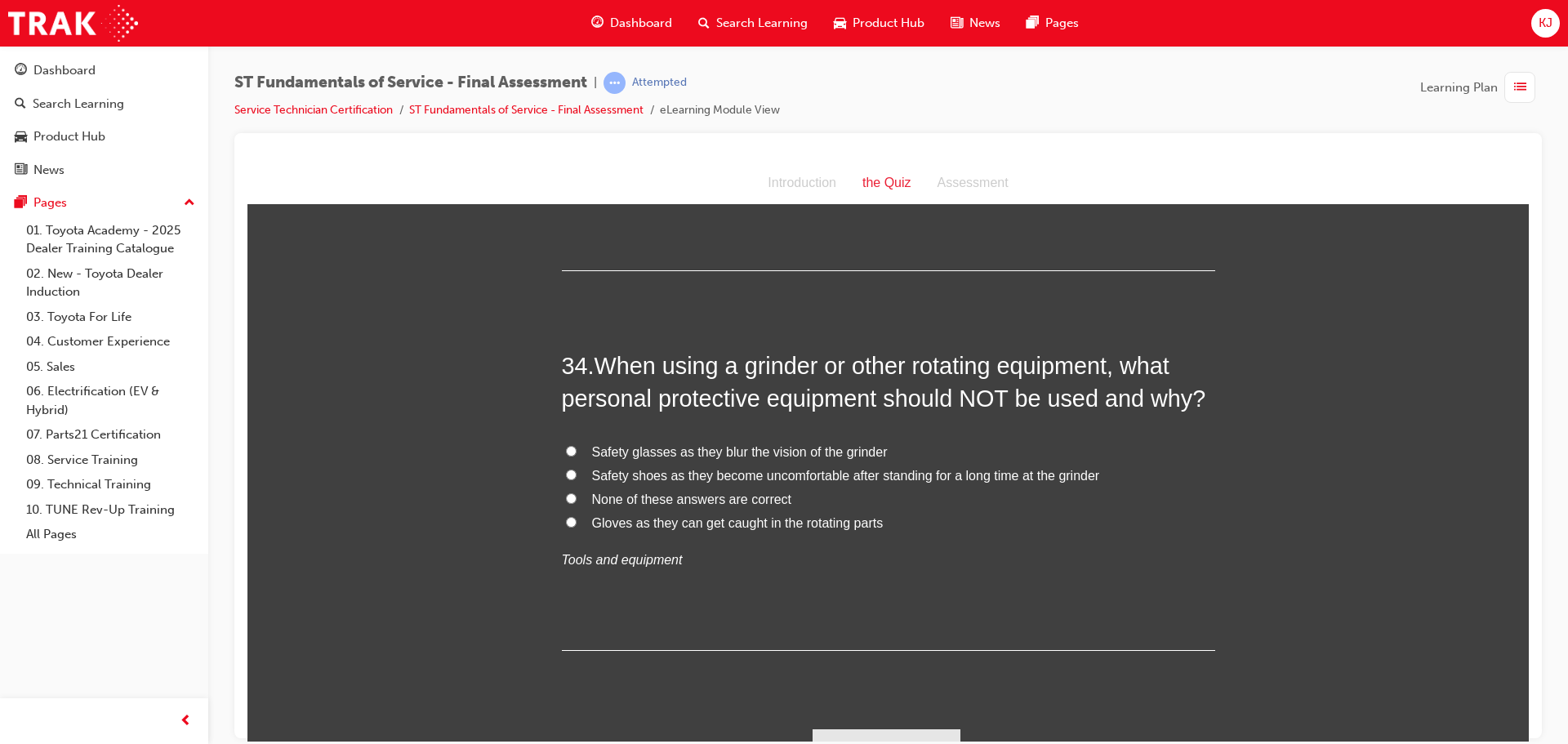
click at [674, 492] on span "None of these answers are correct" at bounding box center [692, 499] width 200 height 14
click at [576, 493] on input "None of these answers are correct" at bounding box center [571, 498] width 10 height 10
click at [836, 729] on button "Submit Answers" at bounding box center [887, 751] width 149 height 46
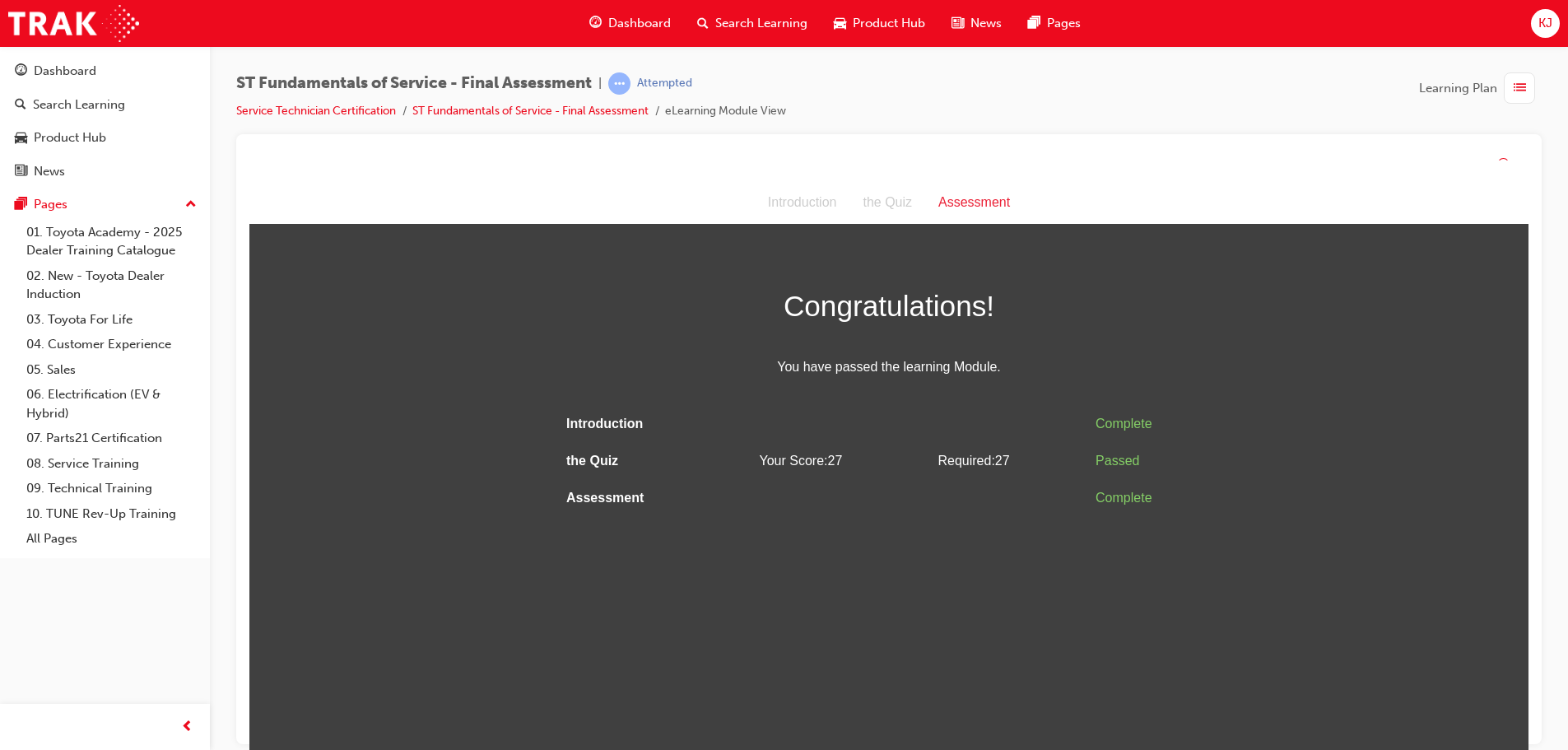
scroll to position [0, 0]
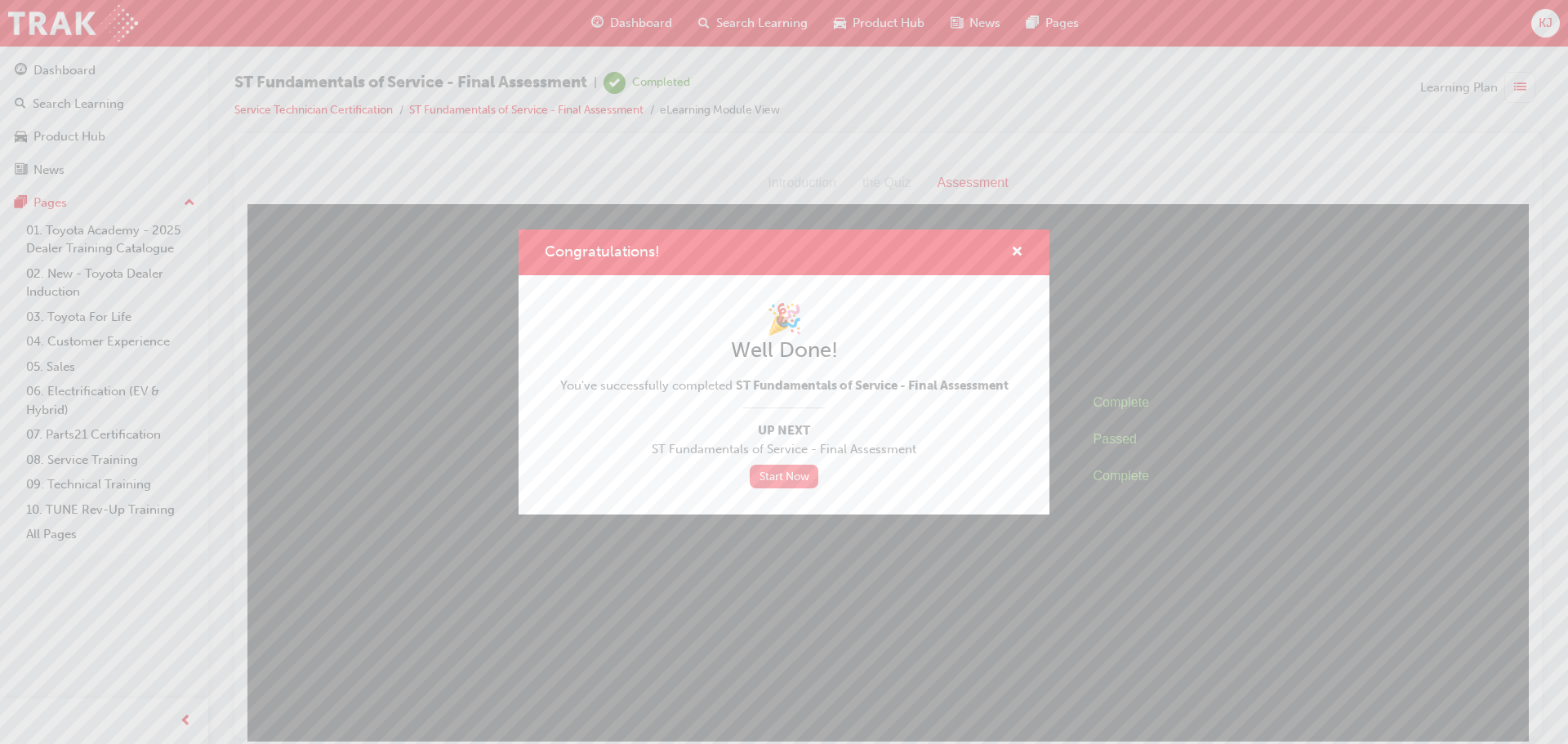
click at [796, 473] on link "Start Now" at bounding box center [784, 477] width 69 height 24
click at [1017, 254] on span "cross-icon" at bounding box center [1018, 253] width 12 height 15
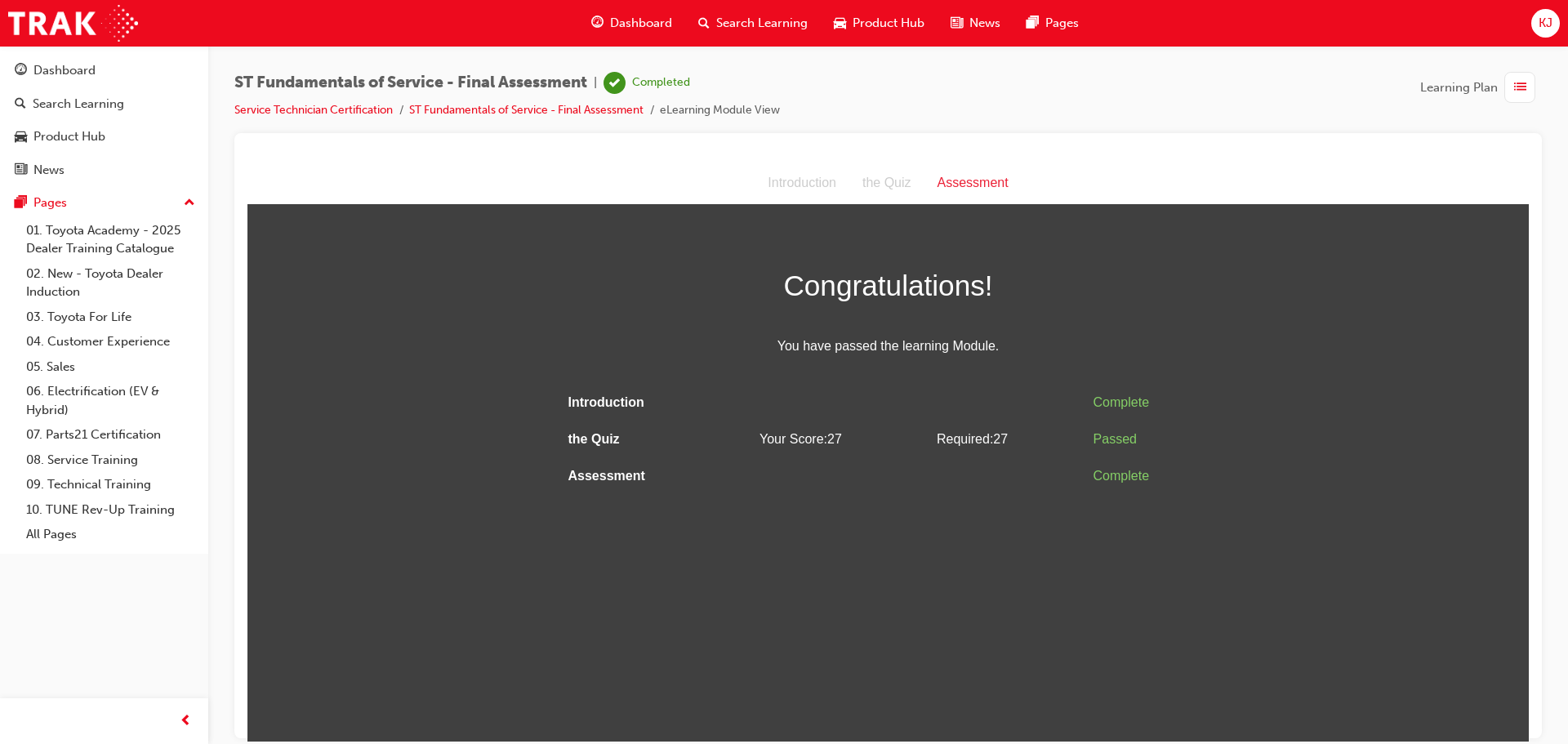
click at [642, 22] on span "Dashboard" at bounding box center [641, 23] width 62 height 19
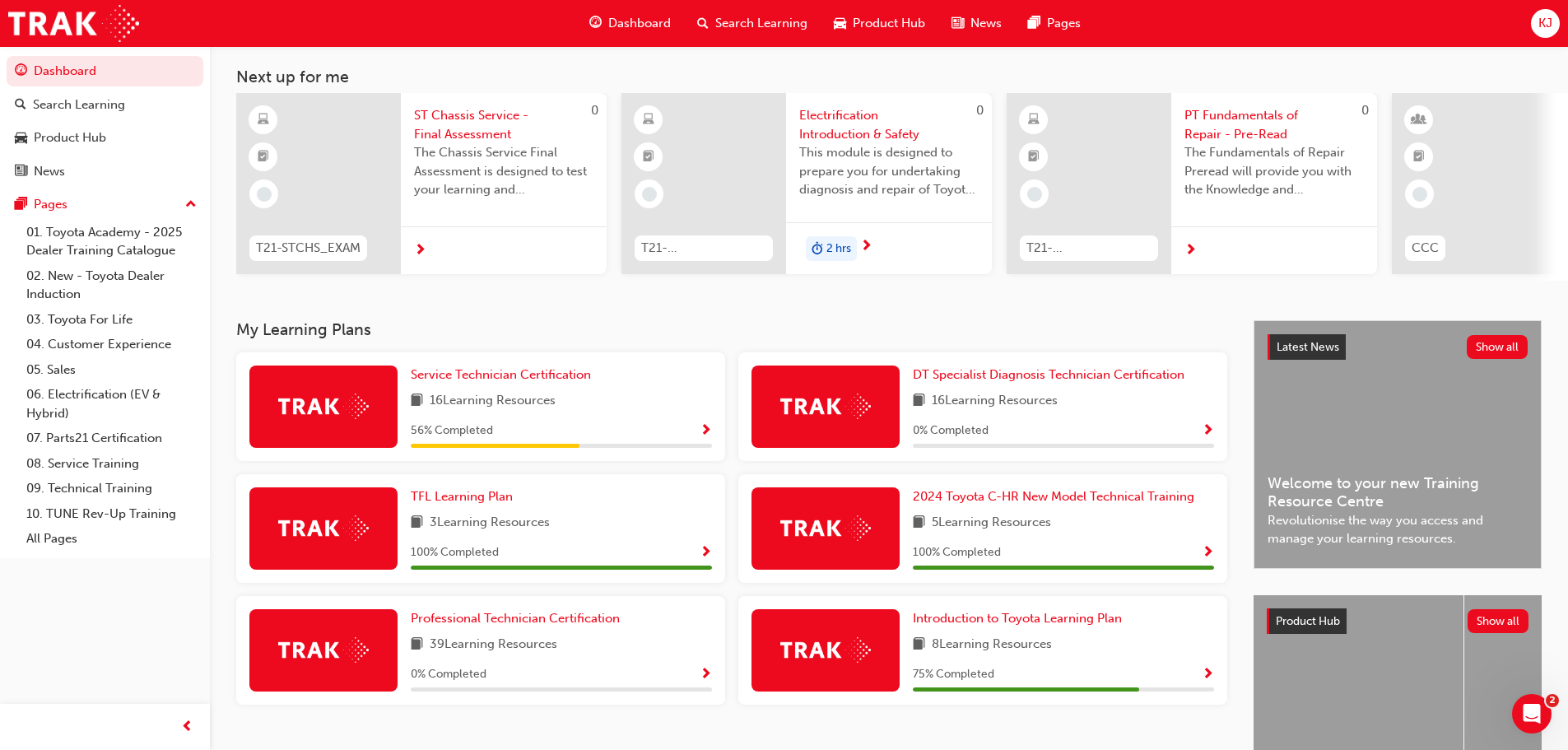
scroll to position [51, 0]
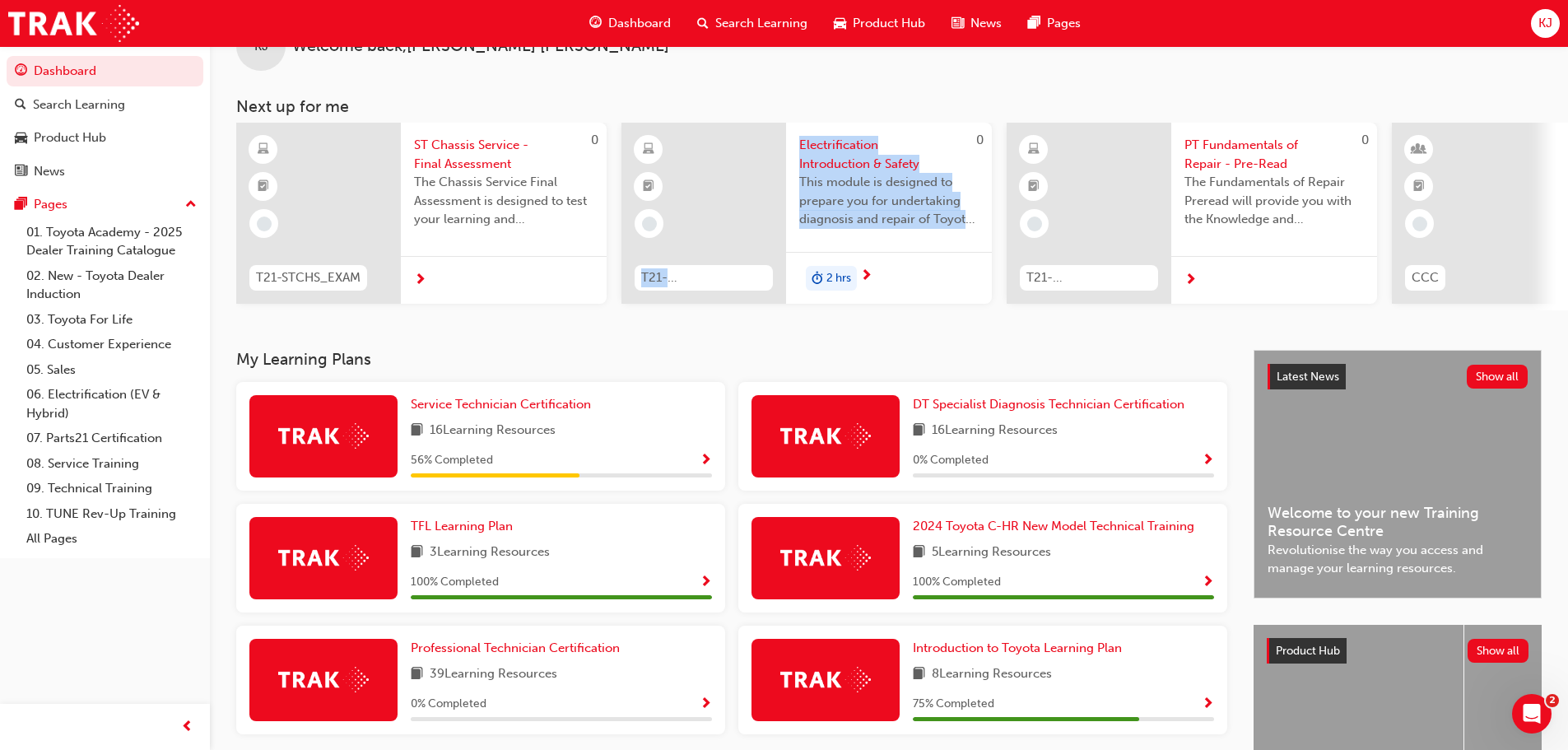
drag, startPoint x: 783, startPoint y: 303, endPoint x: 804, endPoint y: 311, distance: 22.5
click at [804, 310] on div "0 T21-STCHS_EXAM ST Chassis Service - Final Assessment The Chassis Service Fina…" at bounding box center [902, 217] width 1332 height 188
click at [818, 324] on div "KJ Welcome back , [PERSON_NAME] Next up for me 0 T21-STCHS_EXAM ST Chassis Serv…" at bounding box center [888, 172] width 1358 height 355
click at [814, 323] on div "KJ Welcome back , [PERSON_NAME] Next up for me 0 T21-STCHS_EXAM ST Chassis Serv…" at bounding box center [888, 172] width 1358 height 355
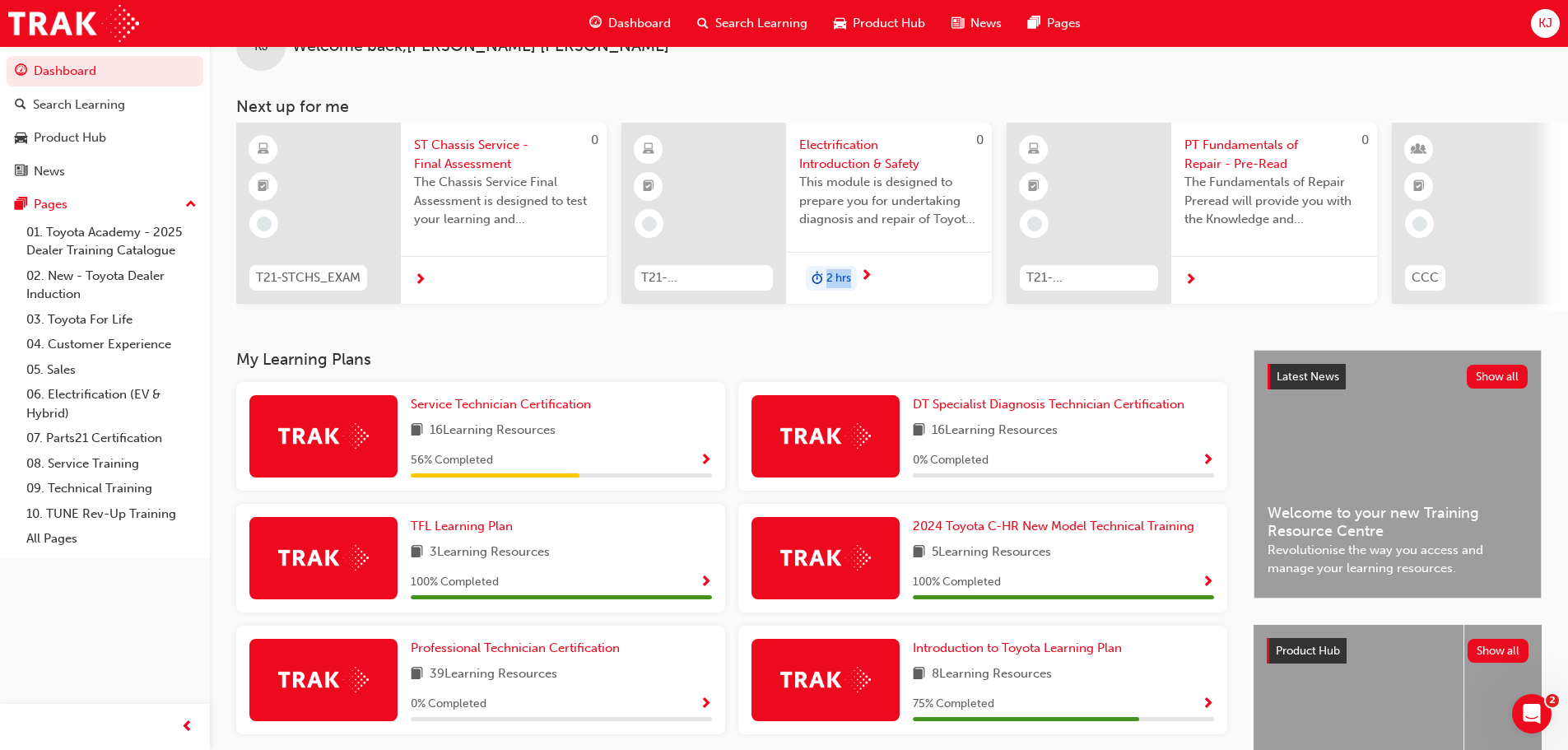
drag, startPoint x: 815, startPoint y: 310, endPoint x: 851, endPoint y: 317, distance: 36.7
click at [851, 317] on div "KJ Welcome back , [PERSON_NAME] Next up for me 0 T21-STCHS_EXAM ST Chassis Serv…" at bounding box center [888, 172] width 1358 height 355
click at [852, 317] on div "KJ Welcome back , [PERSON_NAME] Next up for me 0 T21-STCHS_EXAM ST Chassis Serv…" at bounding box center [888, 172] width 1358 height 355
drag, startPoint x: 852, startPoint y: 317, endPoint x: 943, endPoint y: 313, distance: 91.1
click at [973, 332] on div "KJ Welcome back , [PERSON_NAME] Next up for me 0 T21-STCHS_EXAM ST Chassis Serv…" at bounding box center [888, 172] width 1358 height 355
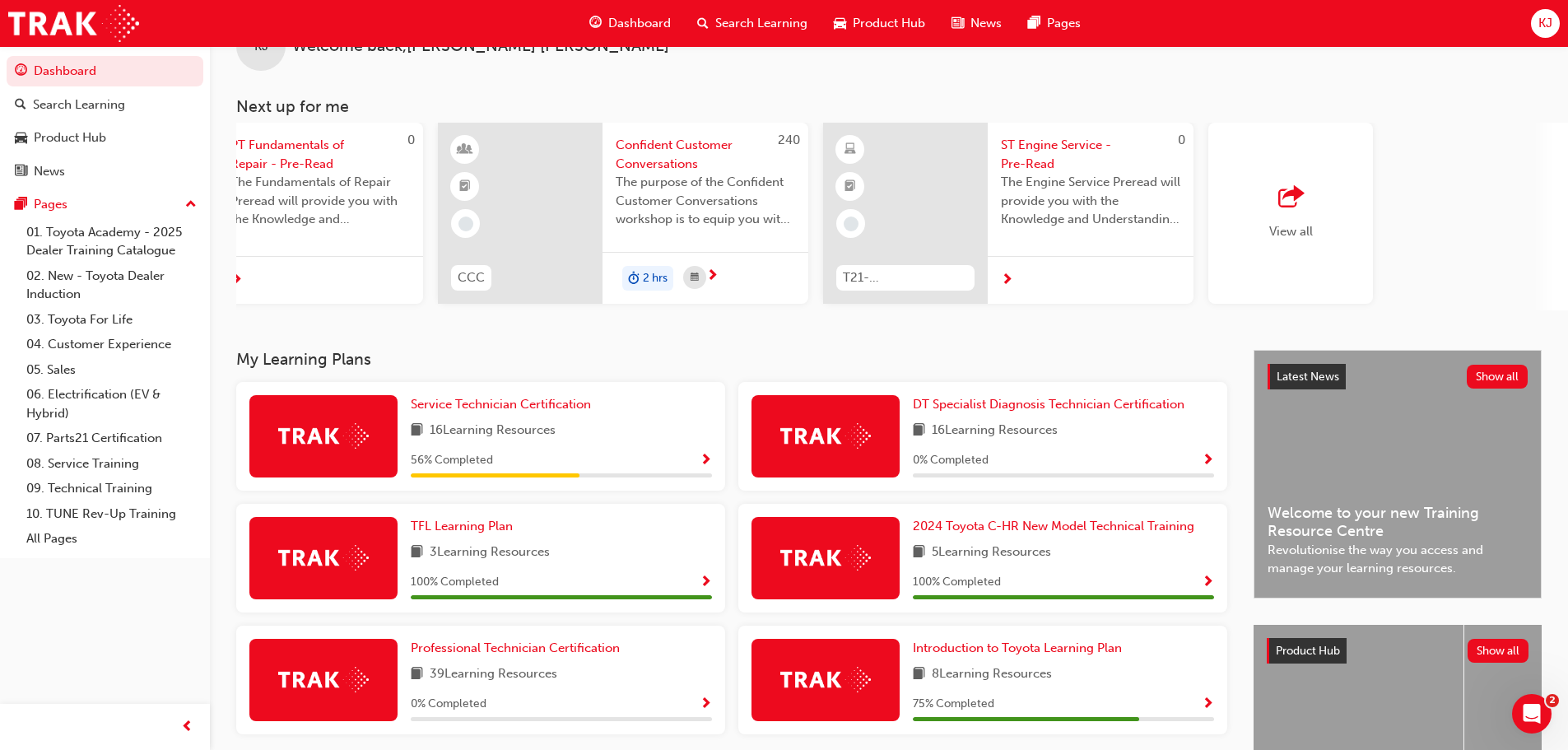
scroll to position [0, 977]
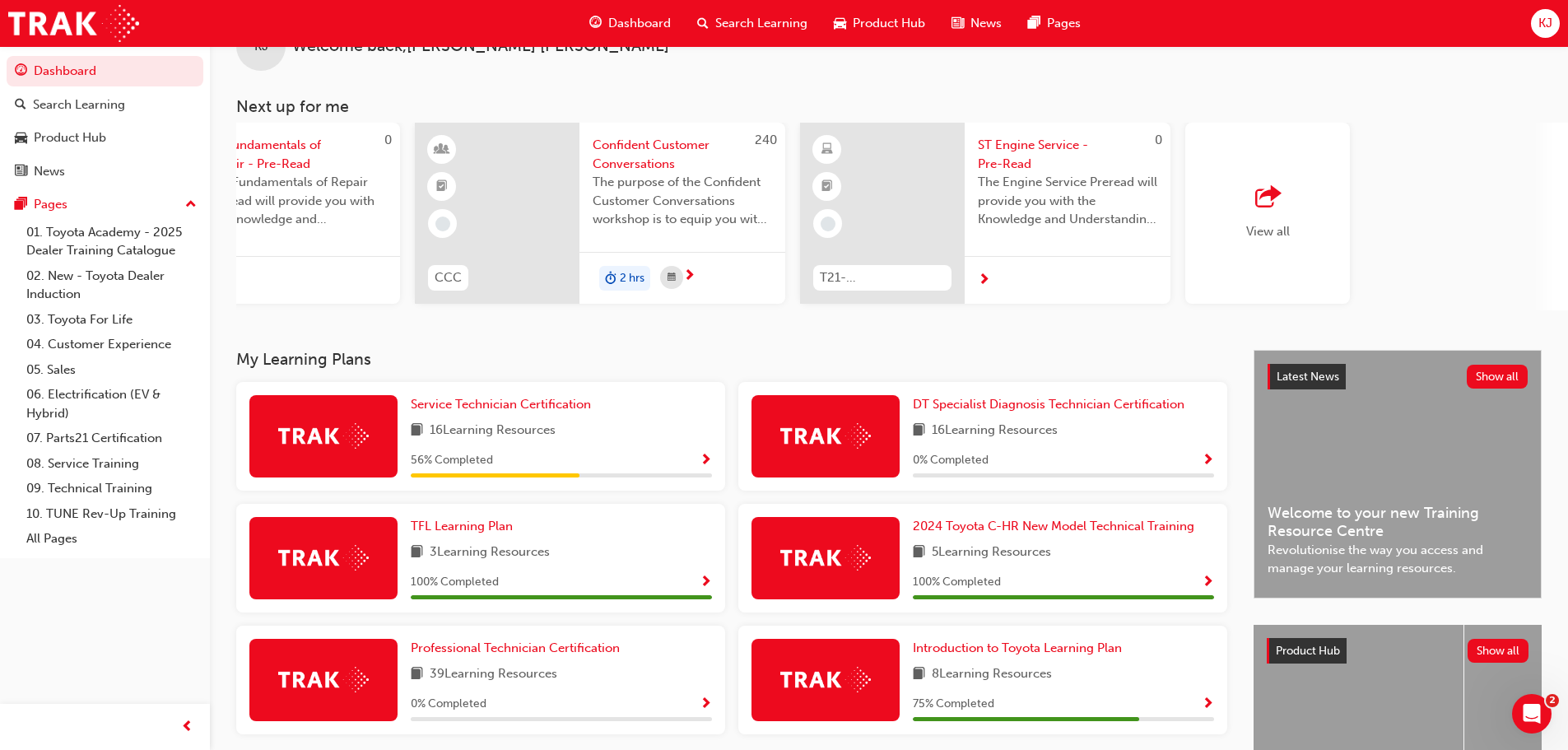
click at [1070, 222] on span "The Engine Service Preread will provide you with the Knowledge and Understandin…" at bounding box center [1067, 200] width 179 height 56
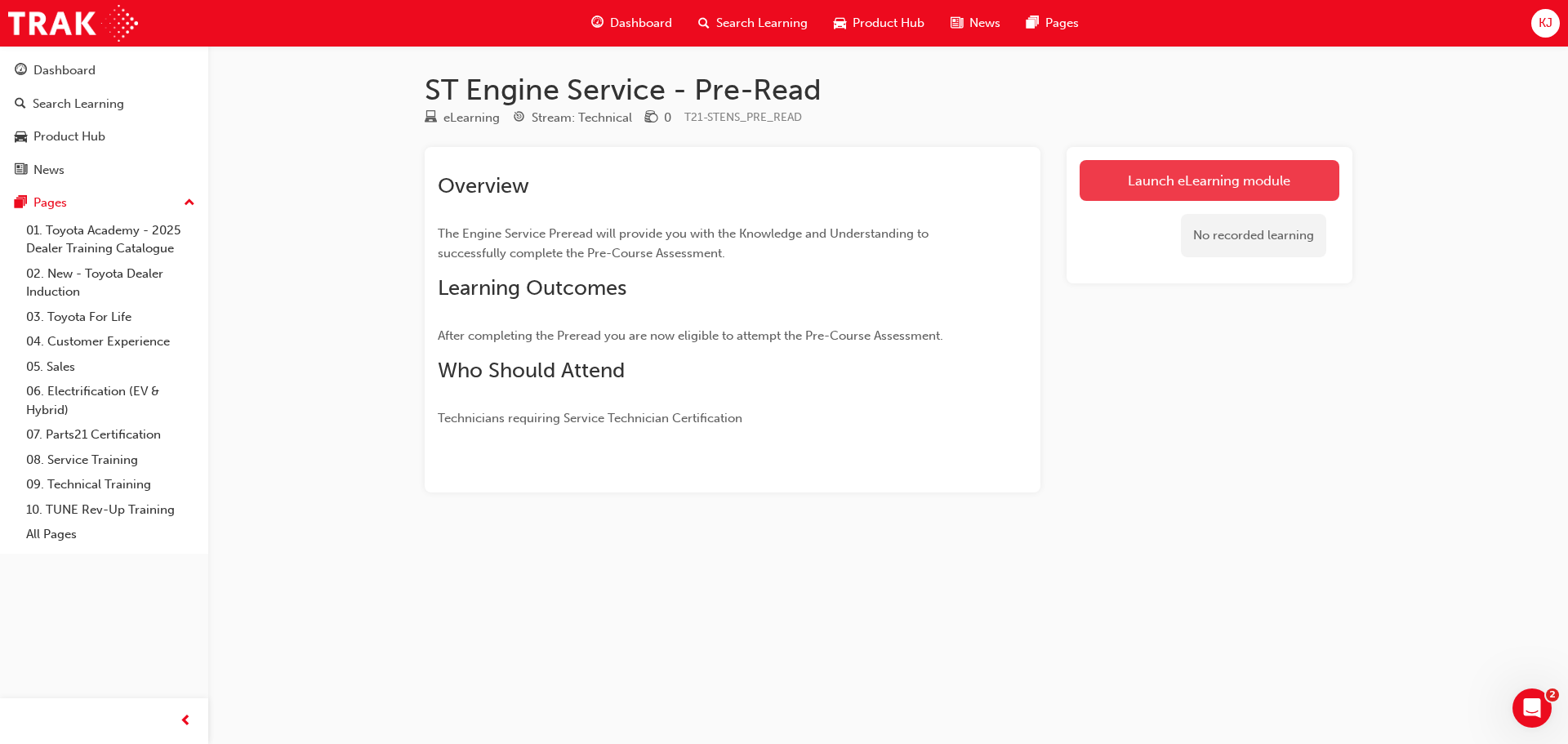
click at [1142, 199] on link "Launch eLearning module" at bounding box center [1210, 180] width 260 height 40
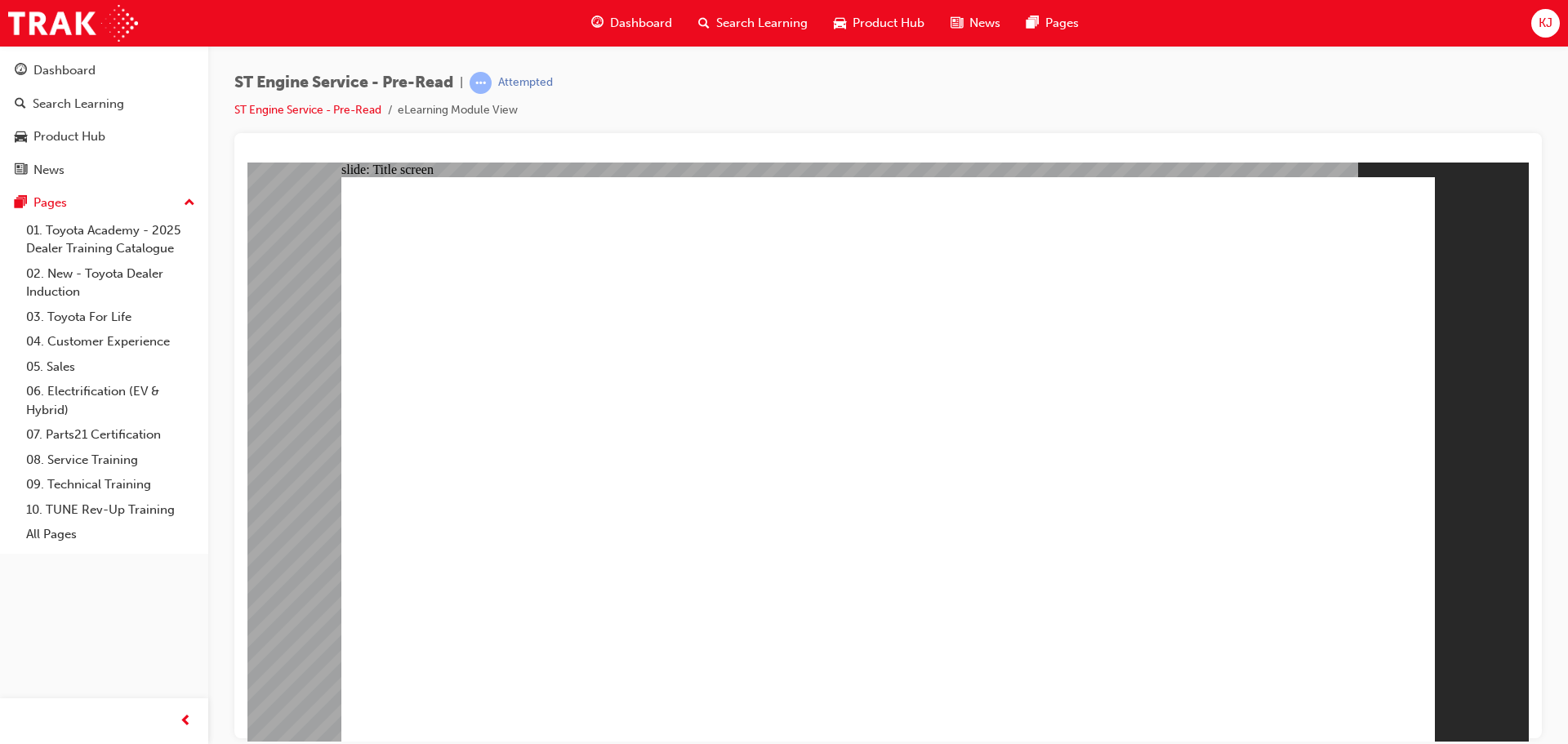
drag, startPoint x: 1276, startPoint y: 652, endPoint x: 1267, endPoint y: 627, distance: 26.6
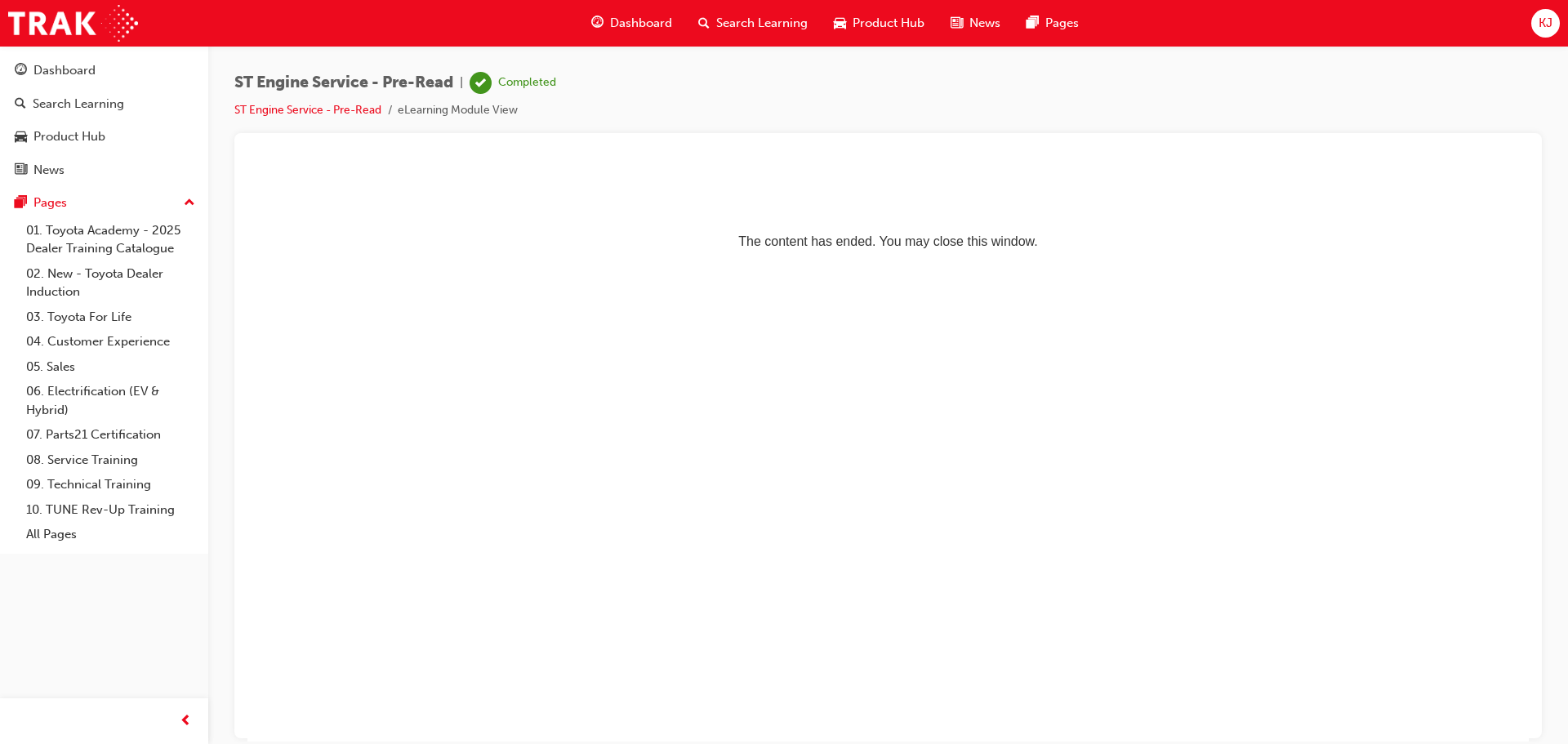
click at [617, 26] on span "Dashboard" at bounding box center [641, 23] width 62 height 19
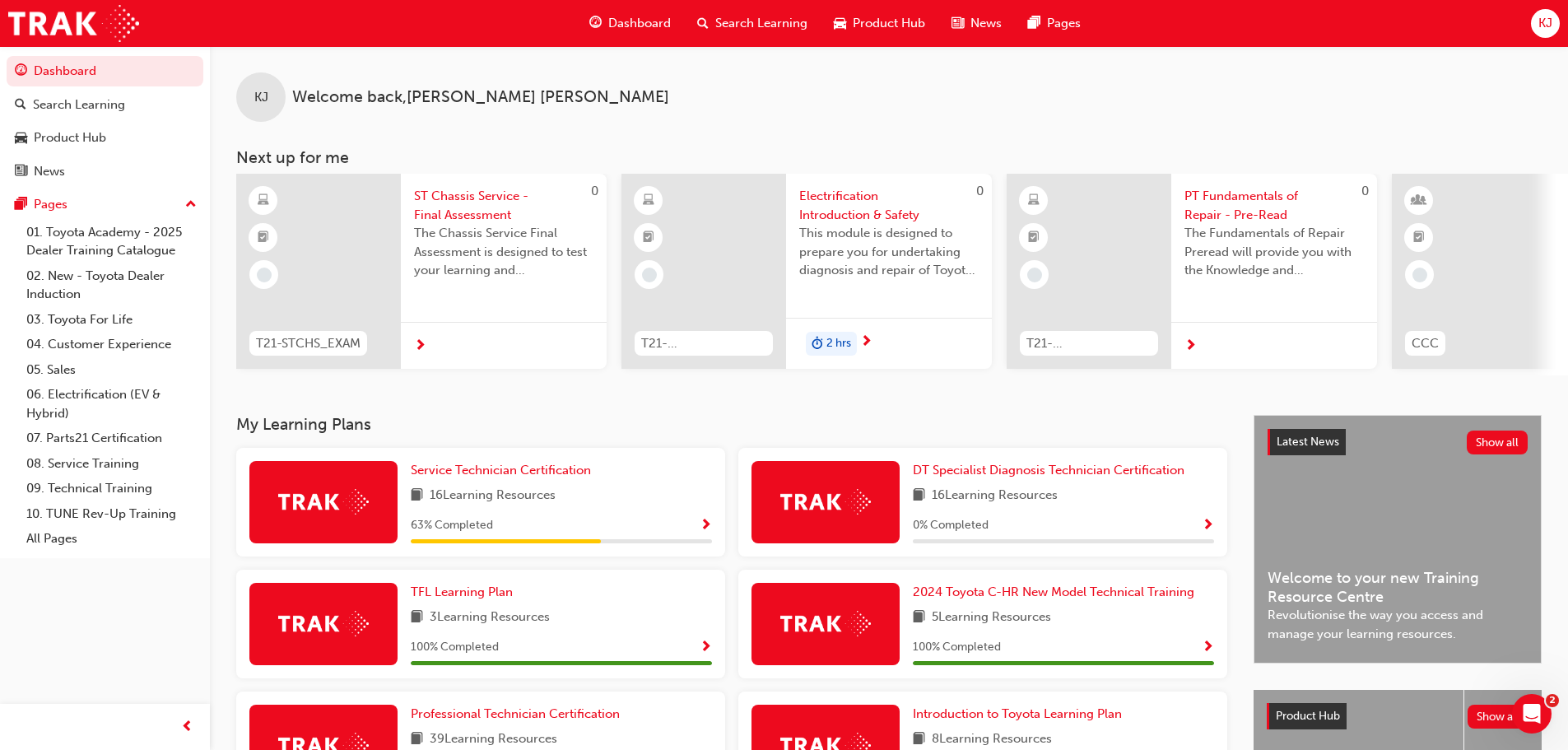
click at [1185, 344] on span "next-icon" at bounding box center [1191, 346] width 12 height 15
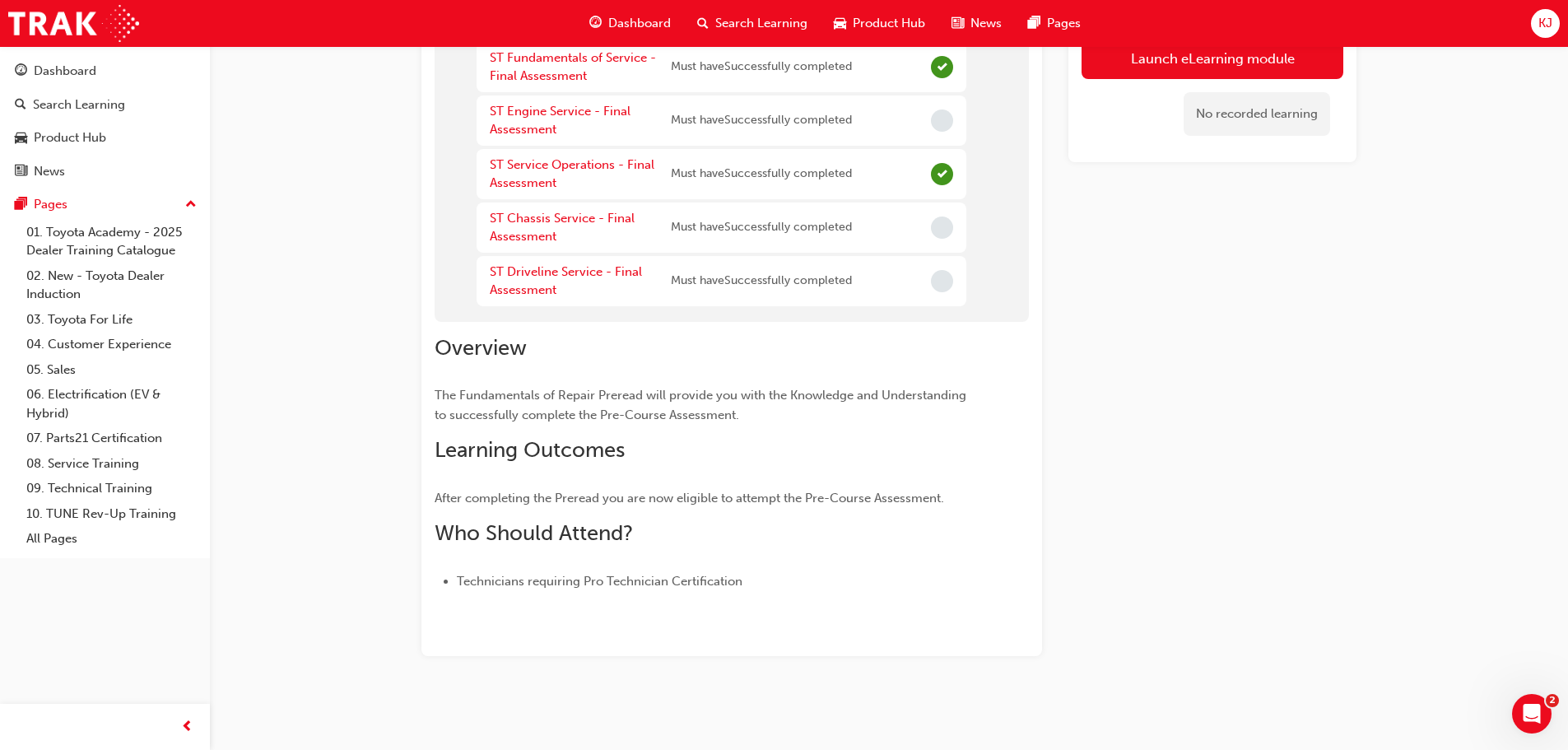
scroll to position [28, 0]
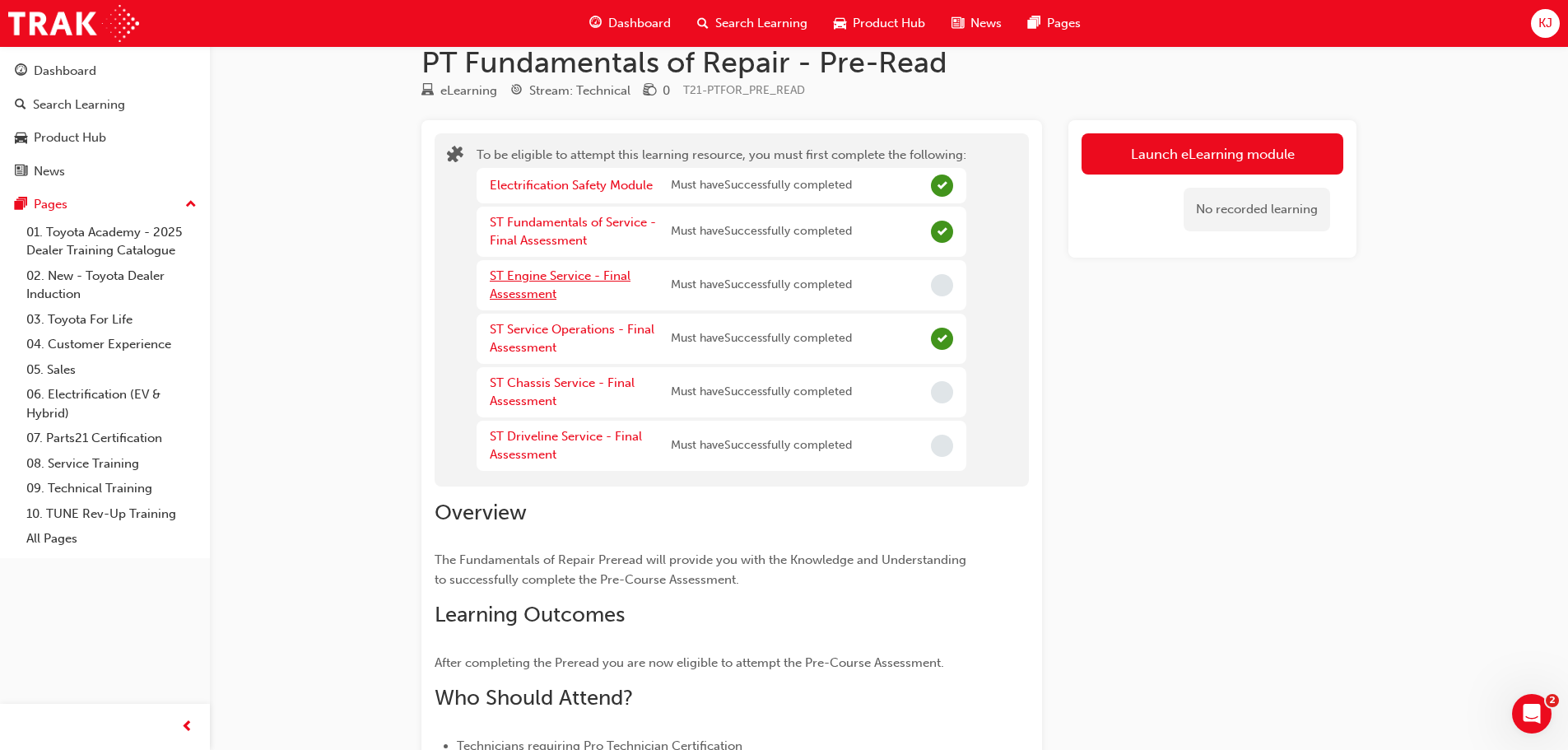
click at [601, 279] on link "ST Engine Service - Final Assessment" at bounding box center [560, 285] width 140 height 34
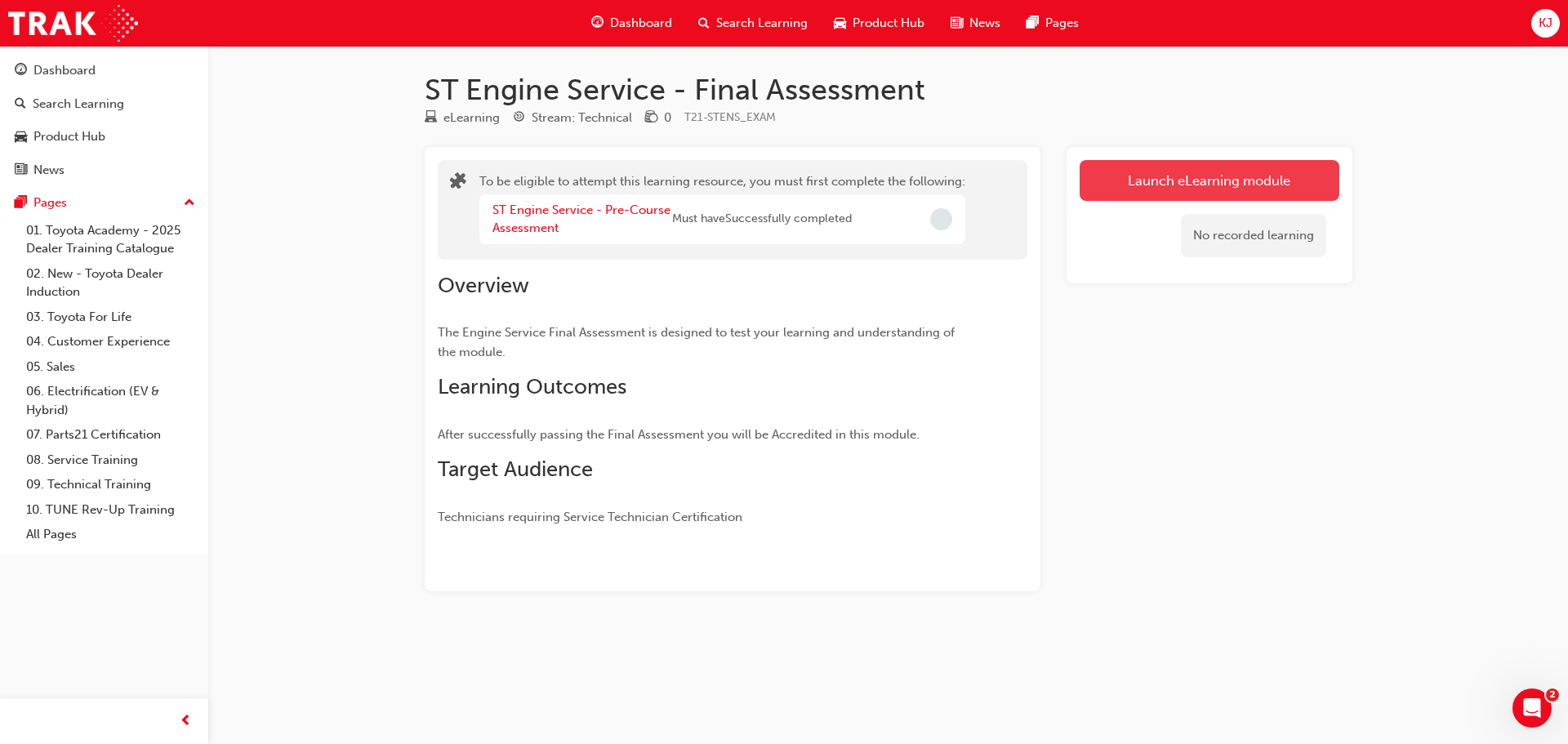
click at [1296, 160] on button "Launch eLearning module" at bounding box center [1210, 180] width 260 height 40
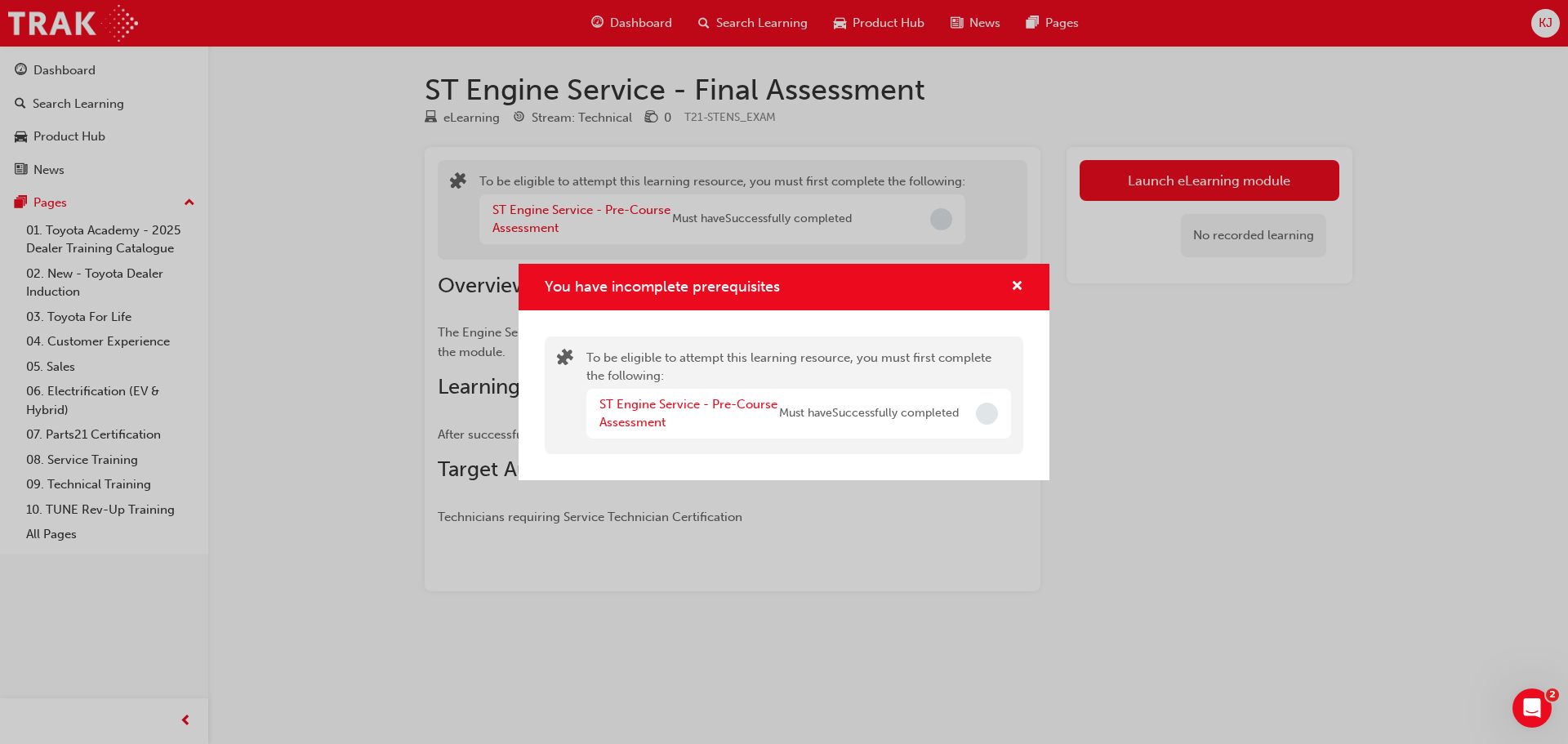
click at [919, 397] on div "ST Engine Service - Pre-Course Assessment Must have Successfully completed" at bounding box center [779, 414] width 360 height 37
click at [692, 385] on div "To be eligible to attempt this learning resource, you must first complete the f…" at bounding box center [799, 396] width 425 height 93
drag, startPoint x: 713, startPoint y: 397, endPoint x: 735, endPoint y: 401, distance: 22.4
click at [718, 399] on div "ST Engine Service - Pre-Course Assessment Must have Successfully completed" at bounding box center [799, 414] width 425 height 50
click at [749, 404] on link "ST Engine Service - Pre-Course Assessment" at bounding box center [688, 414] width 178 height 34
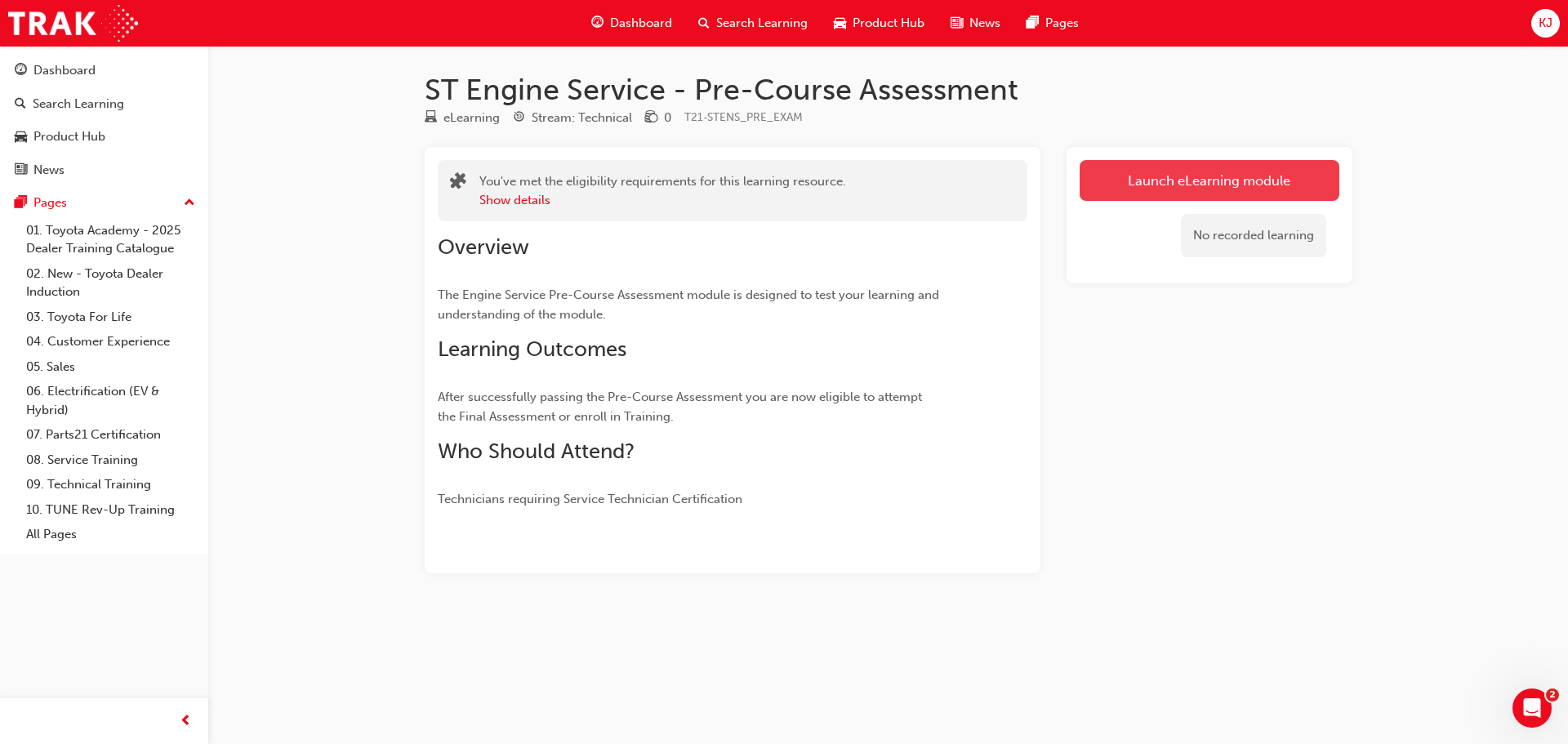
click at [1128, 170] on link "Launch eLearning module" at bounding box center [1210, 180] width 260 height 40
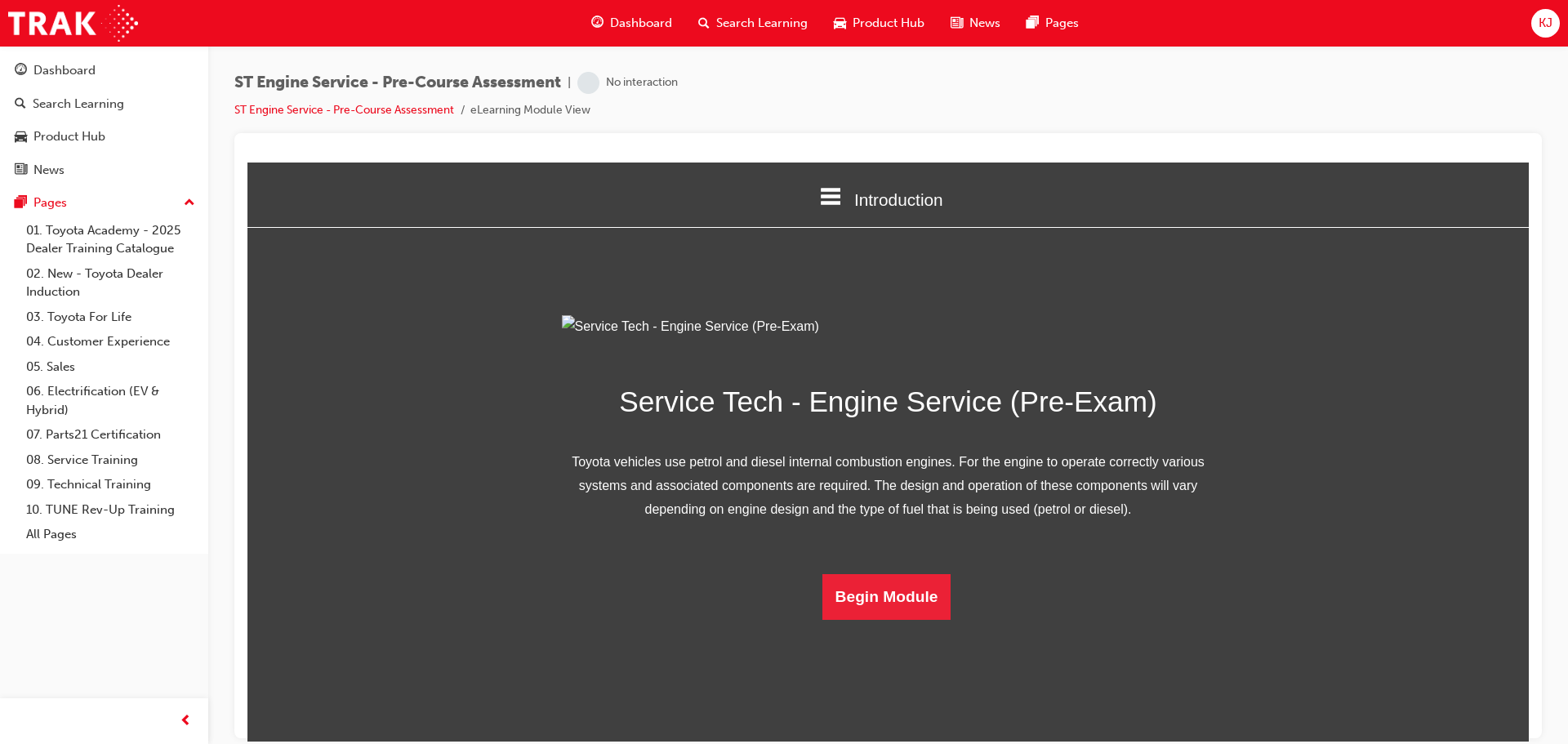
scroll to position [58, 0]
click at [901, 619] on button "Begin Module" at bounding box center [887, 596] width 129 height 46
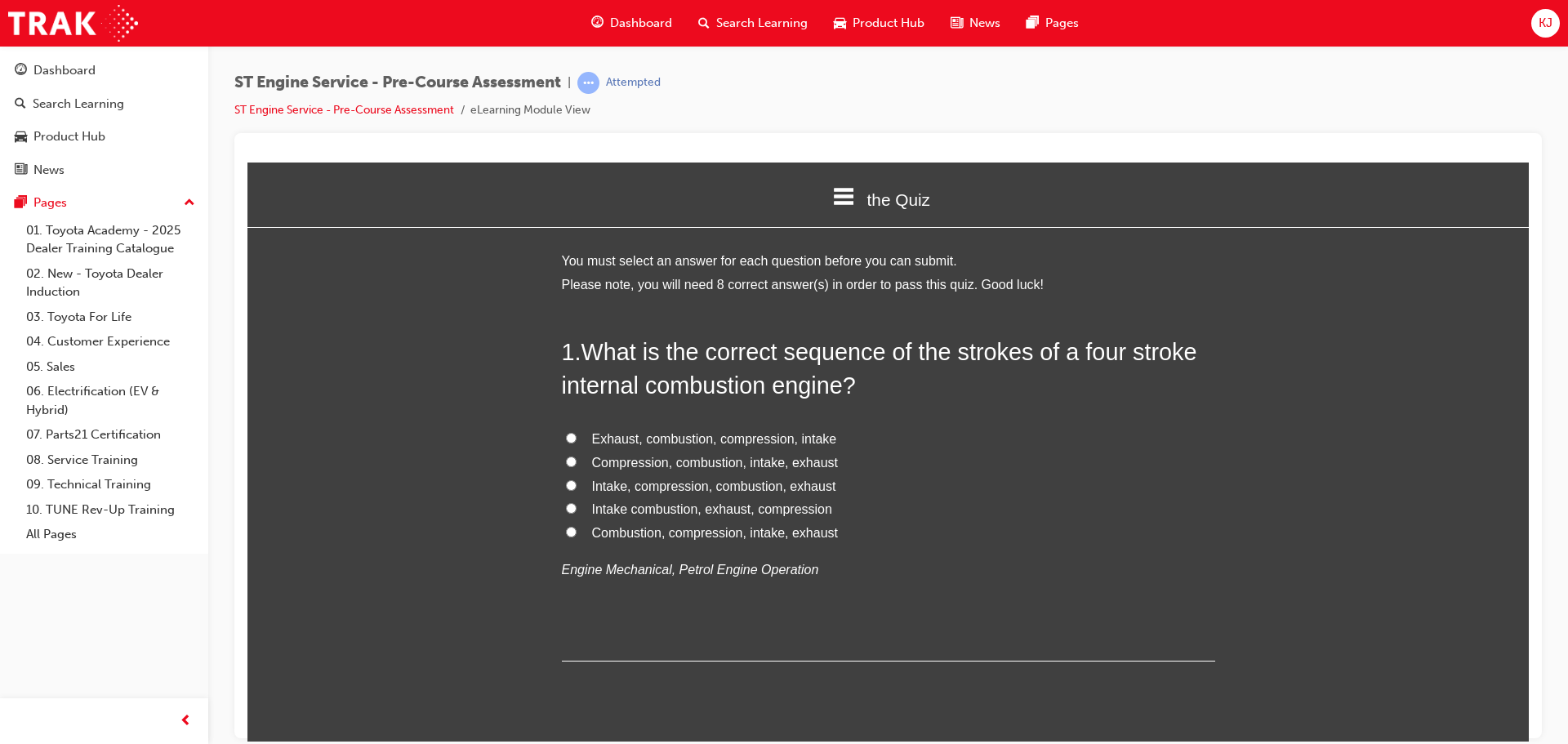
click at [802, 486] on span "Intake, compression, combustion, exhaust" at bounding box center [715, 486] width 244 height 14
click at [576, 486] on input "Intake, compression, combustion, exhaust" at bounding box center [571, 484] width 10 height 10
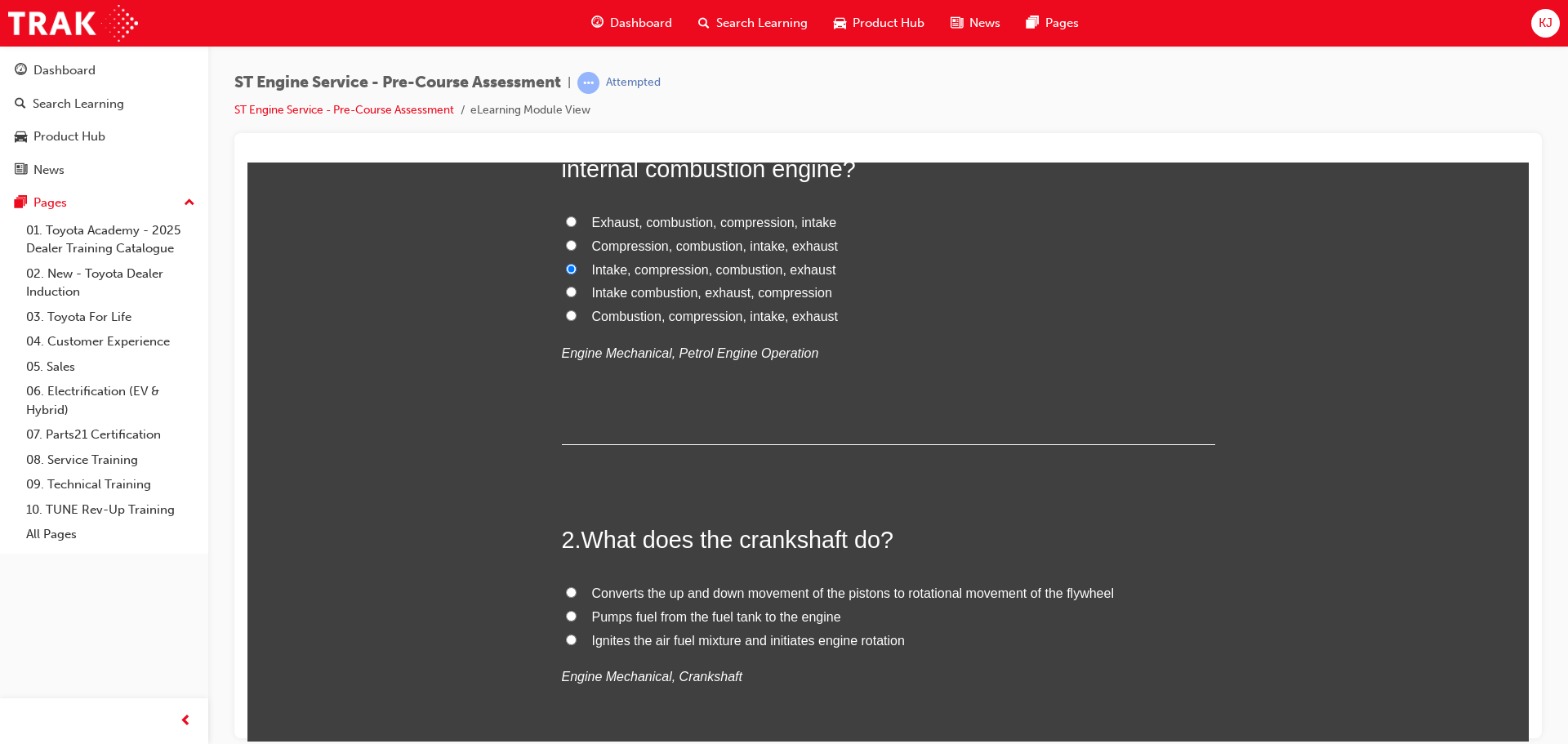
scroll to position [245, 0]
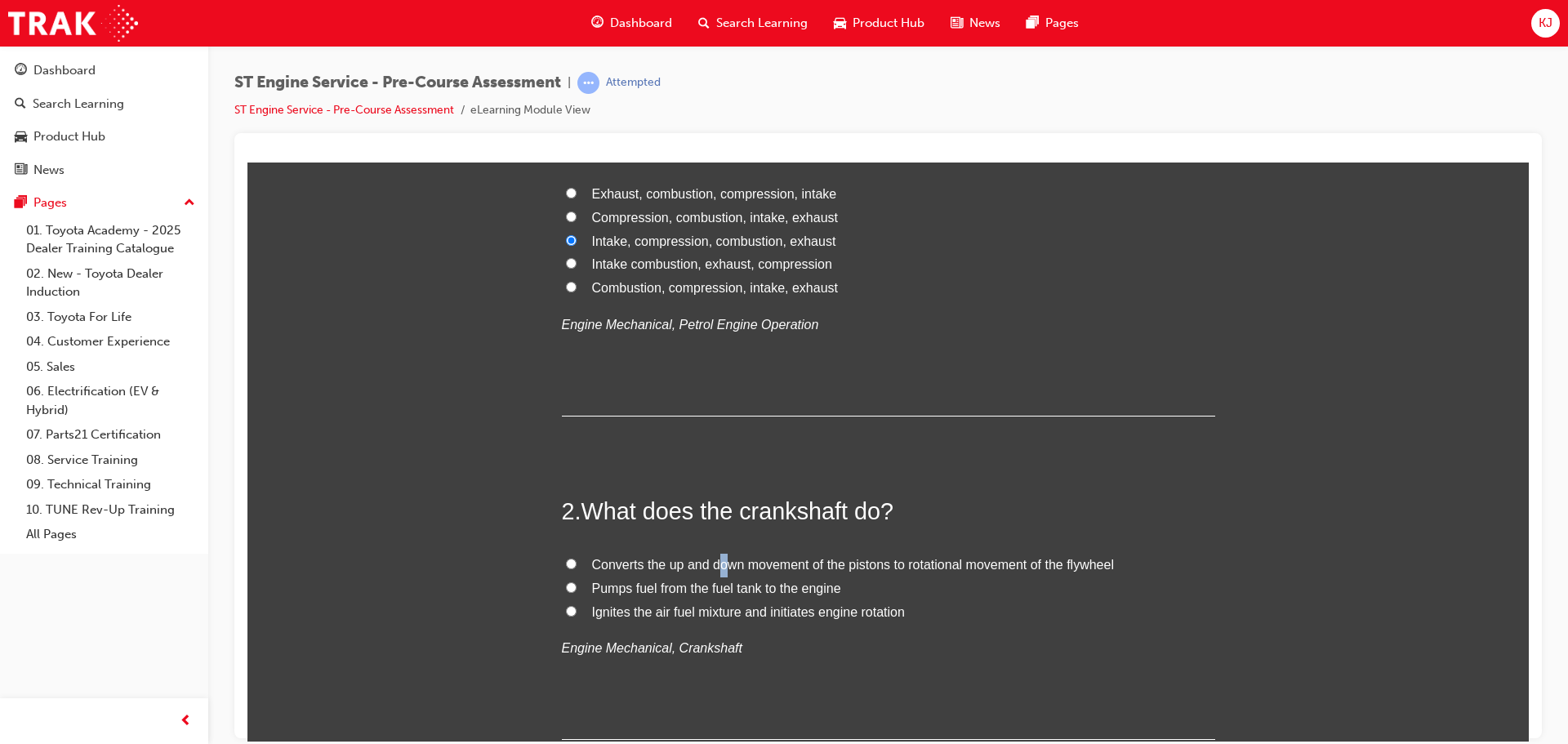
click at [716, 555] on label "Converts the up and down movement of the pistons to rotational movement of the …" at bounding box center [889, 565] width 654 height 24
click at [612, 558] on span "Converts the up and down movement of the pistons to rotational movement of the …" at bounding box center [853, 564] width 522 height 14
click at [576, 558] on input "Converts the up and down movement of the pistons to rotational movement of the …" at bounding box center [571, 563] width 10 height 10
click at [829, 611] on span "Ignites the air fuel mixture and initiates engine rotation" at bounding box center [749, 612] width 313 height 14
click at [576, 611] on input "Ignites the air fuel mixture and initiates engine rotation" at bounding box center [571, 611] width 10 height 10
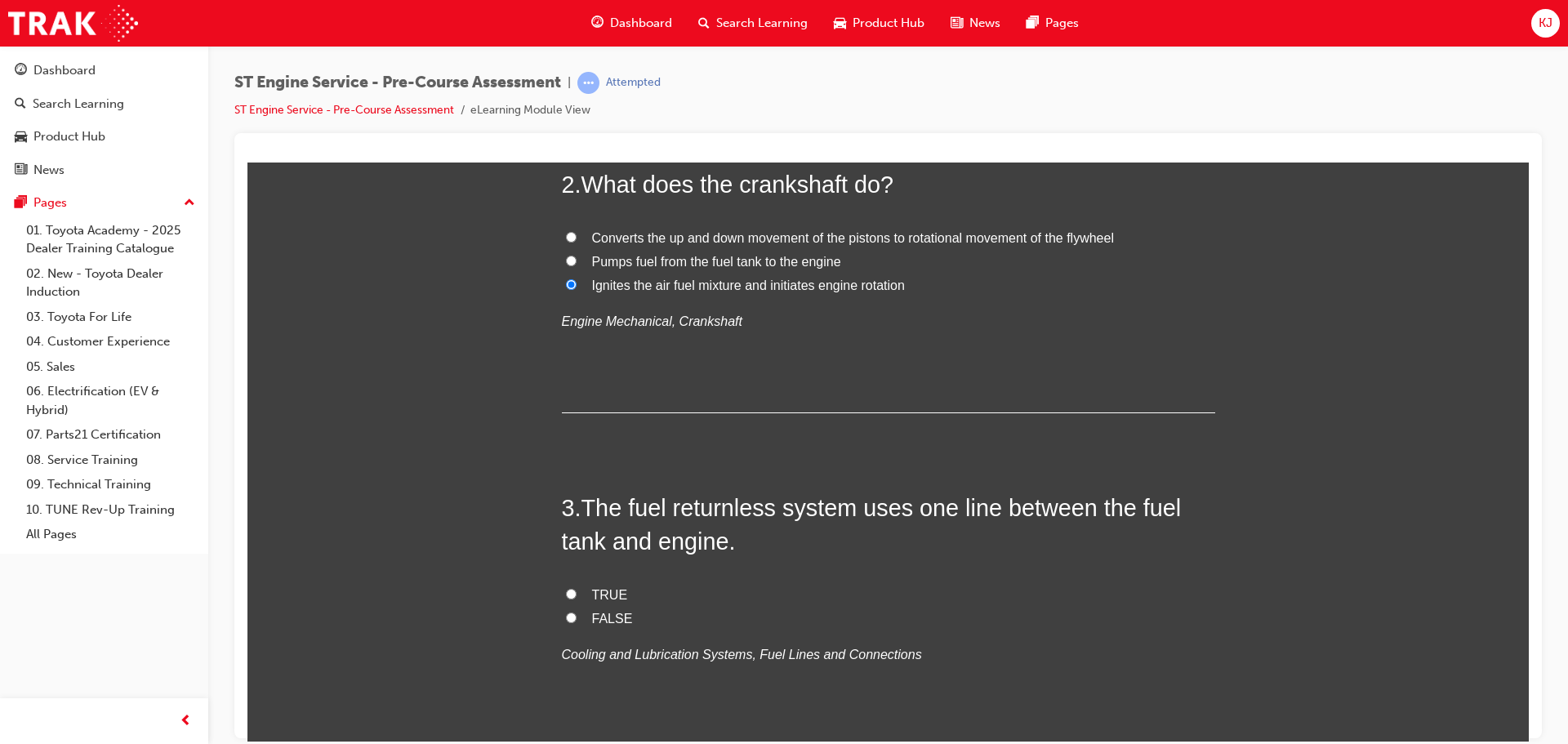
scroll to position [654, 0]
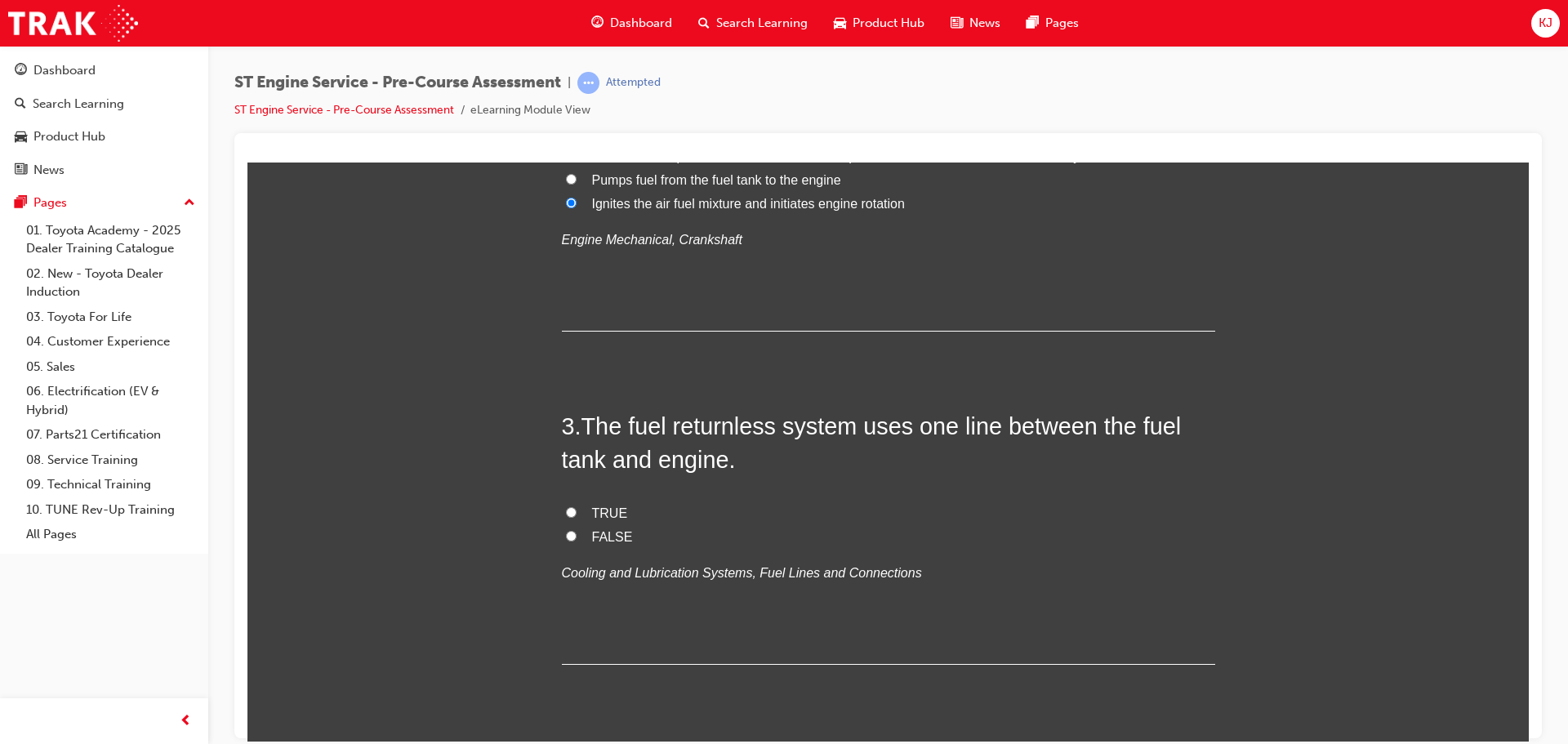
click at [593, 507] on span "TRUE" at bounding box center [611, 513] width 36 height 14
click at [576, 507] on input "TRUE" at bounding box center [571, 512] width 10 height 10
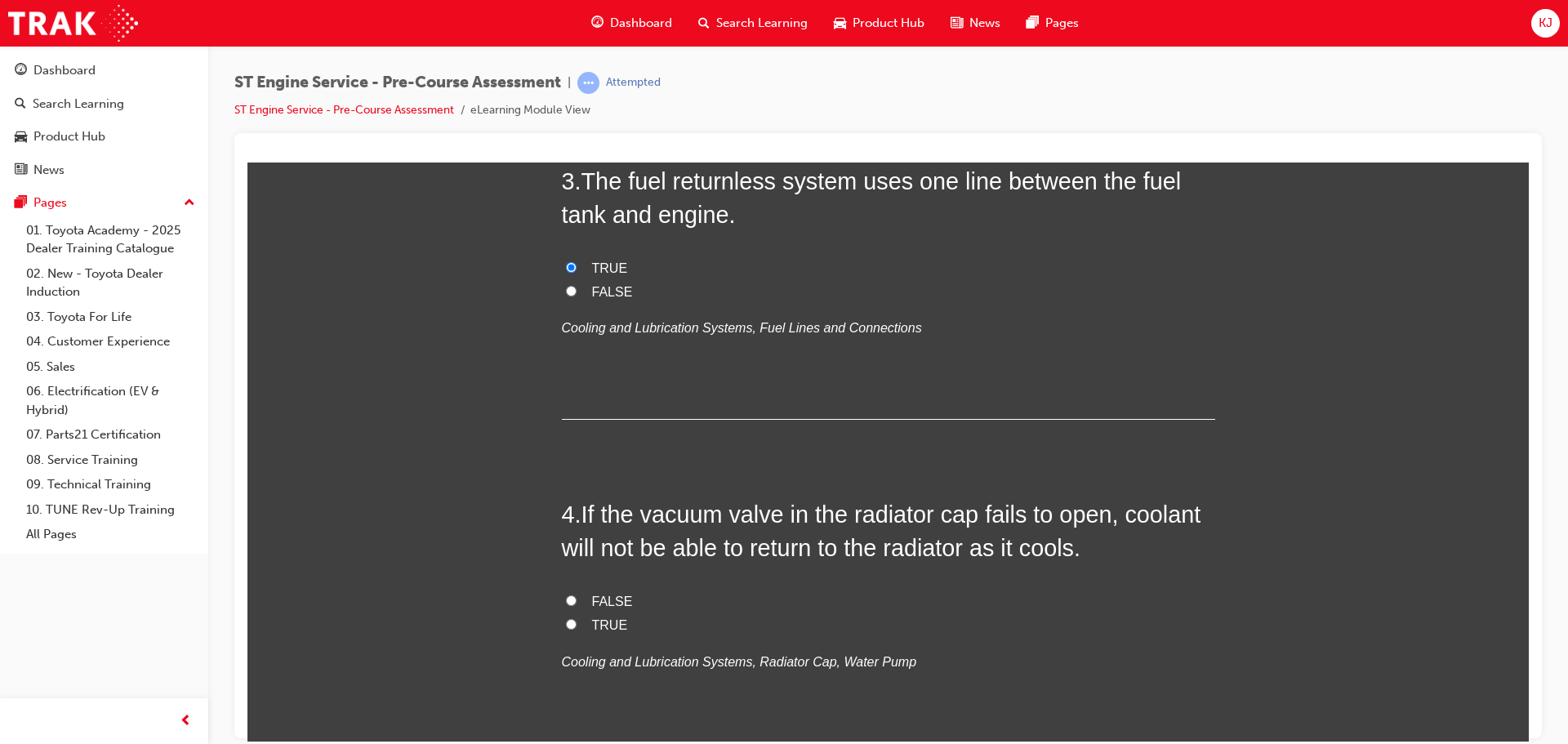
scroll to position [981, 0]
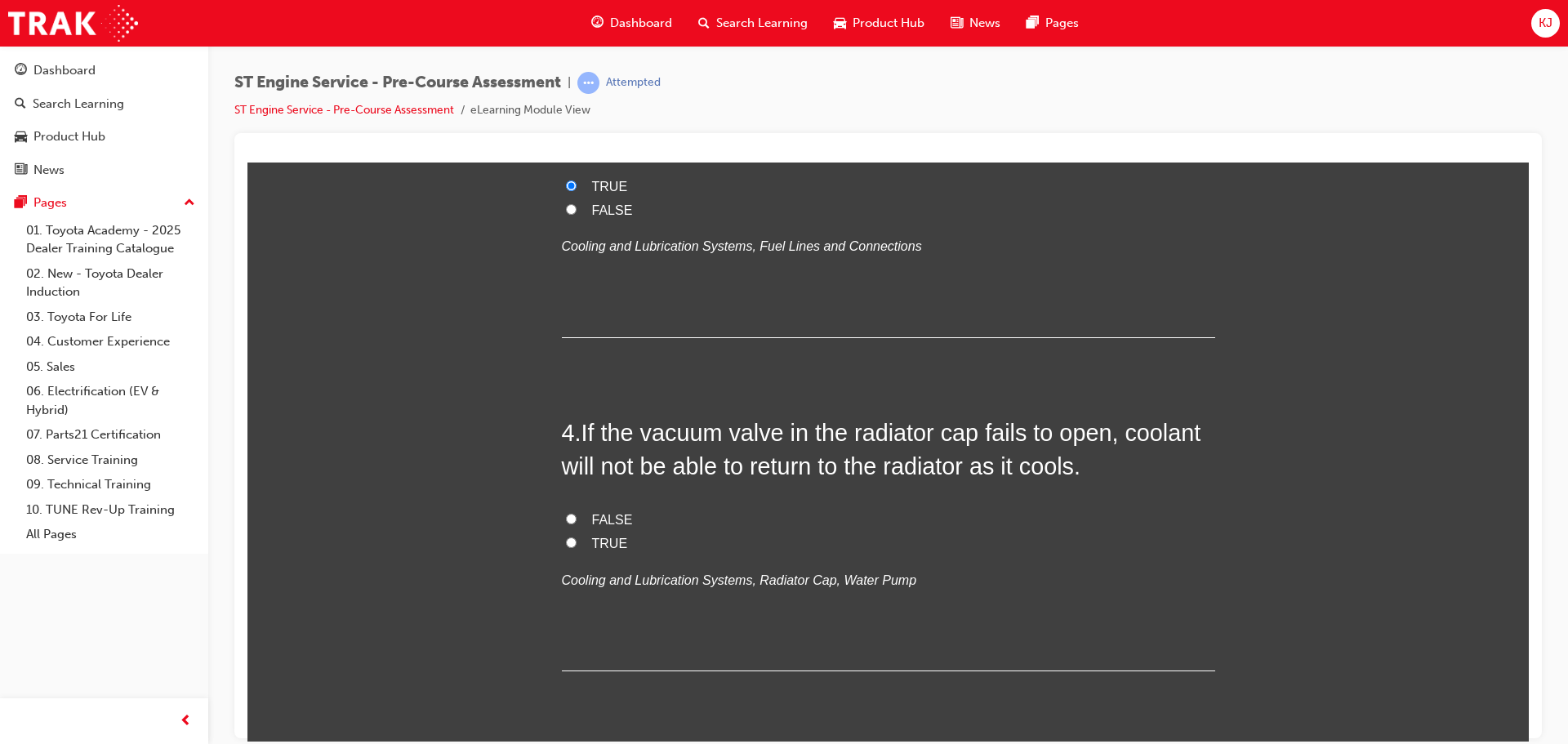
click at [604, 518] on span "FALSE" at bounding box center [612, 519] width 40 height 14
click at [576, 518] on input "FALSE" at bounding box center [571, 518] width 10 height 10
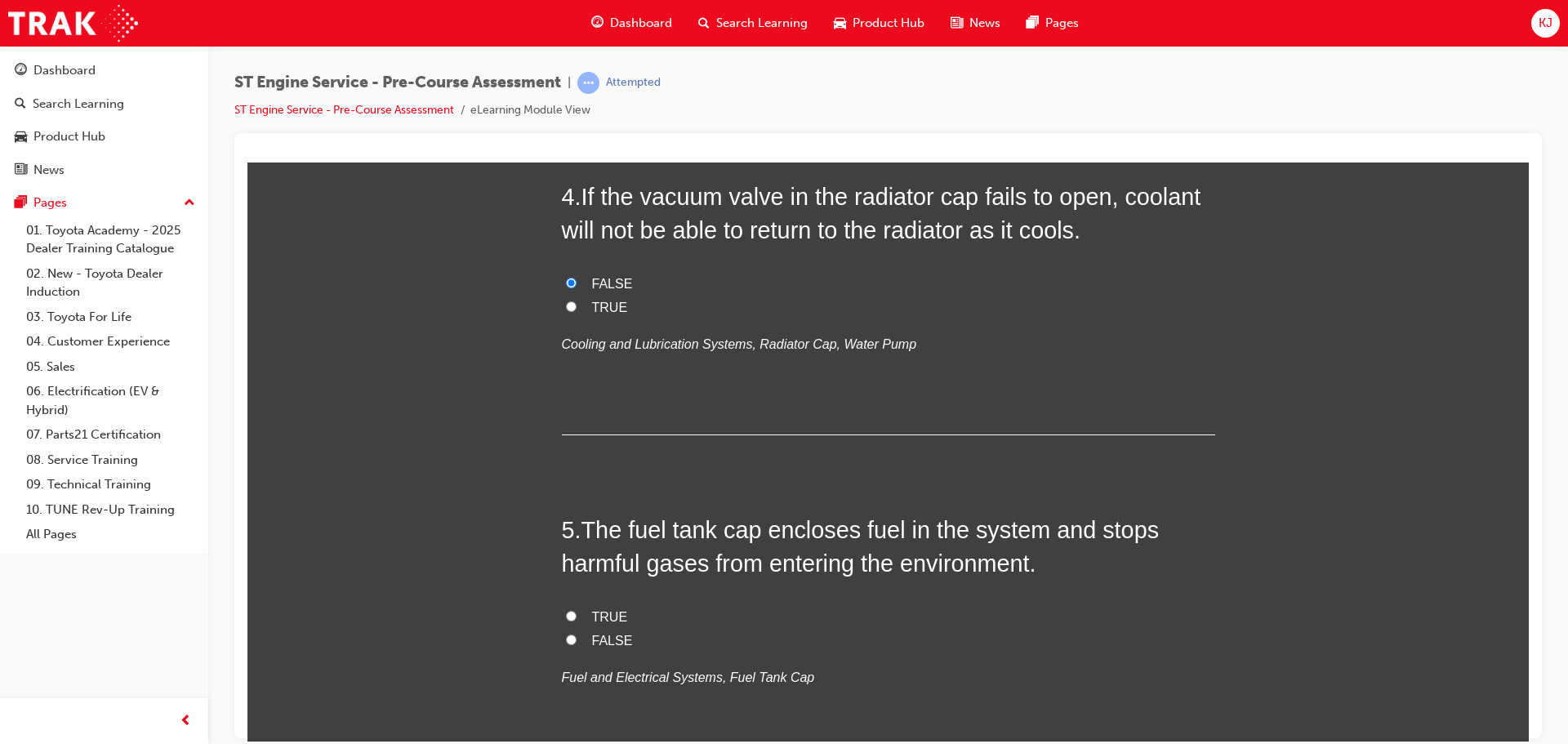
scroll to position [1226, 0]
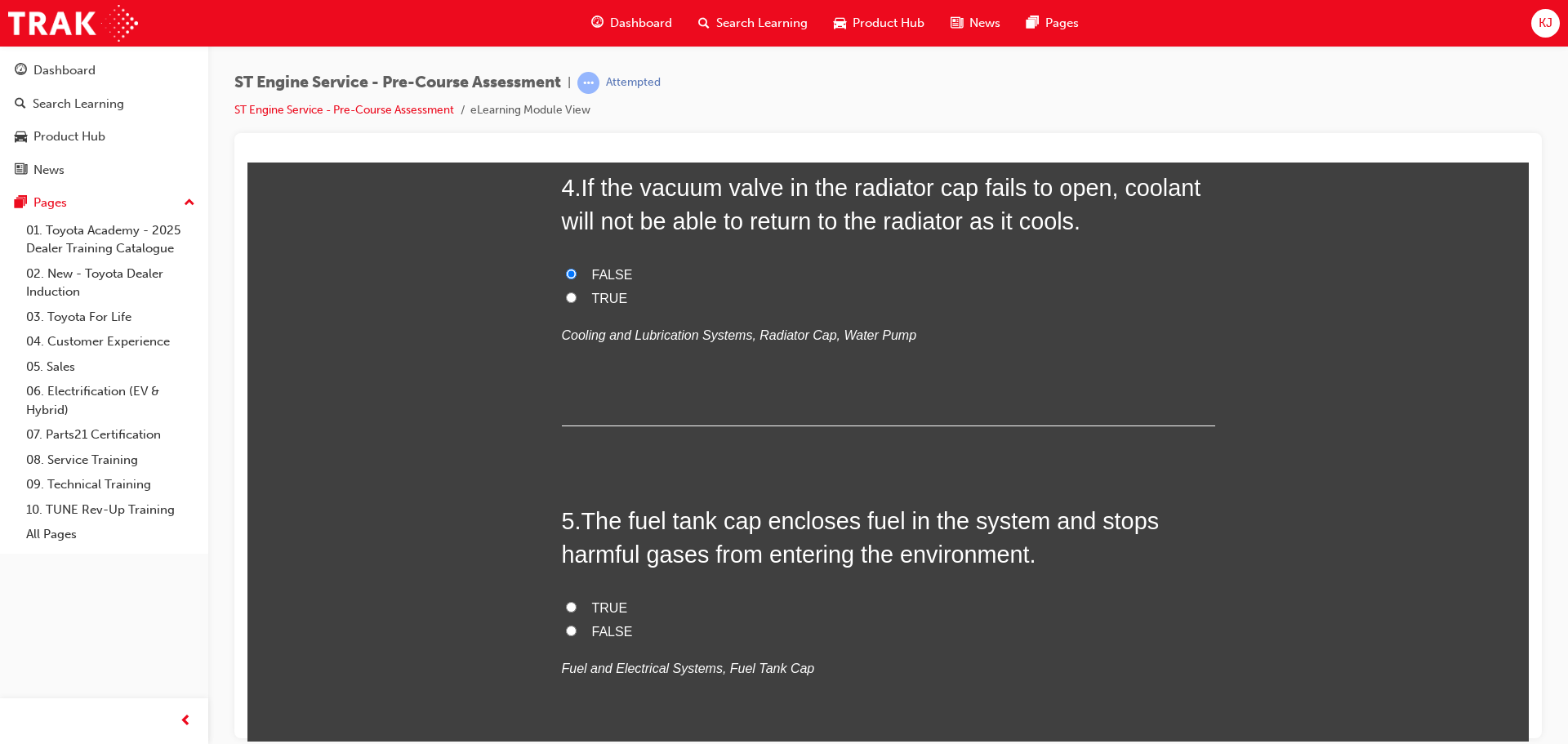
click at [598, 605] on span "TRUE" at bounding box center [611, 607] width 36 height 14
click at [576, 605] on input "TRUE" at bounding box center [571, 606] width 10 height 10
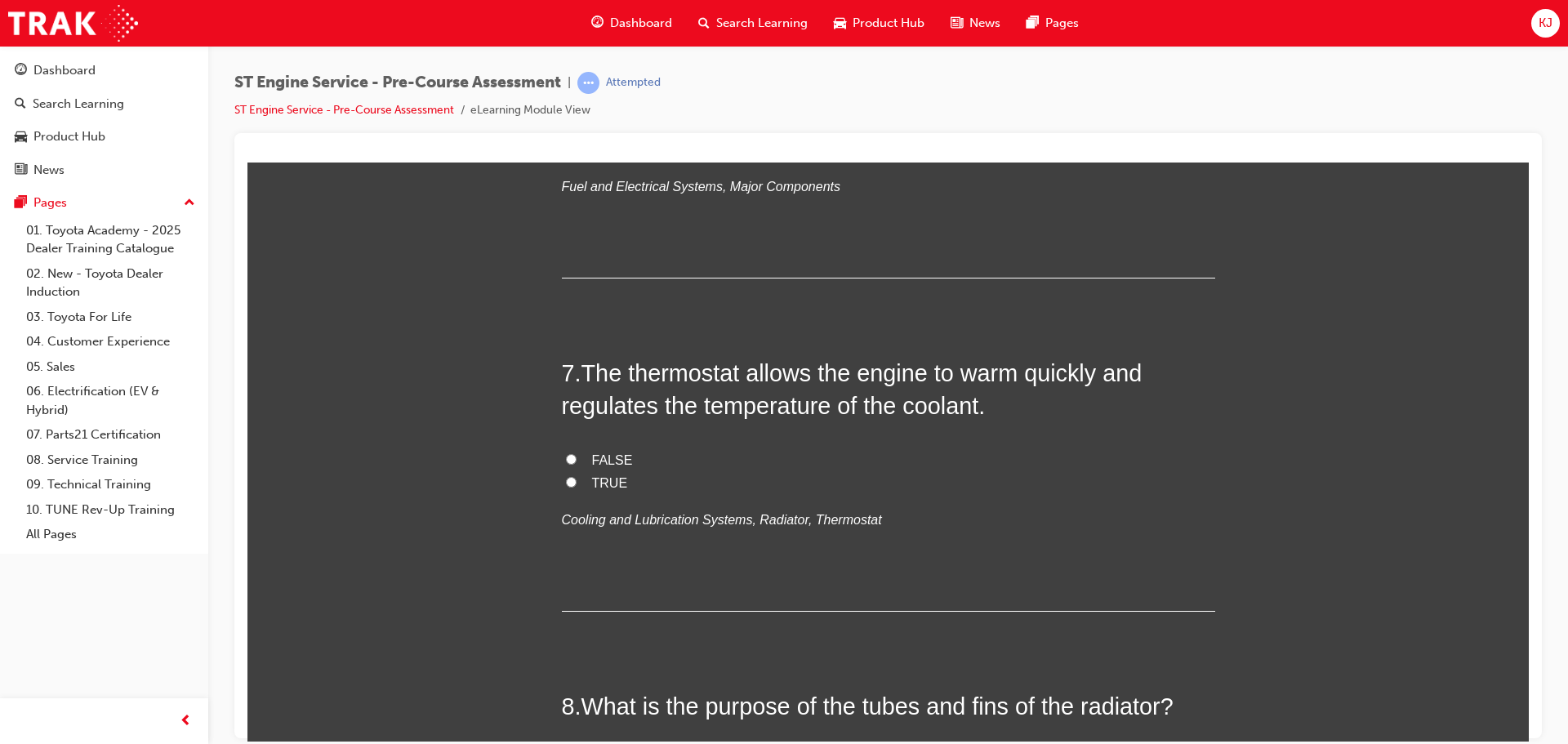
scroll to position [2205, 0]
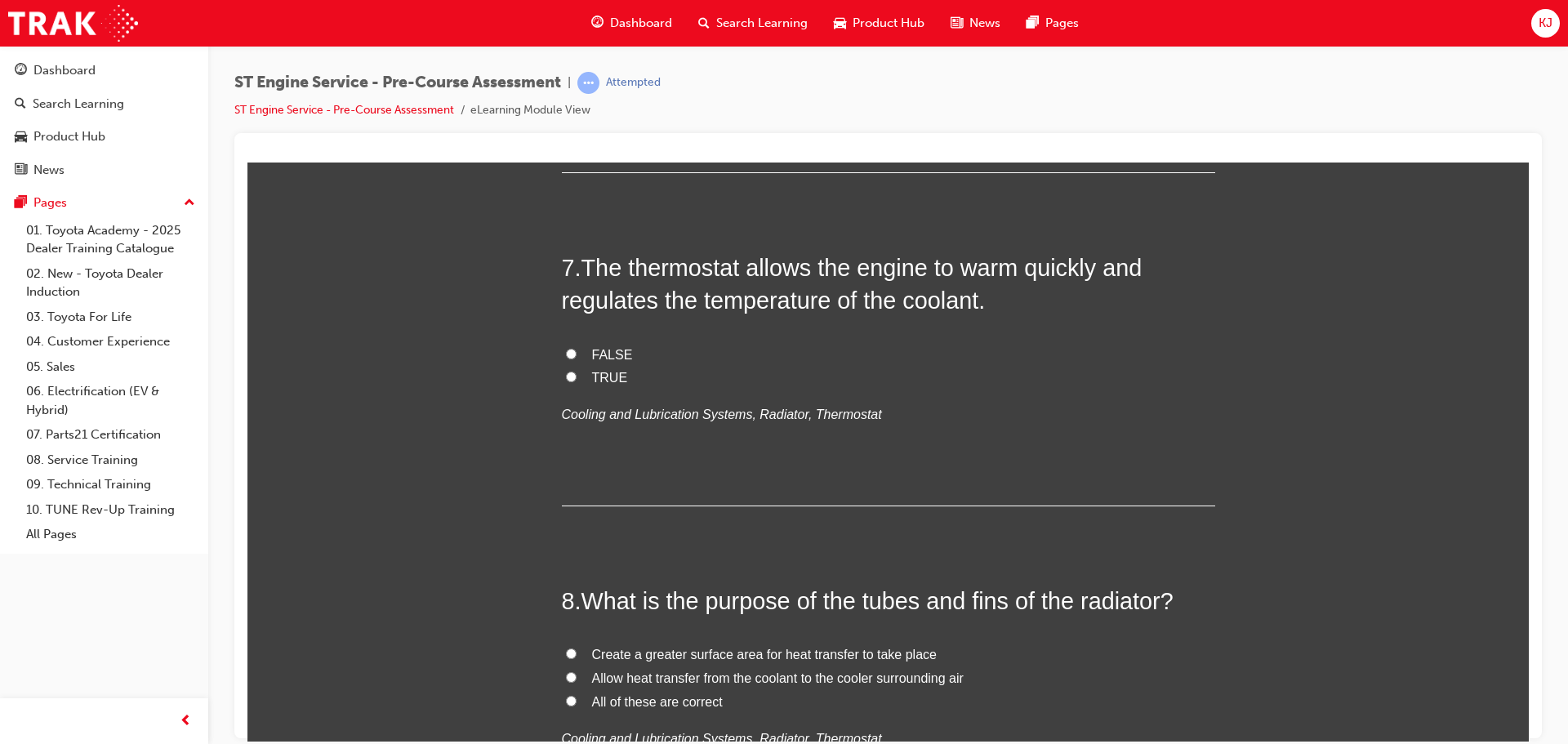
click at [569, 48] on input "Fuel pump" at bounding box center [571, 43] width 10 height 10
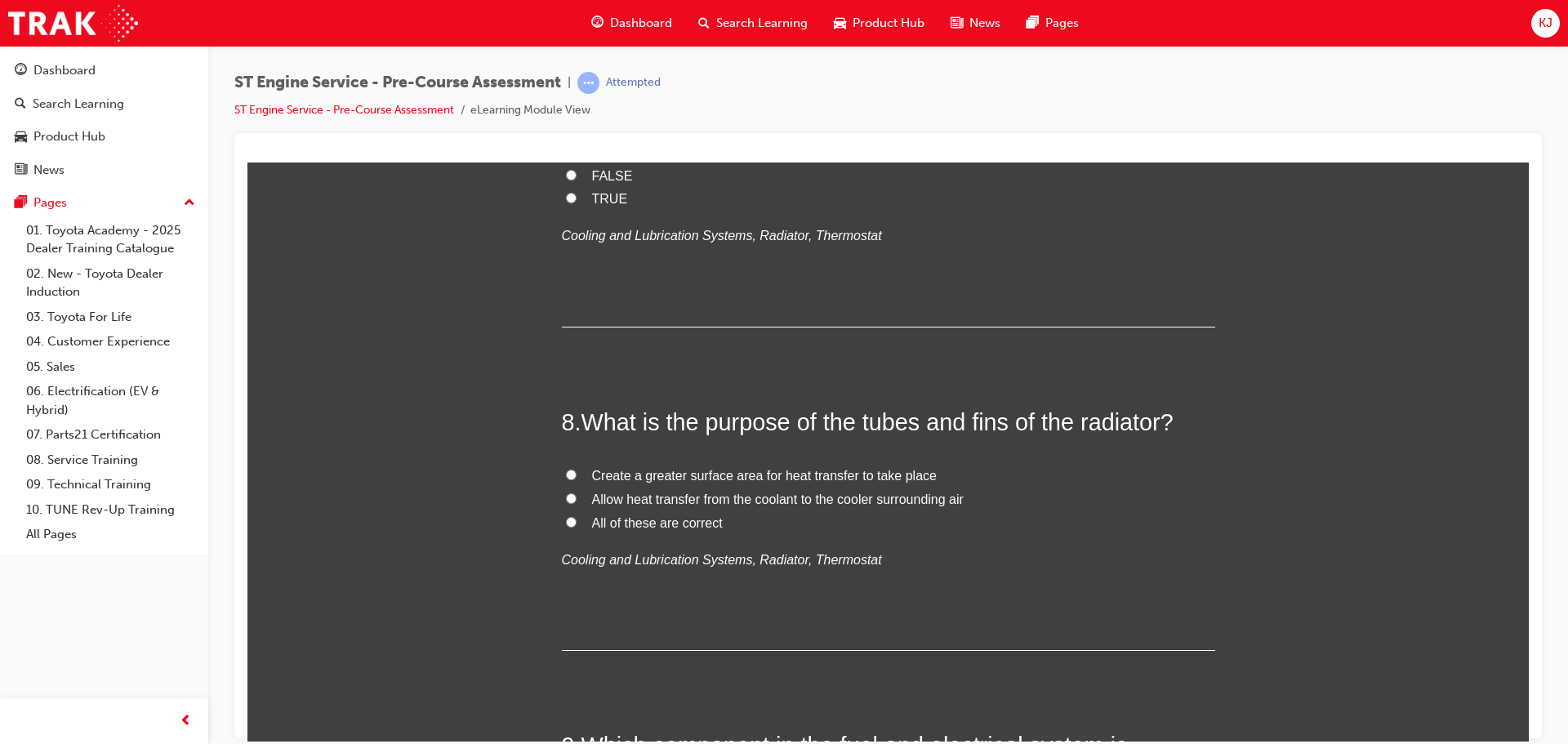
scroll to position [2450, 0]
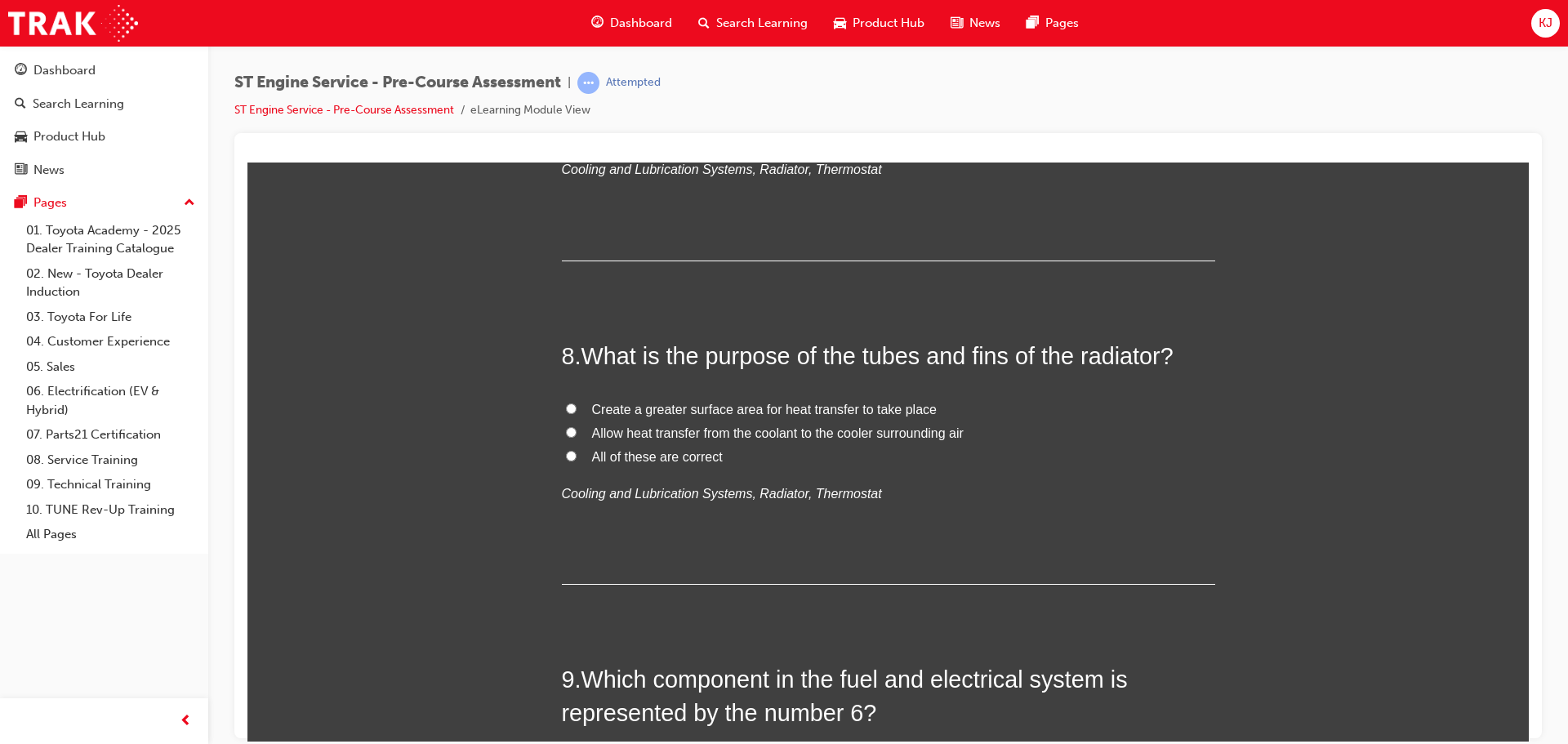
click at [616, 138] on span "TRUE" at bounding box center [611, 132] width 36 height 14
click at [576, 137] on input "TRUE" at bounding box center [571, 131] width 10 height 10
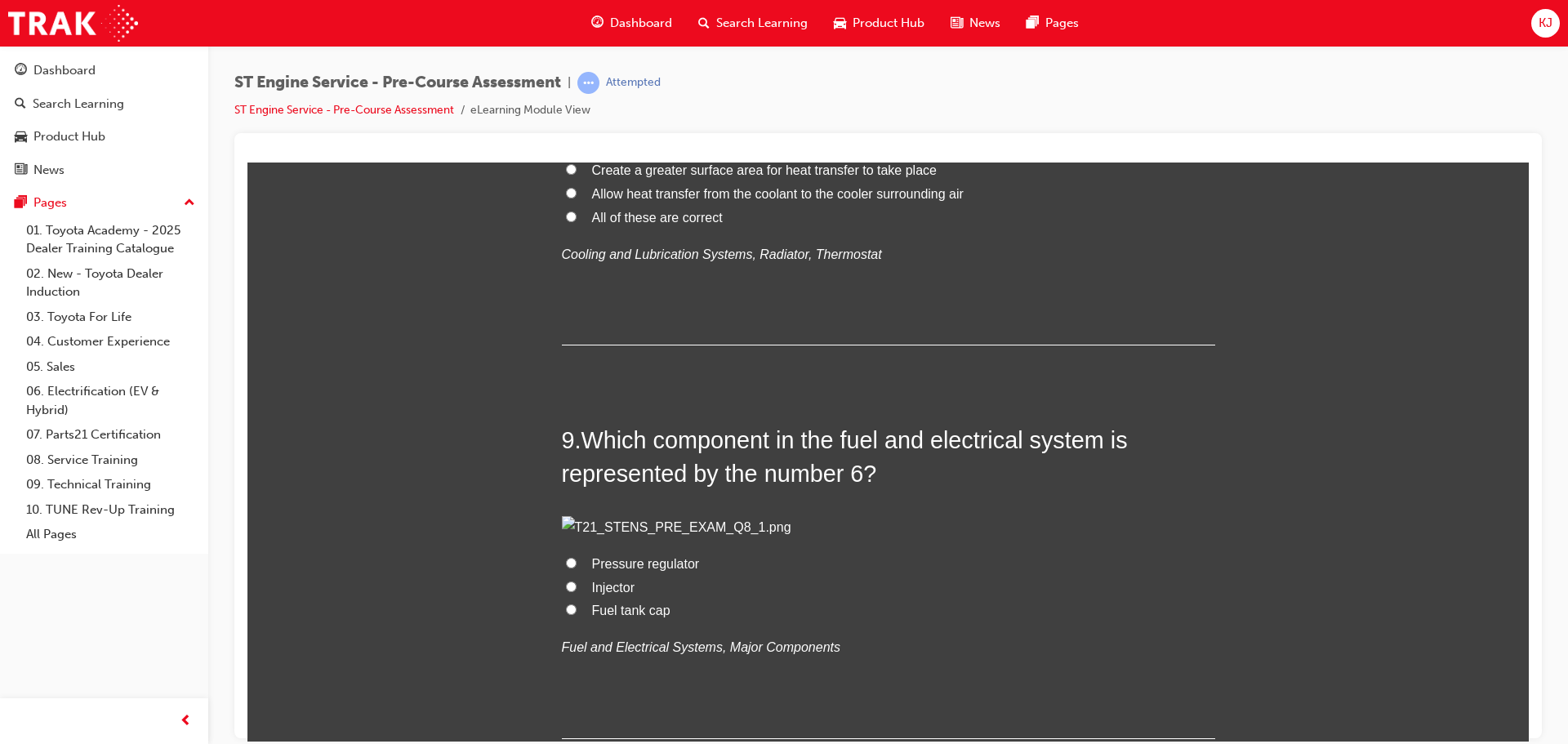
scroll to position [2777, 0]
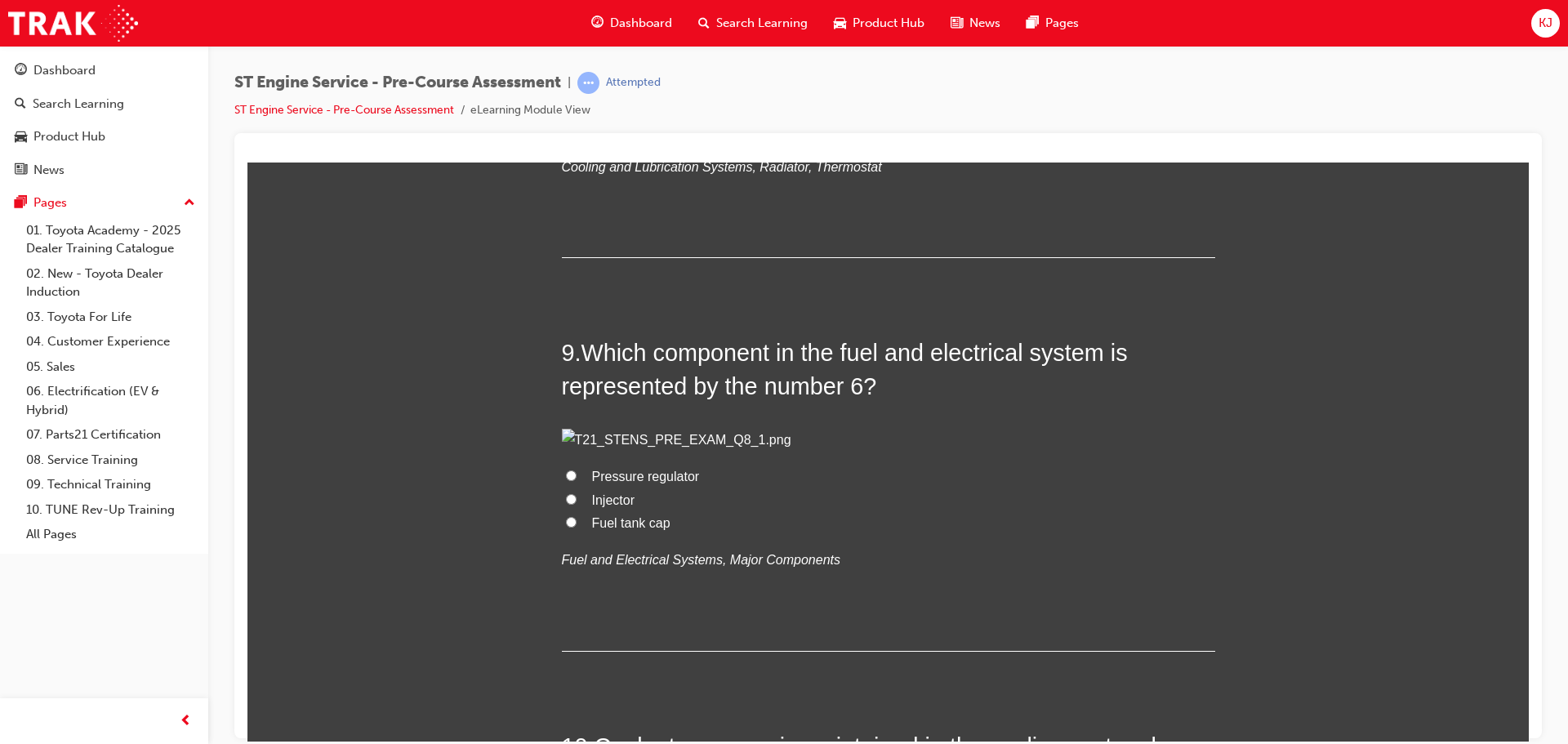
click at [613, 137] on span "All of these are correct" at bounding box center [658, 129] width 131 height 14
click at [576, 134] on input "All of these are correct" at bounding box center [571, 128] width 10 height 10
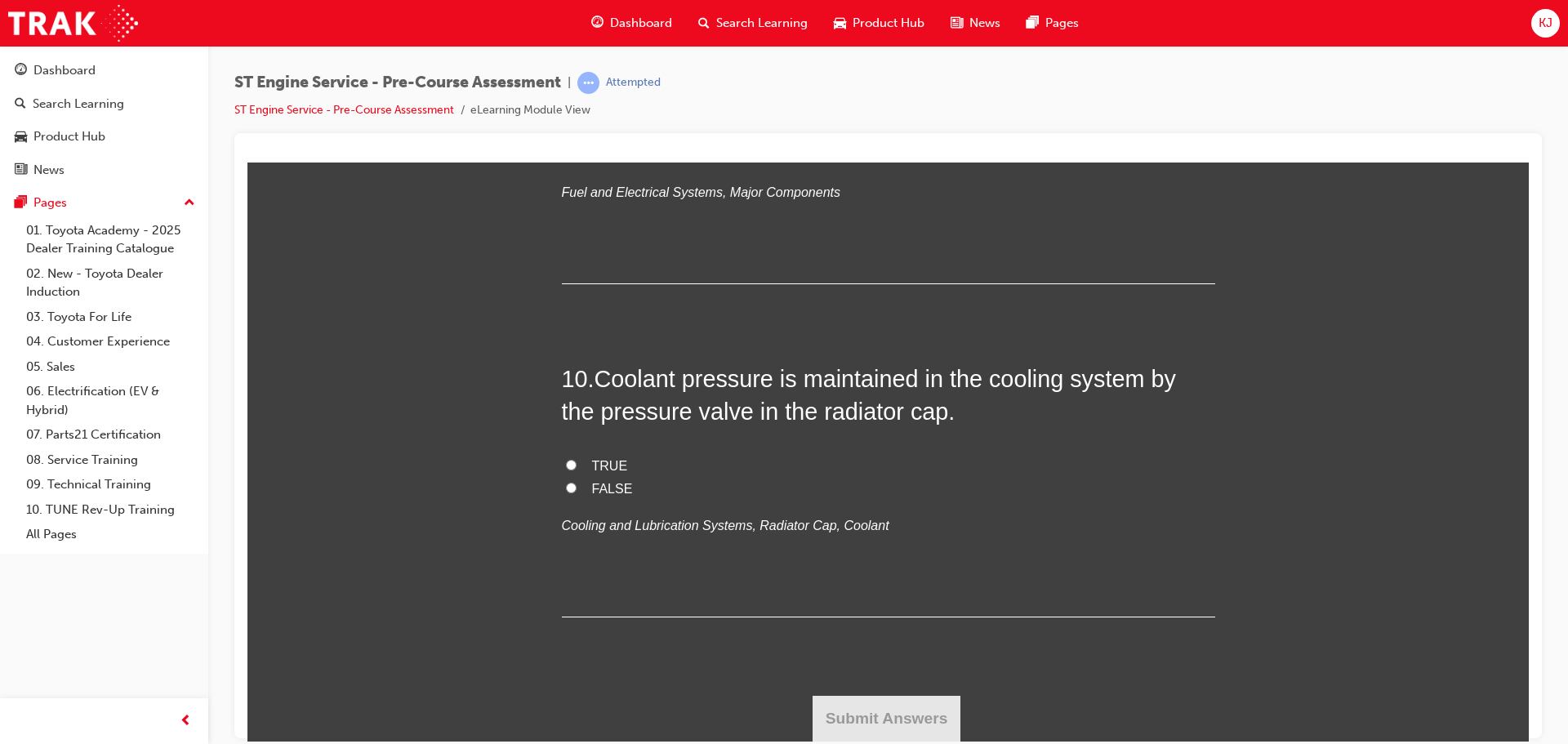
scroll to position [3513, 0]
click at [640, 162] on span "Fuel tank cap" at bounding box center [631, 155] width 78 height 14
click at [576, 159] on input "Fuel tank cap" at bounding box center [571, 154] width 10 height 10
click at [614, 472] on span "TRUE" at bounding box center [611, 465] width 36 height 14
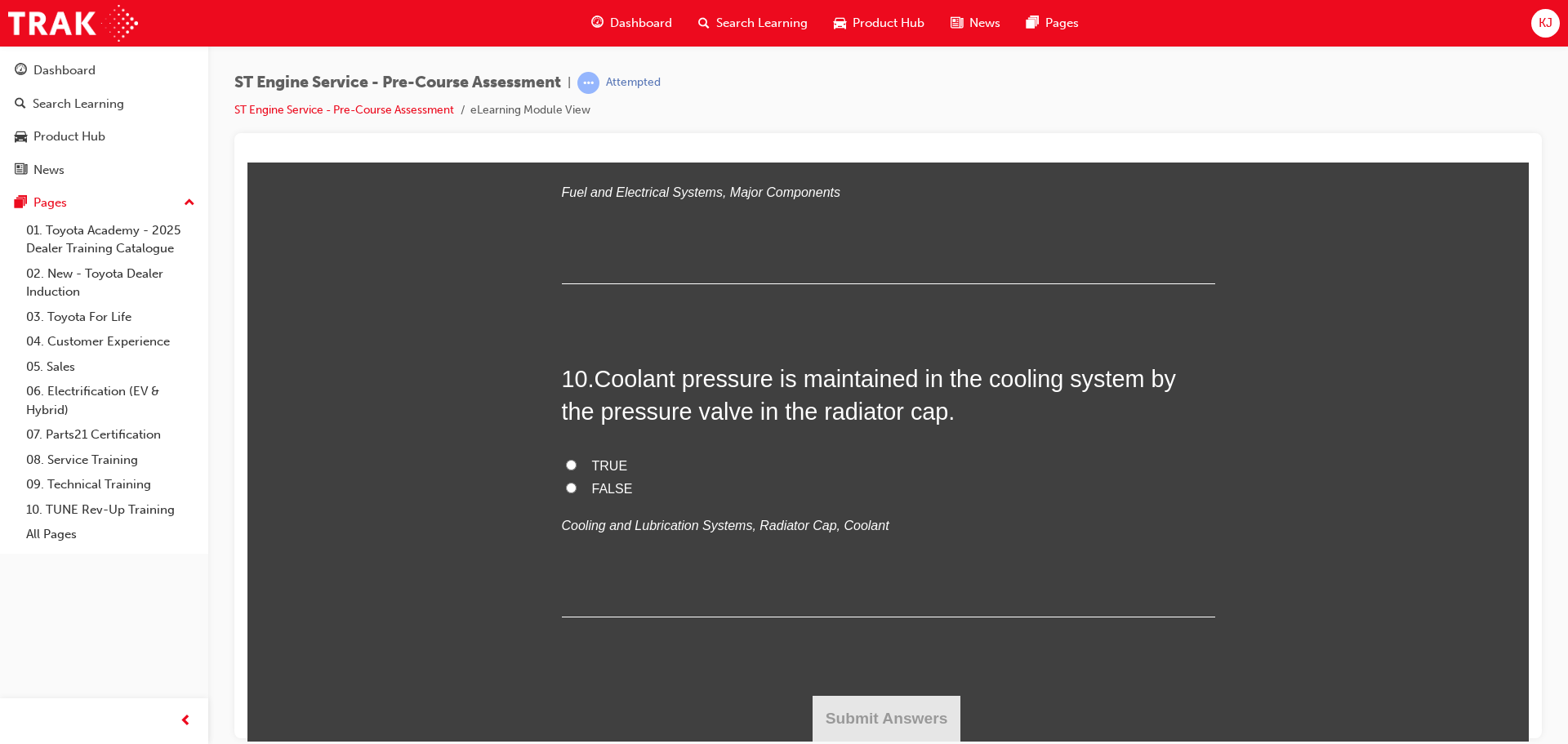
click at [576, 470] on input "TRUE" at bounding box center [571, 464] width 10 height 10
click at [839, 720] on button "Submit Answers" at bounding box center [887, 717] width 149 height 46
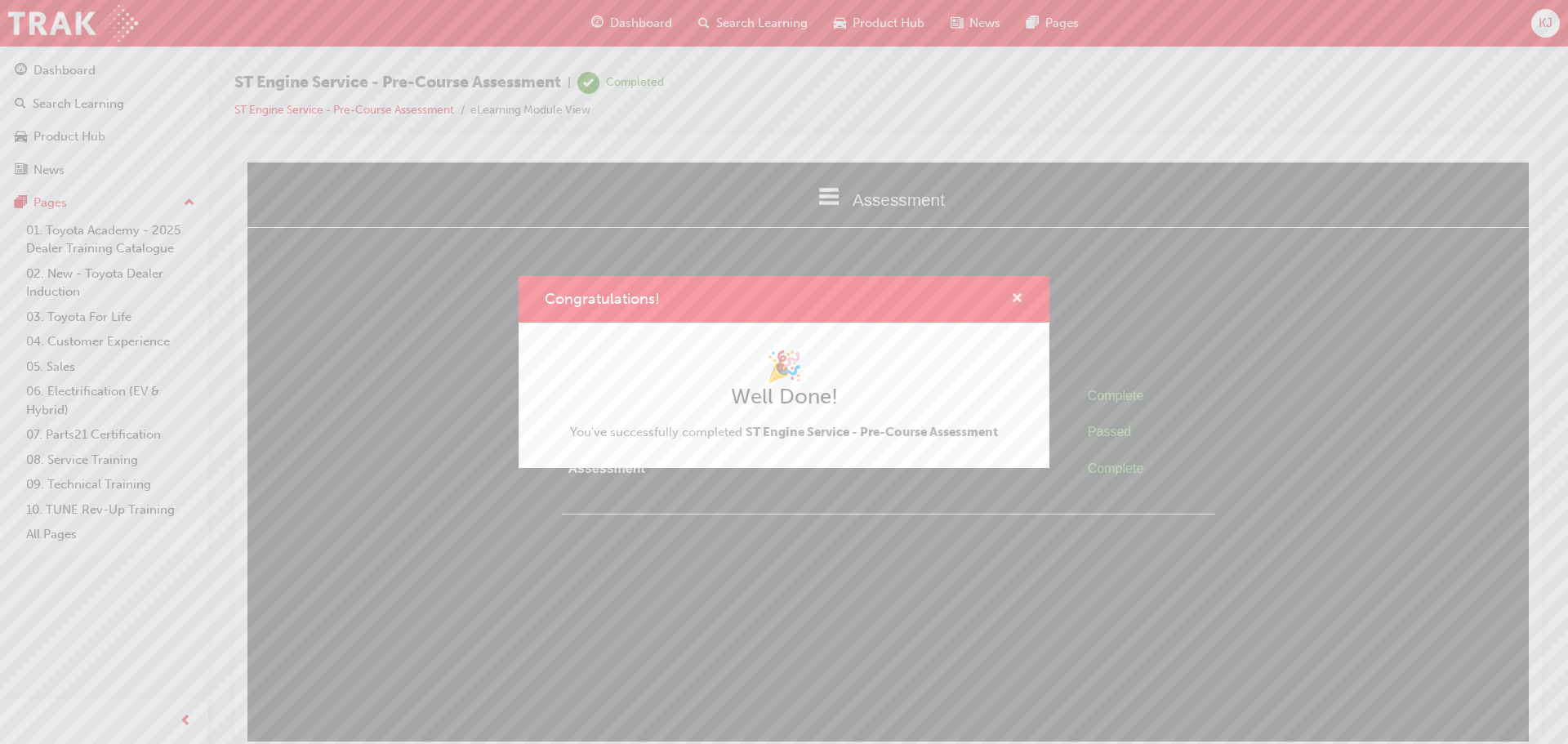
click at [1015, 295] on span "cross-icon" at bounding box center [1018, 299] width 12 height 15
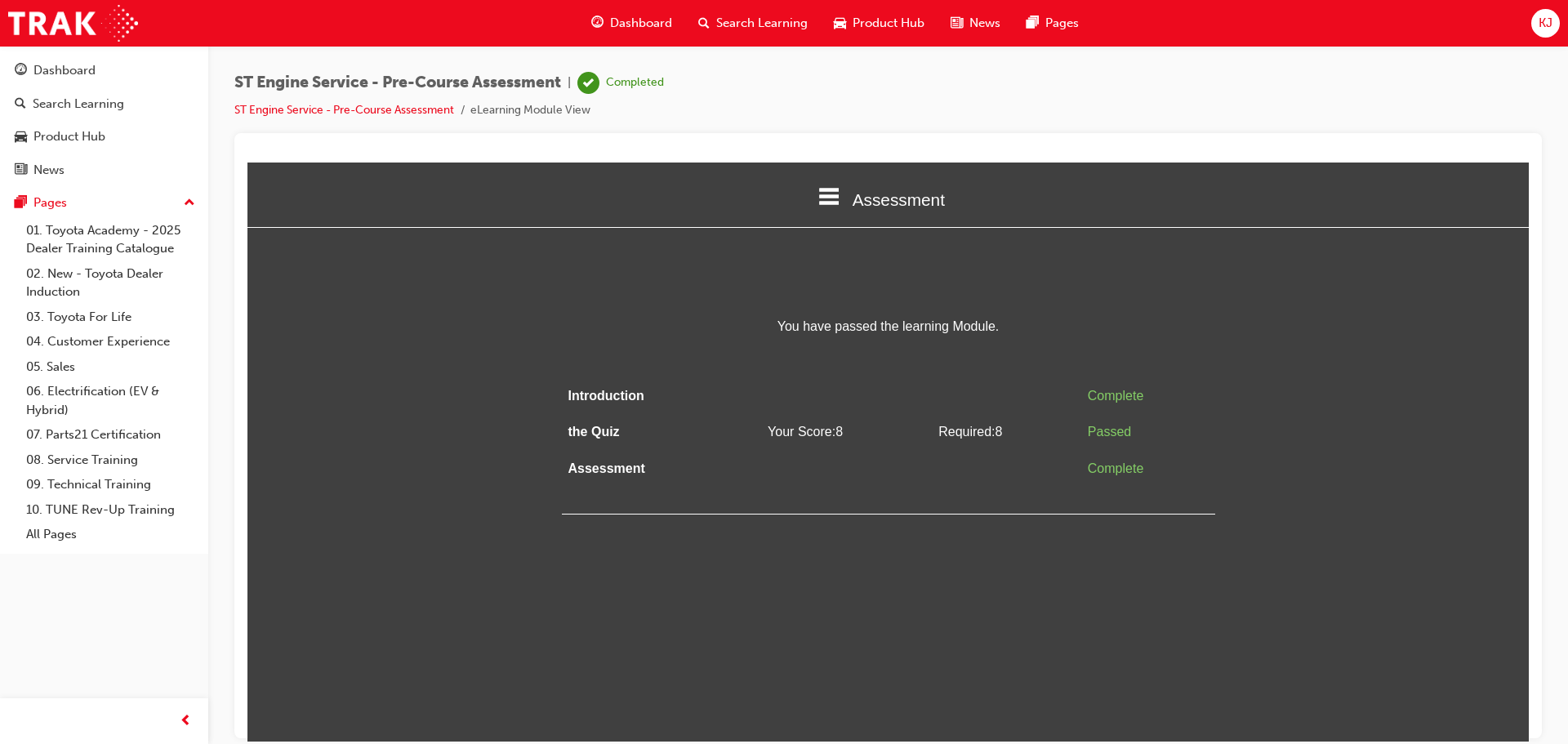
click at [614, 30] on span "Dashboard" at bounding box center [641, 23] width 62 height 19
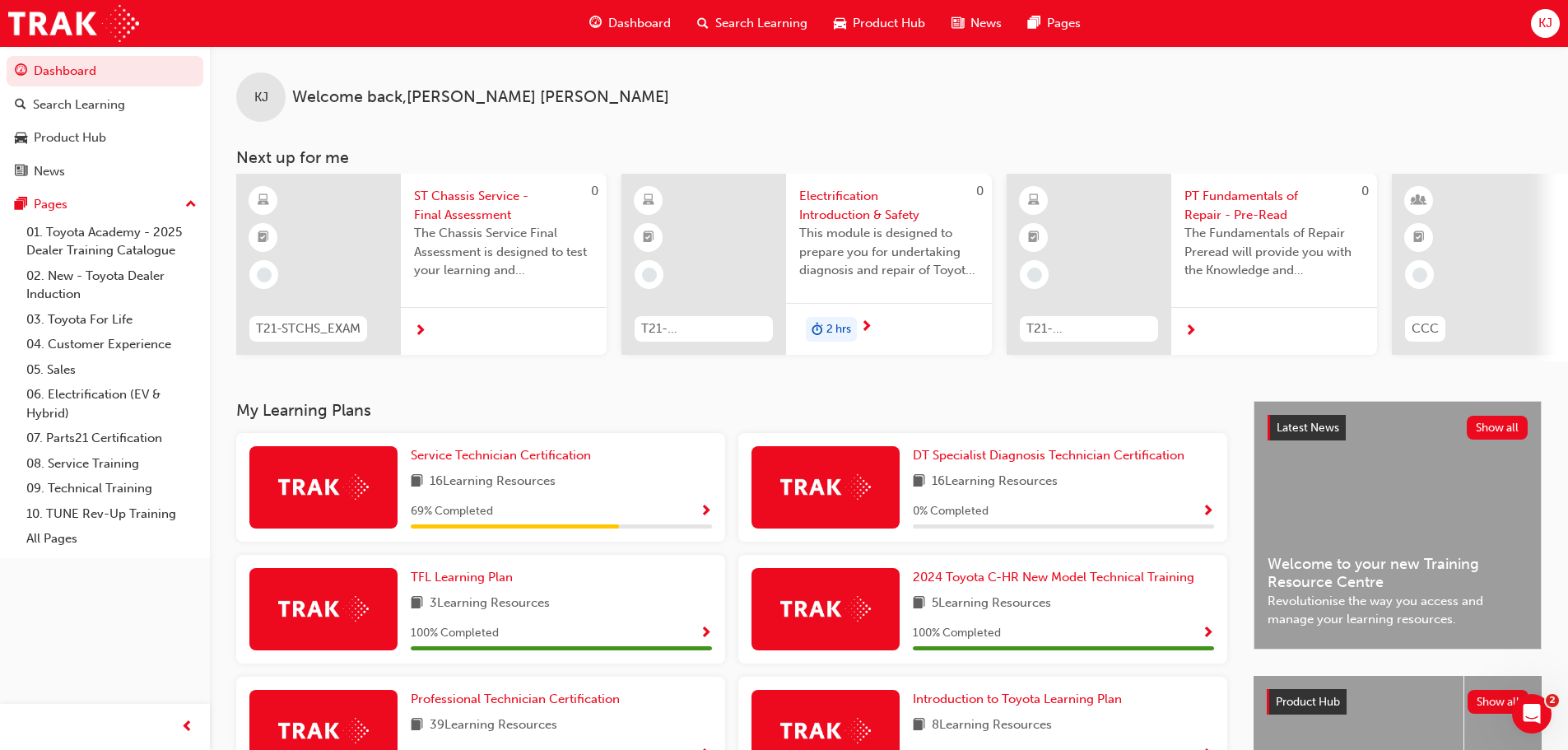
click at [1189, 335] on span "next-icon" at bounding box center [1191, 331] width 12 height 15
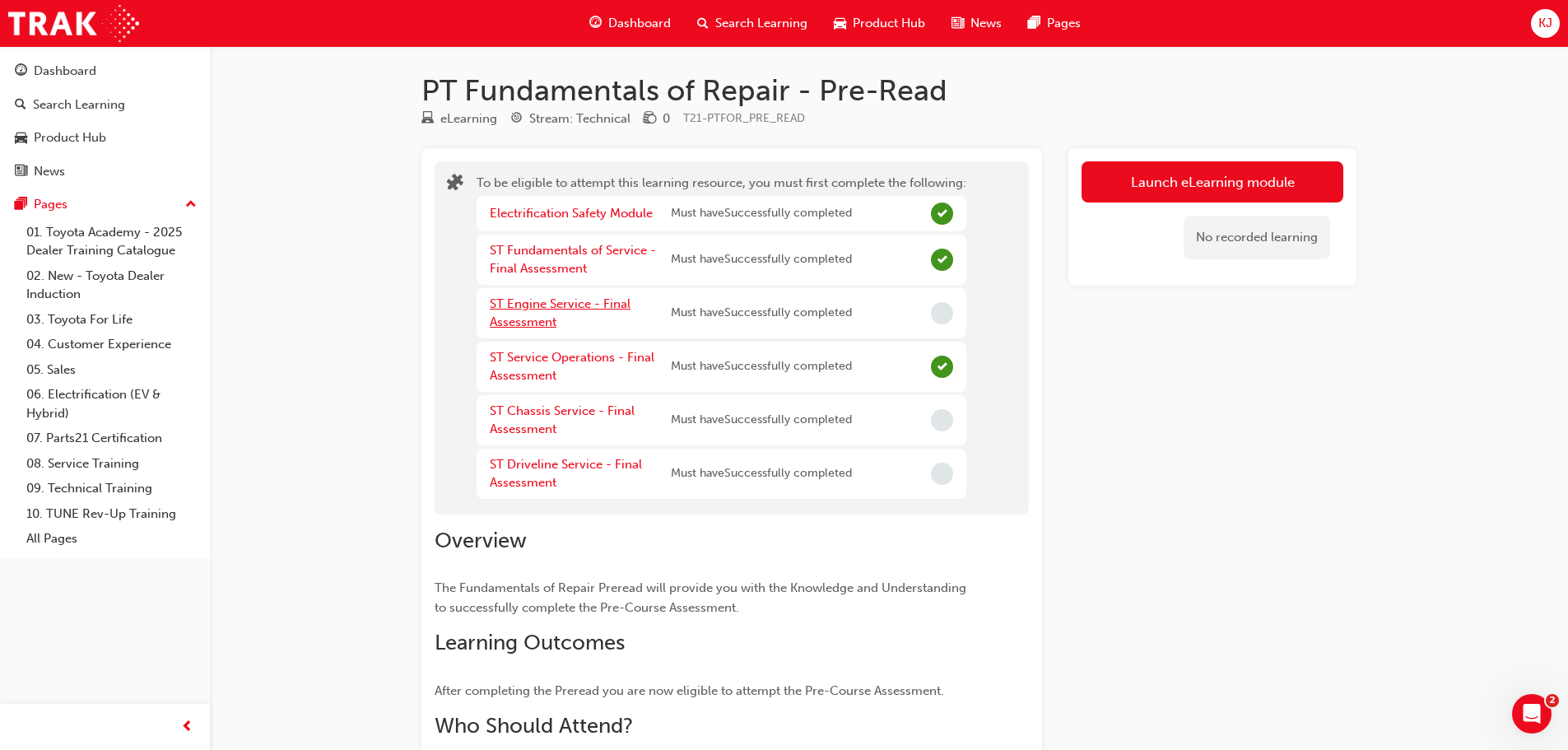
click at [552, 303] on link "ST Engine Service - Final Assessment" at bounding box center [560, 313] width 140 height 34
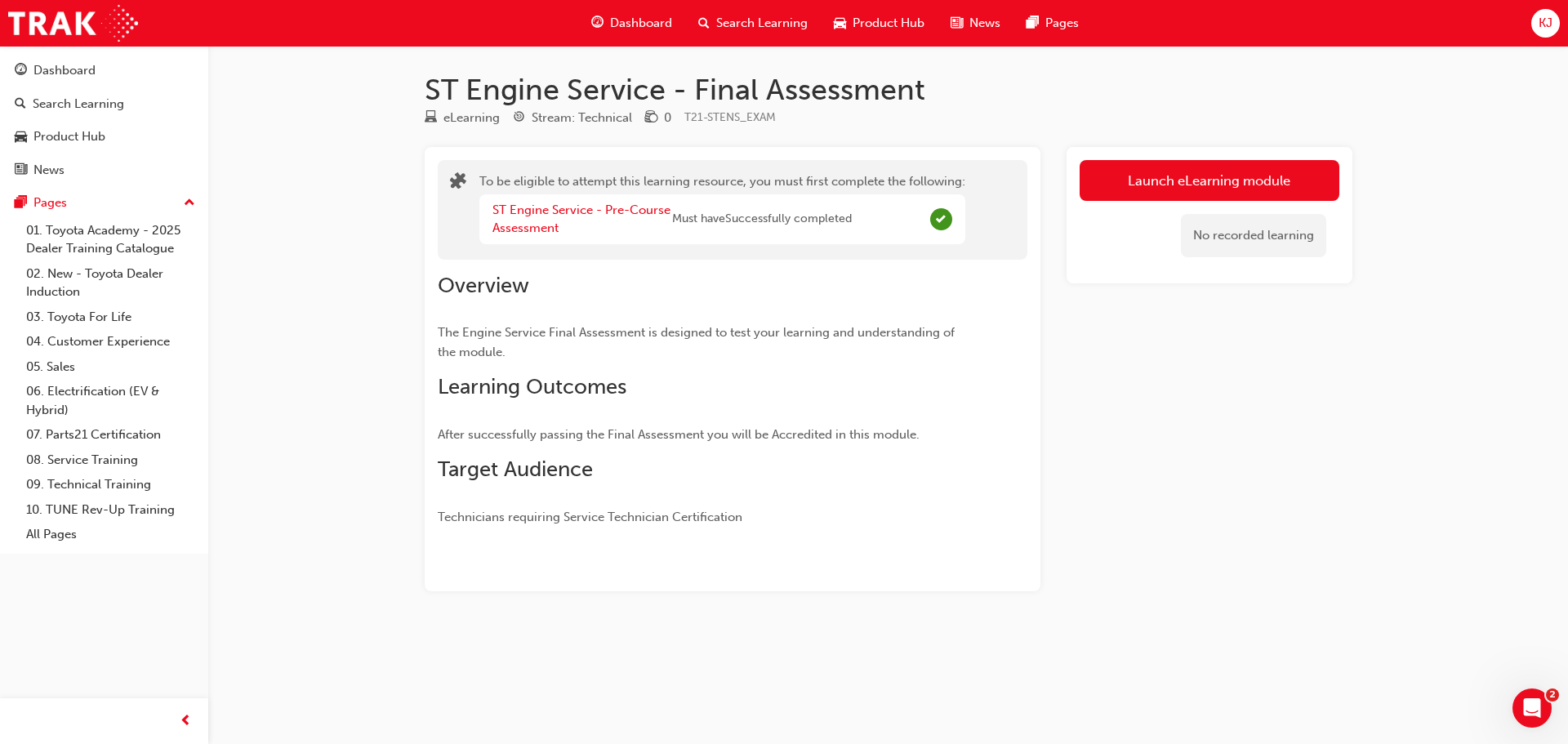
click at [1080, 256] on div "No recorded learning" at bounding box center [1210, 236] width 260 height 70
click at [630, 19] on span "Dashboard" at bounding box center [641, 23] width 62 height 19
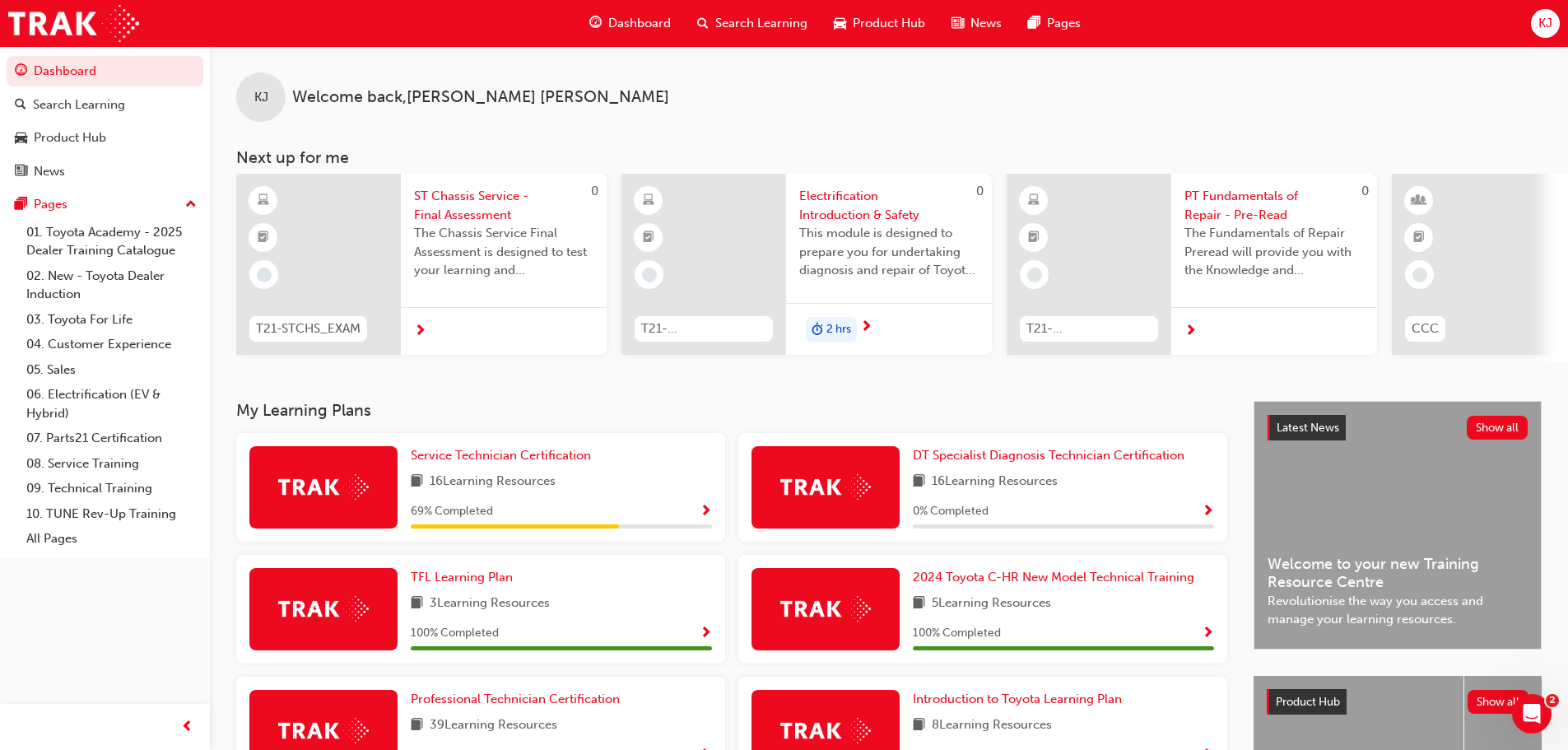
click at [702, 518] on span "Show Progress" at bounding box center [706, 512] width 12 height 15
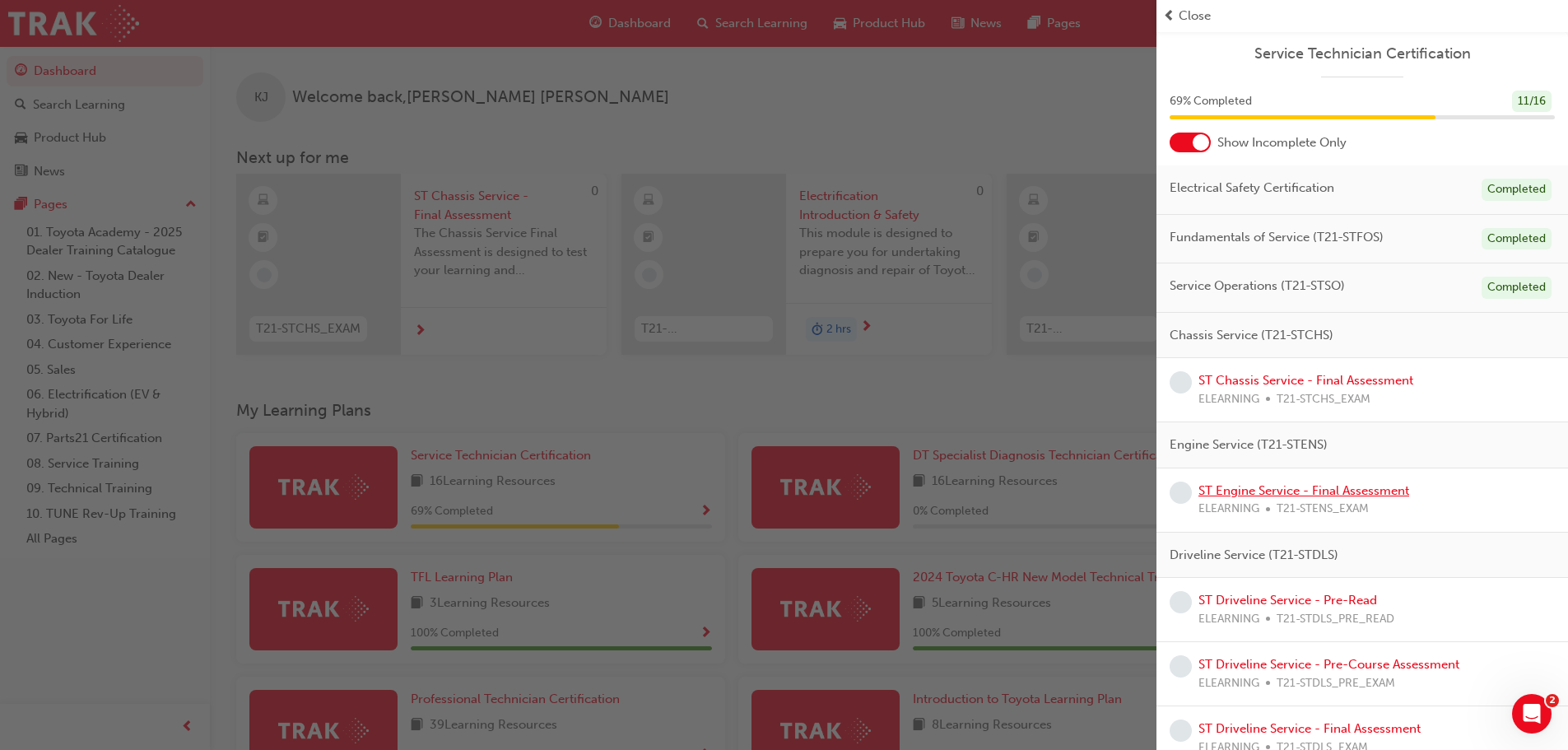
click at [1276, 488] on link "ST Engine Service - Final Assessment" at bounding box center [1304, 490] width 211 height 15
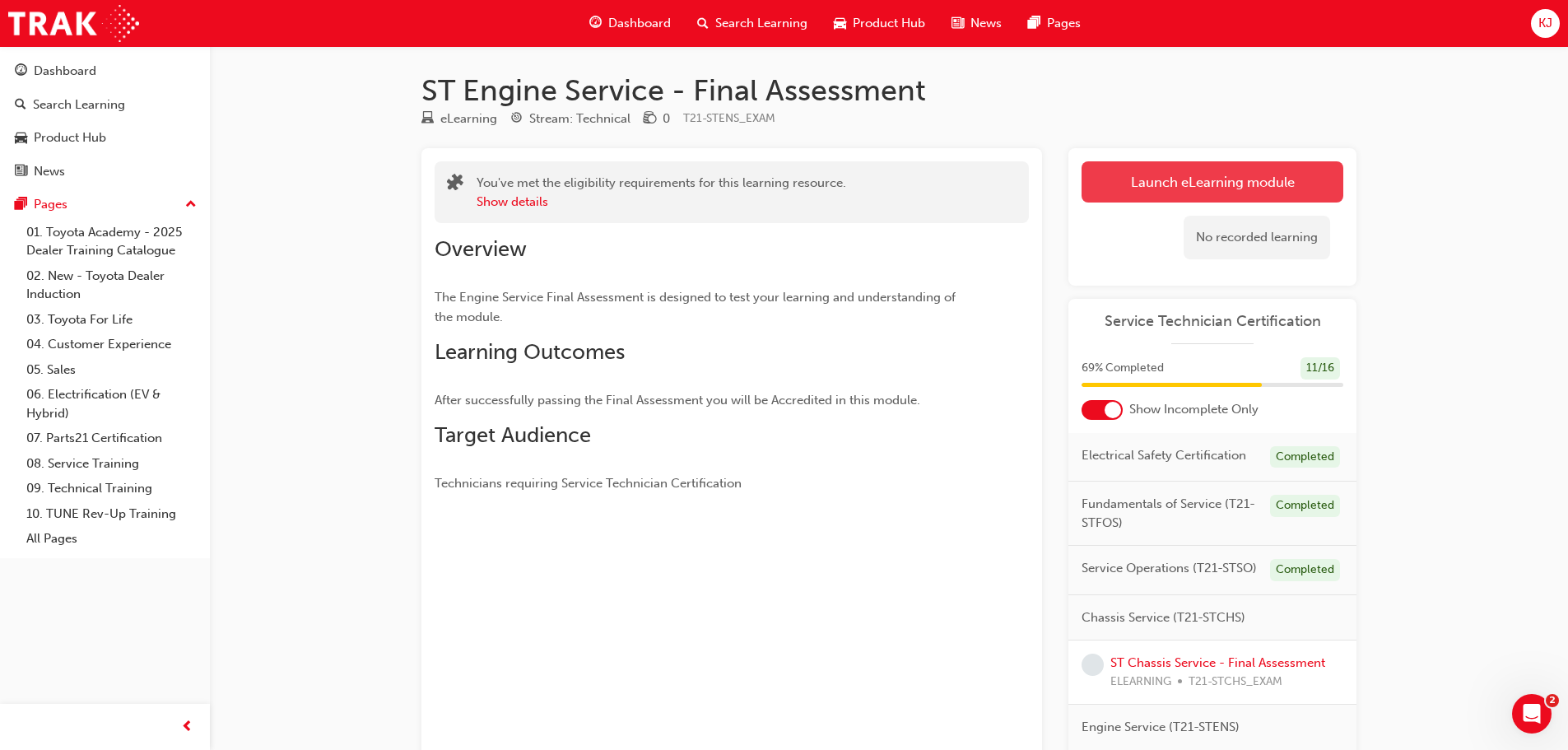
click at [1168, 188] on link "Launch eLearning module" at bounding box center [1213, 181] width 262 height 41
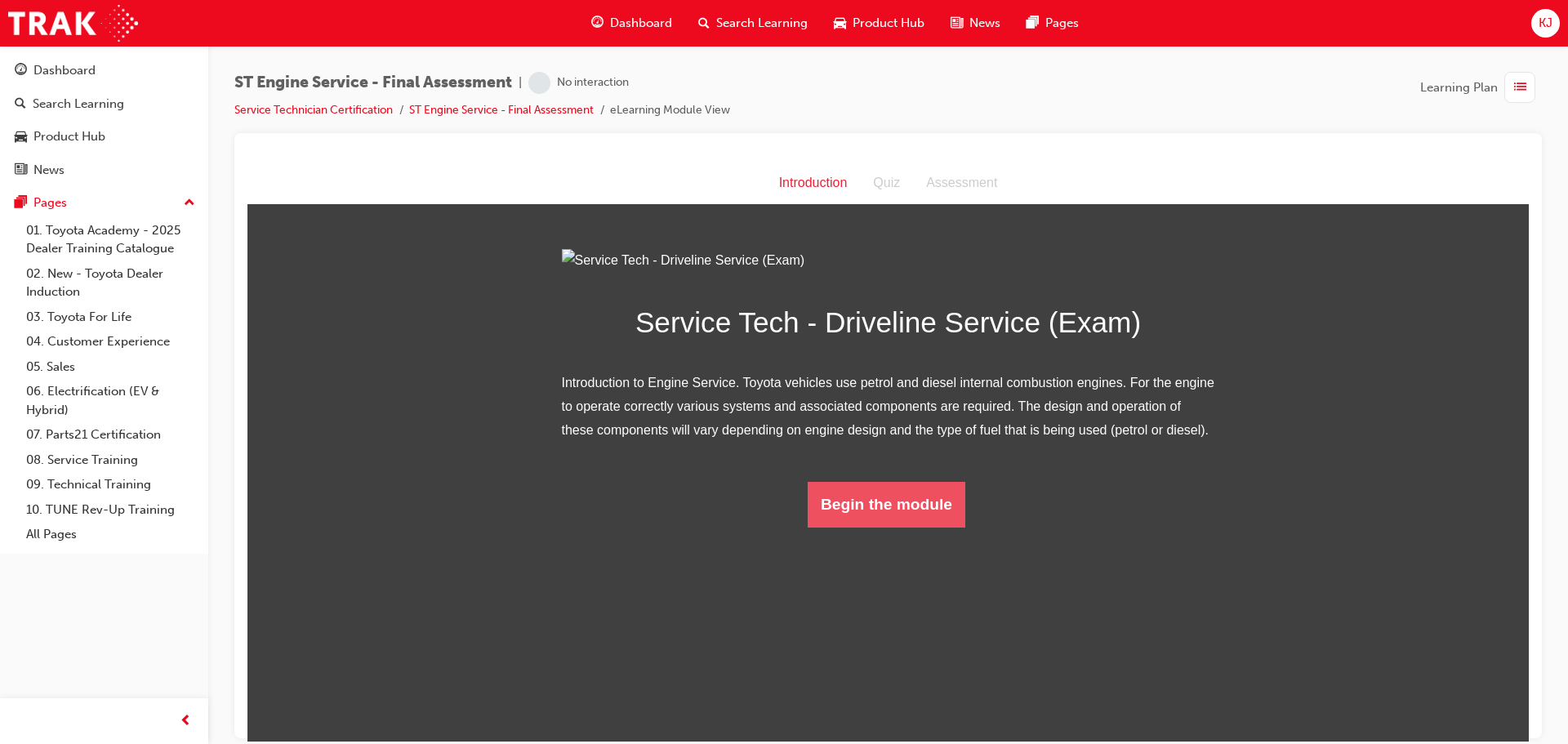
click at [889, 527] on button "Begin the module" at bounding box center [886, 503] width 157 height 46
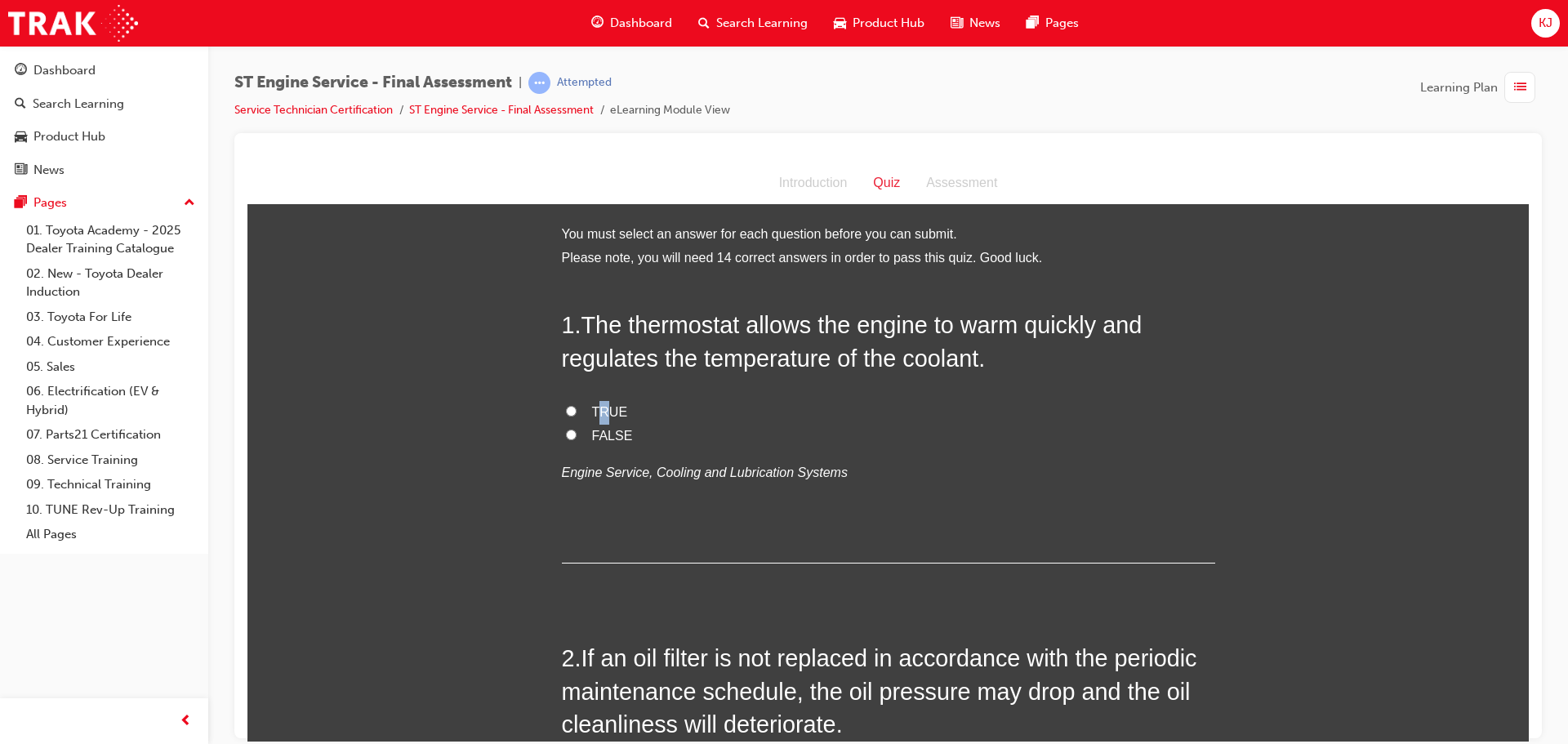
click at [596, 408] on span "TRUE" at bounding box center [611, 411] width 36 height 14
click at [566, 413] on input "TRUE" at bounding box center [571, 410] width 10 height 10
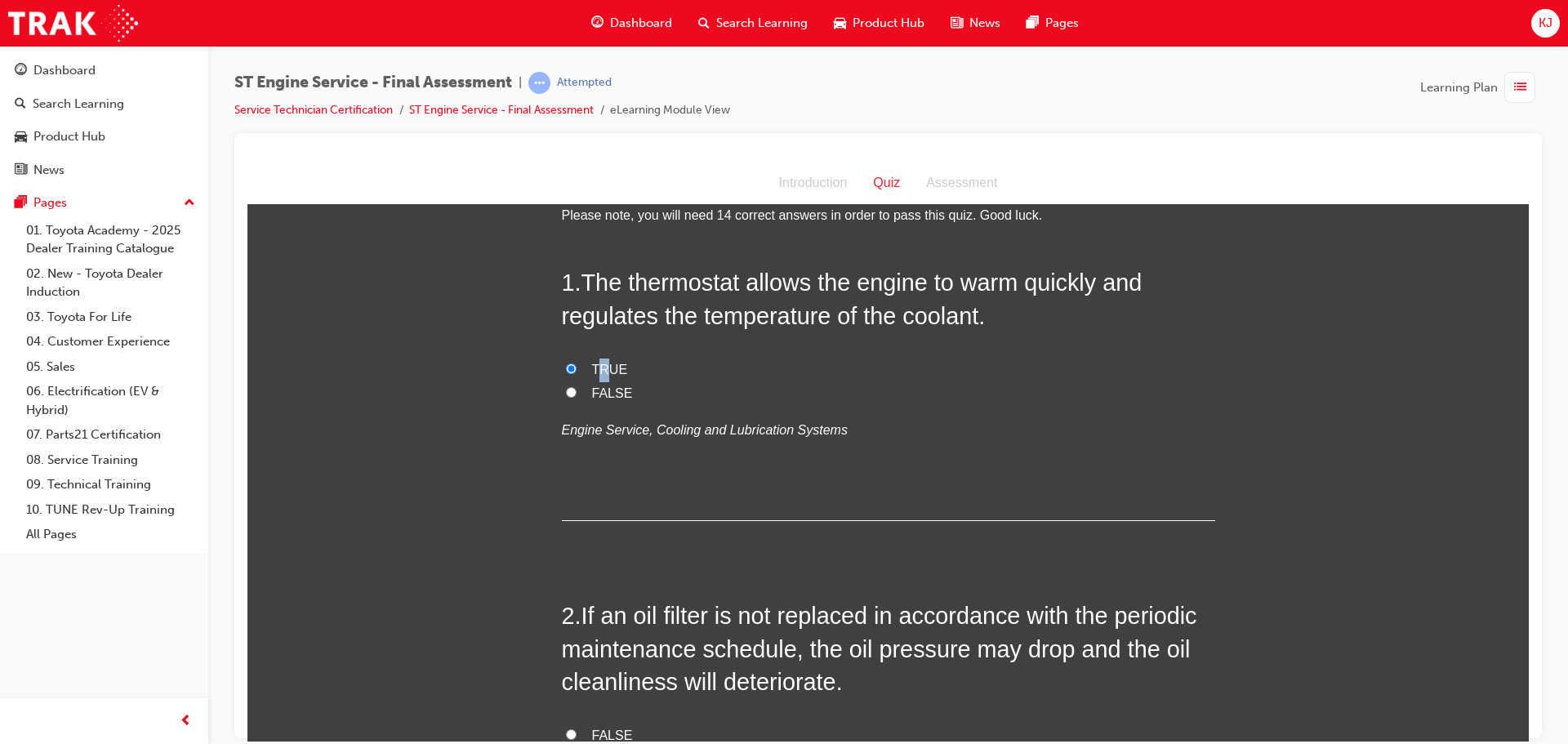
scroll to position [163, 0]
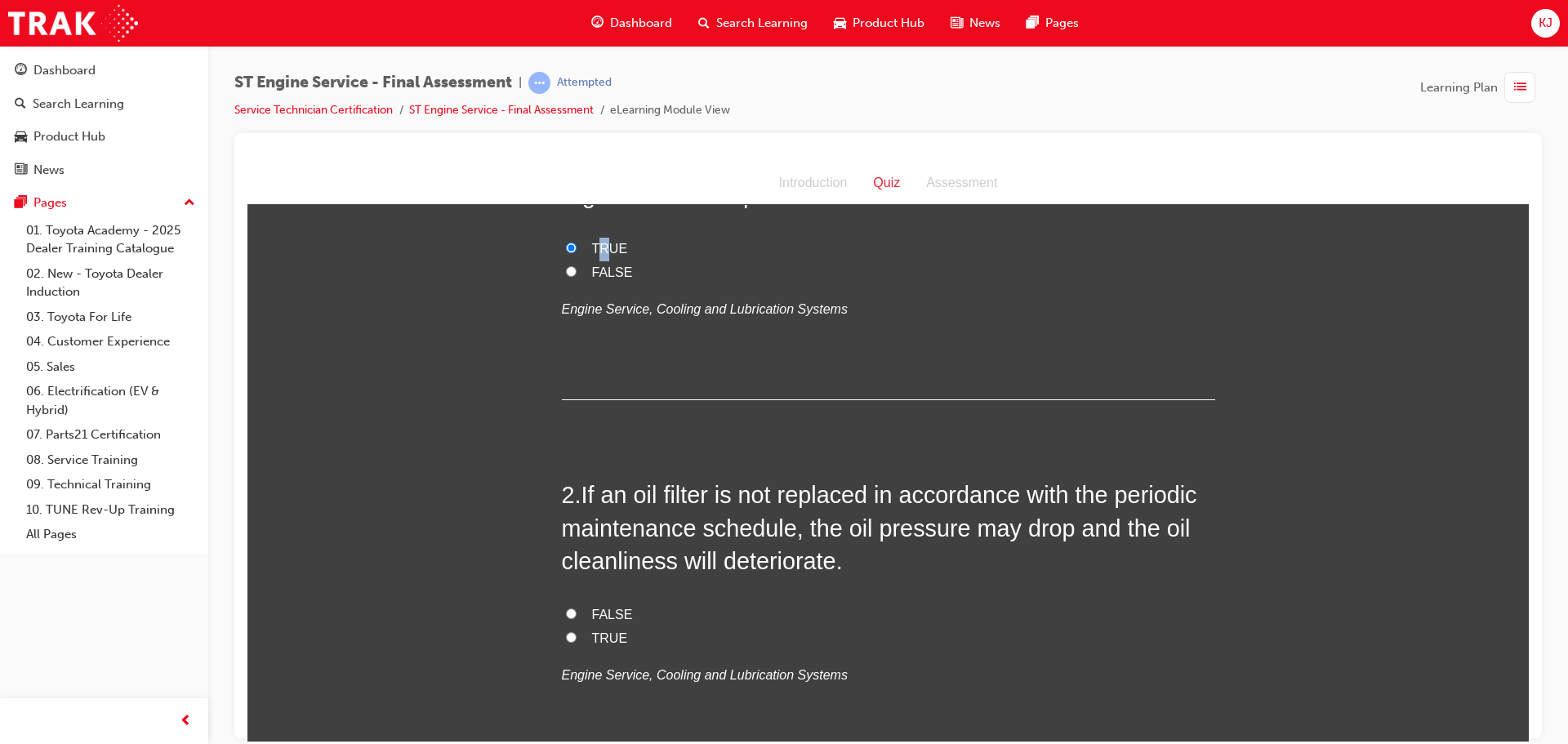
click at [569, 638] on input "TRUE" at bounding box center [571, 636] width 10 height 10
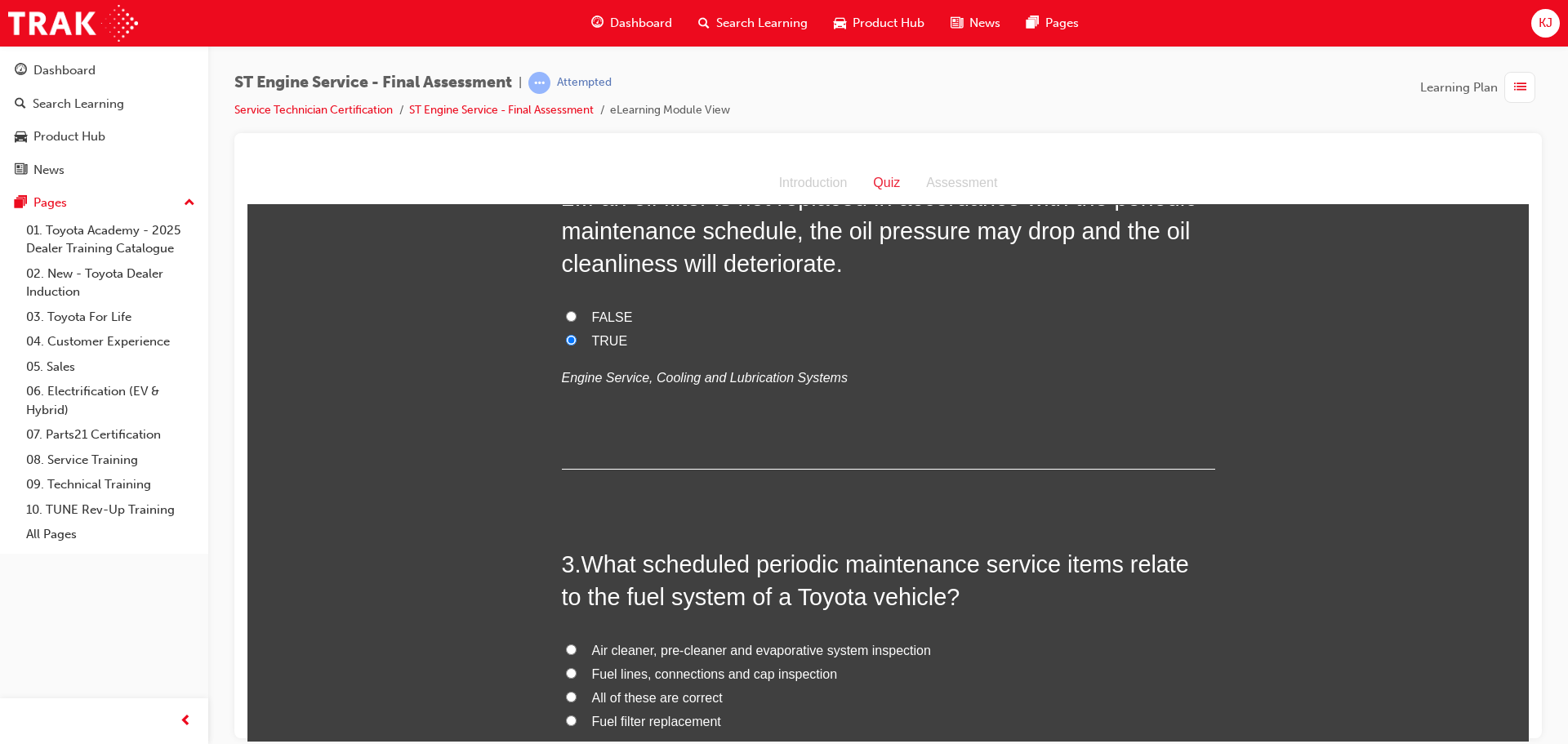
scroll to position [490, 0]
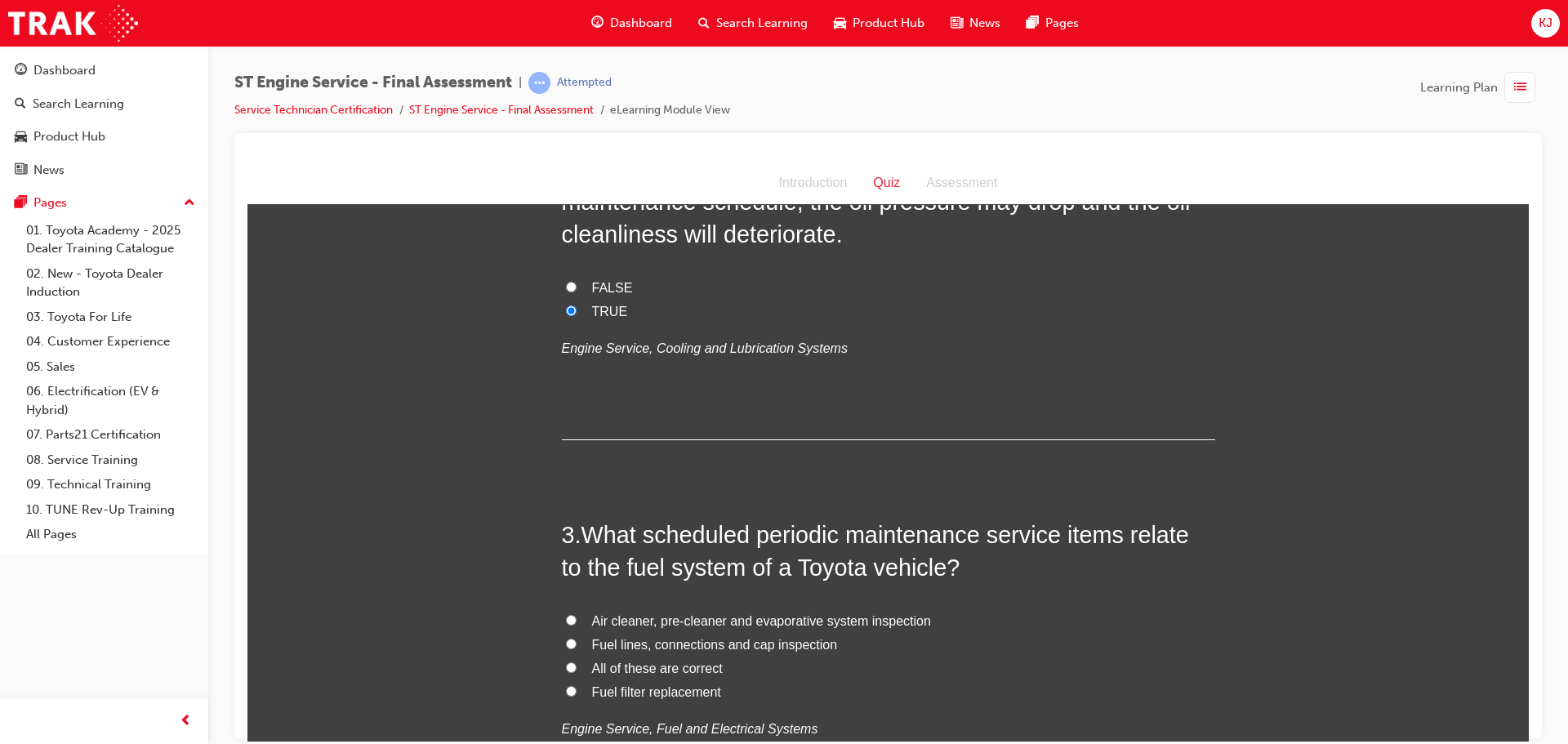
click at [628, 663] on span "All of these are correct" at bounding box center [658, 667] width 131 height 14
click at [576, 663] on input "All of these are correct" at bounding box center [571, 667] width 10 height 10
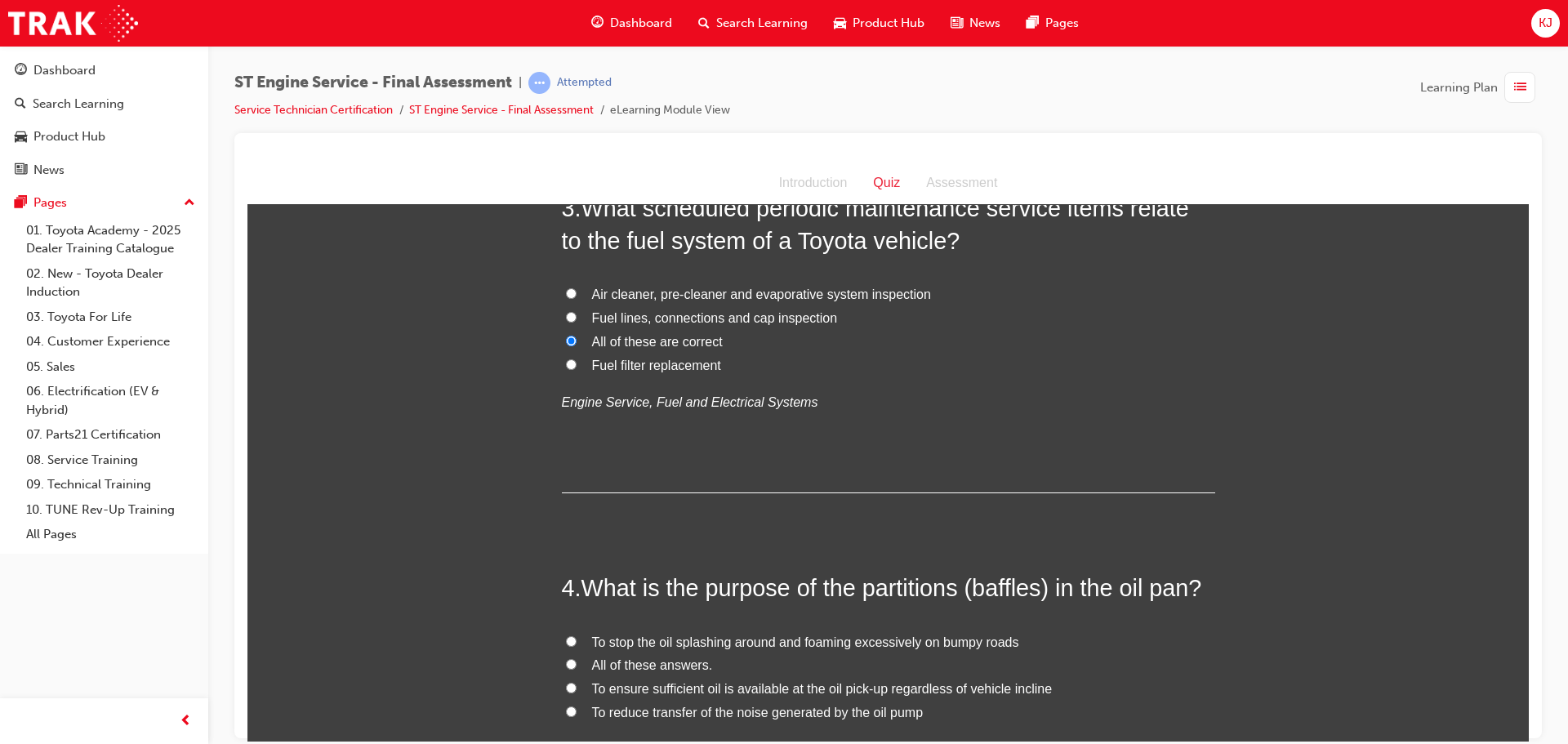
scroll to position [899, 0]
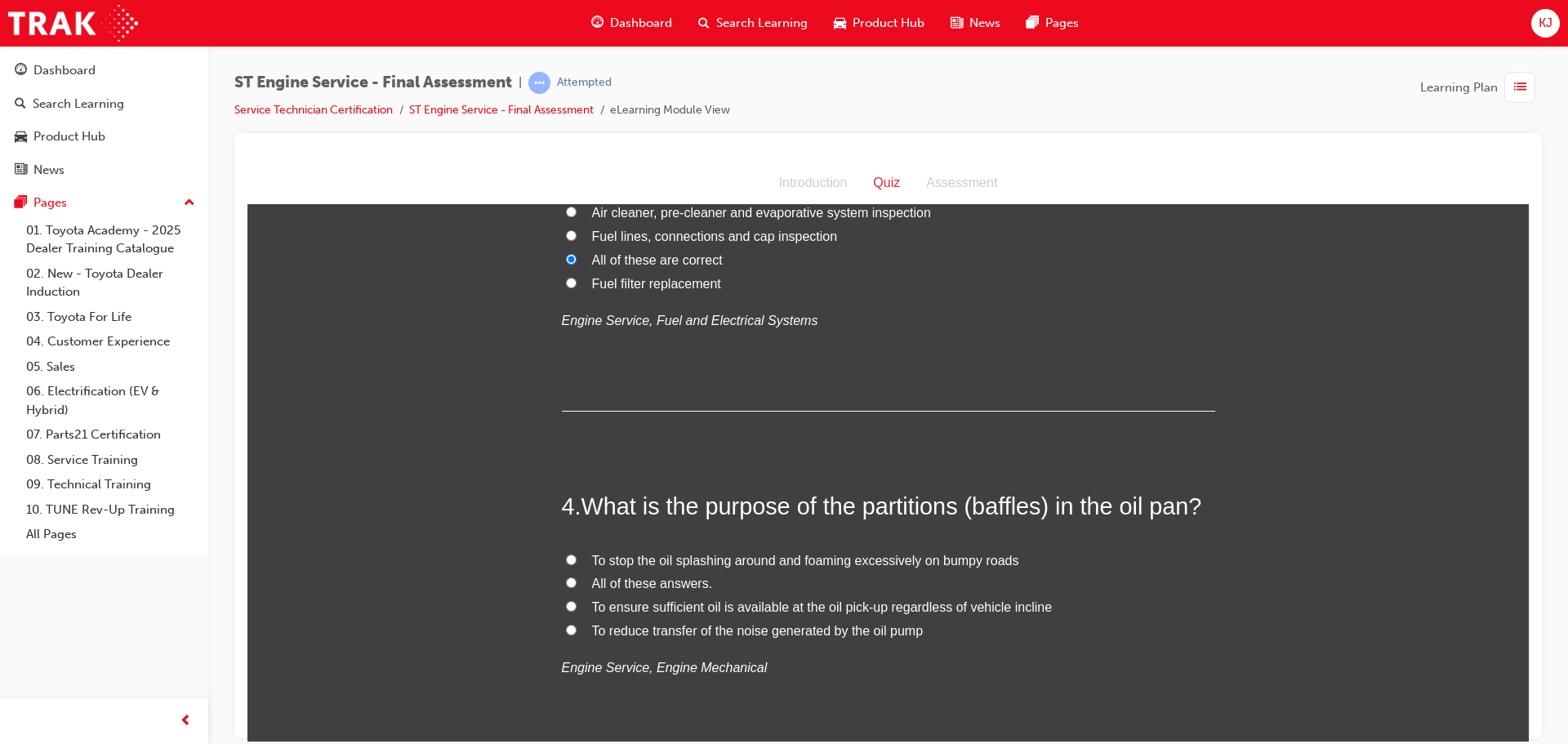
click at [663, 581] on span "All of these answers." at bounding box center [653, 583] width 121 height 14
click at [576, 581] on input "All of these answers." at bounding box center [571, 581] width 10 height 10
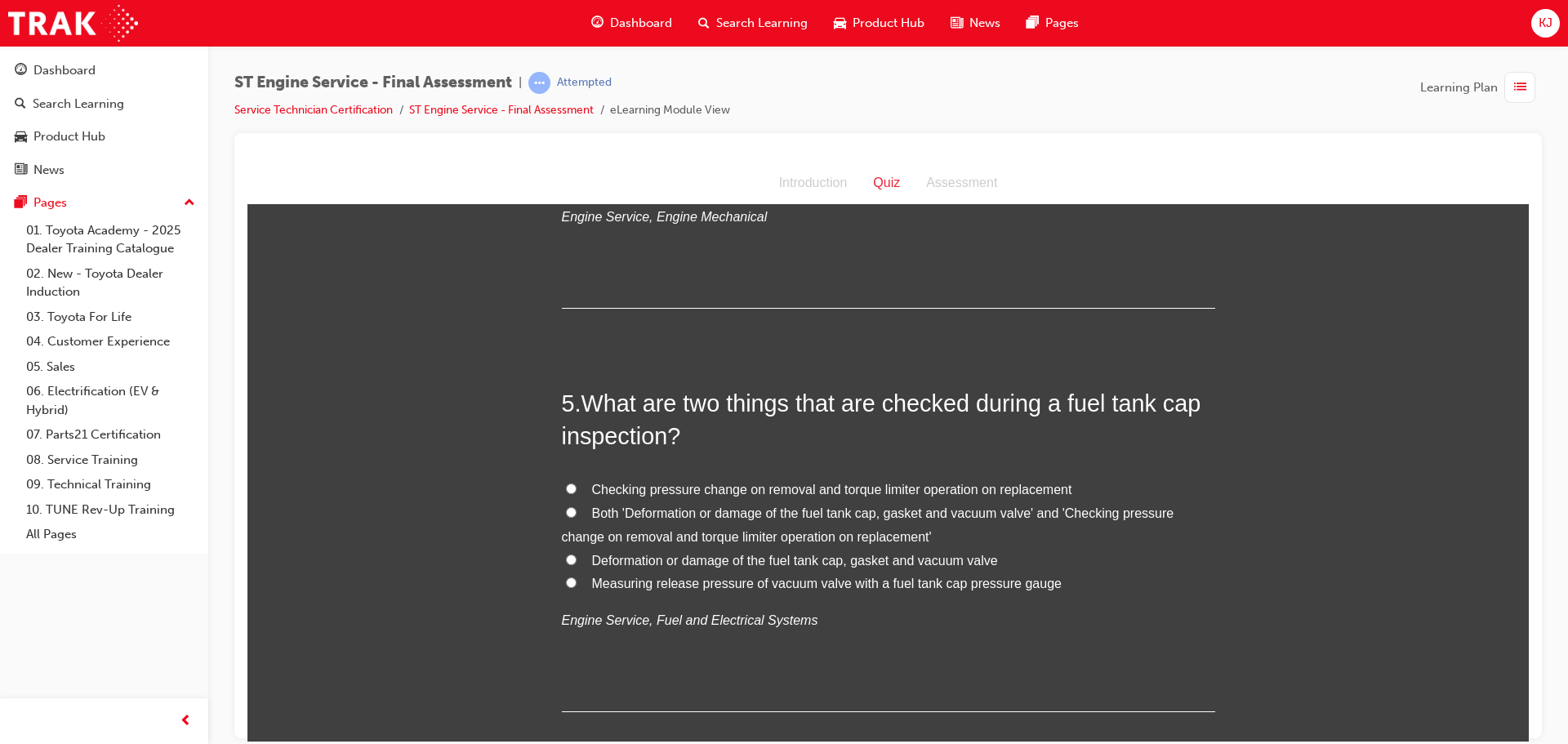
scroll to position [1388, 0]
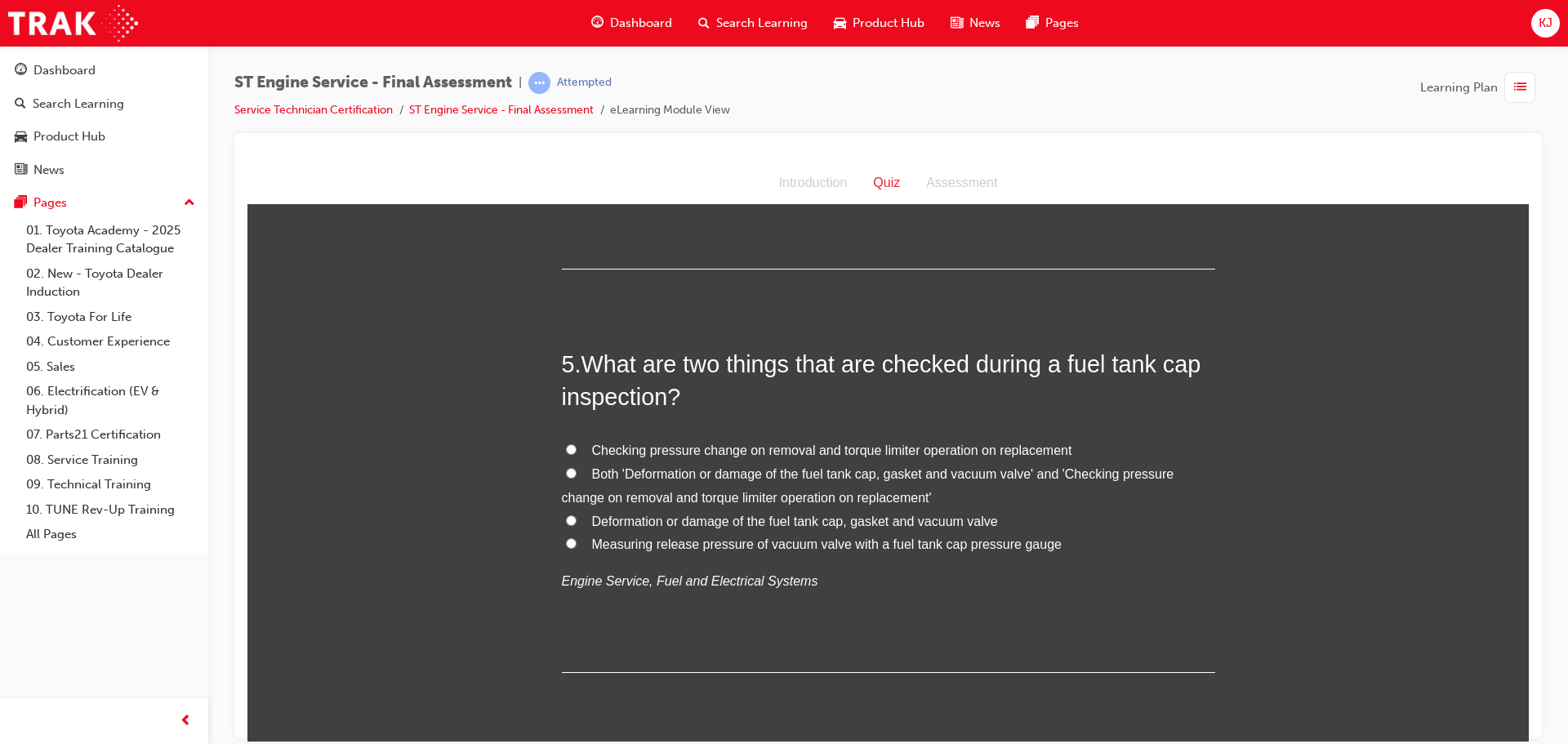
click at [727, 477] on span "Both 'Deformation or damage of the fuel tank cap, gasket and vacuum valve' and …" at bounding box center [868, 485] width 612 height 38
click at [576, 477] on input "Both 'Deformation or damage of the fuel tank cap, gasket and vacuum valve' and …" at bounding box center [571, 472] width 10 height 10
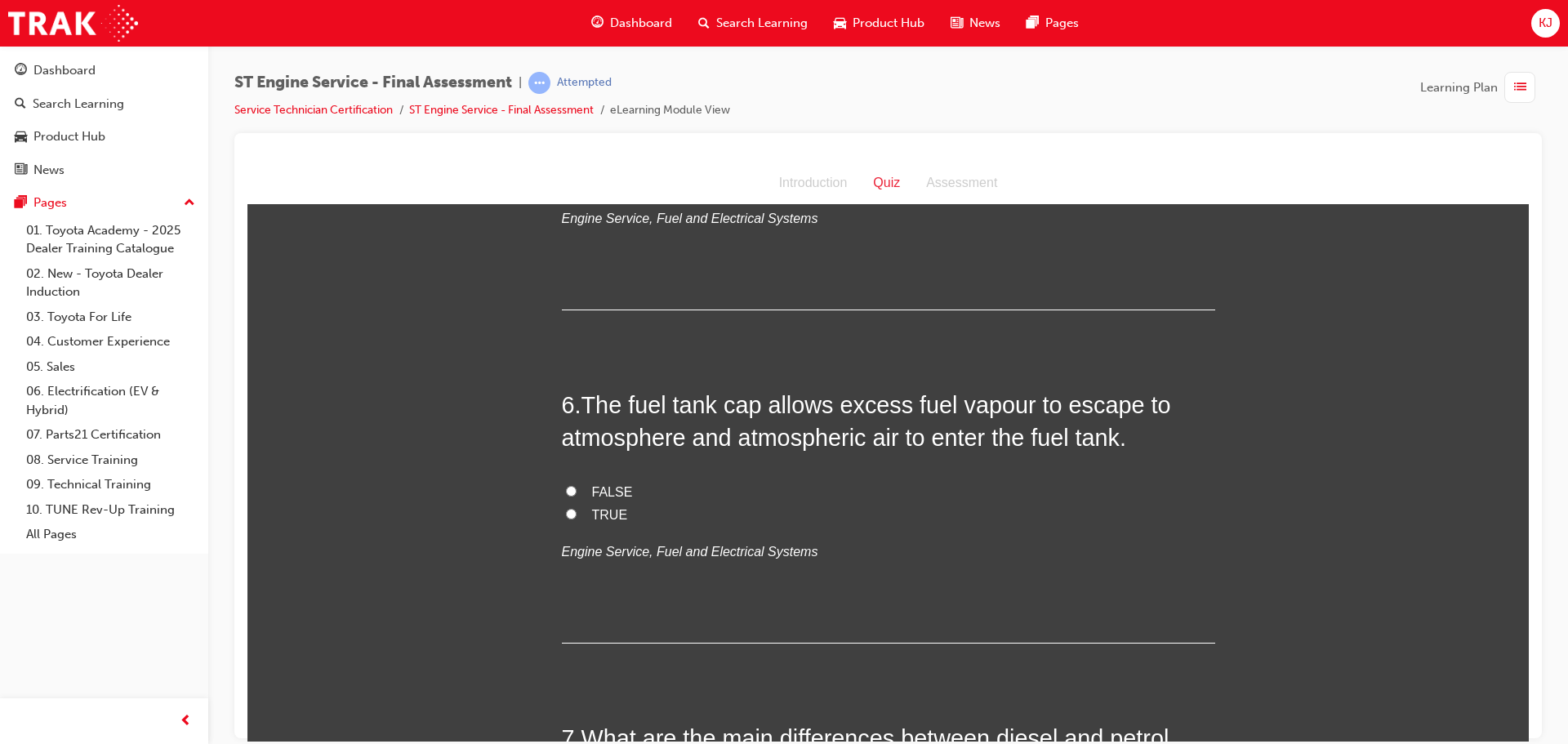
scroll to position [1715, 0]
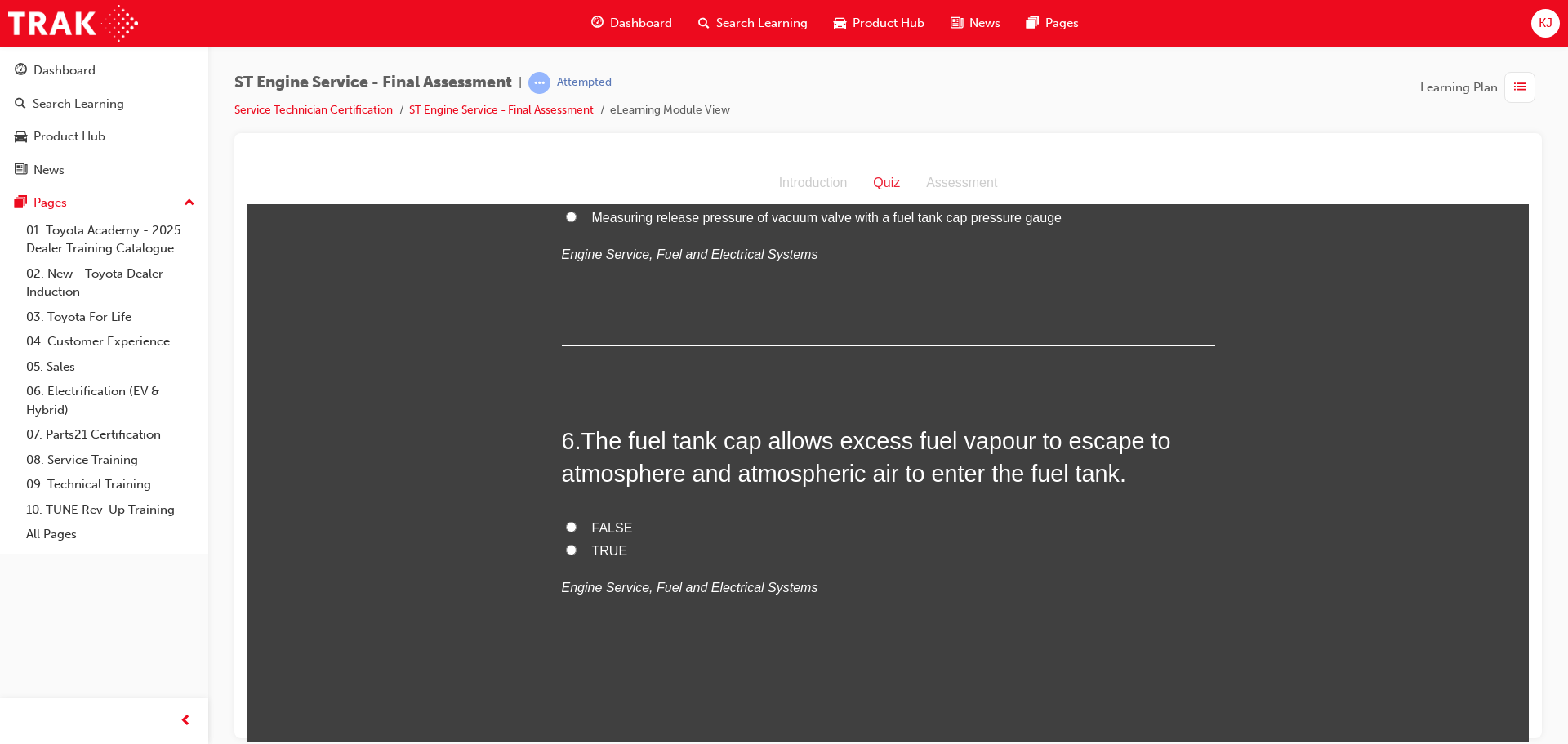
click at [611, 544] on span "TRUE" at bounding box center [611, 550] width 36 height 14
click at [576, 544] on input "TRUE" at bounding box center [571, 550] width 10 height 10
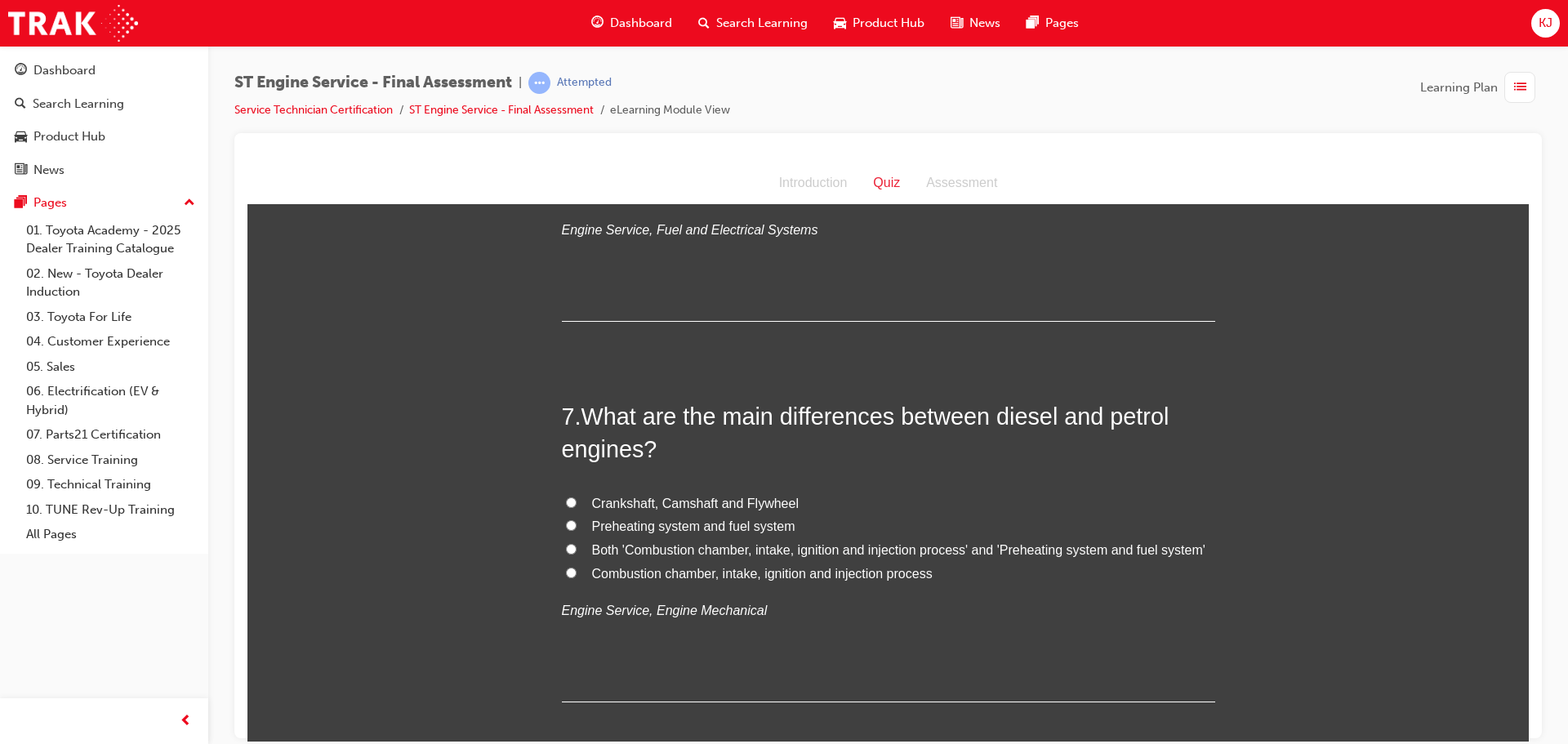
scroll to position [2124, 0]
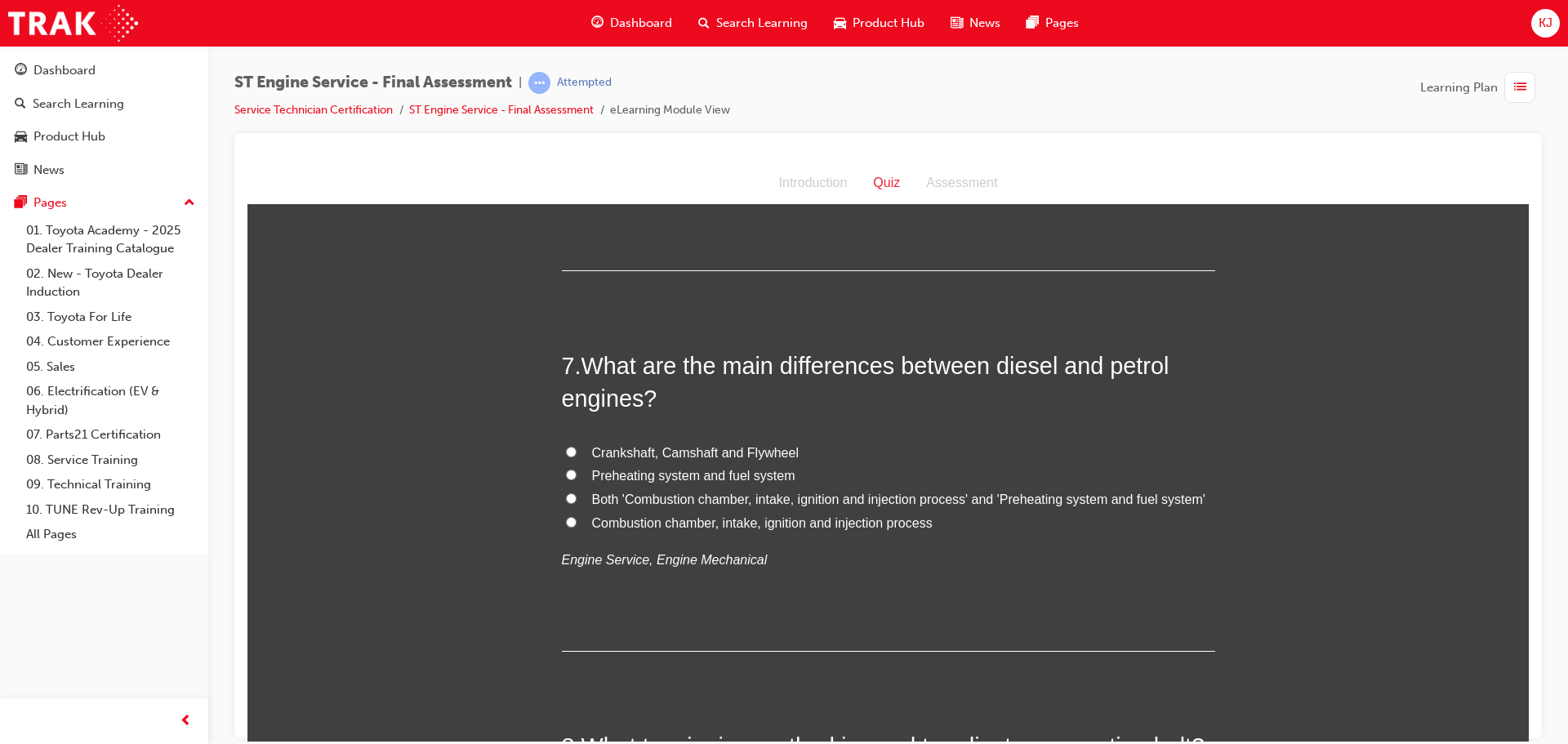
click at [662, 527] on span "Combustion chamber, intake, ignition and injection process" at bounding box center [763, 522] width 341 height 14
click at [576, 527] on input "Combustion chamber, intake, ignition and injection process" at bounding box center [571, 521] width 10 height 10
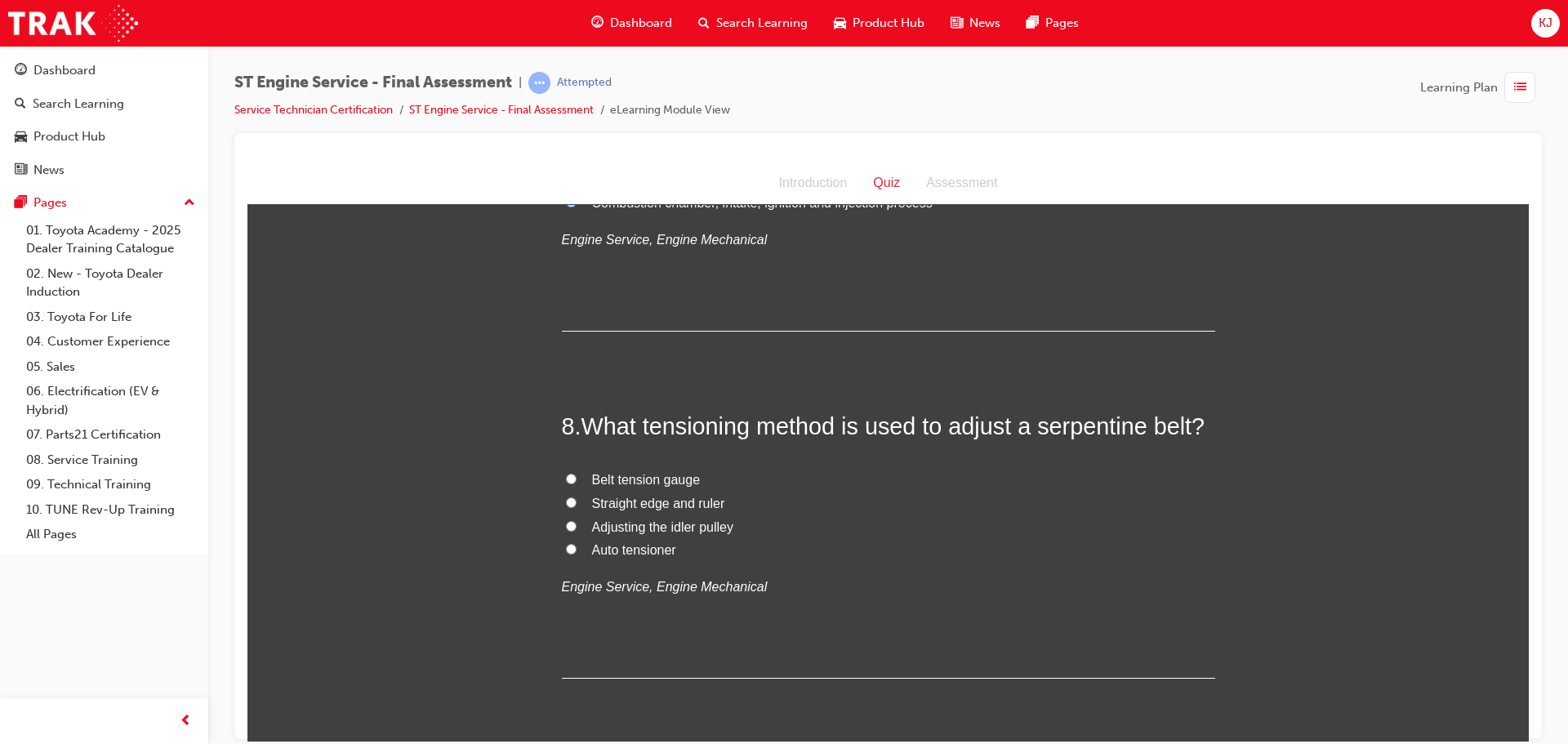
scroll to position [2450, 0]
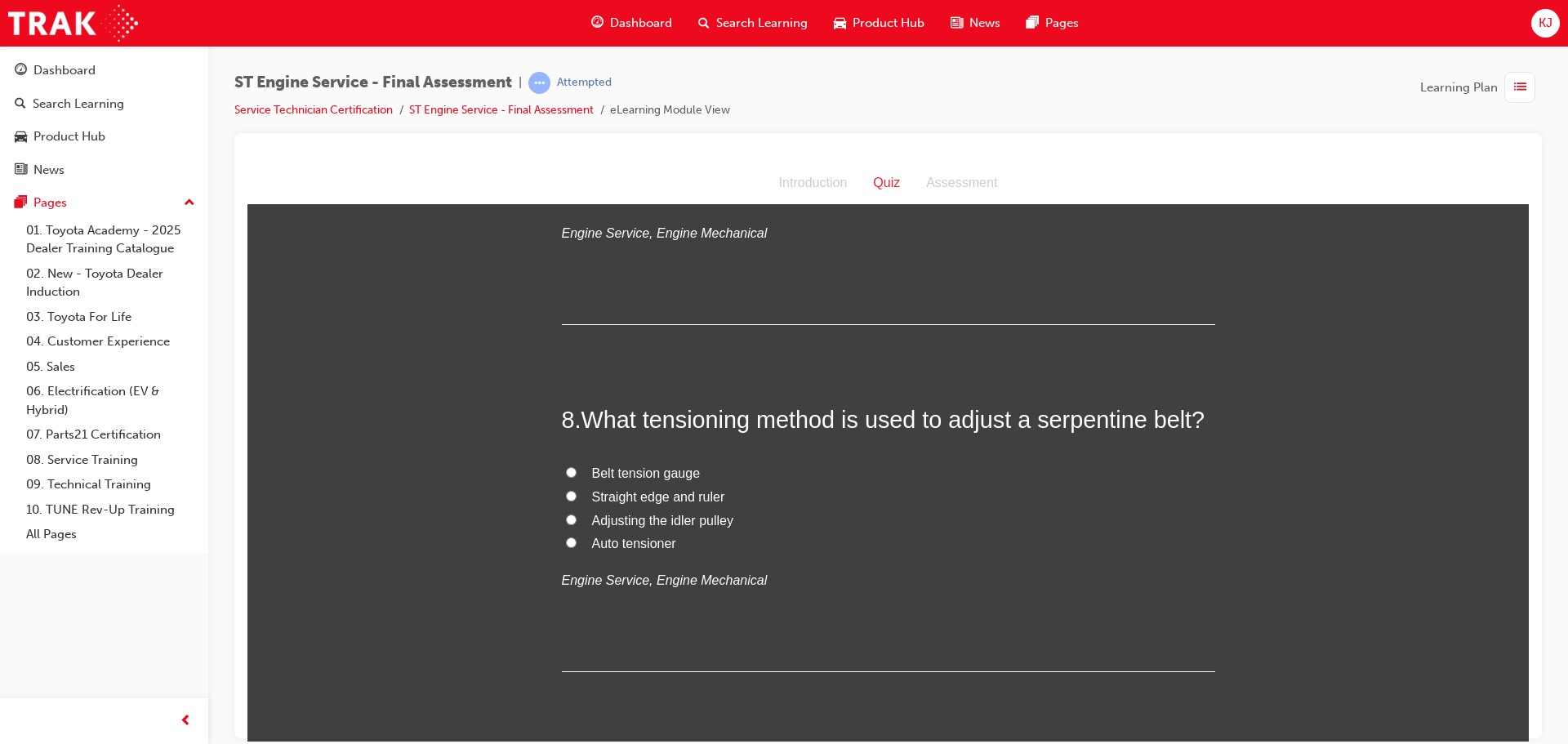
click at [599, 520] on span "Adjusting the idler pulley" at bounding box center [663, 520] width 141 height 14
click at [576, 520] on input "Adjusting the idler pulley" at bounding box center [571, 519] width 10 height 10
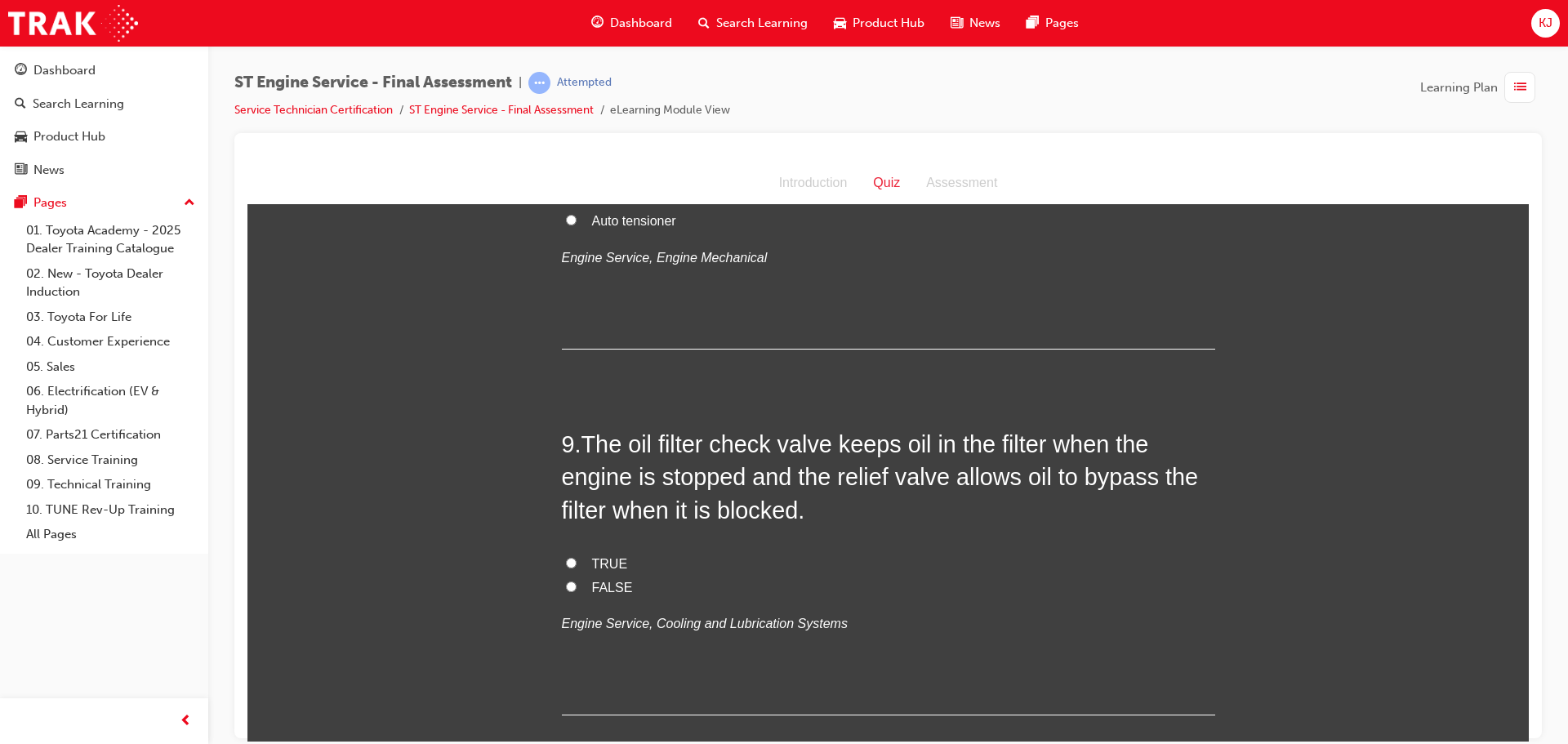
scroll to position [2777, 0]
click at [600, 556] on span "TRUE" at bounding box center [611, 559] width 36 height 14
click at [576, 556] on input "TRUE" at bounding box center [571, 558] width 10 height 10
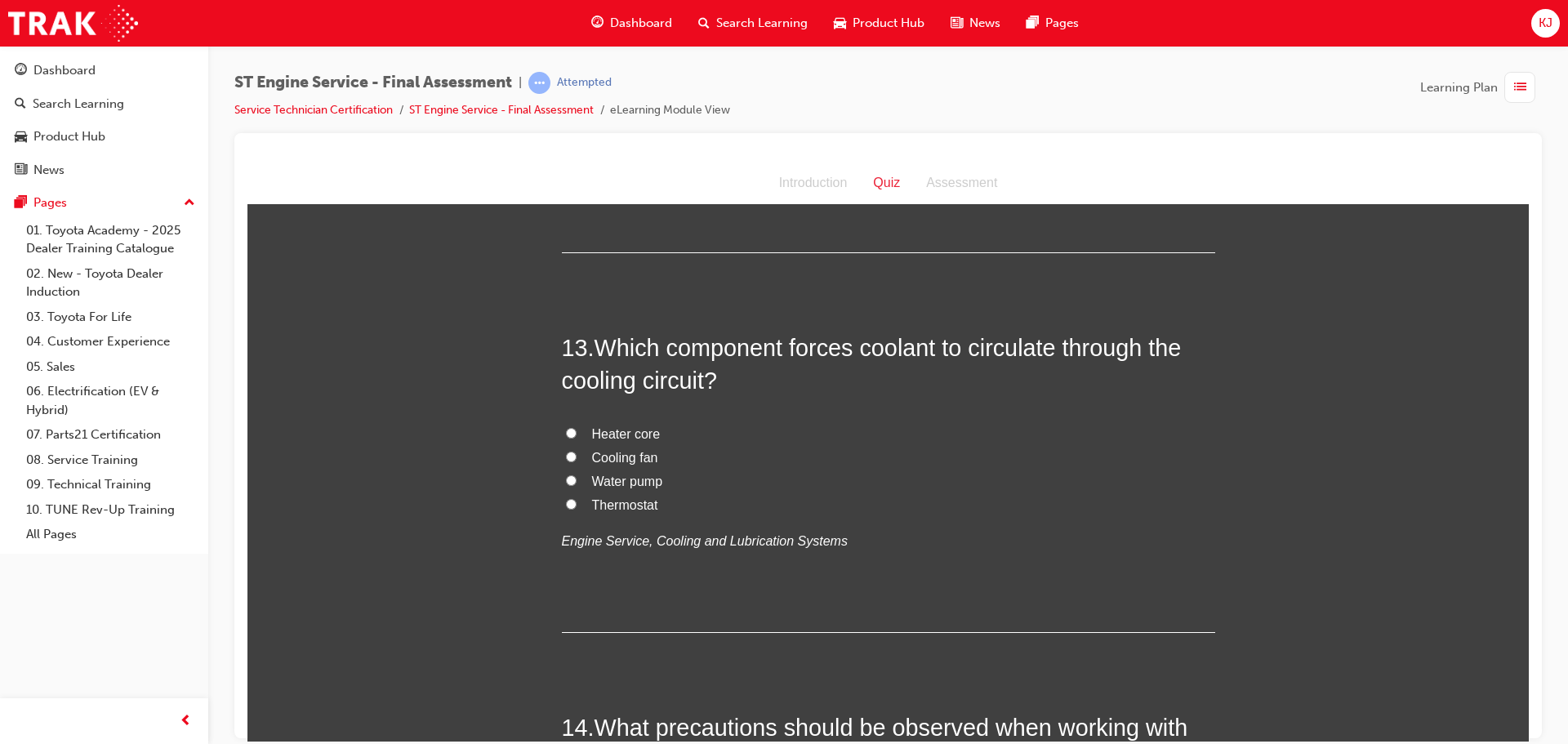
scroll to position [4067, 0]
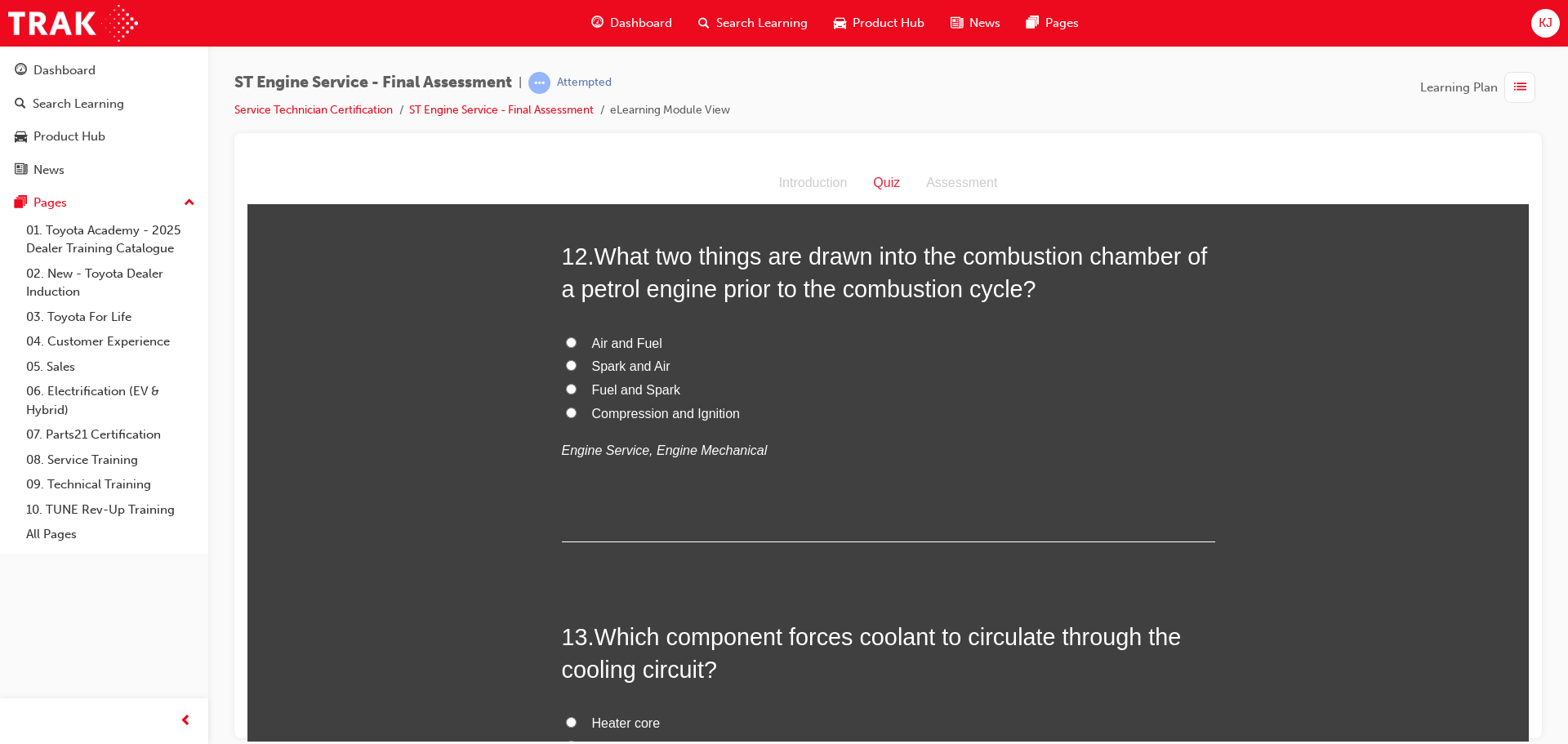
drag, startPoint x: 724, startPoint y: 473, endPoint x: 708, endPoint y: 313, distance: 160.8
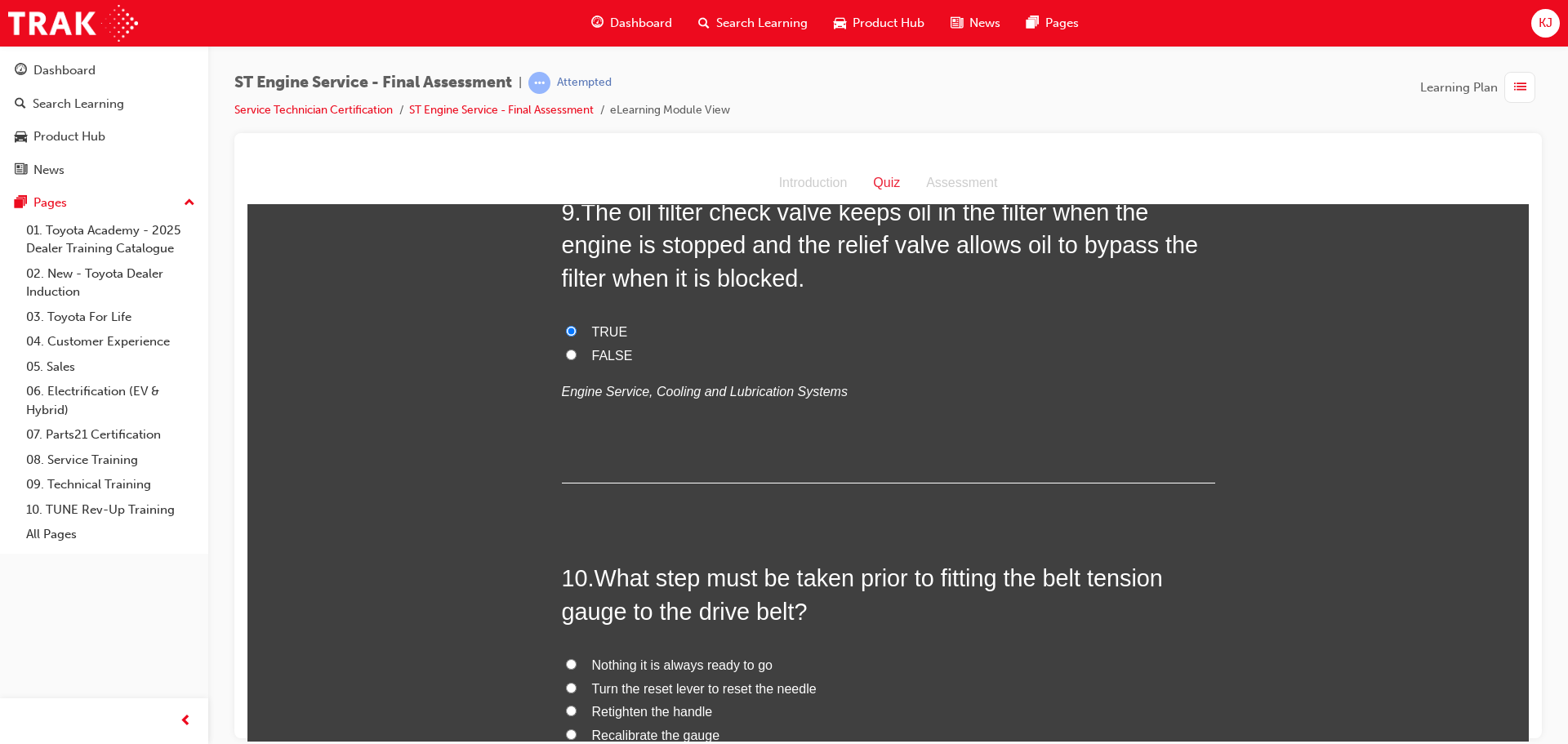
scroll to position [3087, 0]
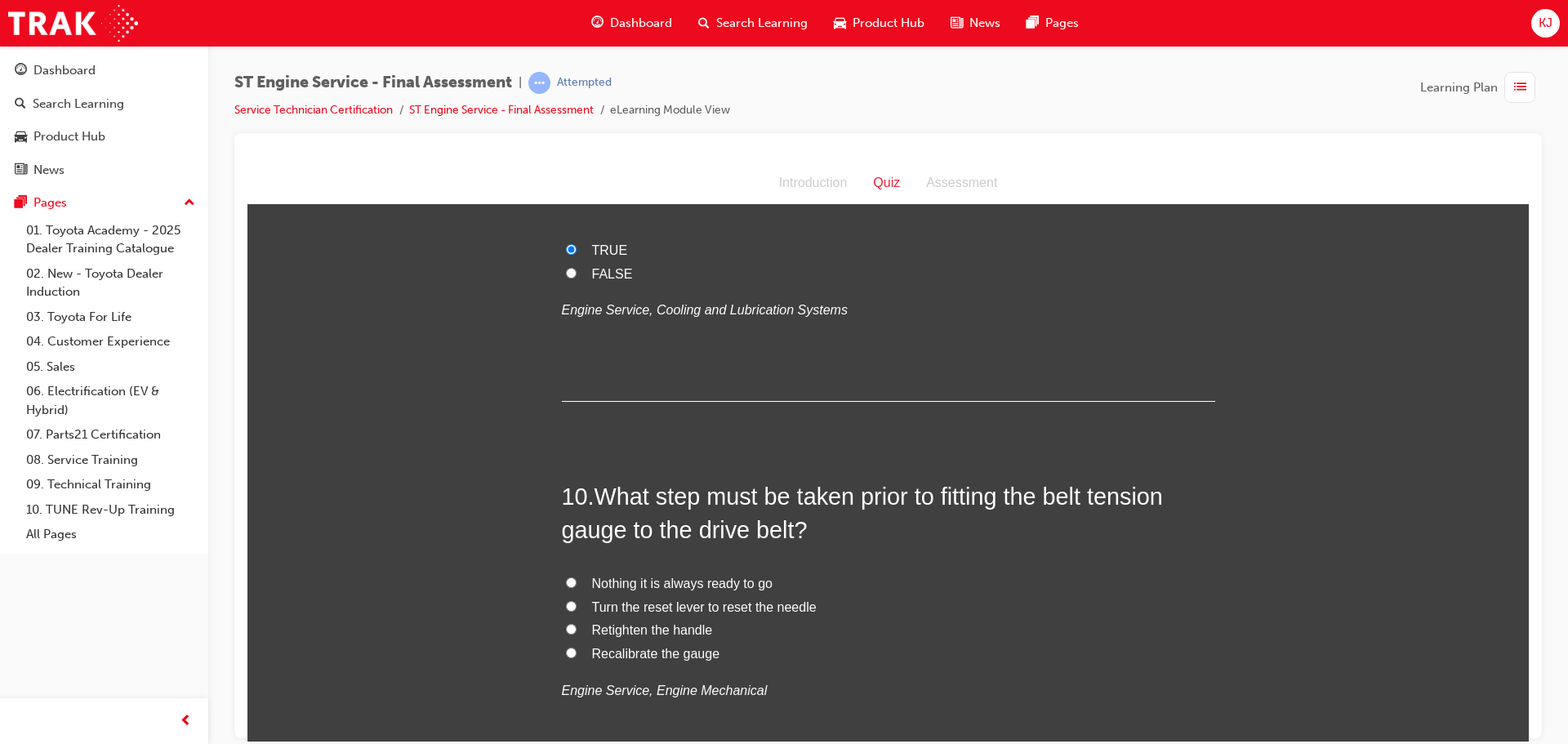
click at [712, 605] on span "Turn the reset lever to reset the needle" at bounding box center [704, 606] width 224 height 14
click at [576, 605] on input "Turn the reset lever to reset the needle" at bounding box center [571, 606] width 10 height 10
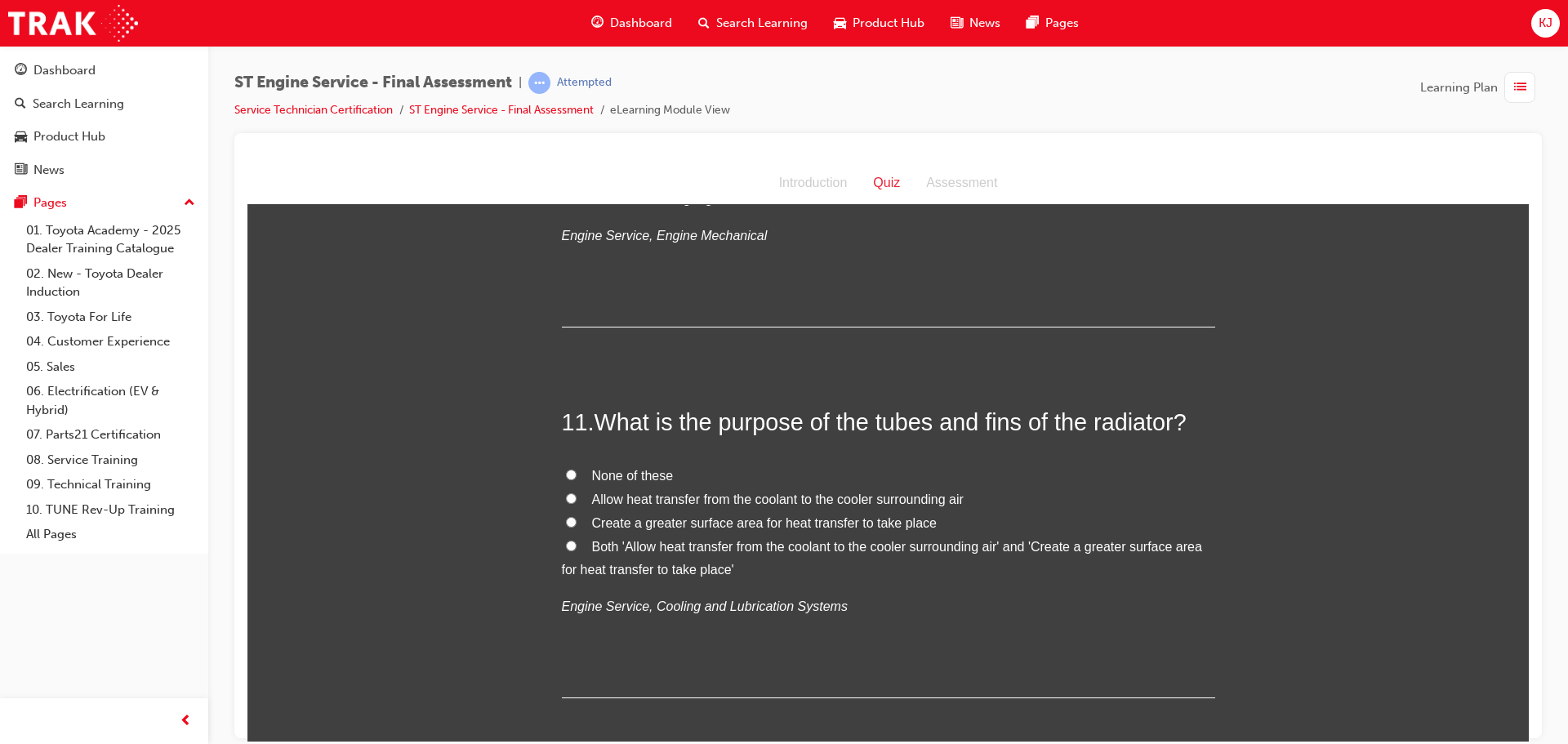
scroll to position [3577, 0]
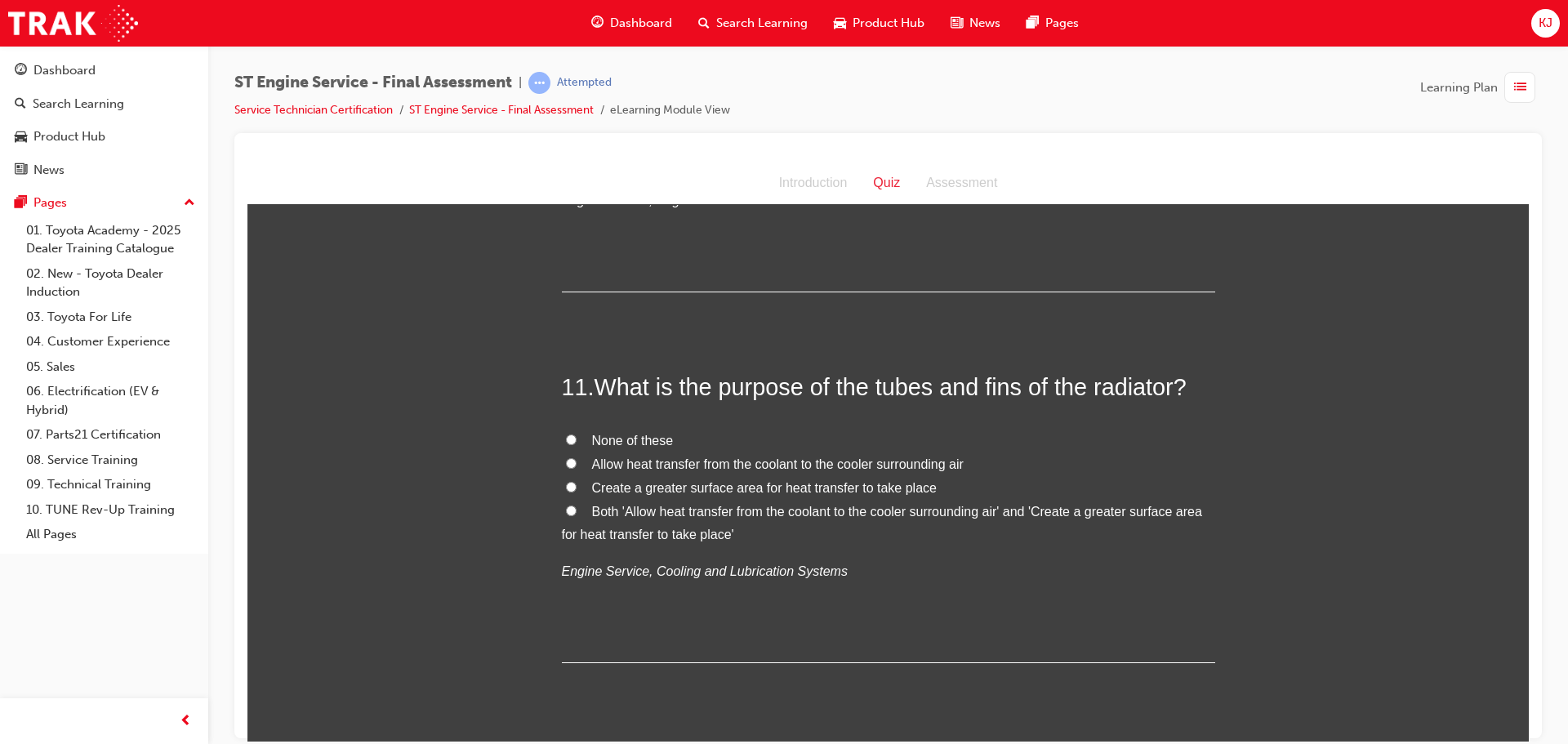
click at [566, 512] on input "Both 'Allow heat transfer from the coolant to the cooler surrounding air' and '…" at bounding box center [571, 510] width 10 height 10
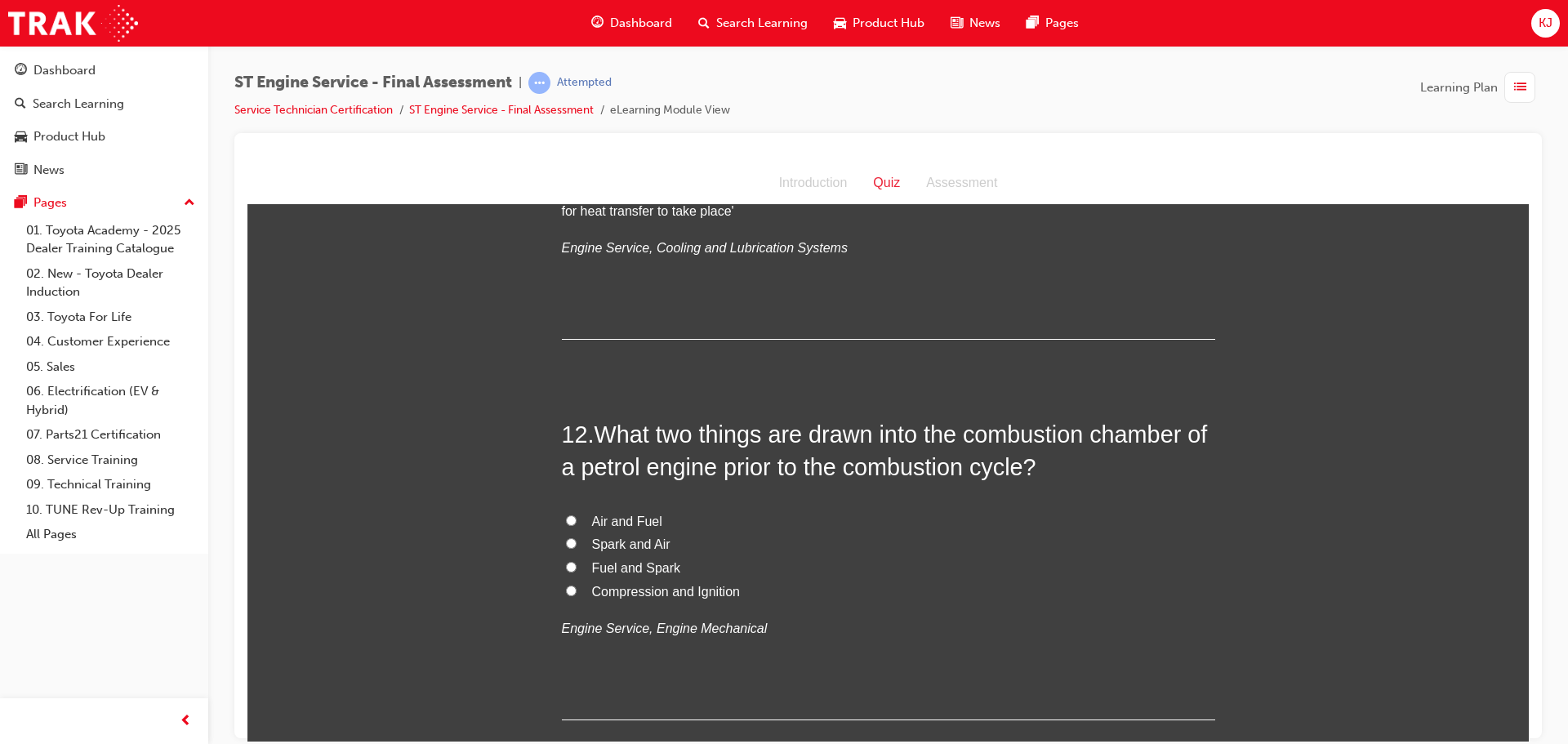
scroll to position [3904, 0]
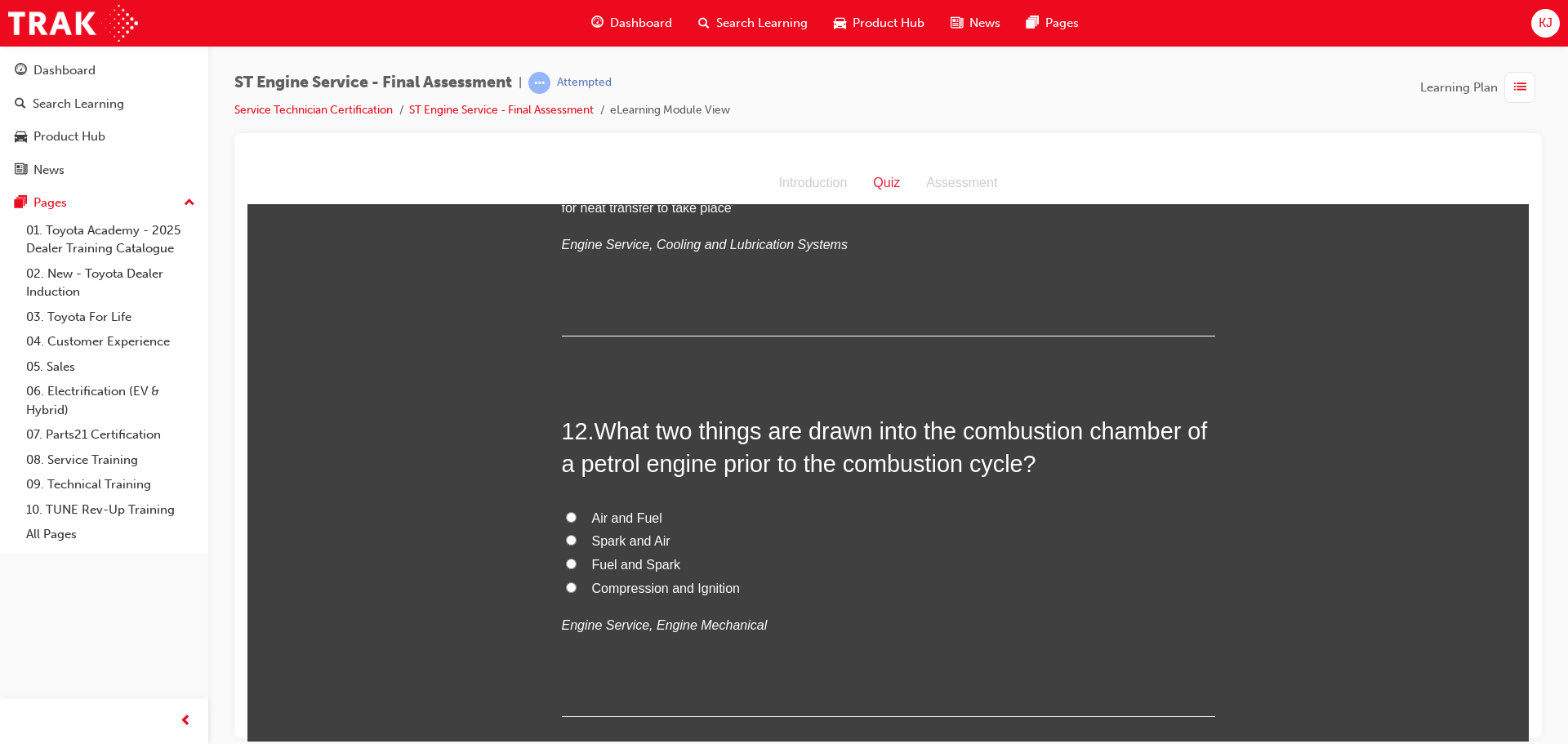
click at [613, 541] on span "Spark and Air" at bounding box center [631, 540] width 78 height 14
click at [576, 541] on input "Spark and Air" at bounding box center [571, 539] width 10 height 10
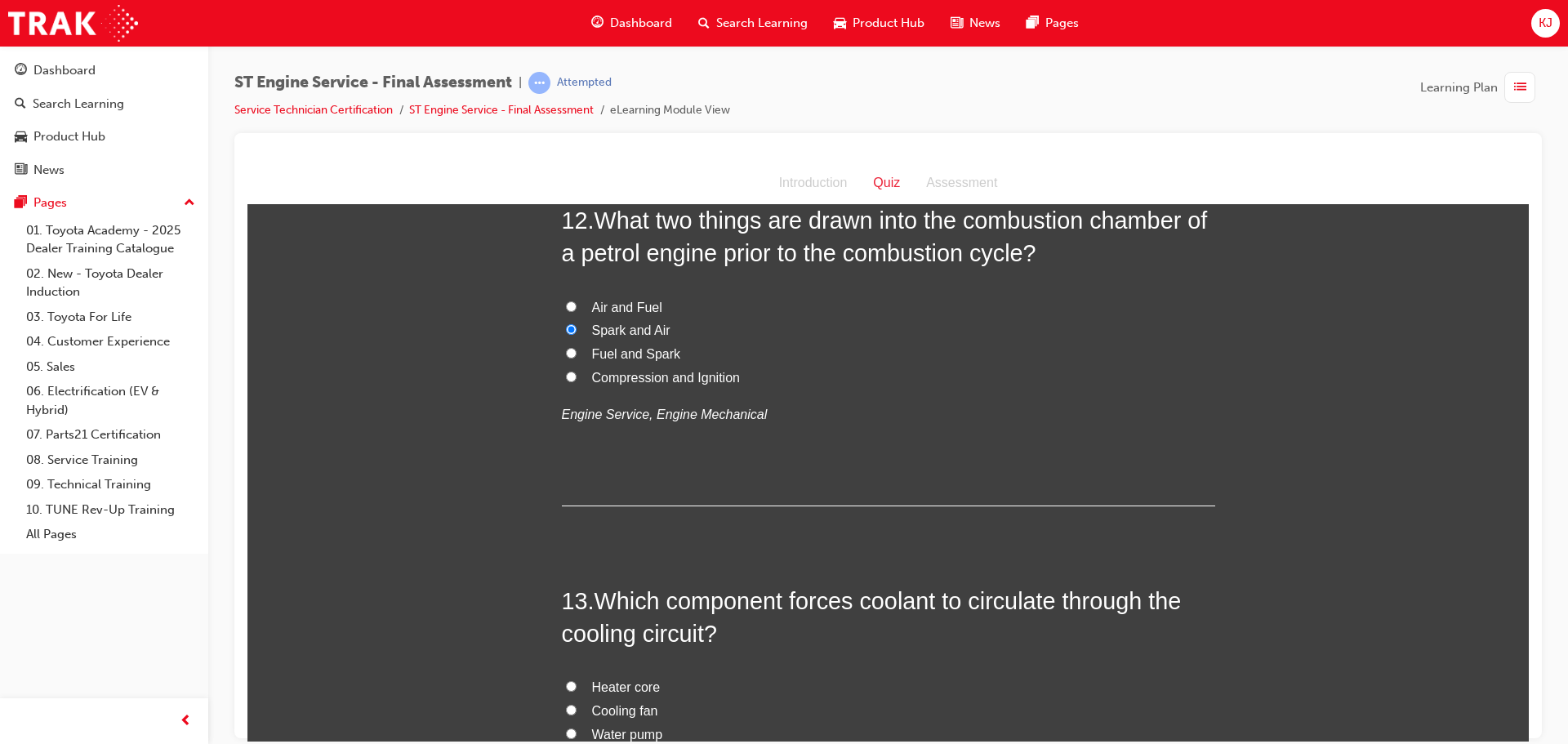
scroll to position [4231, 0]
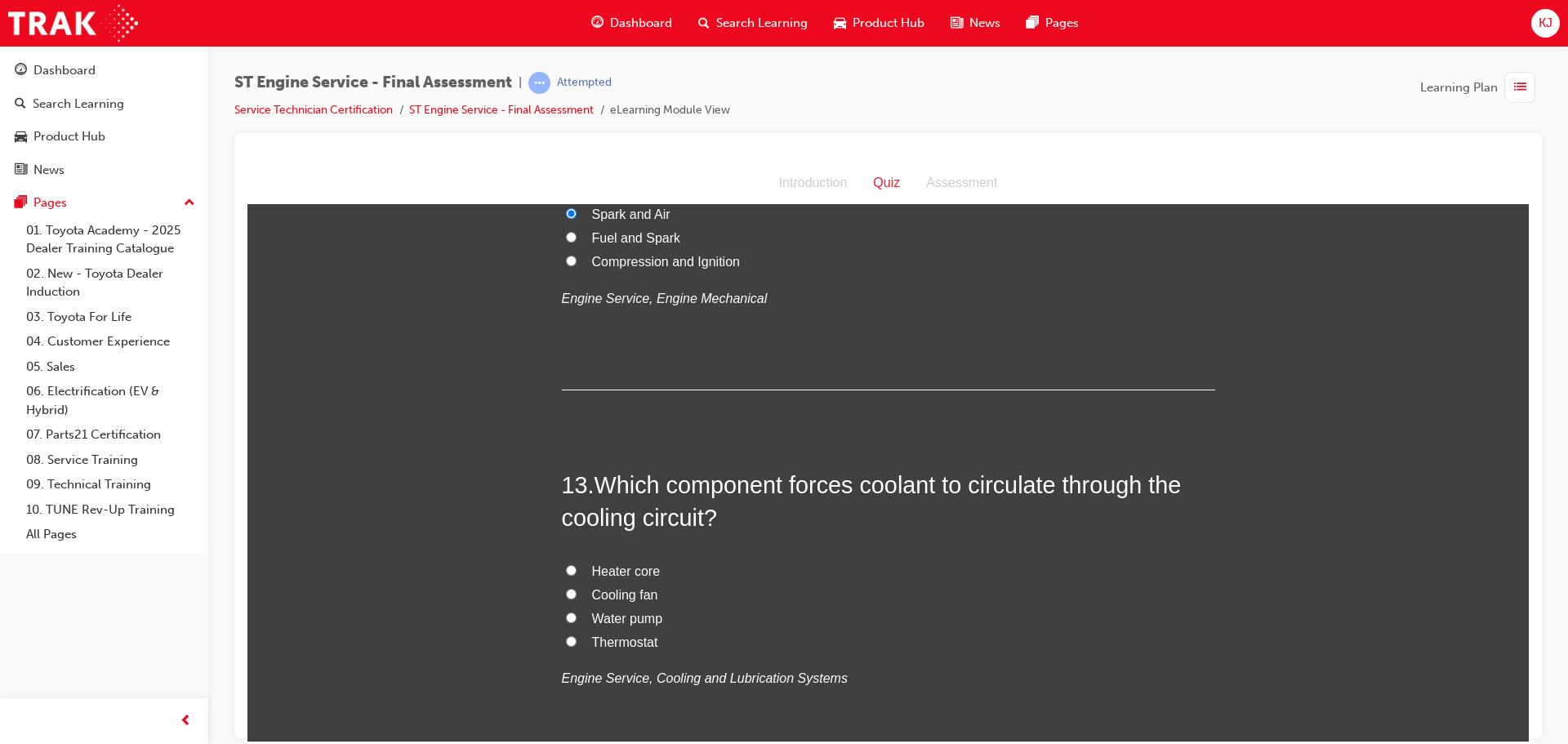
click at [601, 618] on span "Water pump" at bounding box center [628, 618] width 71 height 14
click at [576, 618] on input "Water pump" at bounding box center [571, 617] width 10 height 10
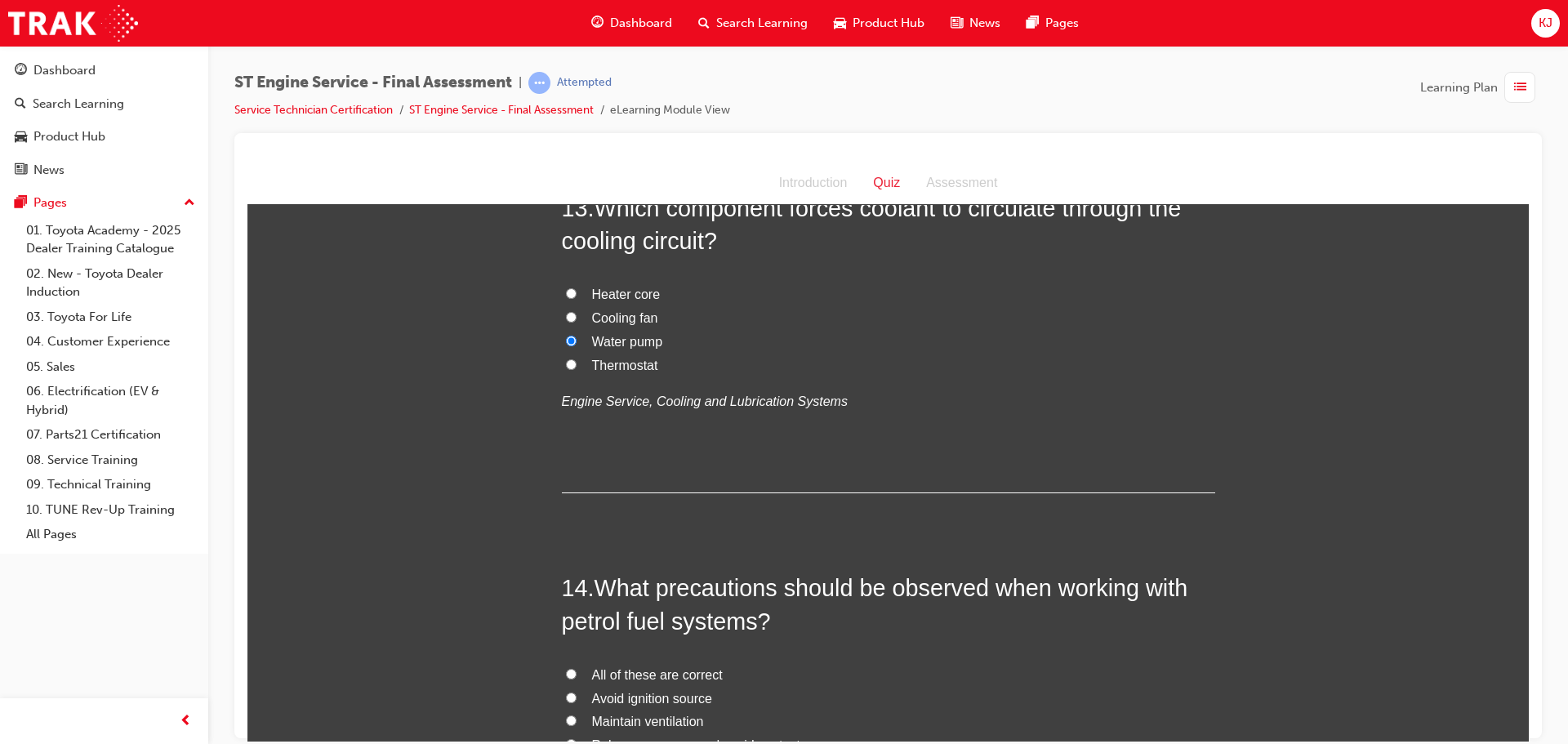
scroll to position [4557, 0]
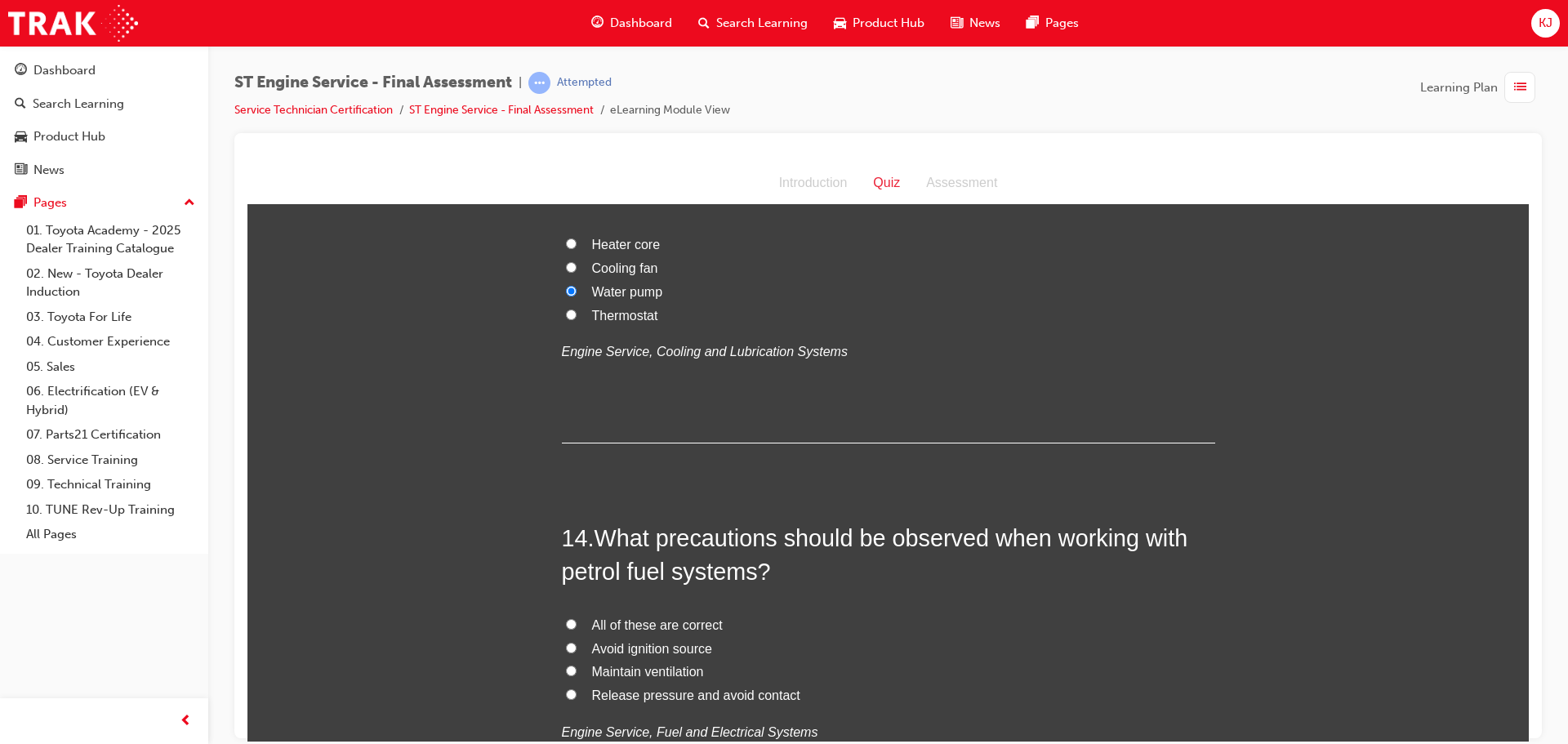
click at [618, 627] on span "All of these are correct" at bounding box center [658, 624] width 131 height 14
click at [576, 627] on input "All of these are correct" at bounding box center [571, 624] width 10 height 10
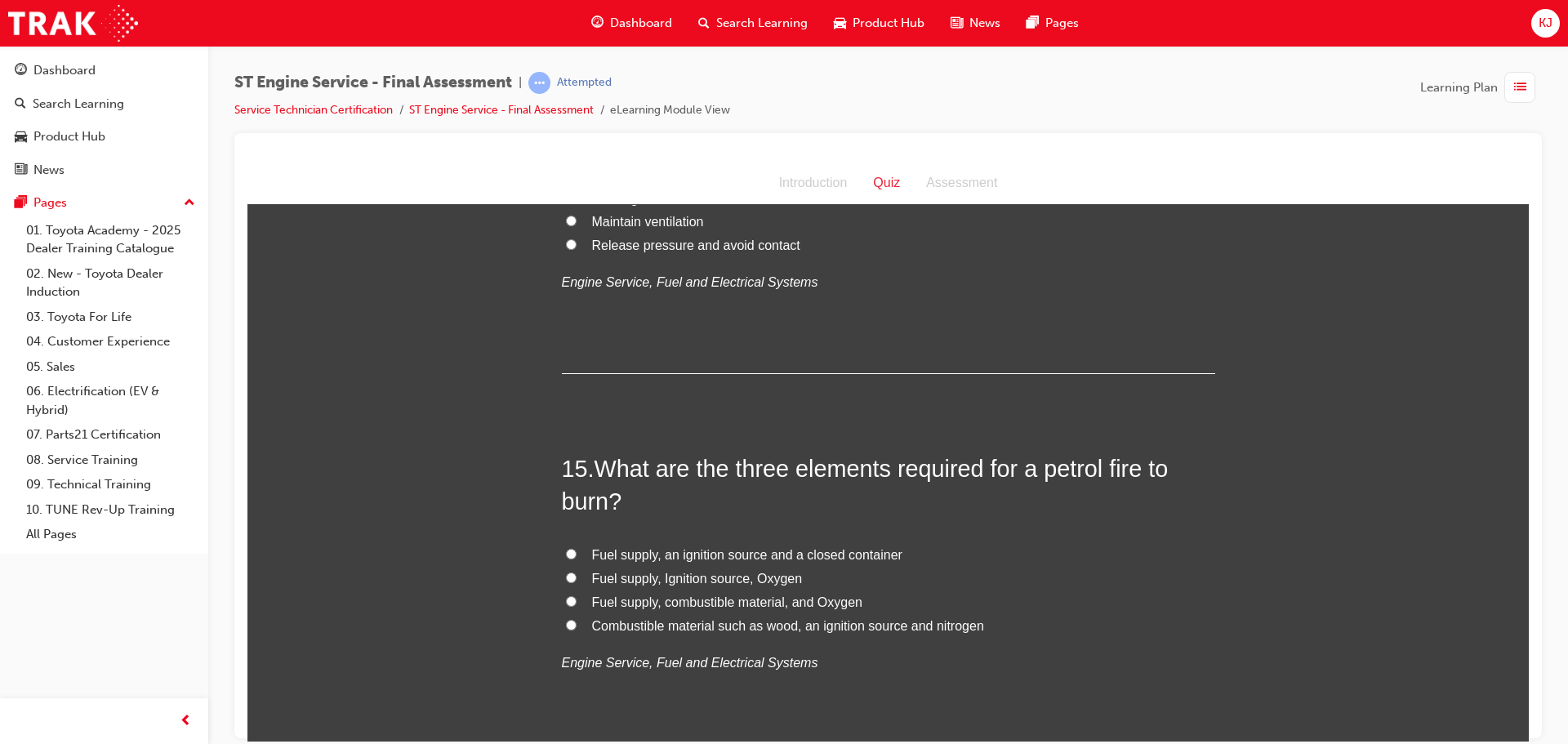
scroll to position [5047, 0]
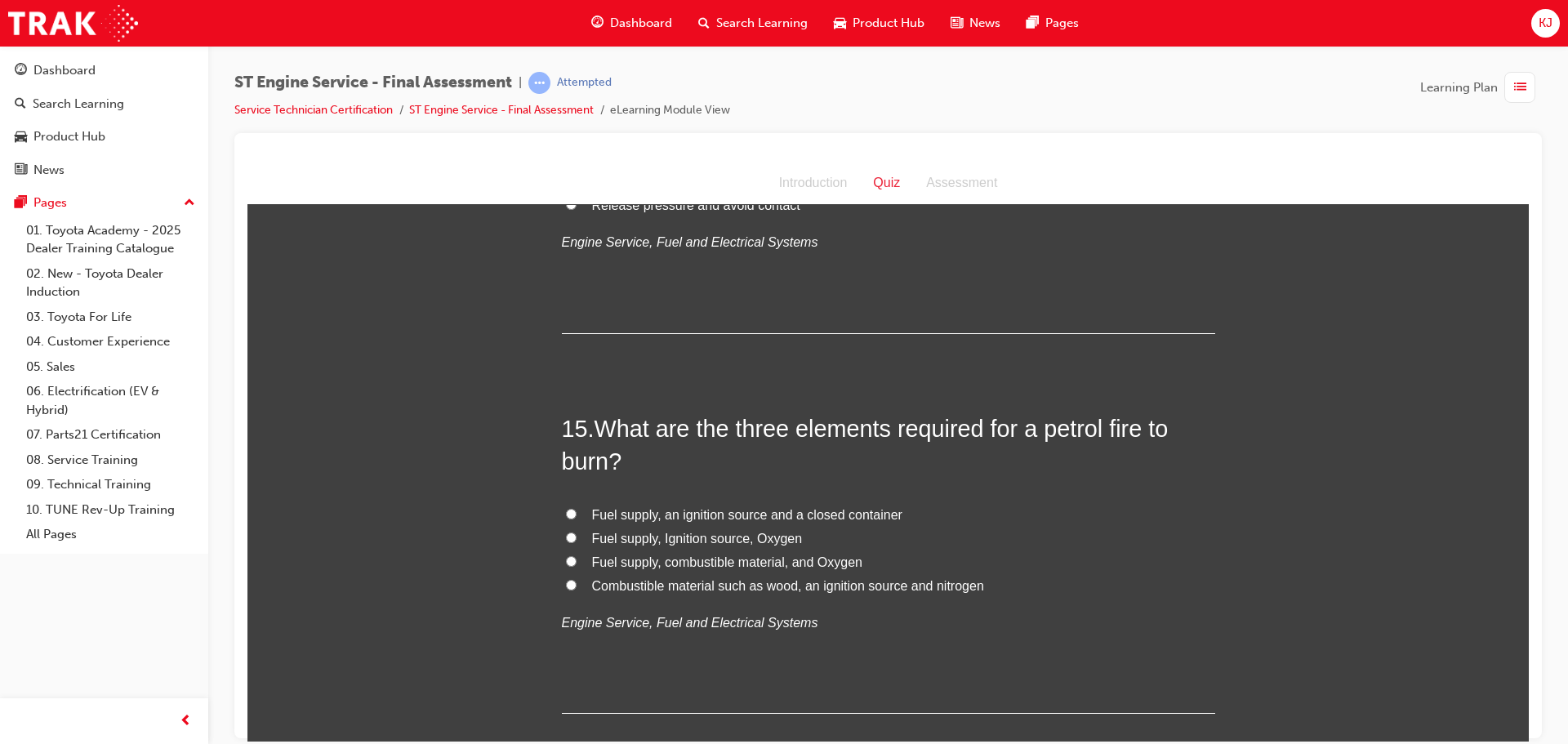
click at [734, 520] on span "Fuel supply, an ignition source and a closed container" at bounding box center [747, 514] width 311 height 14
click at [576, 519] on input "Fuel supply, an ignition source and a closed container" at bounding box center [571, 513] width 10 height 10
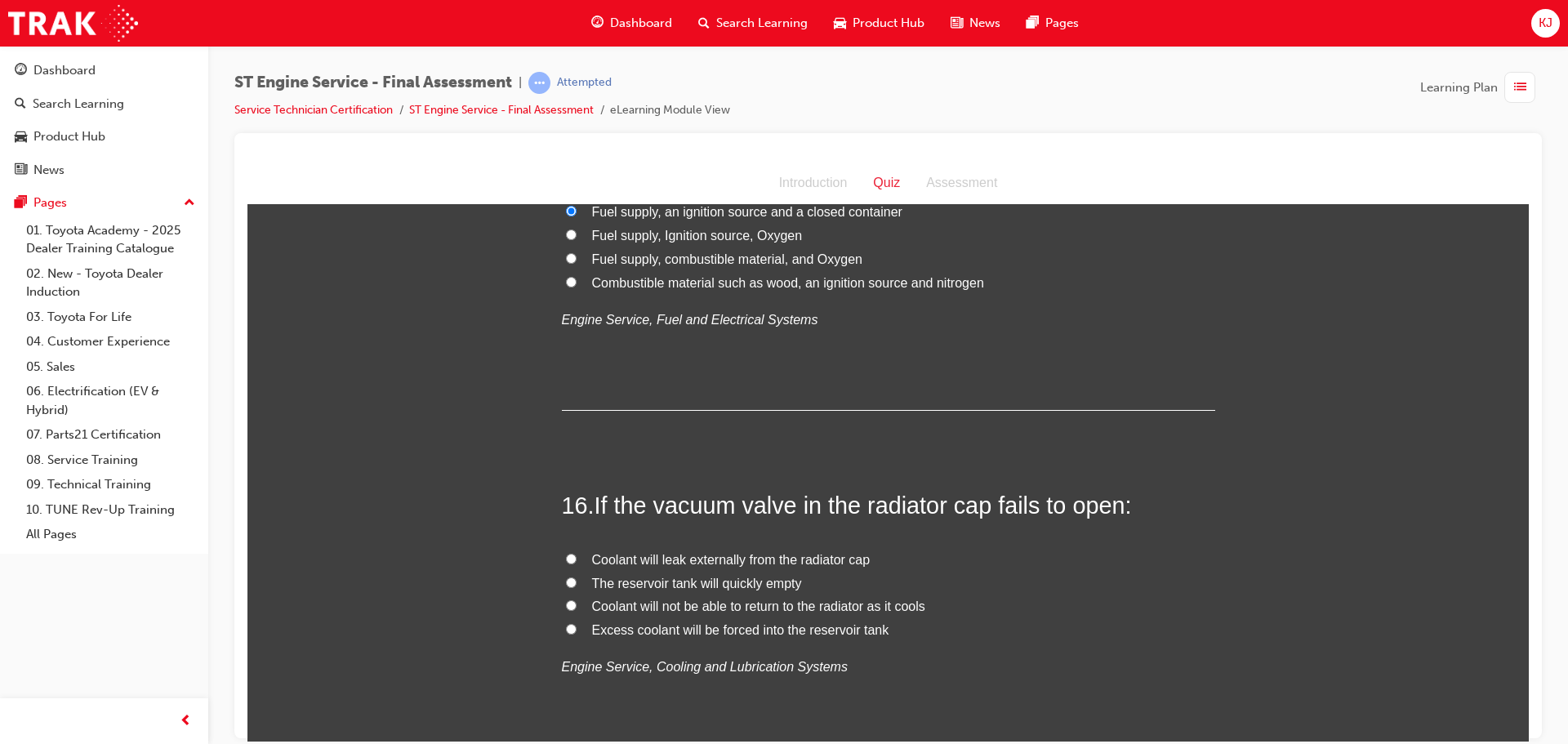
scroll to position [5374, 0]
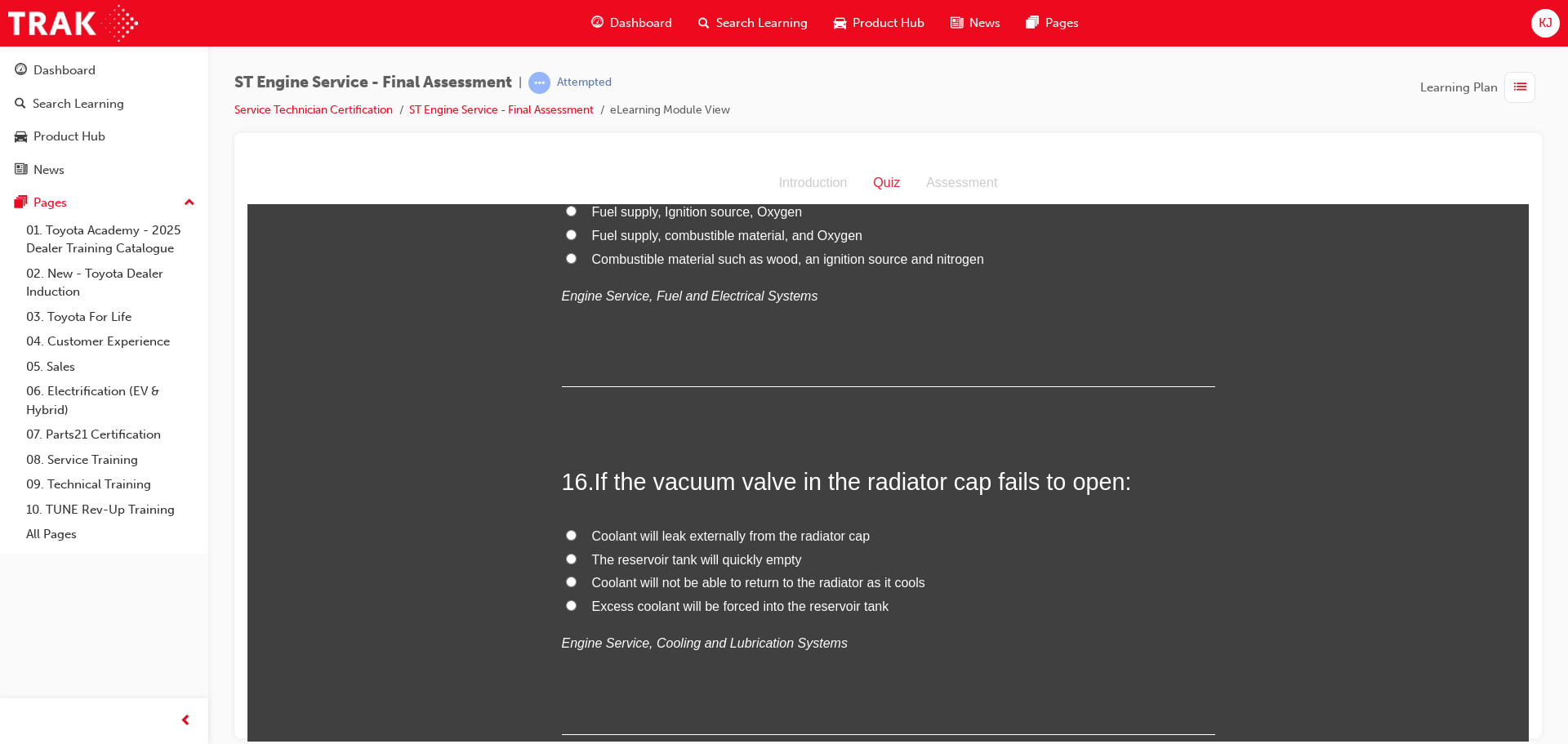
click at [766, 605] on span "Excess coolant will be forced into the reservoir tank" at bounding box center [741, 606] width 298 height 14
click at [576, 605] on input "Excess coolant will be forced into the reservoir tank" at bounding box center [571, 605] width 10 height 10
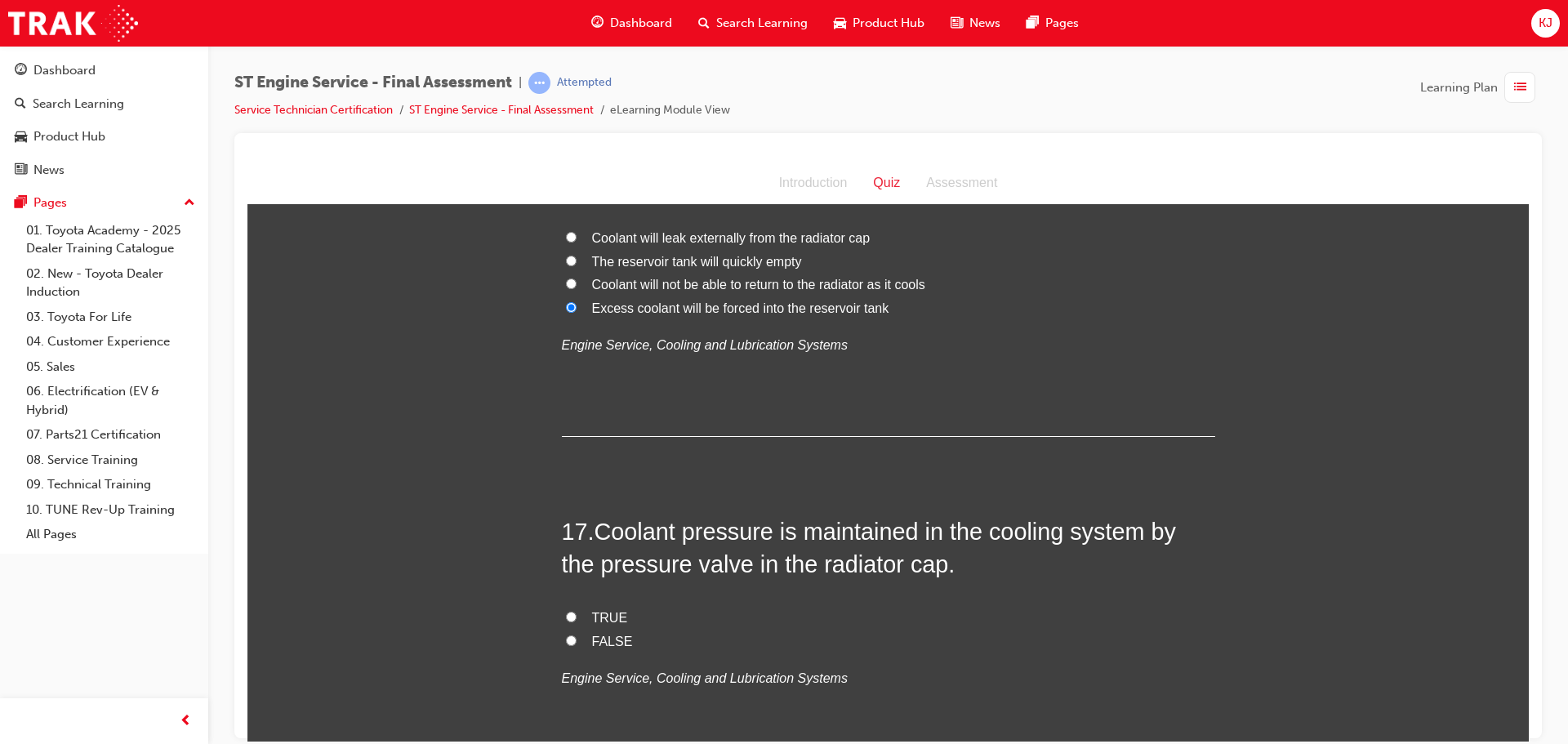
scroll to position [5701, 0]
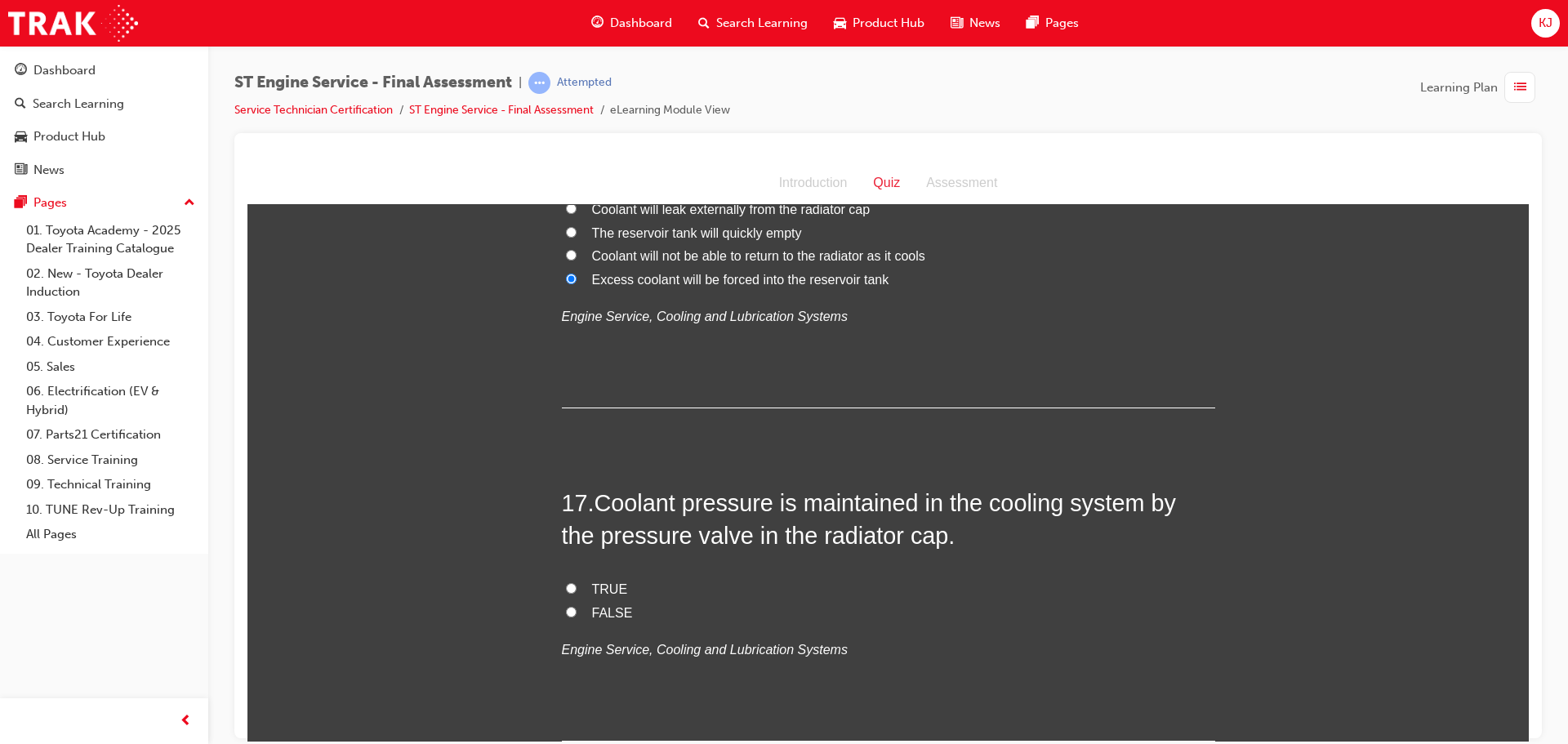
click at [606, 590] on span "TRUE" at bounding box center [611, 588] width 36 height 14
click at [576, 590] on input "TRUE" at bounding box center [571, 587] width 10 height 10
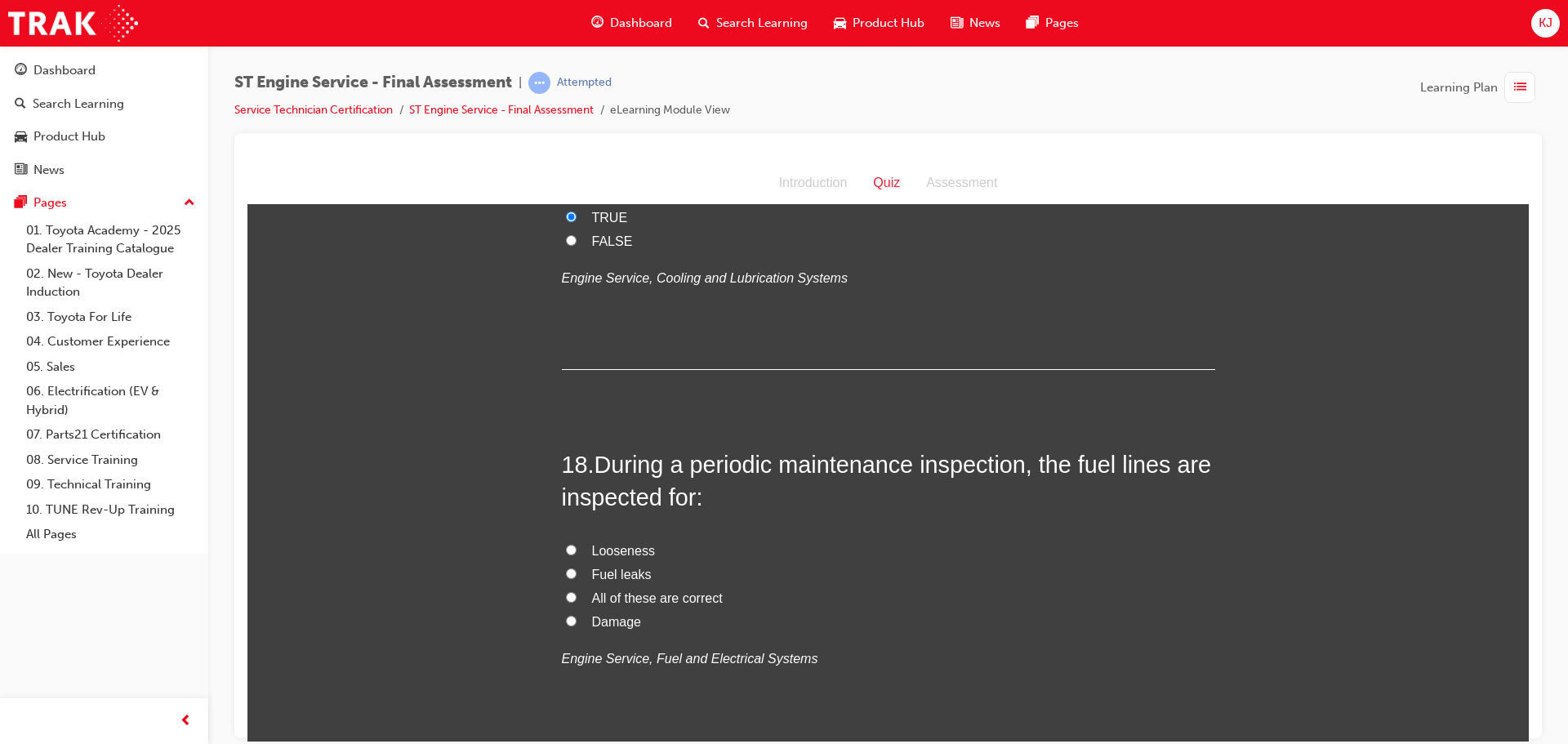
scroll to position [6109, 0]
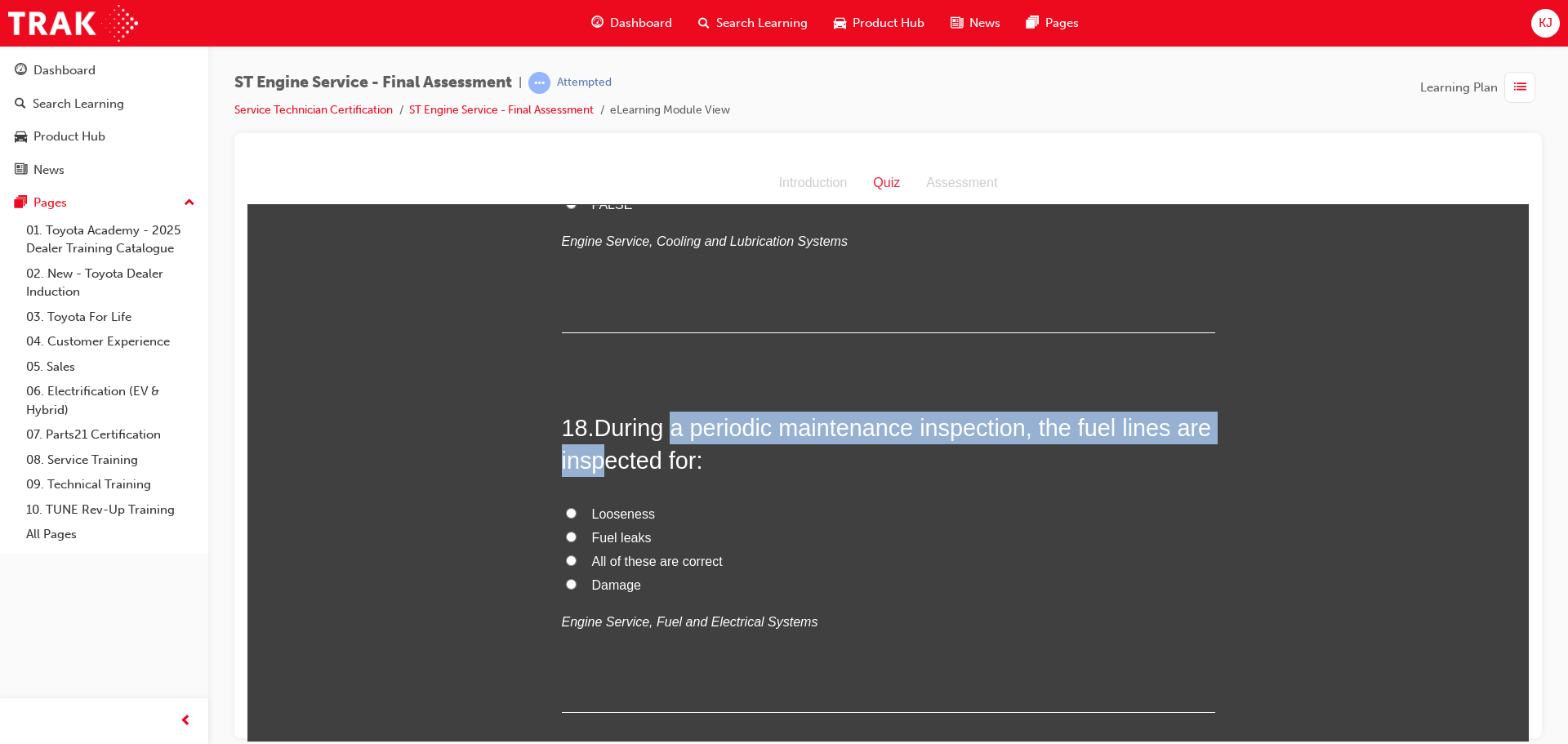
drag, startPoint x: 593, startPoint y: 444, endPoint x: 673, endPoint y: 427, distance: 81.8
click at [674, 432] on span "During a periodic maintenance inspection, the fuel lines are inspected for:" at bounding box center [887, 444] width 650 height 58
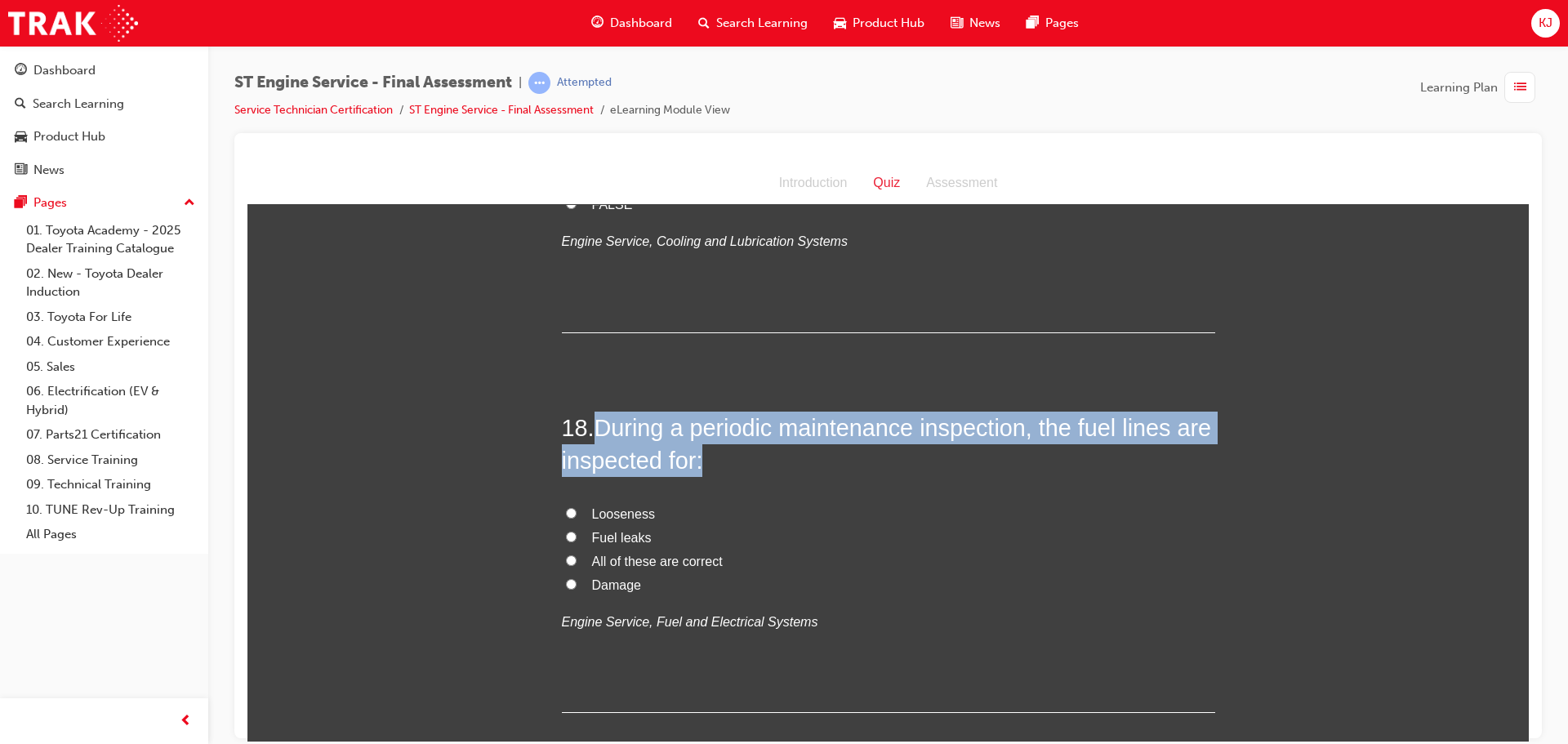
drag, startPoint x: 592, startPoint y: 429, endPoint x: 1265, endPoint y: 451, distance: 673.4
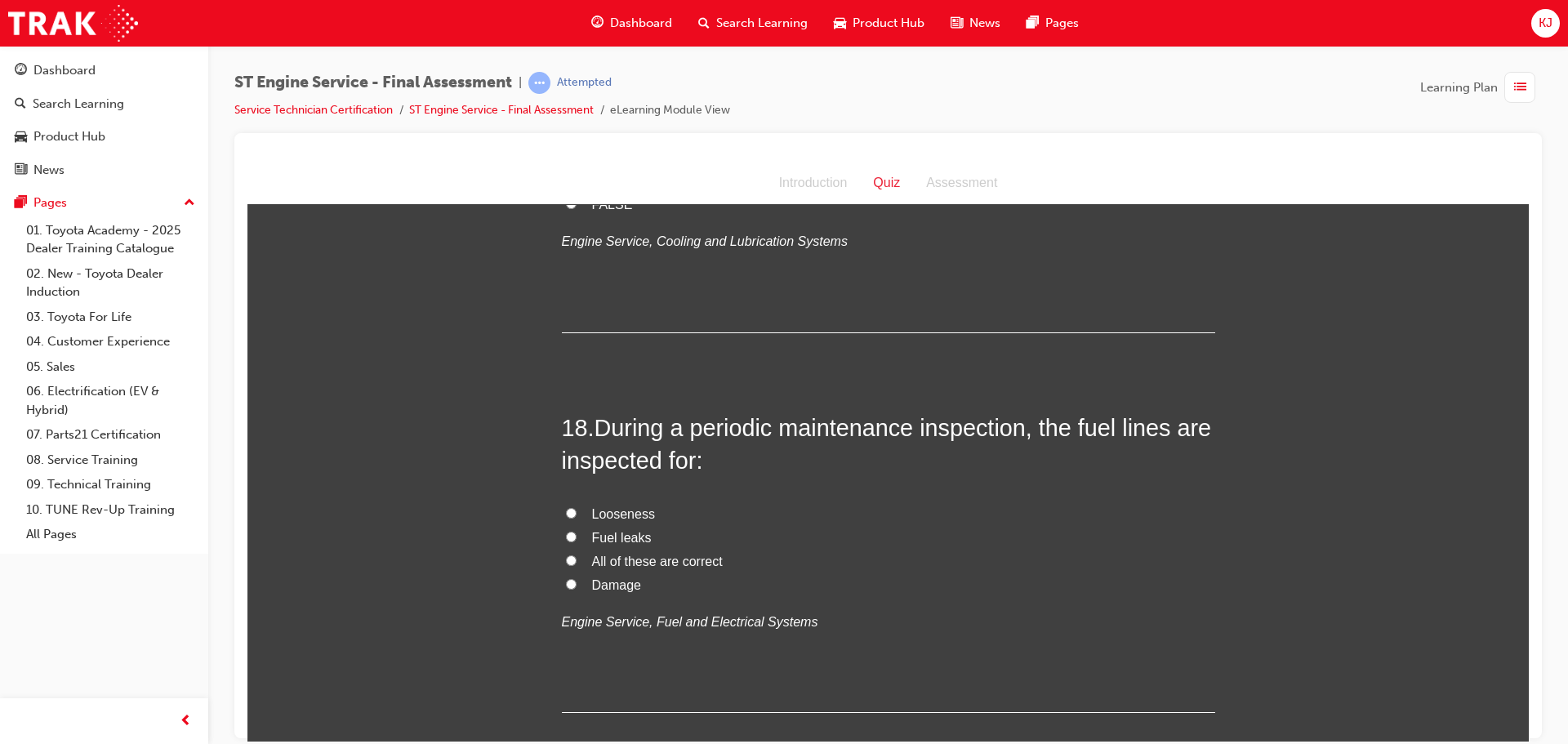
click at [1171, 490] on div "18 . During a periodic maintenance inspection, the fuel lines are inspected for…" at bounding box center [889, 562] width 654 height 302
drag, startPoint x: 660, startPoint y: 556, endPoint x: 700, endPoint y: 575, distance: 44.3
click at [692, 572] on label "All of these are correct" at bounding box center [889, 562] width 654 height 24
click at [562, 566] on label "All of these are correct" at bounding box center [889, 562] width 654 height 24
click at [566, 565] on input "All of these are correct" at bounding box center [571, 560] width 10 height 10
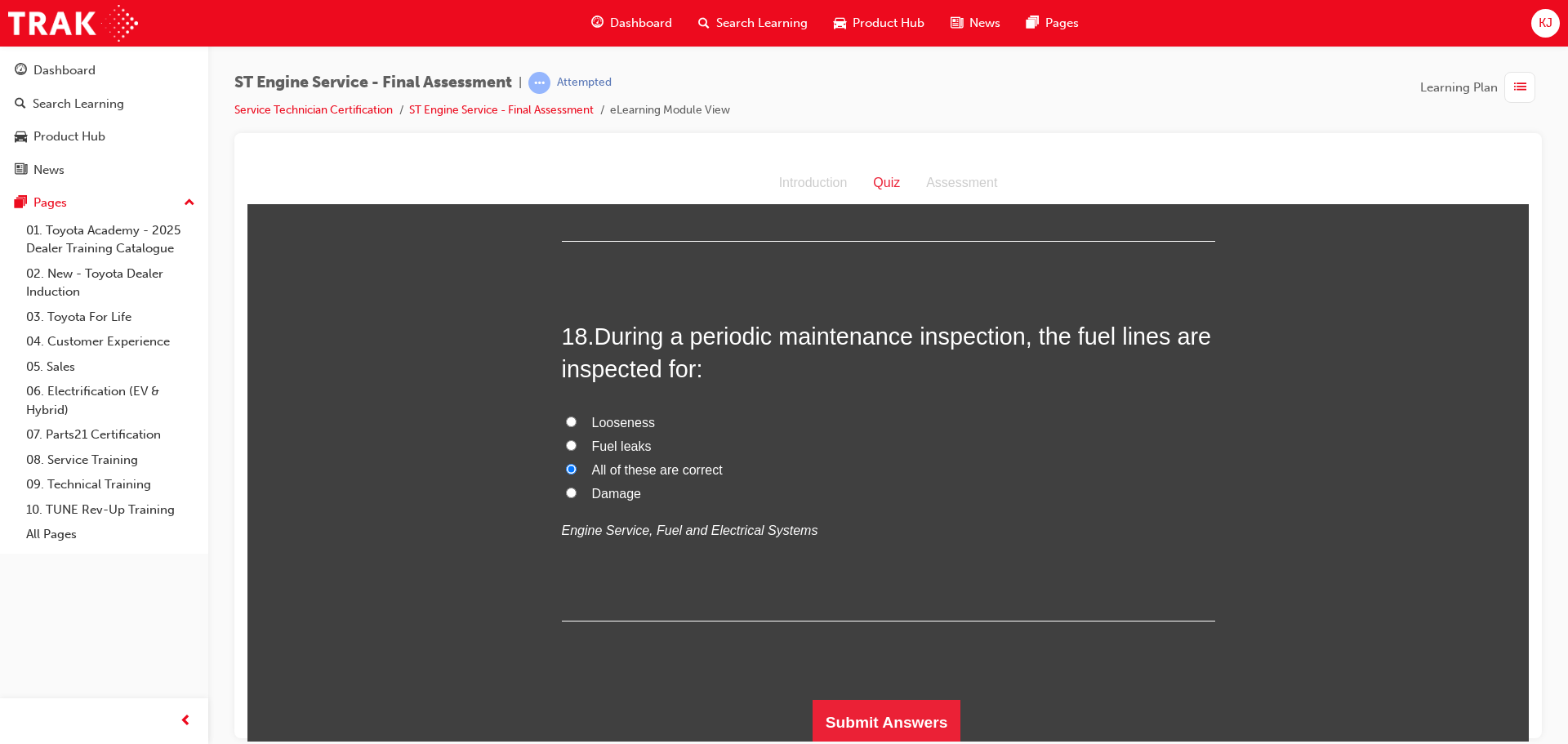
scroll to position [6204, 0]
click at [874, 699] on button "Submit Answers" at bounding box center [887, 718] width 149 height 46
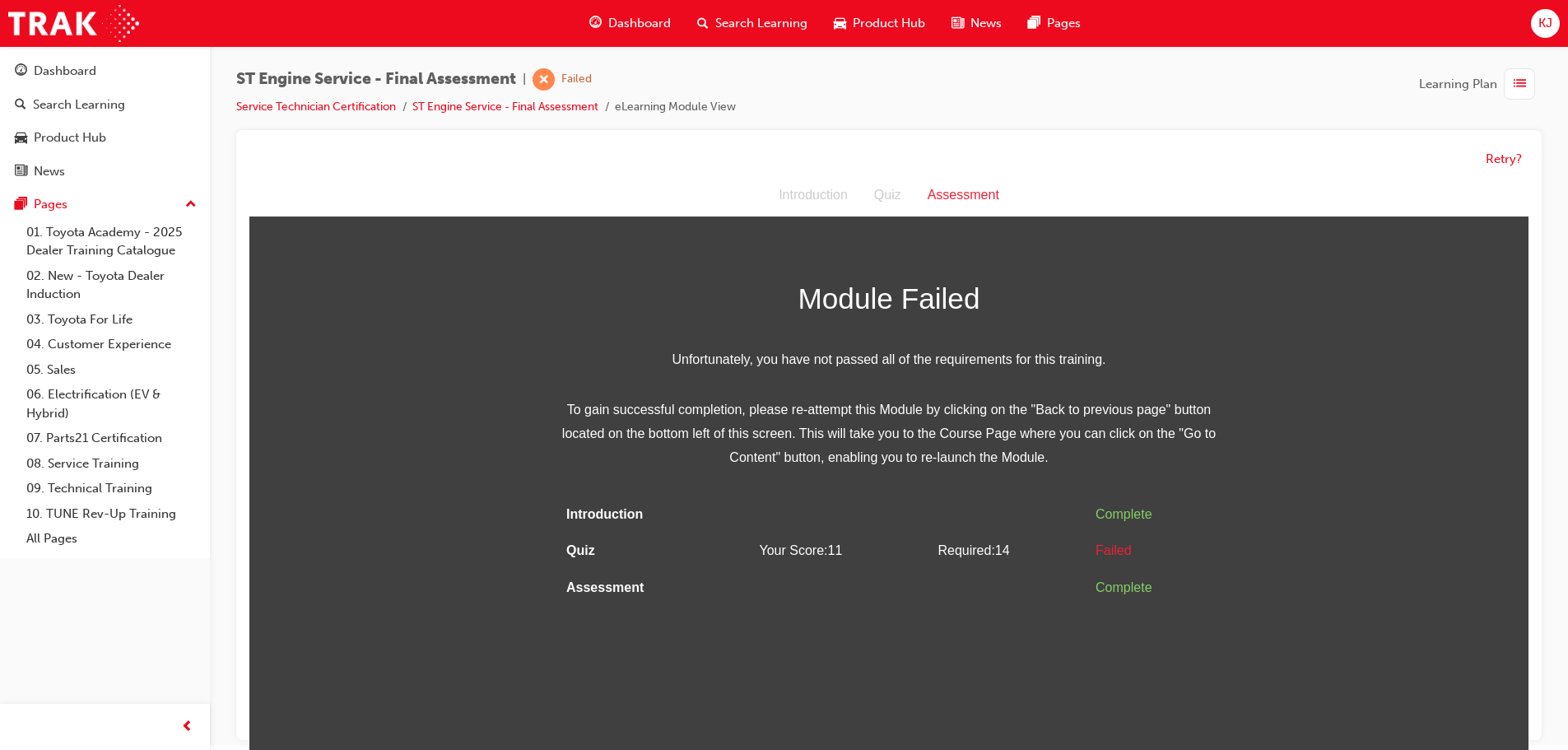
scroll to position [0, 0]
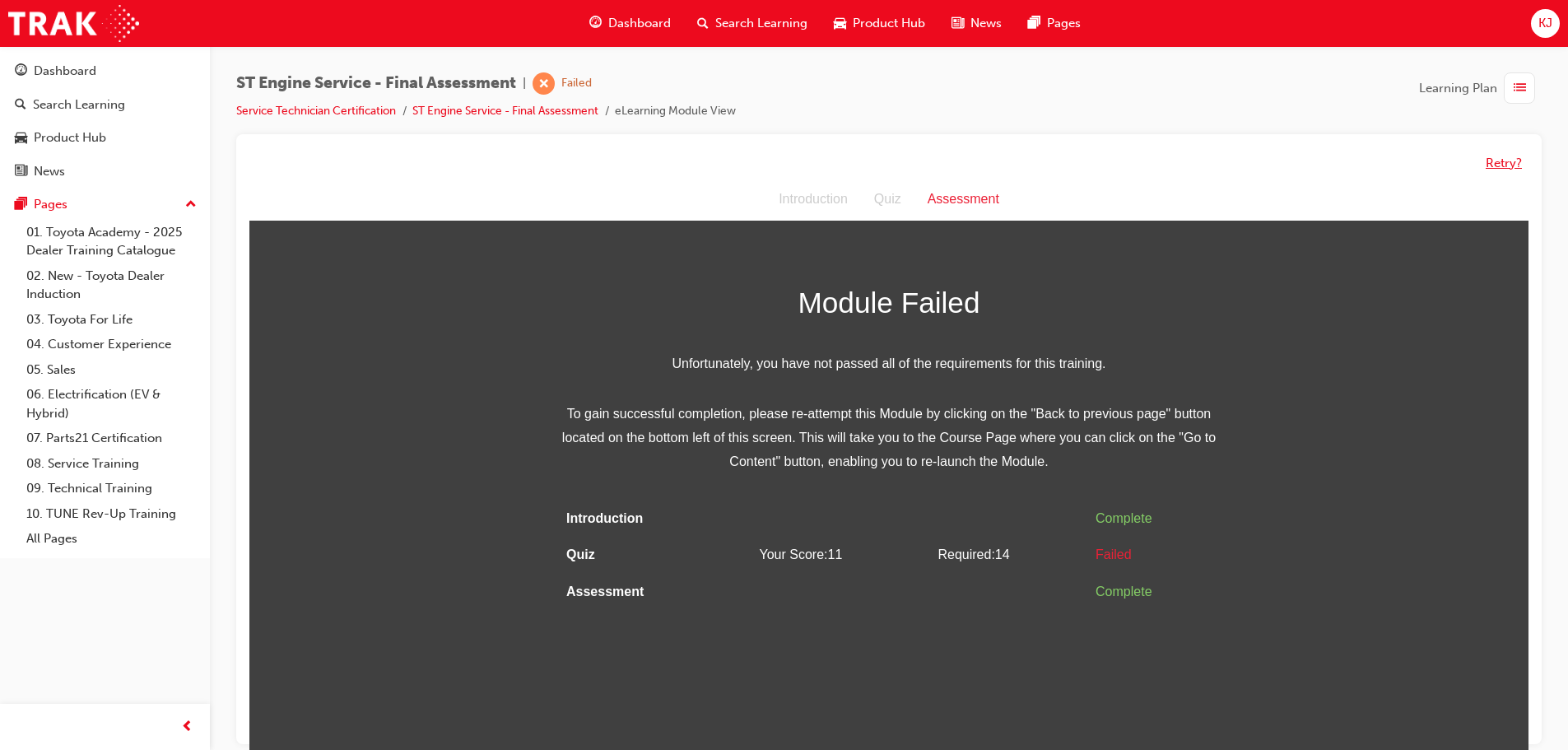
drag, startPoint x: 1499, startPoint y: 160, endPoint x: 1481, endPoint y: 163, distance: 18.2
click at [1487, 162] on button "Retry?" at bounding box center [1504, 164] width 36 height 19
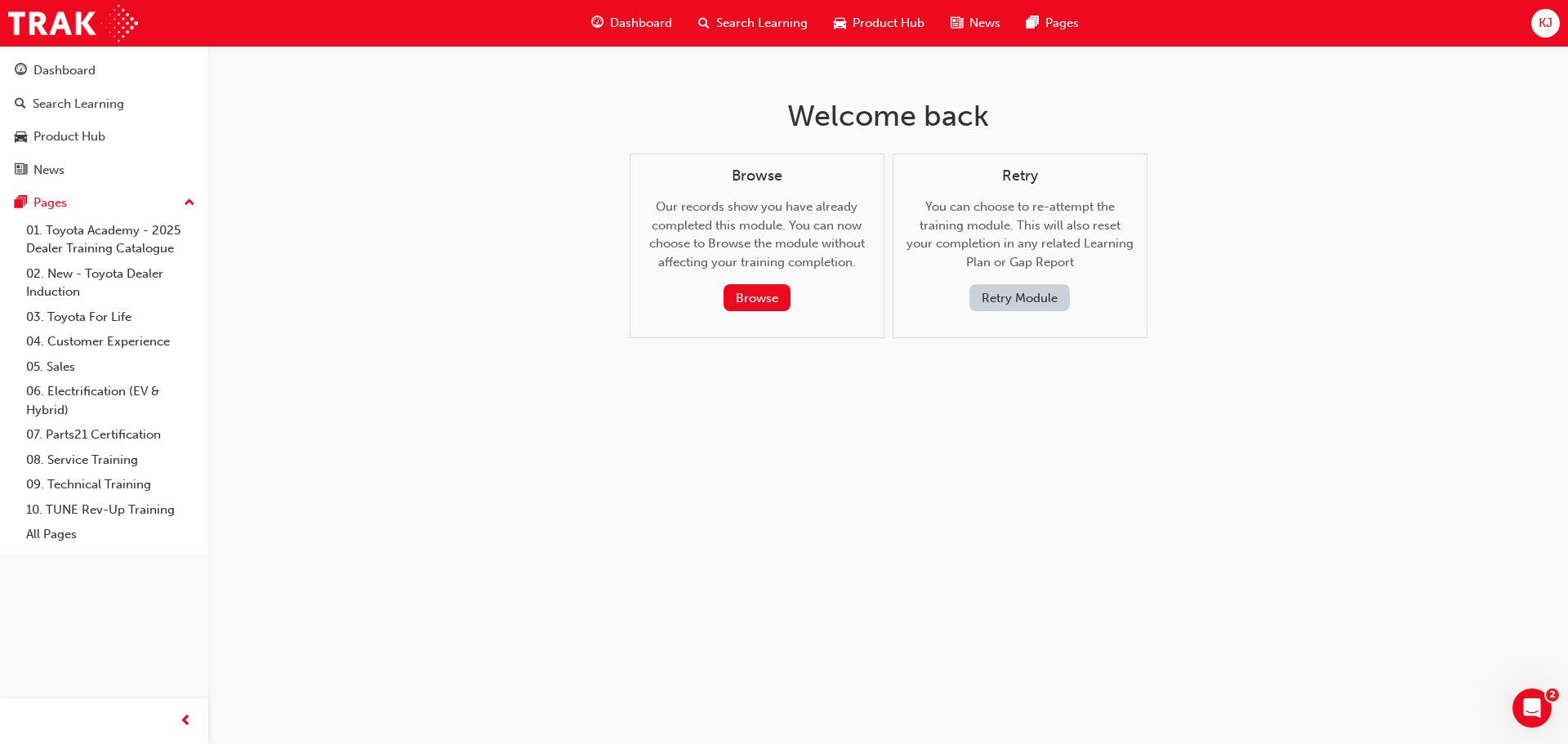
click at [1041, 301] on button "Retry Module" at bounding box center [1019, 297] width 101 height 27
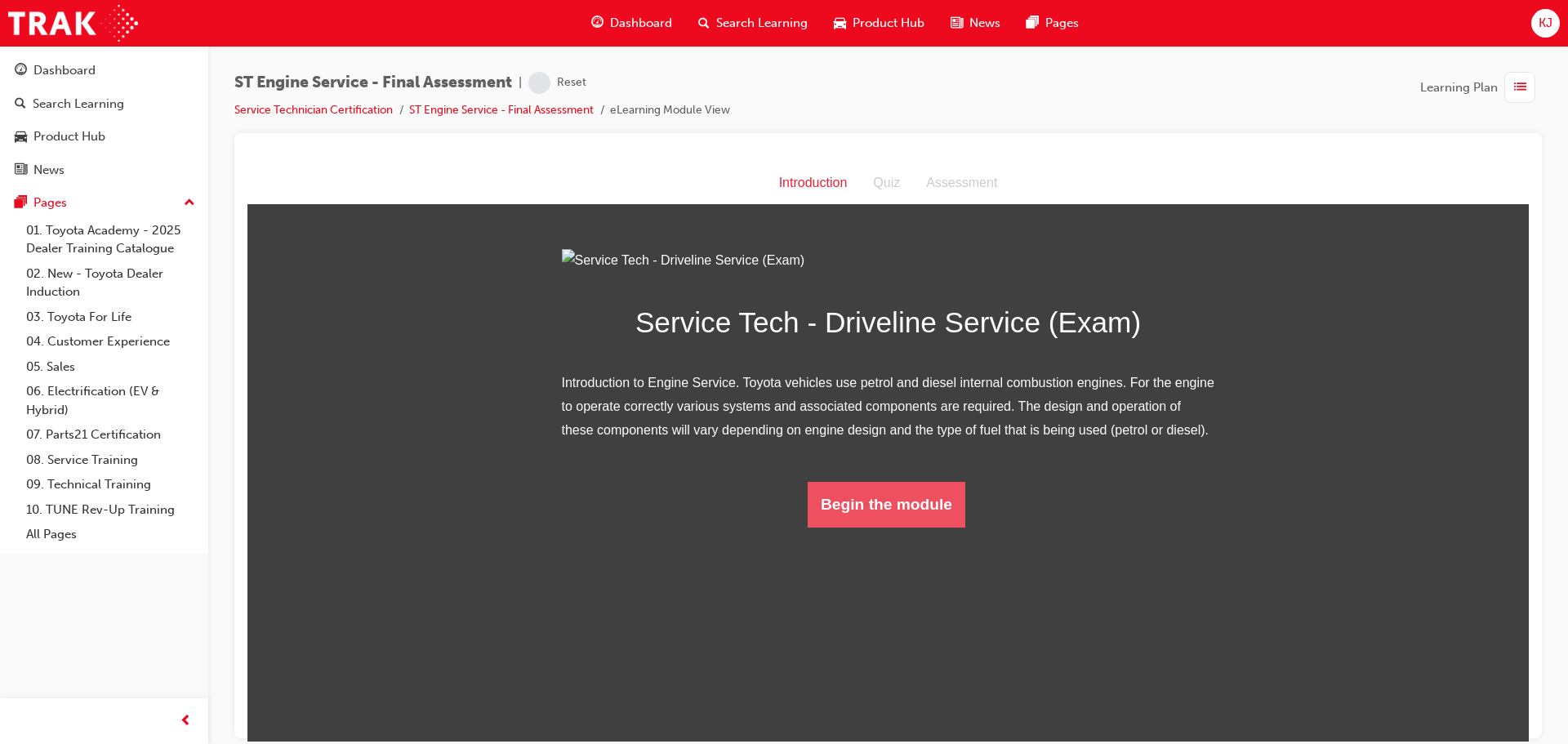
drag, startPoint x: 898, startPoint y: 685, endPoint x: 895, endPoint y: 669, distance: 16.3
click at [895, 527] on button "Begin the module" at bounding box center [886, 503] width 157 height 46
